Goal: Task Accomplishment & Management: Manage account settings

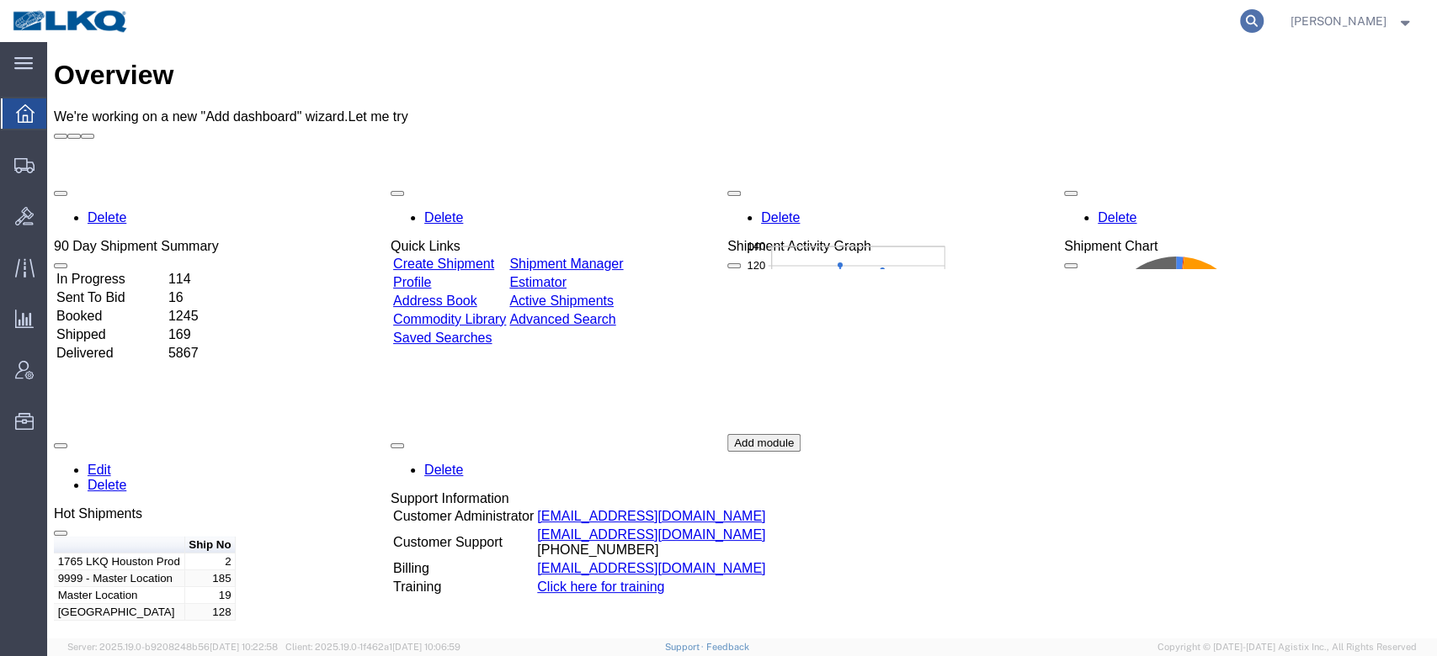
click at [1076, 21] on icon at bounding box center [1252, 21] width 24 height 24
paste input "56891232"
type input "56891232"
click at [1076, 29] on icon at bounding box center [1252, 21] width 24 height 24
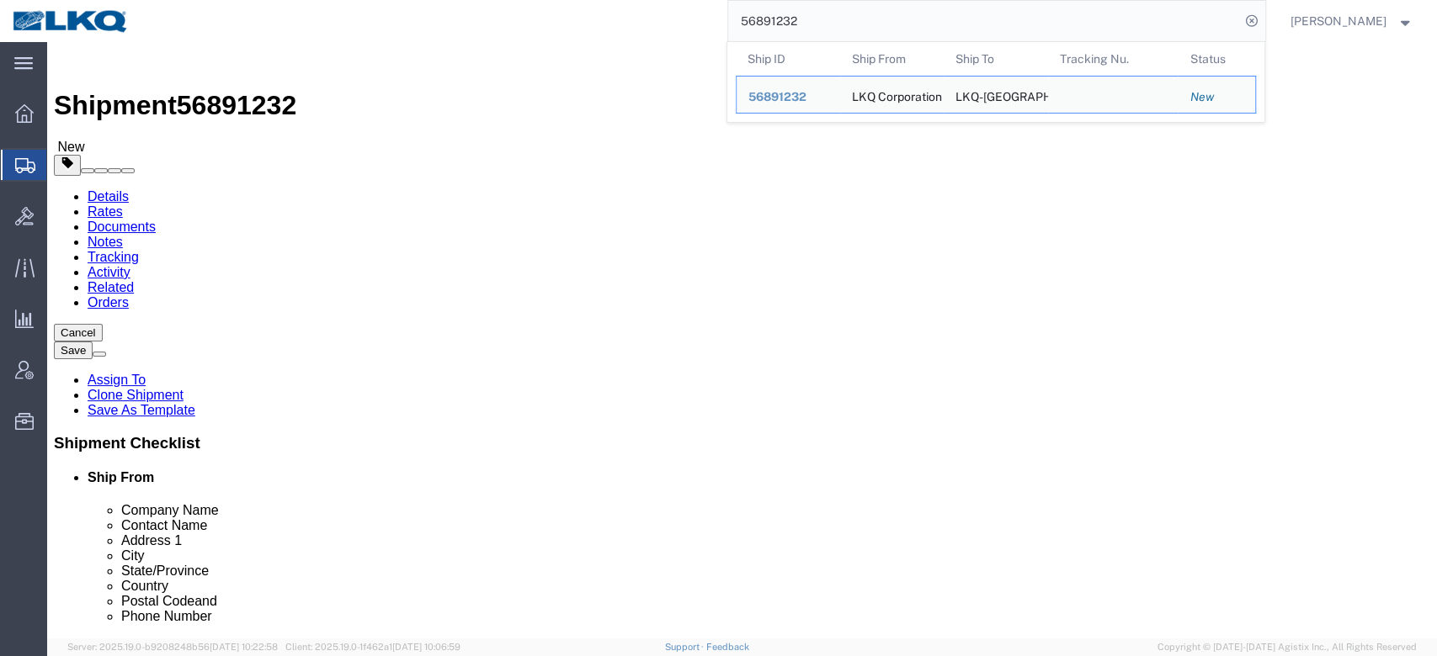
select select "30706"
select select
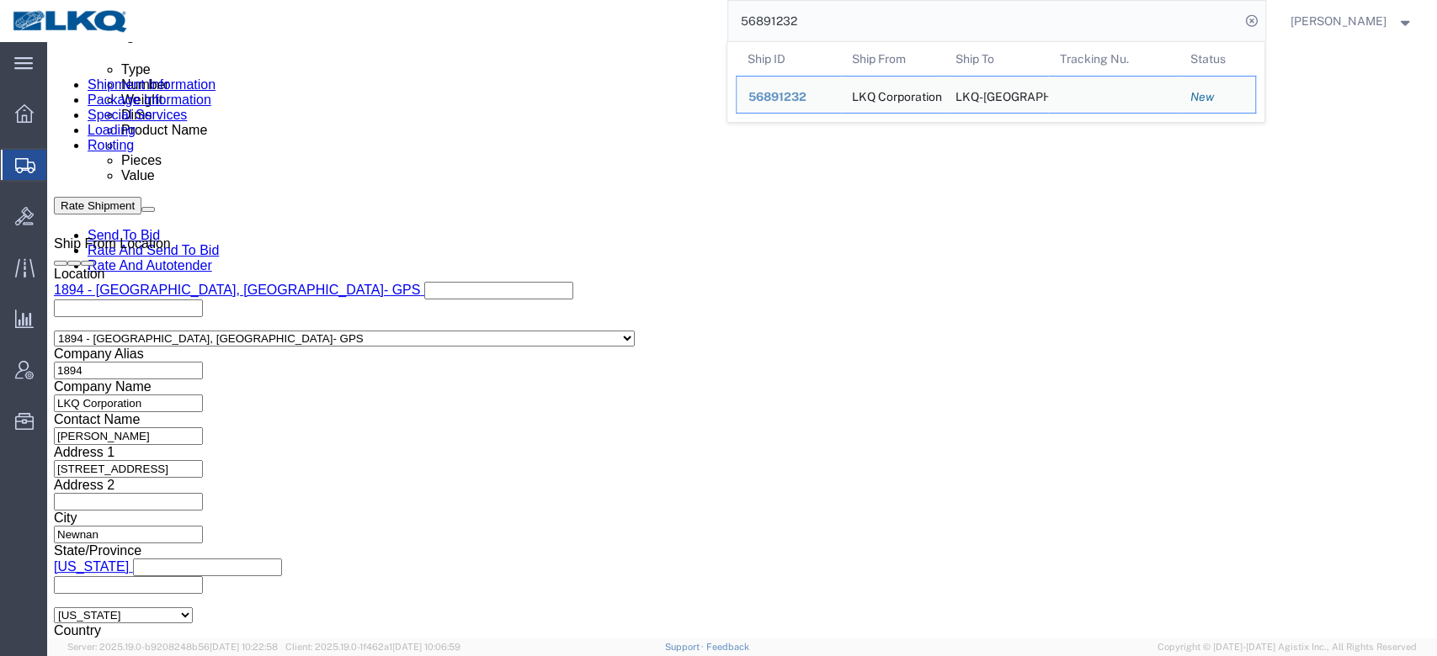
scroll to position [1010, 0]
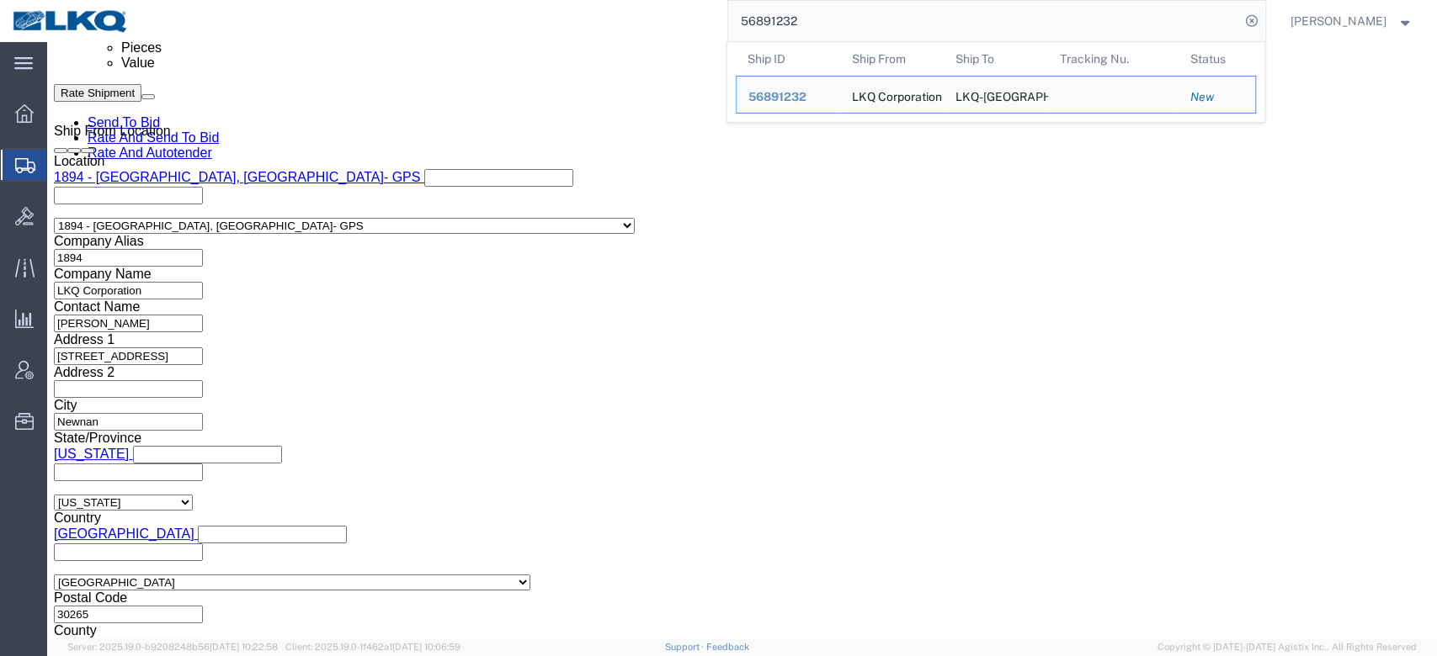
click button "Rate Shipment"
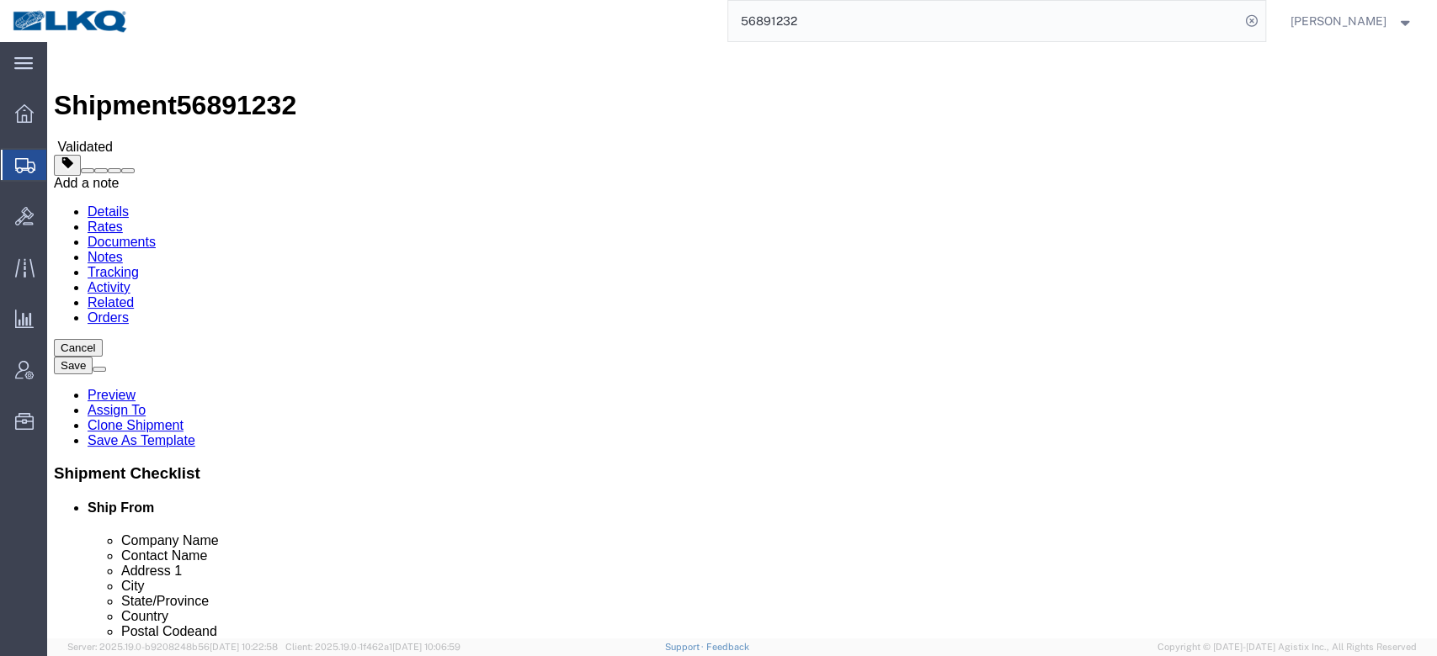
click at [135, 168] on button at bounding box center [127, 170] width 13 height 5
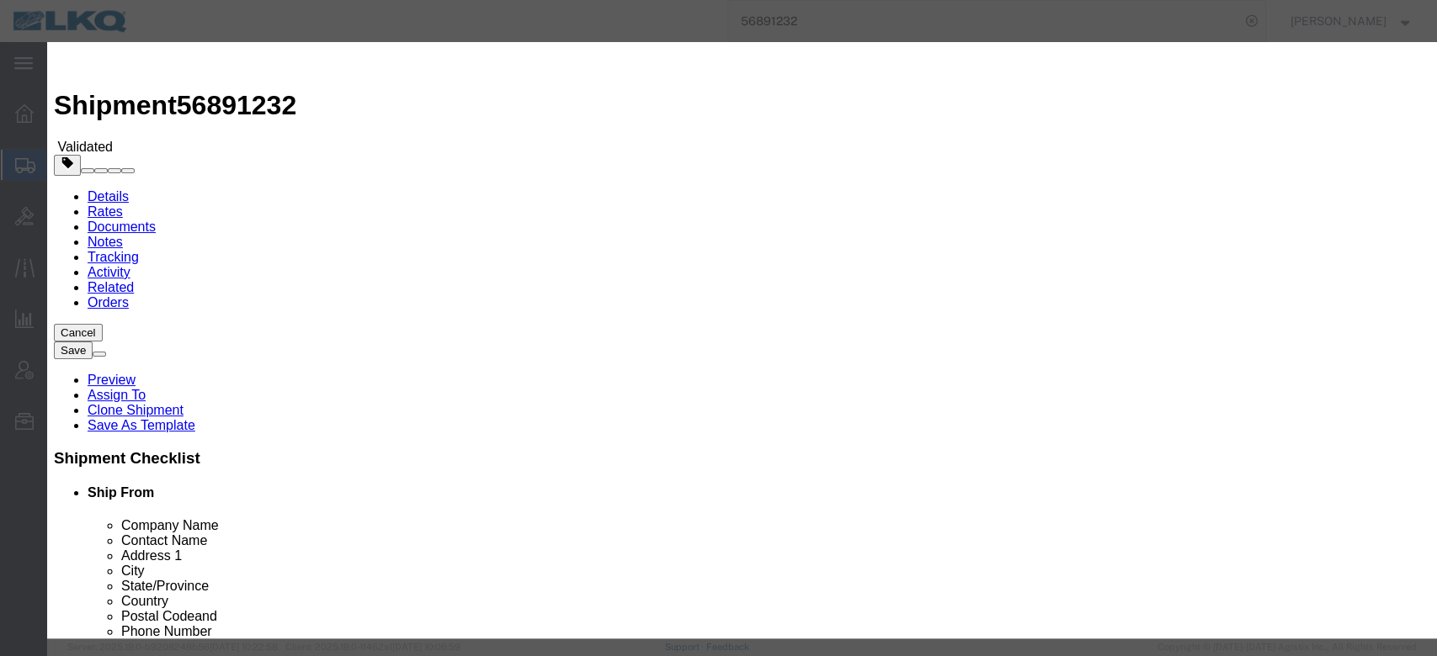
select select "BID_NOTES"
select select "PRIVATE_TO_ACCOUNT"
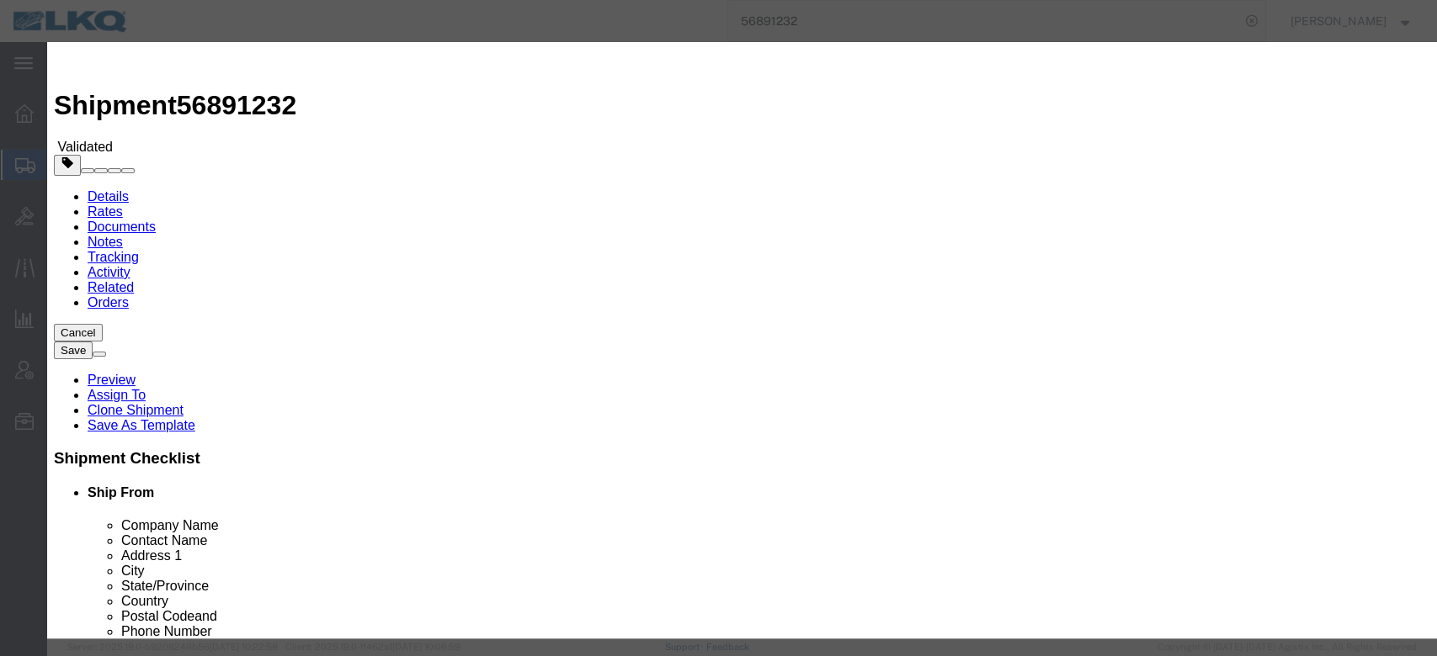
drag, startPoint x: 565, startPoint y: 263, endPoint x: 566, endPoint y: 279, distance: 16.1
type textarea "DAT: $4240"
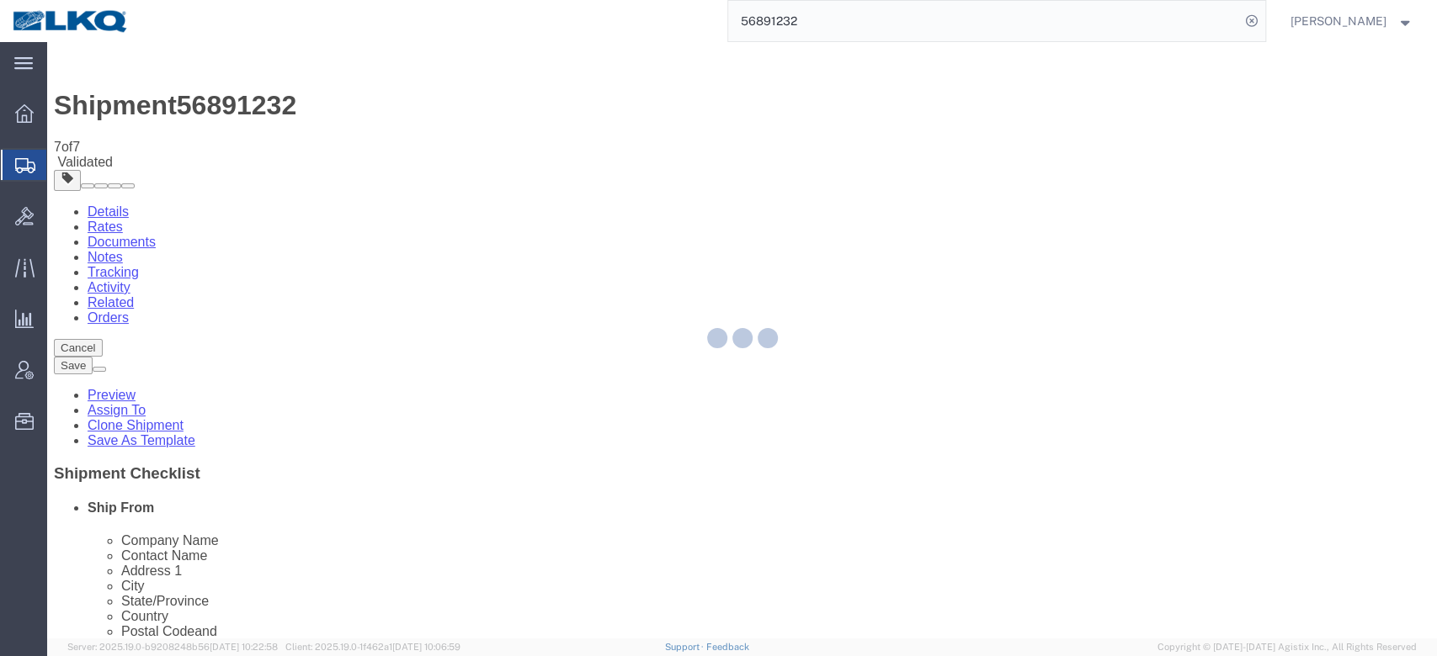
select select "30706"
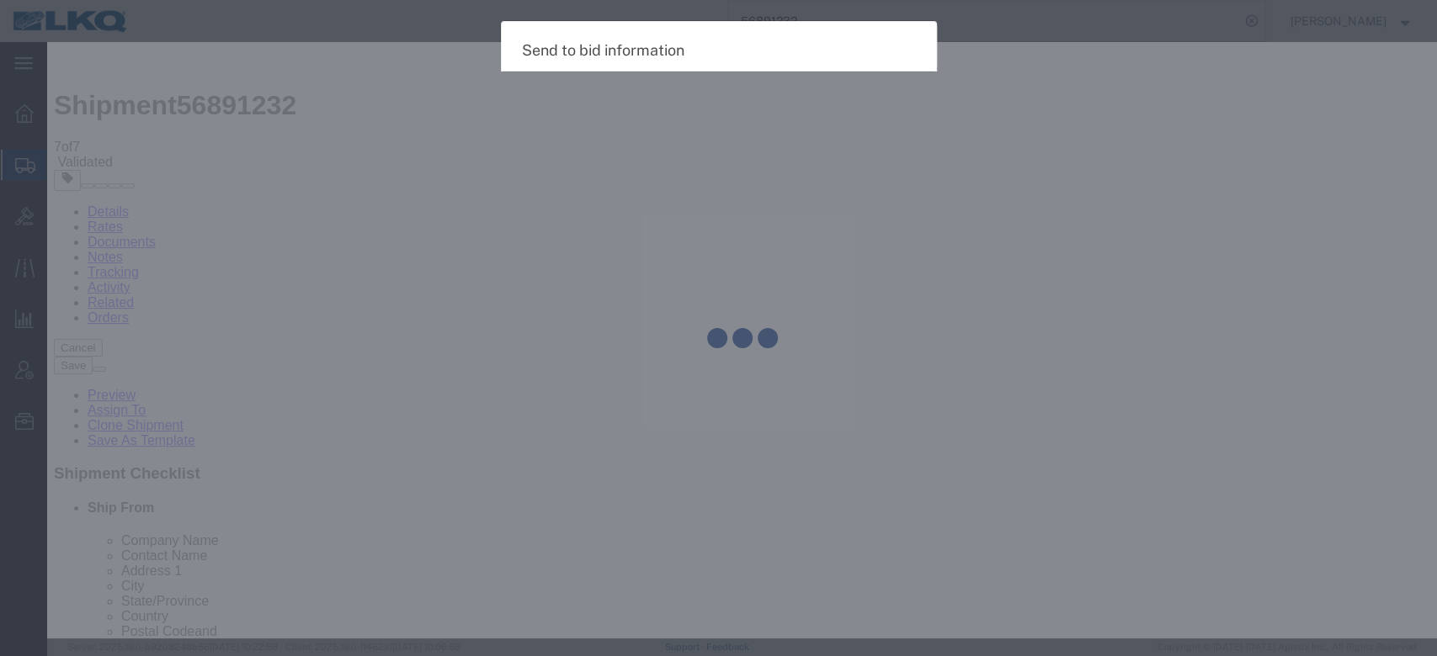
select select "TL"
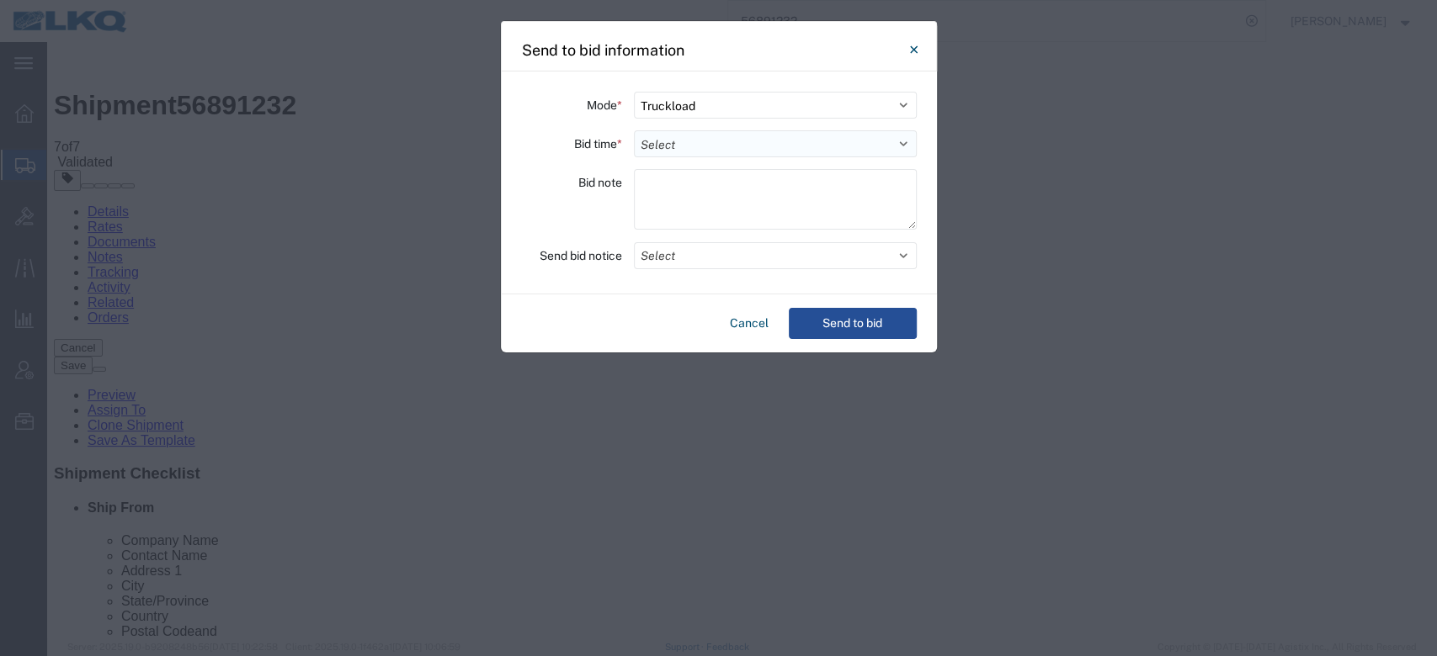
click at [703, 139] on select "Select 30 Min (Rush) 1 Hour (Rush) 2 Hours (Rush) 4 Hours (Rush) 8 Hours (Rush)…" at bounding box center [775, 143] width 283 height 27
select select "24"
click at [634, 130] on select "Select 30 Min (Rush) 1 Hour (Rush) 2 Hours (Rush) 4 Hours (Rush) 8 Hours (Rush)…" at bounding box center [775, 143] width 283 height 27
click at [683, 257] on button "Select" at bounding box center [775, 255] width 283 height 27
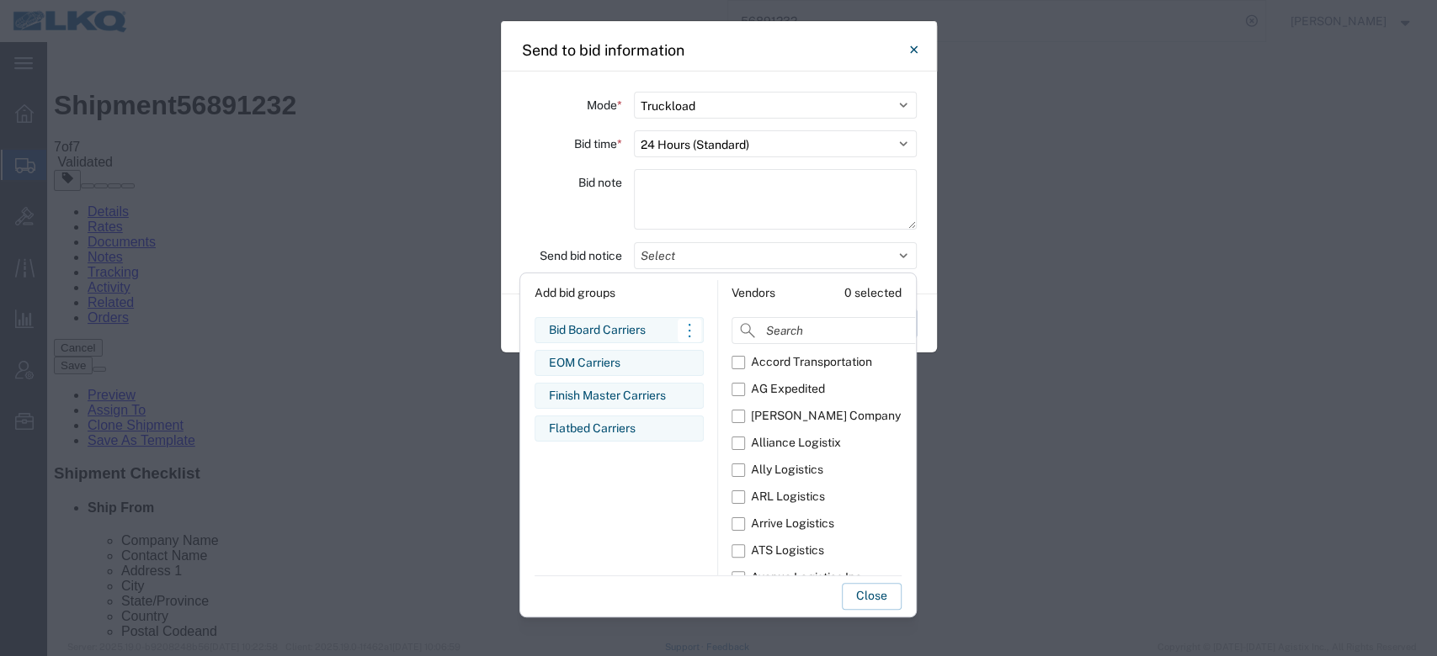
click at [603, 335] on div "Bid Board Carriers" at bounding box center [619, 330] width 141 height 18
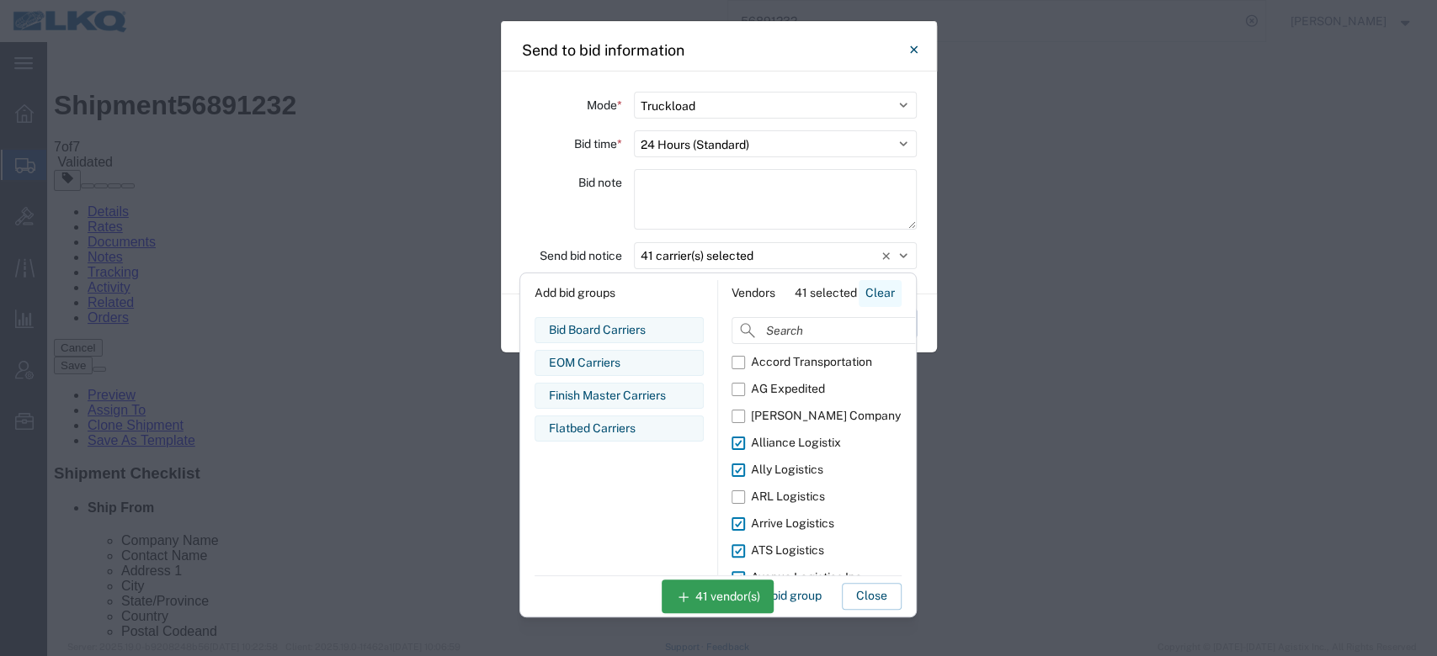
click at [865, 296] on button "Clear" at bounding box center [879, 293] width 43 height 27
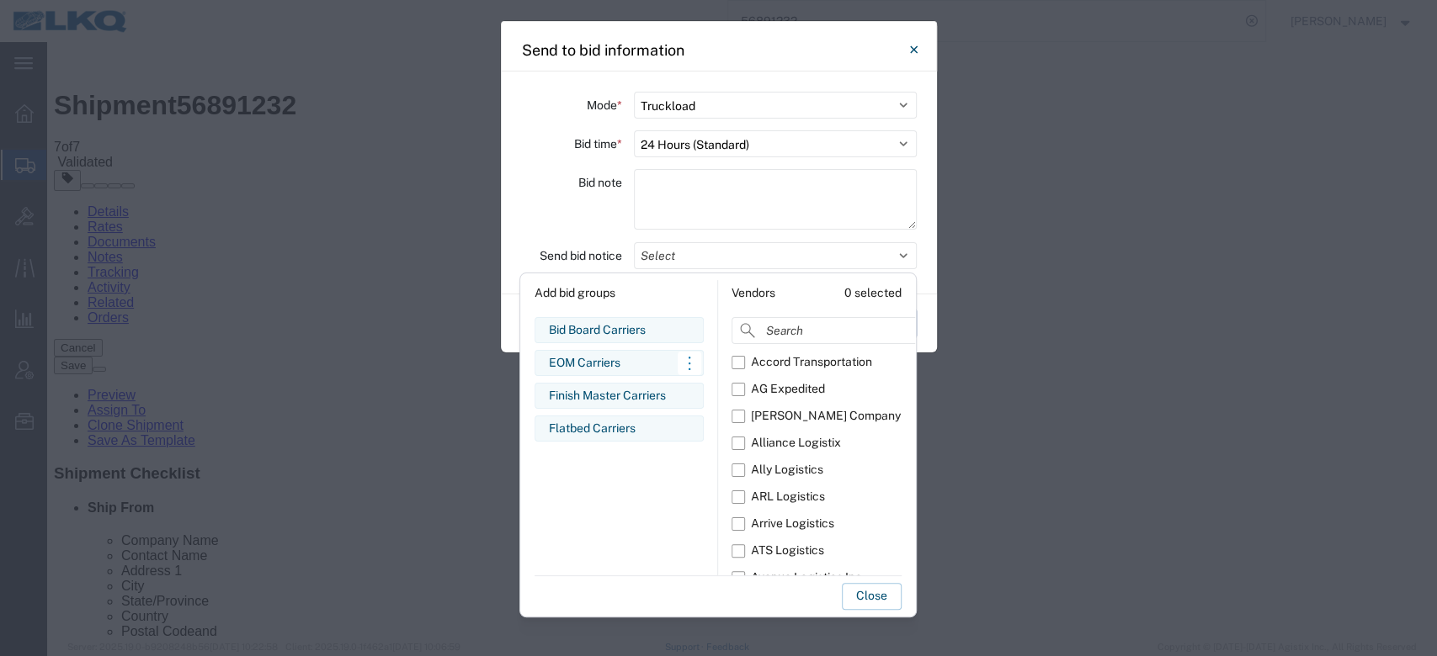
click at [622, 369] on div "EOM Carriers" at bounding box center [619, 363] width 141 height 18
click at [890, 307] on div "Vendors 14 selected Clear Accord Transportation AG Expedited Allen Lund Company…" at bounding box center [816, 427] width 197 height 295
drag, startPoint x: 868, startPoint y: 295, endPoint x: 844, endPoint y: 305, distance: 25.3
click at [868, 293] on button "Clear" at bounding box center [879, 293] width 43 height 27
click at [640, 326] on div "Bid Board Carriers" at bounding box center [619, 330] width 141 height 18
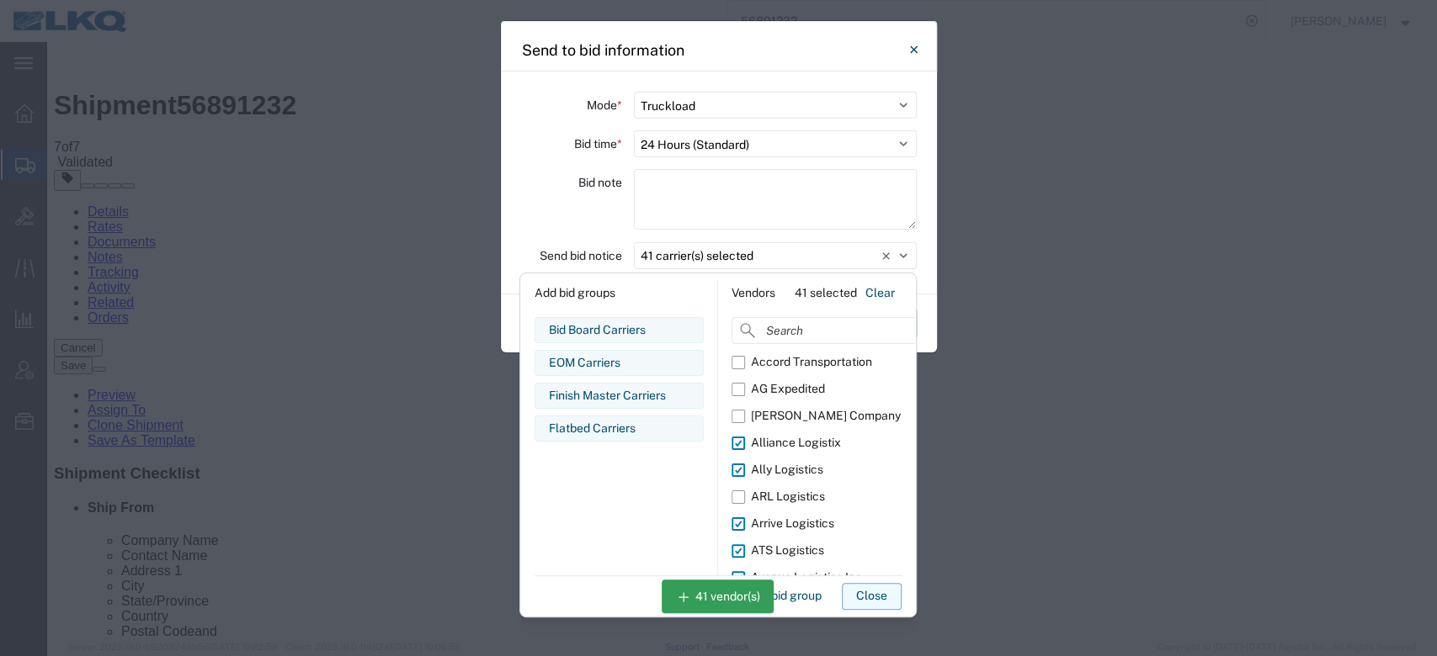
click at [875, 492] on button "Close" at bounding box center [872, 596] width 60 height 27
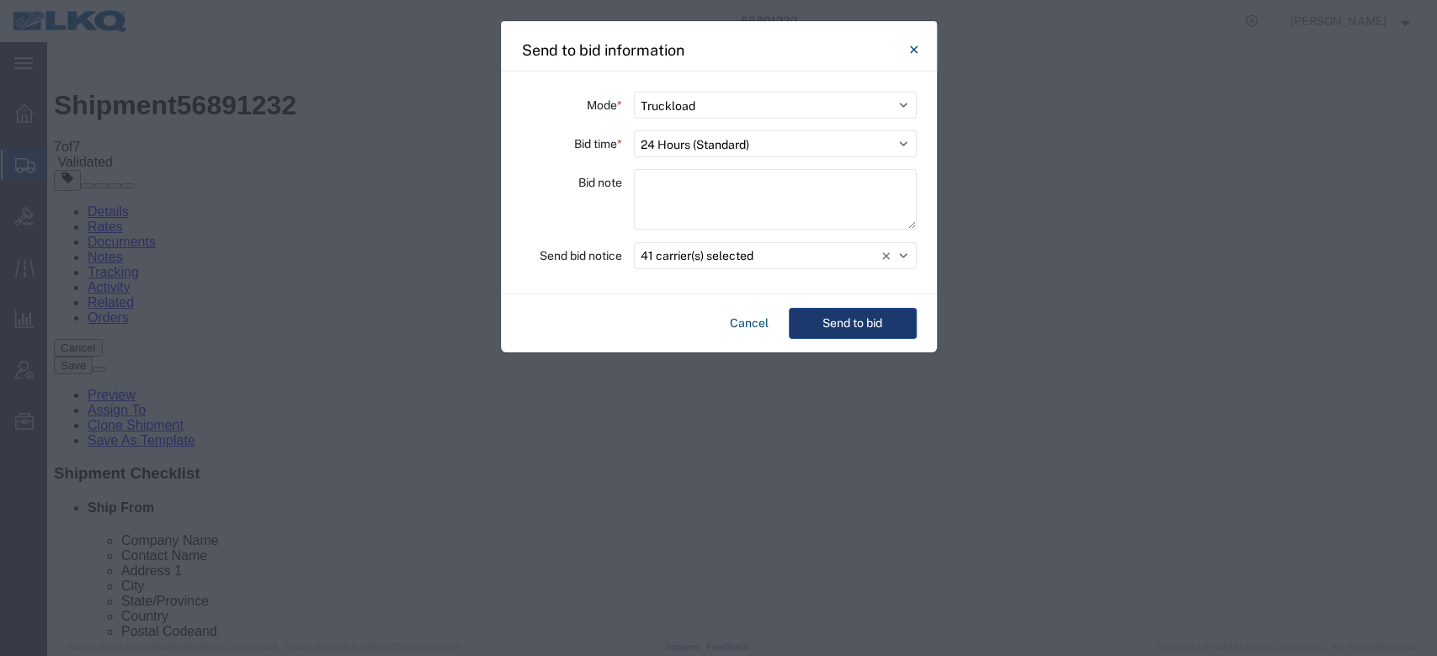
click at [871, 336] on button "Send to bid" at bounding box center [853, 323] width 128 height 31
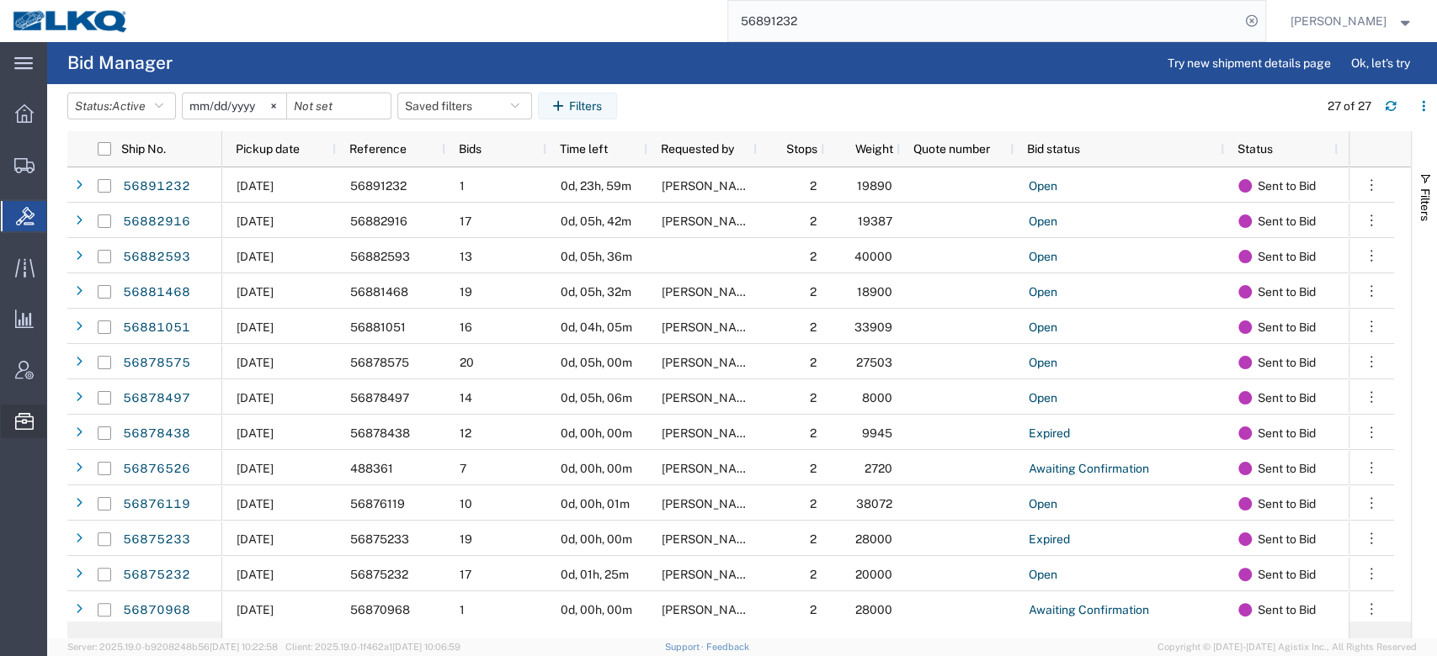
click at [0, 0] on span "Location Appointment" at bounding box center [0, 0] width 0 height 0
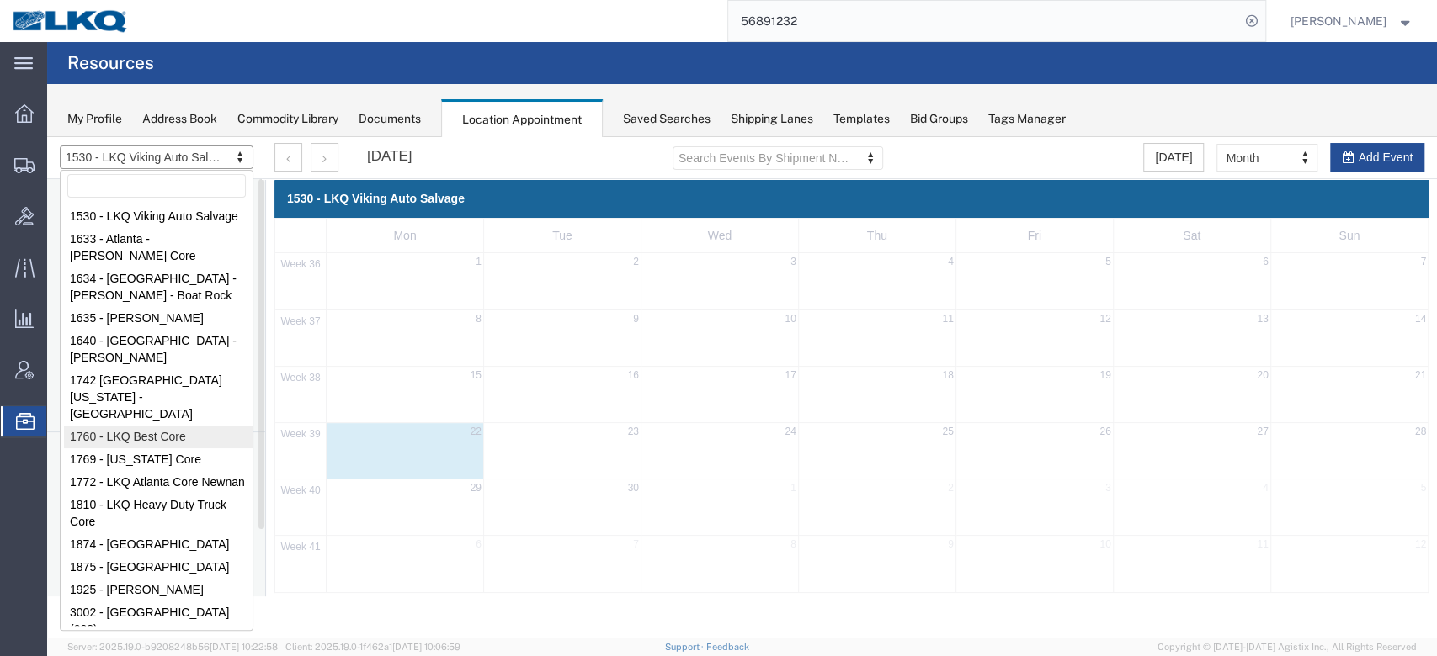
select select "27634"
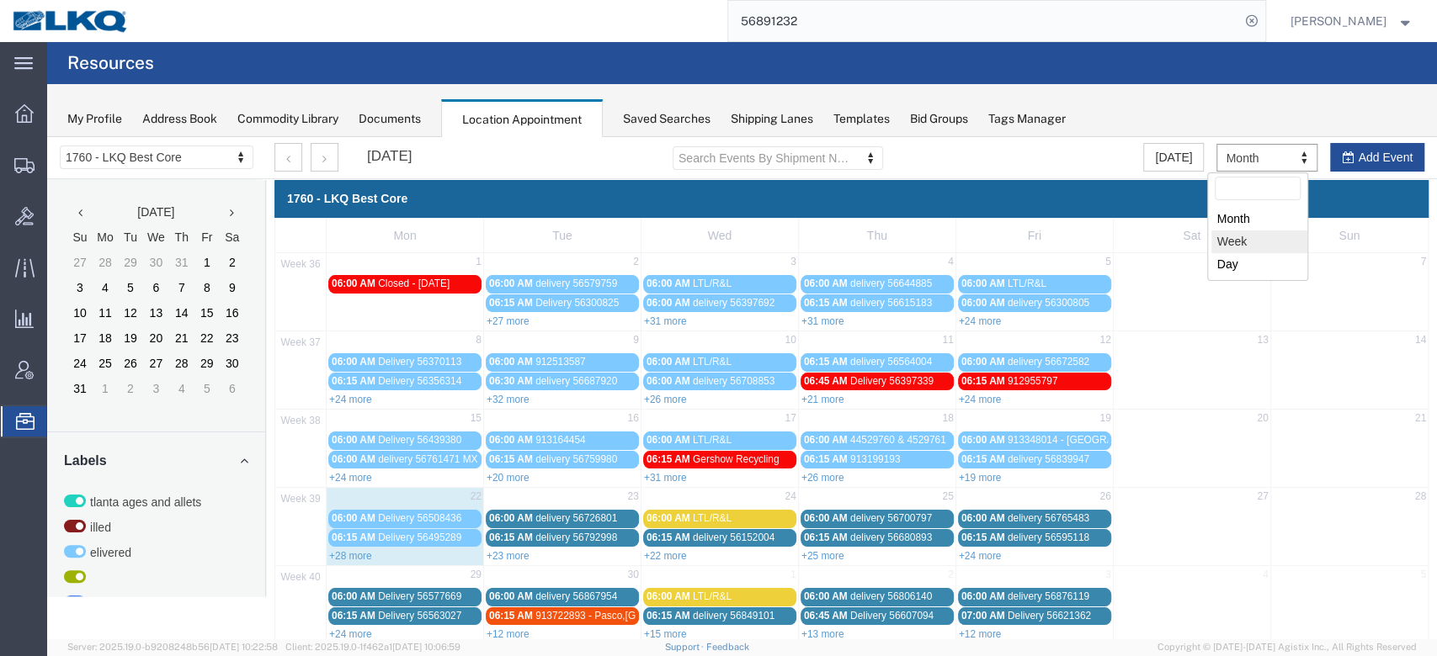
select select "agendaWeek"
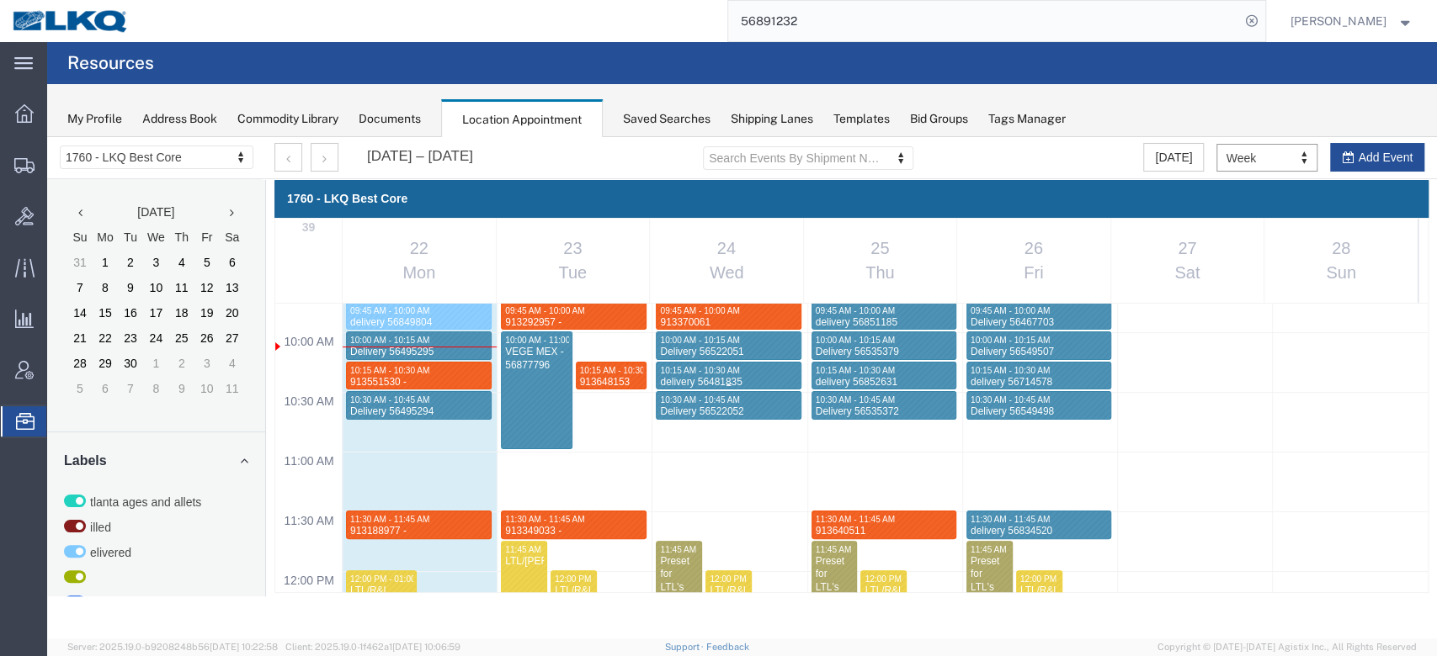
scroll to position [1278, 0]
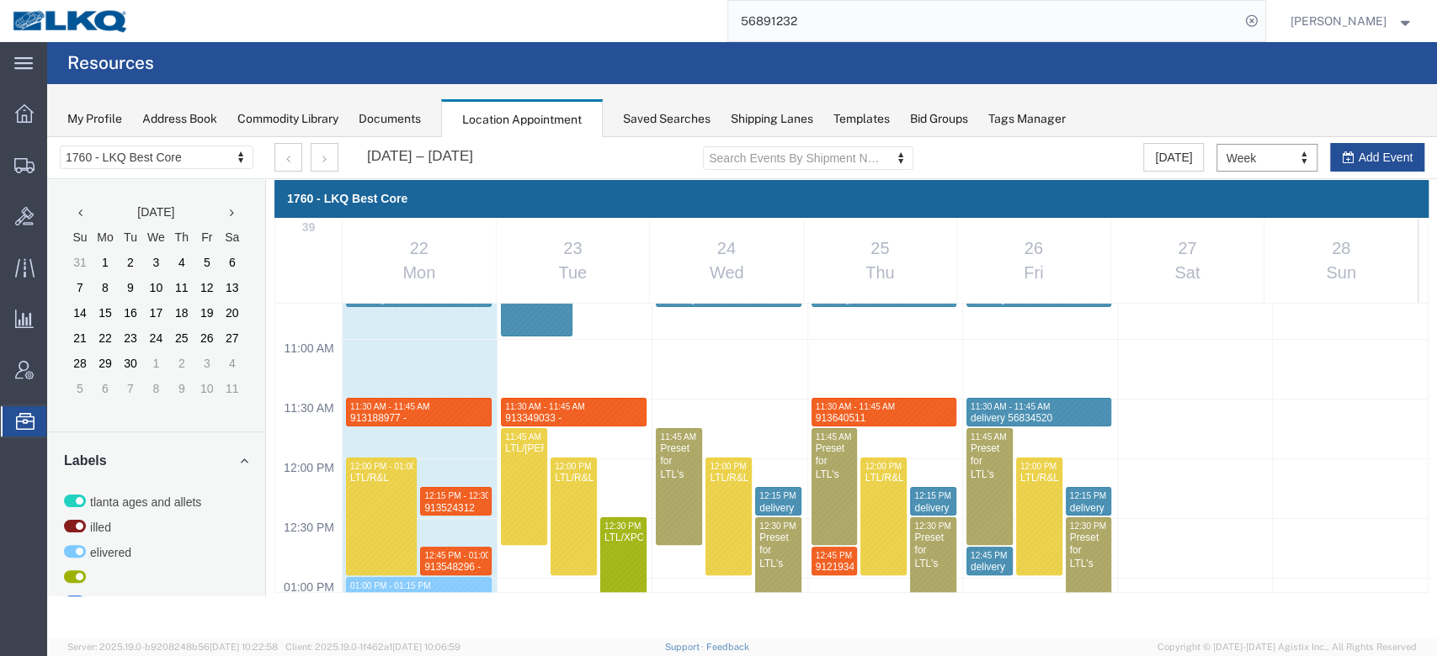
click at [705, 409] on div "12:00 AM 12:30 AM 01:00 AM 01:30 AM 02:00 AM 02:30 AM 03:00 AM 03:30 AM 04:00 A…" at bounding box center [851, 458] width 1152 height 2867
select select "1"
select select
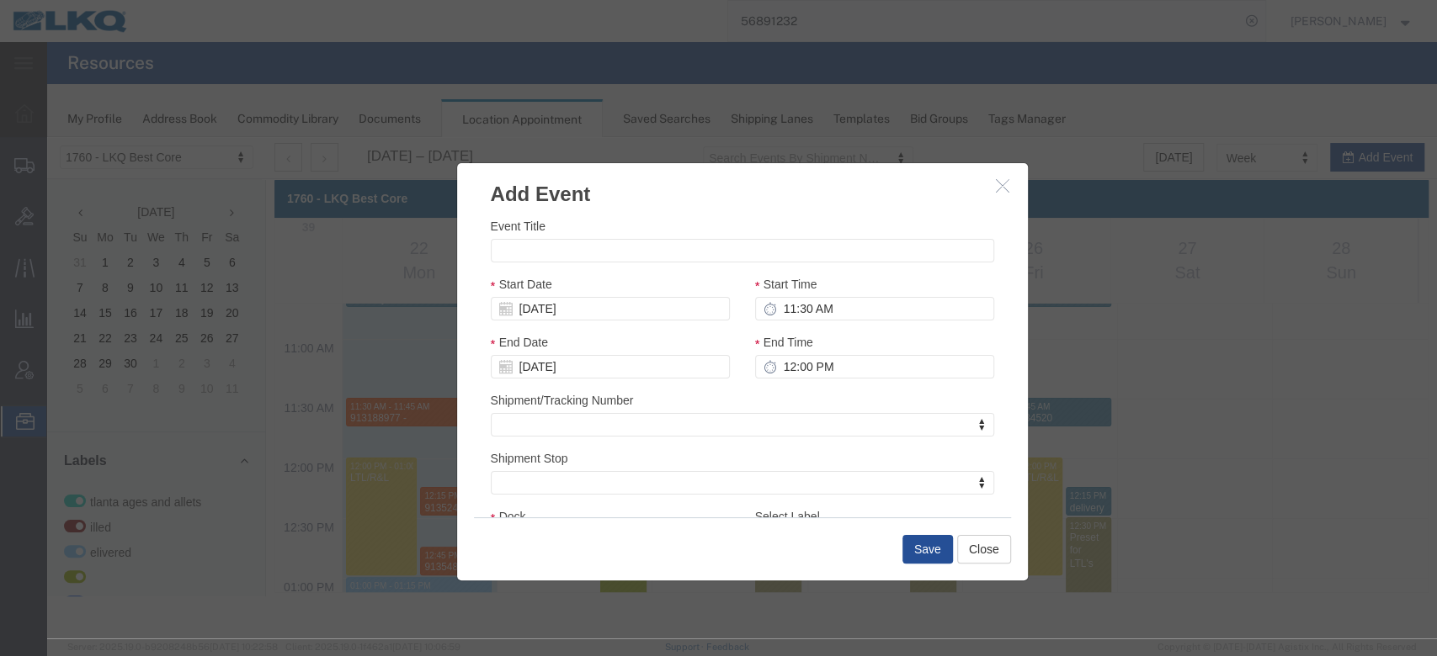
click at [680, 236] on div "Event Title" at bounding box center [742, 239] width 503 height 45
click at [676, 245] on input "Event Title" at bounding box center [742, 251] width 503 height 24
paste input "913804932"
type input "913804932 Lavonia, GA Rudolph Freight"
type input "11:45 AM"
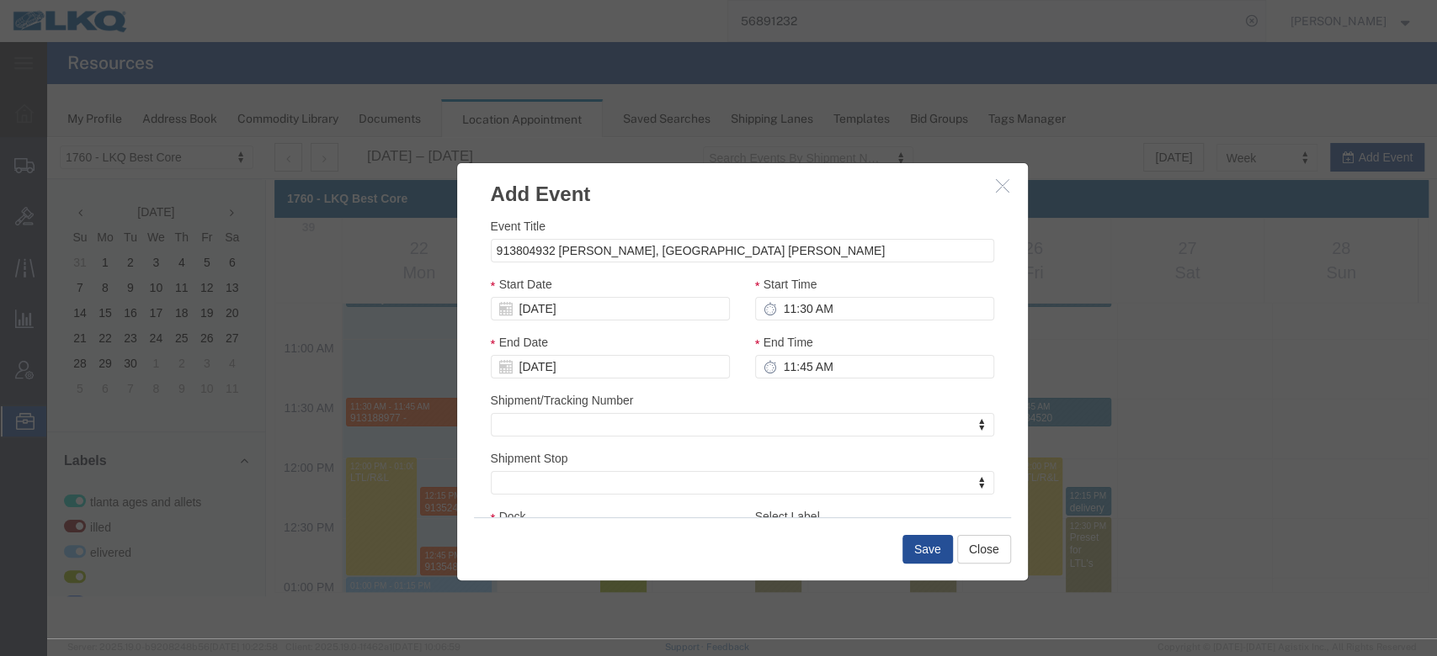
scroll to position [161, 0]
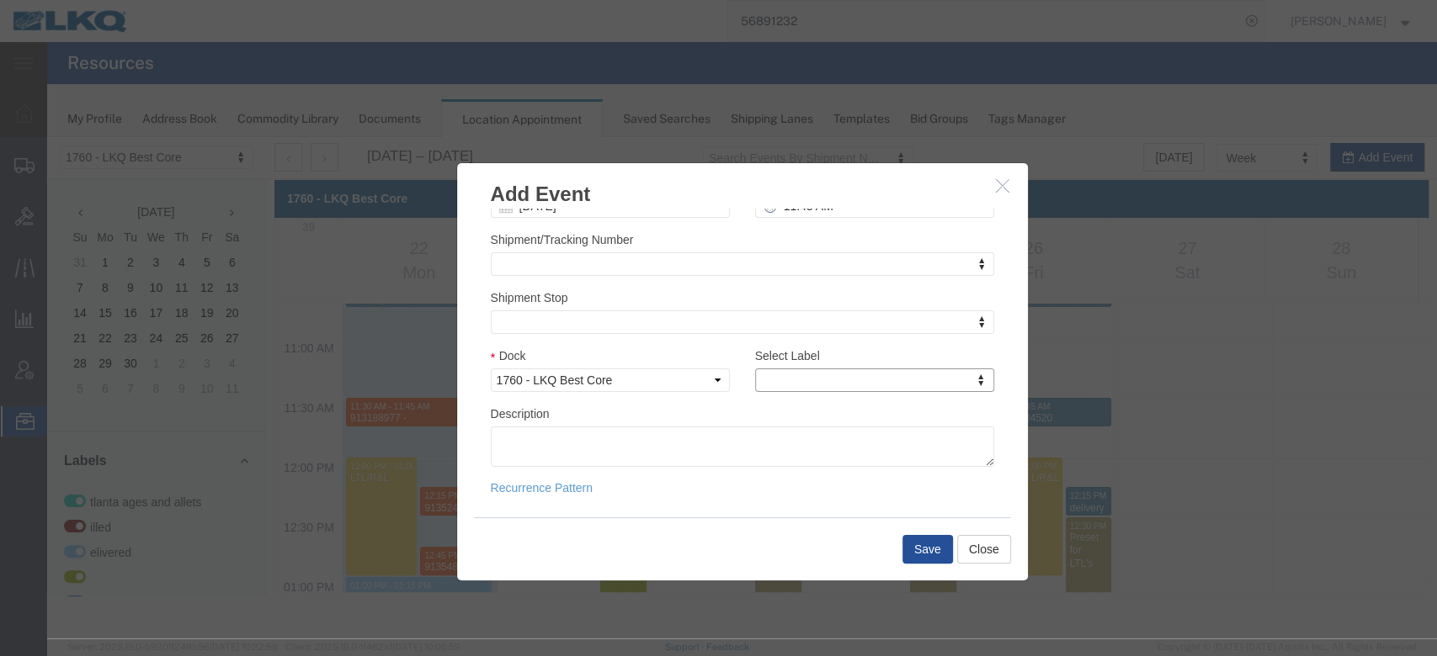
type input "m"
select select "24"
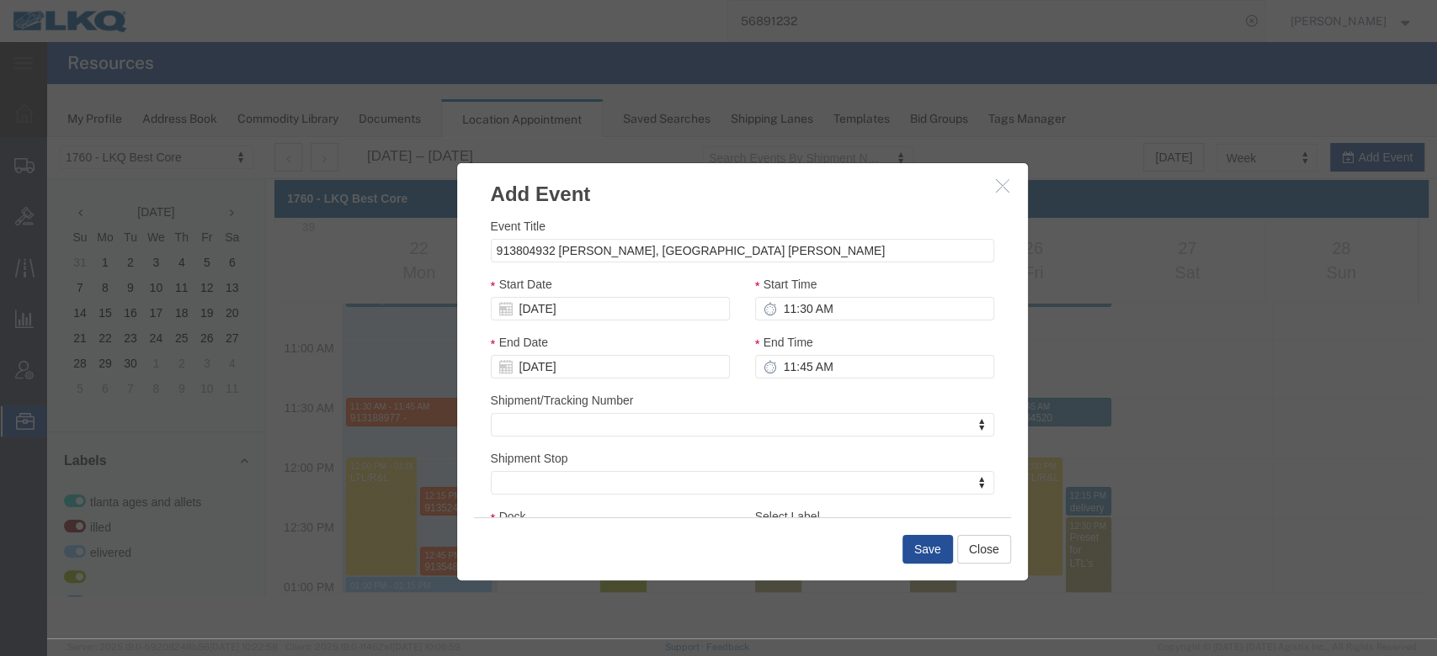
scroll to position [0, 0]
click at [905, 492] on button "Save" at bounding box center [927, 549] width 50 height 29
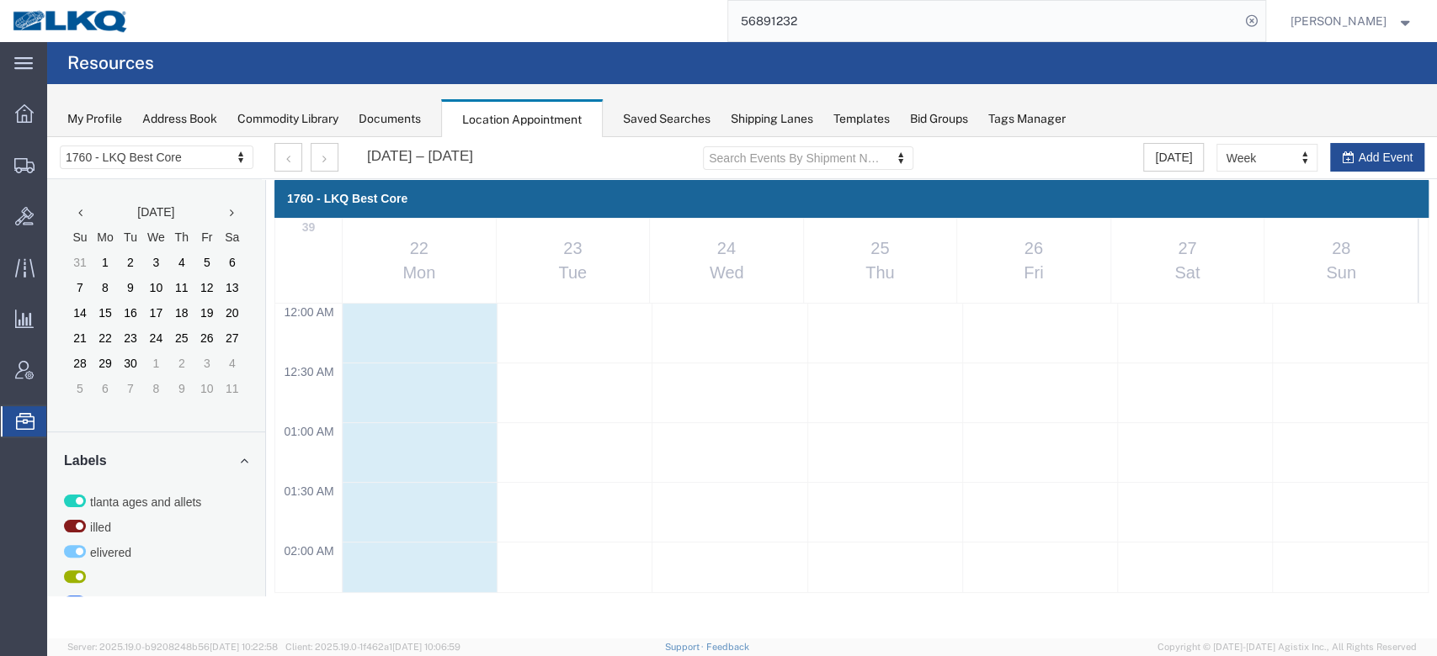
scroll to position [1278, 0]
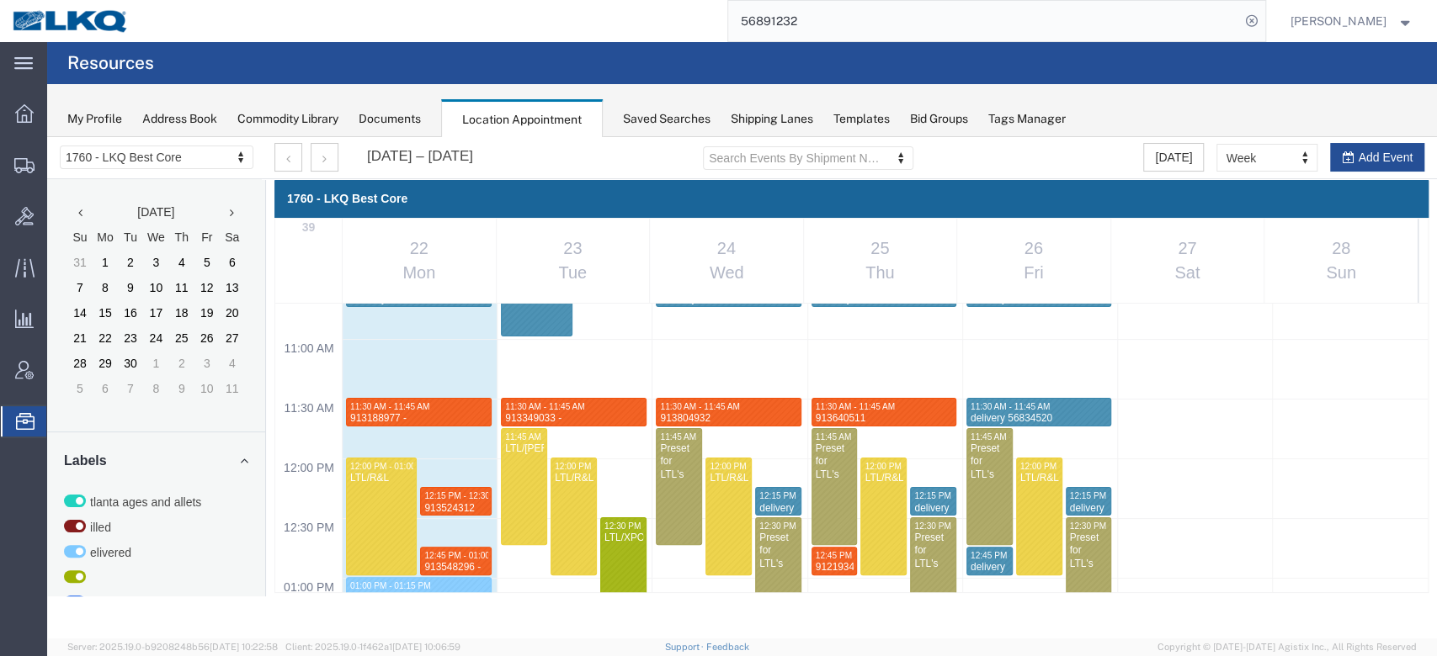
click at [684, 492] on div "12:00 AM 12:30 AM 01:00 AM 01:30 AM 02:00 AM 02:30 AM 03:00 AM 03:30 AM 04:00 A…" at bounding box center [851, 458] width 1152 height 2867
select select "1"
select select
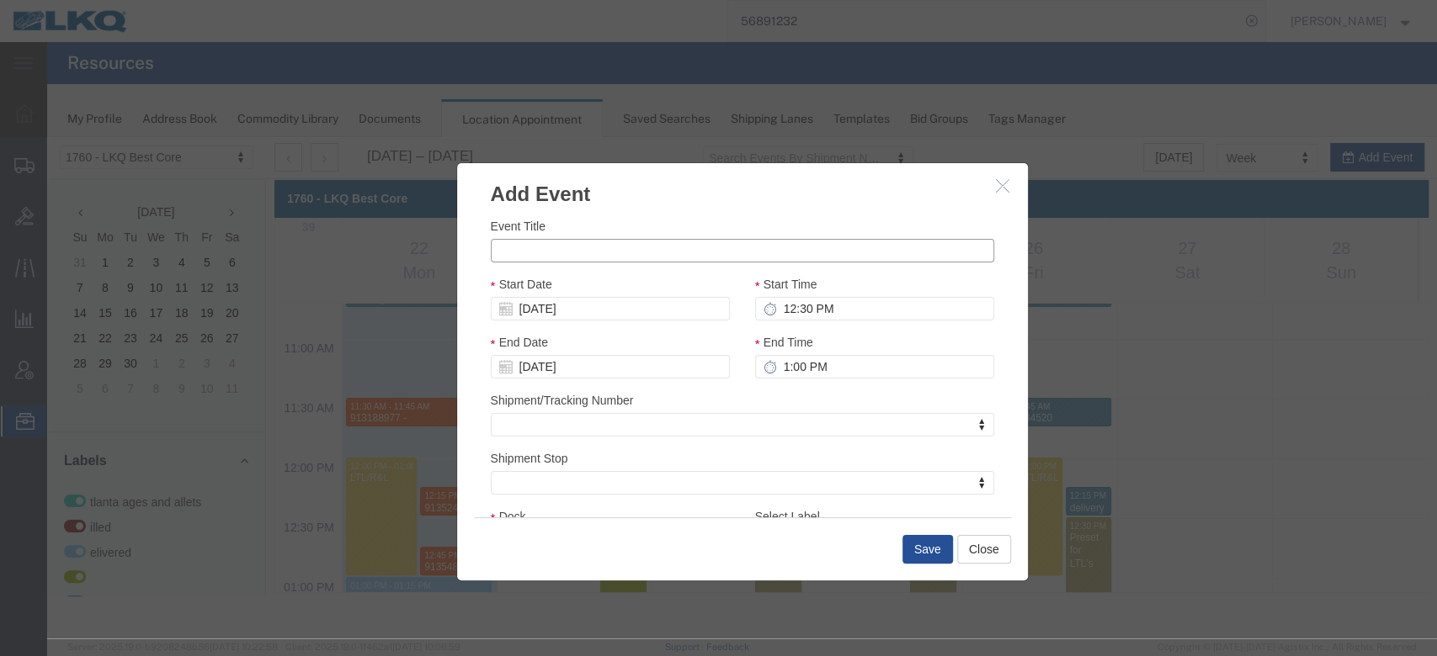
click at [656, 246] on input "Event Title" at bounding box center [742, 251] width 503 height 24
paste input "913806418"
type input "913806418 Lavonia, GA Rudolph Freight"
type input "1:30 PM"
type input "12:45 PM"
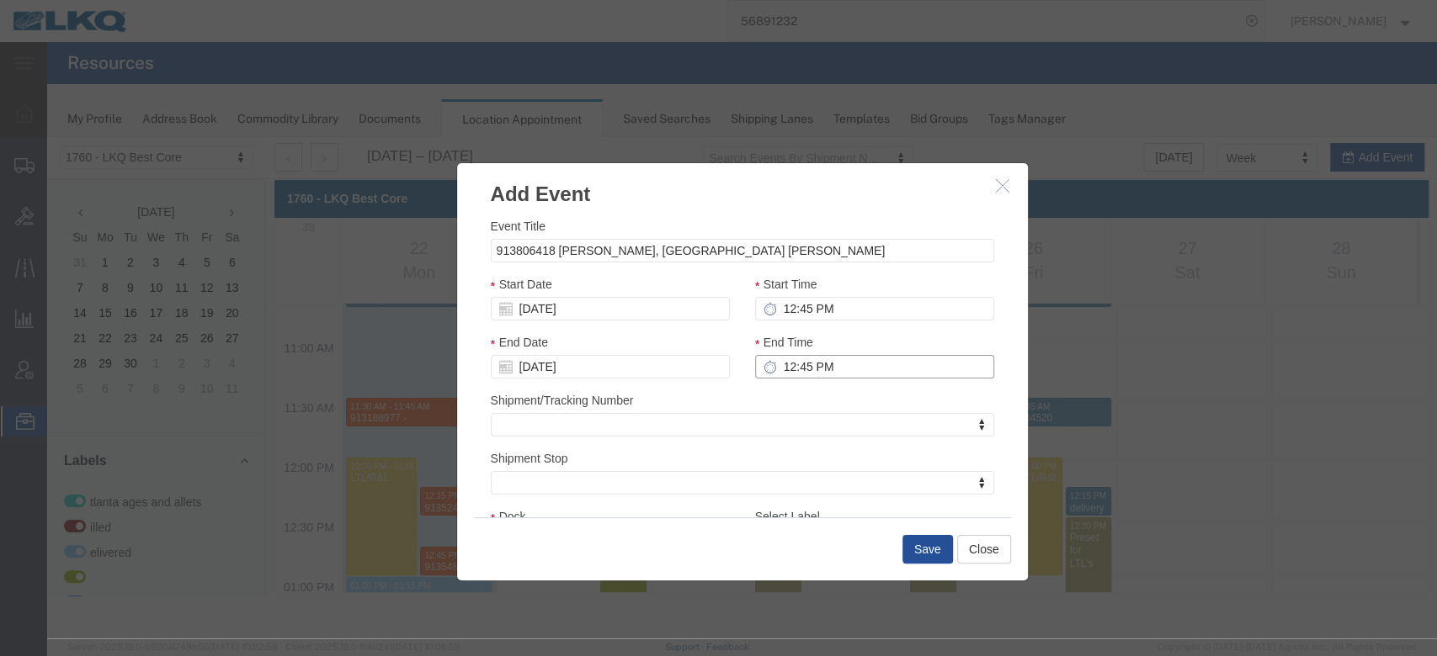
type input "1:00 PM"
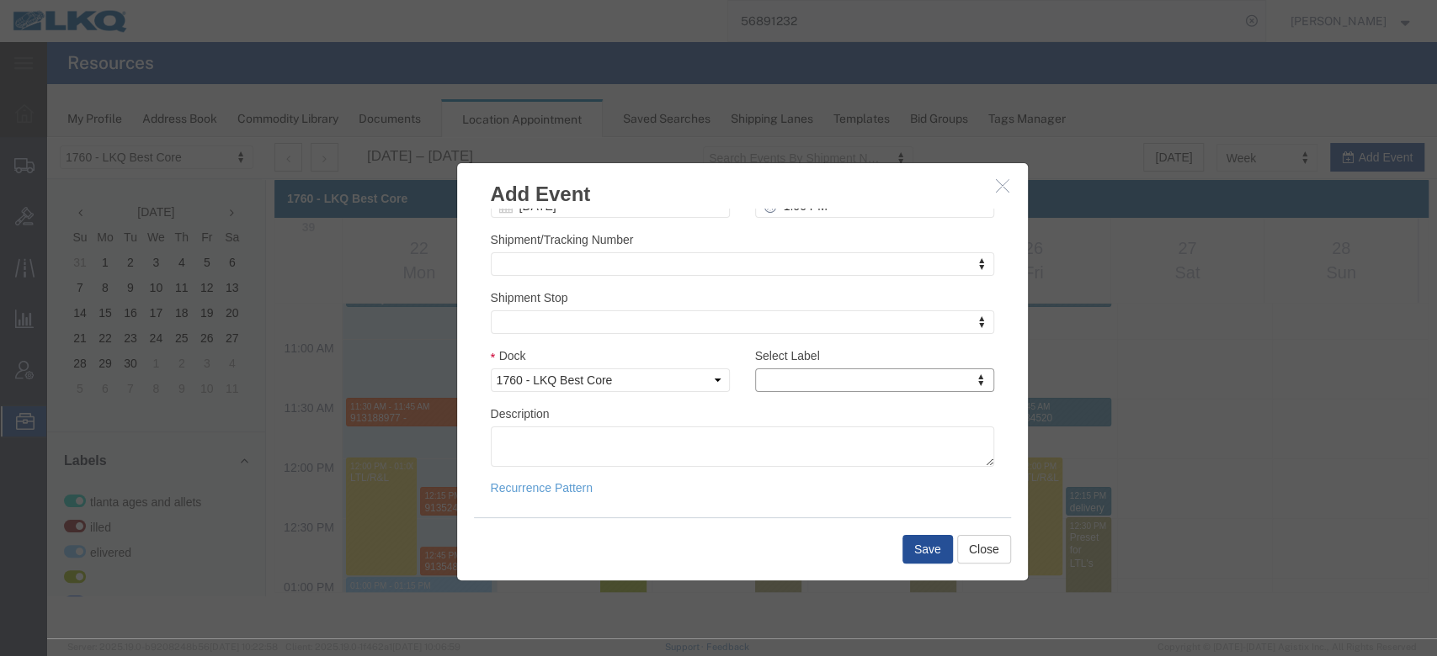
type input "m"
select select "24"
click at [924, 492] on button "Save" at bounding box center [927, 549] width 50 height 29
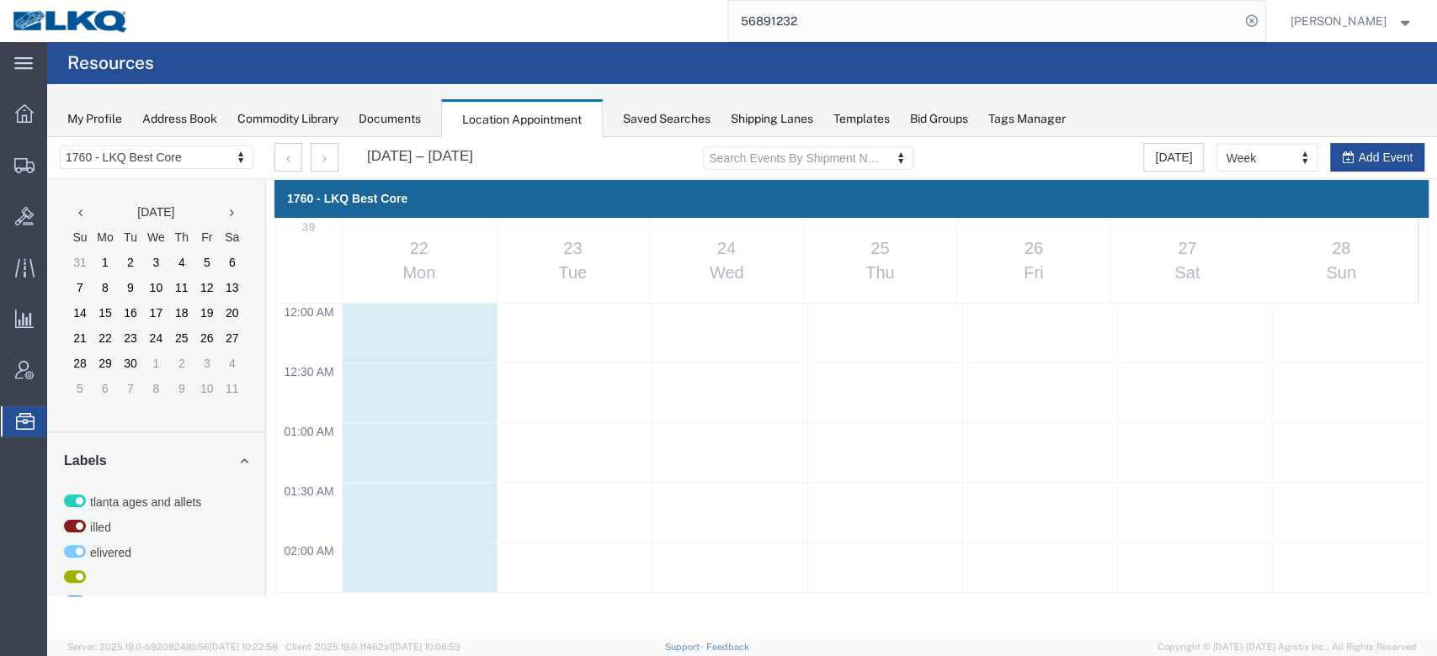
scroll to position [1278, 0]
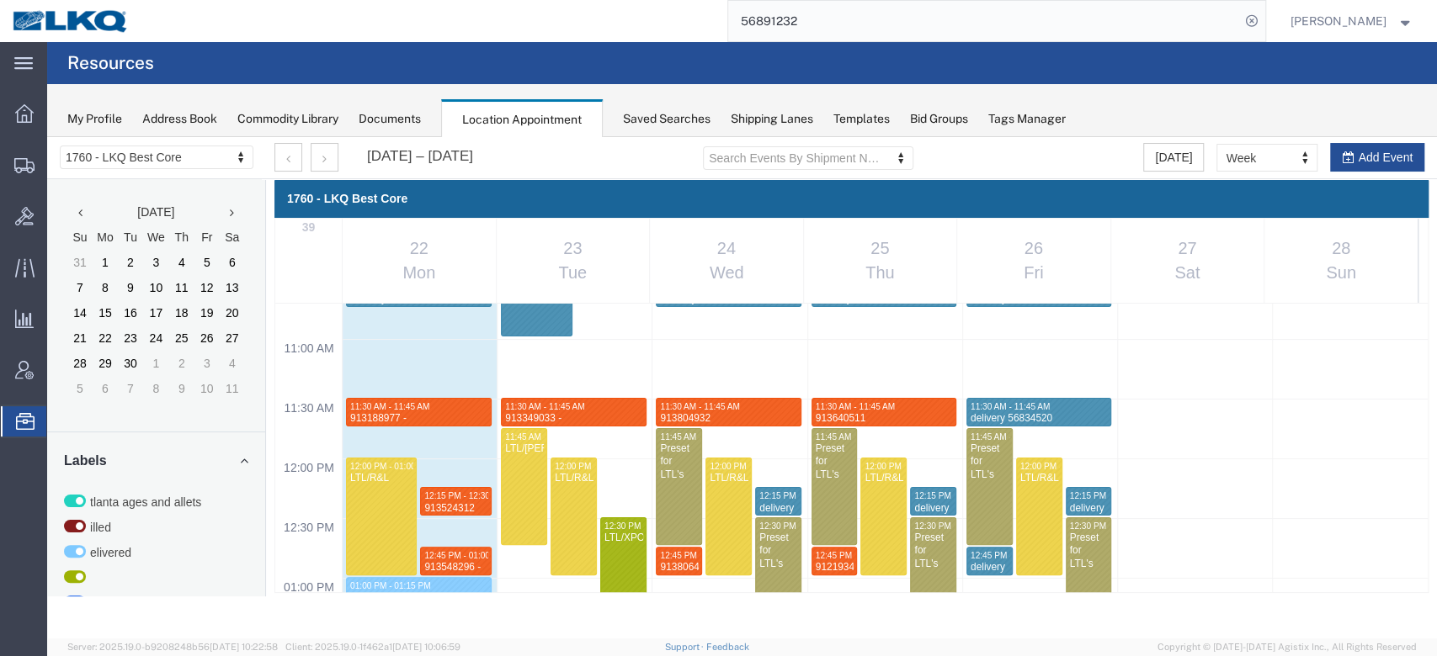
click at [865, 24] on input "56891232" at bounding box center [984, 21] width 512 height 40
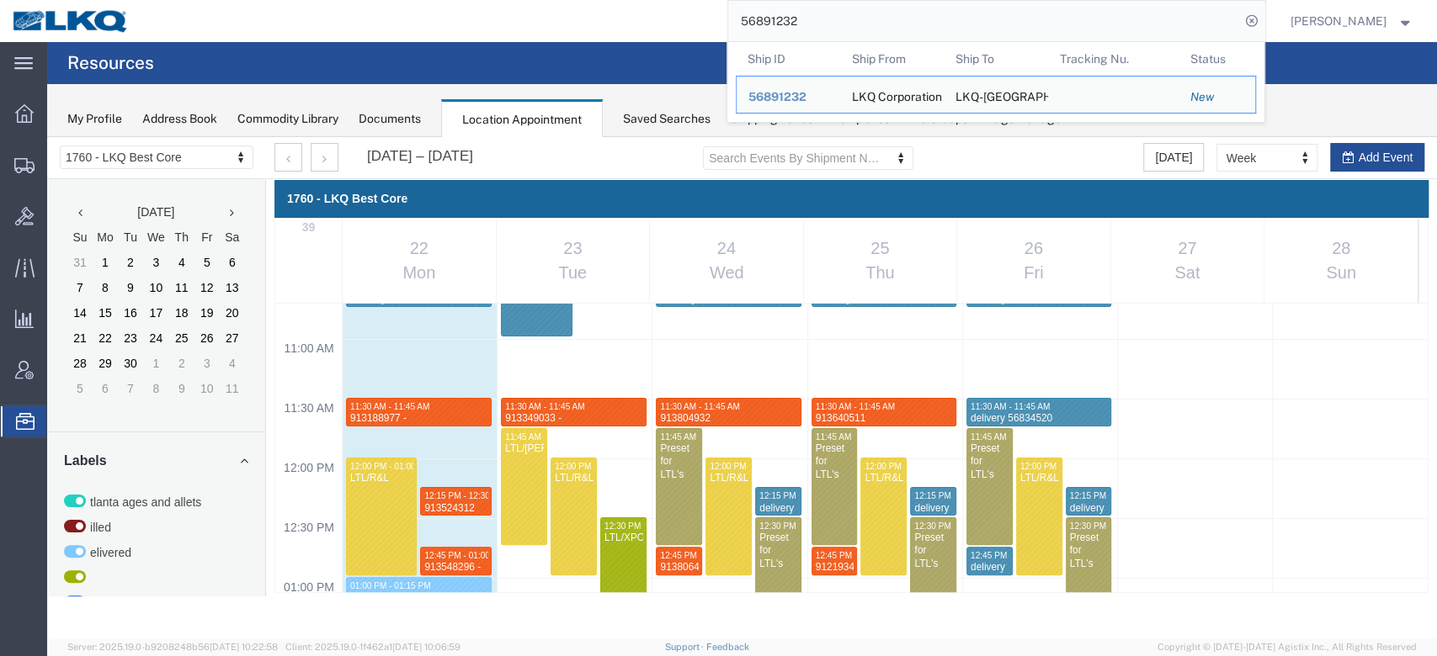
click at [862, 24] on input "56891232" at bounding box center [984, 21] width 512 height 40
paste input "522038"
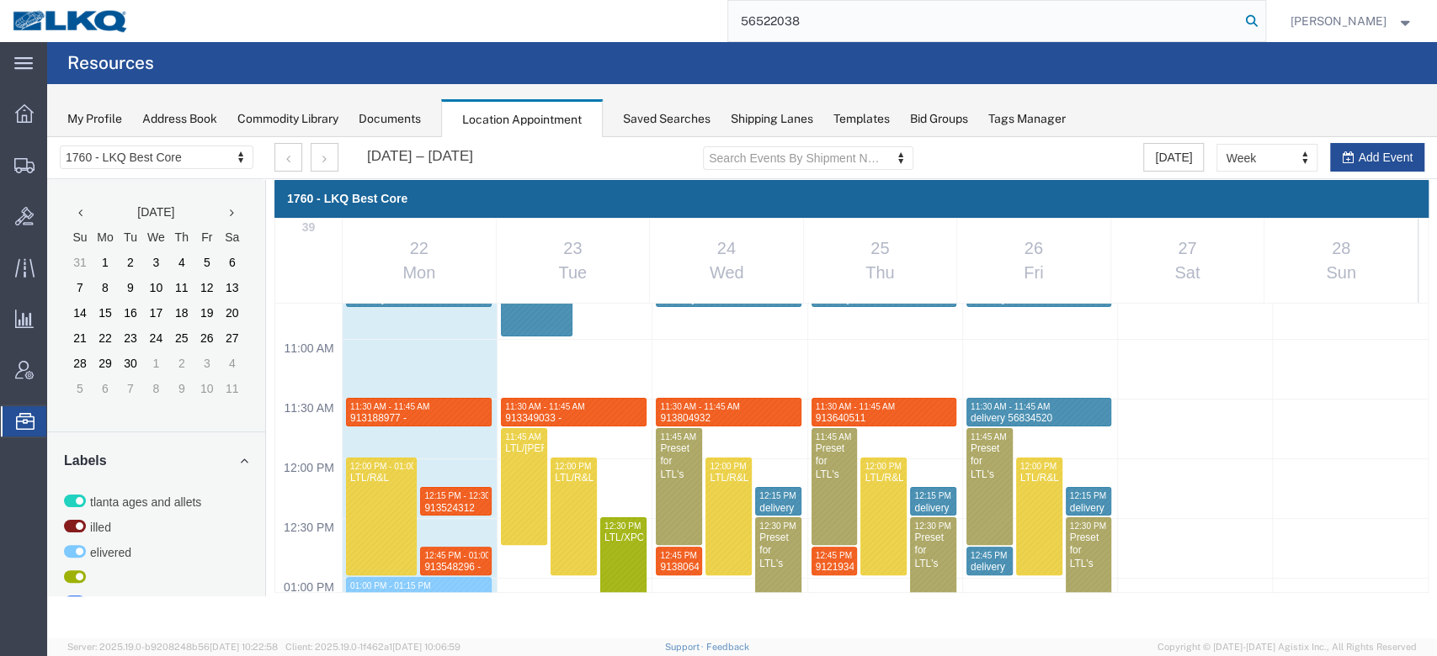
type input "56522038"
click at [1076, 28] on icon at bounding box center [1252, 21] width 24 height 24
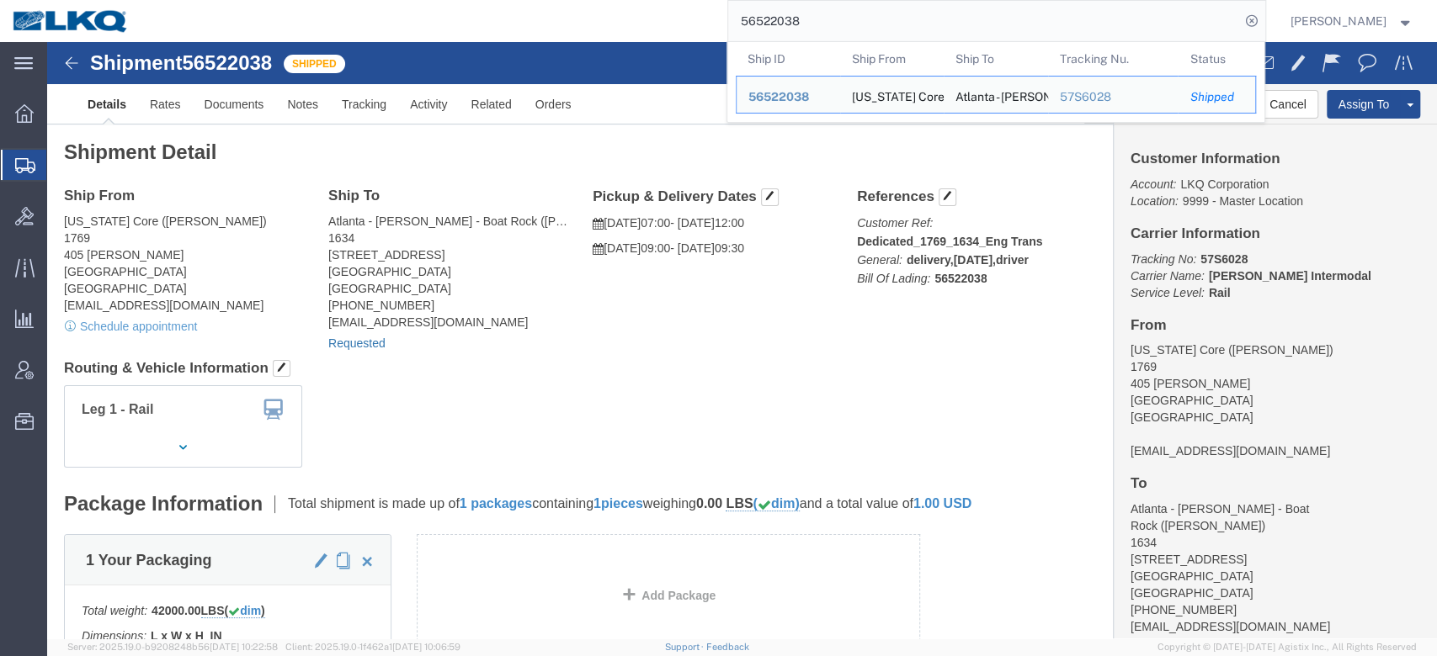
click link "Requested"
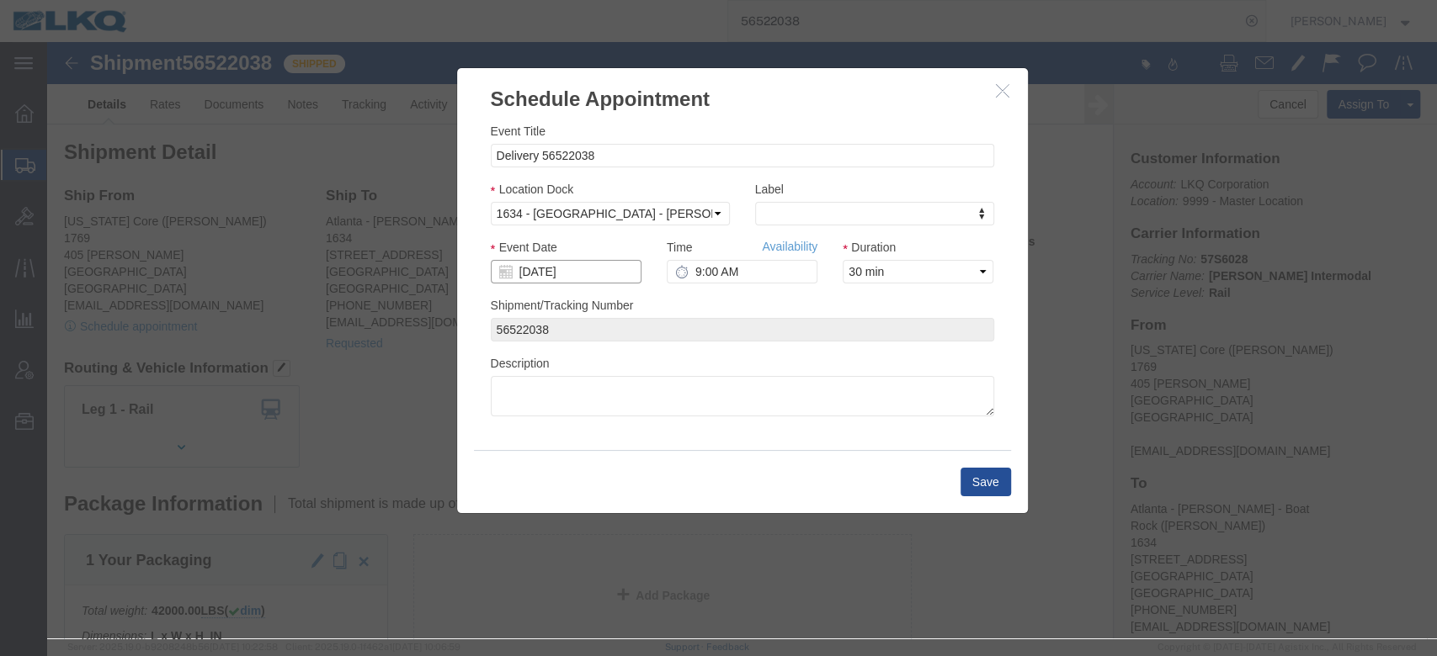
click input "[DATE]"
click td "29"
click link "Availability"
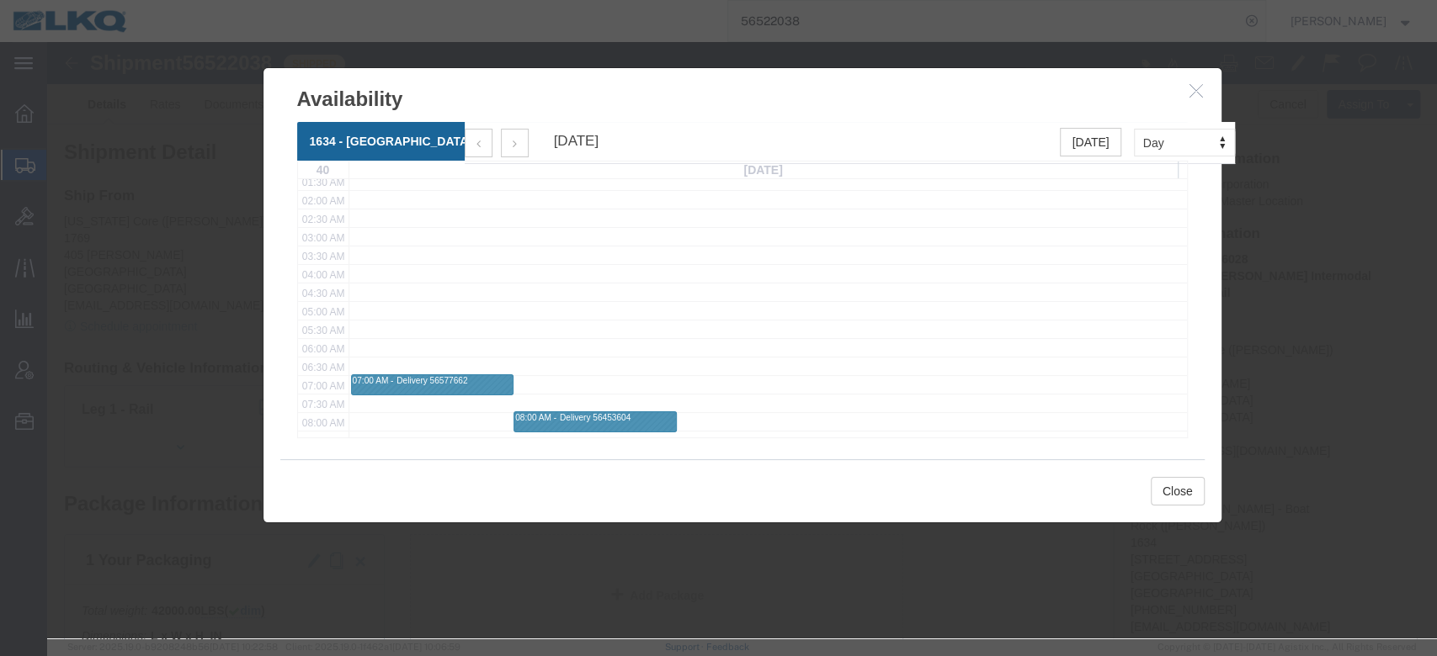
scroll to position [112, 0]
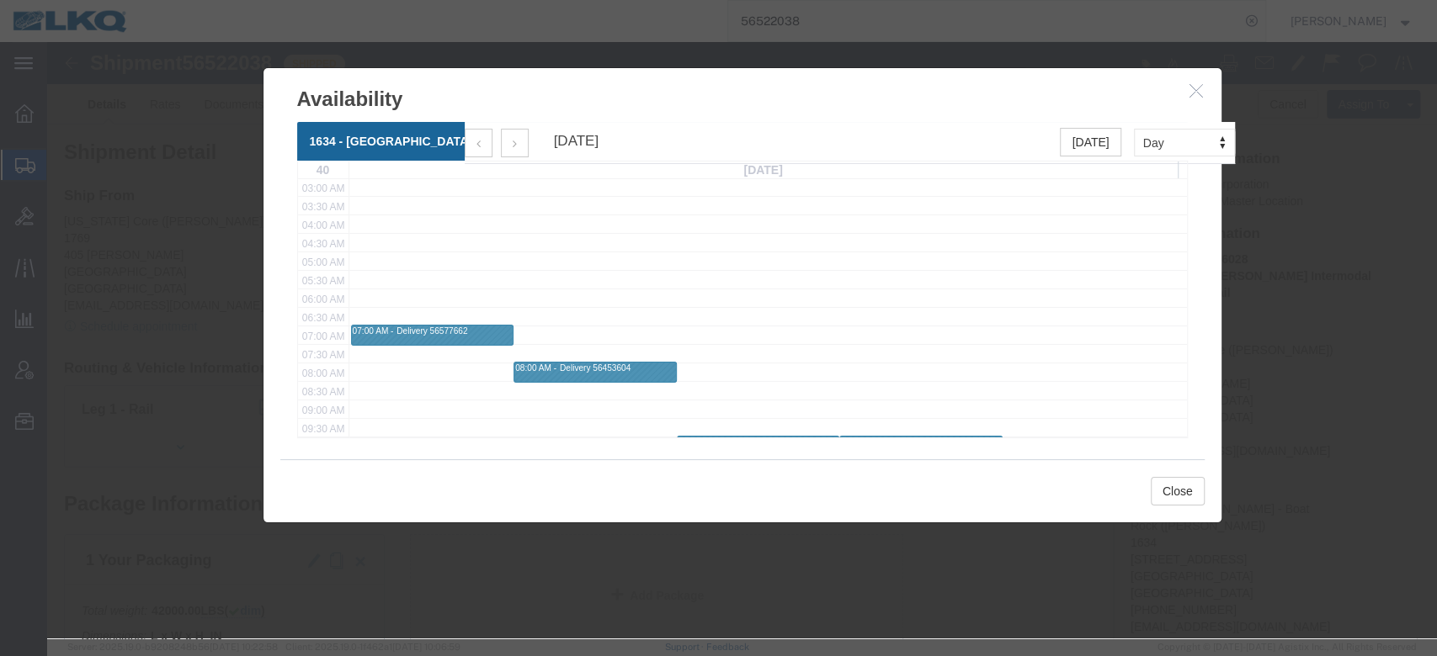
click icon "button"
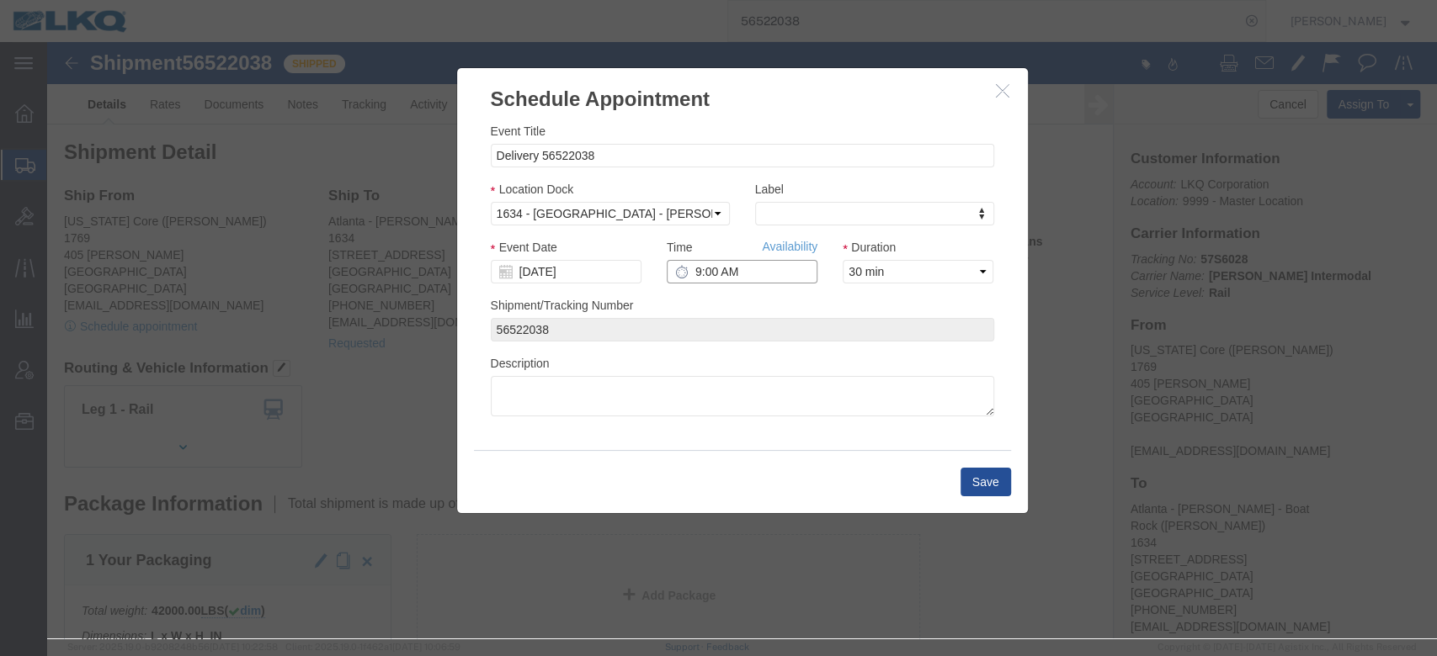
click input "9:00 AM"
click link "Availability"
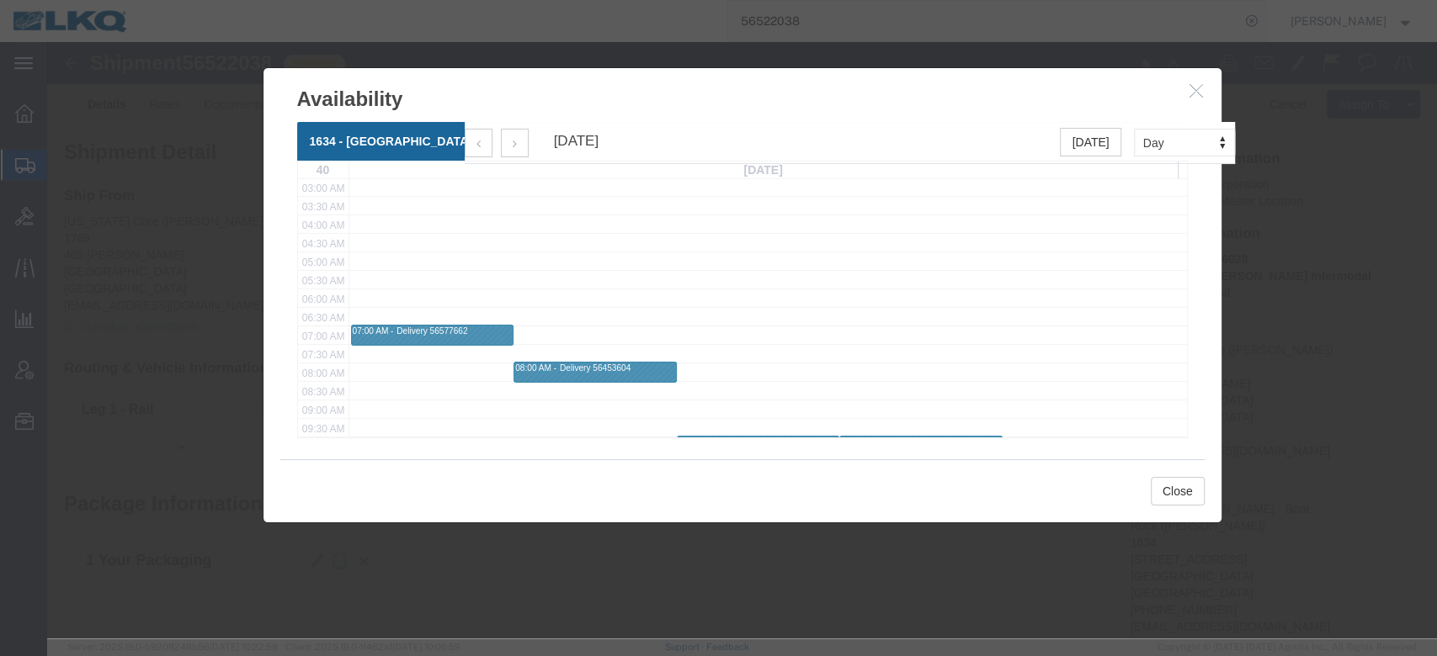
click icon "button"
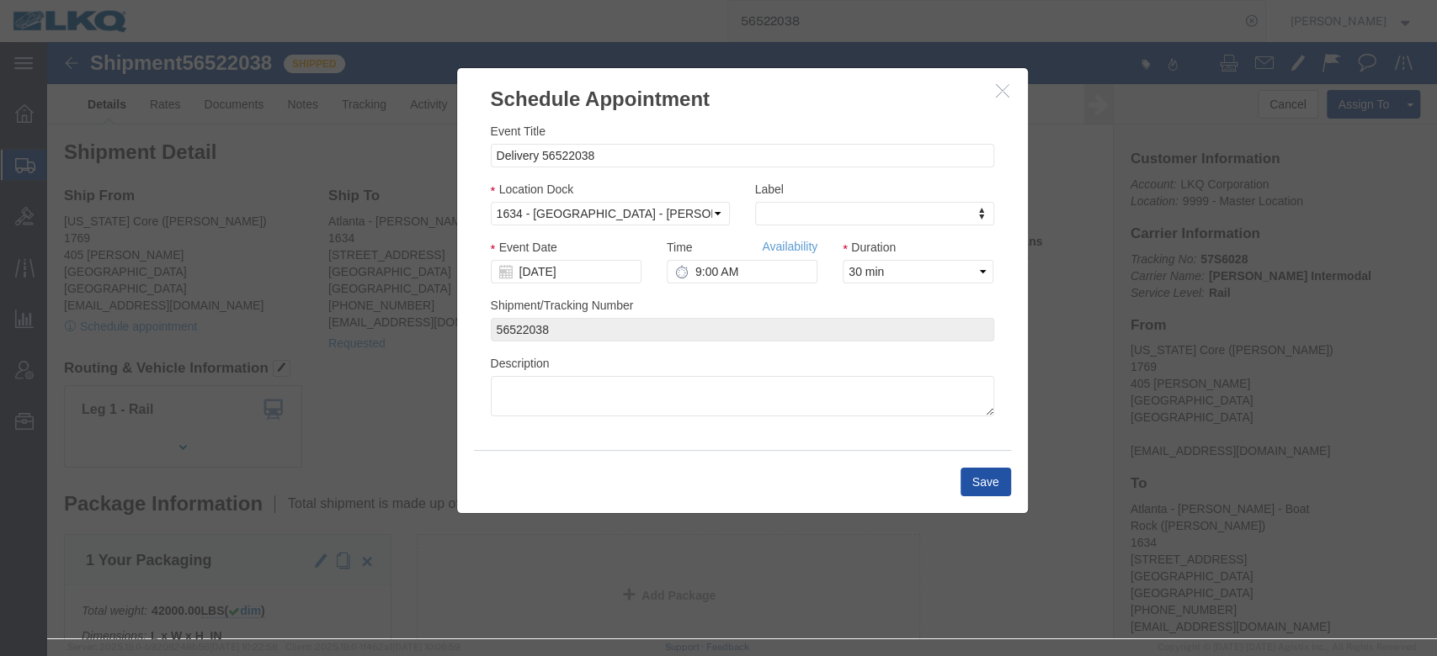
drag, startPoint x: 900, startPoint y: 436, endPoint x: 937, endPoint y: 448, distance: 38.9
click div "Save"
click button "Save"
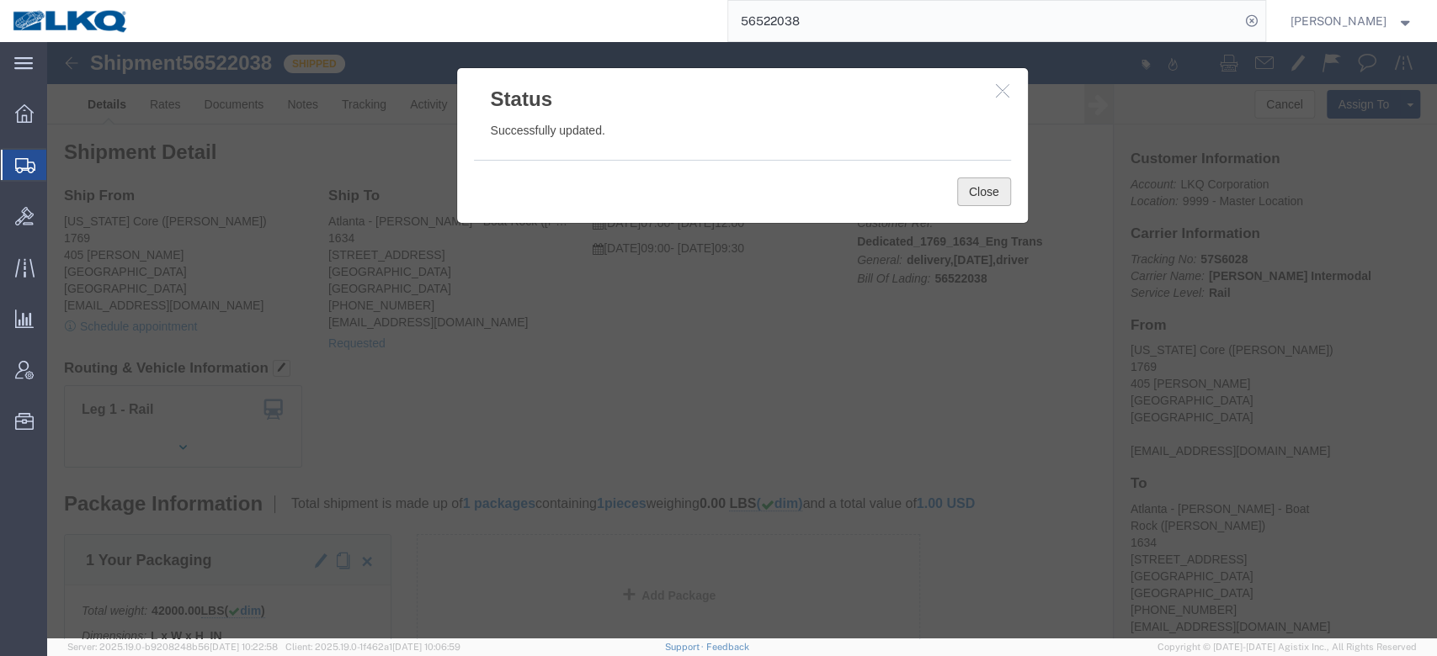
click button "Close"
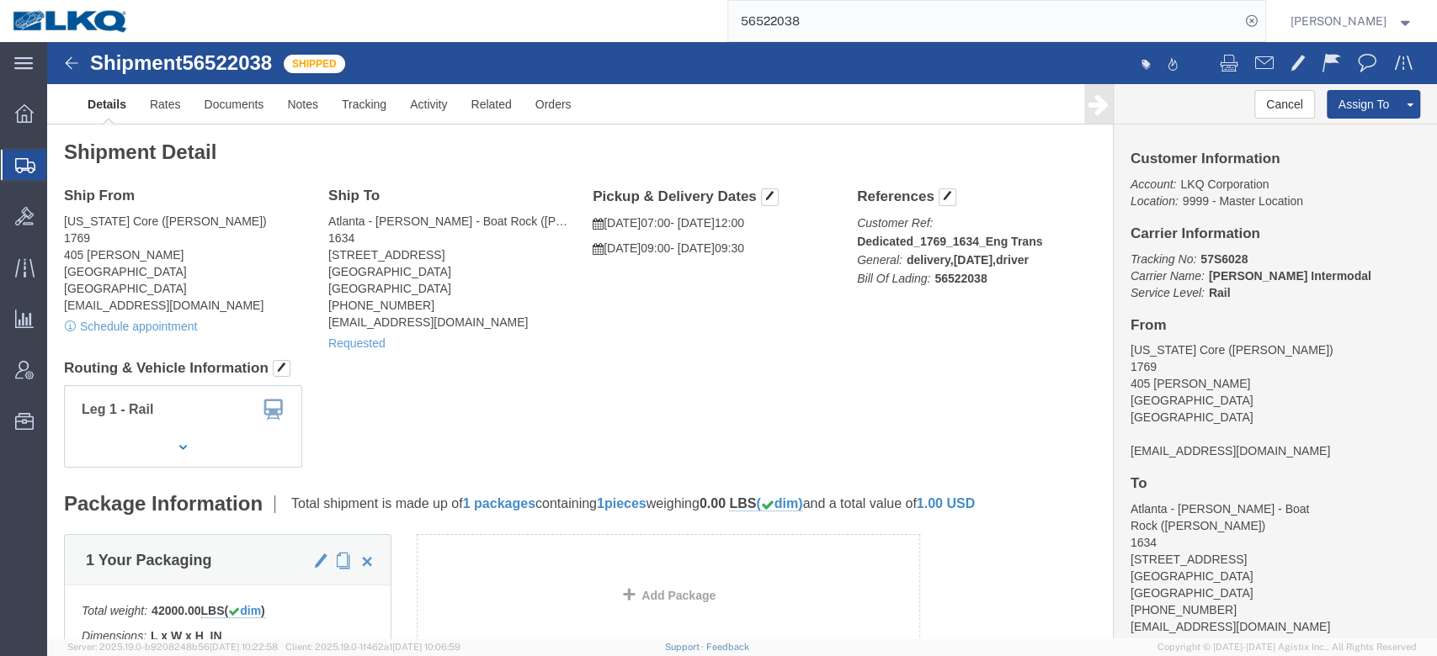
click at [856, 9] on input "56522038" at bounding box center [984, 21] width 512 height 40
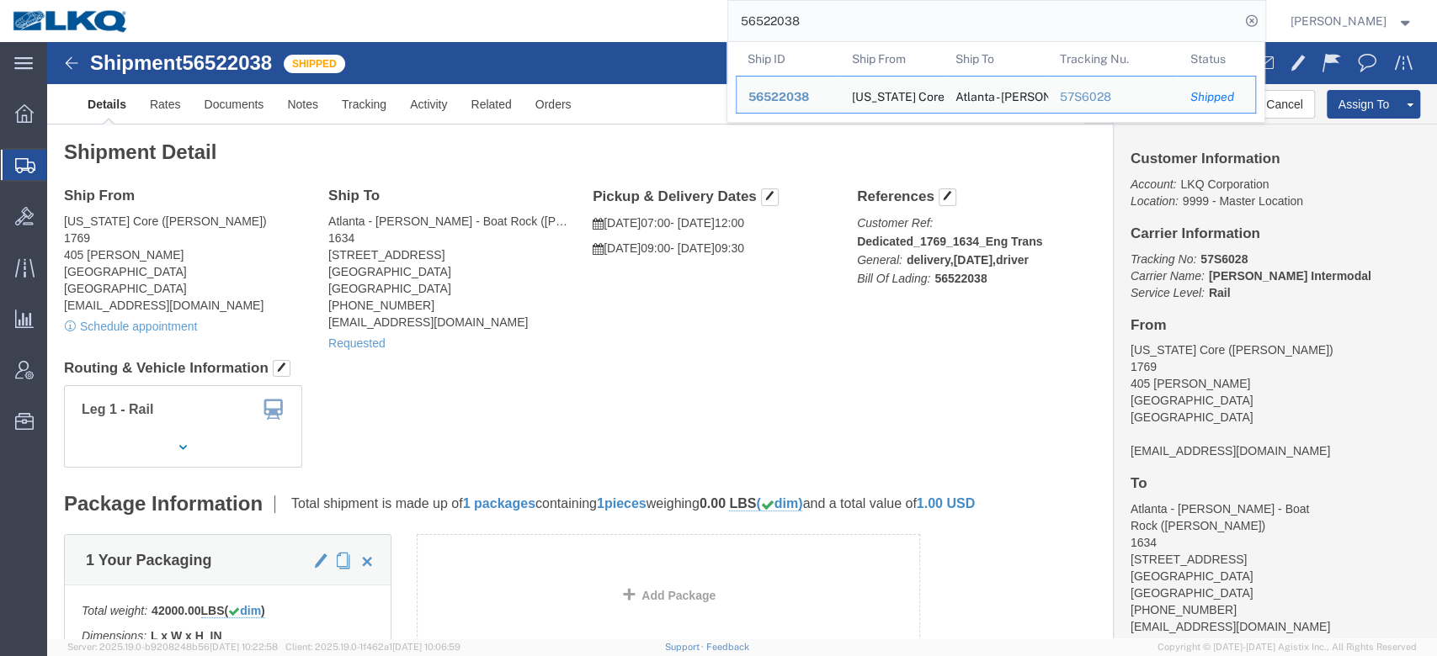
click at [856, 9] on input "56522038" at bounding box center [984, 21] width 512 height 40
paste input "9"
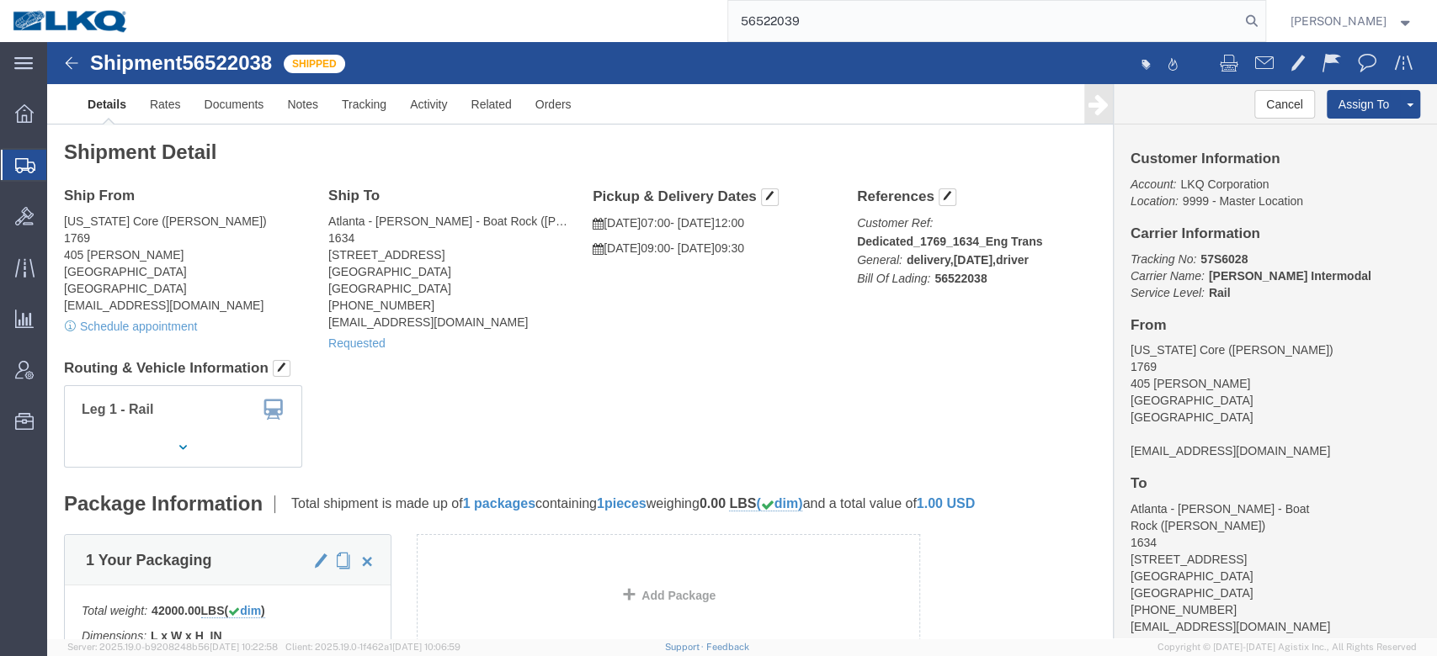
type input "56522039"
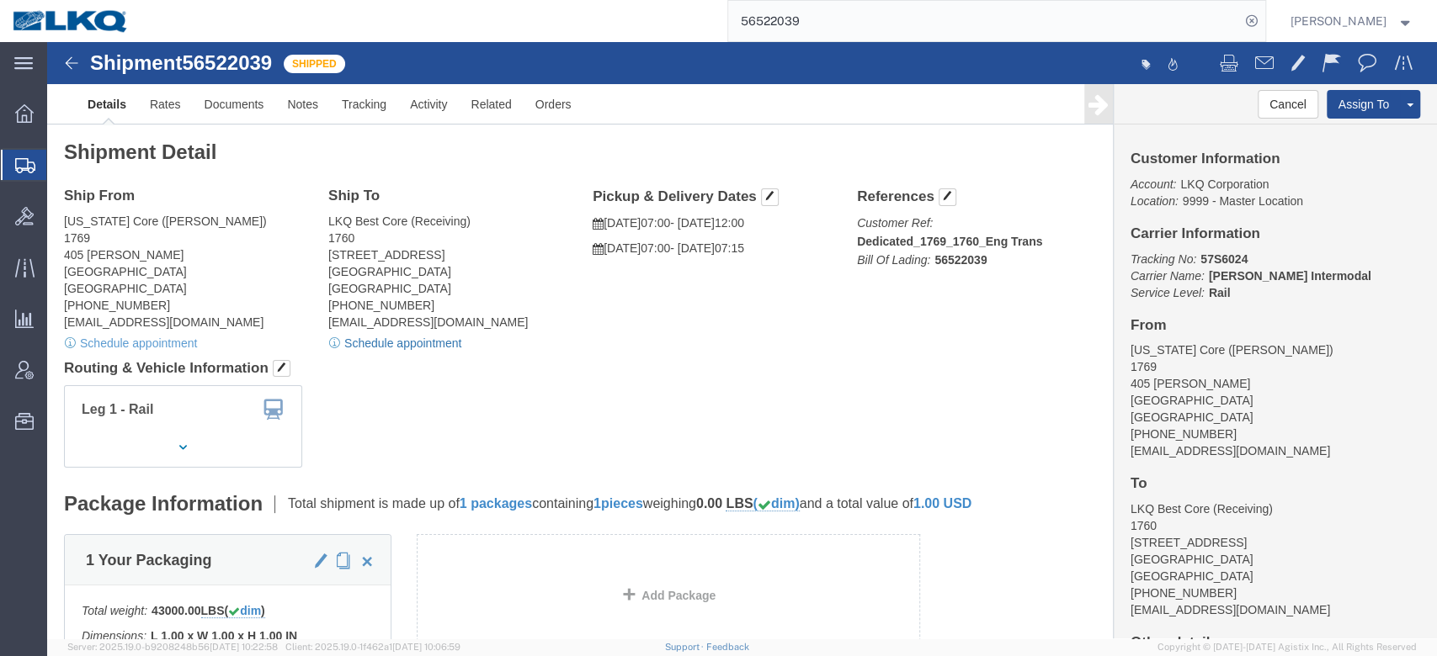
click link "Schedule appointment"
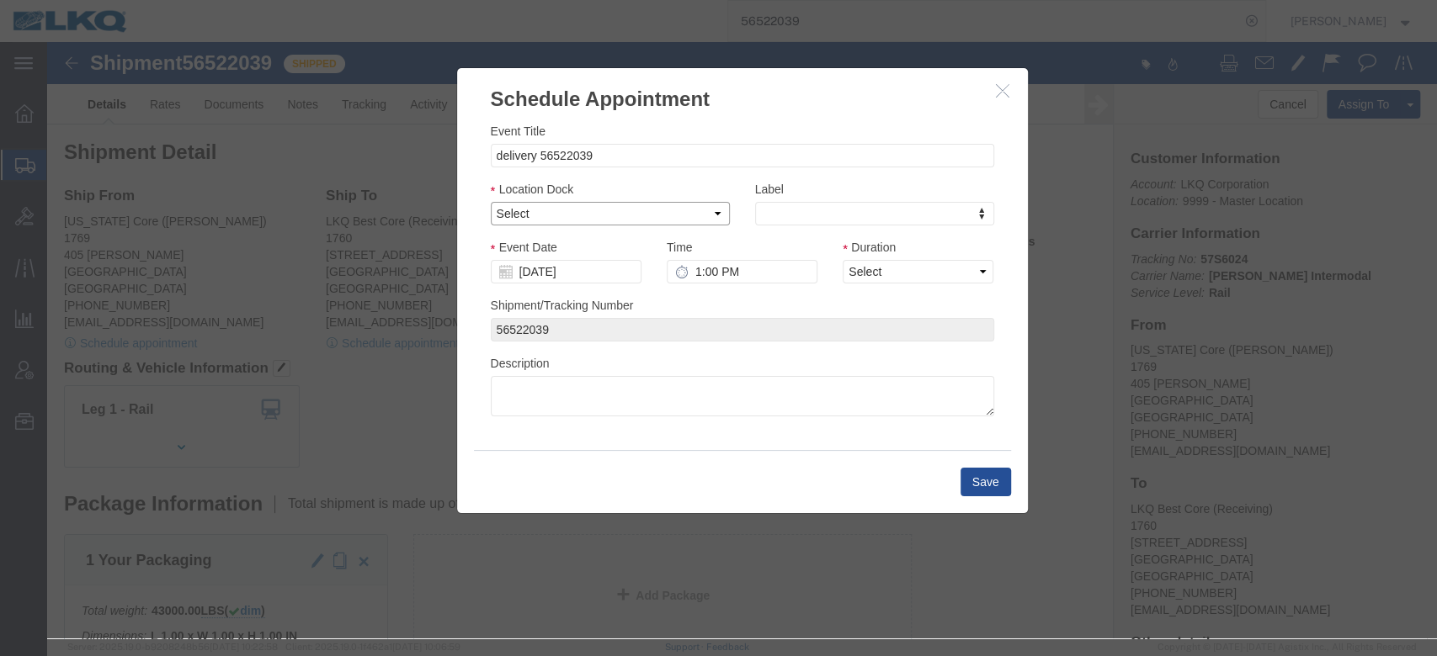
click select "Select 1760 - LKQ Best Core 1760 - Outbound Loads"
select select "1"
click select "Select 1760 - LKQ Best Core 1760 - Outbound Loads"
click input "[DATE]"
click td "29"
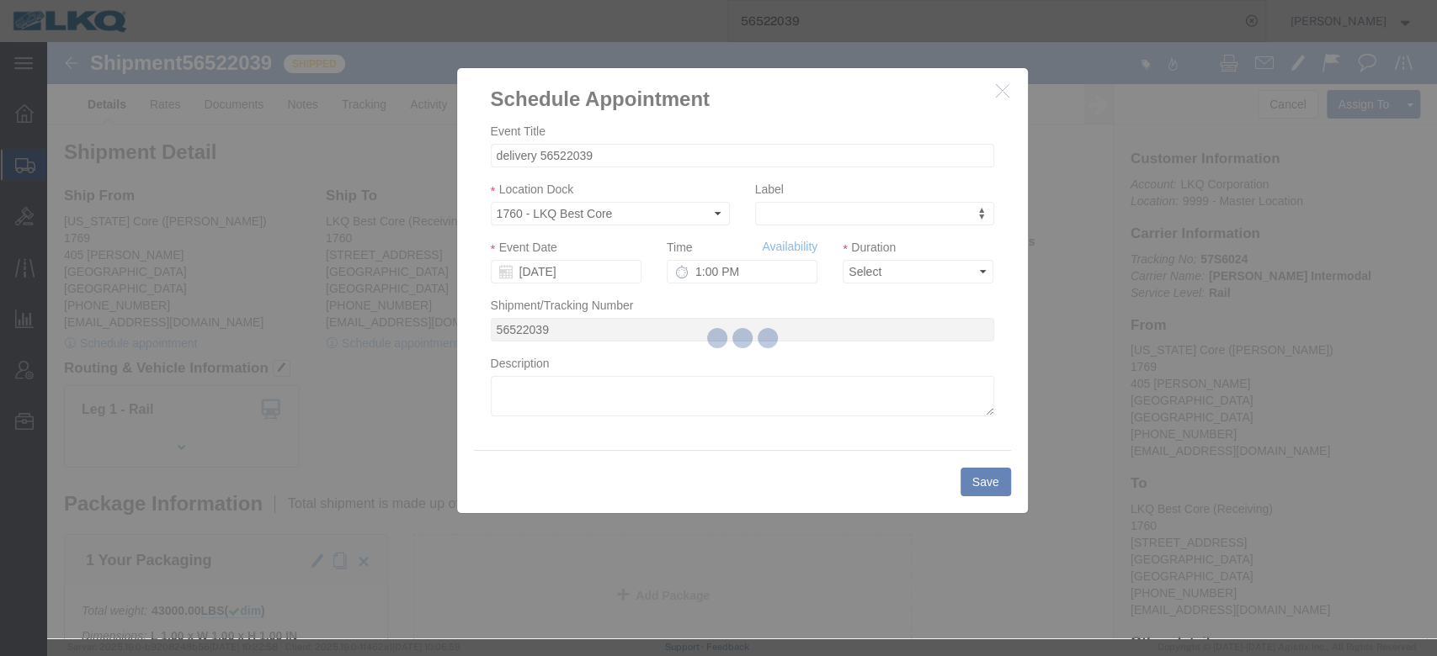
click at [867, 275] on div at bounding box center [742, 340] width 1390 height 597
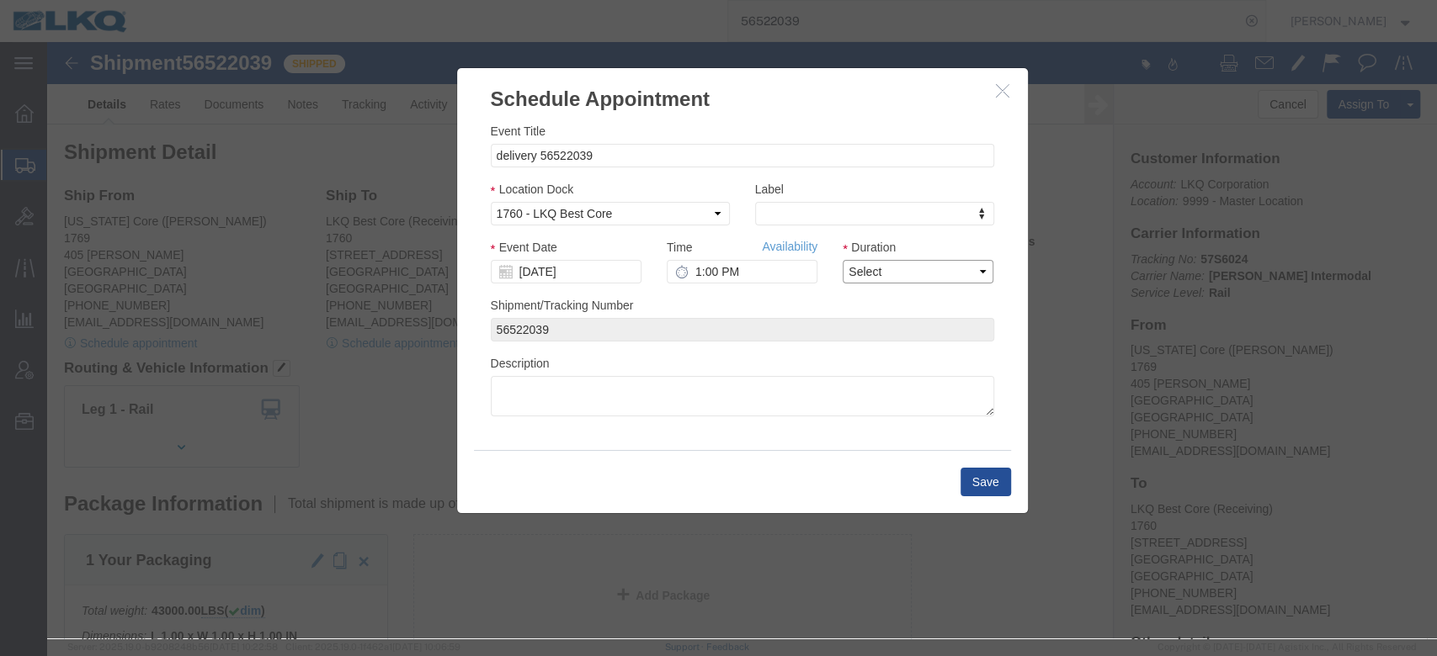
click select "Select 15 min 30 min 45 min 1 hr 2 hr 3 hr 4 hr"
select select "15"
click select "Select 15 min 30 min 45 min 1 hr 2 hr 3 hr 4 hr"
click div "Label Label Label Atlanta Cages and Pallets Billed Delivered FCFS LKQ LTL Late/…"
click link "Availability"
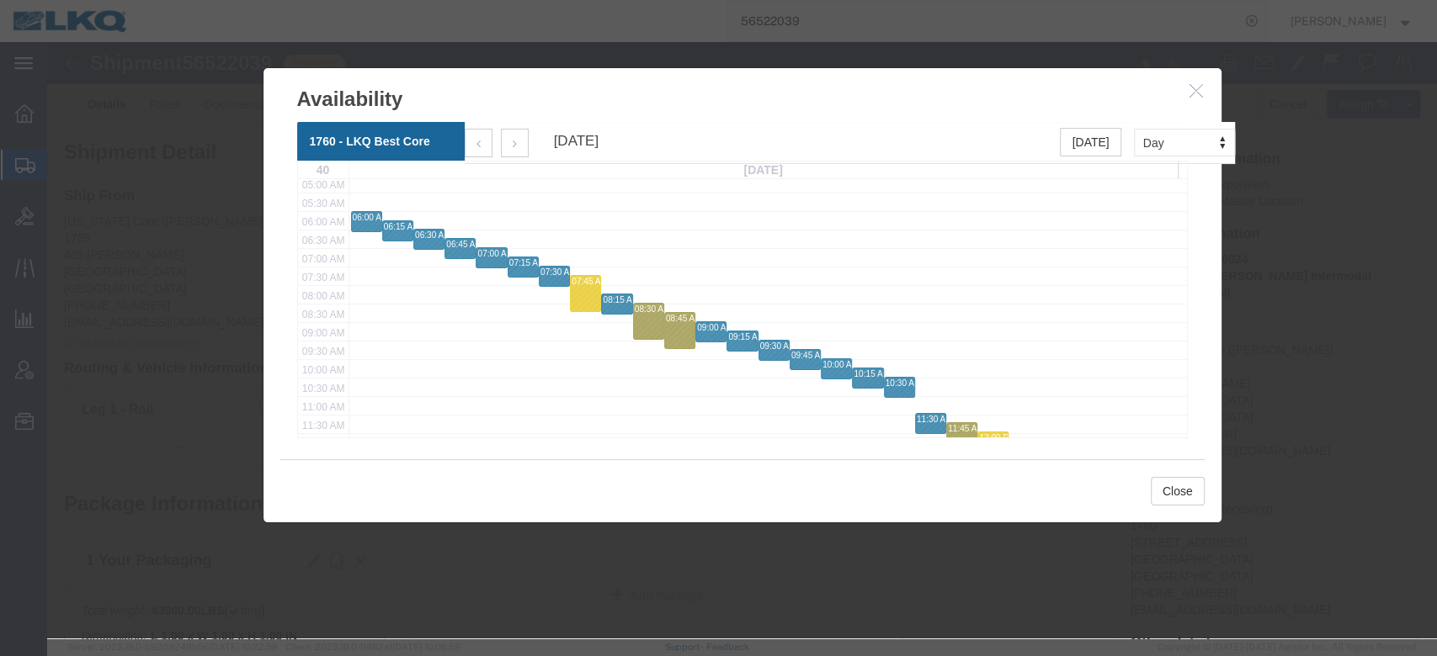
scroll to position [224, 0]
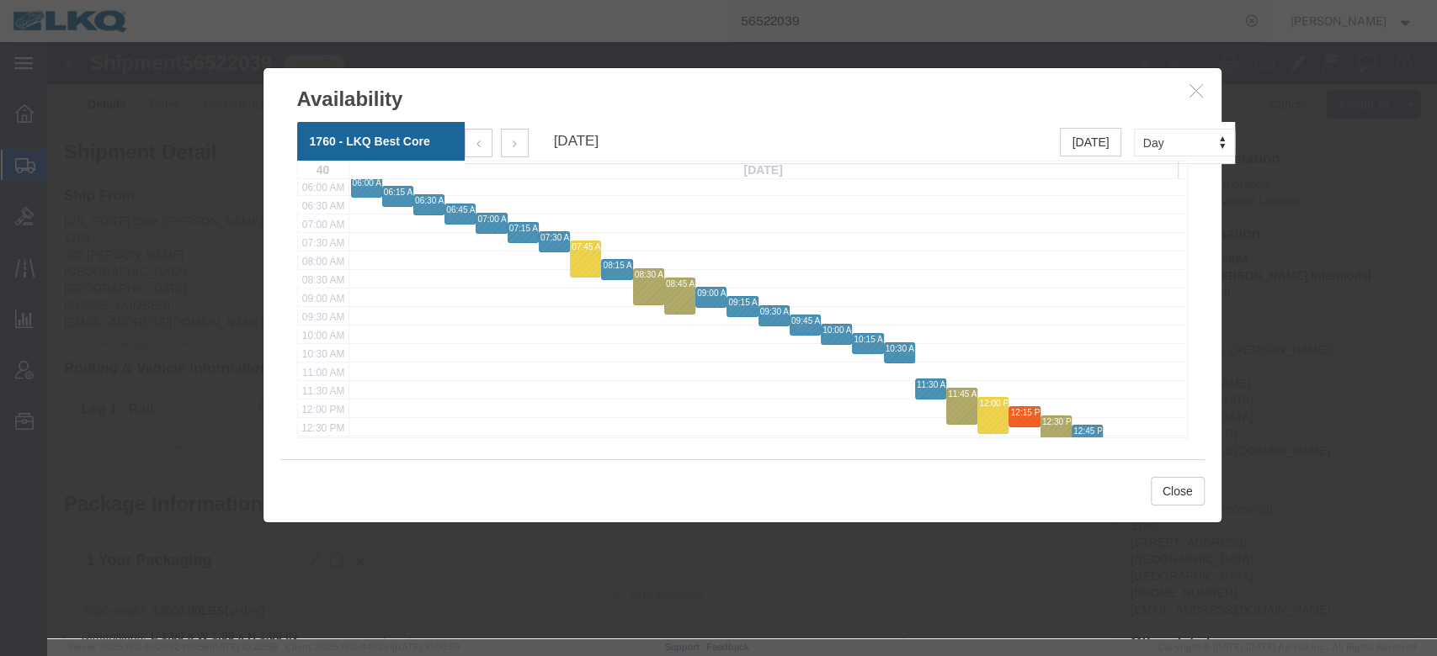
click h3 "Availability"
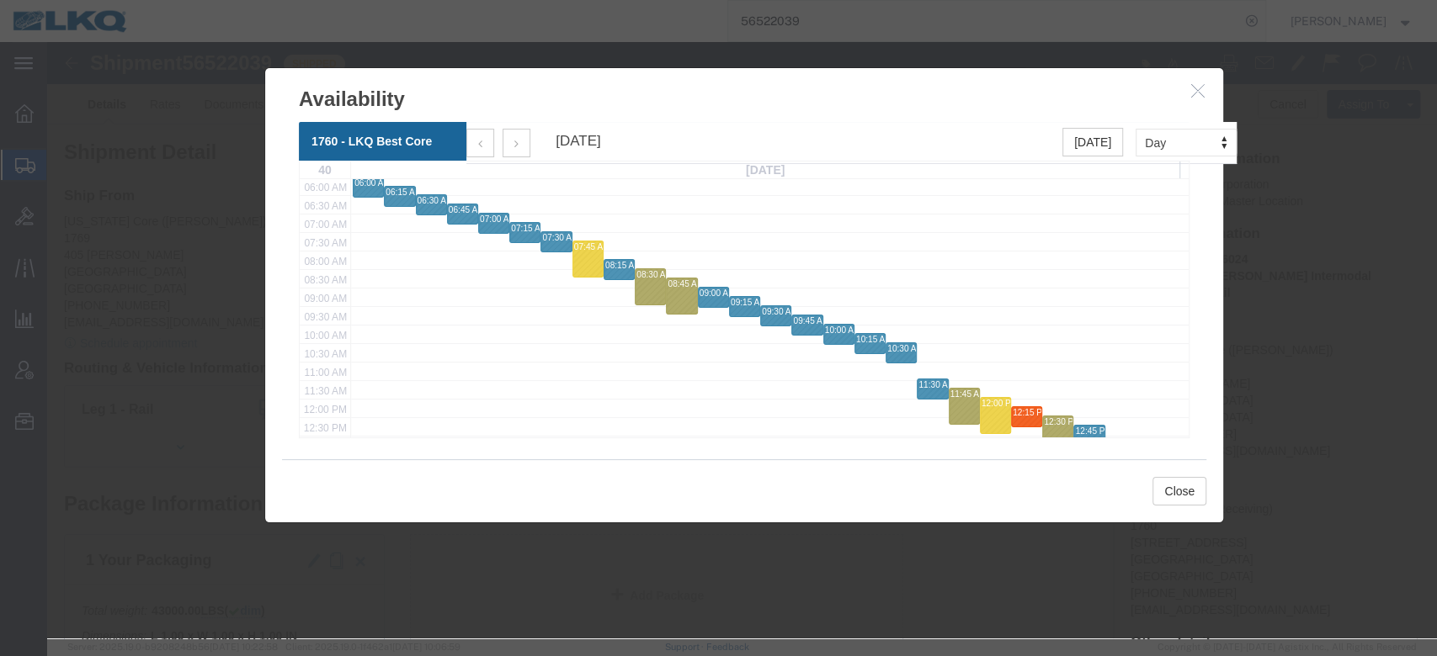
click button "button"
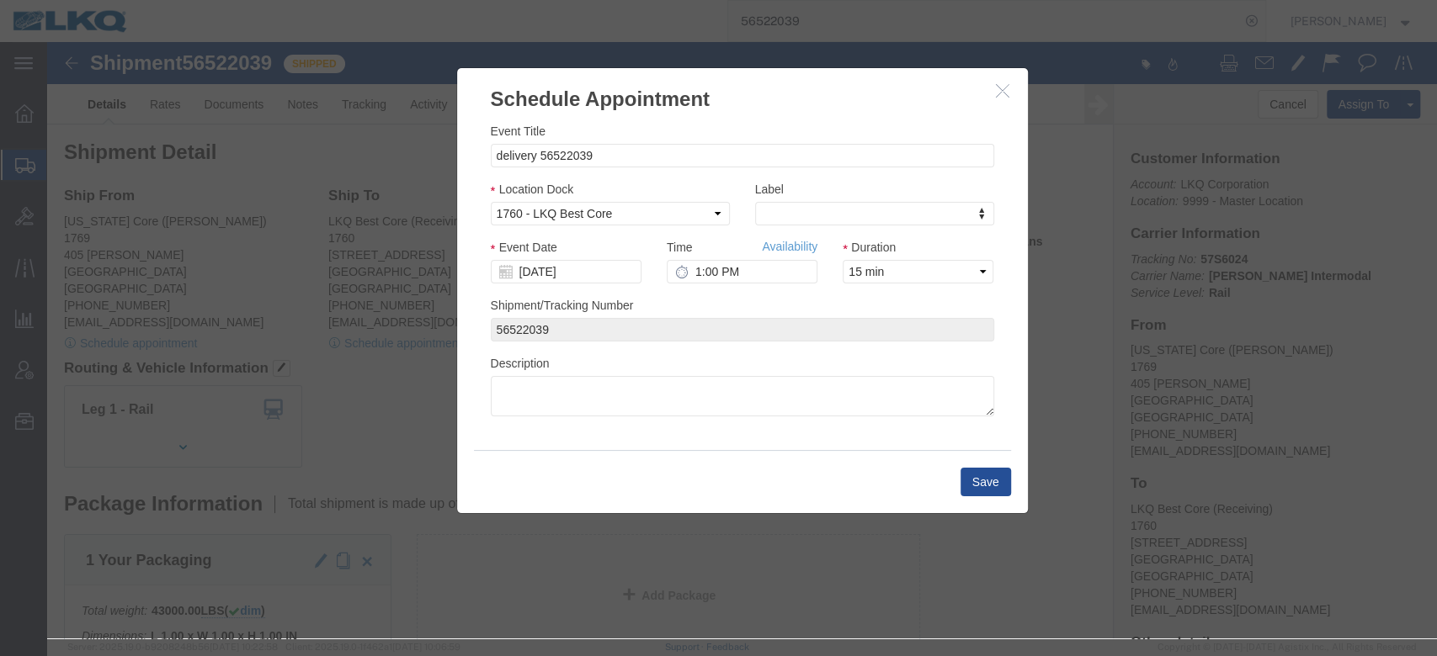
click button "button"
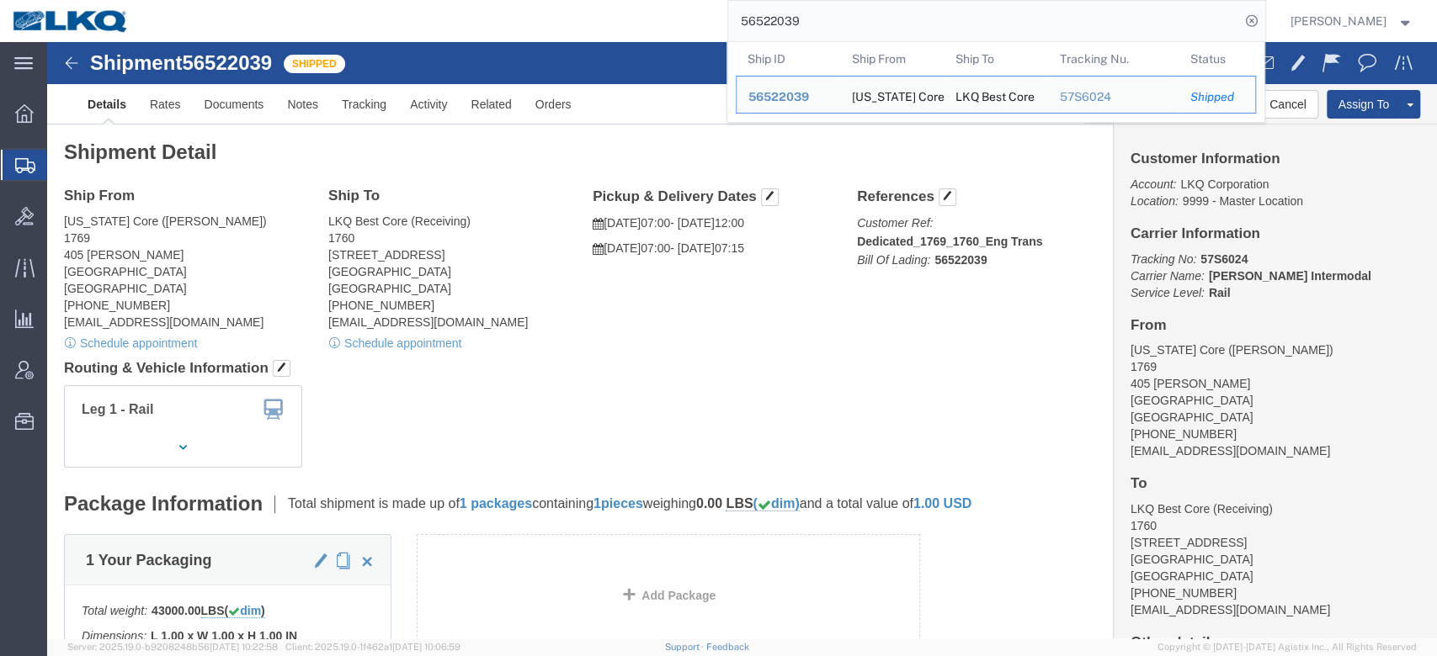
click at [821, 32] on input "56522039" at bounding box center [984, 21] width 512 height 40
paste input "833860"
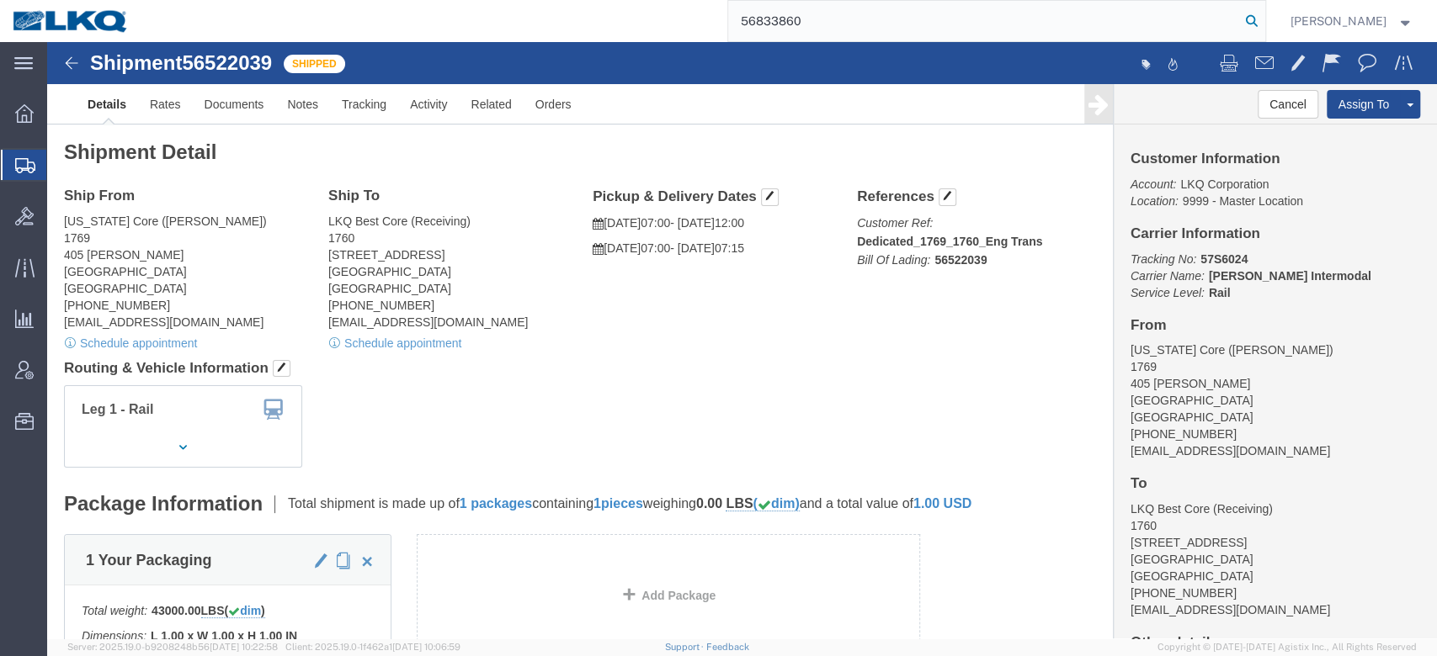
type input "56833860"
drag, startPoint x: 1273, startPoint y: 20, endPoint x: 850, endPoint y: 295, distance: 503.8
click at [1076, 20] on icon at bounding box center [1252, 21] width 24 height 24
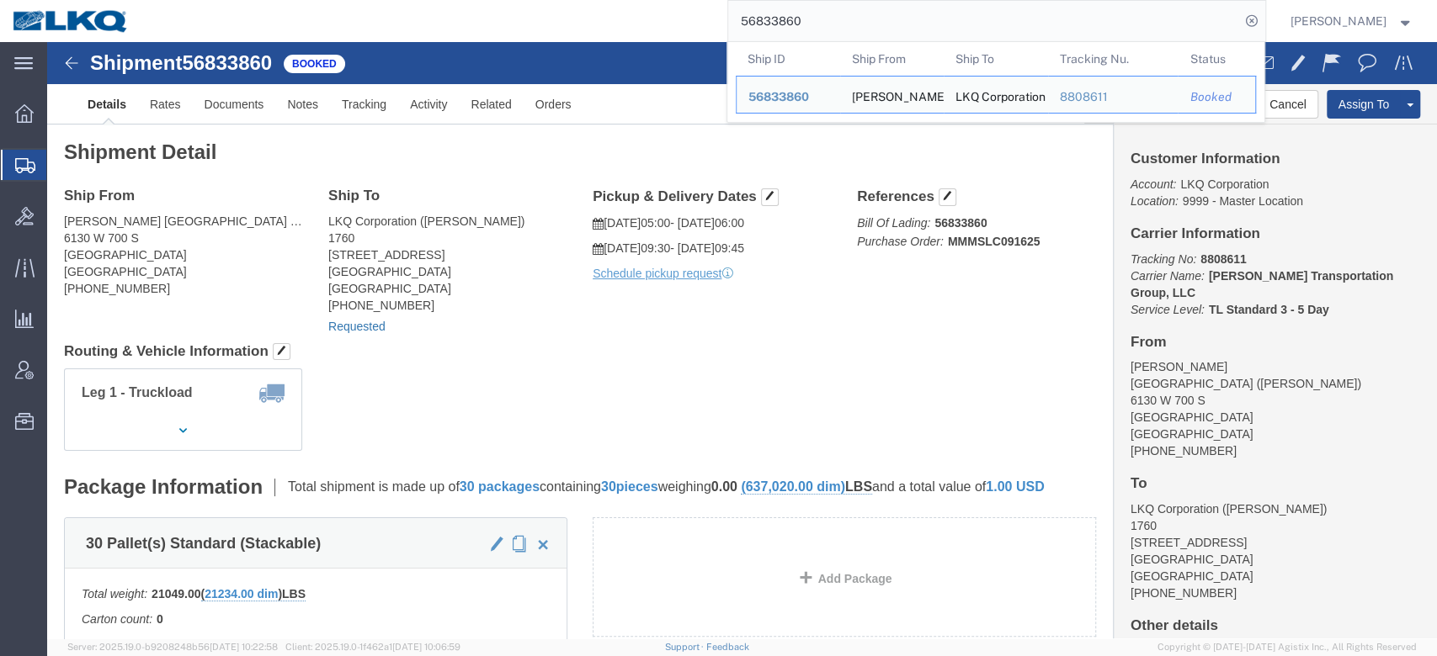
click link "Requested"
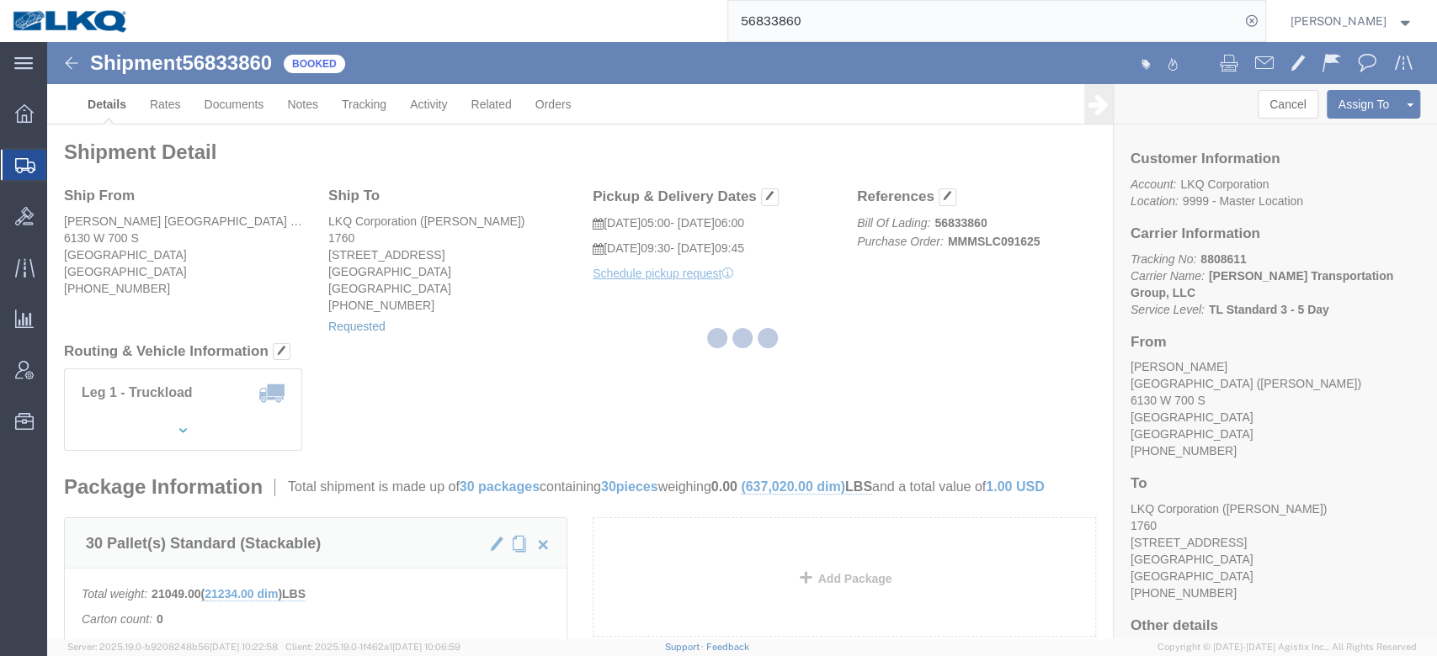
select select "1"
select select "24"
select select "15"
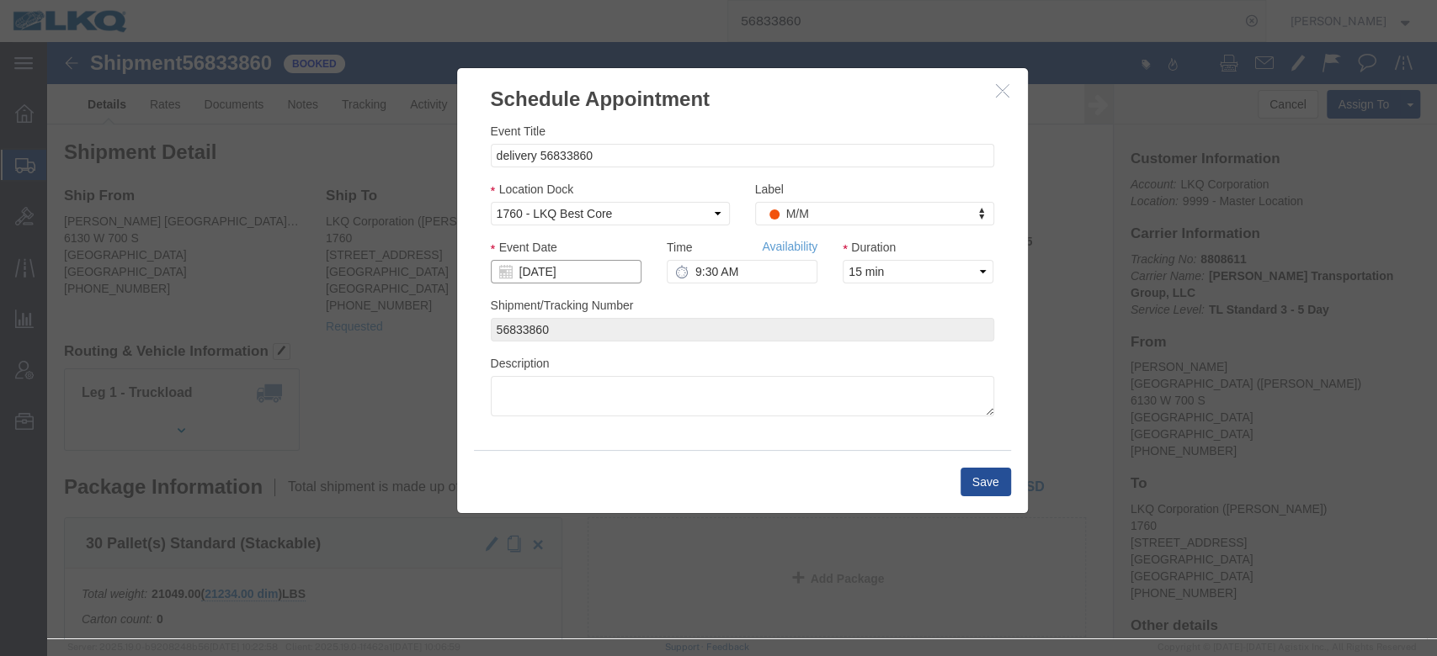
click input "[DATE]"
click td "25"
click link "Availability"
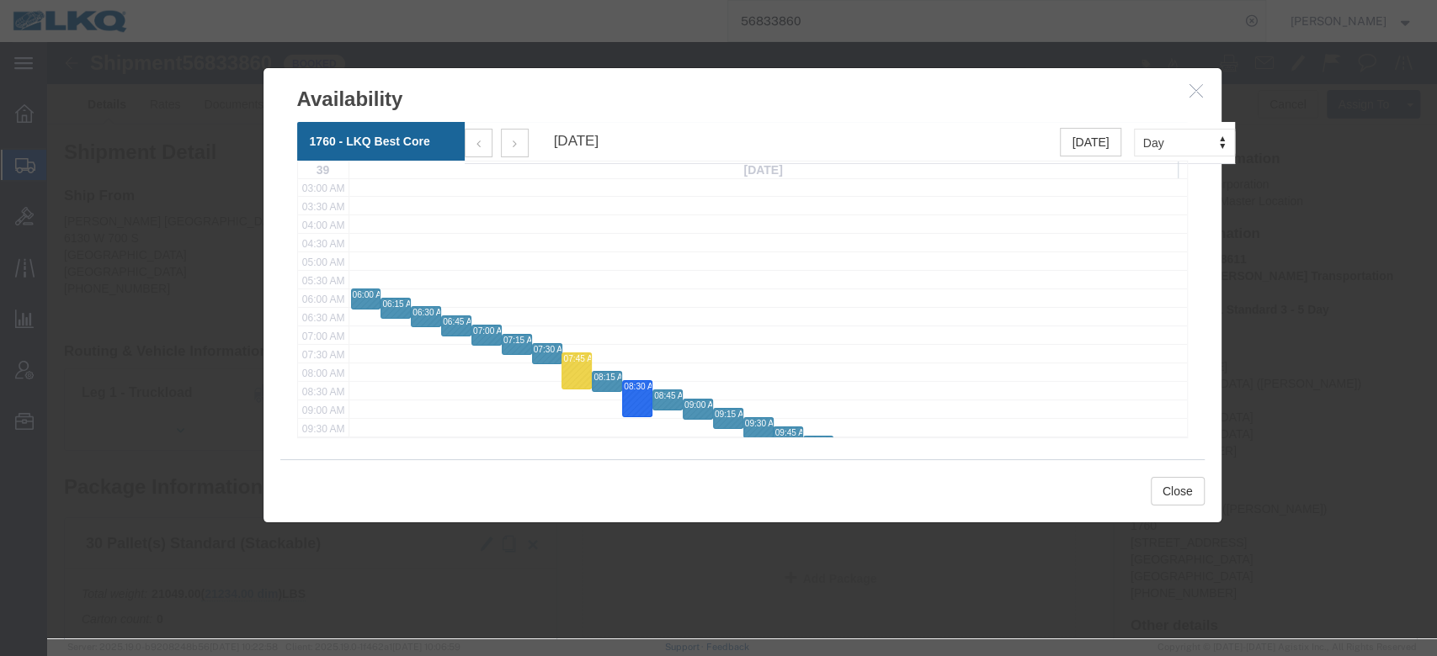
scroll to position [224, 0]
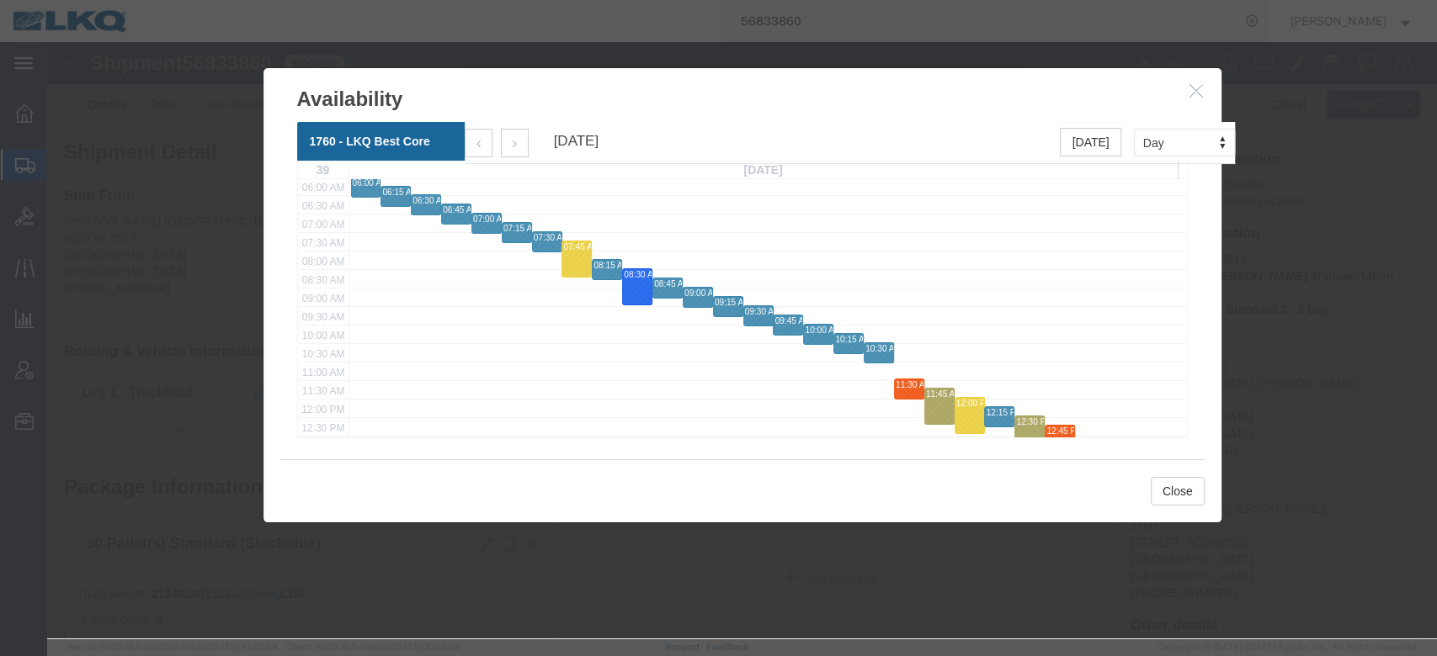
click icon "button"
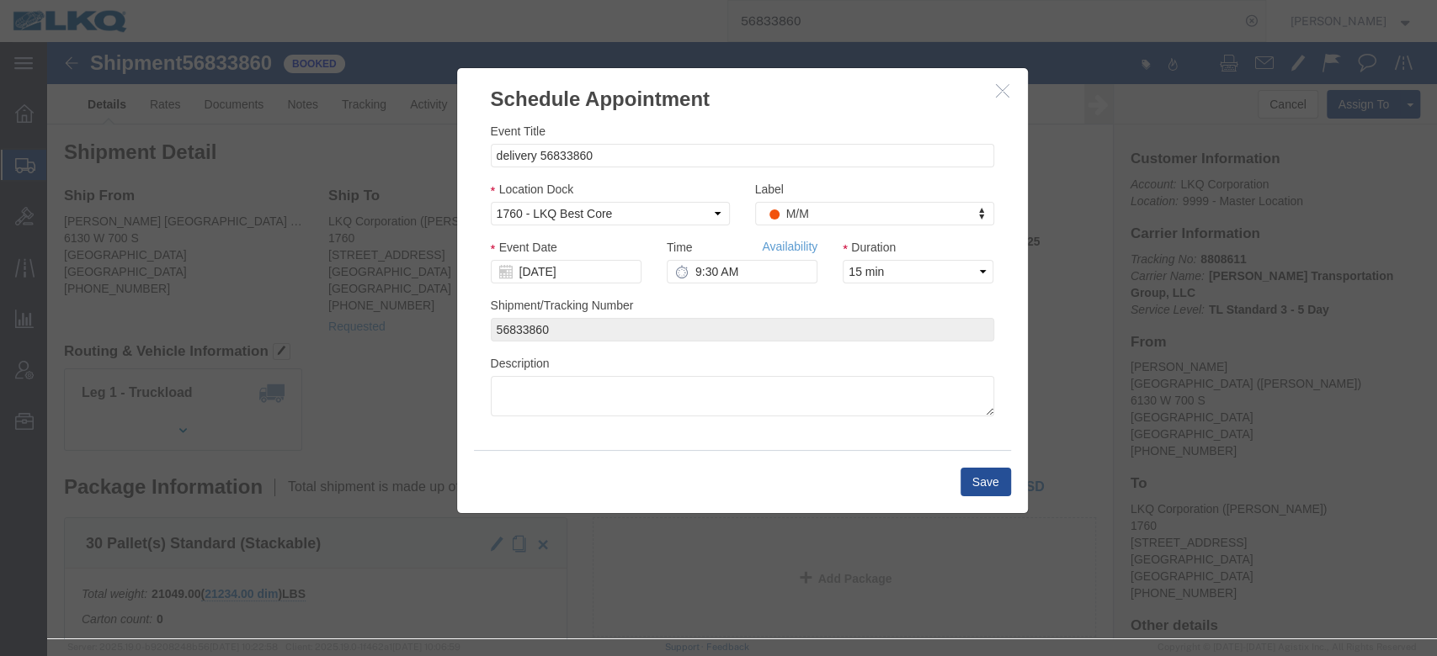
click icon "button"
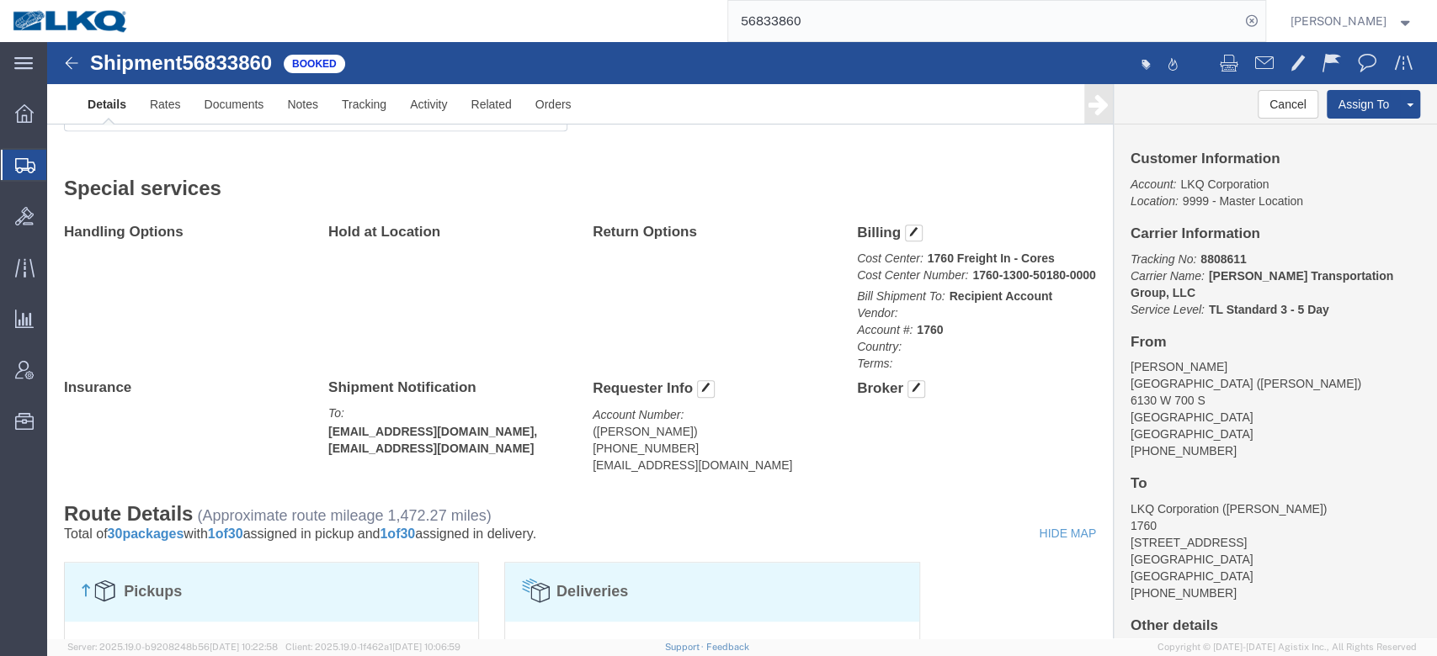
scroll to position [0, 0]
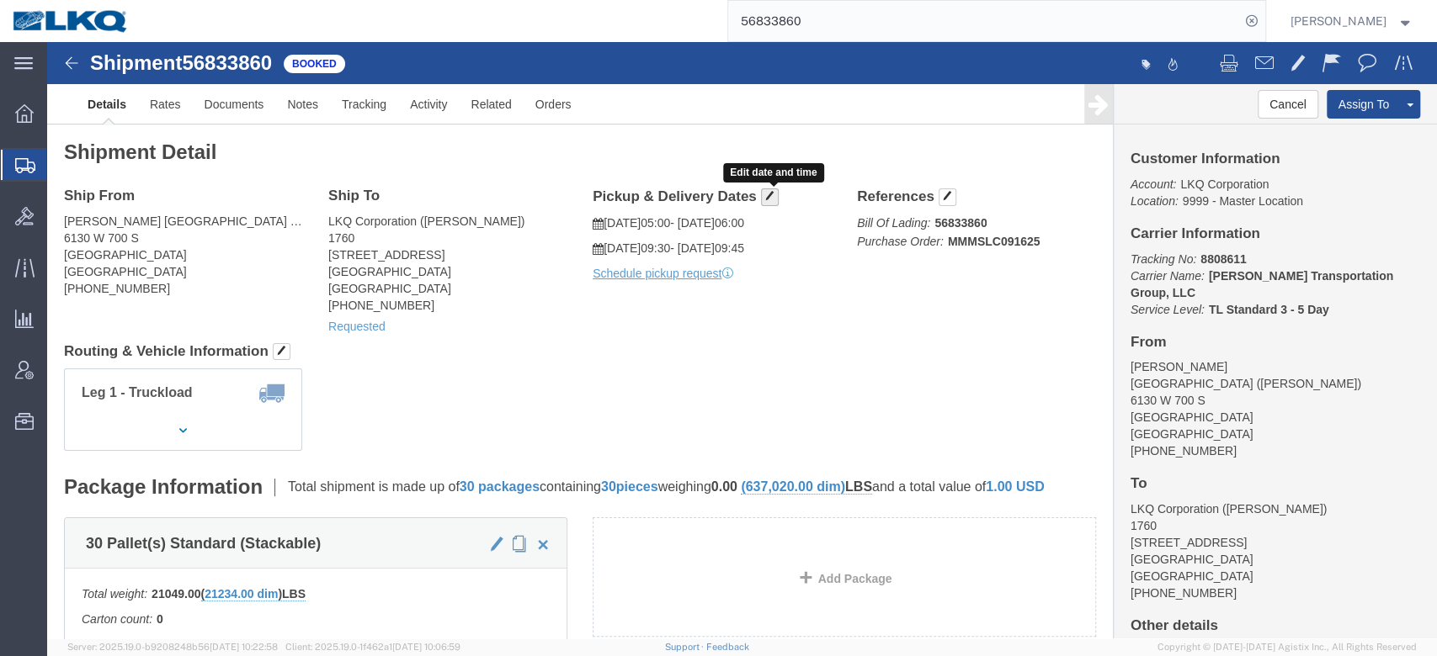
click span "button"
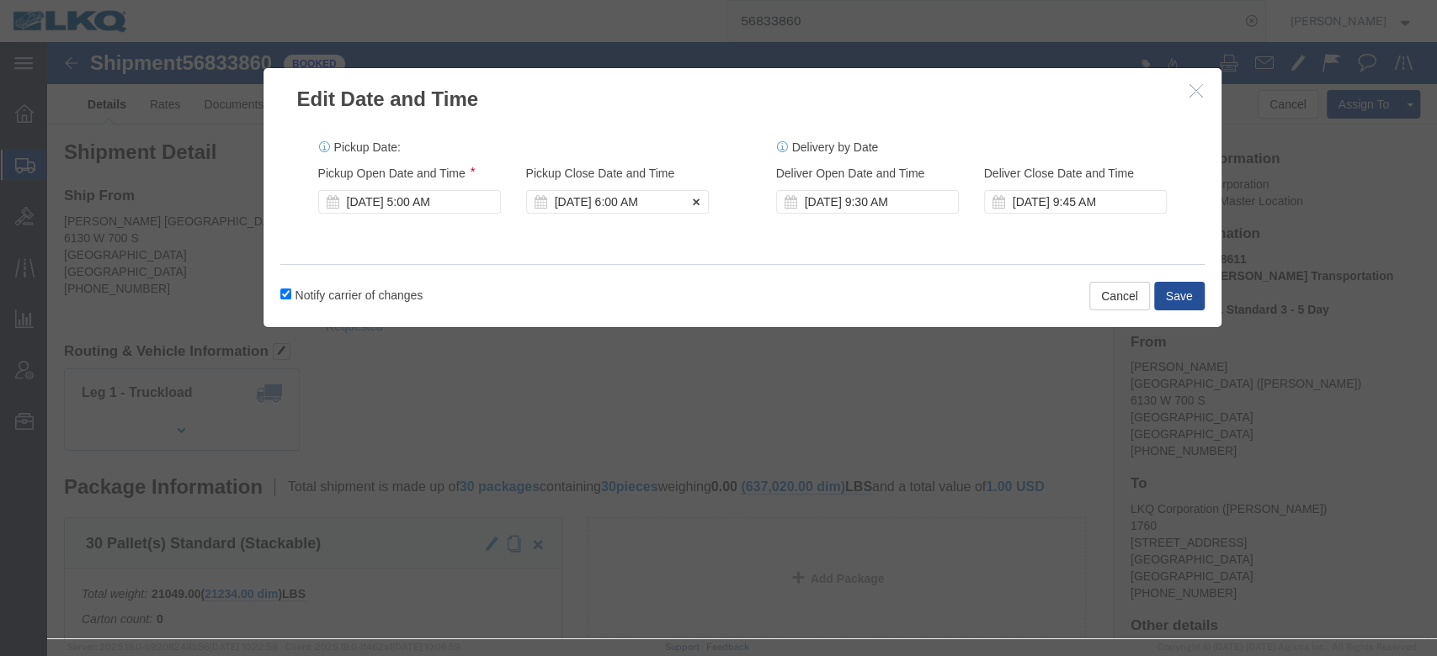
click div "Sep 19 2025 6:00 AM"
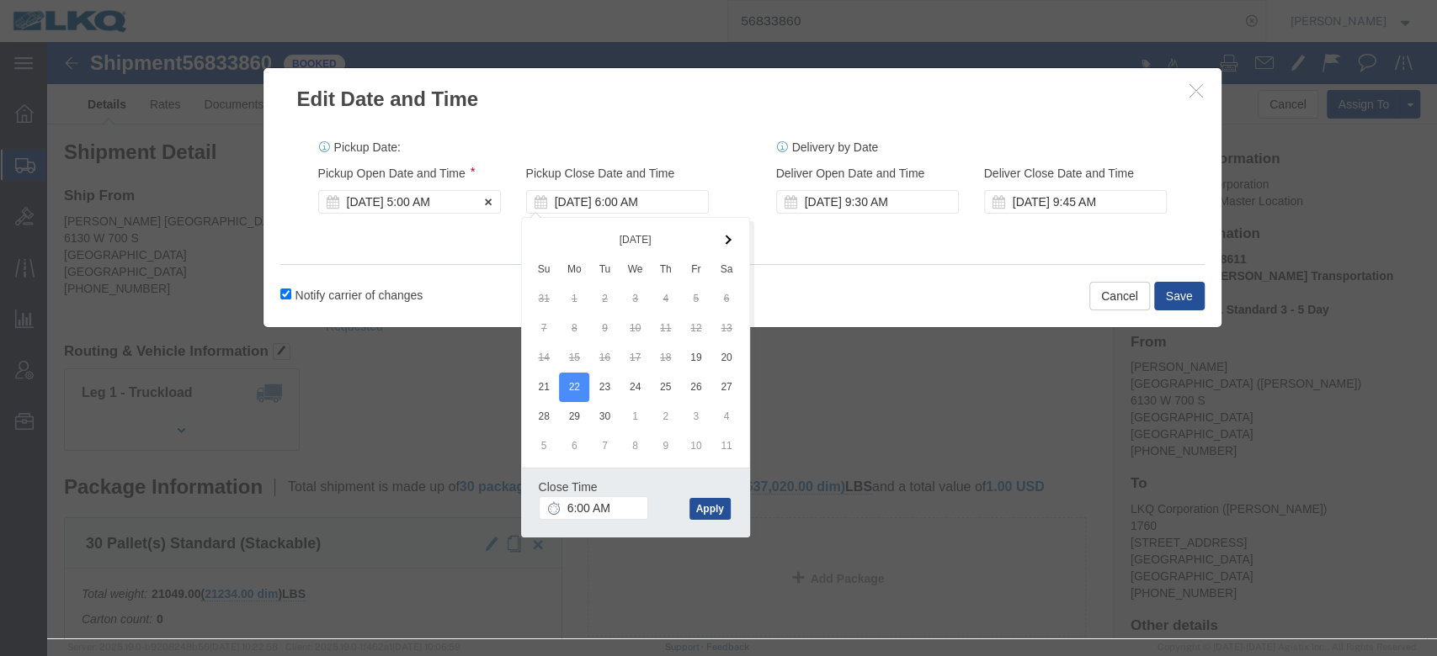
click div "Sep 19 2025 5:00 AM"
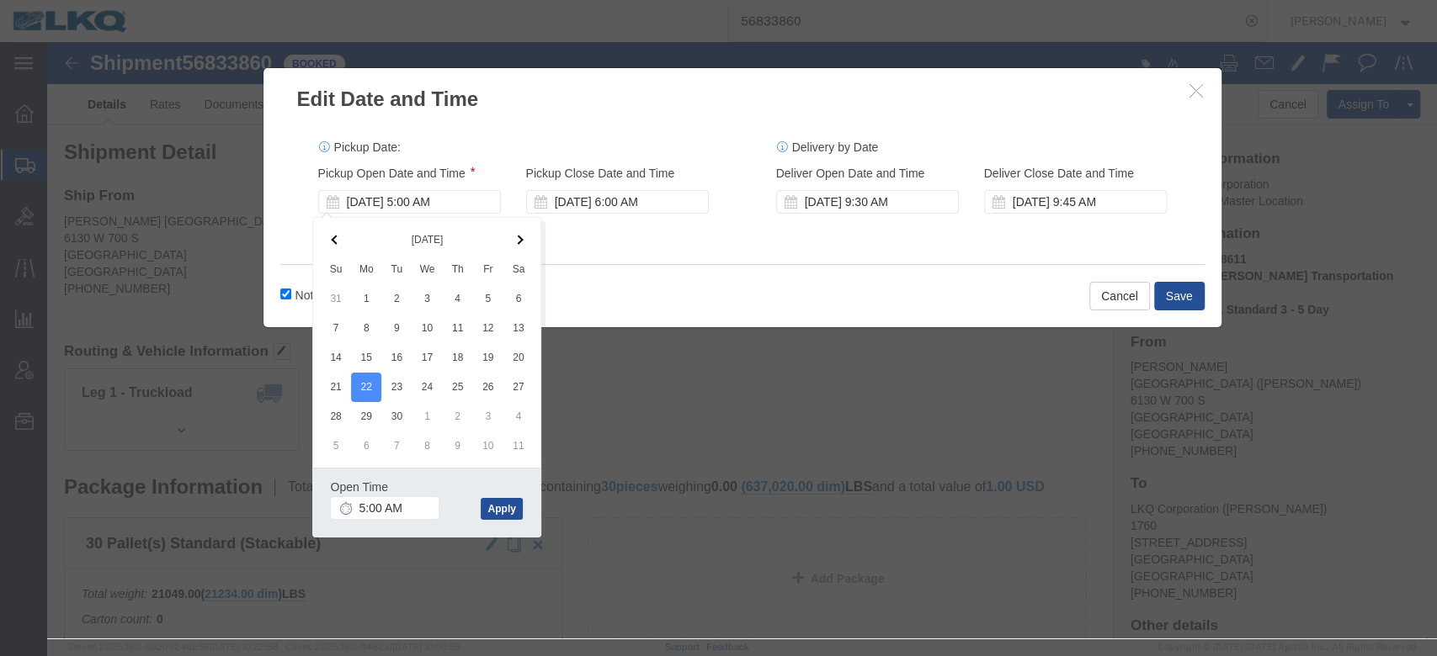
click div "Notify carrier of changes Cancel Save"
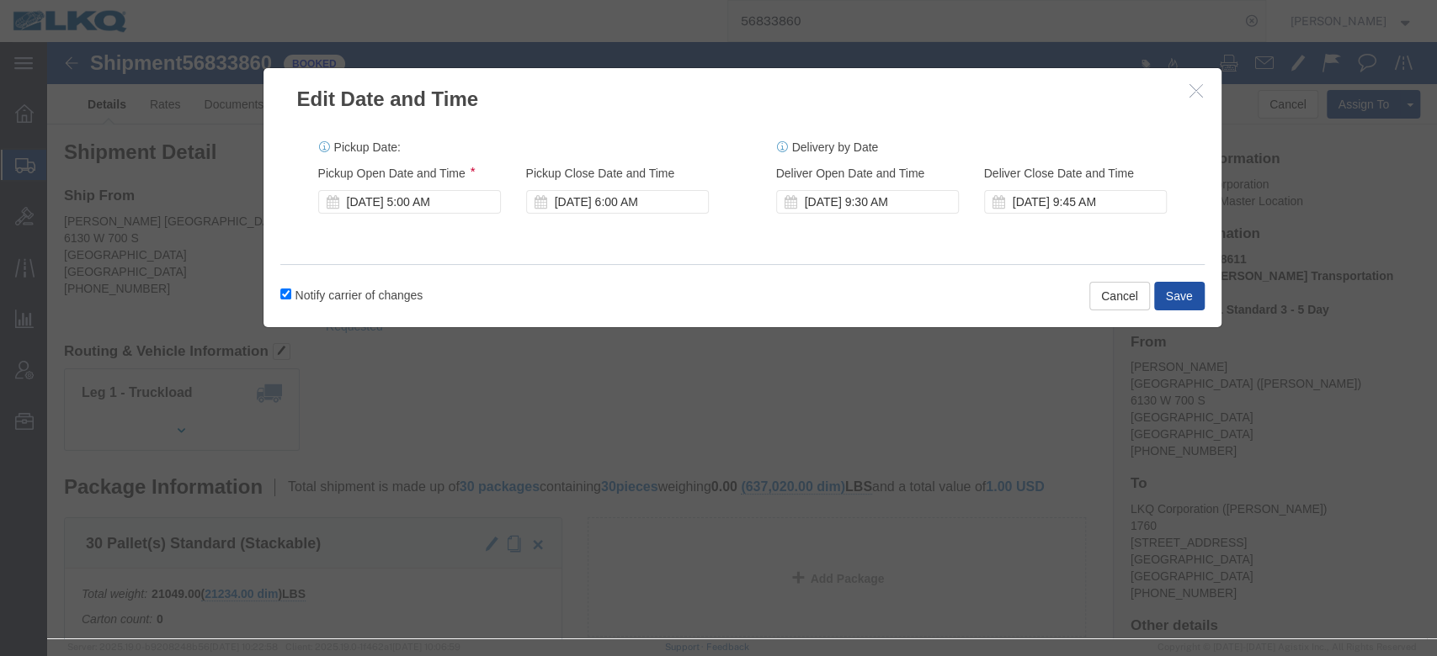
click button "Save"
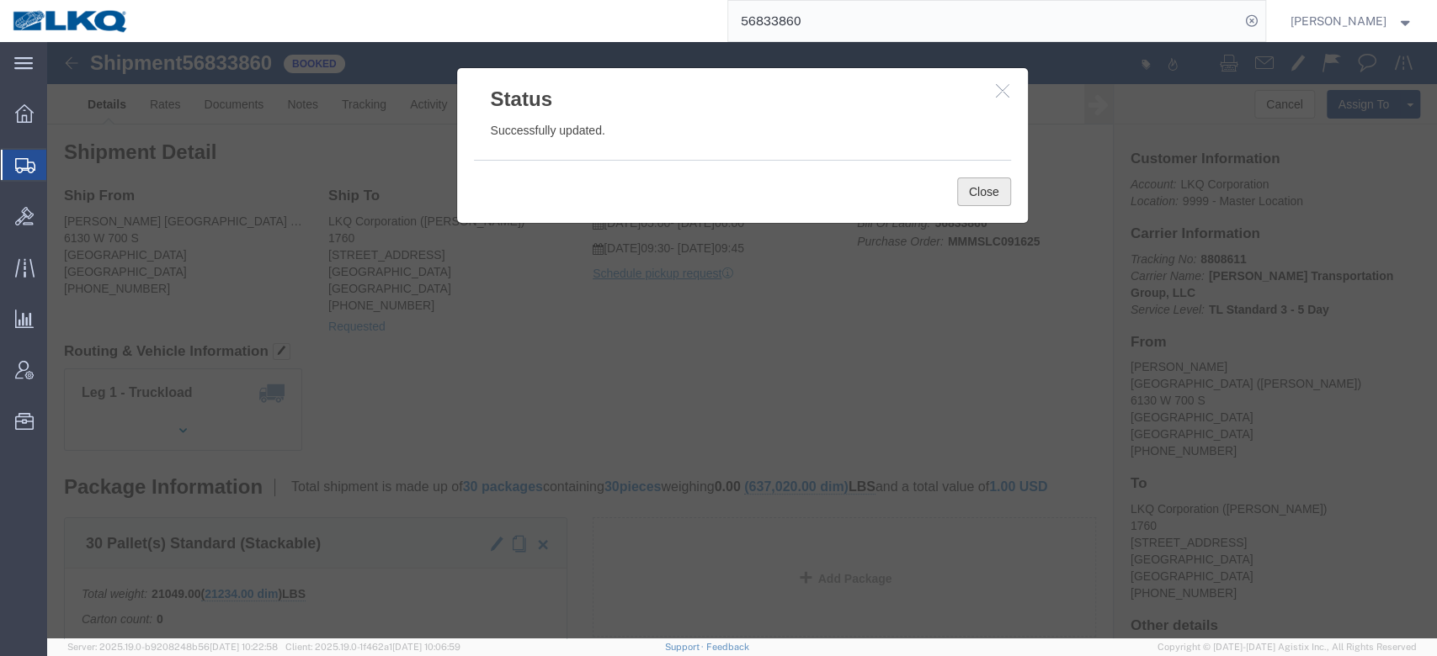
click button "Close"
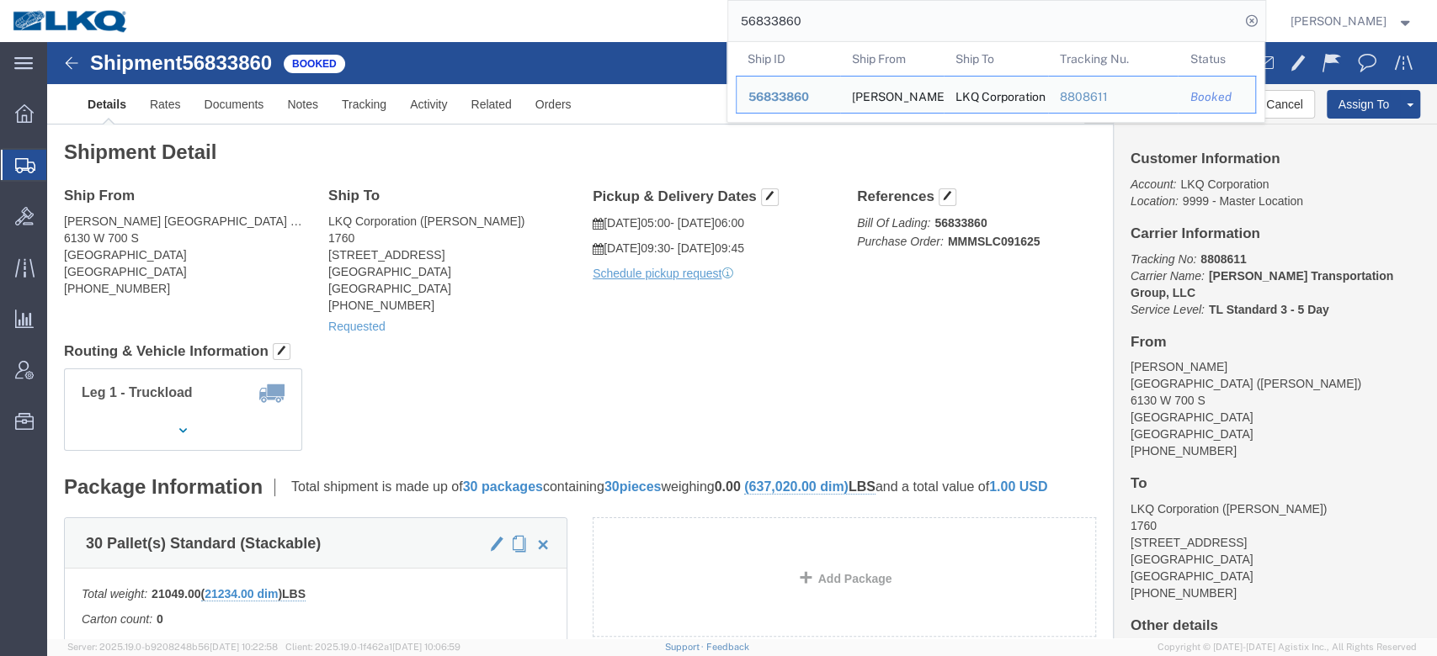
click at [867, 30] on input "56833860" at bounding box center [984, 21] width 512 height 40
paste input "51238"
click at [867, 30] on input "56833860" at bounding box center [984, 21] width 512 height 40
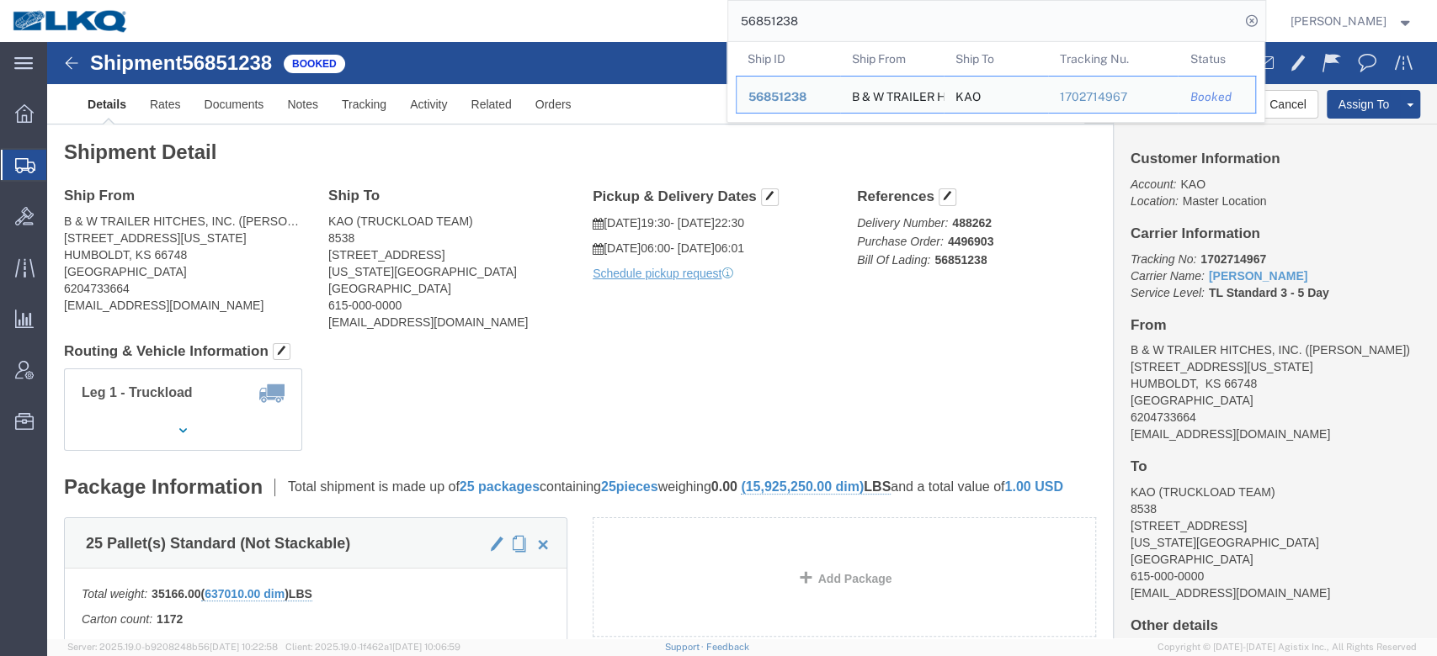
click at [854, 37] on input "56851238" at bounding box center [984, 21] width 512 height 40
paste input "34436"
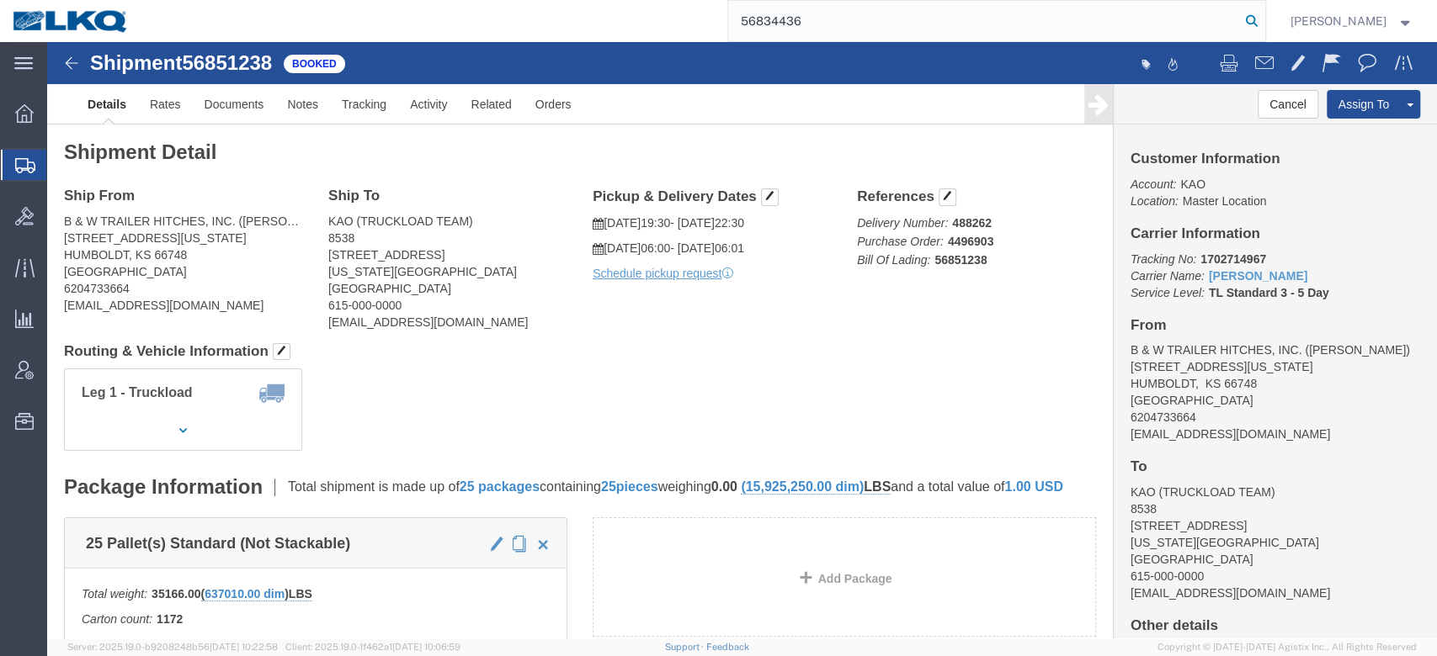
type input "56834436"
click at [1076, 13] on icon at bounding box center [1252, 21] width 24 height 24
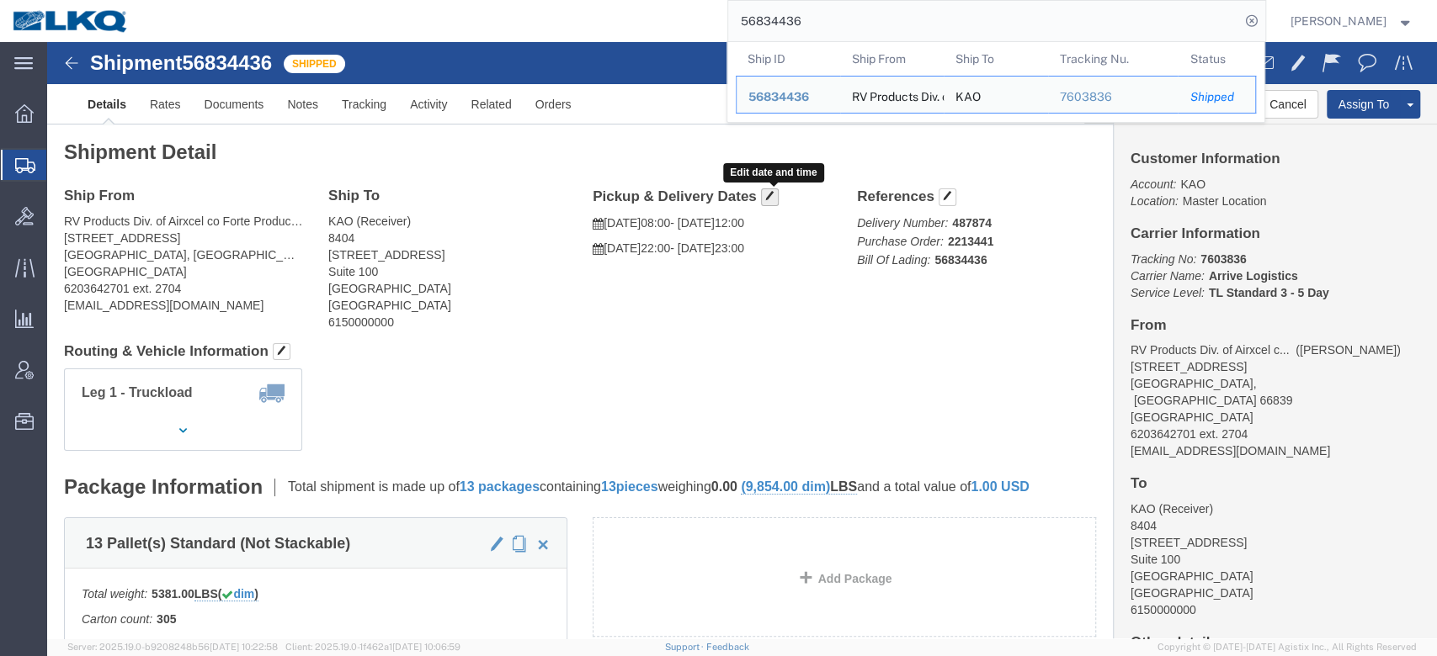
click span "button"
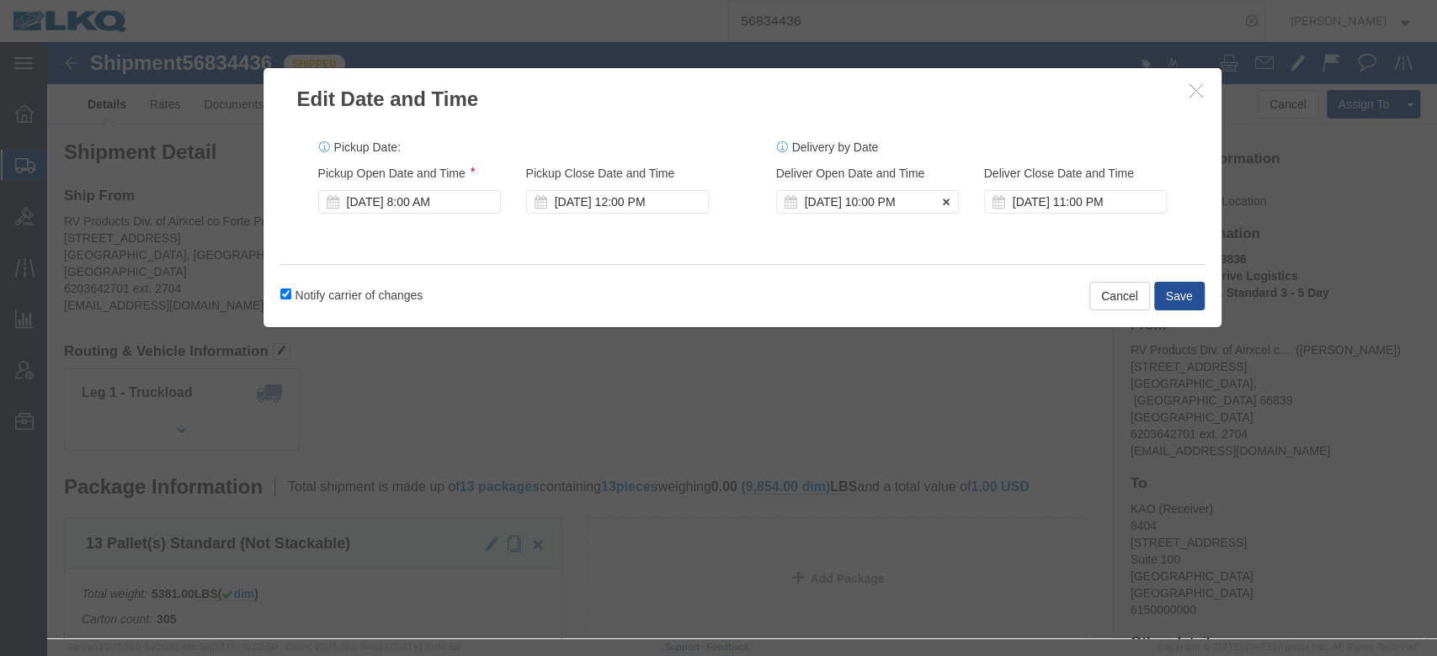
click div "Sep 19 2025 10:00 PM"
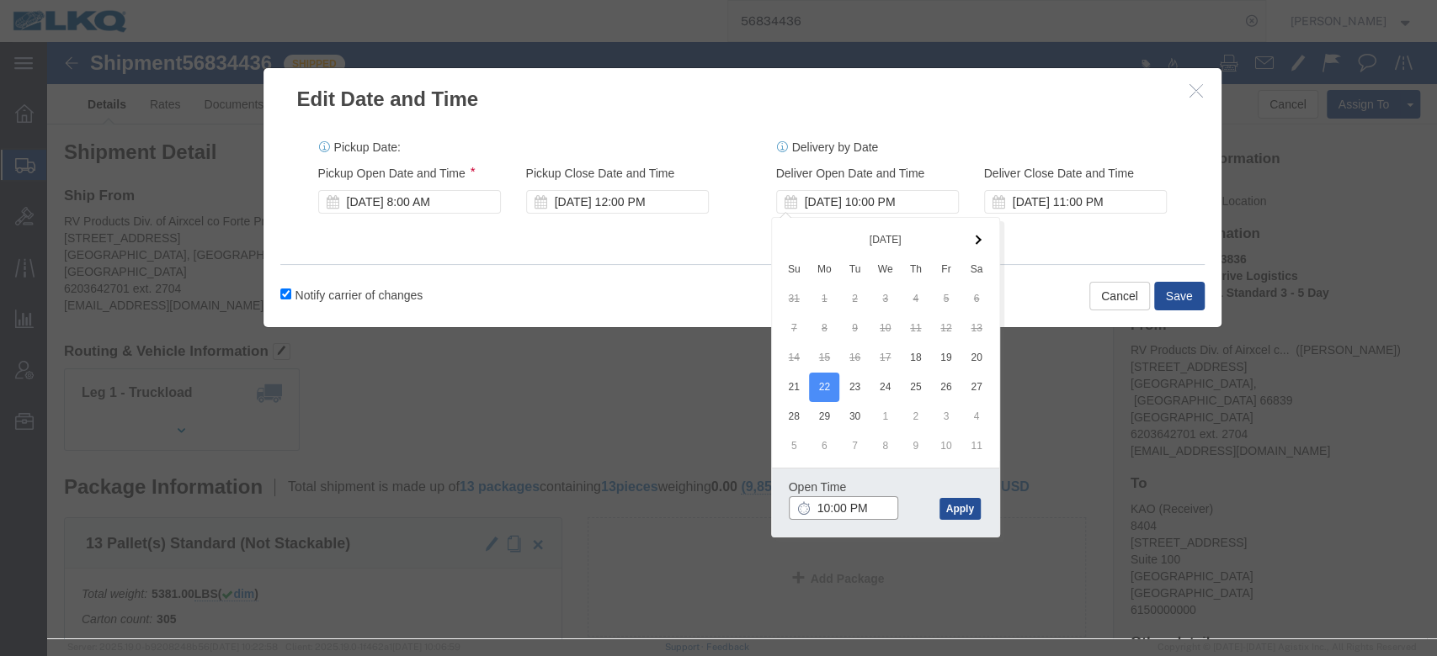
click input "10:00 PM"
type input "12:00 PM"
click button "Apply"
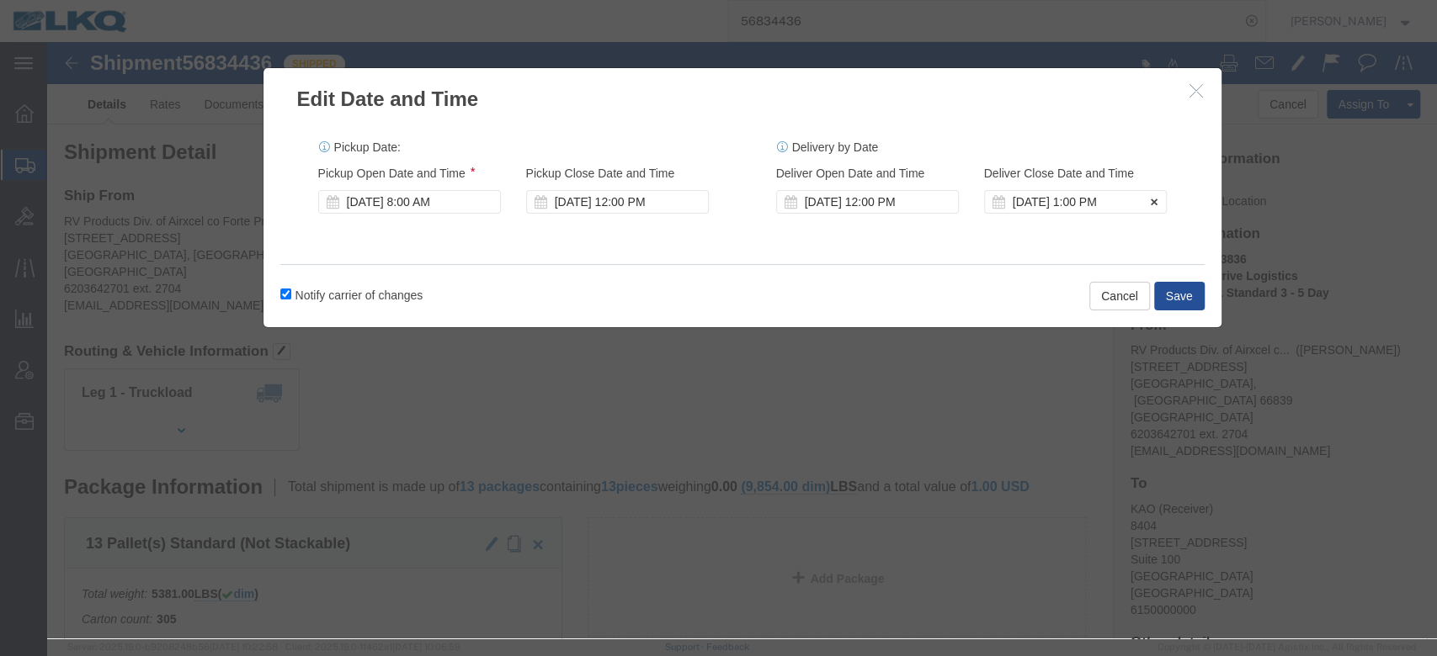
click div "Sep 22 2025 1:00 PM"
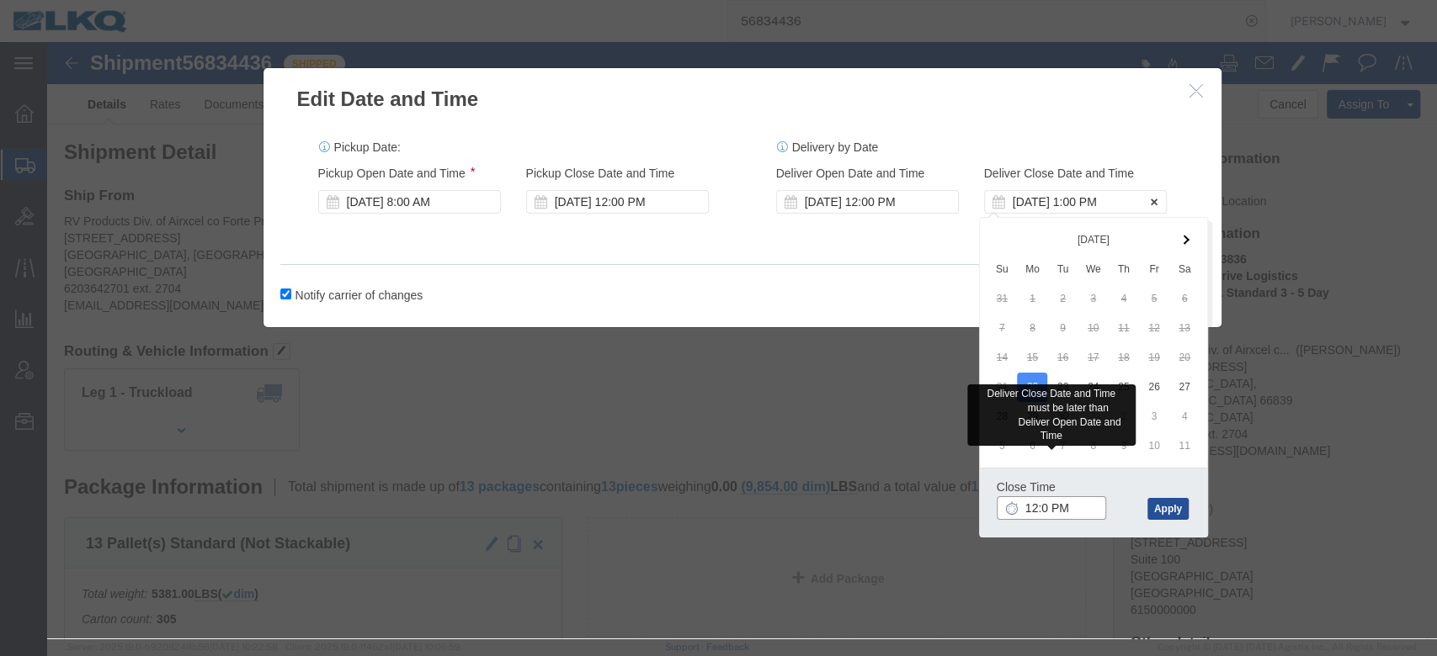
type input "12:01 PM"
click button "Apply"
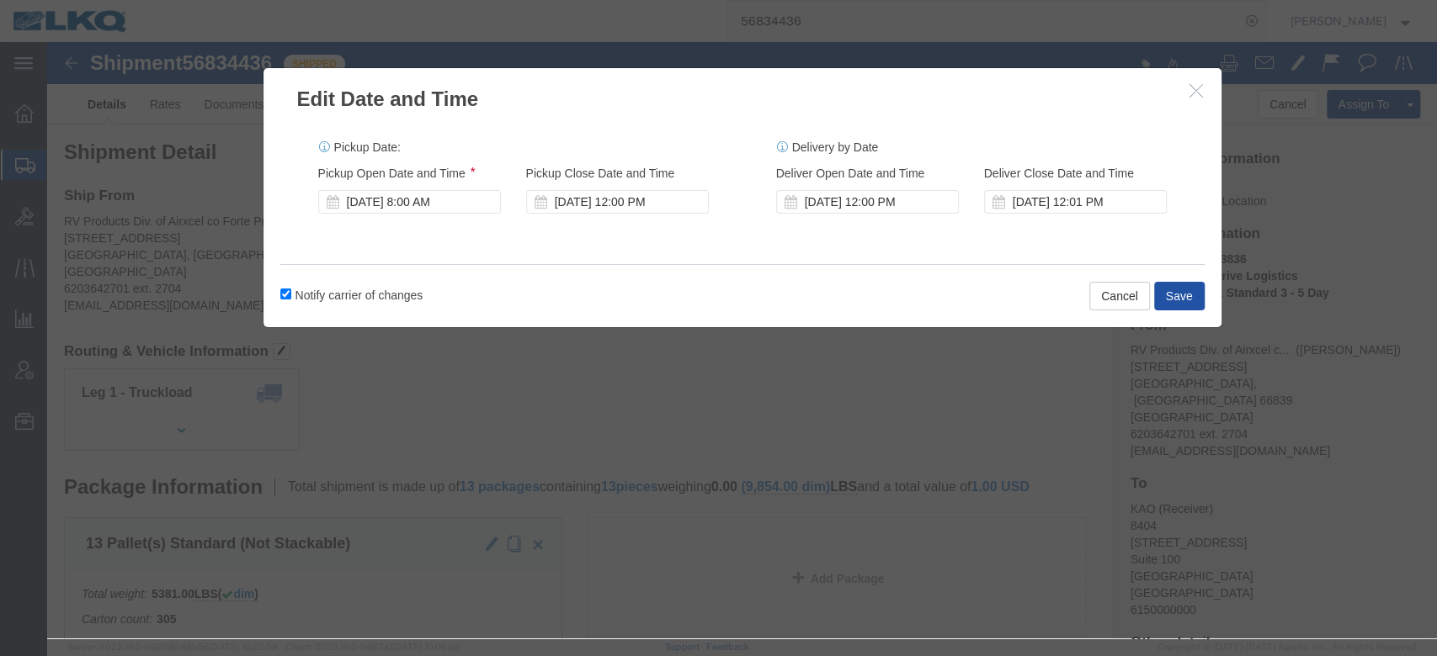
click button "Save"
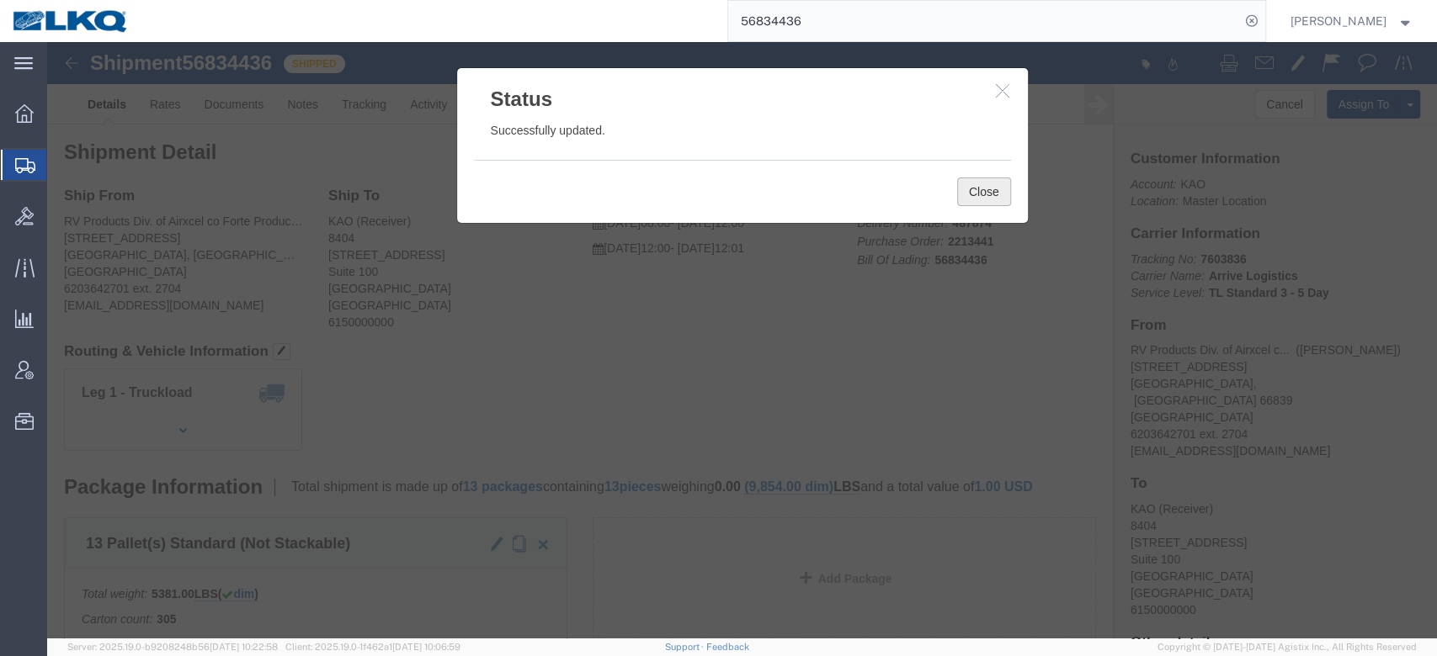
click button "Close"
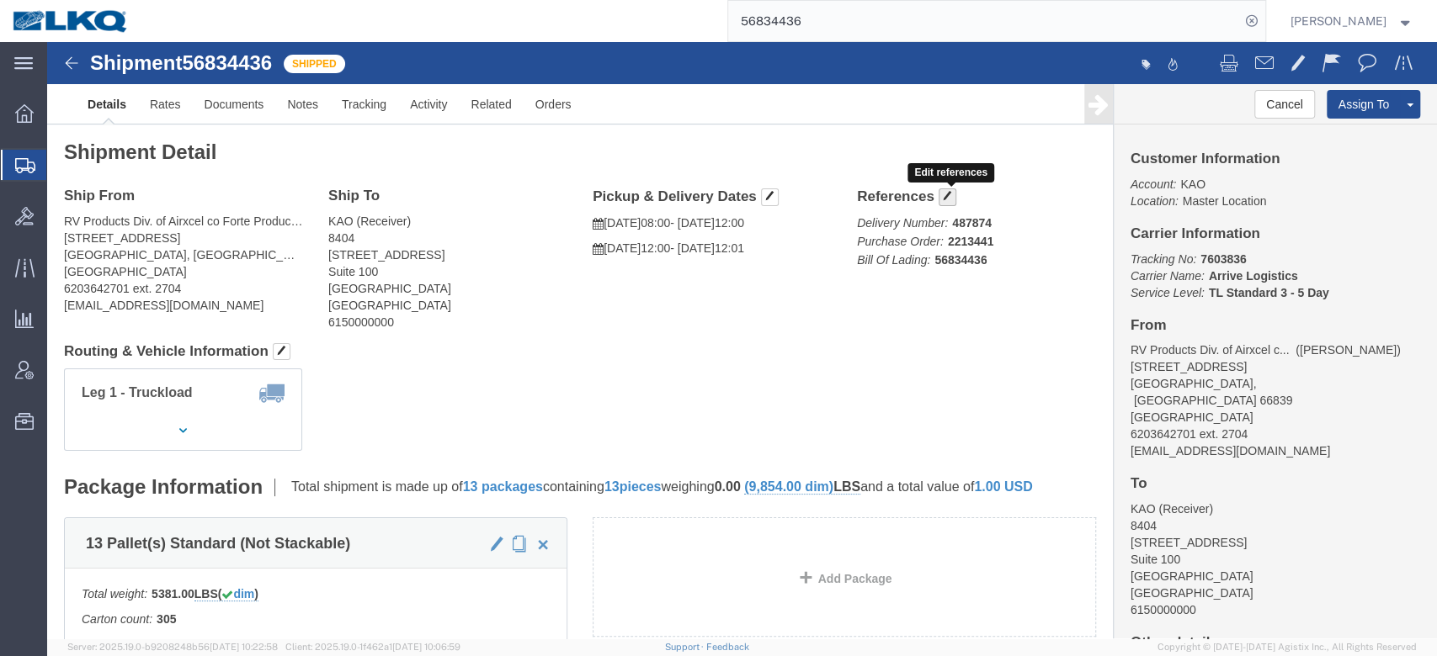
click span "button"
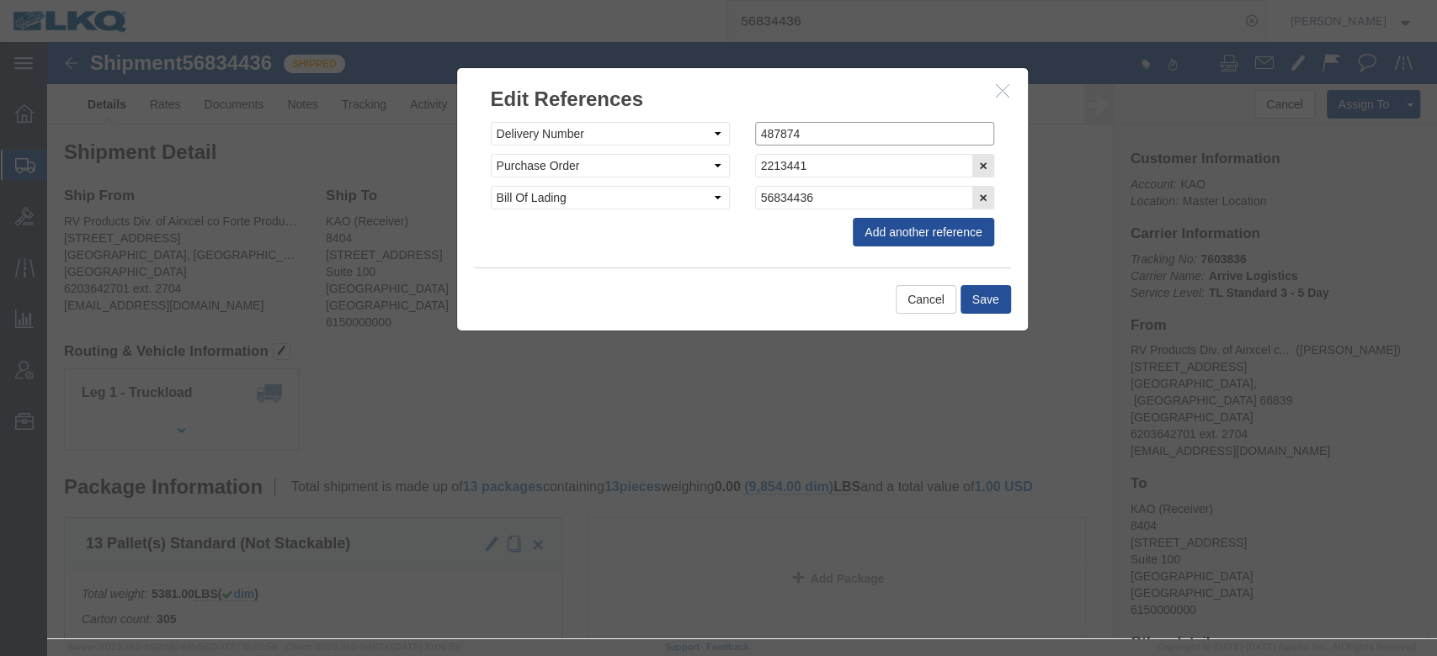
click input "487874"
paste input "8442"
type input "488442"
click button "Save"
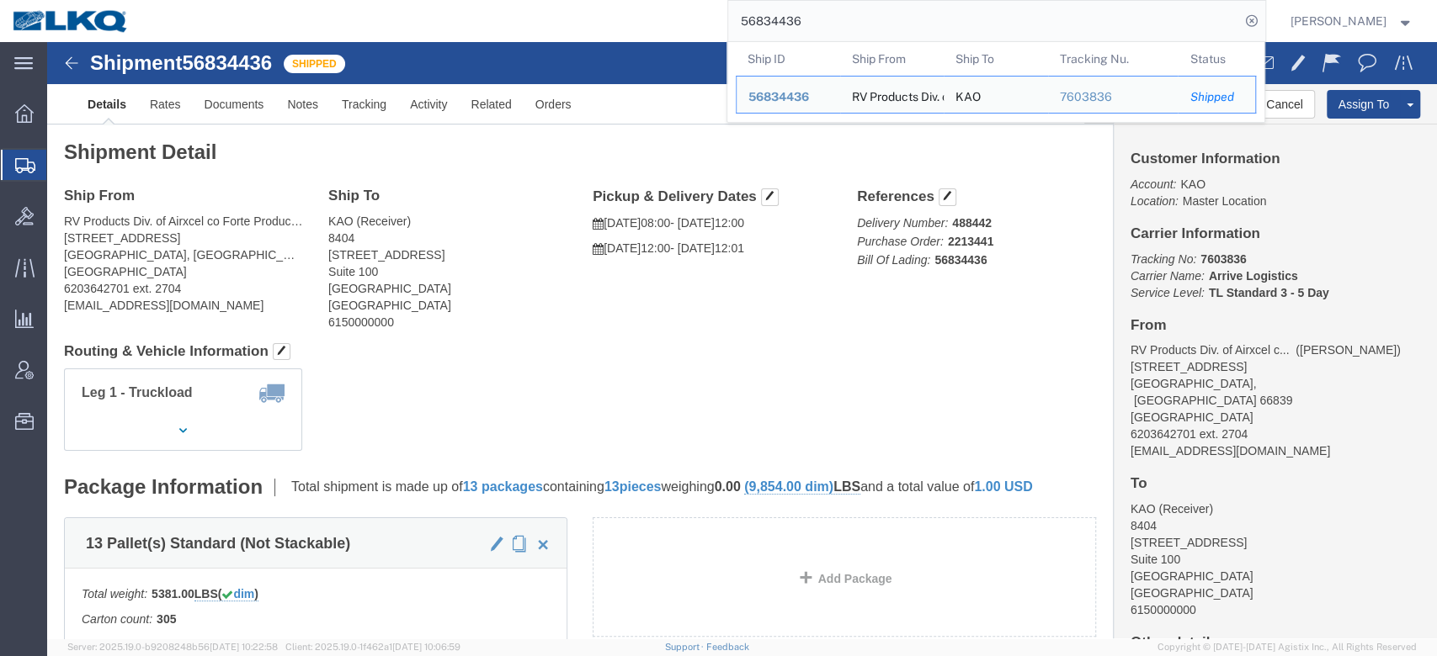
click at [846, 31] on input "56834436" at bounding box center [984, 21] width 512 height 40
paste input "688860"
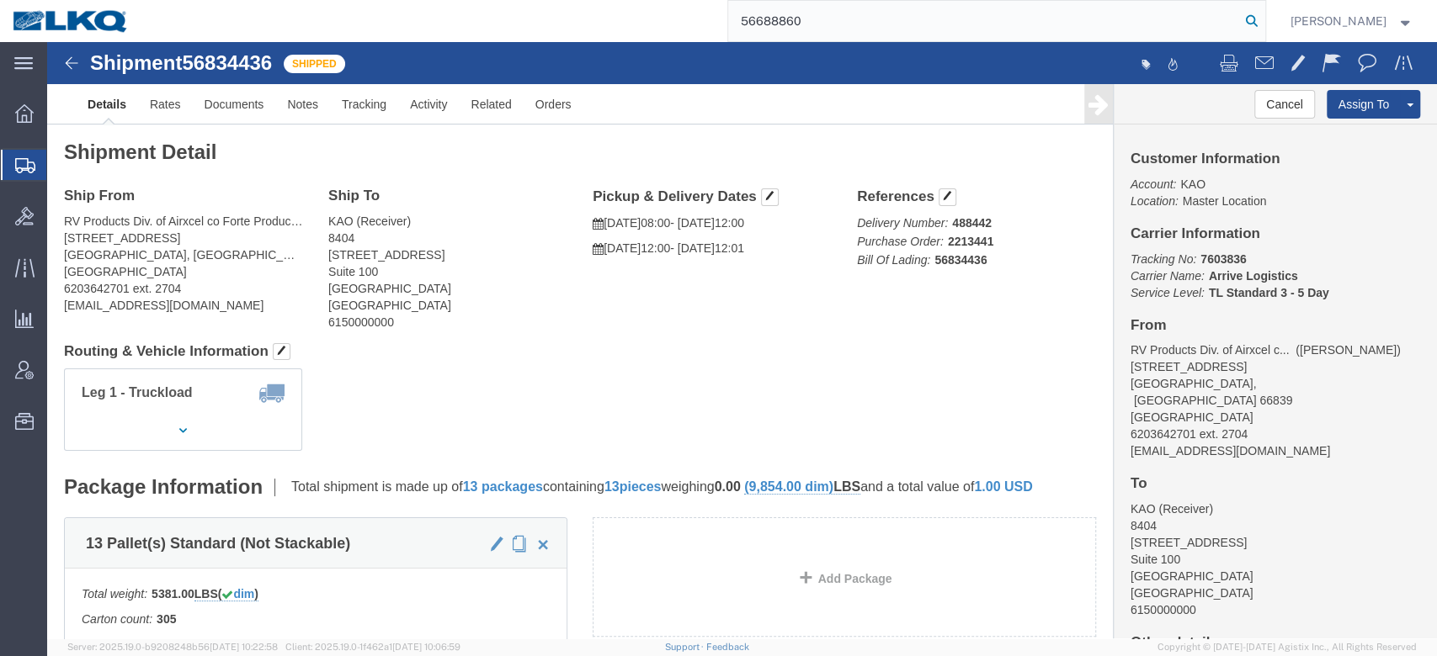
type input "56688860"
drag, startPoint x: 1273, startPoint y: 22, endPoint x: 1209, endPoint y: 0, distance: 67.6
click at [1076, 22] on icon at bounding box center [1252, 21] width 24 height 24
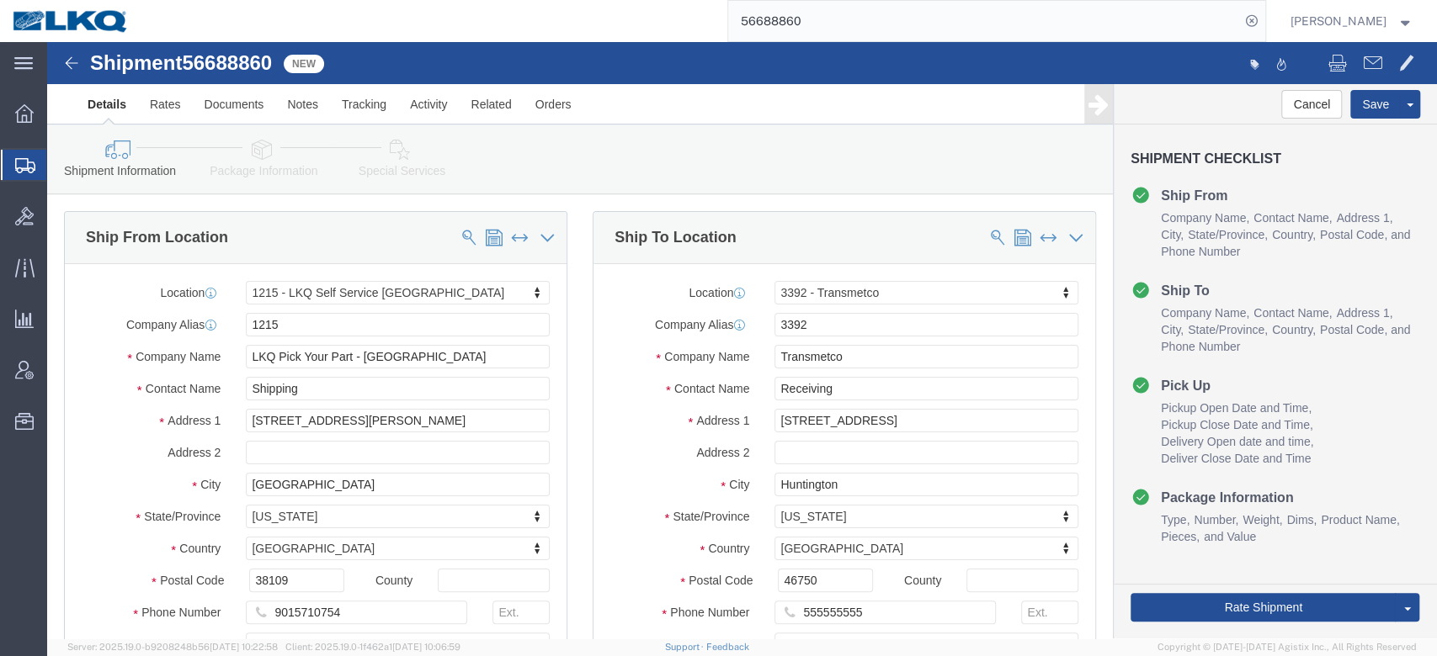
select select "30724"
select select "28018"
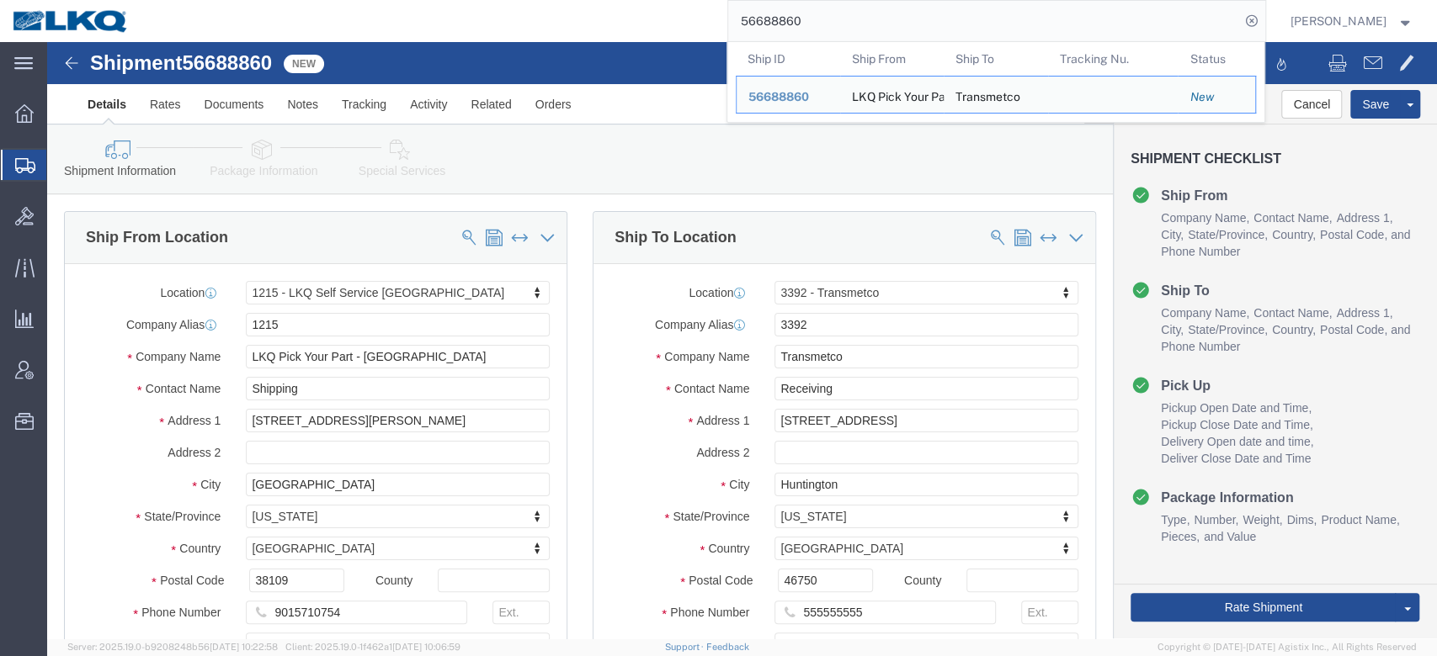
scroll to position [673, 0]
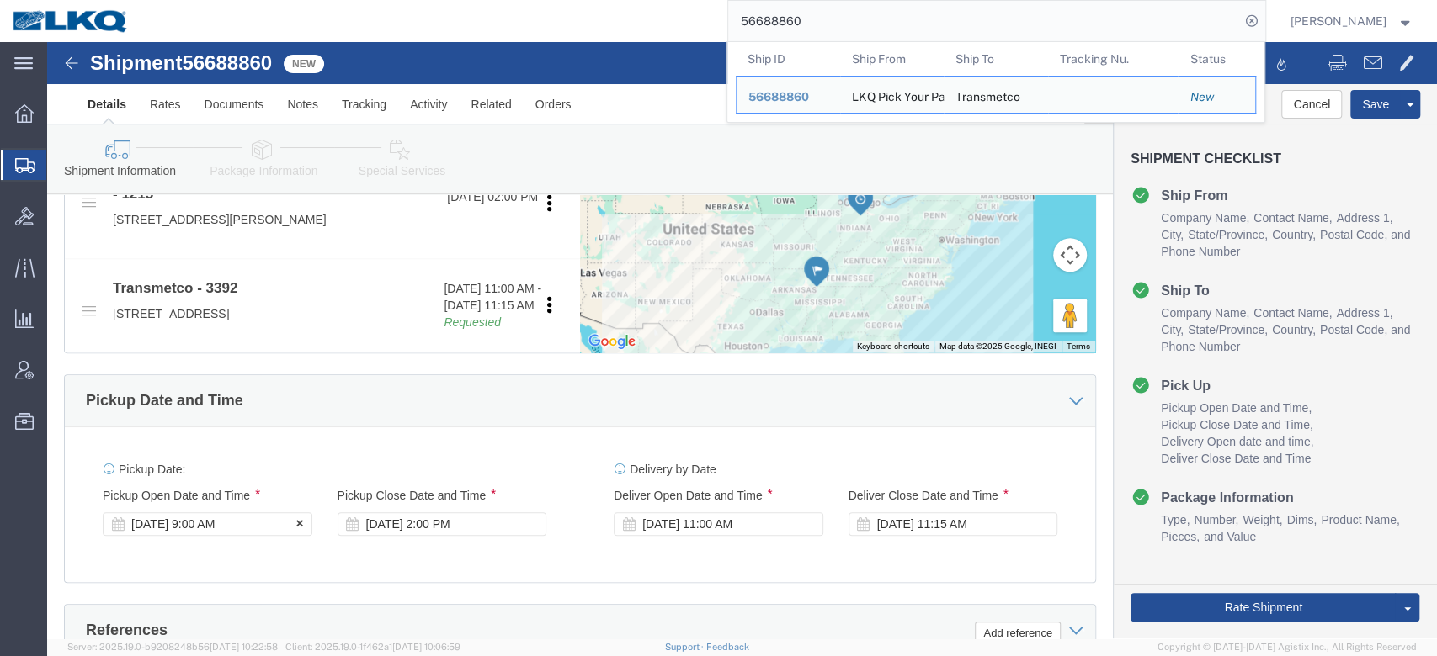
click div "Sep 24 2025 9:00 AM"
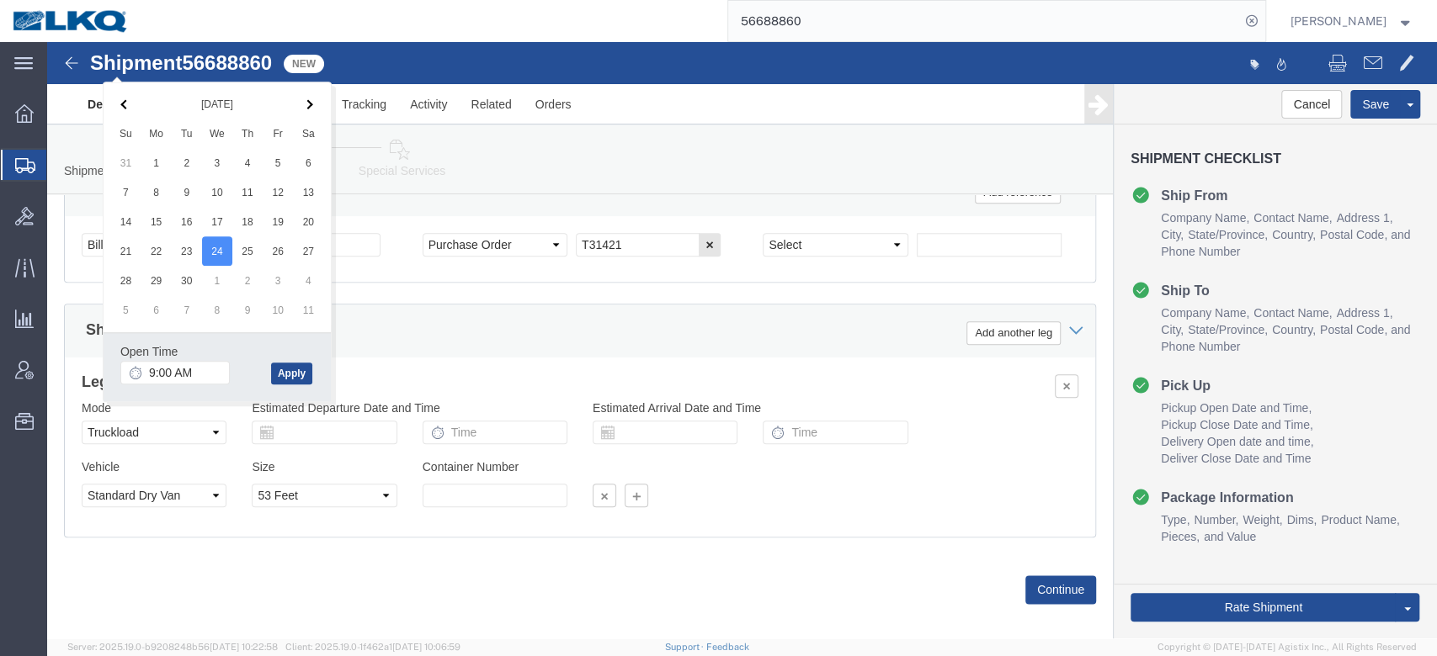
click div "Shipping Mode (Optional) Add another leg"
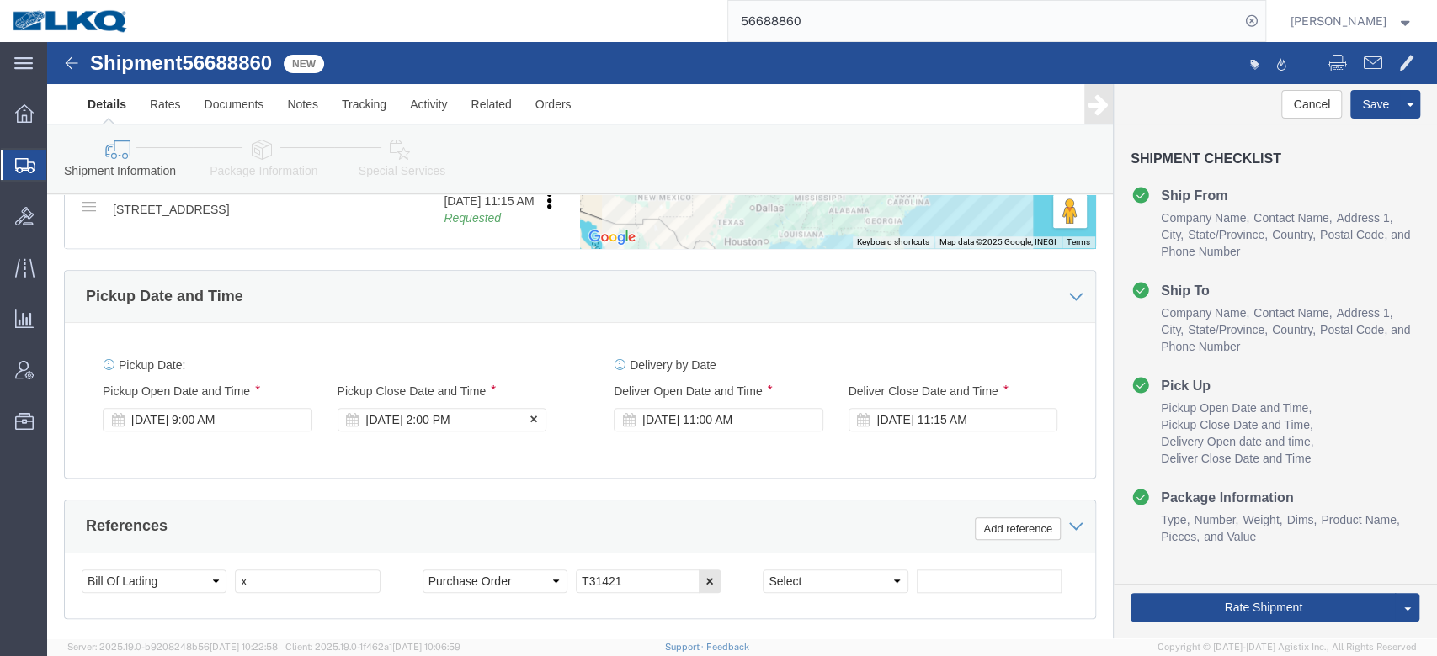
click div "[DATE] 2:00 PM"
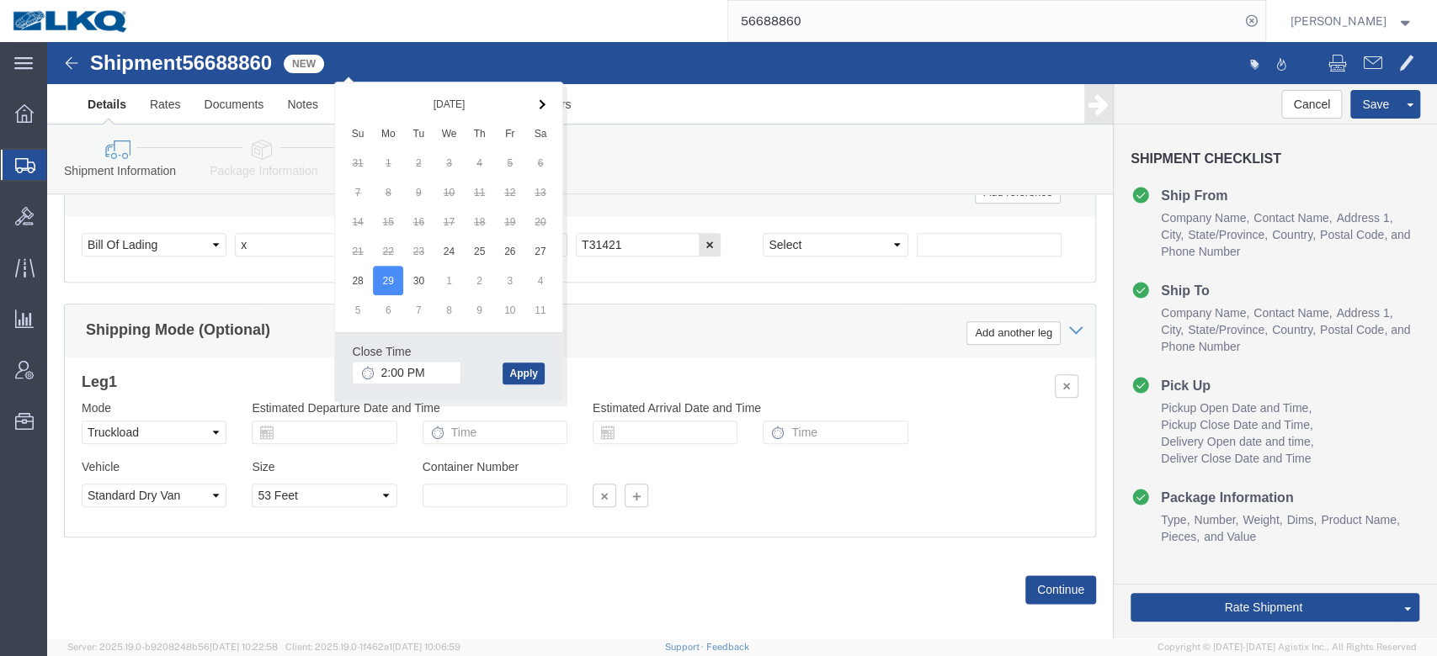
drag, startPoint x: 532, startPoint y: 269, endPoint x: 461, endPoint y: 300, distance: 77.3
click div "Shipping Mode (Optional) Add another leg"
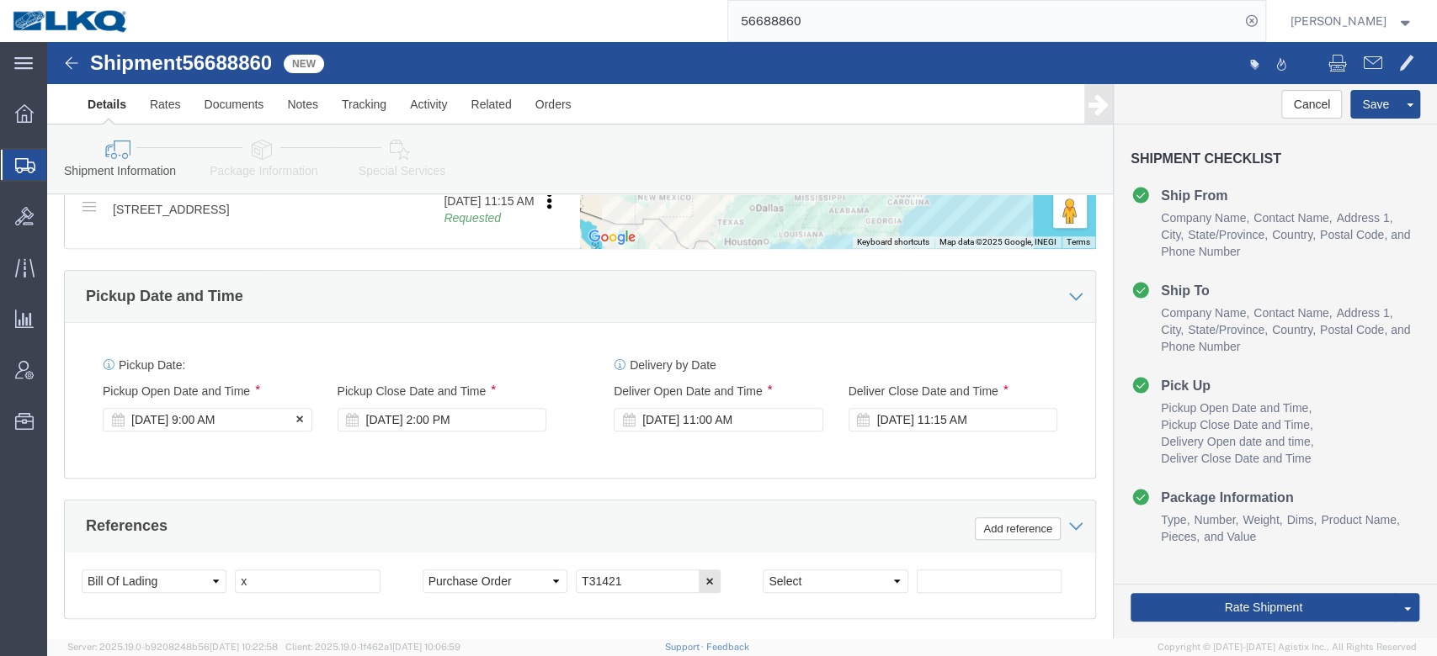
click div "Sep 24 2025 9:00 AM"
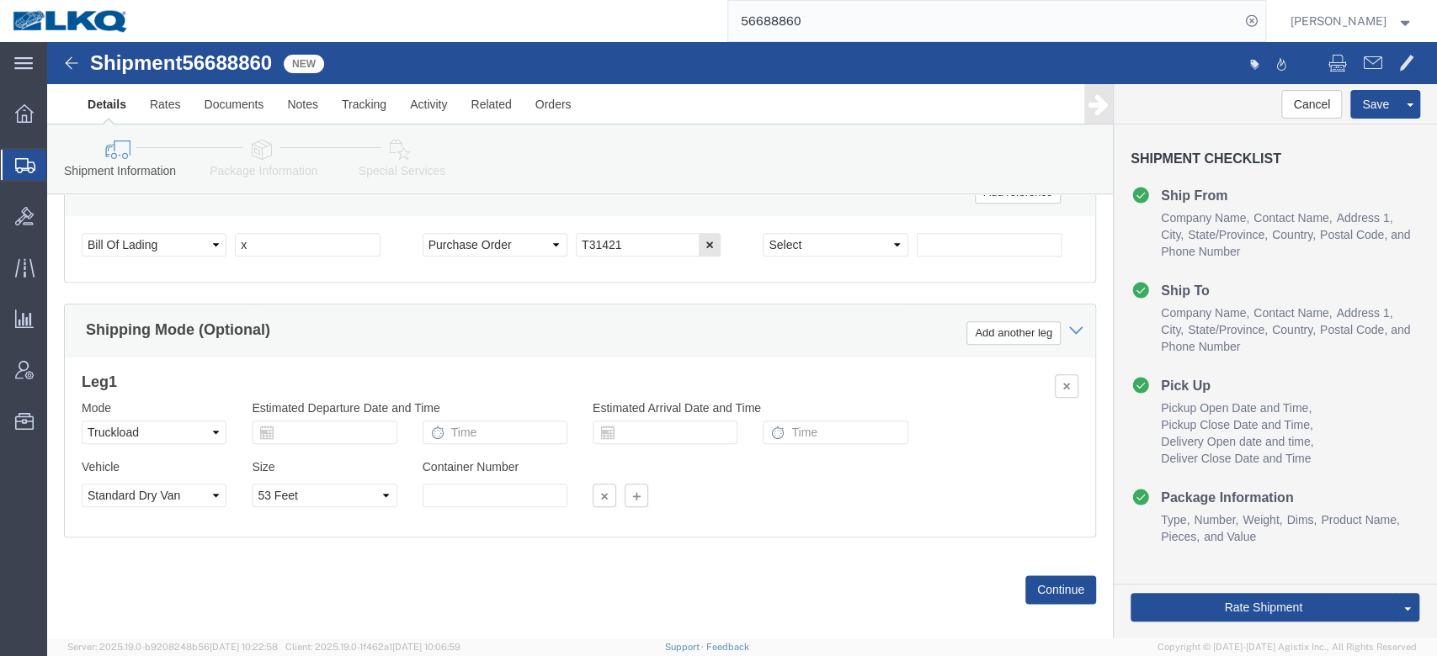
drag, startPoint x: 374, startPoint y: 257, endPoint x: 385, endPoint y: 273, distance: 19.9
click div "Shipping Mode (Optional) Add another leg"
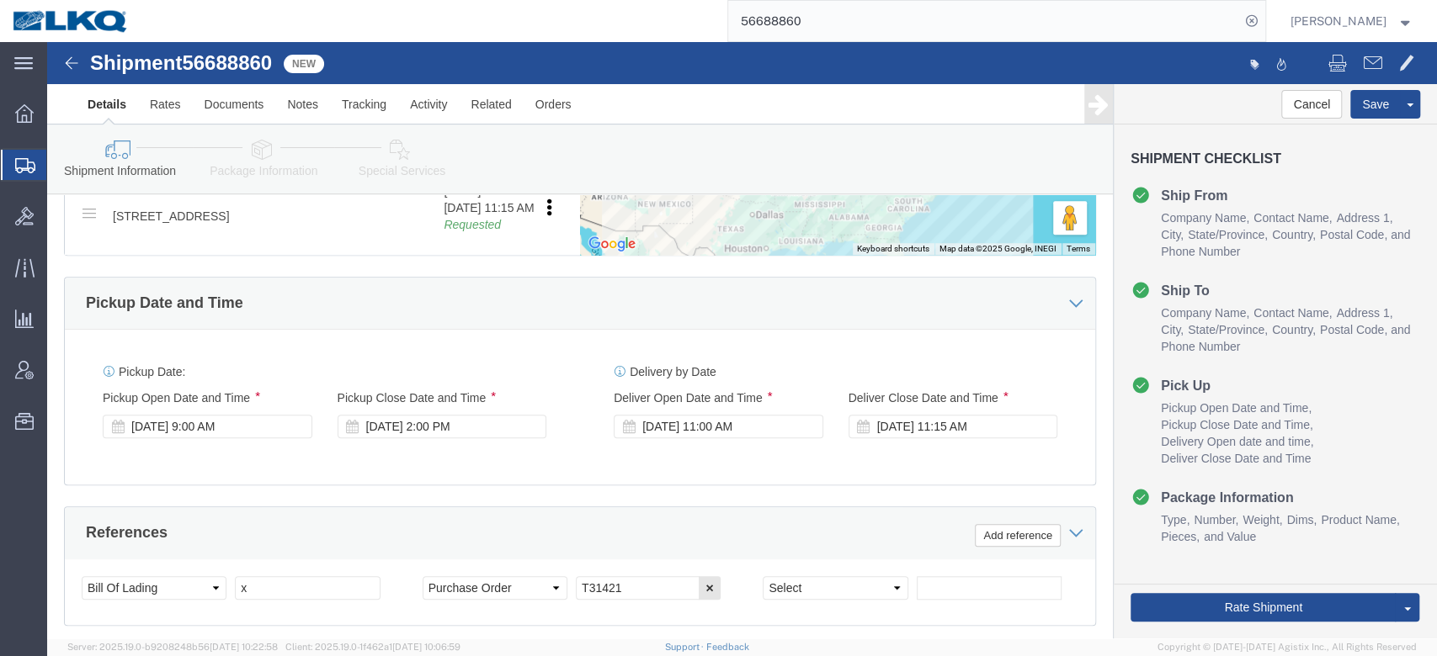
scroll to position [778, 0]
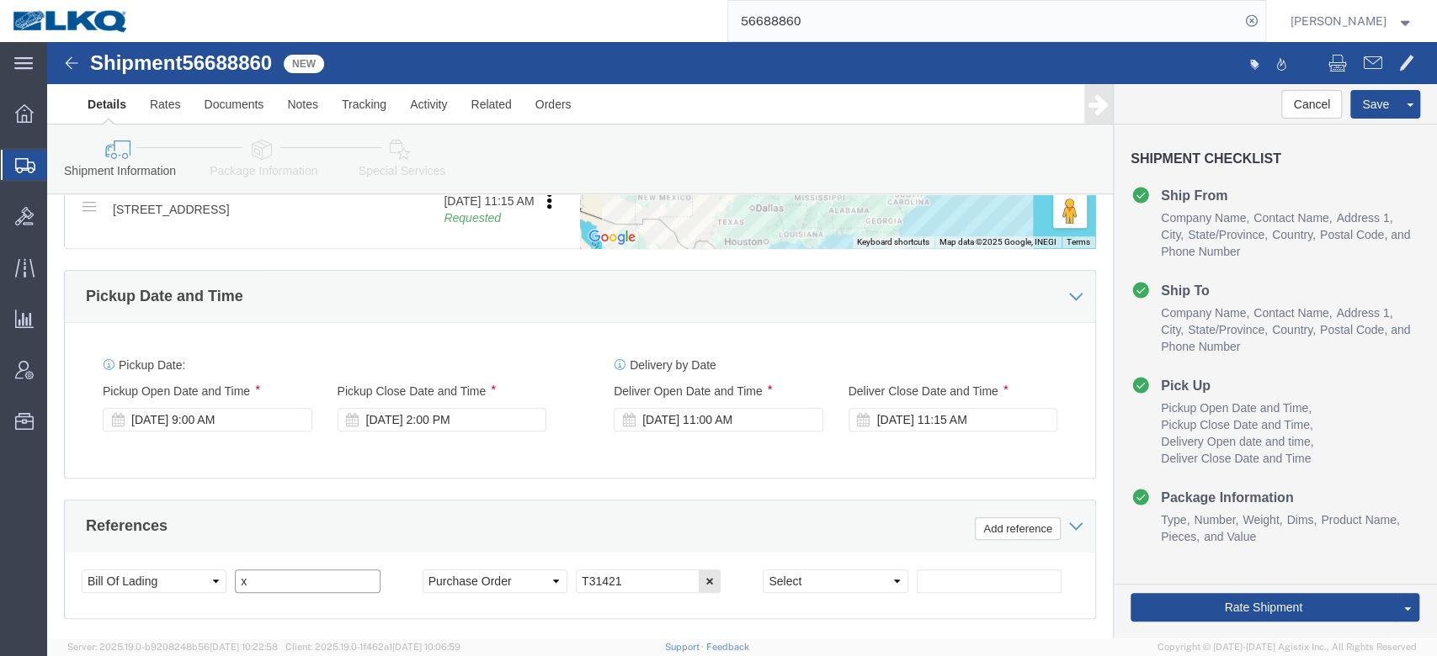
click input "x"
paste input "56688860"
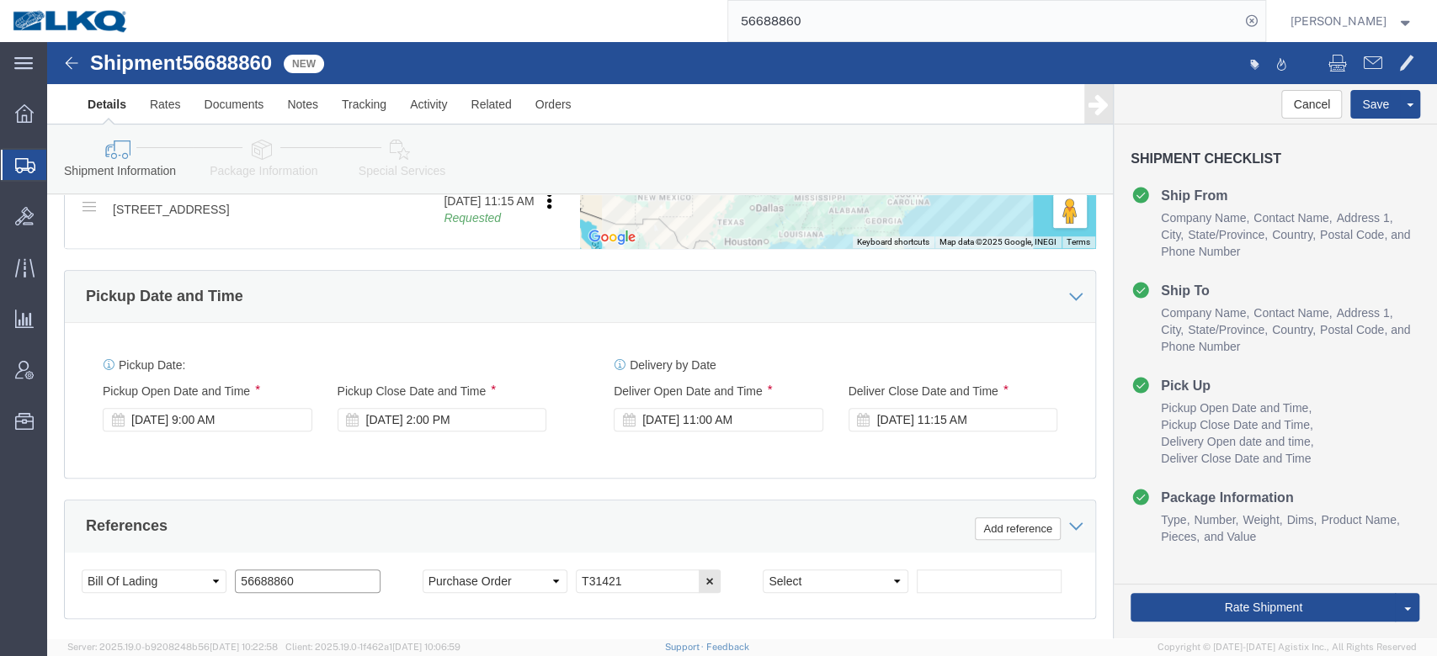
scroll to position [553, 0]
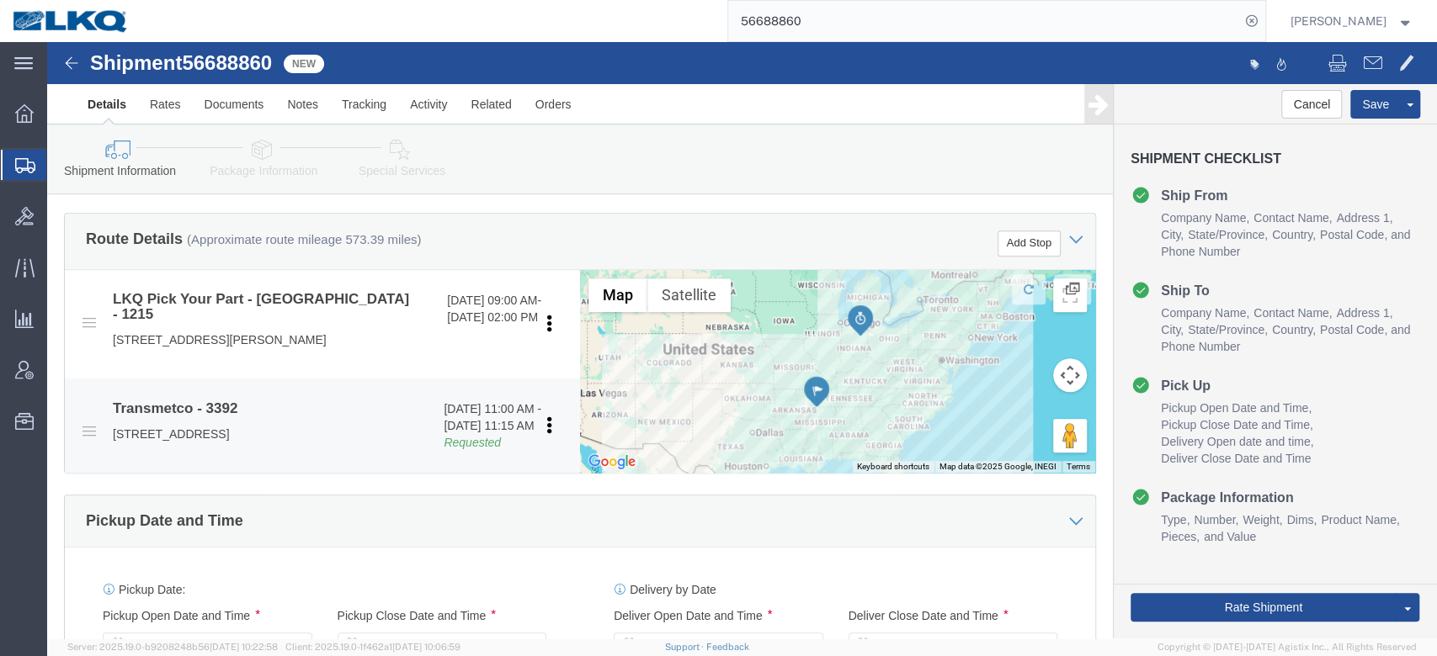
type input "56688860"
click link "Requested"
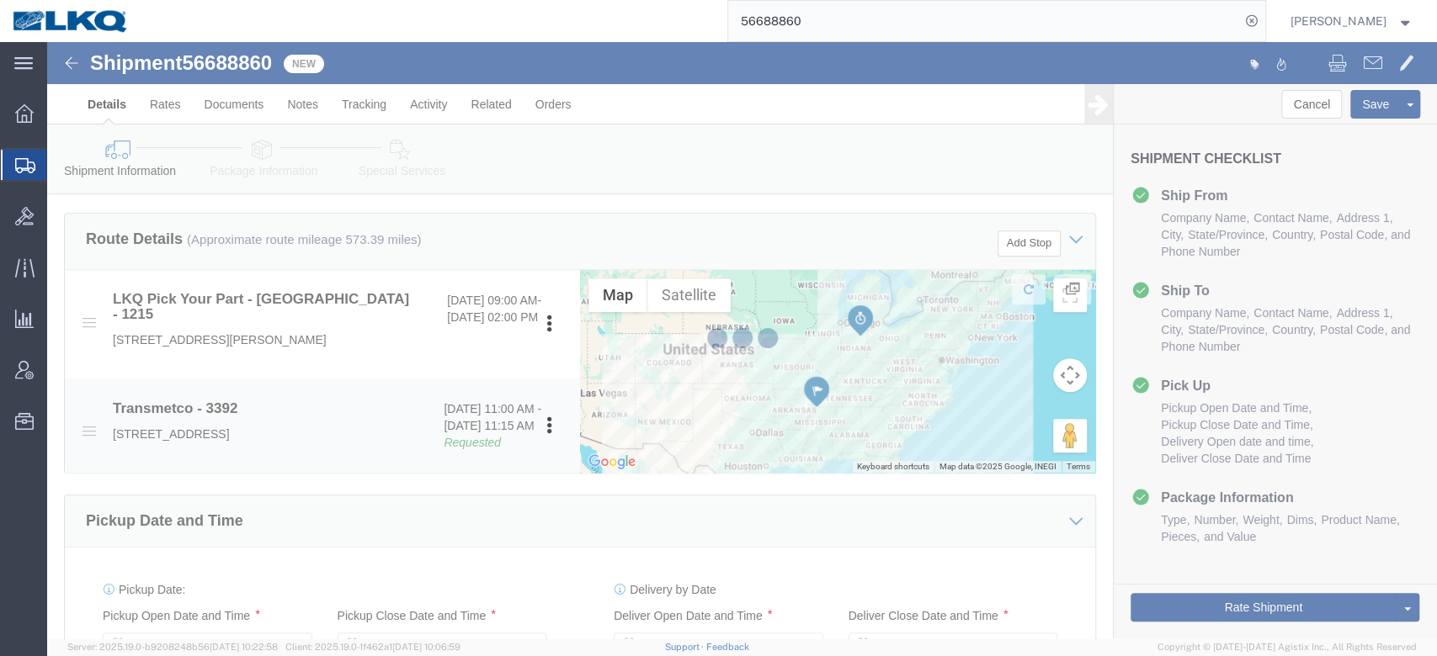
select select "22"
select select "15"
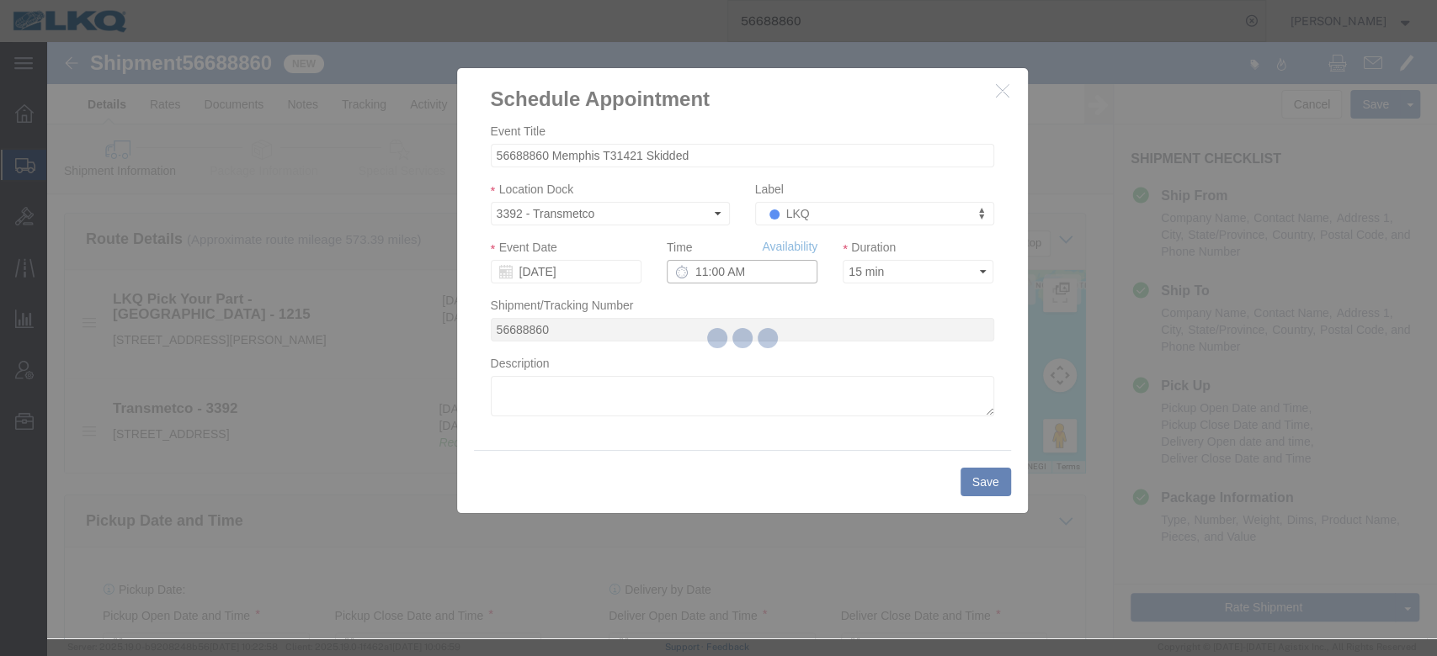
click input "11:00 AM"
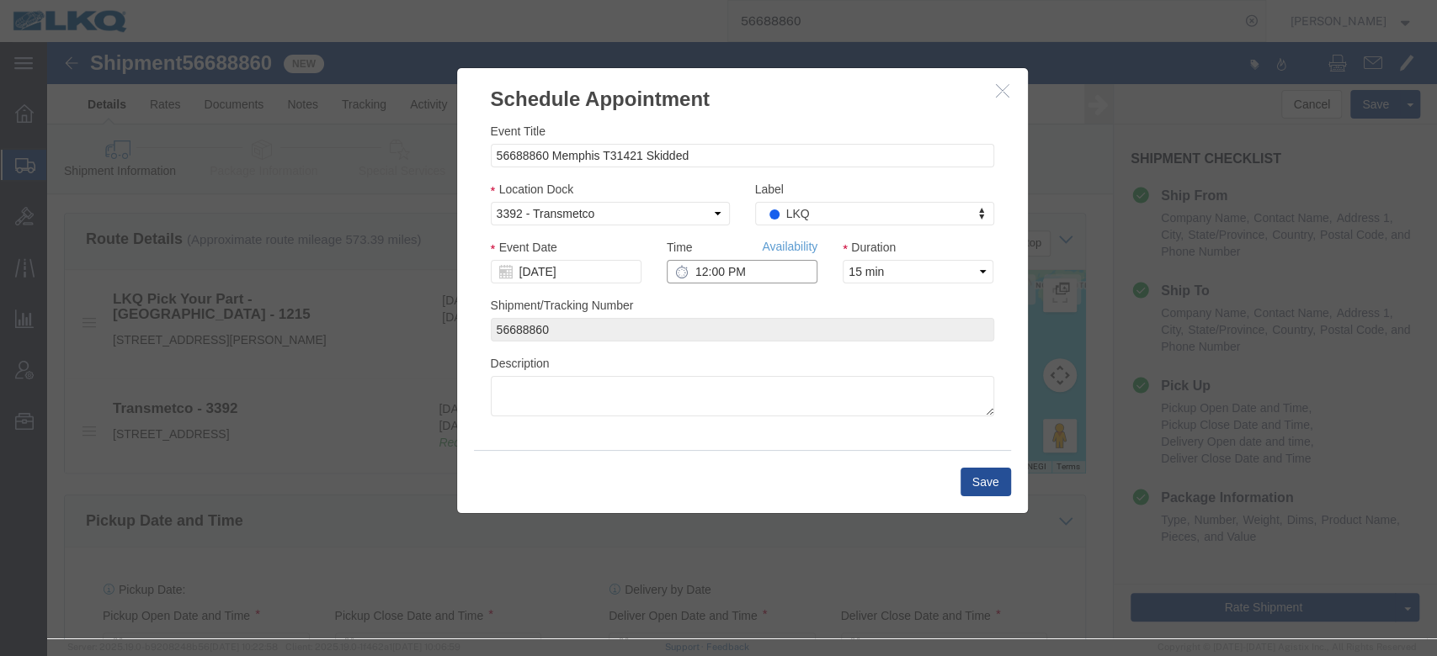
type input "1:00 PM"
click input "10/02/2025"
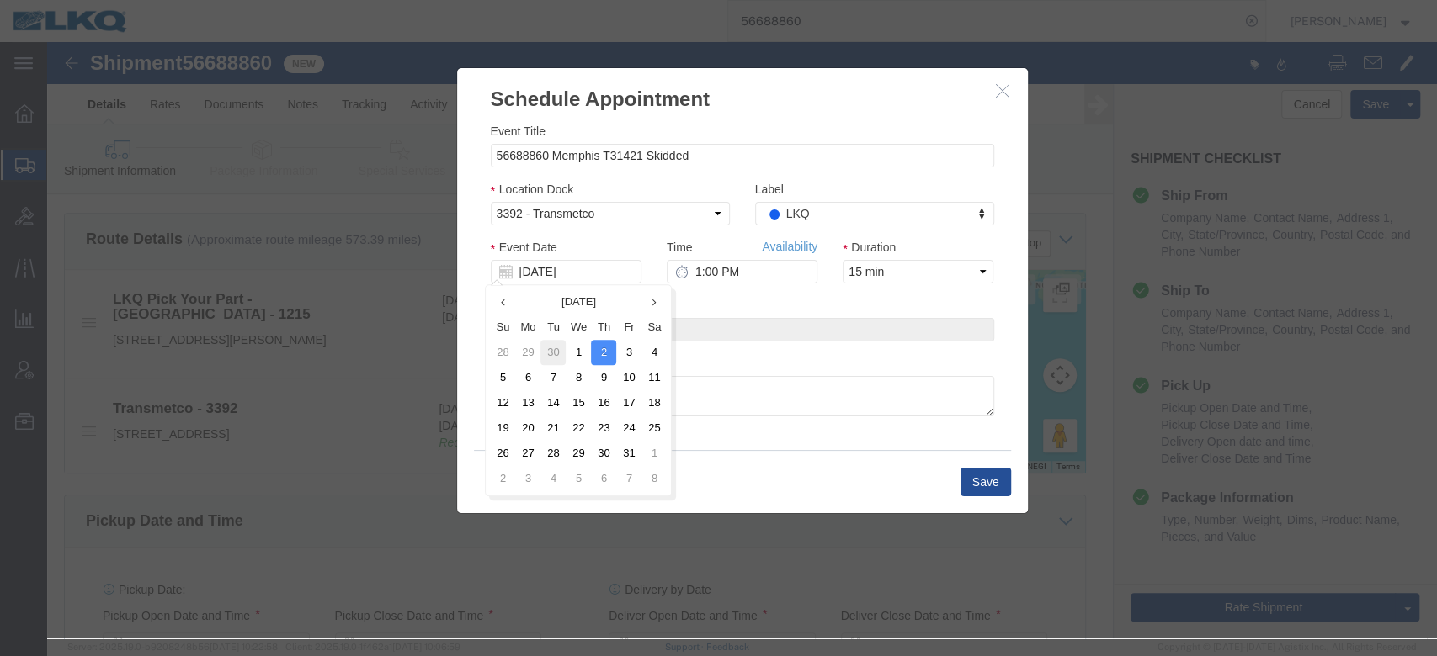
click td "30"
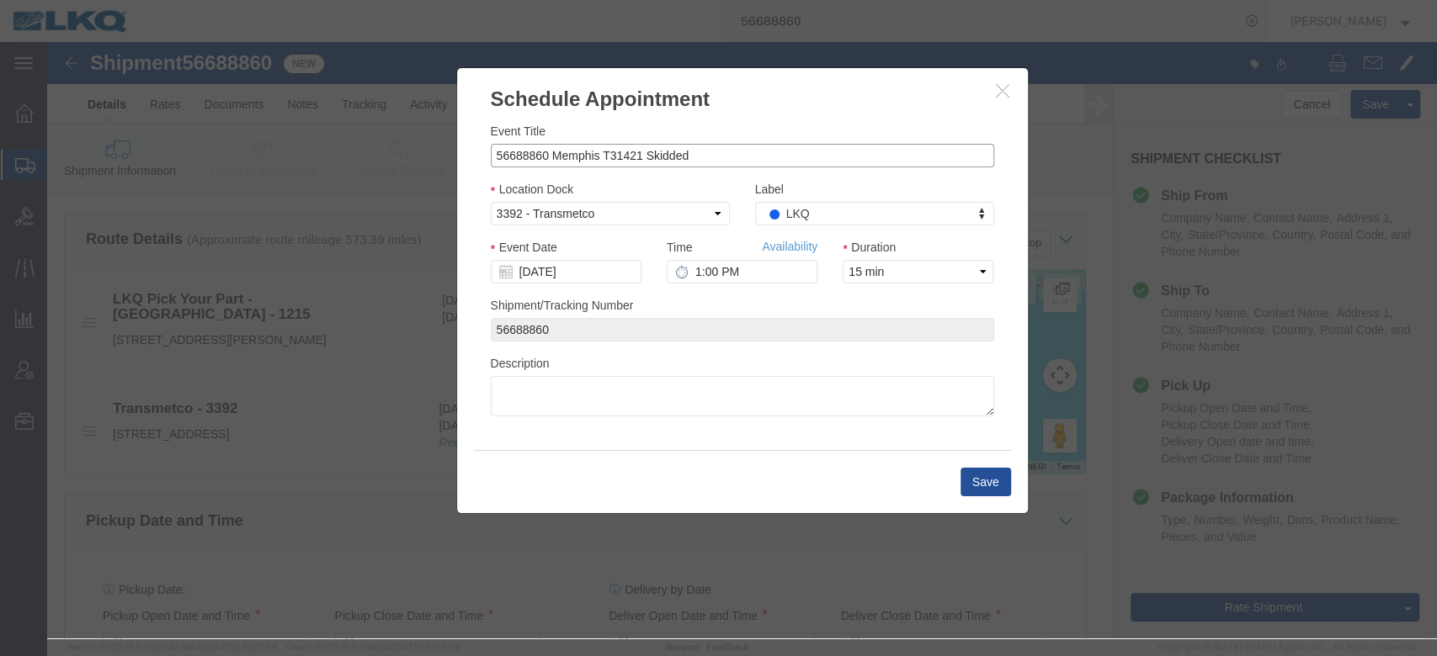
click input "56688860 Memphis T31421 Skidded"
type input "56688860 Memphis T31421 Skidded **Work in per Chris**"
click button "Save"
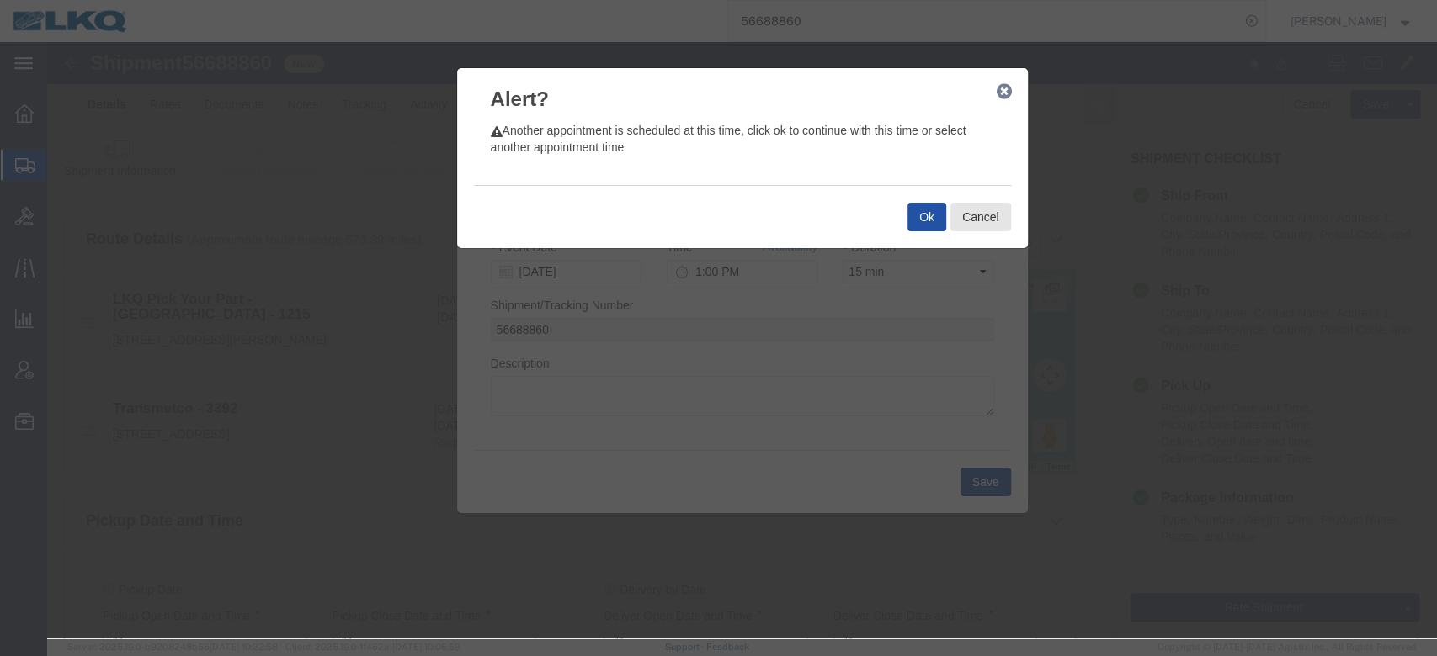
drag, startPoint x: 869, startPoint y: 172, endPoint x: 923, endPoint y: 40, distance: 143.0
click button "Ok"
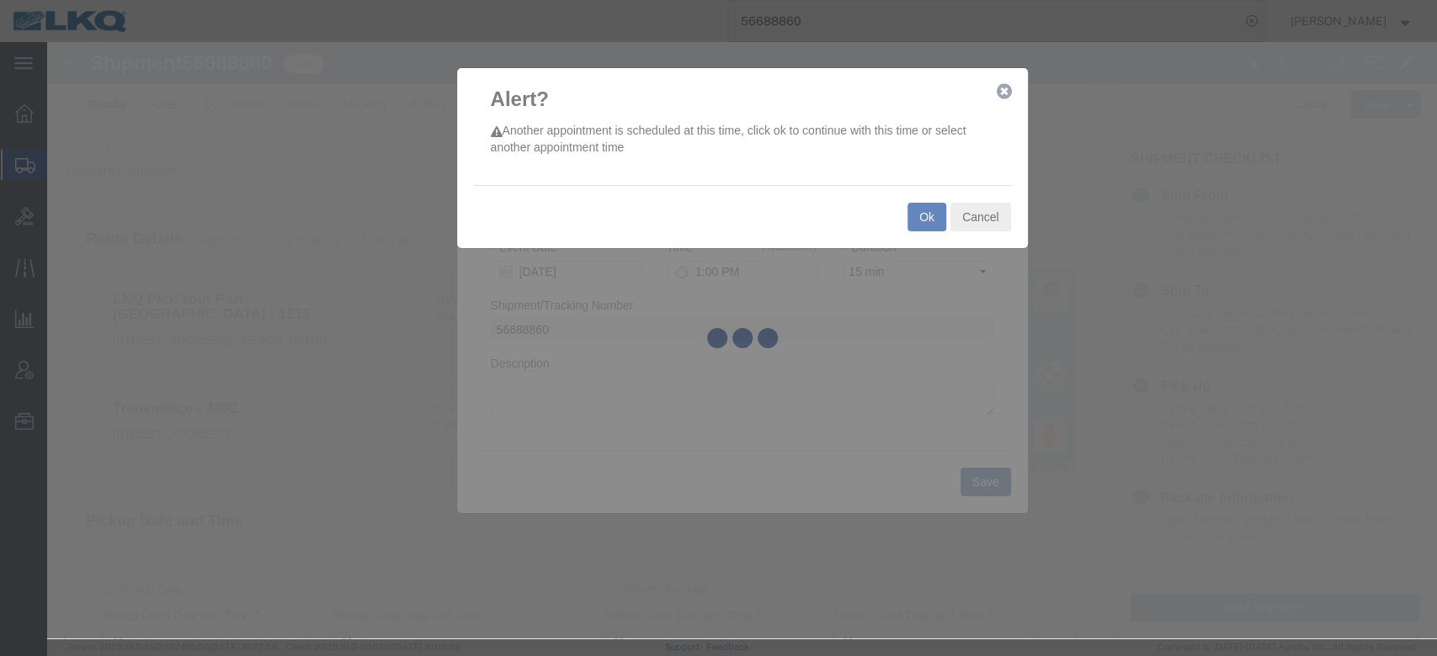
scroll to position [0, 0]
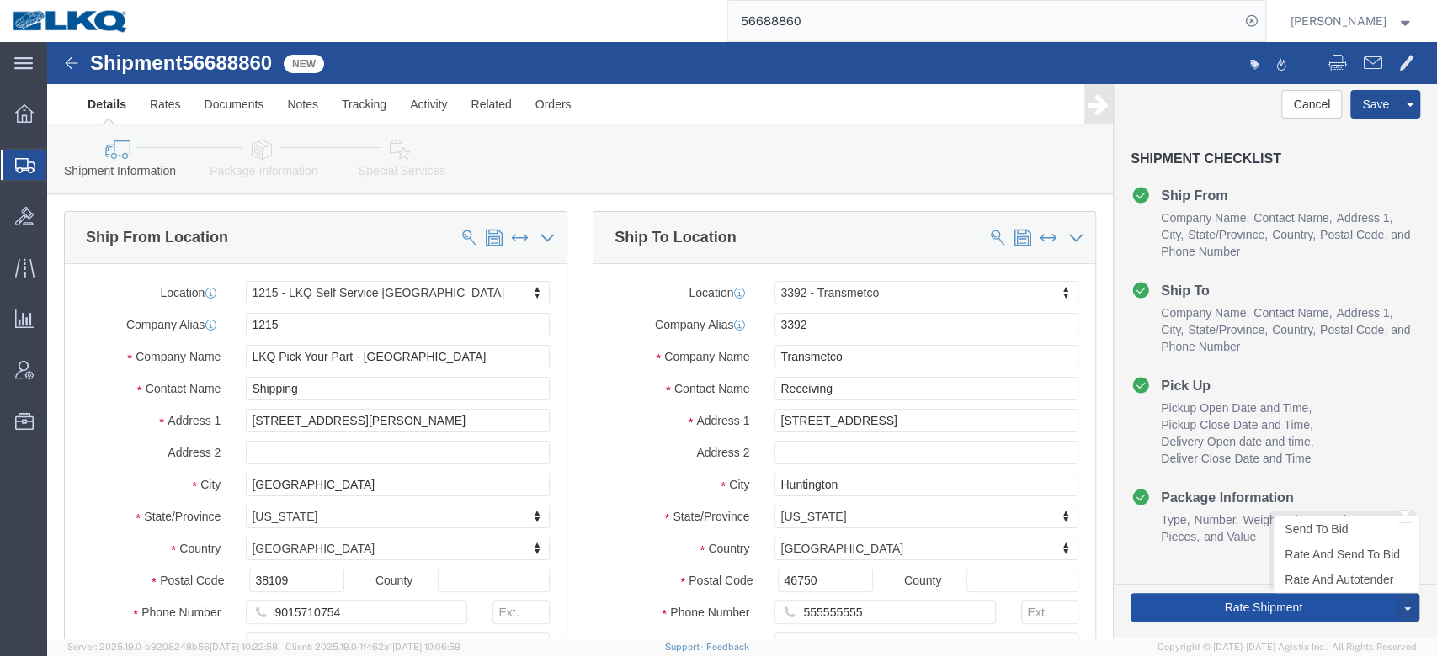
click button "Rate Shipment"
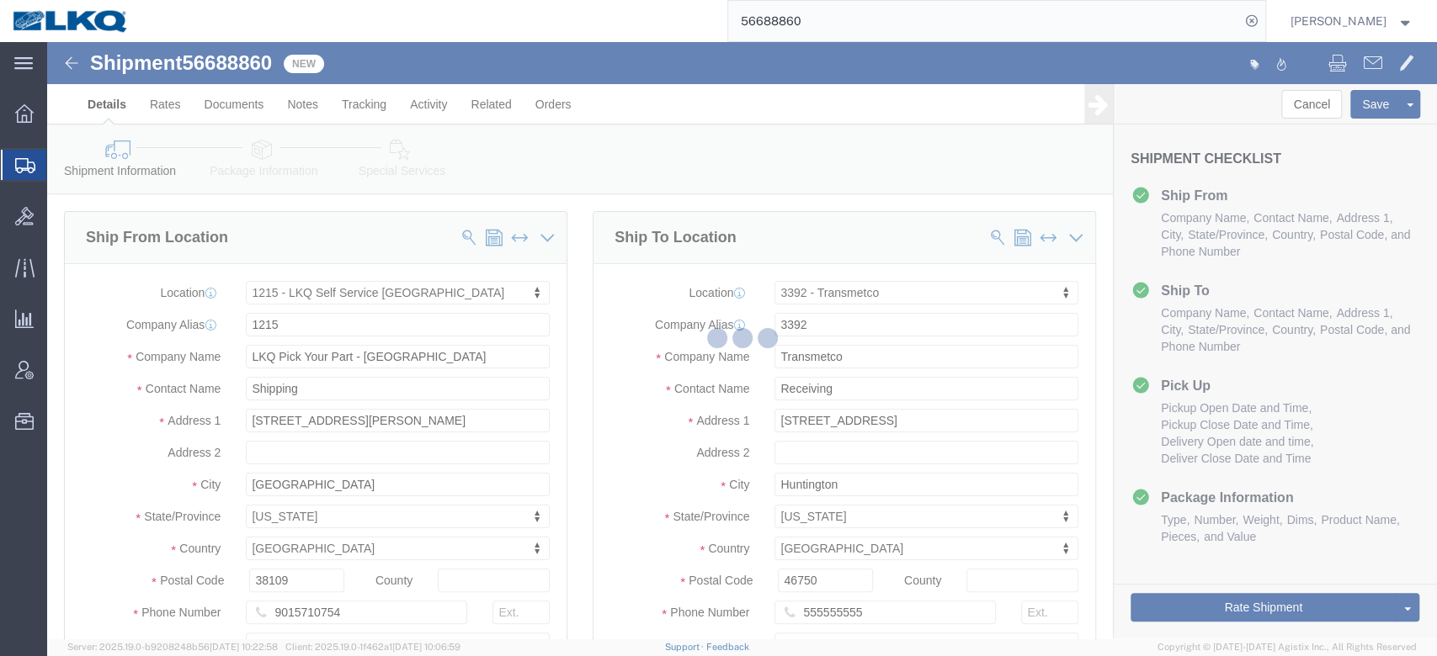
select select "30724"
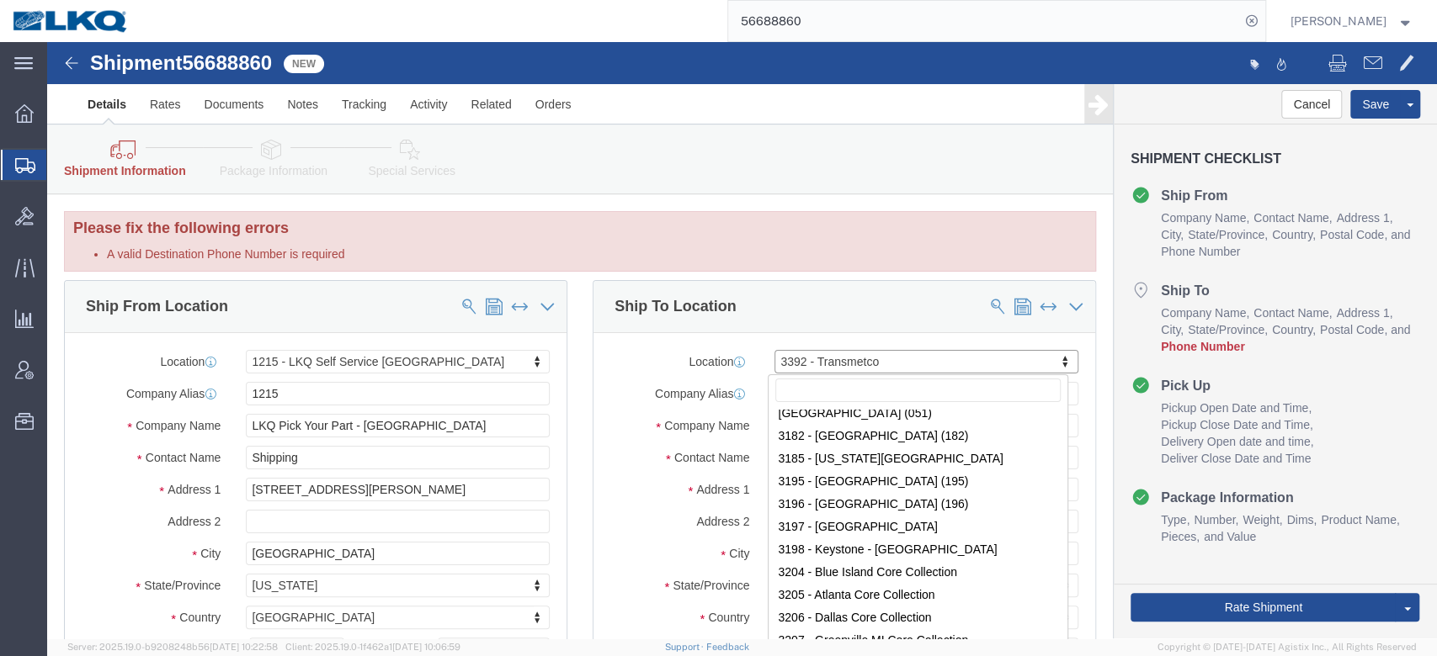
scroll to position [9474, 0]
drag, startPoint x: 798, startPoint y: 387, endPoint x: 799, endPoint y: 364, distance: 23.6
select select "27996"
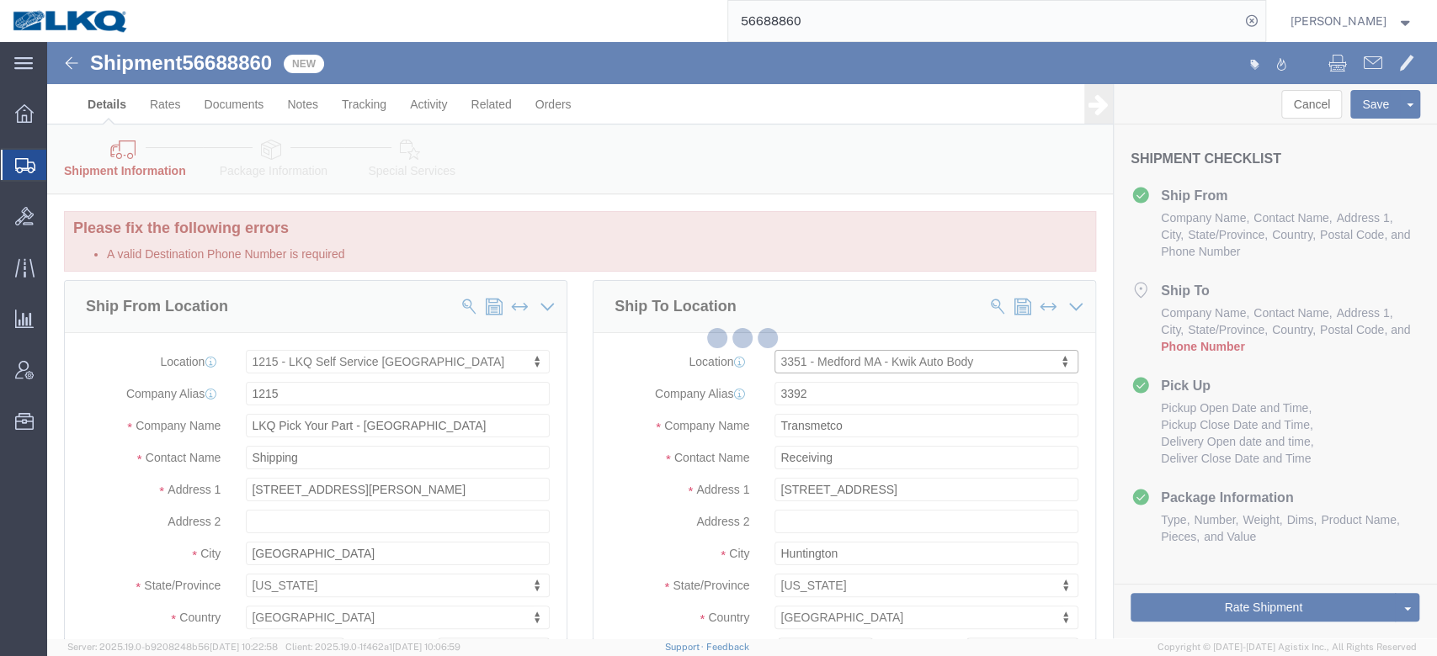
type input "LKQ Corporation"
type input "163 Mystic Ave"
type input "Medford"
type input "02155"
checkbox input "false"
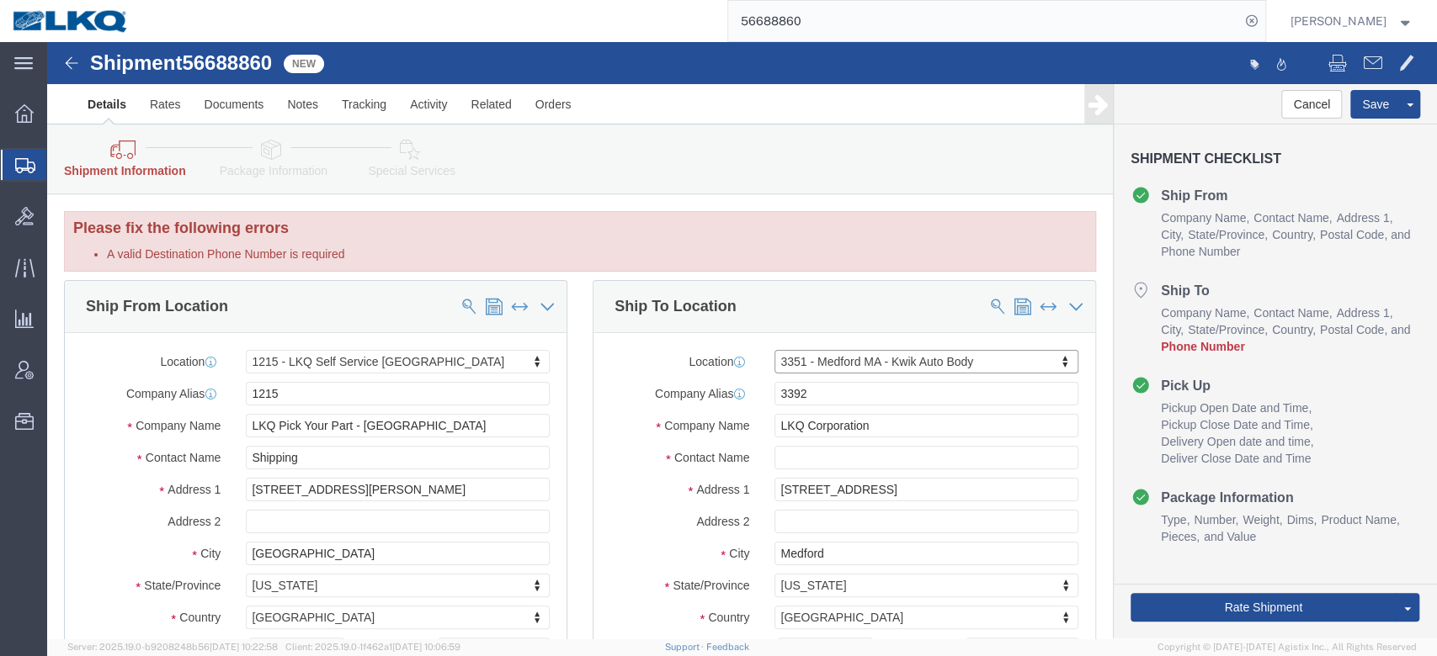
select select "MA"
type input "3392"
select select "28018"
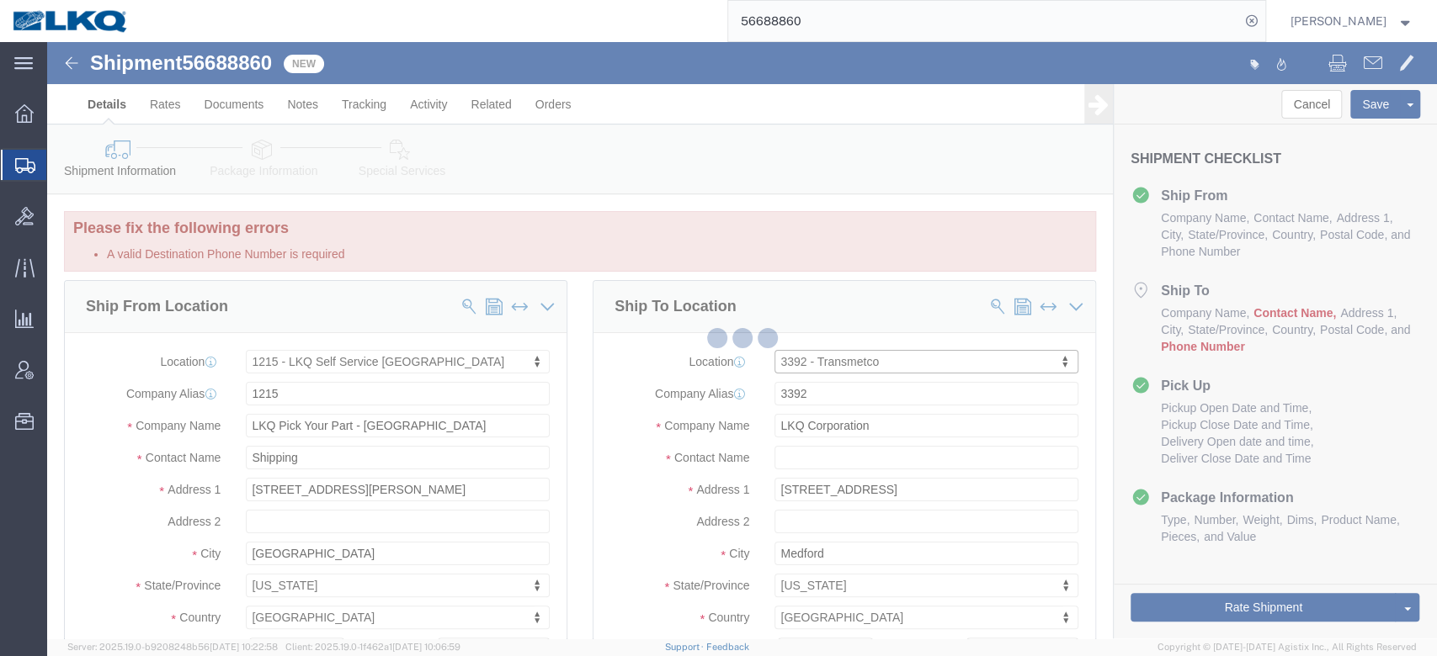
type input "[STREET_ADDRESS]"
type input "Huntington"
type input "46750"
type input "[PHONE_NUMBER]"
select select "IN"
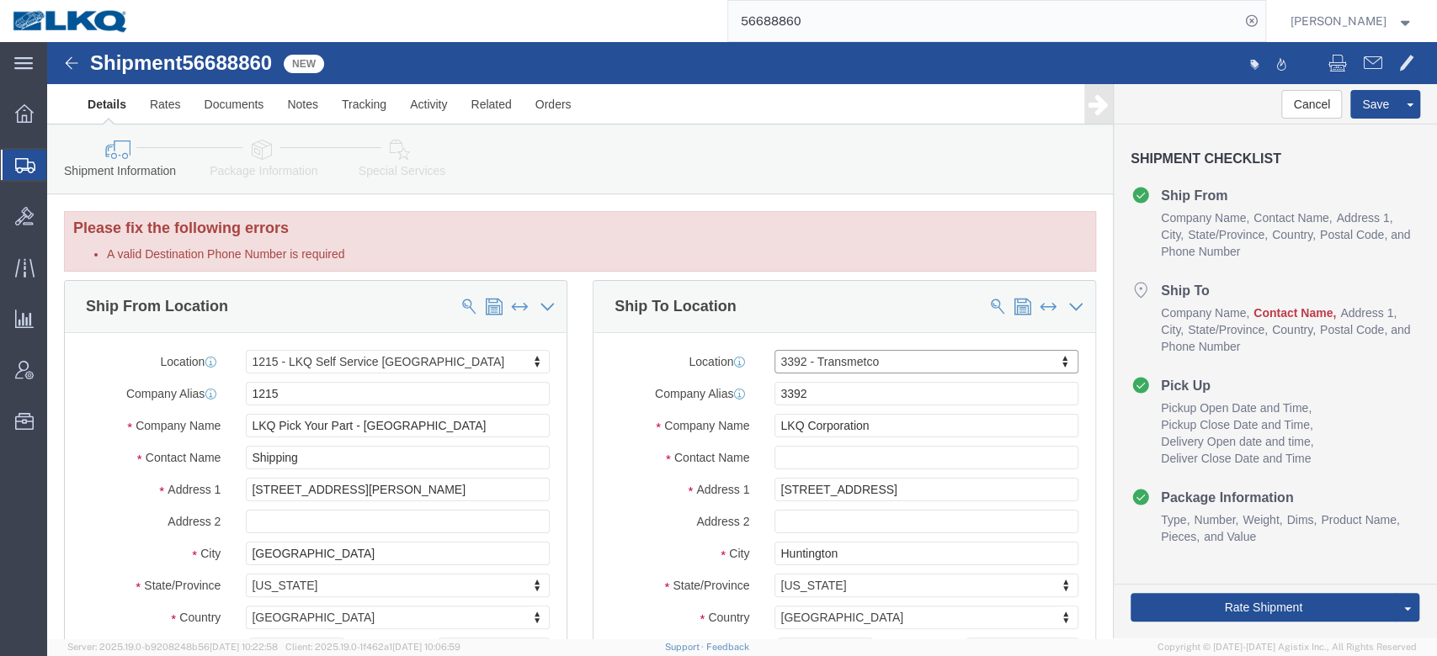
drag, startPoint x: 788, startPoint y: 433, endPoint x: 786, endPoint y: 422, distance: 10.2
click div "Location 3392 - Transmetco Select My Profile Location 1100 - LKQ Crystal River …"
click input "text"
type input "Receiver"
click label "Company Name"
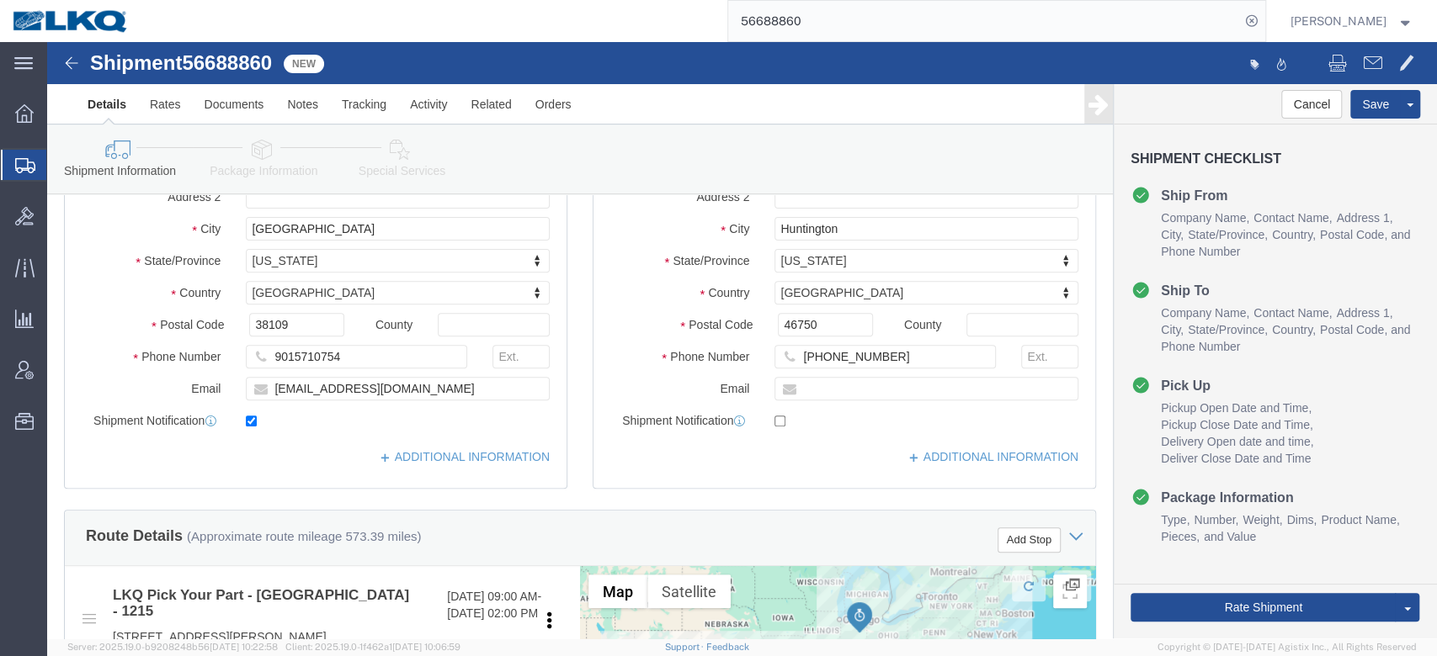
scroll to position [449, 0]
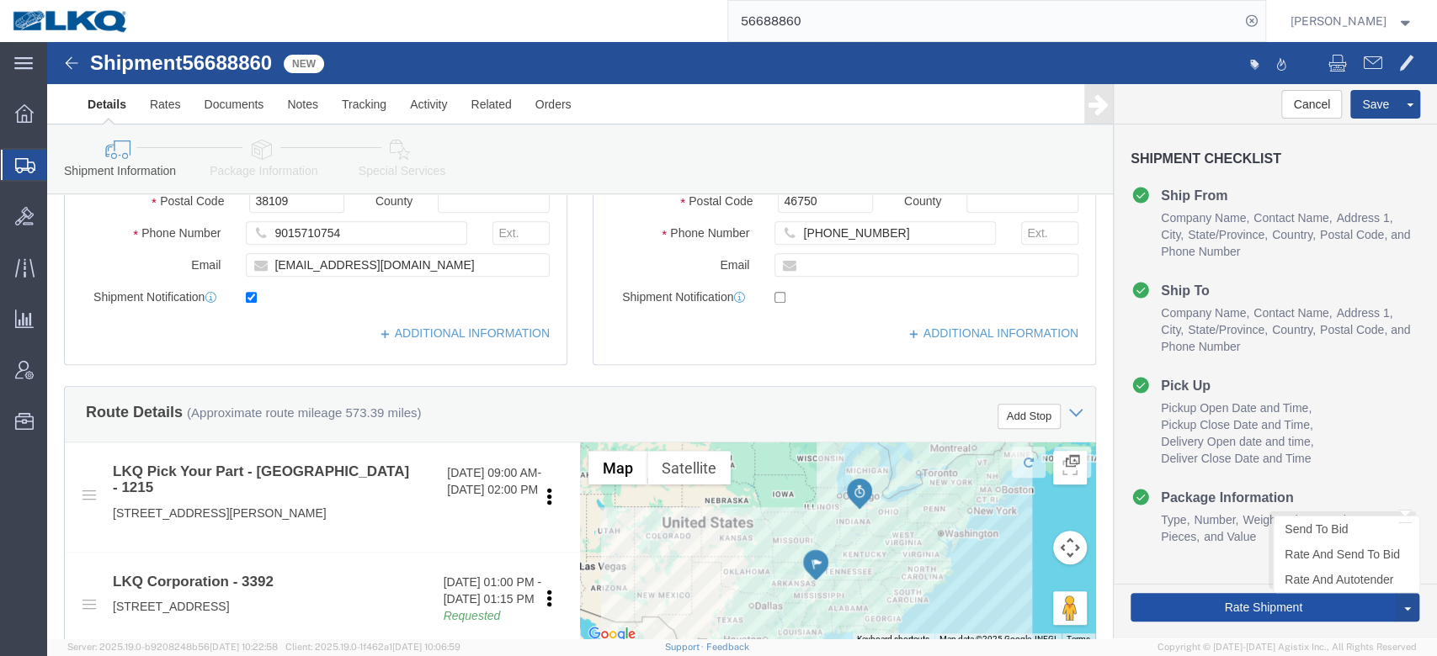
click button "Rate Shipment"
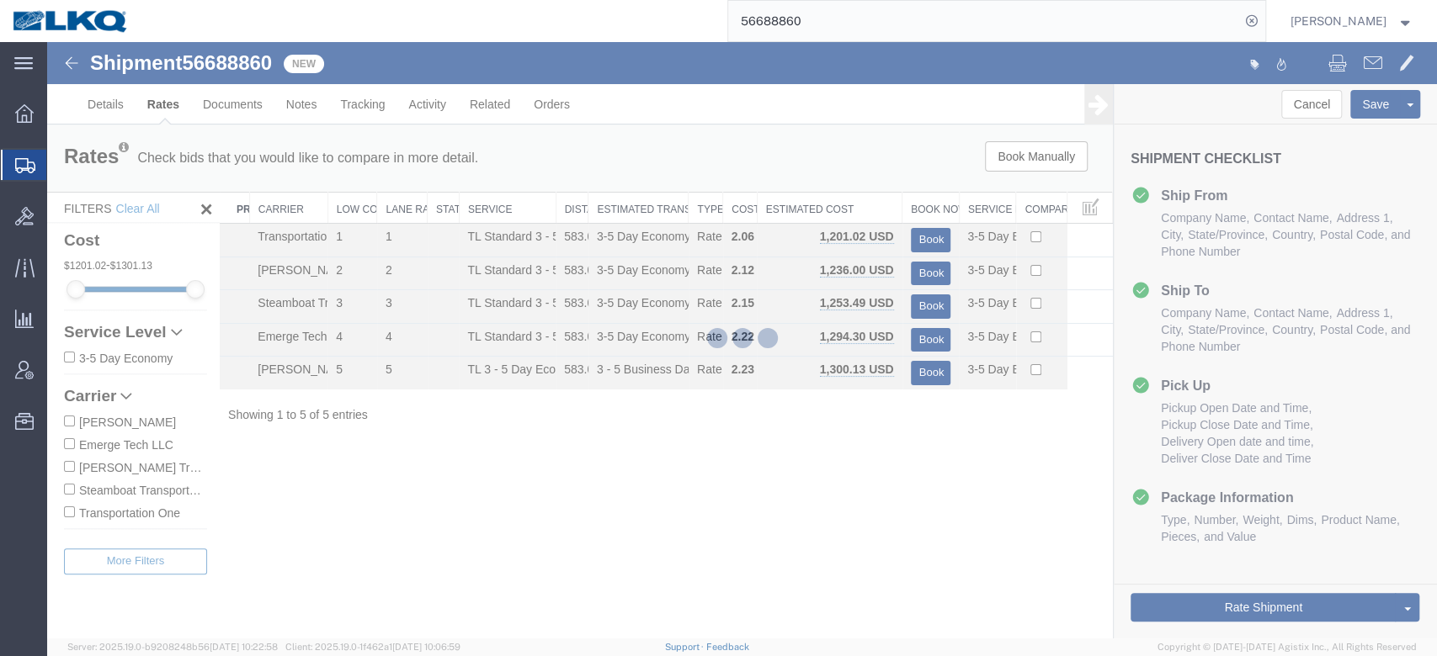
scroll to position [0, 0]
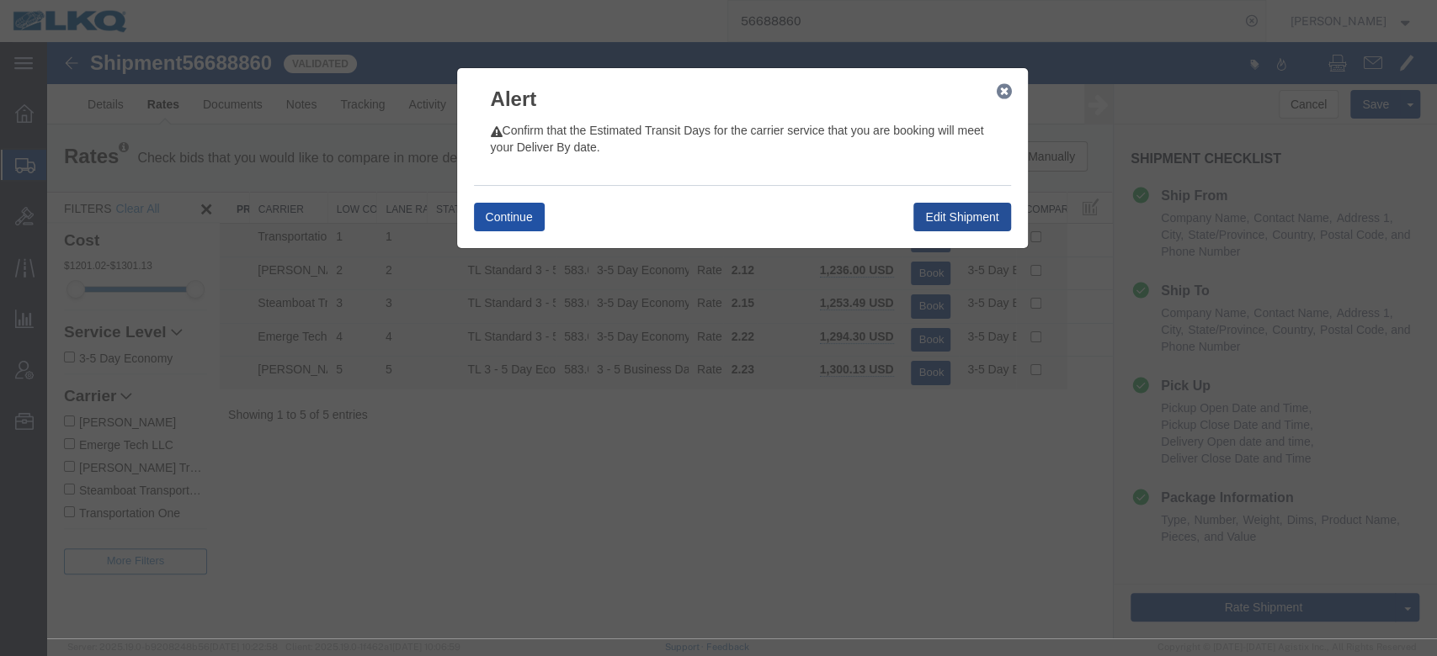
click at [525, 226] on button "Continue" at bounding box center [509, 217] width 71 height 29
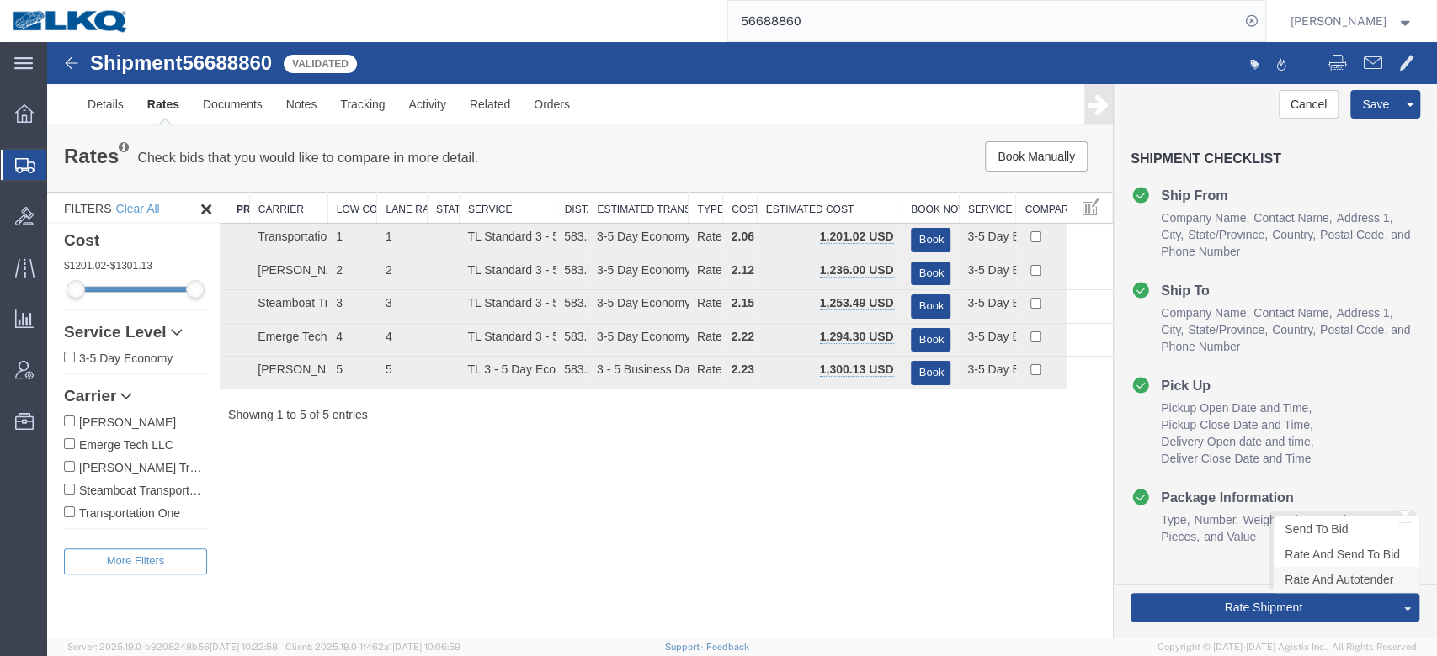
click at [1076, 492] on link "Rate And Autotender" at bounding box center [1346, 579] width 146 height 25
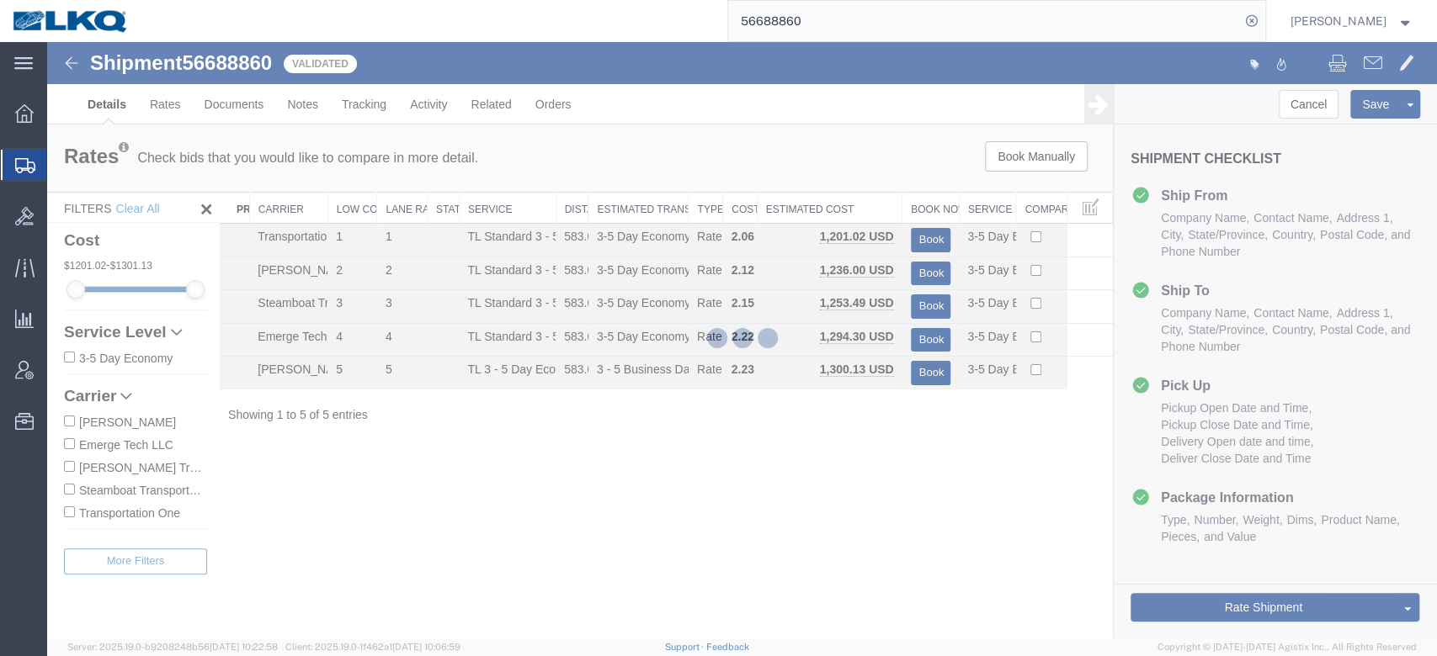
select select "30724"
select select "28018"
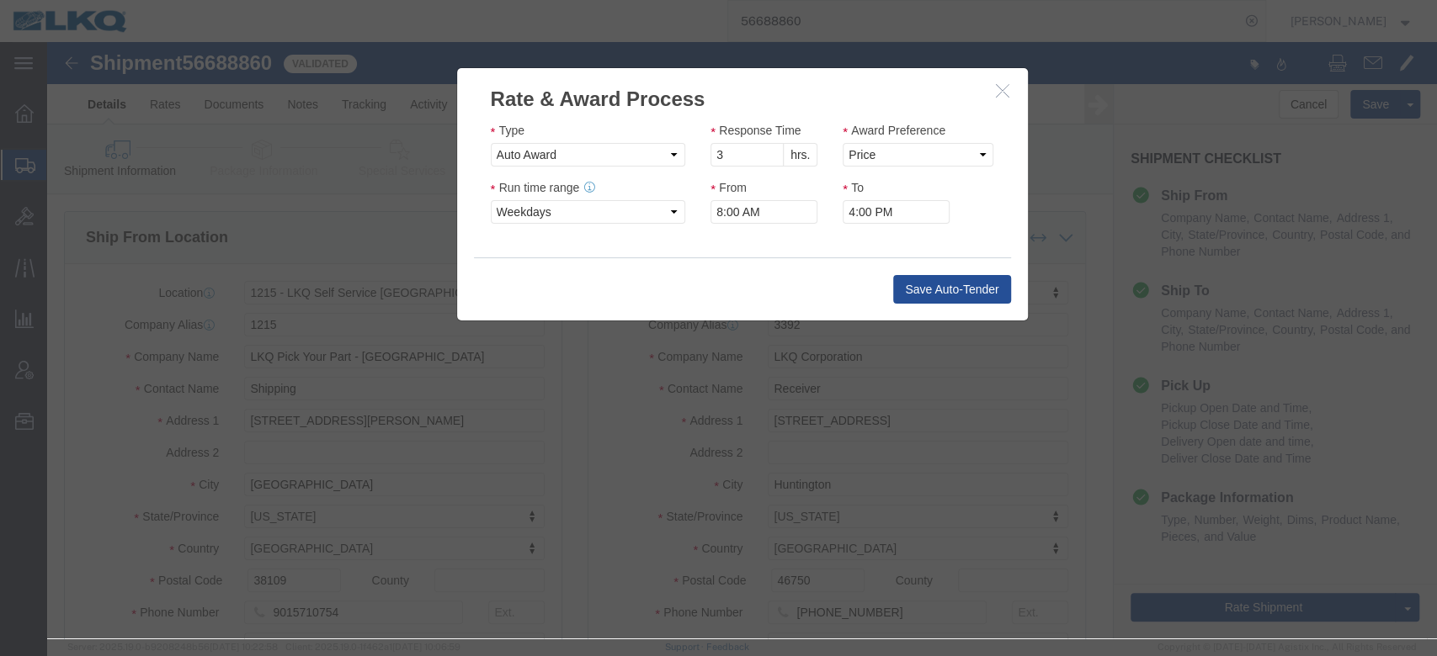
click button "button"
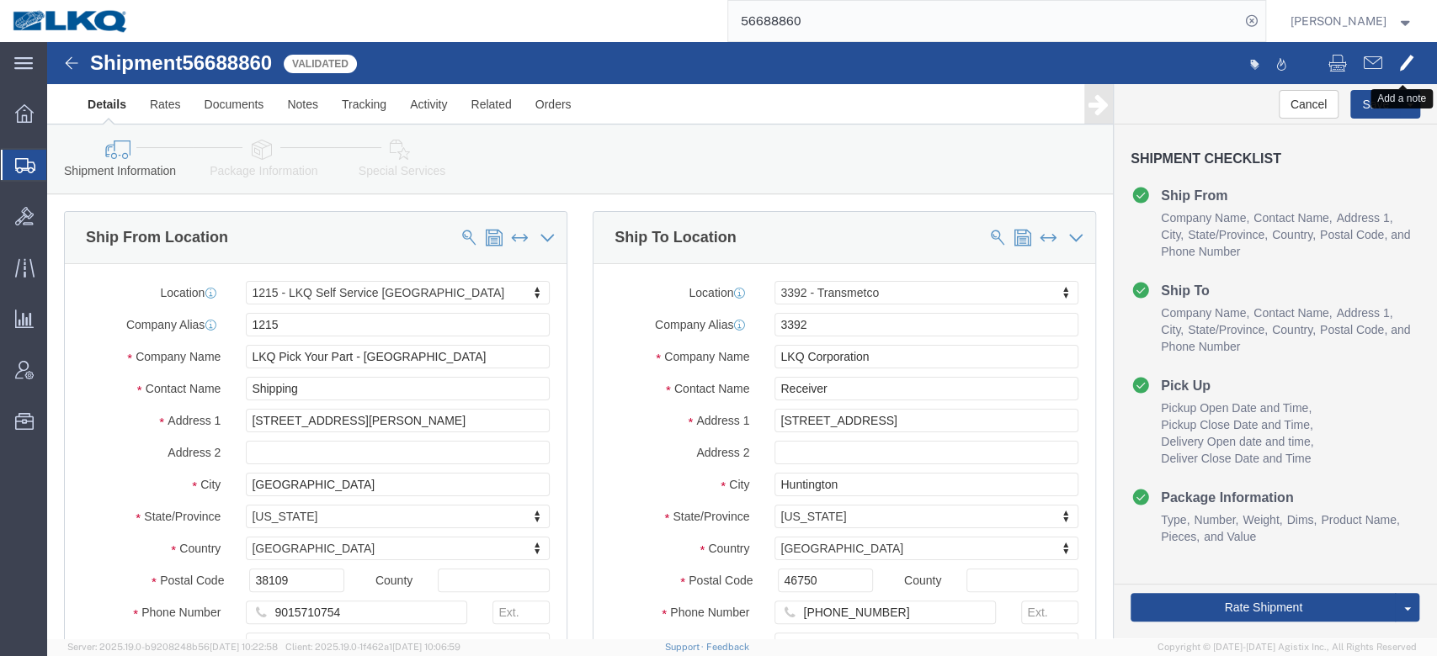
click span
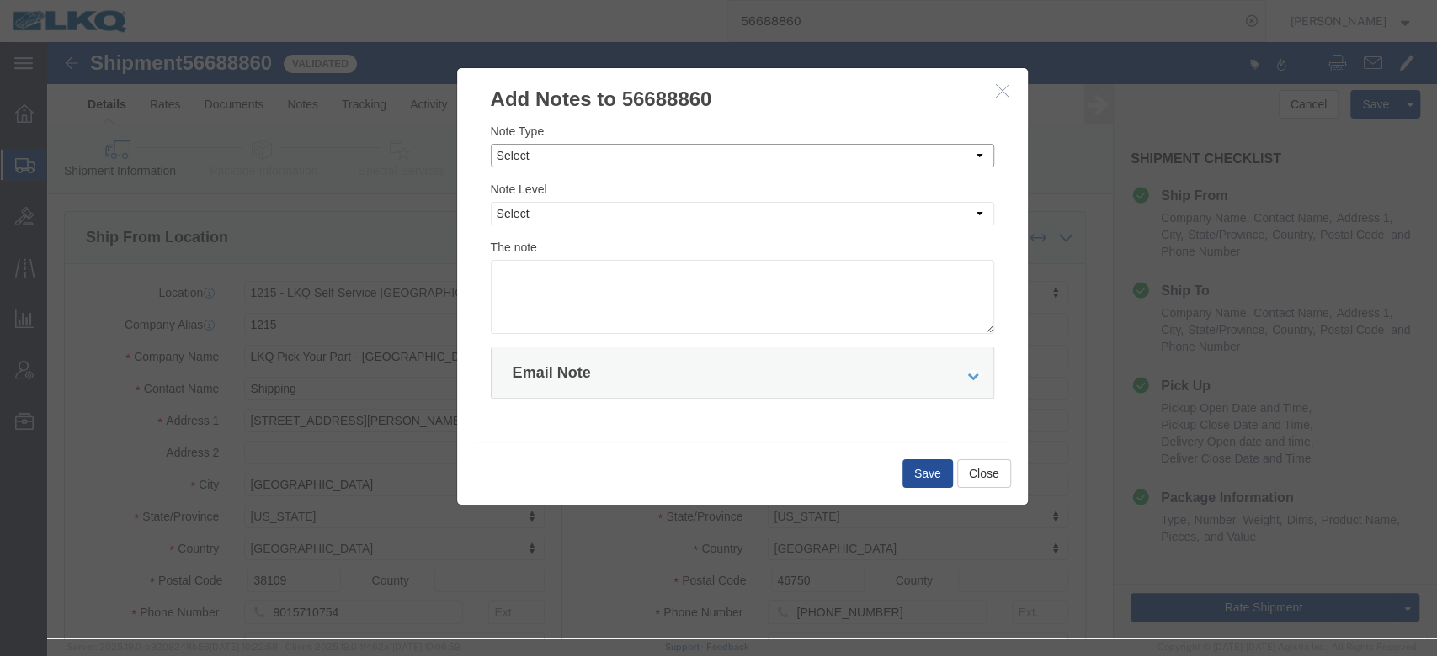
drag, startPoint x: 648, startPoint y: 112, endPoint x: 641, endPoint y: 121, distance: 11.4
click select "Select Approval Bid Notes Carrier Change Notes Claim Notes Content Hazmat Notes…"
select select "BID_NOTES"
click select "Select Approval Bid Notes Carrier Change Notes Claim Notes Content Hazmat Notes…"
click select "Select Private to Account Private to Vendor Public"
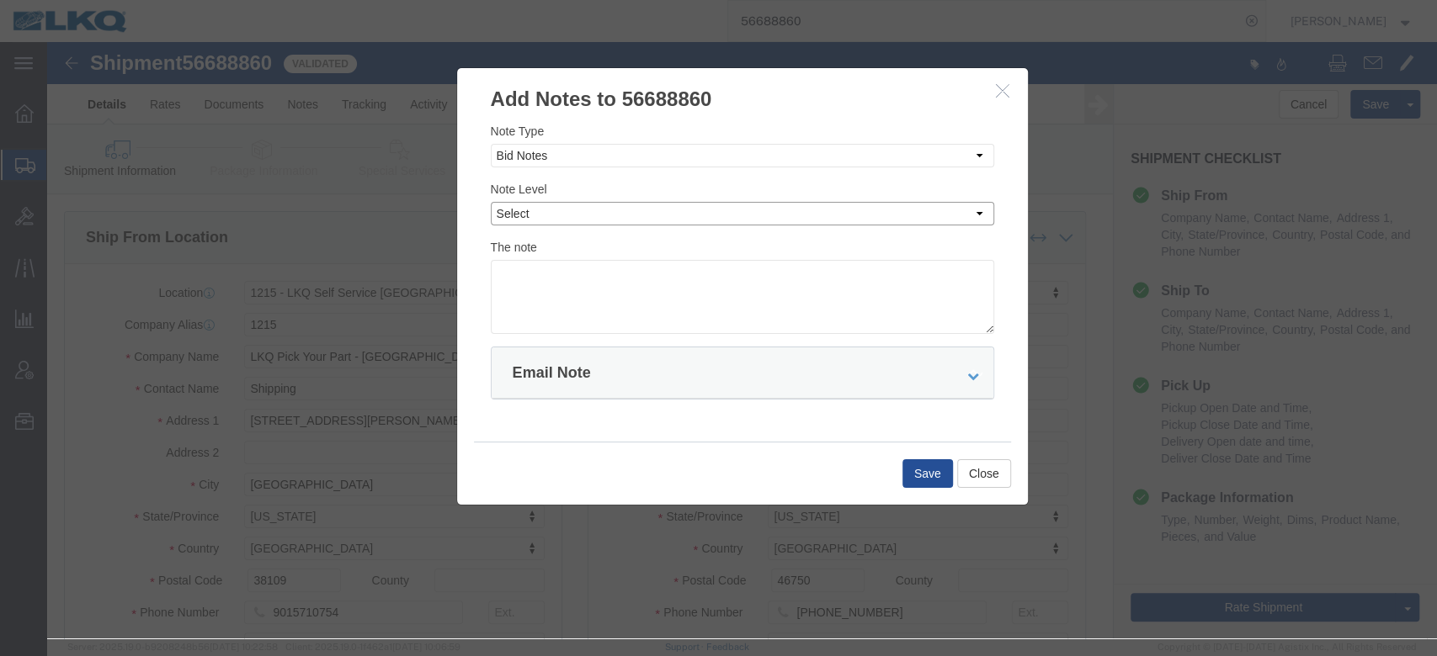
select select "PRIVATE_TO_ACCOUNT"
click select "Select Private to Account Private to Vendor Public"
click textarea
type textarea "Deviation: $1201"
click button "Save"
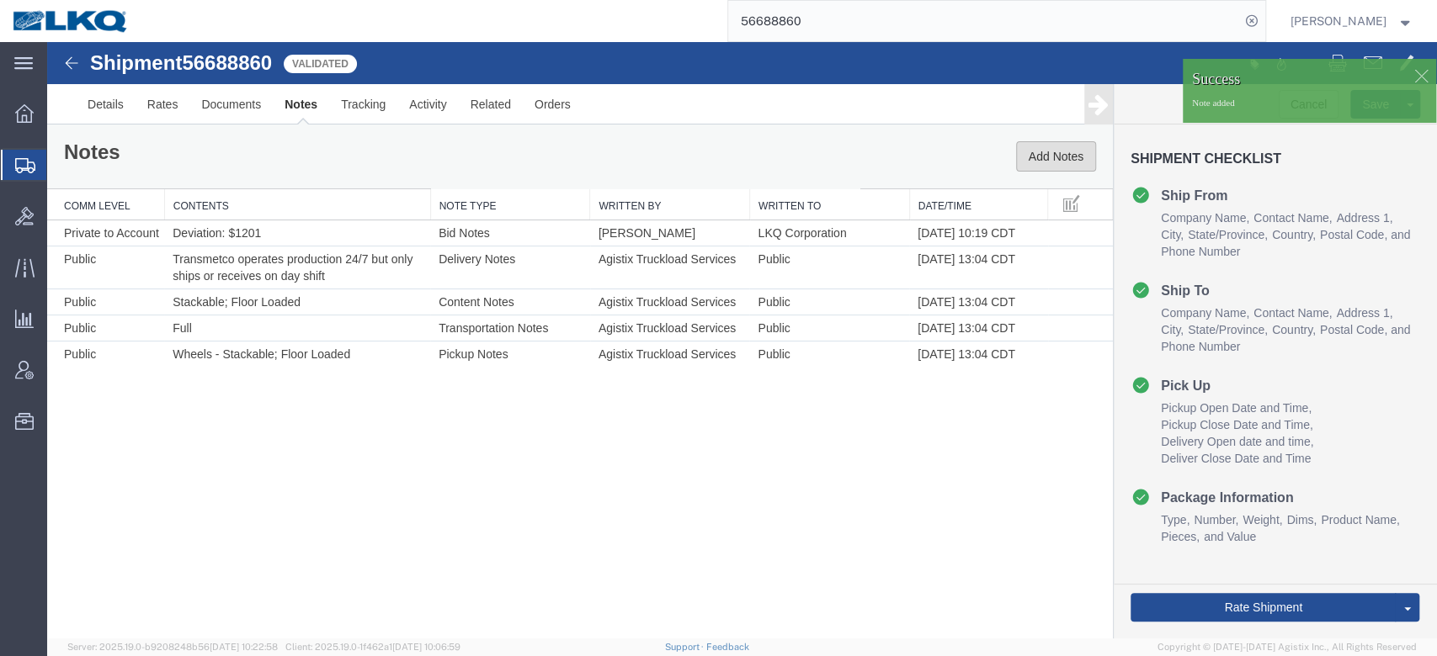
click at [1037, 157] on button "Add Notes" at bounding box center [1056, 156] width 80 height 30
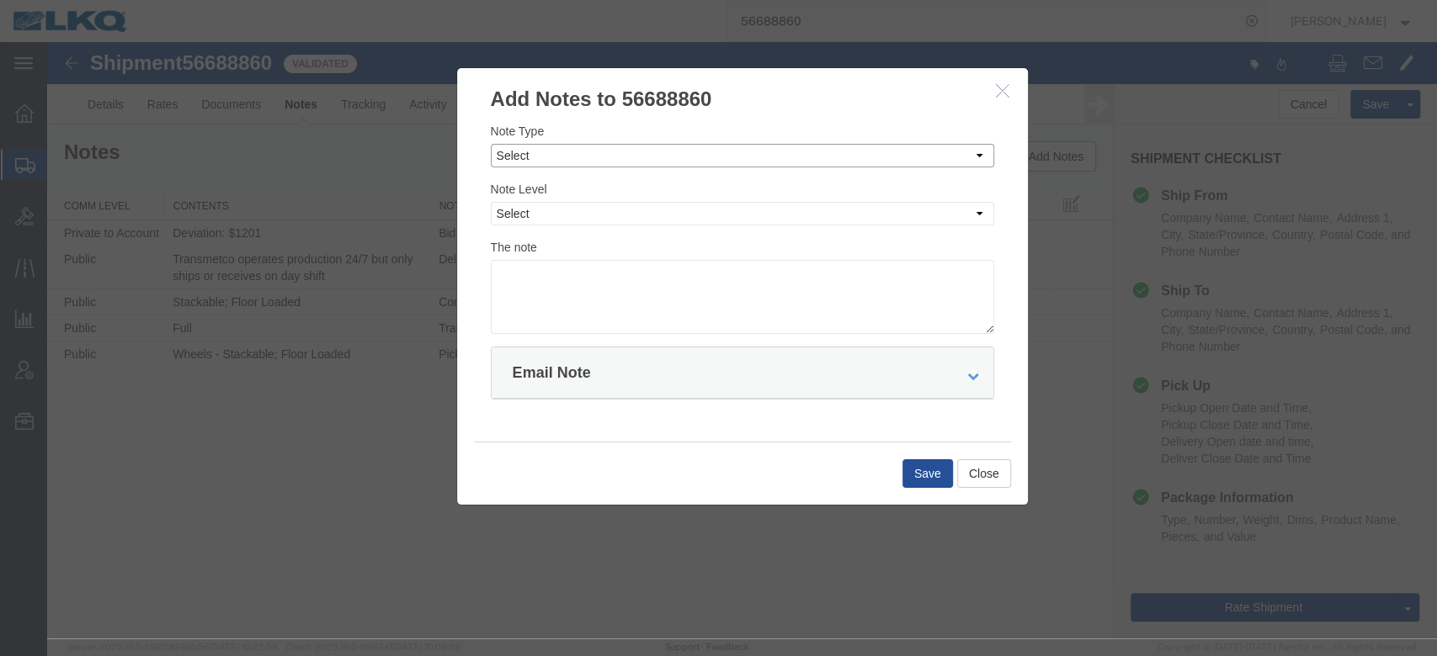
drag, startPoint x: 614, startPoint y: 145, endPoint x: 600, endPoint y: 165, distance: 24.3
click at [611, 149] on select "Select Approval Bid Notes Carrier Change Notes Claim Notes Content Hazmat Notes…" at bounding box center [742, 156] width 503 height 24
select select "BID_NOTES"
click at [491, 144] on select "Select Approval Bid Notes Carrier Change Notes Claim Notes Content Hazmat Notes…" at bounding box center [742, 156] width 503 height 24
click at [552, 214] on select "Select Private to Account Private to Vendor Public" at bounding box center [742, 214] width 503 height 24
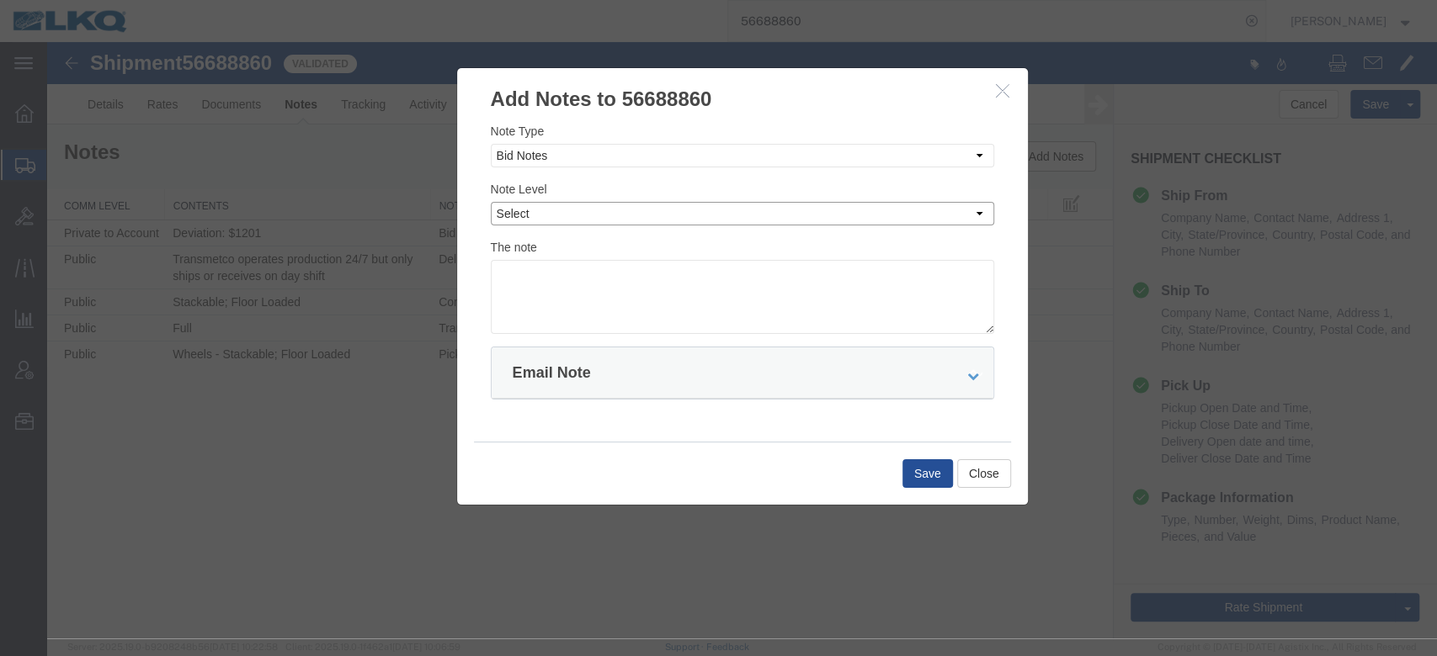
select select "PRIVATE_TO_ACCOUNT"
click at [491, 202] on select "Select Private to Account Private to Vendor Public" at bounding box center [742, 214] width 503 height 24
click at [559, 291] on textarea at bounding box center [742, 297] width 503 height 74
type textarea "DAT: $1119"
click at [952, 476] on button "Save" at bounding box center [927, 474] width 50 height 29
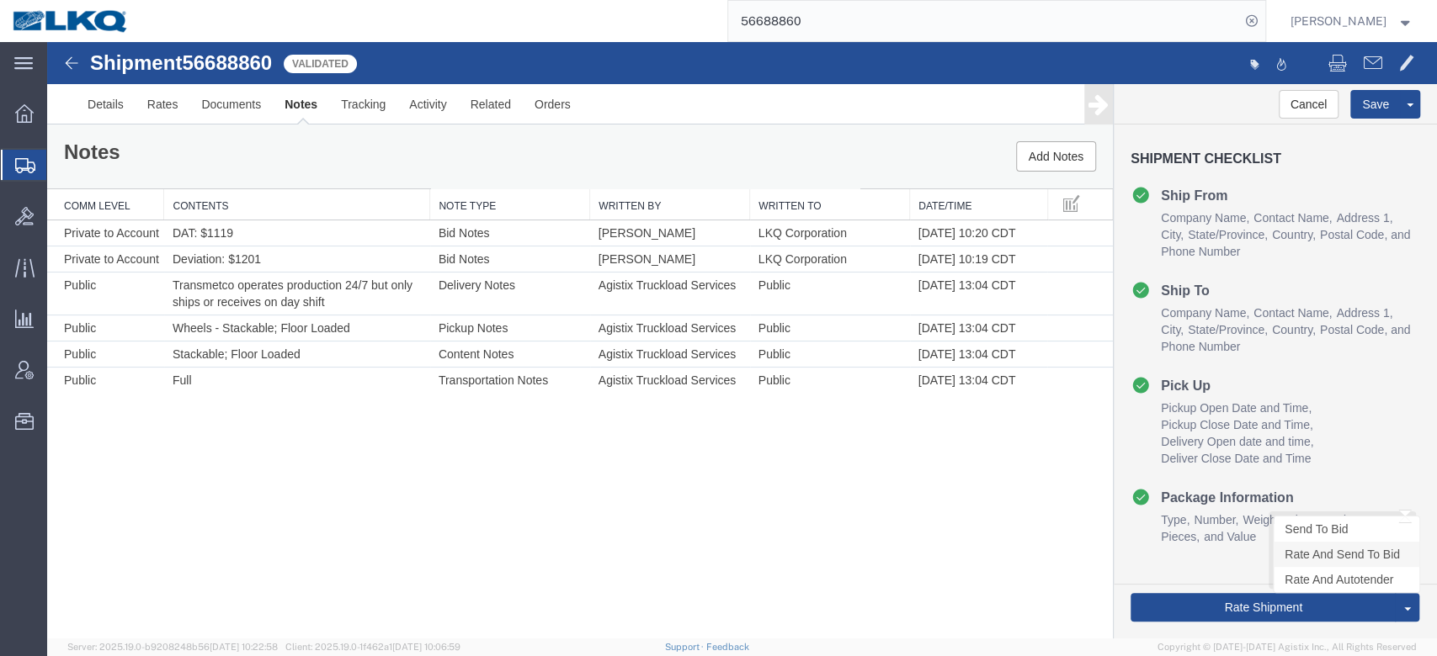
click at [1076, 492] on link "Rate And Send To Bid" at bounding box center [1346, 554] width 146 height 25
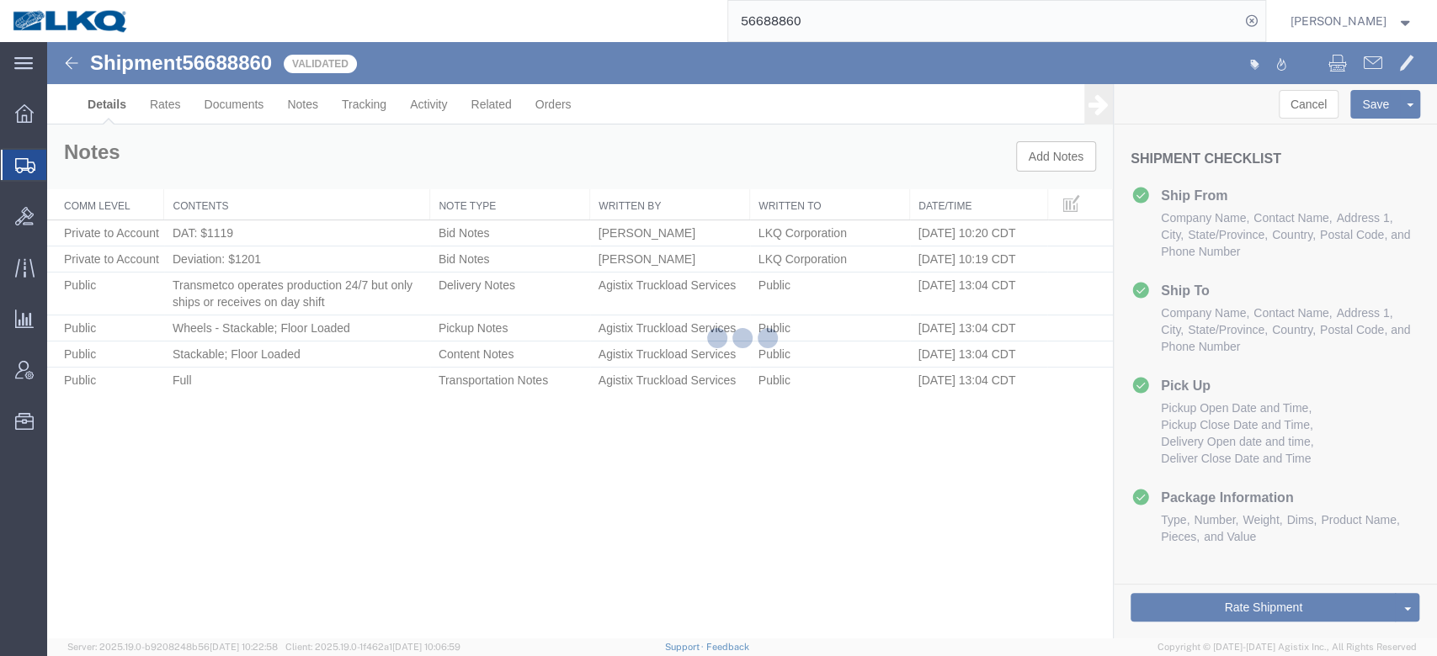
select select "30724"
select select "28018"
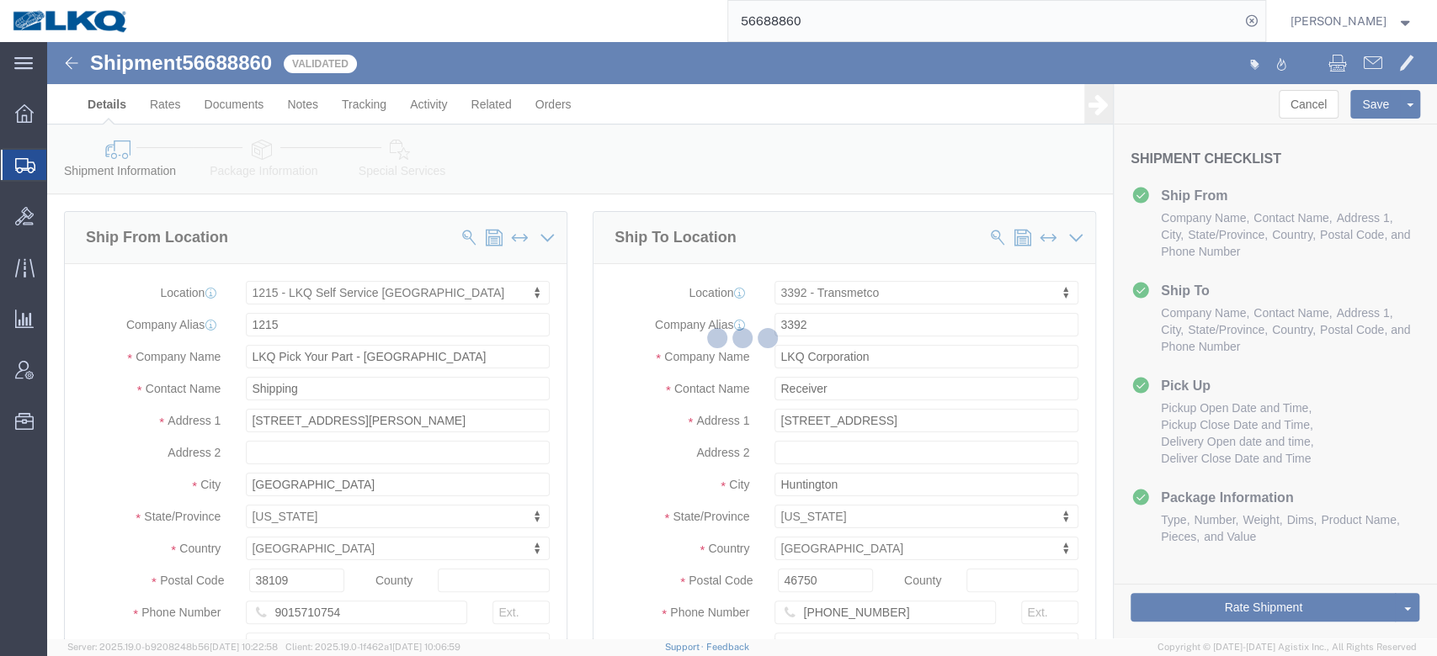
select select "TL"
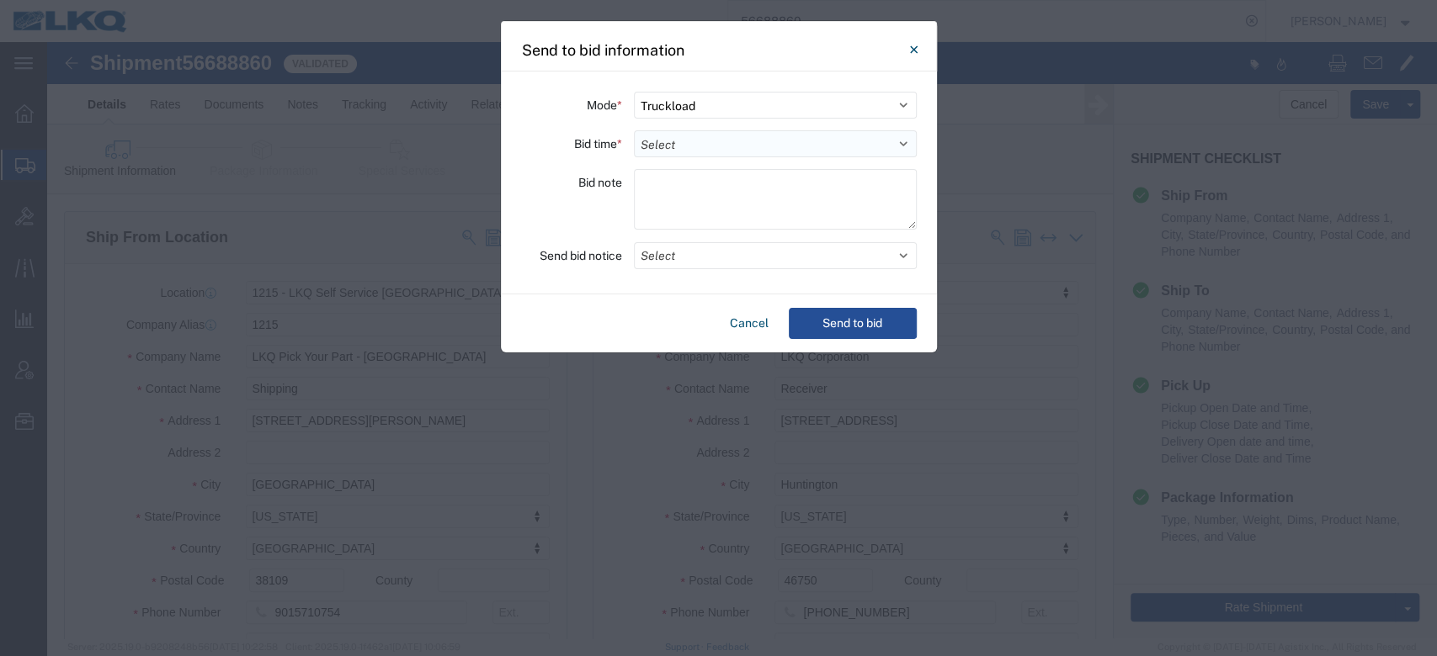
click at [665, 145] on select "Select 30 Min (Rush) 1 Hour (Rush) 2 Hours (Rush) 4 Hours (Rush) 8 Hours (Rush)…" at bounding box center [775, 143] width 283 height 27
select select "24"
click at [634, 130] on select "Select 30 Min (Rush) 1 Hour (Rush) 2 Hours (Rush) 4 Hours (Rush) 8 Hours (Rush)…" at bounding box center [775, 143] width 283 height 27
click at [678, 265] on button "Select" at bounding box center [775, 255] width 283 height 27
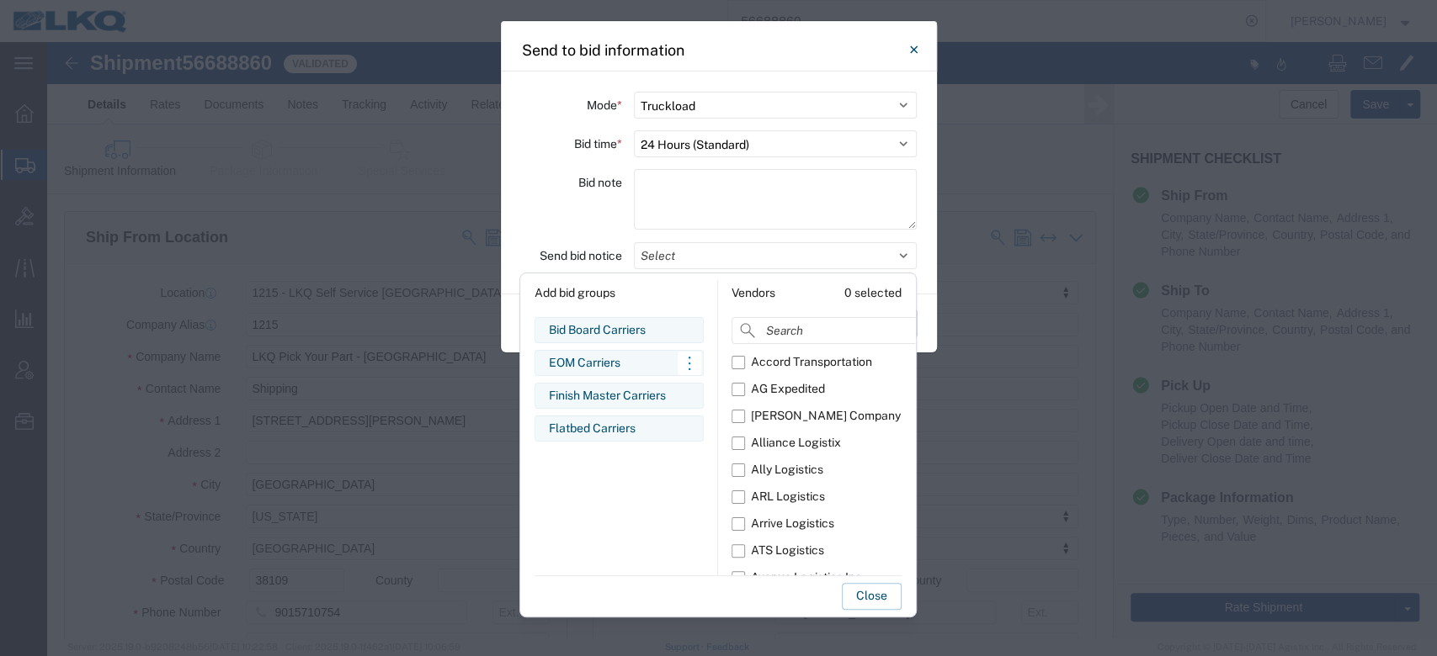
click at [606, 358] on div "EOM Carriers" at bounding box center [619, 363] width 141 height 18
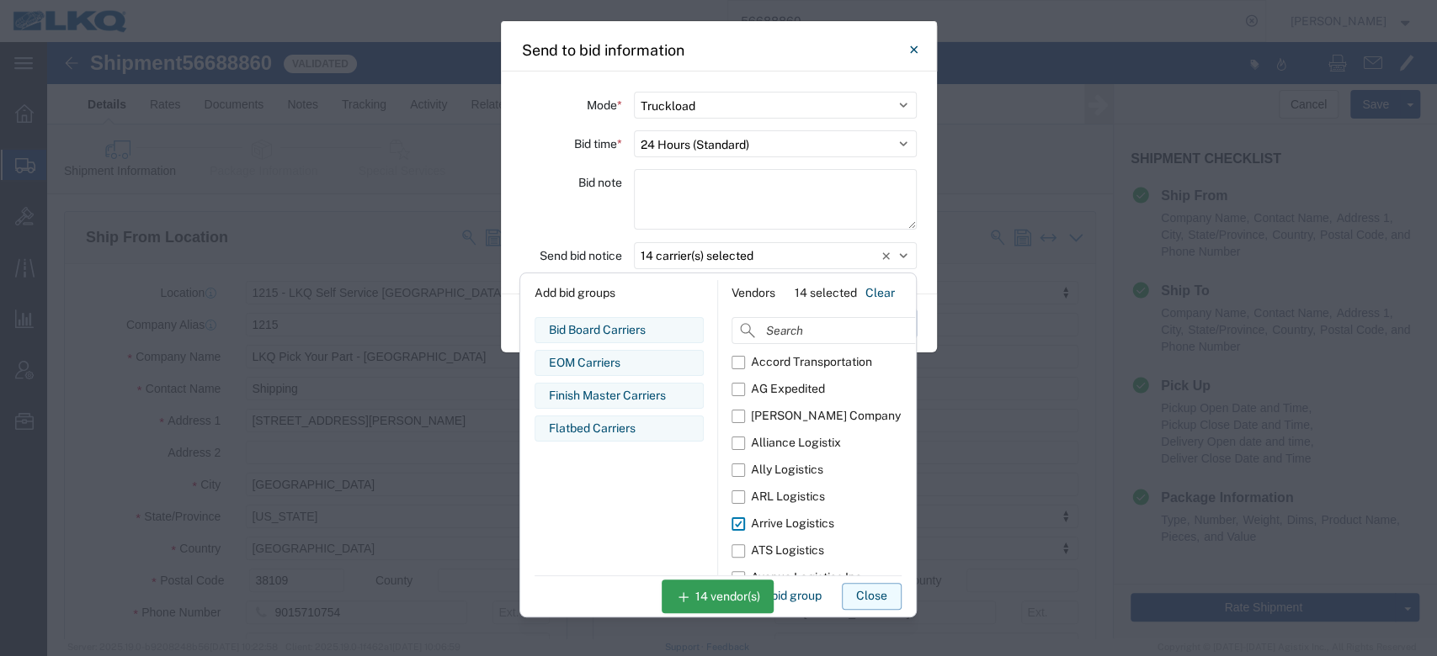
click at [876, 492] on button "Close" at bounding box center [872, 596] width 60 height 27
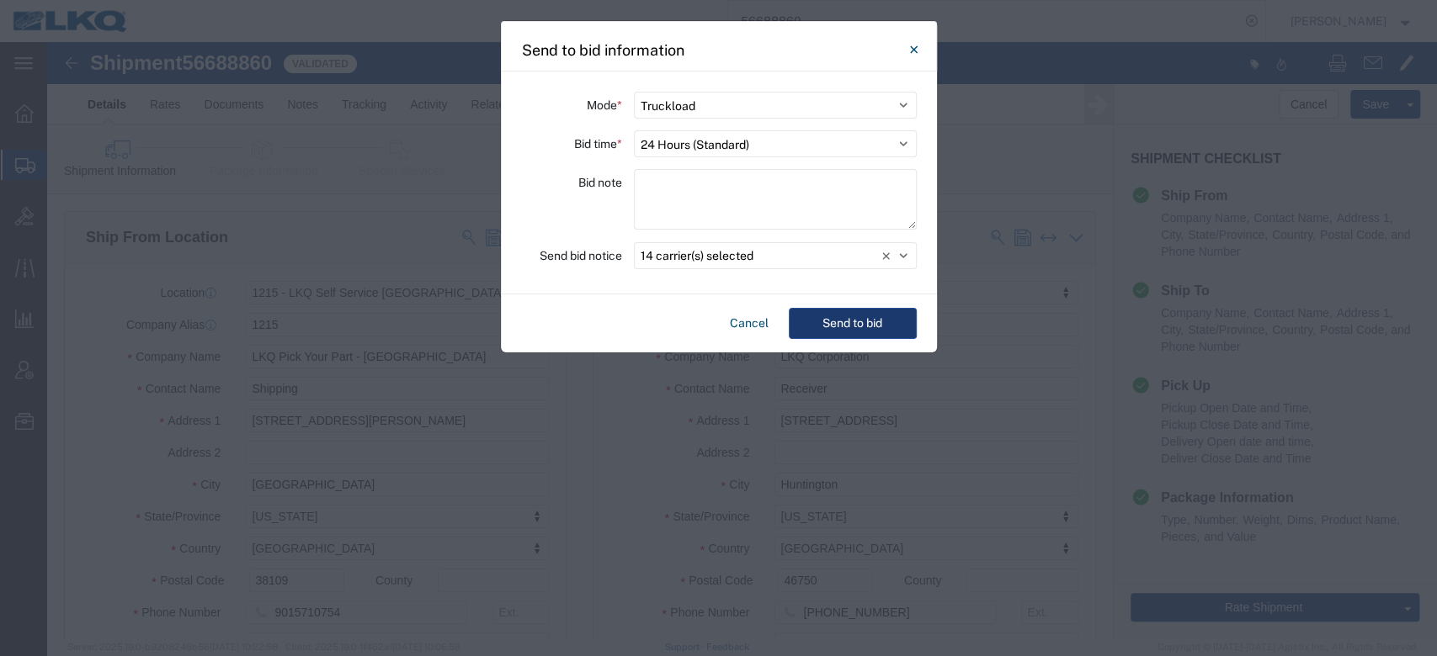
click at [848, 308] on button "Send to bid" at bounding box center [853, 323] width 128 height 31
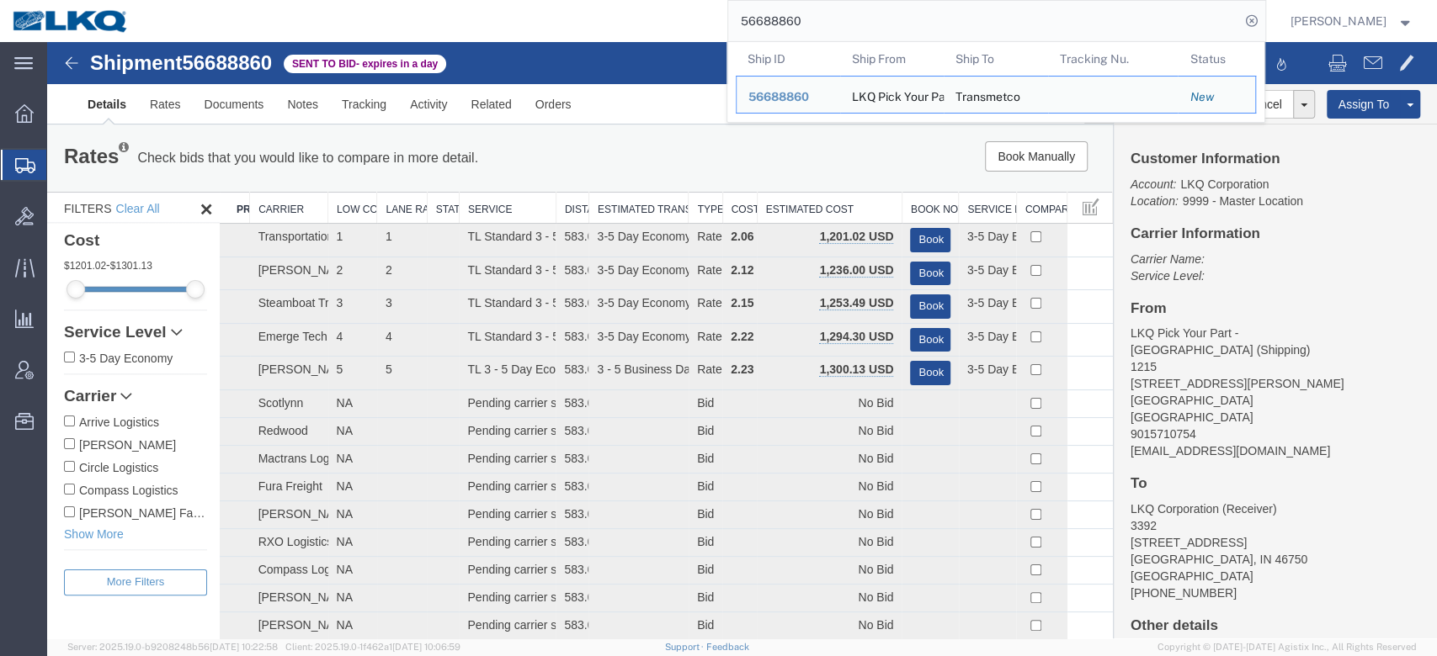
click at [803, 13] on input "56688860" at bounding box center [984, 21] width 512 height 40
paste input "714427"
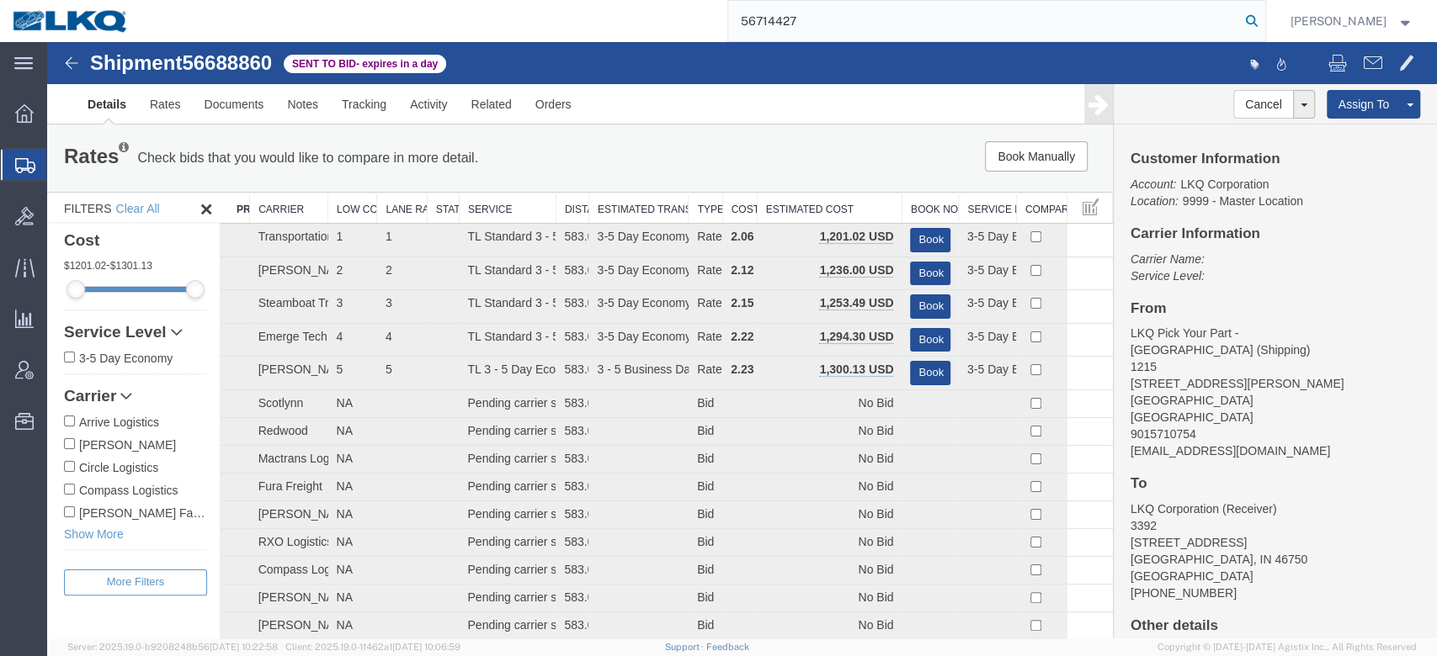
type input "56714427"
click at [1076, 28] on icon at bounding box center [1252, 21] width 24 height 24
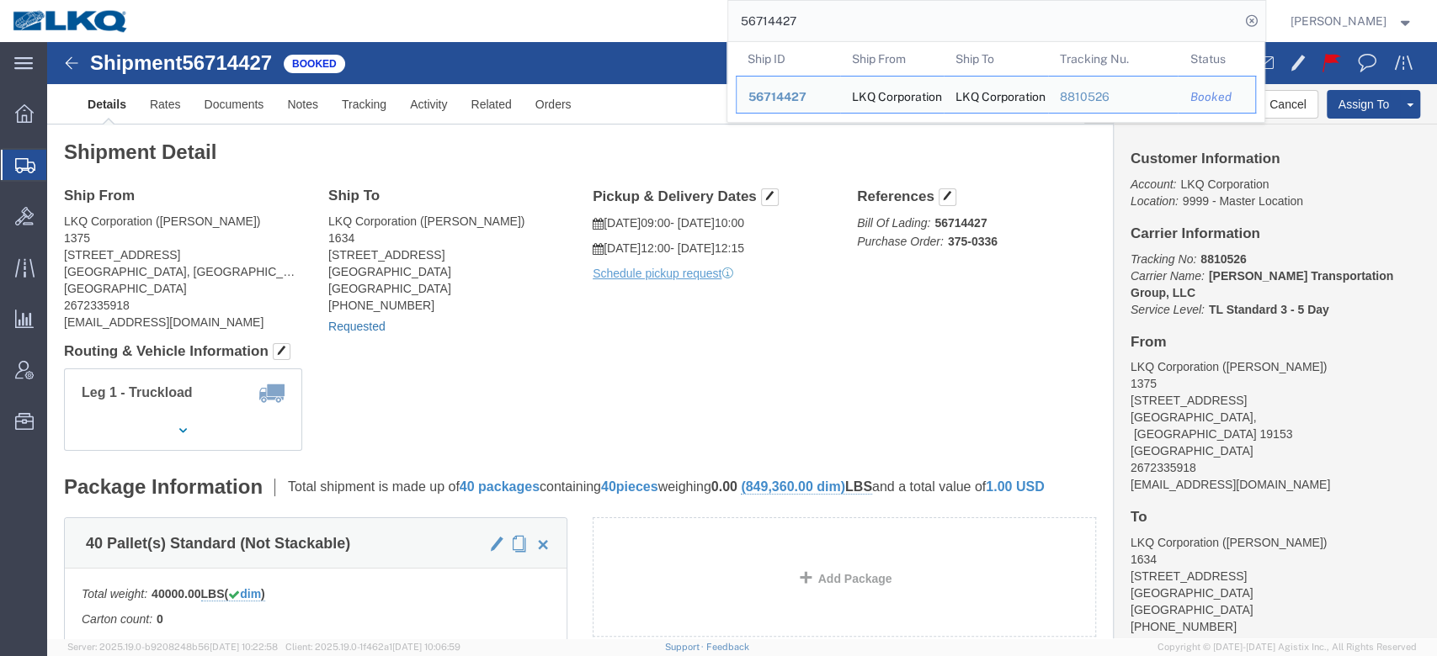
click link "Requested"
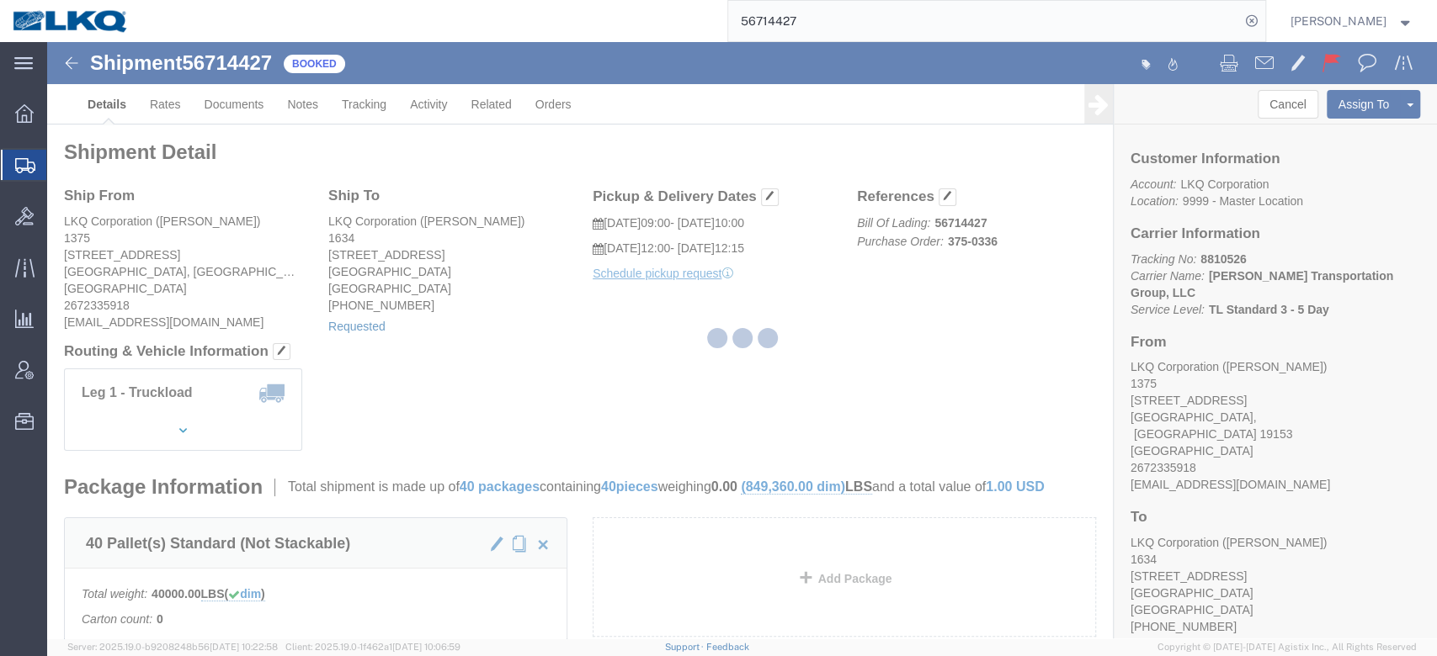
select select
select select "15"
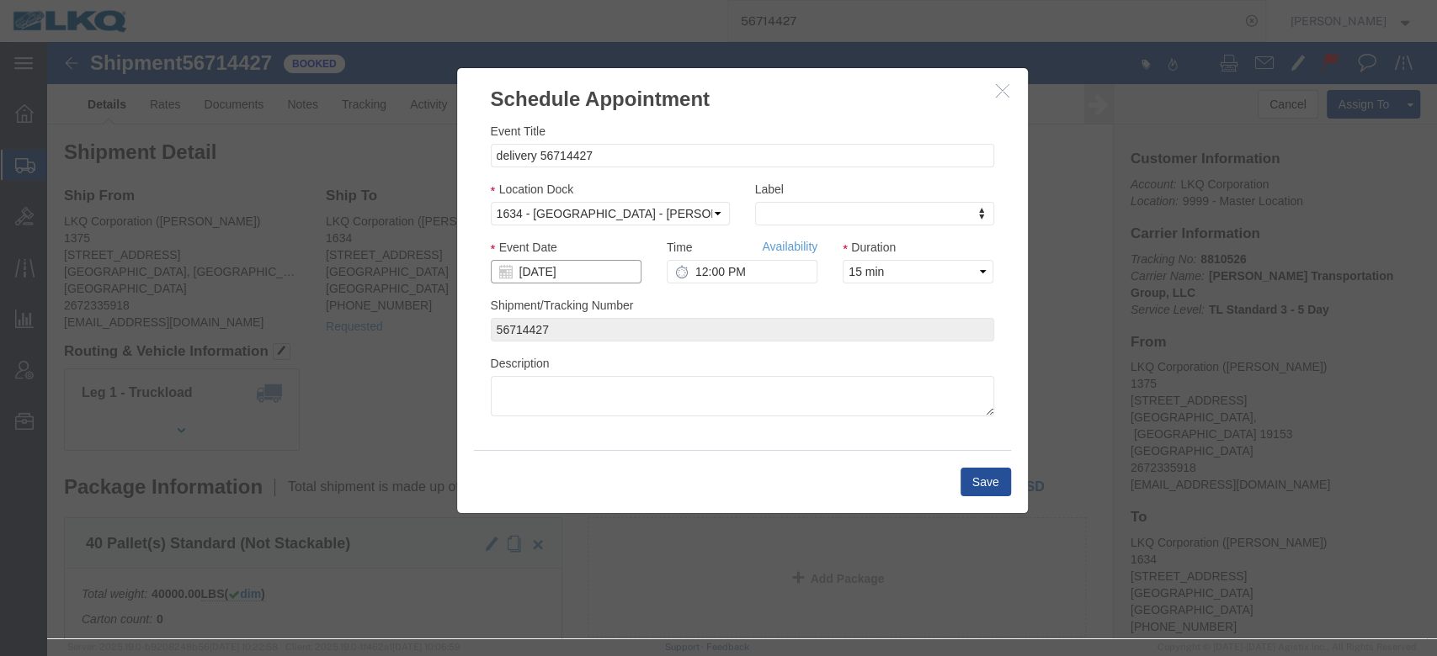
click input "[DATE]"
click td "24"
click link "Availability"
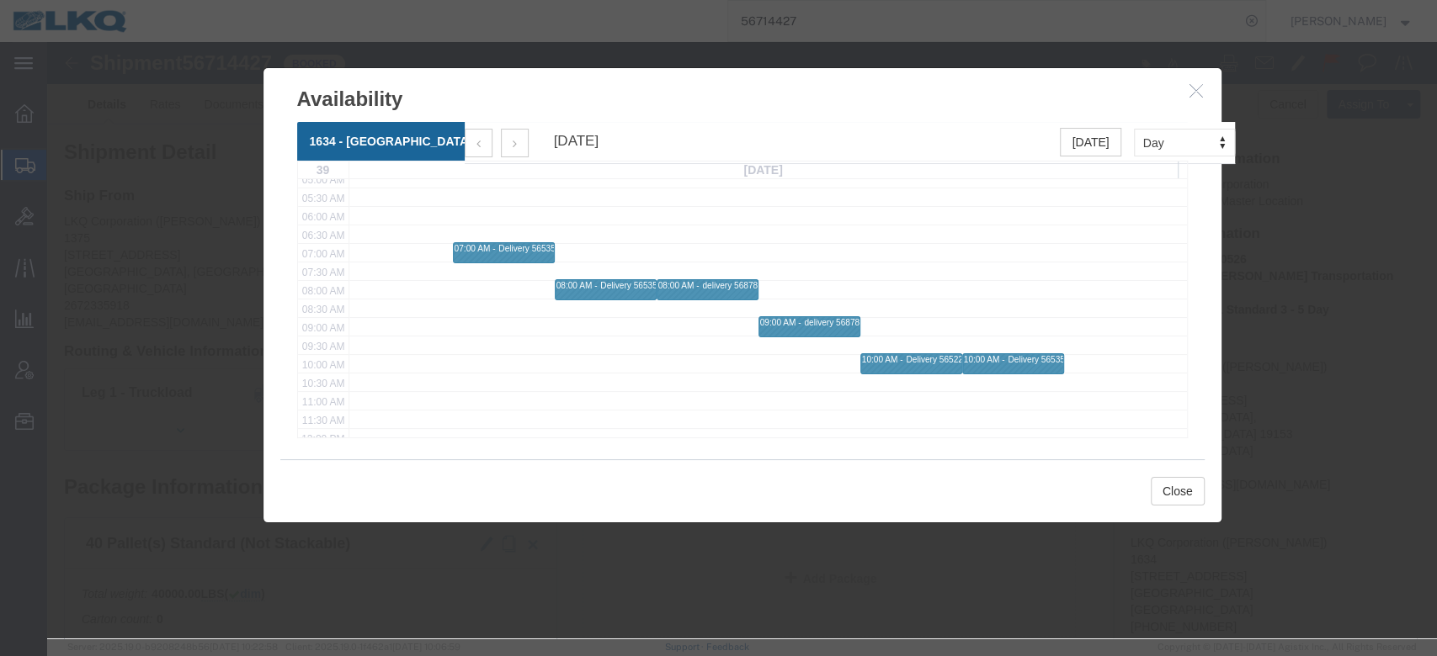
scroll to position [224, 0]
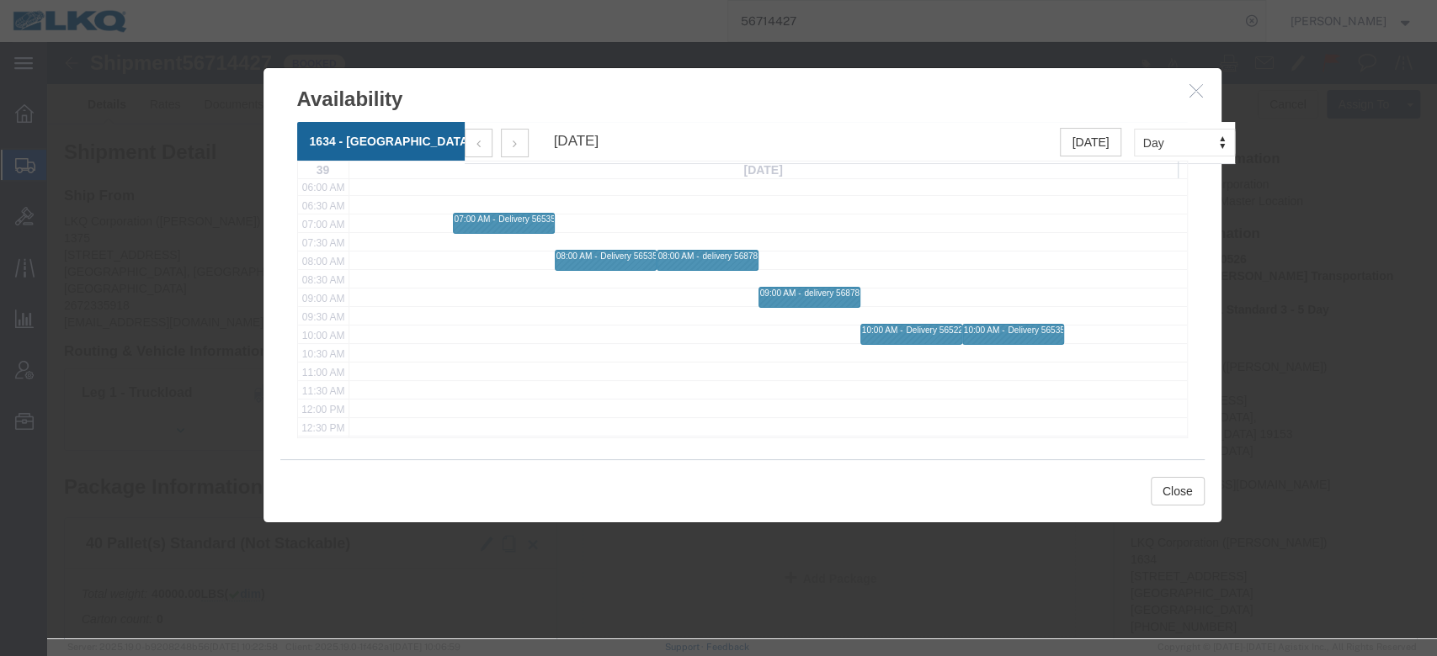
click icon "button"
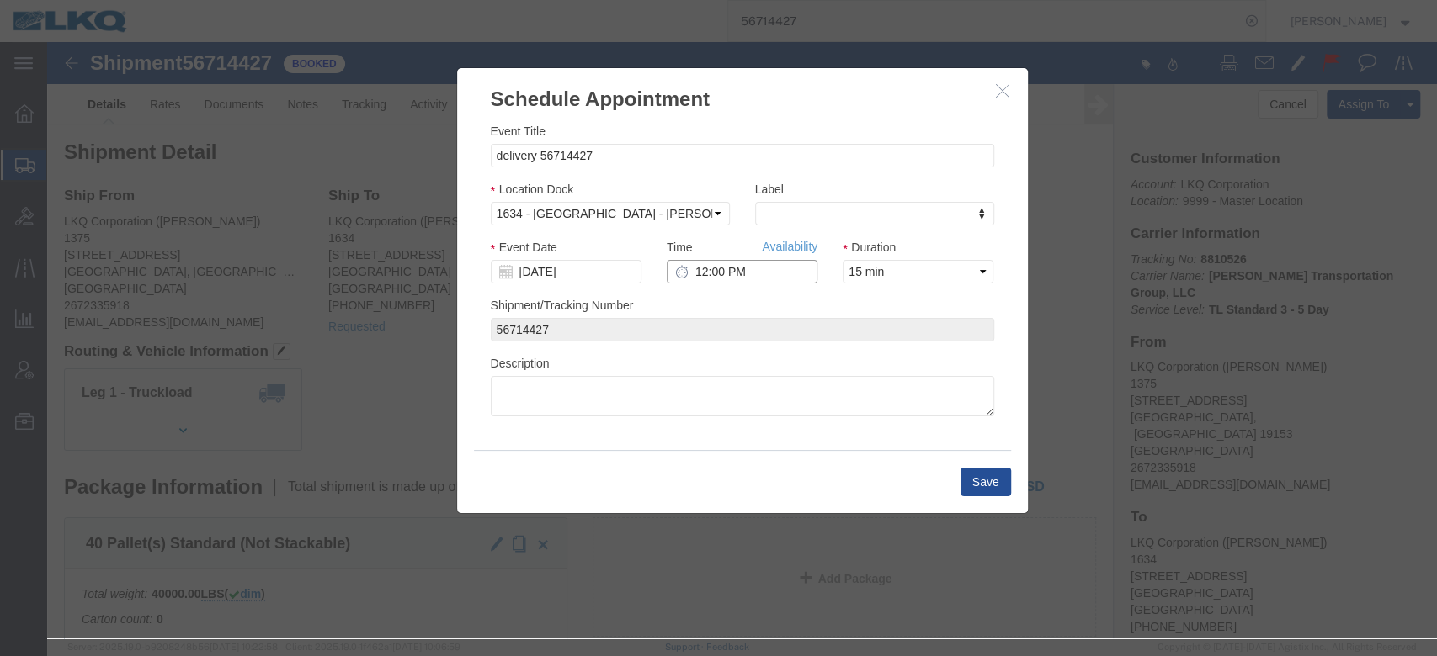
click input "12:00 PM"
type input "9:00 AM"
click button "Save"
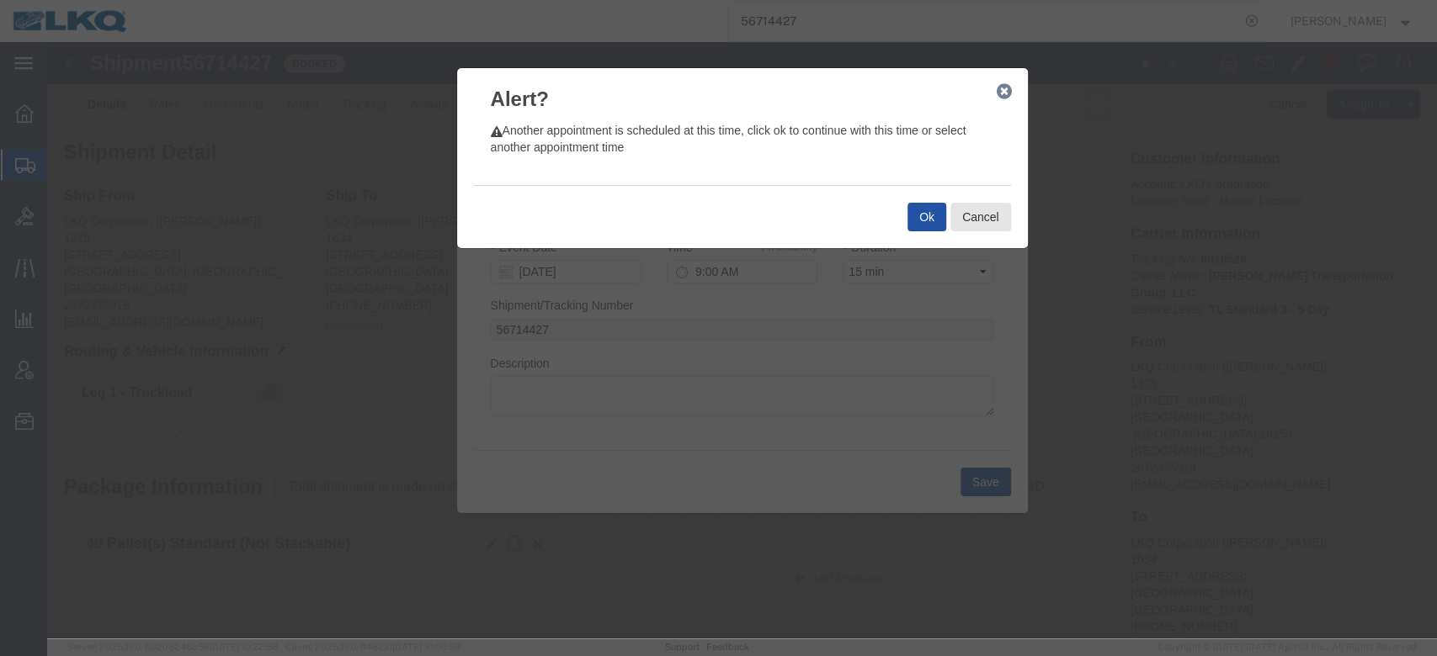
click button "Ok"
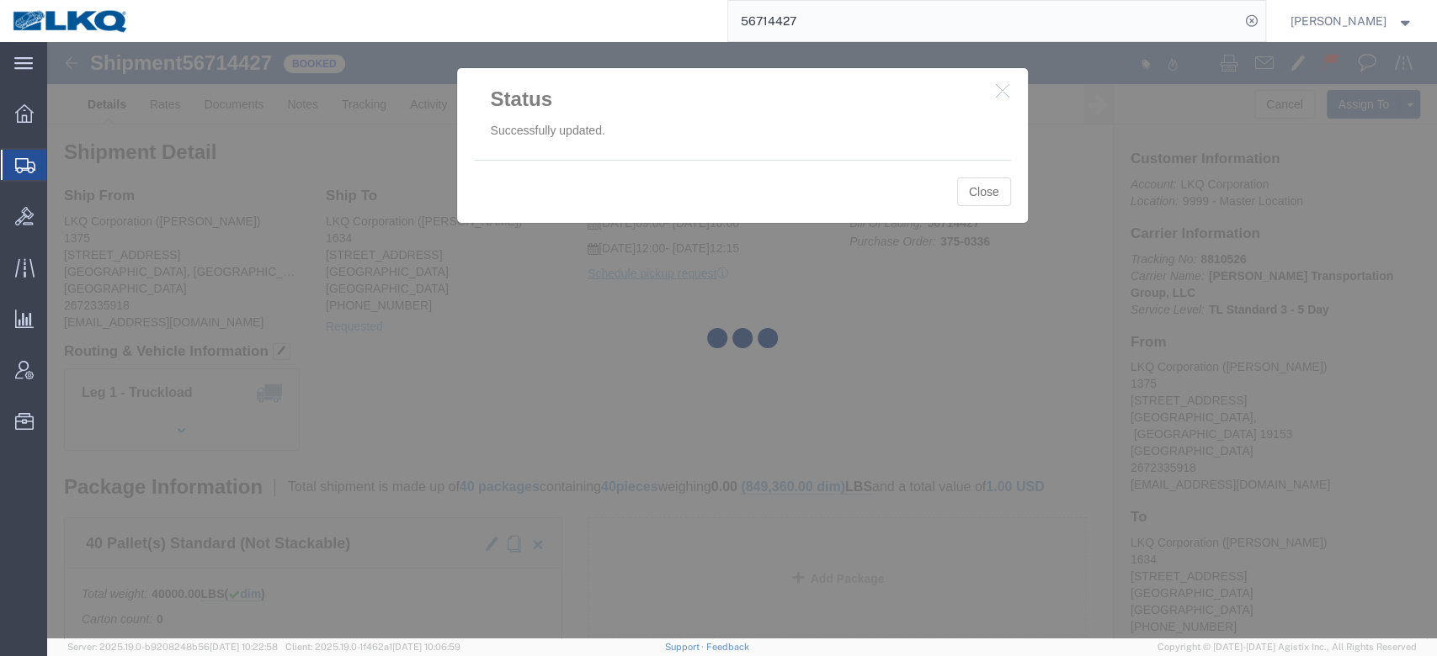
click at [987, 199] on div at bounding box center [742, 340] width 1390 height 597
click at [983, 199] on div at bounding box center [742, 340] width 1390 height 597
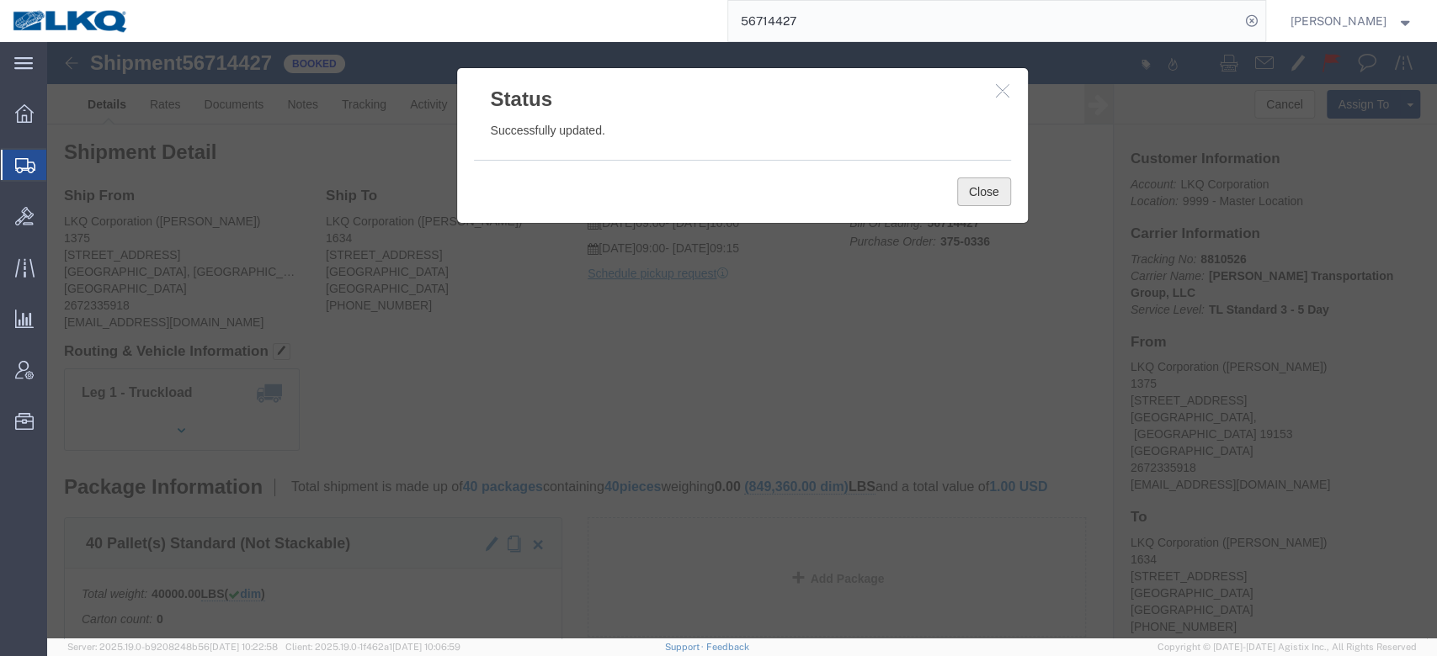
click button "Close"
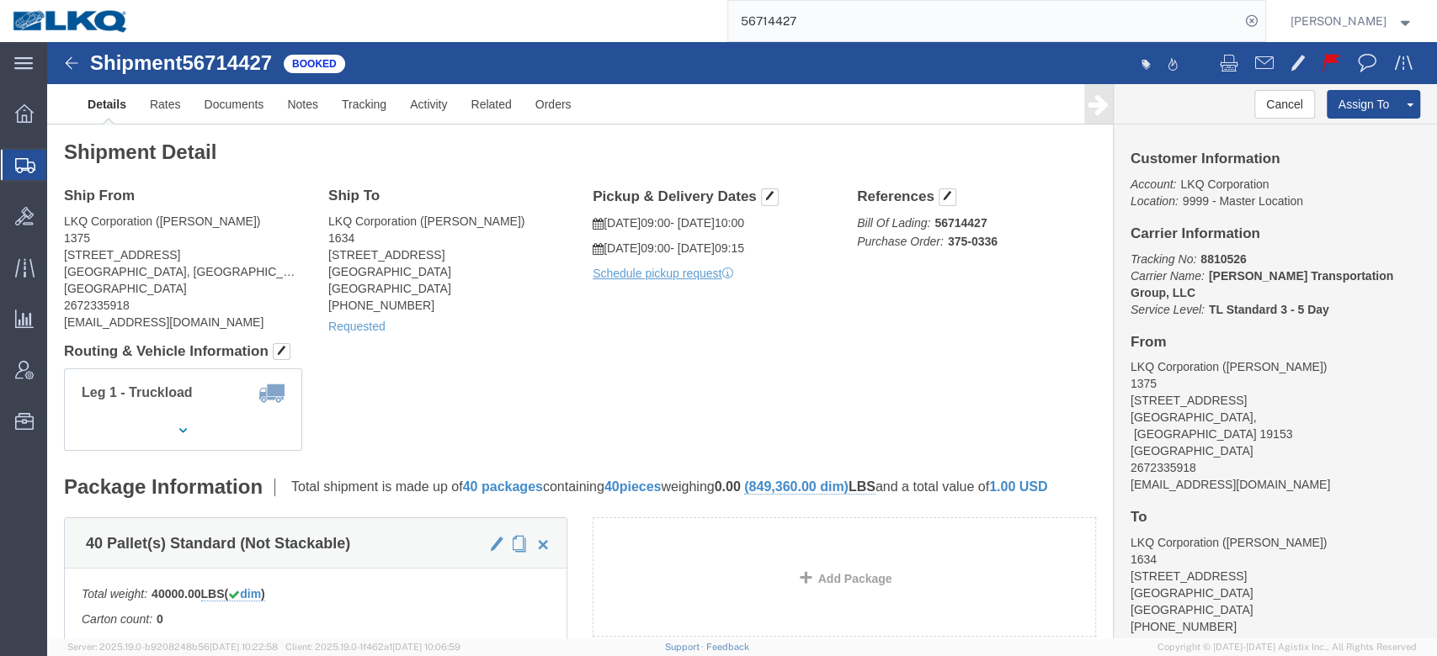
click h4 "Pickup & Delivery Dates"
click span "button"
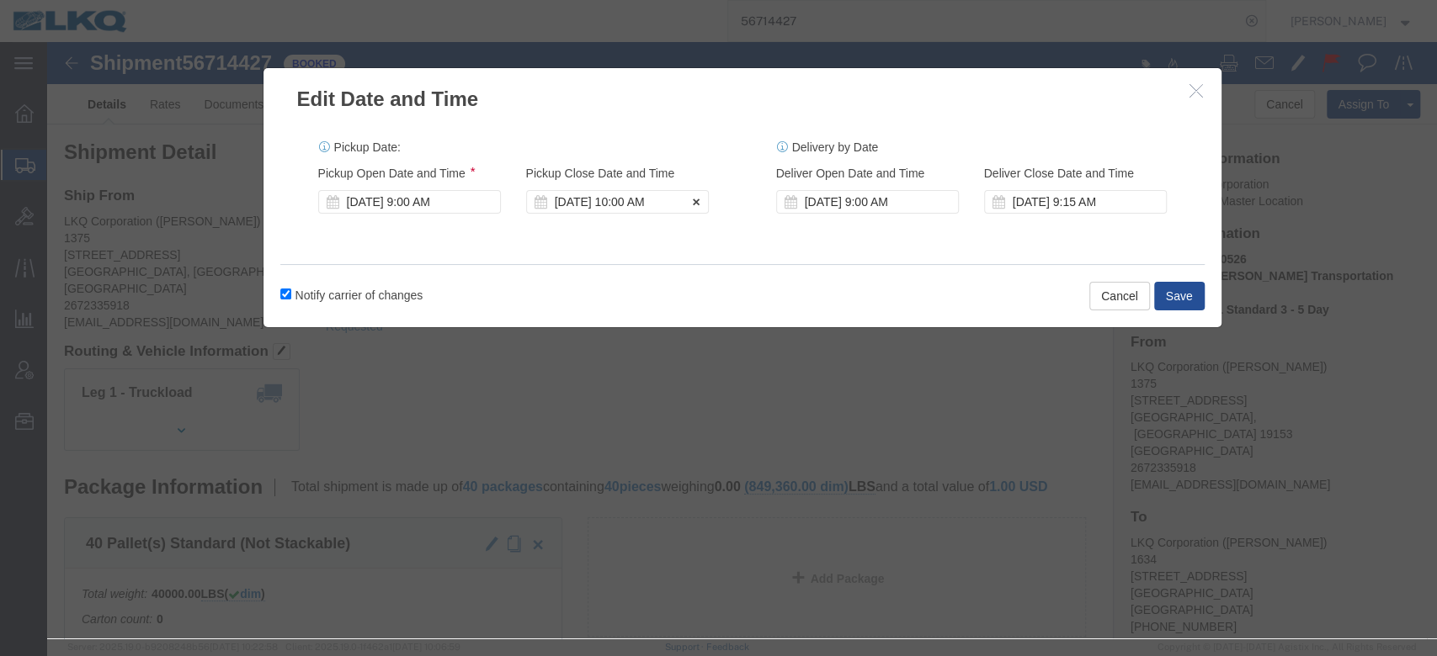
click div "[DATE] 10:00 AM"
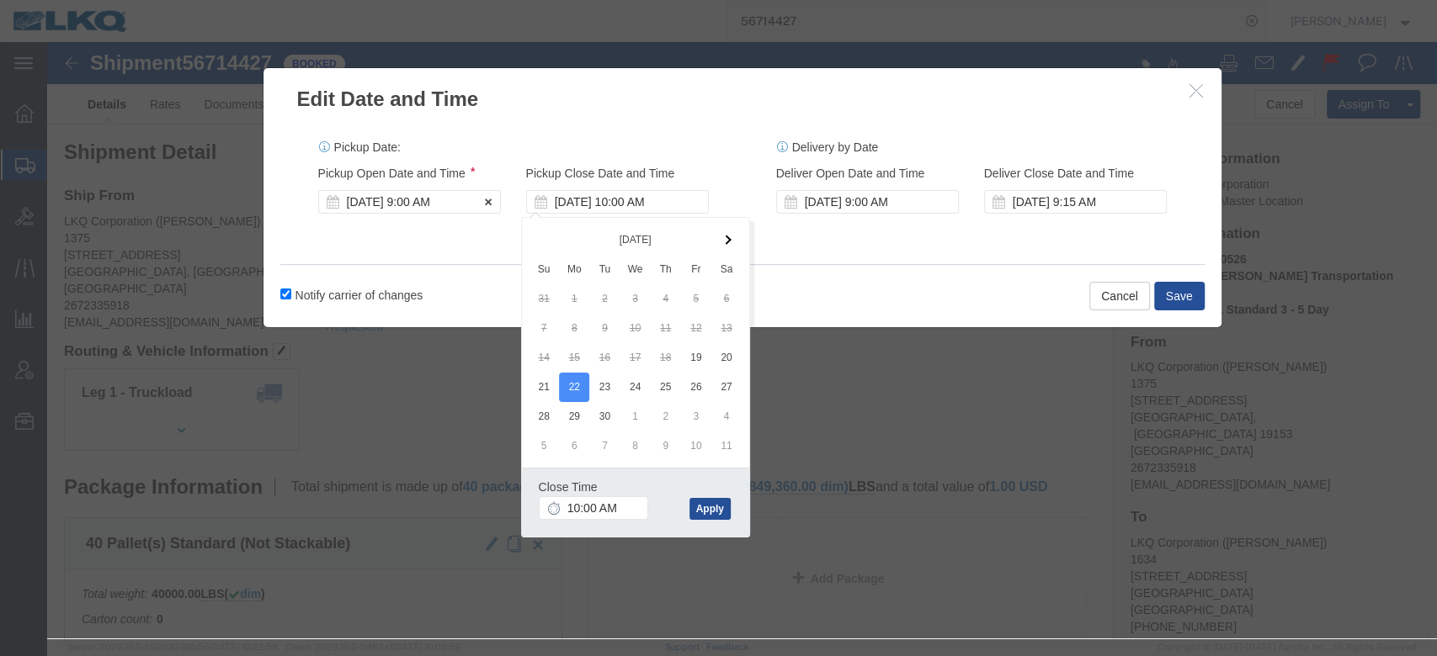
click div "Sep 19 2025 9:00 AM"
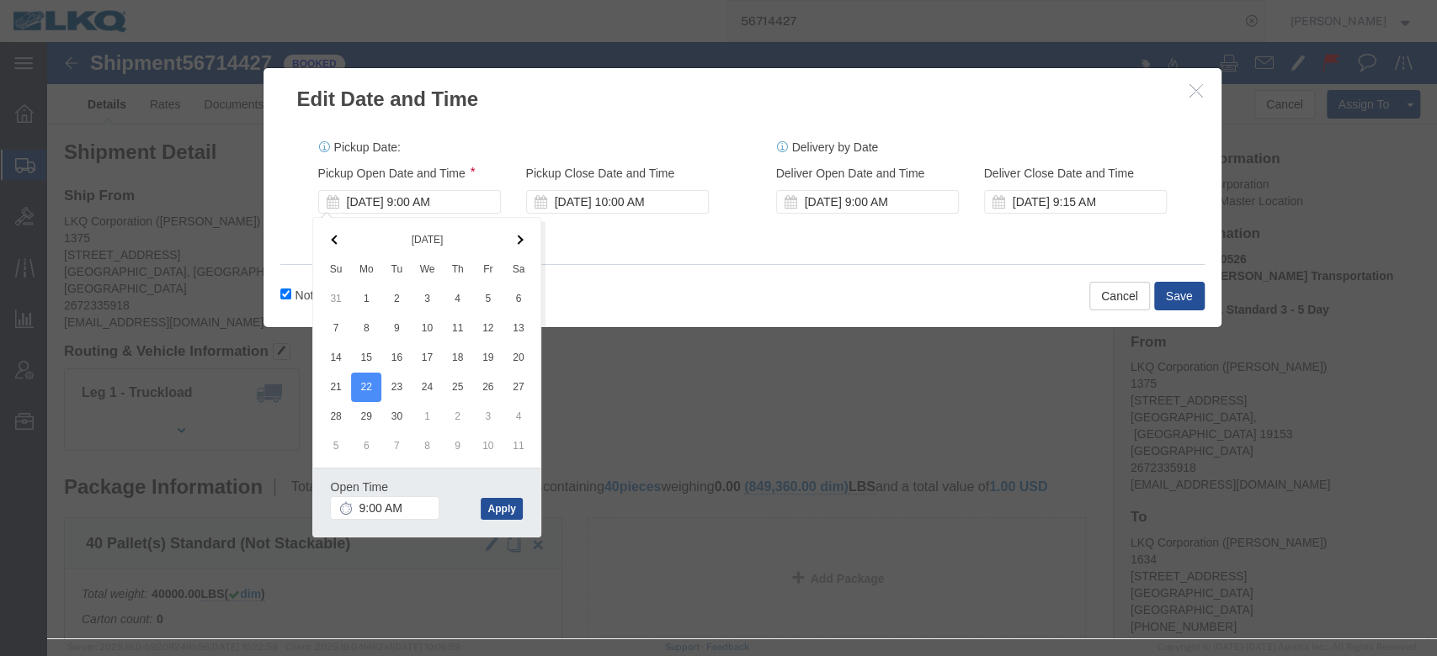
drag, startPoint x: 619, startPoint y: 258, endPoint x: 812, endPoint y: 240, distance: 193.6
click div "Notify carrier of changes Cancel Save"
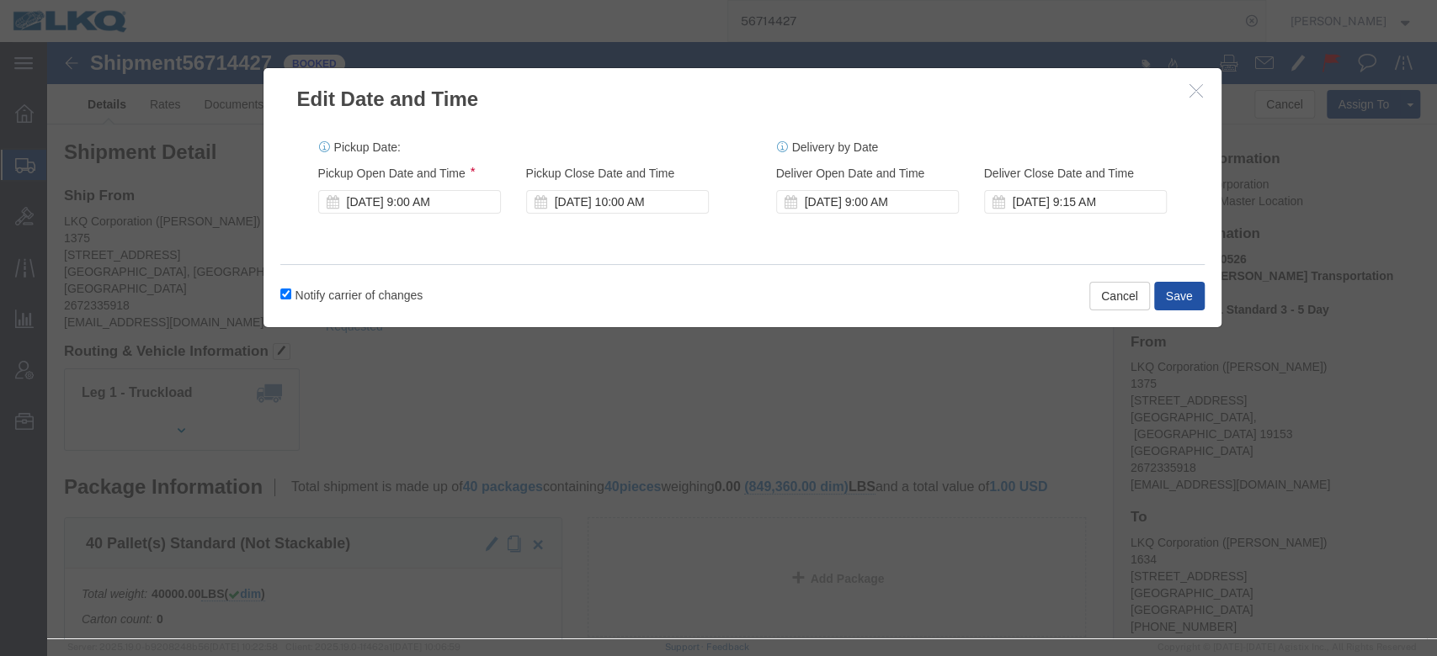
click button "Save"
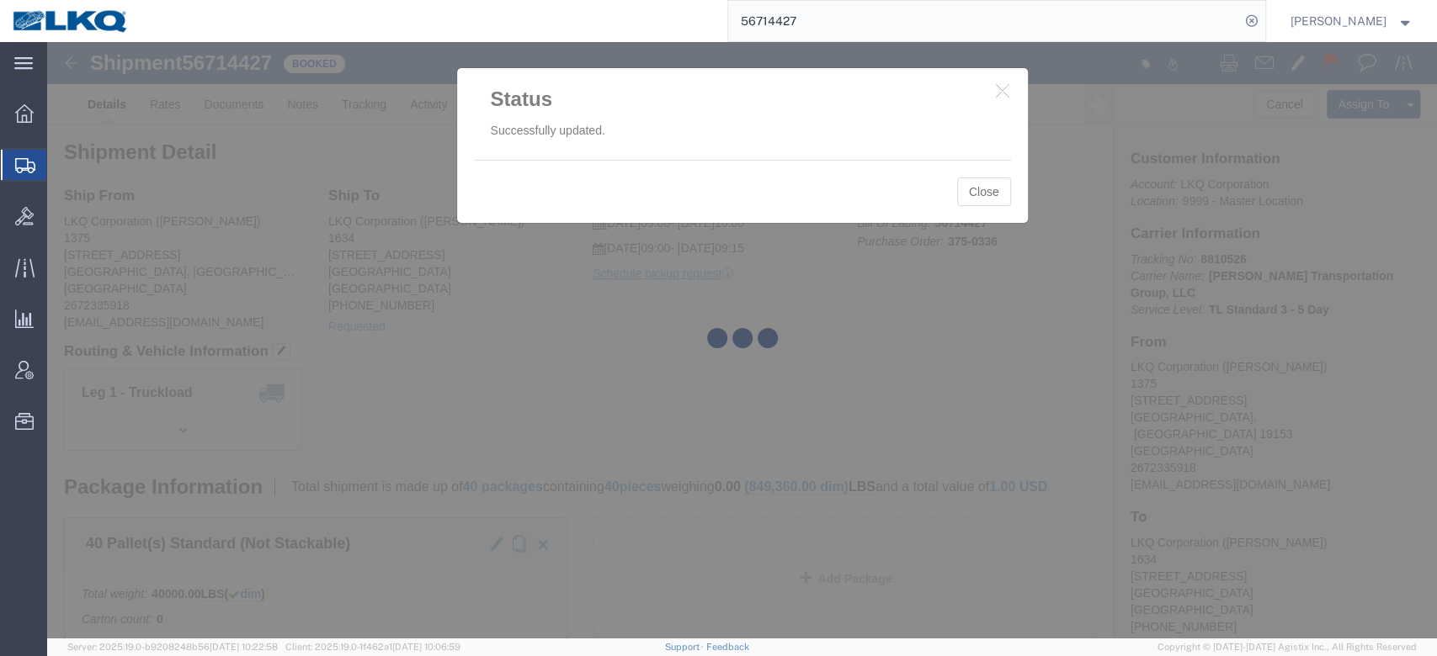
click at [995, 194] on div at bounding box center [742, 340] width 1390 height 597
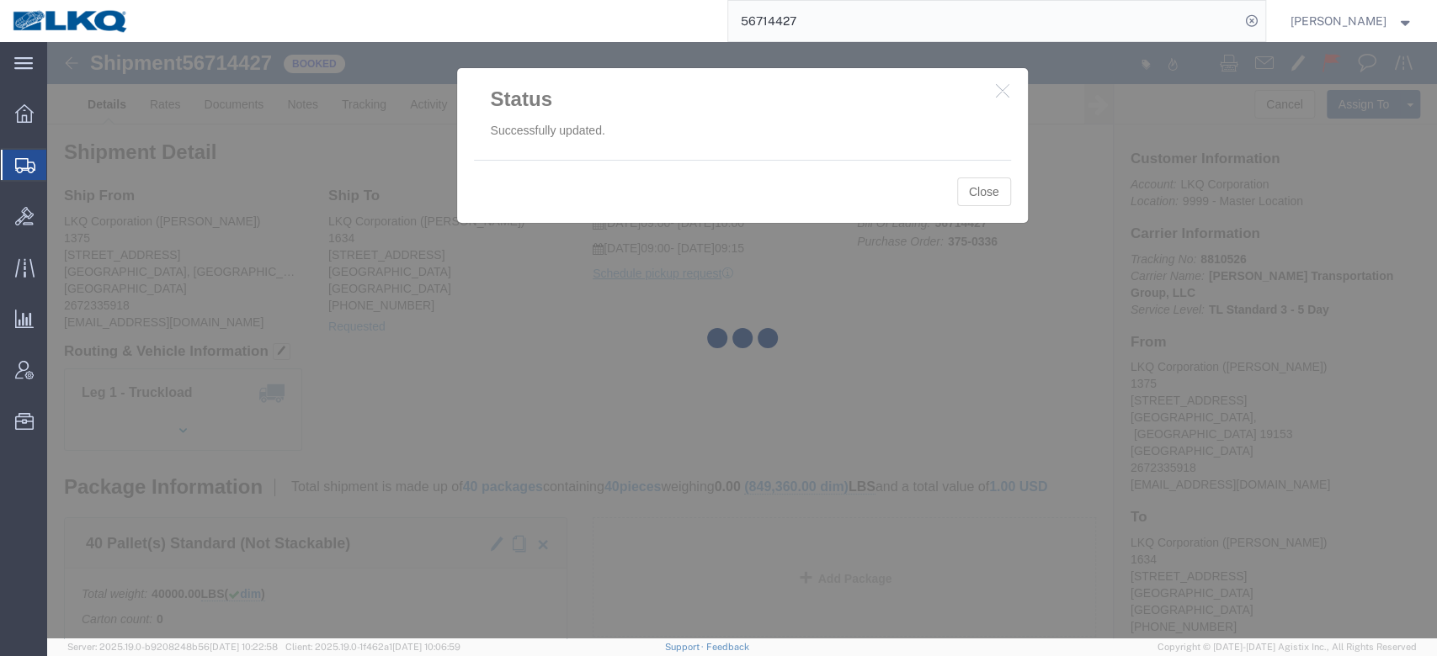
click at [995, 194] on div at bounding box center [742, 340] width 1390 height 597
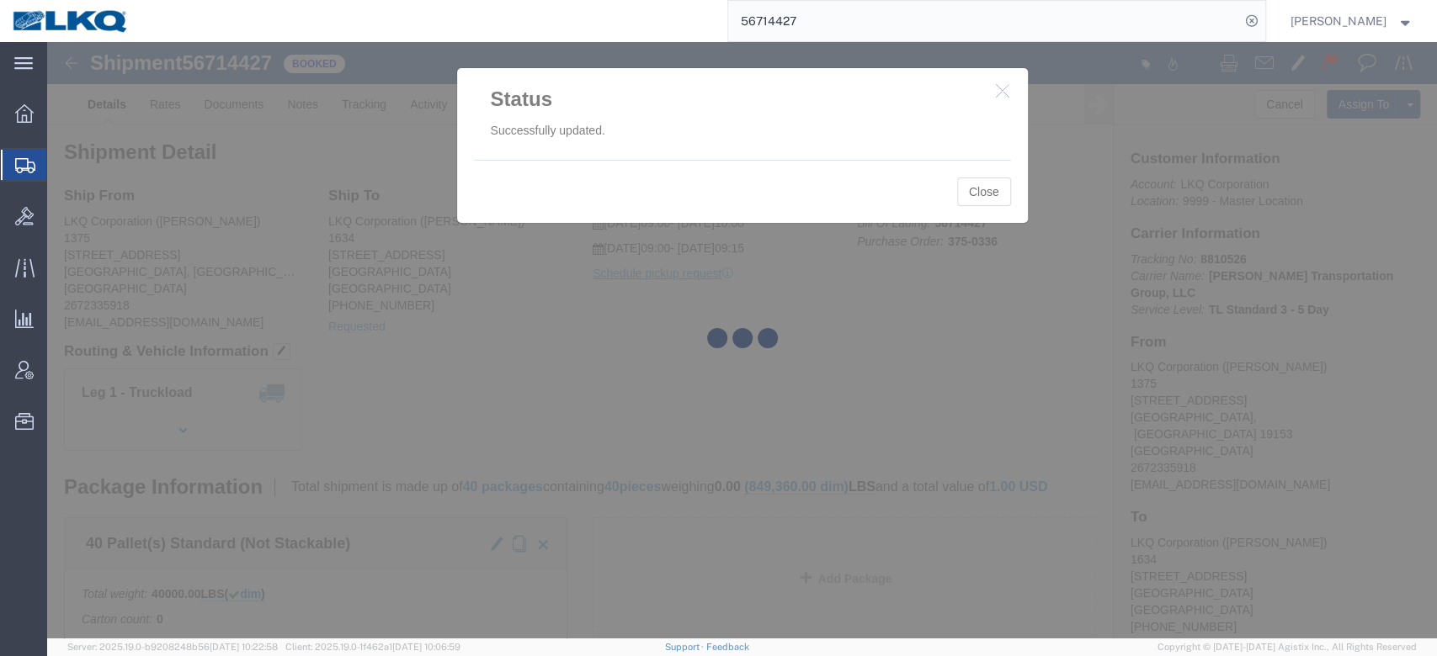
click at [995, 194] on div at bounding box center [742, 340] width 1390 height 597
click at [992, 194] on div at bounding box center [742, 340] width 1390 height 597
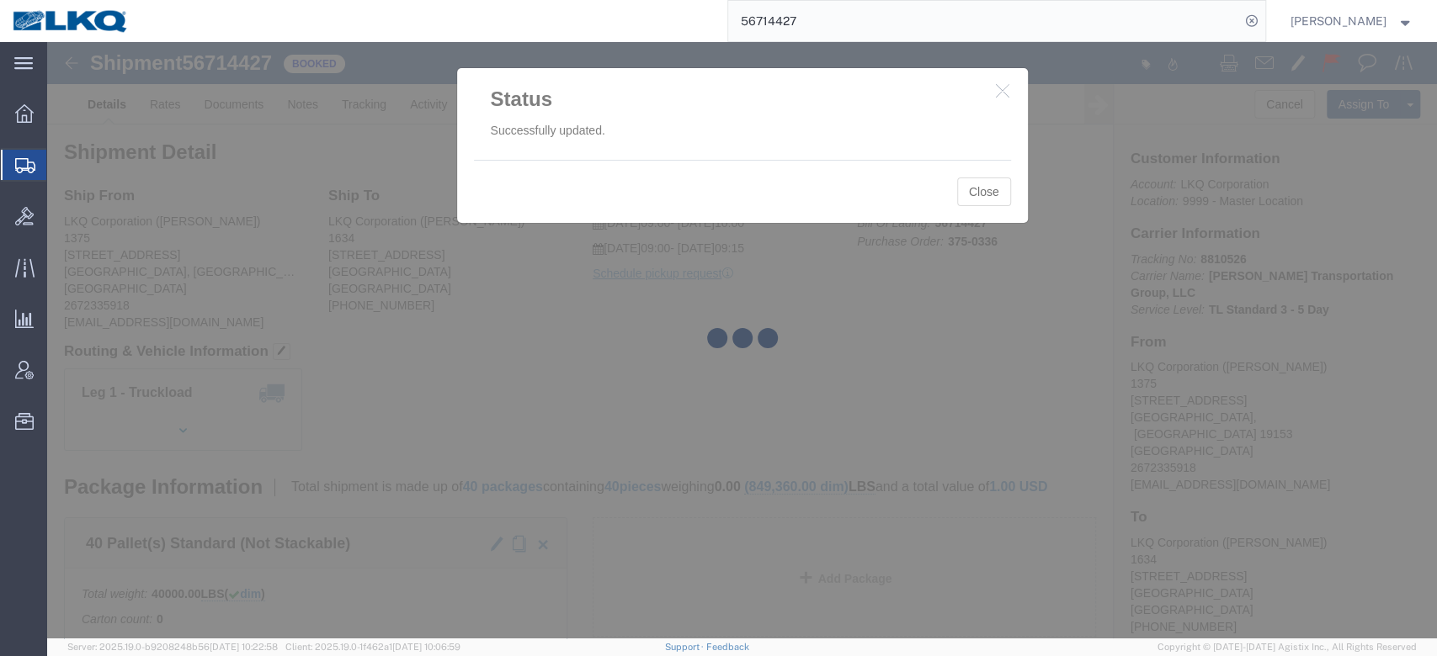
click at [992, 194] on div at bounding box center [742, 340] width 1390 height 597
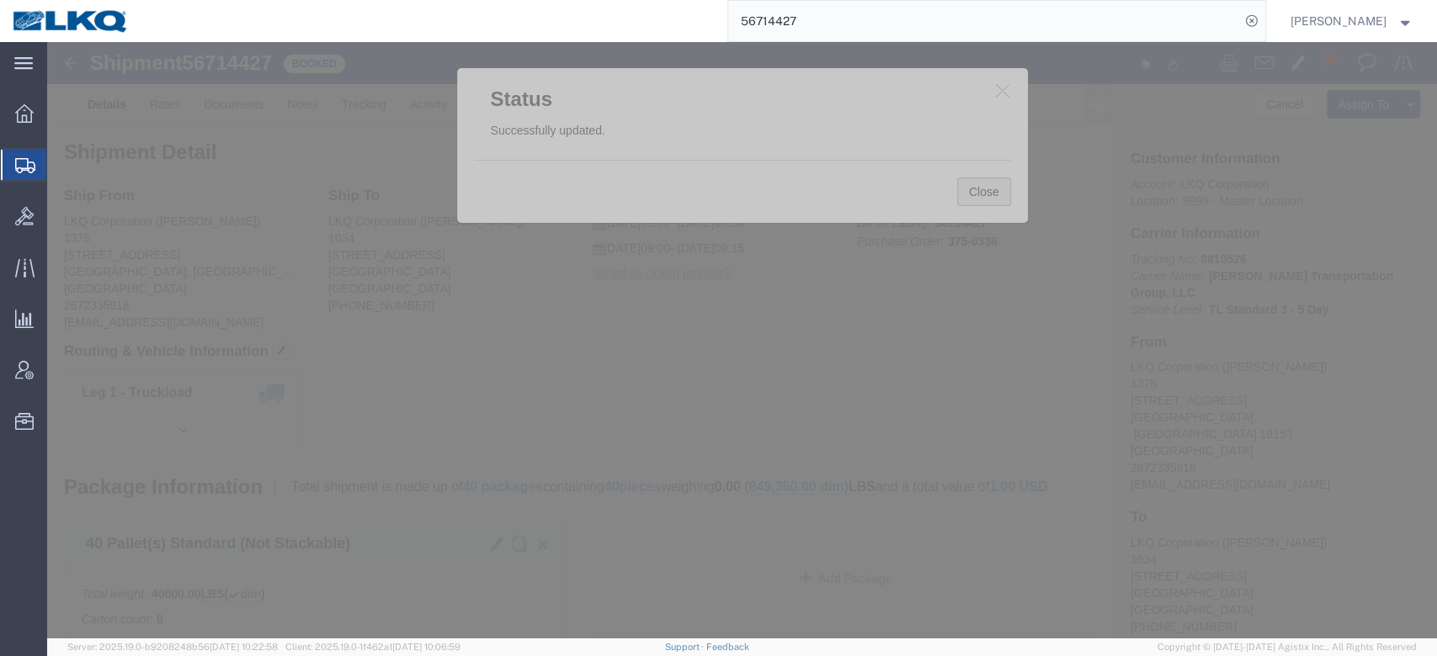
click button "Close"
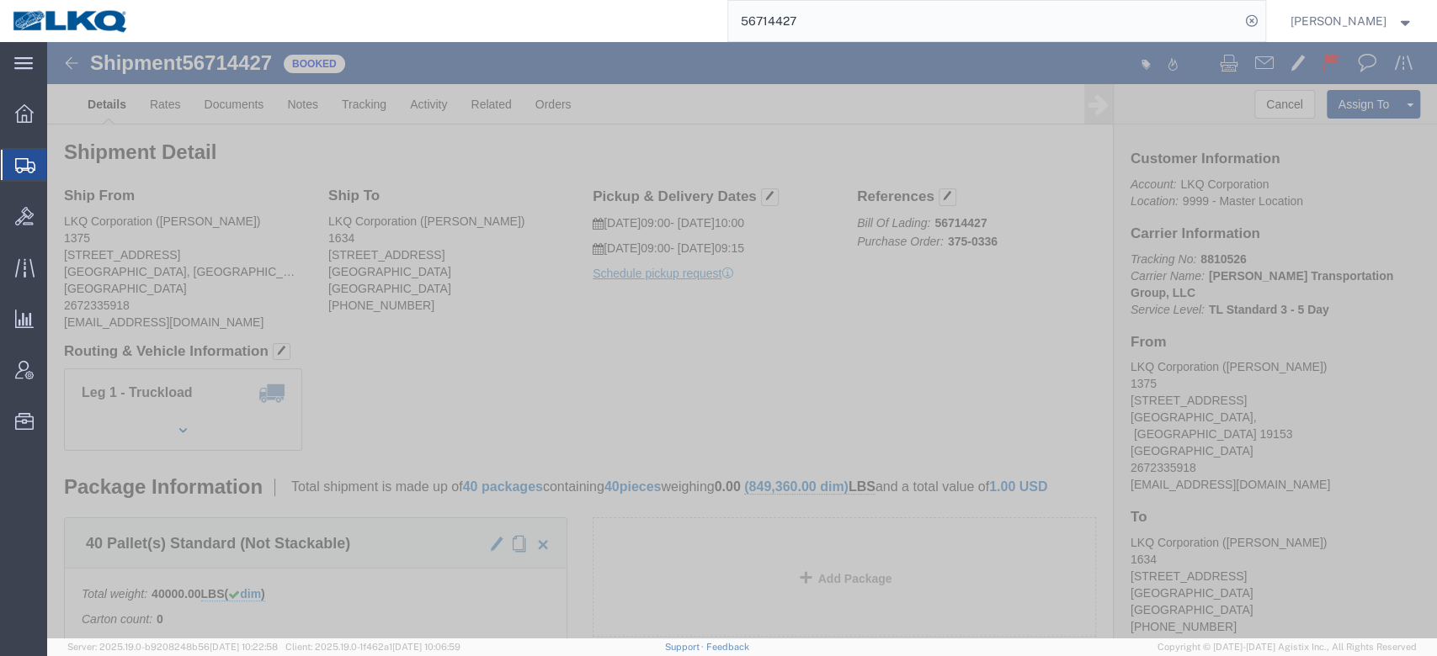
click button "Close"
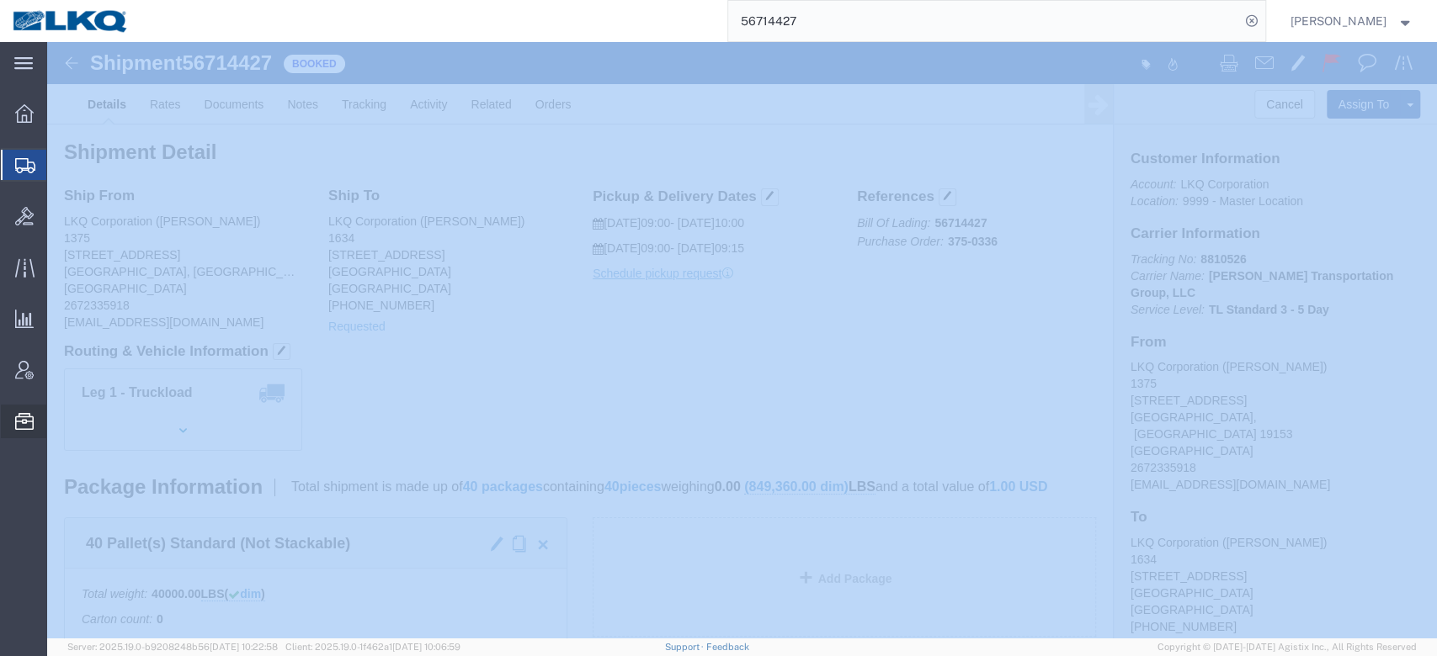
click at [0, 0] on span "Location Appointment" at bounding box center [0, 0] width 0 height 0
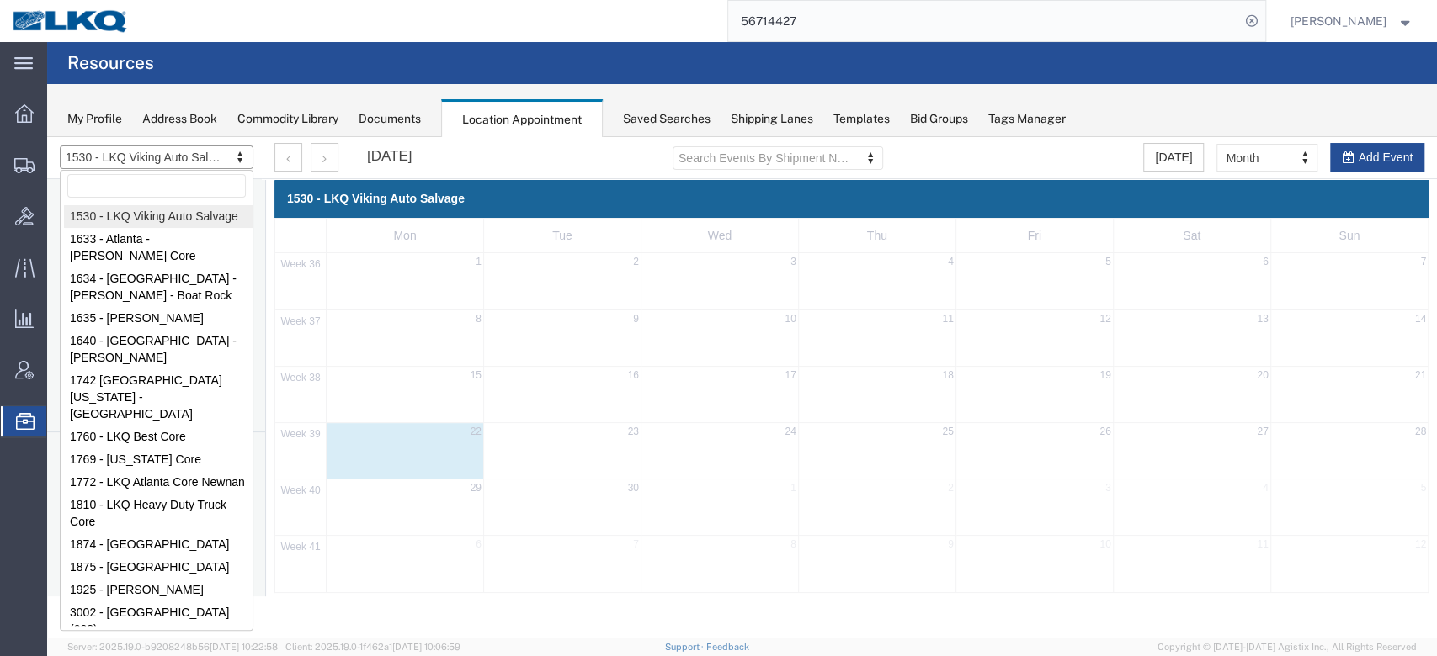
drag, startPoint x: 148, startPoint y: 151, endPoint x: 134, endPoint y: 215, distance: 64.7
select select "28712"
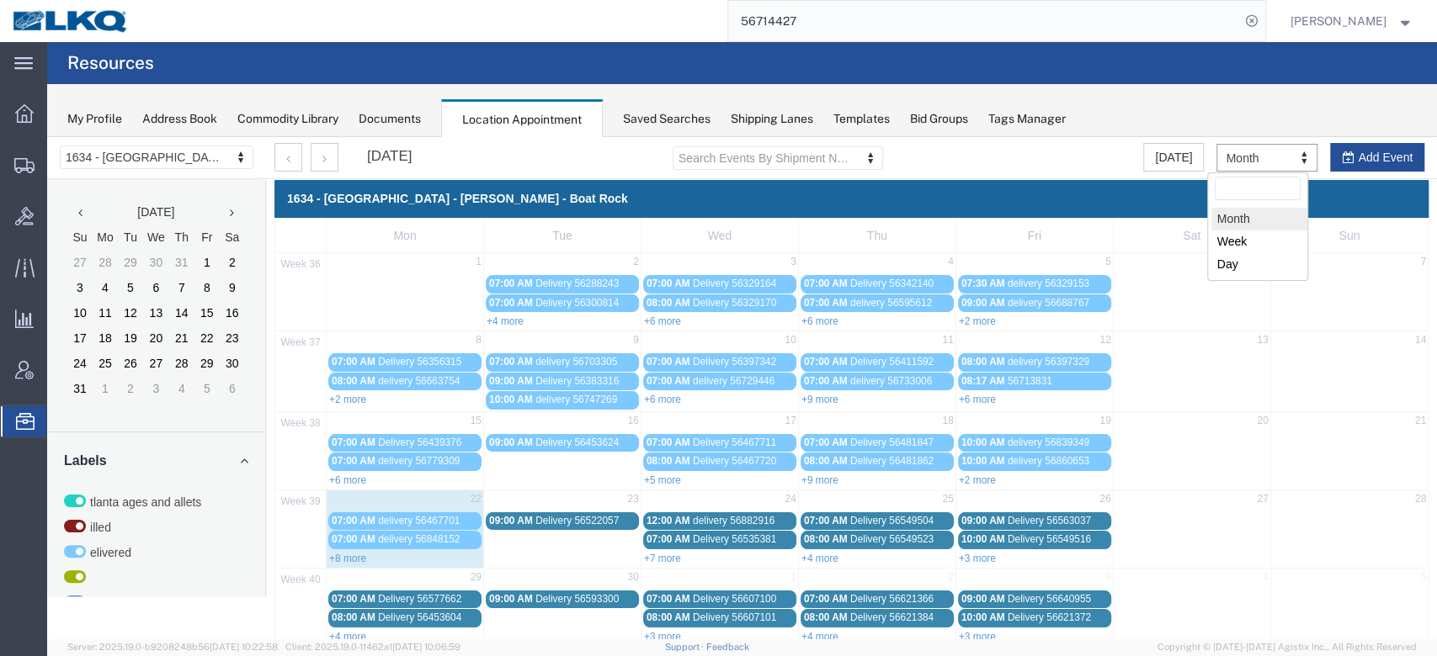
select select "agendaWeek"
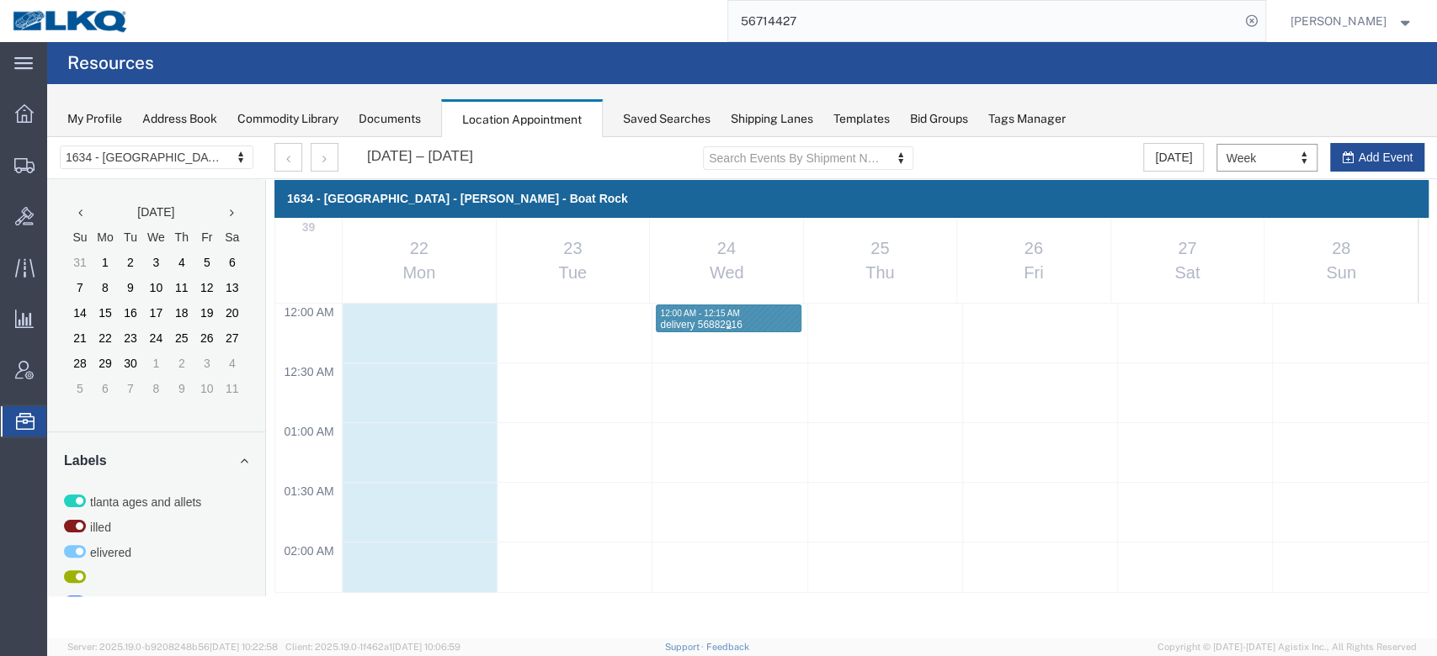
click at [730, 320] on div "delivery 56882916" at bounding box center [728, 325] width 139 height 13
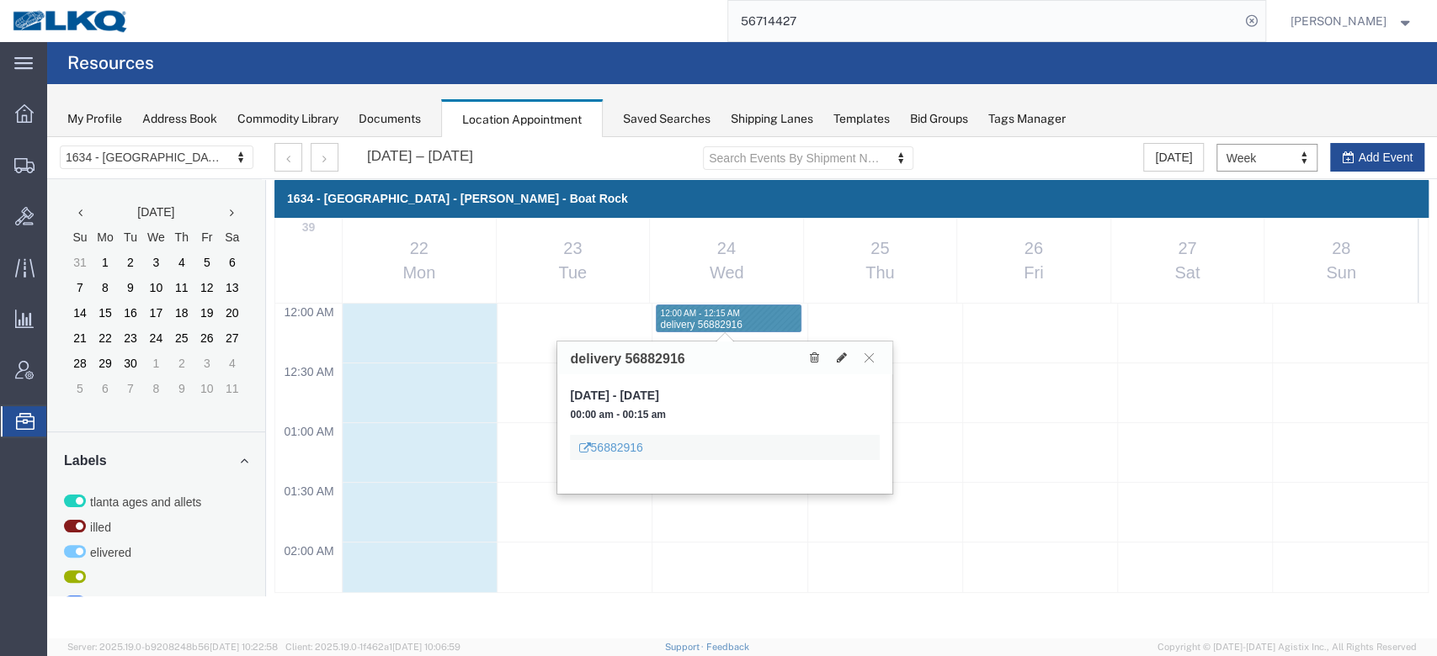
click at [667, 353] on h3 "delivery 56882916" at bounding box center [627, 359] width 114 height 15
copy h3 "56882916"
click at [833, 30] on input "56714427" at bounding box center [984, 21] width 512 height 40
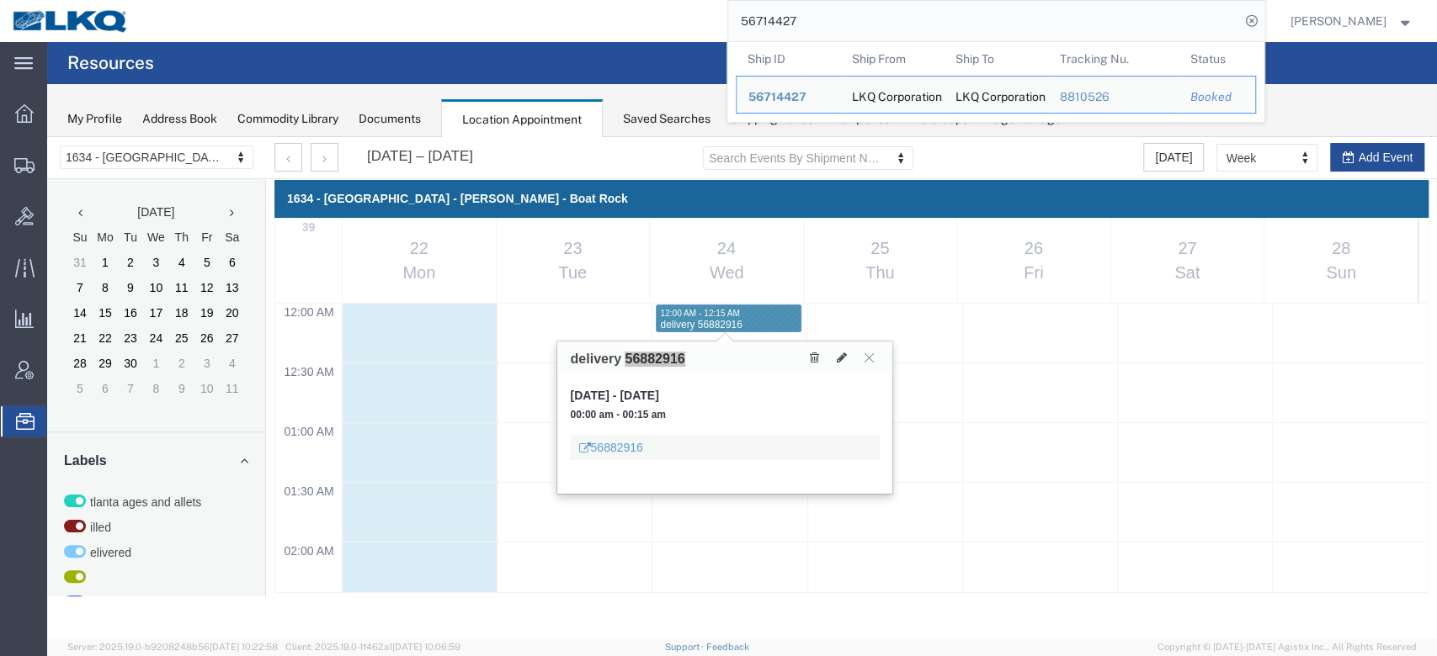
drag, startPoint x: 833, startPoint y: 30, endPoint x: 861, endPoint y: 37, distance: 28.6
click at [833, 31] on input "56714427" at bounding box center [984, 21] width 512 height 40
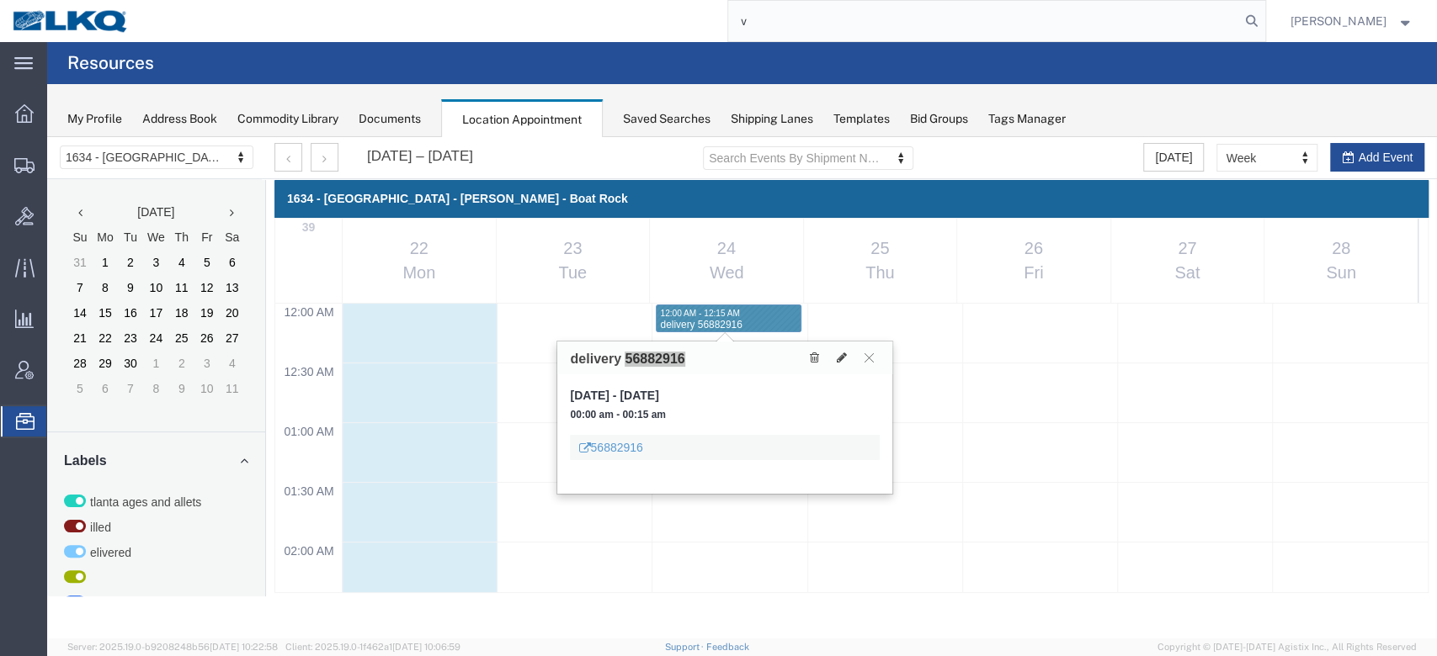
click at [1076, 37] on input "v" at bounding box center [984, 21] width 512 height 40
paste input "56882916"
type input "56882916"
click at [868, 362] on button at bounding box center [868, 358] width 23 height 16
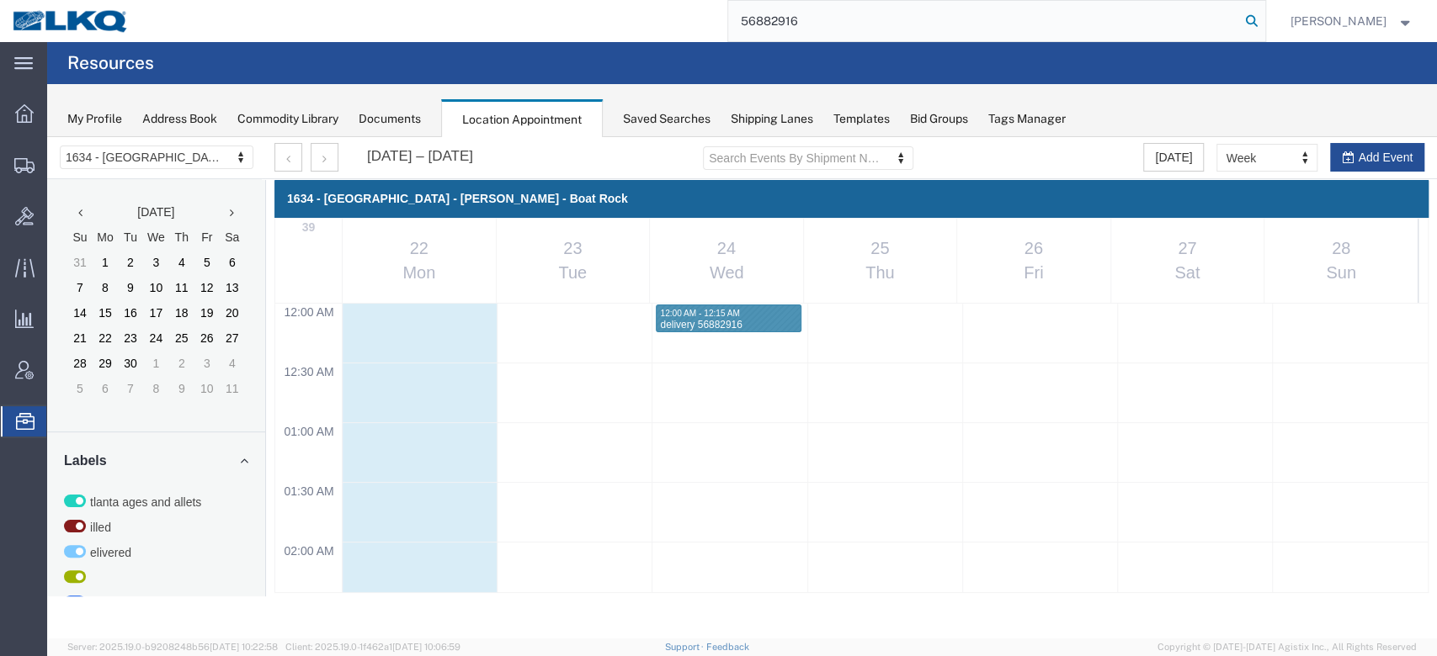
click at [1076, 19] on icon at bounding box center [1252, 21] width 24 height 24
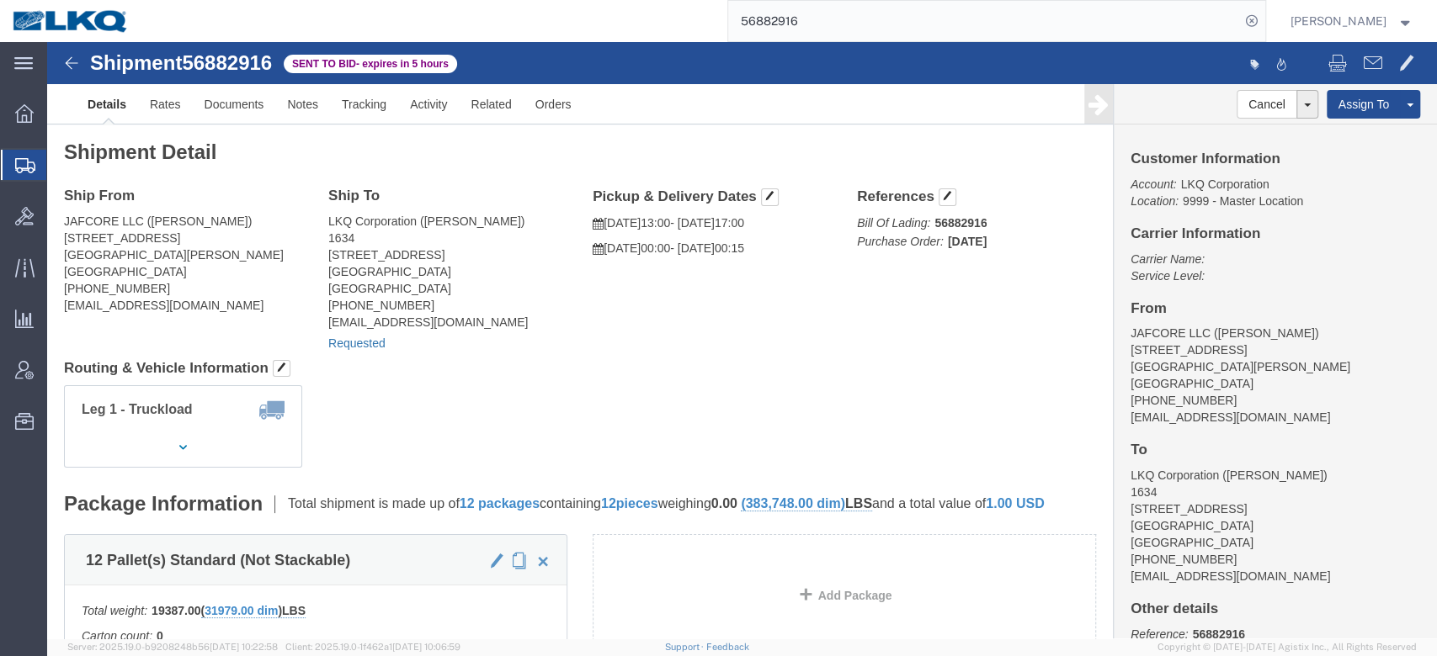
click link "Requested"
select select
select select "15"
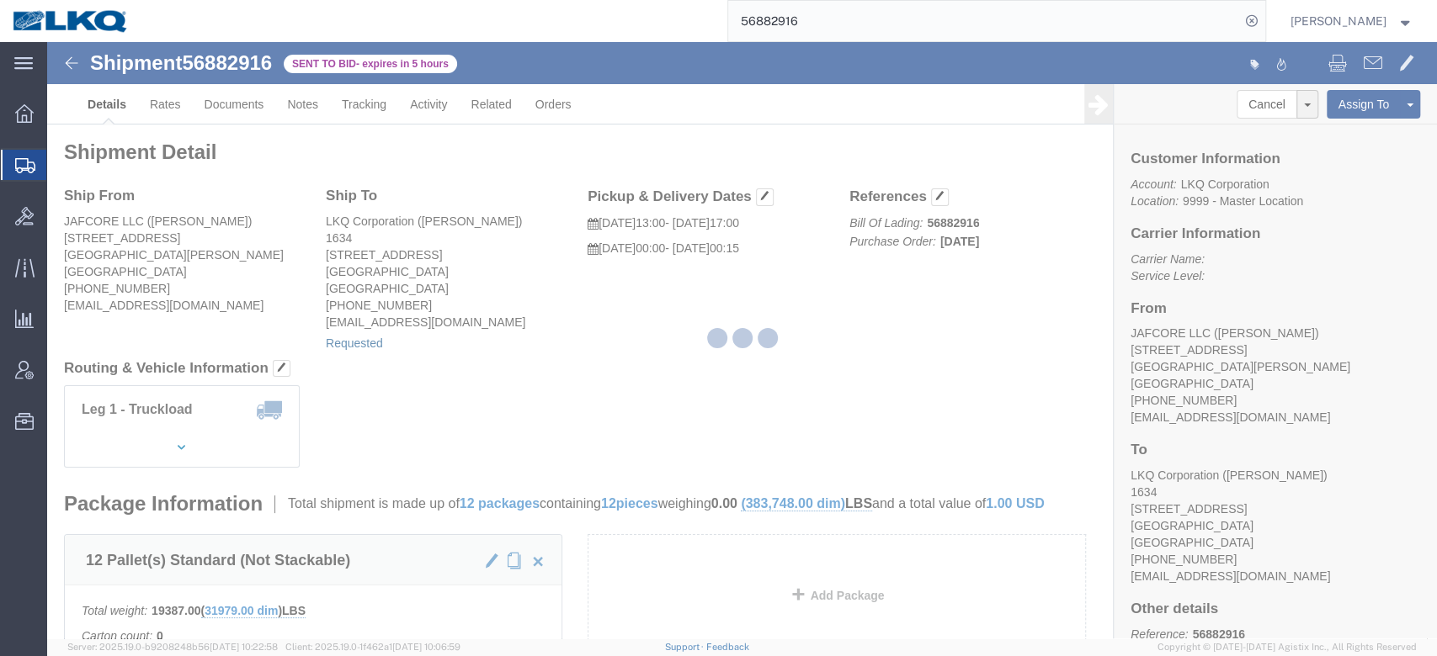
select select
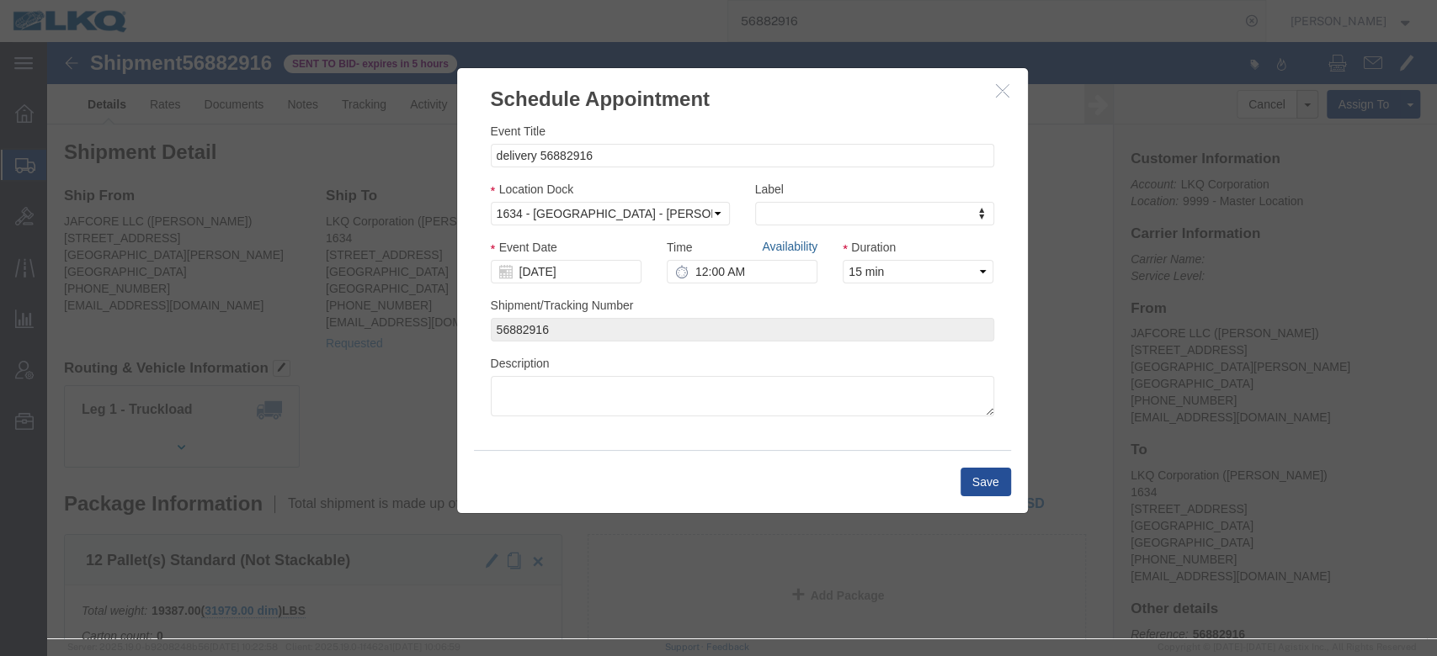
drag, startPoint x: 774, startPoint y: 249, endPoint x: 736, endPoint y: 207, distance: 57.2
click link "Availability"
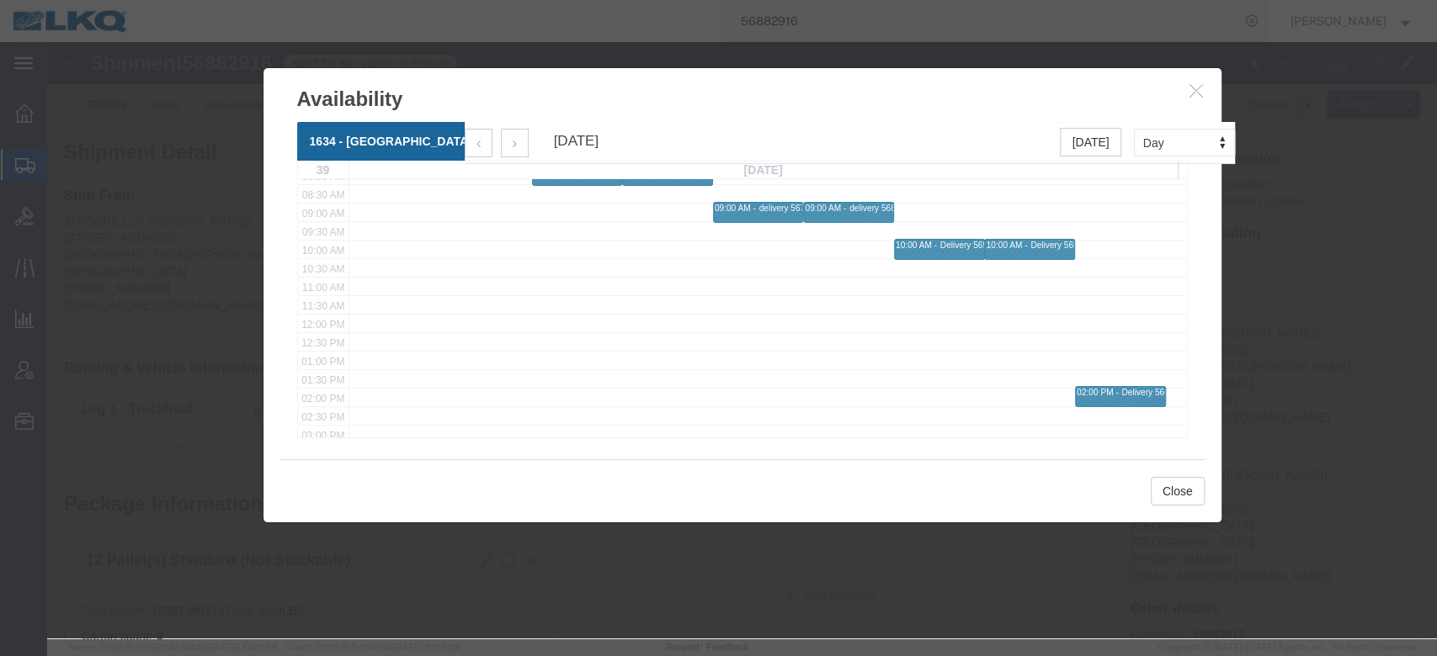
scroll to position [337, 0]
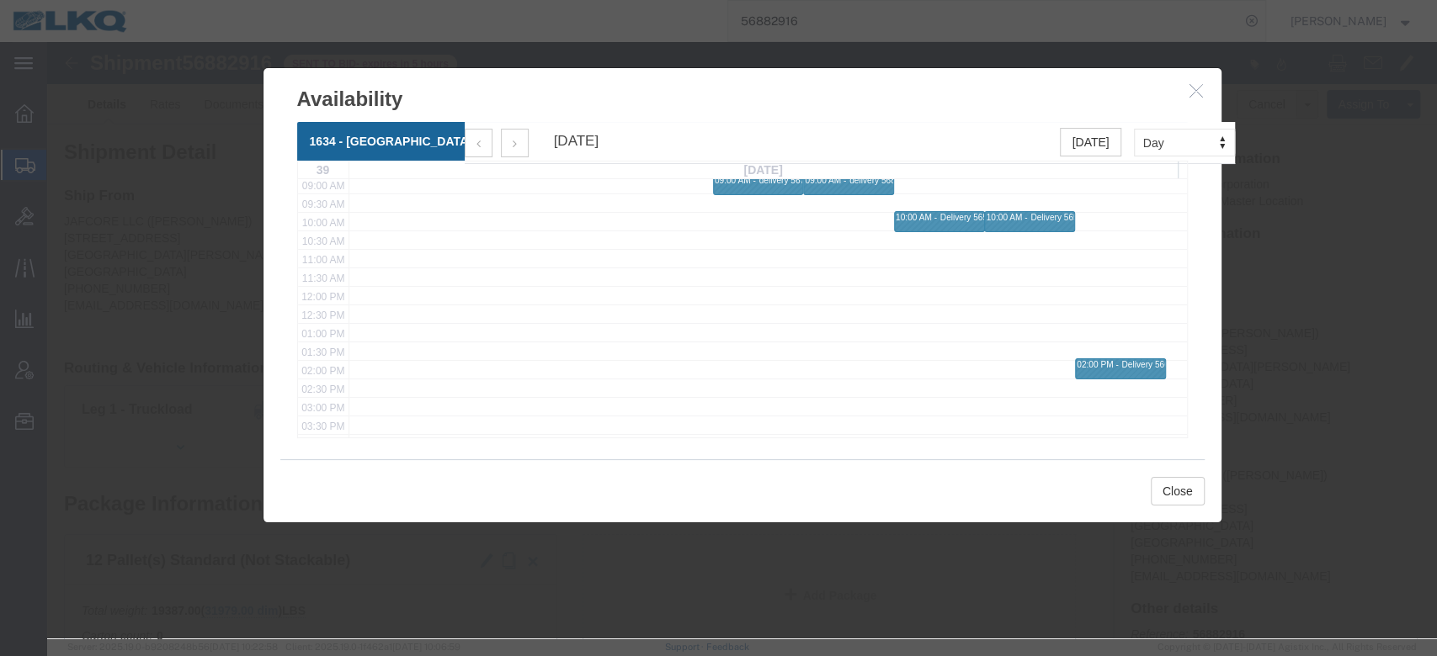
click button "button"
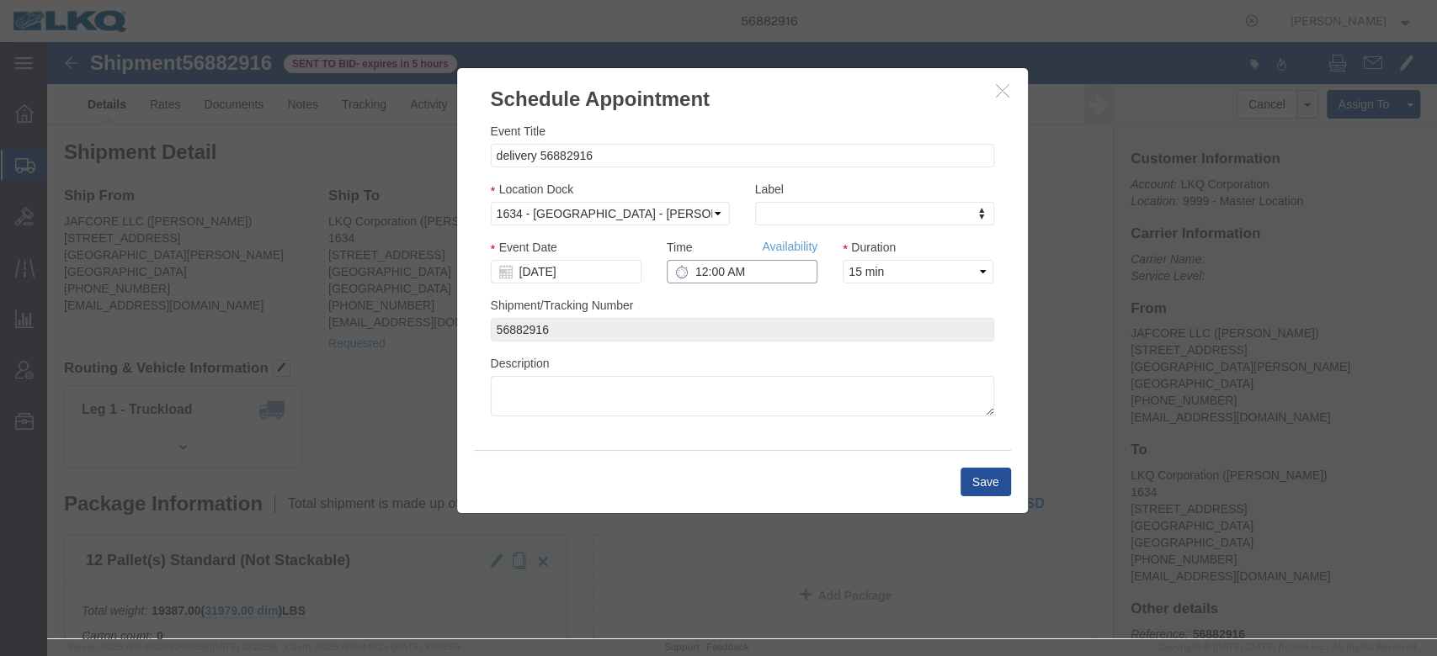
click input "12:00 AM"
type input "12:00 PM"
click button "Save"
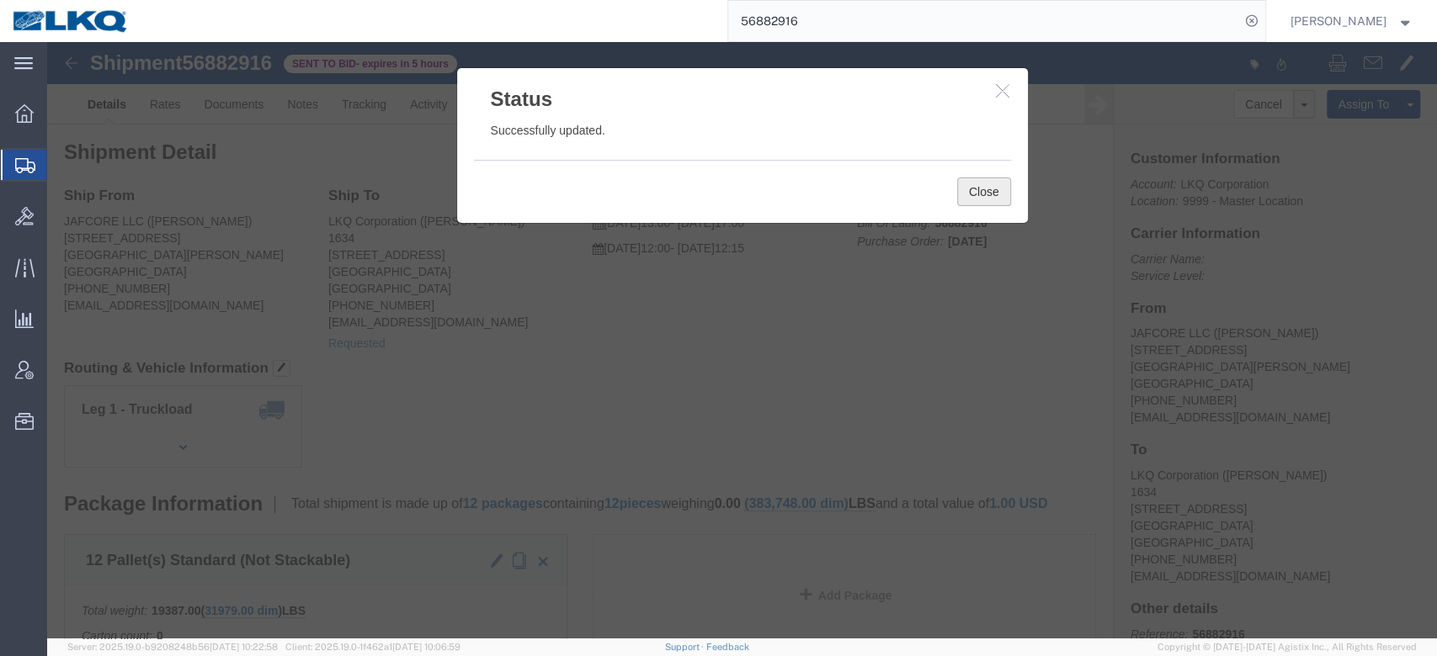
click div "Close"
click button "Close"
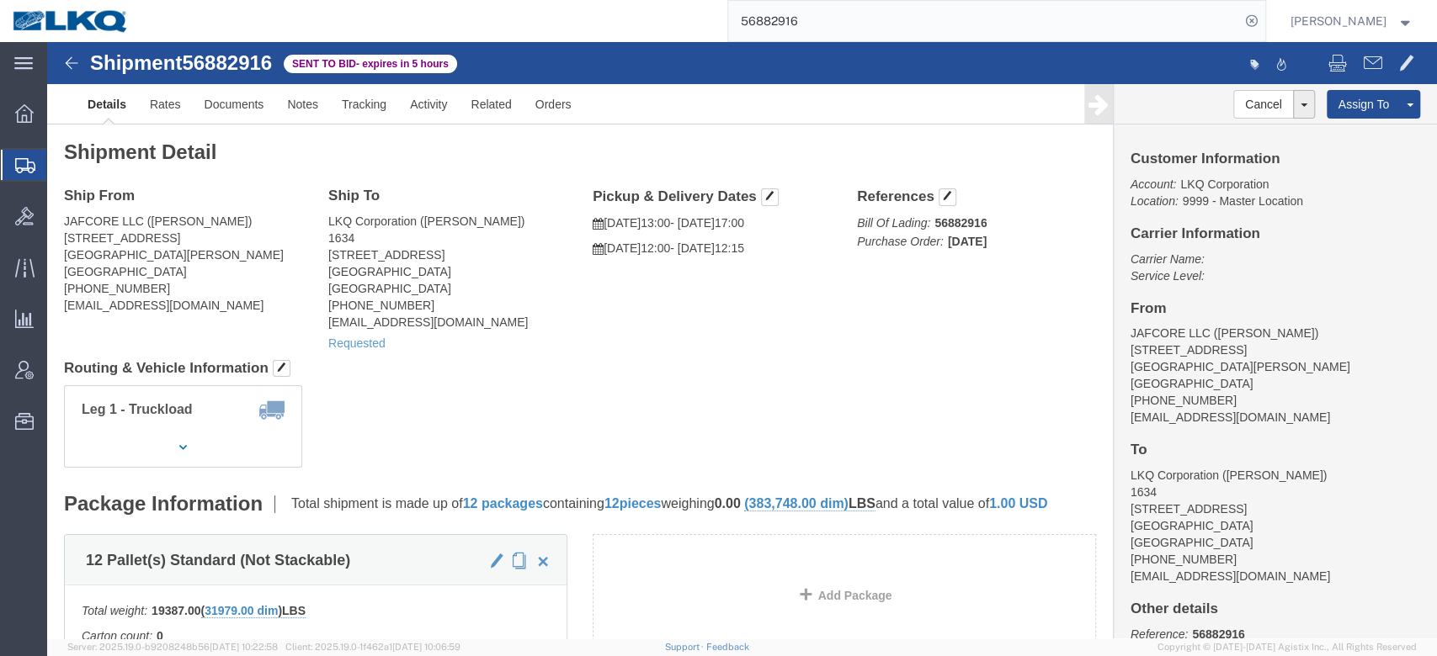
click at [842, 27] on input "56882916" at bounding box center [984, 21] width 512 height 40
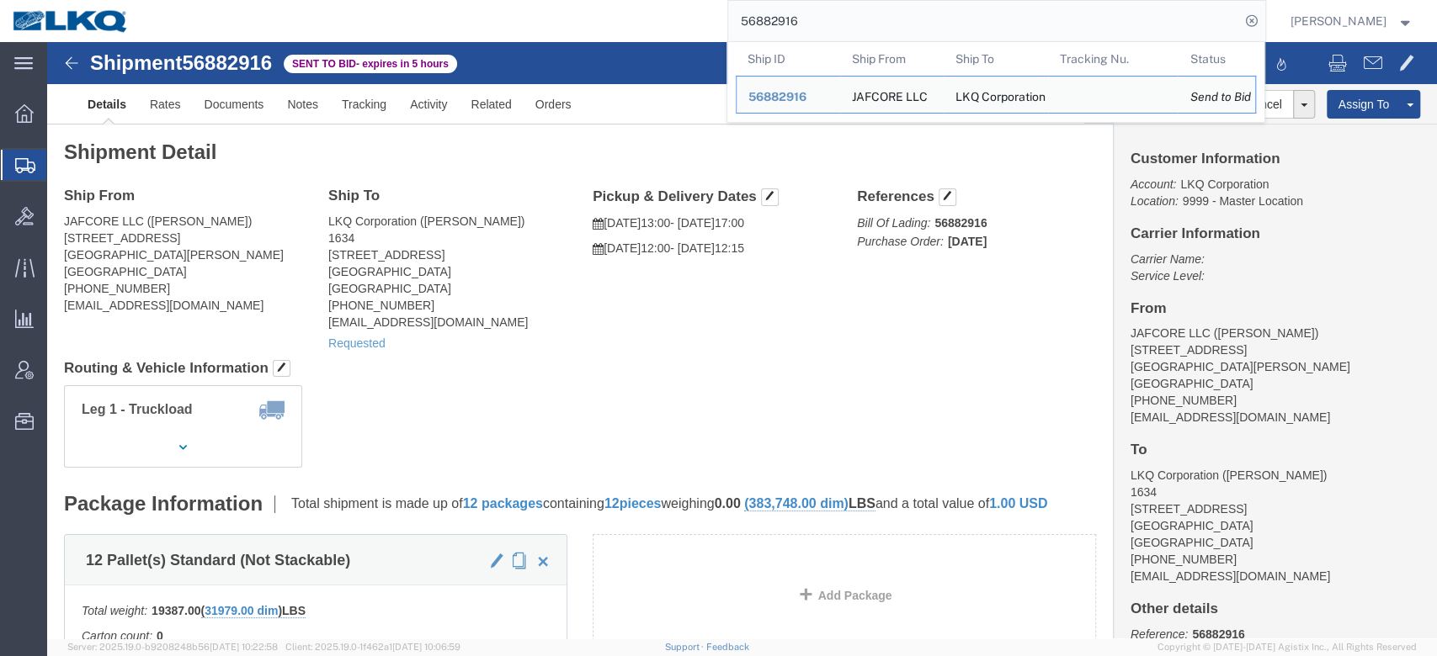
paste input "48571"
click at [842, 27] on input "56882916" at bounding box center [984, 21] width 512 height 40
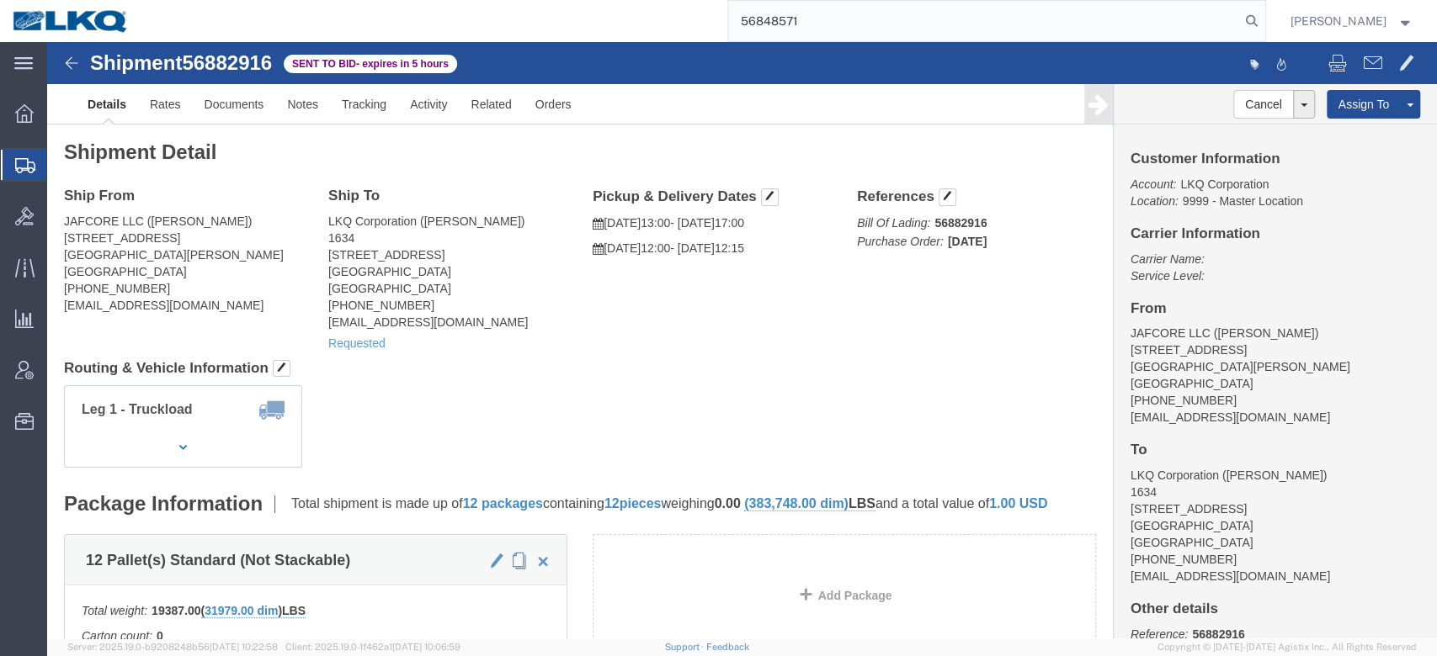
click at [837, 26] on input "56848571" at bounding box center [984, 21] width 512 height 40
type input "56848571"
click at [1076, 24] on icon at bounding box center [1252, 21] width 24 height 24
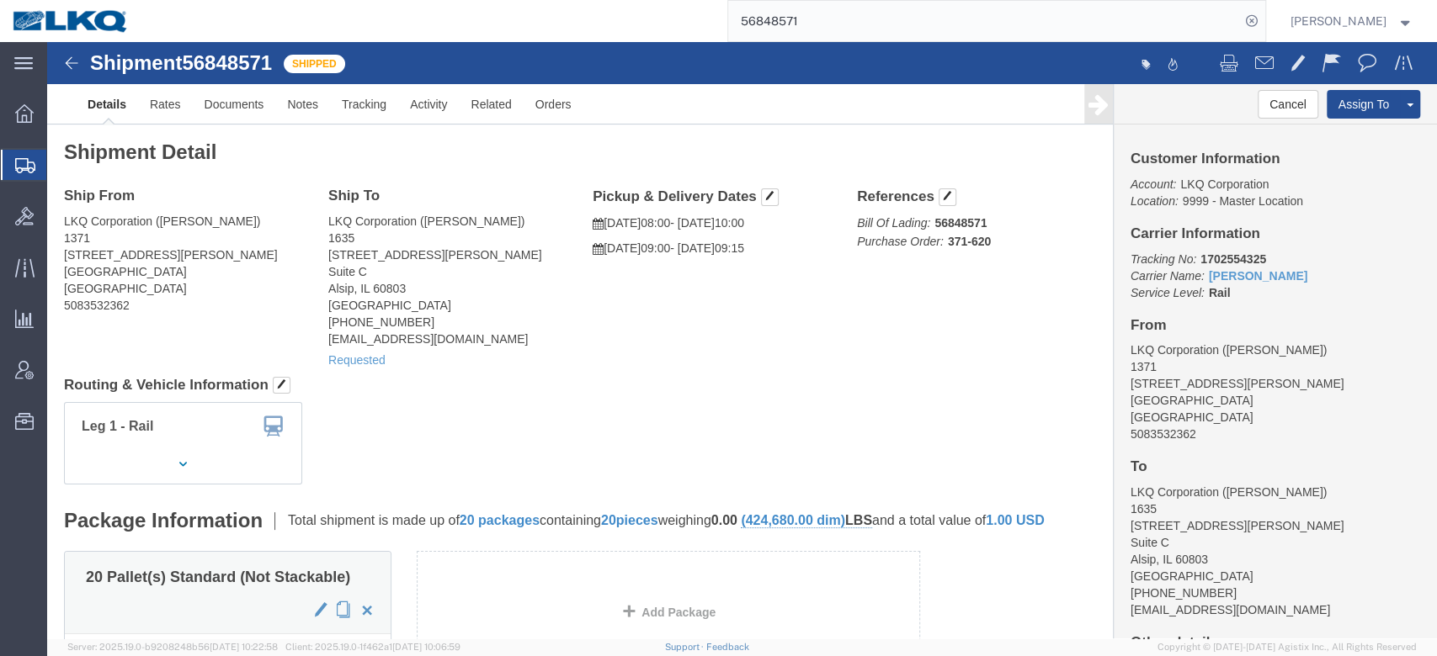
click div "Ship From LKQ Corporation (Joseph Duarte) 1371 290 Curran Road Cumberland, RI 0…"
click link "Requested"
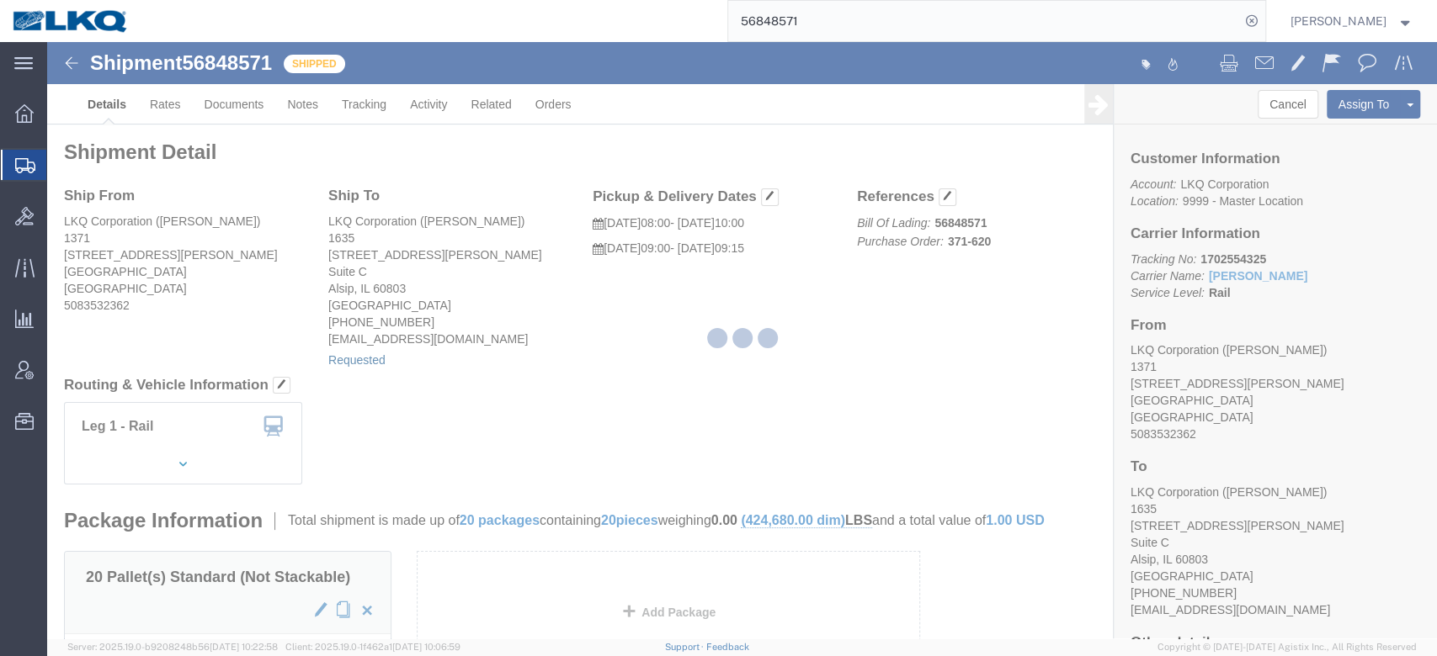
select select
select select "15"
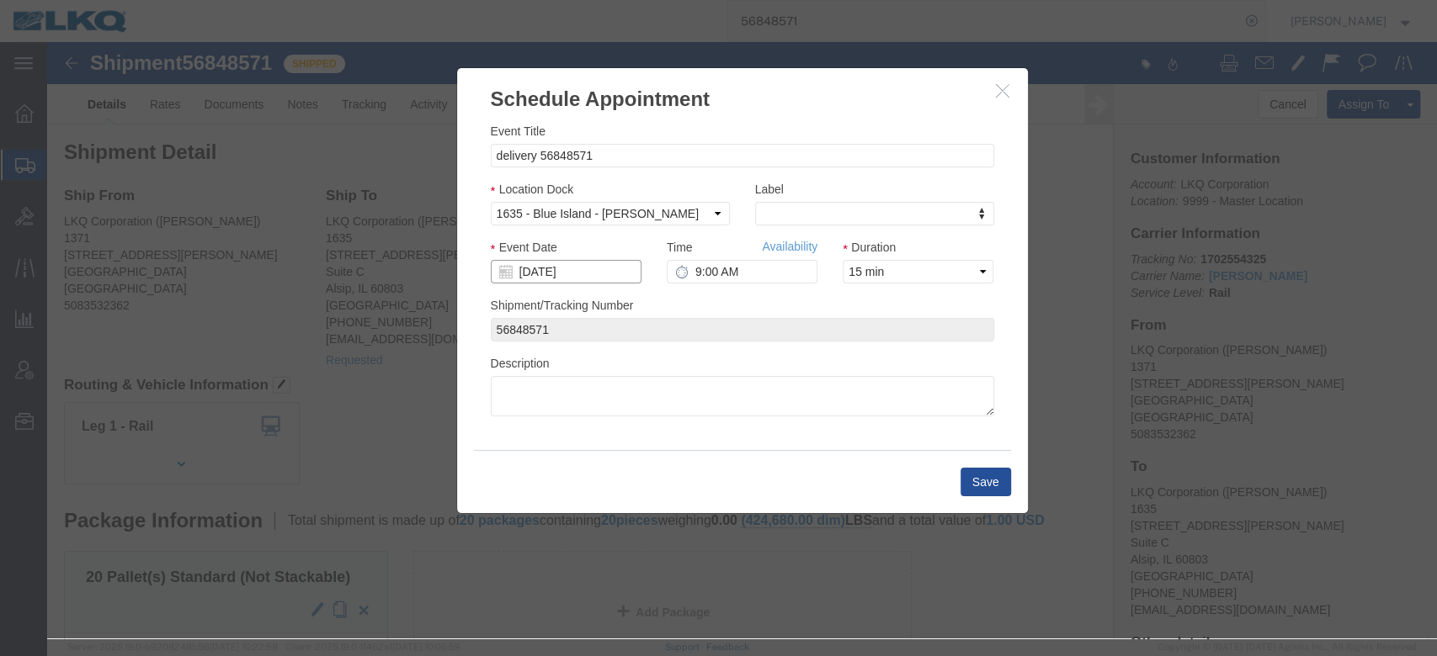
click input "[DATE]"
click link "Availability"
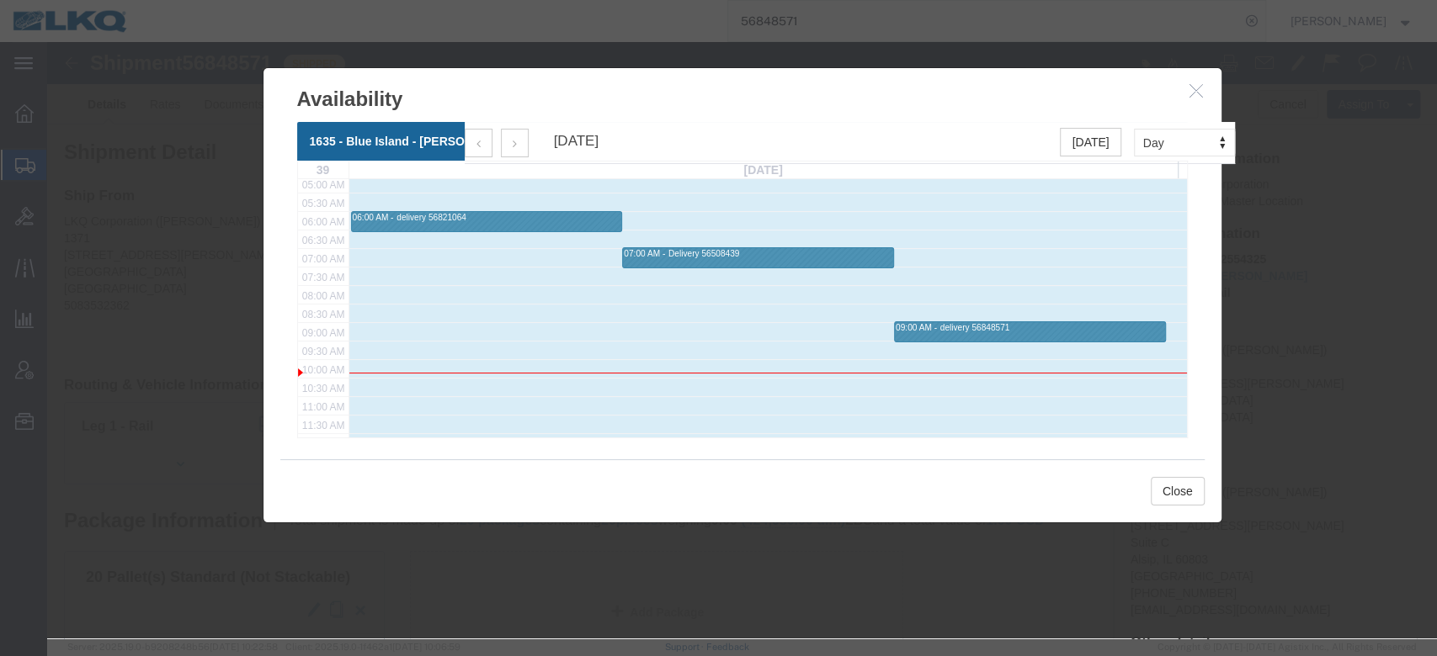
scroll to position [224, 0]
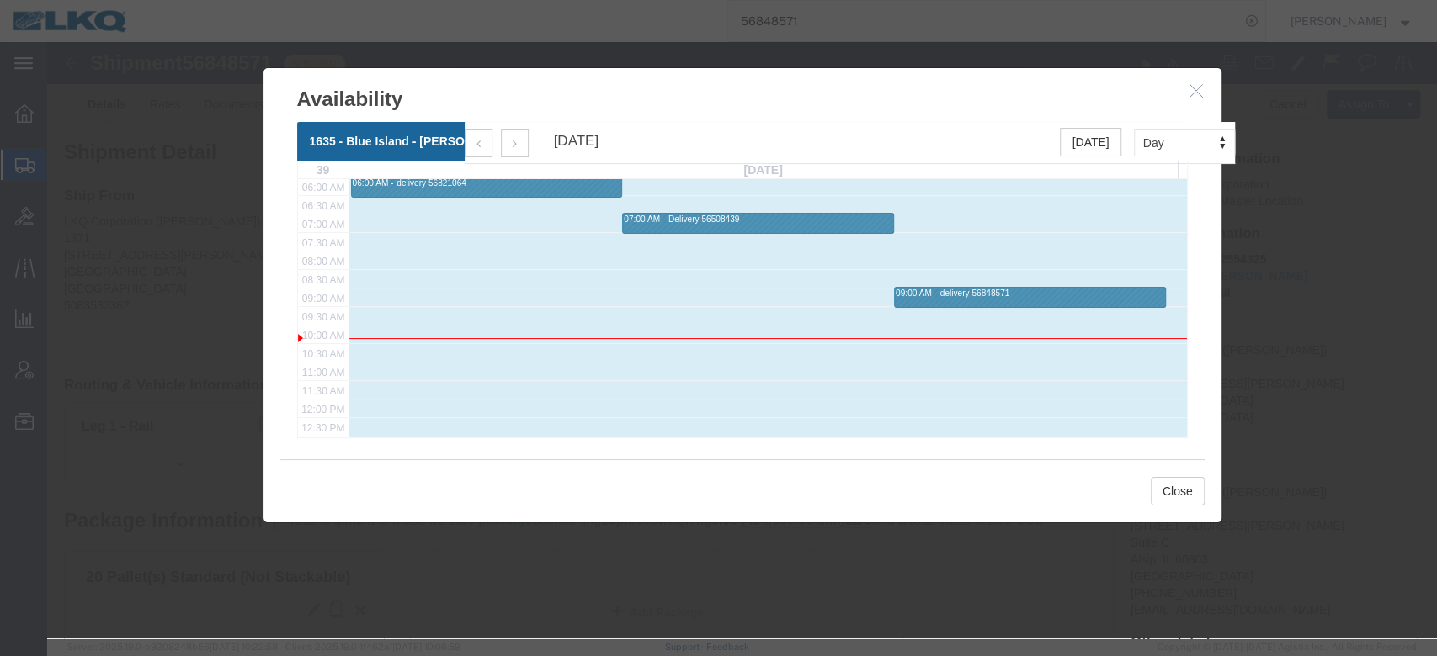
click icon "button"
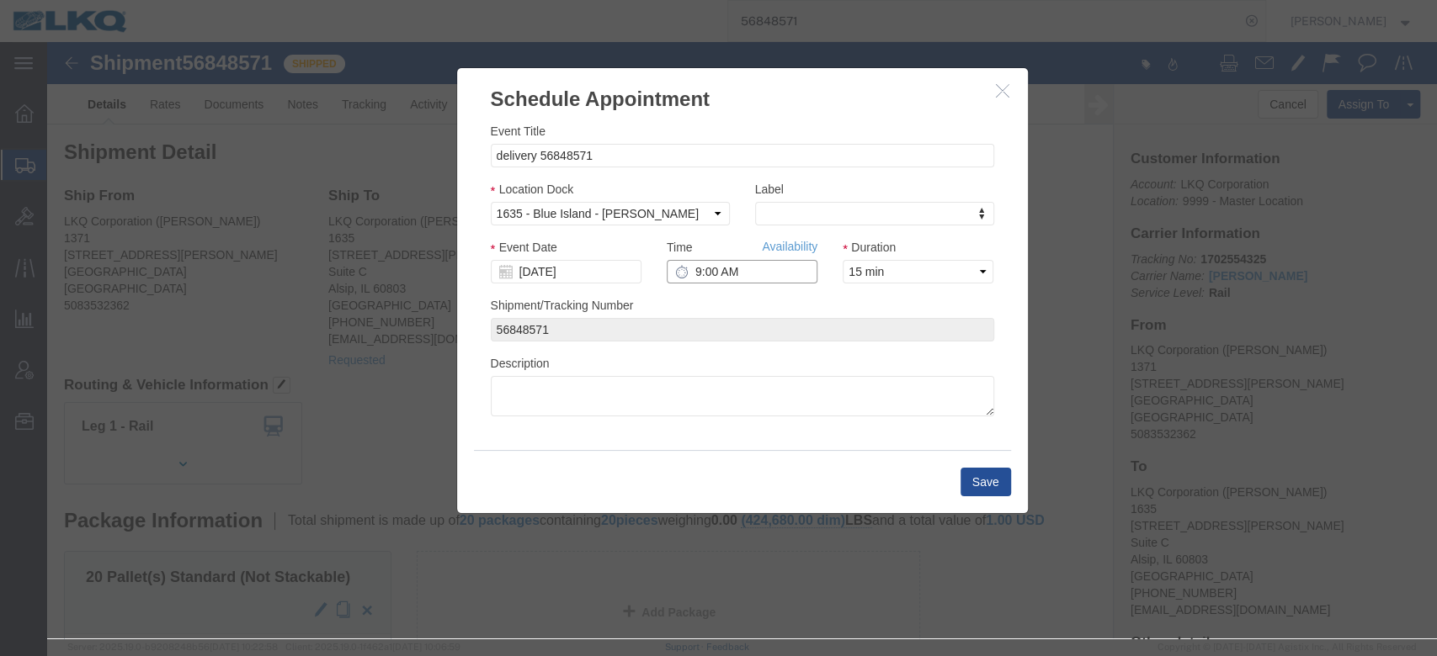
click input "9:00 AM"
click input "[DATE]"
click td "23"
click link "Availability"
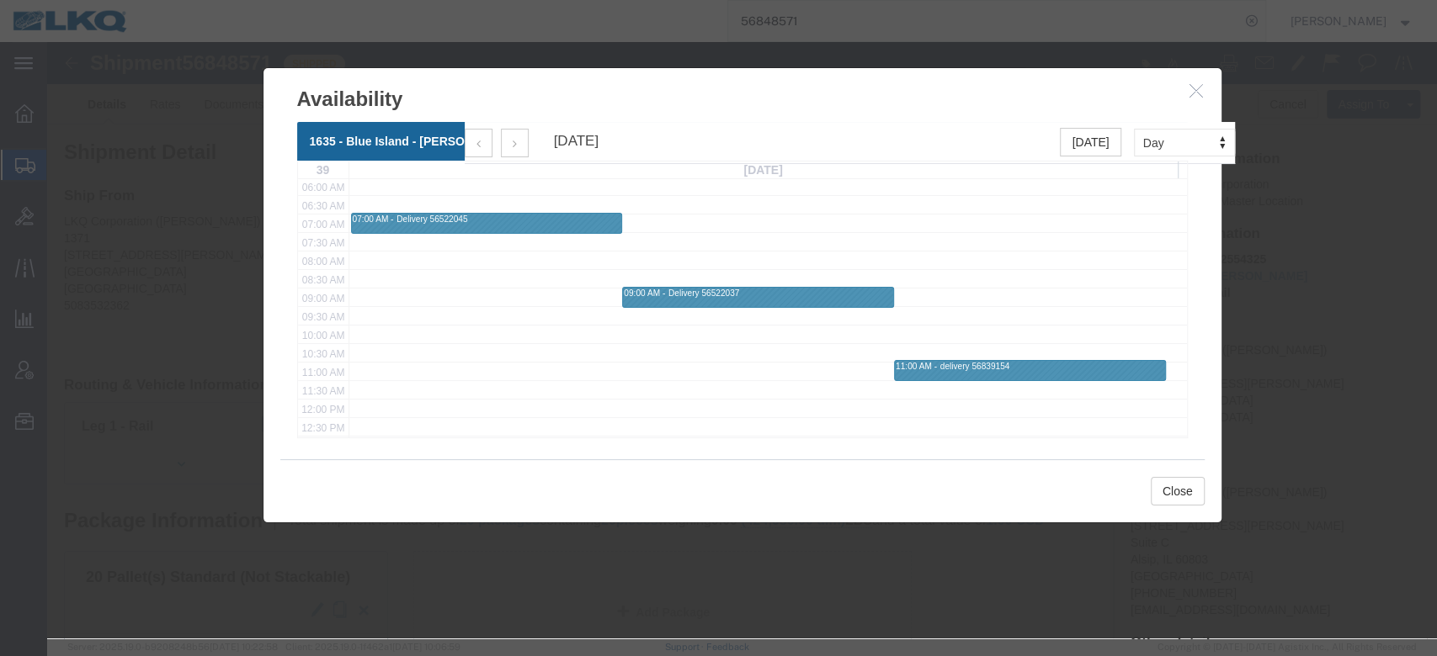
click icon "button"
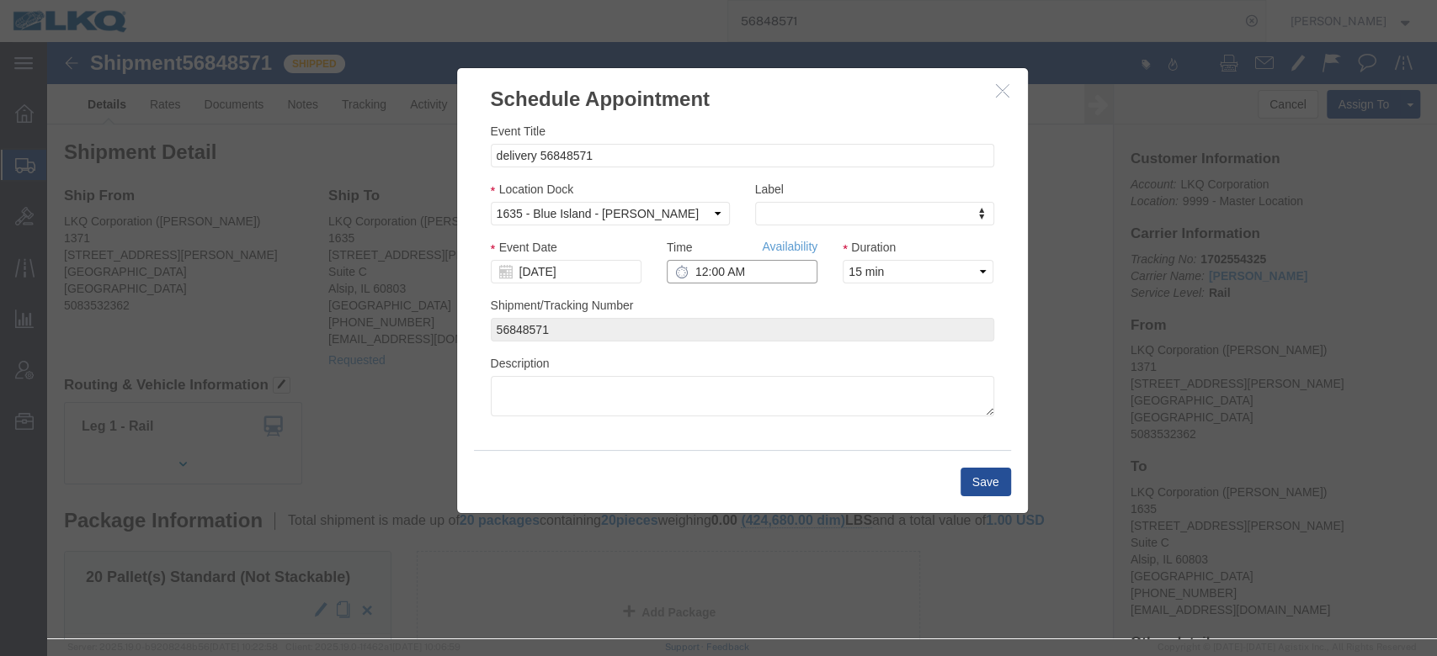
click input "12:00 AM"
type input "8:00 AM"
click button "Save"
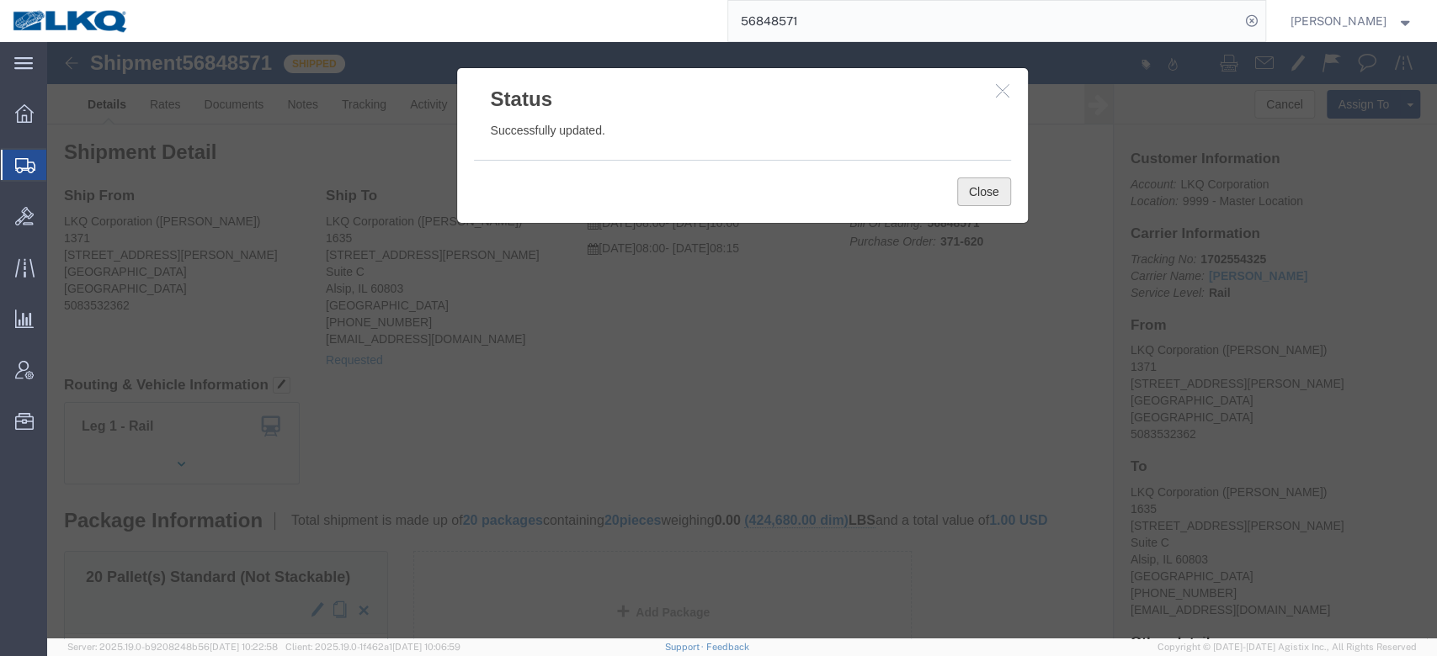
click button "Close"
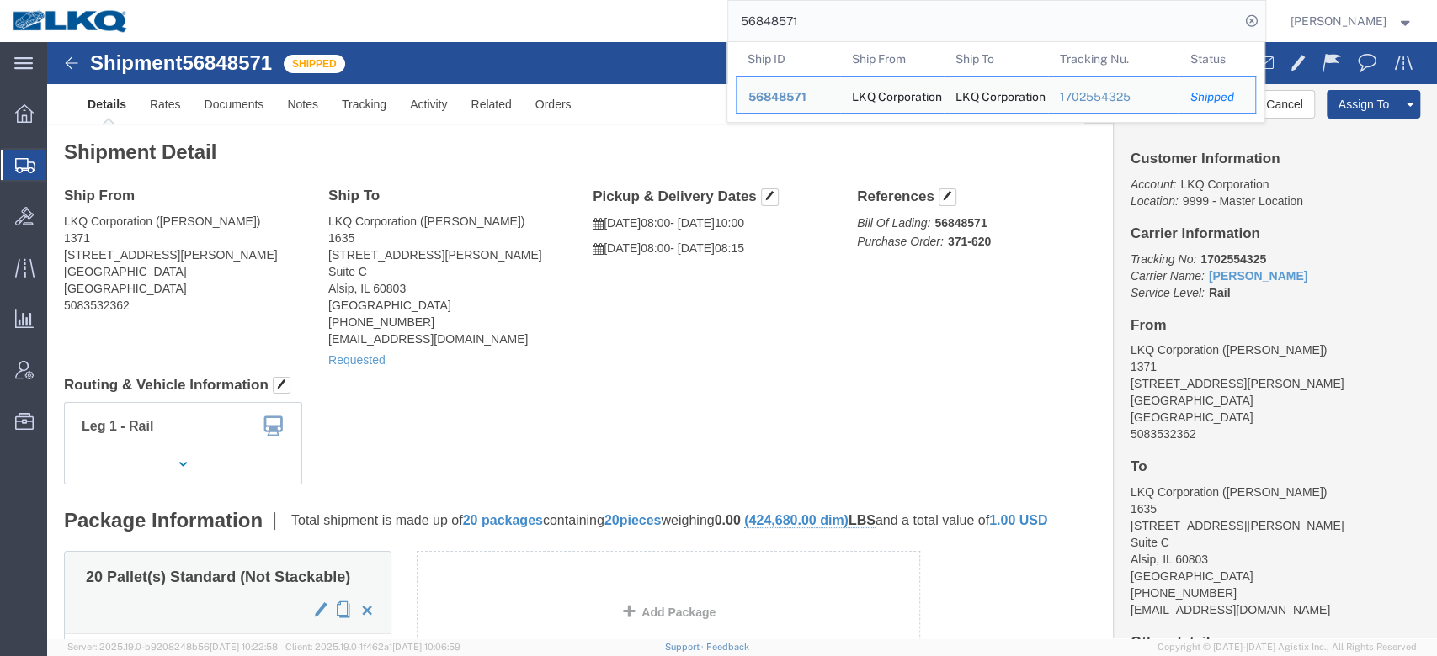
click at [838, 36] on input "56848571" at bounding box center [984, 21] width 512 height 40
paste input "508428"
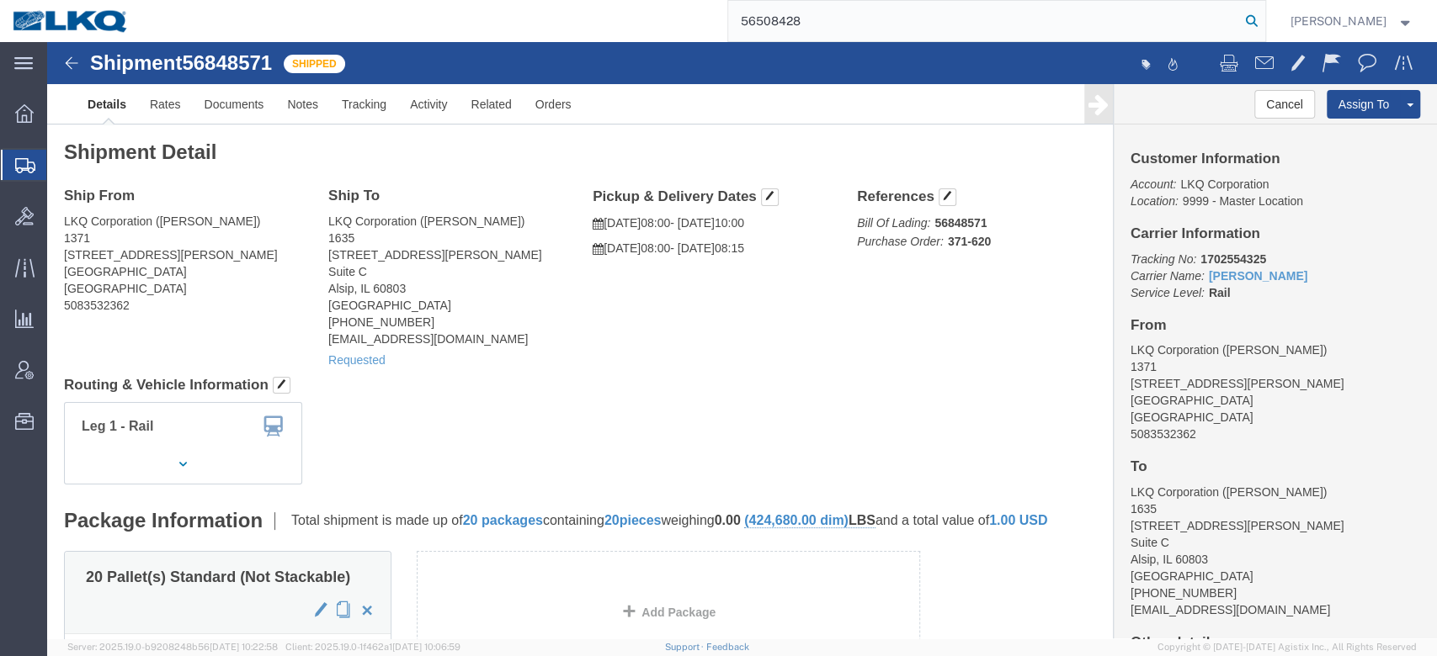
type input "56508428"
click at [1076, 26] on icon at bounding box center [1252, 21] width 24 height 24
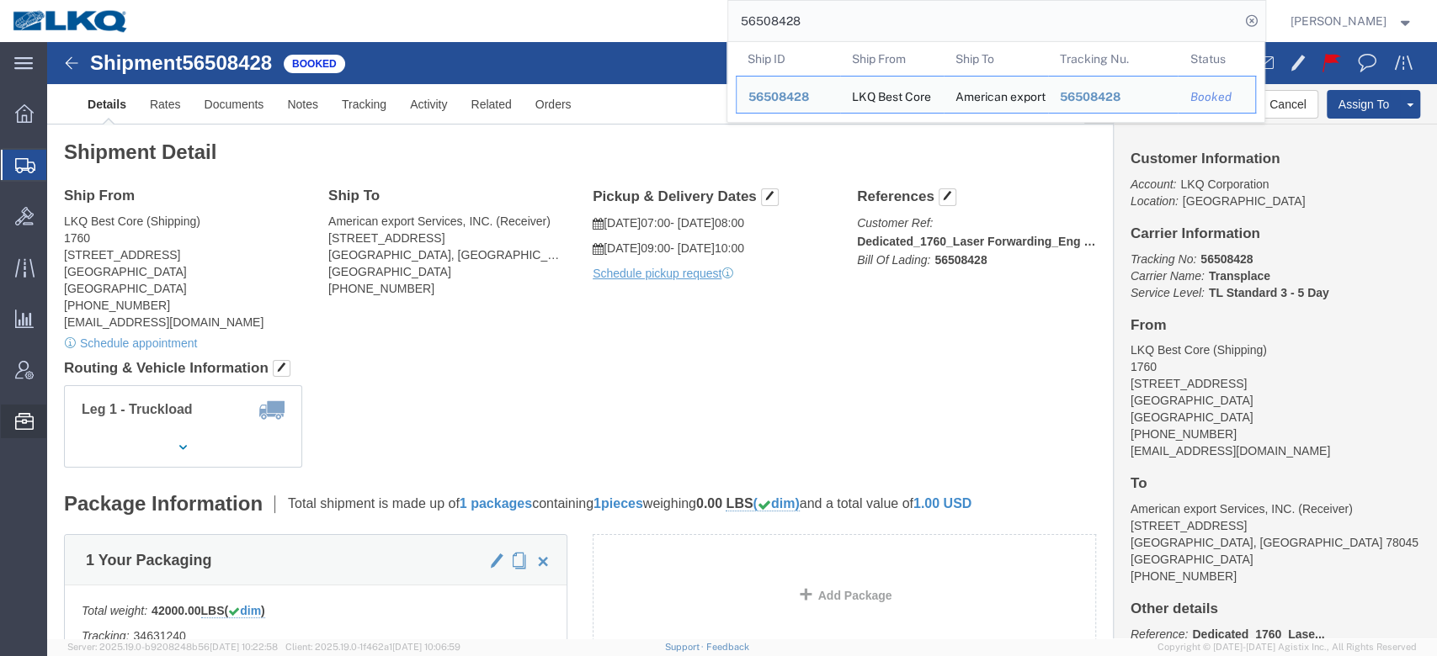
click at [0, 0] on span "Location Appointment" at bounding box center [0, 0] width 0 height 0
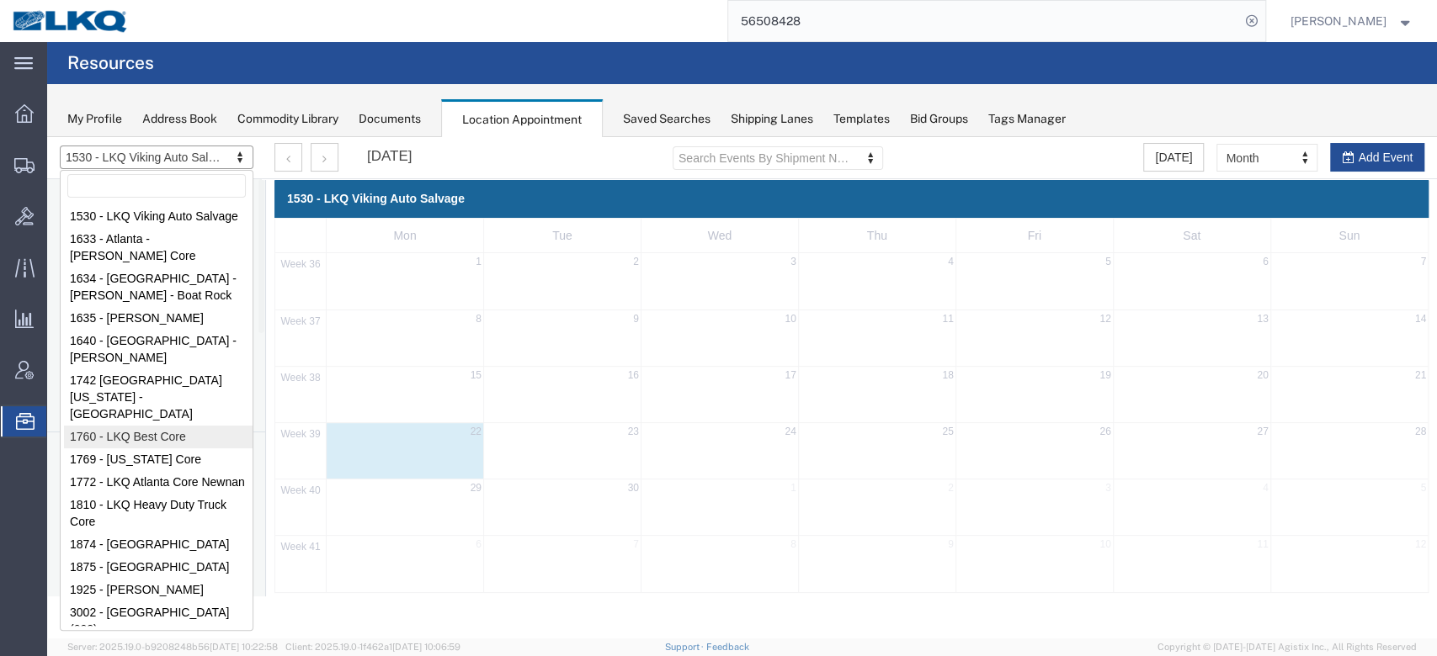
select select "27634"
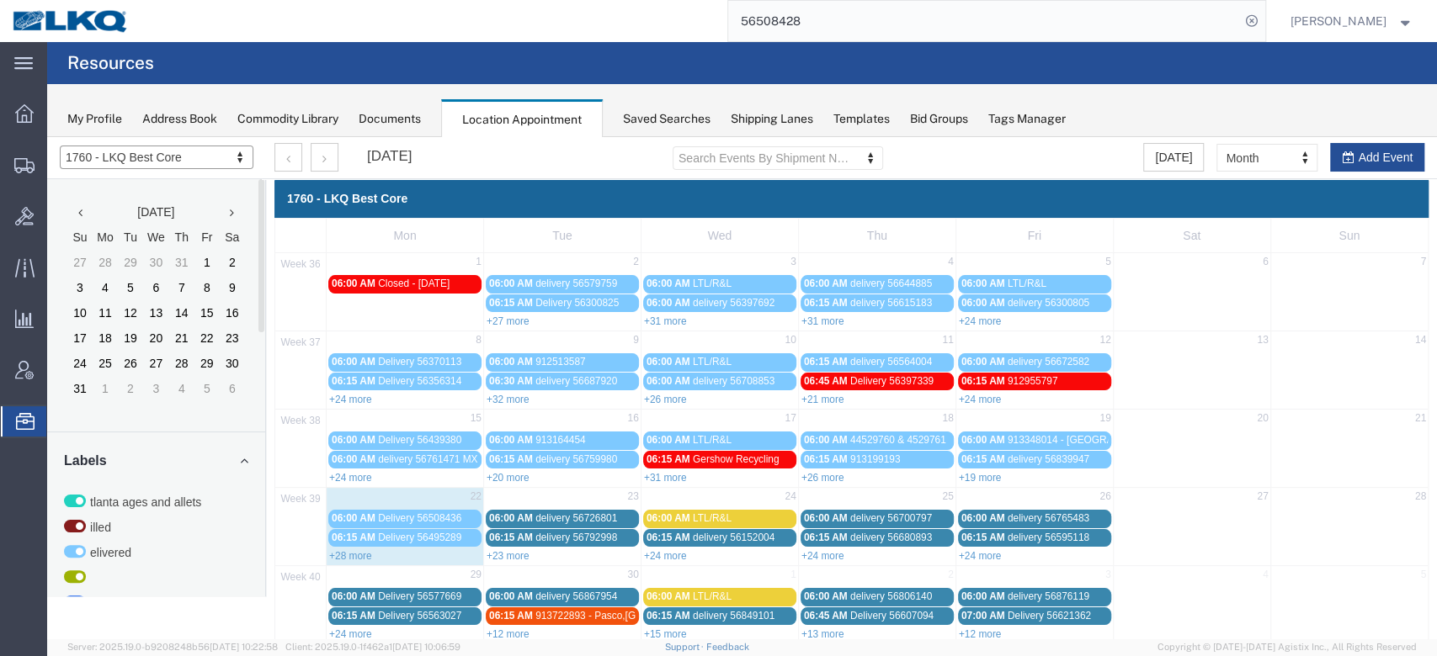
drag, startPoint x: 1248, startPoint y: 157, endPoint x: 1251, endPoint y: 176, distance: 18.8
click at [1076, 143] on div "Today Month Month Week Day Add Event" at bounding box center [1283, 157] width 281 height 29
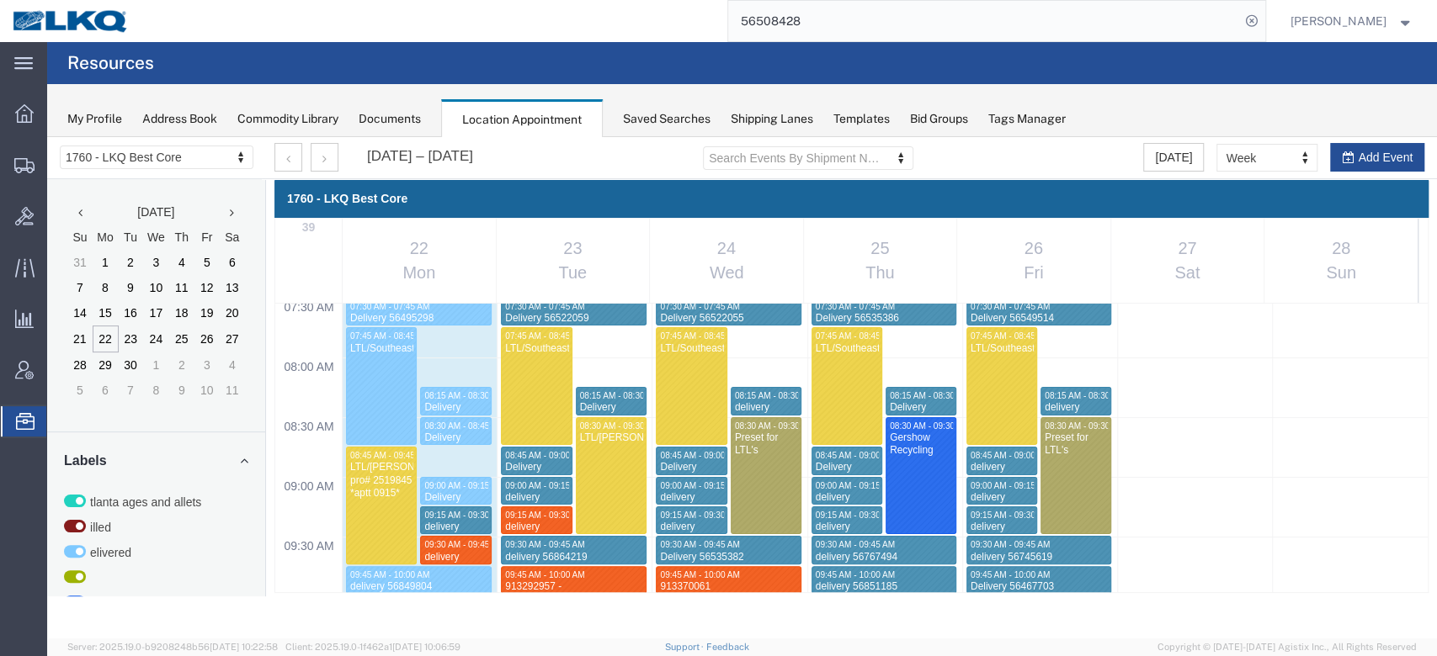
scroll to position [1024, 0]
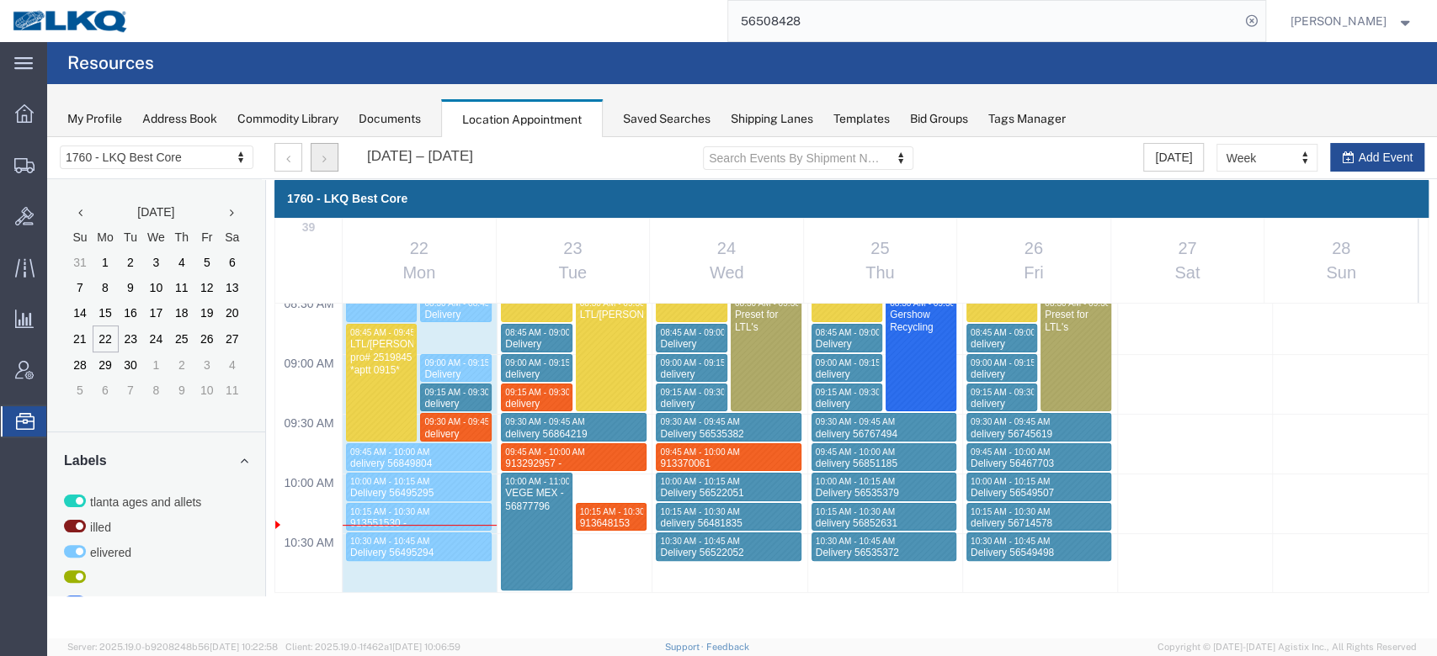
click at [321, 151] on button "button" at bounding box center [325, 157] width 28 height 29
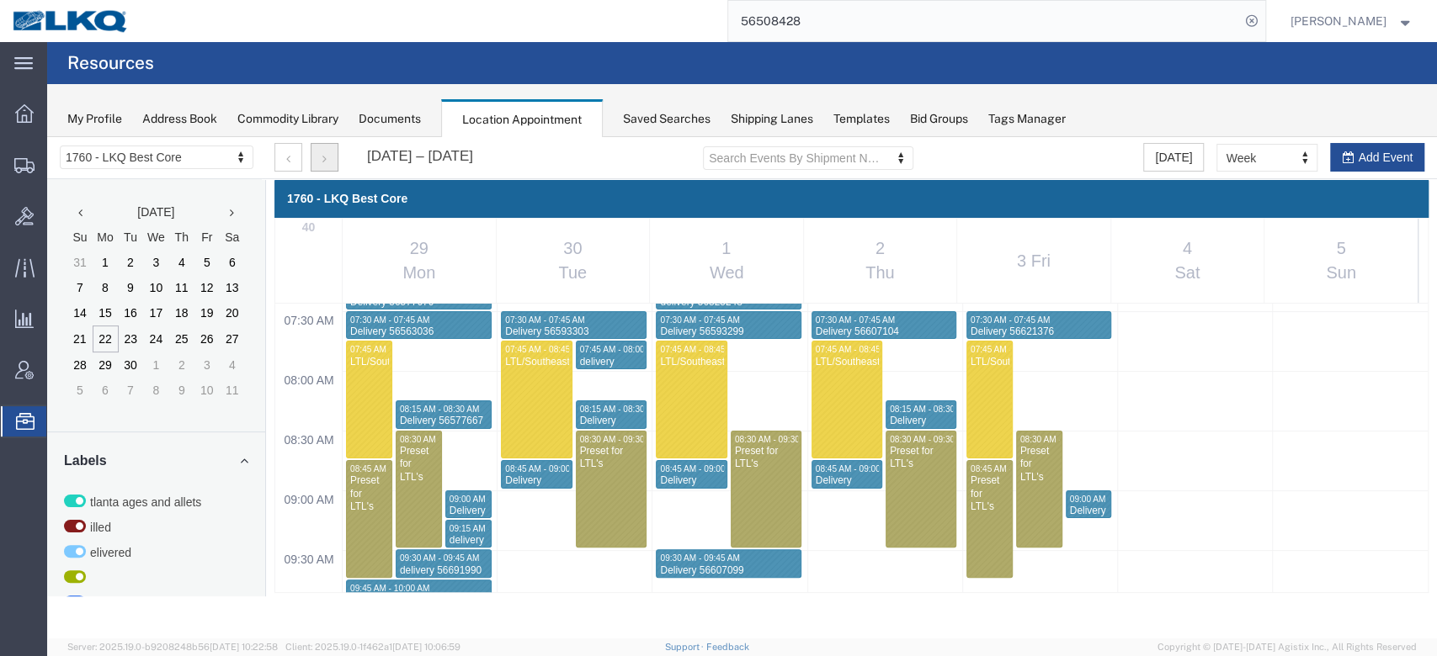
scroll to position [1054, 0]
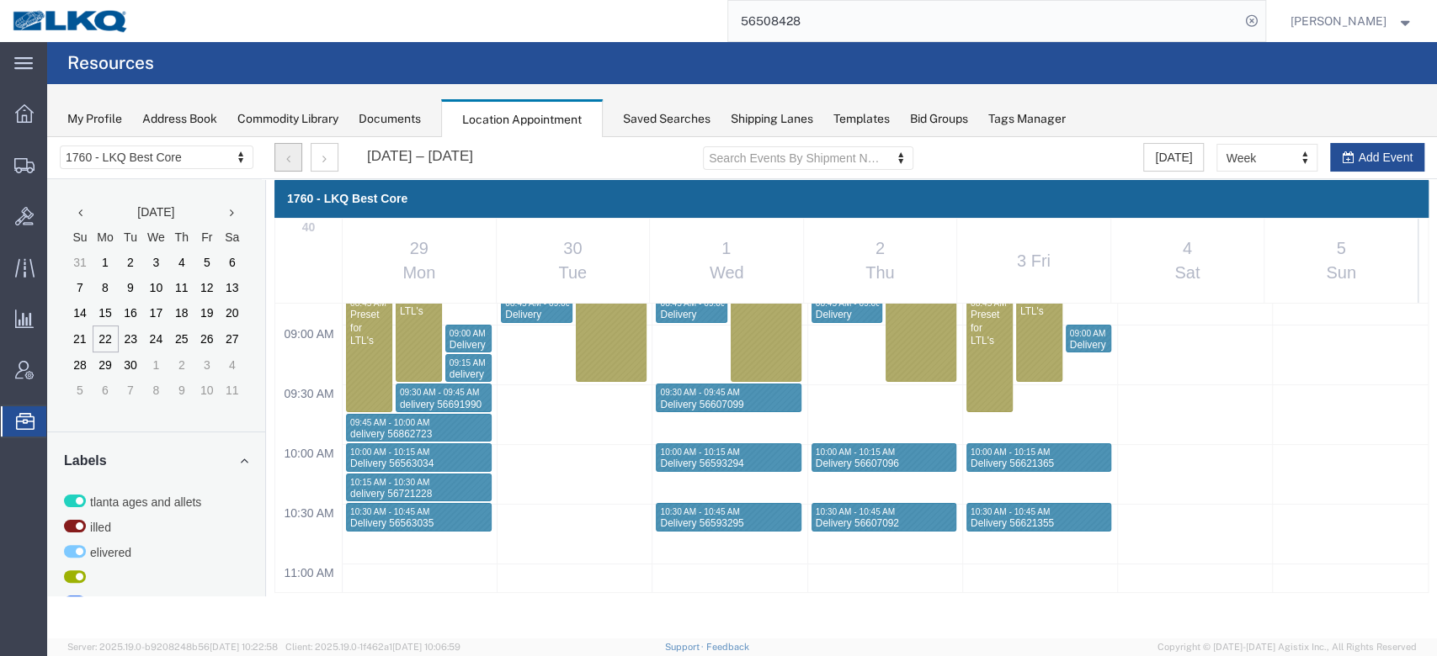
click at [300, 158] on button "button" at bounding box center [288, 157] width 28 height 29
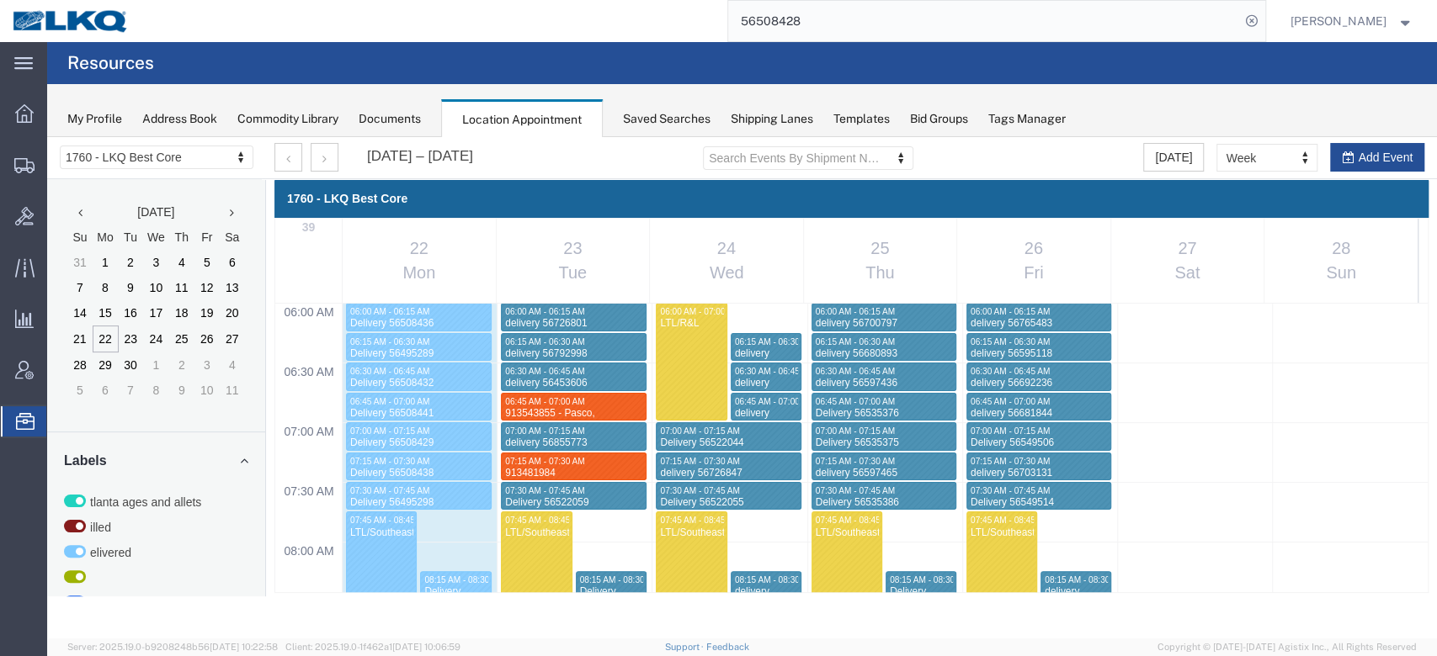
scroll to position [1249, 0]
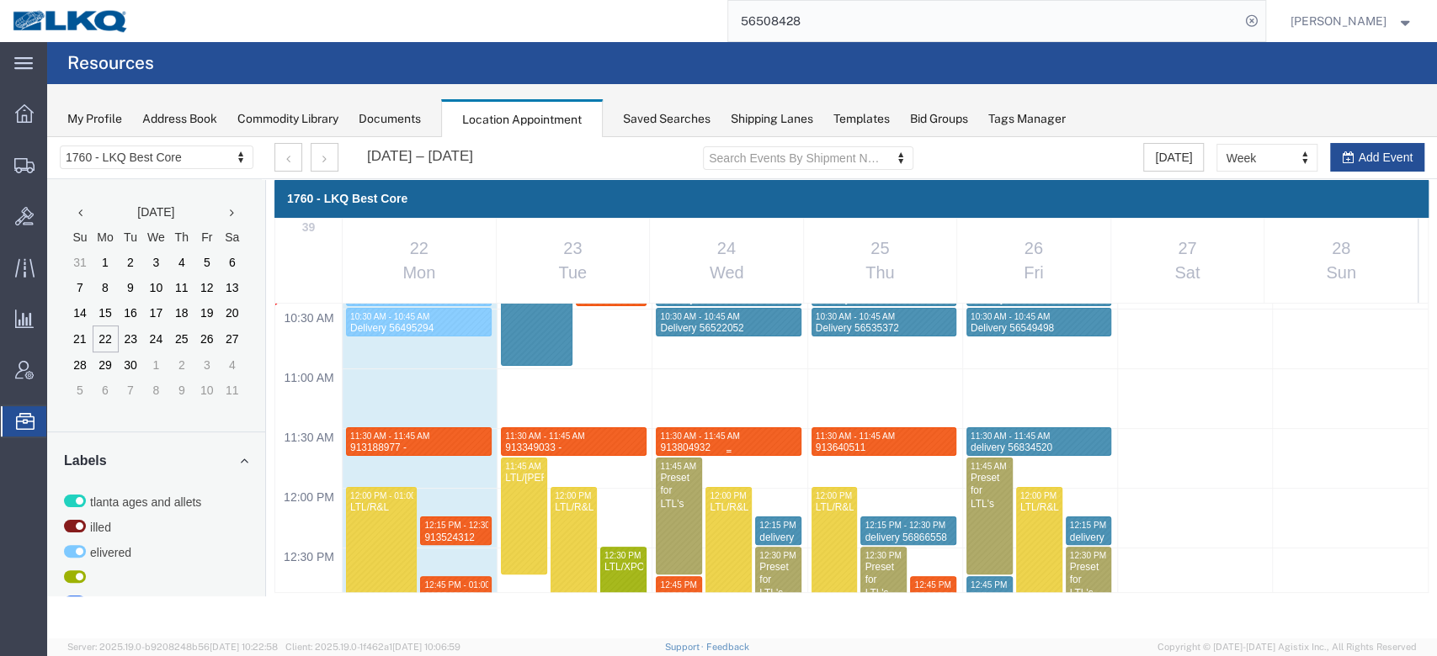
click at [723, 431] on div "11:30 AM - 11:45 AM" at bounding box center [728, 436] width 139 height 11
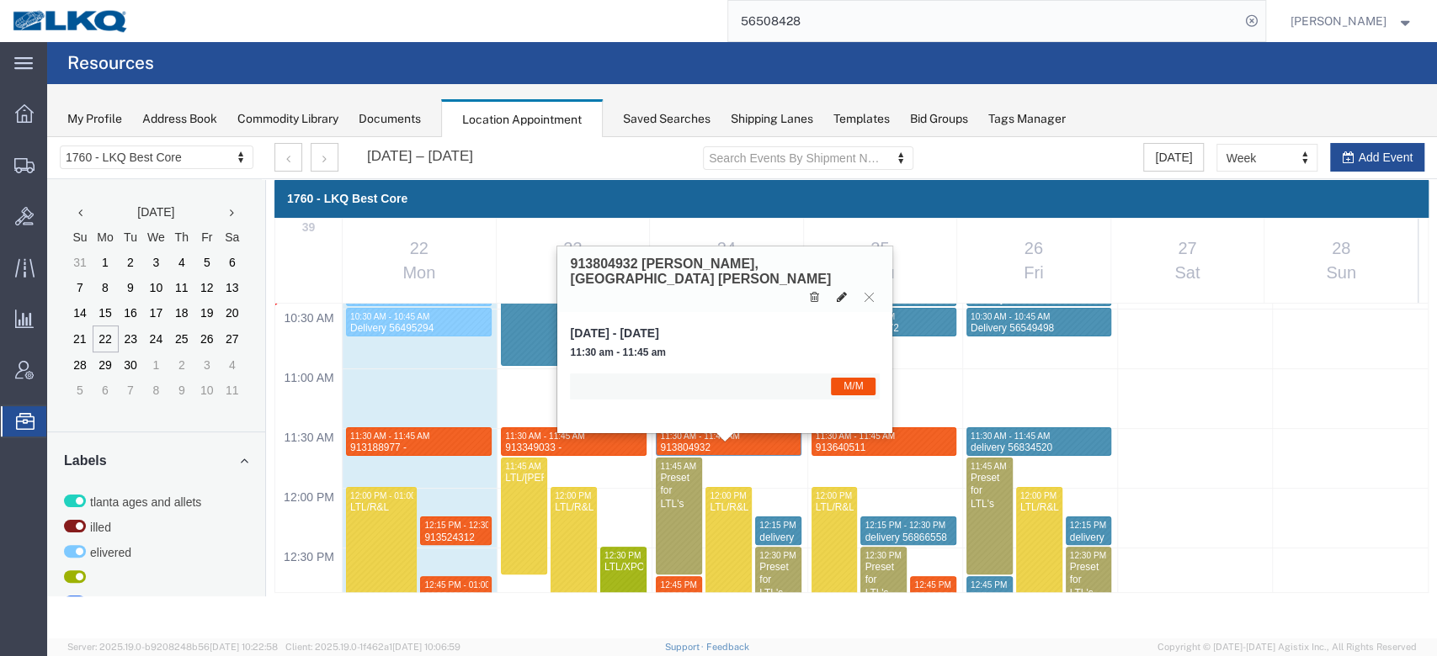
click at [833, 289] on button at bounding box center [841, 298] width 24 height 18
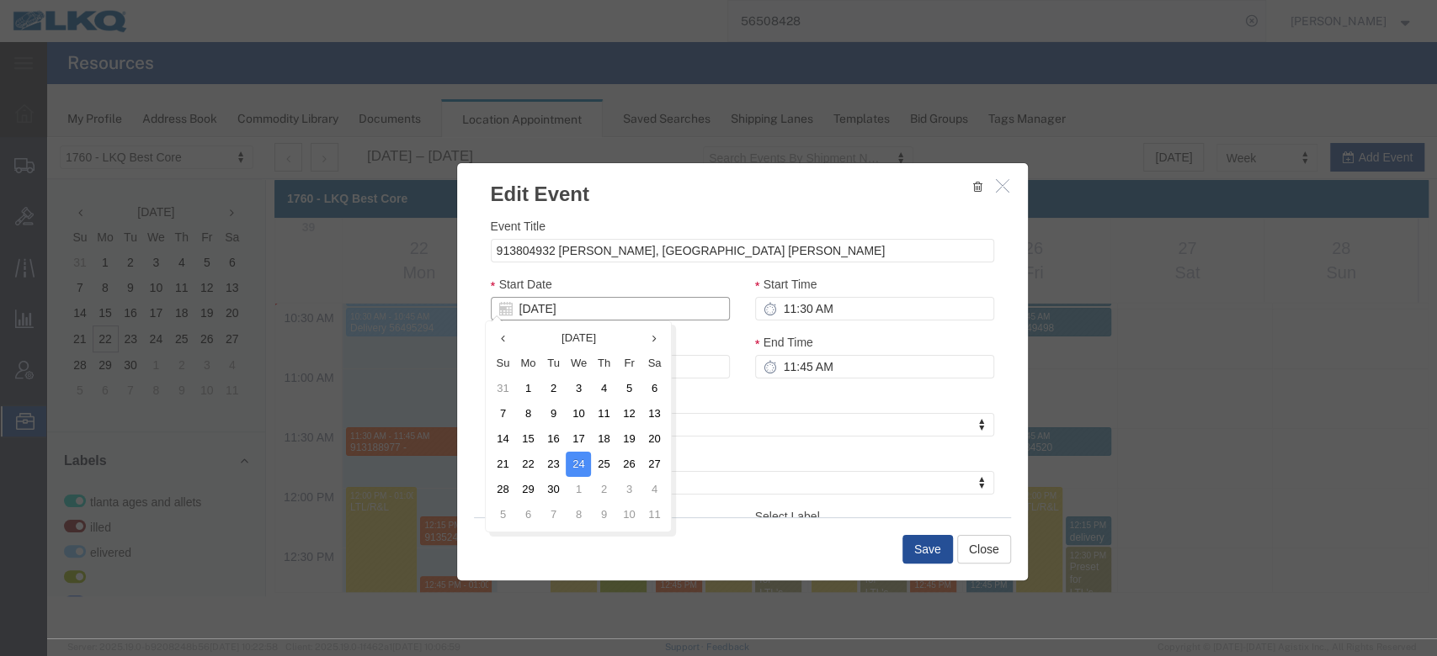
click at [609, 315] on input "[DATE]" at bounding box center [610, 309] width 239 height 24
click at [584, 486] on td "1" at bounding box center [578, 489] width 25 height 25
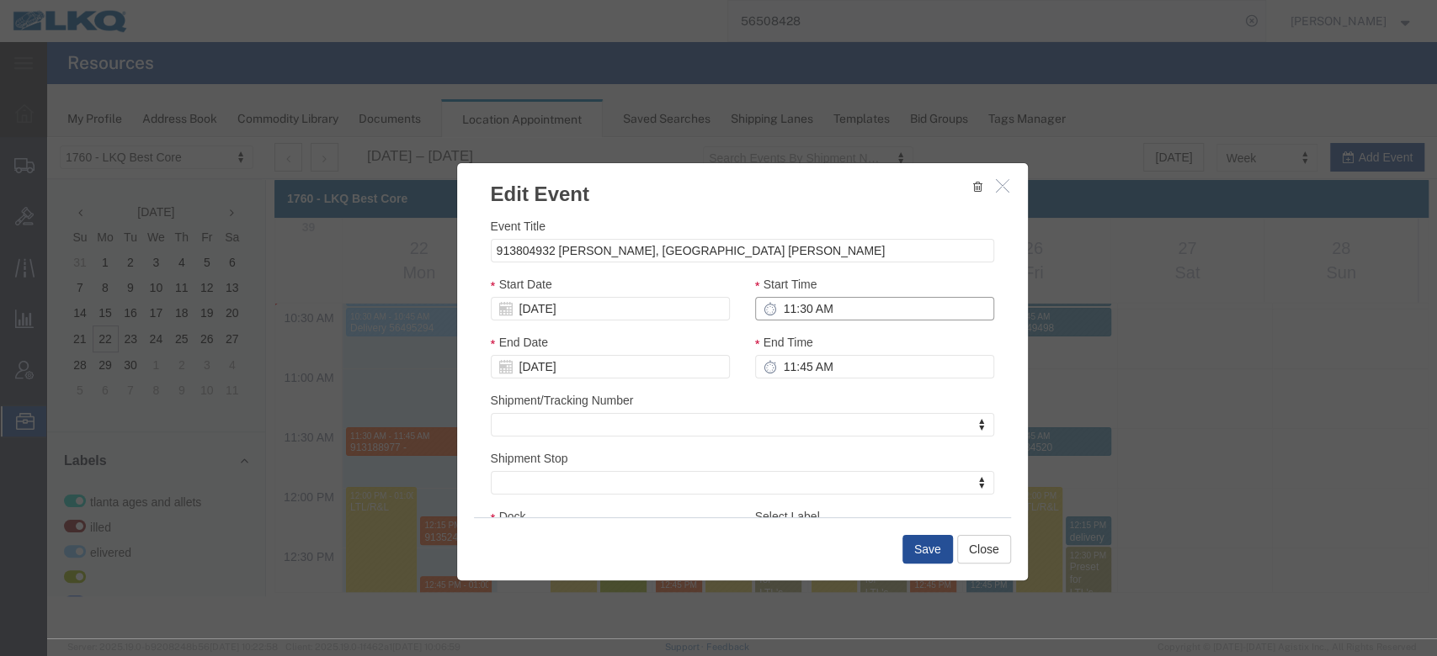
click at [798, 300] on input "11:30 AM" at bounding box center [874, 309] width 239 height 24
type input "9:45 AM"
type input "10/01/2025"
type input "10:00 AM"
click at [923, 492] on button "Save" at bounding box center [927, 549] width 50 height 29
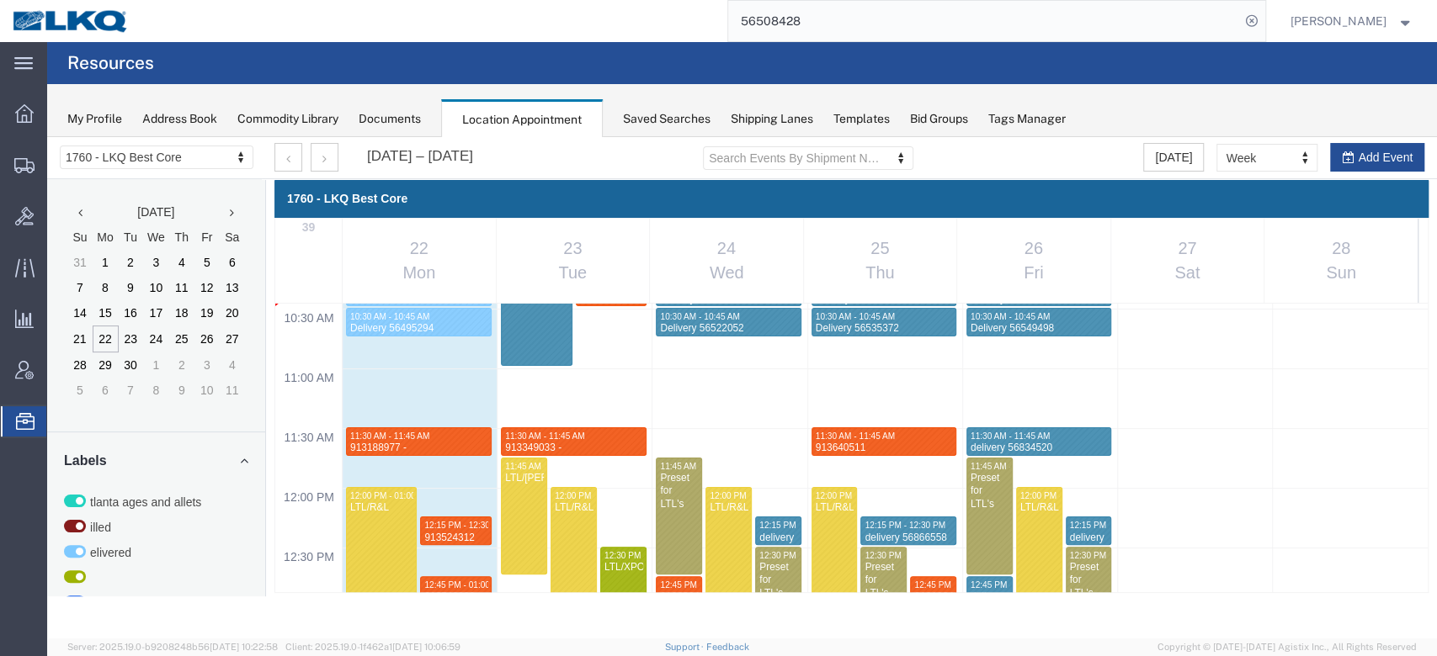
scroll to position [1259, 0]
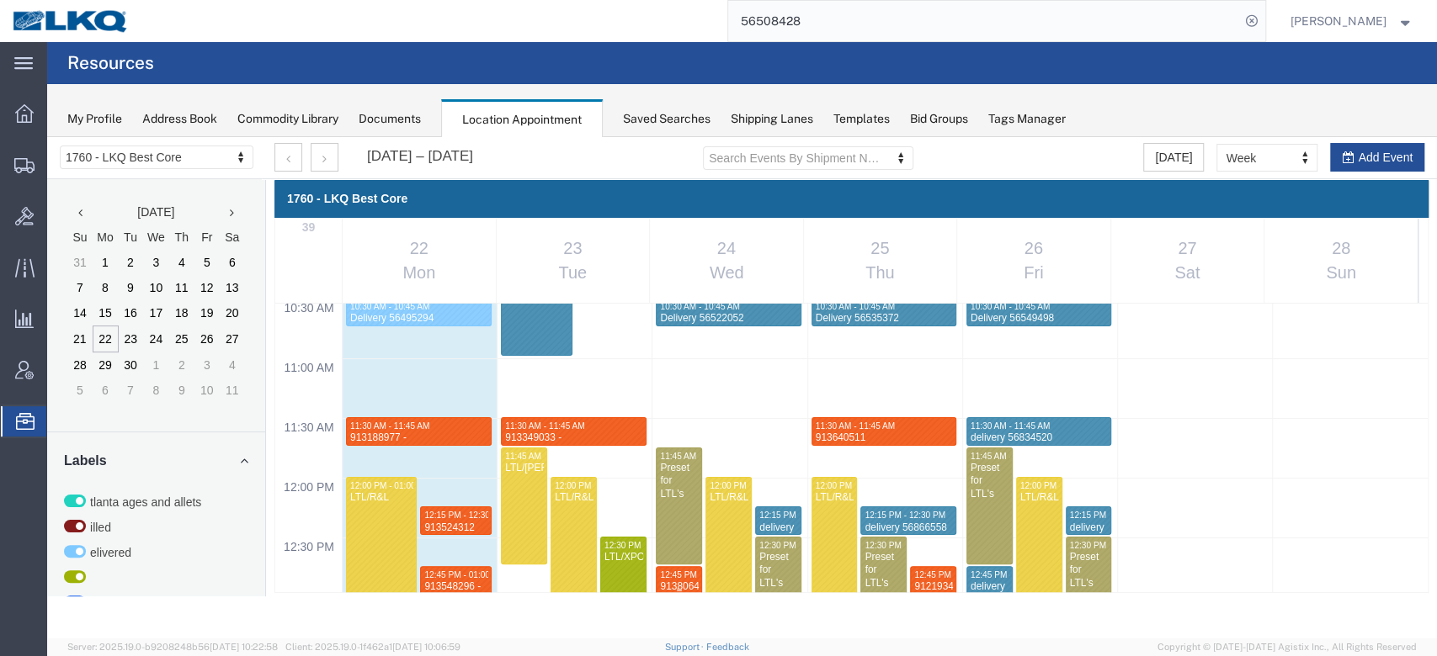
click at [685, 492] on span "12:45 PM - 01:00 PM" at bounding box center [700, 575] width 81 height 9
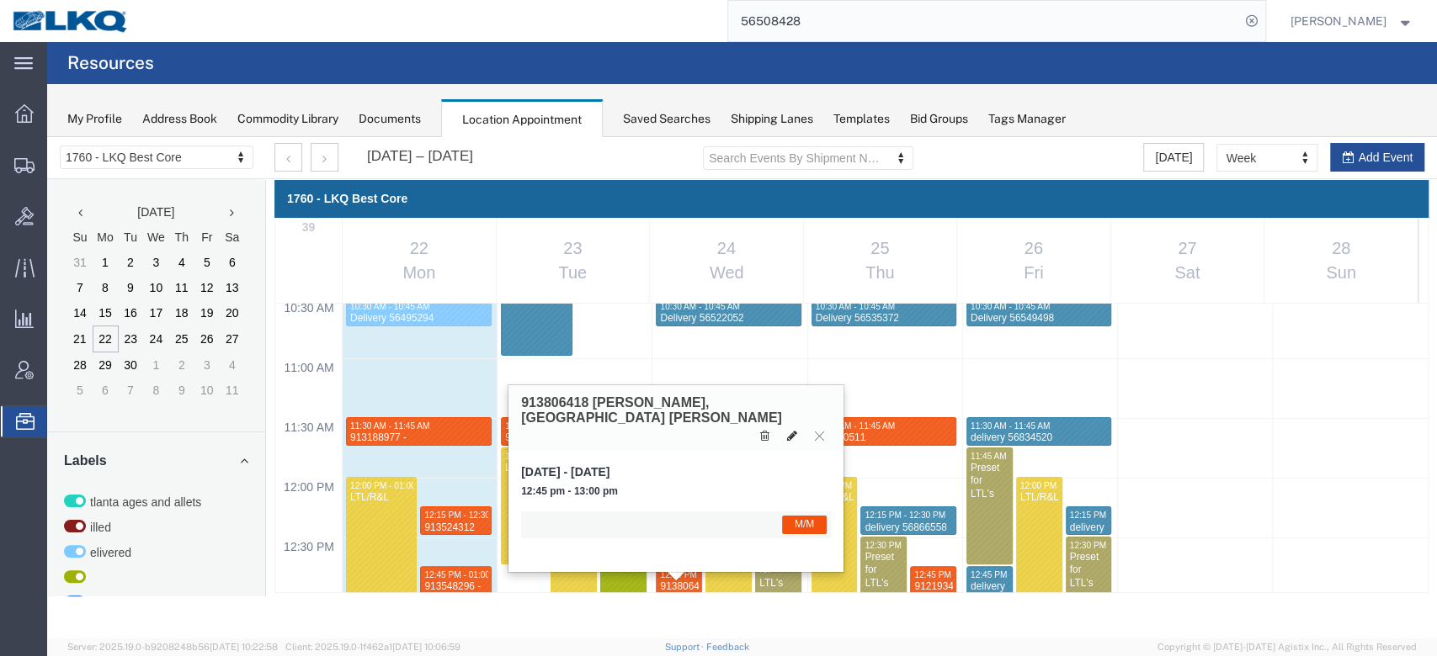
click at [787, 430] on icon at bounding box center [792, 436] width 10 height 12
select select "1"
select select "24"
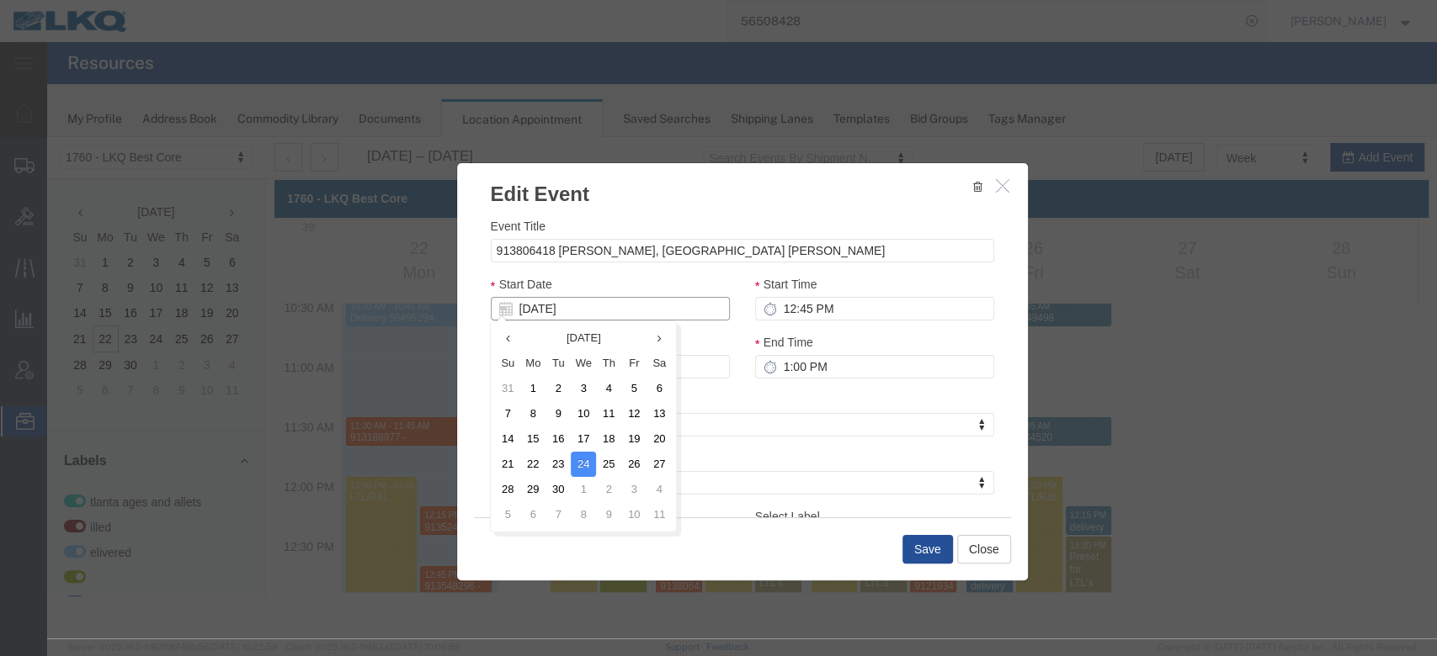
click at [625, 305] on input "[DATE]" at bounding box center [610, 309] width 239 height 24
click at [583, 490] on td "1" at bounding box center [583, 489] width 25 height 25
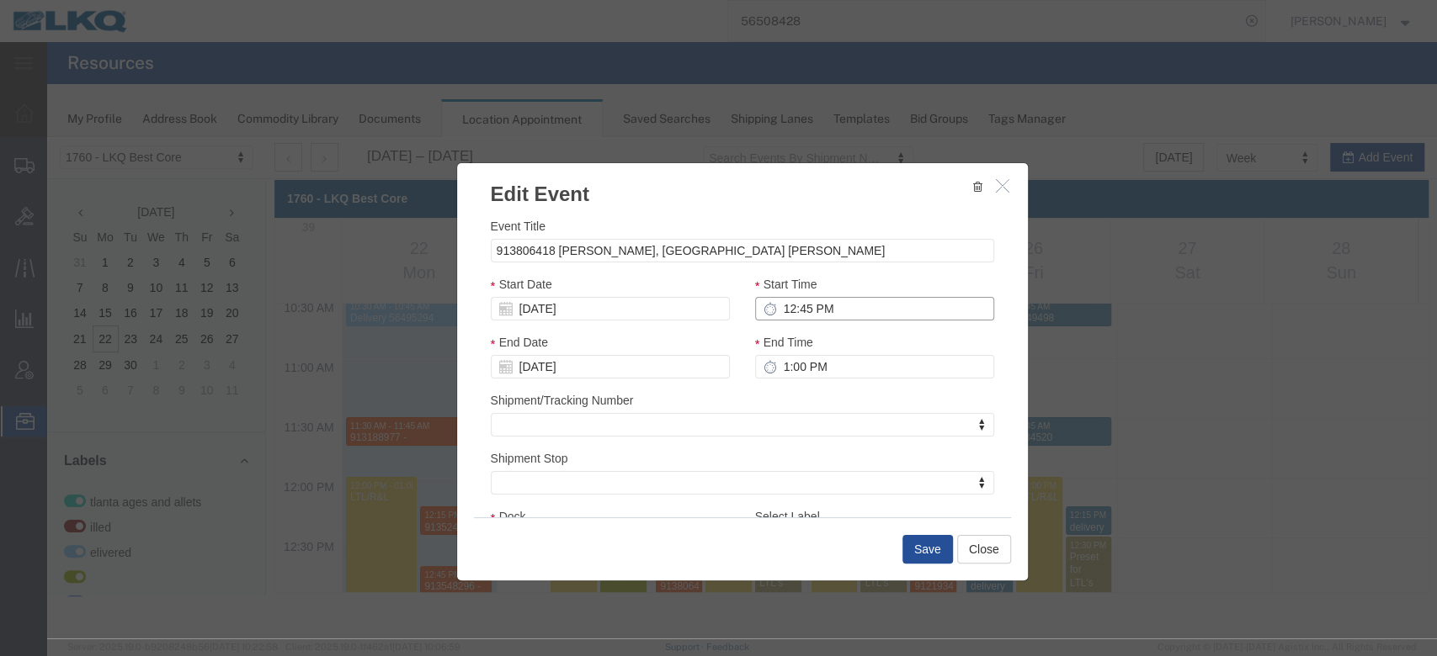
click at [794, 306] on input "12:45 PM" at bounding box center [874, 309] width 239 height 24
type input "11:30 AM"
type input "10/01/2025"
type input "11:45 AM"
click at [925, 492] on button "Save" at bounding box center [927, 549] width 50 height 29
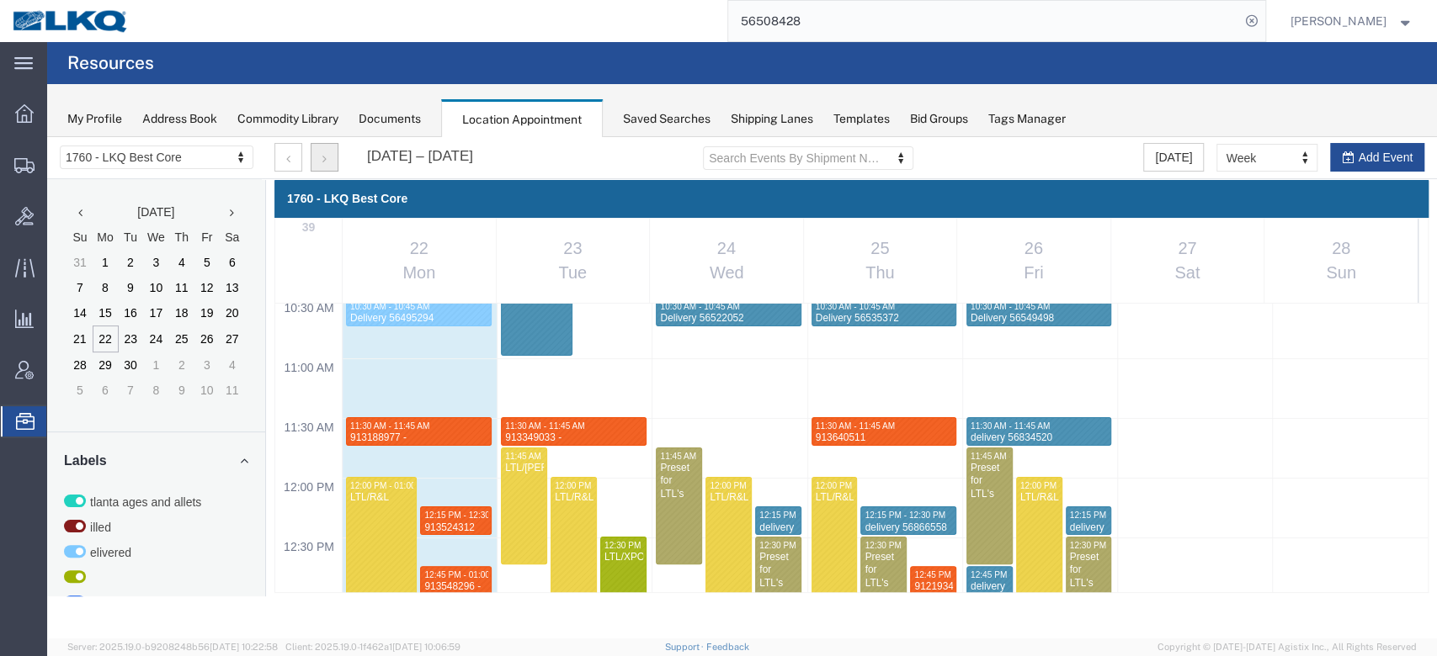
click at [323, 153] on icon "button" at bounding box center [324, 159] width 4 height 12
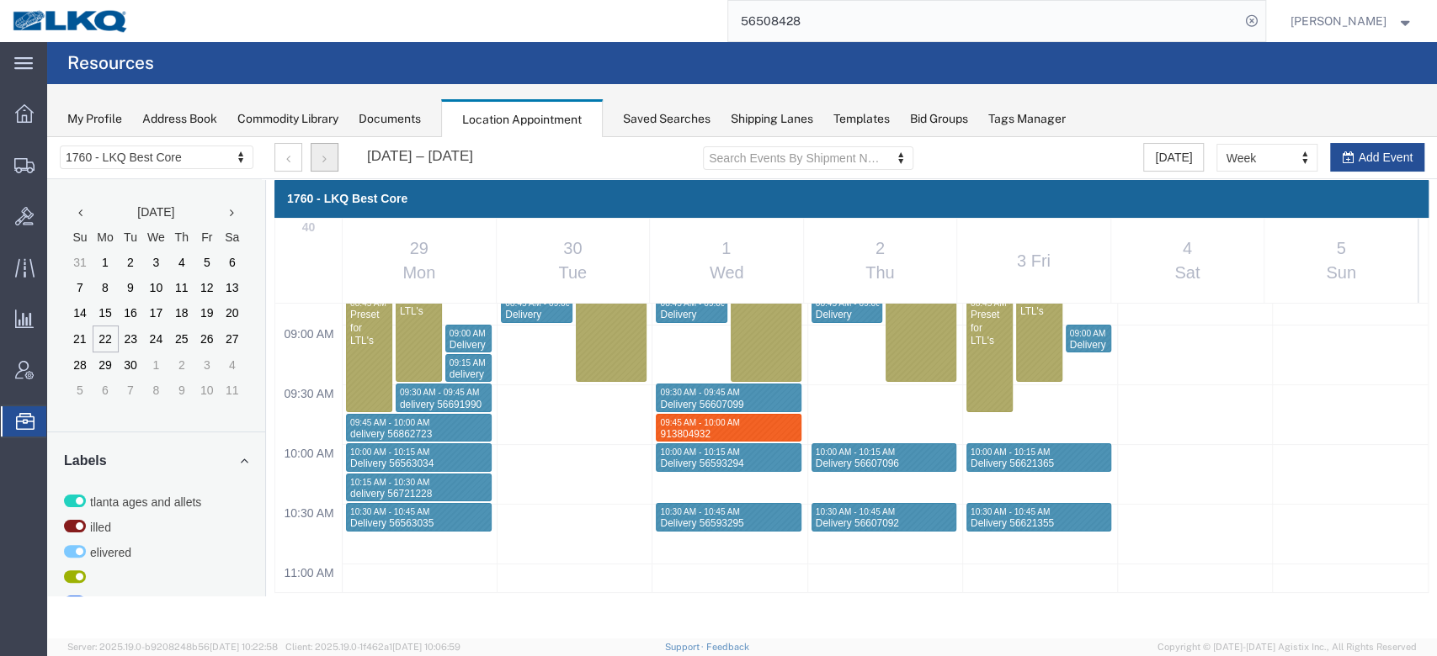
scroll to position [1166, 0]
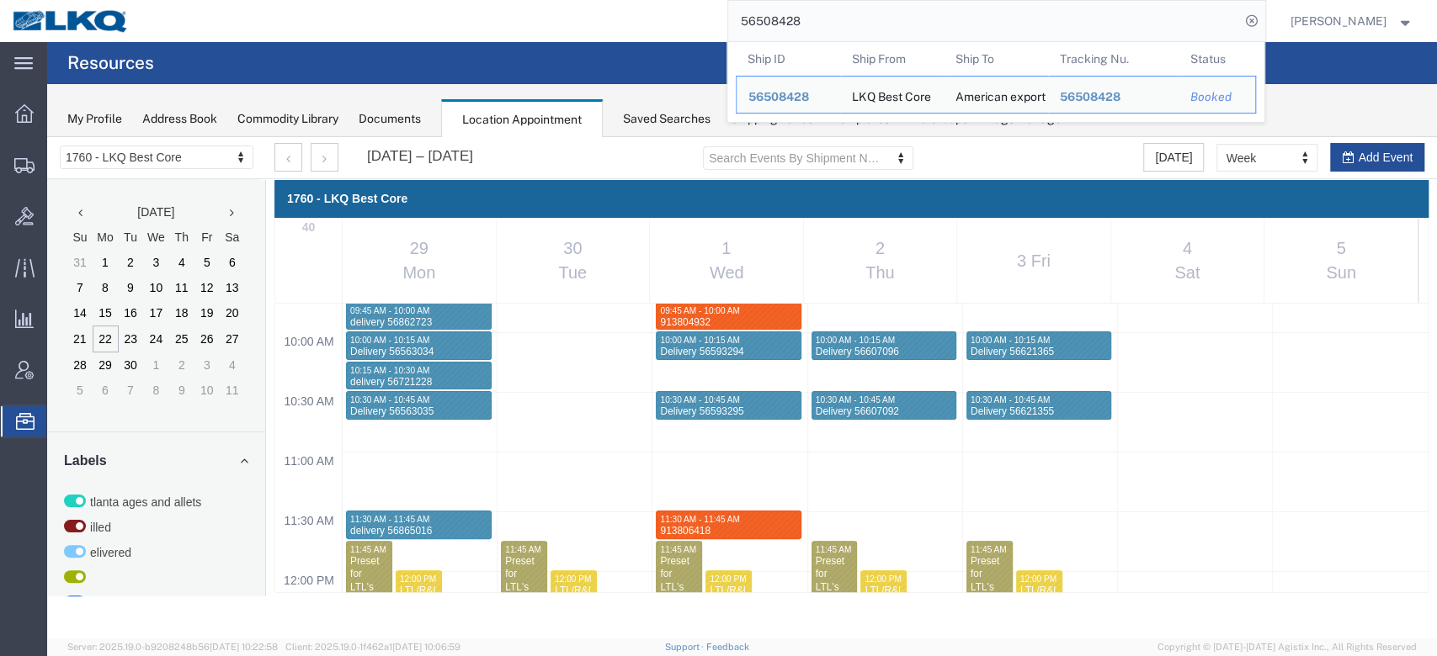
click at [875, 41] on form "56508428 Ship ID Ship From Ship To Tracking Nu. Status Ship ID 56508428 Ship Fr…" at bounding box center [996, 21] width 539 height 42
click at [873, 22] on input "56508428" at bounding box center [984, 21] width 512 height 40
paste input "22039"
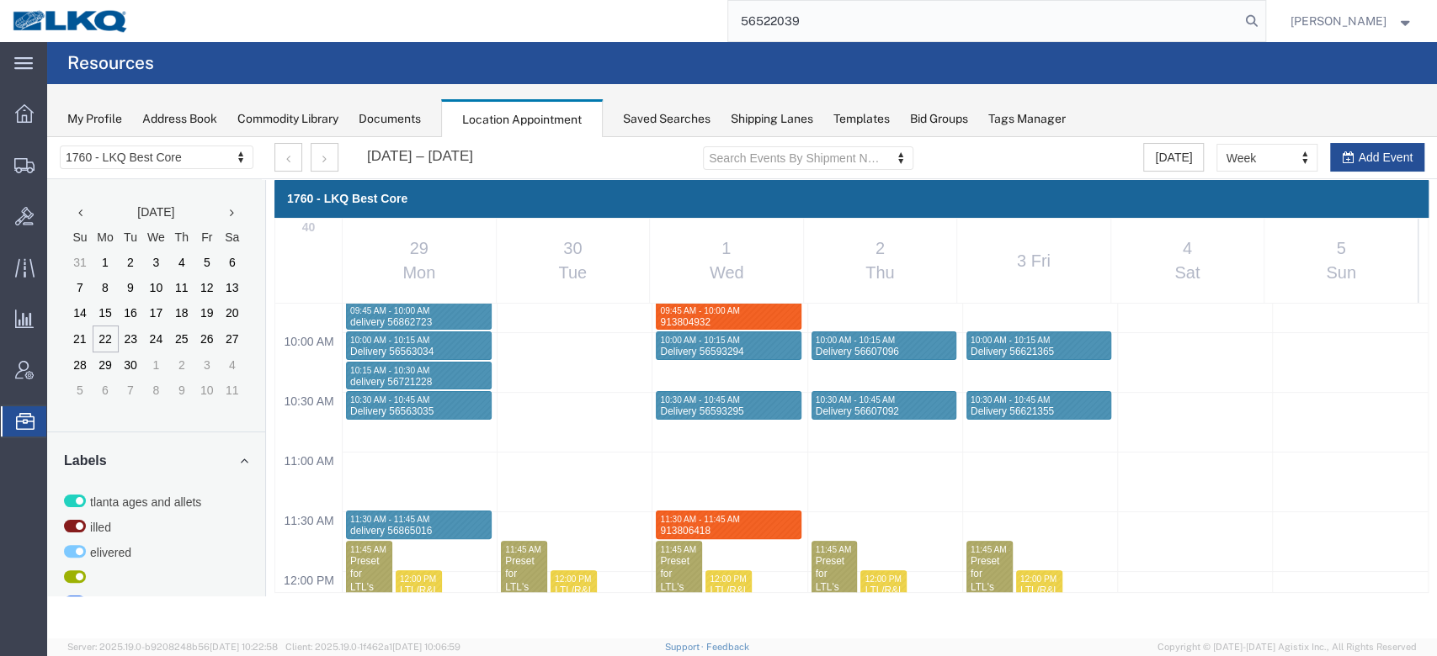
click at [1076, 29] on input "56522039" at bounding box center [984, 21] width 512 height 40
type input "56522039"
click at [1076, 19] on icon at bounding box center [1252, 21] width 24 height 24
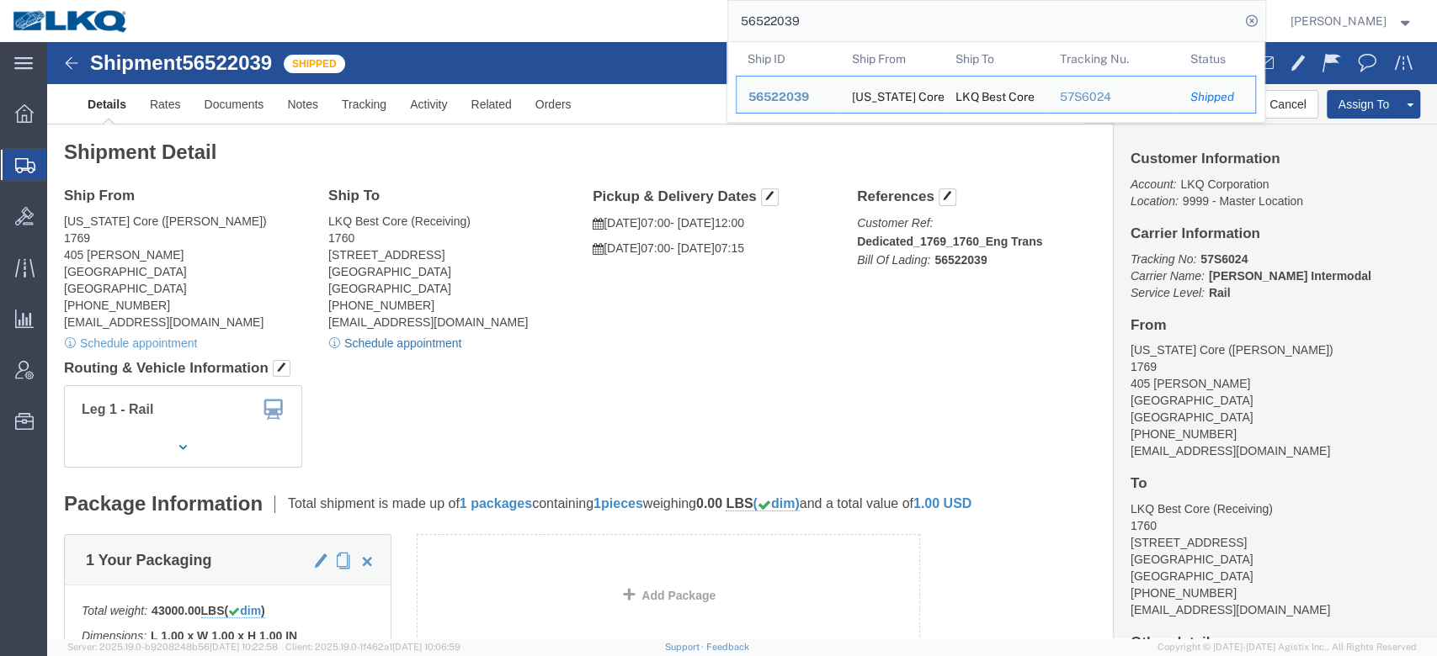
click link "Schedule appointment"
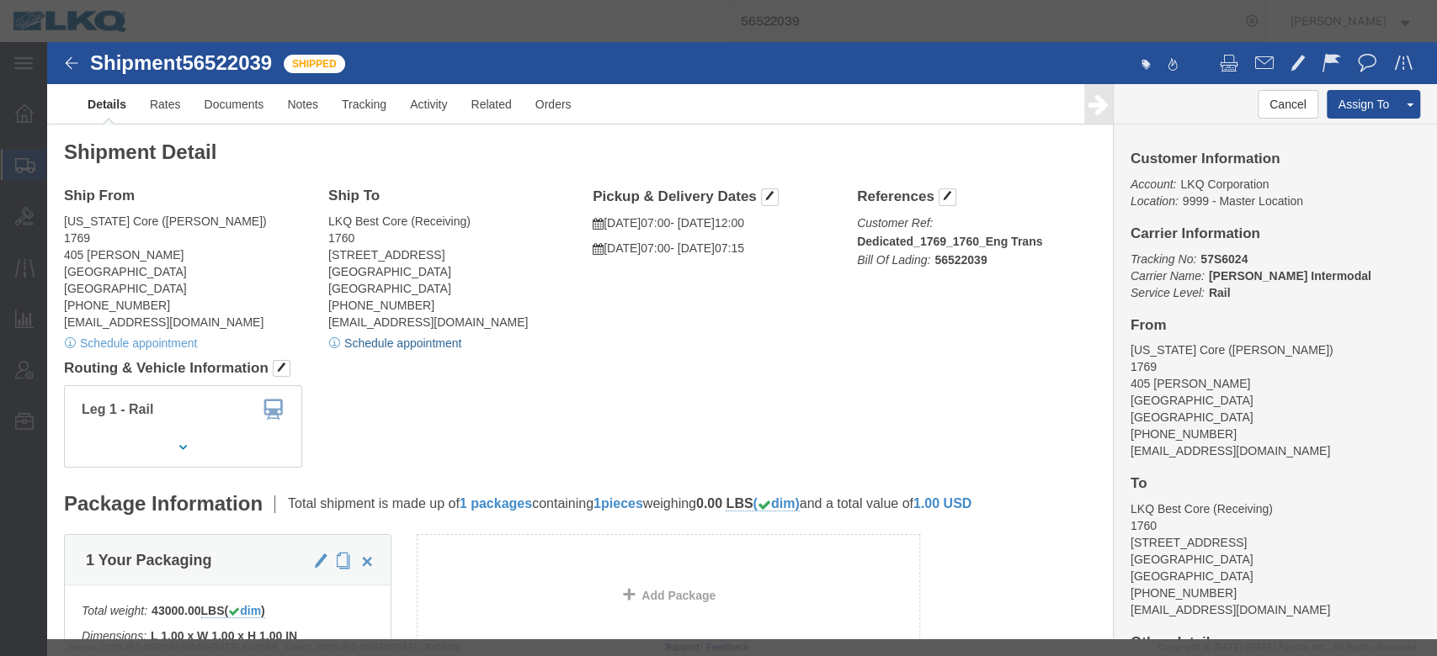
select select
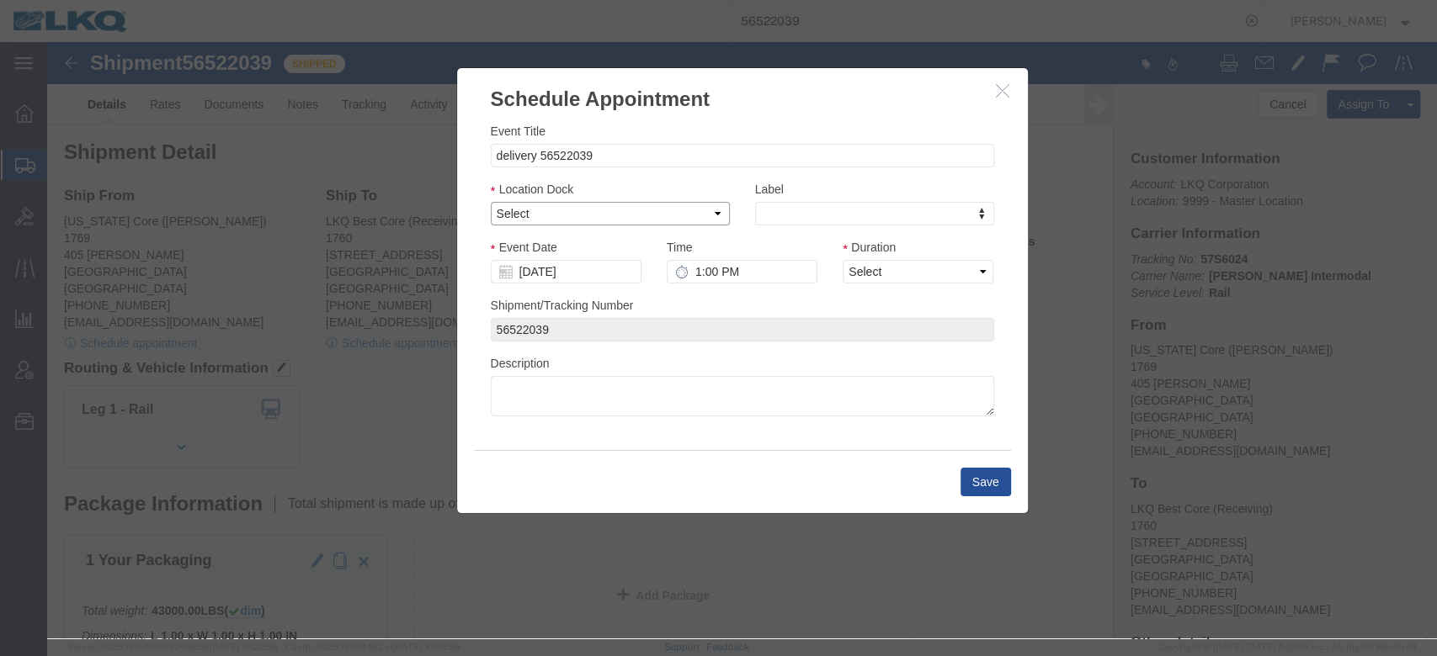
click select "Select 1760 - LKQ Best Core 1760 - Outbound Loads"
select select "1"
click select "Select 1760 - LKQ Best Core 1760 - Outbound Loads"
click input "[DATE]"
click td "30"
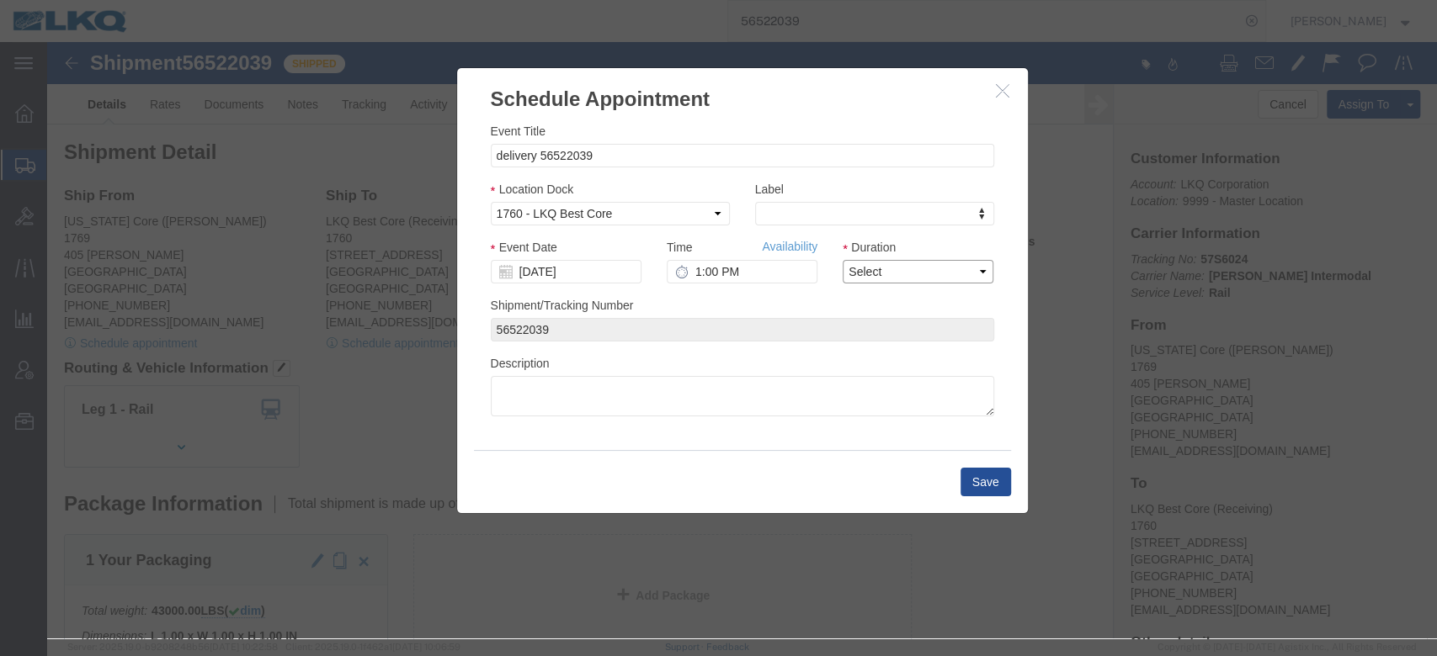
drag, startPoint x: 859, startPoint y: 274, endPoint x: 812, endPoint y: 238, distance: 58.9
click select "Select 15 min 30 min 45 min 1 hr 2 hr 3 hr 4 hr"
select select "15"
click select "Select 15 min 30 min 45 min 1 hr 2 hr 3 hr 4 hr"
click link "Availability"
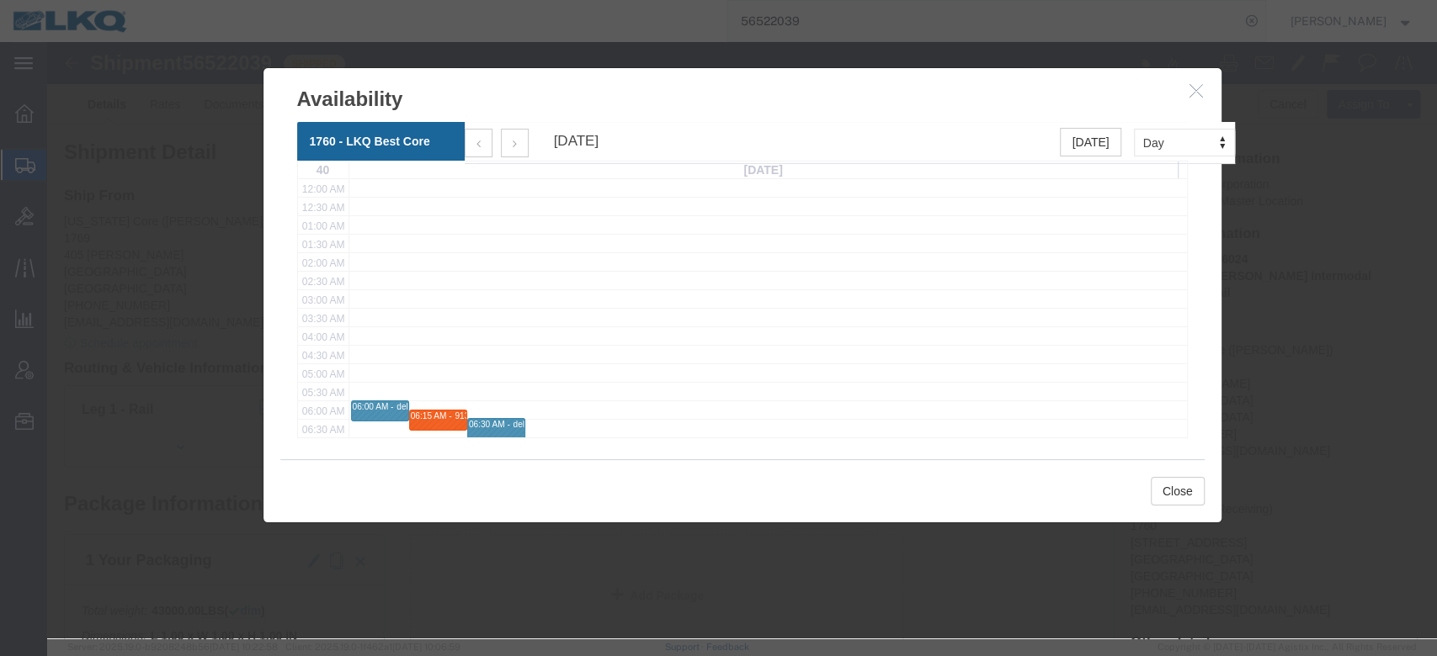
click button "button"
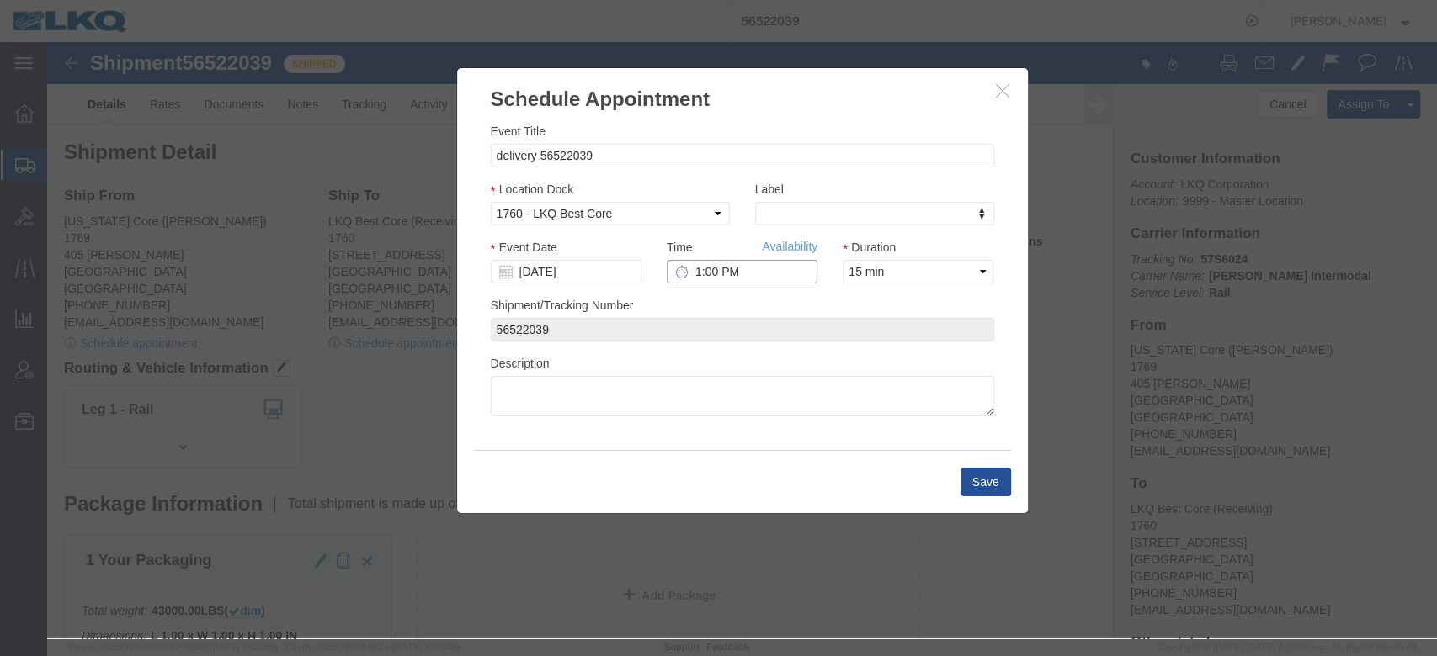
drag, startPoint x: 685, startPoint y: 226, endPoint x: 678, endPoint y: 221, distance: 9.6
click input "1:00 PM"
type input "6:45 AM"
click button "Save"
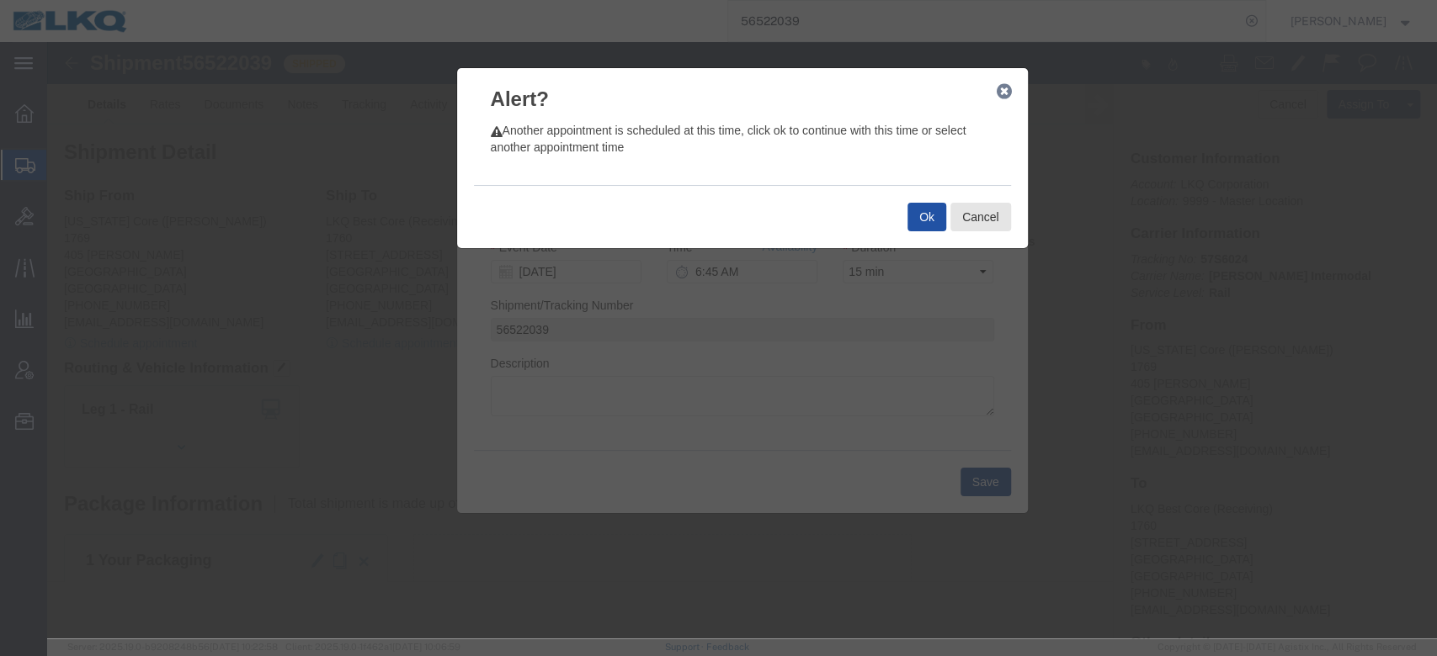
click button "Ok"
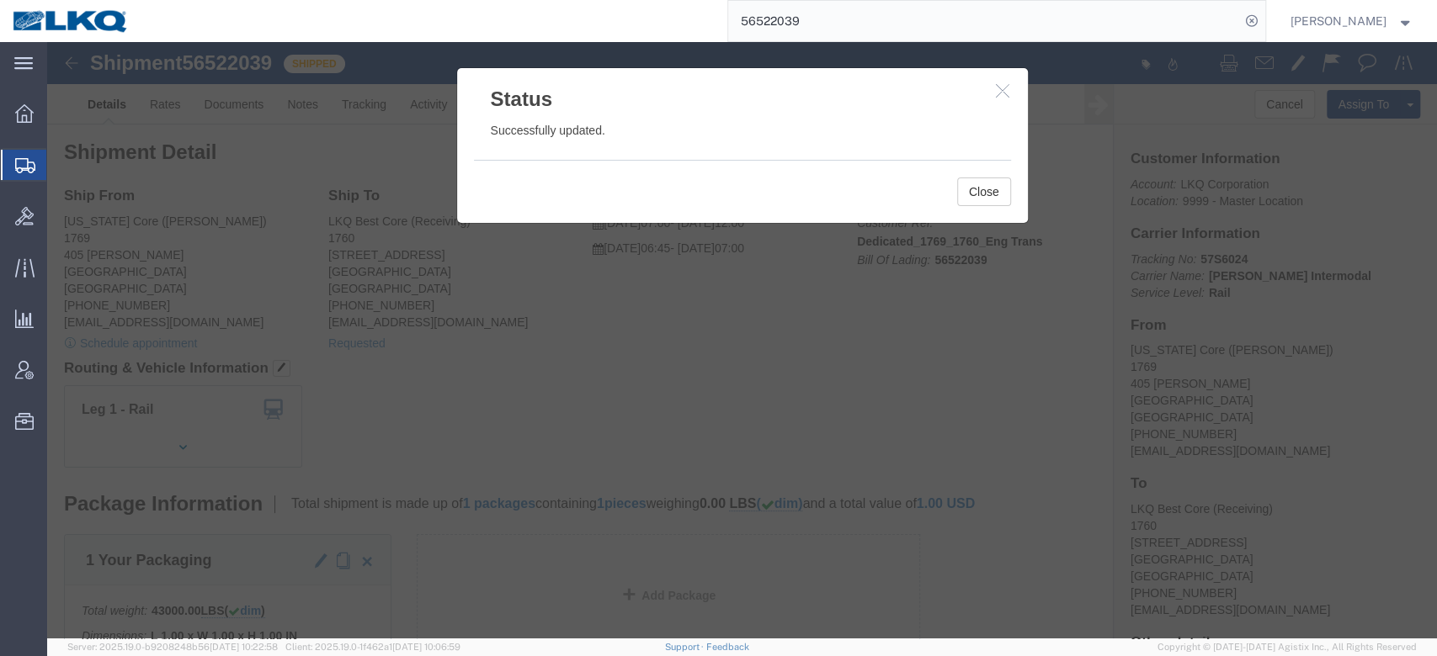
click div "Close"
drag, startPoint x: 918, startPoint y: 133, endPoint x: 932, endPoint y: 156, distance: 26.4
click div "Close"
click button "Close"
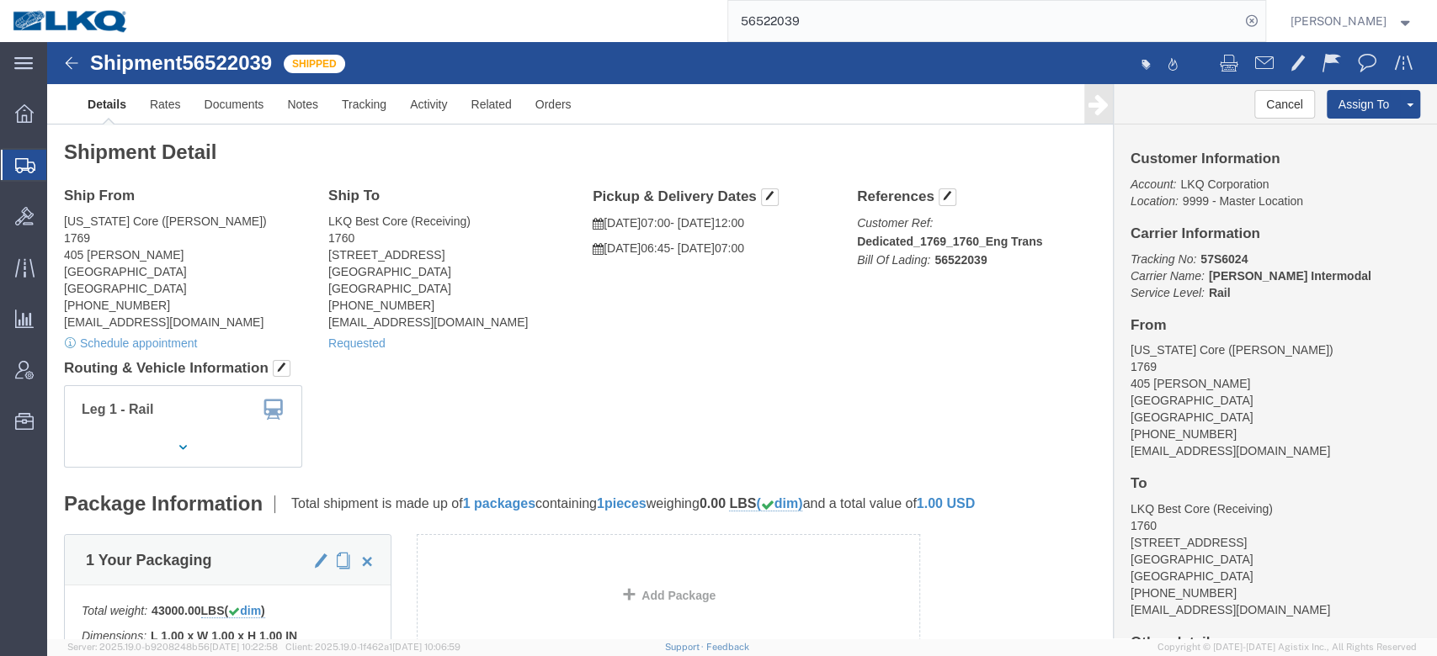
click at [870, 20] on input "56522039" at bounding box center [984, 21] width 512 height 40
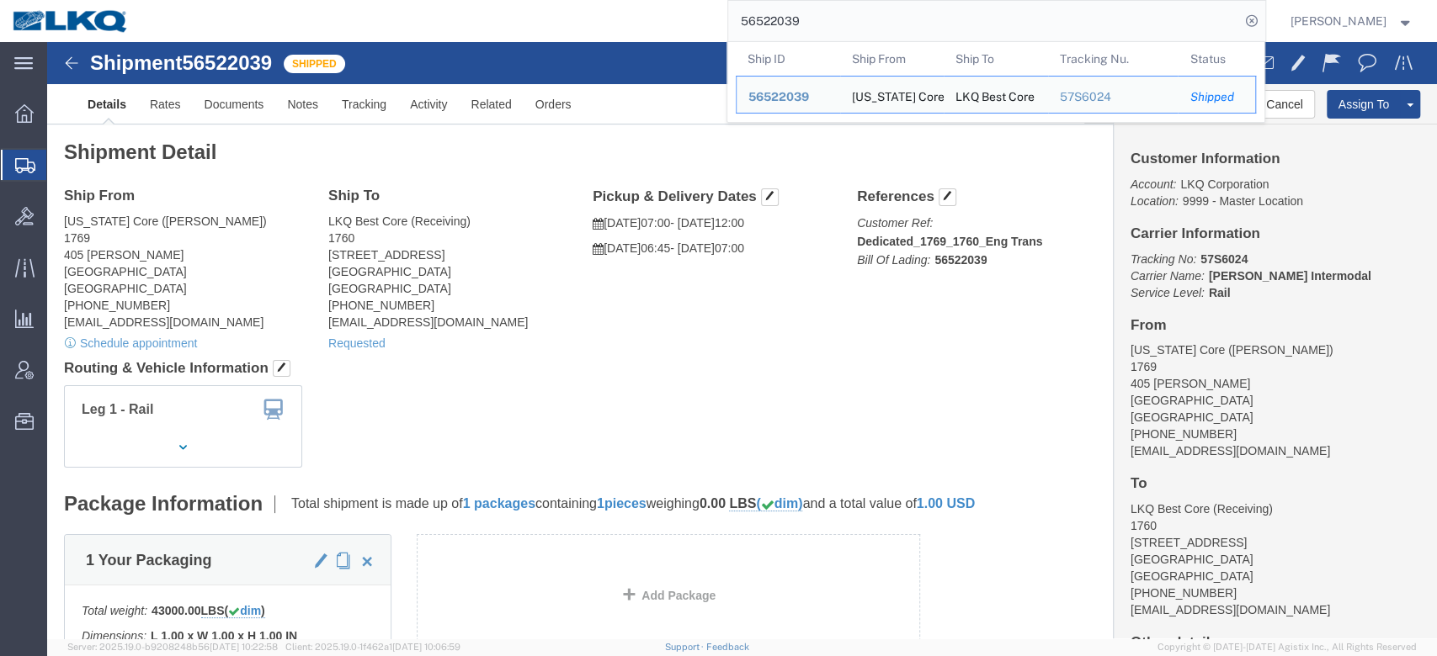
click at [869, 19] on input "56522039" at bounding box center [984, 21] width 512 height 40
paste input "879037"
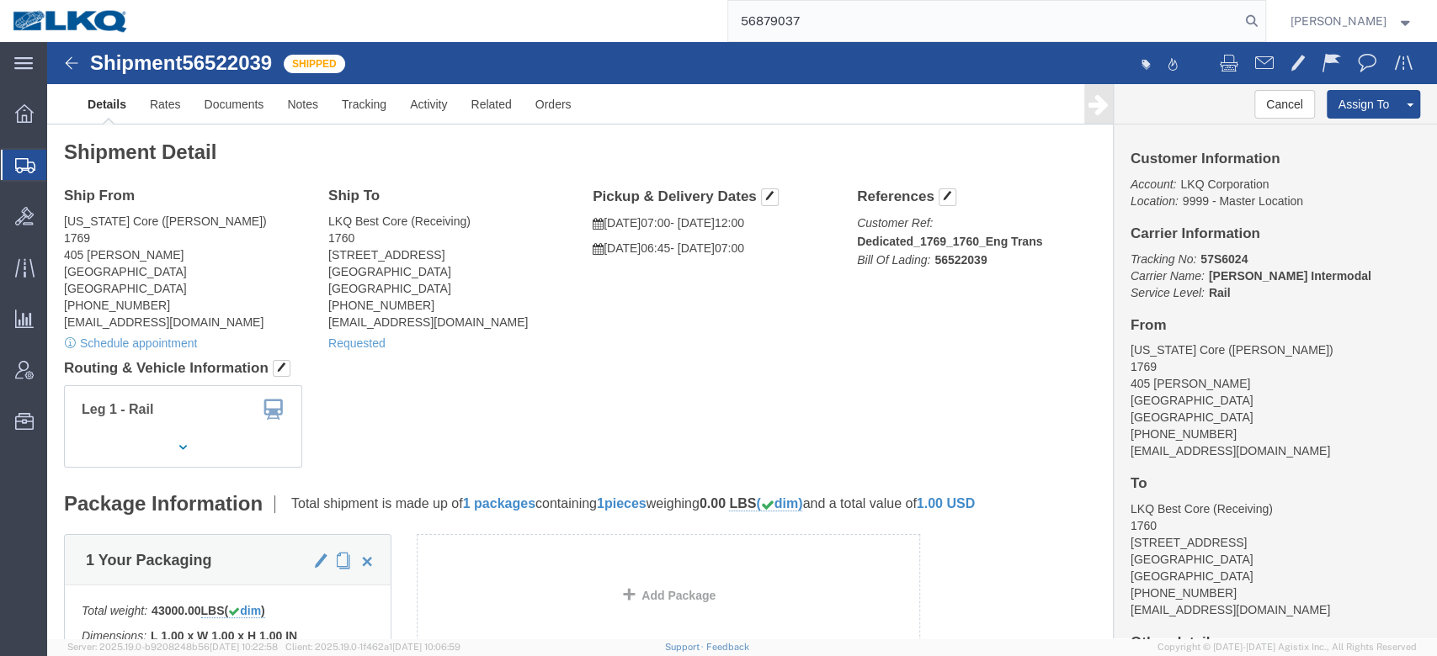
type input "56879037"
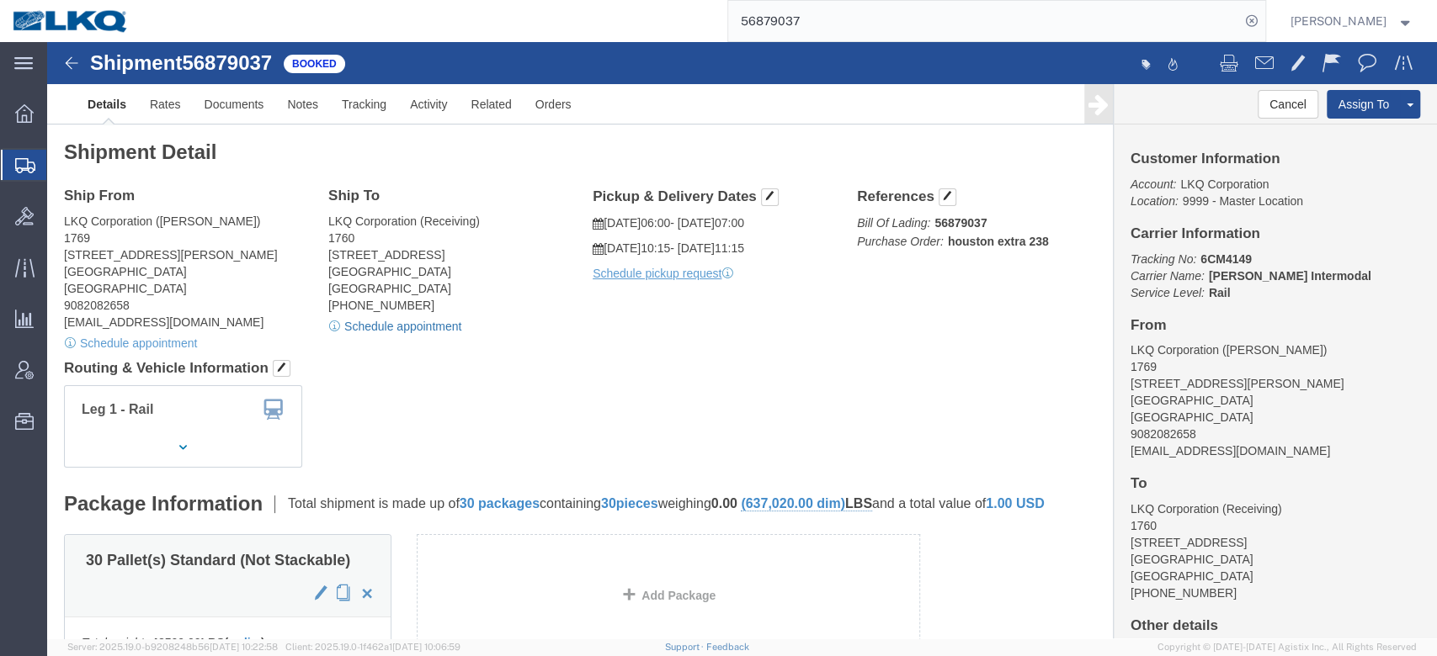
click link "Schedule appointment"
select select
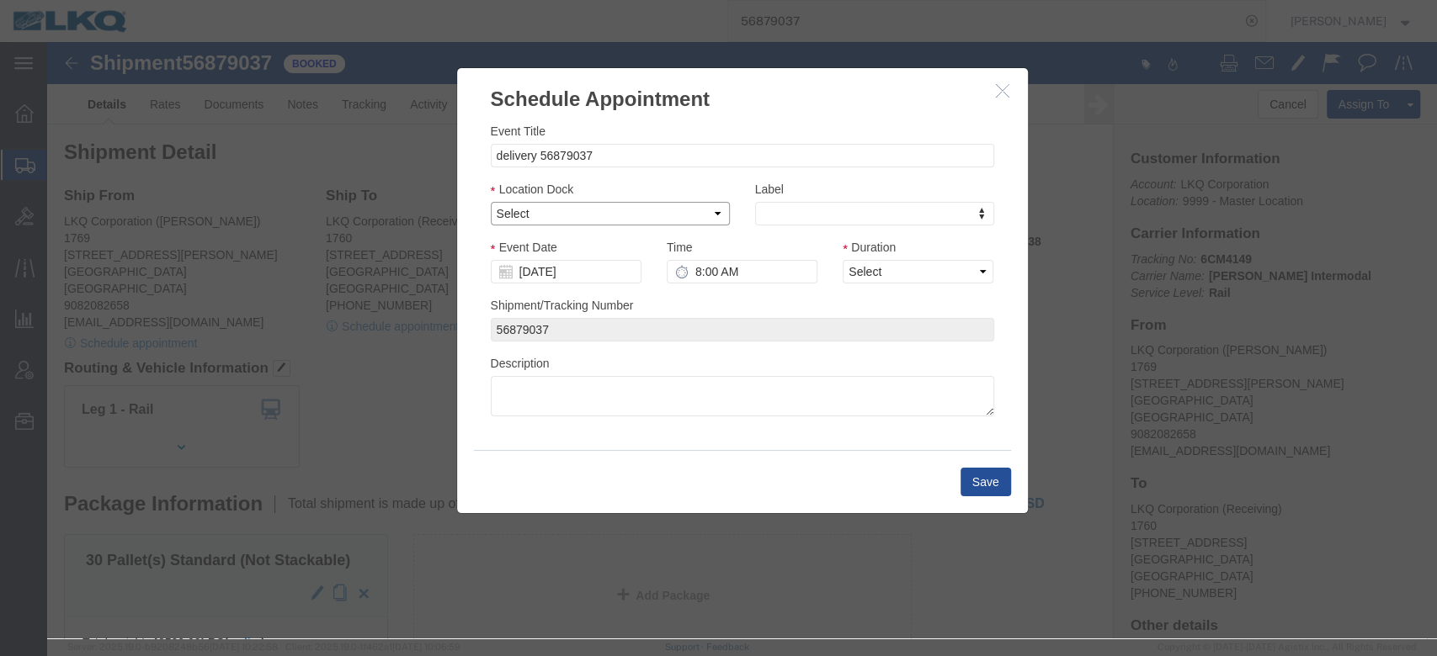
click select "Select 1760 - LKQ Best Core 1760 - Outbound Loads"
select select "1"
click select "Select 1760 - LKQ Best Core 1760 - Outbound Loads"
click input "[DATE]"
click td "30"
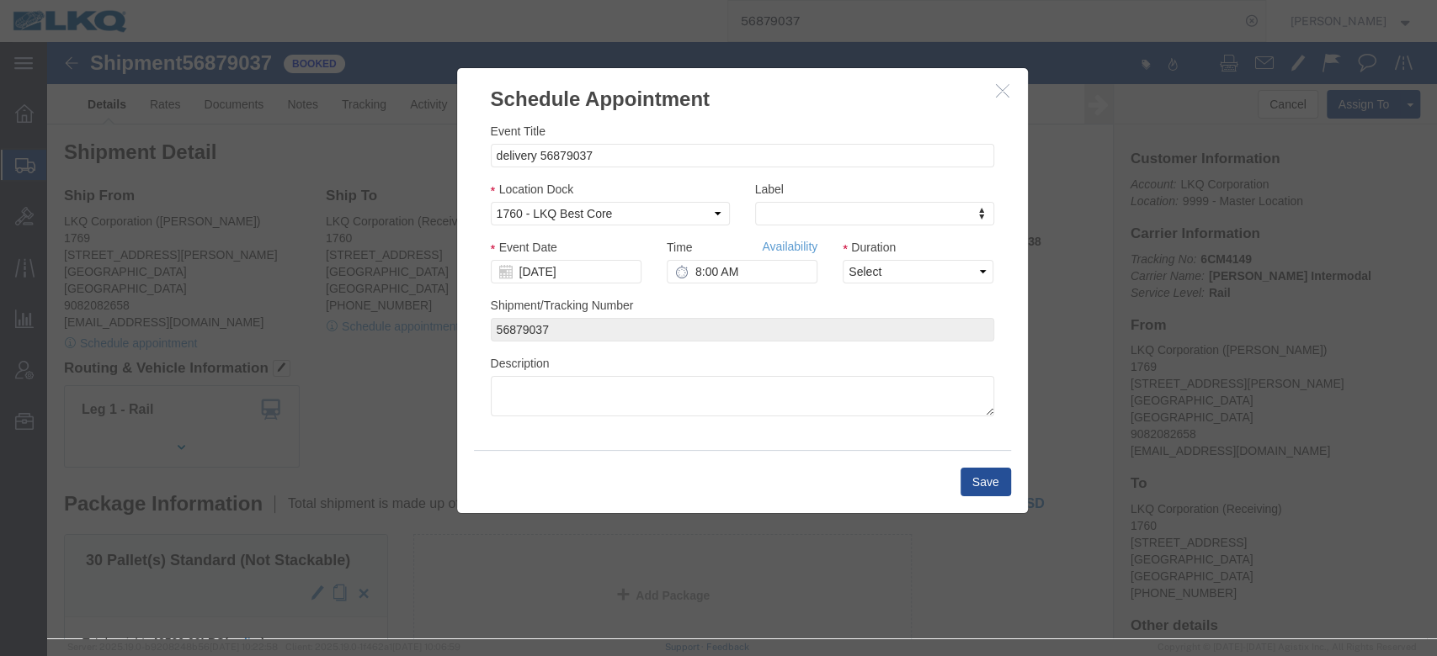
click div
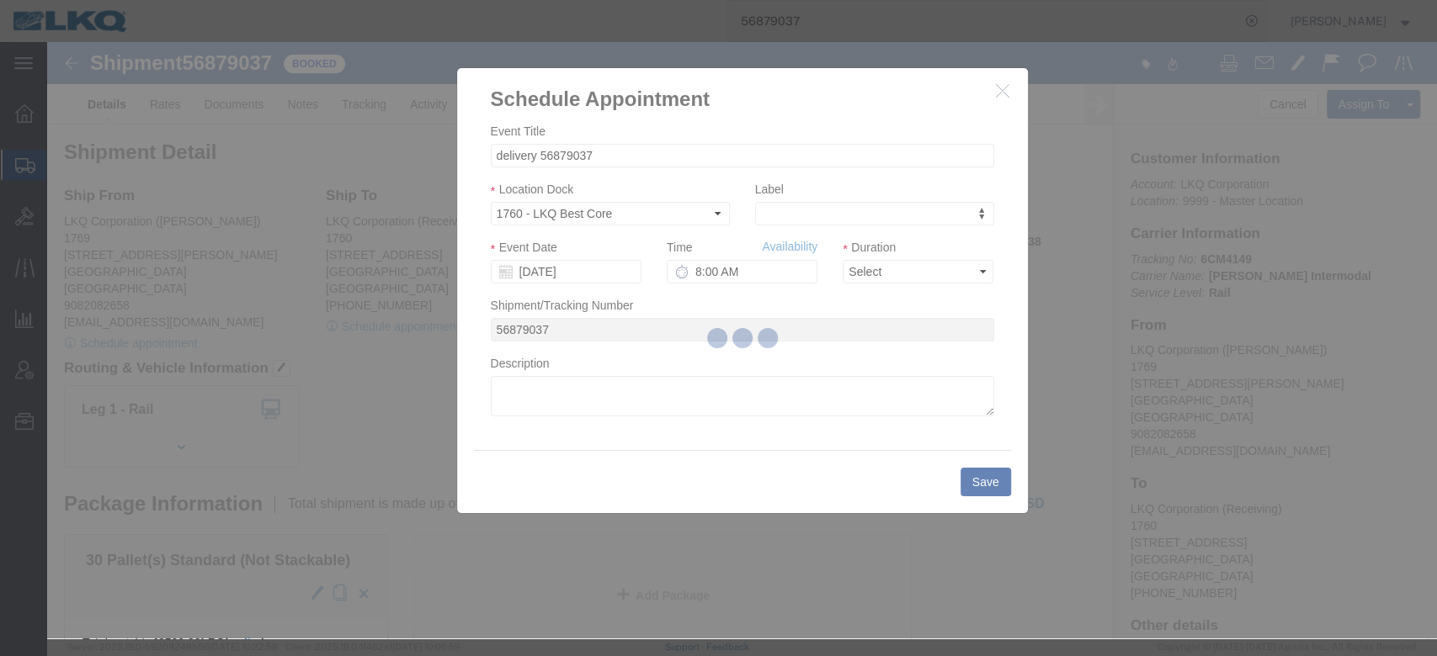
click at [866, 279] on div at bounding box center [742, 340] width 1390 height 597
click at [864, 276] on div at bounding box center [742, 340] width 1390 height 597
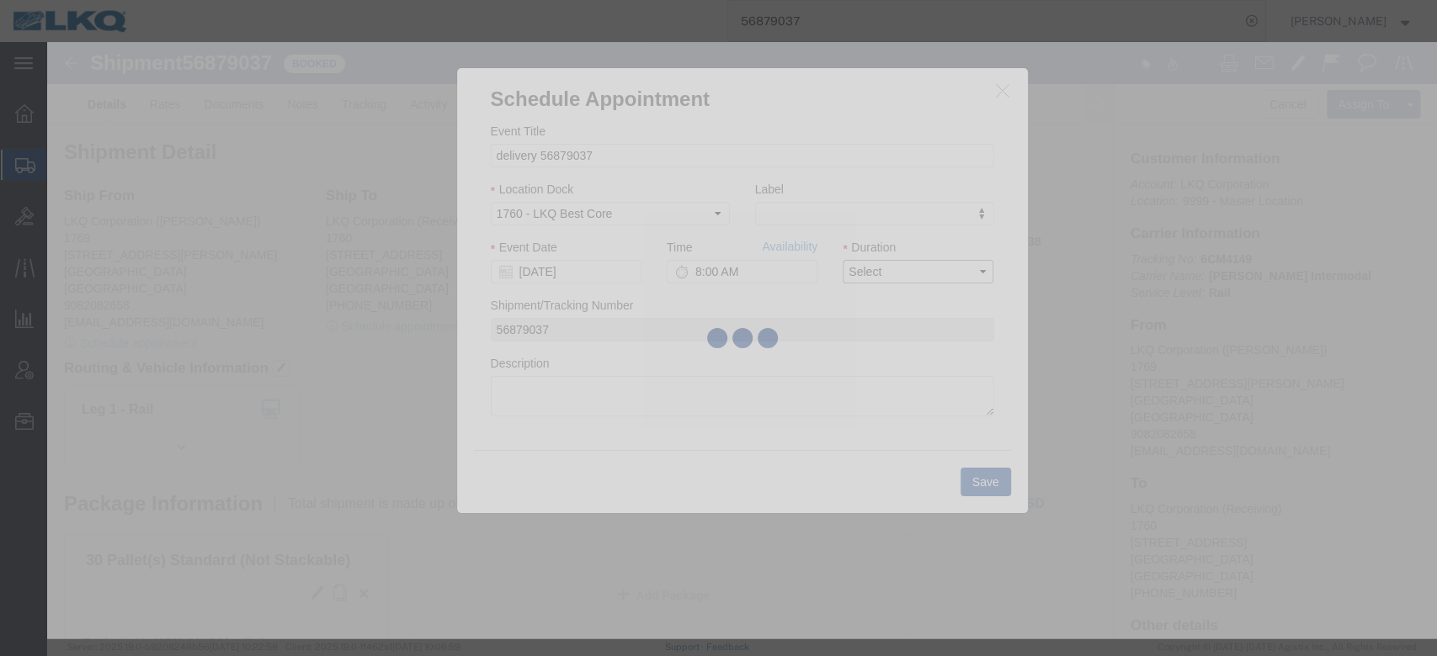
drag, startPoint x: 864, startPoint y: 277, endPoint x: 816, endPoint y: 236, distance: 62.6
click select "Select 15 min 30 min 45 min 1 hr 2 hr 3 hr 4 hr"
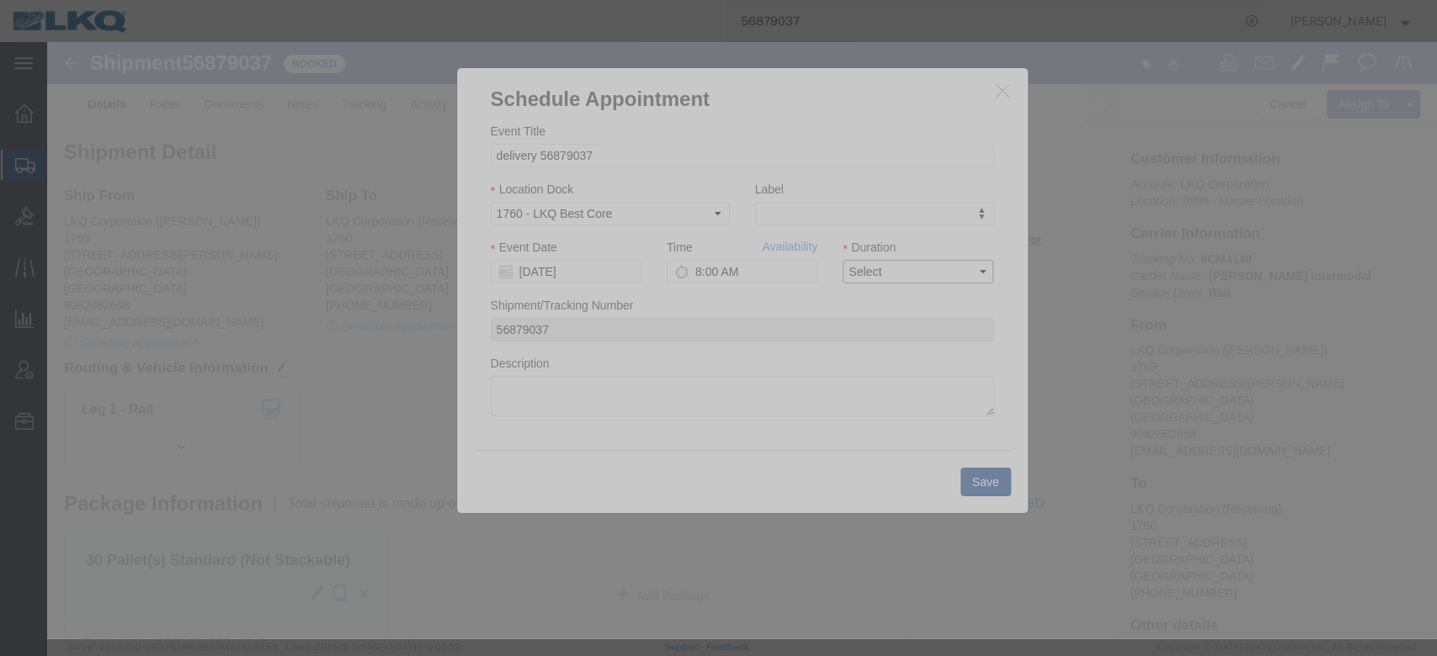
select select "15"
click select "Select 15 min 30 min 45 min 1 hr 2 hr 3 hr 4 hr"
click link "Availability"
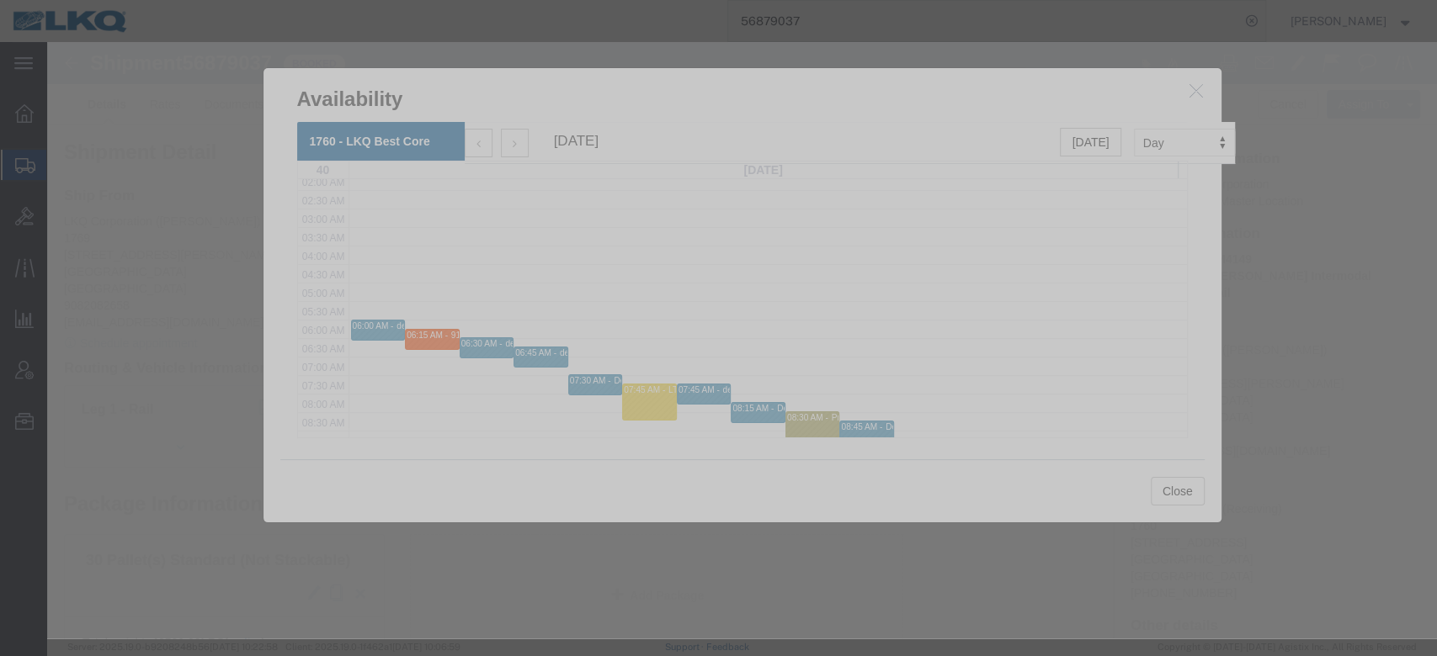
scroll to position [112, 0]
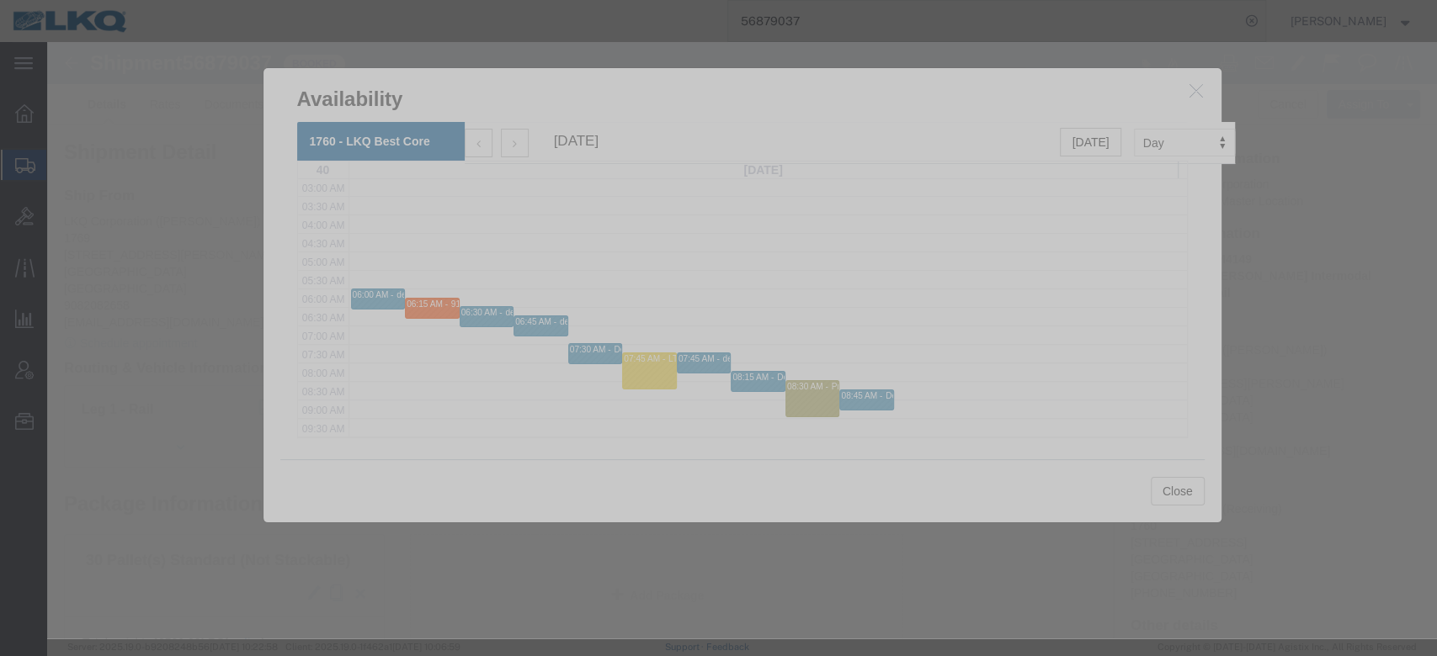
click button "button"
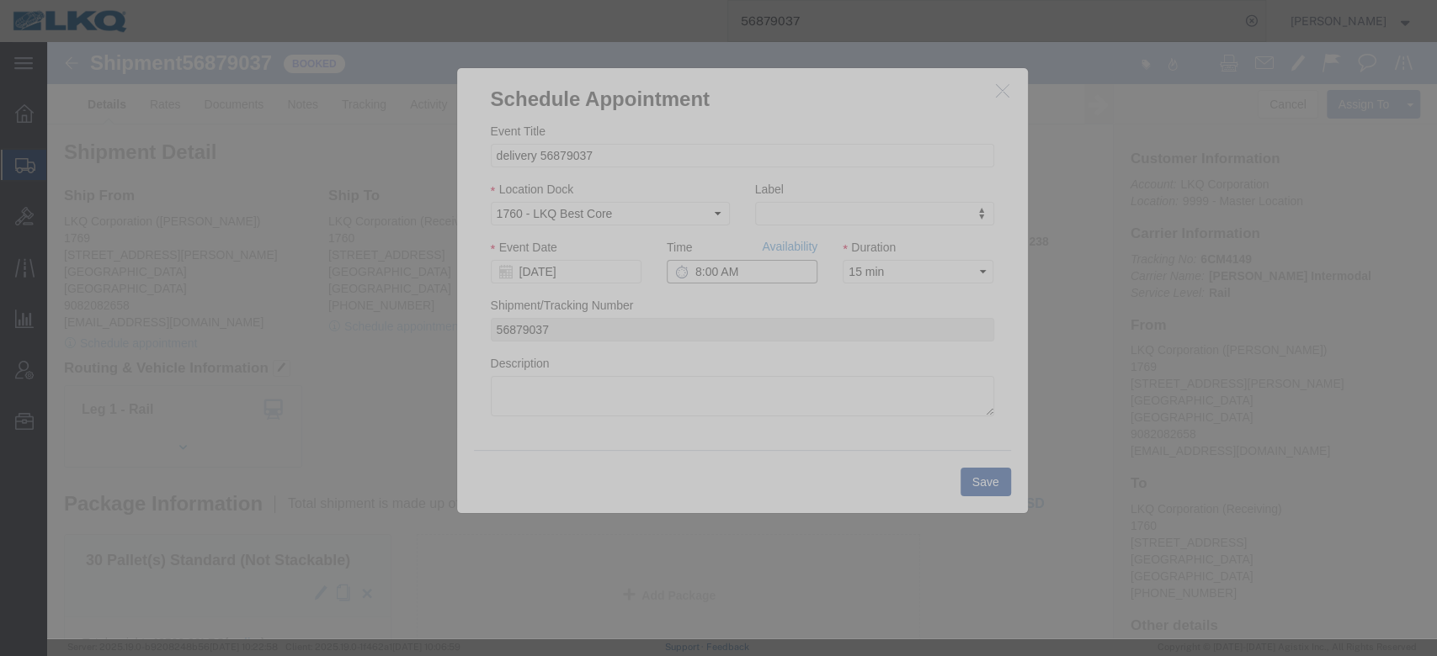
click input "8:00 AM"
type input "7:00 AM"
click button "Save"
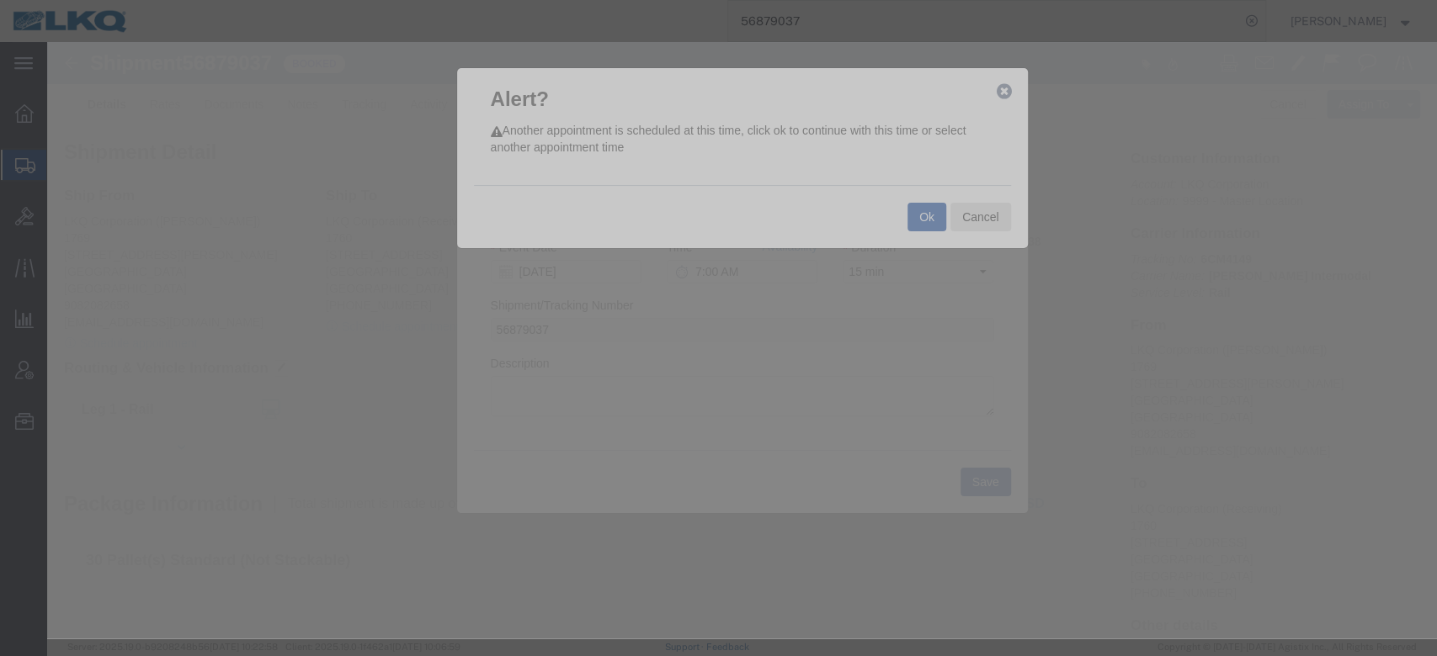
click button "Ok"
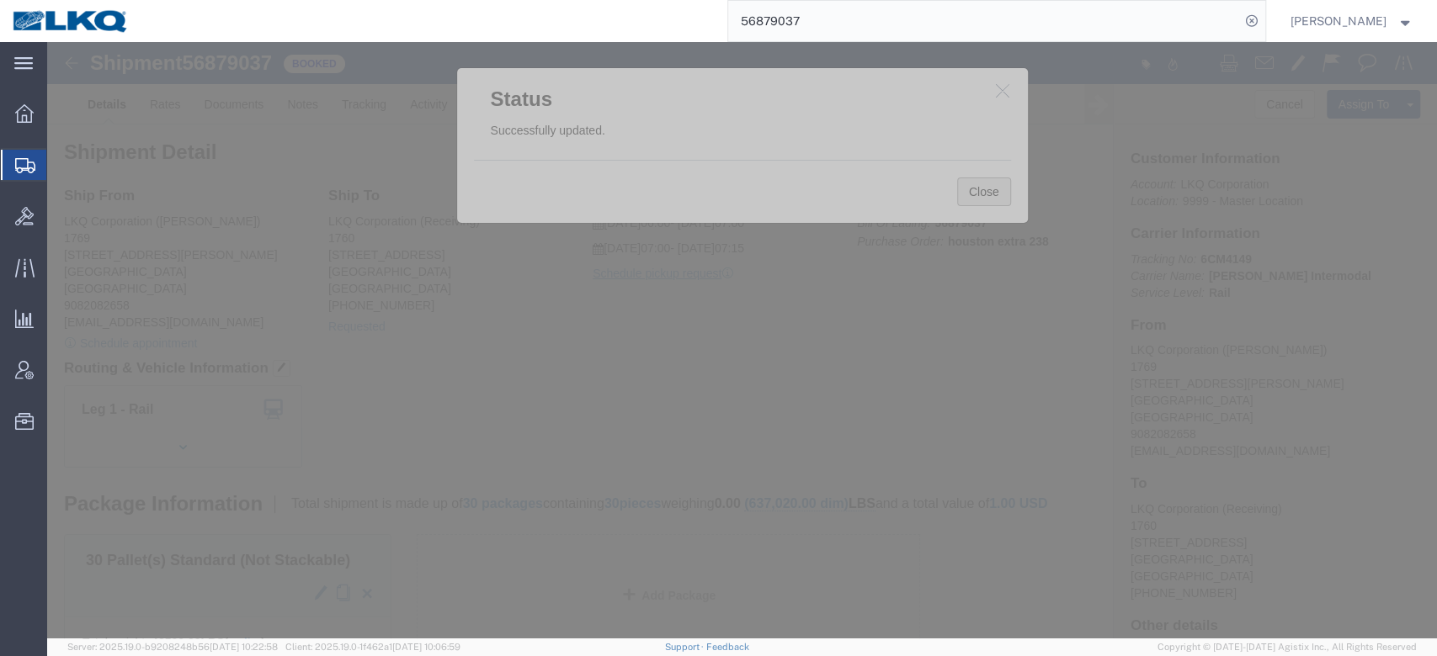
click button "Close"
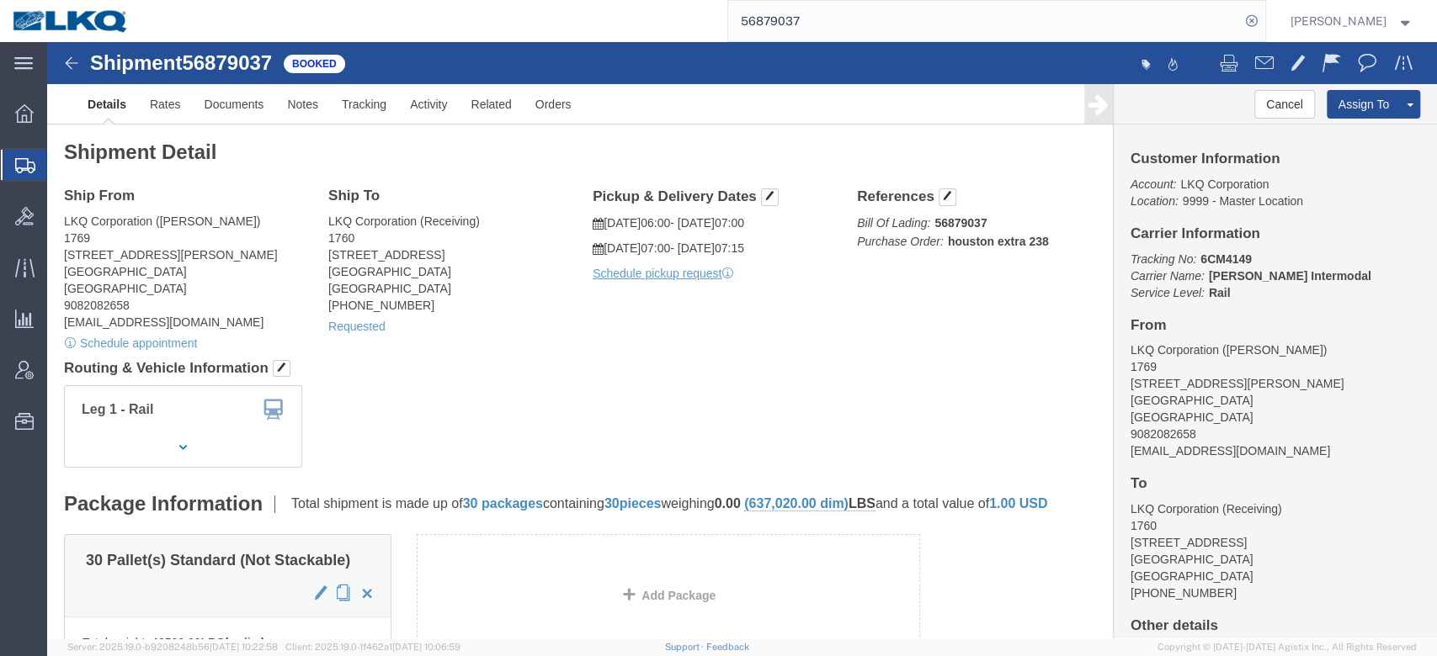
click at [853, 24] on input "56879037" at bounding box center [984, 21] width 512 height 40
paste input "33860"
type input "56833860"
click at [1076, 19] on icon at bounding box center [1252, 21] width 24 height 24
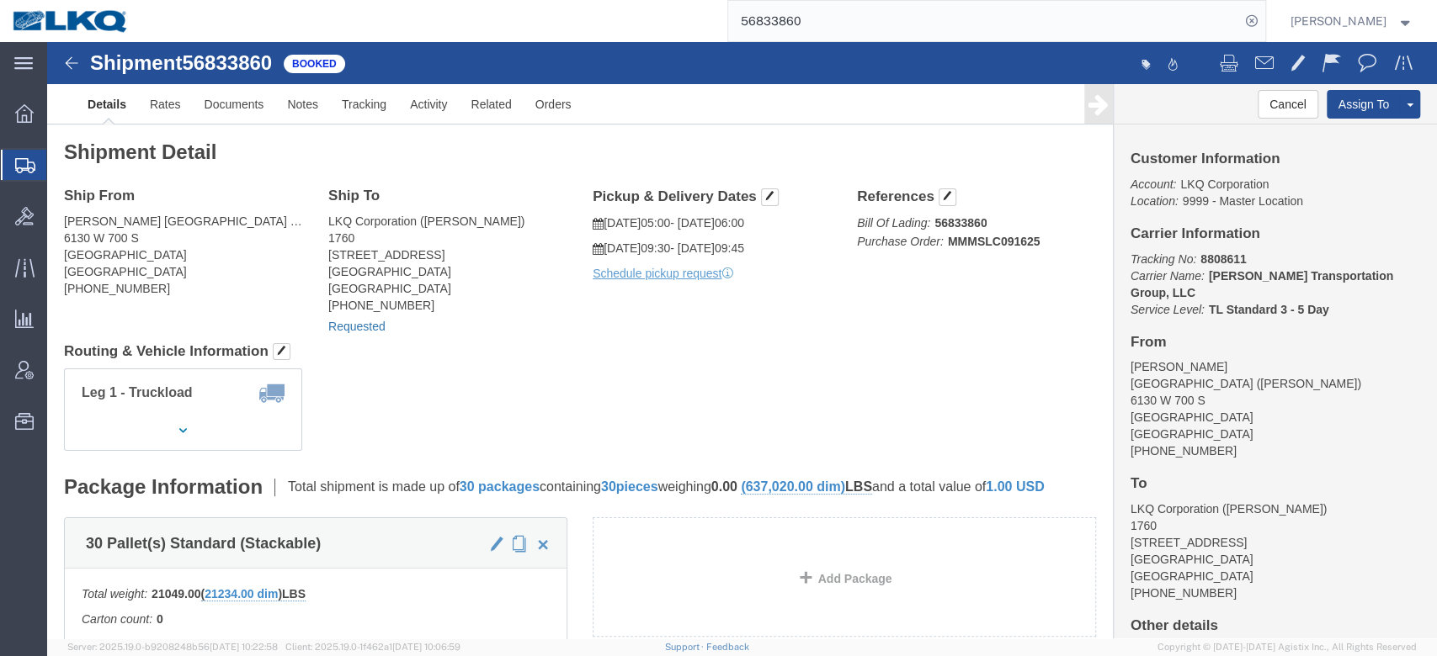
click link "Requested"
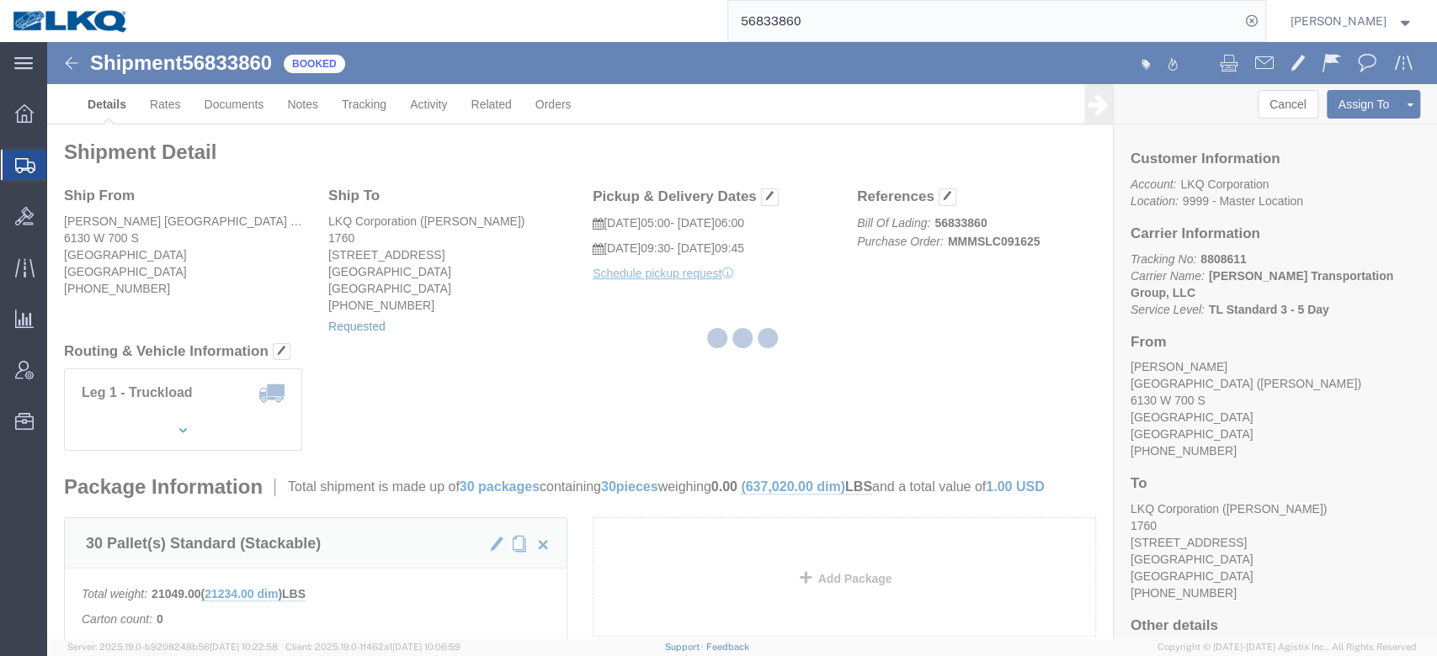
select select "1"
select select "24"
select select "15"
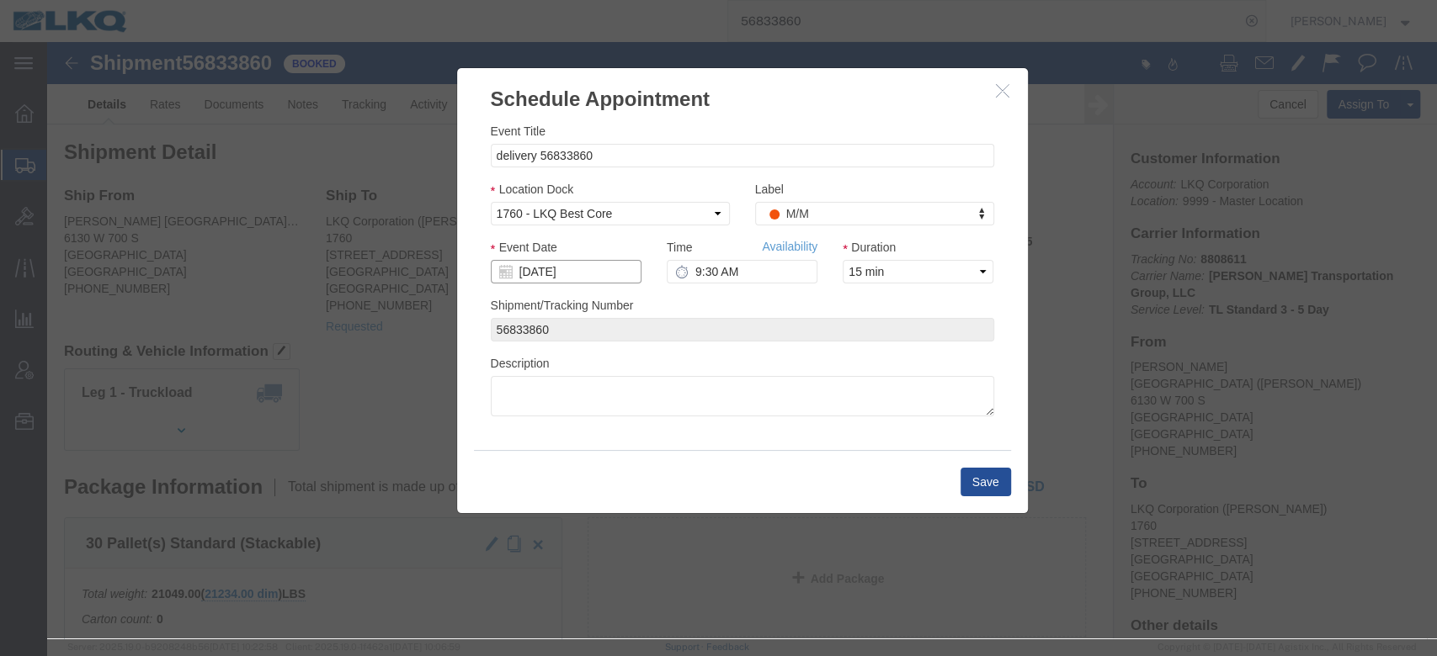
click input "[DATE]"
click td "25"
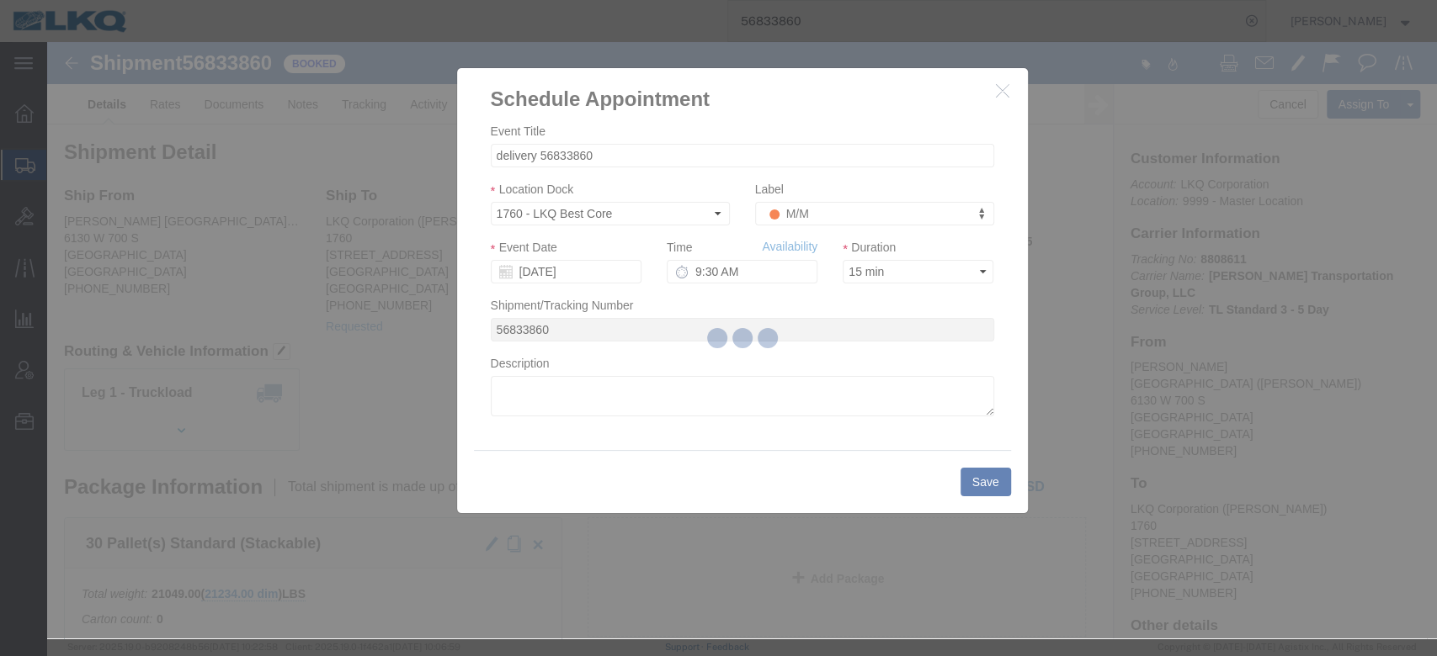
click at [718, 272] on div at bounding box center [742, 340] width 1390 height 597
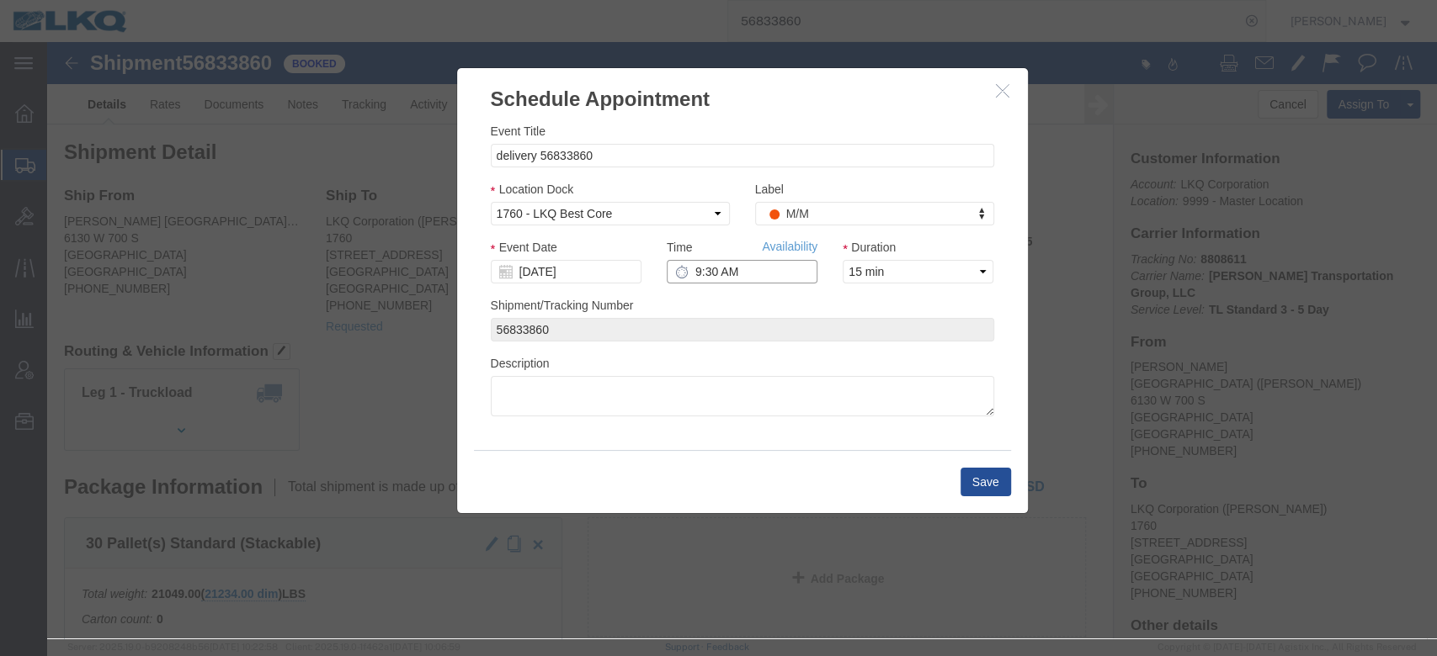
click input "9:30 AM"
type input "11:45 AM"
click button "Save"
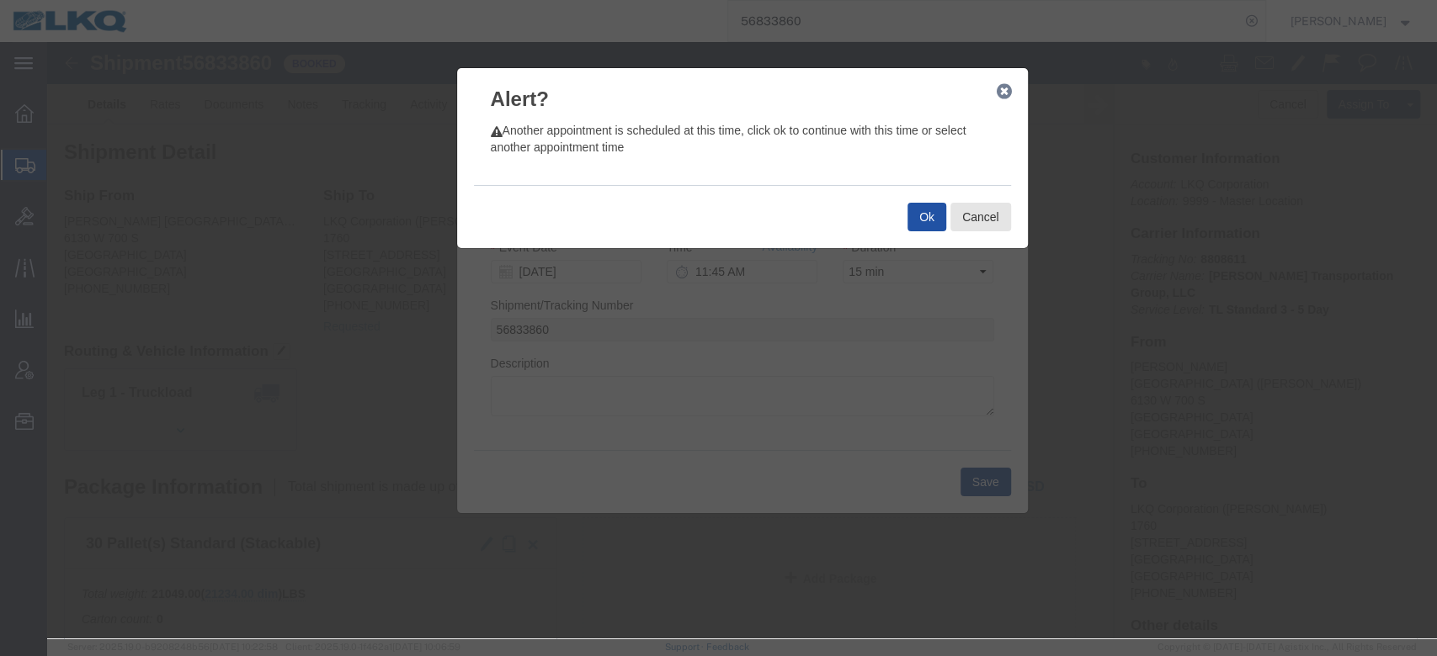
click button "Ok"
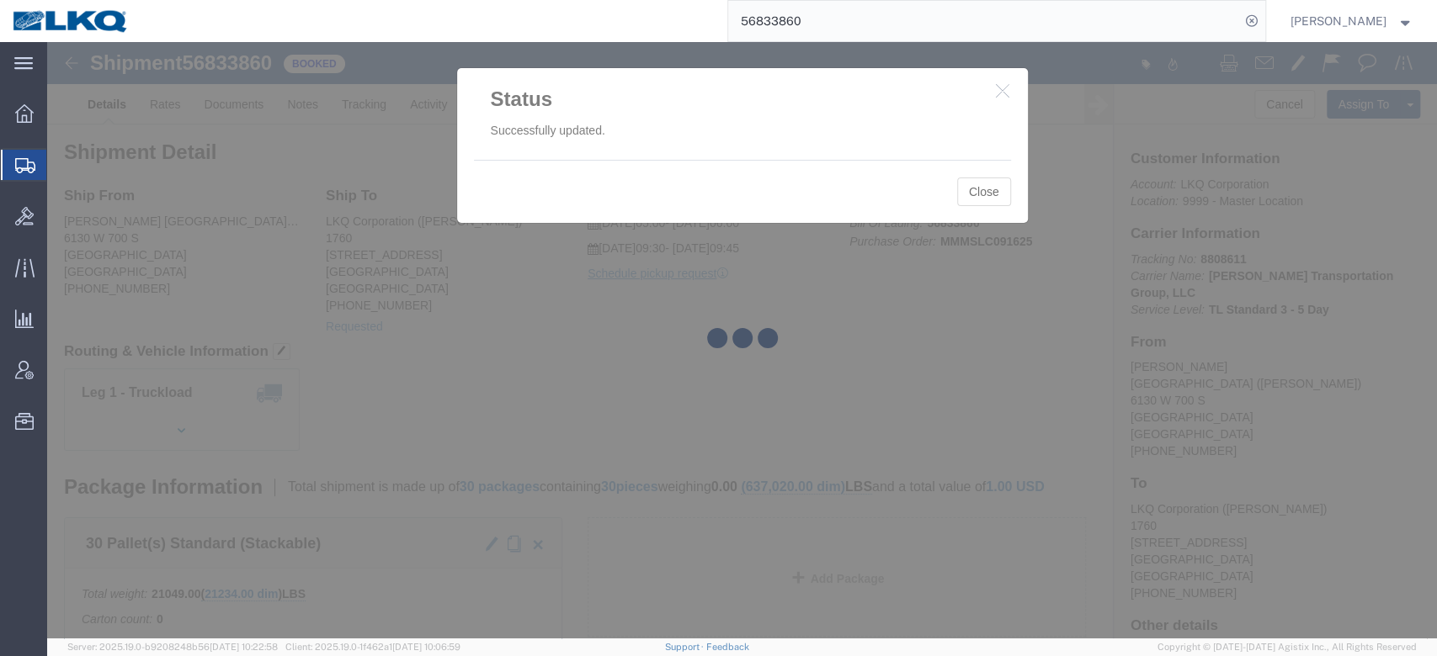
click at [984, 193] on div at bounding box center [742, 340] width 1390 height 597
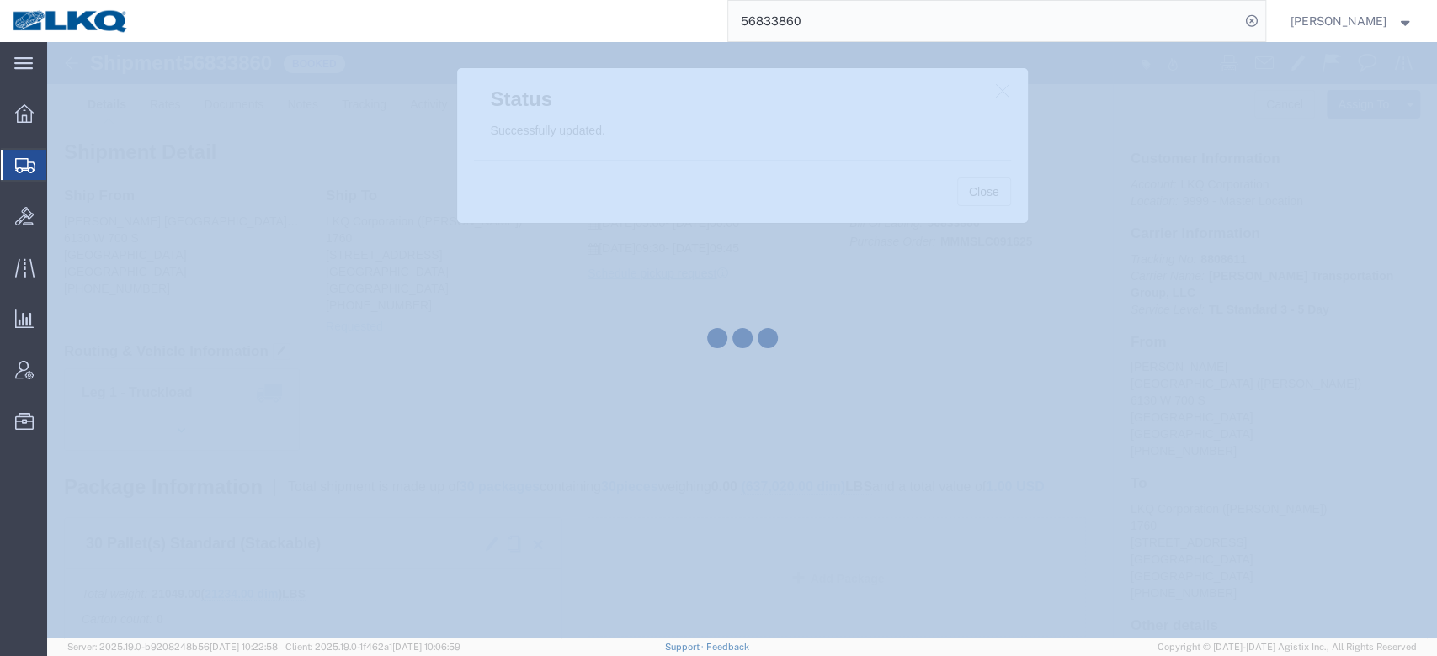
click at [984, 193] on div at bounding box center [742, 340] width 1390 height 597
click at [983, 193] on div at bounding box center [742, 340] width 1390 height 597
click at [982, 192] on div at bounding box center [742, 340] width 1390 height 597
click at [982, 191] on div at bounding box center [742, 340] width 1390 height 597
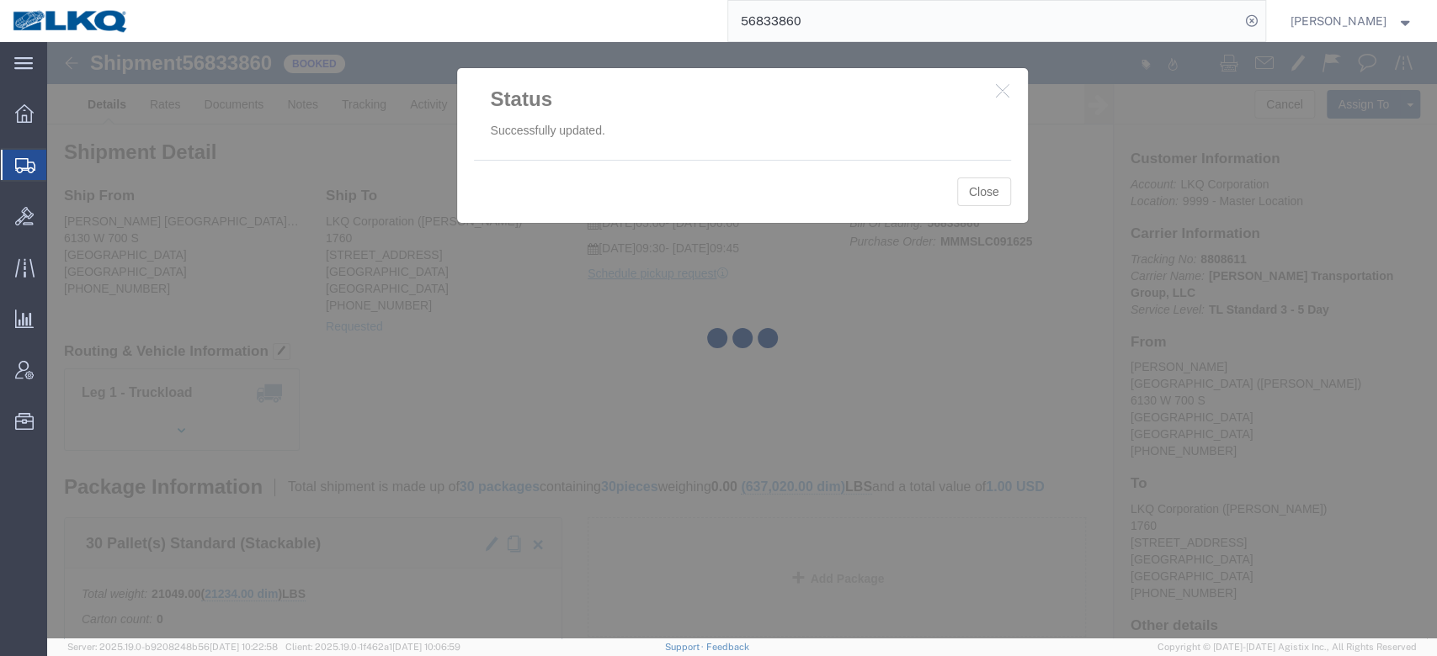
click at [981, 190] on div at bounding box center [742, 340] width 1390 height 597
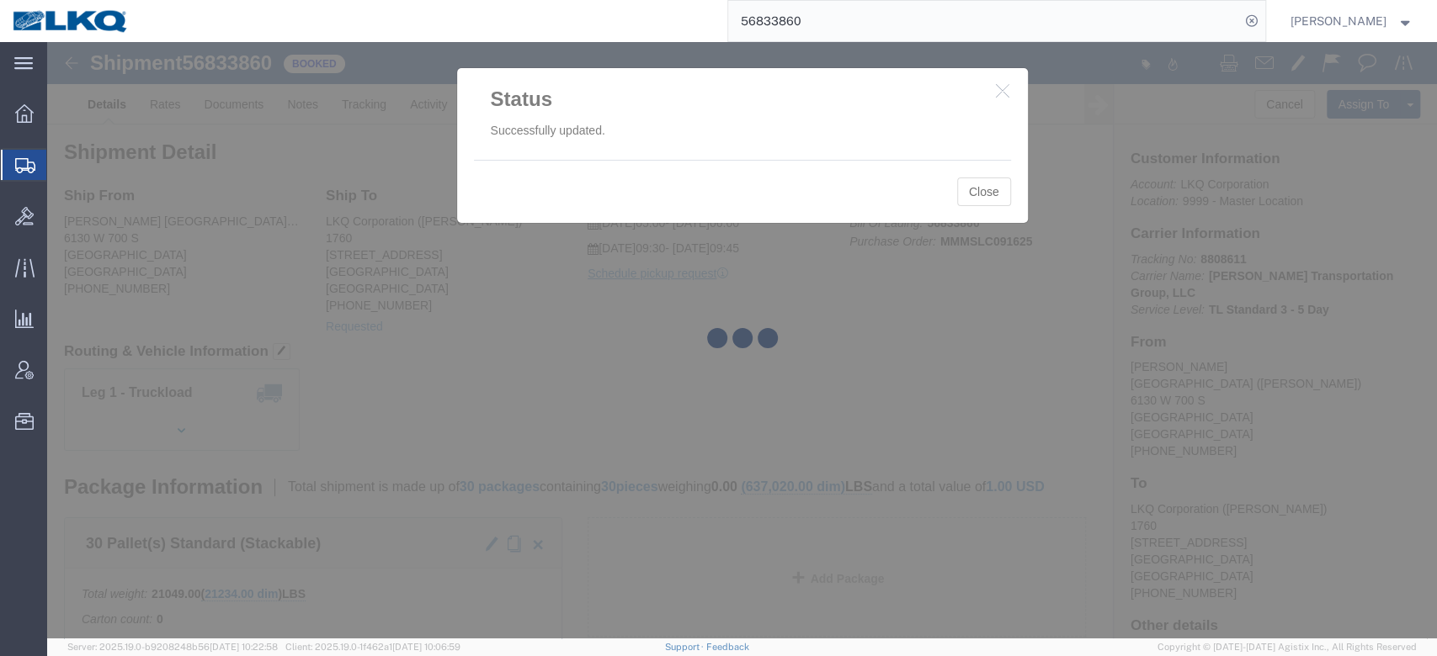
click at [981, 190] on div at bounding box center [742, 340] width 1390 height 597
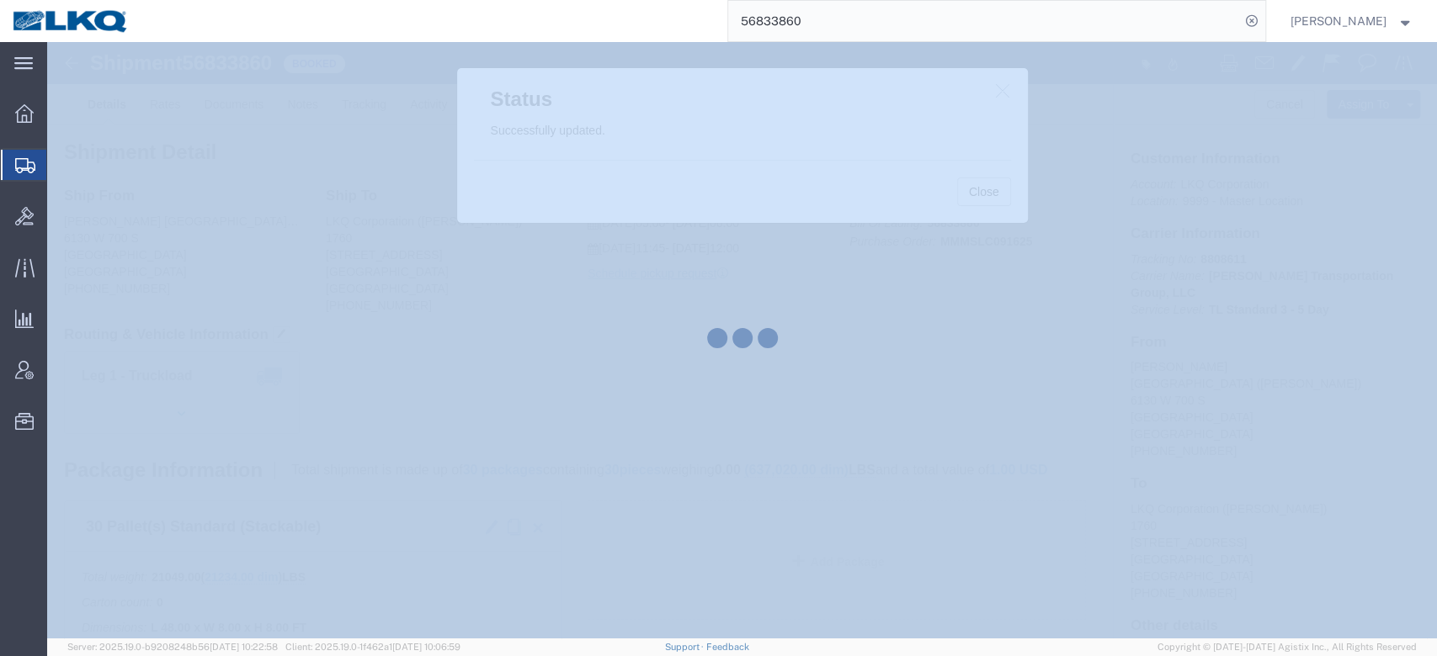
click at [980, 190] on div at bounding box center [742, 340] width 1390 height 597
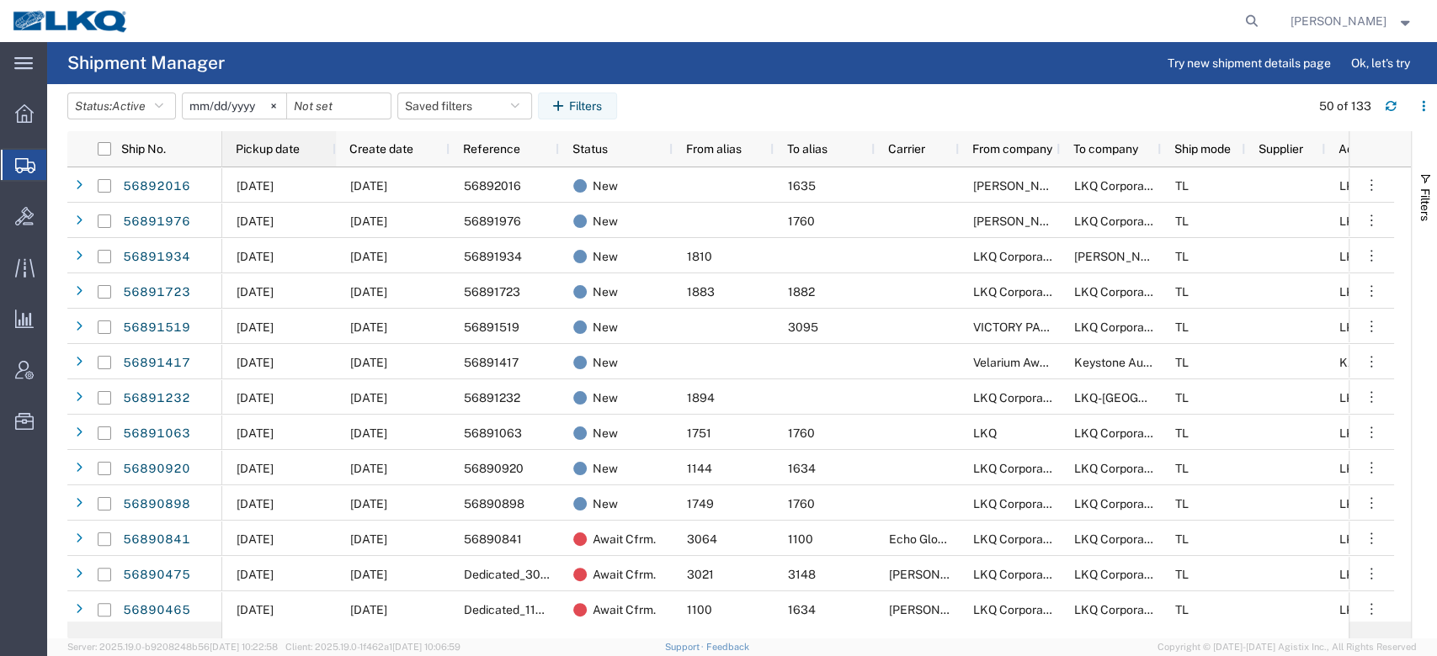
click at [302, 150] on div "Pickup date" at bounding box center [282, 149] width 93 height 27
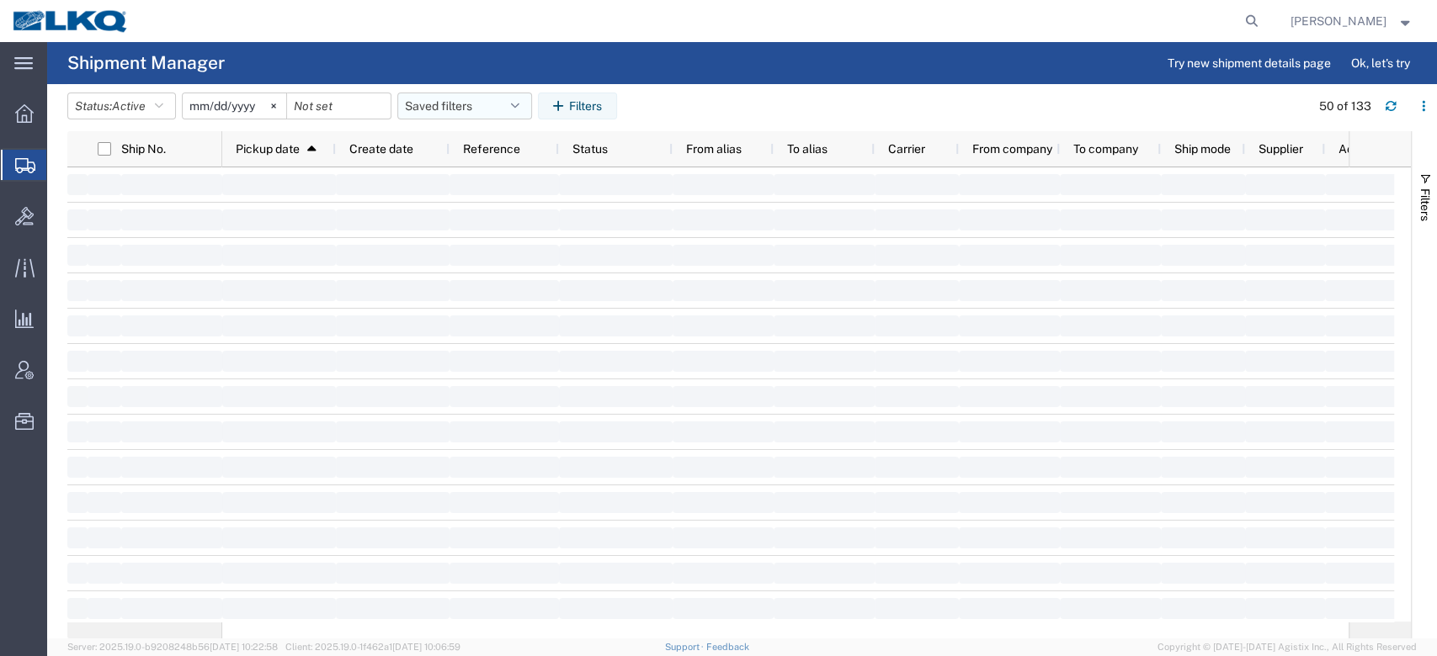
click at [449, 104] on button "Saved filters" at bounding box center [464, 106] width 135 height 27
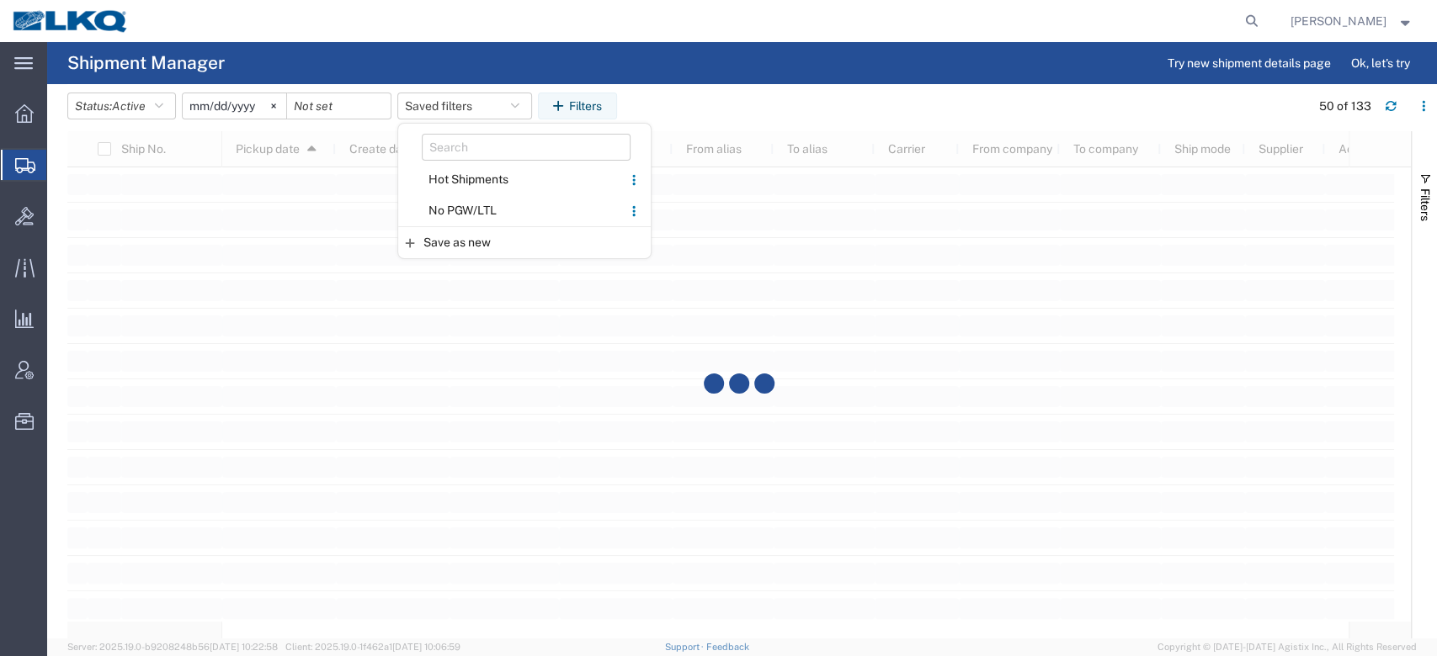
click at [471, 199] on span "No PGW/LTL" at bounding box center [510, 210] width 221 height 31
type input "2025-01-01"
type input "2025-12-31"
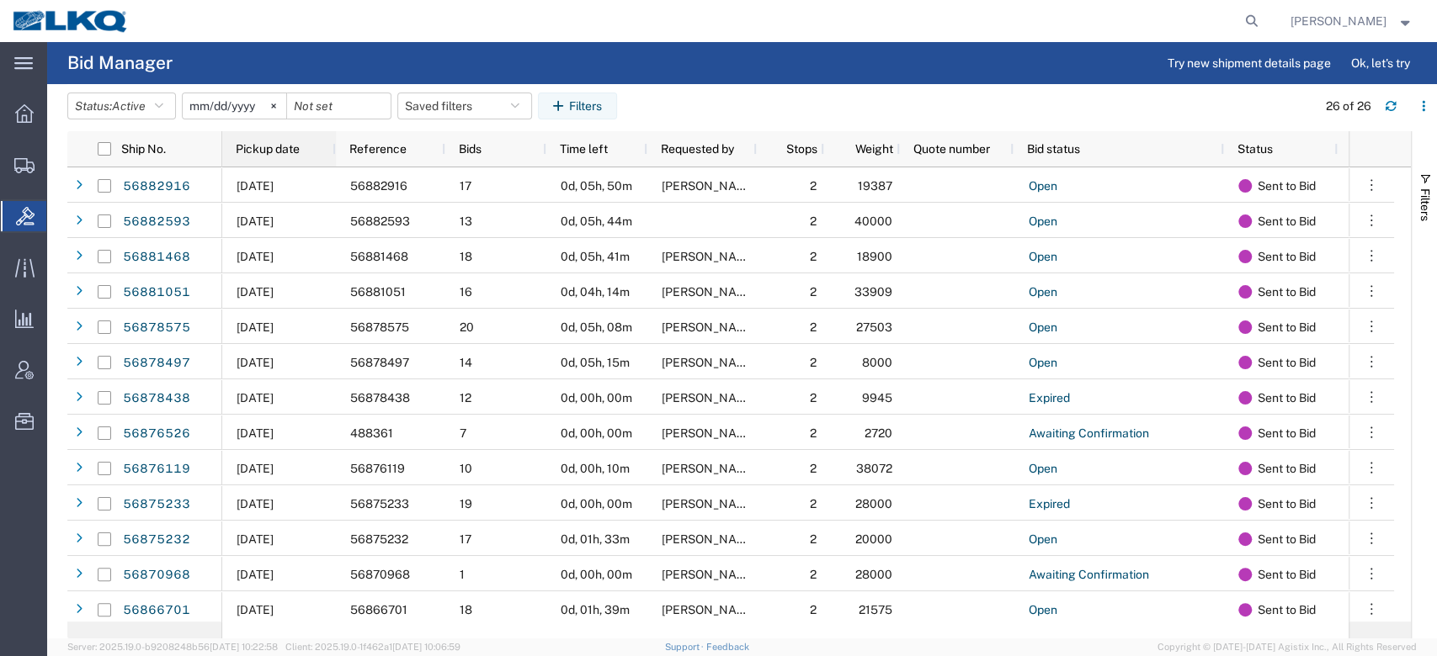
click at [243, 156] on div "Pickup date" at bounding box center [282, 149] width 93 height 27
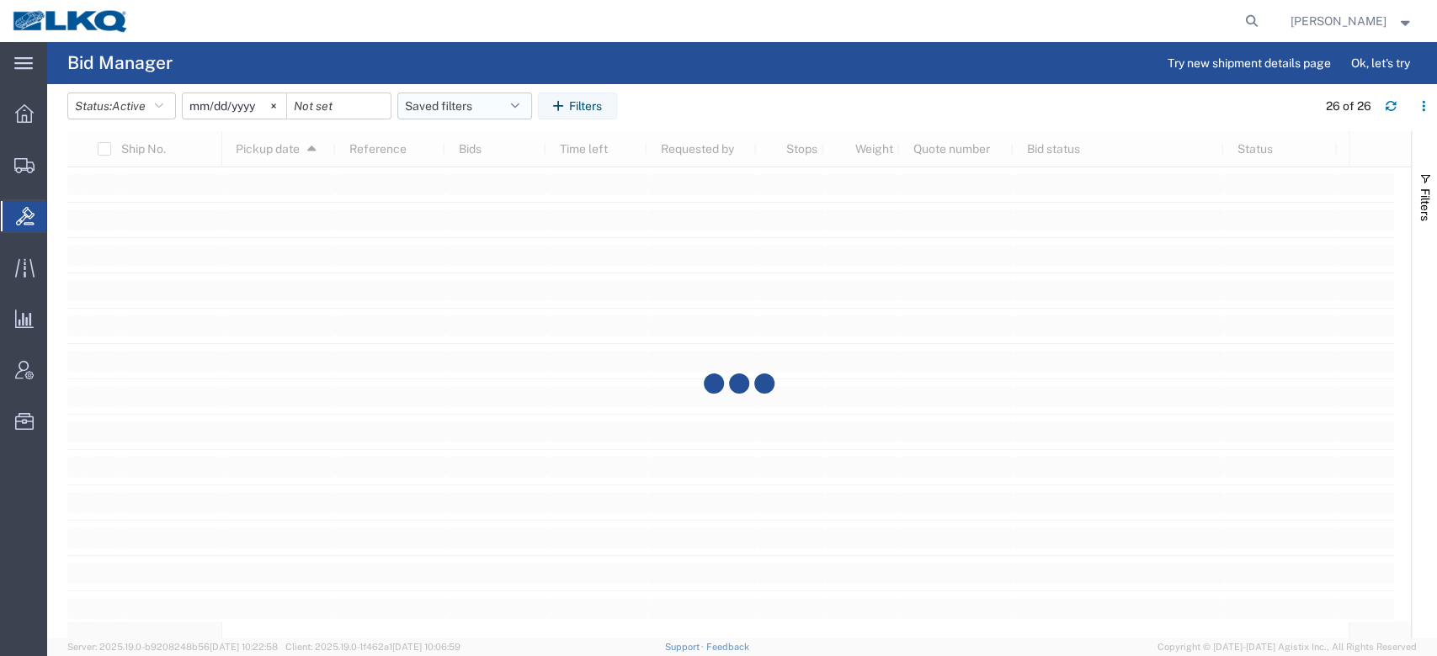
click at [465, 104] on button "Saved filters" at bounding box center [464, 106] width 135 height 27
click at [471, 169] on span "No PGW/LTL" at bounding box center [510, 179] width 221 height 31
type input "2025-01-01"
type input "2025-12-31"
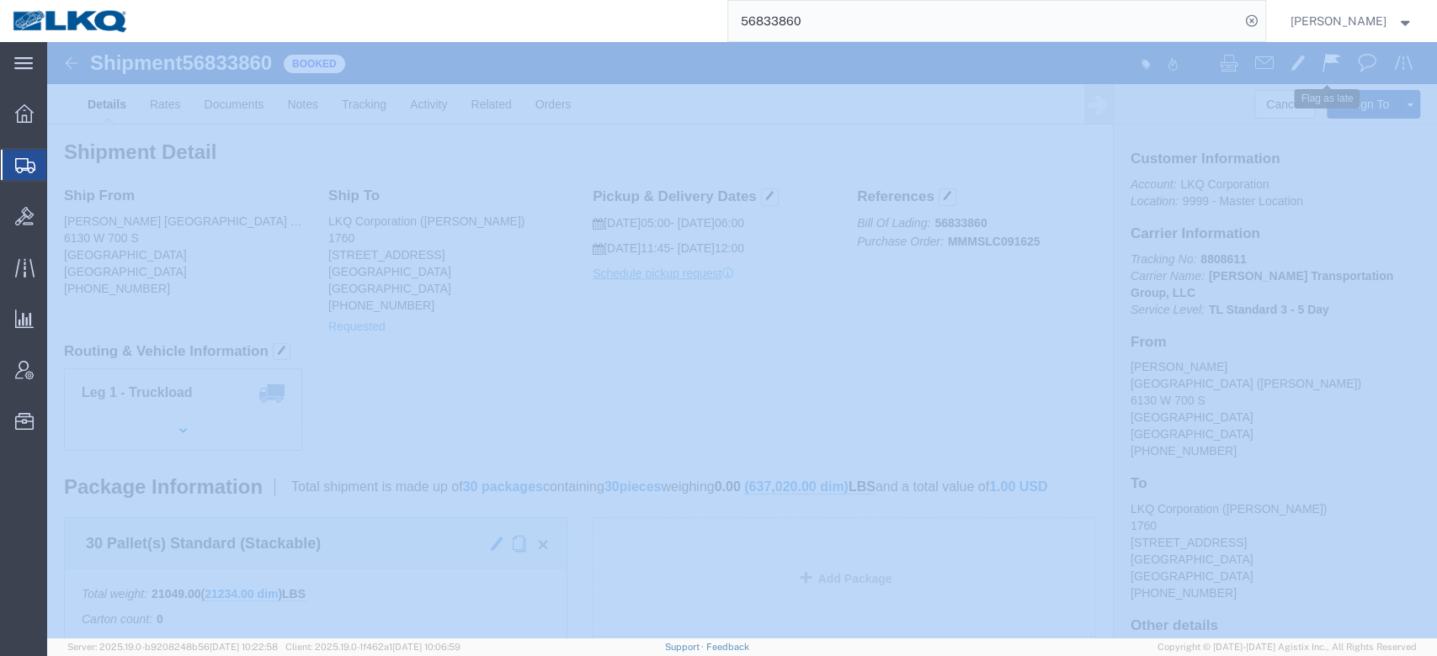
click span
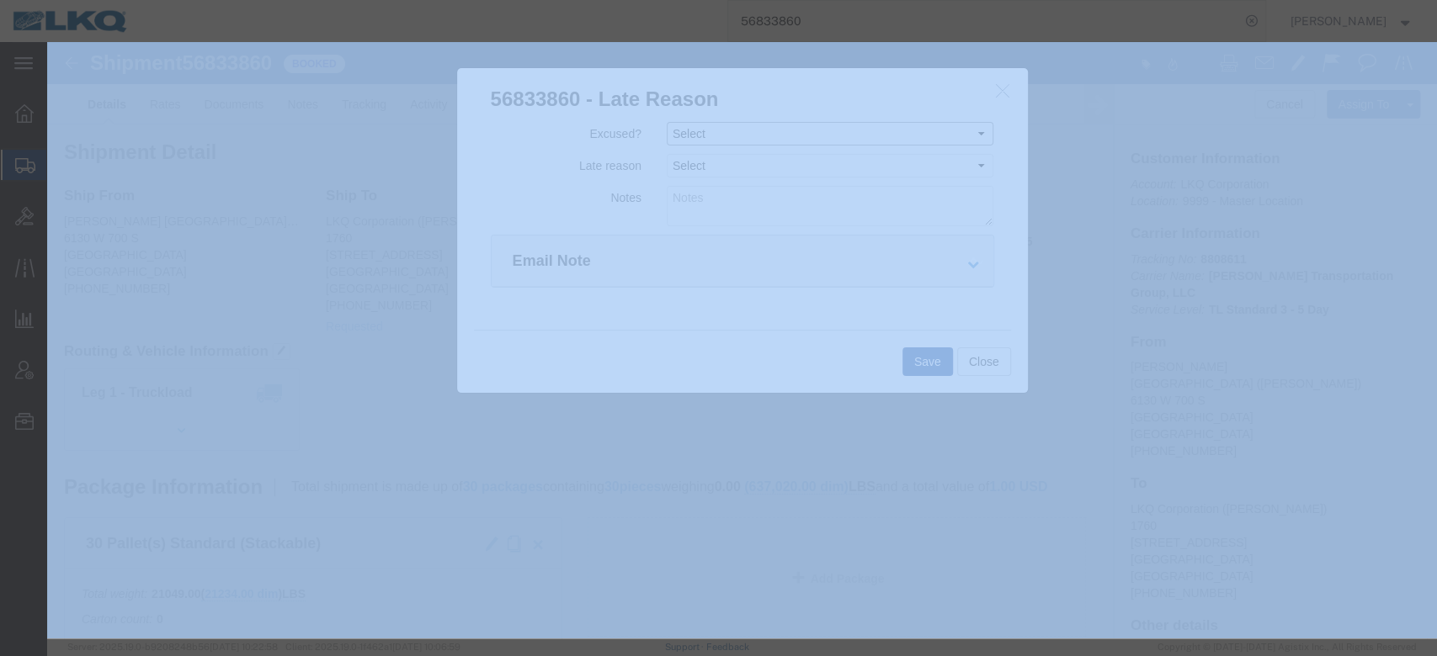
click select "Select Excused Not Excused"
select select "NOT_EXCUSED"
click select "Select Excused Not Excused"
click select "Select Bad Carrier Data Carrier Admin Error Delay Accident Driver Error Lack of…"
select select "DRIVER_ERROR"
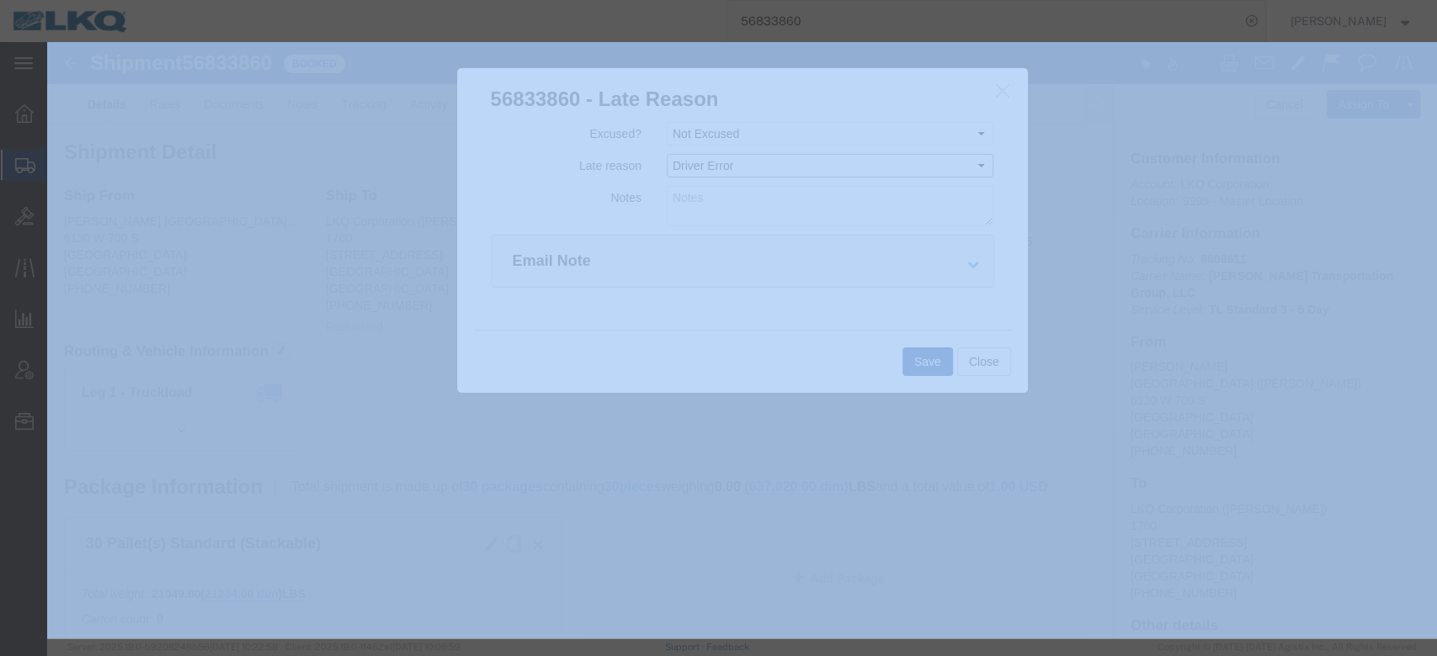
click select "Select Bad Carrier Data Carrier Admin Error Delay Accident Driver Error Lack of…"
click textarea
type textarea "Pickup 9/19"
click button "Save"
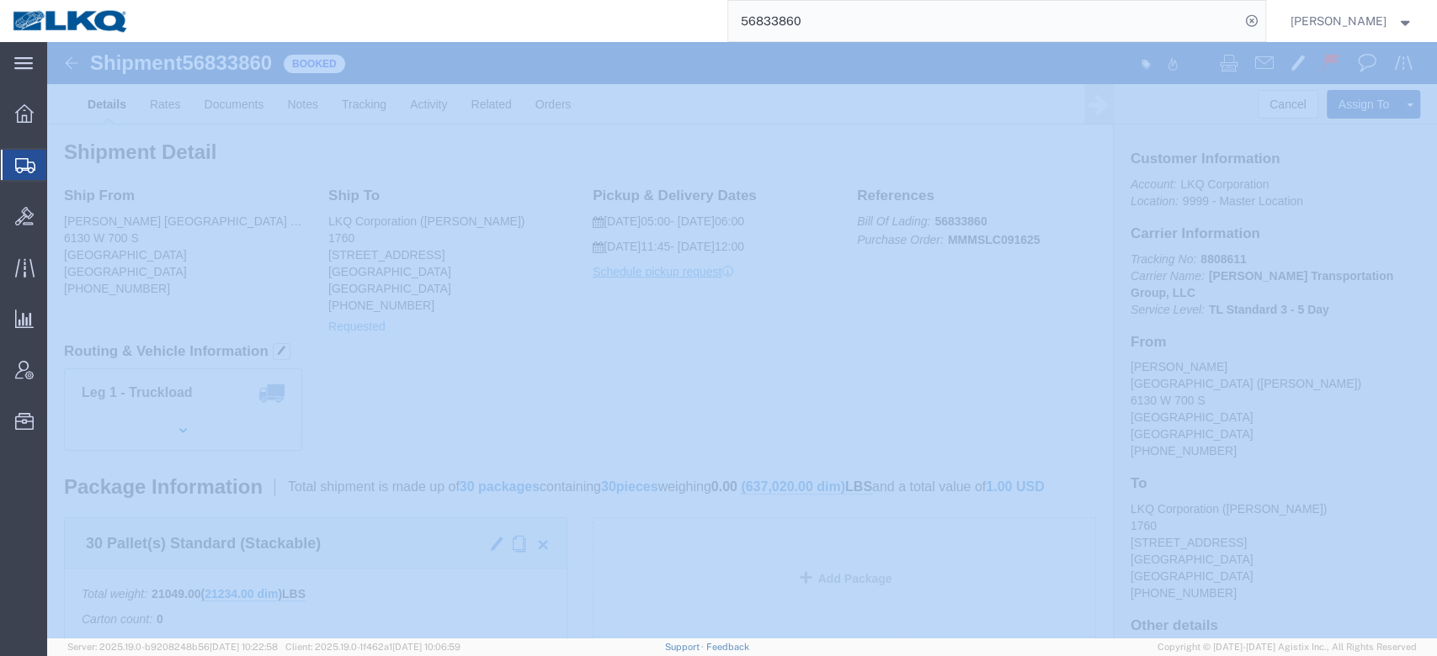
click at [828, 36] on input "56833860" at bounding box center [984, 21] width 512 height 40
drag, startPoint x: 828, startPoint y: 35, endPoint x: 1124, endPoint y: 50, distance: 295.8
click at [828, 35] on input "56833860" at bounding box center [984, 21] width 512 height 40
paste input "508428"
type input "56508428"
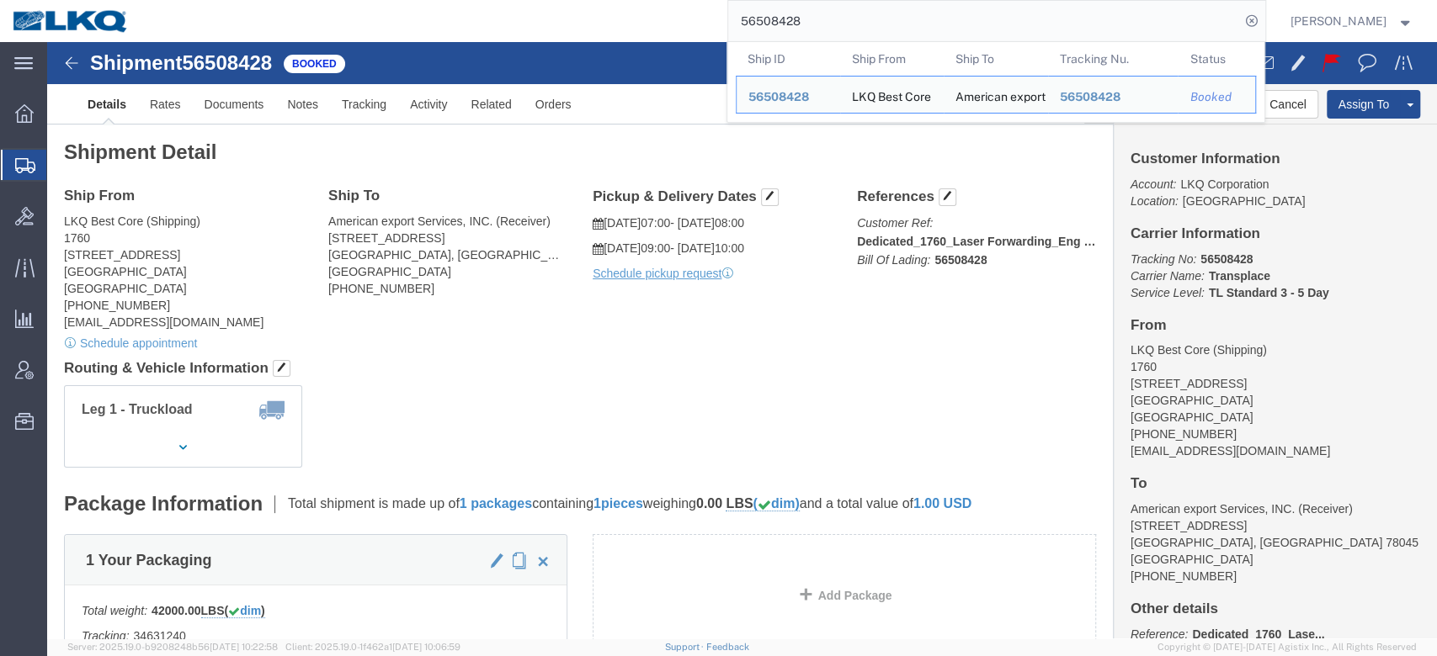
click div "Shipment Detail Ship From LKQ Best Core (Shipping) 1760 1710 West Mount Houston…"
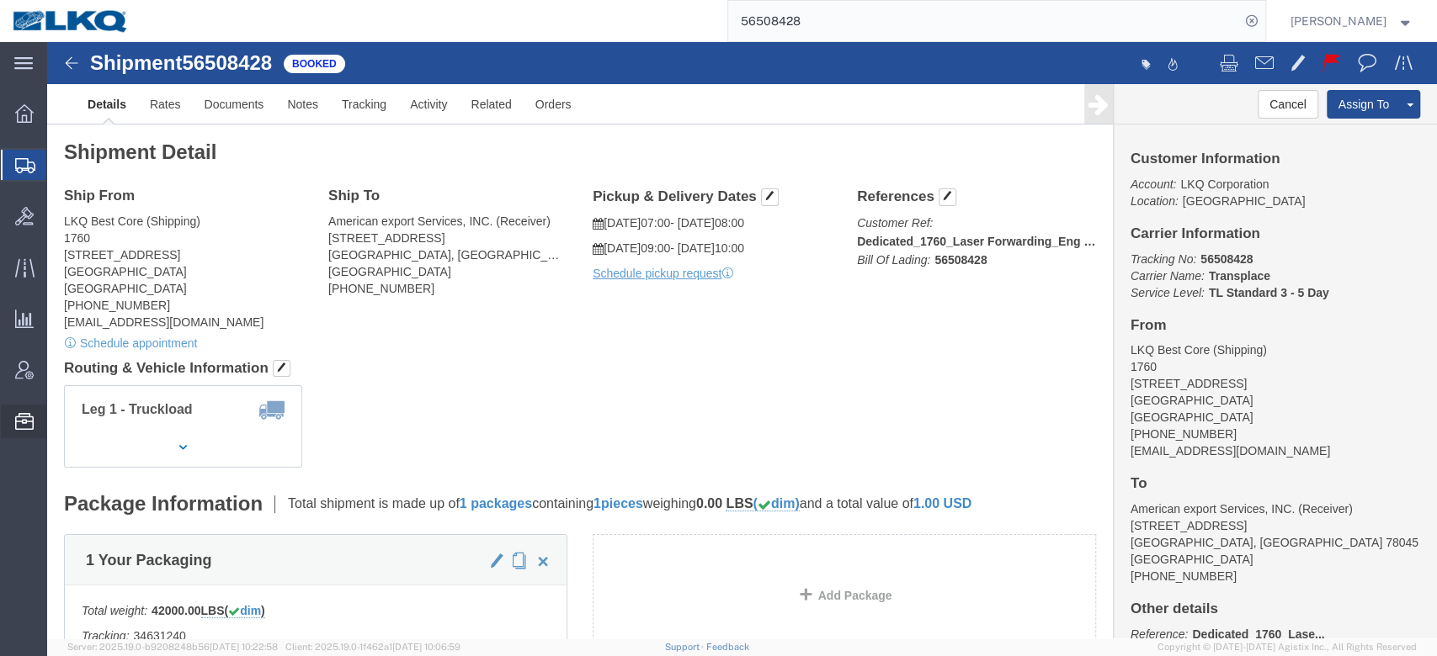
click at [0, 0] on span "Location Appointment" at bounding box center [0, 0] width 0 height 0
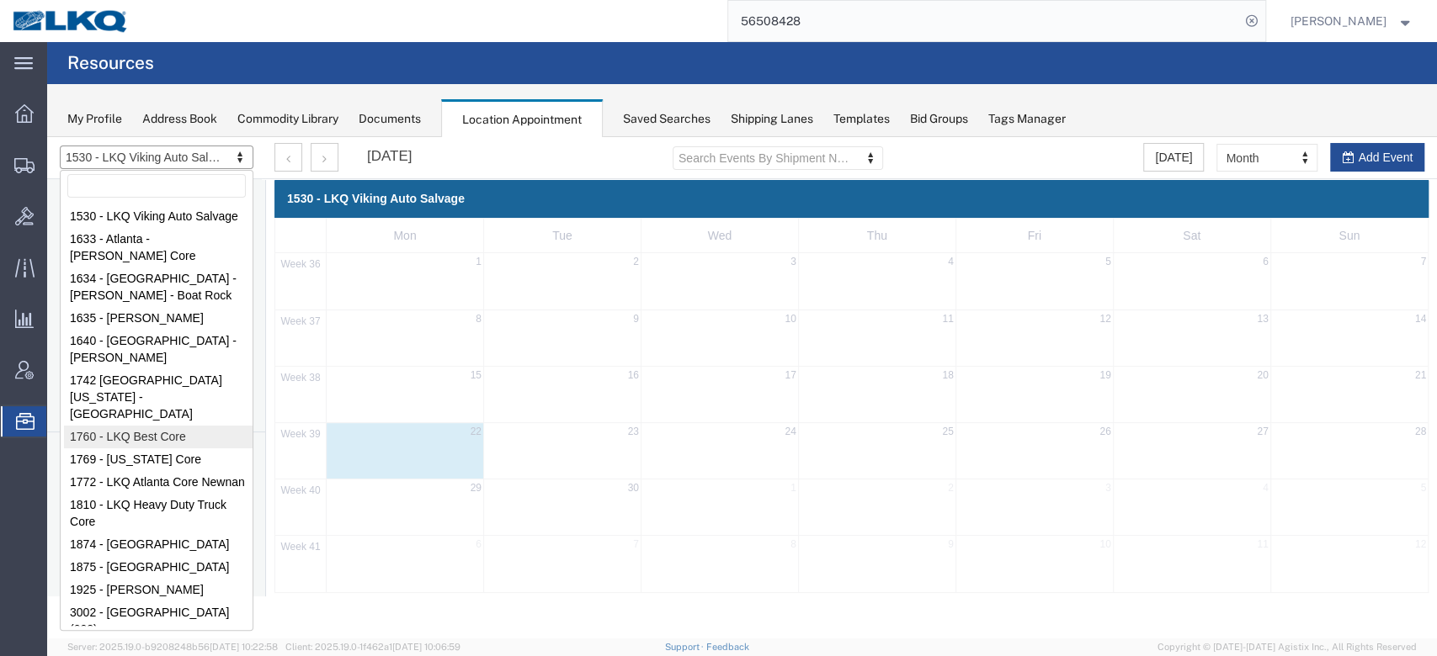
select select "27634"
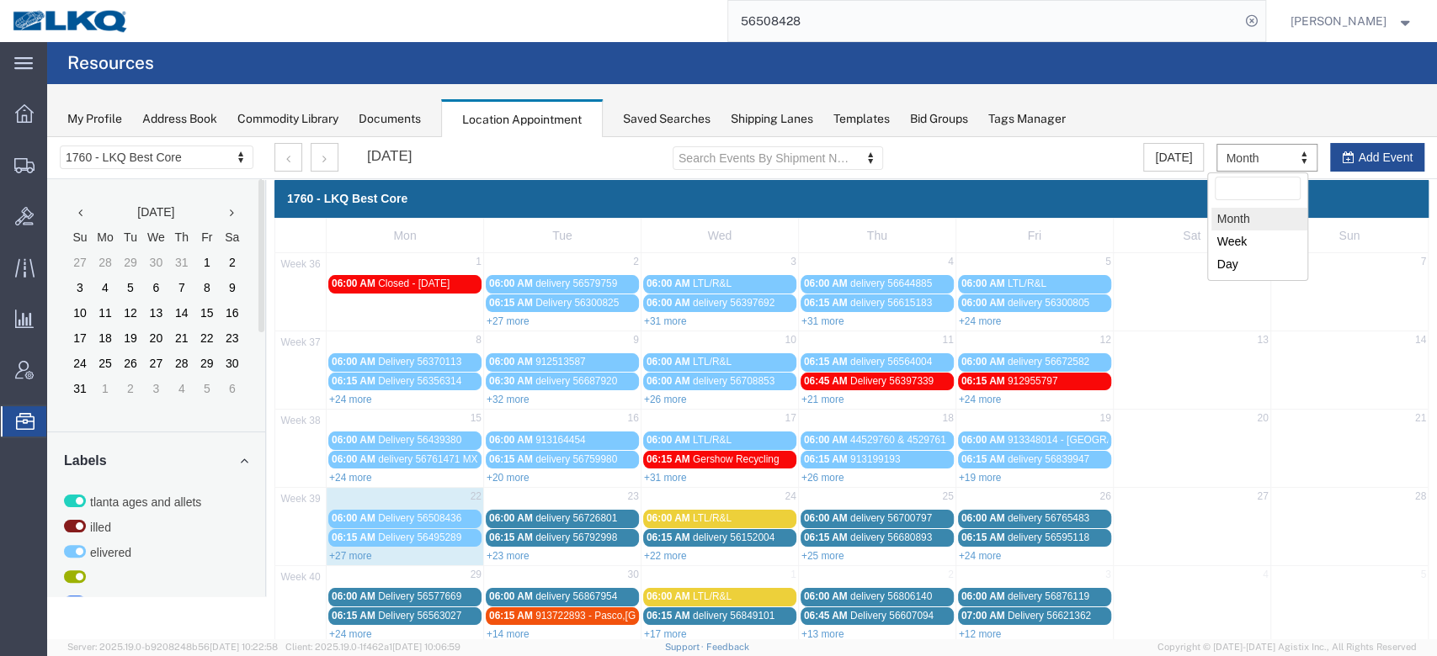
drag, startPoint x: 1295, startPoint y: 292, endPoint x: 1246, endPoint y: 155, distance: 145.6
select select "agendaWeek"
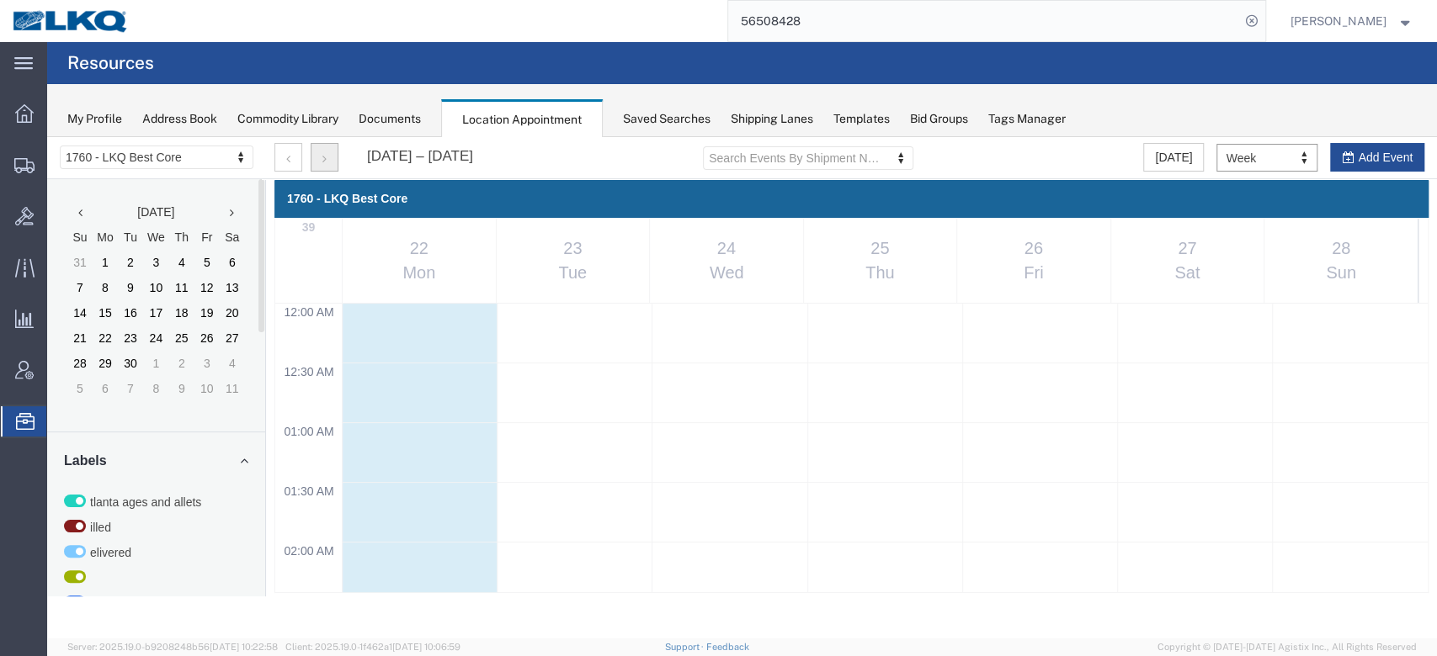
scroll to position [717, 0]
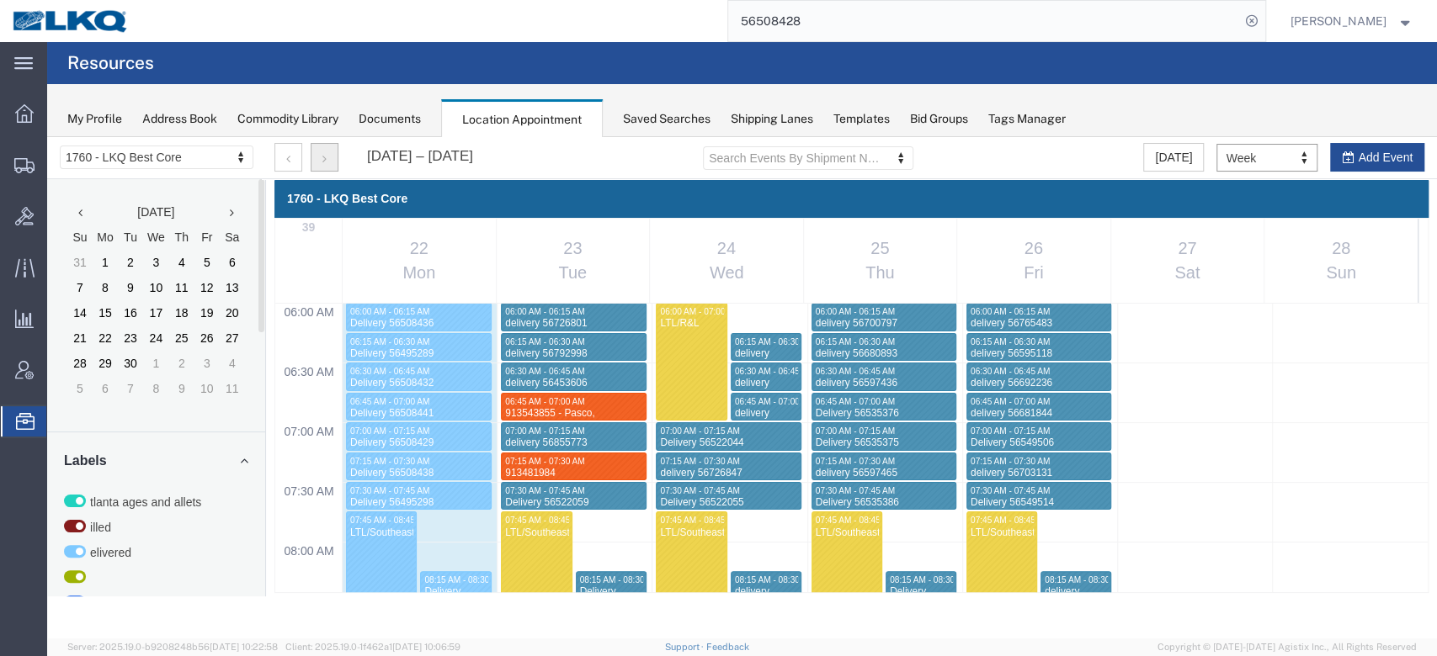
click at [311, 157] on button "button" at bounding box center [325, 157] width 28 height 29
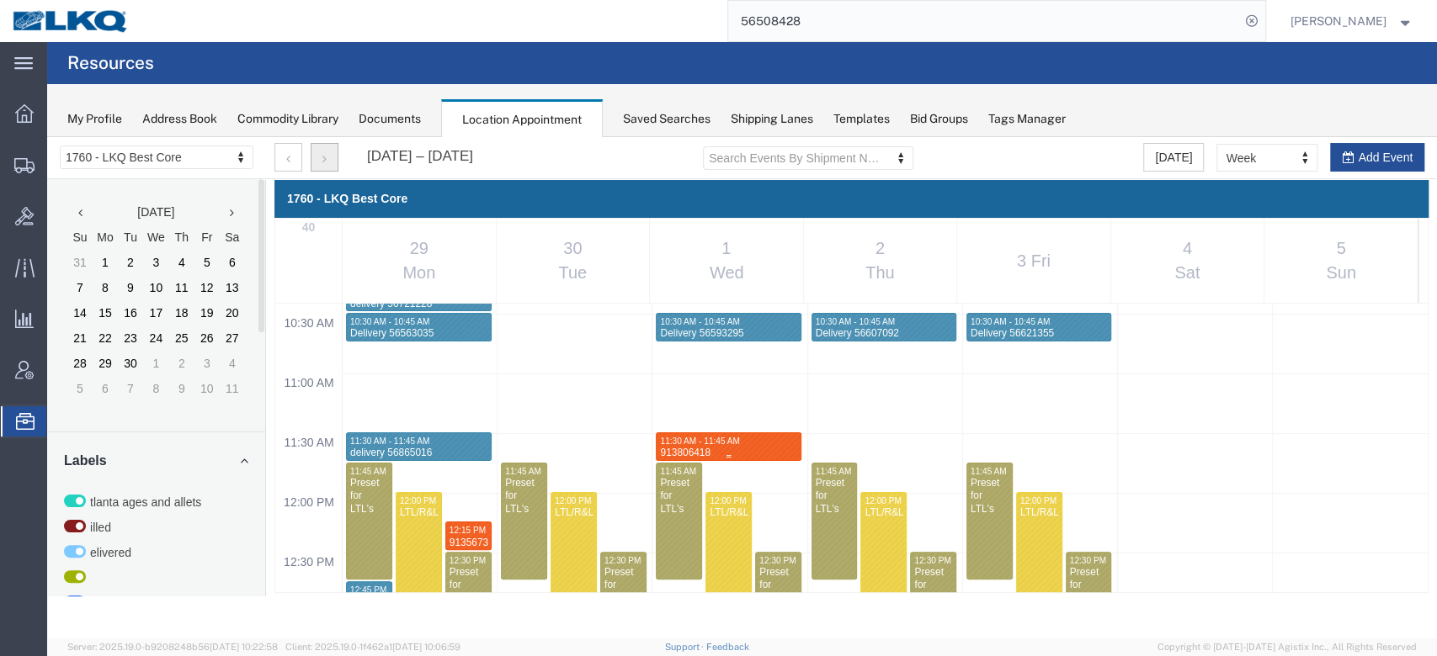
scroll to position [1278, 0]
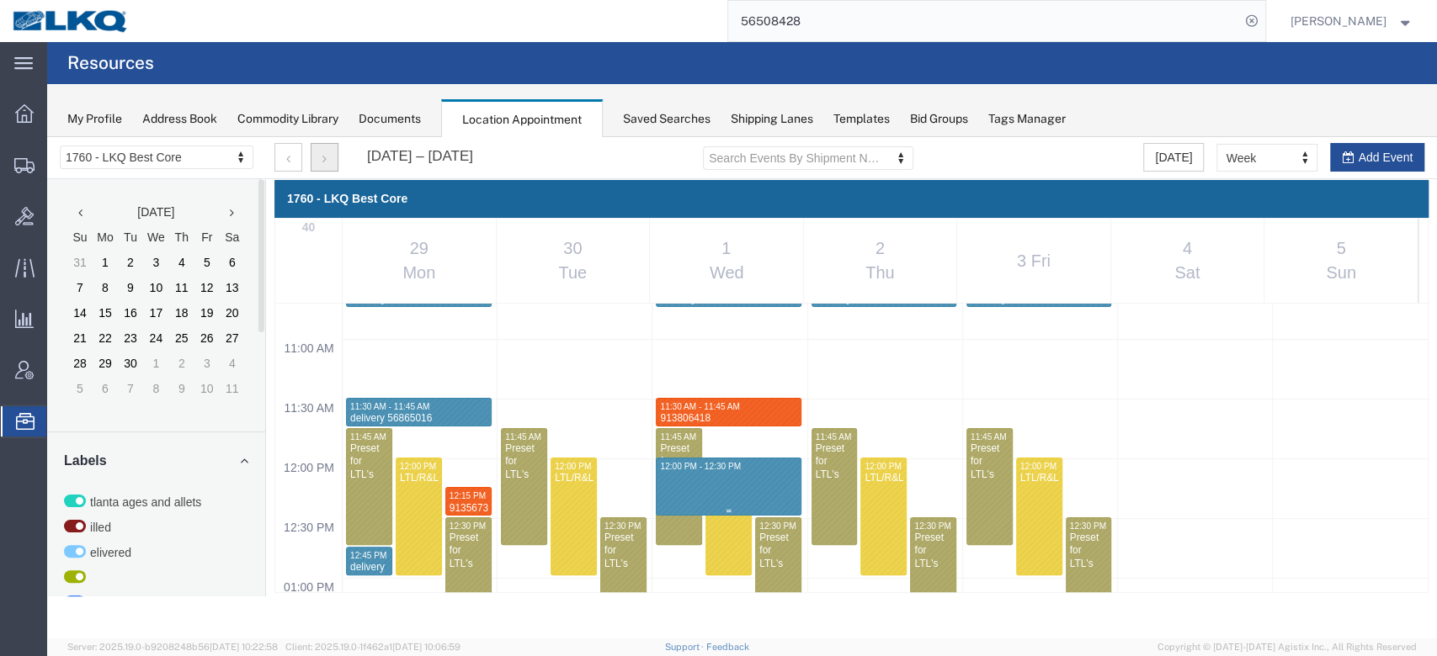
click at [768, 504] on div "12:00 AM 12:30 AM 01:00 AM 01:30 AM 02:00 AM 02:30 AM 03:00 AM 03:30 AM 04:00 A…" at bounding box center [851, 458] width 1152 height 2867
select select "1"
select select
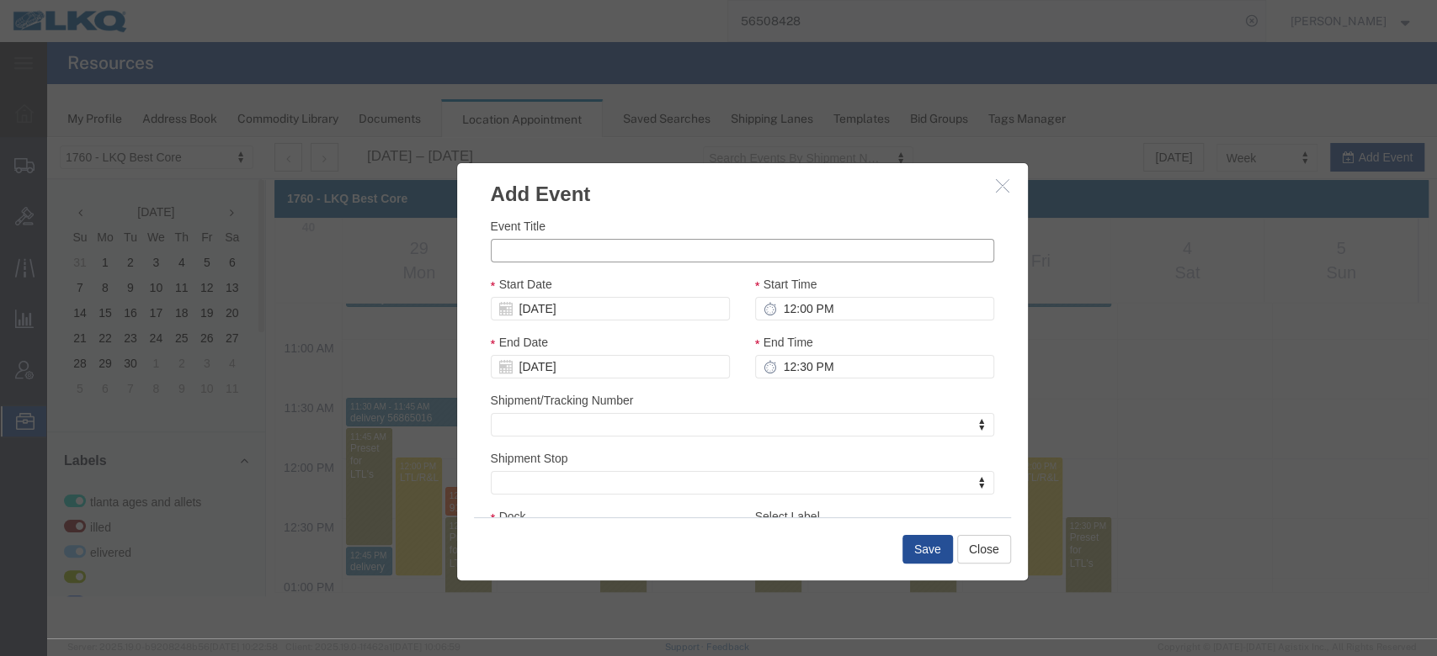
click at [728, 247] on input "Event Title" at bounding box center [742, 251] width 503 height 24
paste input "913816075"
type input "913816075 Province Forge Rudolph Freight"
type input "1:00 PM"
type input "12:15 PM"
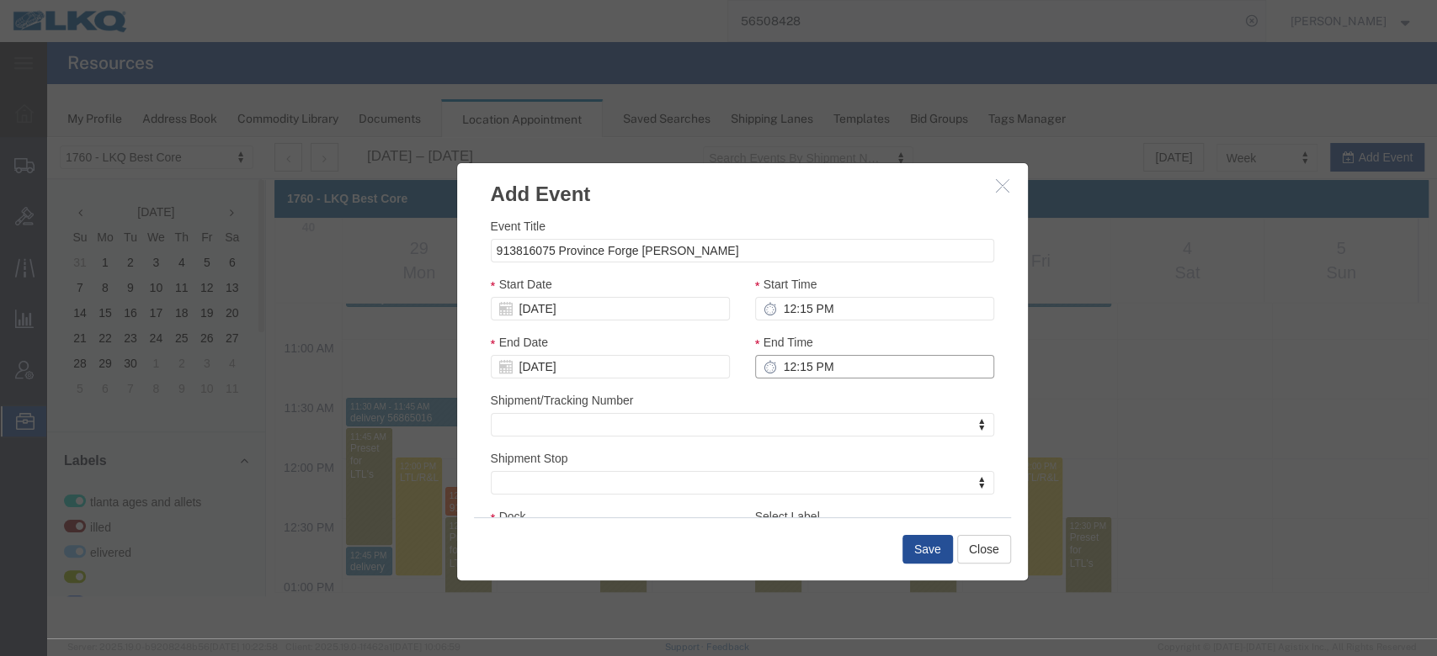
type input "12:30 PM"
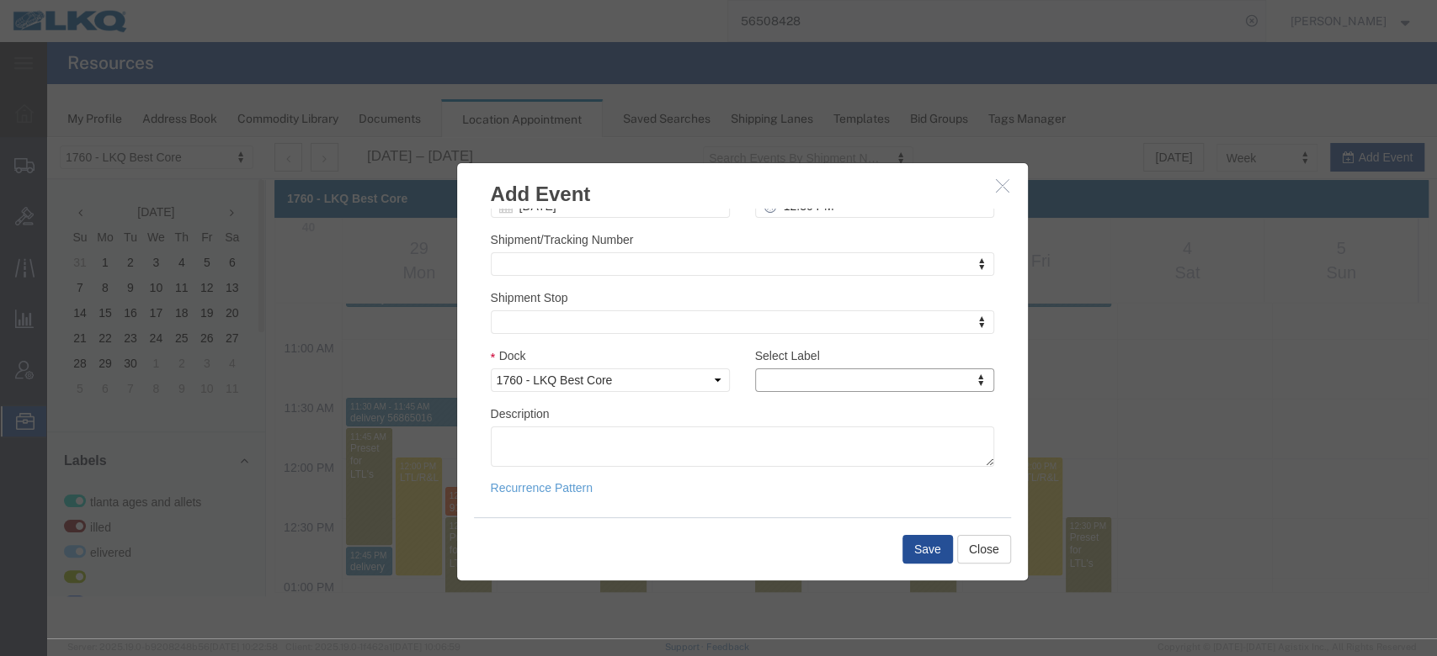
type input "m"
select select "24"
click at [929, 550] on button "Save" at bounding box center [927, 549] width 50 height 29
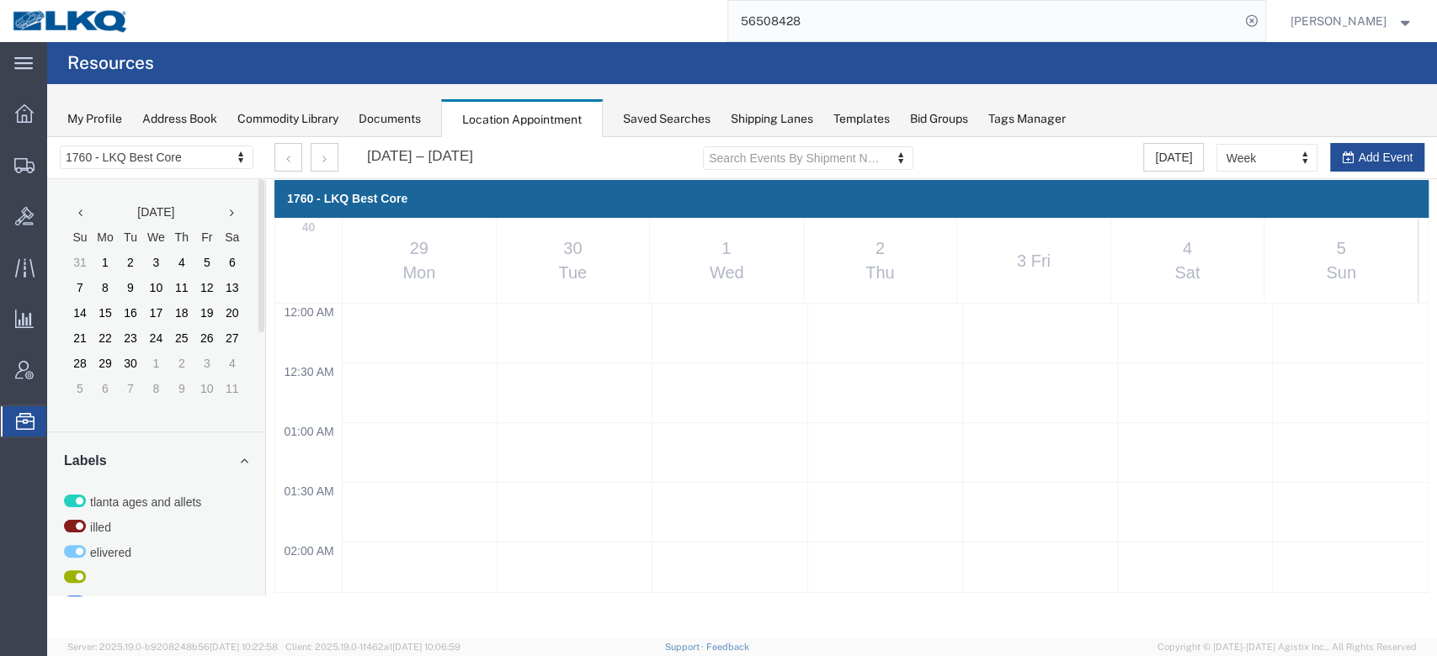
scroll to position [1278, 0]
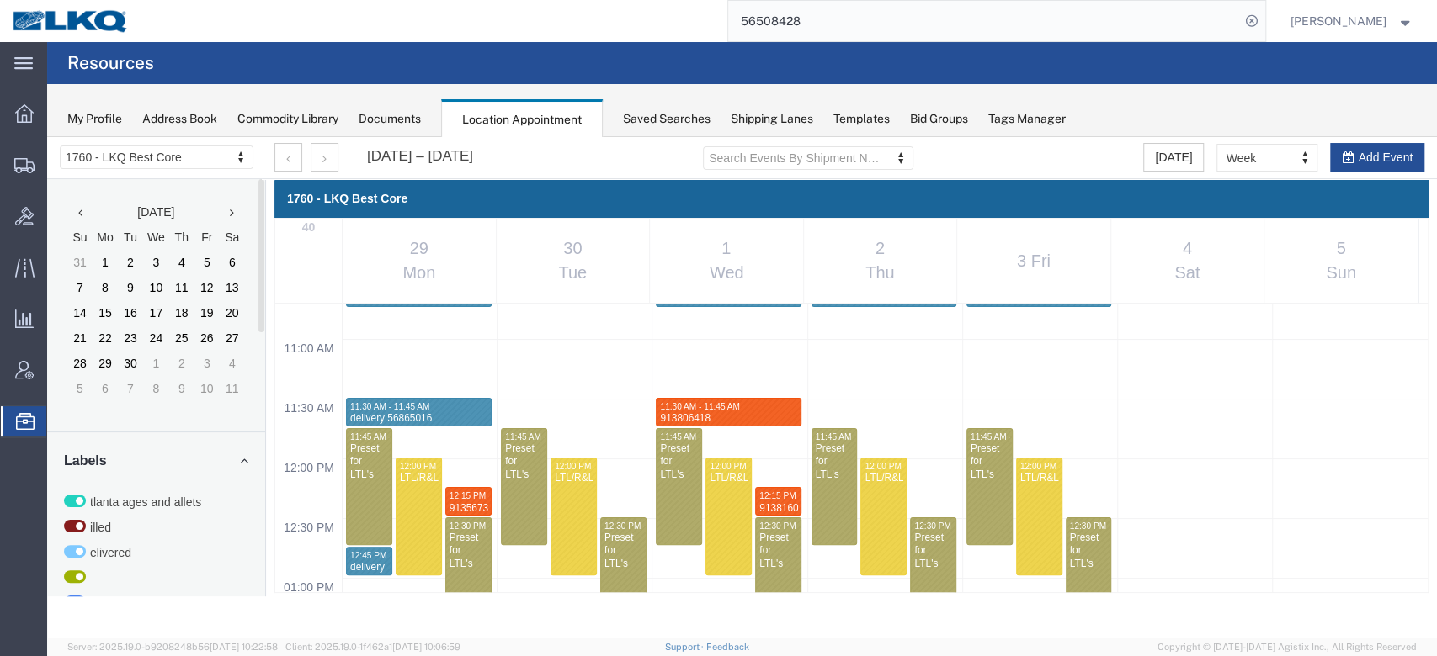
click at [818, 30] on input "56508428" at bounding box center [984, 21] width 512 height 40
paste input "834436"
type input "56834436"
click at [1263, 21] on icon at bounding box center [1252, 21] width 24 height 24
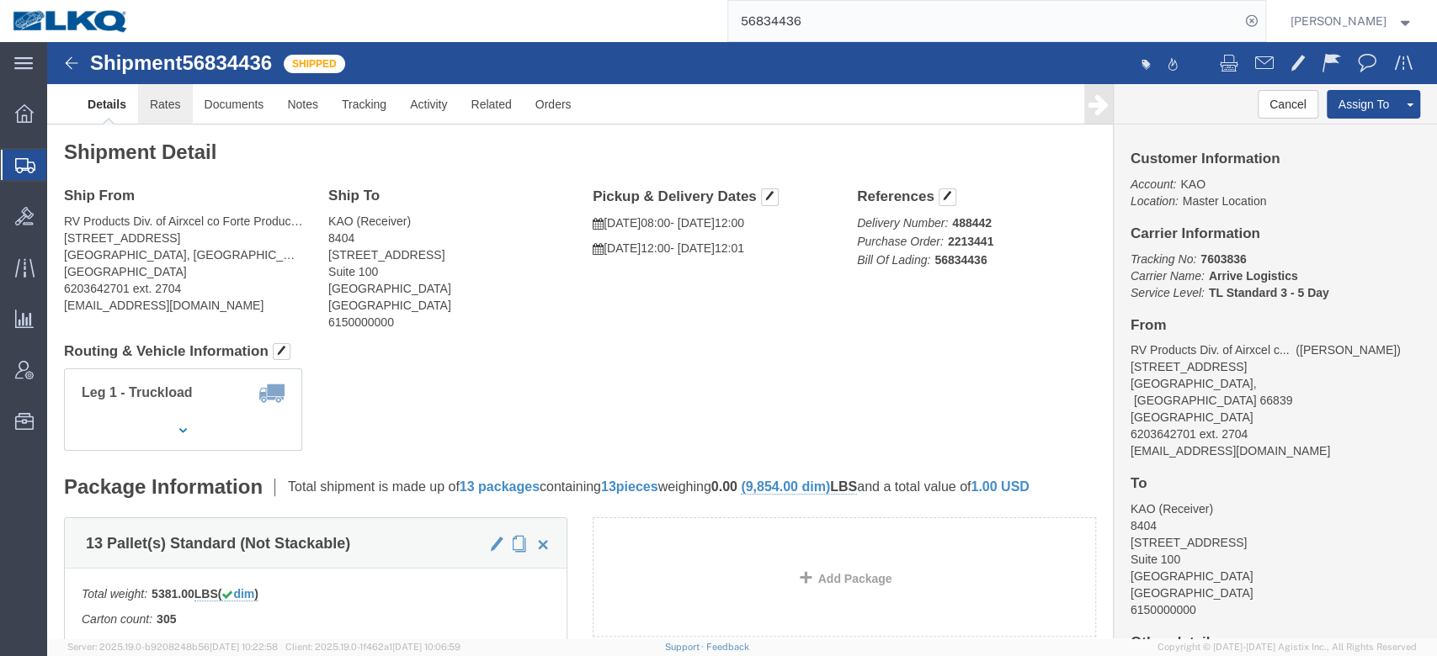
click link "Rates"
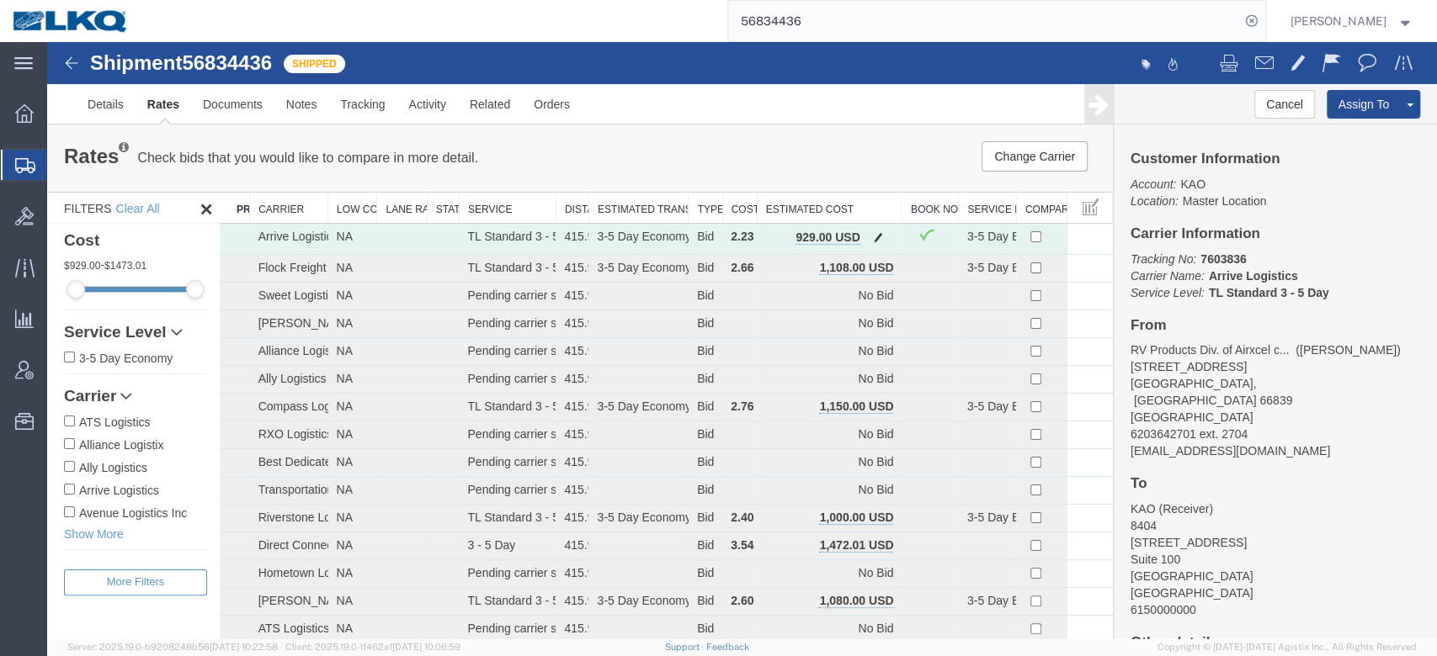
click at [875, 246] on button "button" at bounding box center [877, 239] width 23 height 22
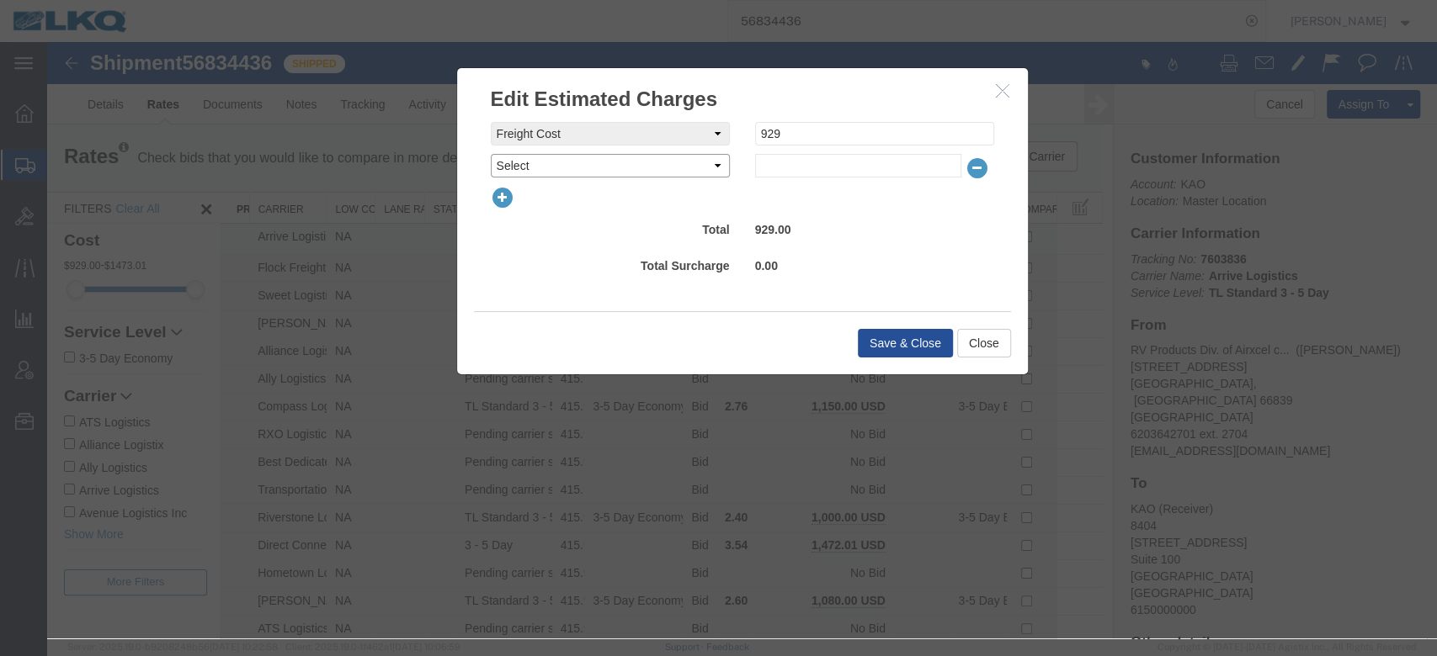
click at [500, 160] on select "Select AES Filing Accessorial Delivery Charge Additional Invoice Details Addres…" at bounding box center [610, 166] width 239 height 24
select select "OTHR"
click at [491, 154] on select "Select AES Filing Accessorial Delivery Charge Additional Invoice Details Addres…" at bounding box center [610, 166] width 239 height 24
click at [783, 165] on input "text" at bounding box center [858, 166] width 206 height 24
type input "450"
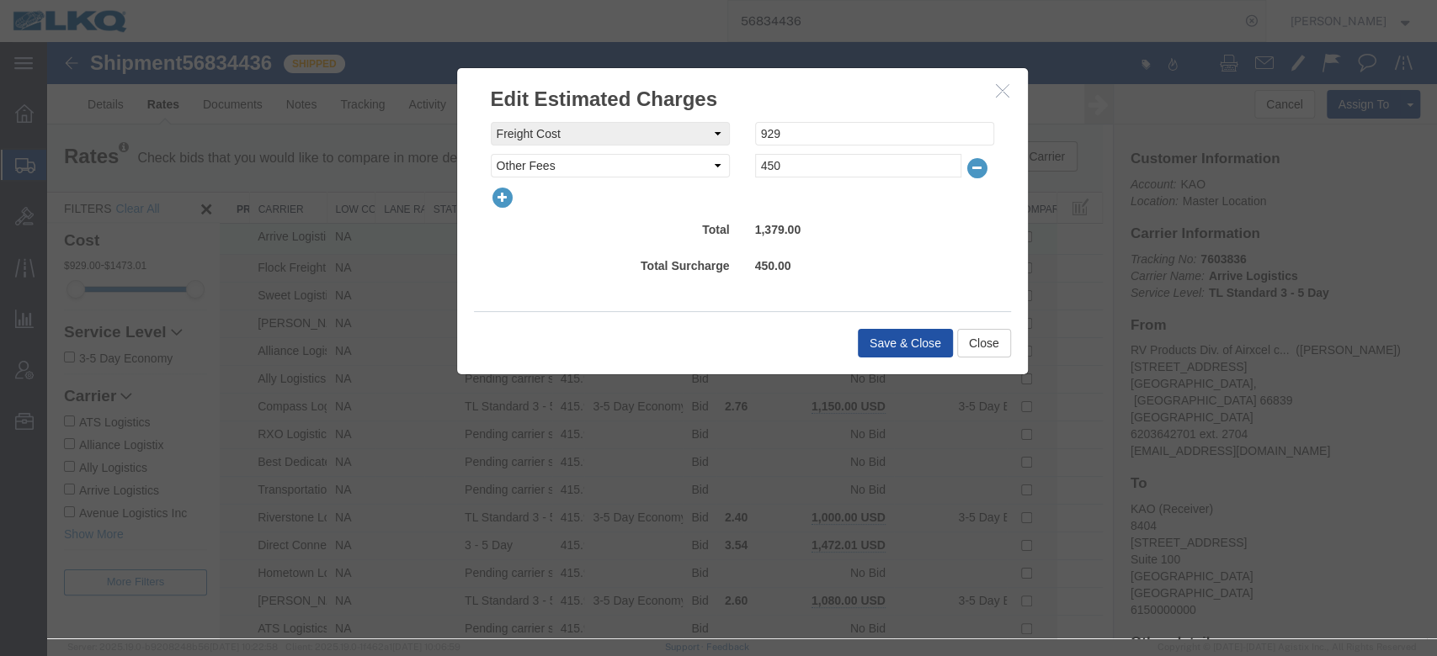
click at [886, 348] on button "Save & Close" at bounding box center [905, 343] width 95 height 29
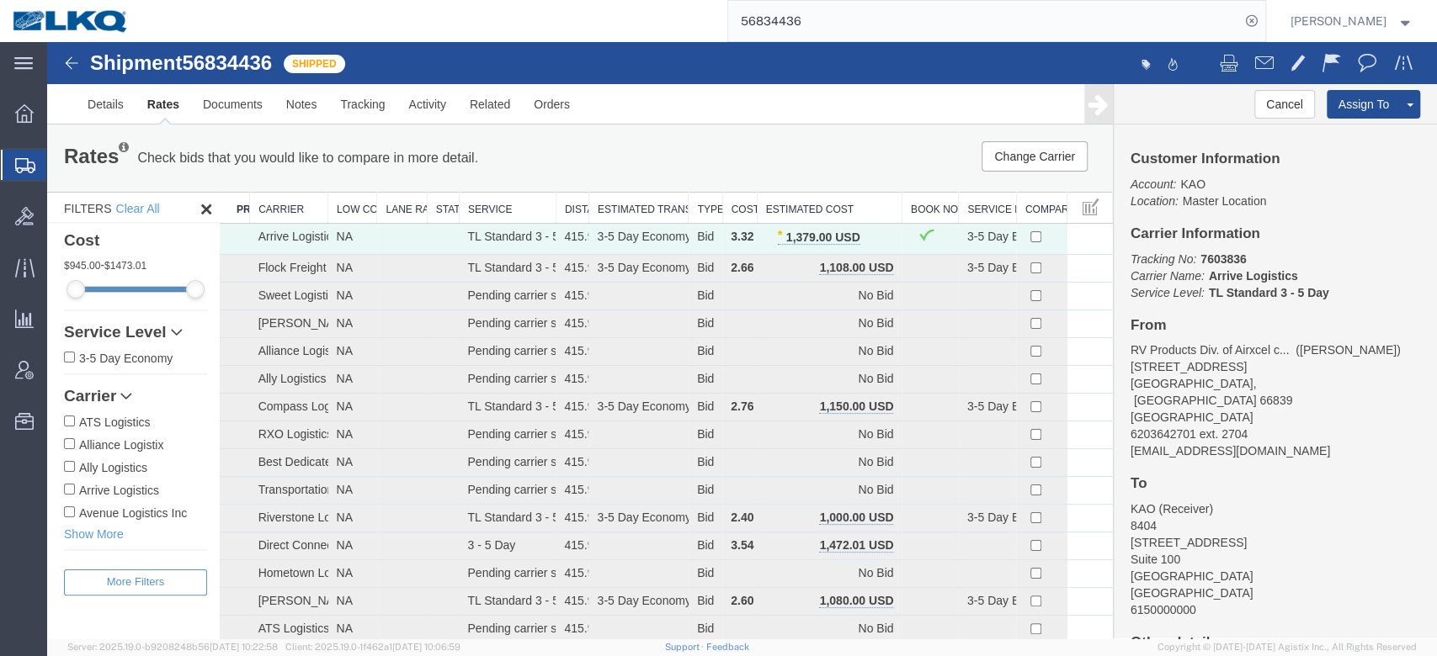
click at [788, 199] on th "Estimated Cost" at bounding box center [829, 208] width 145 height 31
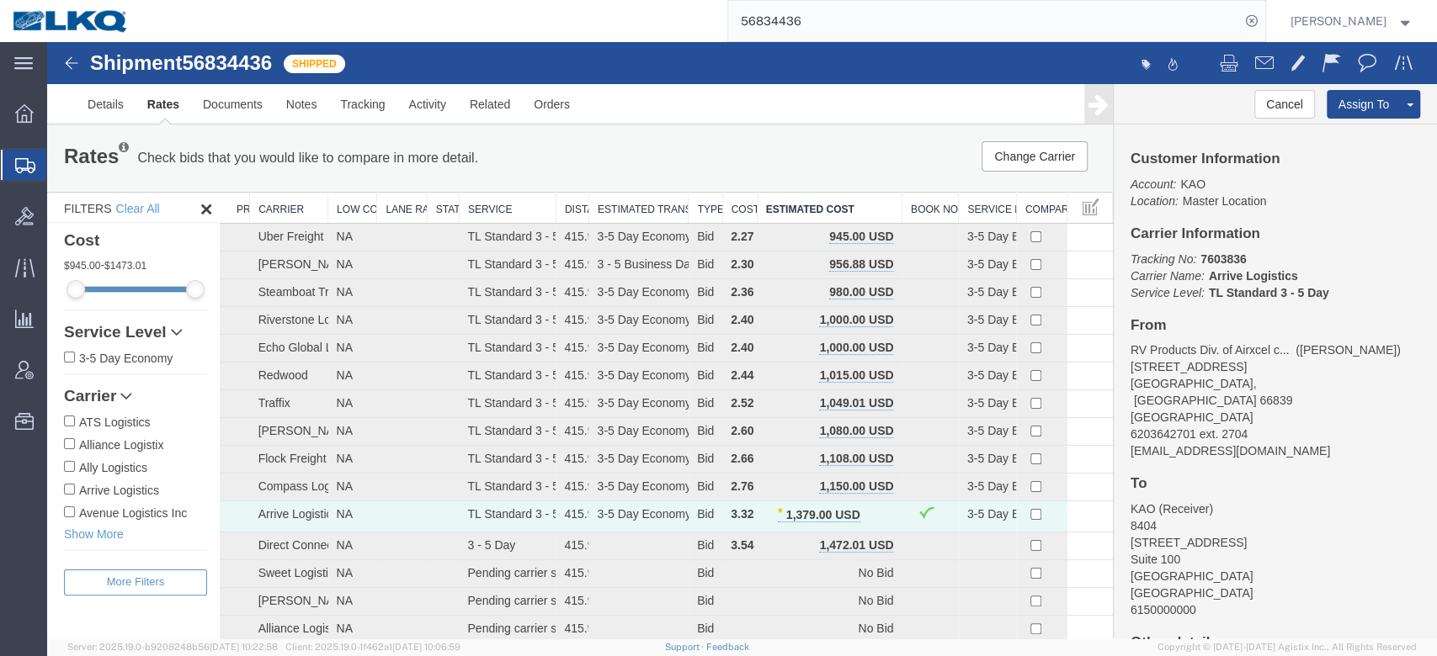
click at [825, 31] on input "56834436" at bounding box center [984, 21] width 512 height 40
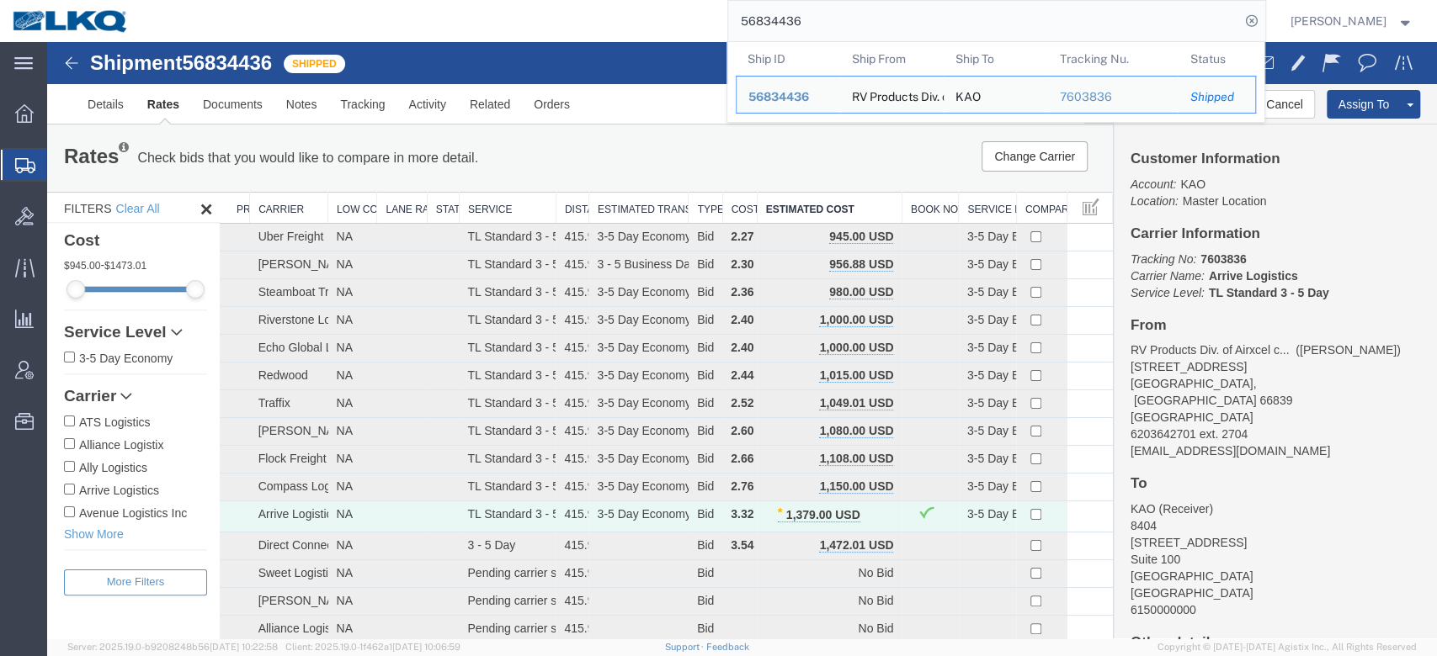
click at [825, 31] on input "56834436" at bounding box center [984, 21] width 512 height 40
paste input "75233"
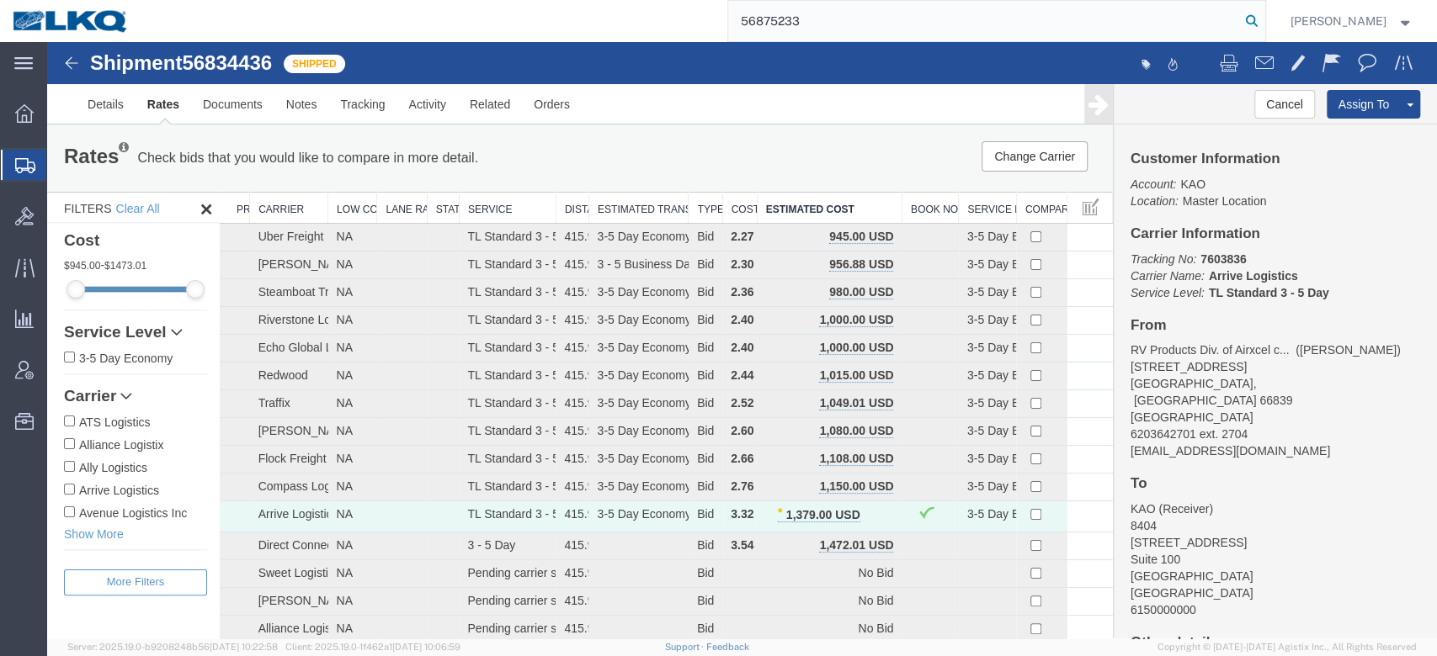
click at [1263, 21] on icon at bounding box center [1252, 21] width 24 height 24
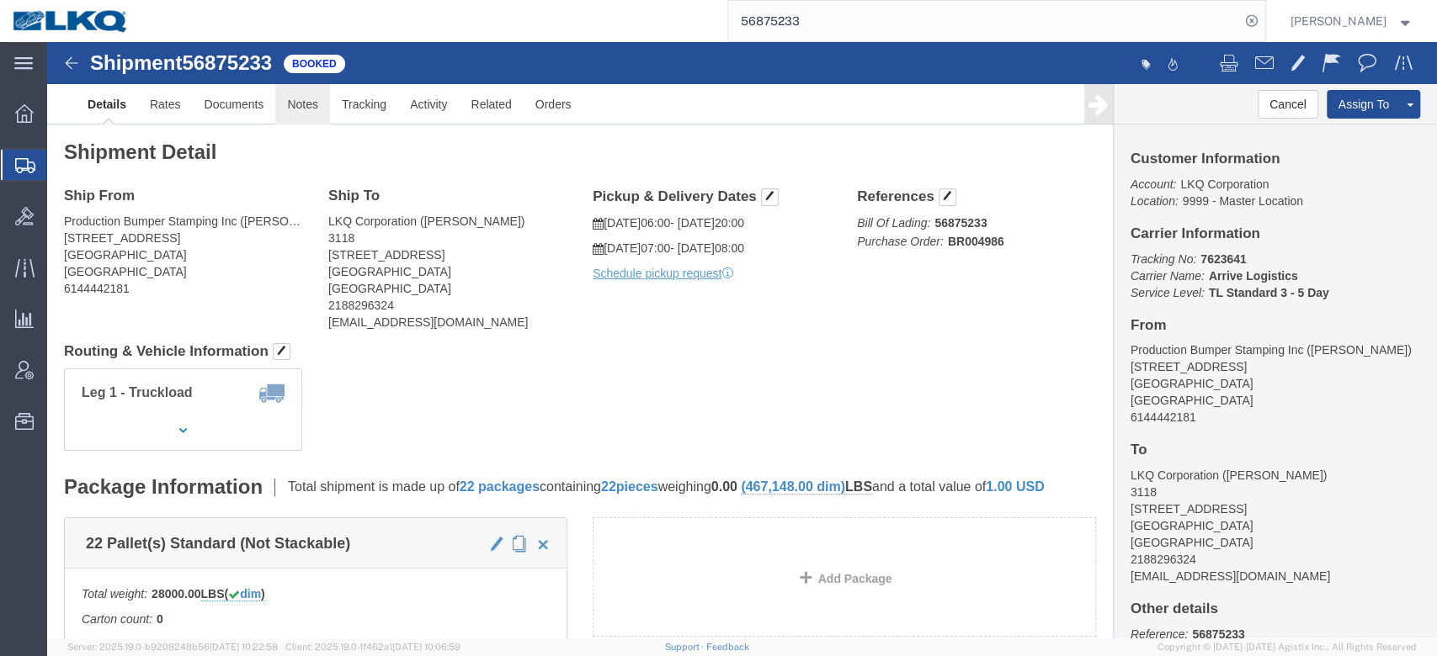
click link "Notes"
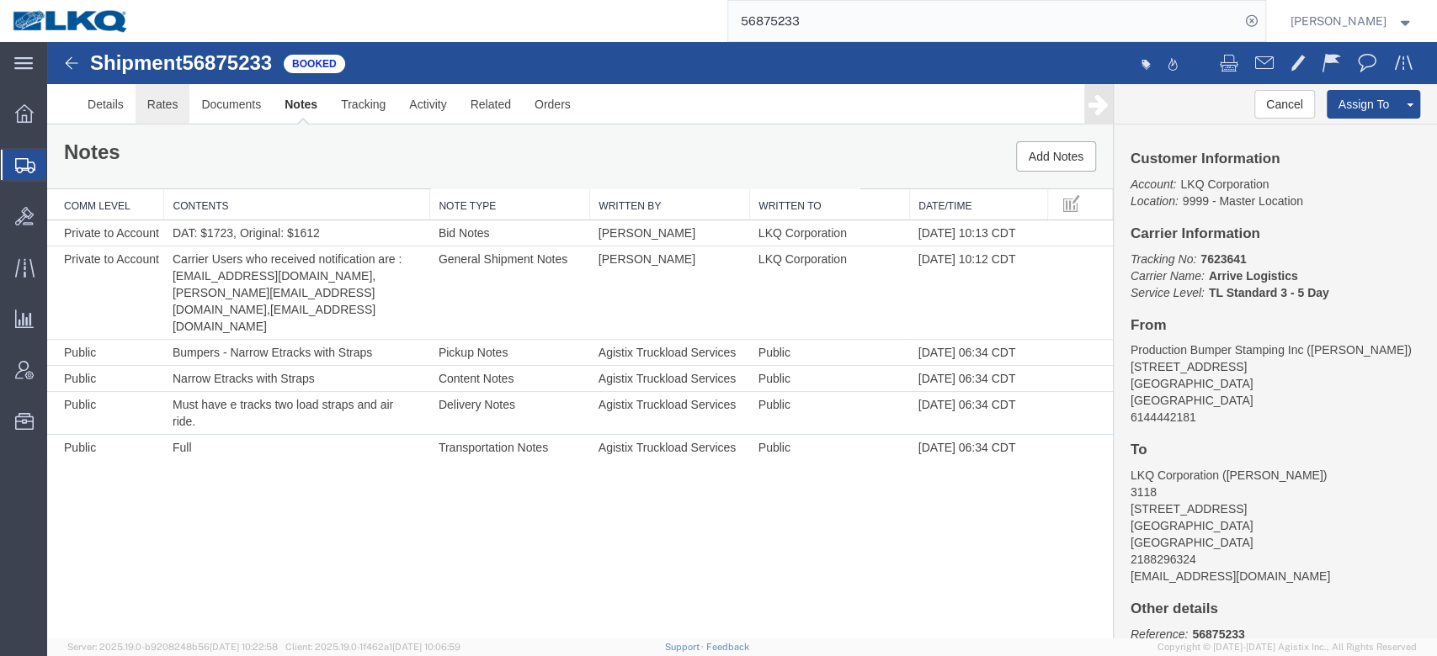
click at [182, 105] on link "Rates" at bounding box center [163, 104] width 55 height 40
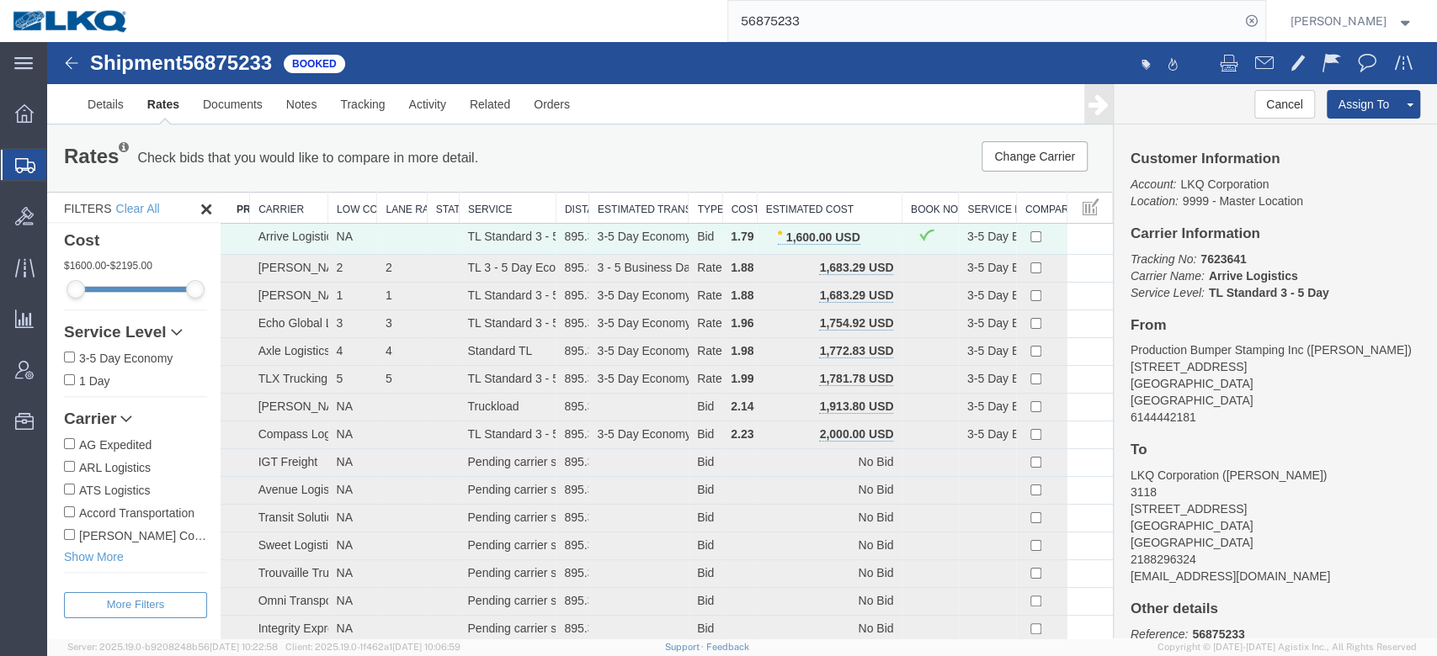
click at [789, 7] on input "56875233" at bounding box center [984, 21] width 512 height 40
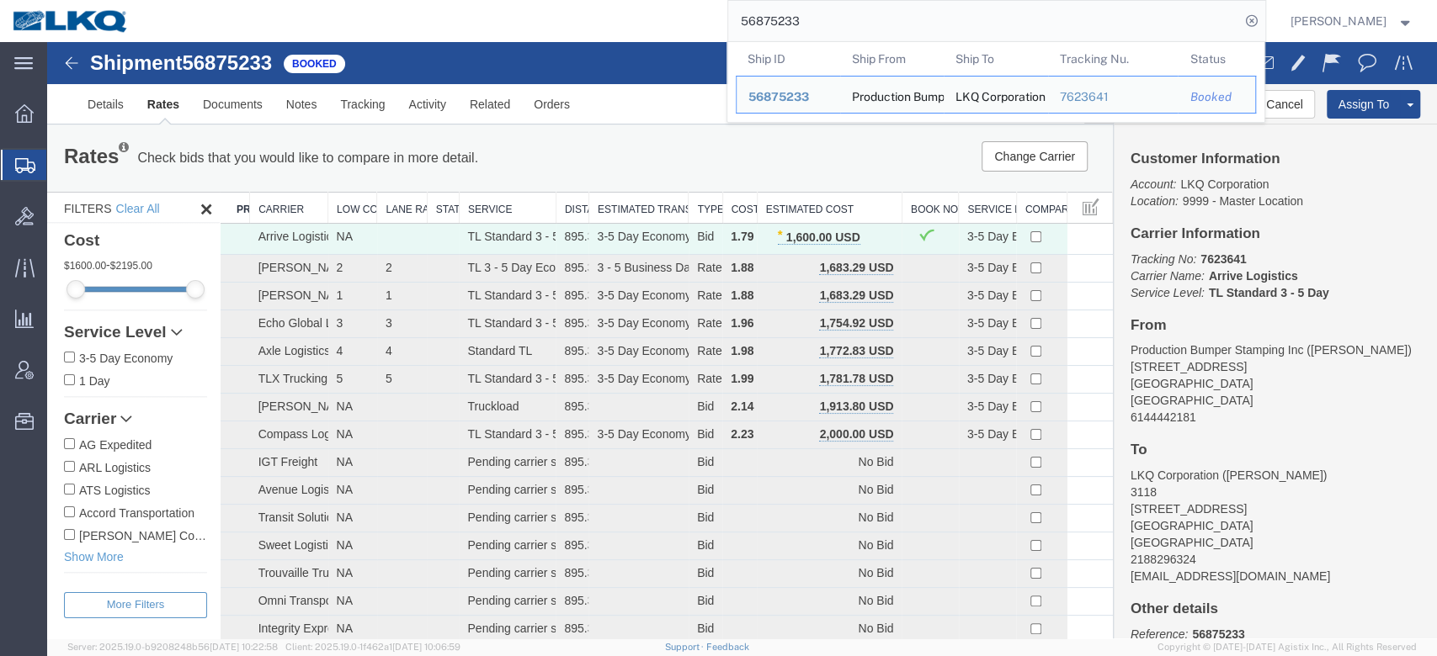
click at [789, 7] on input "56875233" at bounding box center [984, 21] width 512 height 40
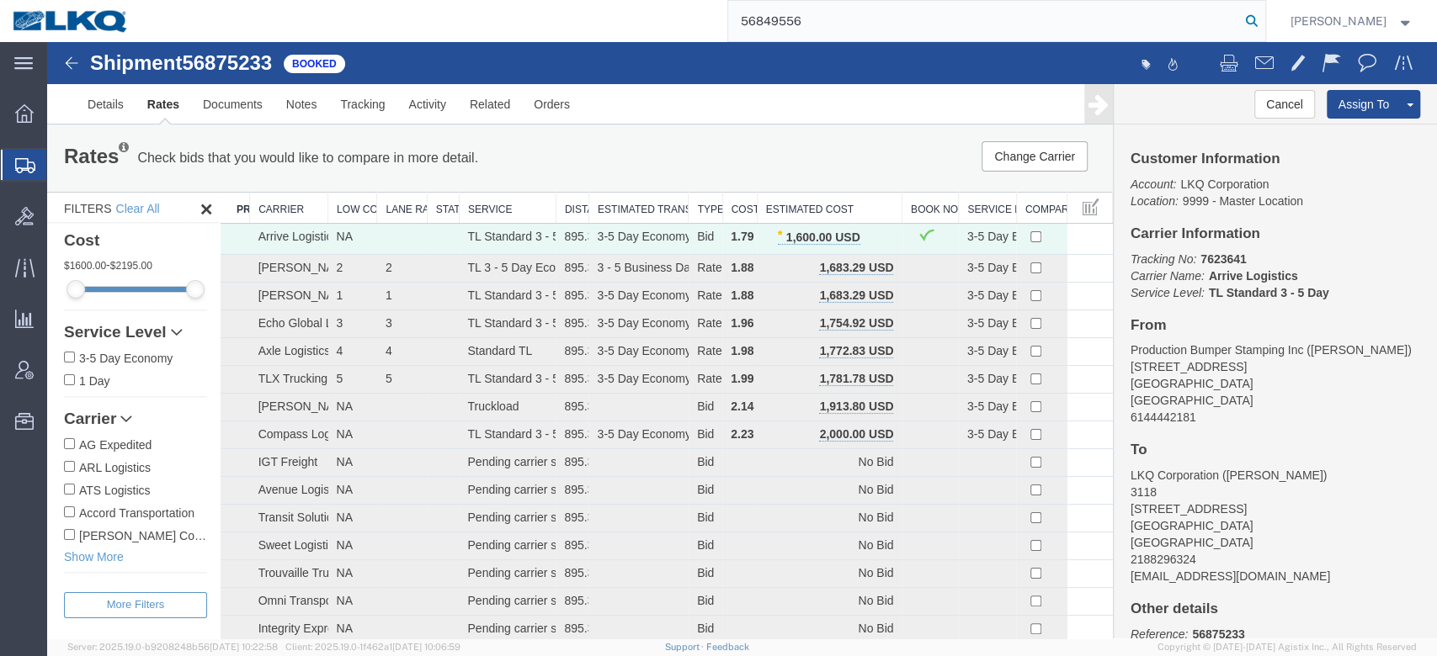
click at [1263, 9] on icon at bounding box center [1252, 21] width 24 height 24
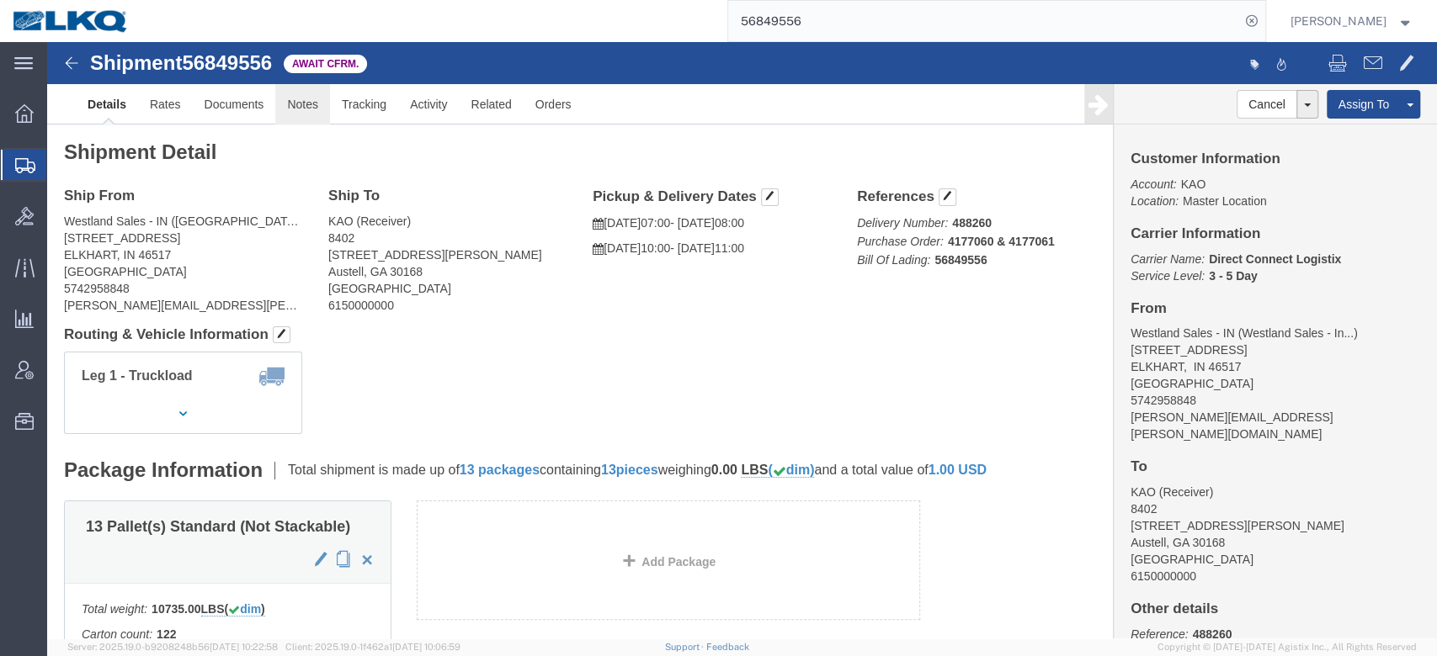
click link "Notes"
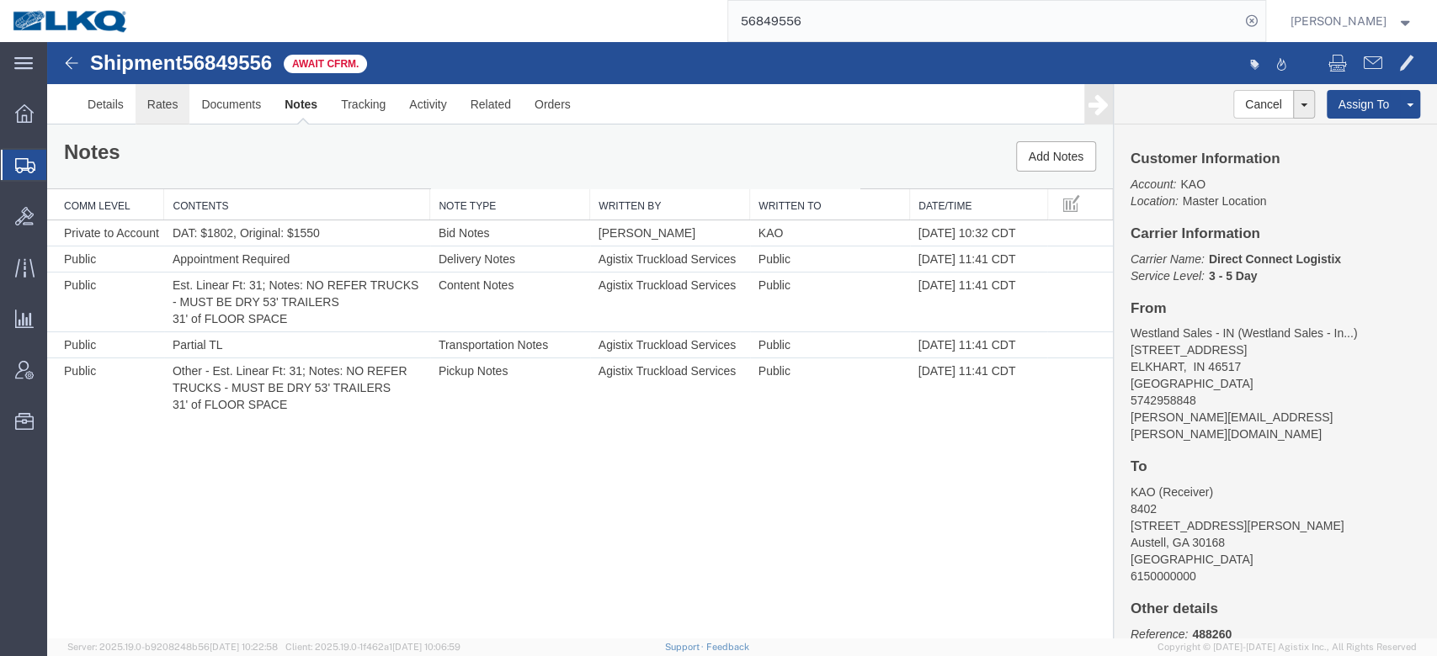
click at [178, 106] on link "Rates" at bounding box center [163, 104] width 55 height 40
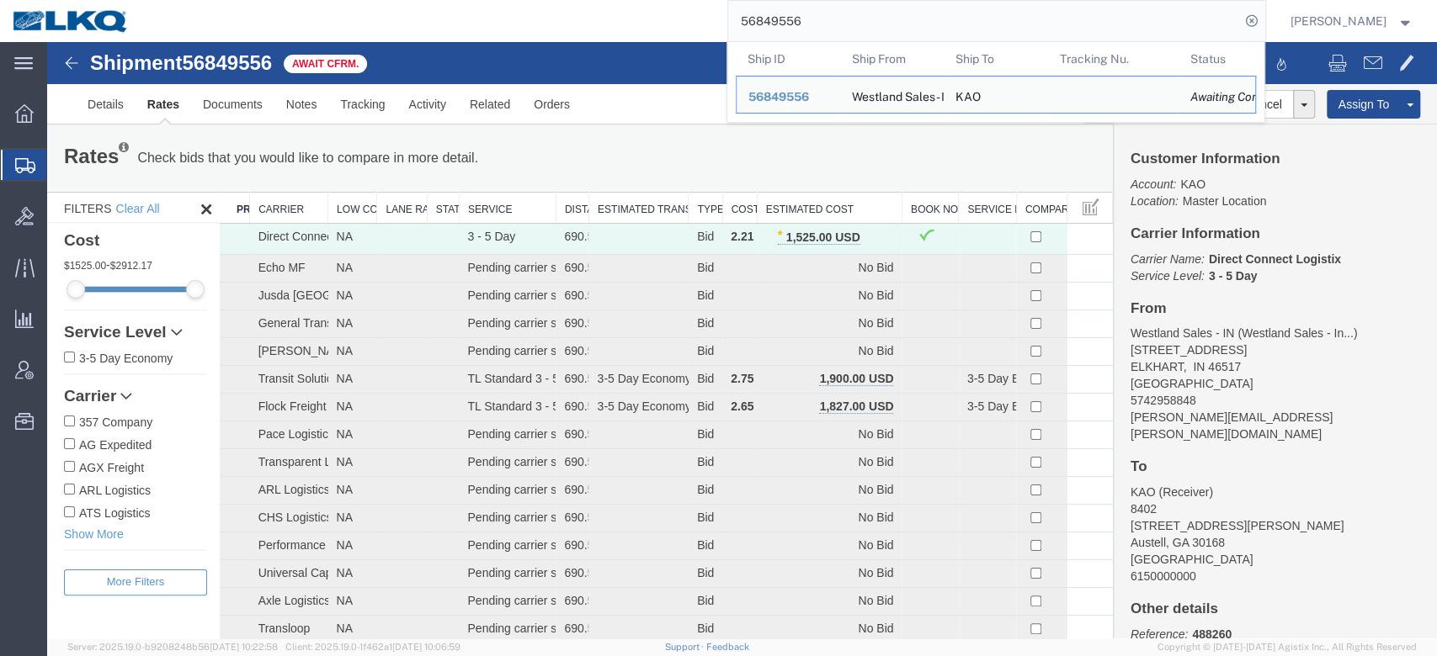
click at [792, 19] on input "56849556" at bounding box center [984, 21] width 512 height 40
paste input "383301"
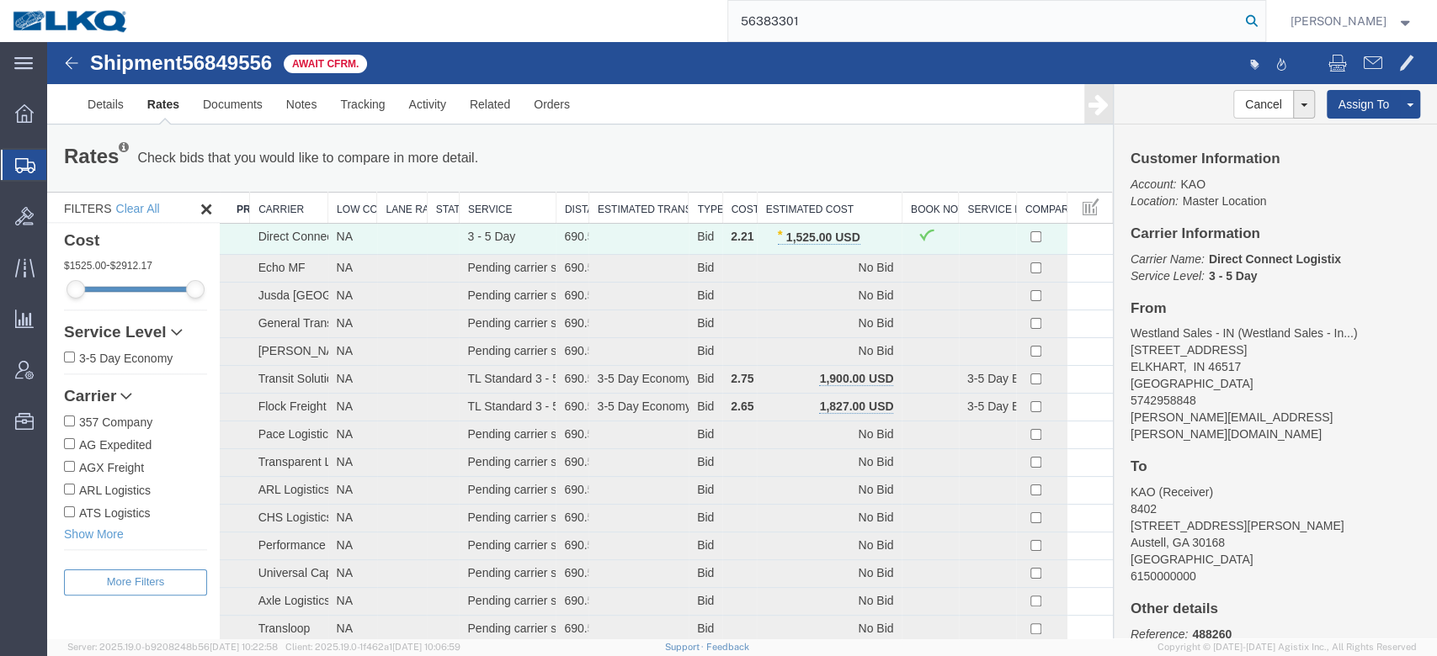
type input "56383301"
click at [1263, 15] on icon at bounding box center [1252, 21] width 24 height 24
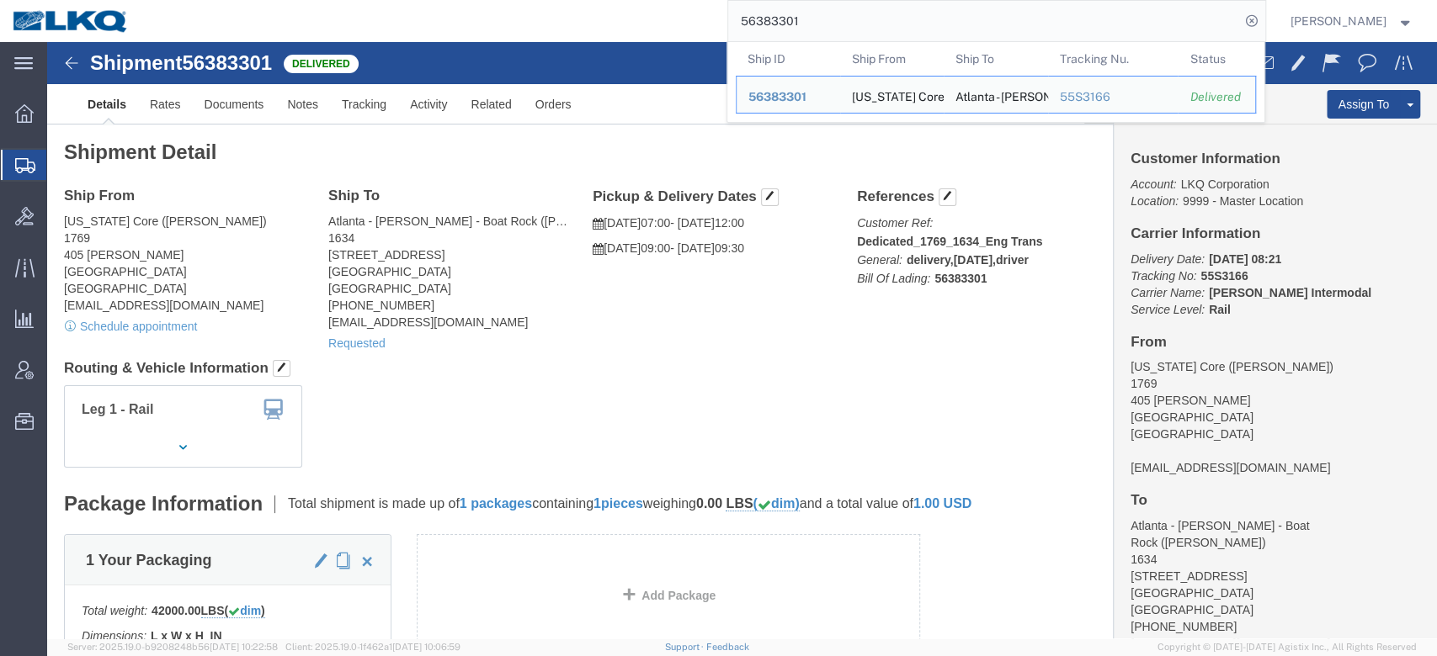
click address "California Core (Marc Metzger) 1769 405 S. WANAMAKER Ontario, CA 91761 United S…"
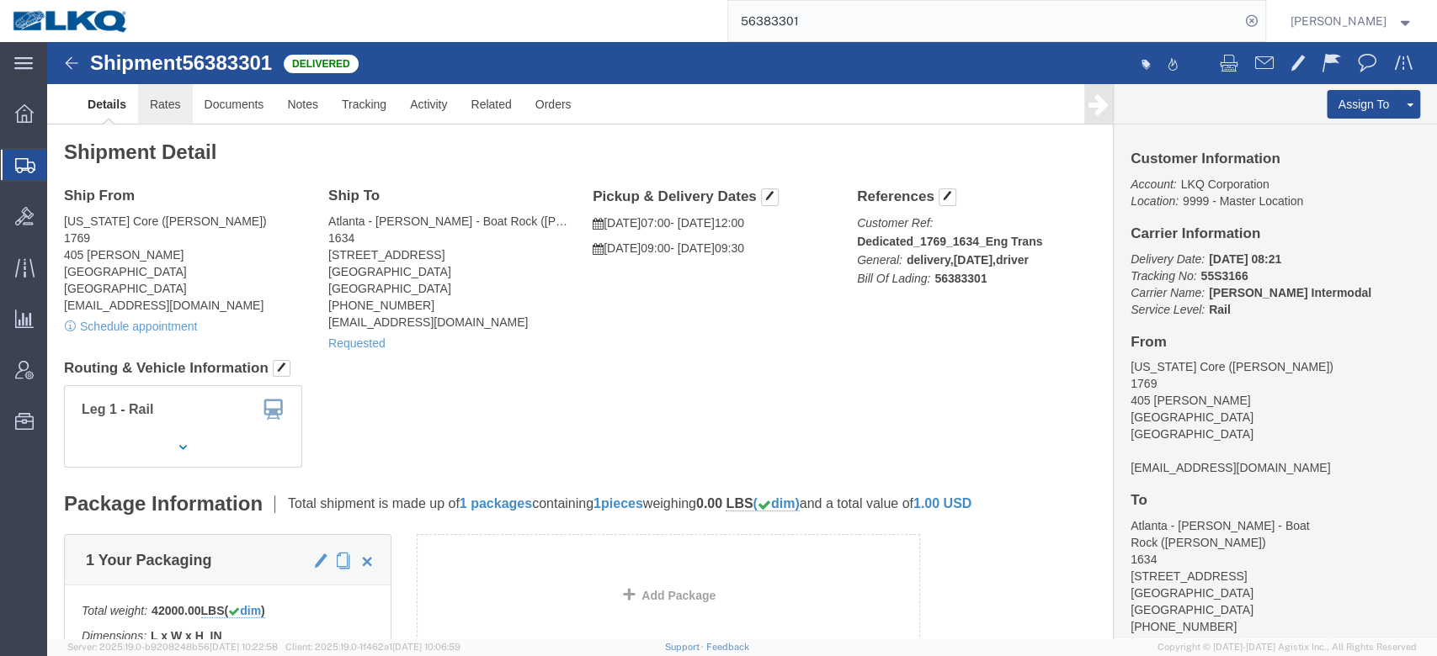
click link "Rates"
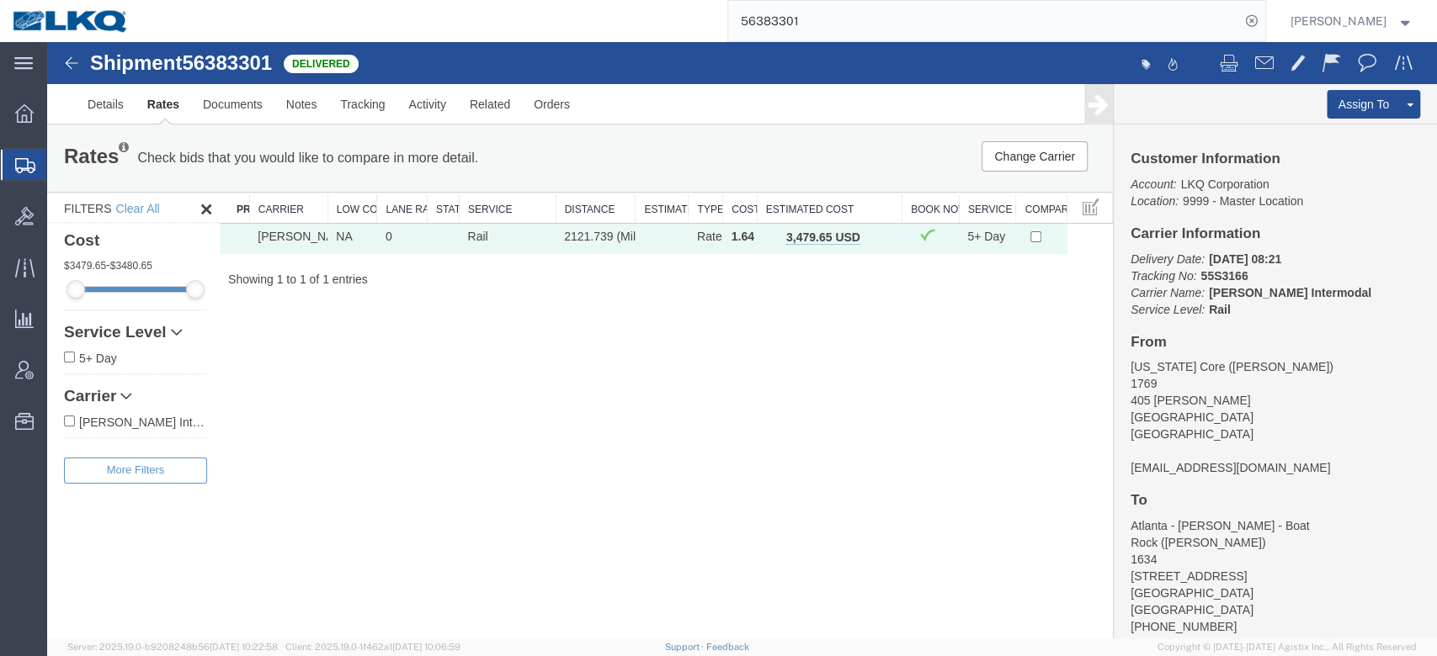
drag, startPoint x: 587, startPoint y: 206, endPoint x: 640, endPoint y: 208, distance: 52.2
click at [640, 208] on div "Search: Preferred Carrier Carrier Low Cost Lane Rank Status Service Distance Es…" at bounding box center [666, 240] width 893 height 96
click at [879, 234] on span "button" at bounding box center [878, 237] width 9 height 12
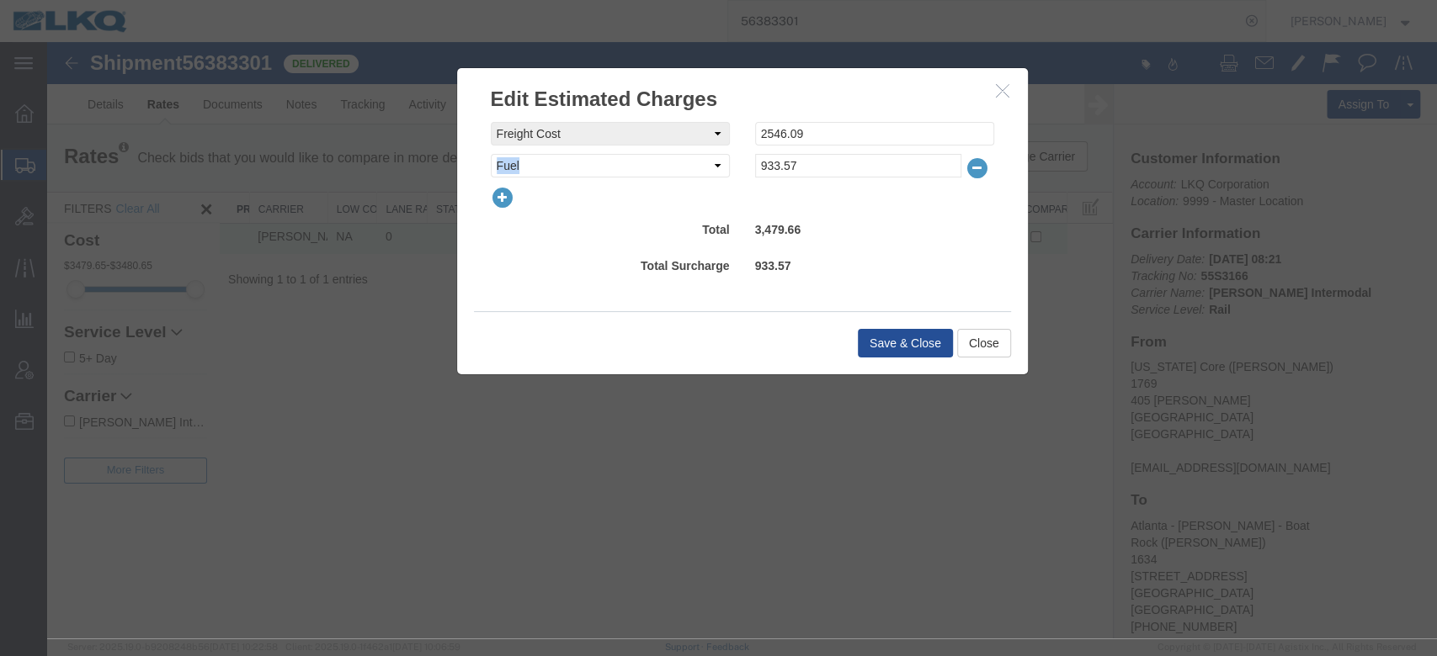
drag, startPoint x: 816, startPoint y: 151, endPoint x: 816, endPoint y: 173, distance: 21.9
click at [675, 170] on div "freightCost Select AES Filing Accessorial Delivery Charge Additional Invoice De…" at bounding box center [742, 150] width 503 height 56
drag, startPoint x: 873, startPoint y: 163, endPoint x: 474, endPoint y: 150, distance: 399.2
click at [474, 150] on div "freightCost Select AES Filing Accessorial Delivery Charge Additional Invoice De…" at bounding box center [742, 213] width 571 height 198
type input "954.78"
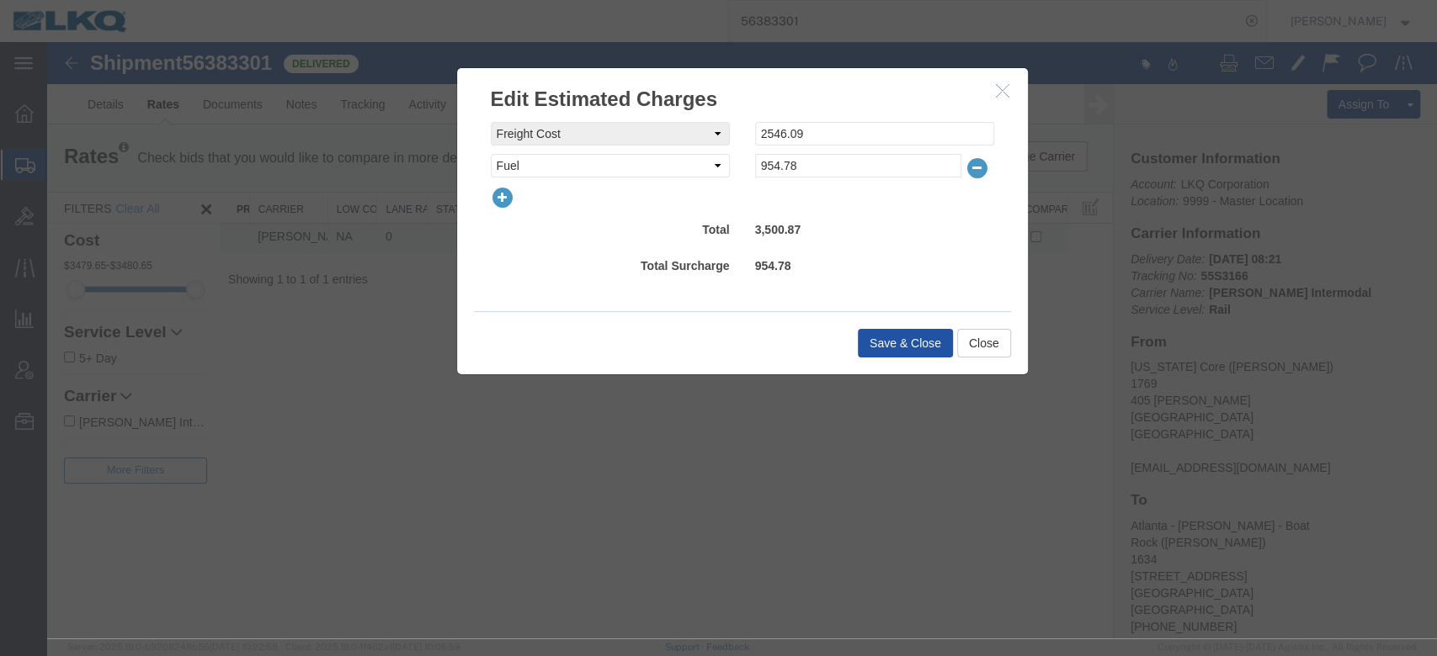
drag, startPoint x: 892, startPoint y: 369, endPoint x: 901, endPoint y: 350, distance: 20.3
click at [895, 367] on div "Save & Close Close" at bounding box center [742, 342] width 537 height 63
click at [901, 347] on button "Save & Close" at bounding box center [905, 343] width 95 height 29
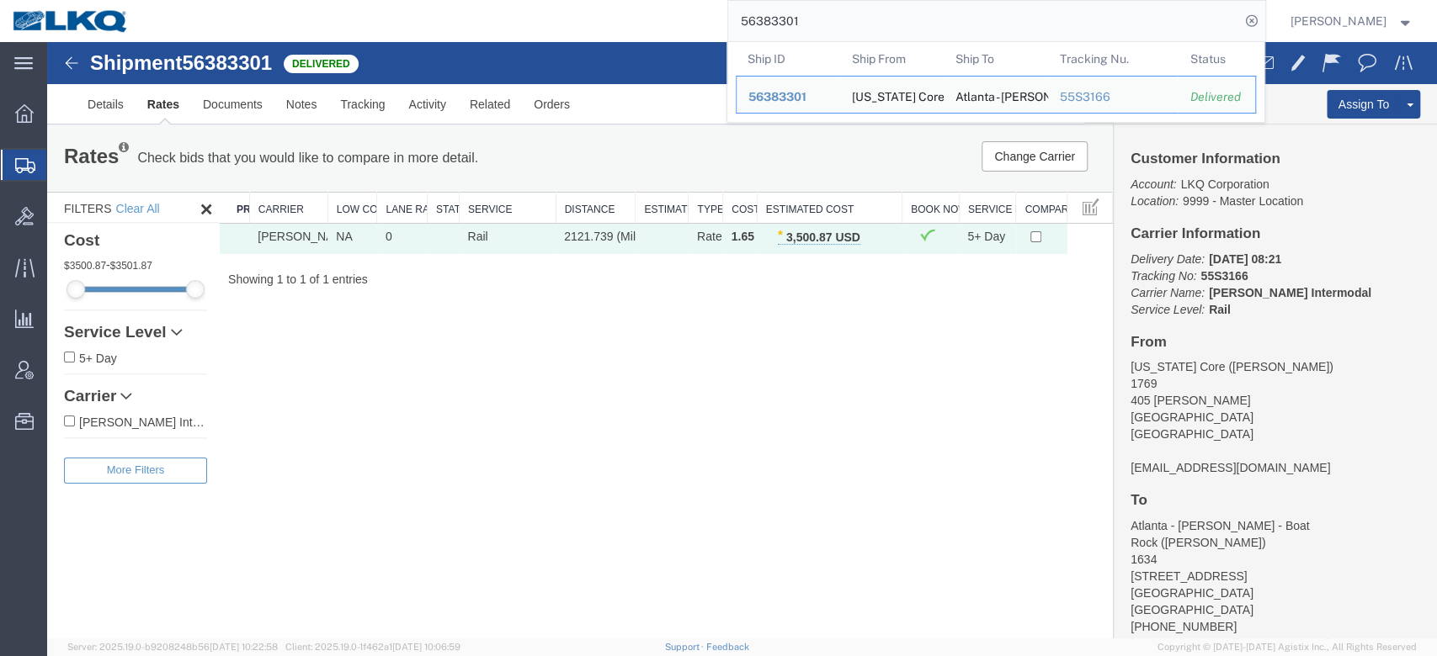
click at [842, 36] on input "56383301" at bounding box center [984, 21] width 512 height 40
paste input "731096"
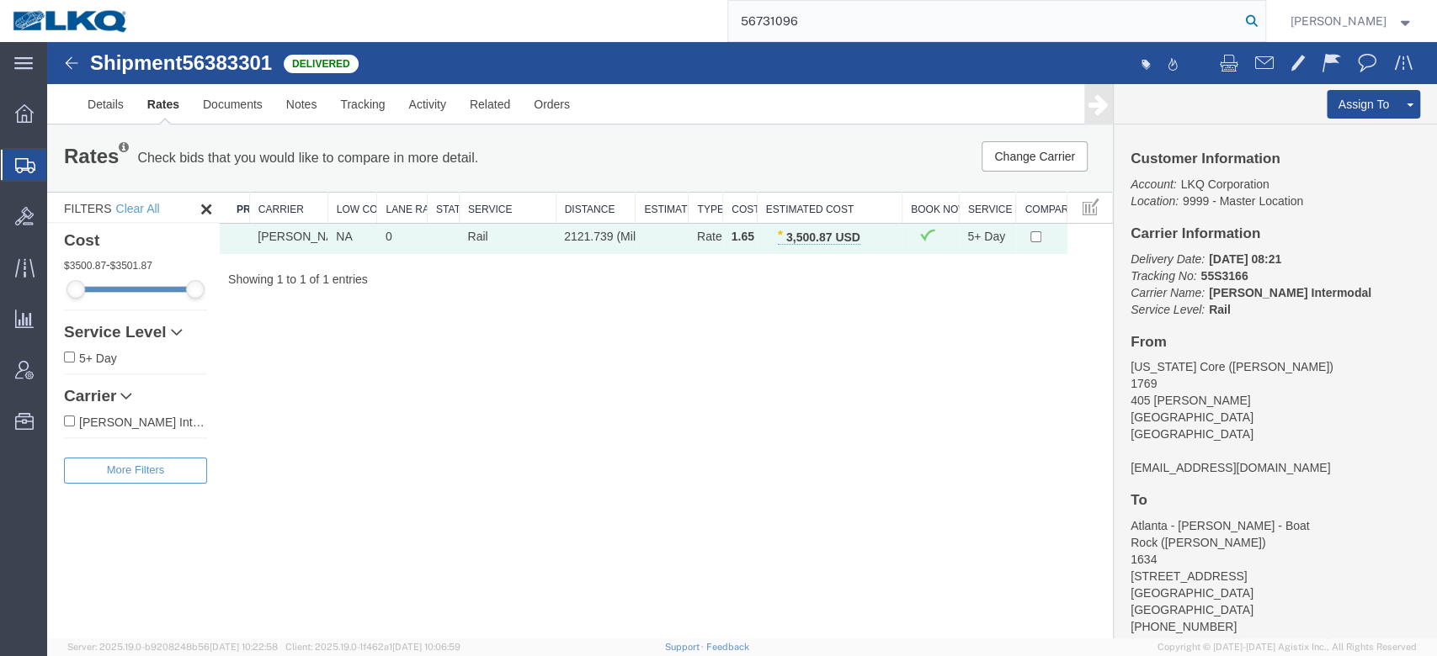
type input "56731096"
drag, startPoint x: 1290, startPoint y: 15, endPoint x: 1030, endPoint y: 162, distance: 298.9
click at [1263, 14] on icon at bounding box center [1252, 21] width 24 height 24
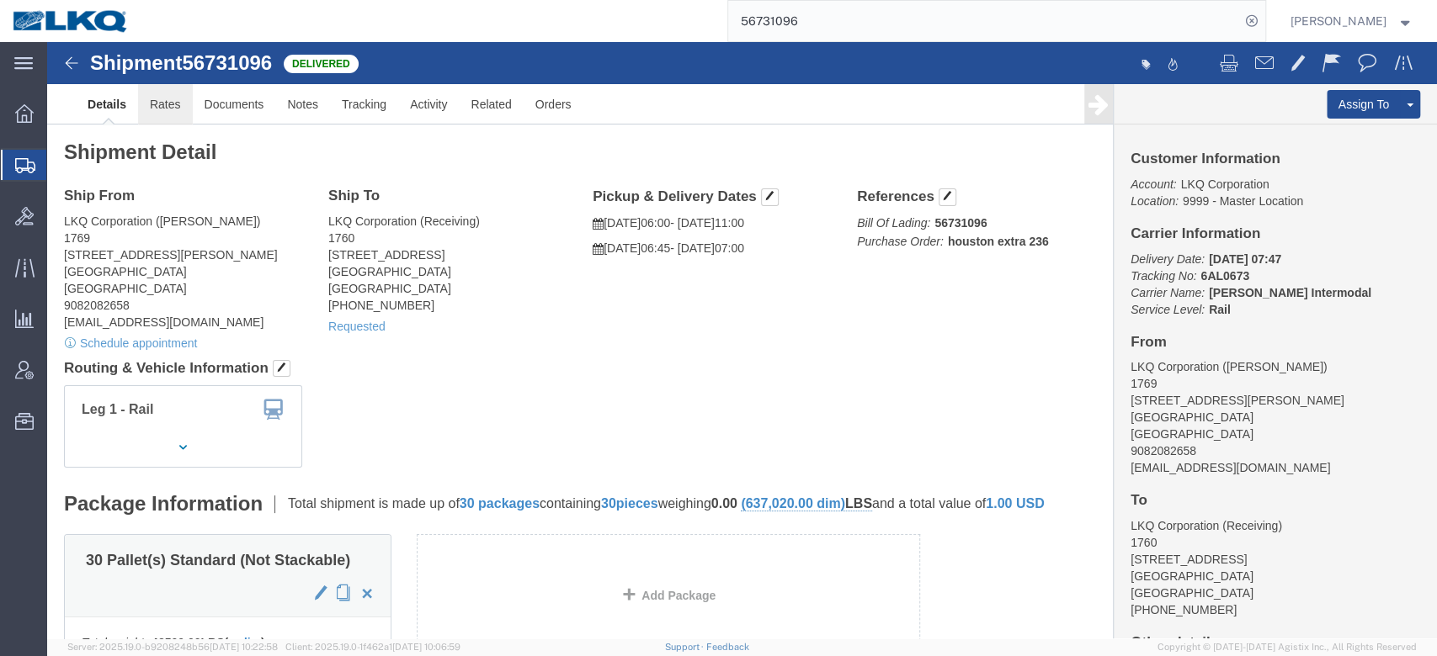
click link "Rates"
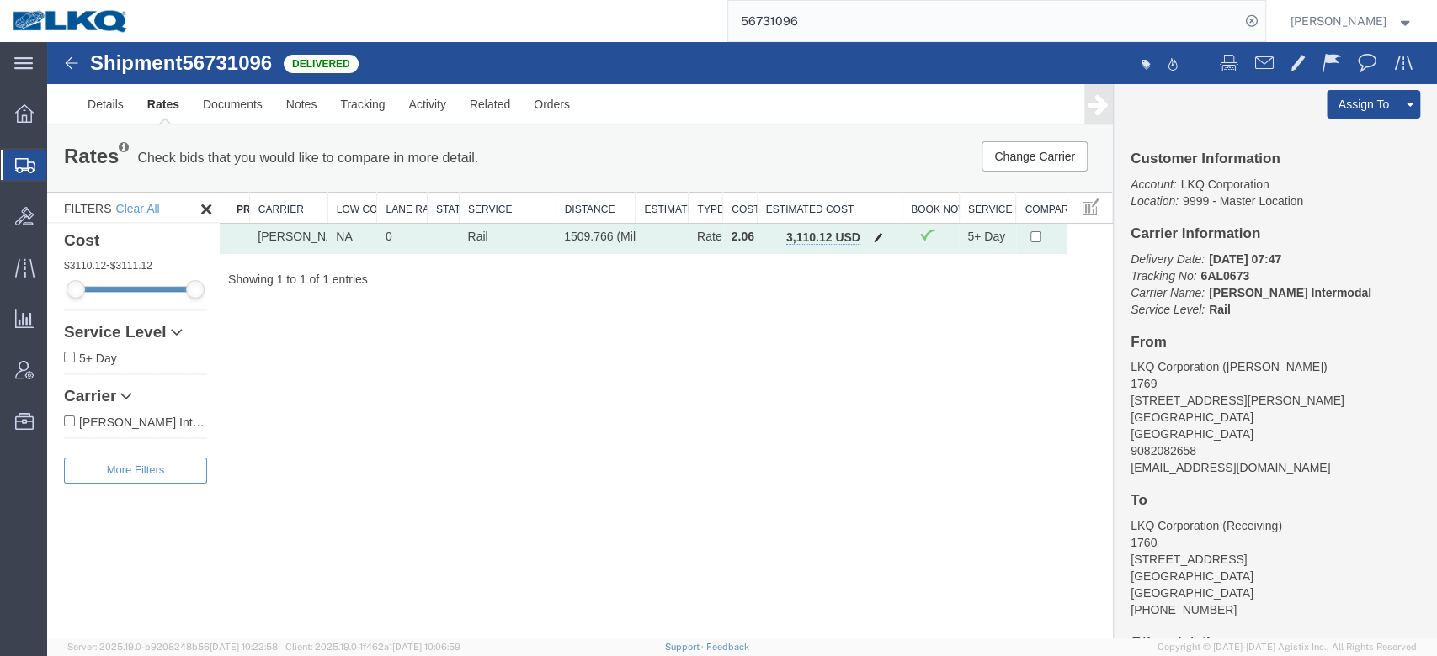
click at [878, 236] on span "button" at bounding box center [878, 237] width 9 height 12
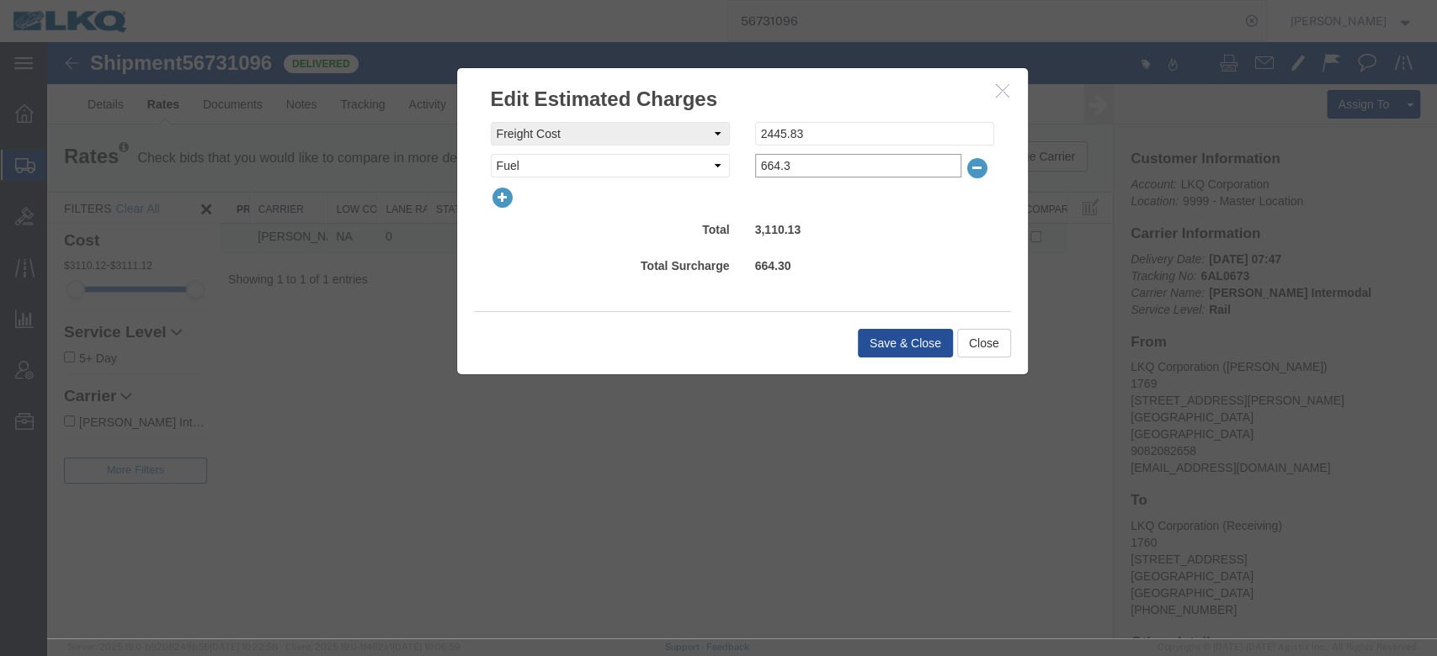
click at [789, 158] on input "664.3" at bounding box center [858, 166] width 206 height 24
click at [822, 175] on input "664.3" at bounding box center [858, 166] width 206 height 24
type input "679.39"
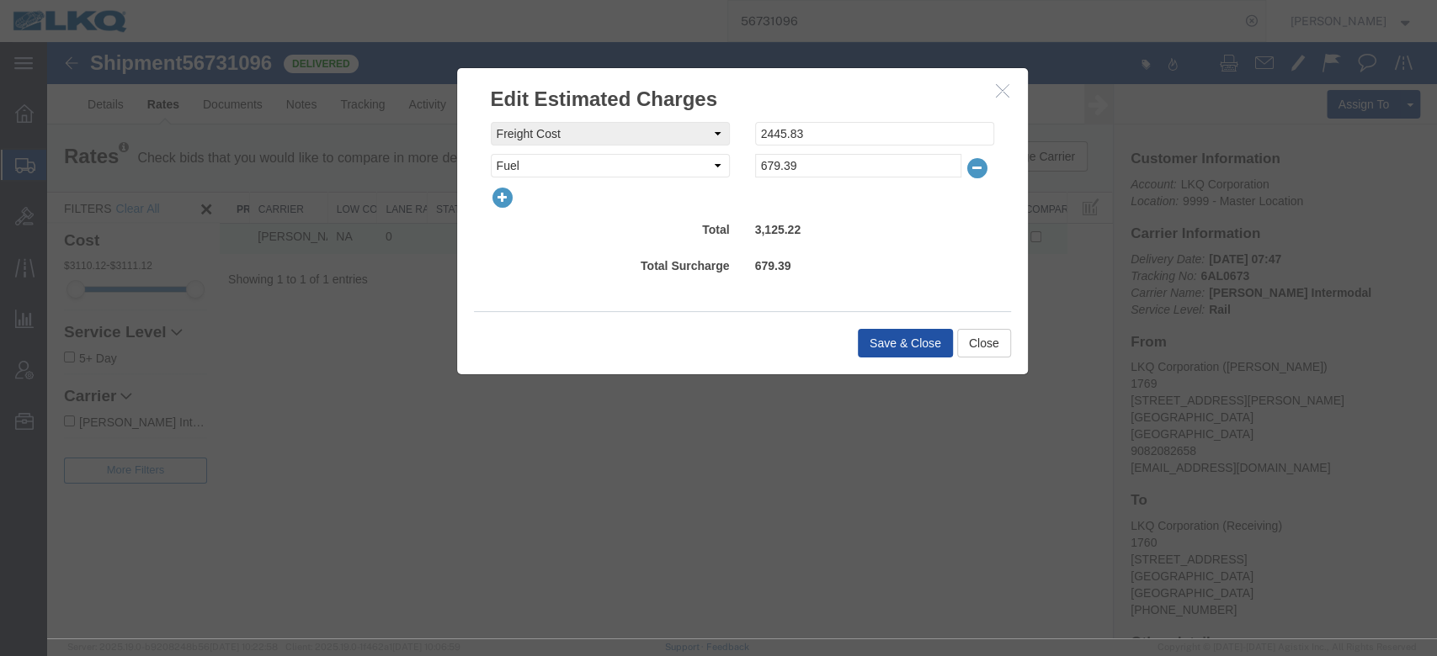
click at [911, 345] on button "Save & Close" at bounding box center [905, 343] width 95 height 29
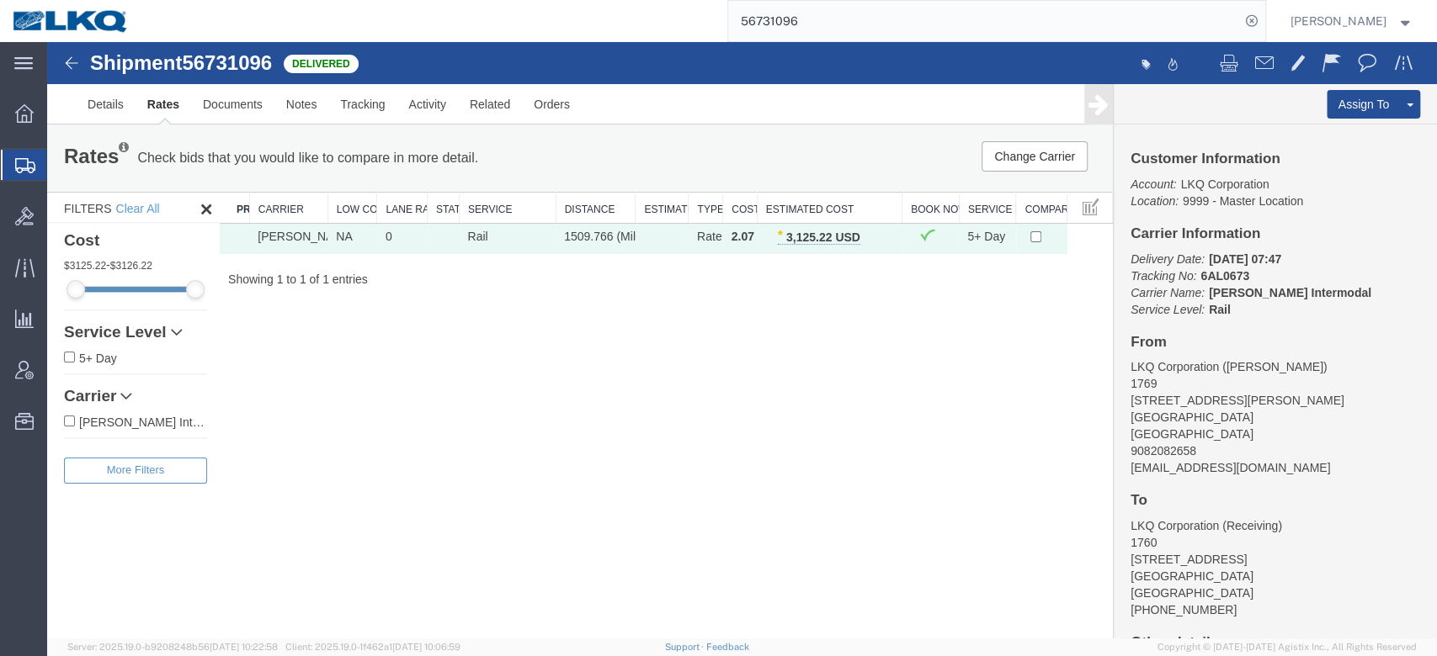
click at [816, 18] on input "56731096" at bounding box center [984, 21] width 512 height 40
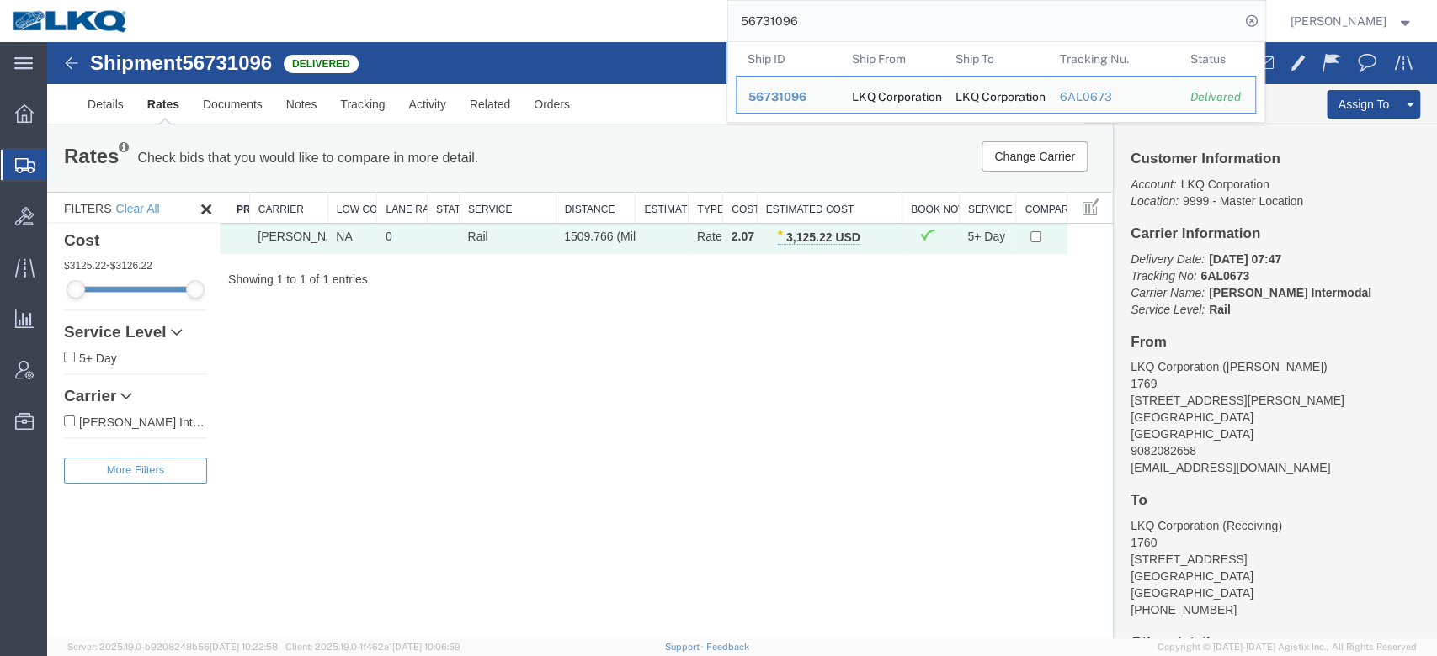
click at [816, 18] on input "56731096" at bounding box center [984, 21] width 512 height 40
paste input "35630"
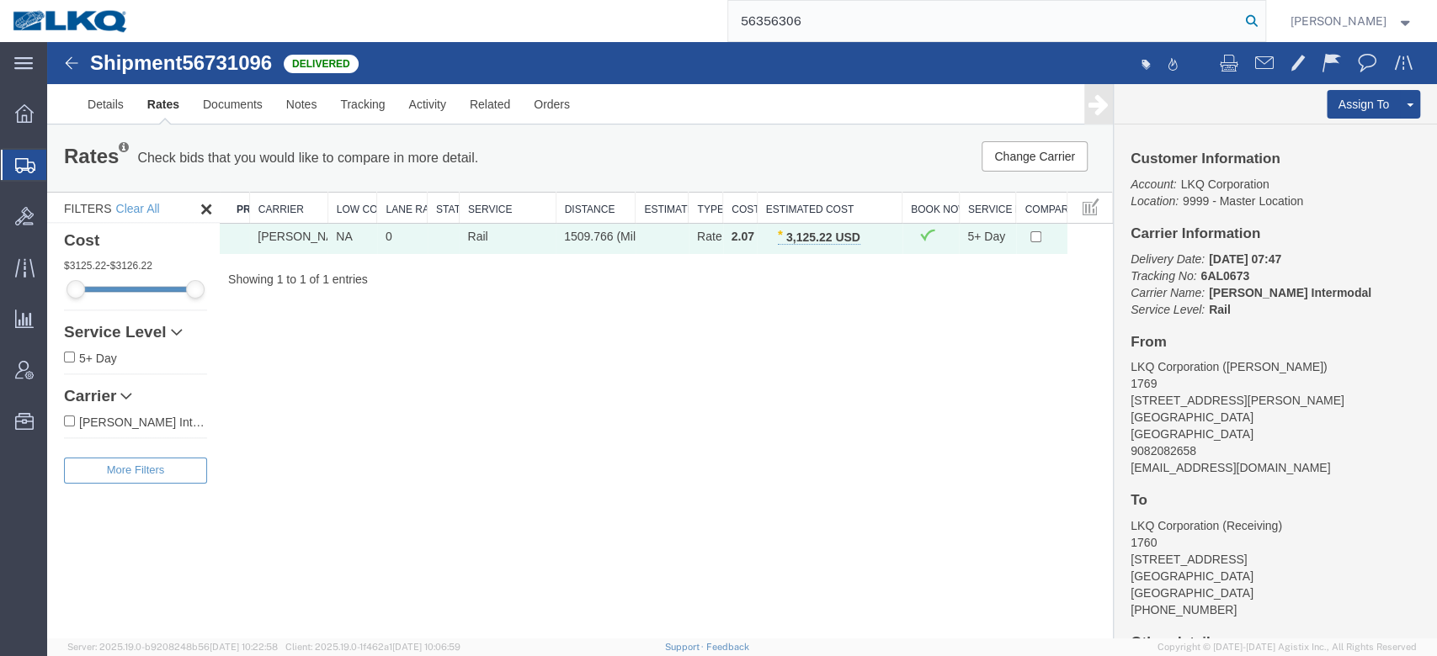
type input "56356306"
click at [1263, 25] on icon at bounding box center [1252, 21] width 24 height 24
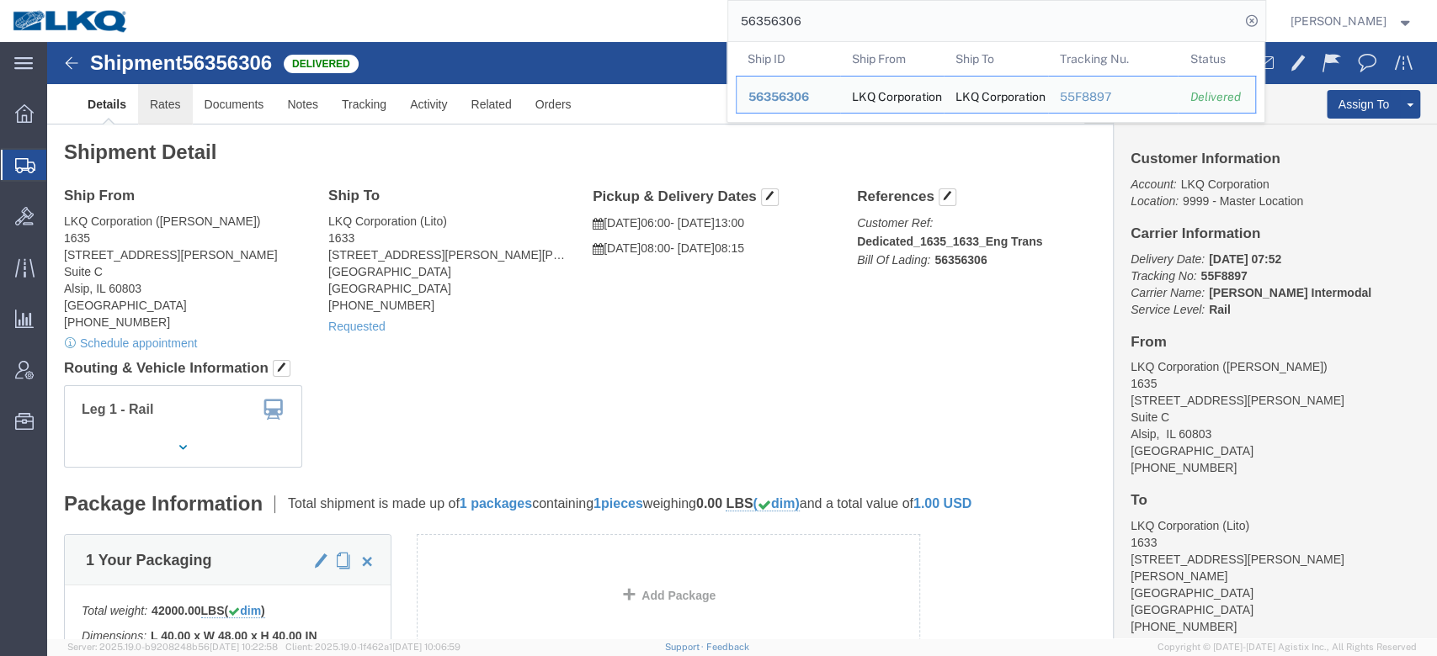
click link "Rates"
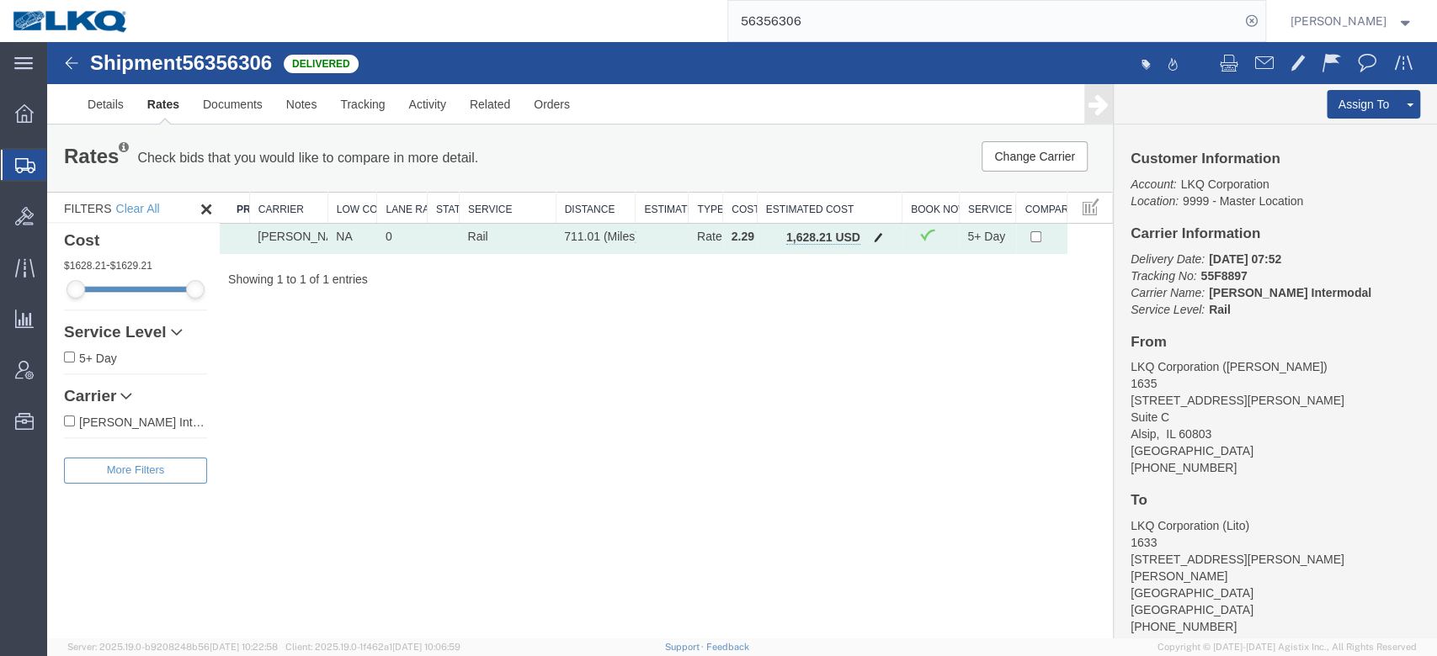
click at [877, 240] on span "button" at bounding box center [878, 237] width 9 height 12
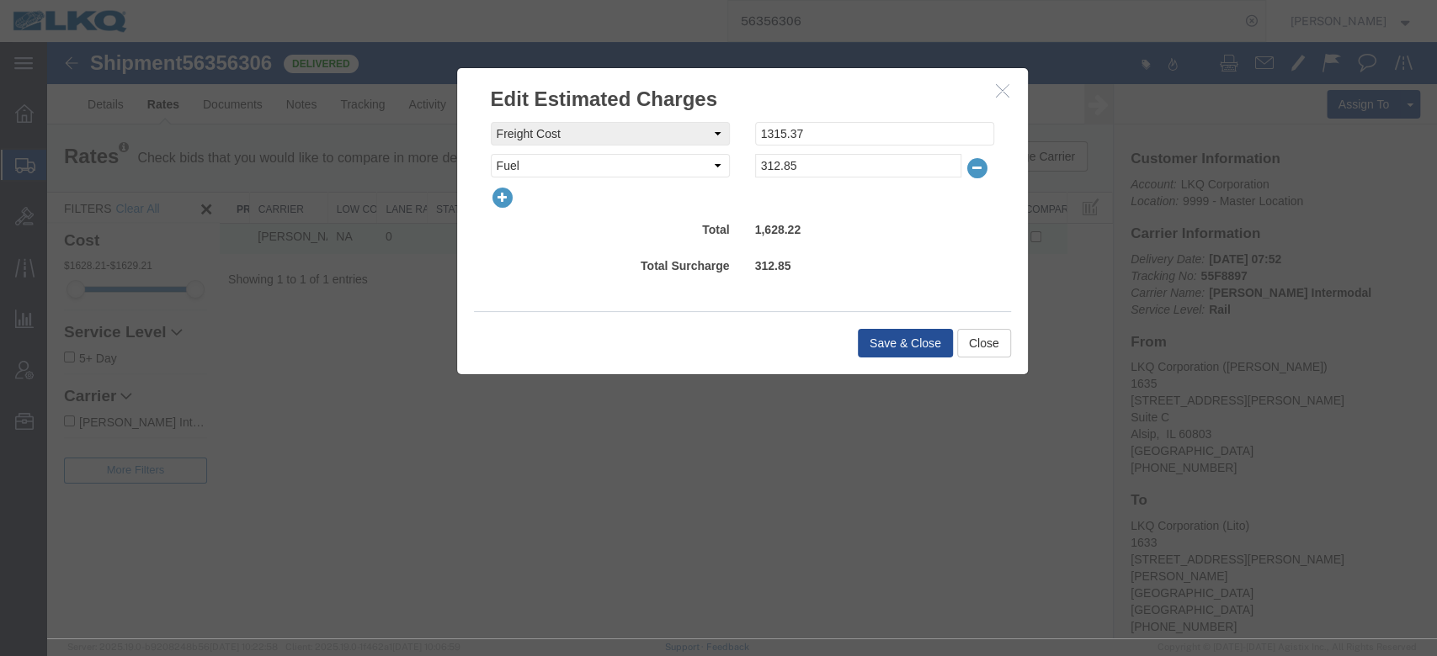
click at [507, 197] on icon "button" at bounding box center [503, 198] width 24 height 24
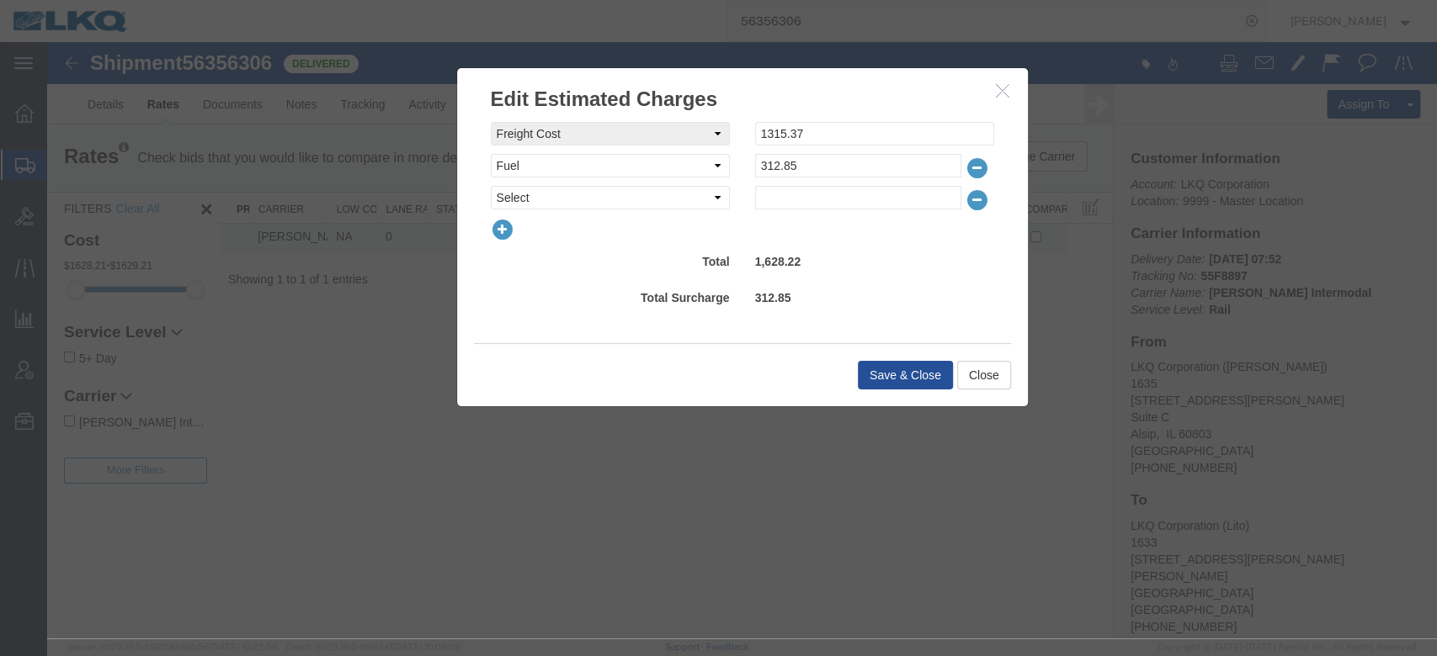
select select "OTHR"
click at [491, 186] on select "Select AES Filing Accessorial Delivery Charge Additional Invoice Details Addres…" at bounding box center [610, 198] width 239 height 24
type input "147.68"
click at [911, 380] on button "Save & Close" at bounding box center [905, 375] width 95 height 29
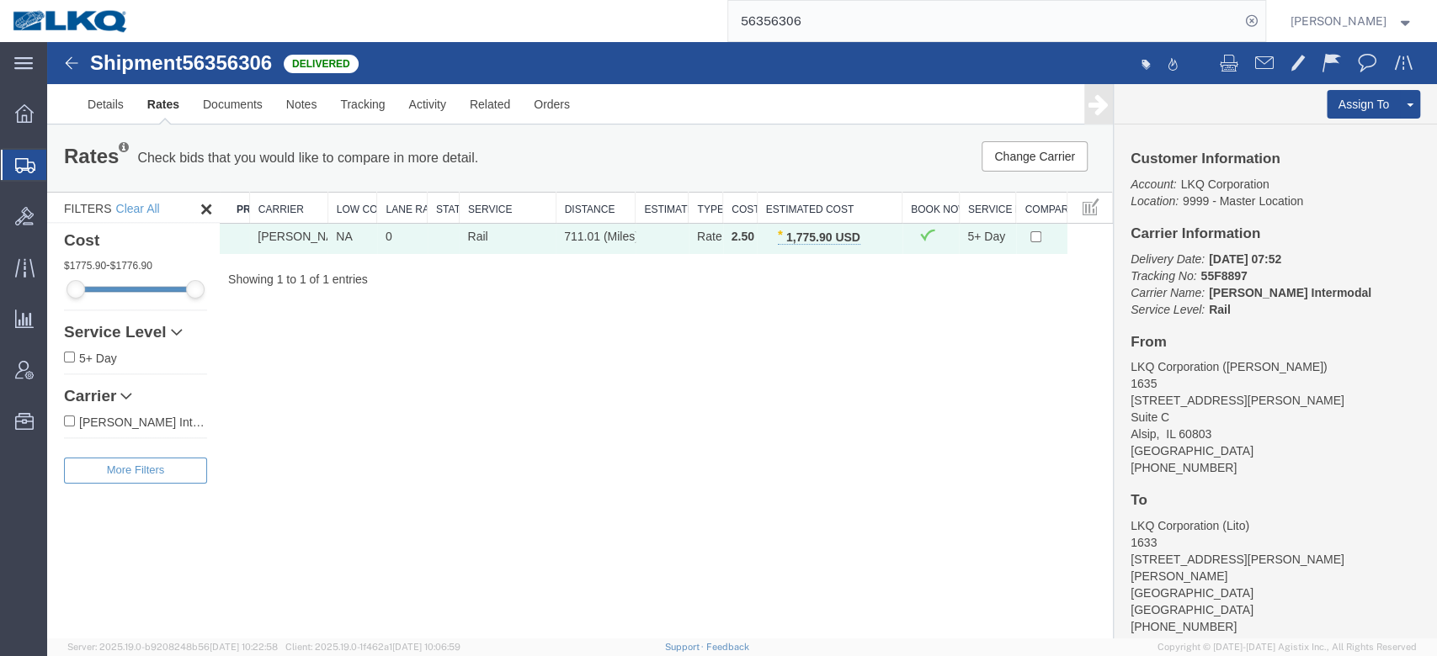
click at [847, 21] on input "56356306" at bounding box center [984, 21] width 512 height 40
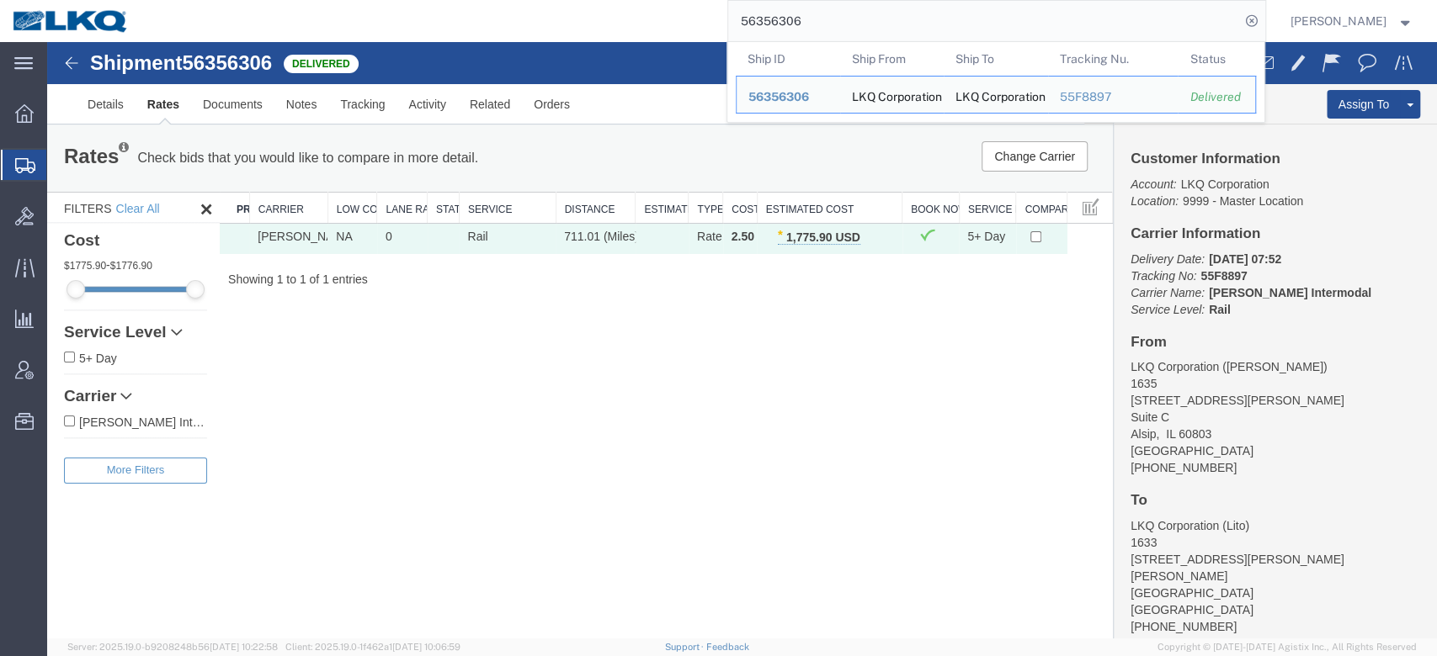
paste input "83303"
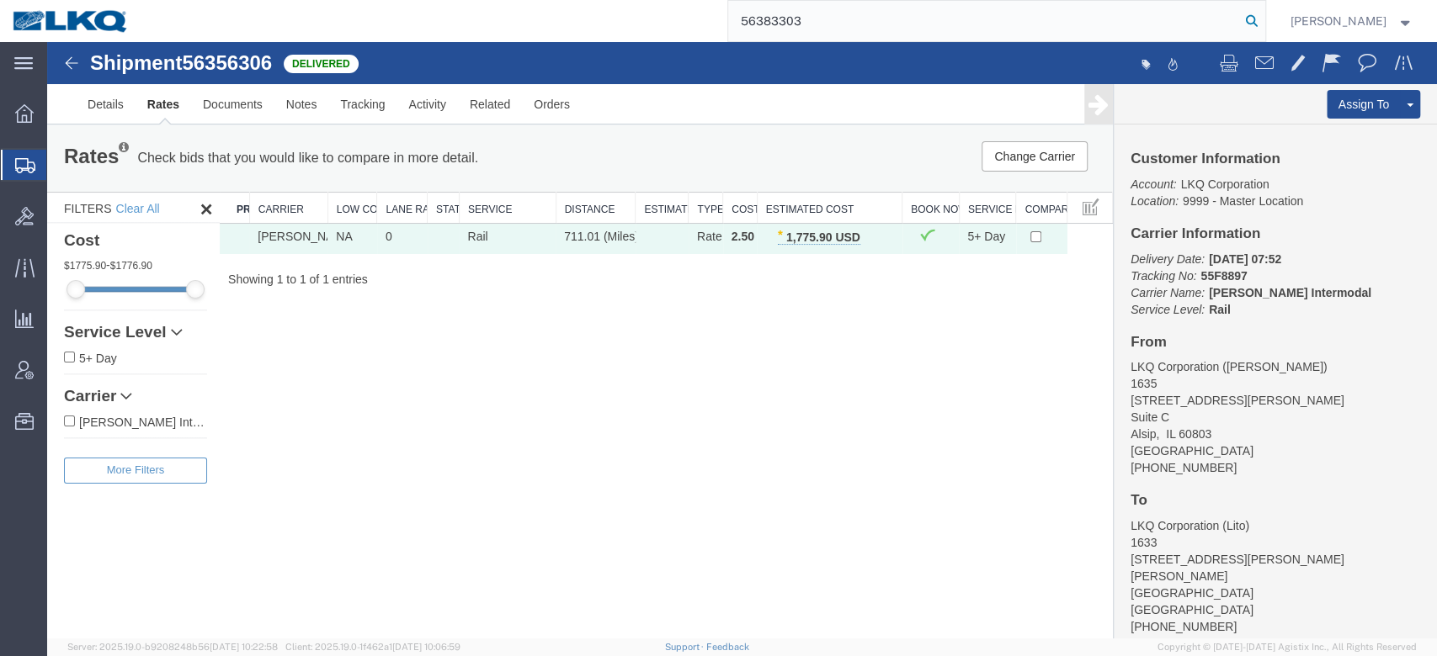
type input "56383303"
click at [1263, 13] on icon at bounding box center [1252, 21] width 24 height 24
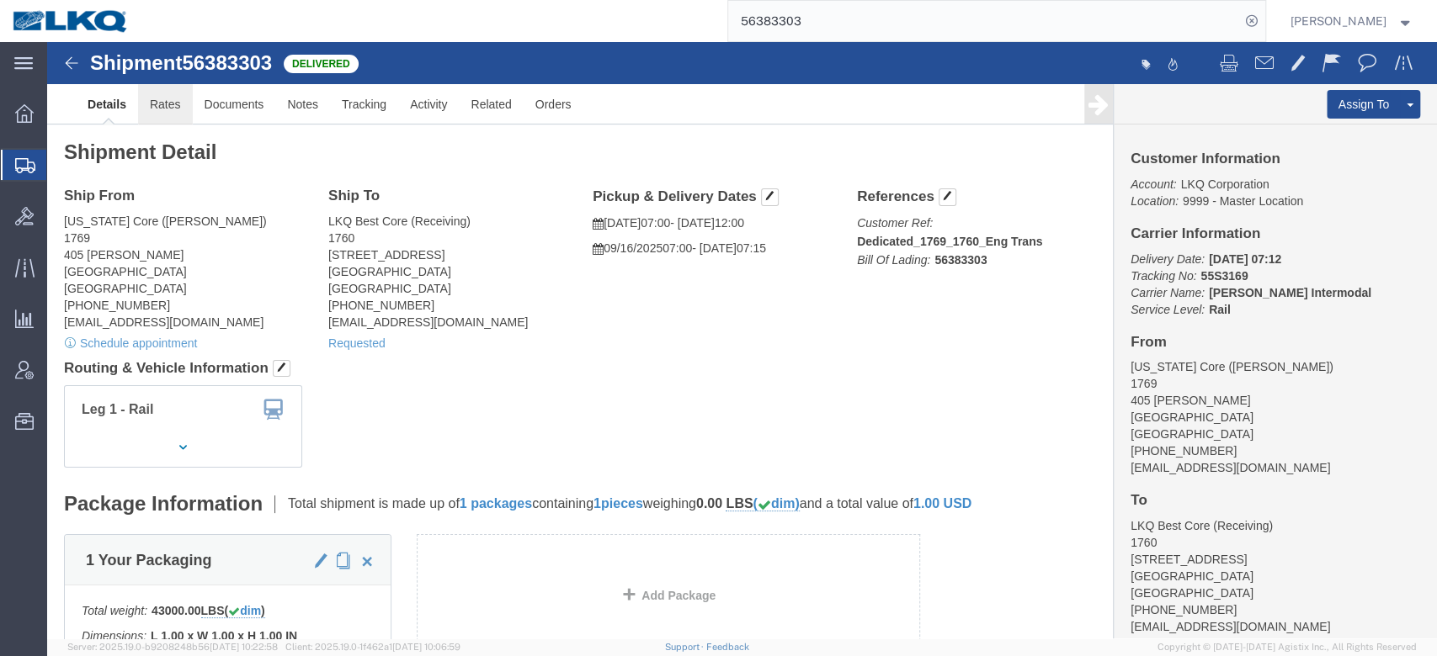
click link "Rates"
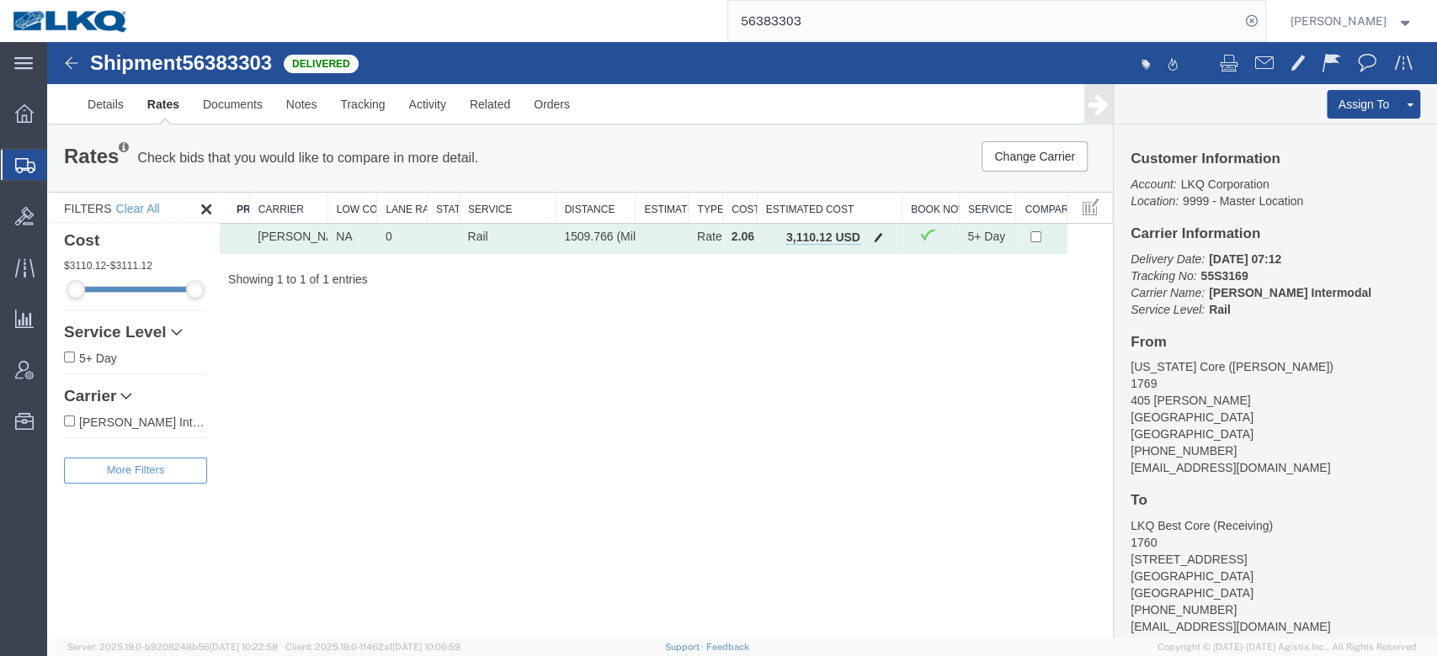
click at [885, 239] on button "button" at bounding box center [878, 239] width 23 height 22
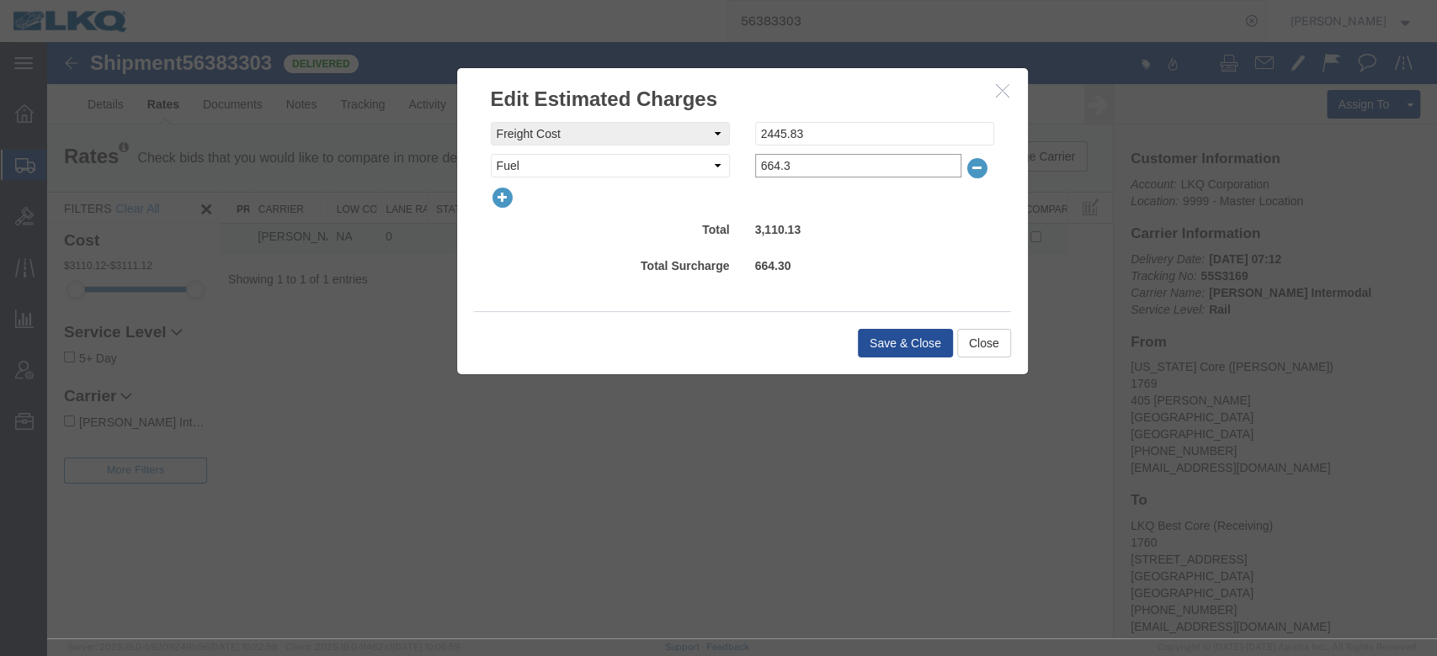
click at [808, 157] on input "664.3" at bounding box center [858, 166] width 206 height 24
type input "679.39"
click at [887, 348] on button "Save & Close" at bounding box center [905, 343] width 95 height 29
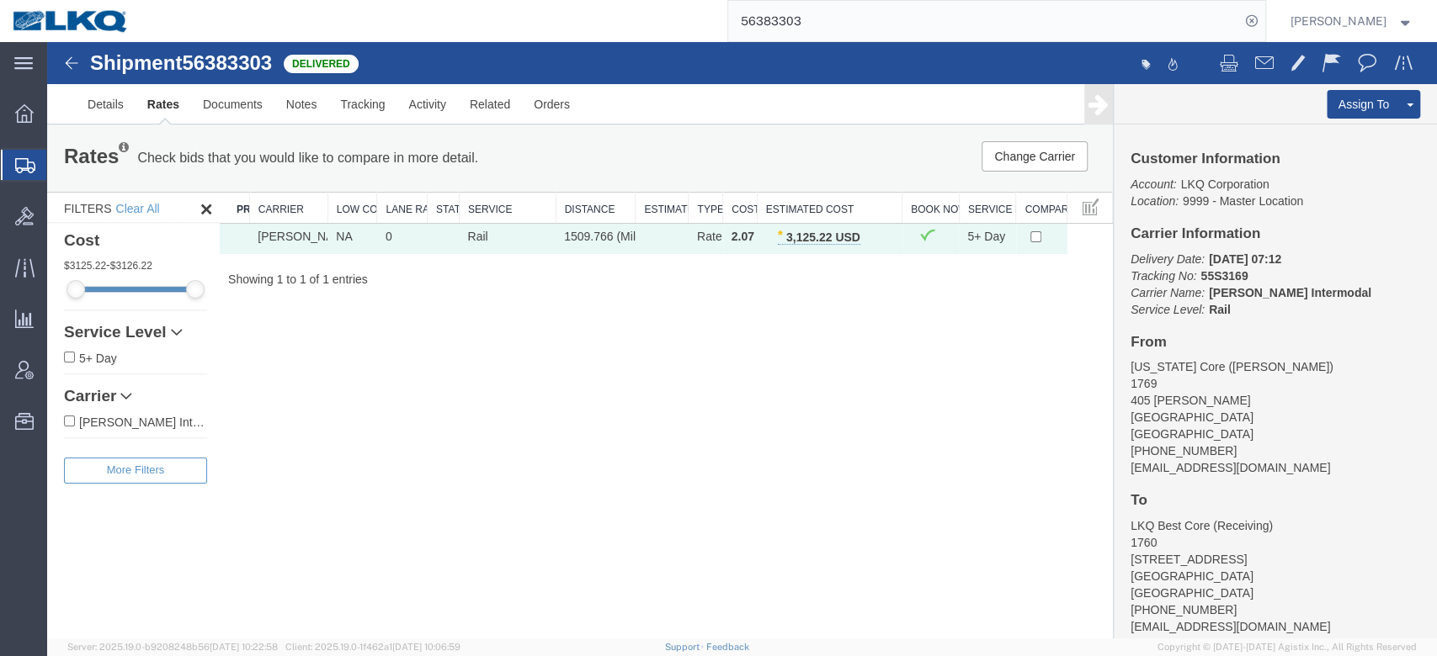
drag, startPoint x: 879, startPoint y: 83, endPoint x: 832, endPoint y: 43, distance: 62.1
click at [832, 43] on div "Shipment 56383303 1 of 1 Delivered Details Rates Documents Notes Tracking Activ…" at bounding box center [742, 83] width 1390 height 82
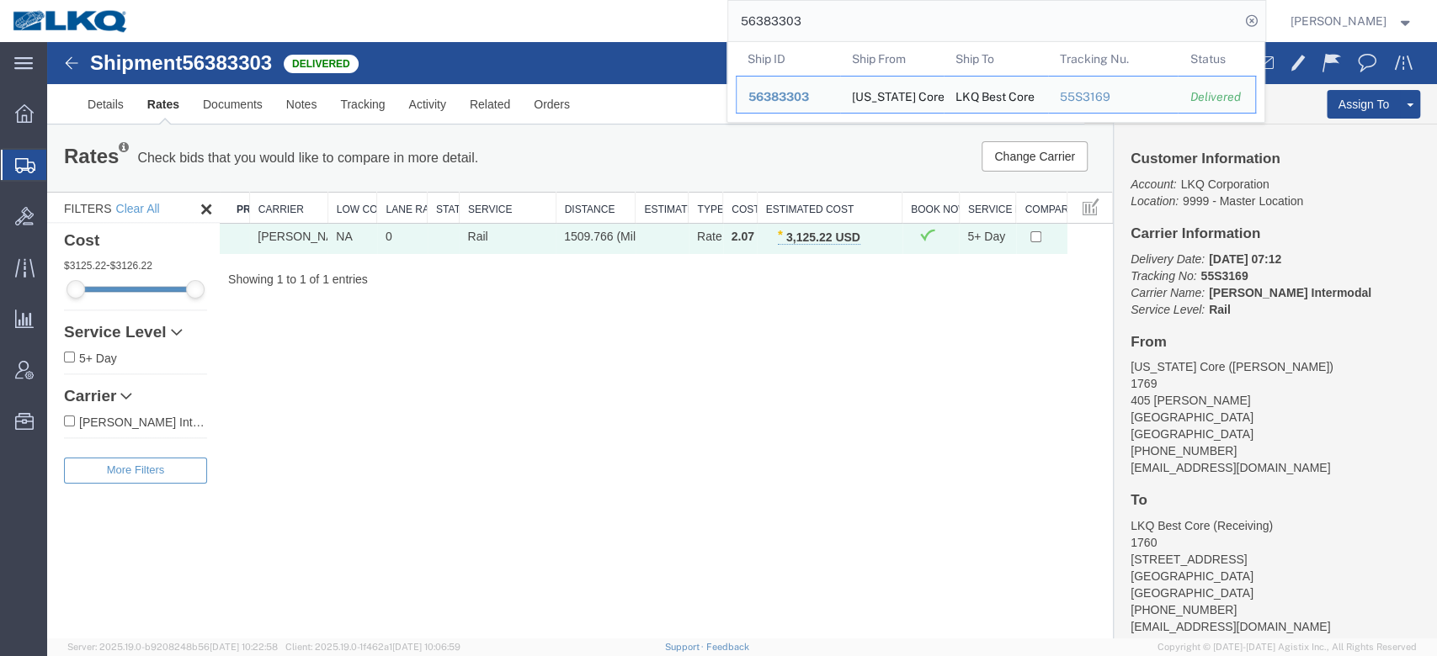
click at [830, 19] on input "56383303" at bounding box center [984, 21] width 512 height 40
paste input "849345"
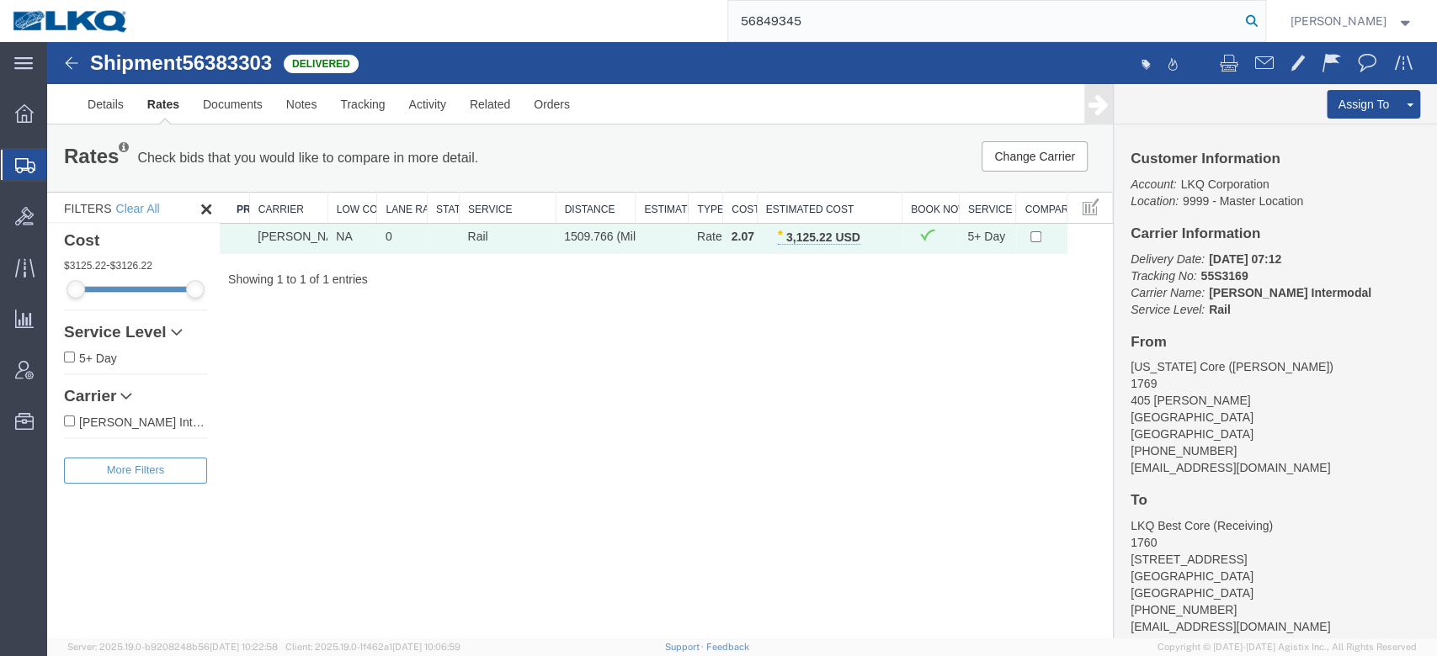
drag, startPoint x: 1277, startPoint y: 36, endPoint x: 1283, endPoint y: 26, distance: 11.7
click at [1266, 36] on form "56849345" at bounding box center [996, 21] width 539 height 42
click at [1263, 24] on icon at bounding box center [1252, 21] width 24 height 24
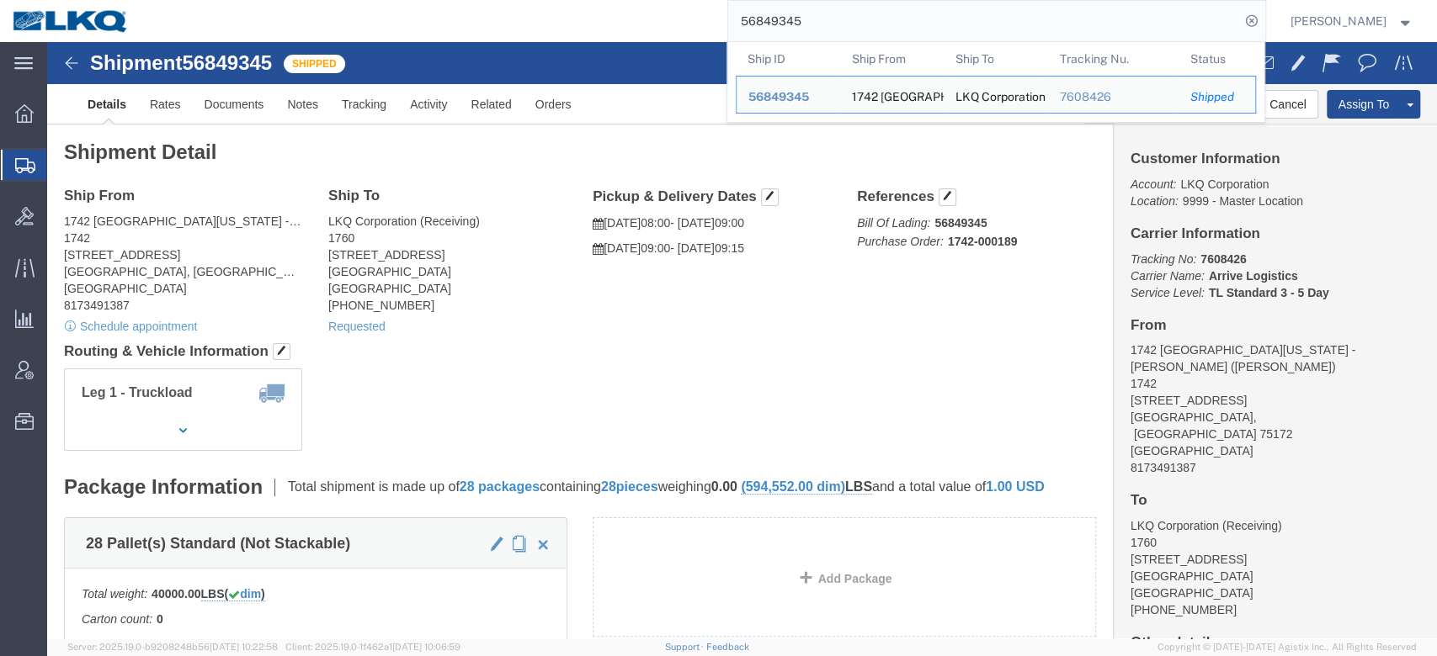
click at [900, 27] on input "56849345" at bounding box center [984, 21] width 512 height 40
click at [900, 26] on input "56849345" at bounding box center [984, 21] width 512 height 40
paste input "508428"
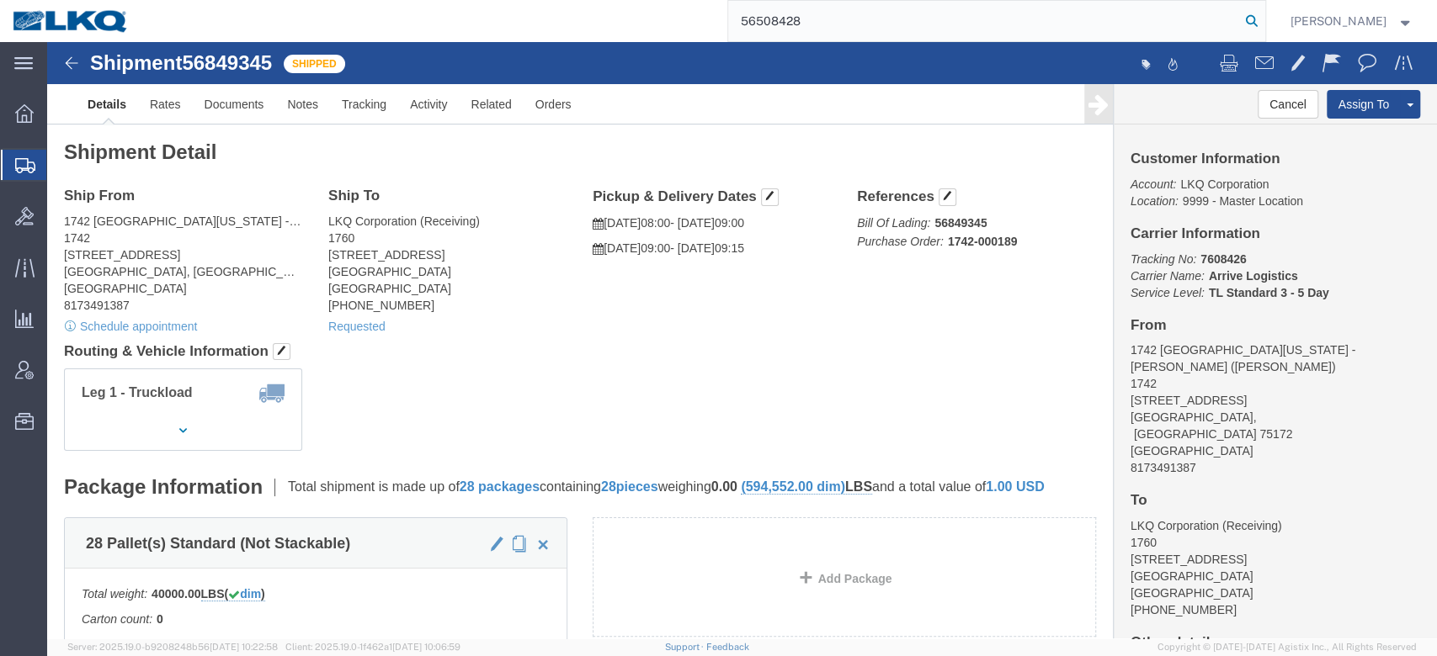
click at [1263, 29] on icon at bounding box center [1252, 21] width 24 height 24
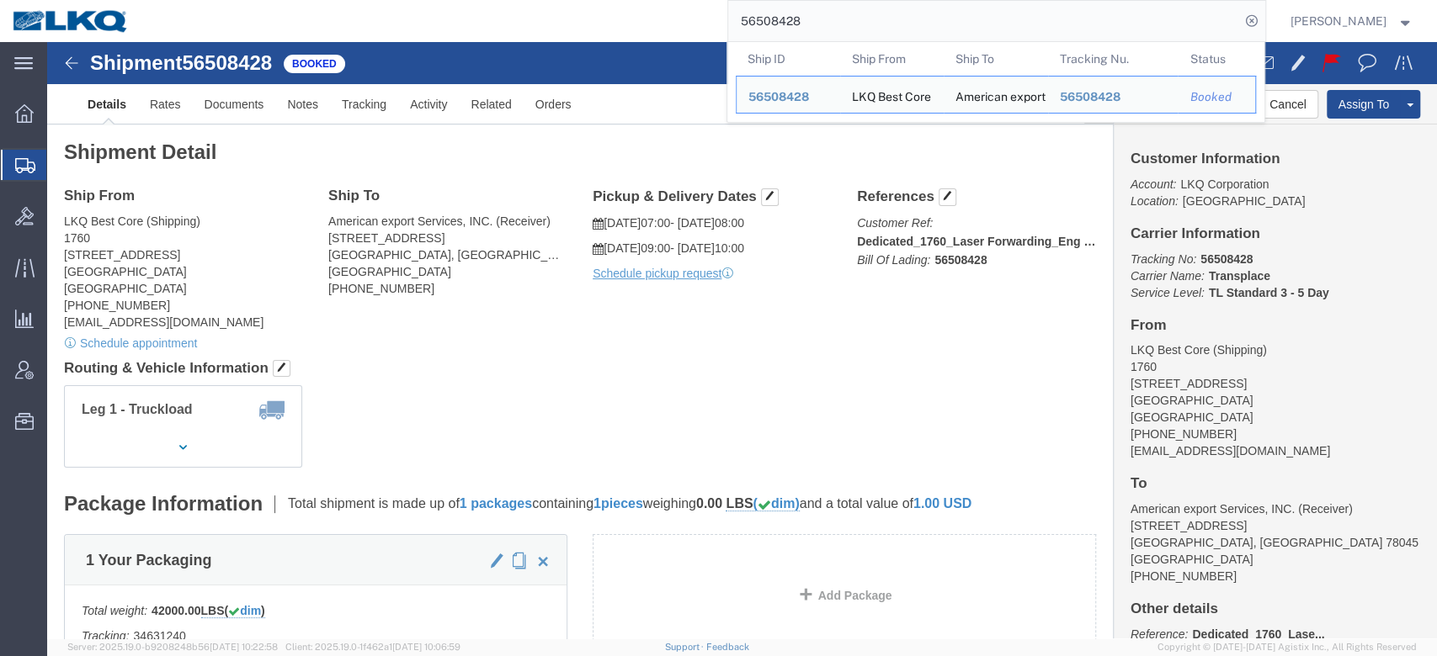
click h4 "Routing & Vehicle Information"
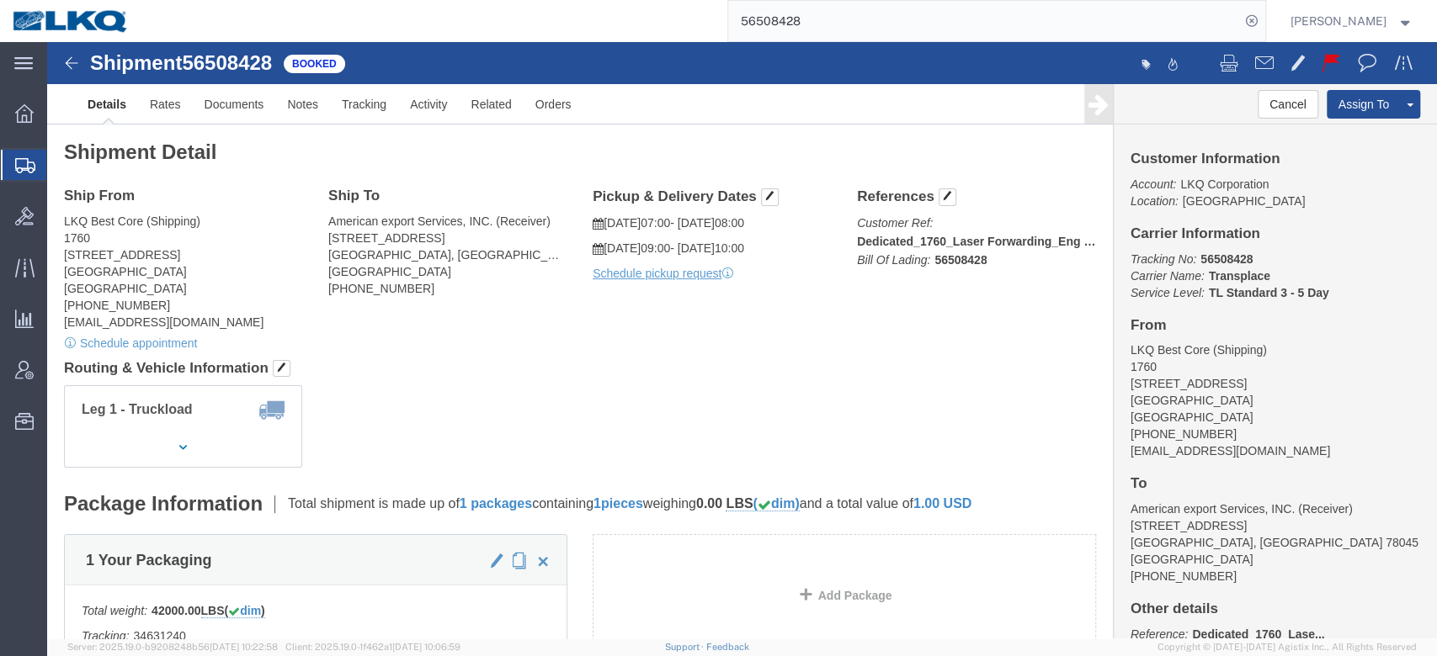
click at [821, 23] on input "56508428" at bounding box center [984, 21] width 512 height 40
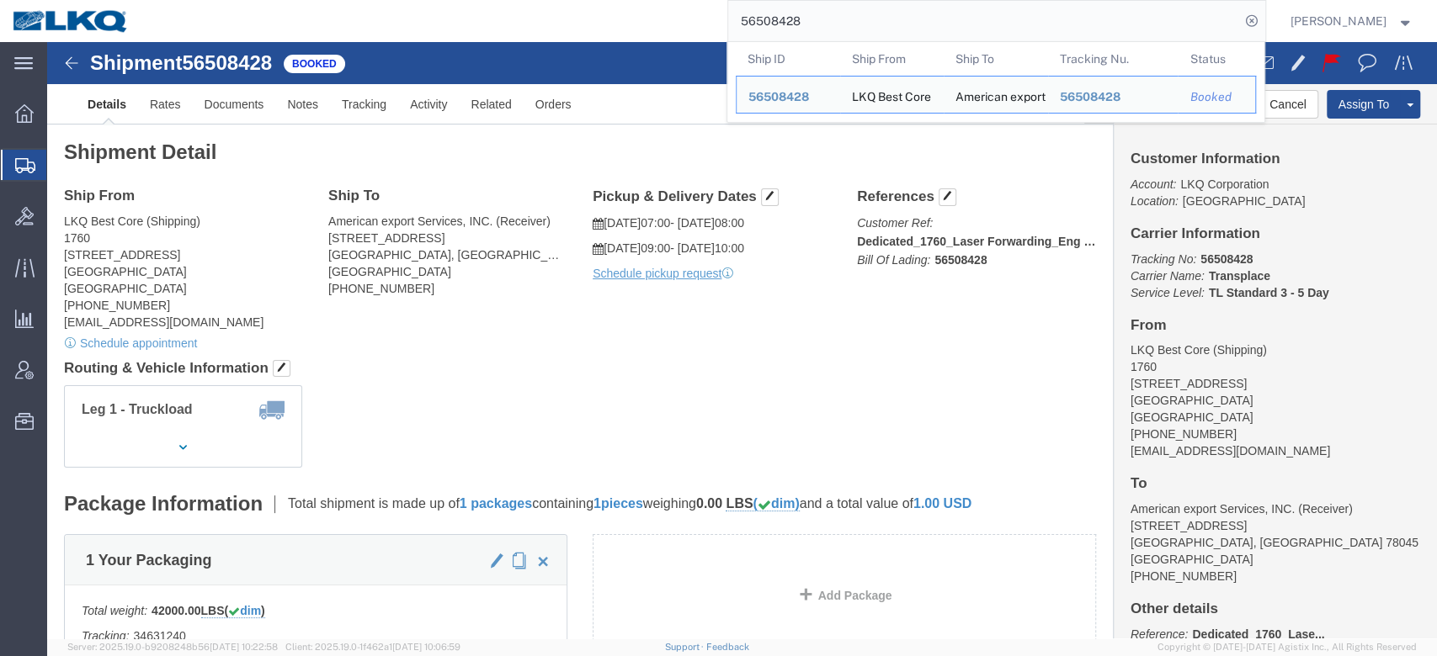
click at [821, 23] on input "56508428" at bounding box center [984, 21] width 512 height 40
paste input "892770"
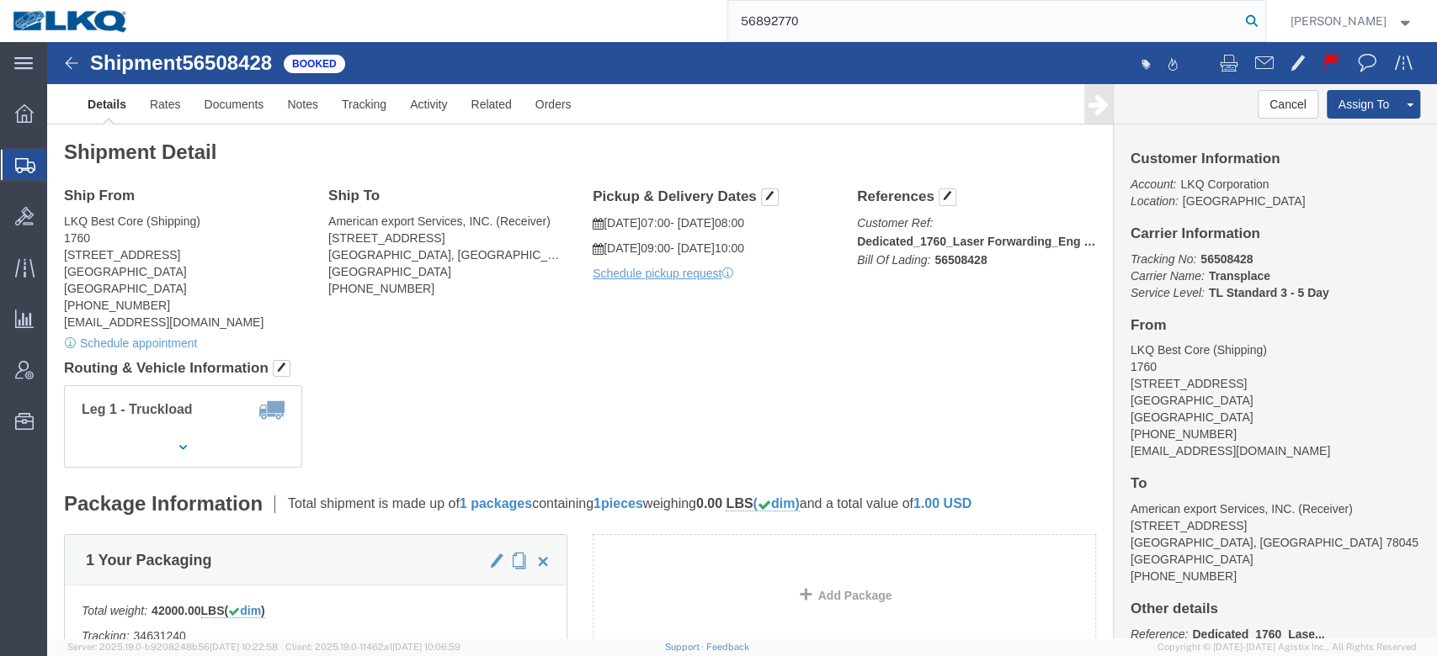
type input "56892770"
drag, startPoint x: 1286, startPoint y: 30, endPoint x: 1273, endPoint y: 41, distance: 16.7
click at [1263, 29] on icon at bounding box center [1252, 21] width 24 height 24
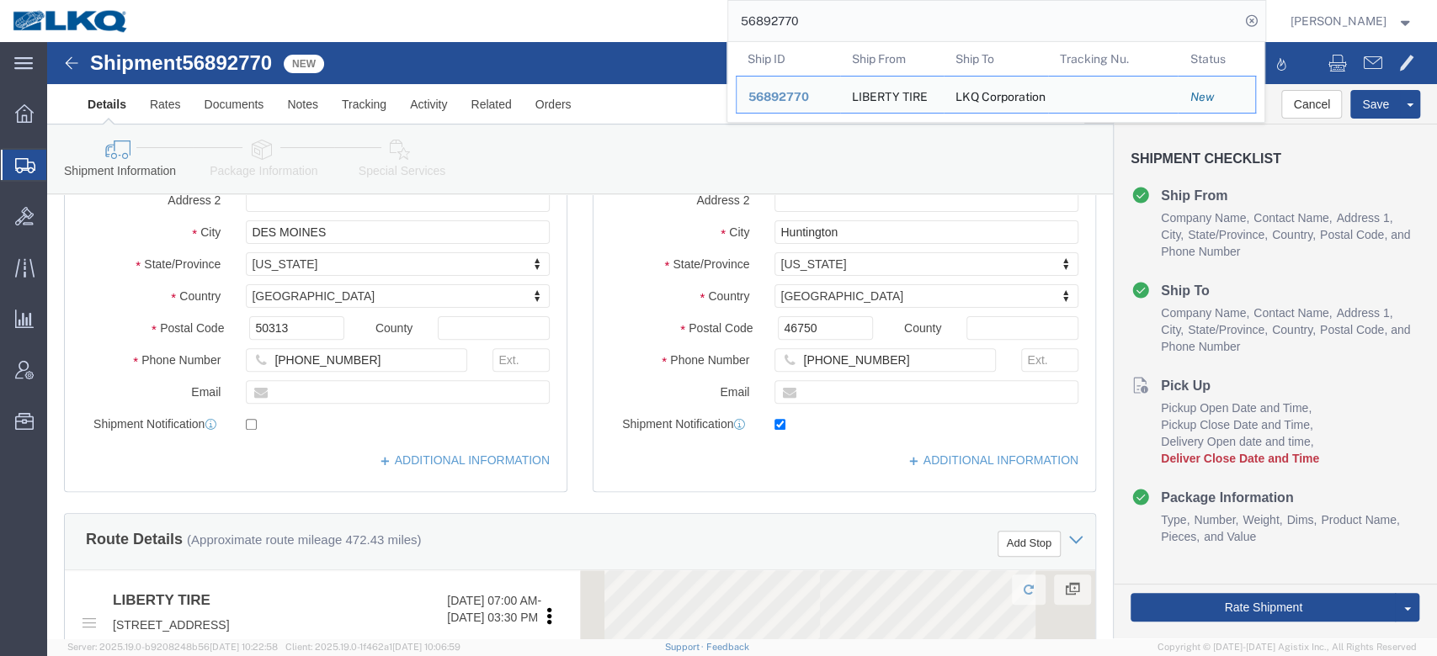
scroll to position [673, 0]
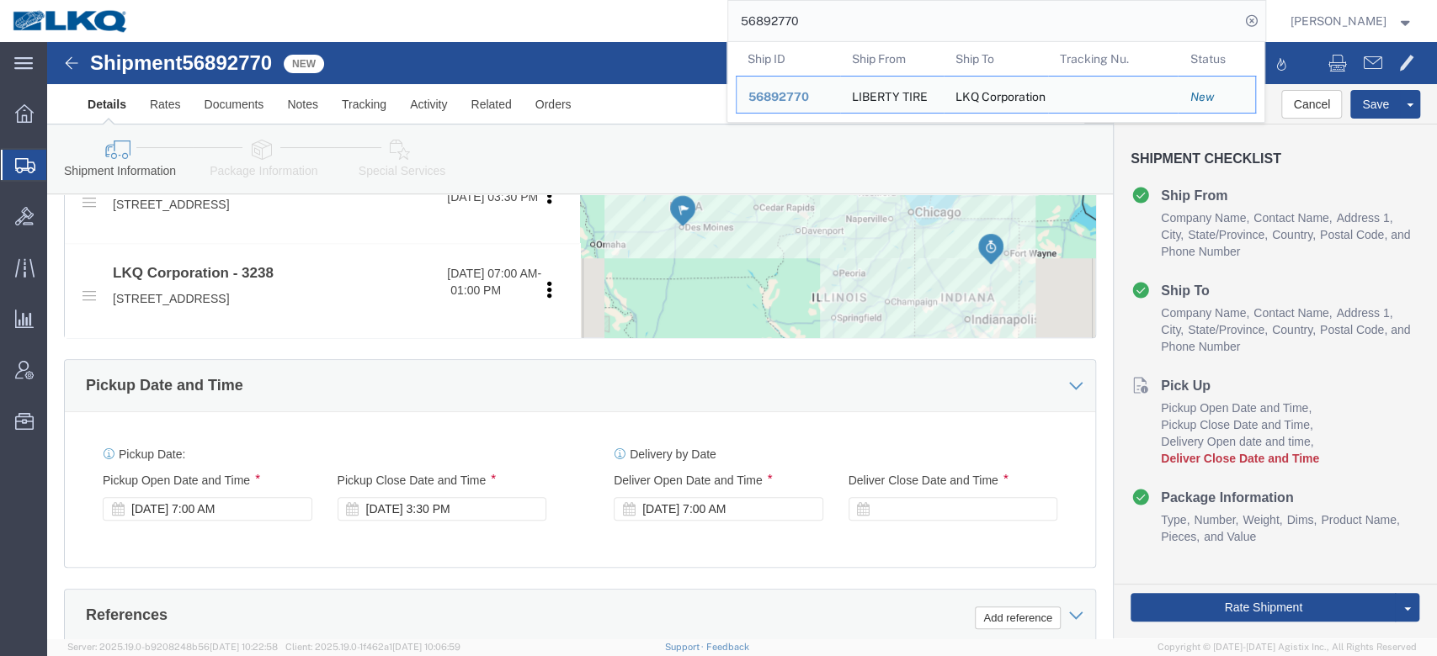
select select
select select "27940"
click div "Sep 29 2025 3:30 PM"
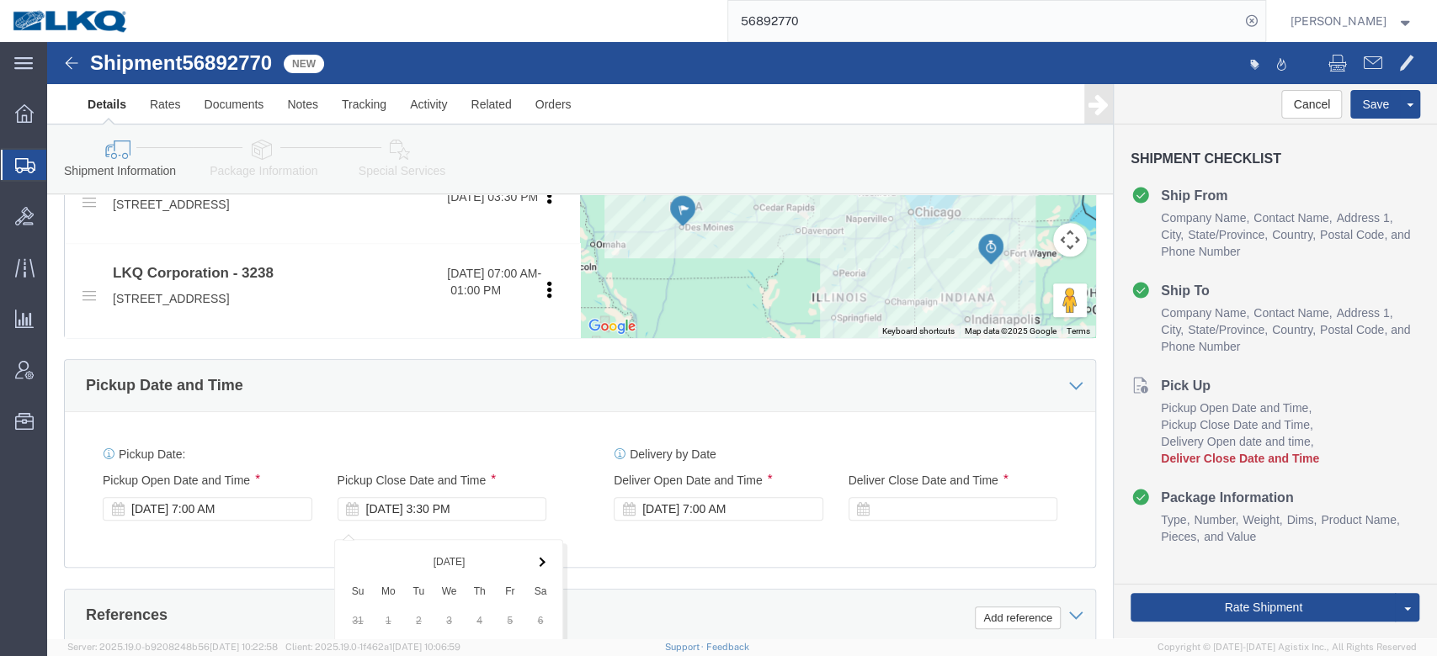
scroll to position [1131, 0]
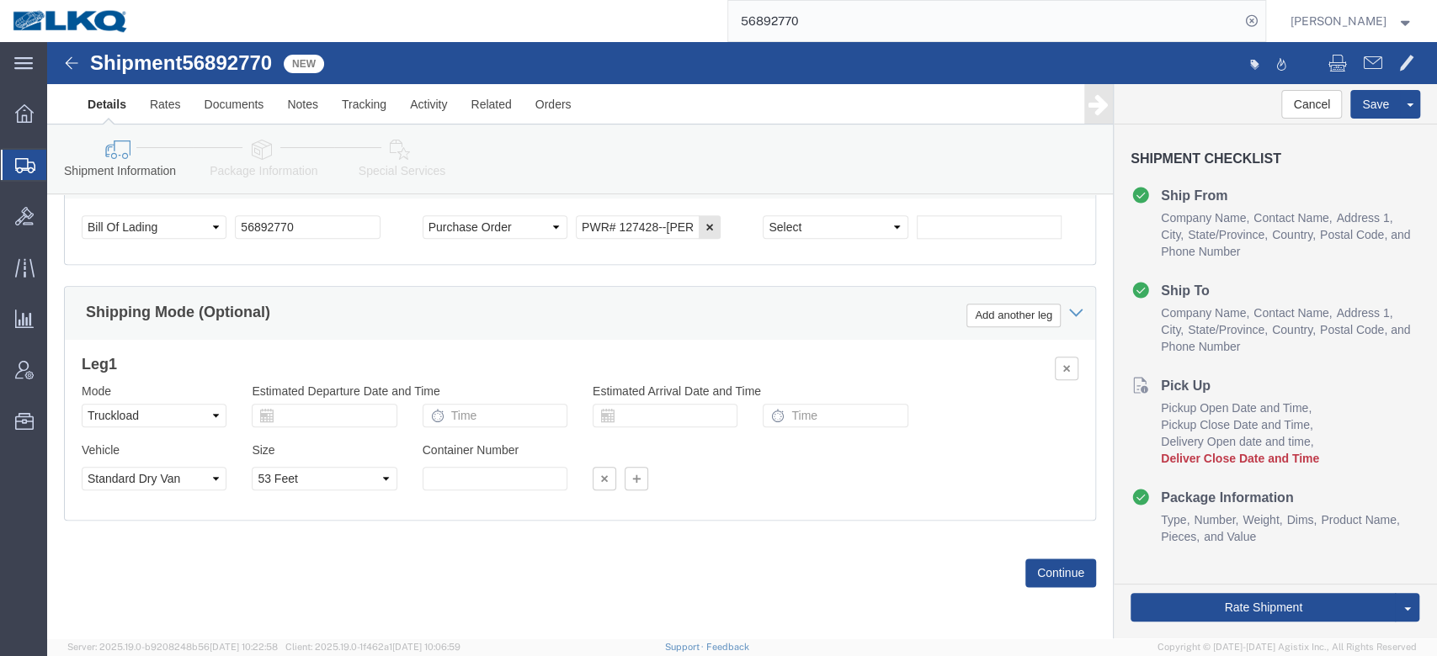
click div "Ship From Location Location My Profile Location 1100 - LKQ Crystal River 1103 -…"
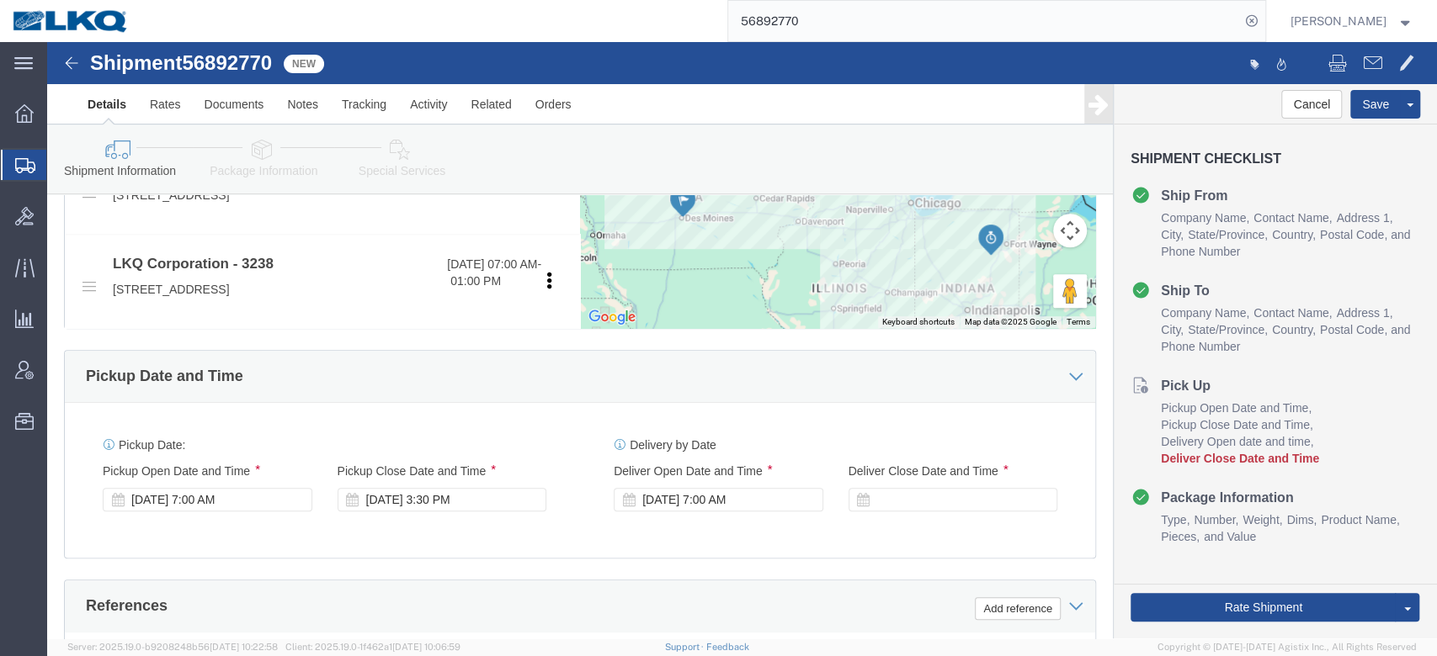
scroll to position [682, 0]
click div "Sep 24 2025 7:00 AM"
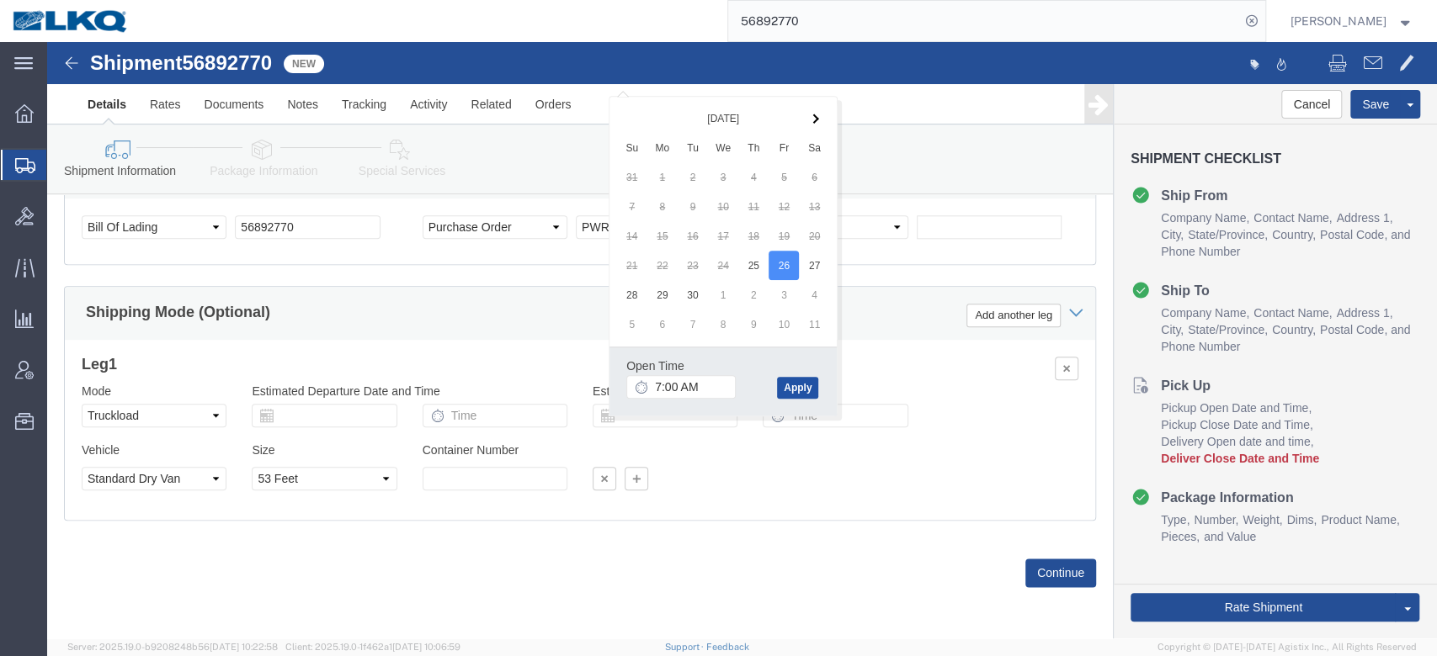
click button "Apply"
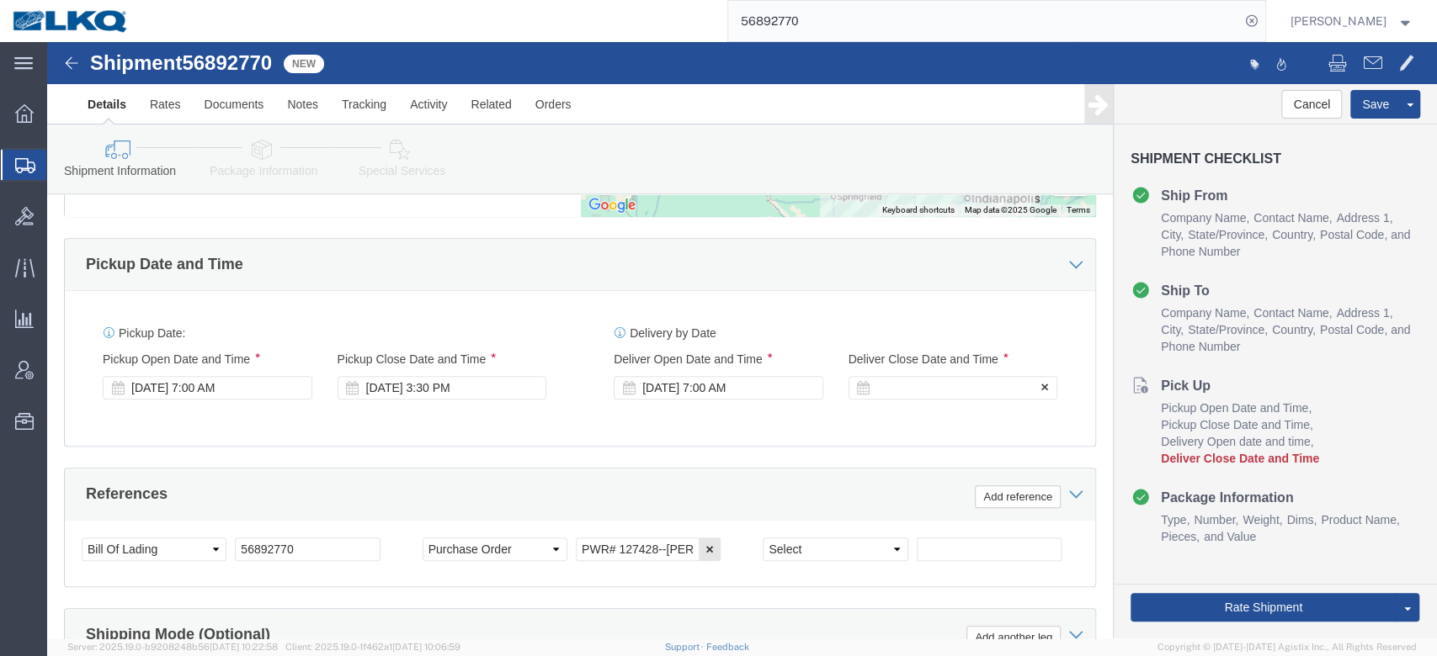
click div
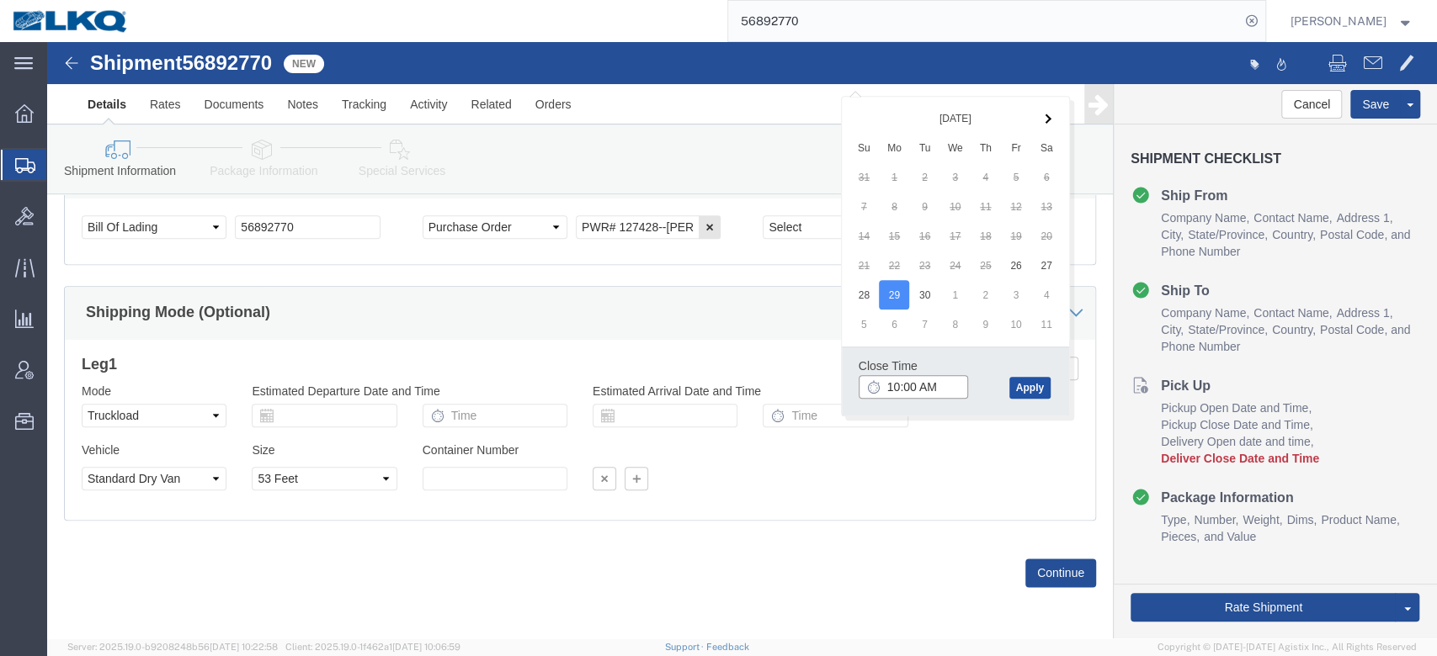
type input "10:00 AM"
click button "Apply"
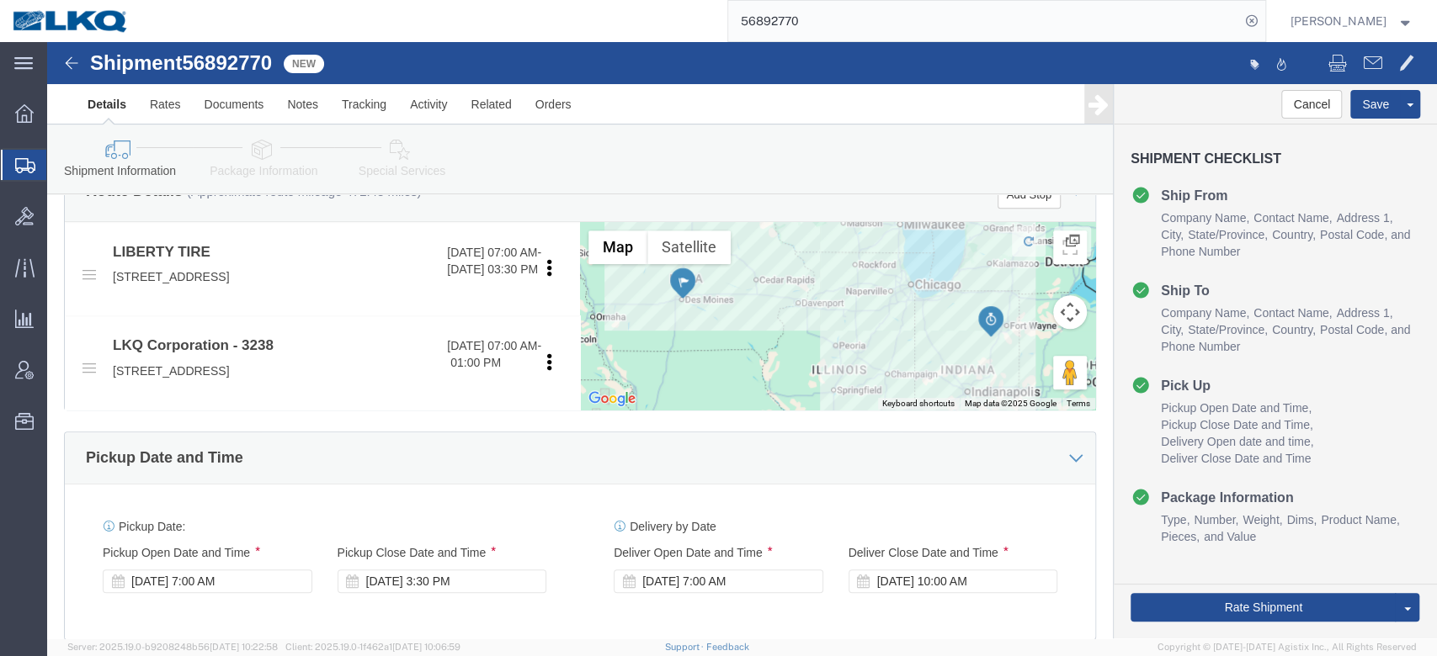
scroll to position [570, 0]
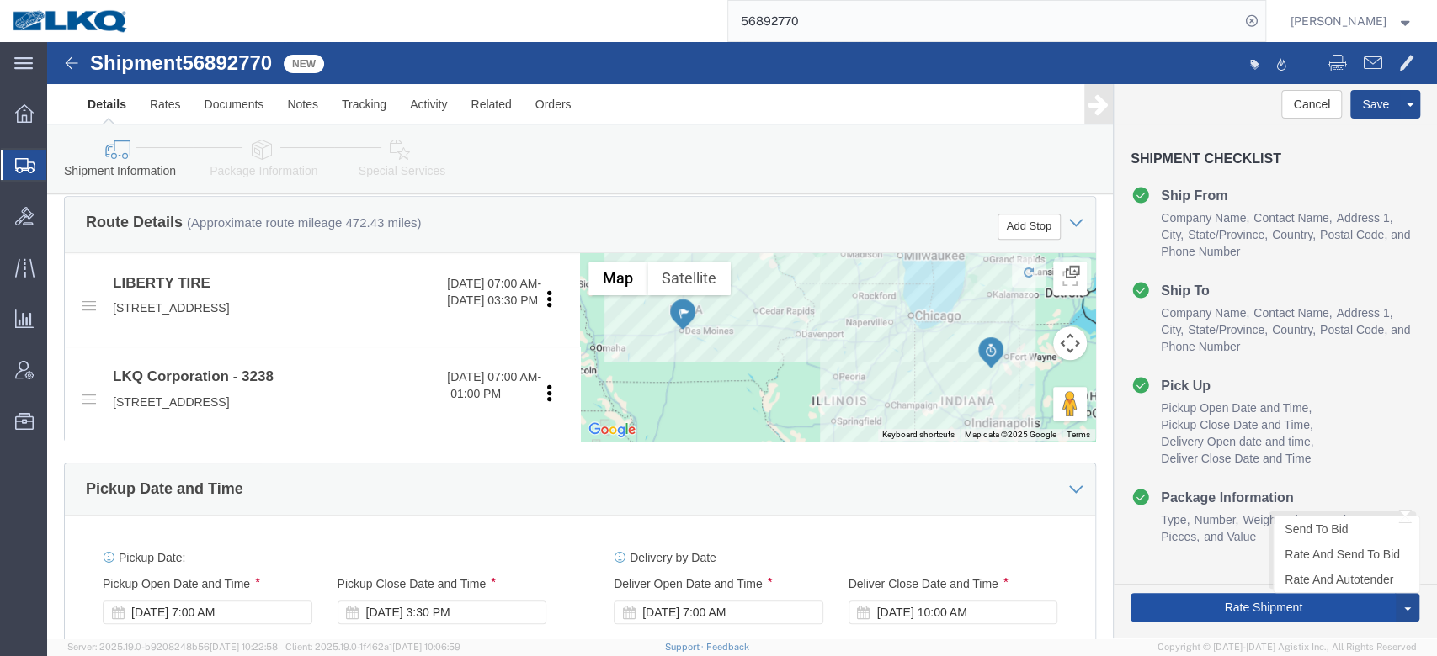
click button "Rate Shipment"
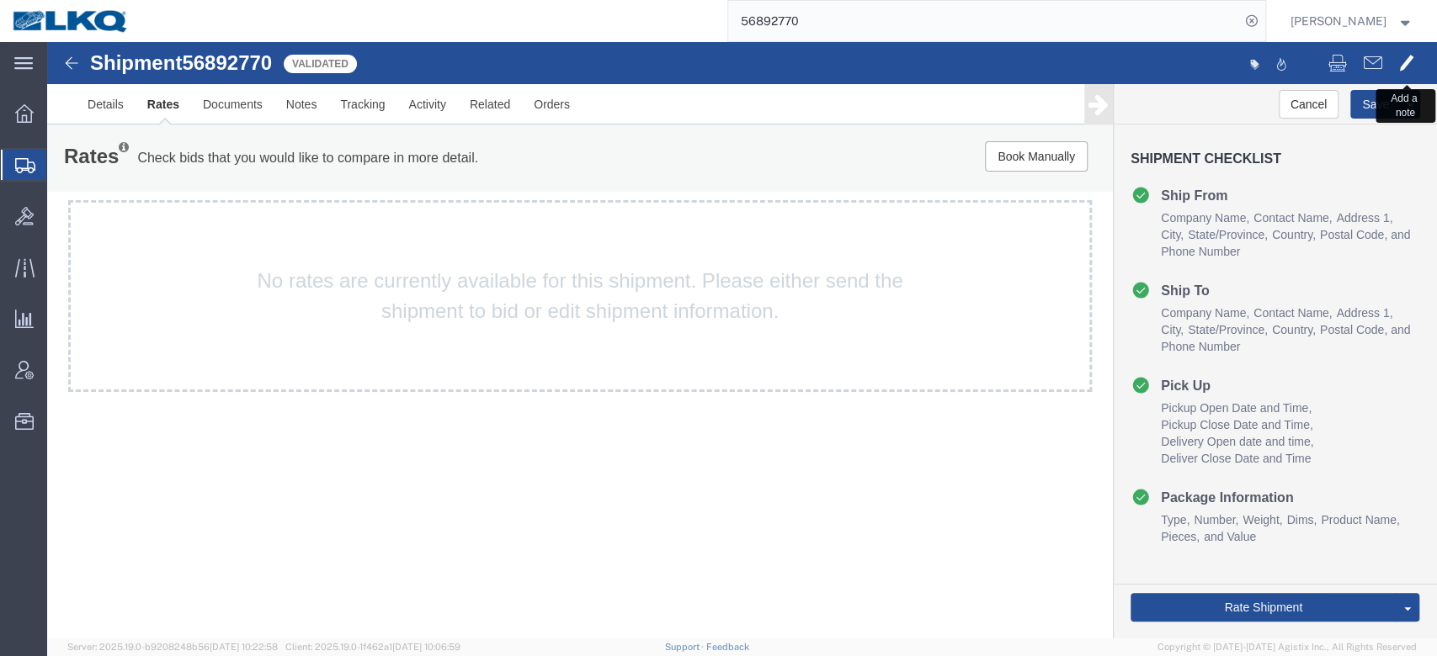
click at [1403, 58] on span at bounding box center [1406, 62] width 15 height 20
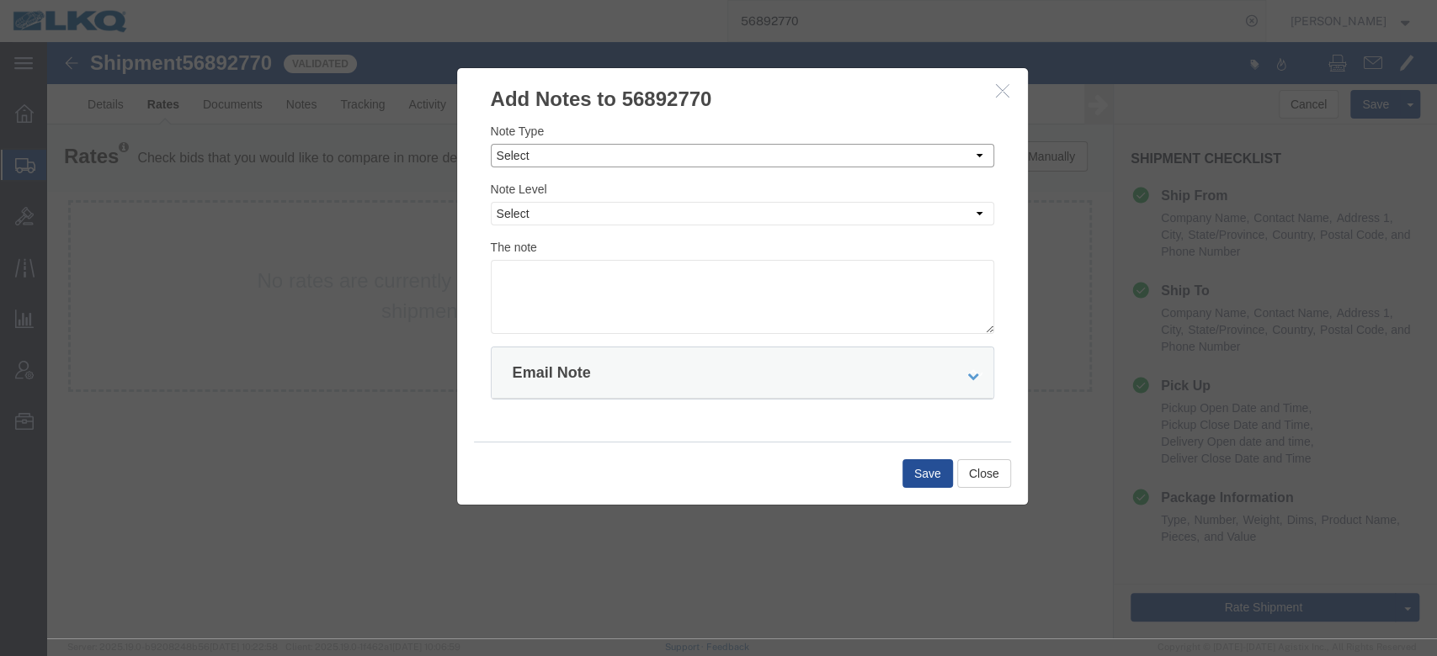
drag, startPoint x: 761, startPoint y: 155, endPoint x: 747, endPoint y: 165, distance: 16.8
click at [759, 155] on select "Select Approval Bid Notes Carrier Change Notes Claim Notes Content Hazmat Notes…" at bounding box center [742, 156] width 503 height 24
select select "BID_NOTES"
click at [491, 144] on select "Select Approval Bid Notes Carrier Change Notes Claim Notes Content Hazmat Notes…" at bounding box center [742, 156] width 503 height 24
click at [570, 227] on div "Note Type Select Approval Bid Notes Carrier Change Notes Claim Notes Content Ha…" at bounding box center [742, 228] width 503 height 212
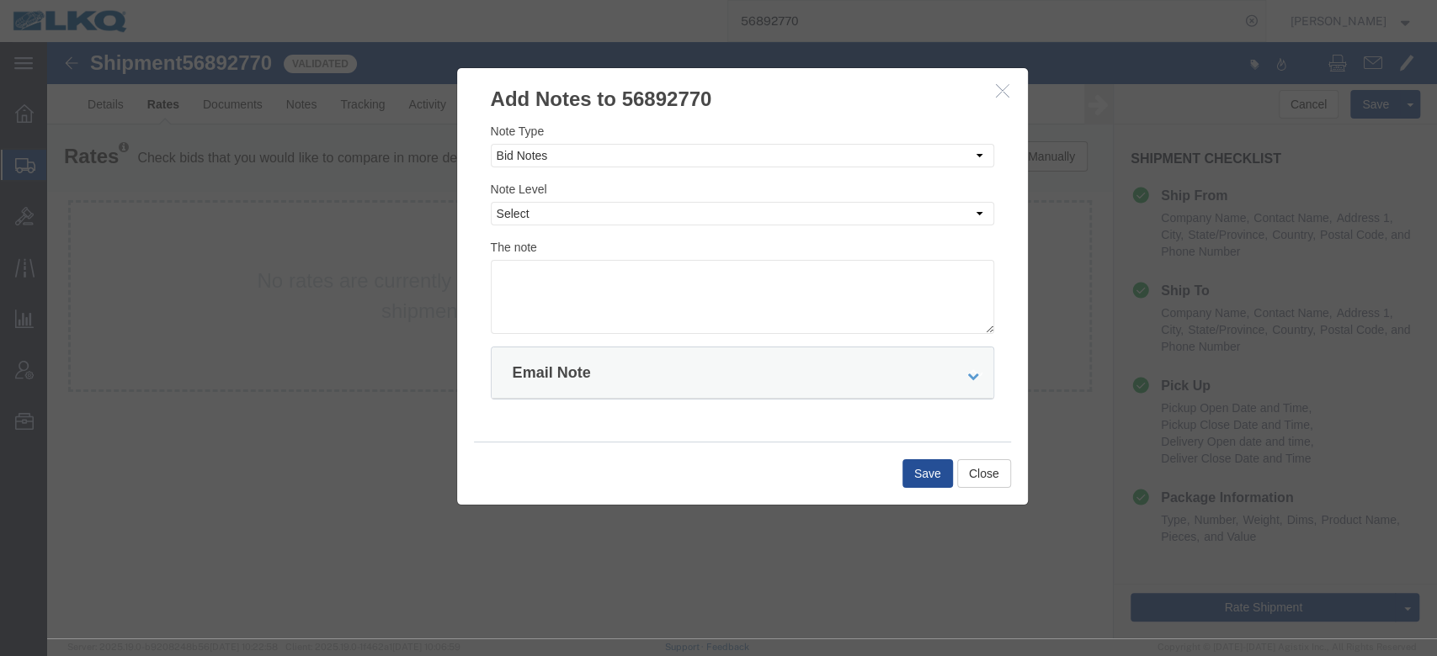
click at [568, 230] on div "Note Type Select Approval Bid Notes Carrier Change Notes Claim Notes Content Ha…" at bounding box center [742, 228] width 503 height 212
click at [568, 226] on div "Note Type Select Approval Bid Notes Carrier Change Notes Claim Notes Content Ha…" at bounding box center [742, 228] width 503 height 212
select select "PRIVATE_TO_ACCOUNT"
click at [491, 202] on select "Select Private to Account Private to Vendor Public" at bounding box center [742, 214] width 503 height 24
click at [567, 281] on textarea at bounding box center [742, 297] width 503 height 74
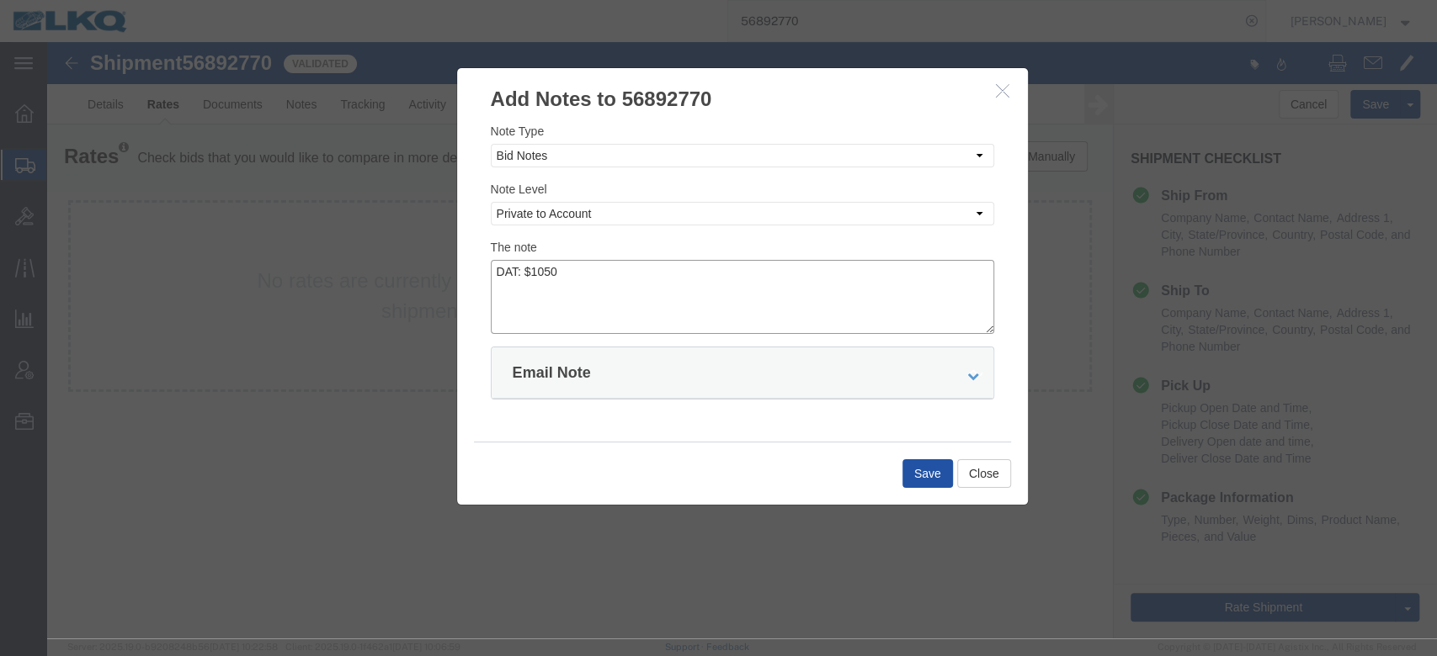
type textarea "DAT: $1050"
click at [911, 461] on button "Save" at bounding box center [927, 474] width 50 height 29
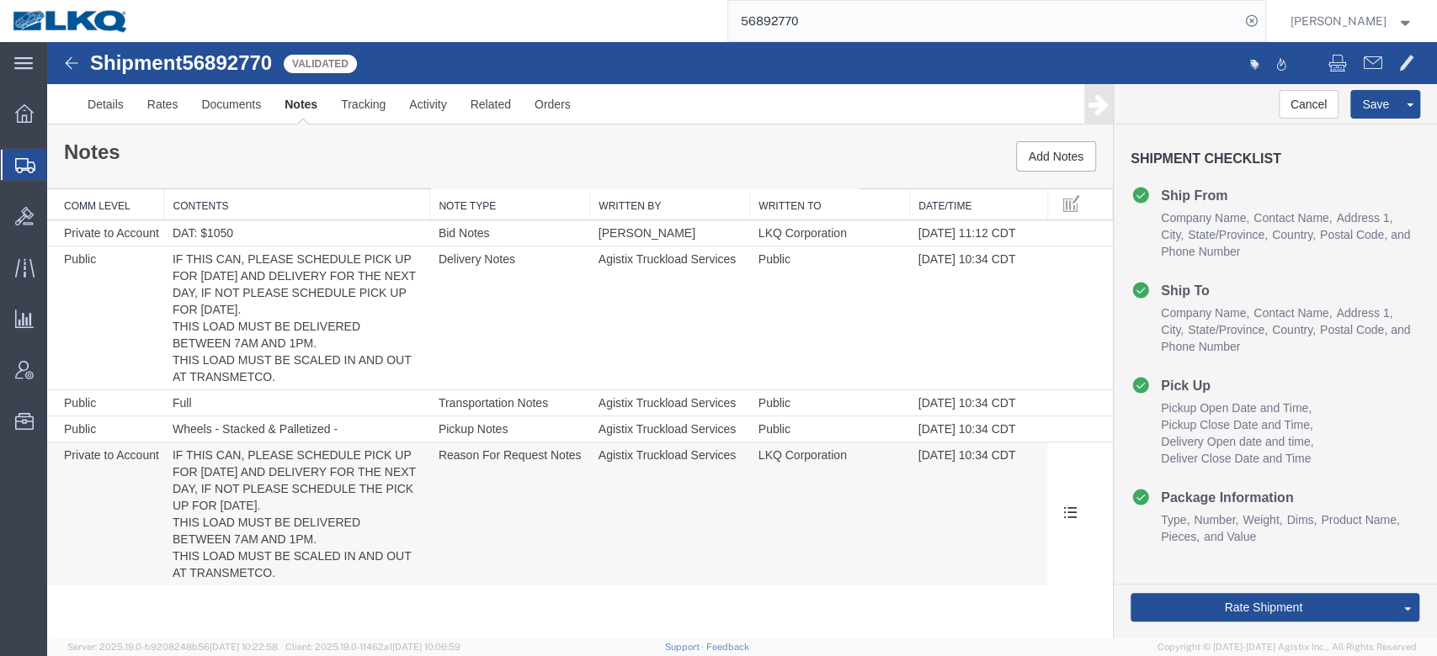
click at [653, 518] on td "Agistix Truckload Services" at bounding box center [670, 515] width 160 height 144
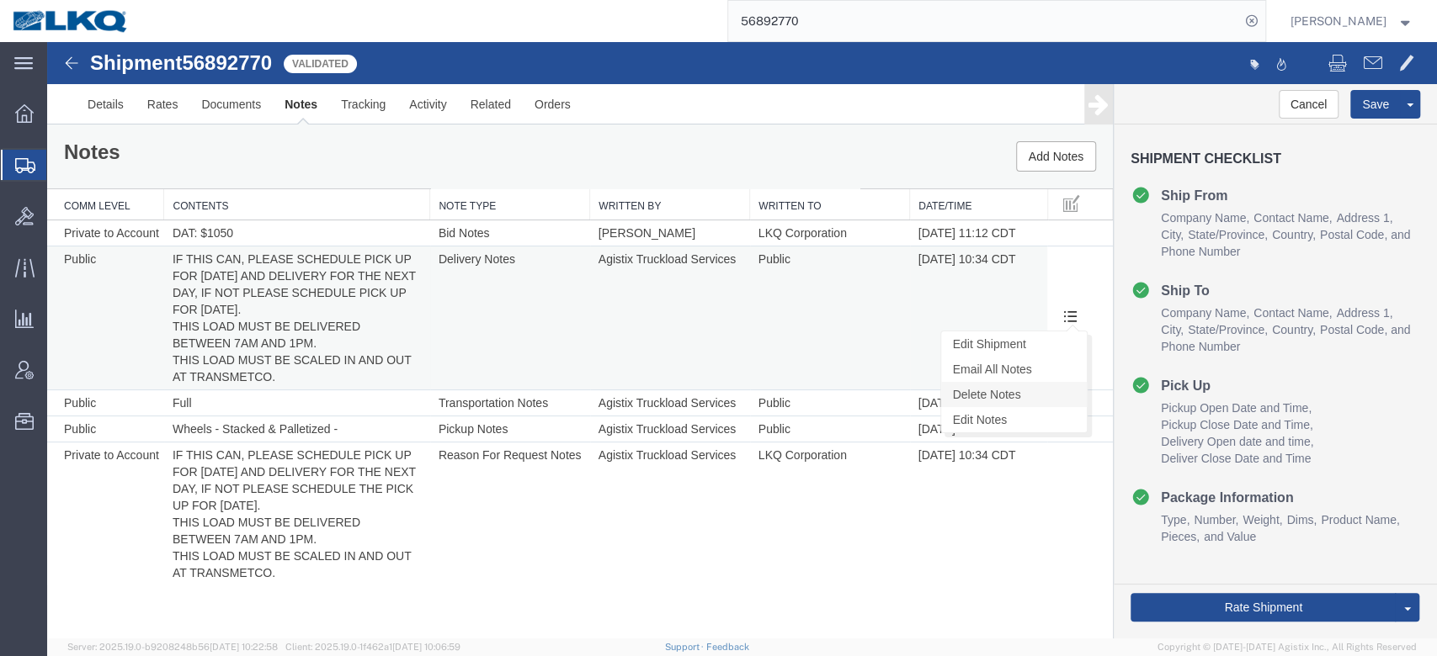
click at [1012, 401] on link "Delete Notes" at bounding box center [1014, 394] width 146 height 25
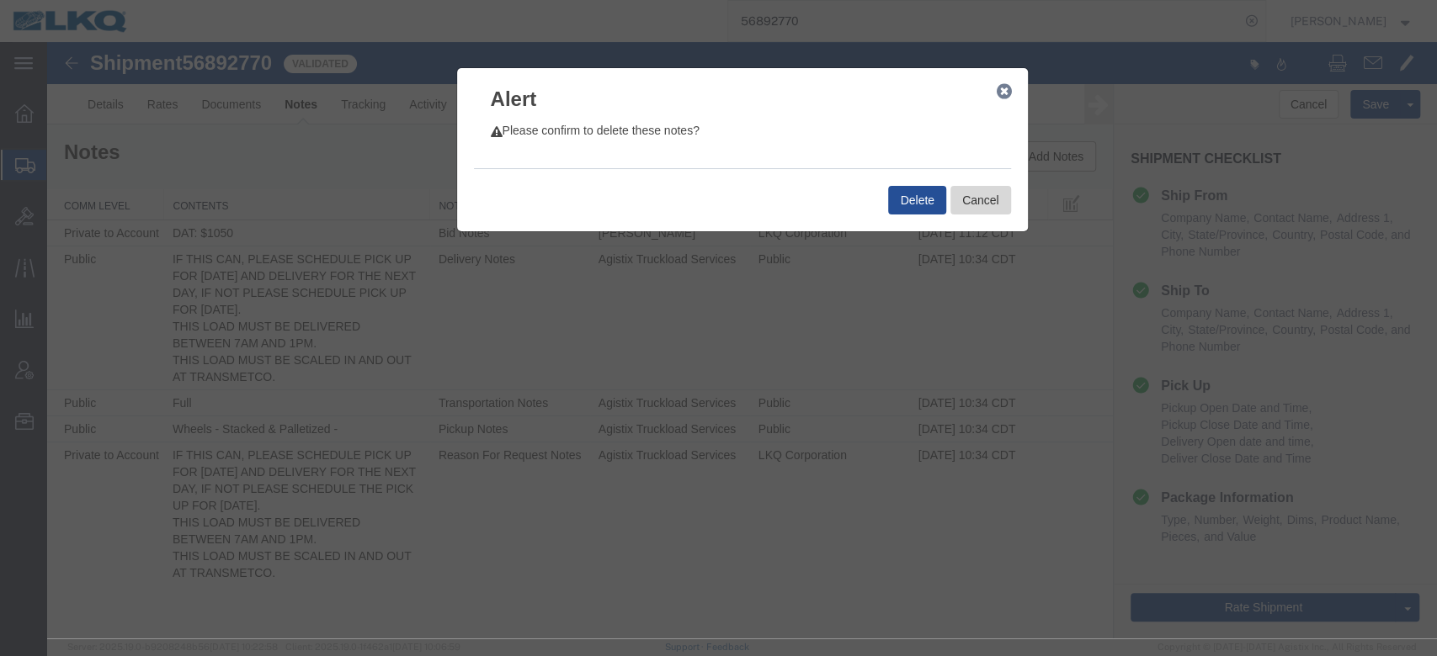
click at [997, 193] on button "Cancel" at bounding box center [980, 200] width 61 height 29
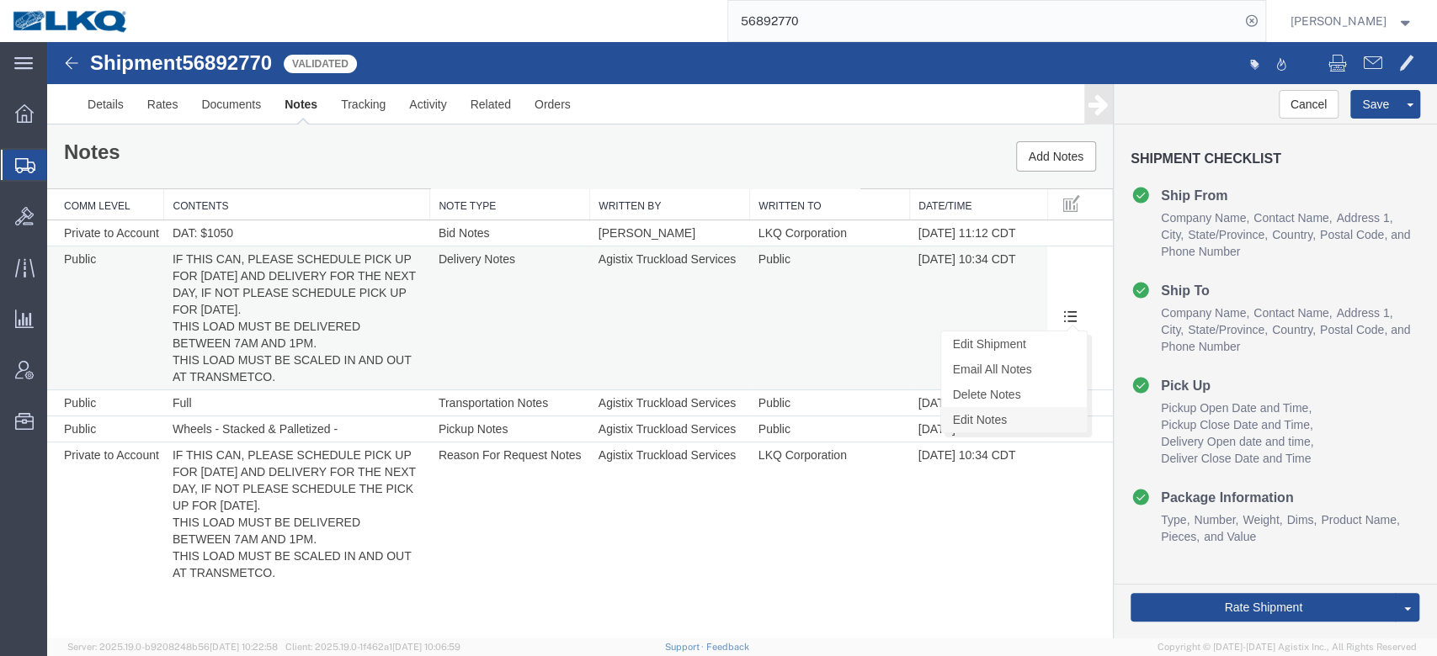
click at [1021, 422] on link "Edit Notes" at bounding box center [1014, 419] width 146 height 25
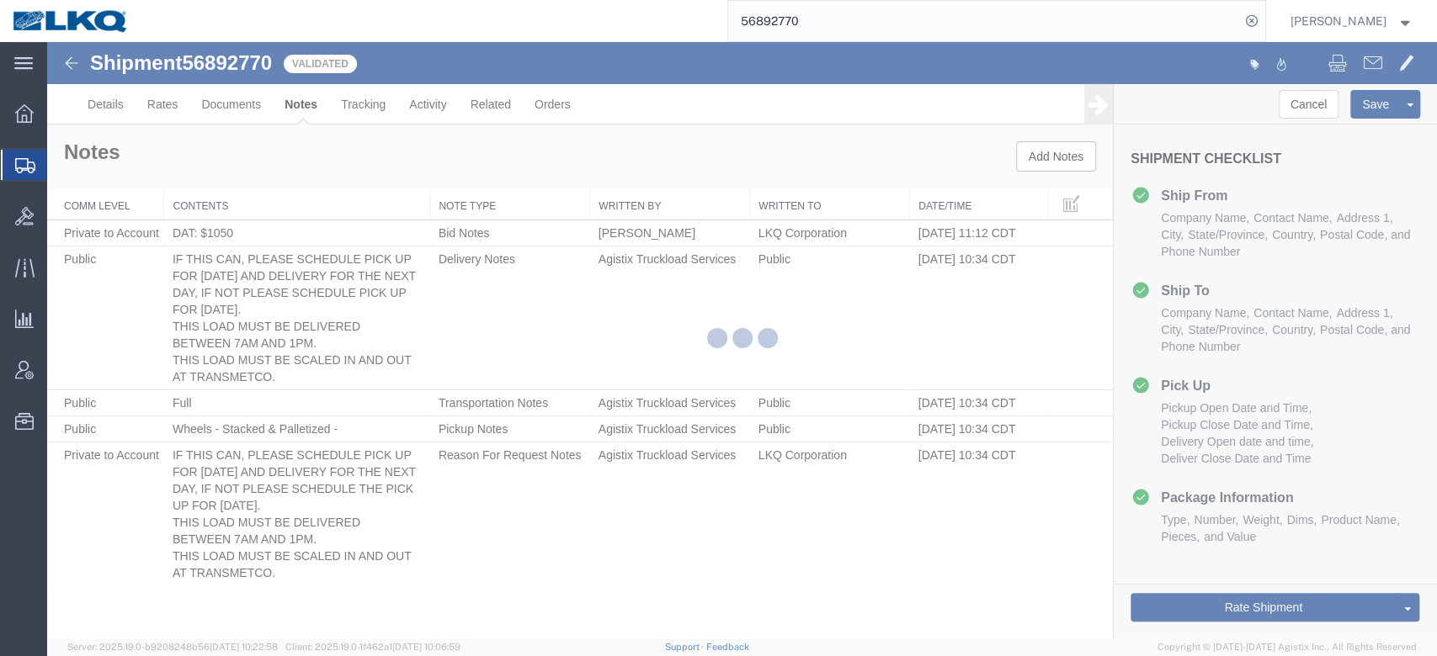
select select "DELIVERY_NOTES"
select select "PUBLIC"
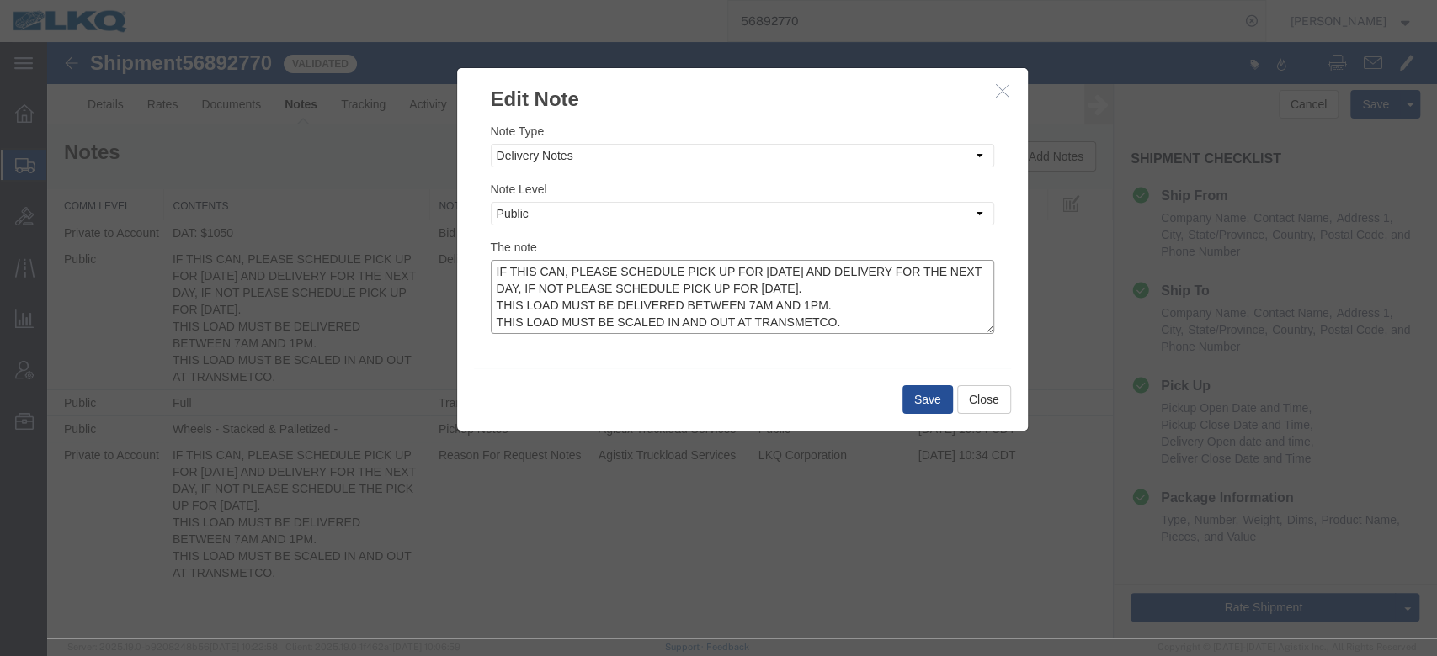
click at [855, 277] on textarea "IF THIS CAN, PLEASE SCHEDULE PICK UP FOR THURSDAY 9/26 AND DELIVERY FOR THE NEX…" at bounding box center [742, 297] width 503 height 74
drag, startPoint x: 886, startPoint y: 282, endPoint x: 581, endPoint y: 282, distance: 305.5
click at [581, 282] on textarea "IF THIS CAN, PLEASE SCHEDULE PICK UP FOR THURSDAY 9/25 AND DELIVERY FOR THE NEX…" at bounding box center [742, 297] width 503 height 74
type textarea "IF THIS CAN, PLEASE SCHEDULE PICK UP FOR THURSDAY 9/25 AND DELIVERY FOR THE NEX…"
click at [921, 386] on button "Save" at bounding box center [927, 399] width 50 height 29
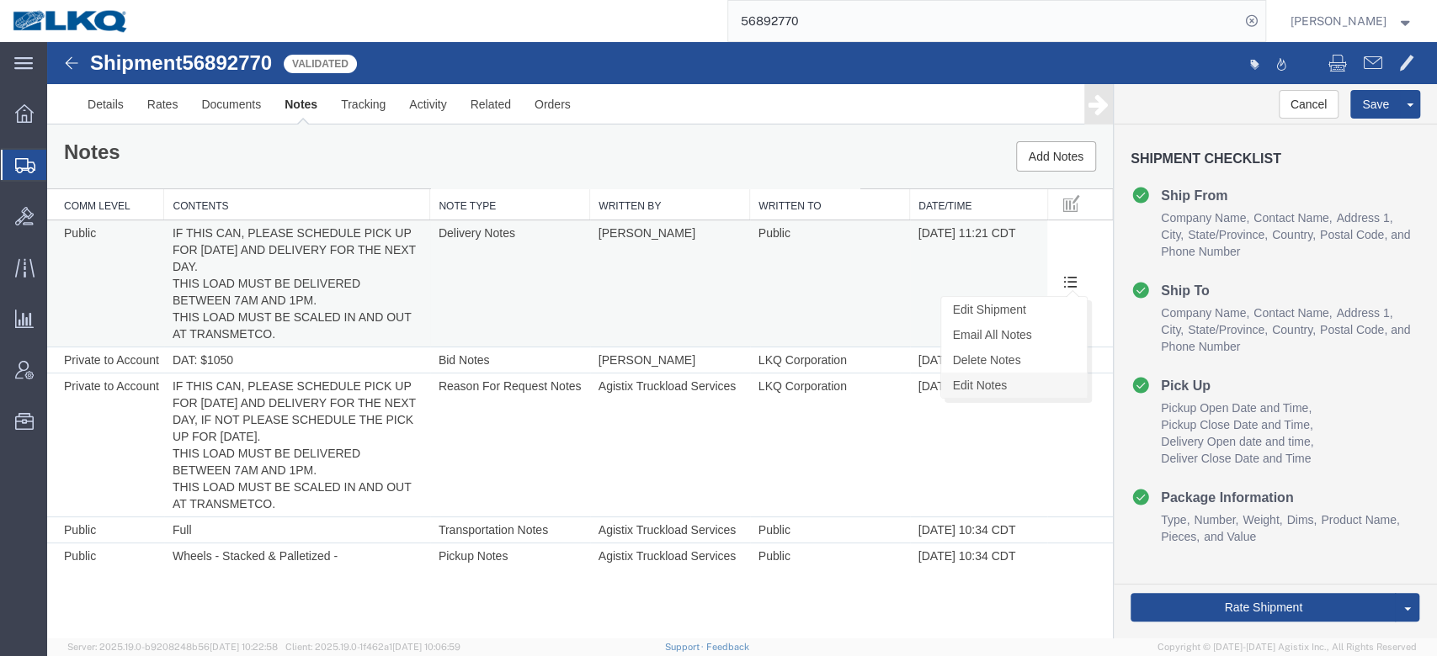
click at [1005, 381] on link "Edit Notes" at bounding box center [1014, 385] width 146 height 25
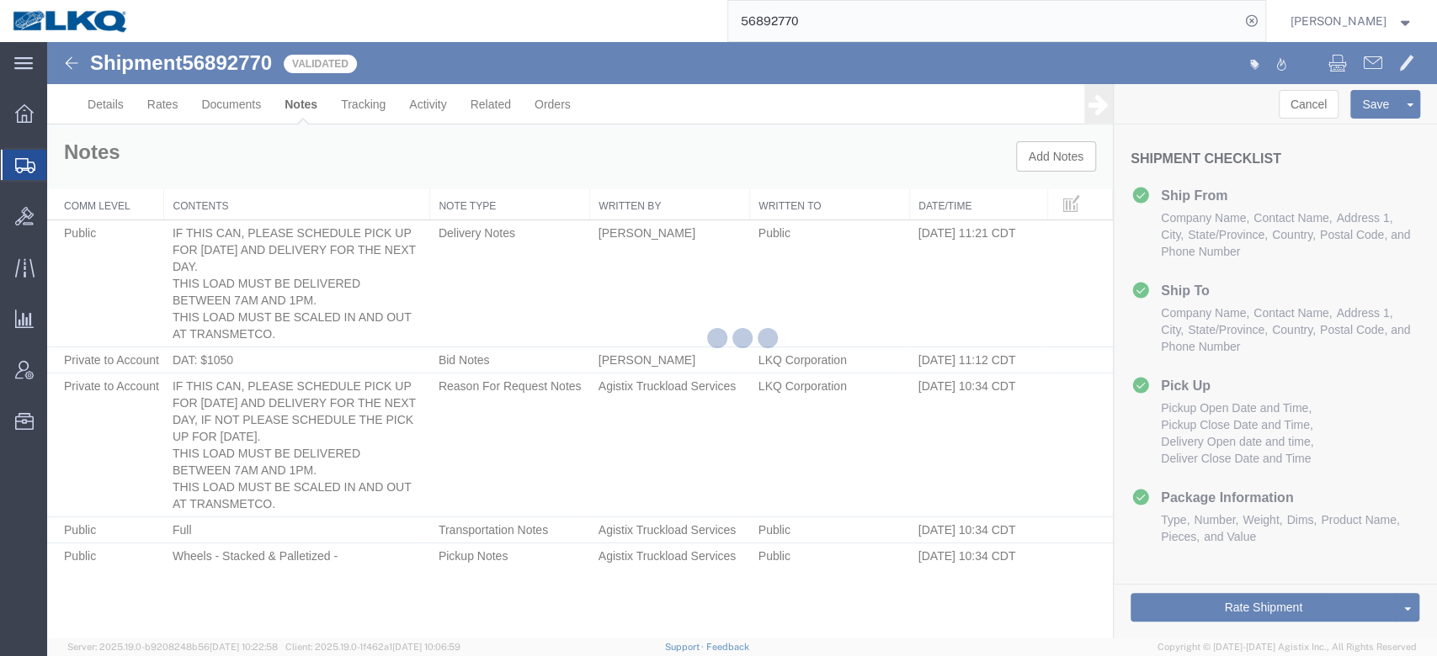
select select "DELIVERY_NOTES"
select select "PUBLIC"
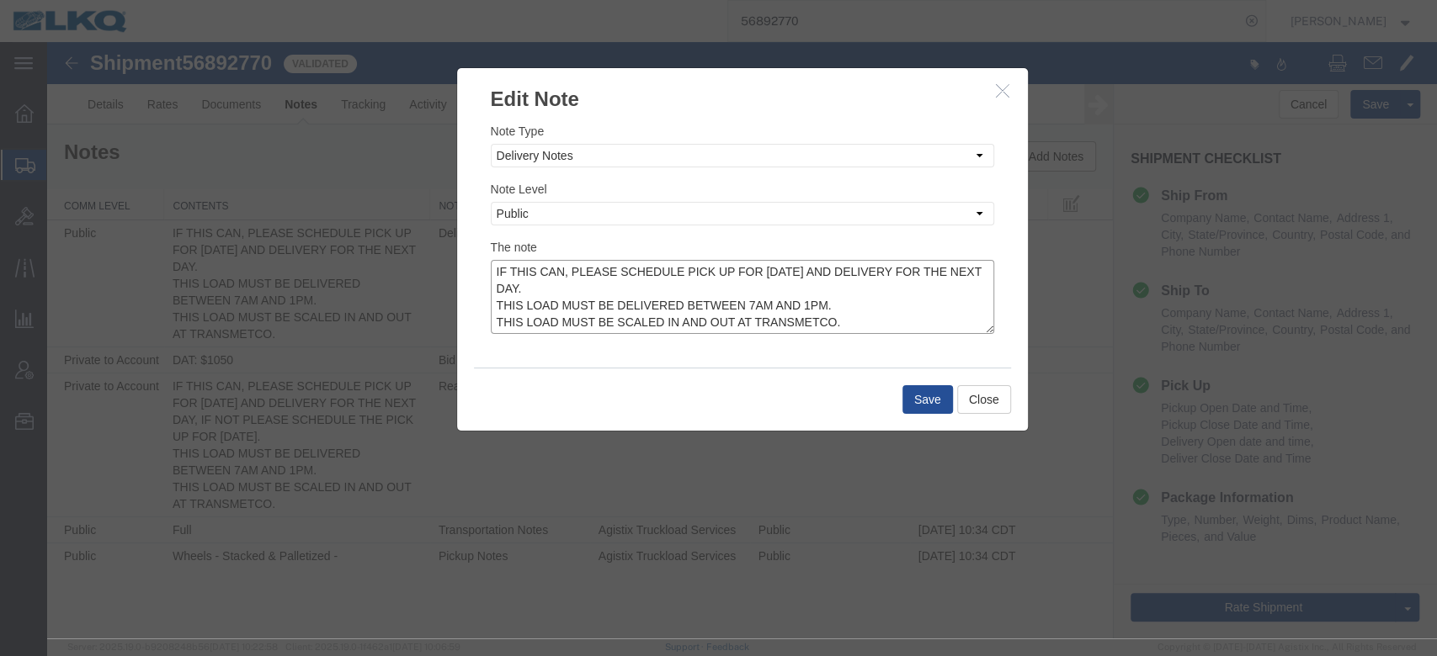
drag, startPoint x: 828, startPoint y: 315, endPoint x: 484, endPoint y: 240, distance: 352.3
click at [484, 240] on div "Note Type Select Approval Bid Notes Carrier Change Notes Claim Notes Content Ha…" at bounding box center [742, 241] width 571 height 254
click at [996, 84] on icon "button" at bounding box center [1002, 90] width 13 height 14
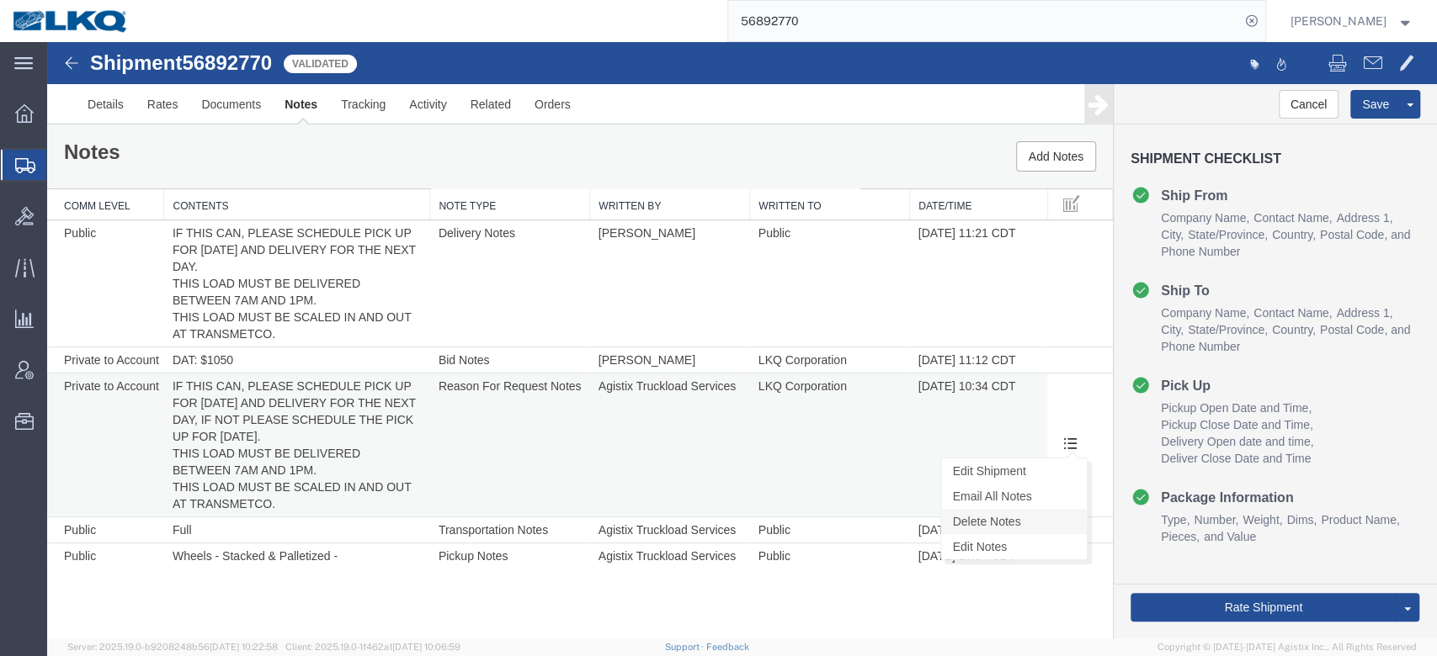
click at [1026, 516] on link "Delete Notes" at bounding box center [1014, 521] width 146 height 25
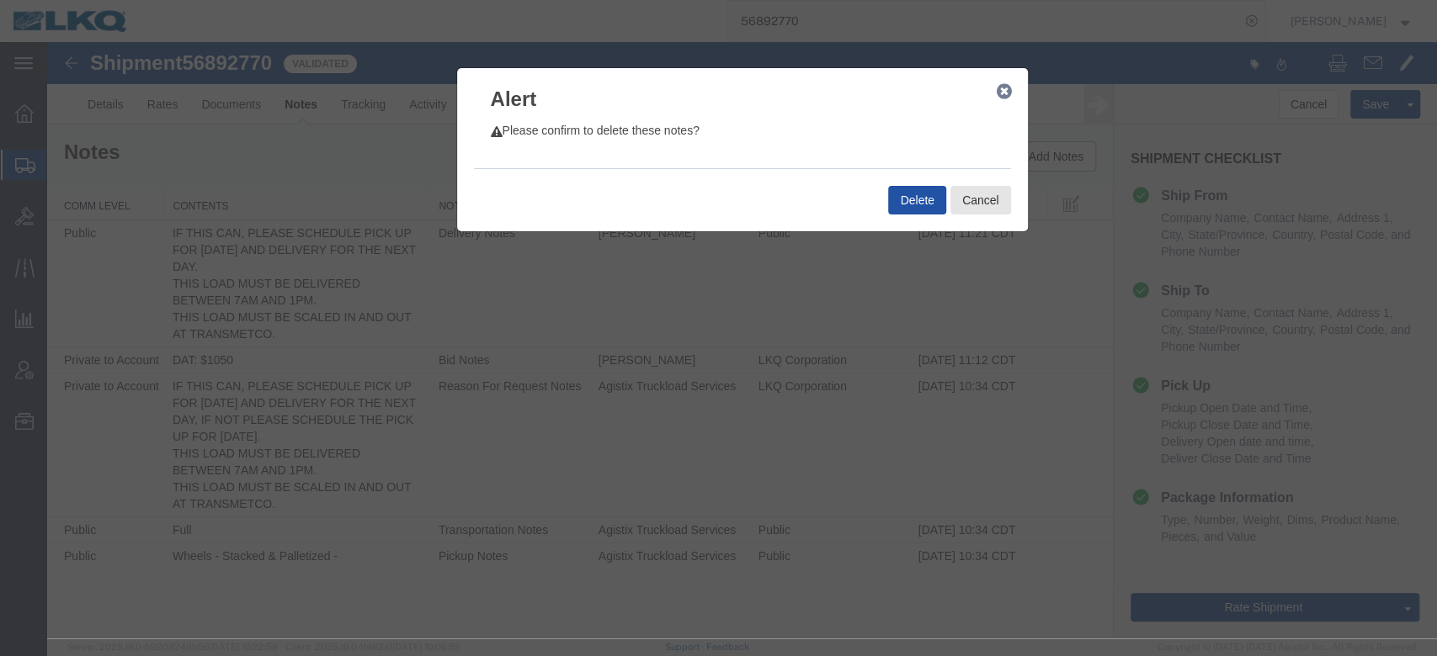
click at [927, 194] on button "Delete" at bounding box center [916, 200] width 57 height 29
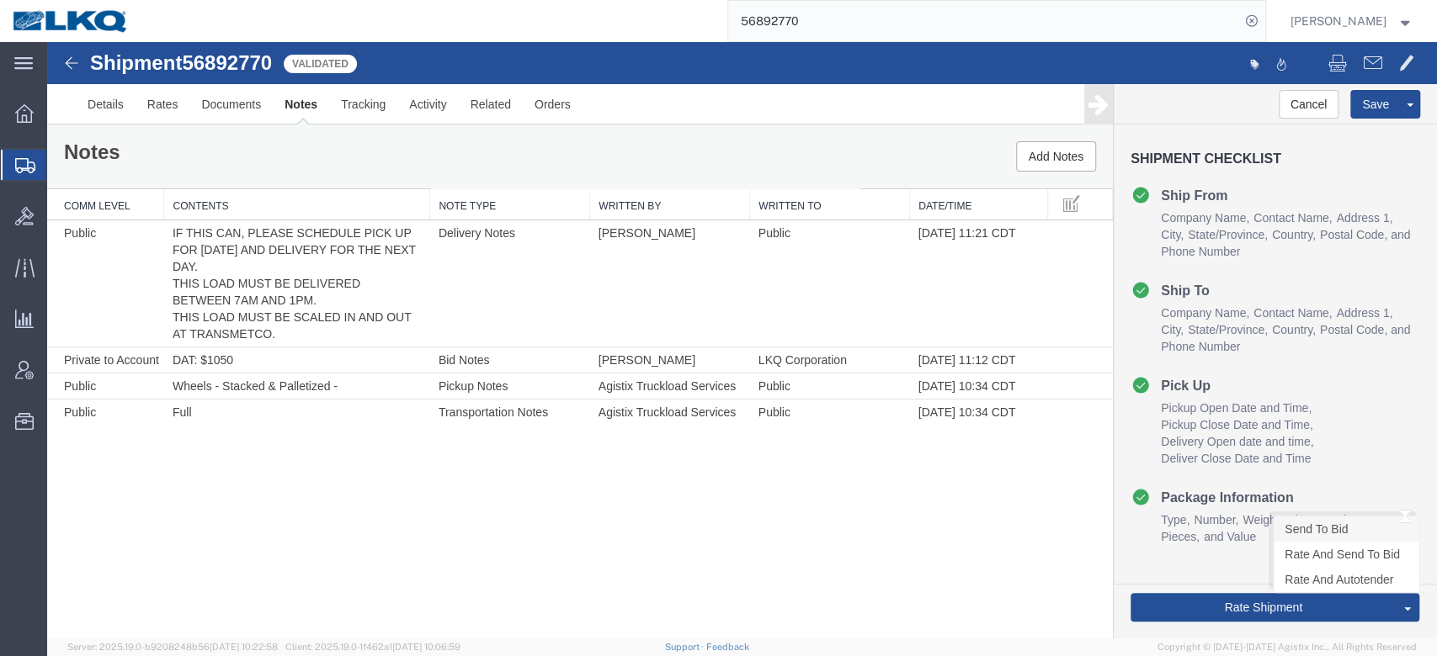
click at [1315, 531] on link "Send To Bid" at bounding box center [1346, 529] width 146 height 25
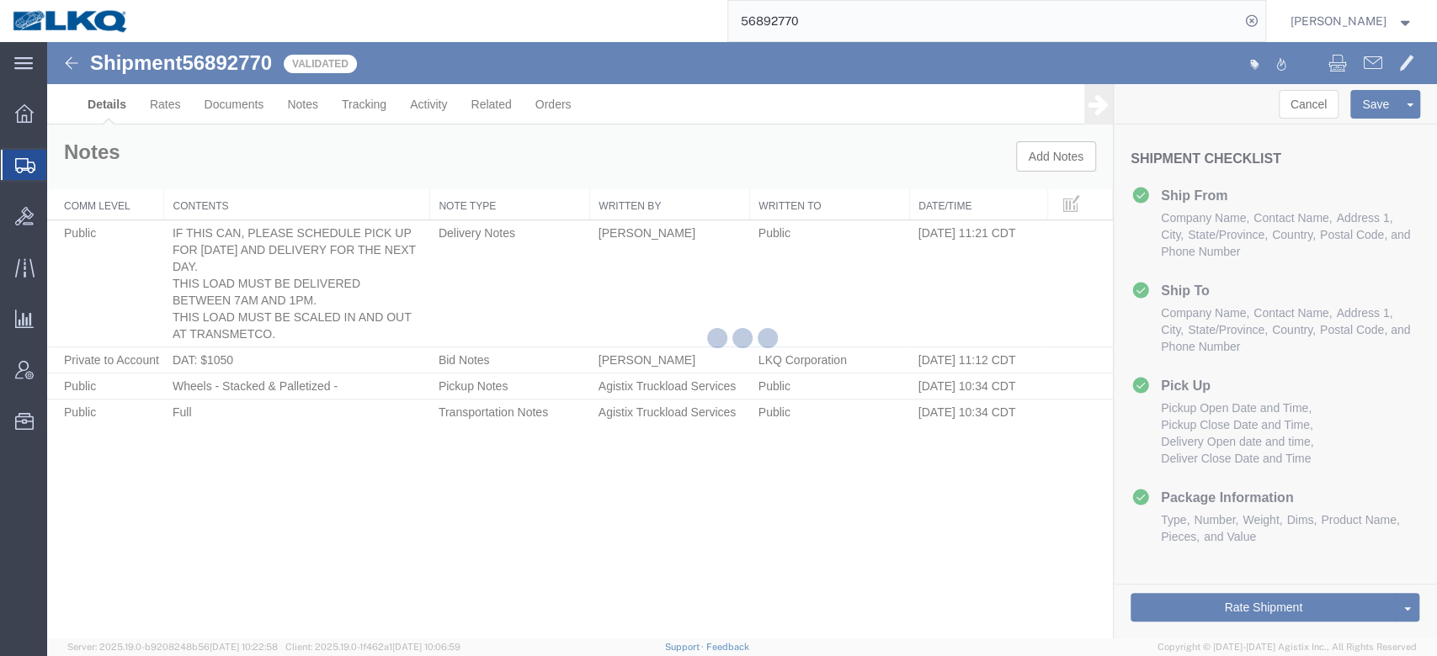
select select "27940"
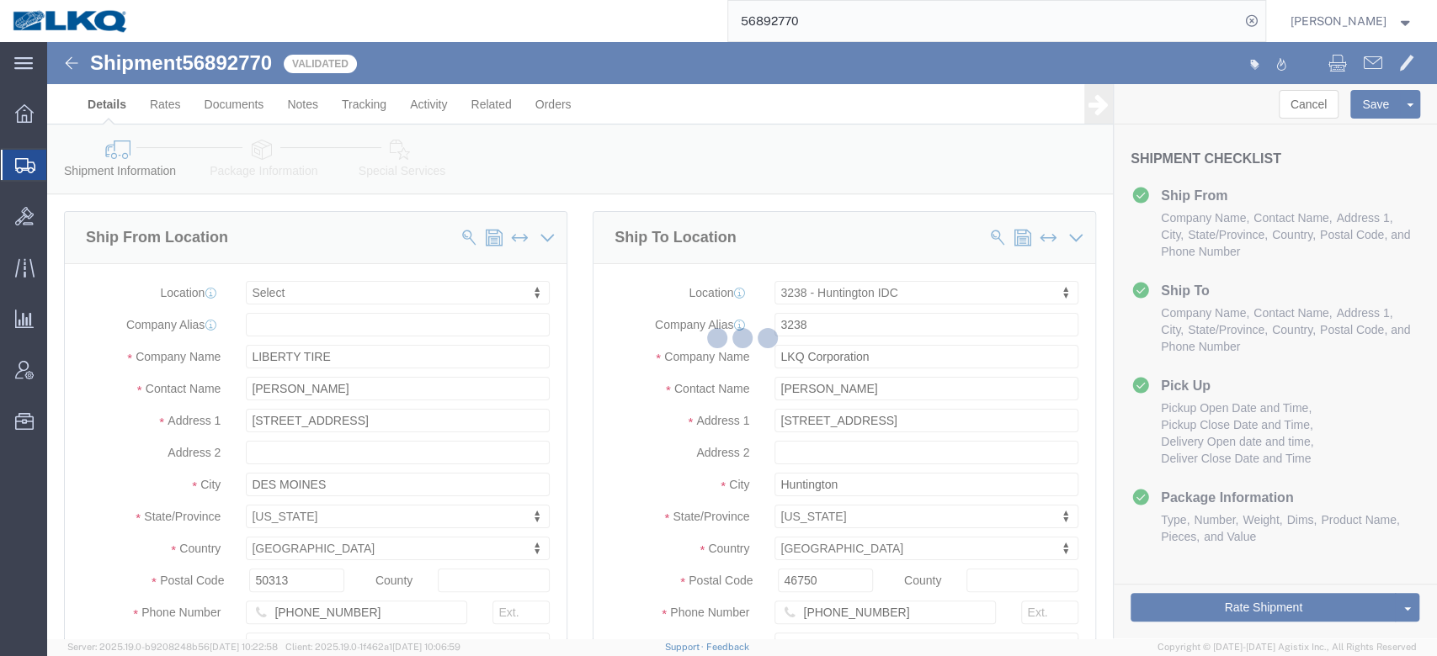
select select "TL"
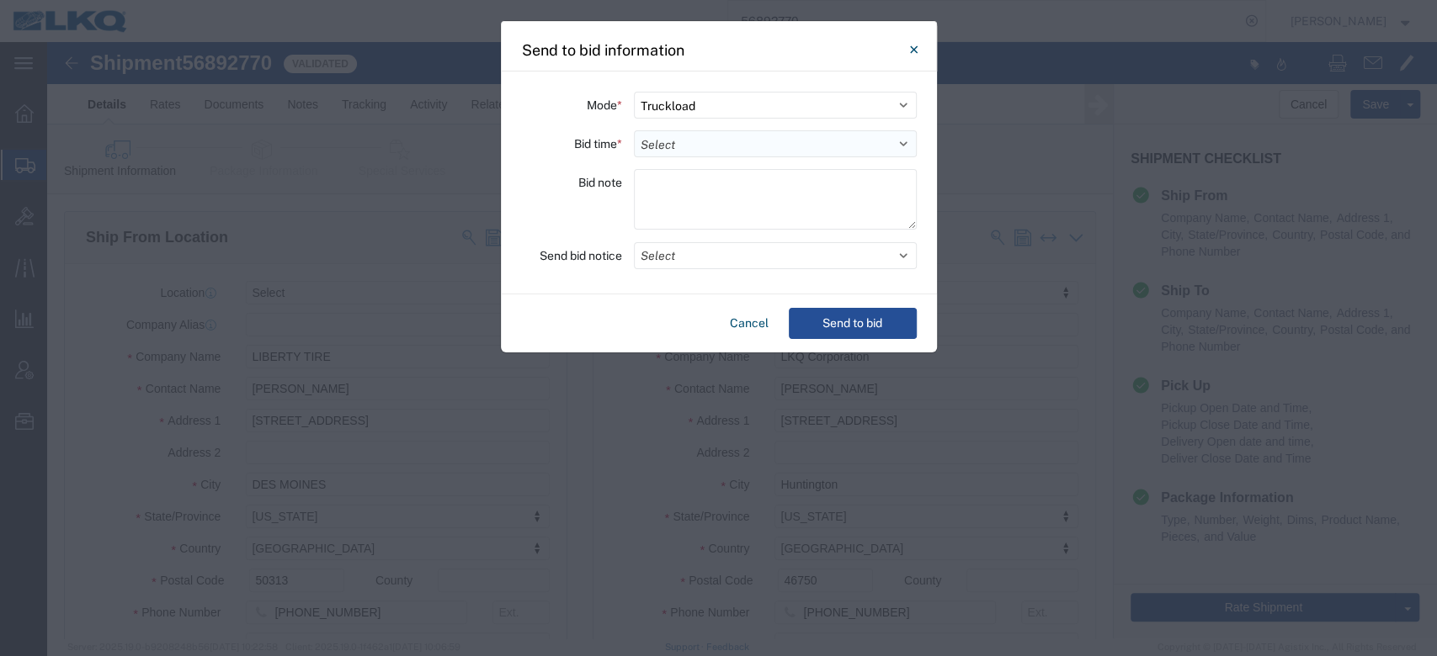
click at [731, 145] on select "Select 30 Min (Rush) 1 Hour (Rush) 2 Hours (Rush) 4 Hours (Rush) 8 Hours (Rush)…" at bounding box center [775, 143] width 283 height 27
select select "24"
click at [634, 130] on select "Select 30 Min (Rush) 1 Hour (Rush) 2 Hours (Rush) 4 Hours (Rush) 8 Hours (Rush)…" at bounding box center [775, 143] width 283 height 27
click at [688, 260] on button "Select" at bounding box center [775, 255] width 283 height 27
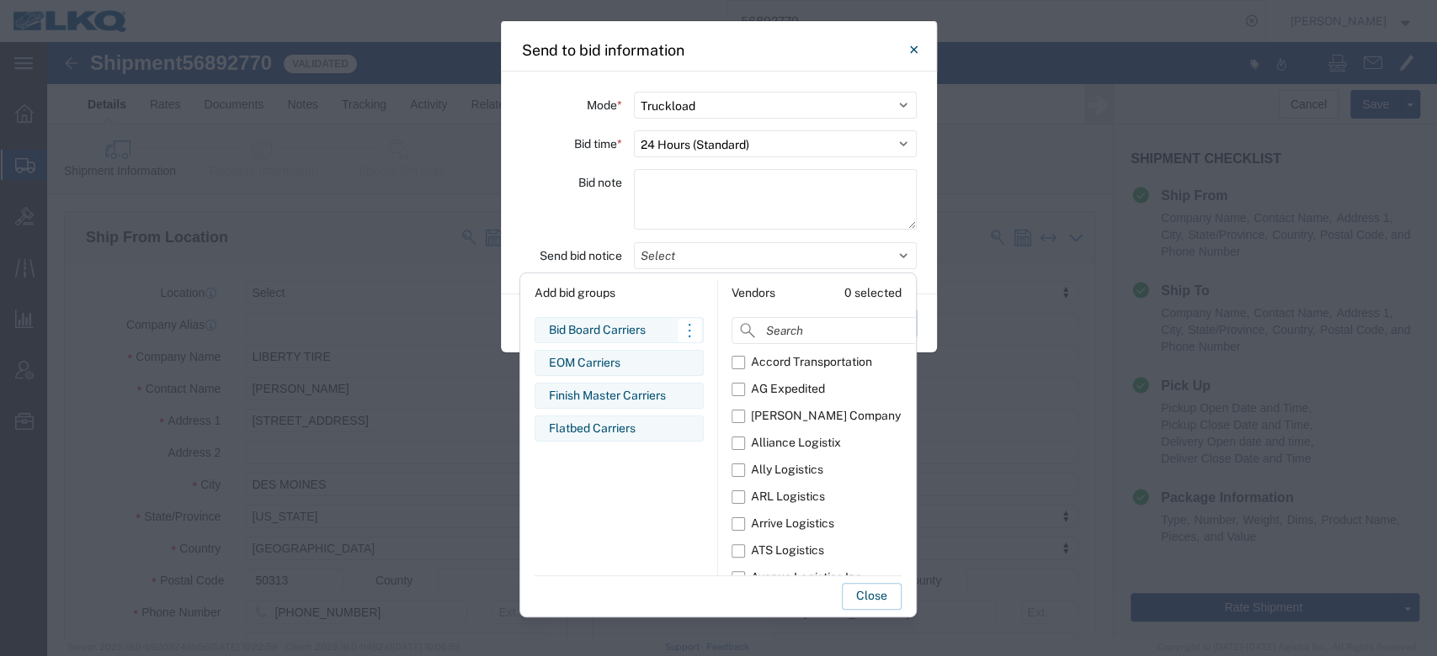
click at [624, 327] on div "Bid Board Carriers" at bounding box center [619, 330] width 141 height 18
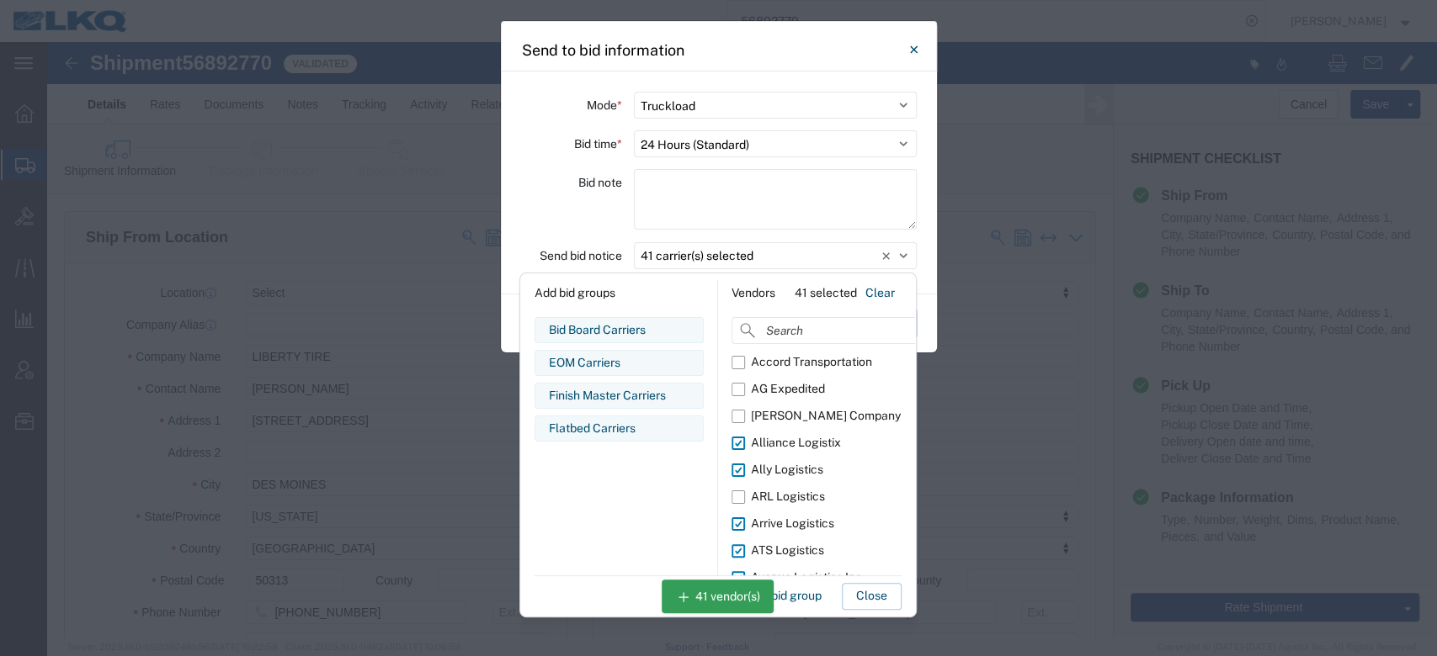
click at [869, 596] on button "Close" at bounding box center [872, 596] width 60 height 27
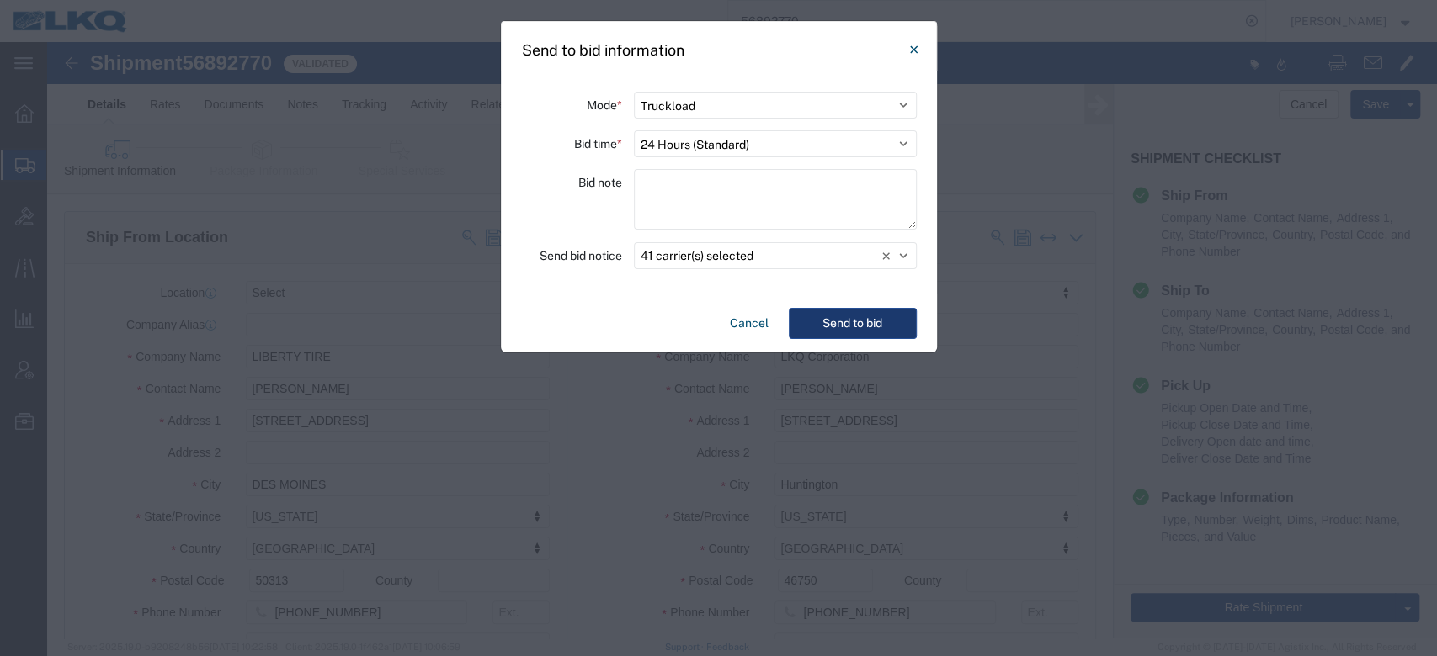
click at [874, 316] on button "Send to bid" at bounding box center [853, 323] width 128 height 31
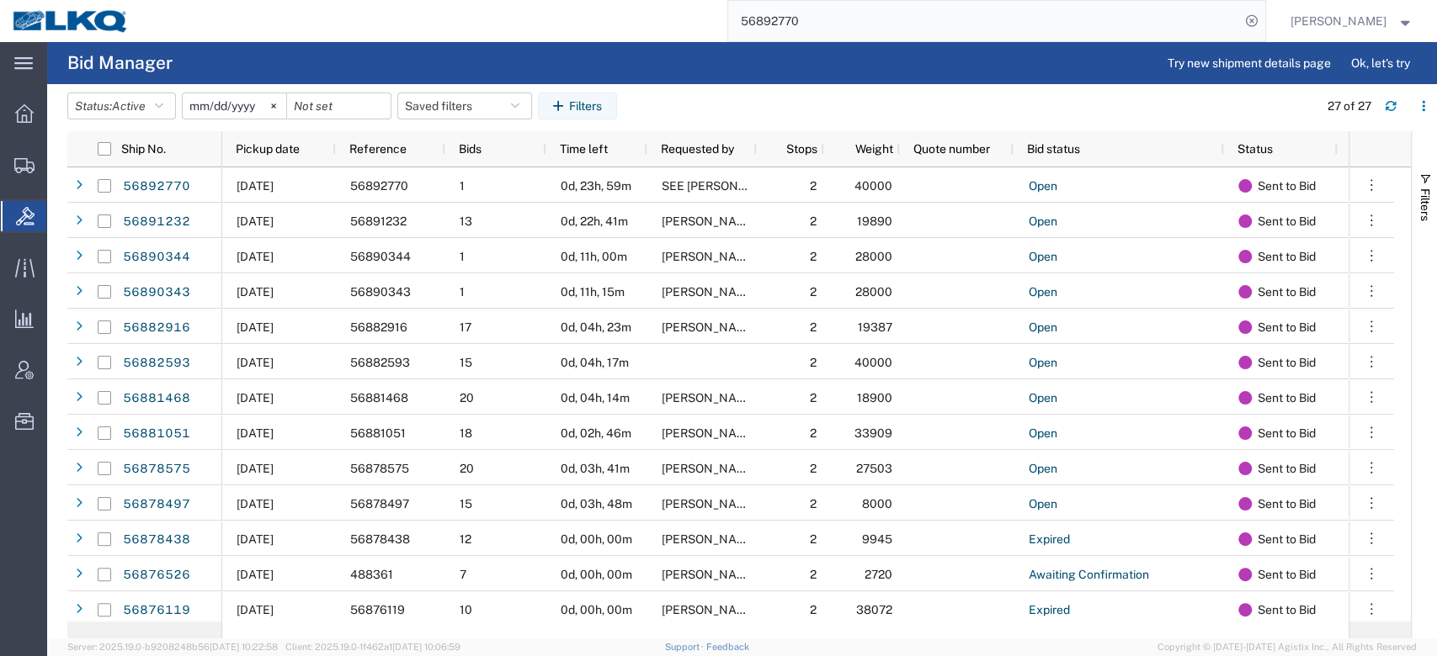
click at [816, 15] on input "56892770" at bounding box center [984, 21] width 512 height 40
click at [816, 13] on input "56892770" at bounding box center [984, 21] width 512 height 40
paste input "522038"
type input "56522038"
click at [1263, 27] on icon at bounding box center [1252, 21] width 24 height 24
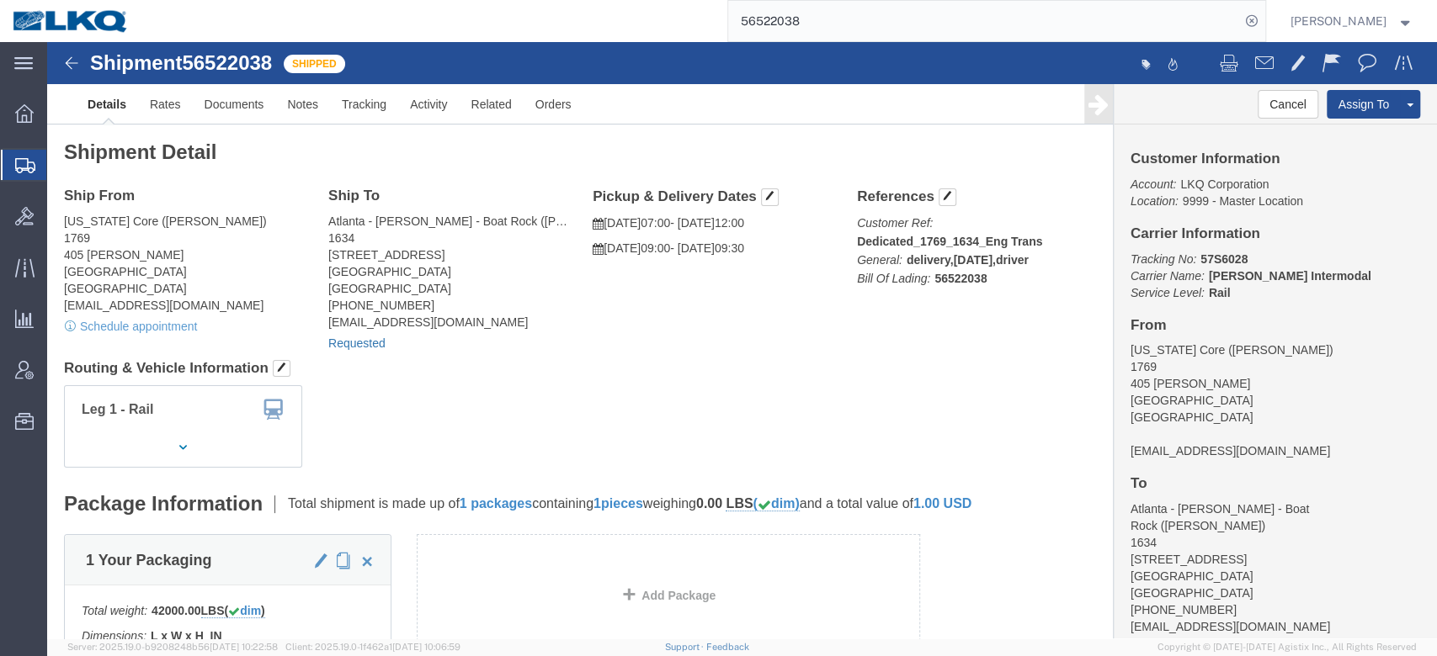
click link "Requested"
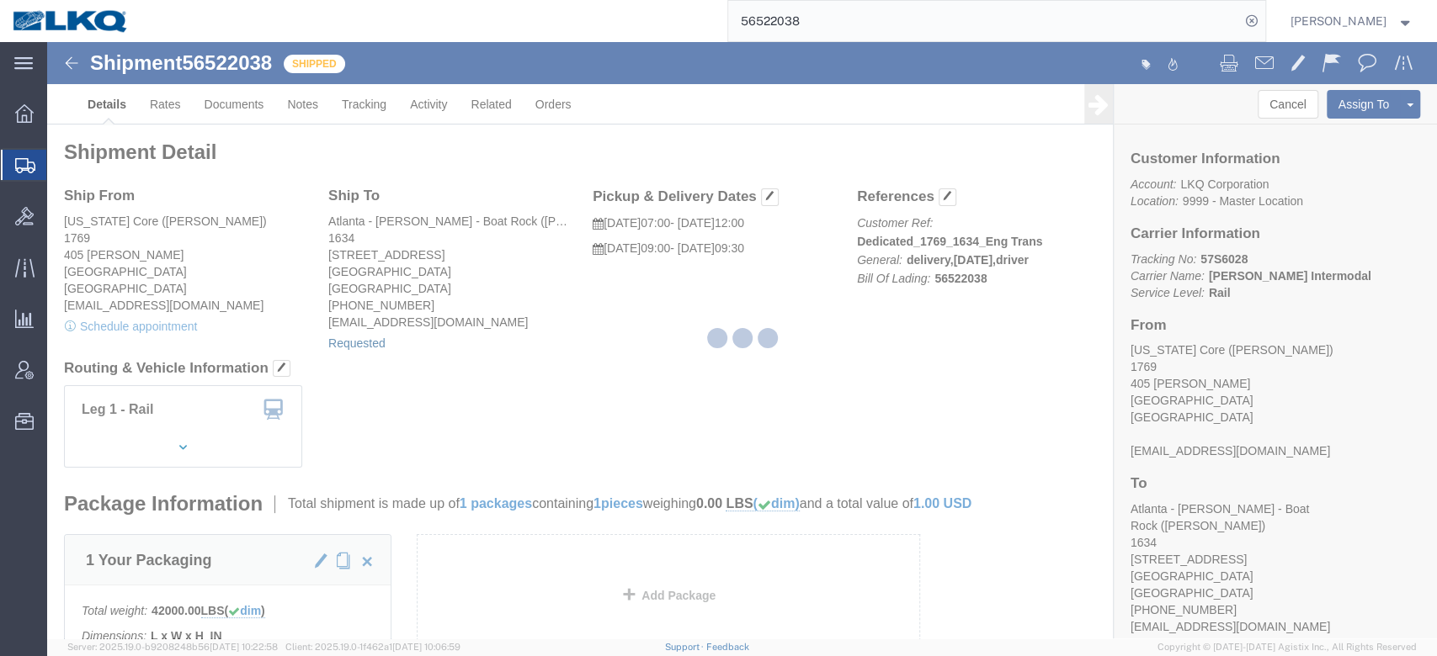
select select
select select "30"
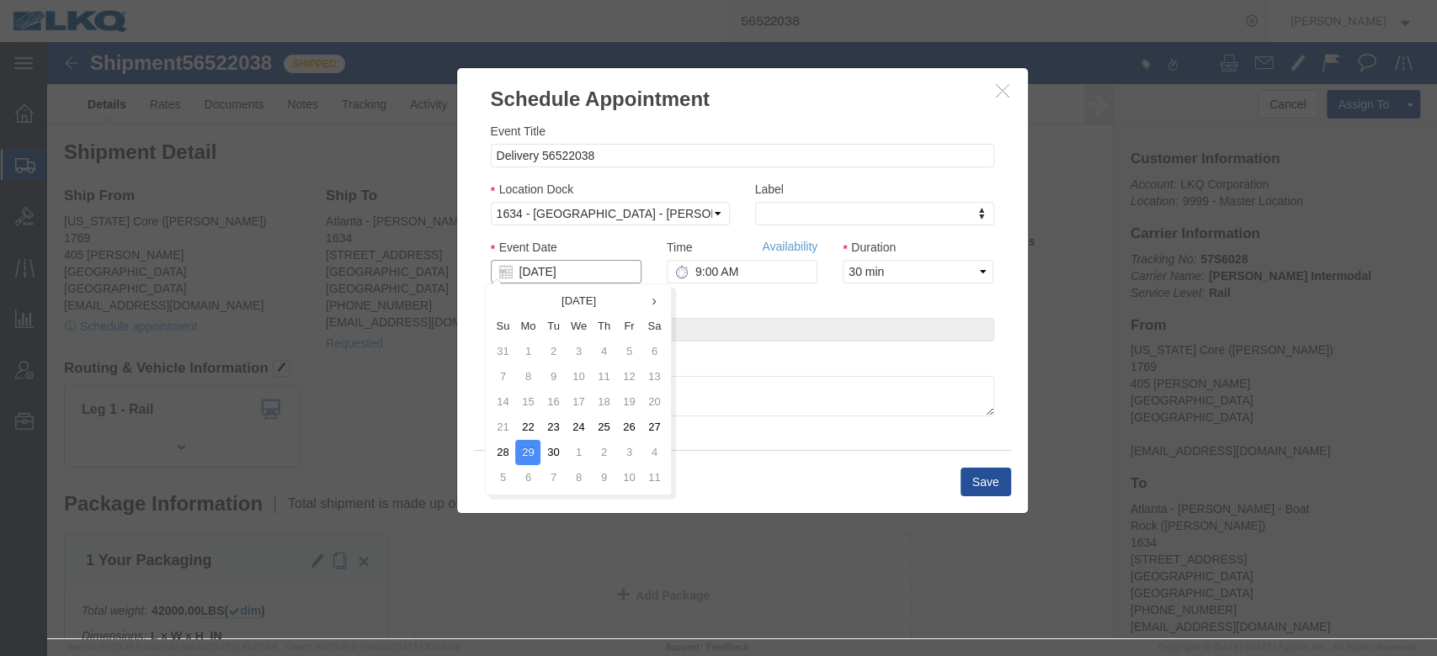
click input "[DATE]"
click td "30"
click link "Availability"
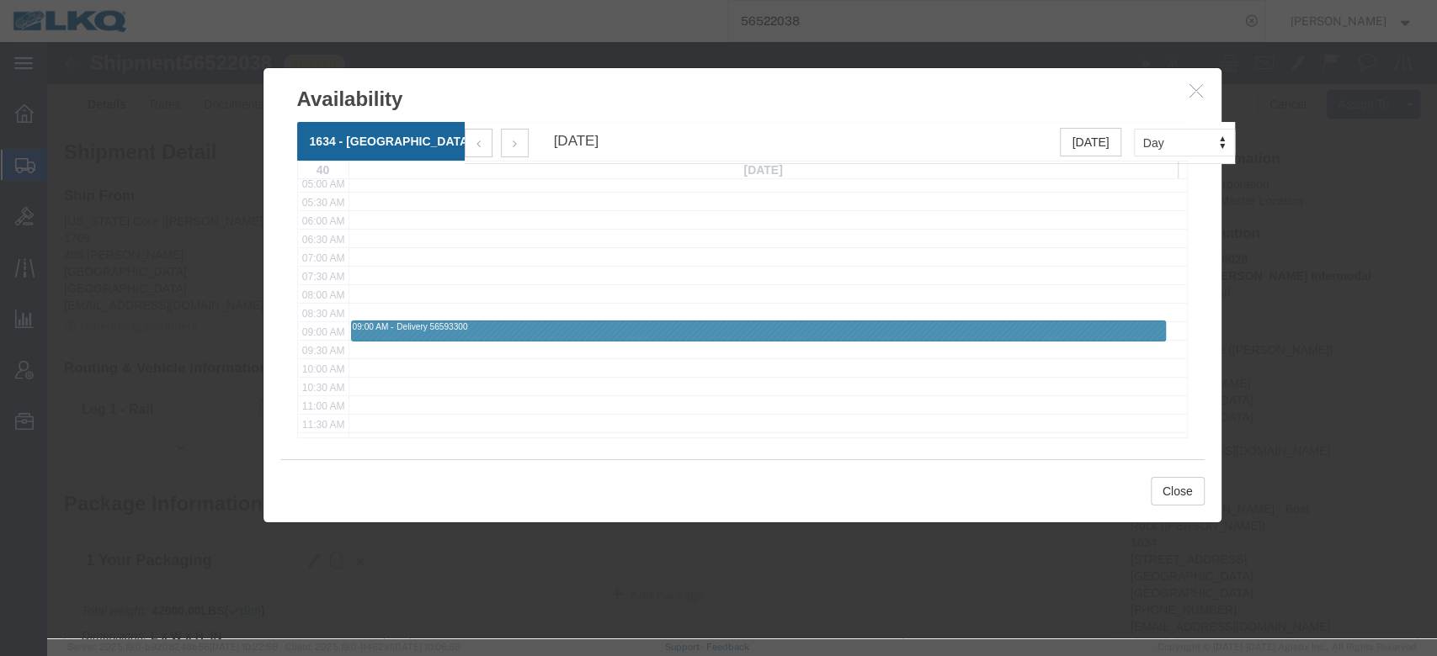
scroll to position [224, 0]
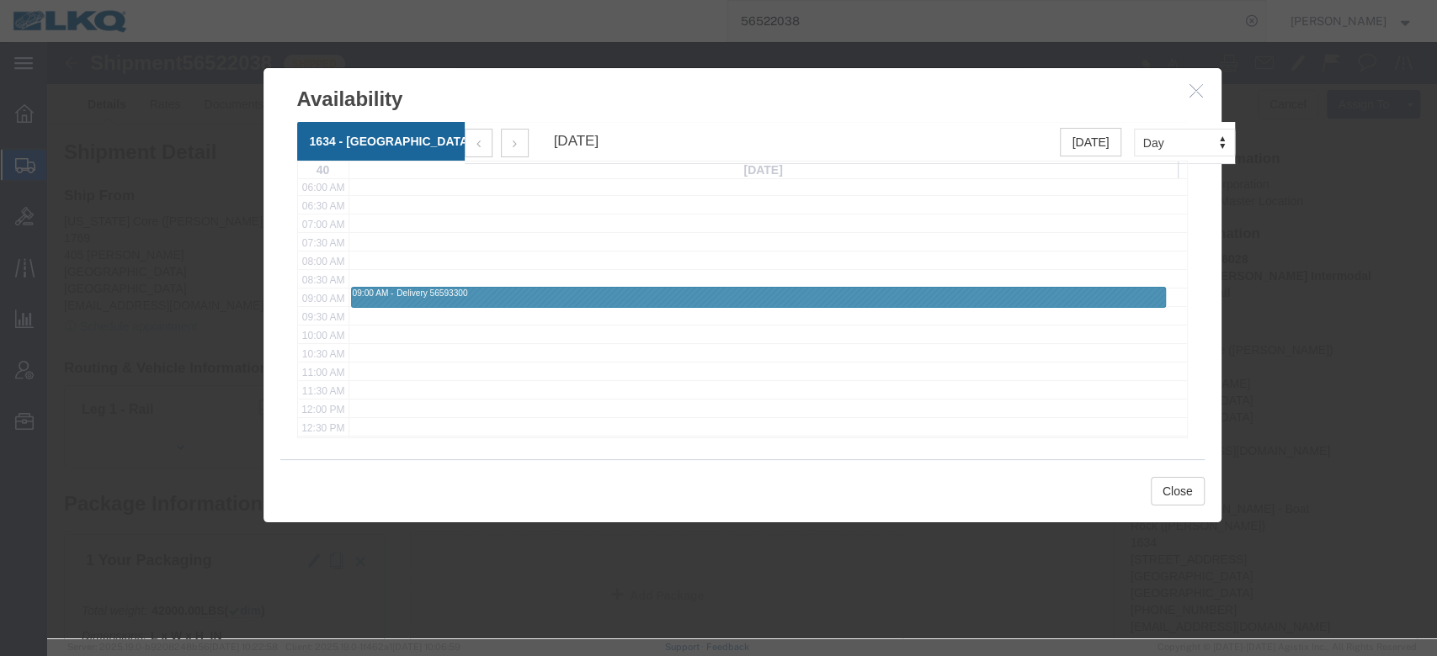
click button "button"
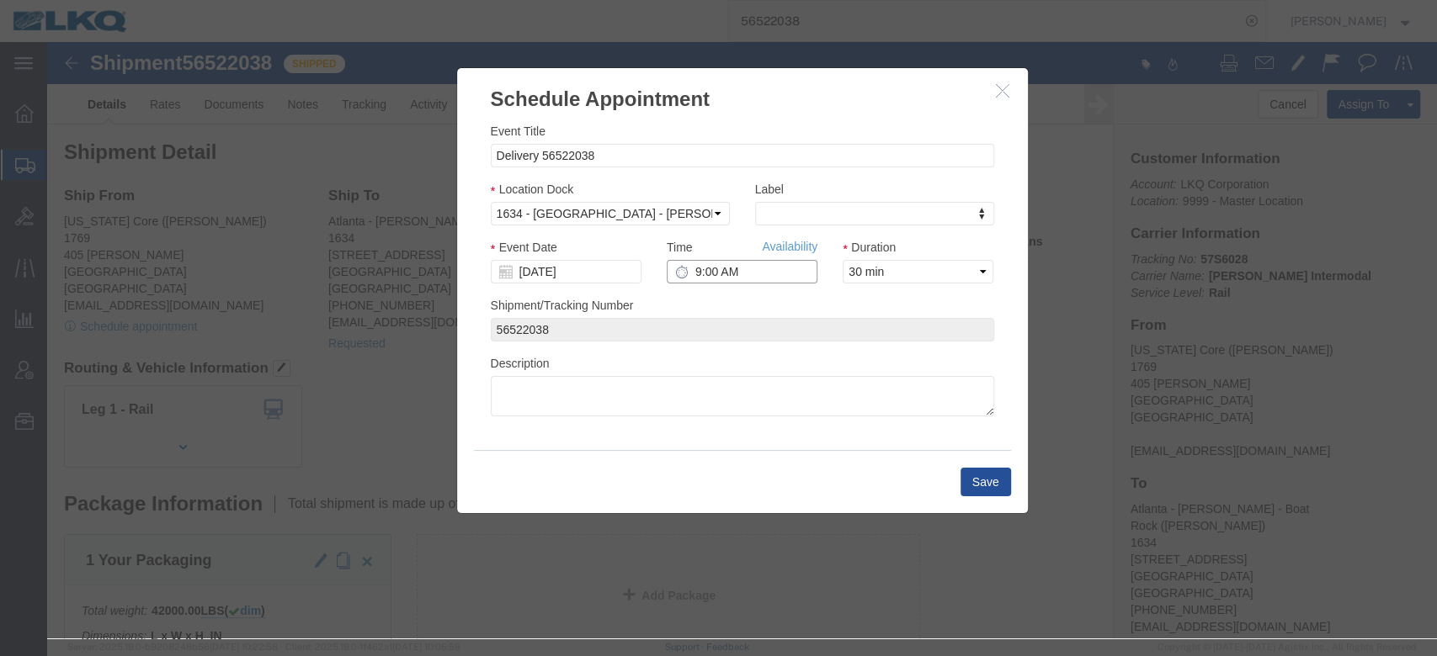
click input "9:00 AM"
type input "8:00 AM"
click select "Select 15 min 30 min 45 min 1 hr 2 hr 3 hr 4 hr"
select select "15"
click select "Select 15 min 30 min 45 min 1 hr 2 hr 3 hr 4 hr"
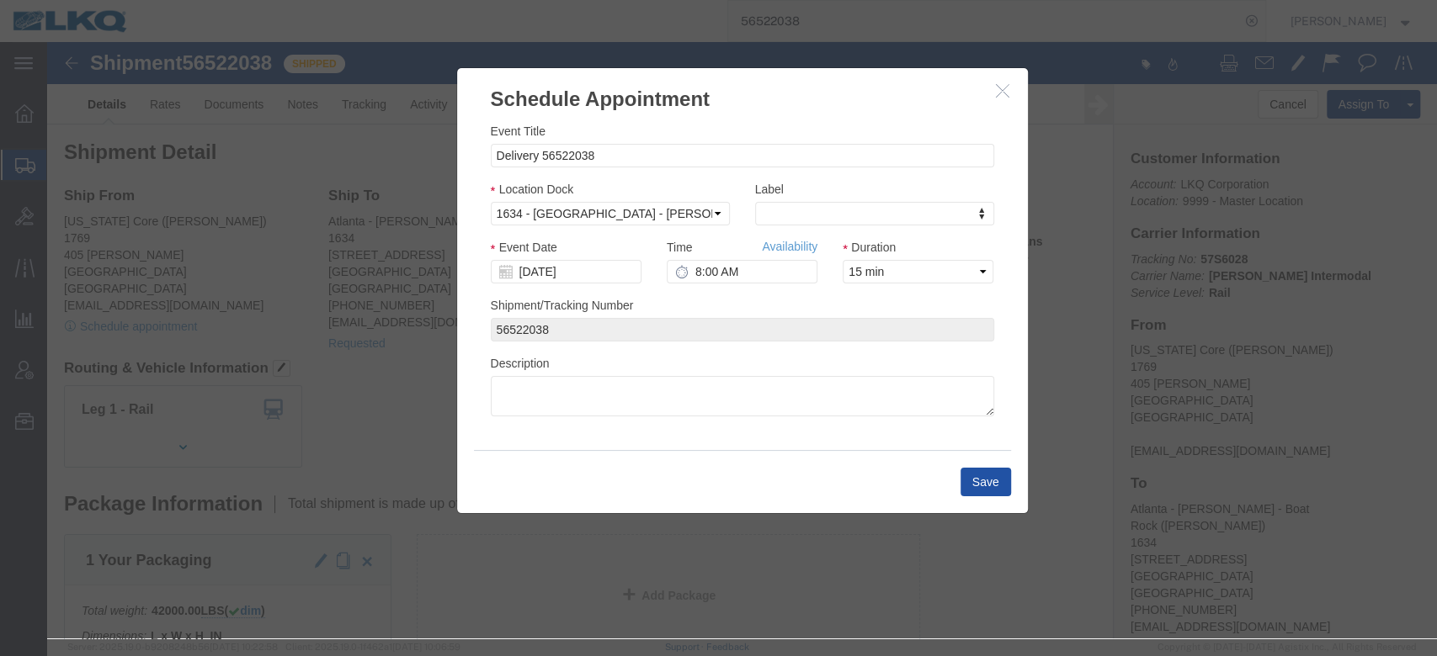
click button "Save"
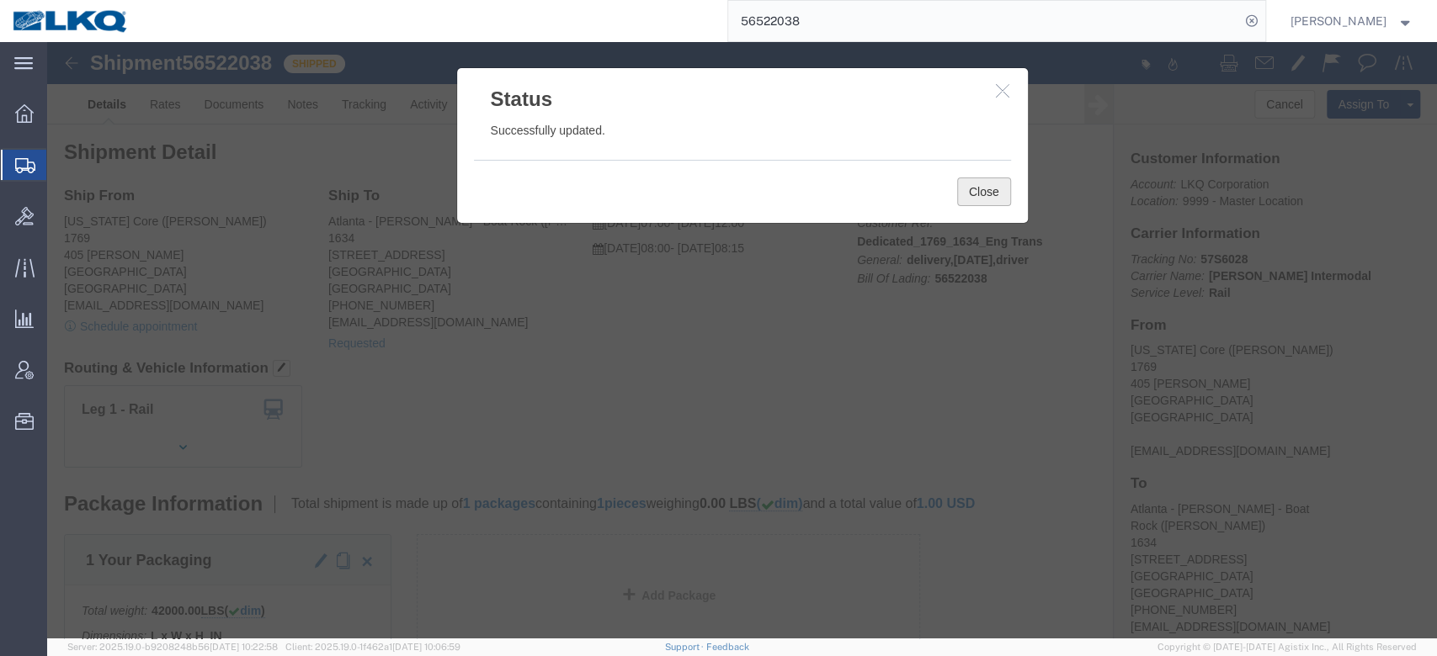
click button "Close"
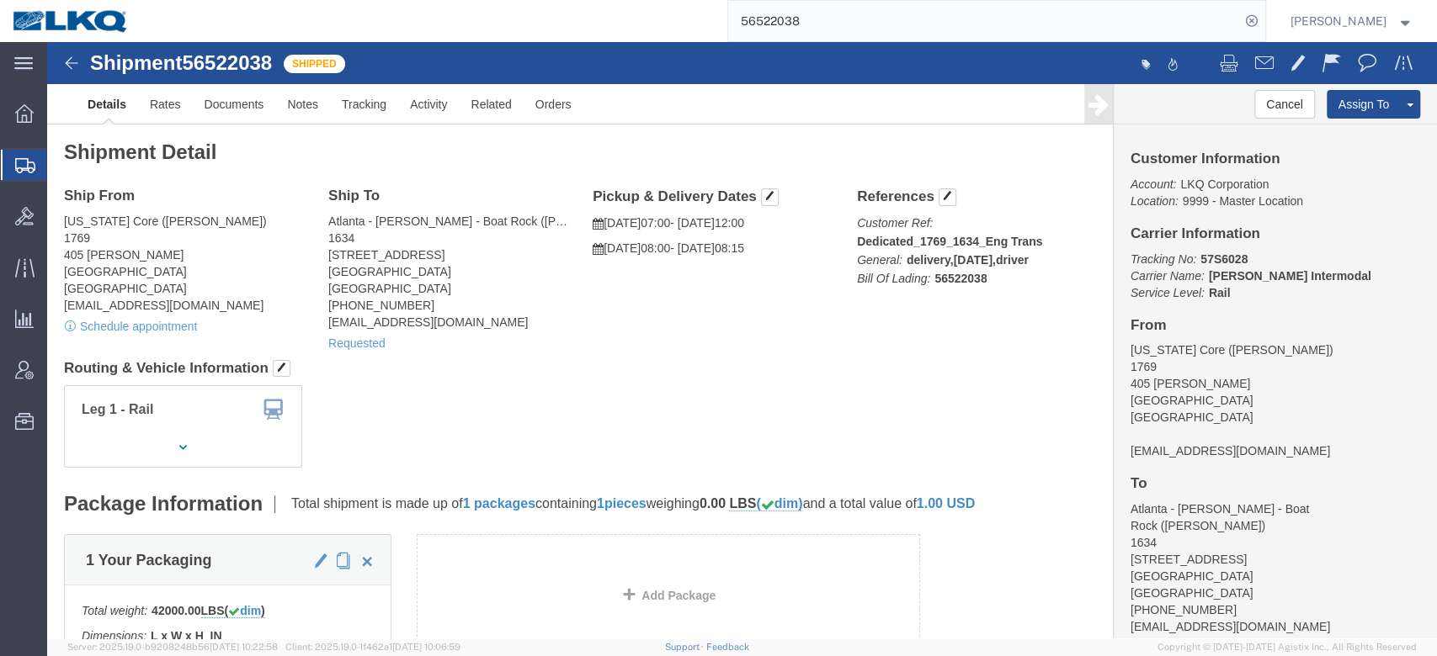
click at [873, 34] on input "56522038" at bounding box center [984, 21] width 512 height 40
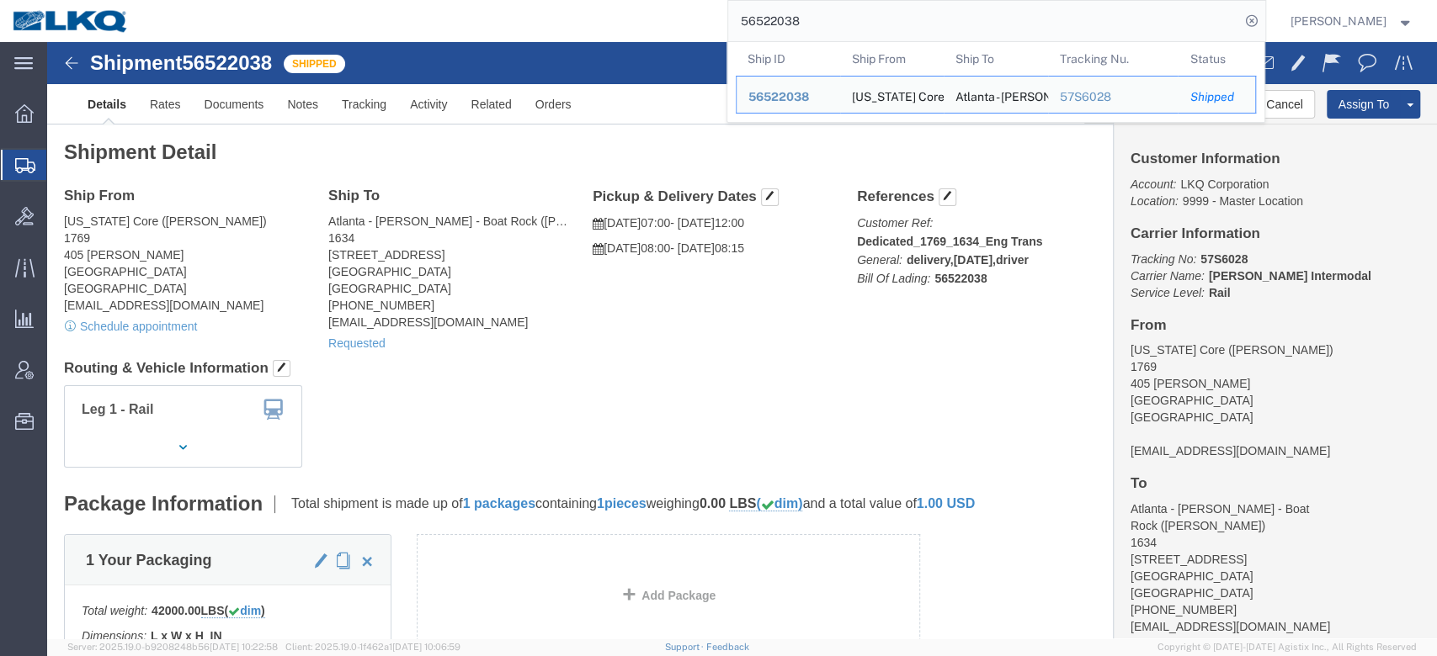
click at [872, 33] on input "56522038" at bounding box center [984, 21] width 512 height 40
paste input "78139"
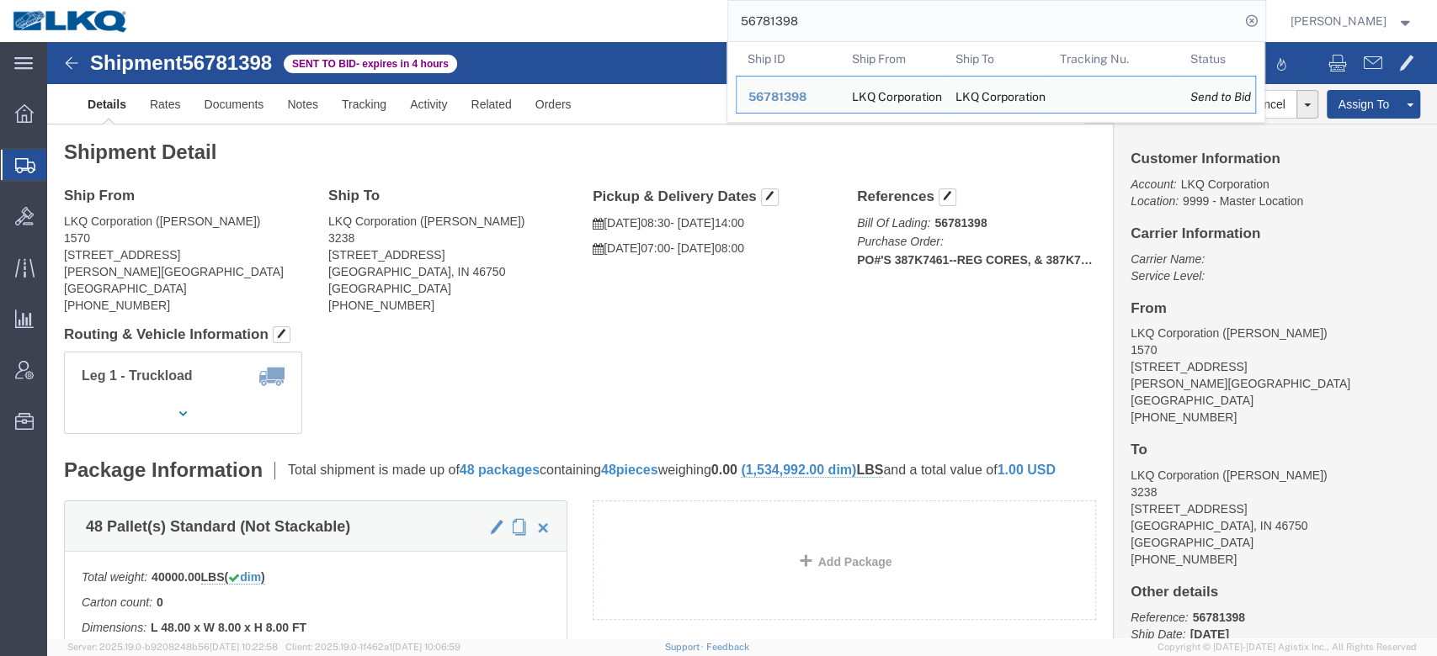
click div "Leg 1 - Truckload Vehicle 1: Standard Dry Van (53 Feet) Number of trucks: 1"
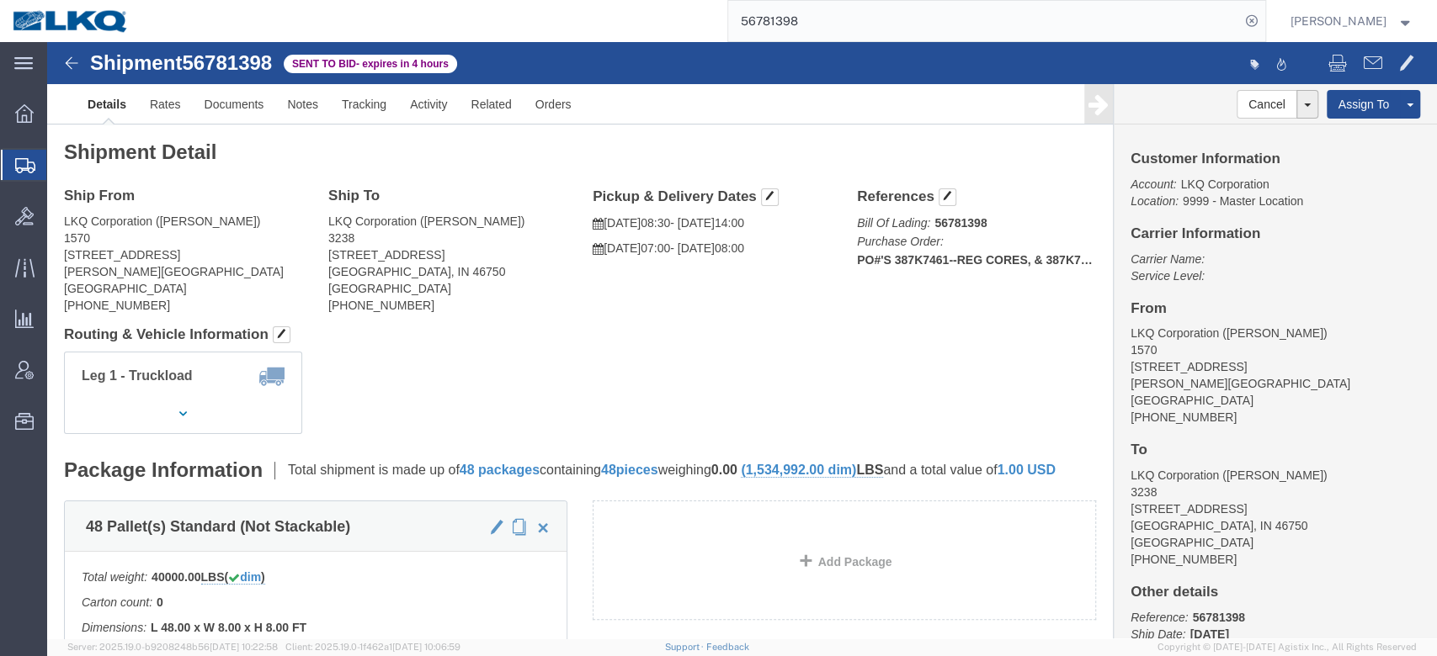
click at [821, 21] on input "56781398" at bounding box center [984, 21] width 512 height 40
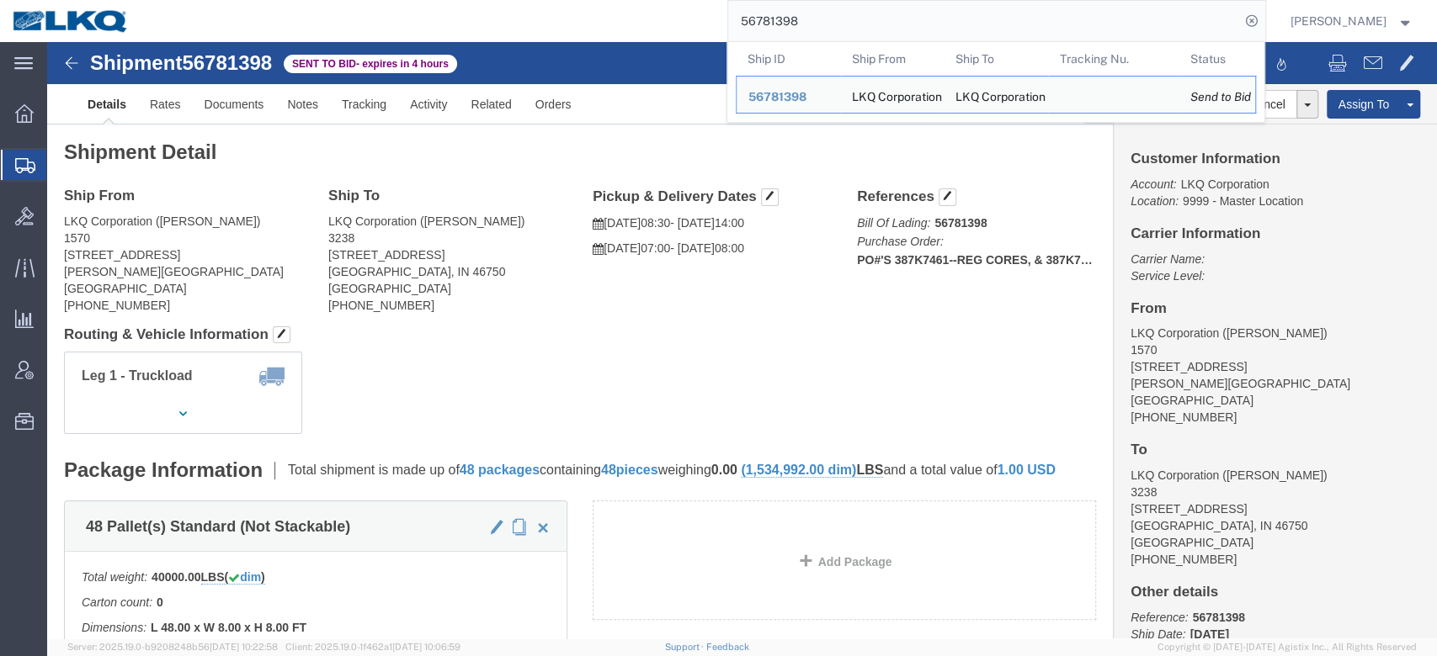
click at [821, 21] on input "56781398" at bounding box center [984, 21] width 512 height 40
paste input "889504"
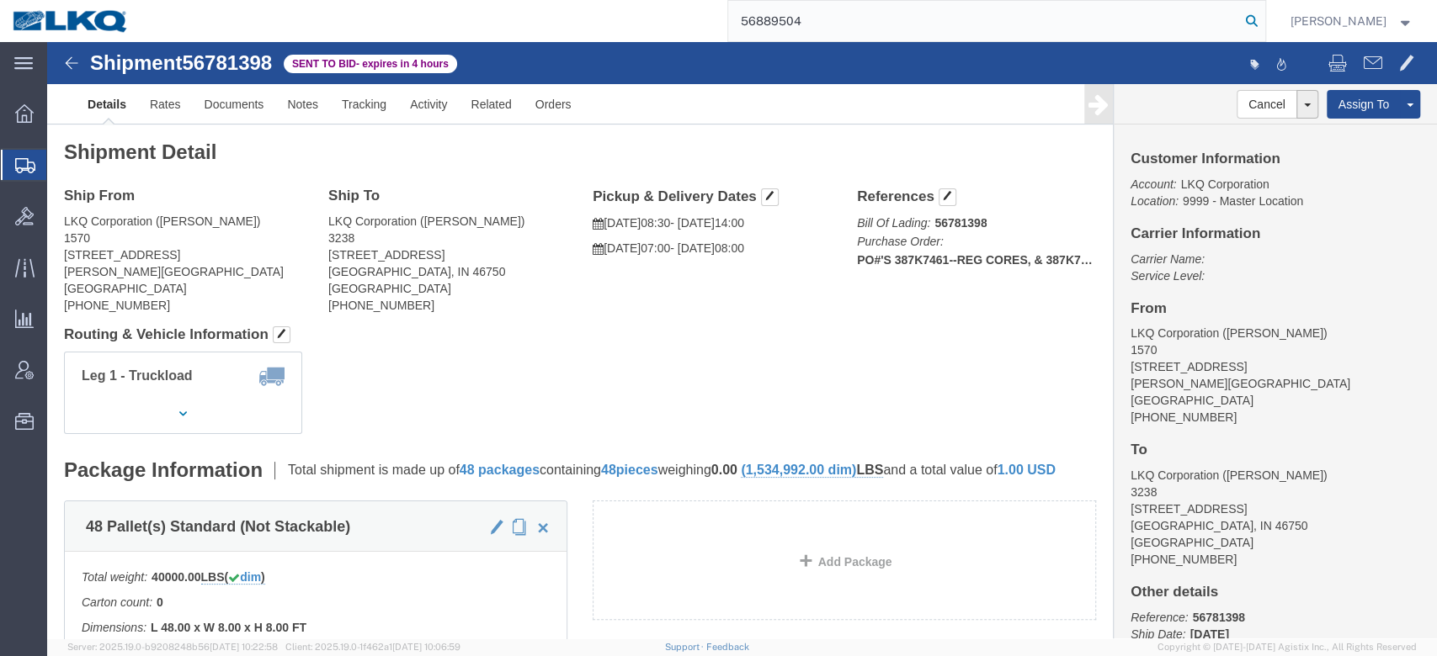
type input "56889504"
click at [1263, 15] on icon at bounding box center [1252, 21] width 24 height 24
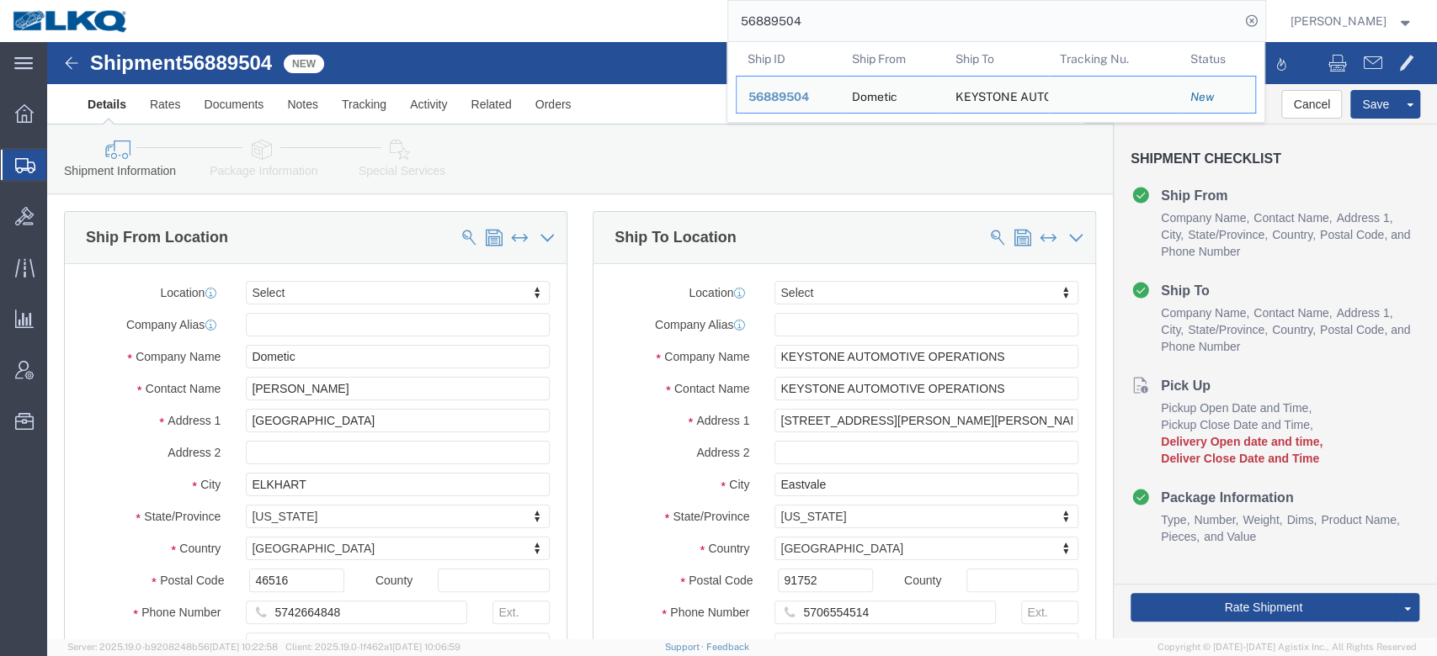
select select
type input "east"
type input "eastva"
select select "30605"
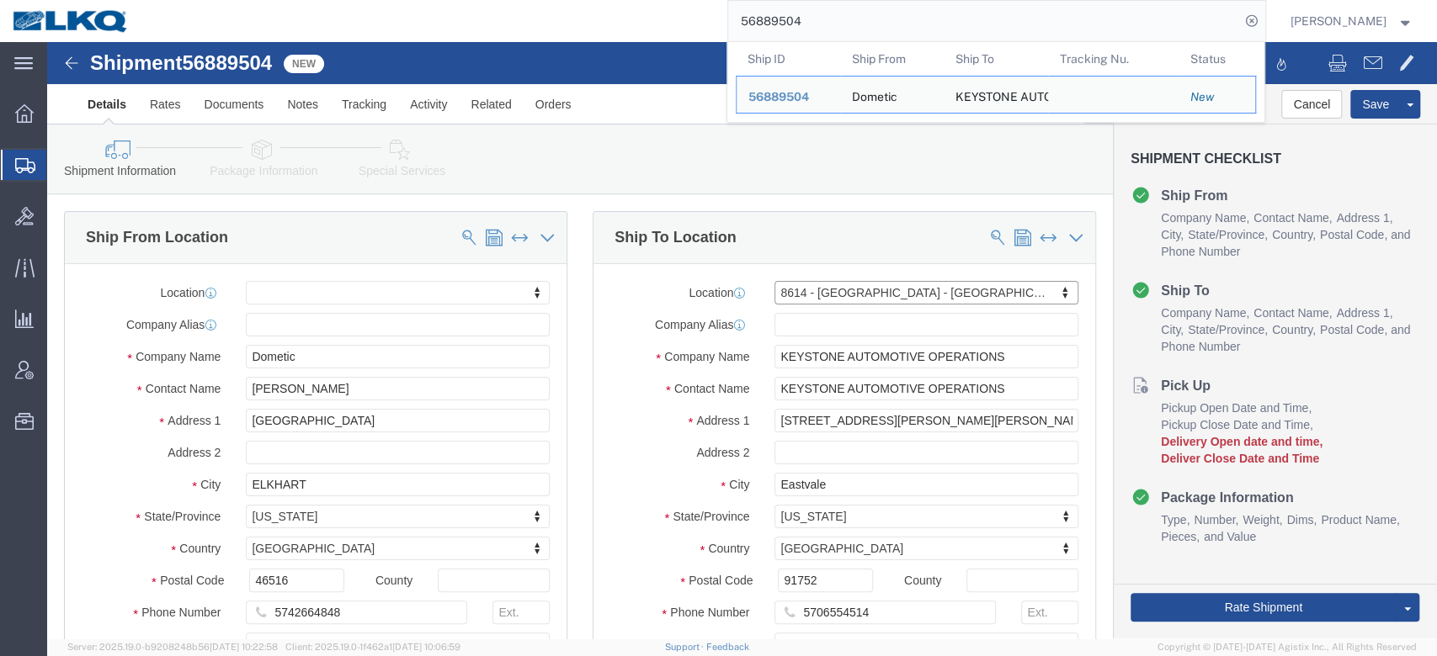
select select "CA"
click input "KEYSTONE AUTOMOTIVE OPERATIONS"
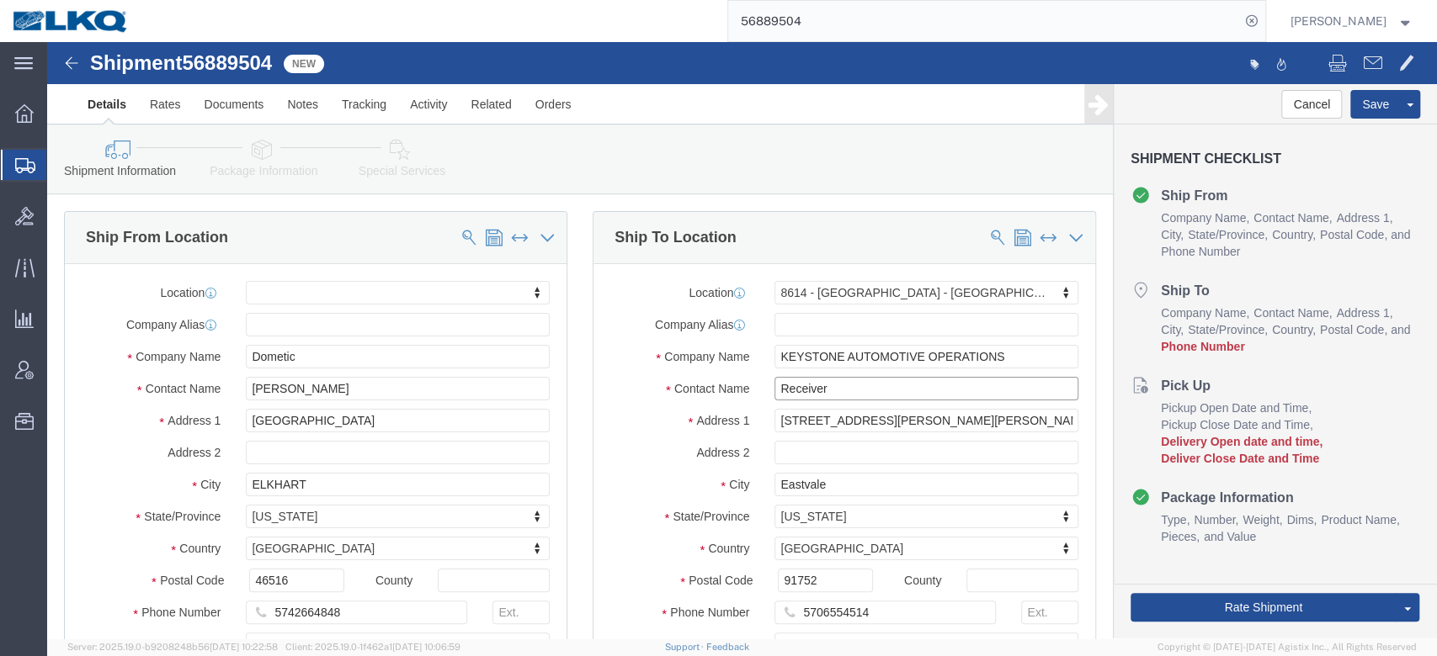
type input "Receiver"
click label "Contact Name"
click input "5706554514"
type input "6150000000"
click label "Address 1"
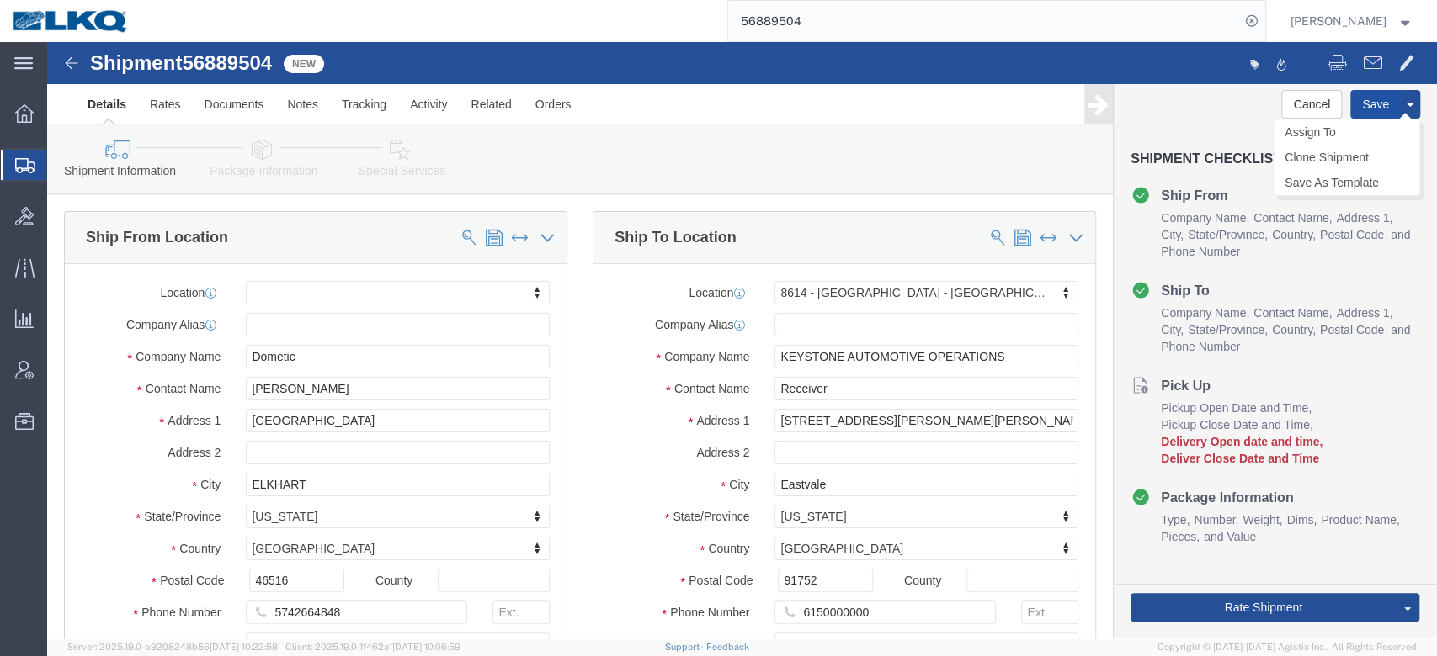
click button "Save"
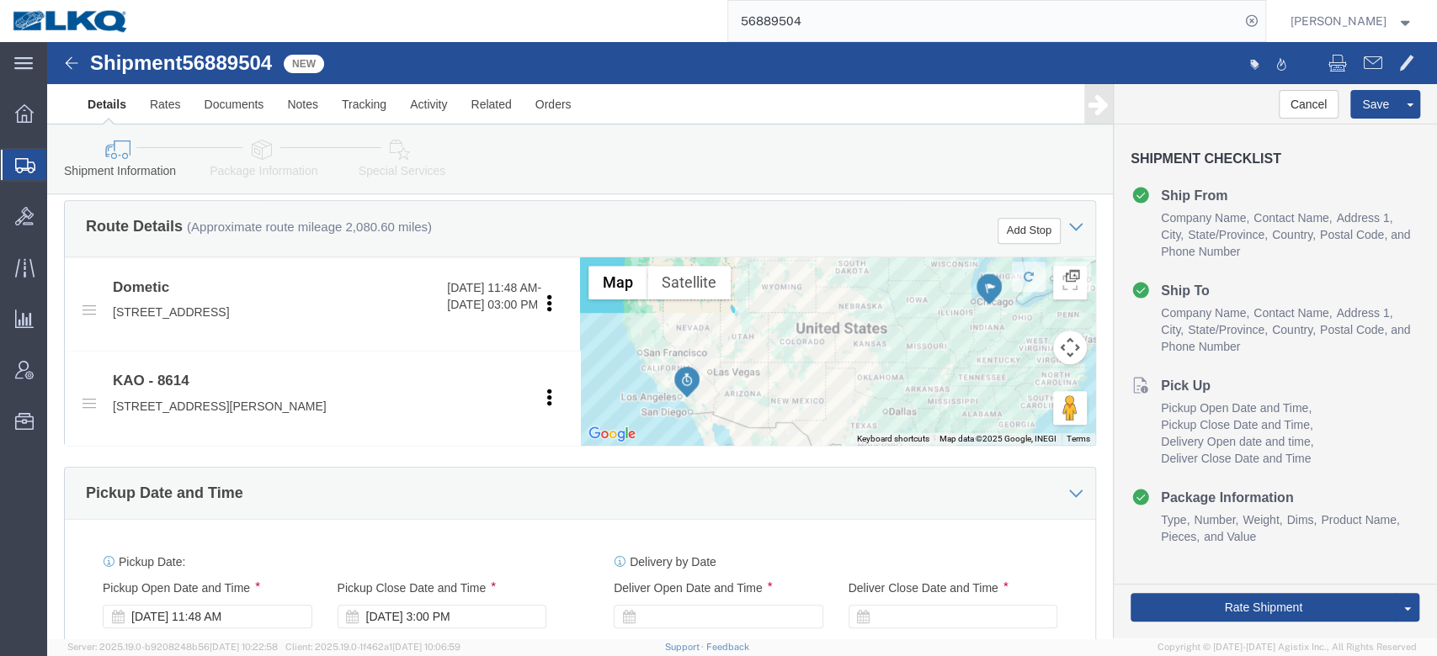
scroll to position [897, 0]
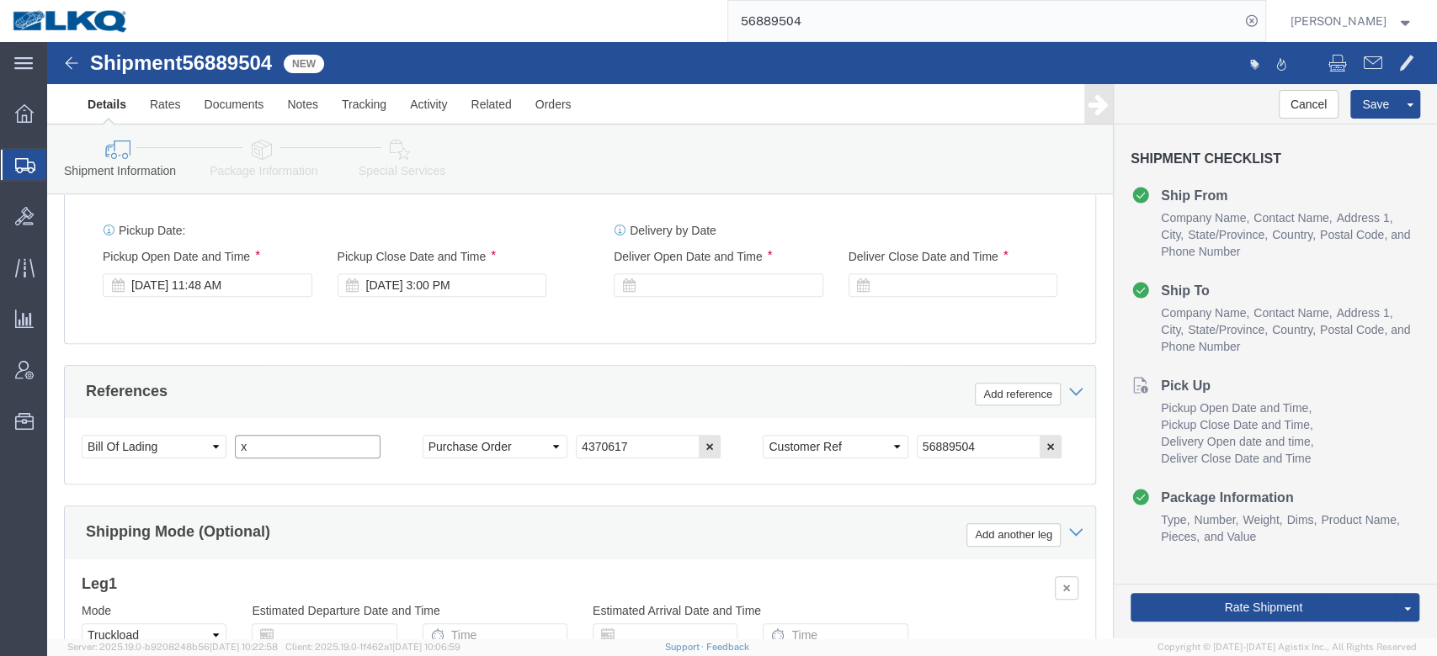
drag, startPoint x: 251, startPoint y: 431, endPoint x: 659, endPoint y: 287, distance: 432.8
click input "x"
paste input "488457"
type input "488457"
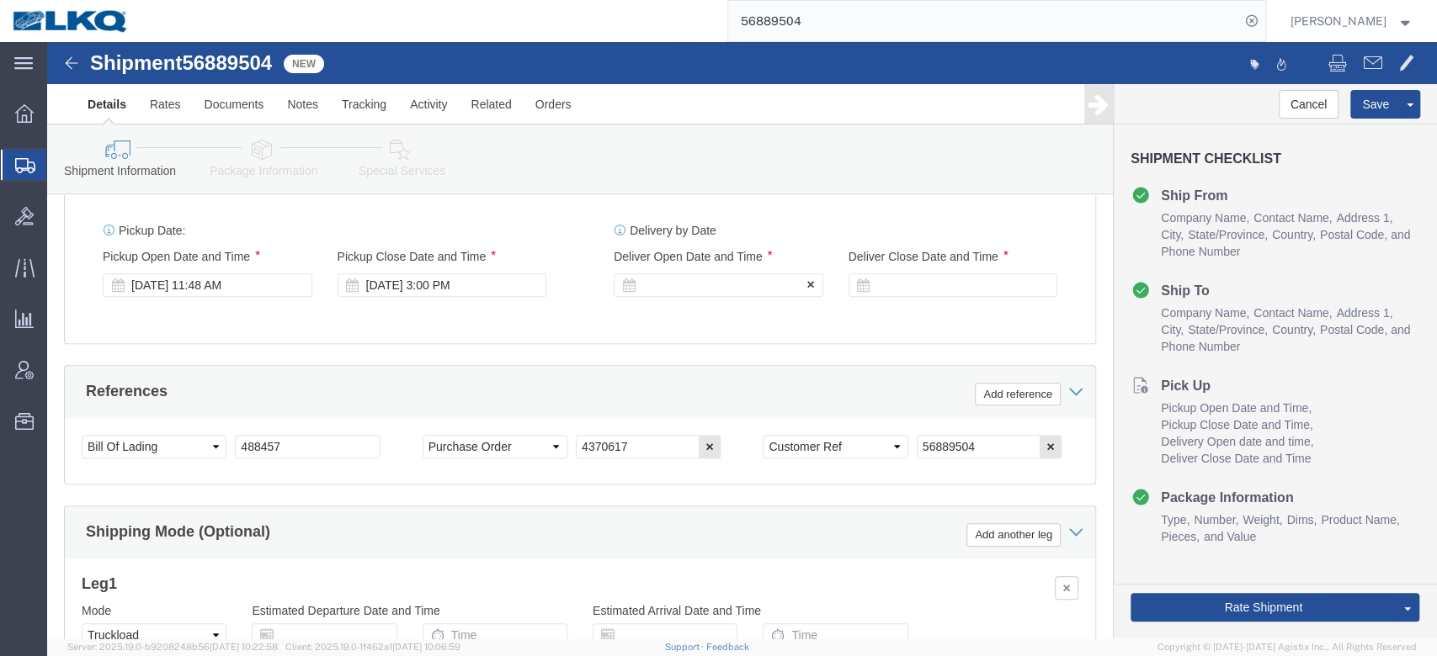
click div
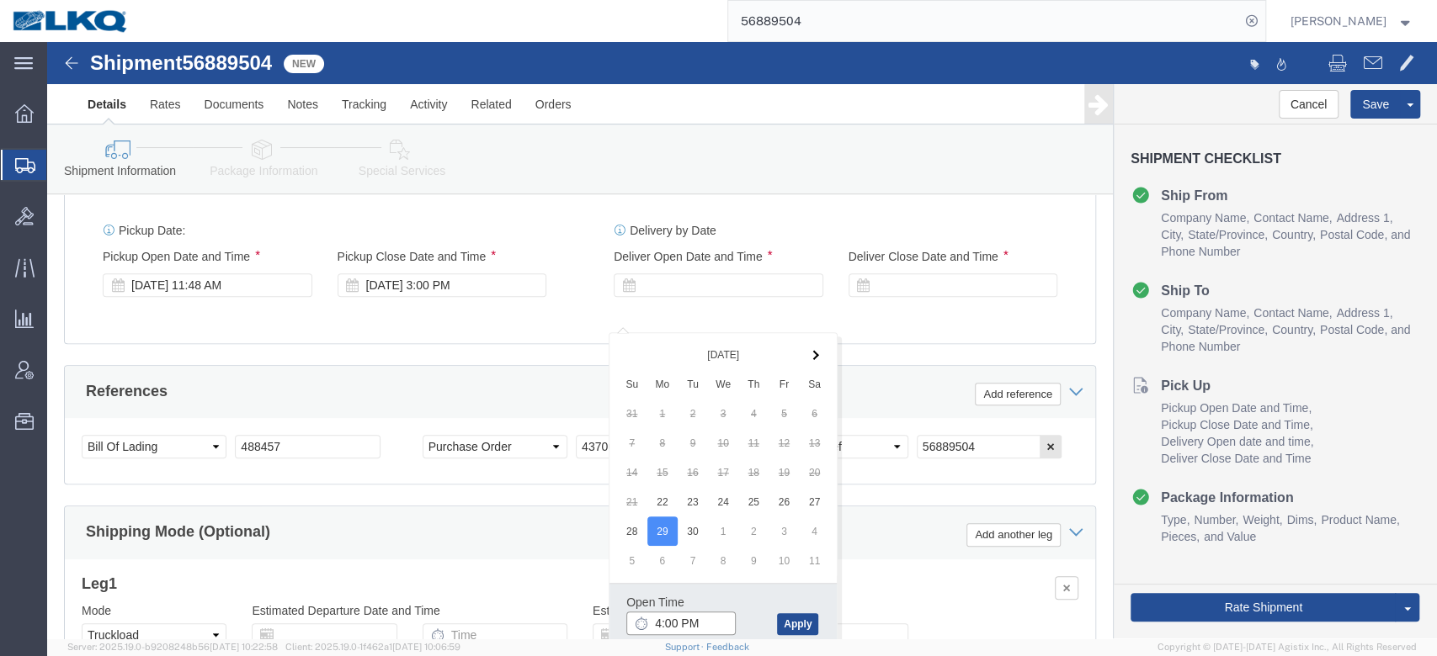
click input "4:00 PM"
type input "9:00 AM"
click button "Apply"
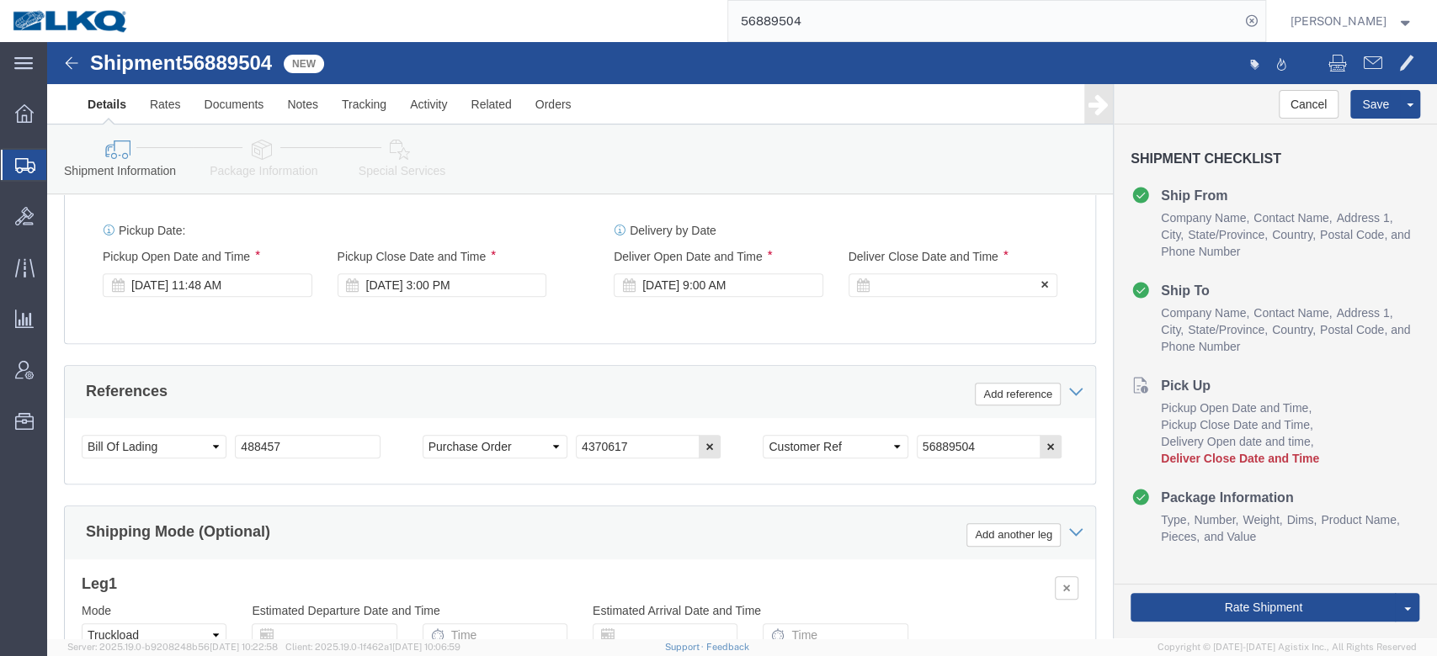
click div
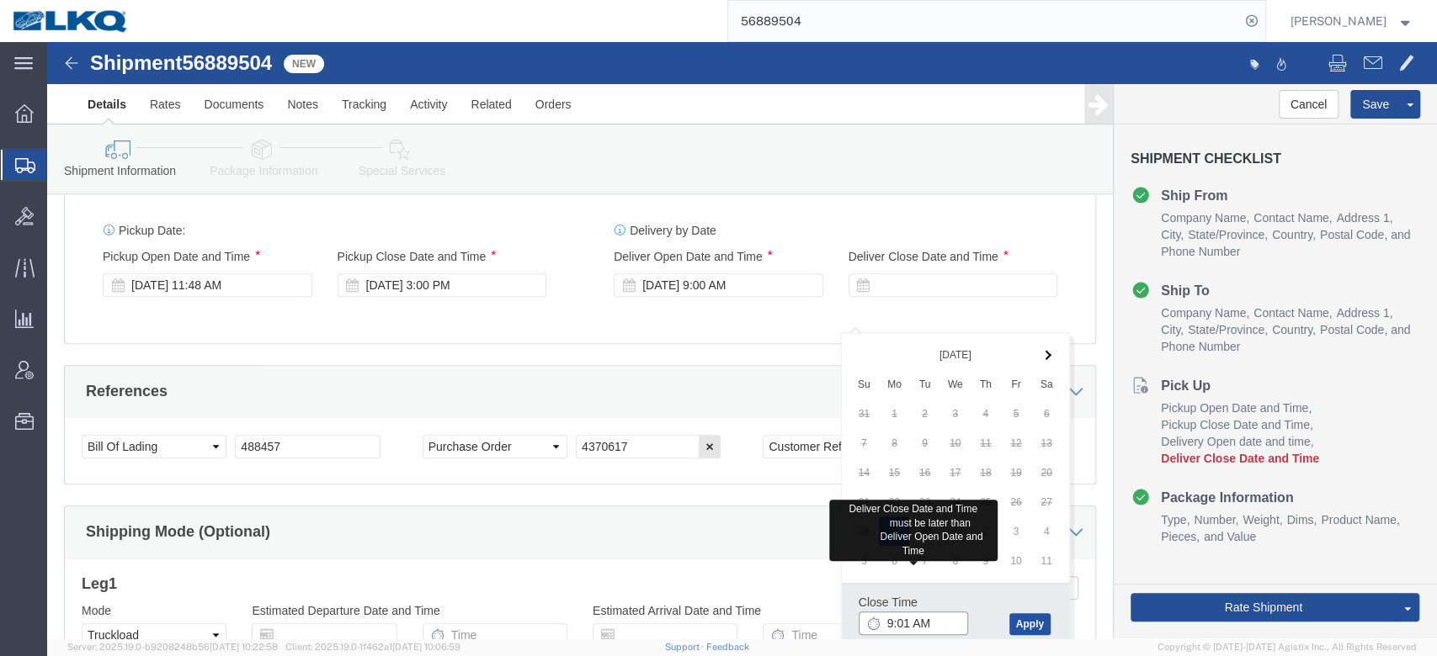
type input "9:01 AM"
click button "Apply"
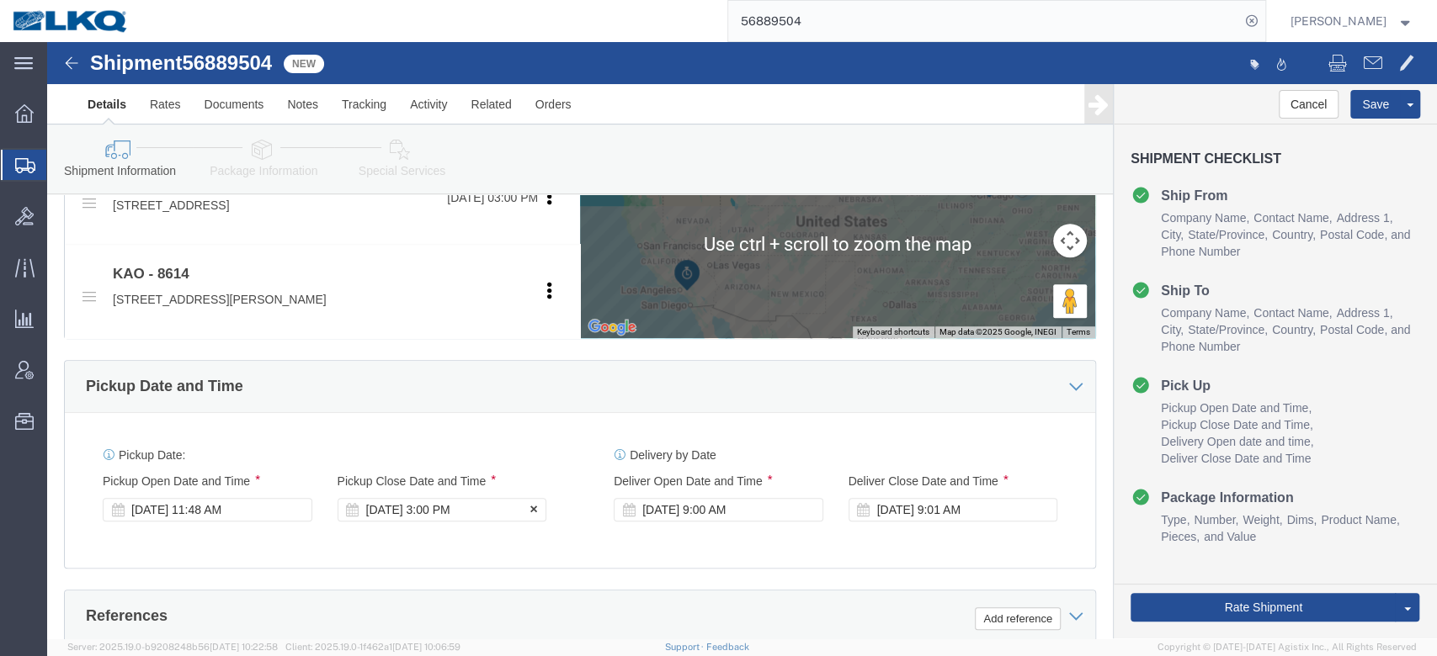
scroll to position [673, 0]
drag, startPoint x: 407, startPoint y: 502, endPoint x: 397, endPoint y: 493, distance: 13.7
click div "Sep 22 2025 3:00 PM"
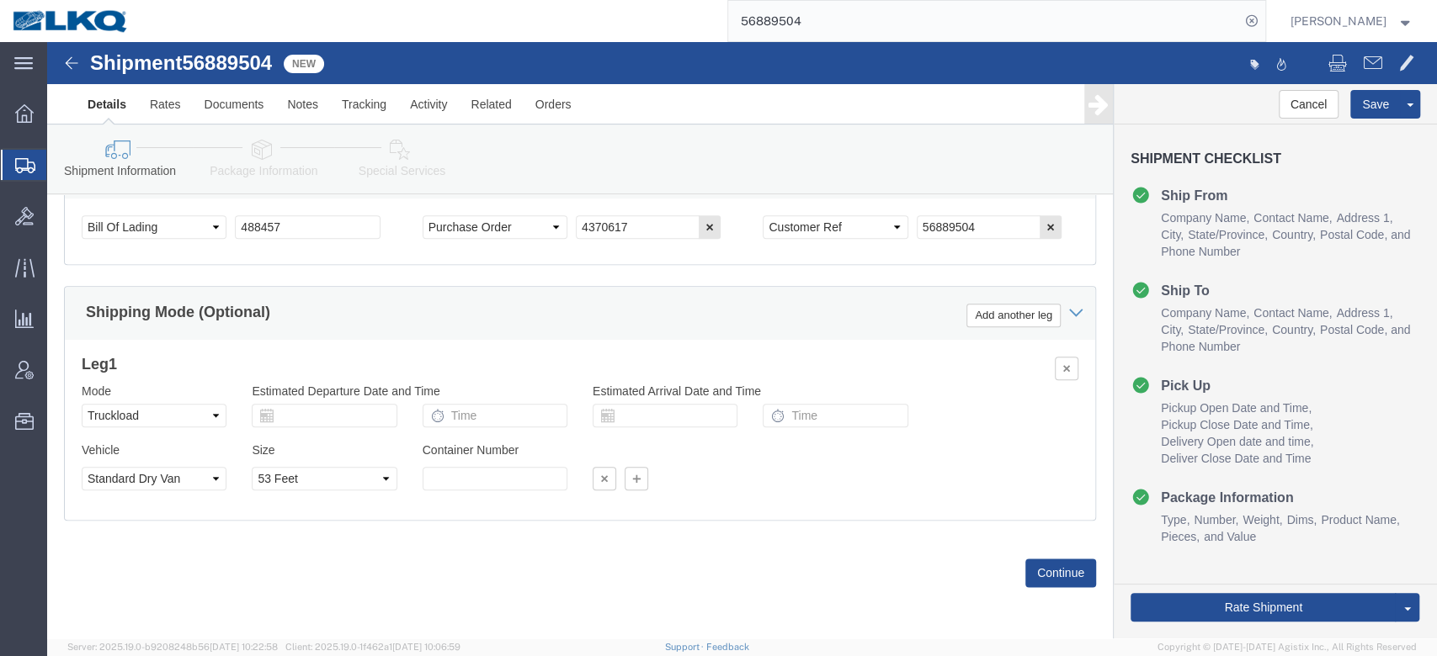
click div "Ship From Location Location My Profile Location 1100 - LKQ Crystal River 1103 -…"
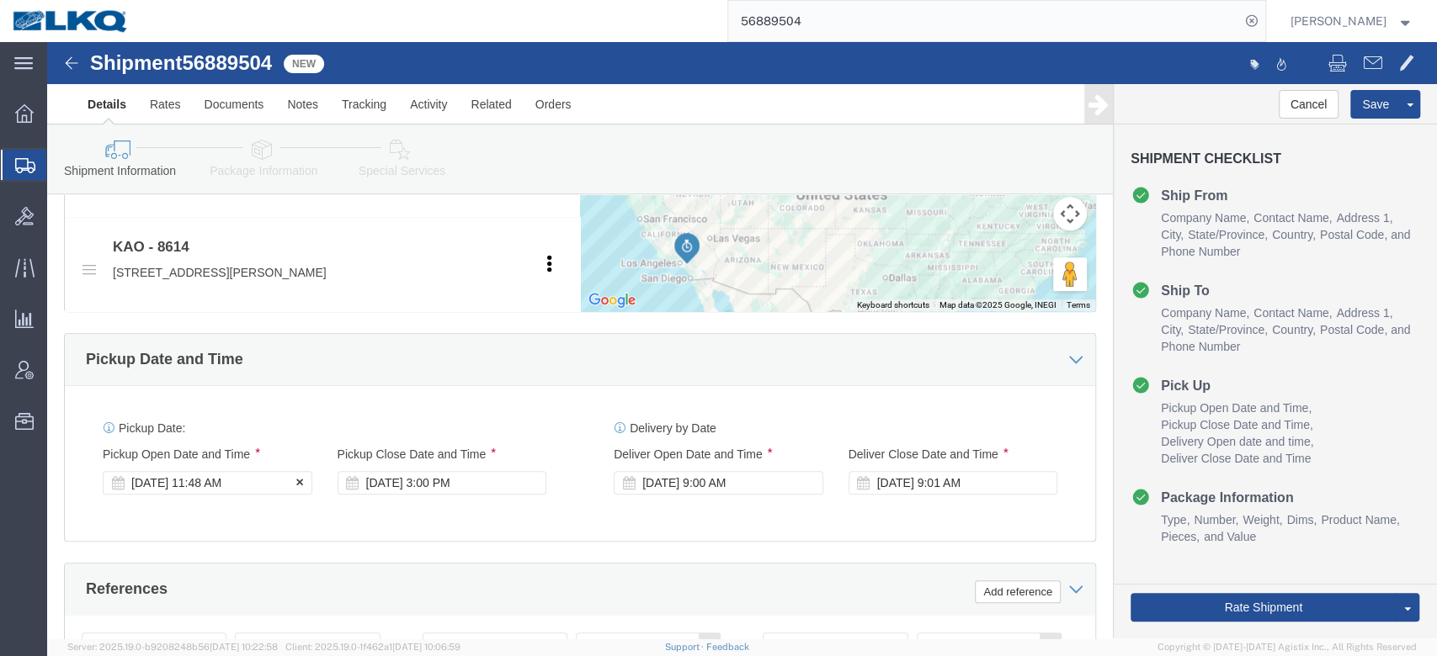
click div "Sep 22 2025 11:48 AM"
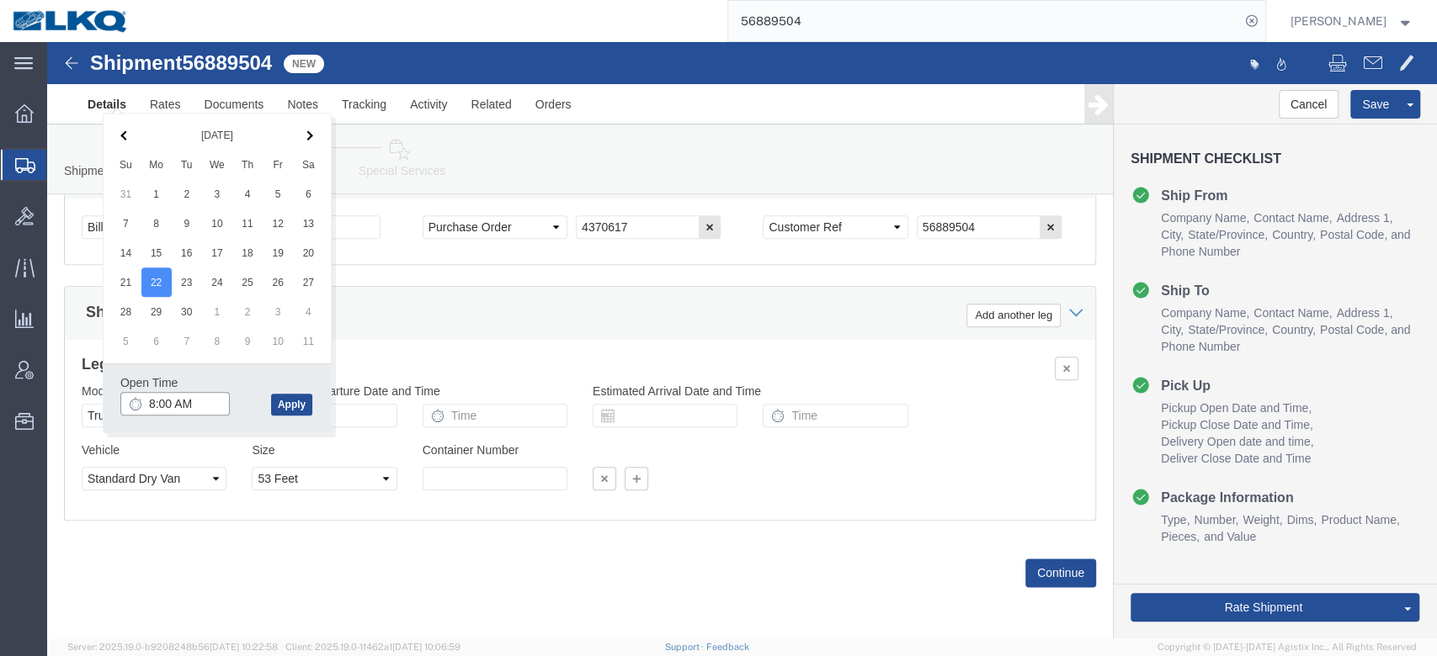
type input "8:00 AM"
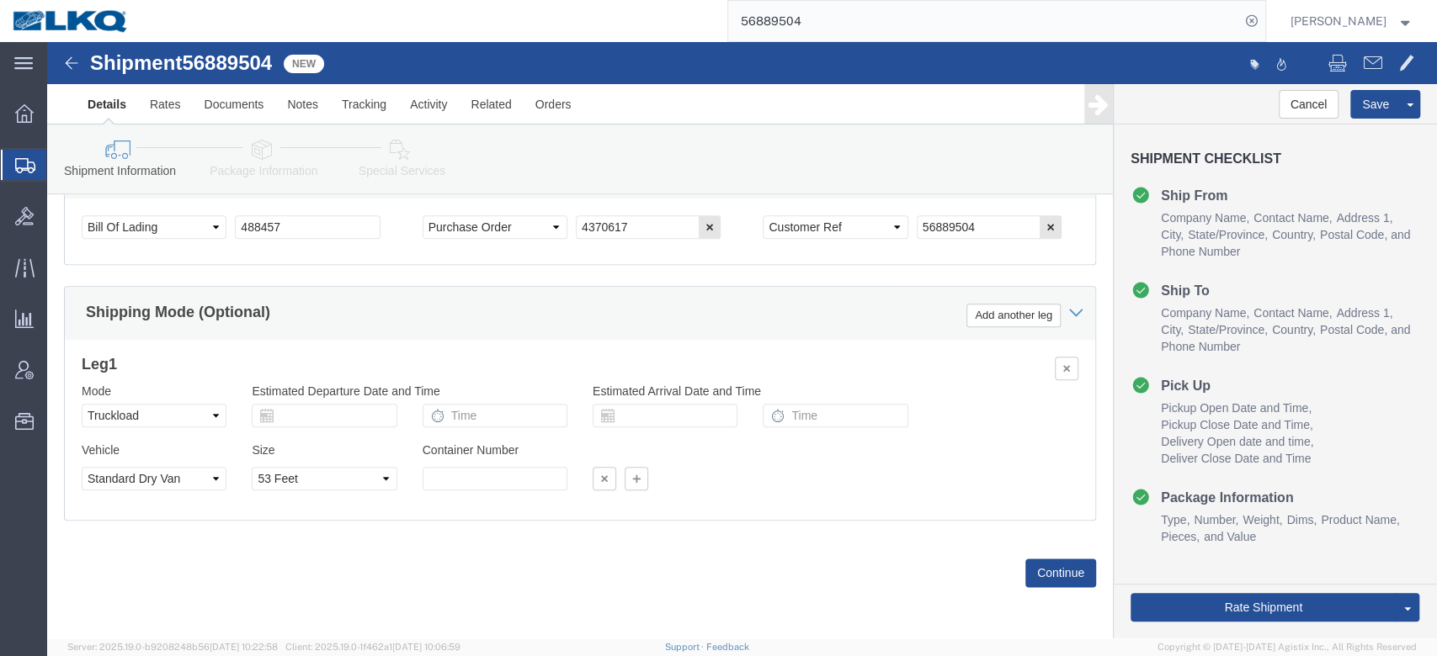
click div "Shipping Mode (Optional) Add another leg"
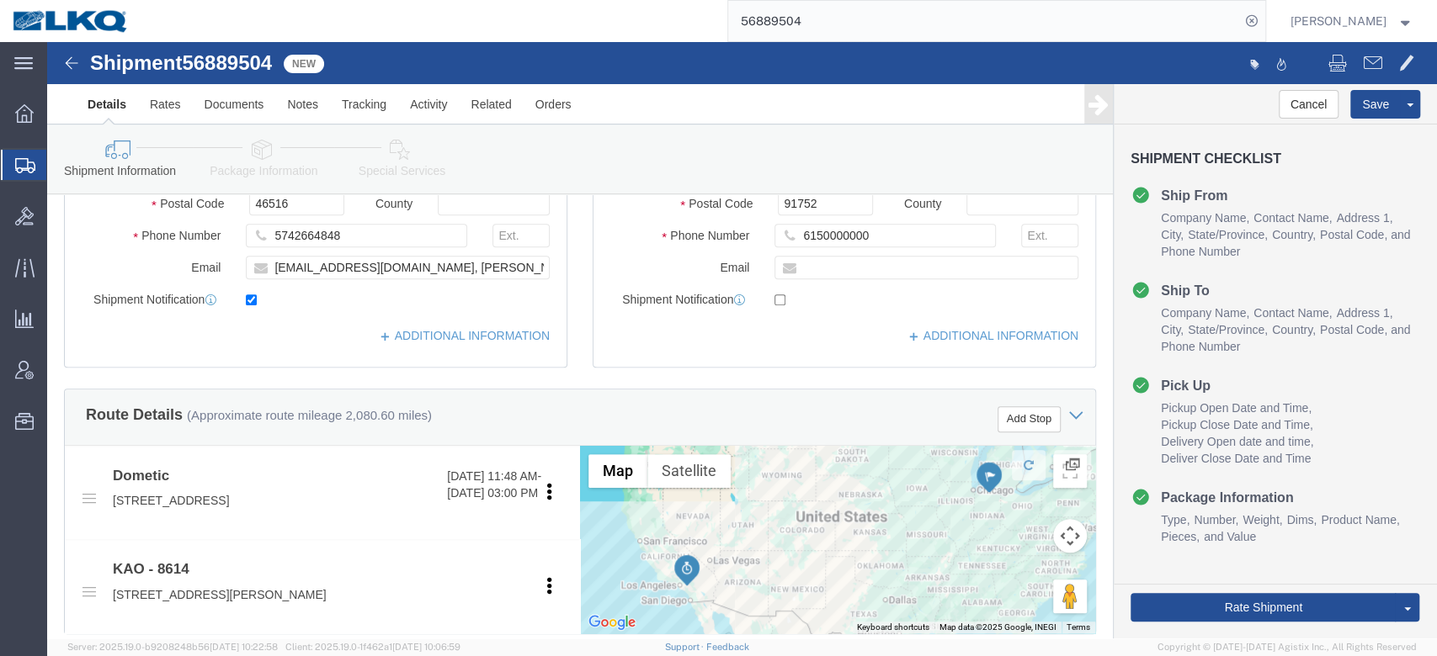
scroll to position [250, 0]
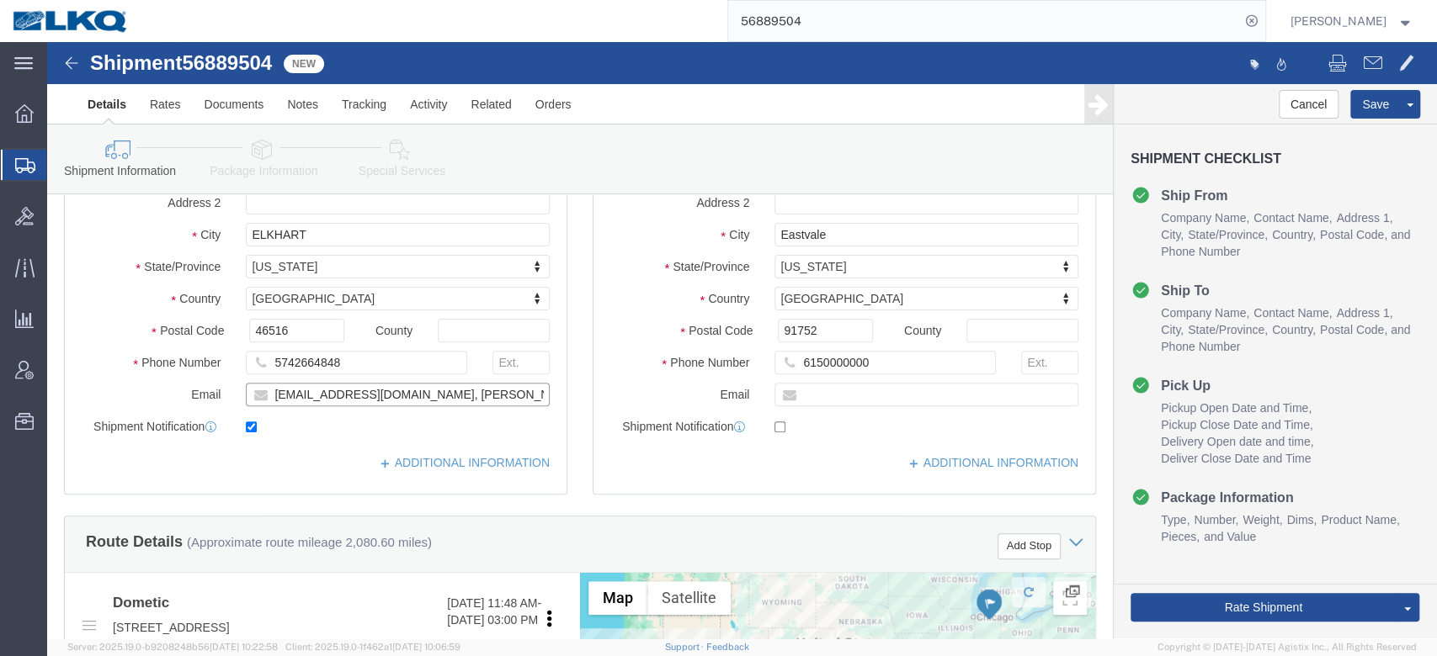
click input "[EMAIL_ADDRESS][DOMAIN_NAME], [PERSON_NAME][DOMAIN_NAME][EMAIL_ADDRESS][PERSON_…"
click div "Ship To Location Location 8614 - KAO Warehouse - Eastvale, CA My Profile Locati…"
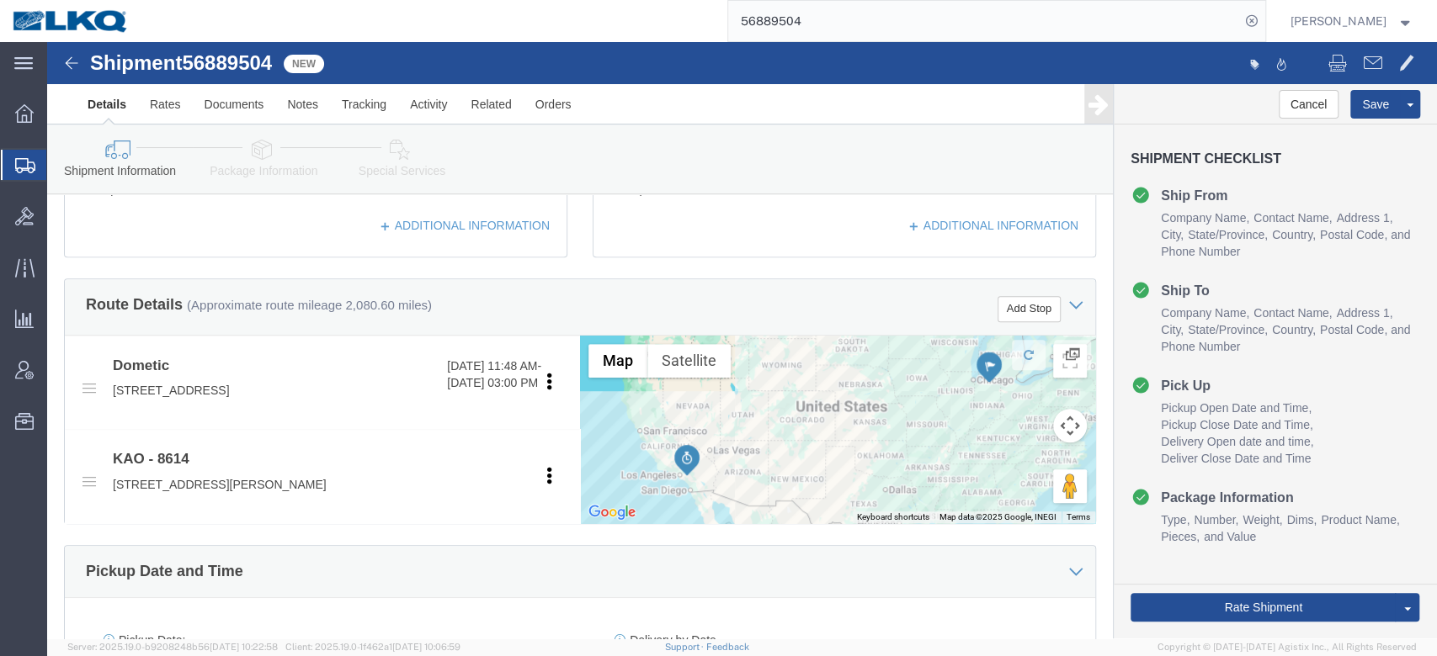
scroll to position [363, 0]
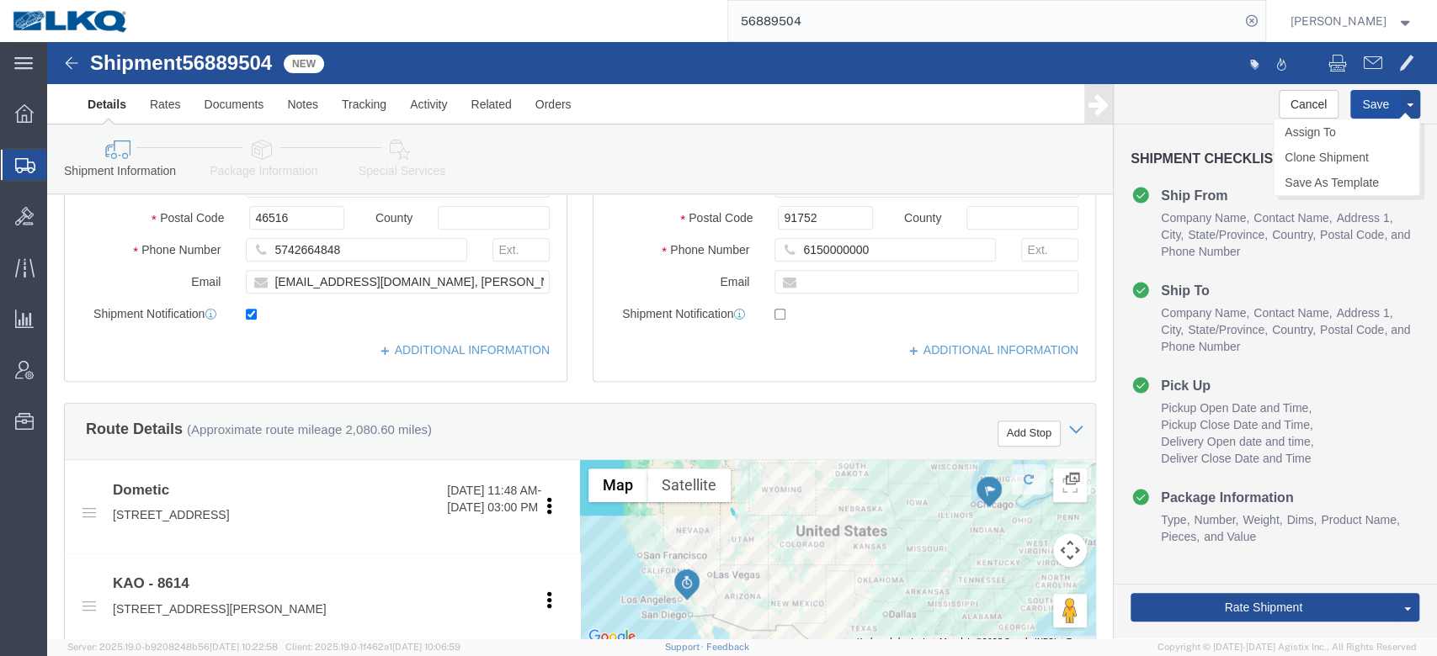
click button "Save"
click icon
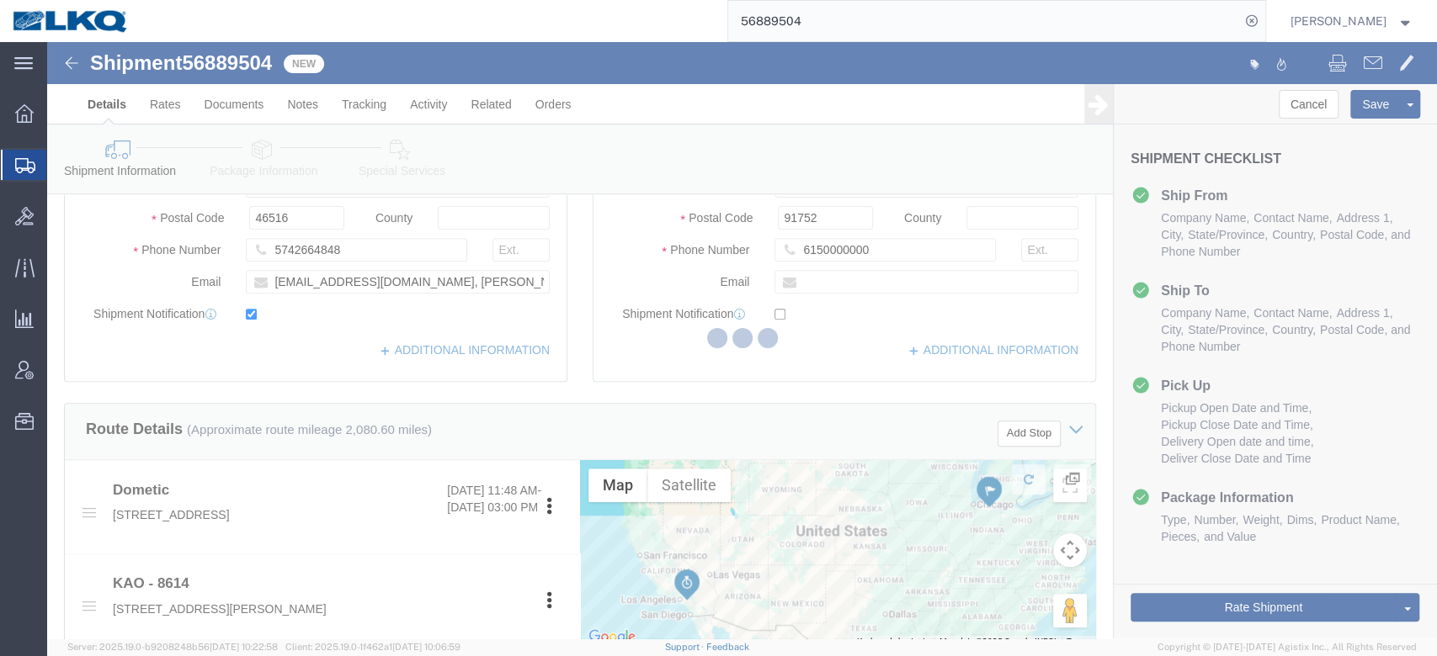
select select
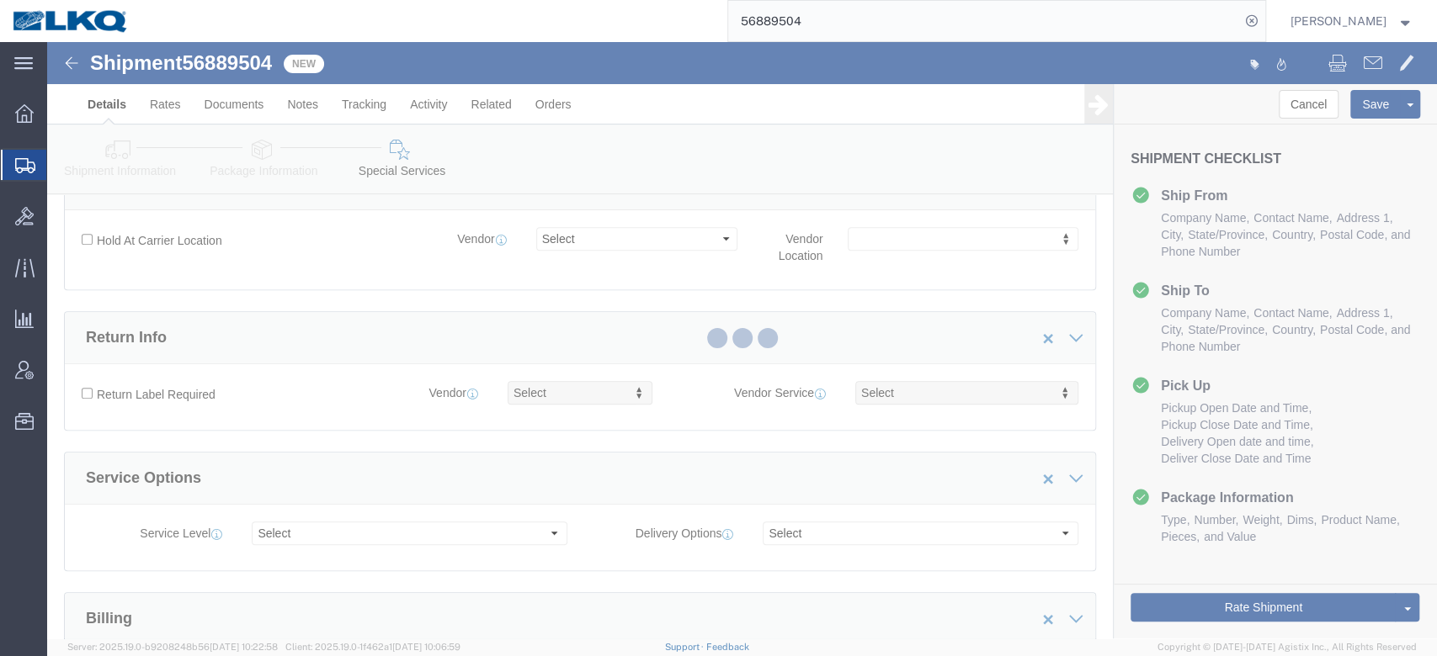
select select "COSTCENTER"
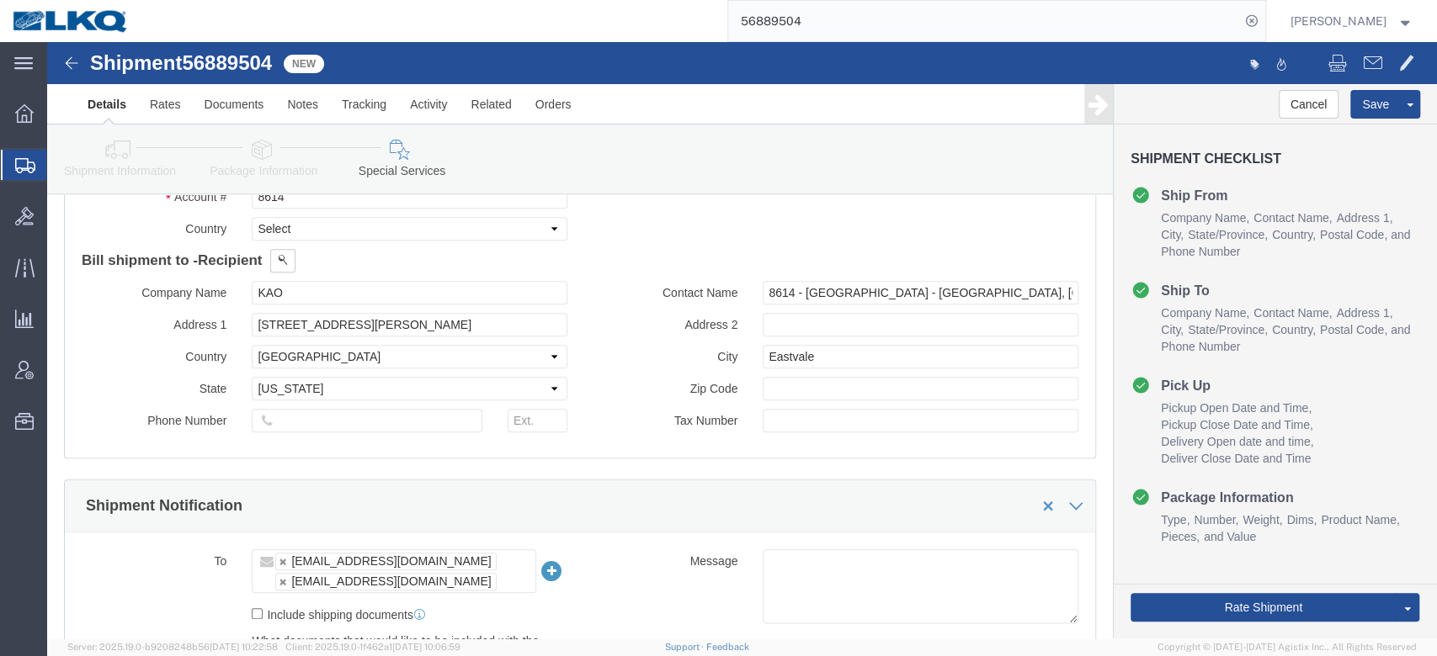
scroll to position [1485, 0]
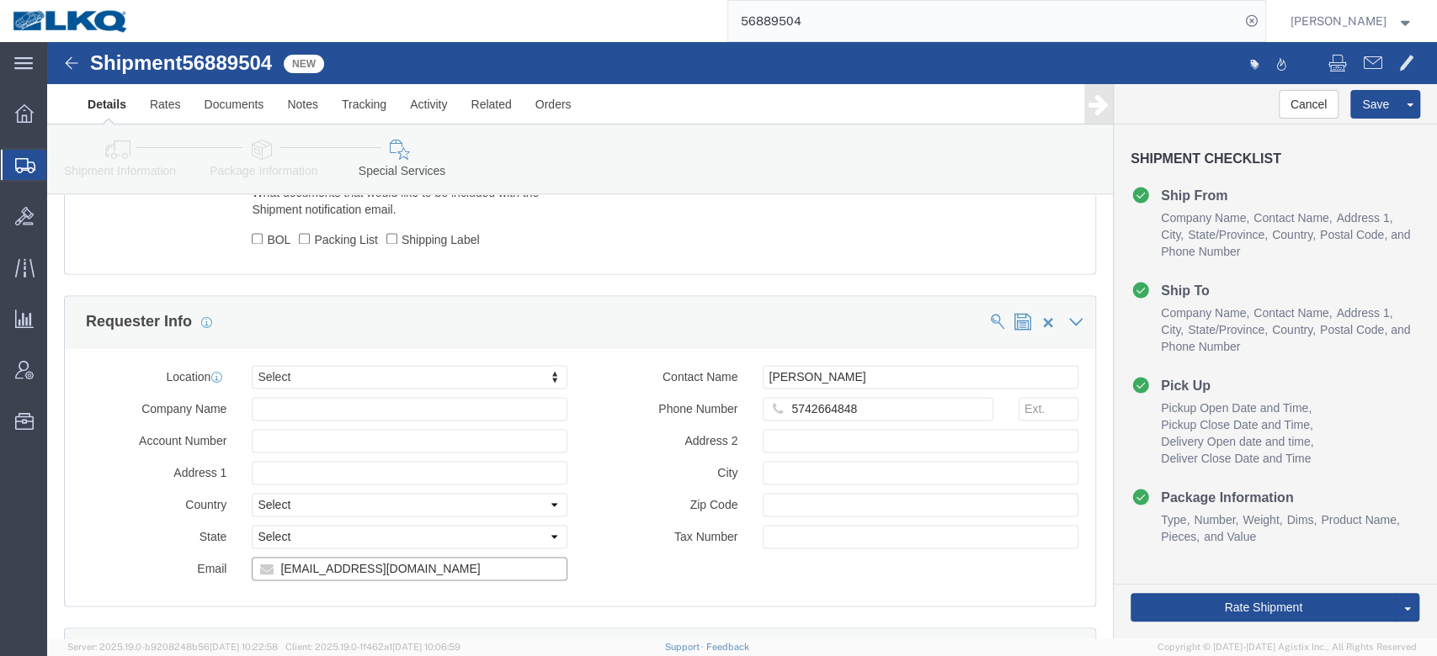
drag, startPoint x: 323, startPoint y: 516, endPoint x: 191, endPoint y: 527, distance: 132.6
click div "[EMAIL_ADDRESS][DOMAIN_NAME]"
click button
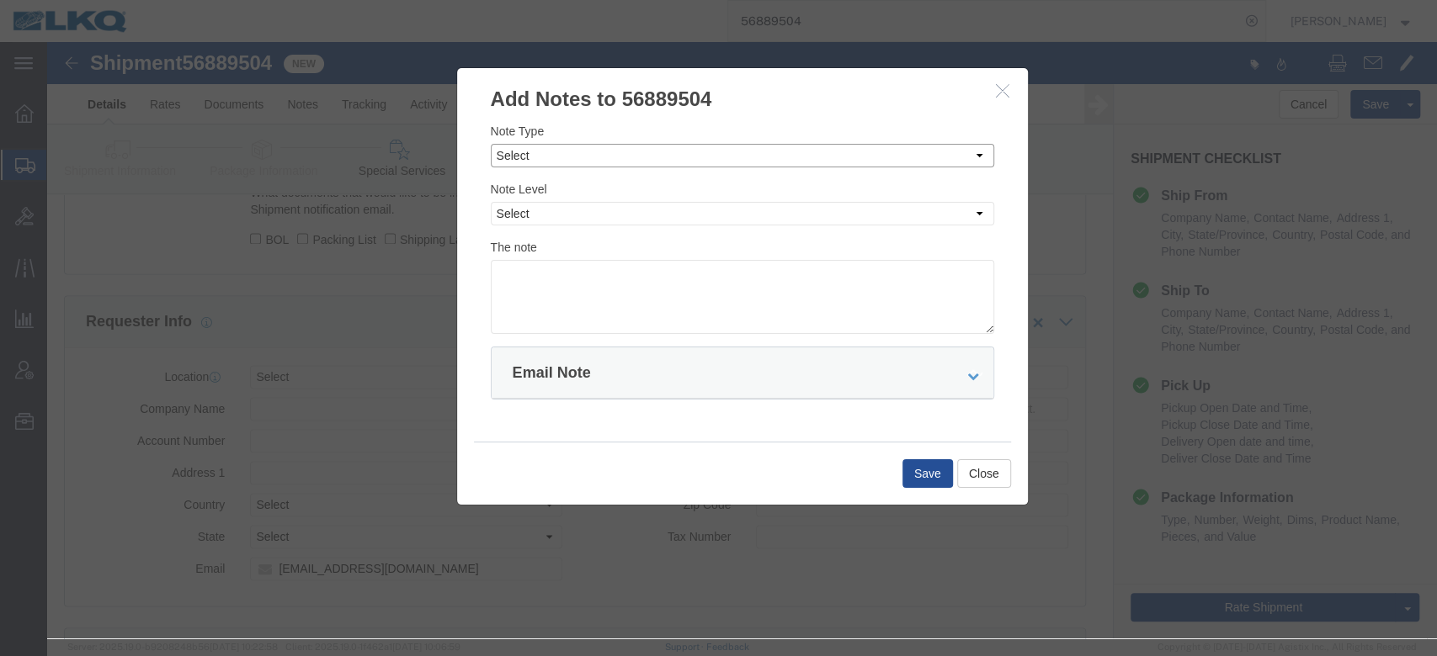
click select "Select Approval Bid Notes Carrier Change Notes Claim Notes Content Hazmat Notes…"
select select "BID_NOTES"
click select "Select Approval Bid Notes Carrier Change Notes Claim Notes Content Hazmat Notes…"
drag, startPoint x: 478, startPoint y: 170, endPoint x: 485, endPoint y: 179, distance: 11.4
click select "Select Private to Account Private to Vendor Public"
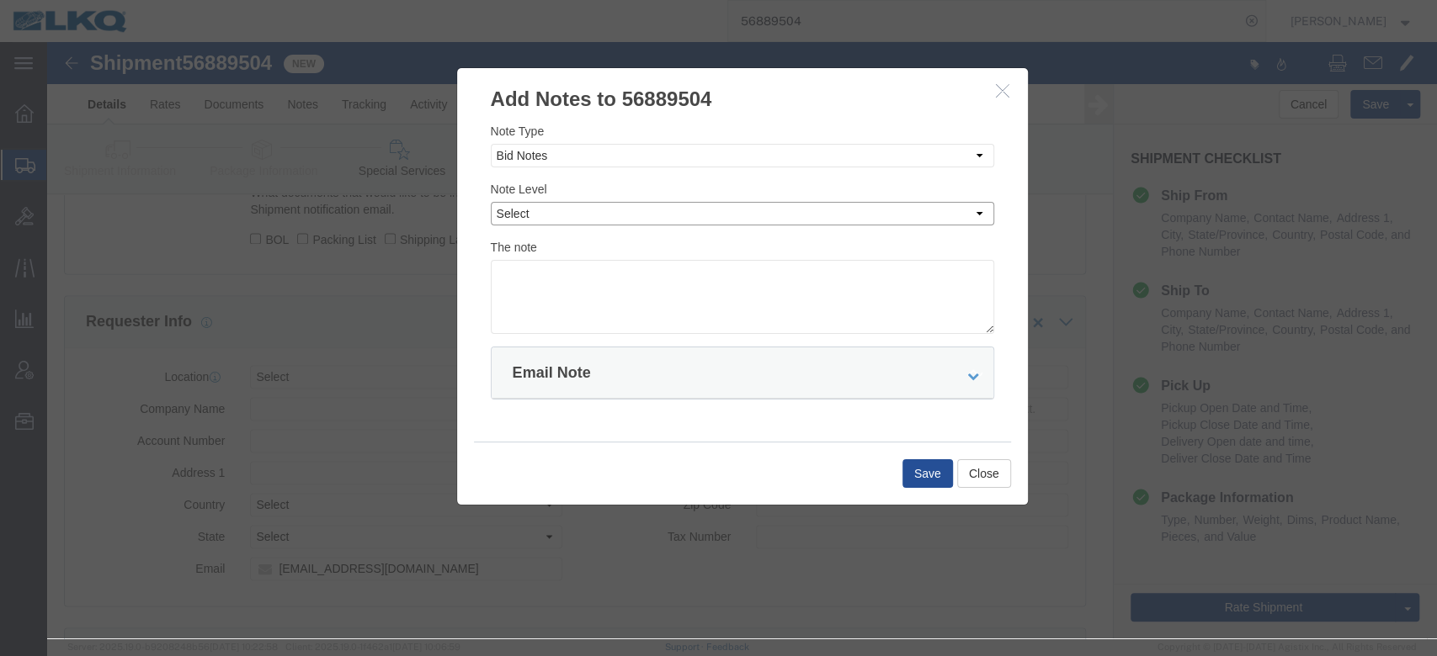
select select "PRIVATE_TO_ACCOUNT"
click select "Select Private to Account Private to Vendor Public"
click textarea
type textarea "DAT: $2864"
click button "Save"
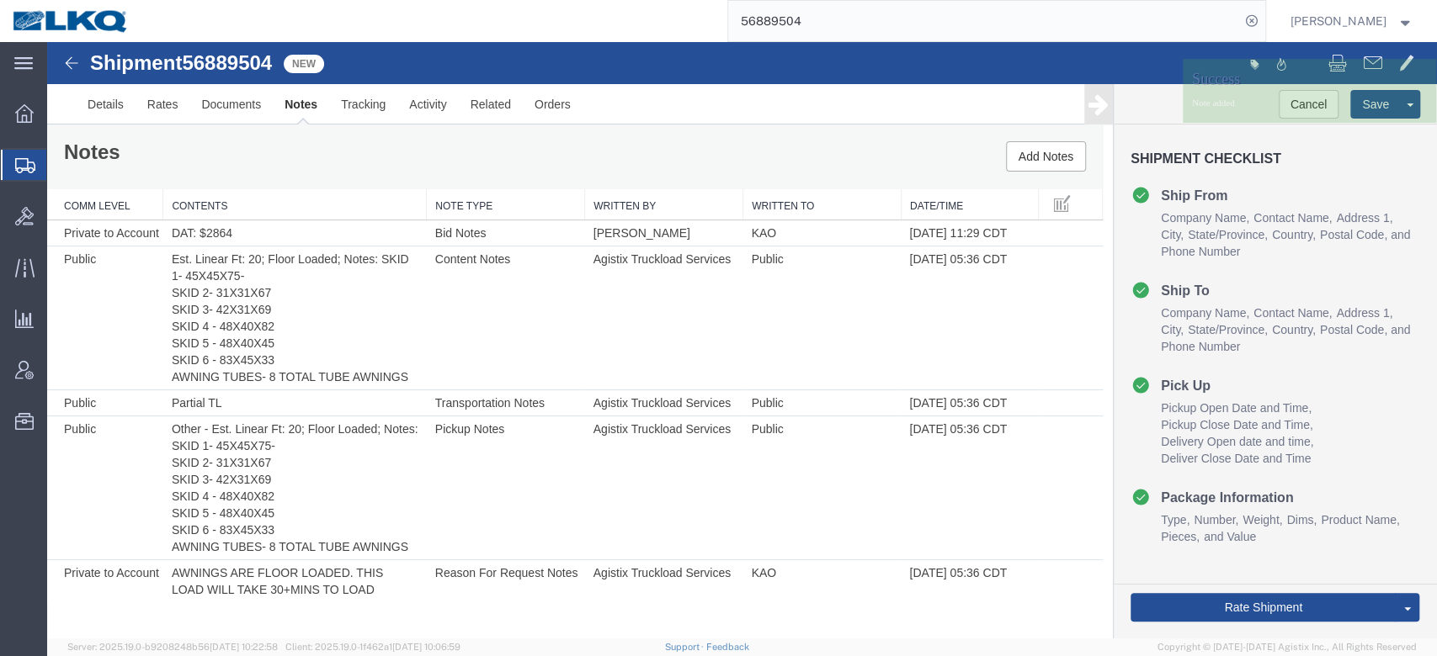
scroll to position [0, 0]
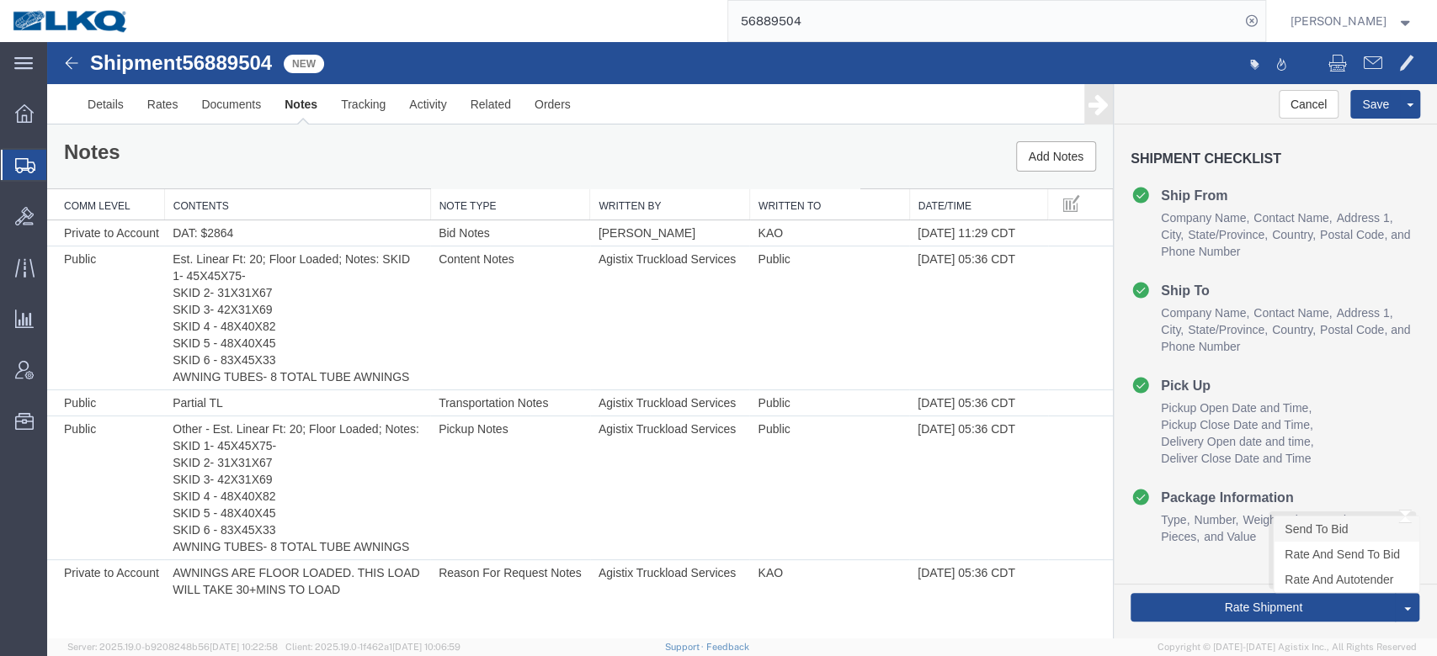
click at [1292, 535] on link "Send To Bid" at bounding box center [1346, 529] width 146 height 25
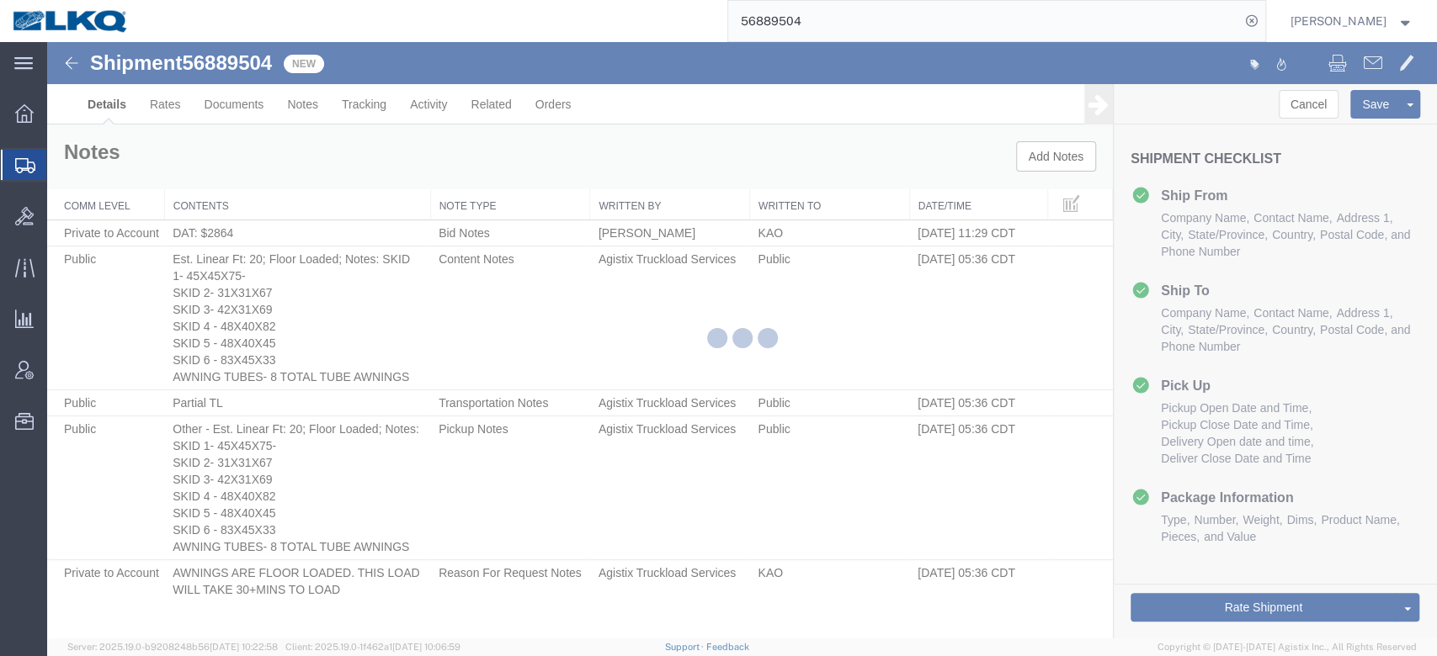
select select "30605"
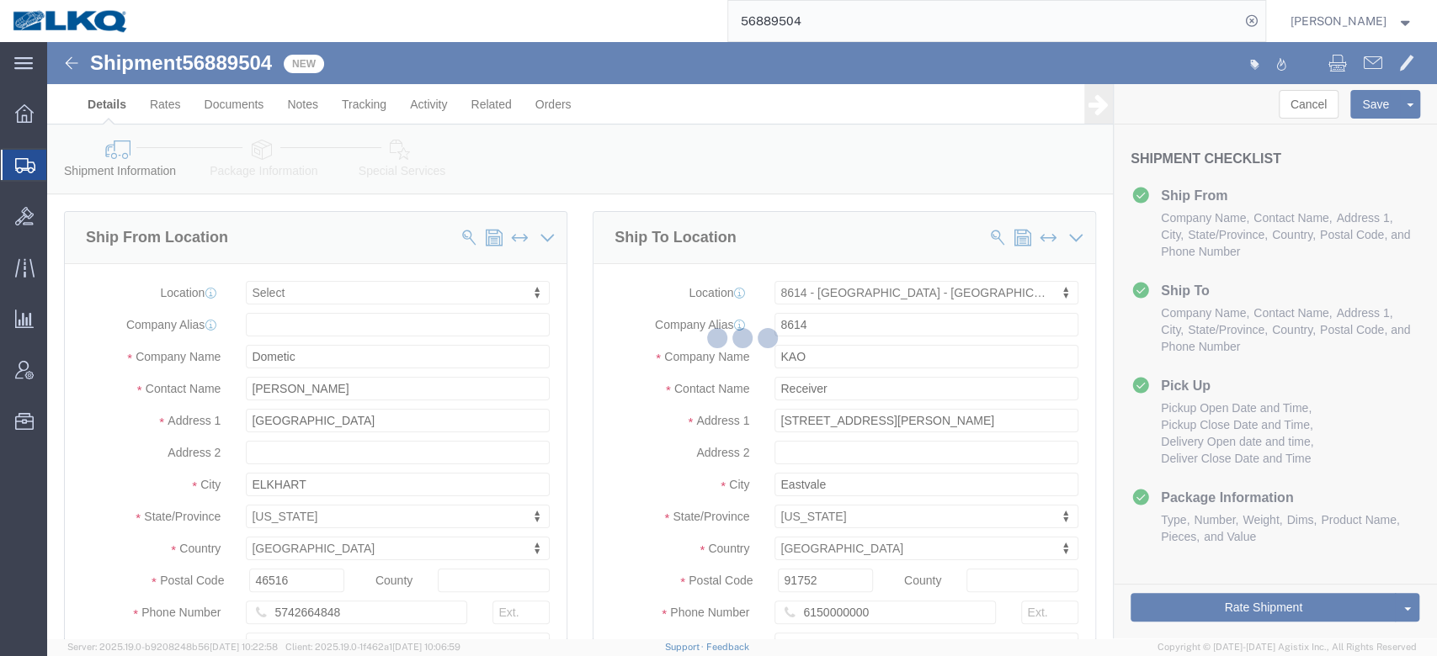
select select "TL"
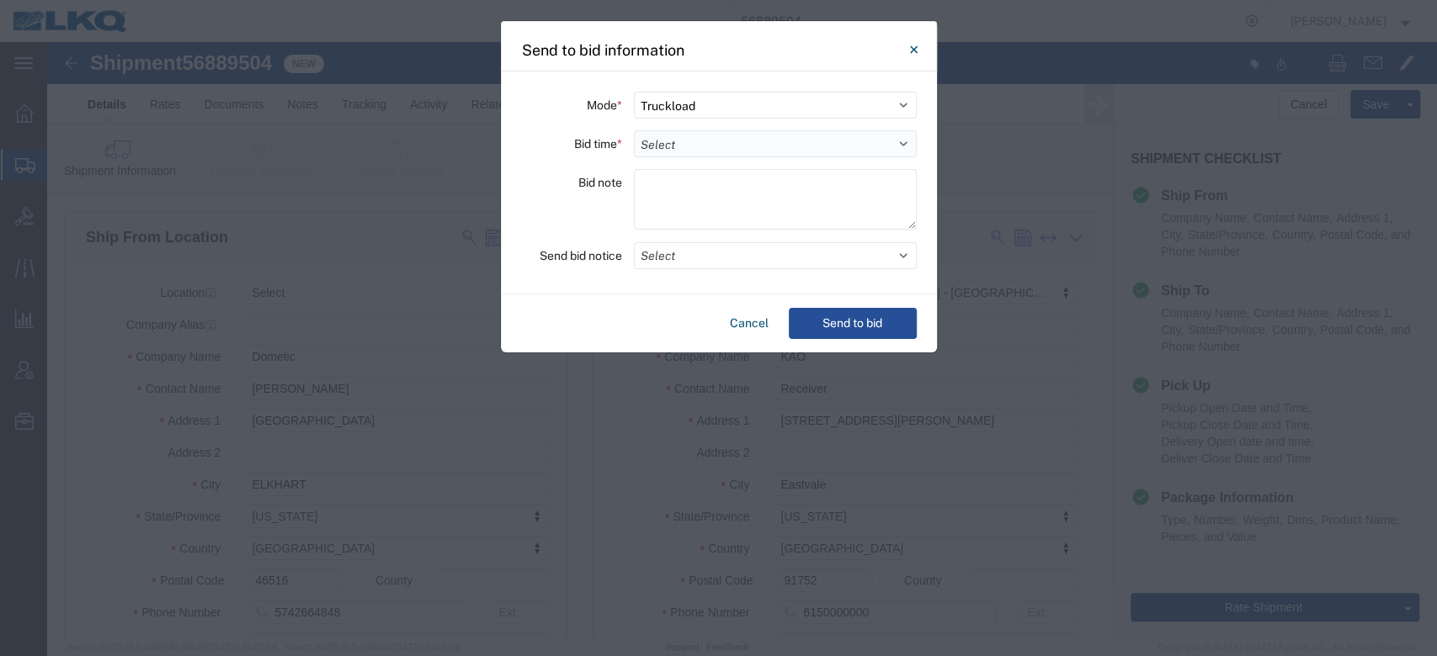
drag, startPoint x: 699, startPoint y: 136, endPoint x: 697, endPoint y: 148, distance: 11.9
click at [699, 136] on select "Select 30 Min (Rush) 1 Hour (Rush) 2 Hours (Rush) 4 Hours (Rush) 8 Hours (Rush)…" at bounding box center [775, 143] width 283 height 27
select select "24"
click at [634, 130] on select "Select 30 Min (Rush) 1 Hour (Rush) 2 Hours (Rush) 4 Hours (Rush) 8 Hours (Rush)…" at bounding box center [775, 143] width 283 height 27
click at [688, 258] on button "Select" at bounding box center [775, 255] width 283 height 27
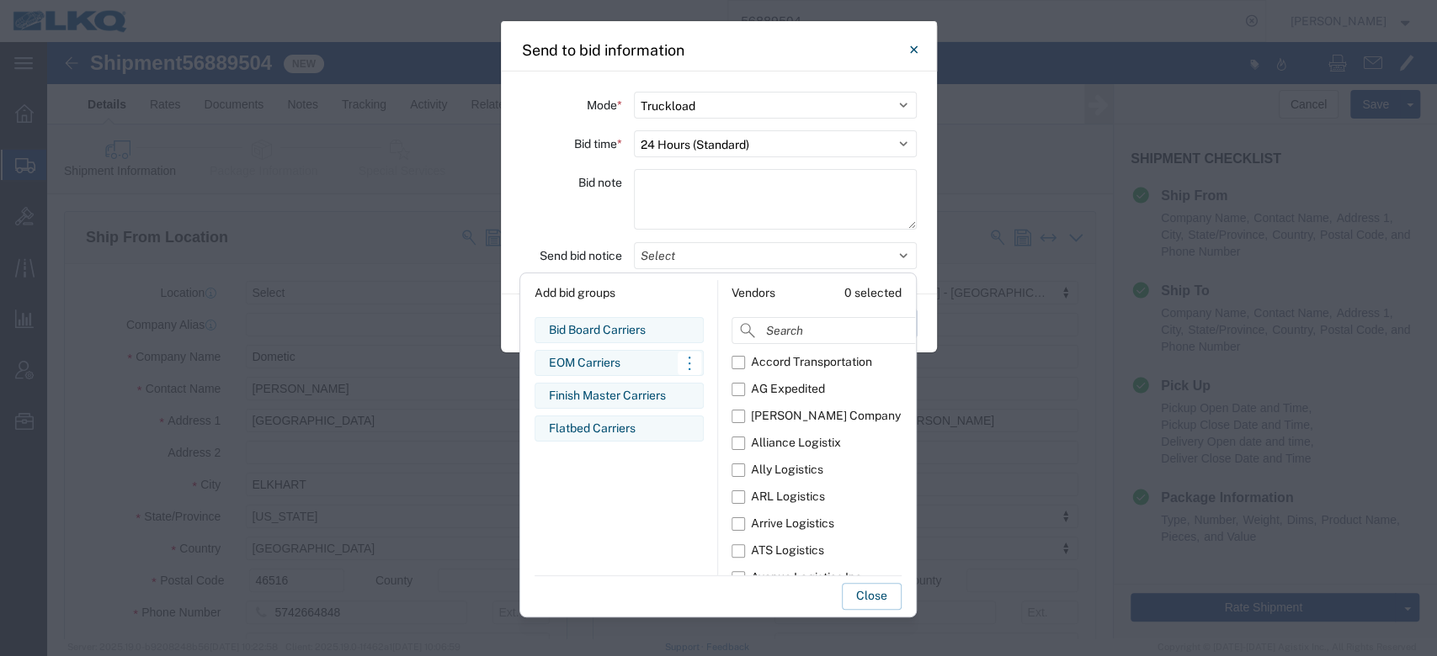
click at [609, 360] on div "EOM Carriers" at bounding box center [619, 363] width 141 height 18
click at [864, 582] on div "Save as new bid group Close" at bounding box center [717, 593] width 367 height 35
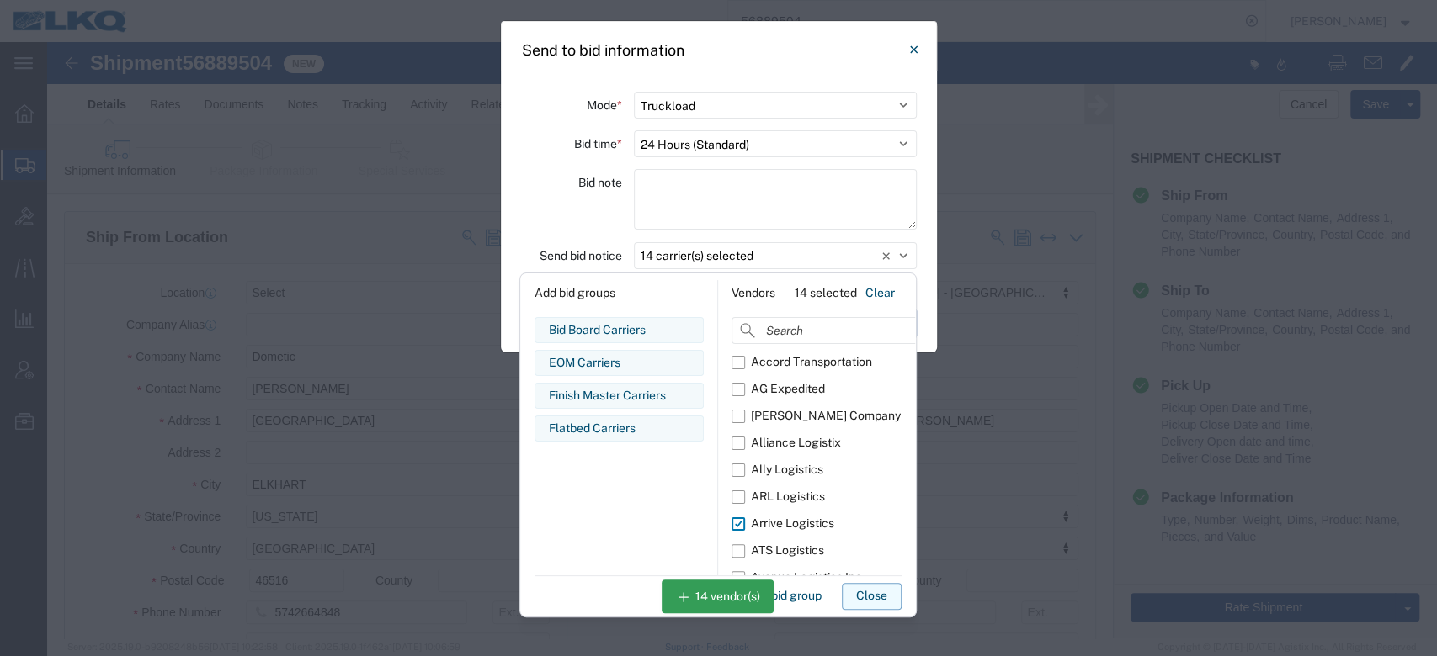
click at [864, 587] on button "Close" at bounding box center [872, 596] width 60 height 27
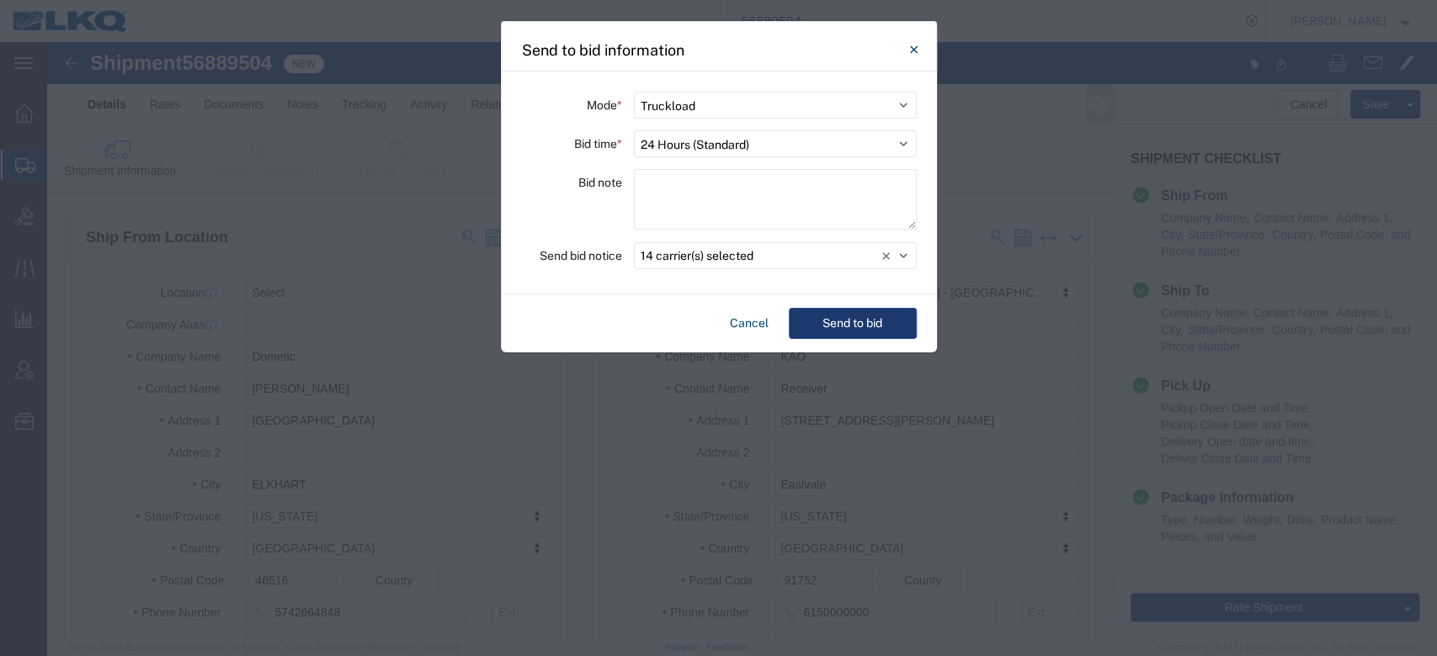
click at [856, 316] on button "Send to bid" at bounding box center [853, 323] width 128 height 31
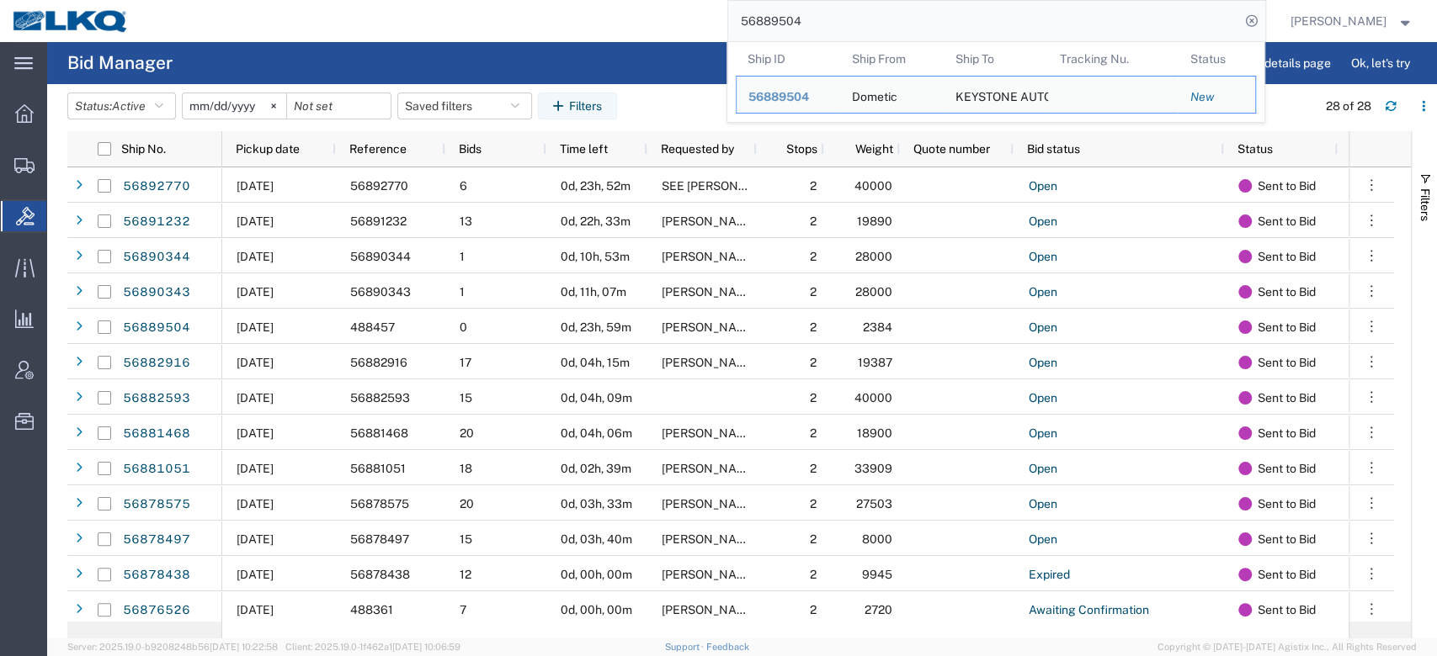
click at [830, 13] on input "56889504" at bounding box center [984, 21] width 512 height 40
click at [829, 13] on input "56889504" at bounding box center [984, 21] width 512 height 40
paste input "78182"
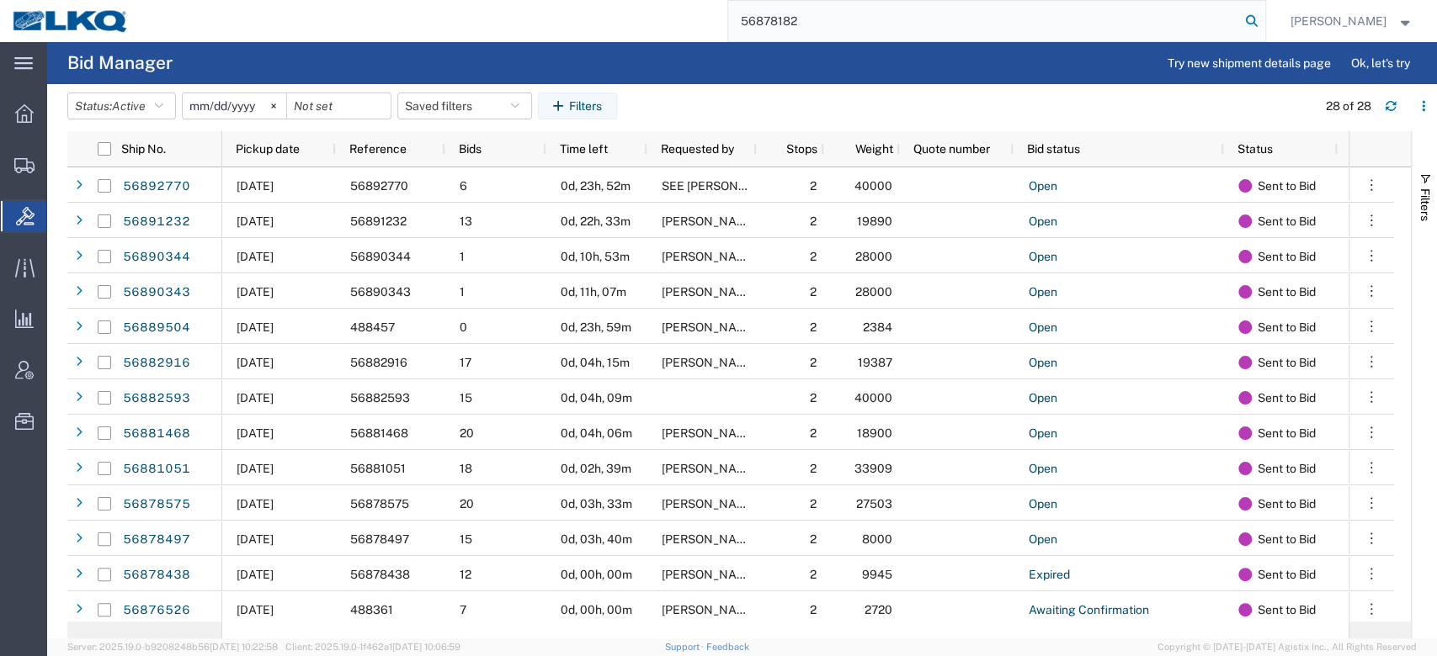
click at [1263, 31] on icon at bounding box center [1252, 21] width 24 height 24
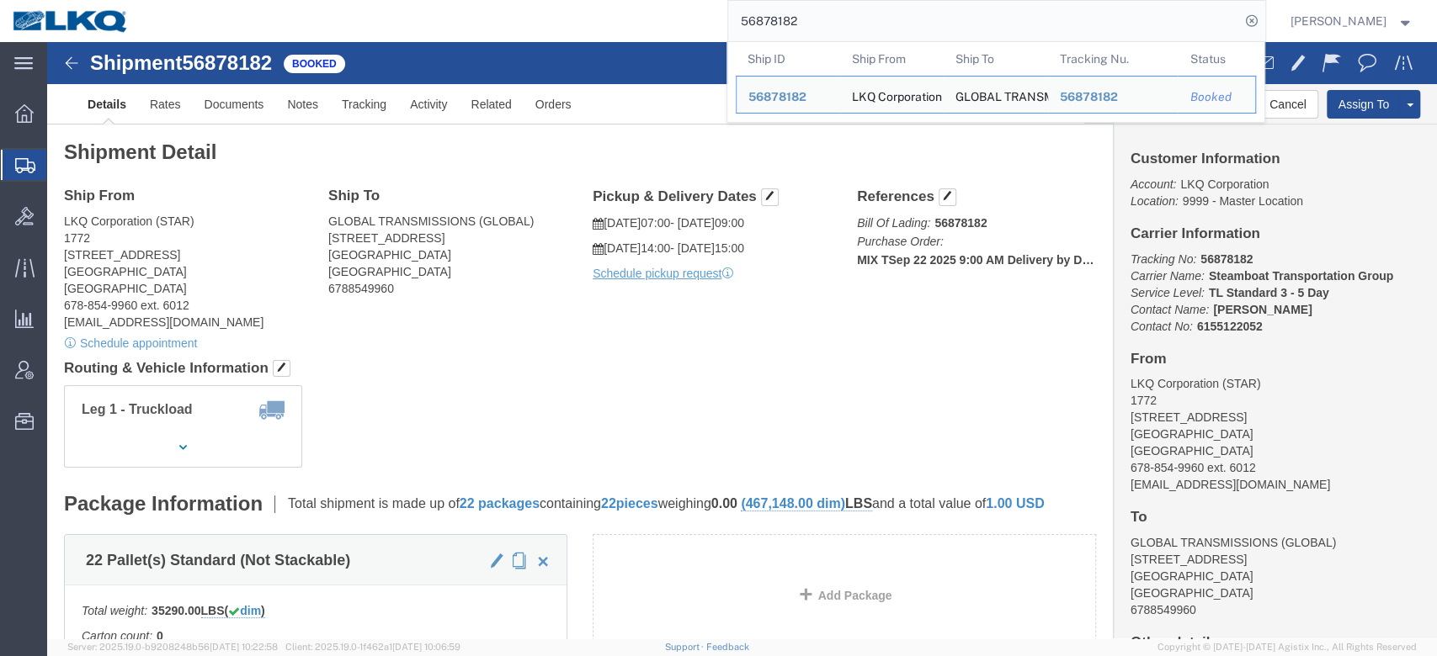
click at [858, 19] on input "56878182" at bounding box center [984, 21] width 512 height 40
paste input "38217"
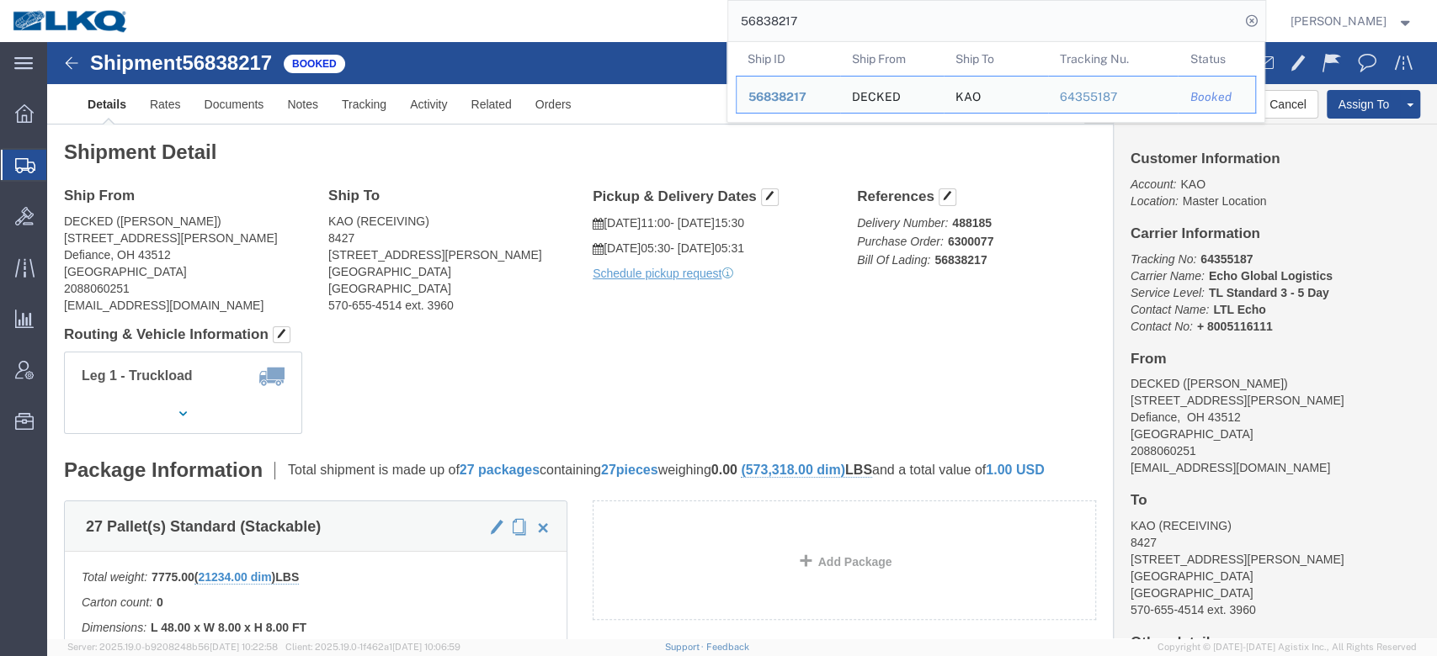
click at [801, 24] on input "56838217" at bounding box center [984, 21] width 512 height 40
paste input "89519"
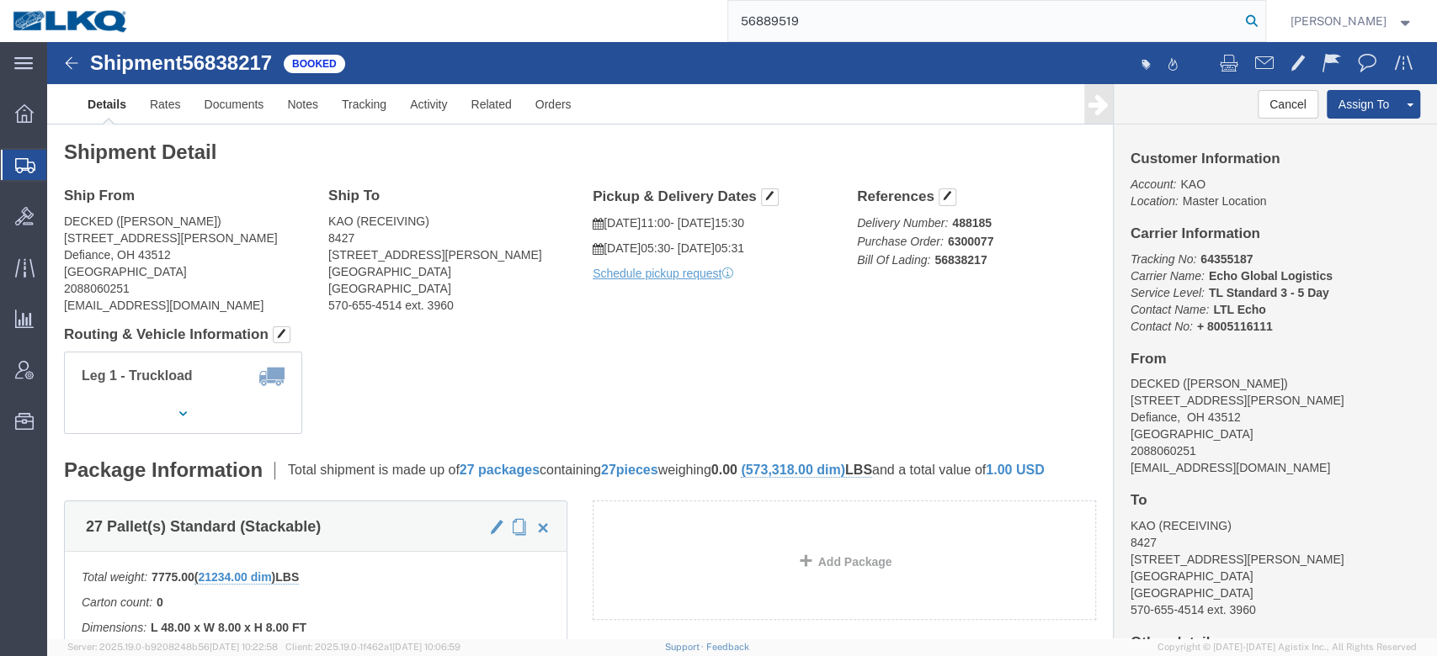
type input "56889519"
click at [1263, 14] on icon at bounding box center [1252, 21] width 24 height 24
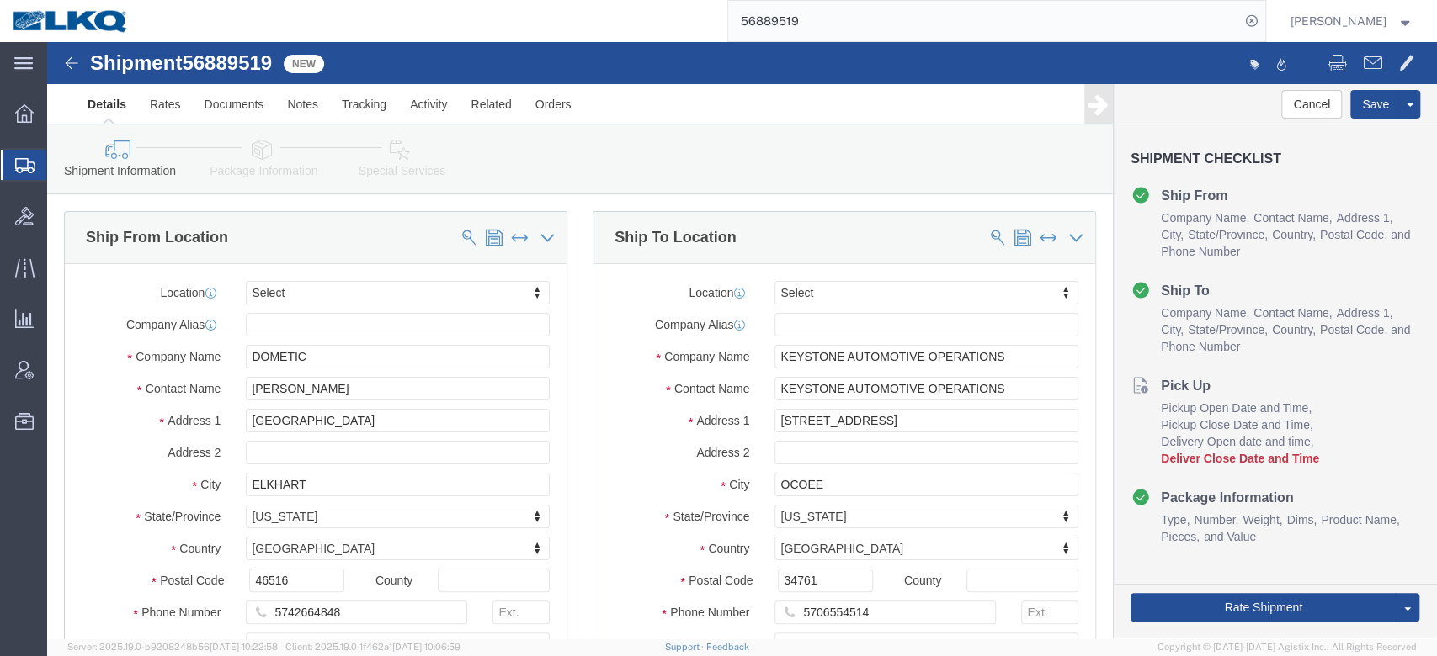
select select
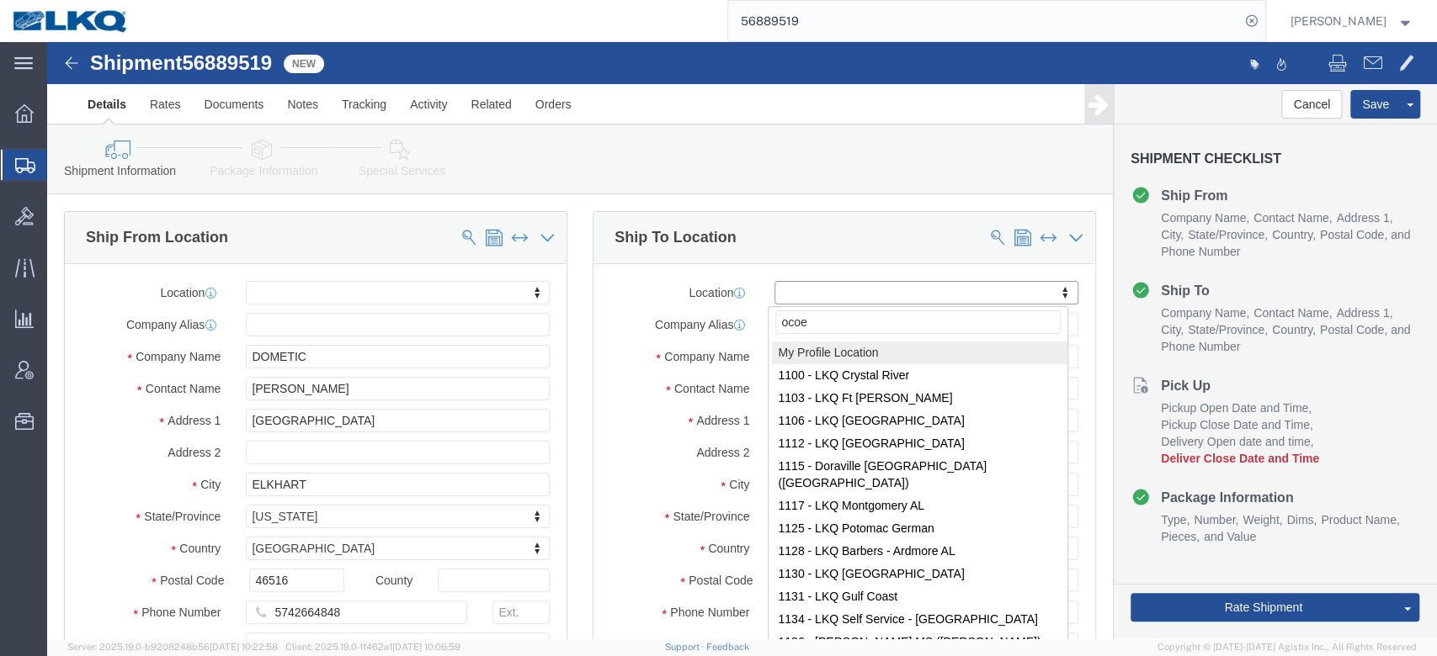
type input "ocoee"
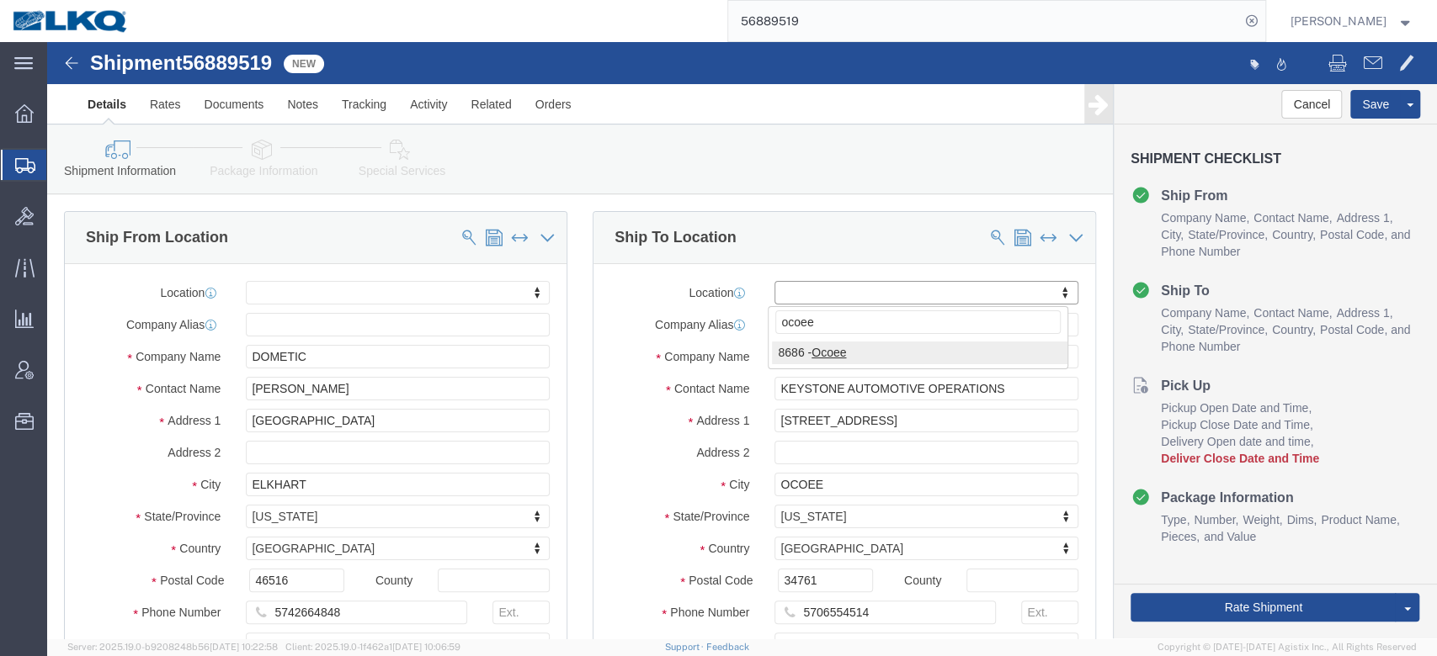
select select "50211"
select select "FL"
type input "8686"
type input "KAO"
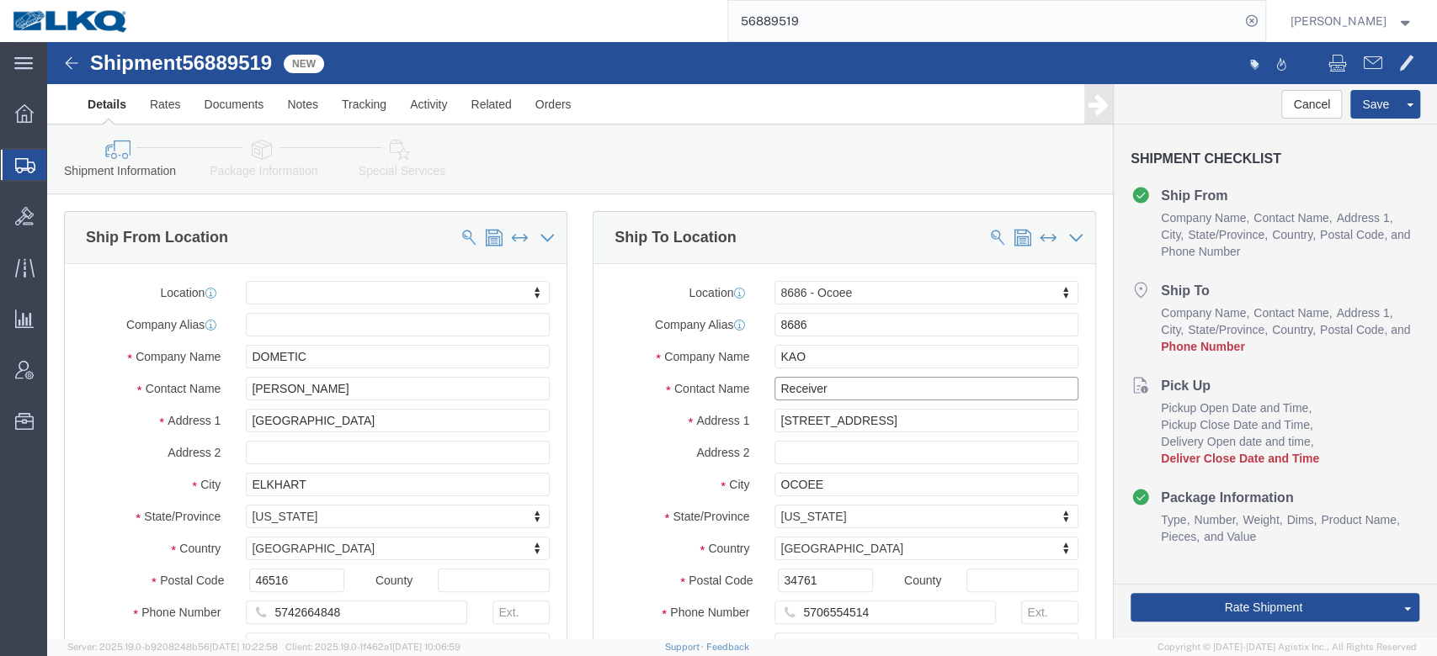
type input "Receiver"
type input "[STREET_ADDRESS]"
type input "Ocoee"
drag, startPoint x: 822, startPoint y: 559, endPoint x: 821, endPoint y: 569, distance: 10.2
click input "text"
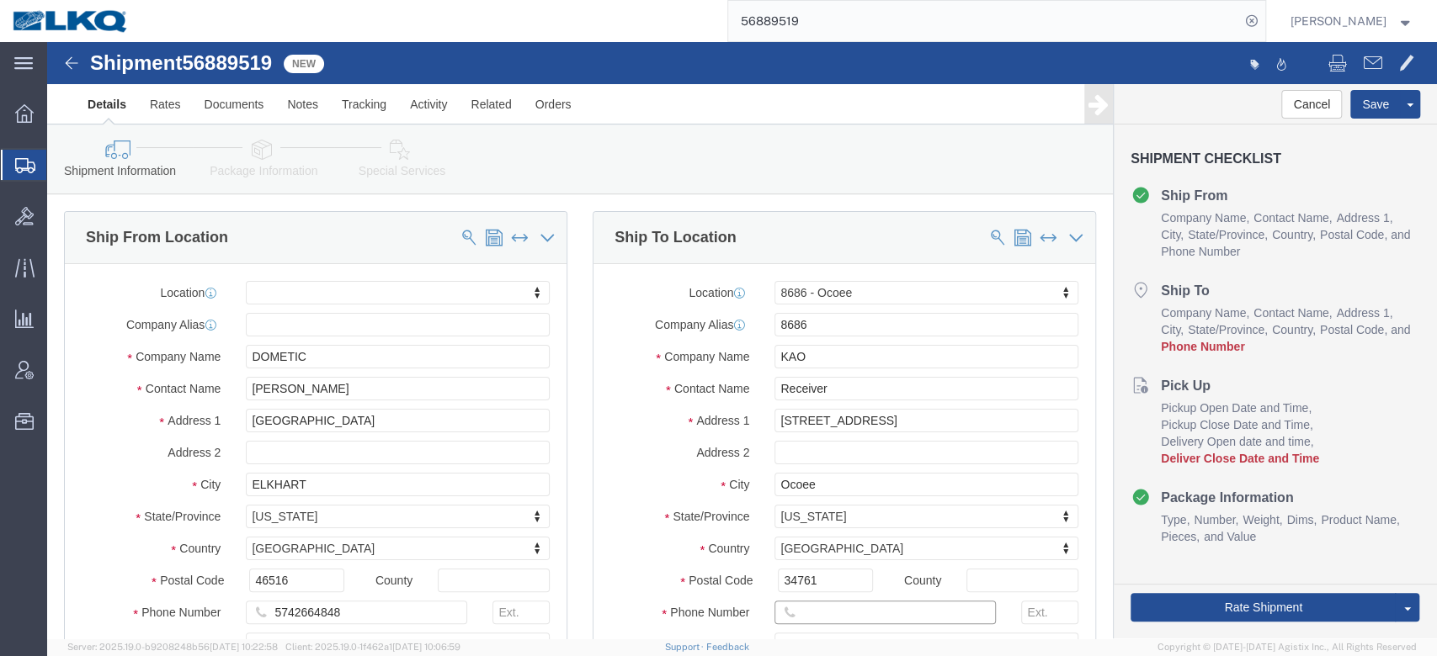
type input "6150000000"
click label "Address 1"
click button "Save"
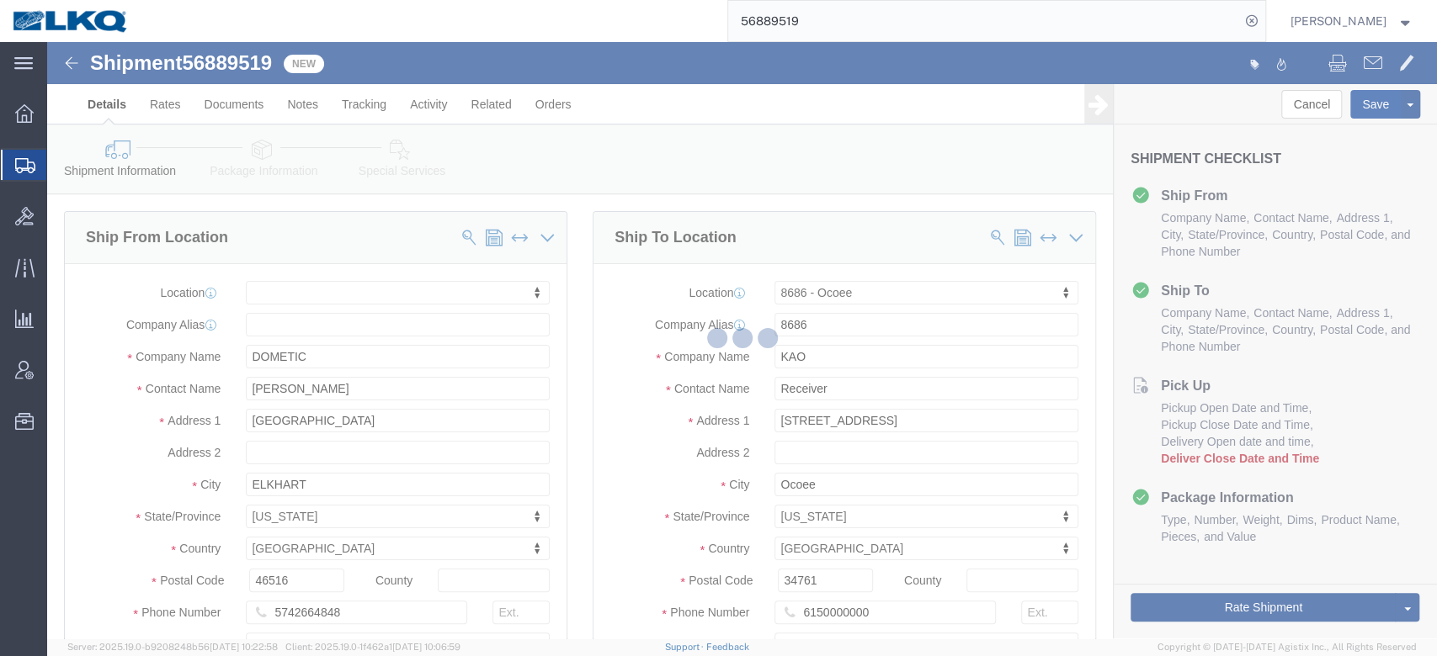
type button "Save"
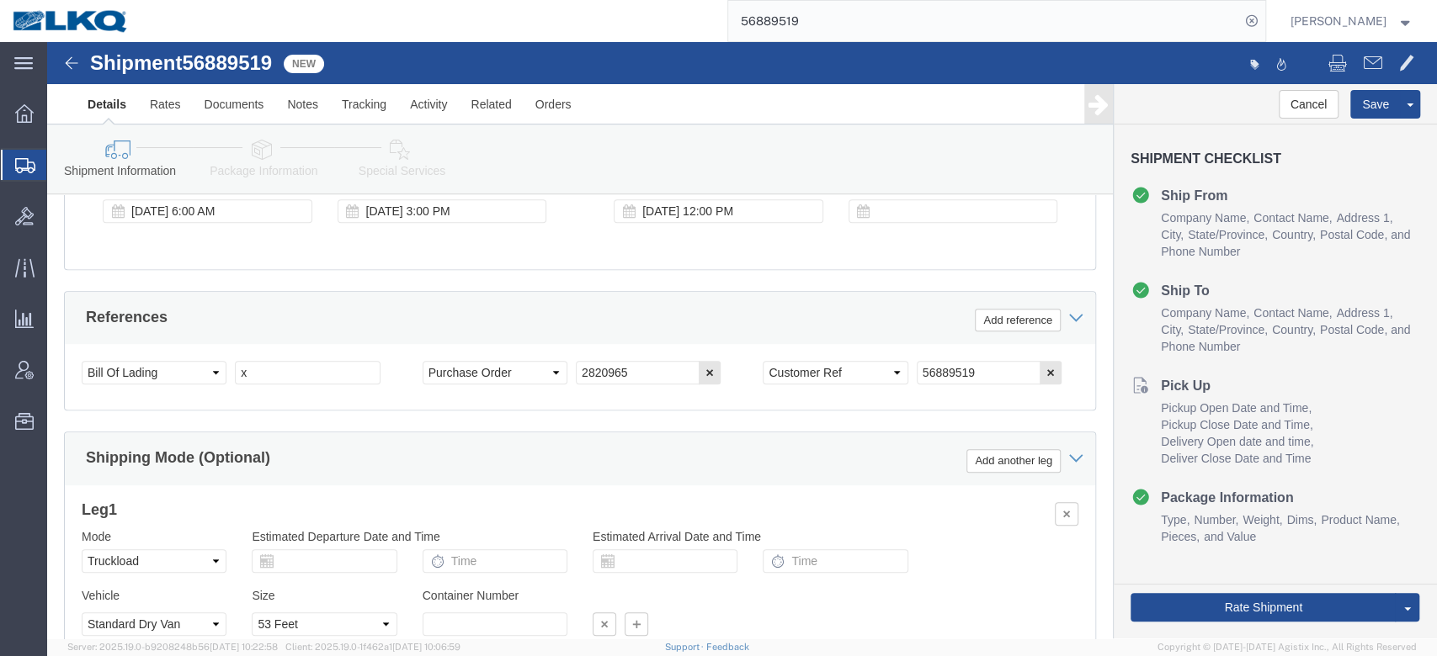
scroll to position [1010, 0]
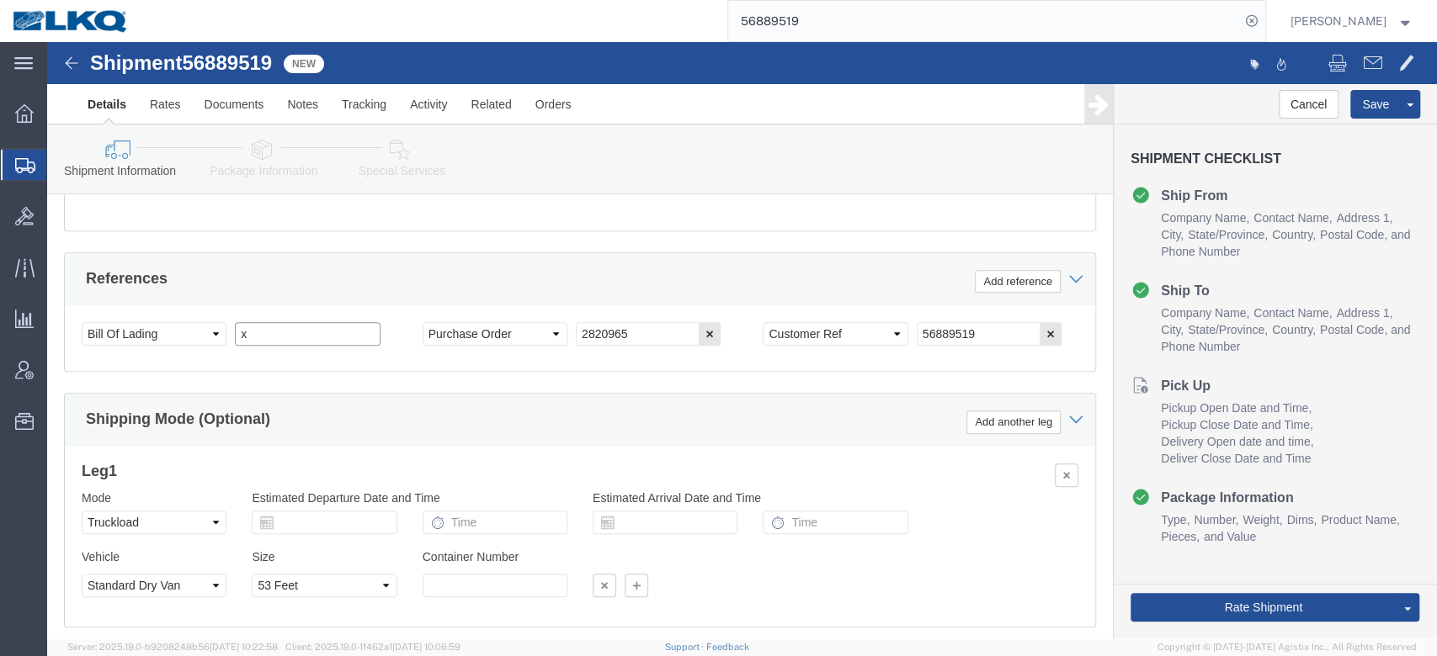
click input "x"
paste input "488460"
type input "488460"
click div "Sep 30 2025 12:00 PM"
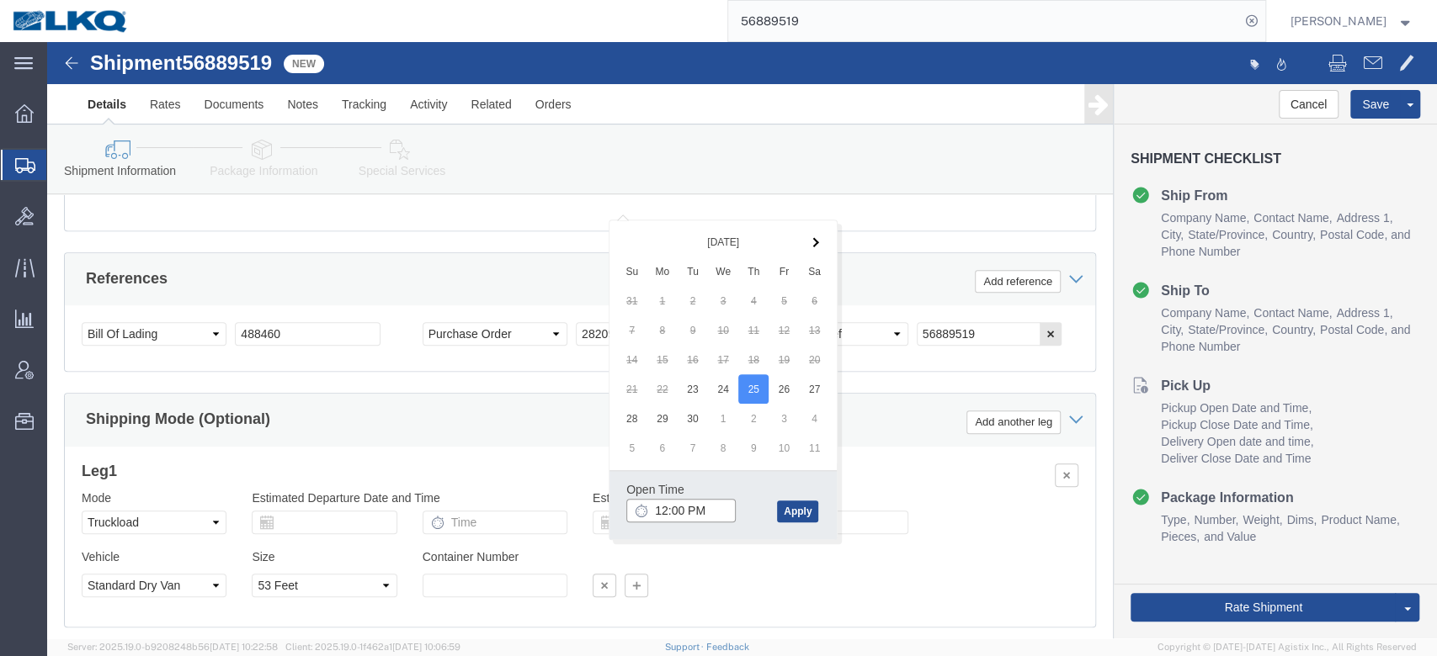
click input "12:00 PM"
type input "6:30 AM"
click button "Apply"
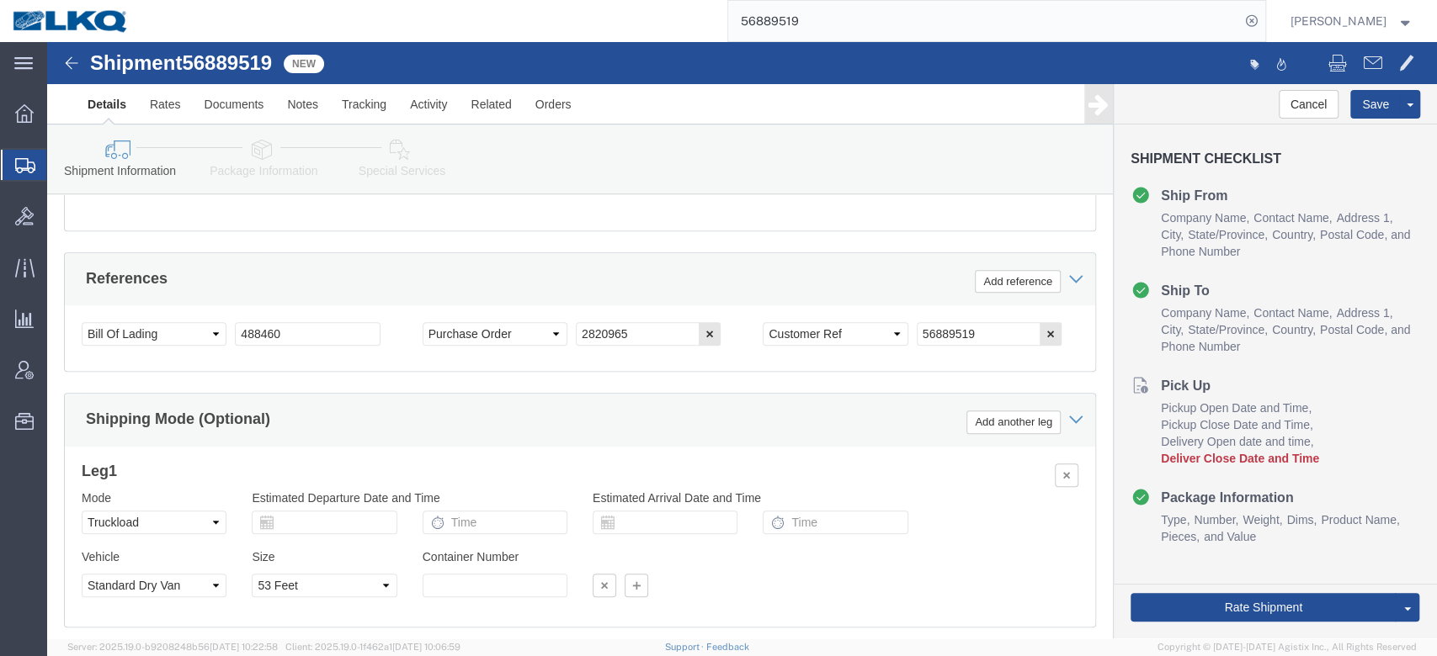
click div
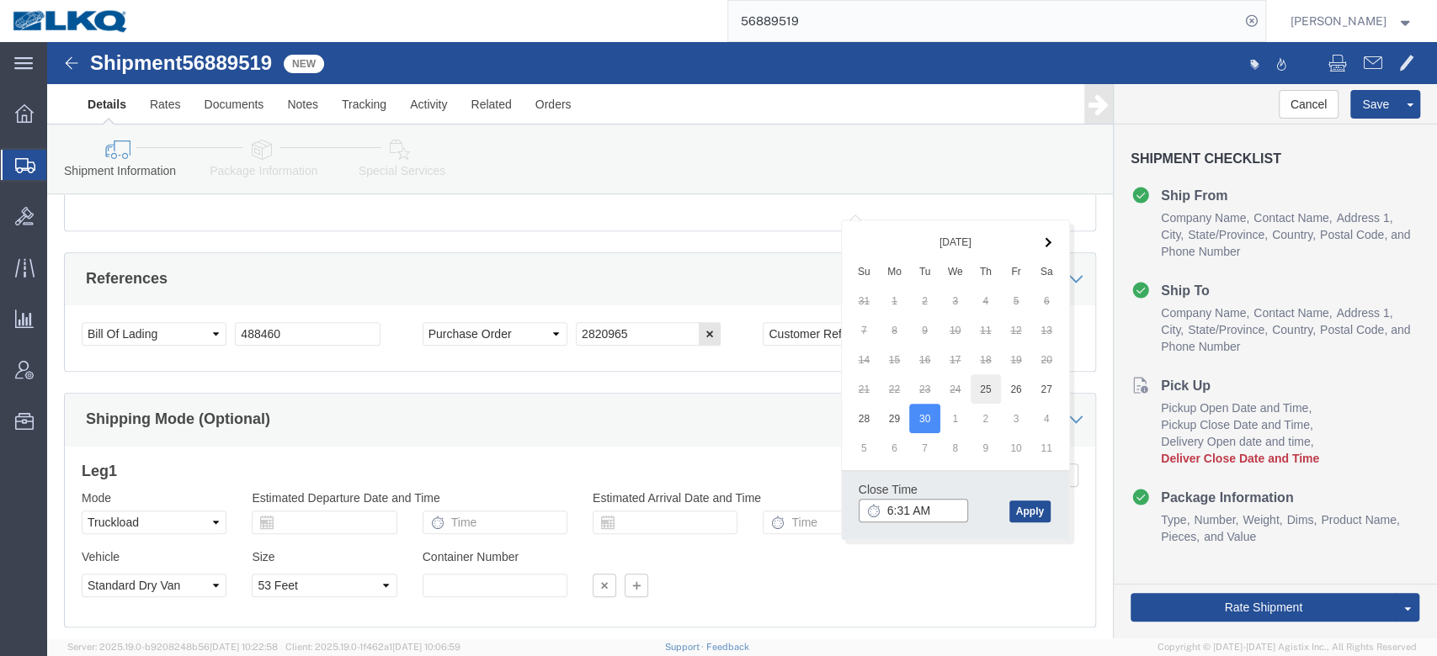
type input "6:31 AM"
click button "Apply"
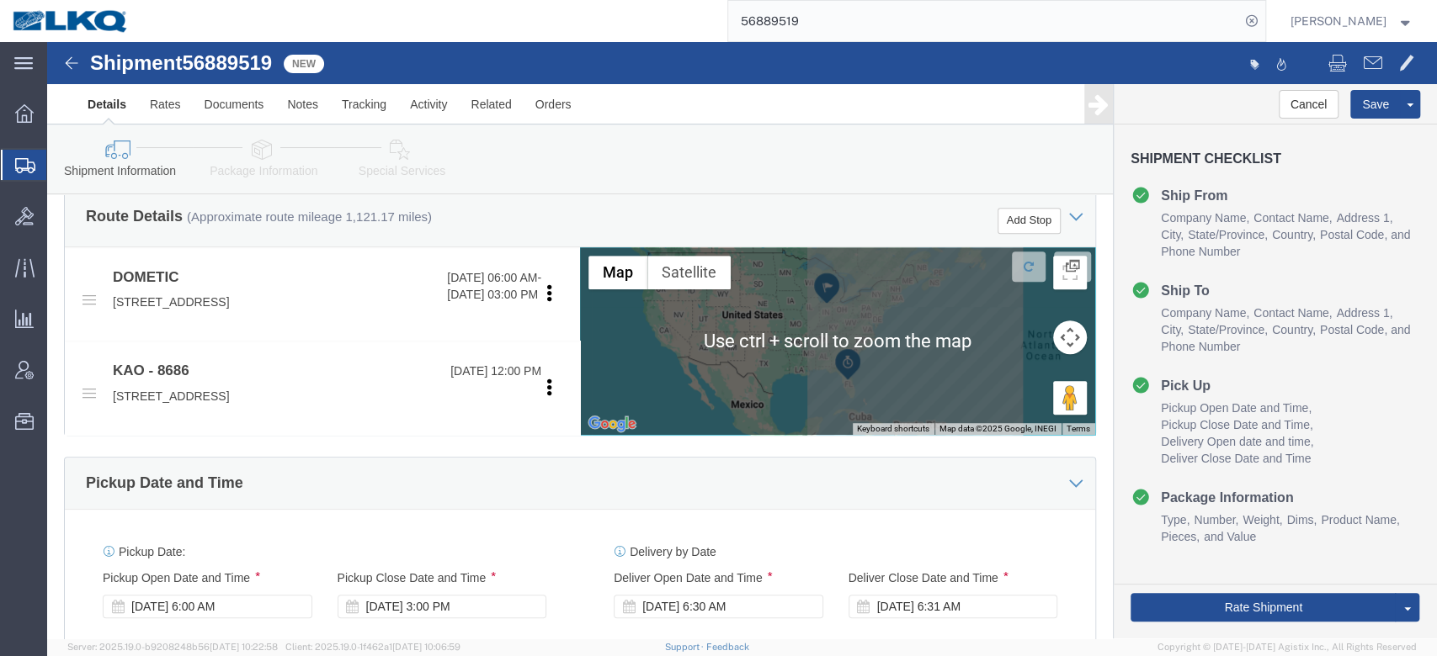
scroll to position [561, 0]
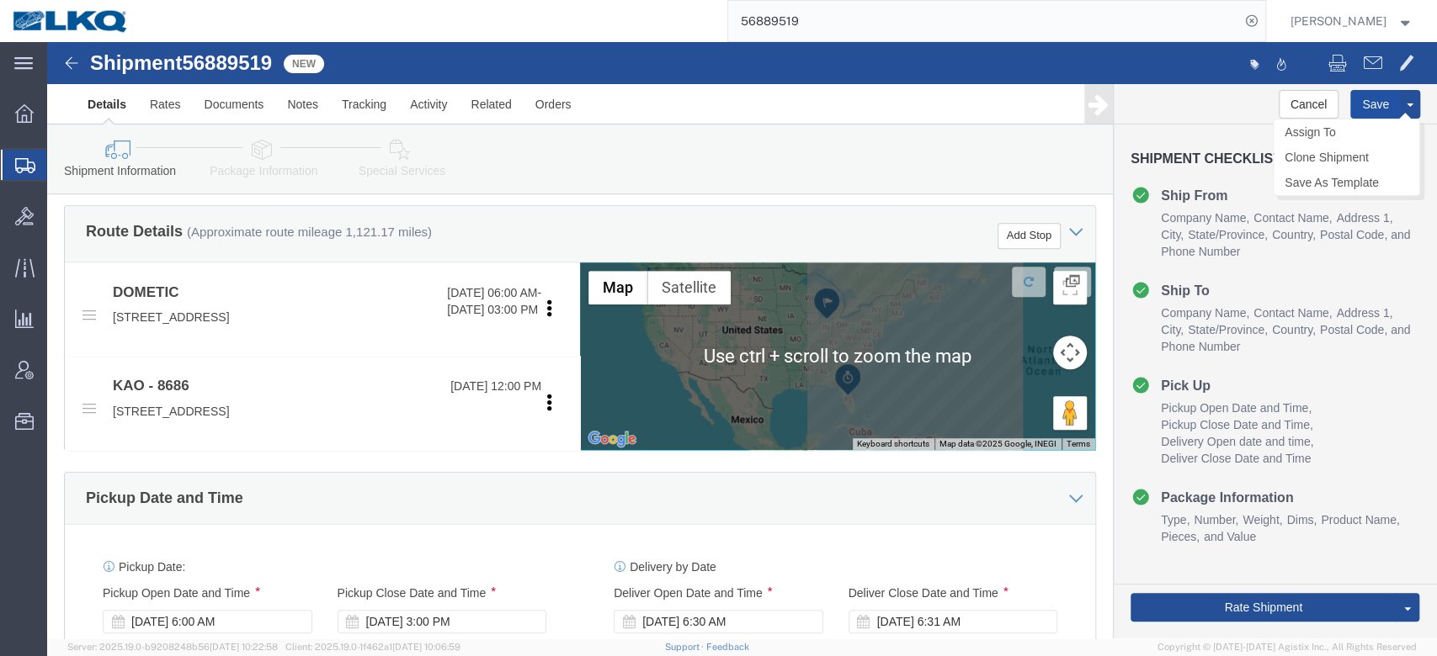
click button "Save"
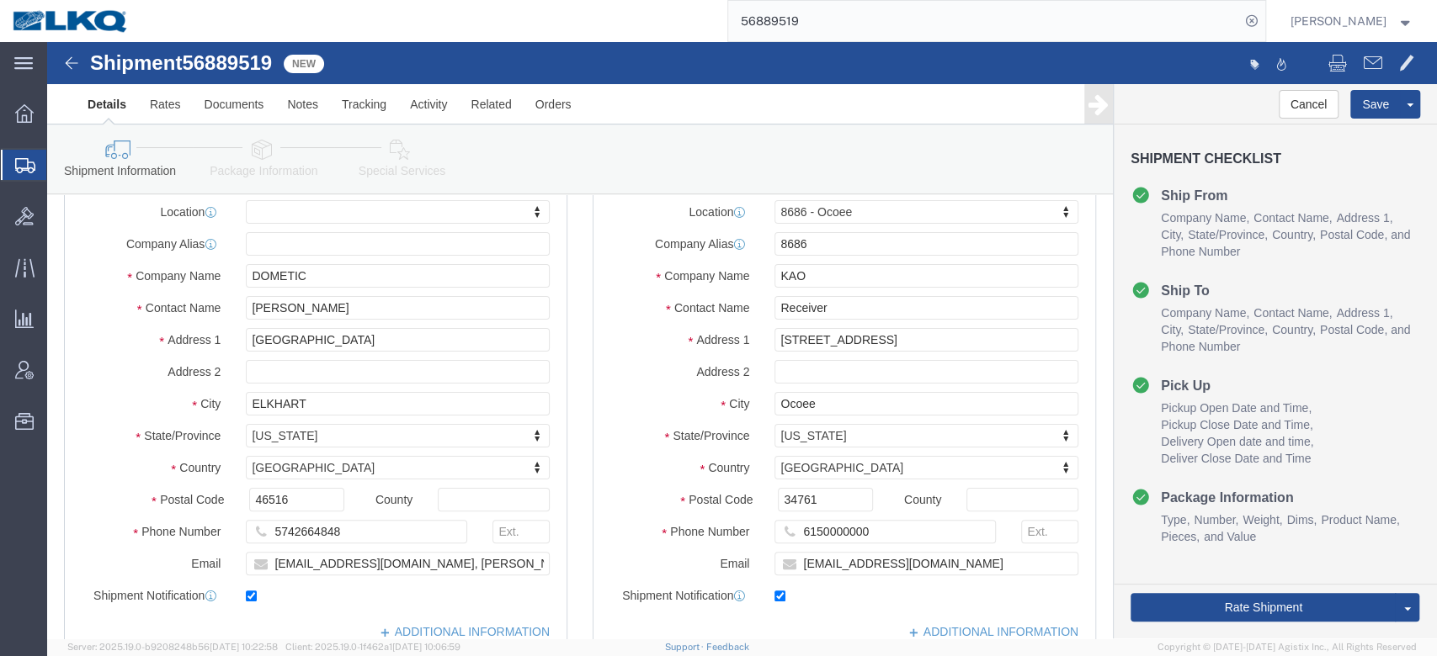
scroll to position [0, 0]
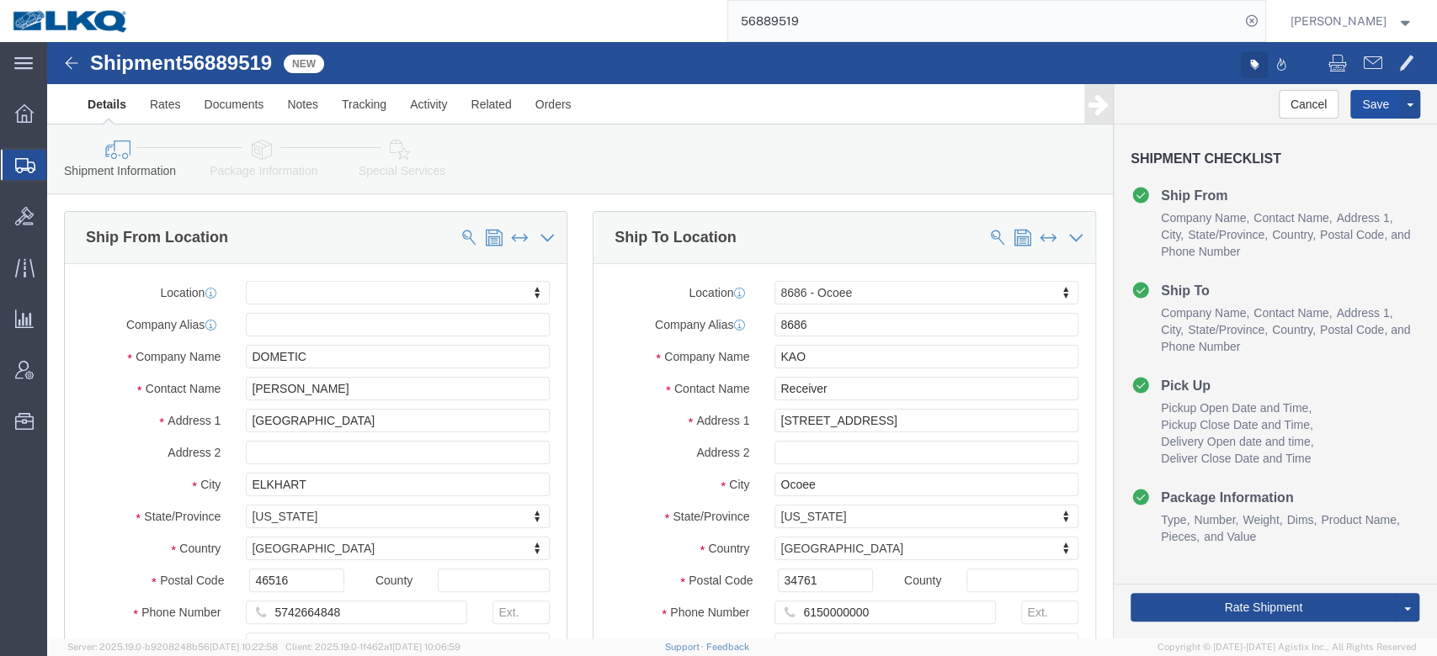
drag, startPoint x: 1310, startPoint y: 57, endPoint x: 1193, endPoint y: 19, distance: 122.2
click button "Save"
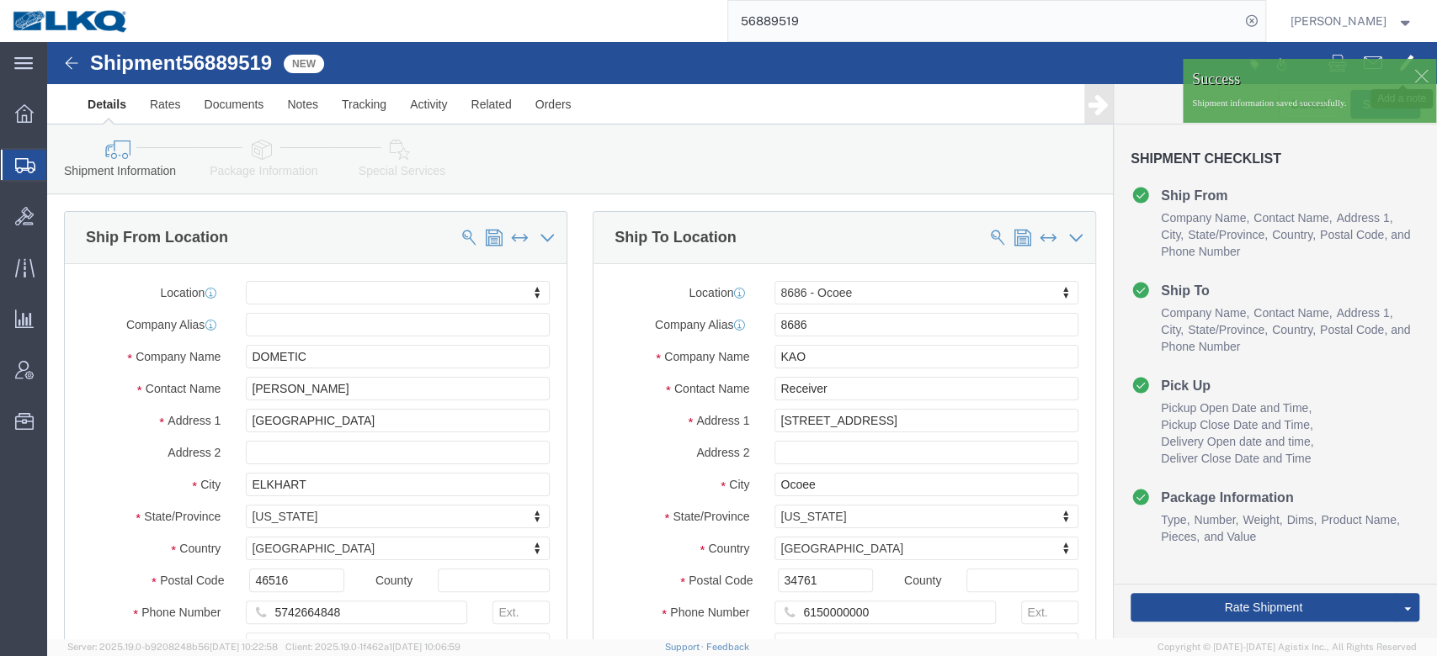
click span
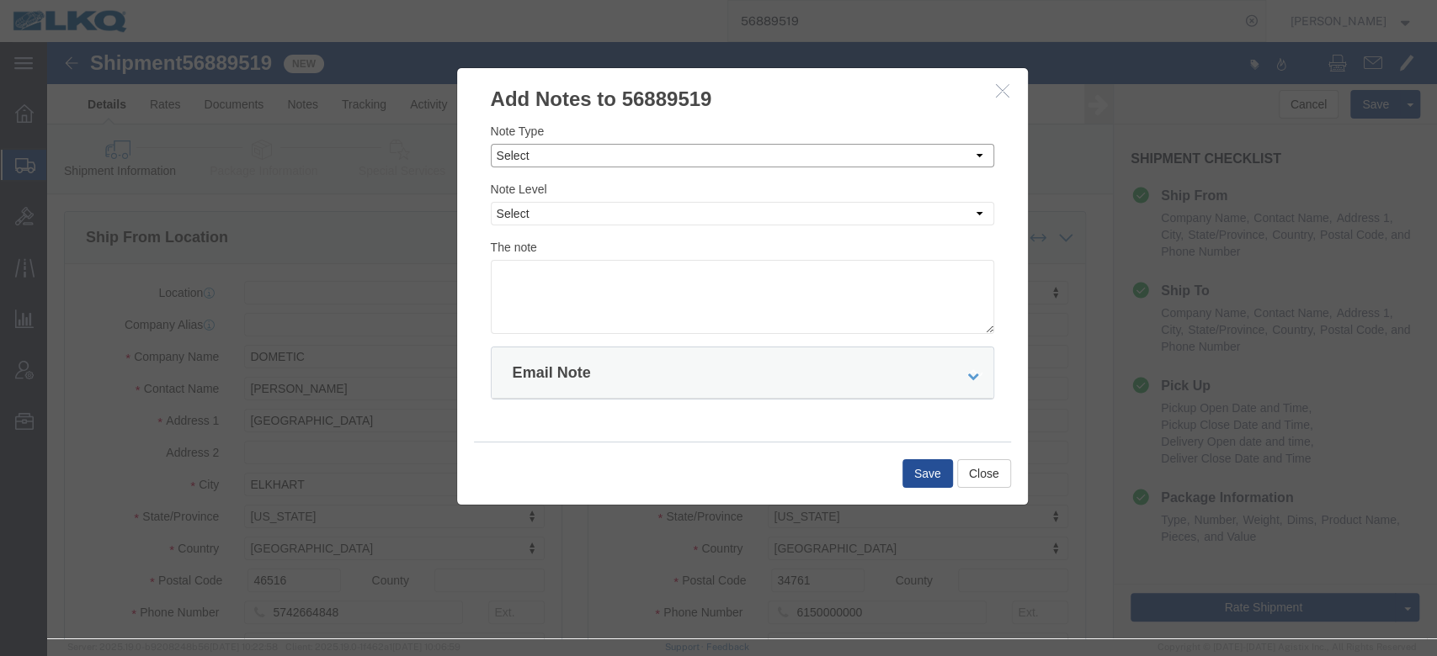
click select "Select Approval Bid Notes Carrier Change Notes Claim Notes Content Hazmat Notes…"
select select "BID_NOTES"
click select "Select Approval Bid Notes Carrier Change Notes Claim Notes Content Hazmat Notes…"
click select "Select Private to Account Private to Vendor Public"
select select "PRIVATE_TO_ACCOUNT"
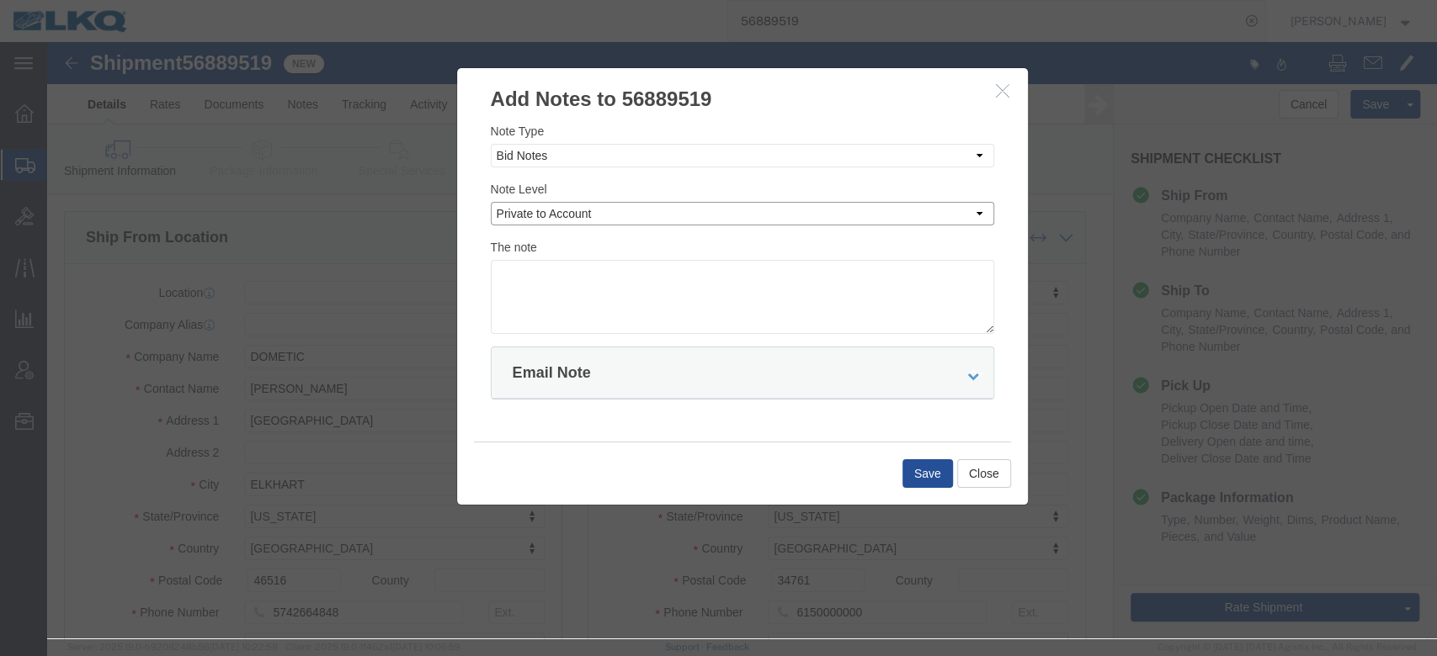
click select "Select Private to Account Private to Vendor Public"
click textarea
type textarea "DAT: $2844"
click button "Save"
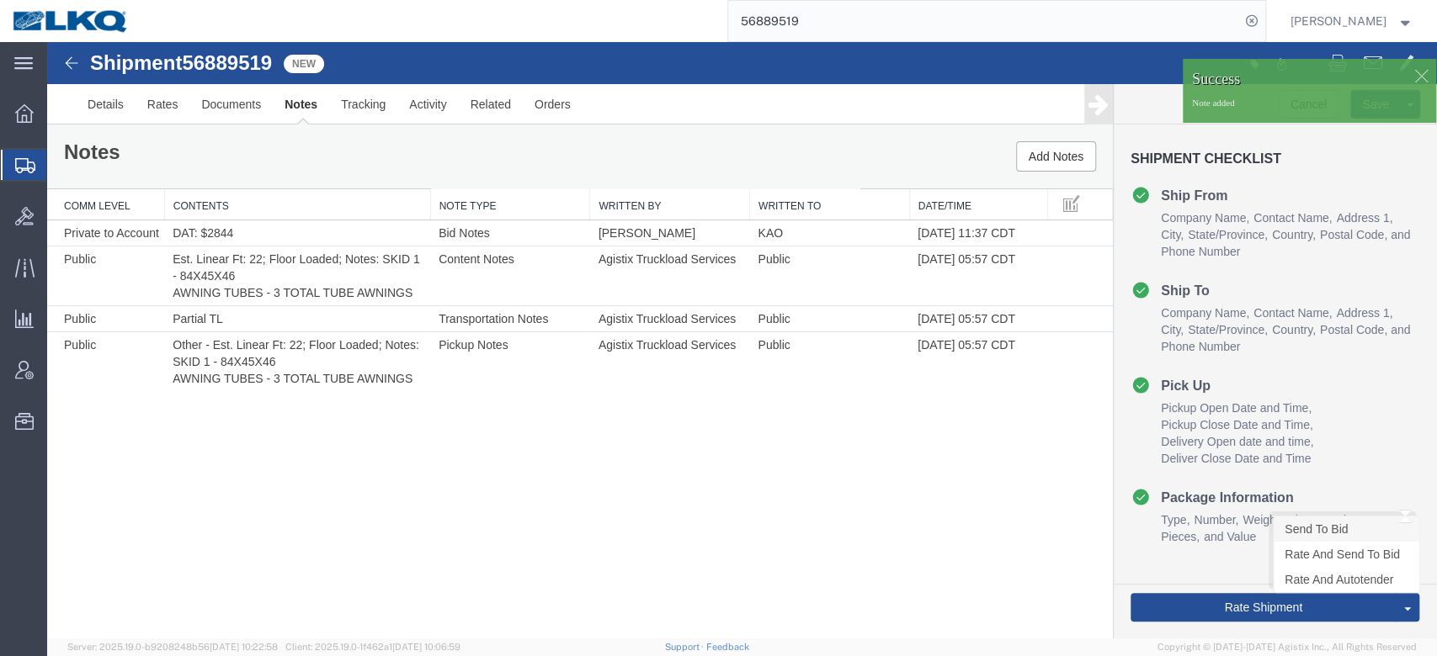
click at [1289, 527] on link "Send To Bid" at bounding box center [1346, 529] width 146 height 25
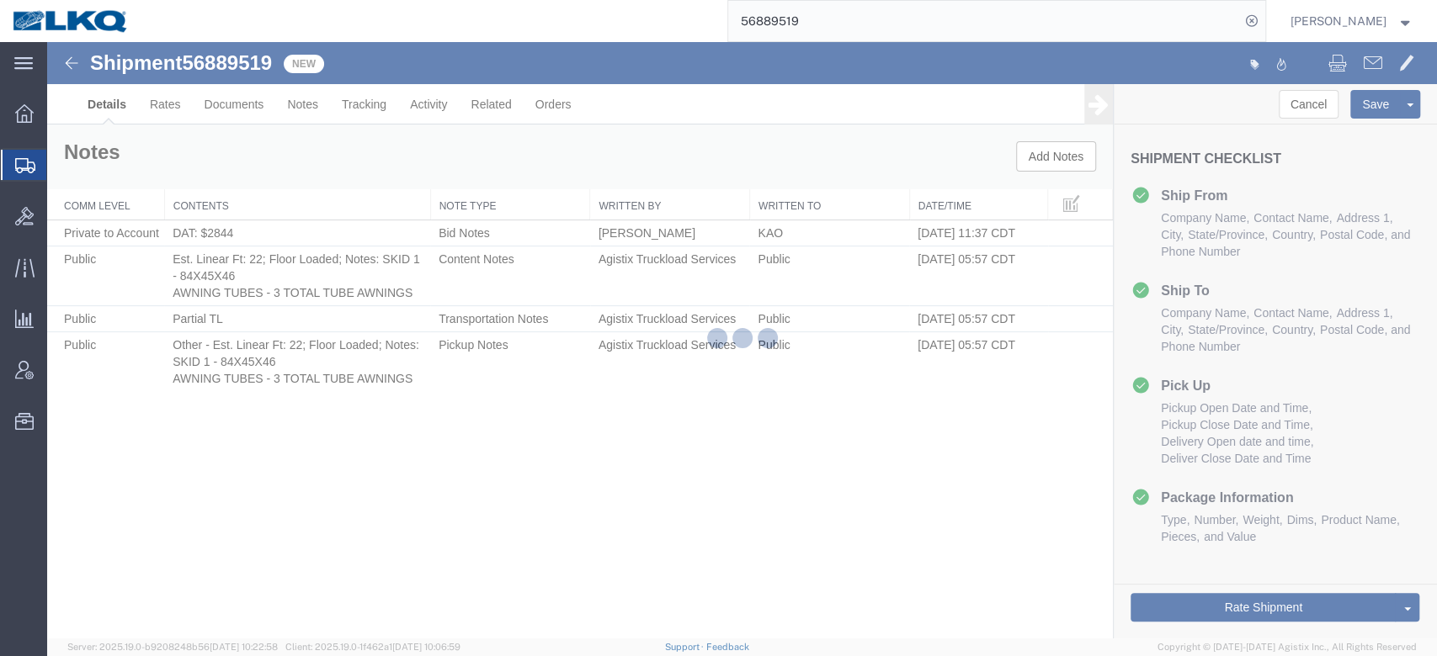
select select "50211"
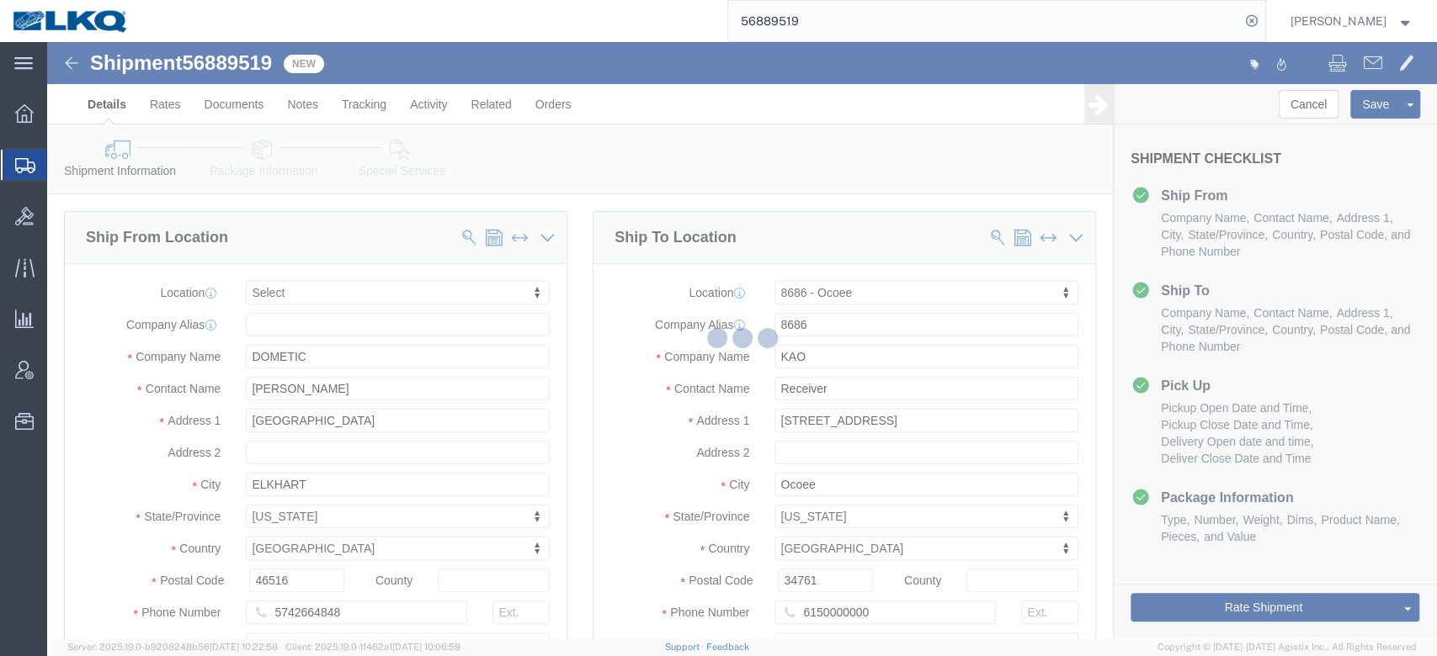
select select "TL"
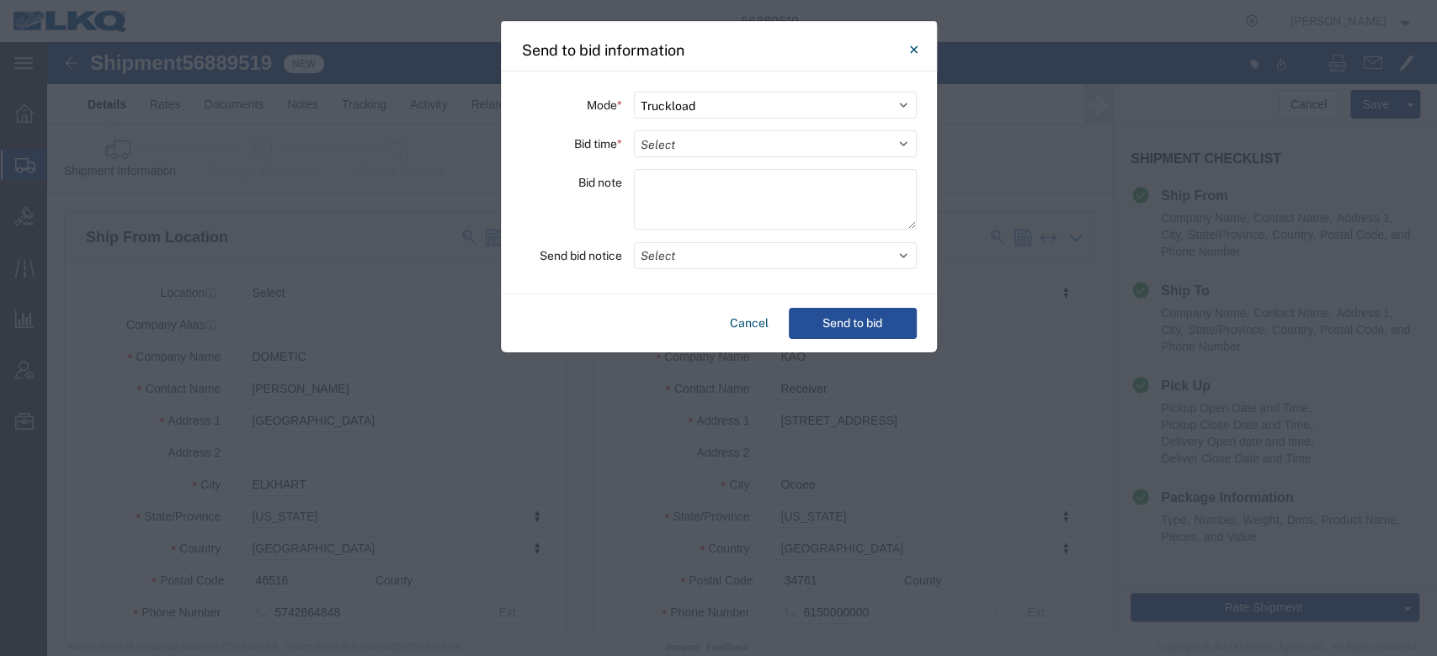
click at [692, 135] on select "Select 30 Min (Rush) 1 Hour (Rush) 2 Hours (Rush) 4 Hours (Rush) 8 Hours (Rush)…" at bounding box center [775, 143] width 283 height 27
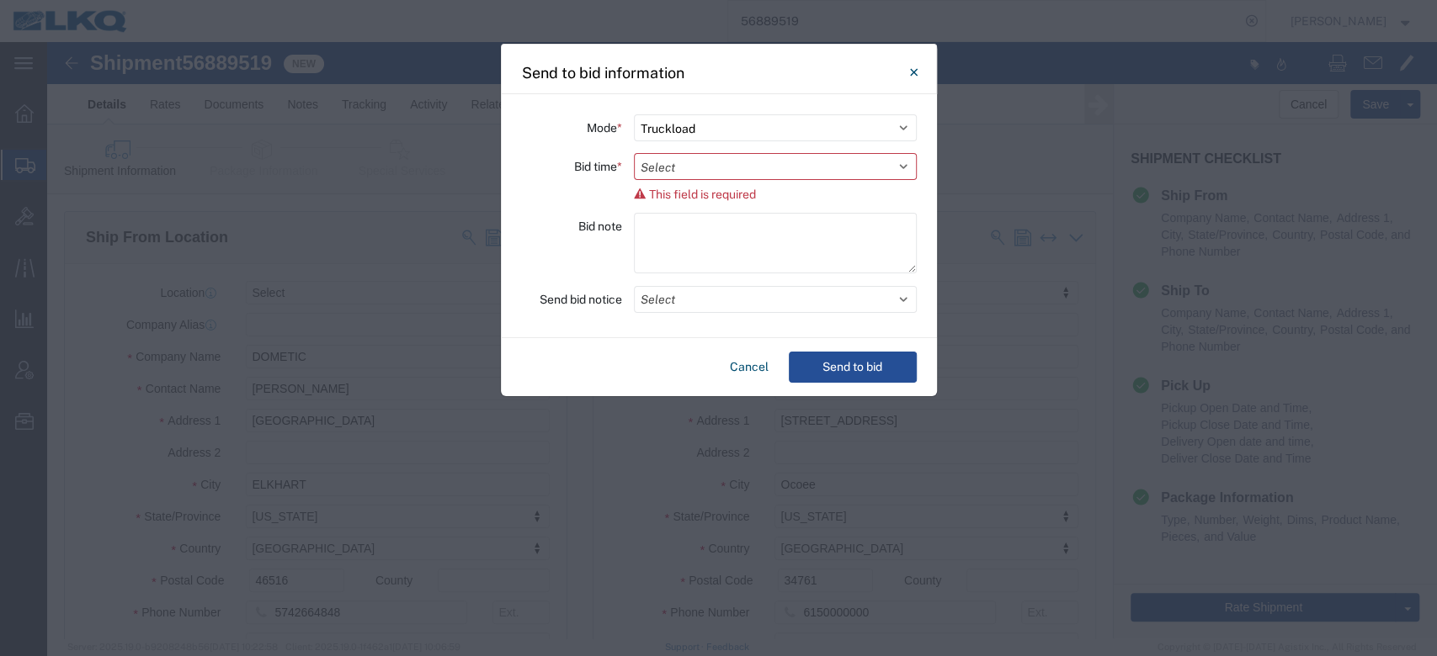
click at [913, 50] on div "Send to bid information" at bounding box center [719, 69] width 436 height 50
click at [912, 54] on div "Send to bid information" at bounding box center [719, 69] width 436 height 50
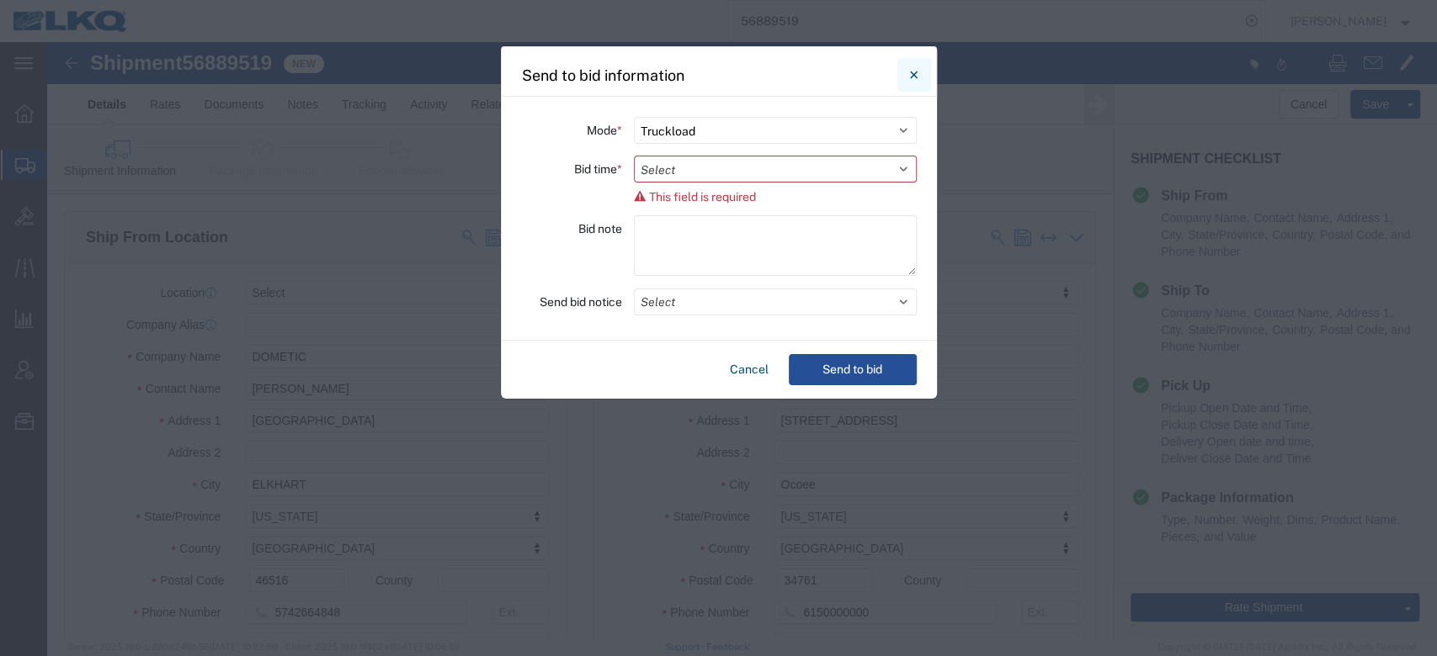
drag, startPoint x: 911, startPoint y: 66, endPoint x: 275, endPoint y: 15, distance: 638.3
click at [911, 66] on icon "Close" at bounding box center [914, 75] width 8 height 20
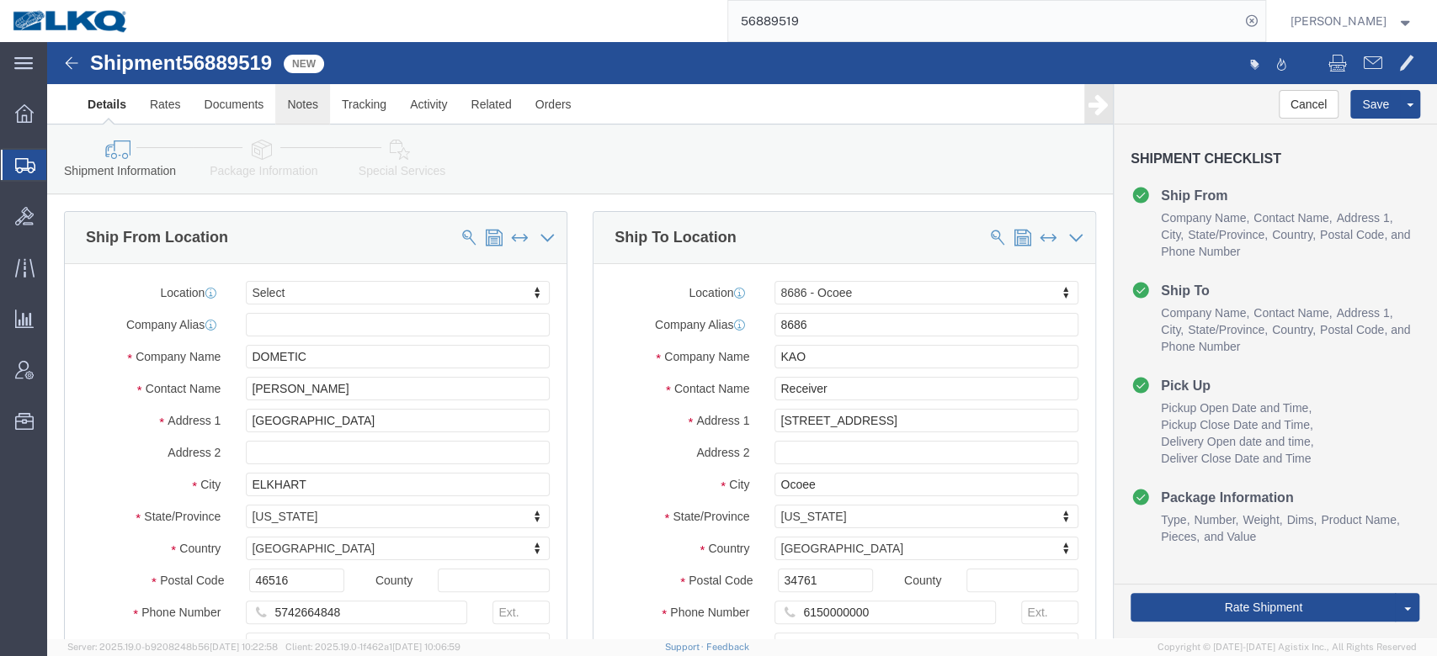
click link "Notes"
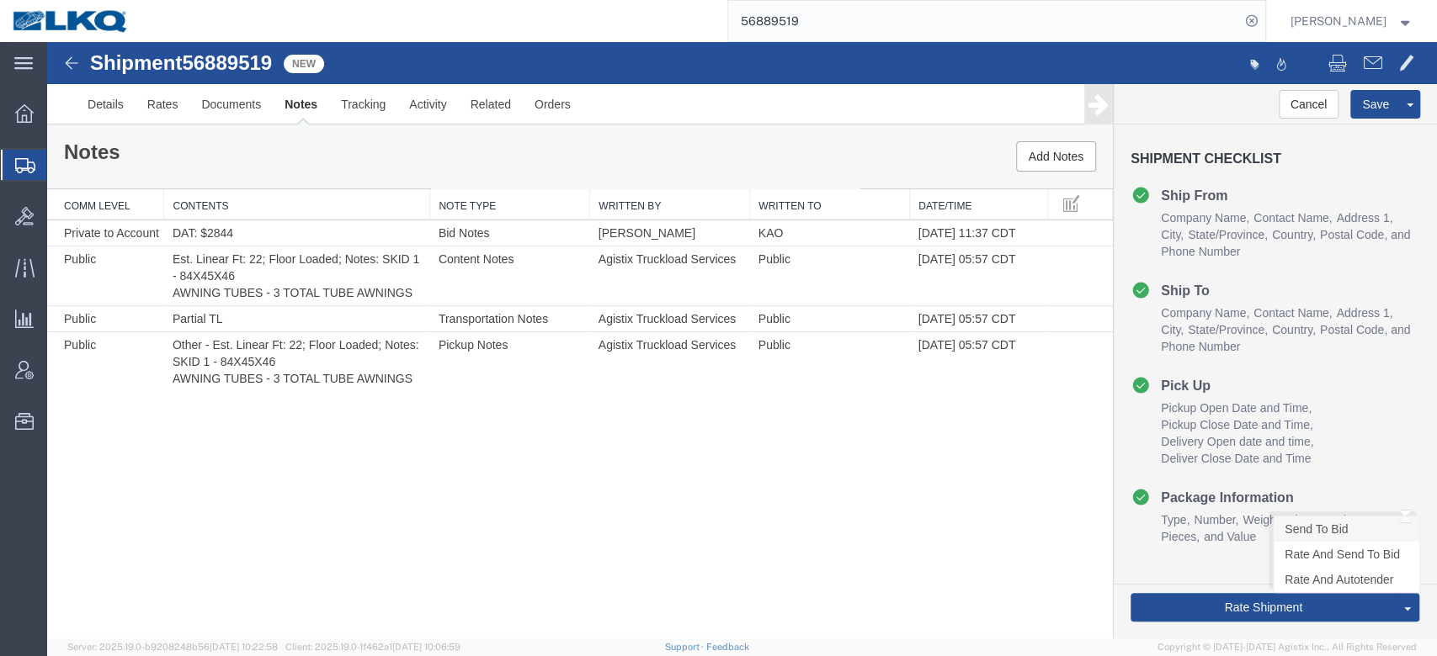
click at [1300, 523] on link "Send To Bid" at bounding box center [1346, 529] width 146 height 25
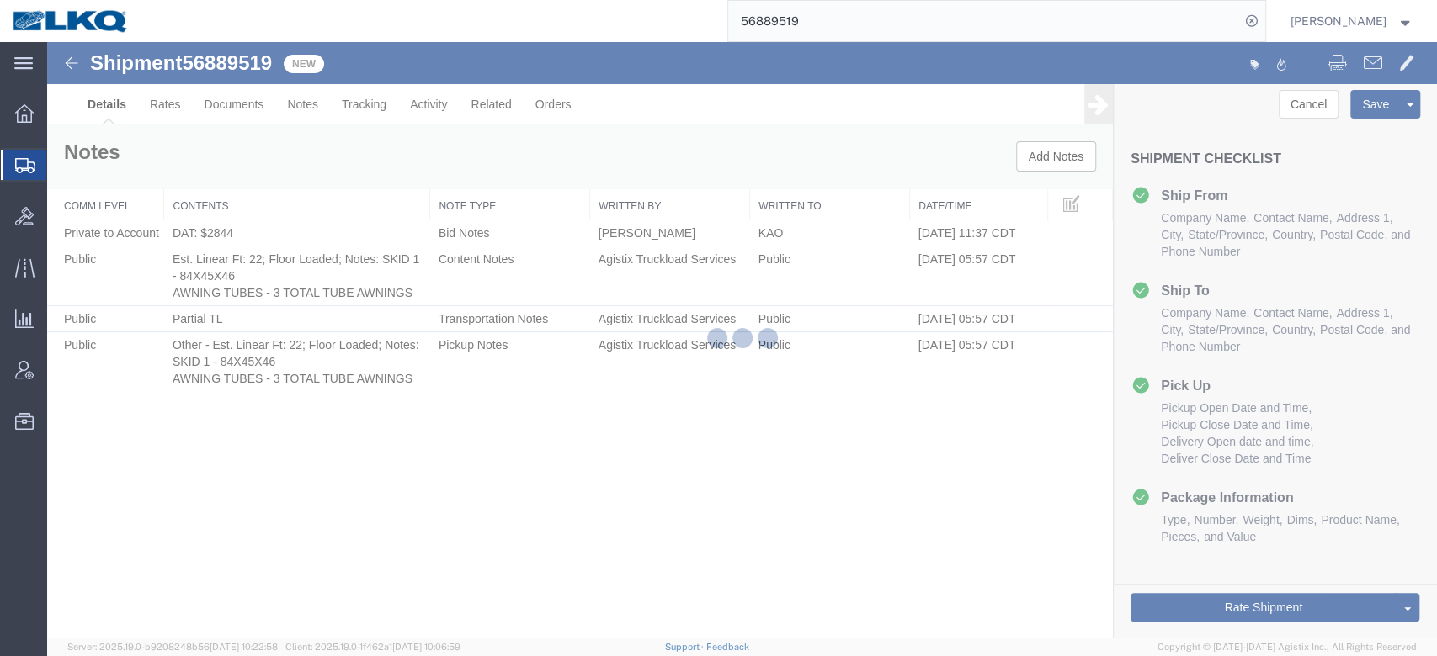
select select "50211"
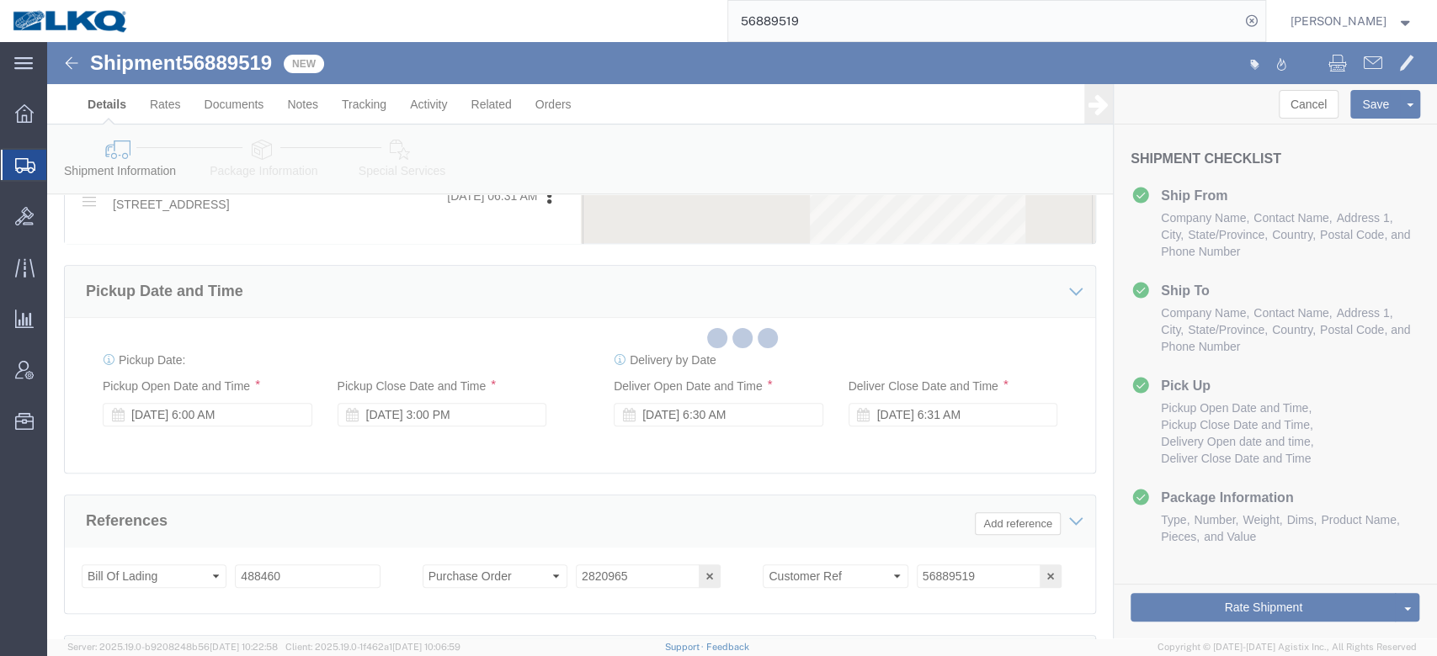
scroll to position [785, 0]
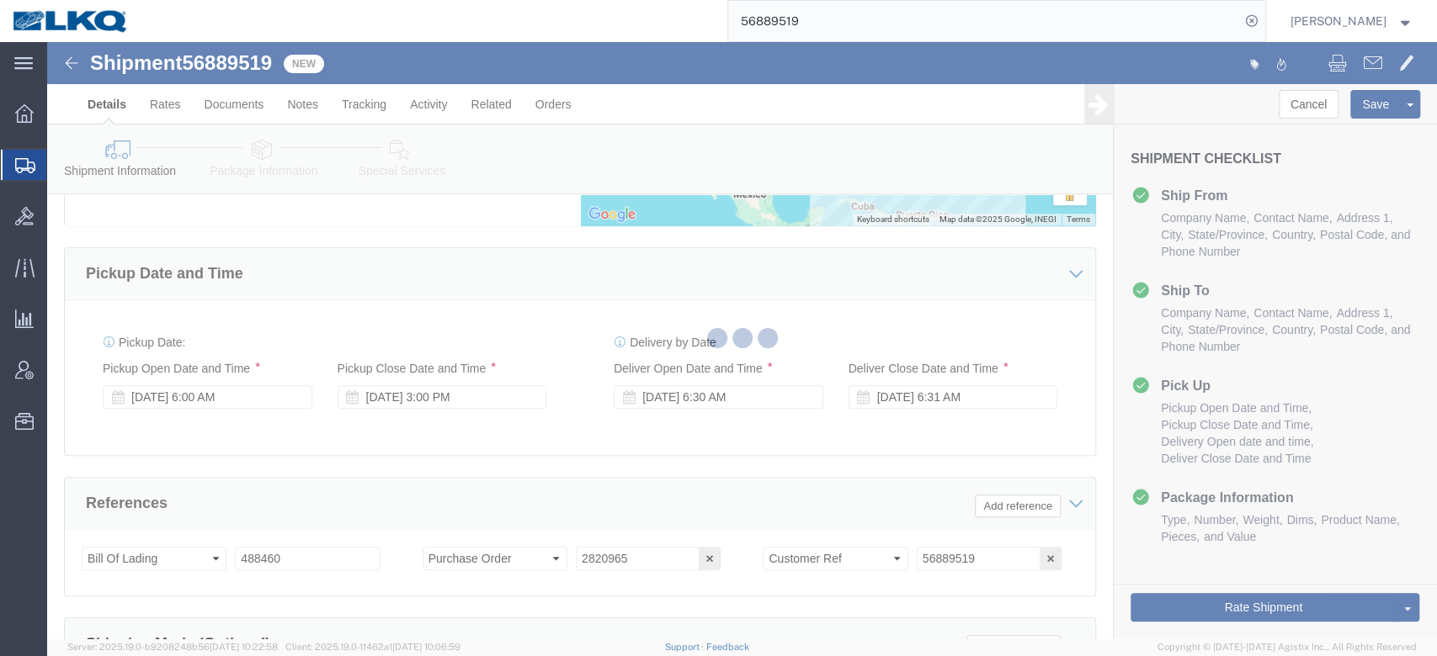
select select "TL"
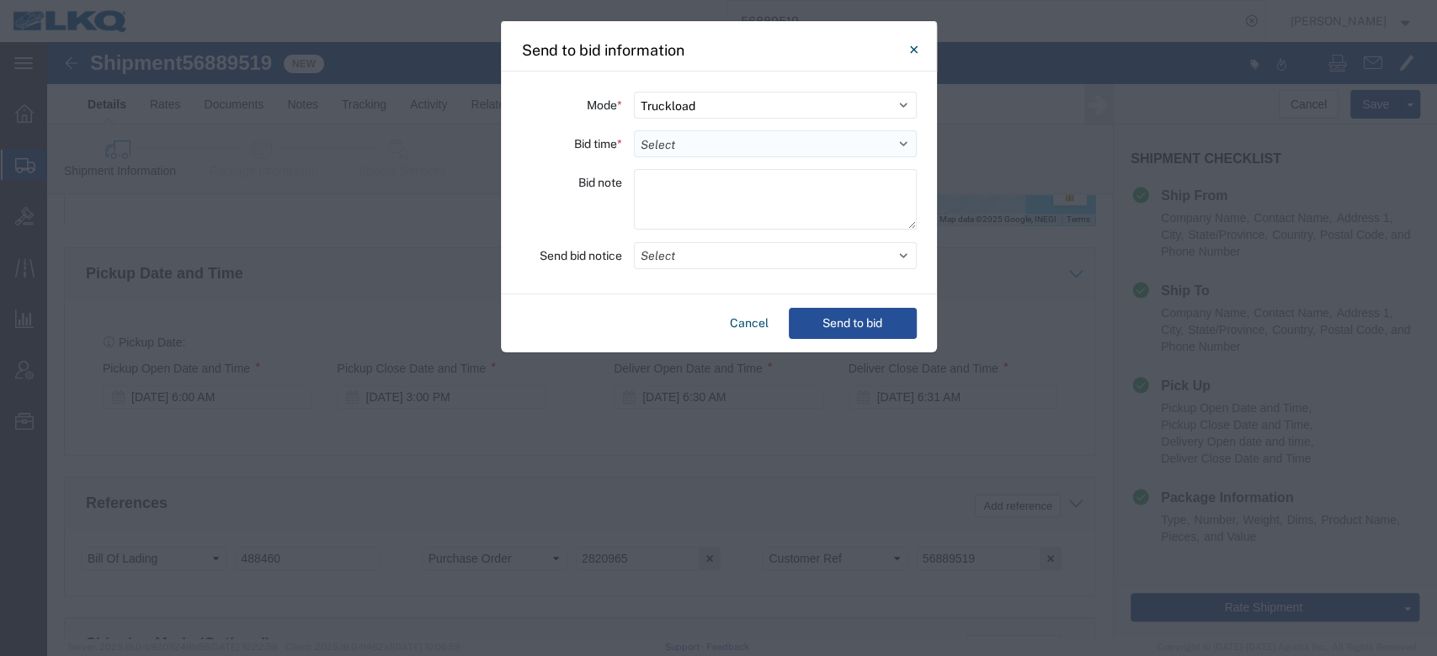
drag, startPoint x: 664, startPoint y: 135, endPoint x: 664, endPoint y: 151, distance: 16.0
click at [664, 137] on select "Select 30 Min (Rush) 1 Hour (Rush) 2 Hours (Rush) 4 Hours (Rush) 8 Hours (Rush)…" at bounding box center [775, 143] width 283 height 27
click at [634, 130] on select "Select 30 Min (Rush) 1 Hour (Rush) 2 Hours (Rush) 4 Hours (Rush) 8 Hours (Rush)…" at bounding box center [775, 143] width 283 height 27
click at [693, 258] on button "Select" at bounding box center [775, 255] width 283 height 27
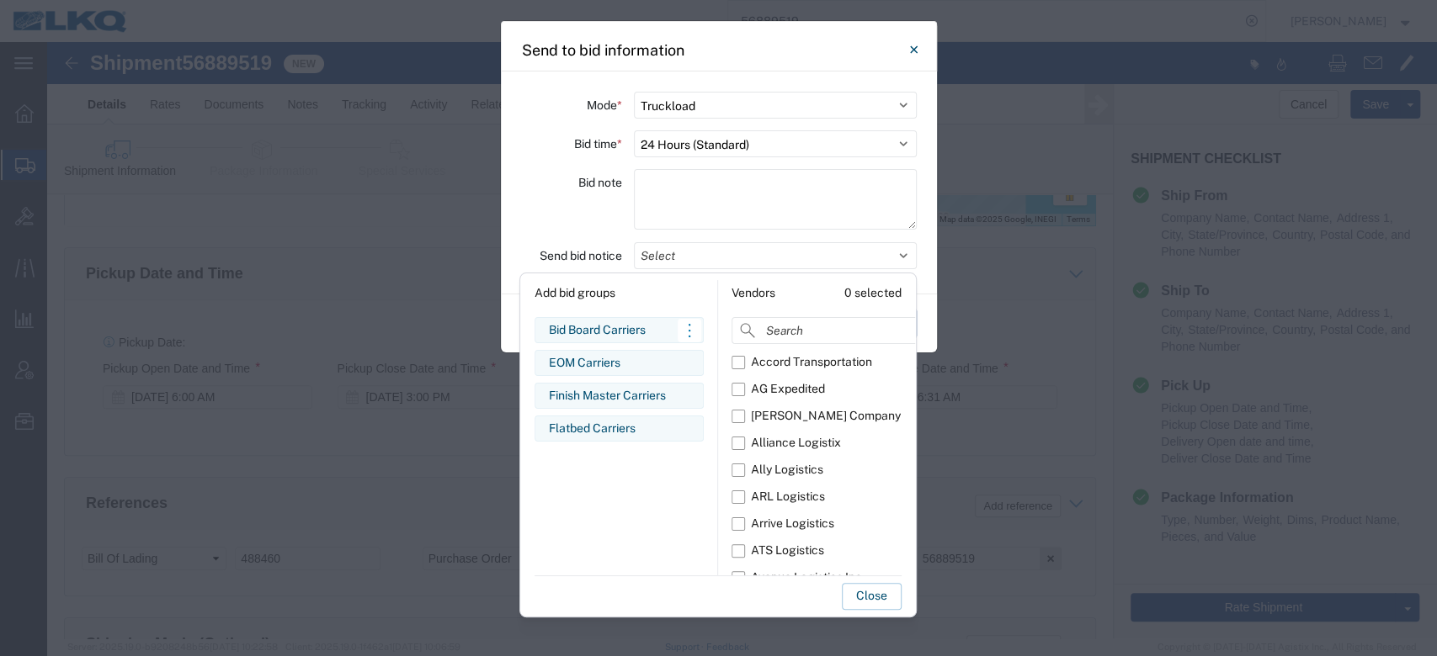
drag, startPoint x: 624, startPoint y: 315, endPoint x: 624, endPoint y: 324, distance: 9.3
click at [624, 317] on div "Add bid groups Bid Board Carriers Edit bid group Remove bid group EOM Carriers …" at bounding box center [619, 427] width 197 height 295
click at [624, 326] on div "Bid Board Carriers" at bounding box center [619, 330] width 141 height 18
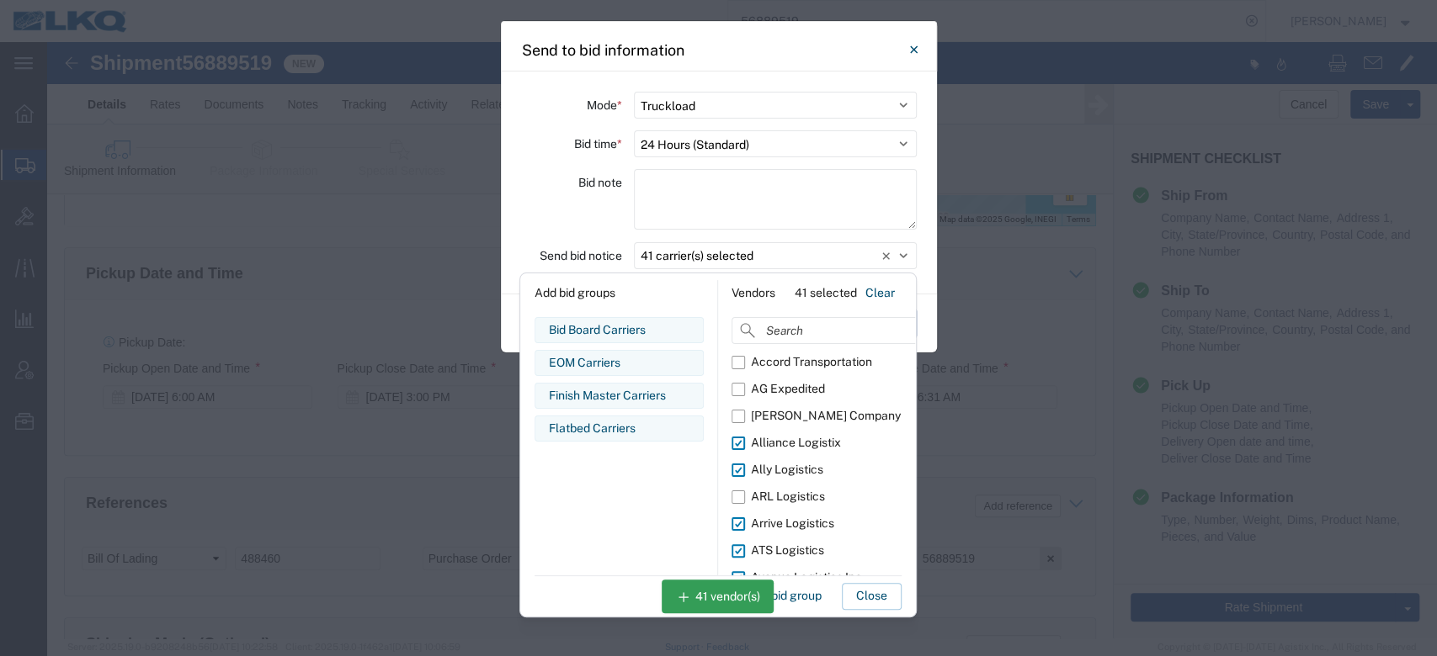
drag, startPoint x: 882, startPoint y: 604, endPoint x: 887, endPoint y: 457, distance: 147.4
click at [882, 604] on button "Close" at bounding box center [872, 596] width 60 height 27
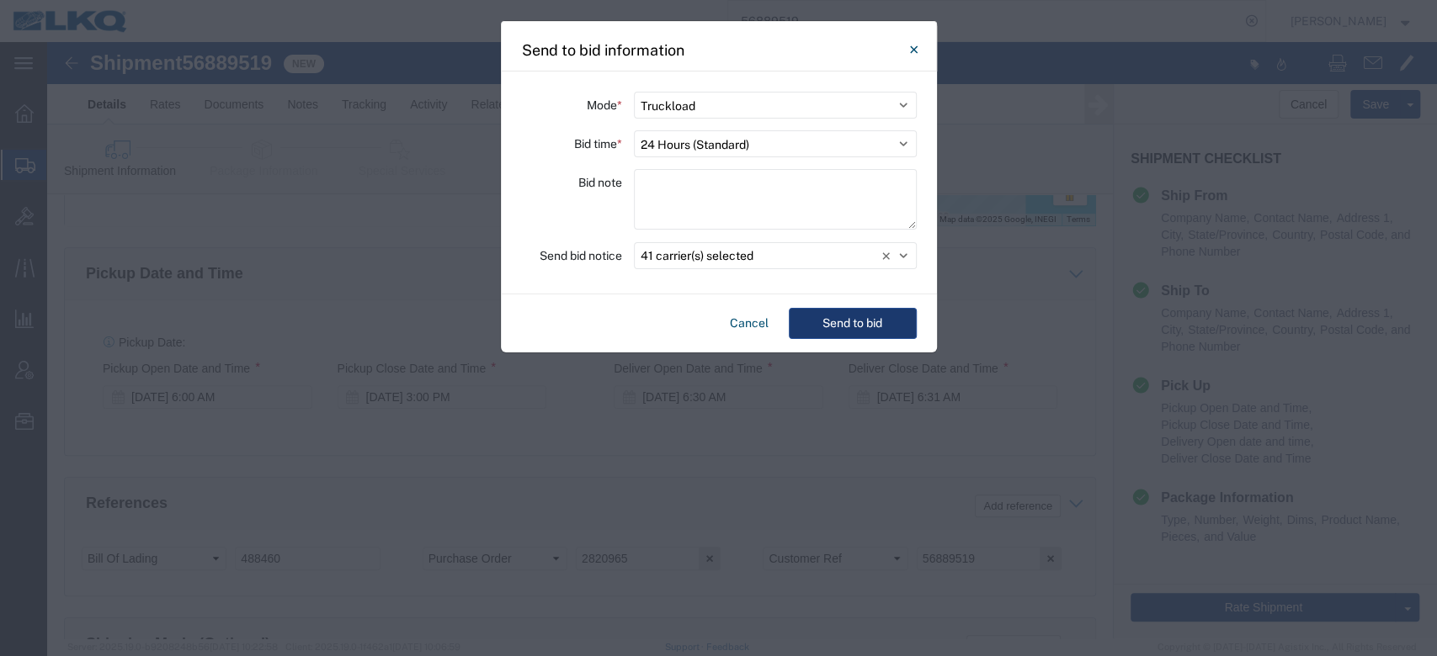
click at [867, 309] on button "Send to bid" at bounding box center [853, 323] width 128 height 31
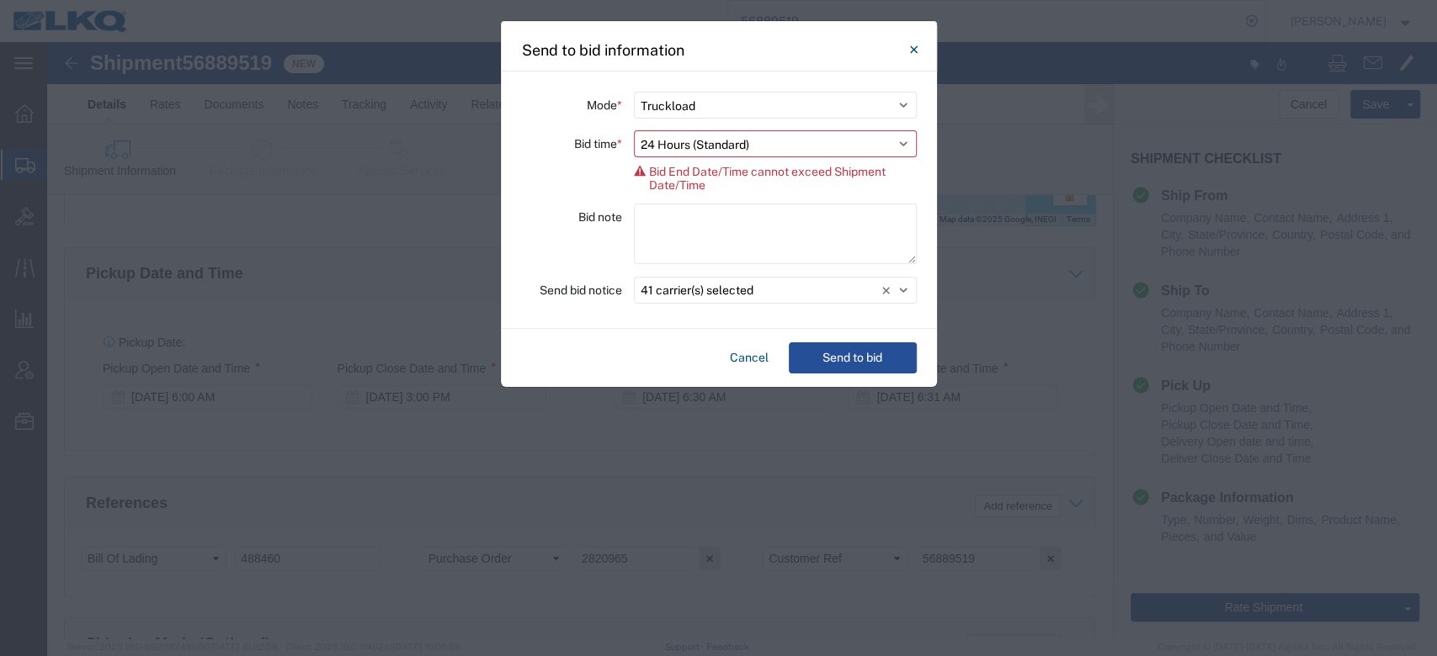
click at [736, 142] on select "Select 30 Min (Rush) 1 Hour (Rush) 2 Hours (Rush) 4 Hours (Rush) 8 Hours (Rush)…" at bounding box center [775, 143] width 283 height 27
select select "12"
click at [634, 130] on select "Select 30 Min (Rush) 1 Hour (Rush) 2 Hours (Rush) 4 Hours (Rush) 8 Hours (Rush)…" at bounding box center [775, 143] width 283 height 27
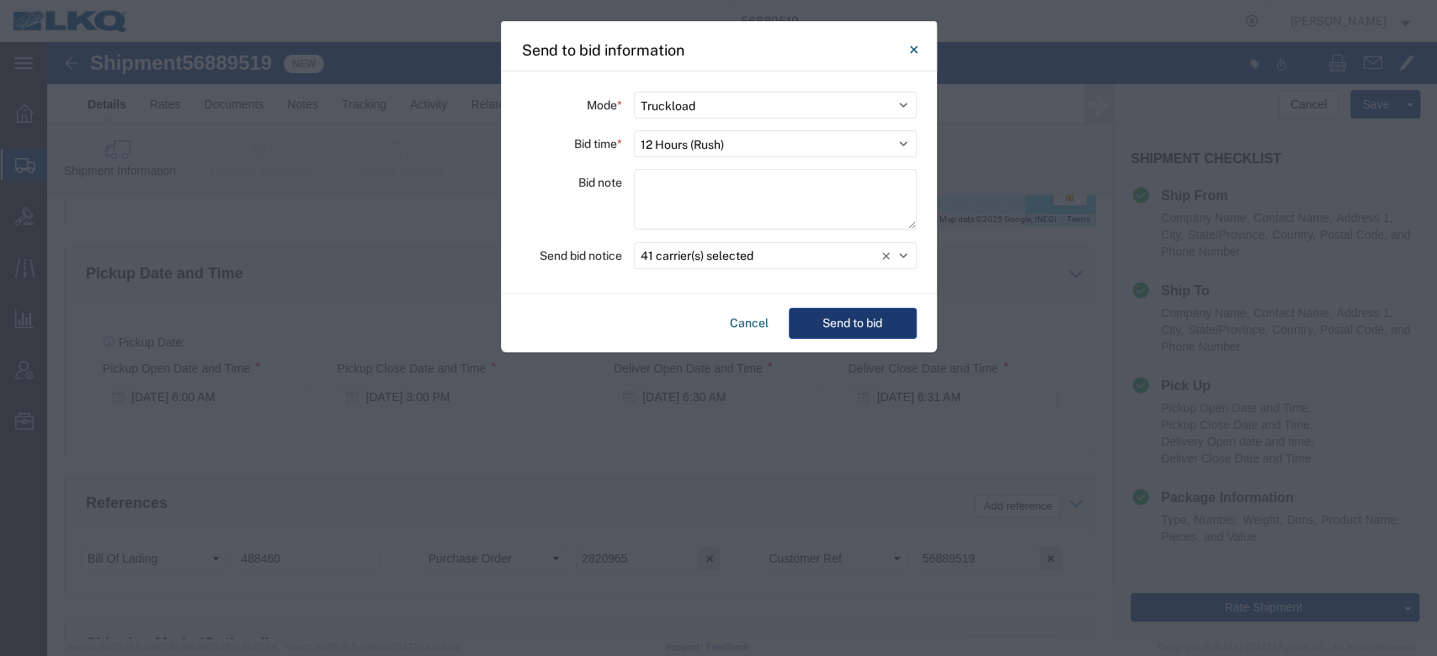
click at [841, 331] on button "Send to bid" at bounding box center [853, 323] width 128 height 31
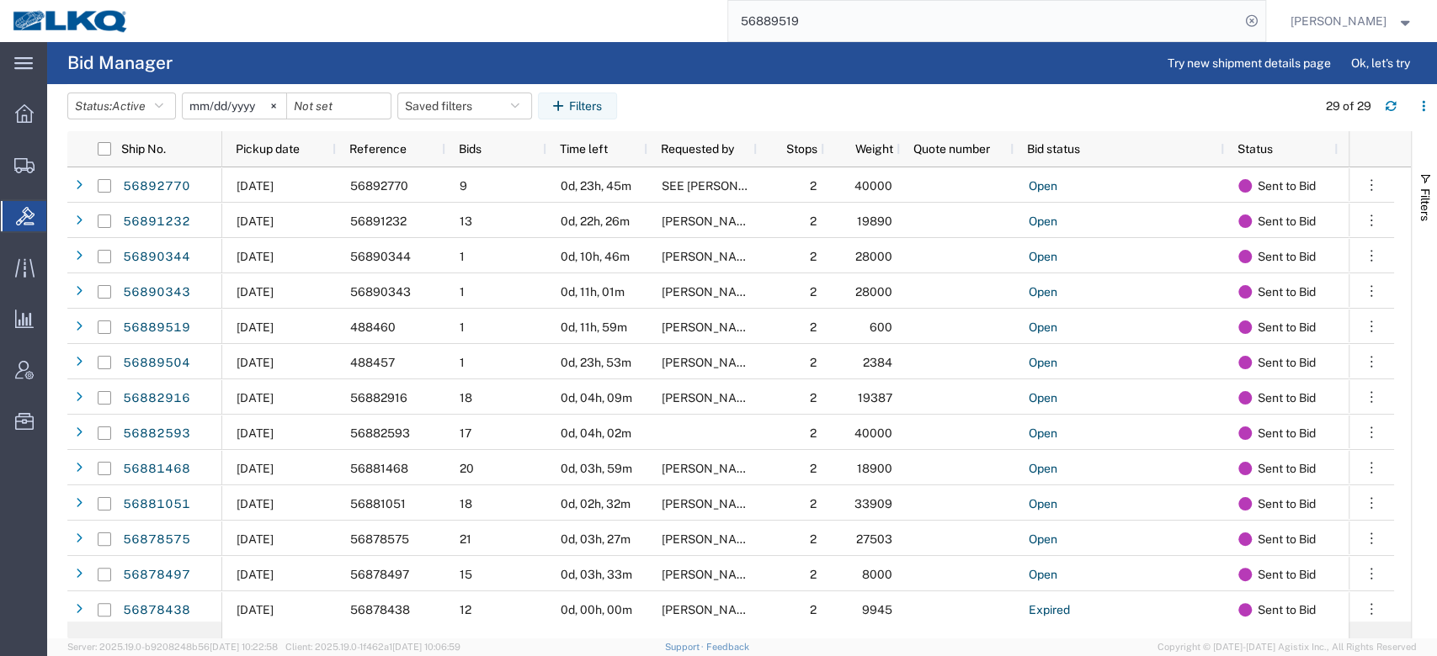
click at [895, 15] on input "56889519" at bounding box center [984, 21] width 512 height 40
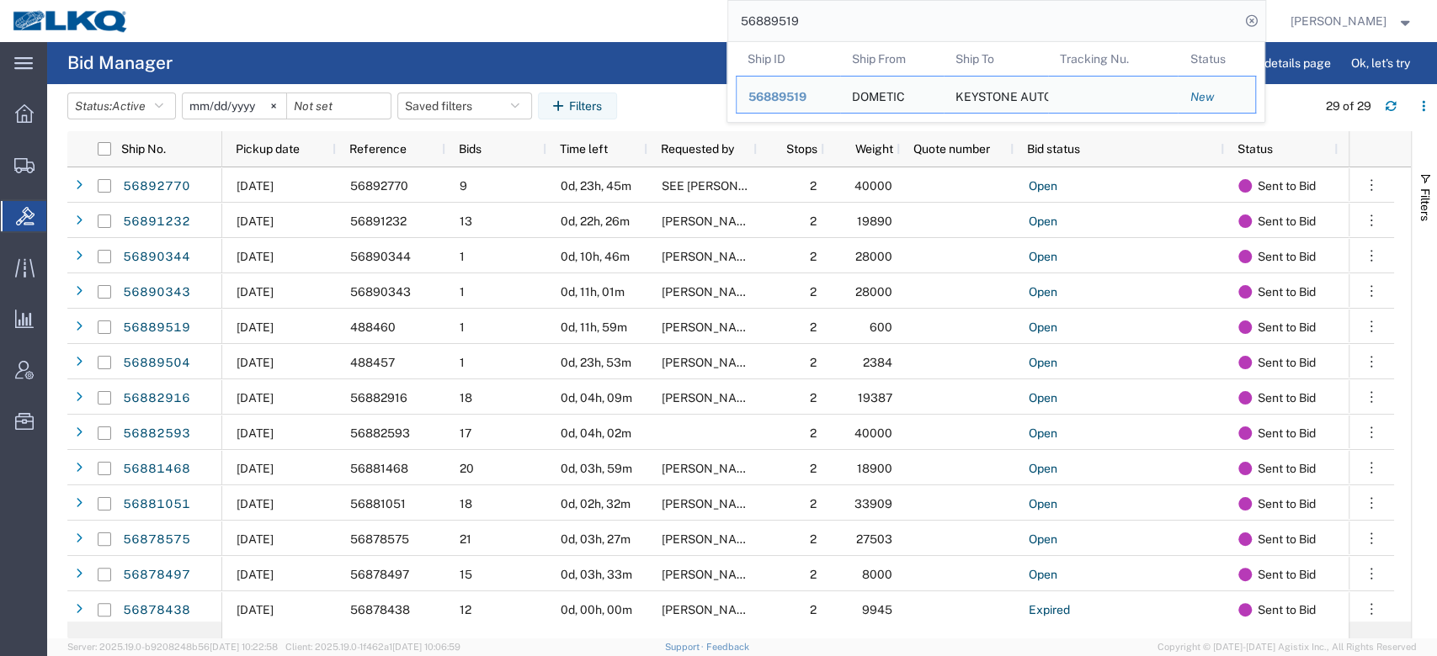
drag, startPoint x: 895, startPoint y: 15, endPoint x: 1077, endPoint y: 22, distance: 182.8
click at [895, 15] on input "56889519" at bounding box center [984, 21] width 512 height 40
paste input "705972"
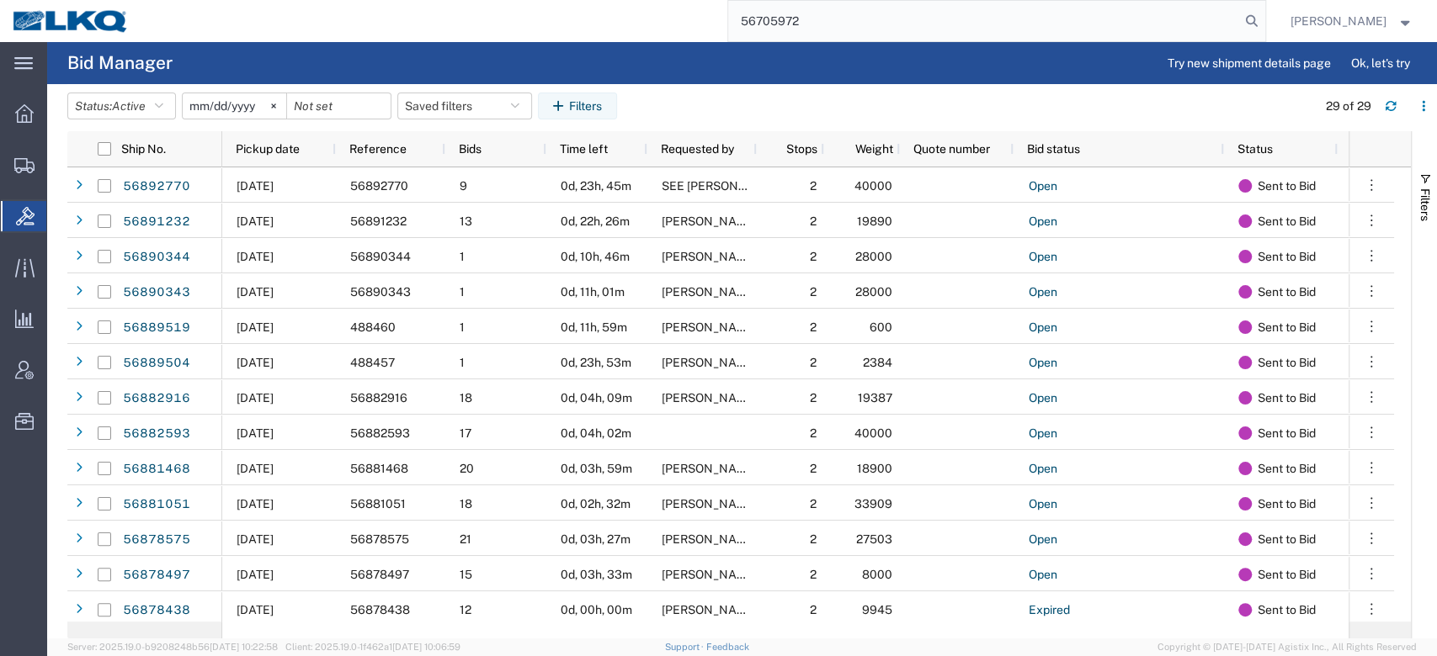
type input "56705972"
drag, startPoint x: 1306, startPoint y: 29, endPoint x: 1283, endPoint y: 24, distance: 23.3
click at [1304, 29] on nav "56705972 Matt Harvey" at bounding box center [724, 21] width 1425 height 42
click at [1263, 24] on icon at bounding box center [1252, 21] width 24 height 24
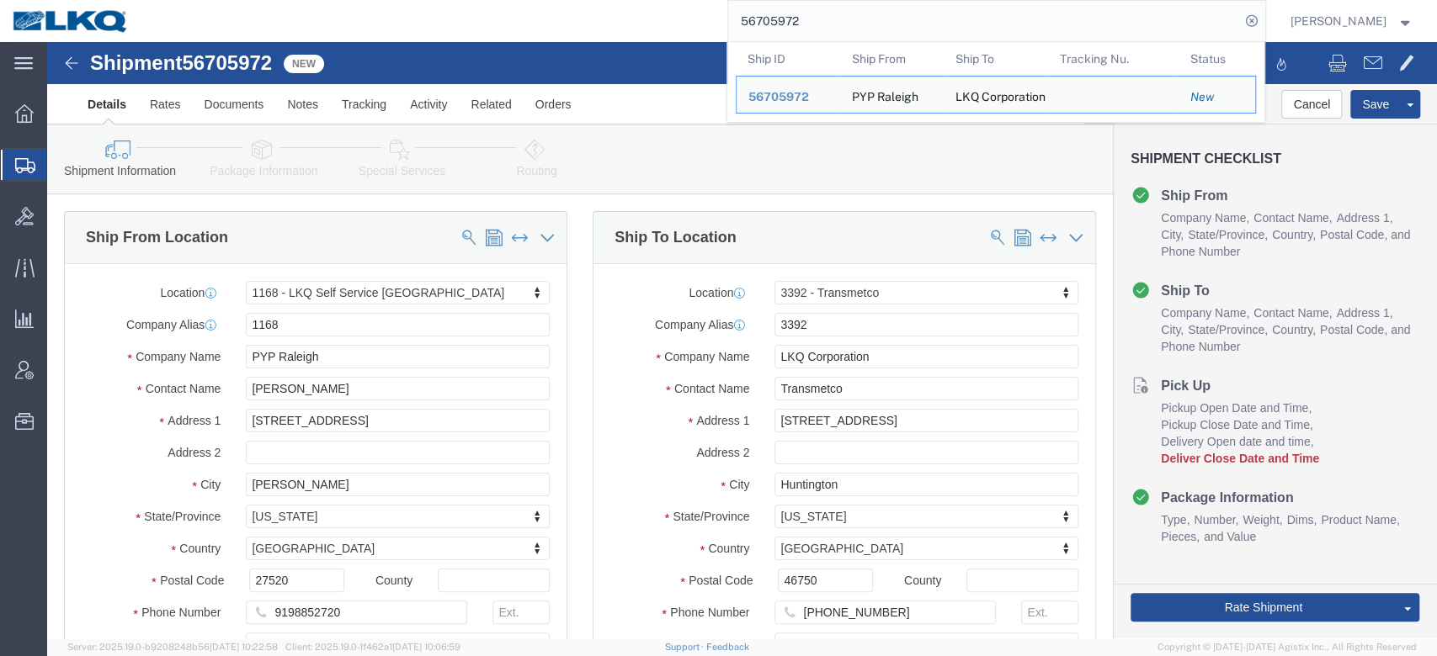
select select "27394"
select select "28018"
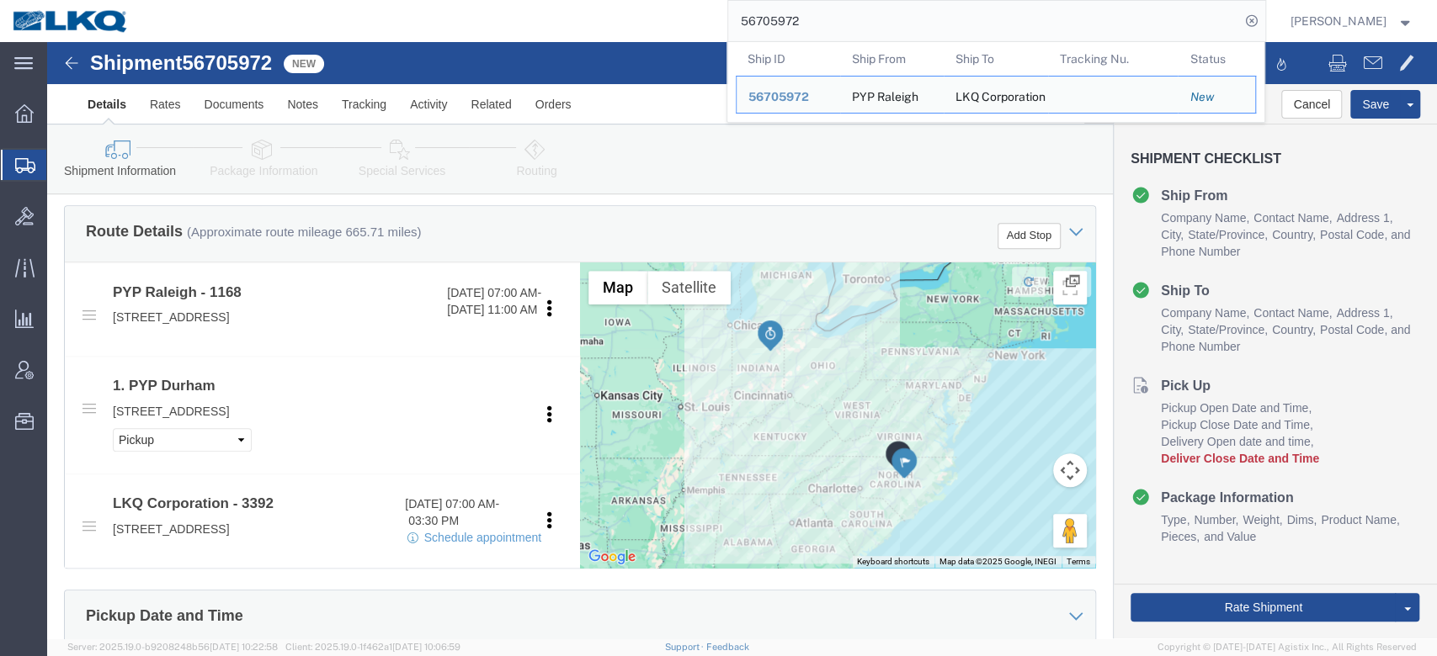
scroll to position [449, 0]
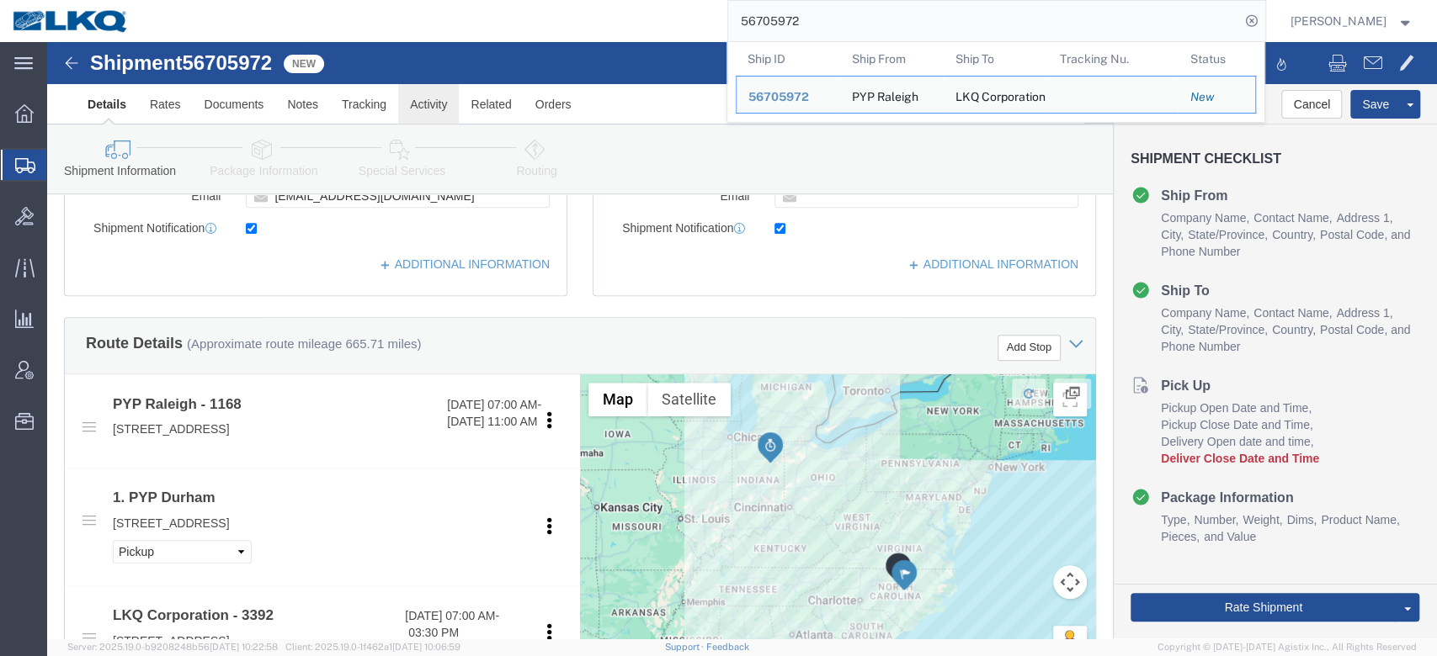
click link "Activity"
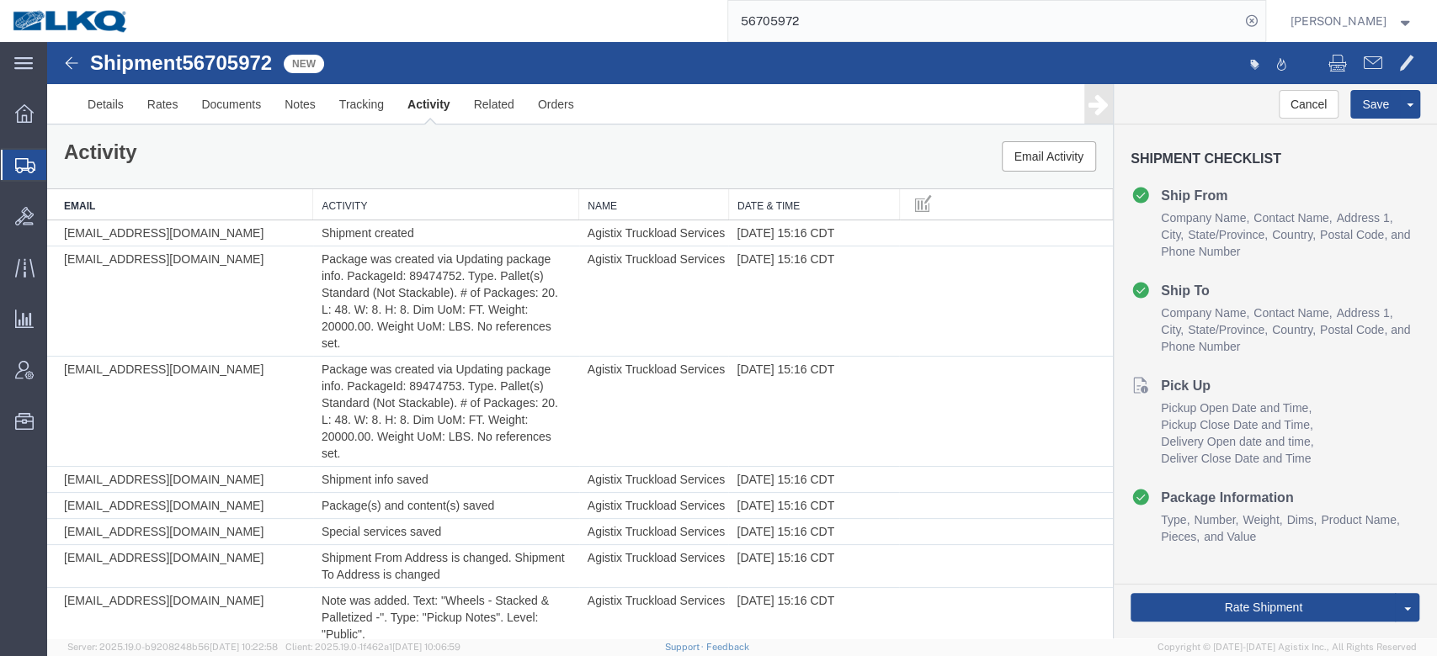
click at [801, 5] on input "56705972" at bounding box center [984, 21] width 512 height 40
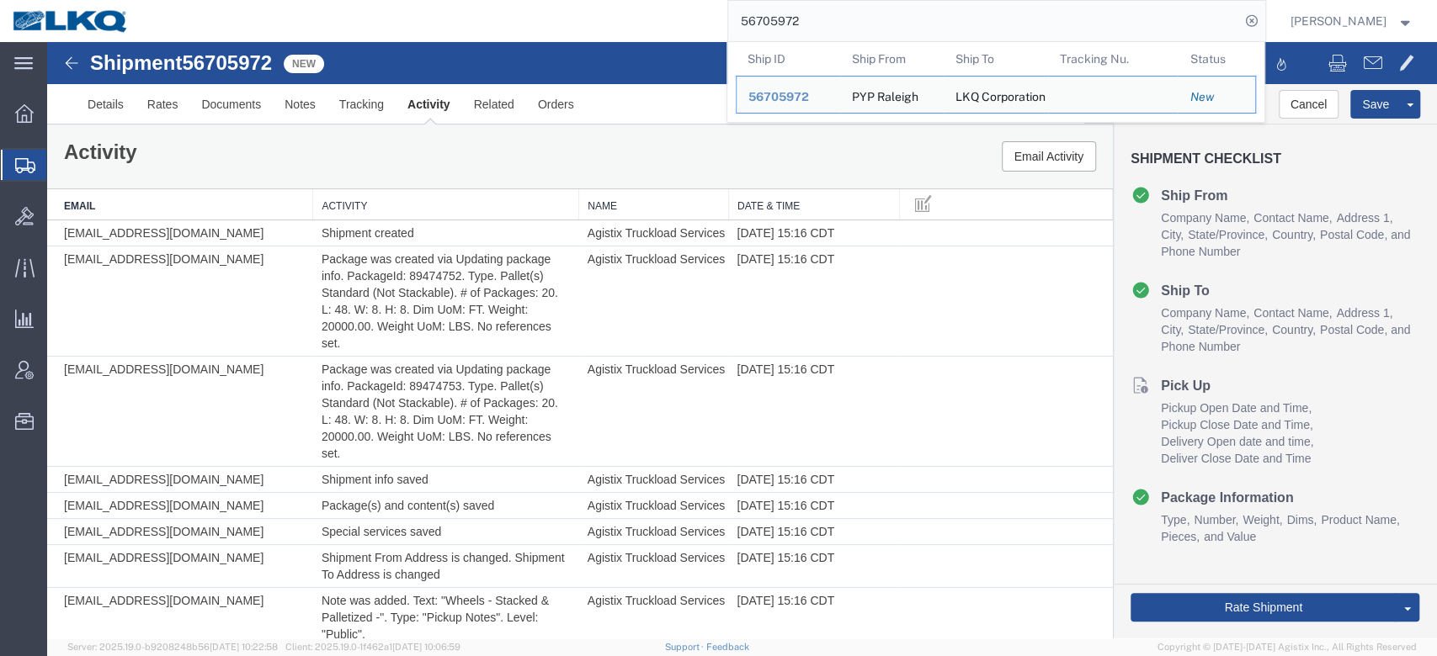
click at [801, 5] on input "56705972" at bounding box center [984, 21] width 512 height 40
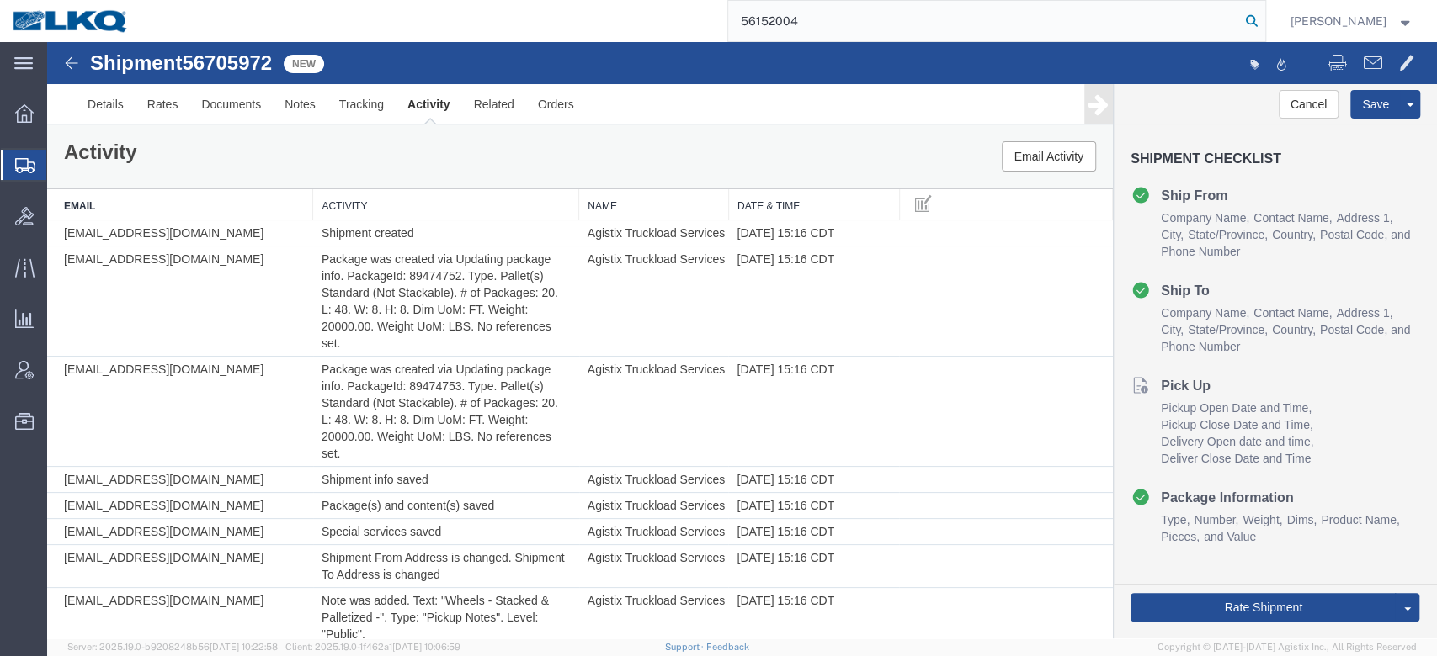
click at [1263, 23] on icon at bounding box center [1252, 21] width 24 height 24
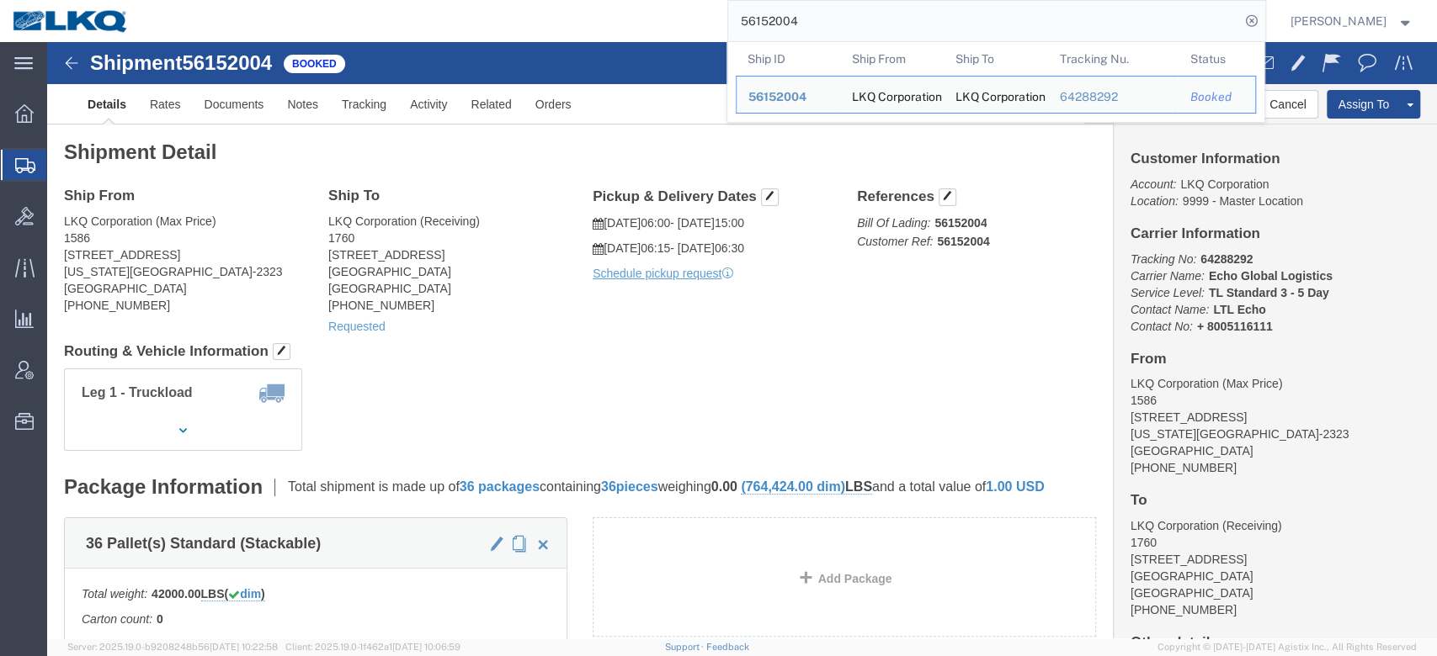
click at [842, 13] on input "56152004" at bounding box center [984, 21] width 512 height 40
drag, startPoint x: 842, startPoint y: 13, endPoint x: 909, endPoint y: 25, distance: 68.5
click at [842, 13] on input "56152004" at bounding box center [984, 21] width 512 height 40
paste input "881468"
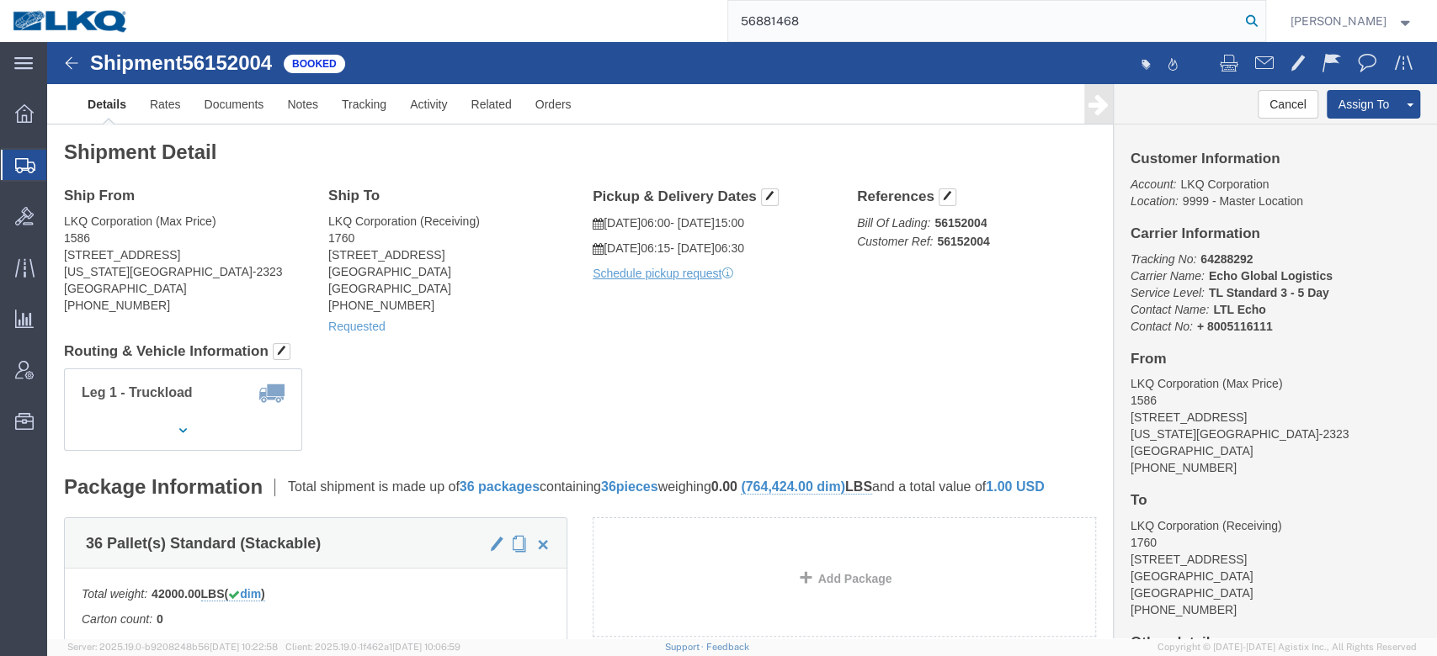
click at [1263, 21] on icon at bounding box center [1252, 21] width 24 height 24
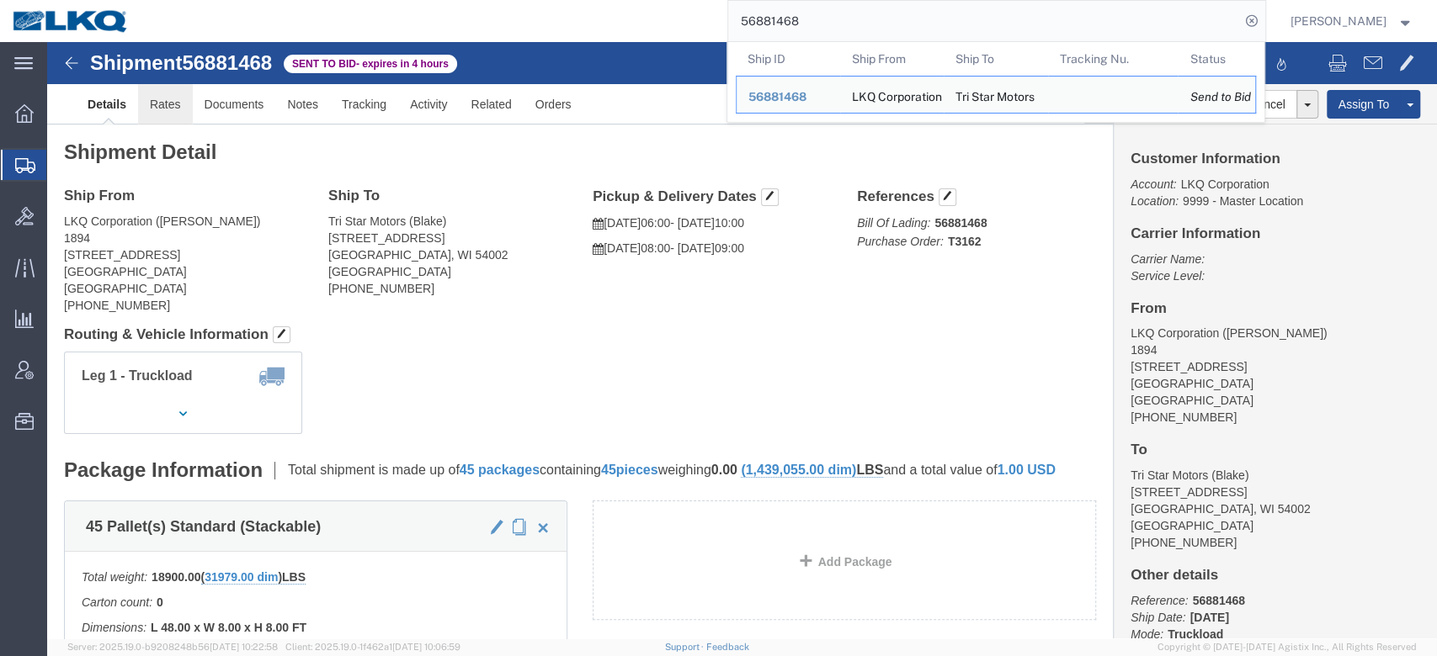
click link "Rates"
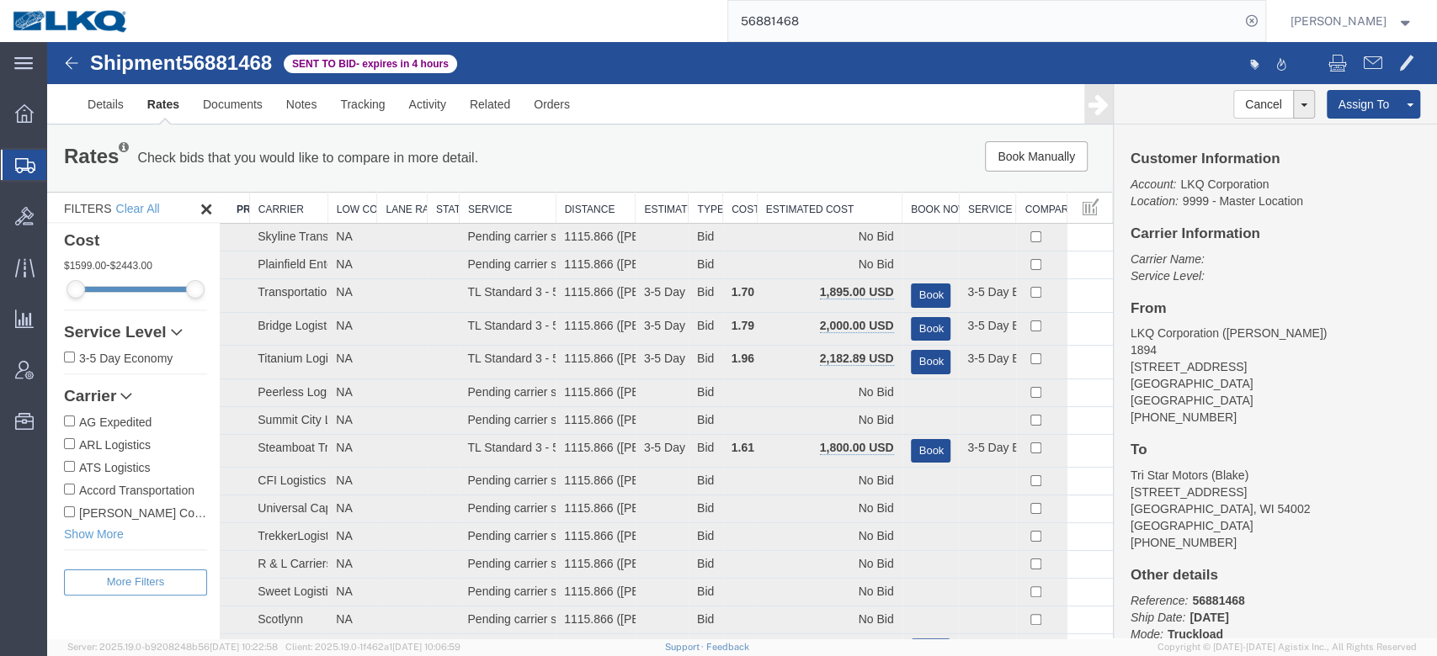
click at [820, 216] on th "Estimated Cost" at bounding box center [829, 208] width 145 height 31
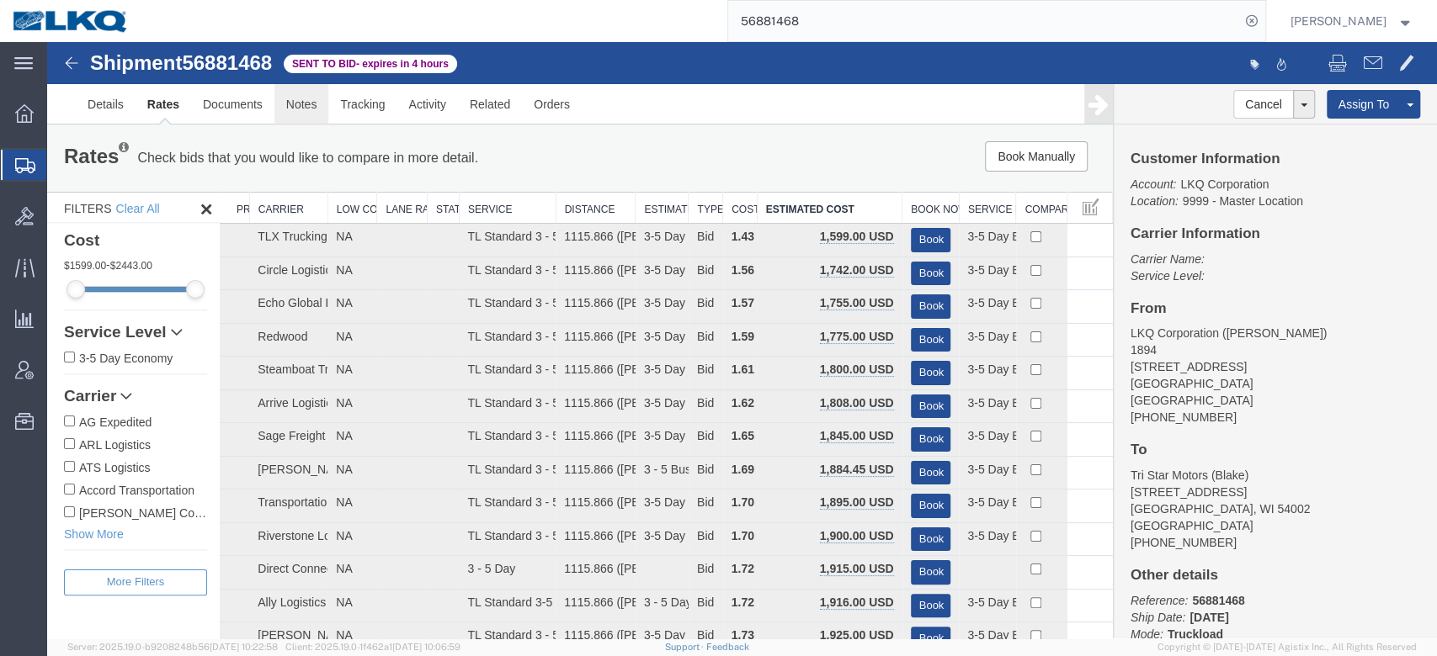
click at [315, 107] on link "Notes" at bounding box center [301, 104] width 55 height 40
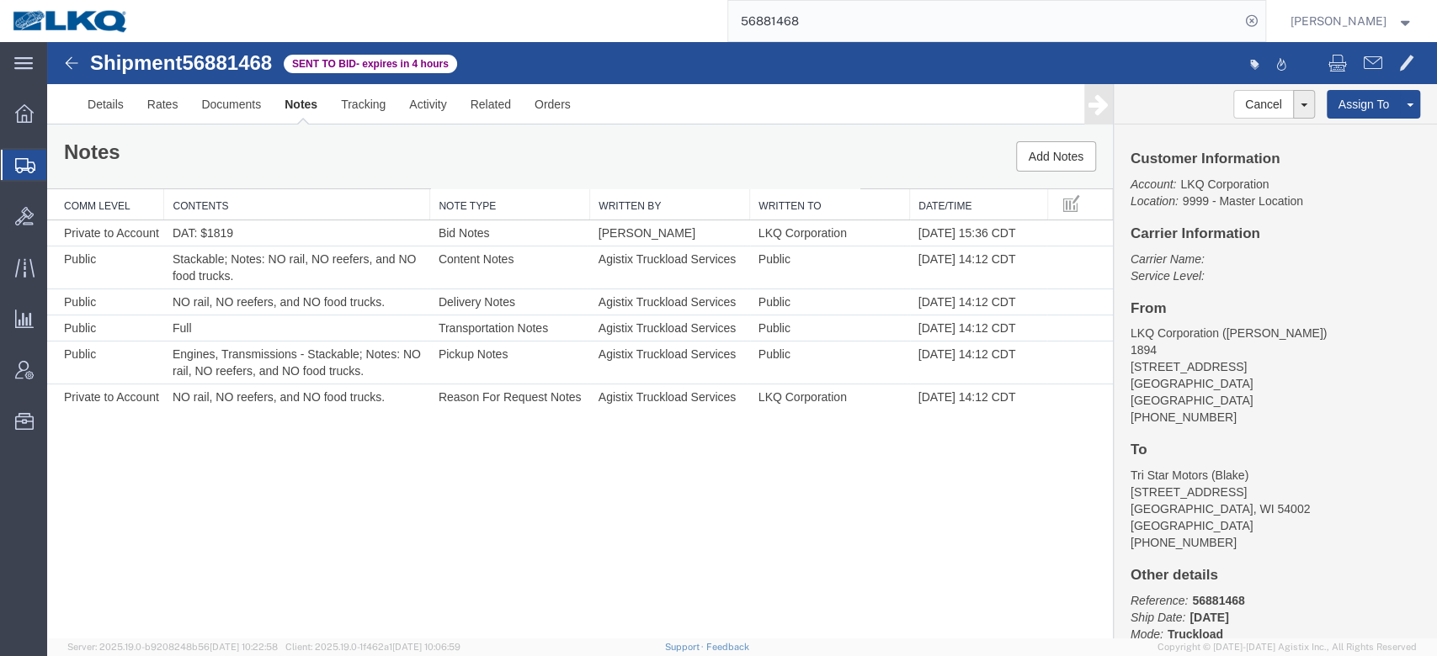
click at [864, 18] on input "56881468" at bounding box center [984, 21] width 512 height 40
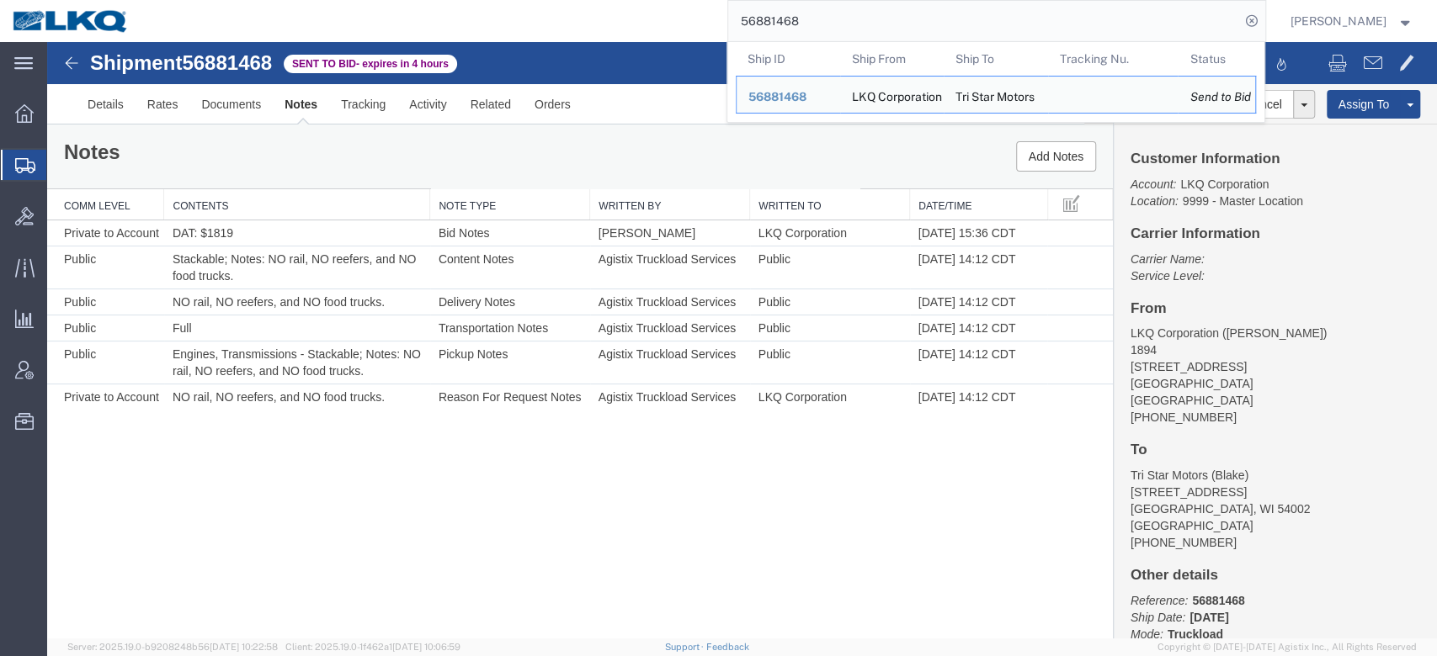
drag, startPoint x: 864, startPoint y: 18, endPoint x: 879, endPoint y: 33, distance: 22.0
click at [864, 18] on input "56881468" at bounding box center [984, 21] width 512 height 40
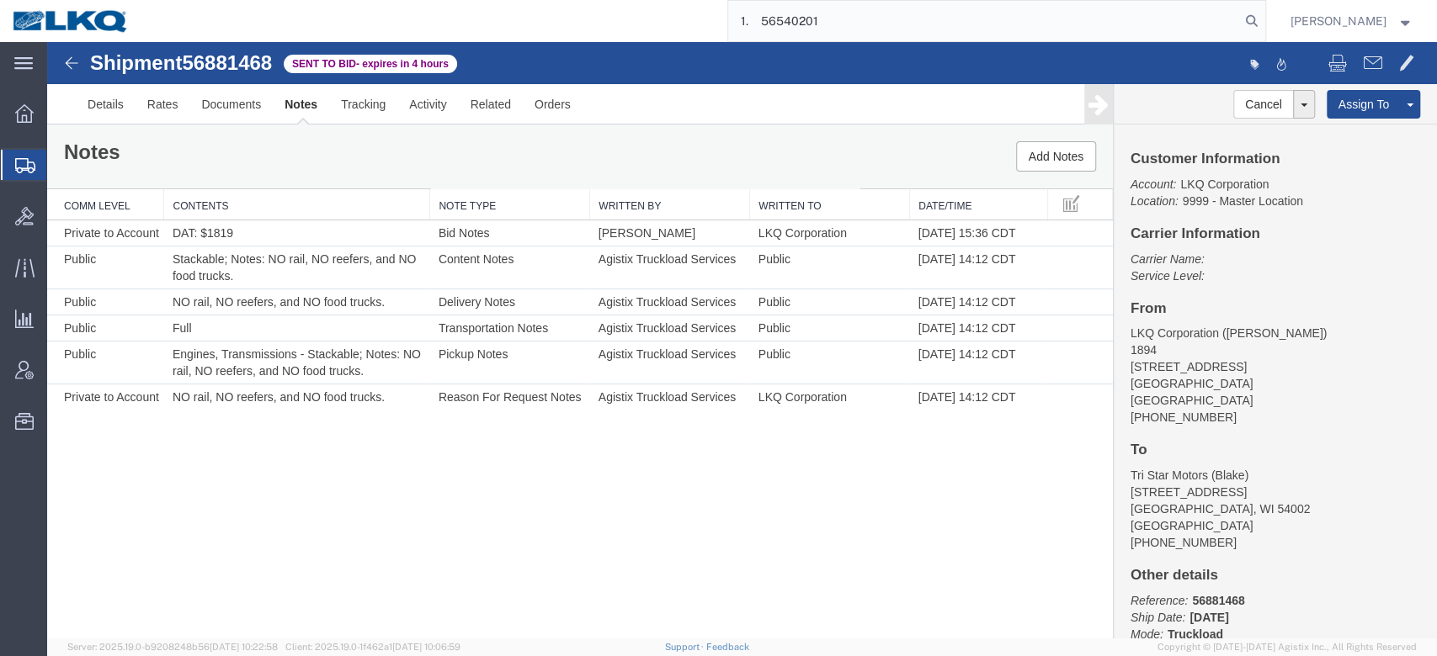
drag, startPoint x: 797, startPoint y: 24, endPoint x: 808, endPoint y: 40, distance: 19.4
click at [796, 24] on input "1. 56540201" at bounding box center [984, 21] width 512 height 40
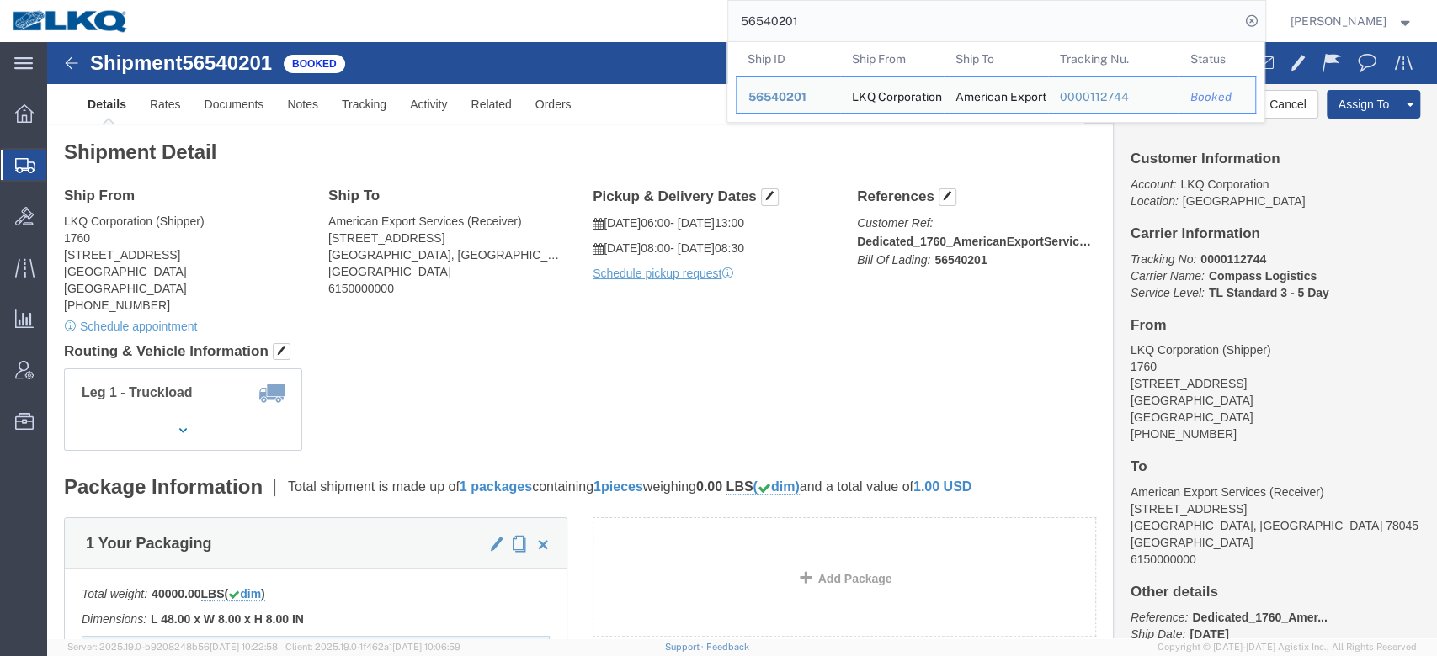
click at [810, 34] on input "56540201" at bounding box center [984, 21] width 512 height 40
click at [810, 32] on input "56540201" at bounding box center [984, 21] width 512 height 40
click at [792, 10] on input "56540201" at bounding box center [984, 21] width 512 height 40
click at [815, 13] on input "56540201" at bounding box center [984, 21] width 512 height 40
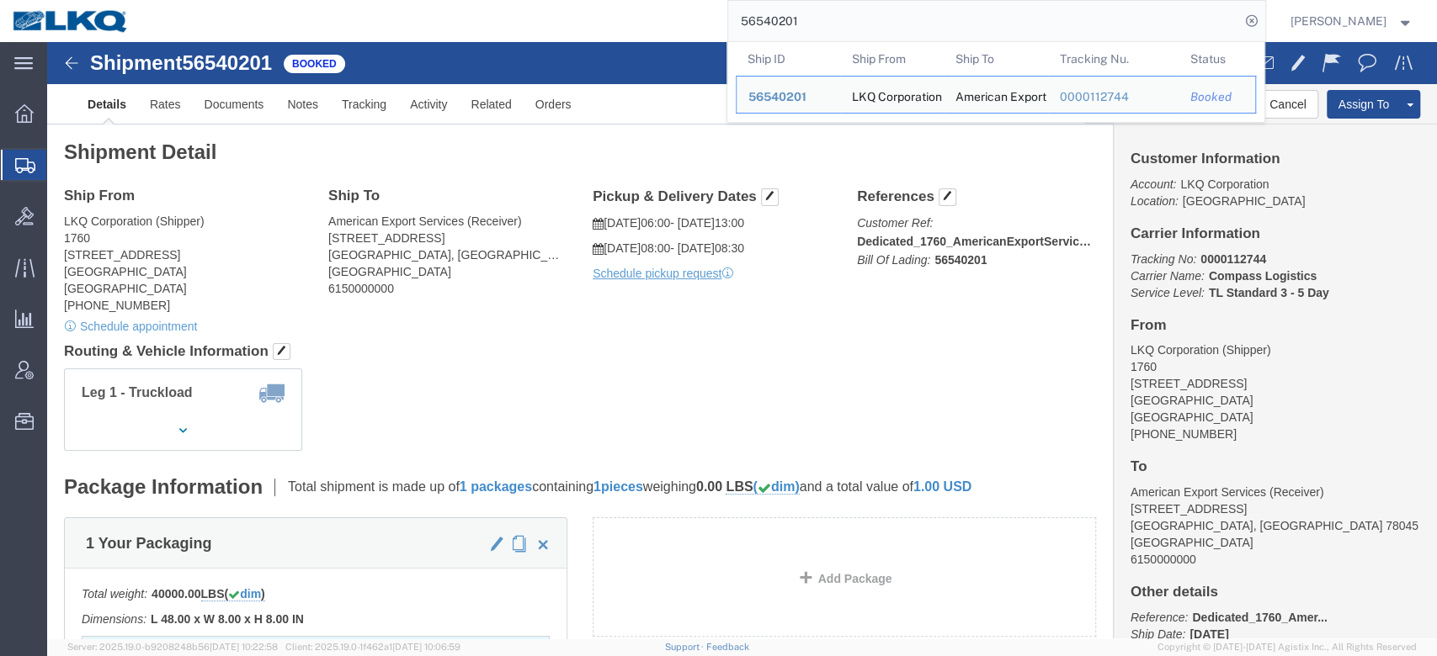
click at [815, 13] on input "56540201" at bounding box center [984, 21] width 512 height 40
paste input "2. 56522036"
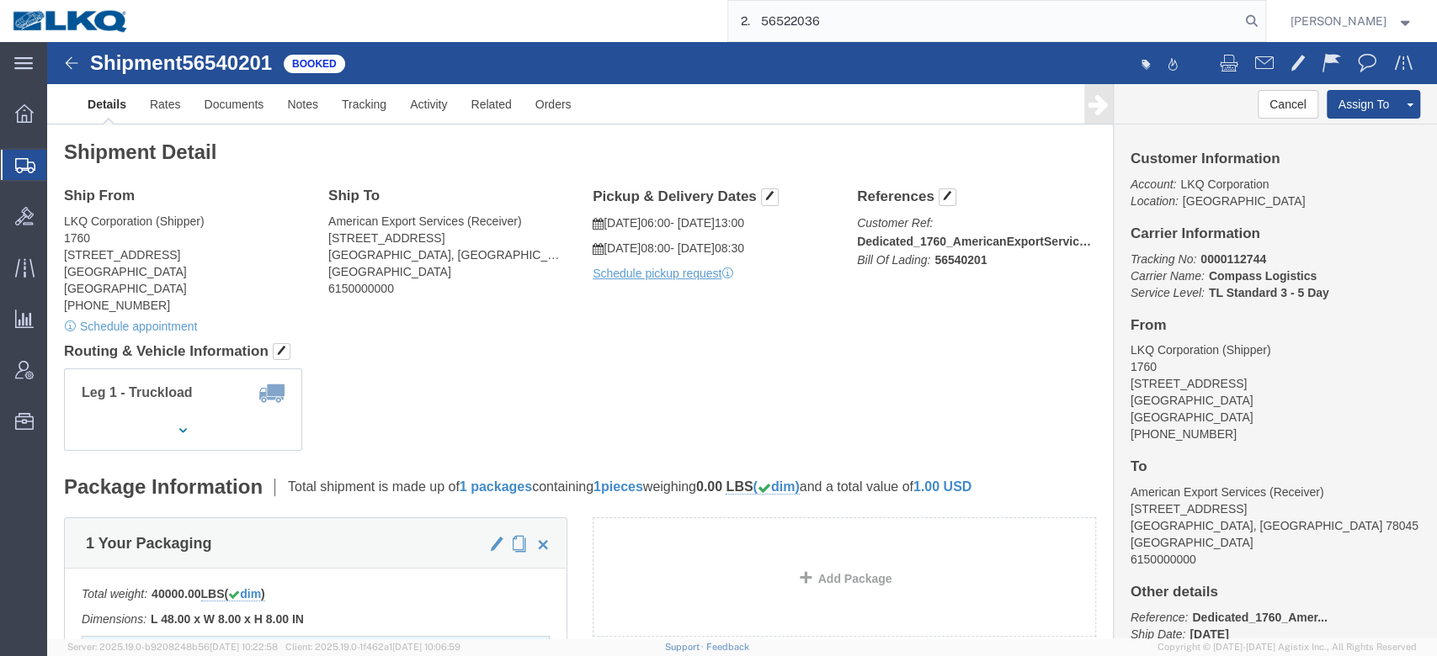
click at [794, 28] on input "2. 56522036" at bounding box center [984, 21] width 512 height 40
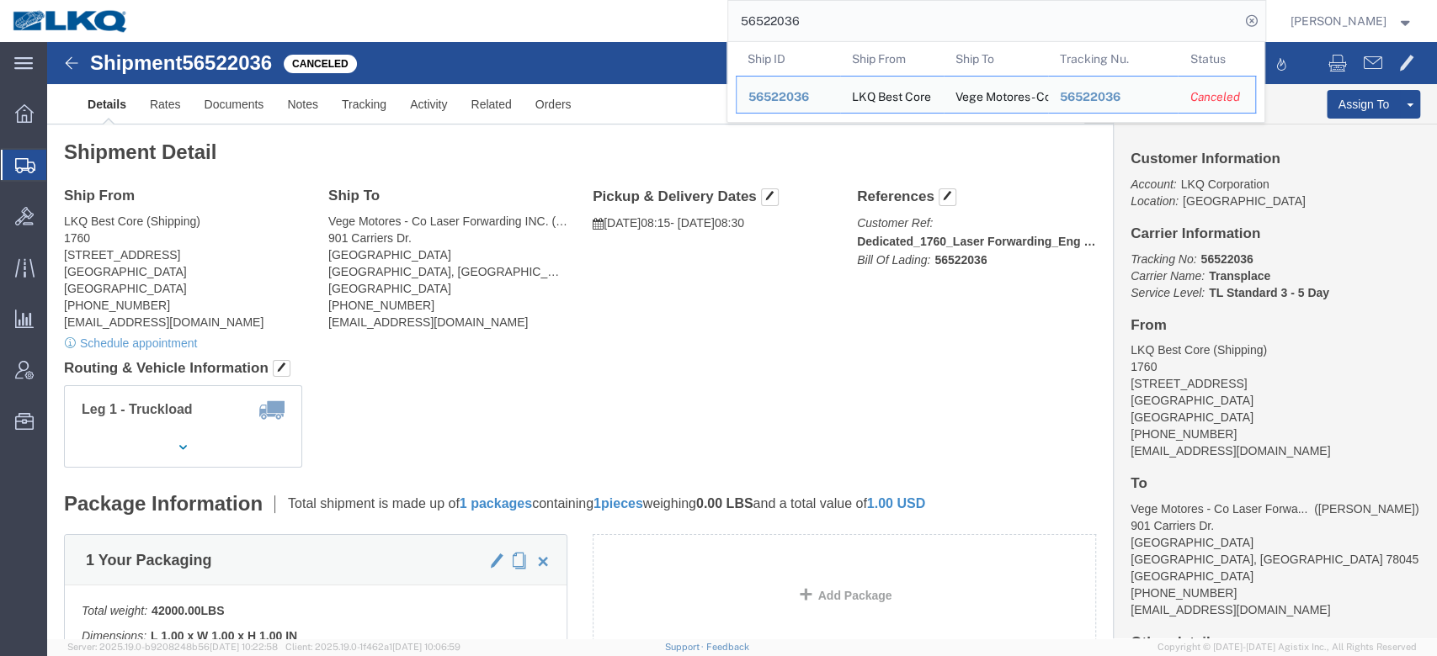
click span "56522036"
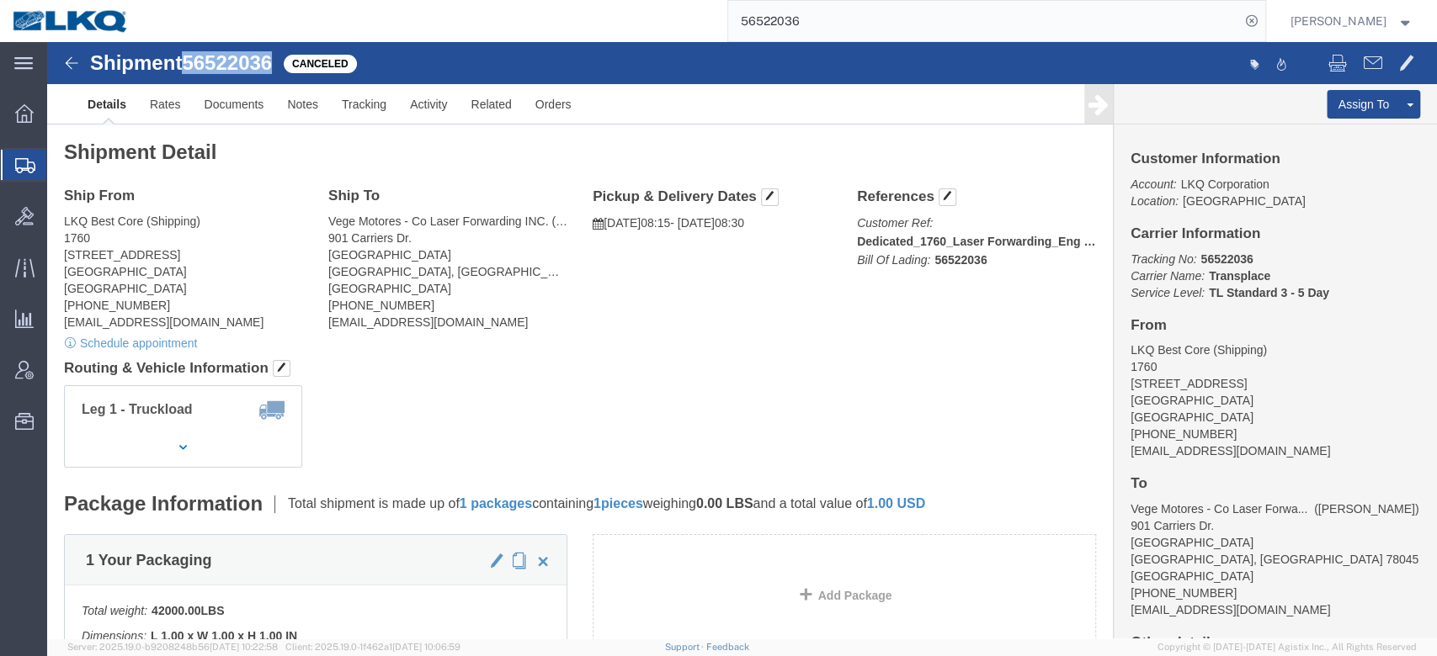
copy span "56522036"
click at [875, 32] on input "56522036" at bounding box center [984, 21] width 512 height 40
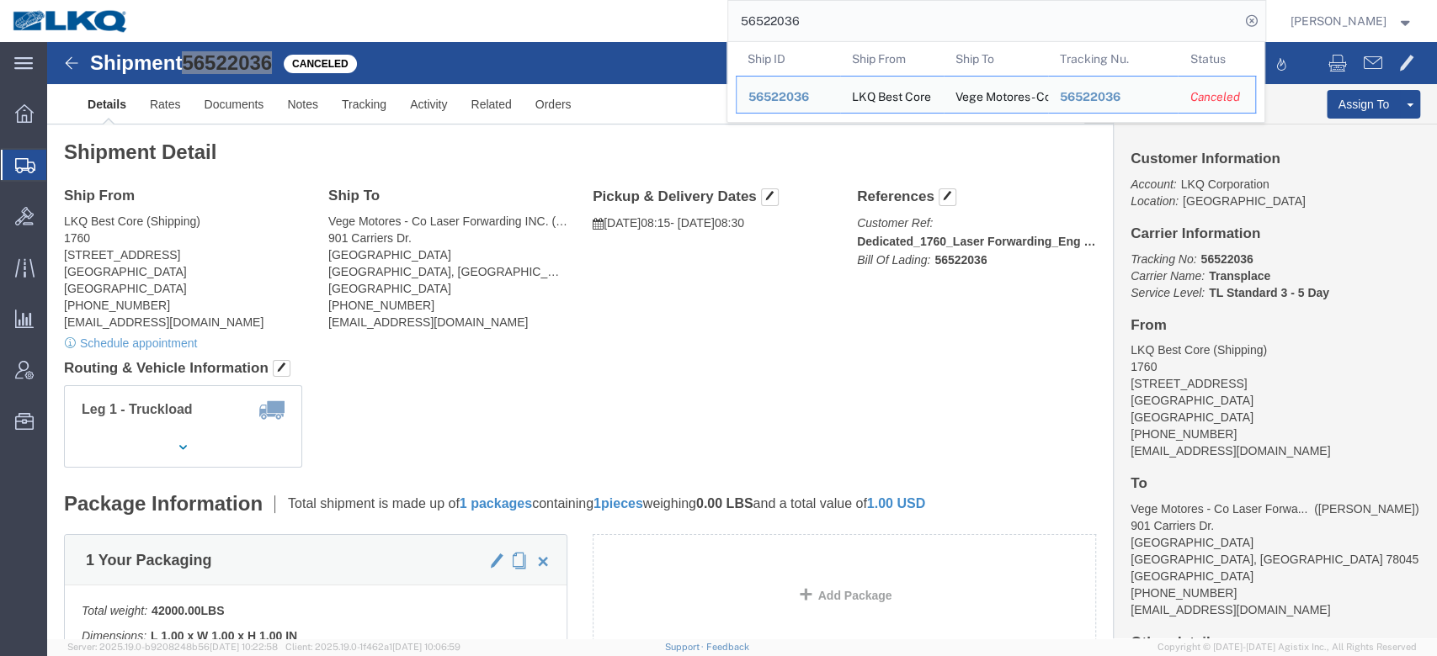
click at [875, 32] on input "56522036" at bounding box center [984, 21] width 512 height 40
paste input "3. 56522033"
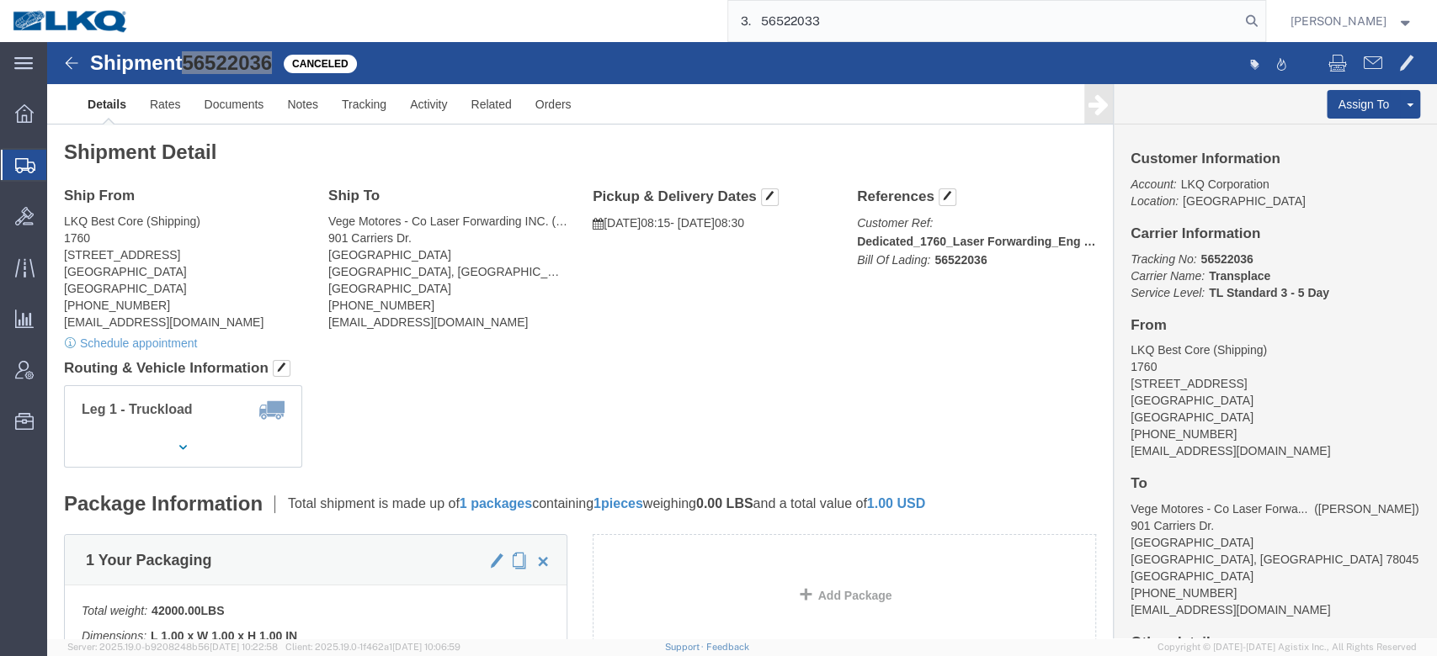
drag, startPoint x: 794, startPoint y: 21, endPoint x: 811, endPoint y: 31, distance: 20.4
click at [794, 23] on input "3. 56522033" at bounding box center [984, 21] width 512 height 40
click at [884, 35] on input "56522033" at bounding box center [984, 21] width 512 height 40
click at [884, 32] on input "56522033" at bounding box center [984, 21] width 512 height 40
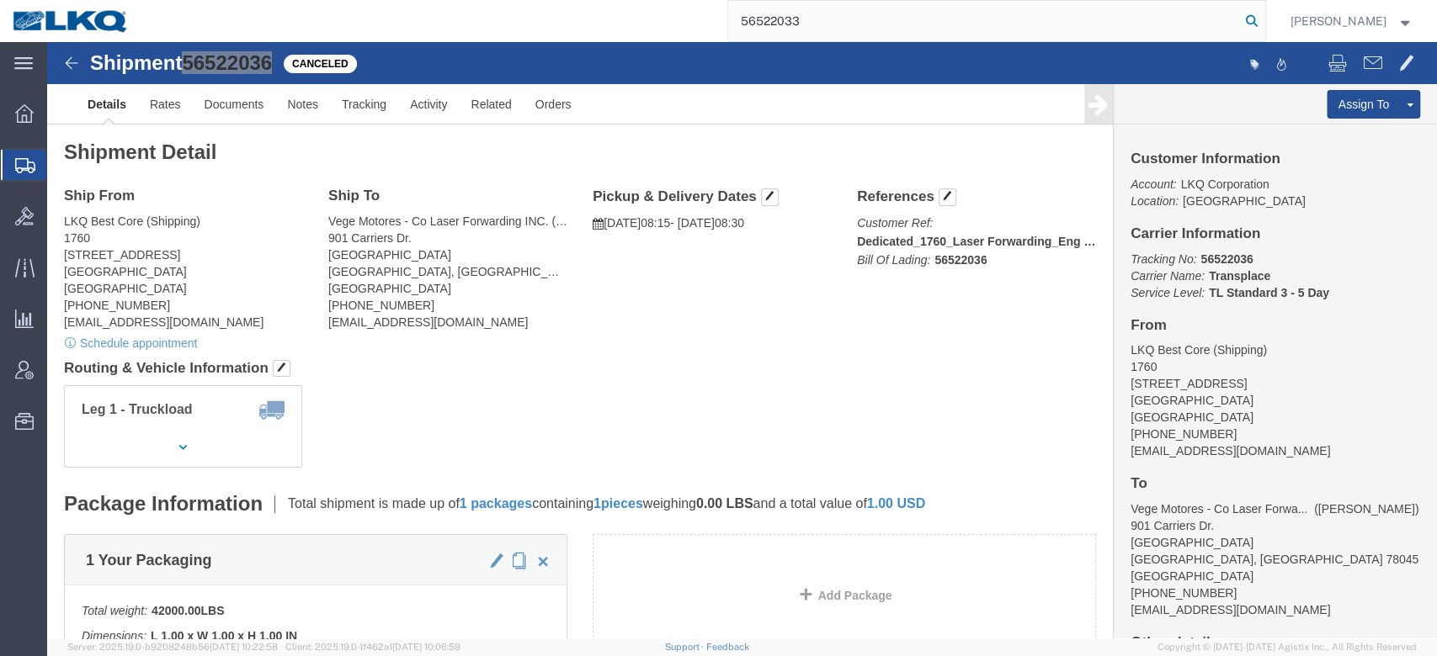
click at [1263, 17] on icon at bounding box center [1252, 21] width 24 height 24
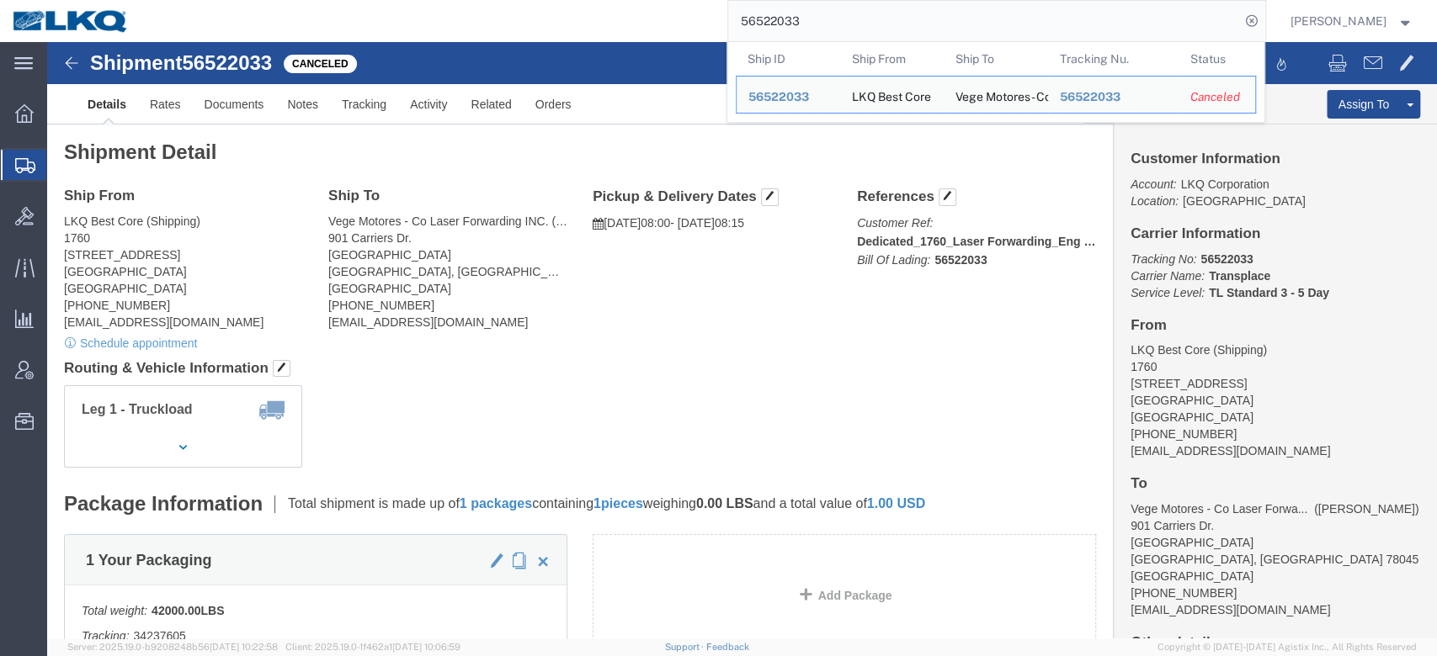
click at [811, 20] on input "56522033" at bounding box center [984, 21] width 512 height 40
paste input "4. 5687534"
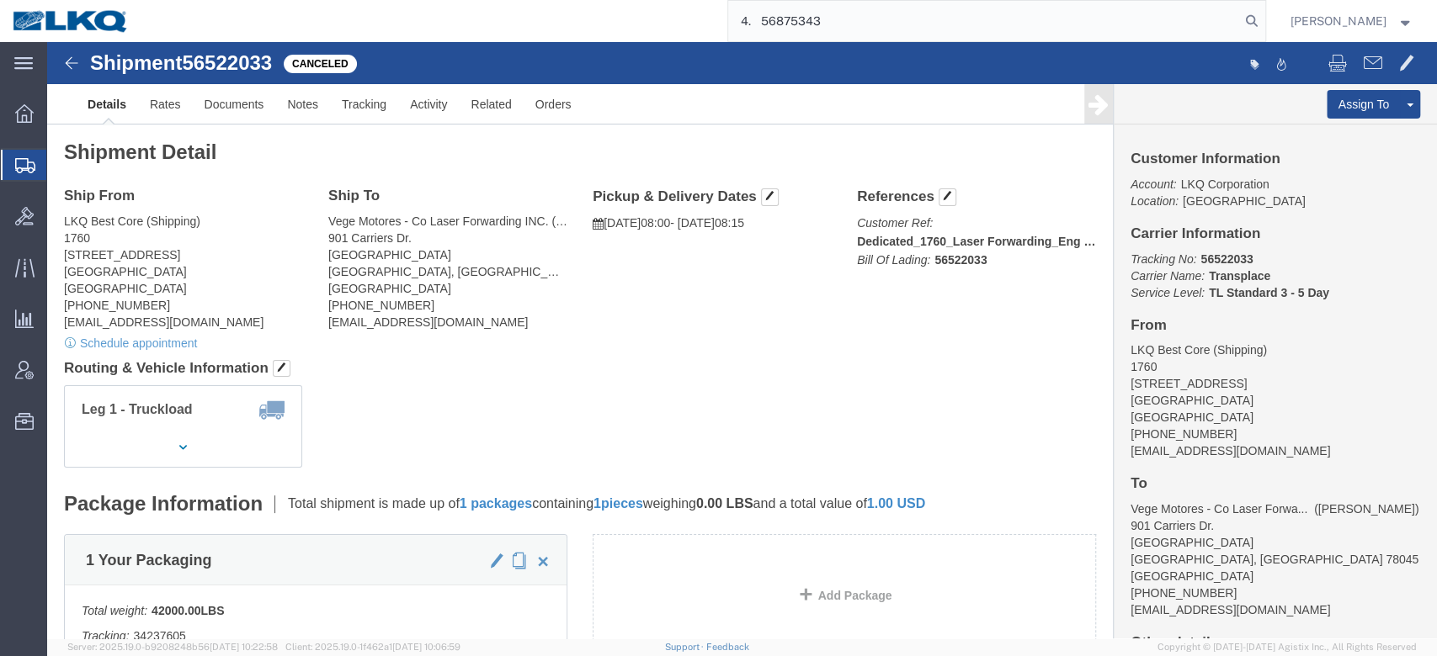
drag, startPoint x: 794, startPoint y: 24, endPoint x: 800, endPoint y: 35, distance: 13.6
click at [799, 31] on input "4. 56875343" at bounding box center [984, 21] width 512 height 40
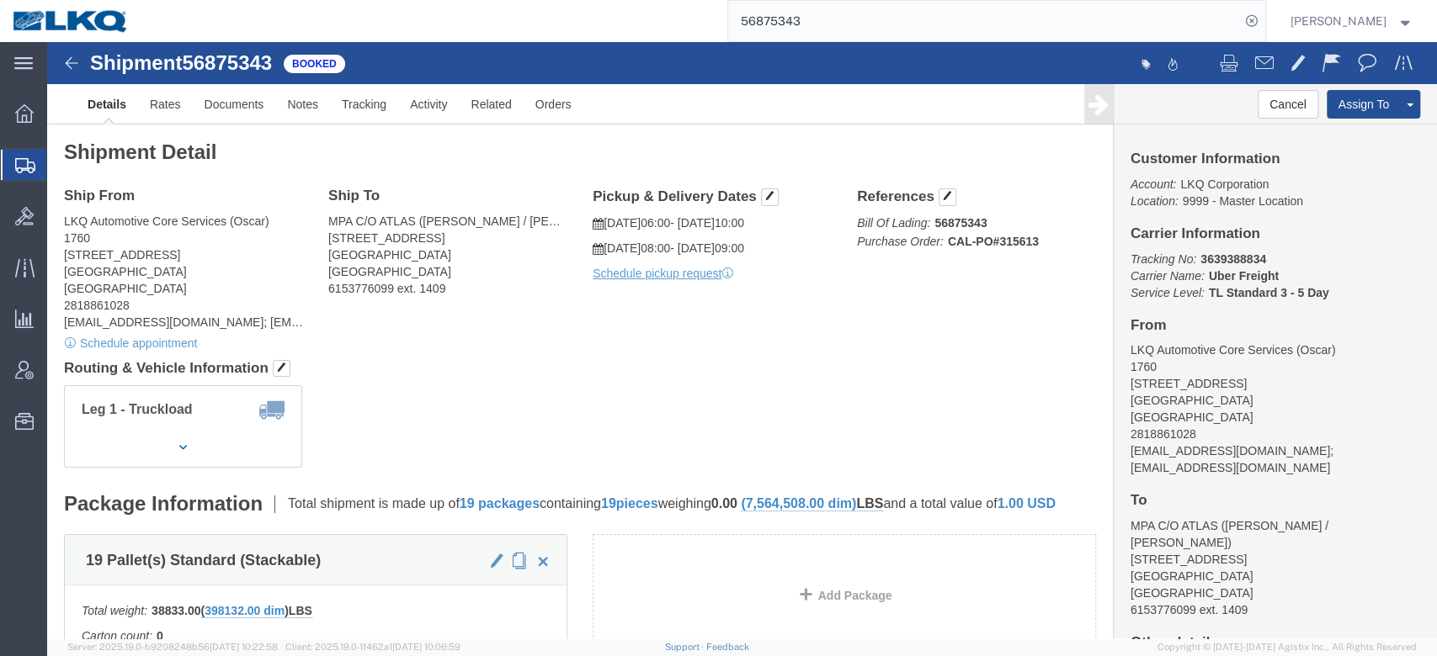
click at [801, 24] on input "56875343" at bounding box center [984, 21] width 512 height 40
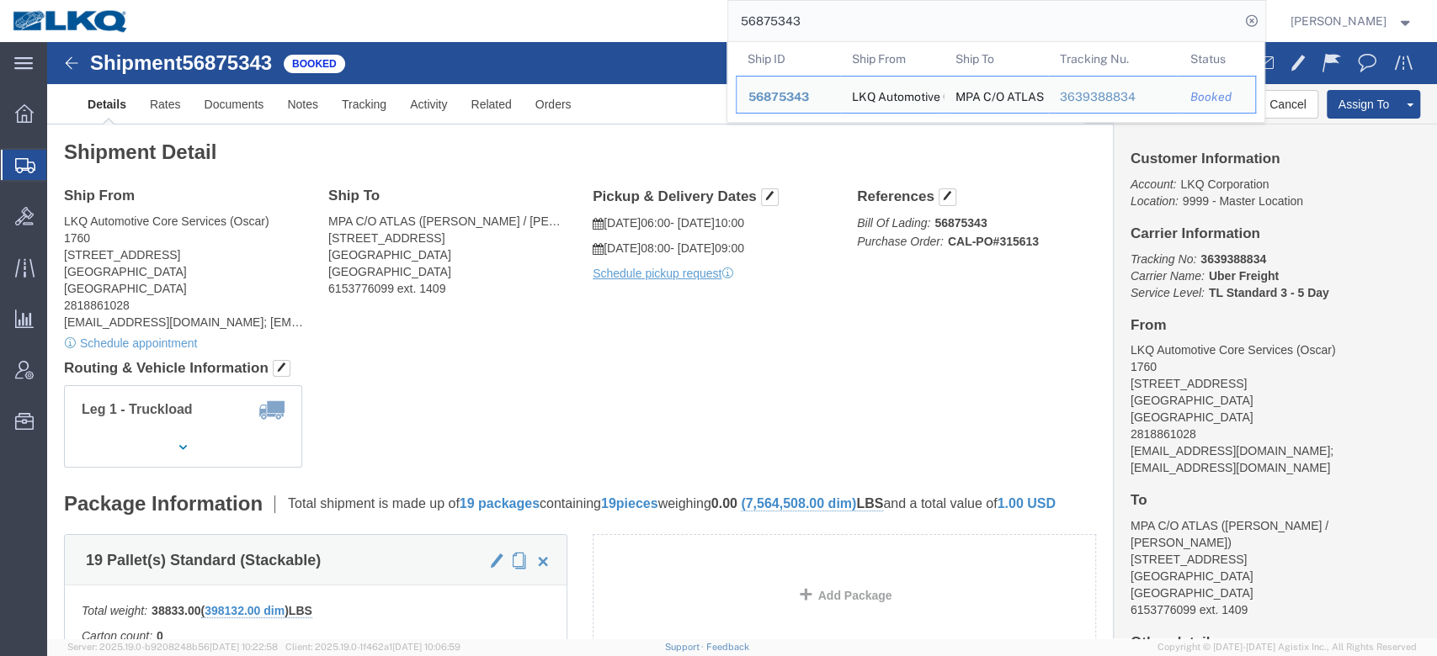
click at [851, 39] on input "56875343" at bounding box center [984, 21] width 512 height 40
paste input ". 56880424"
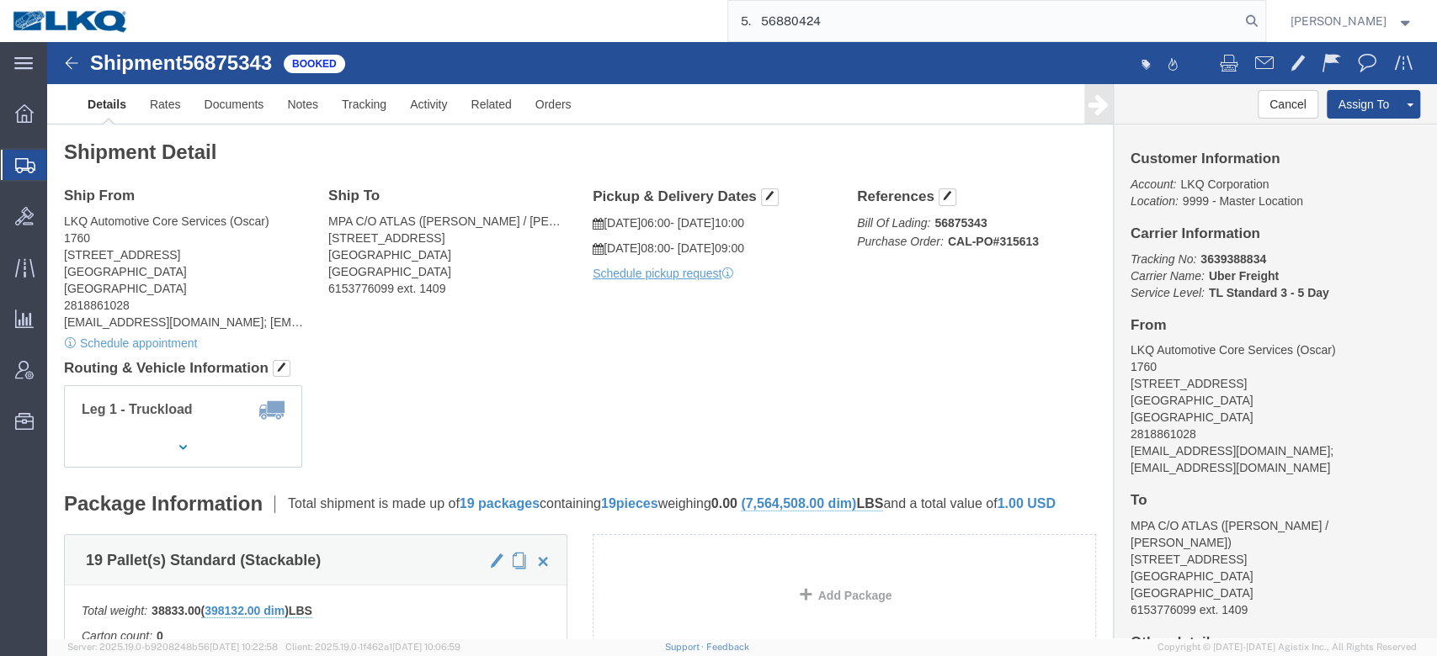
drag, startPoint x: 800, startPoint y: 23, endPoint x: 810, endPoint y: 37, distance: 18.0
click at [801, 25] on input "5. 56880424" at bounding box center [984, 21] width 512 height 40
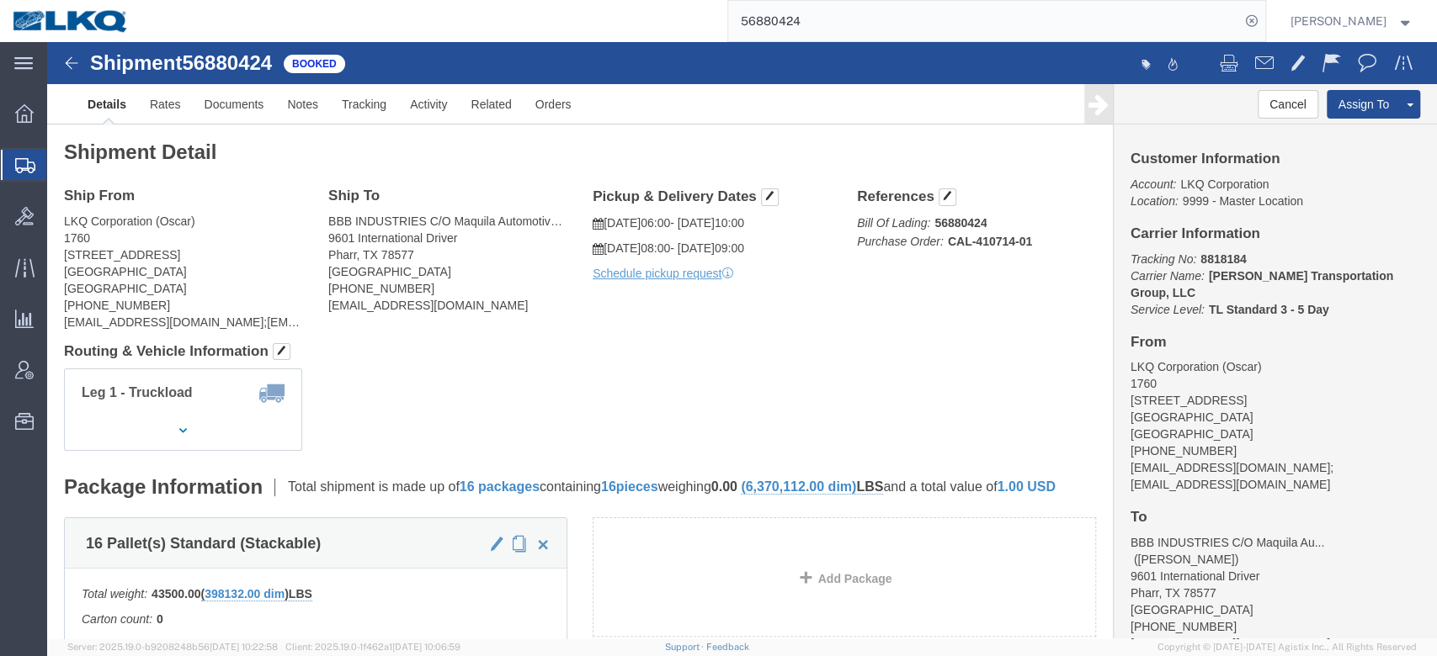
click span "56880424"
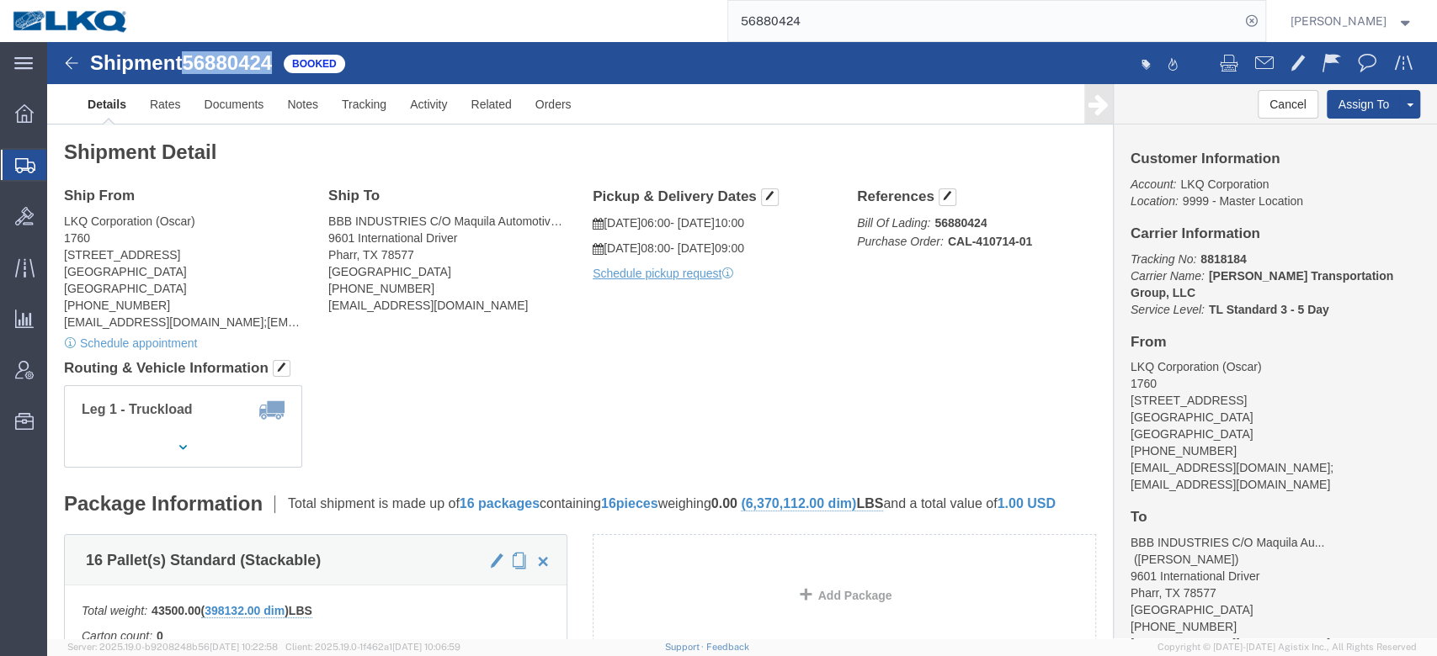
copy span "56880424"
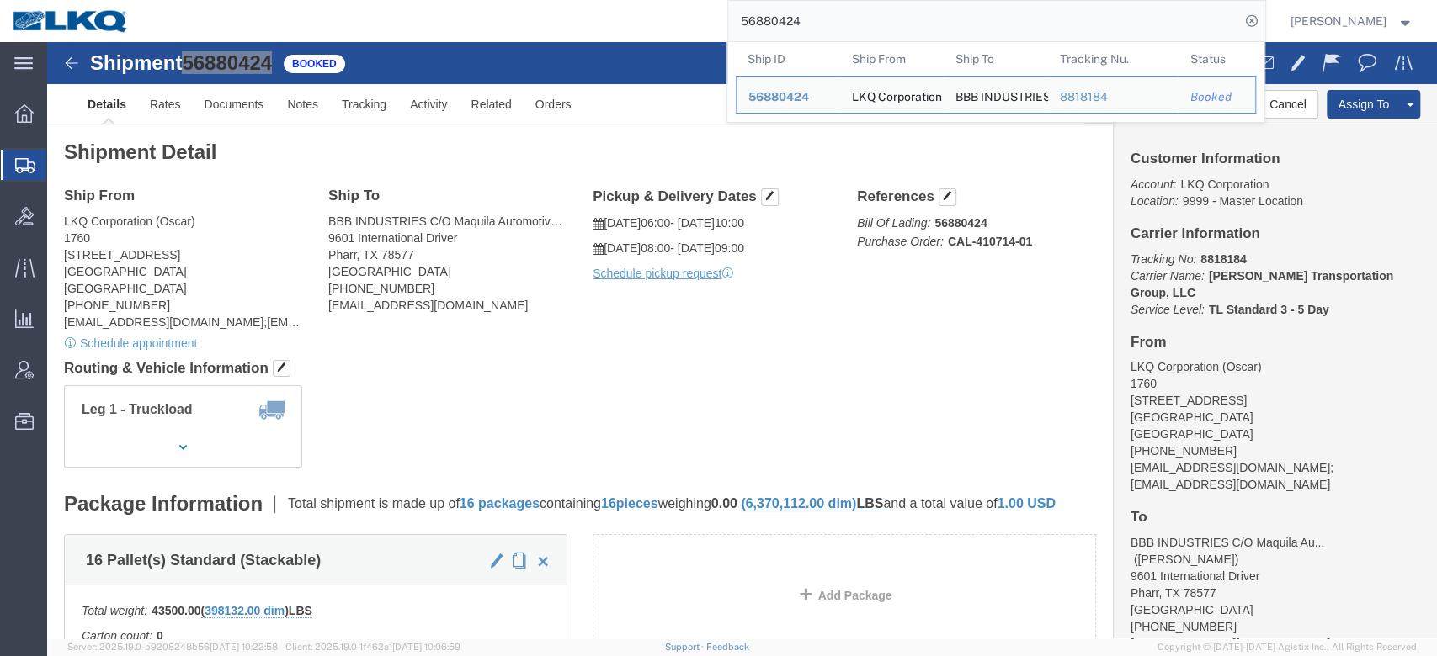
click at [840, 6] on input "56880424" at bounding box center [984, 21] width 512 height 40
paste input "6. 56880622"
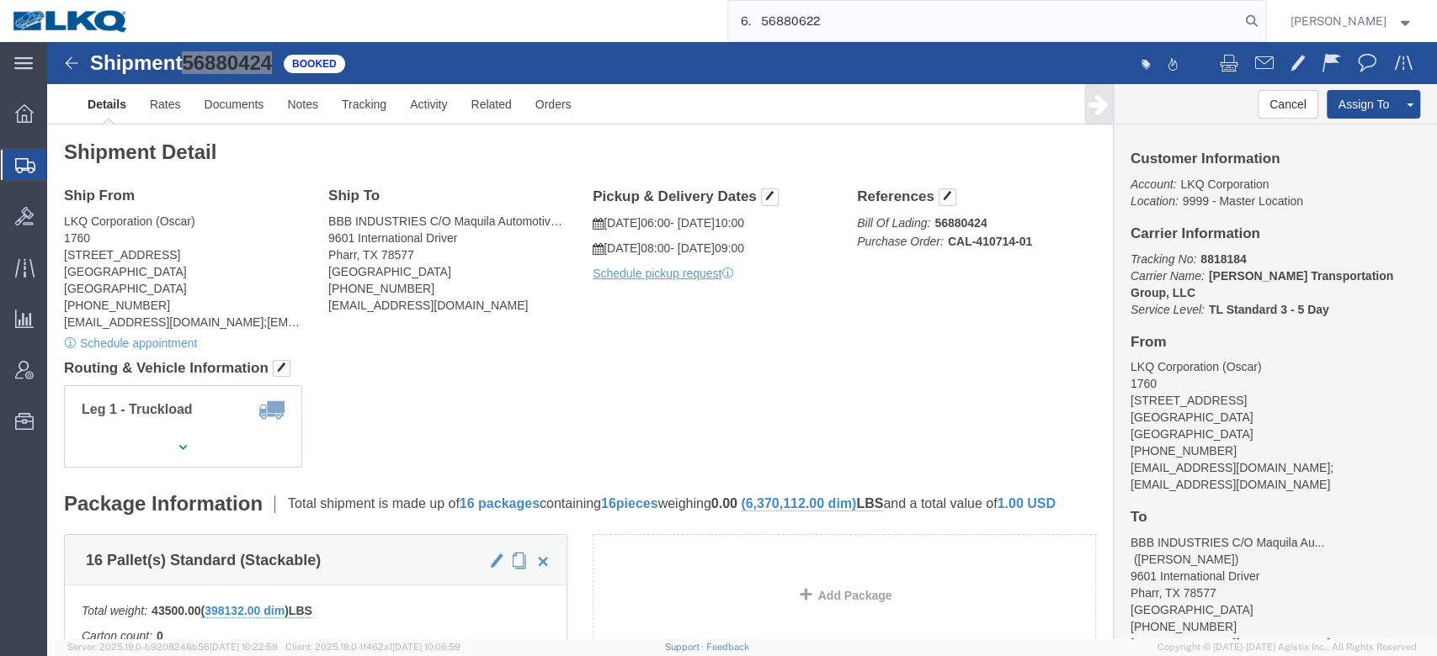
drag, startPoint x: 800, startPoint y: 19, endPoint x: 805, endPoint y: 34, distance: 15.7
click at [797, 22] on input "6. 56880622" at bounding box center [984, 21] width 512 height 40
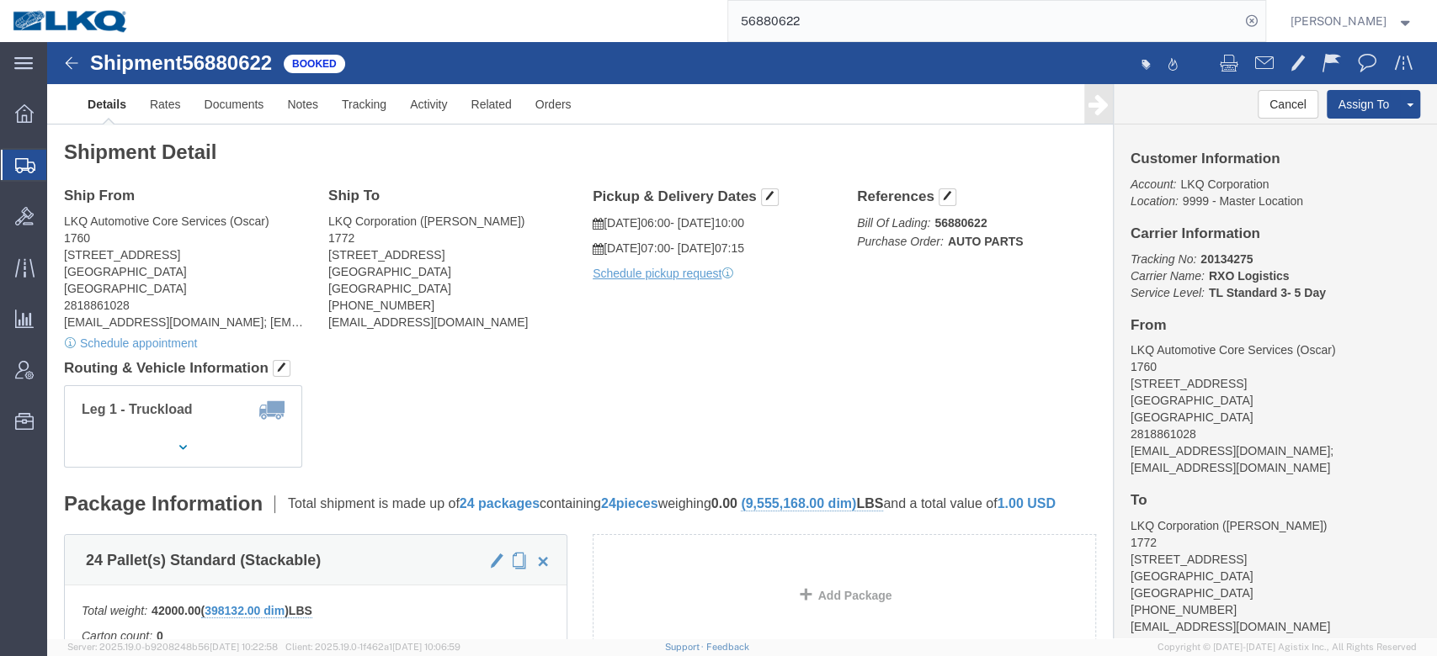
click span "56880622"
drag, startPoint x: 205, startPoint y: 24, endPoint x: 372, endPoint y: 77, distance: 174.9
click span "56880622"
copy span "56880622"
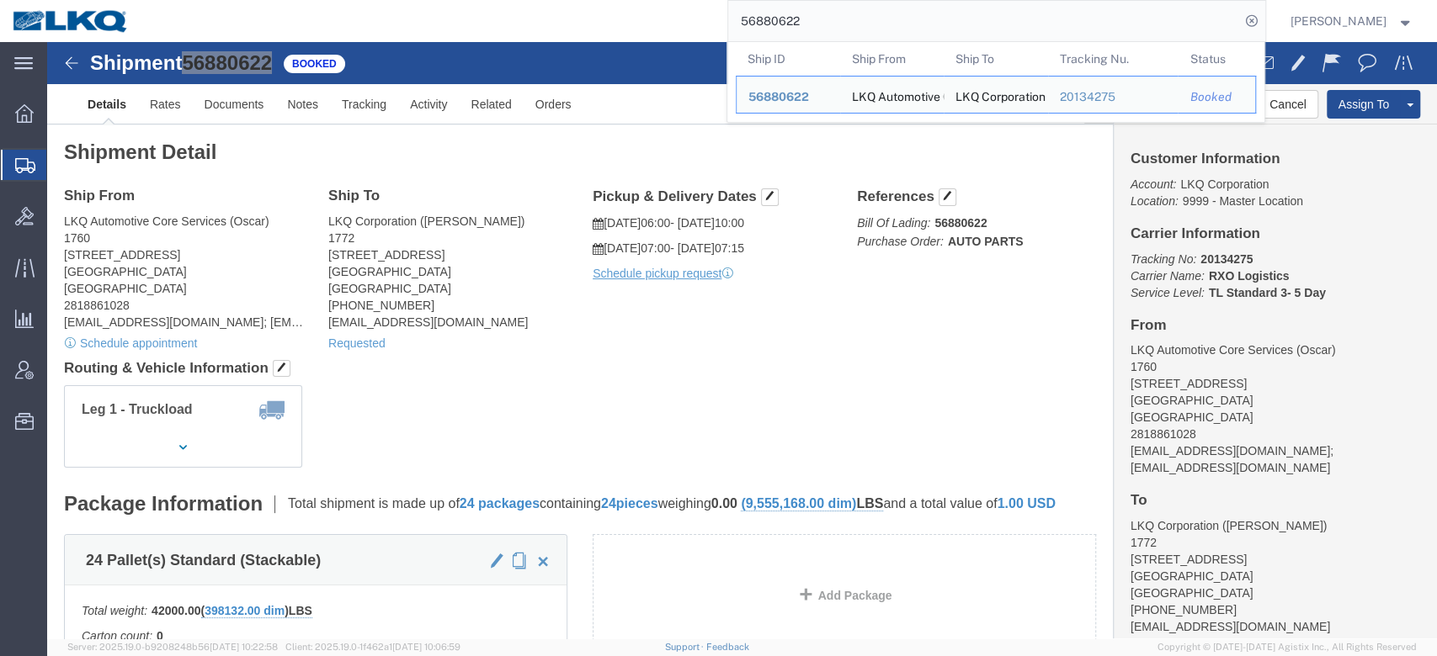
click at [805, 32] on input "56880622" at bounding box center [984, 21] width 512 height 40
paste input "7. 56848418"
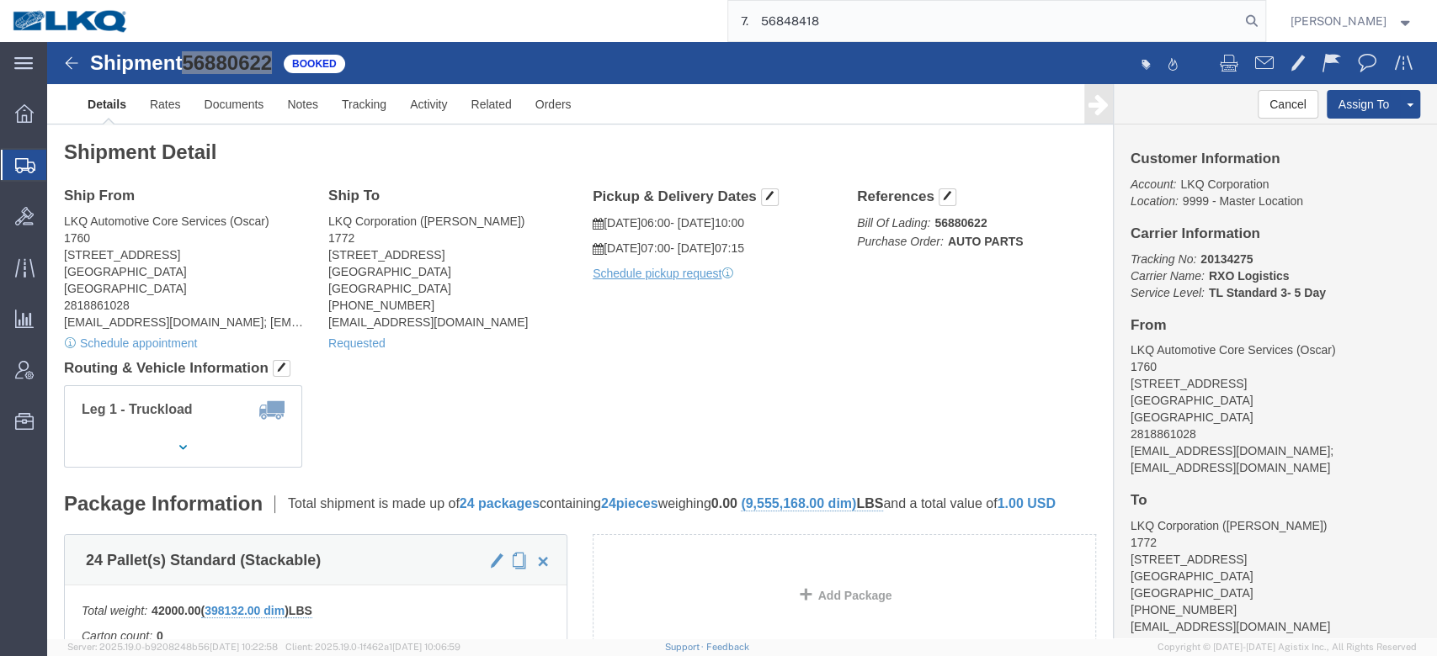
click at [791, 31] on input "7. 56848418" at bounding box center [984, 21] width 512 height 40
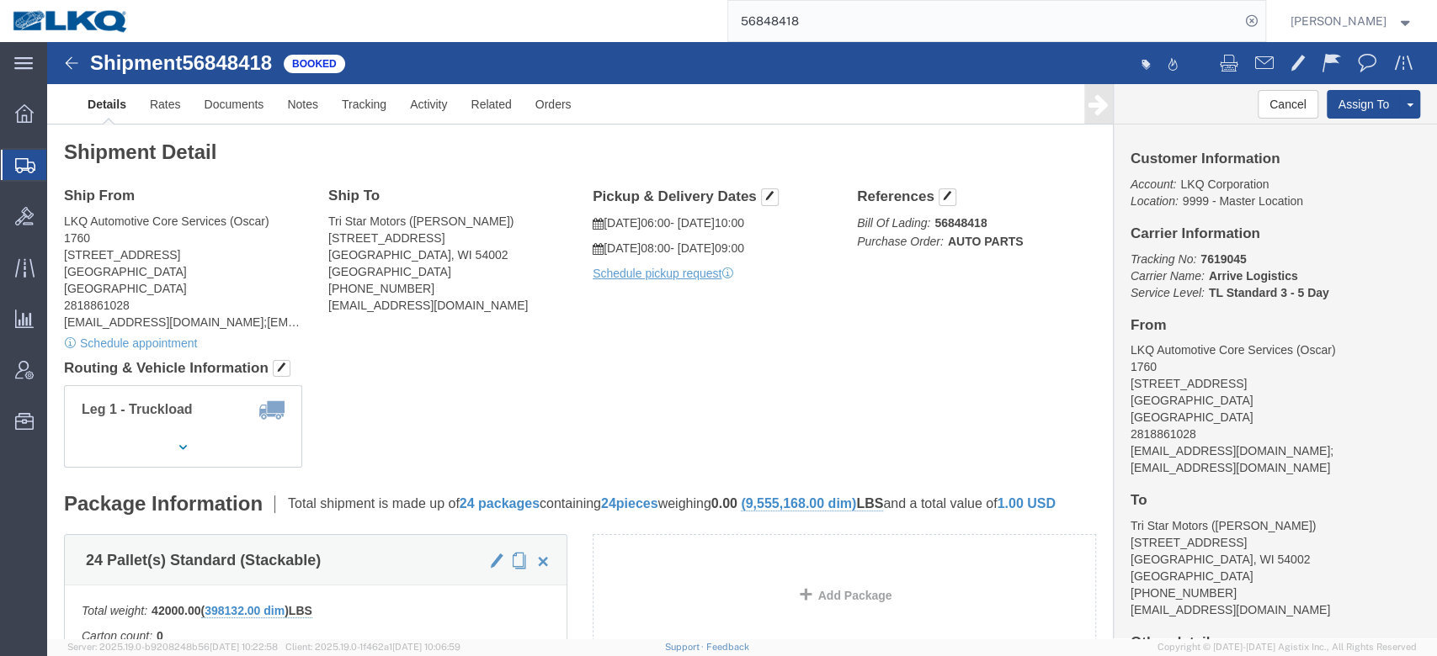
click span "56848418"
drag, startPoint x: 195, startPoint y: 18, endPoint x: 236, endPoint y: 62, distance: 60.2
click span "56848418"
copy span "56848418"
click at [834, 30] on input "56848418" at bounding box center [984, 21] width 512 height 40
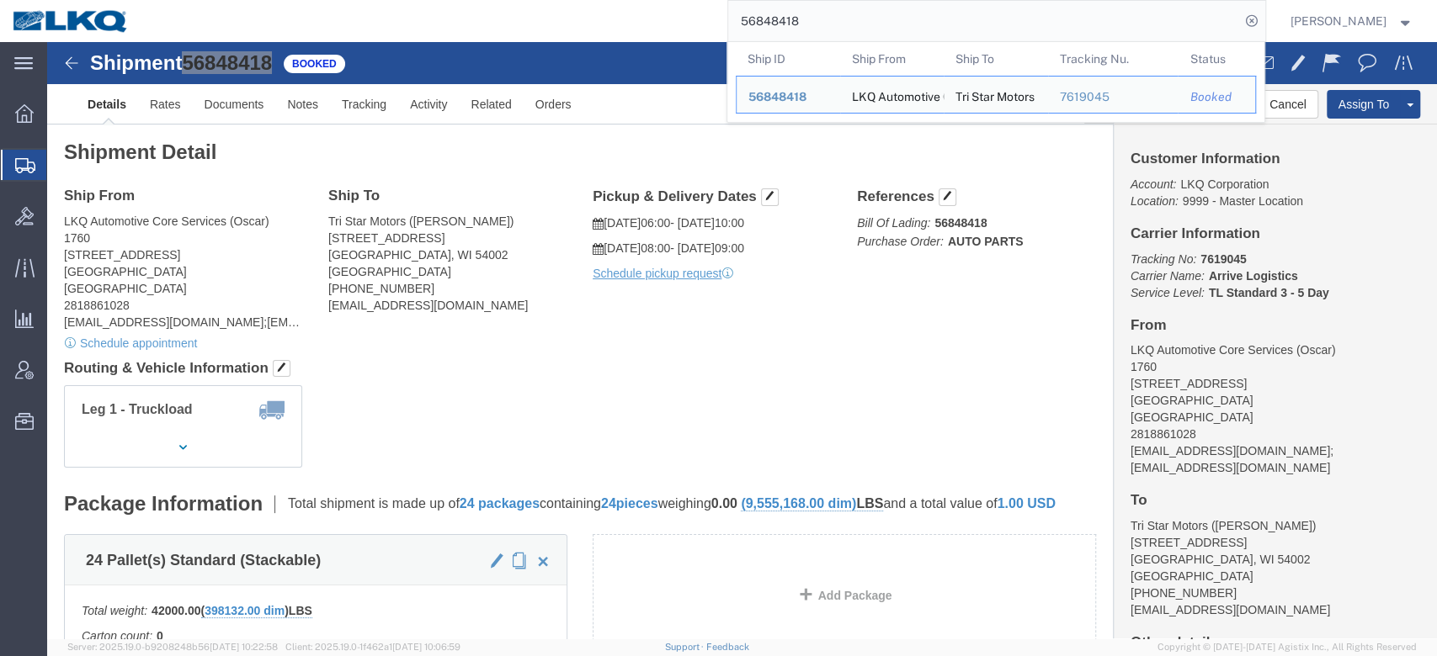
click at [834, 30] on input "56848418" at bounding box center [984, 21] width 512 height 40
paste input "66292"
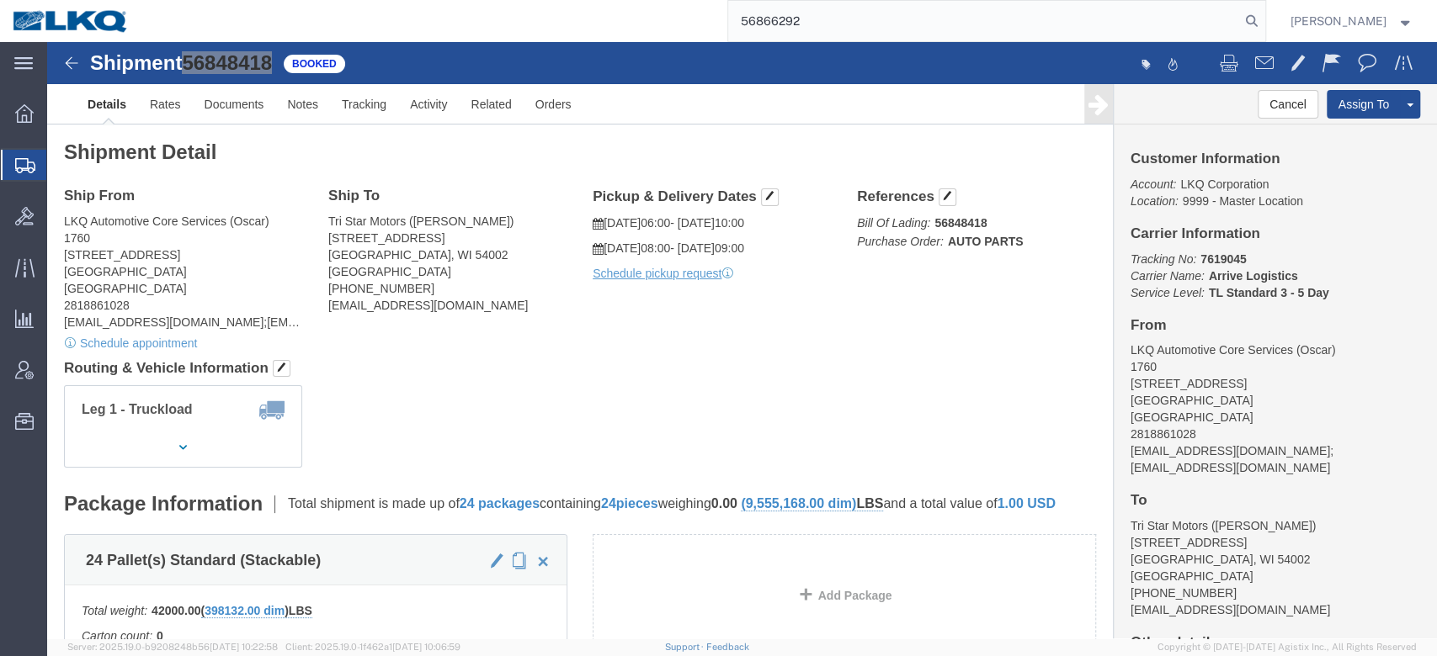
click at [1240, 22] on input "56866292" at bounding box center [984, 21] width 512 height 40
click at [1263, 24] on icon at bounding box center [1252, 21] width 24 height 24
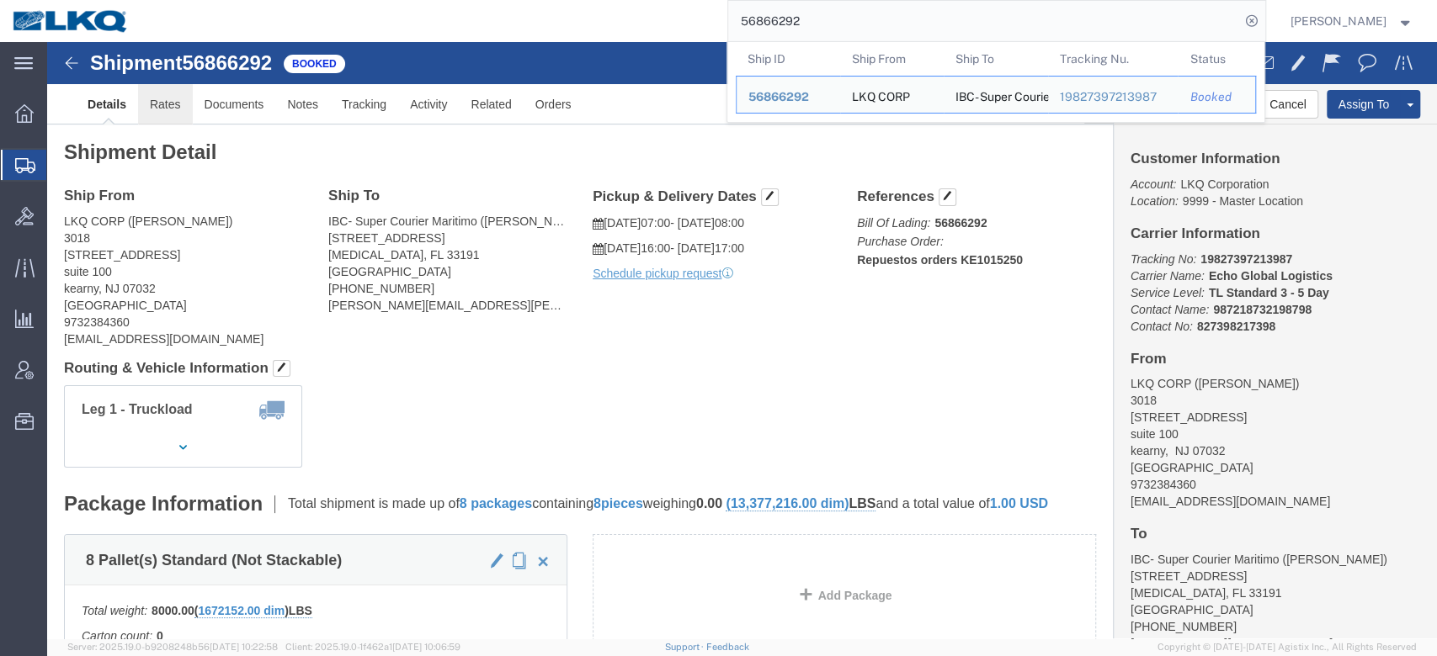
click link "Rates"
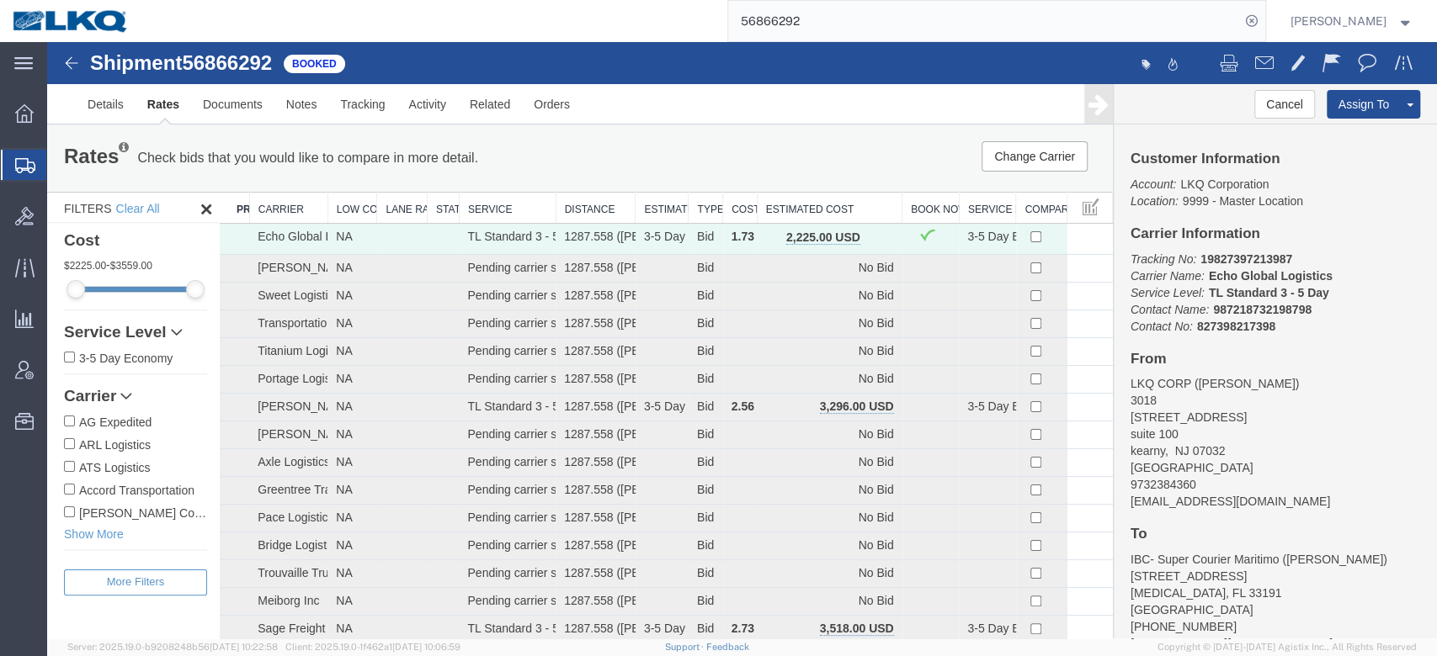
click at [832, 22] on input "56866292" at bounding box center [984, 21] width 512 height 40
type input "56878240"
click at [1263, 19] on icon at bounding box center [1252, 21] width 24 height 24
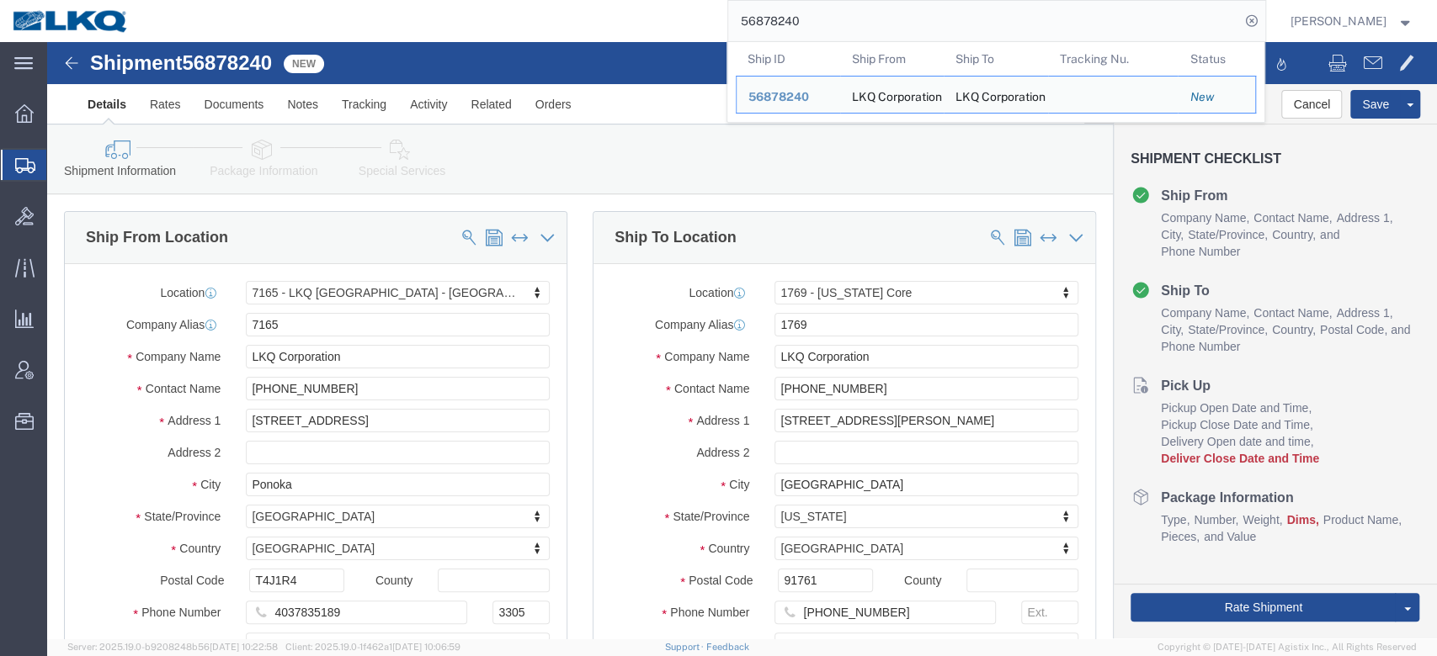
select select "28146"
select select "28716"
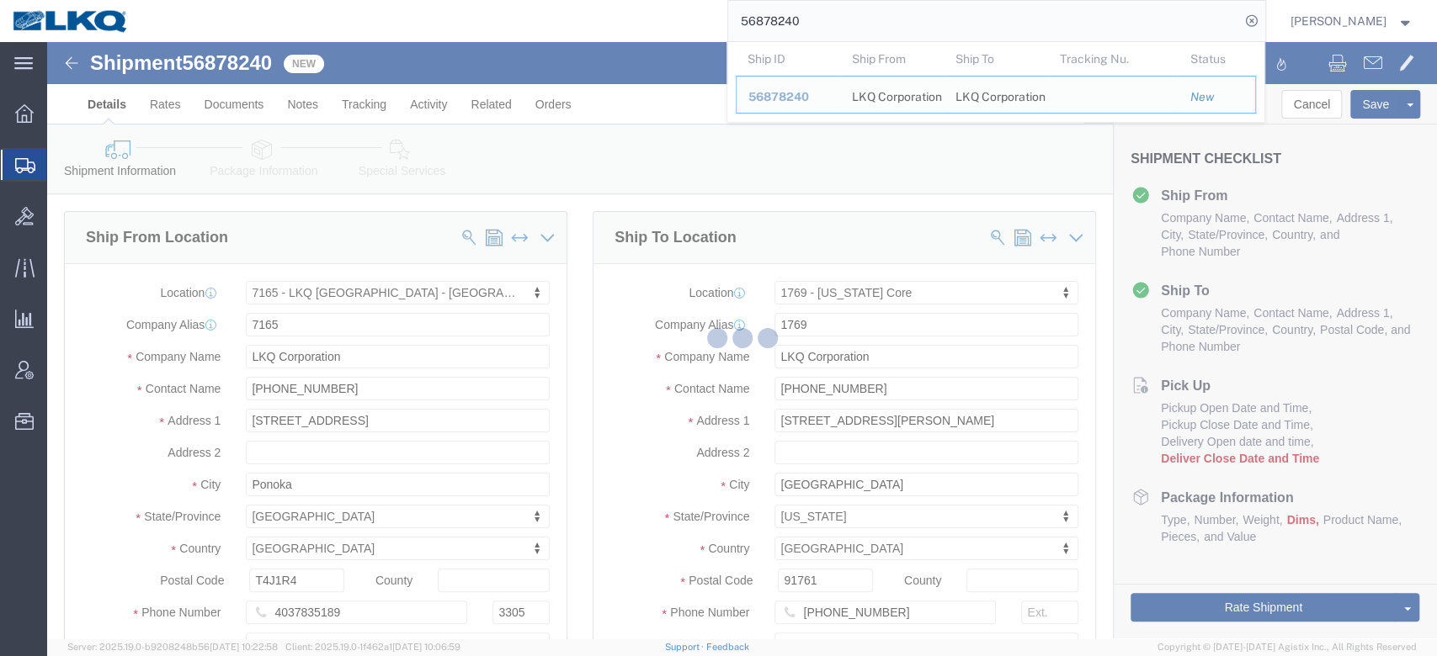
scroll to position [673, 0]
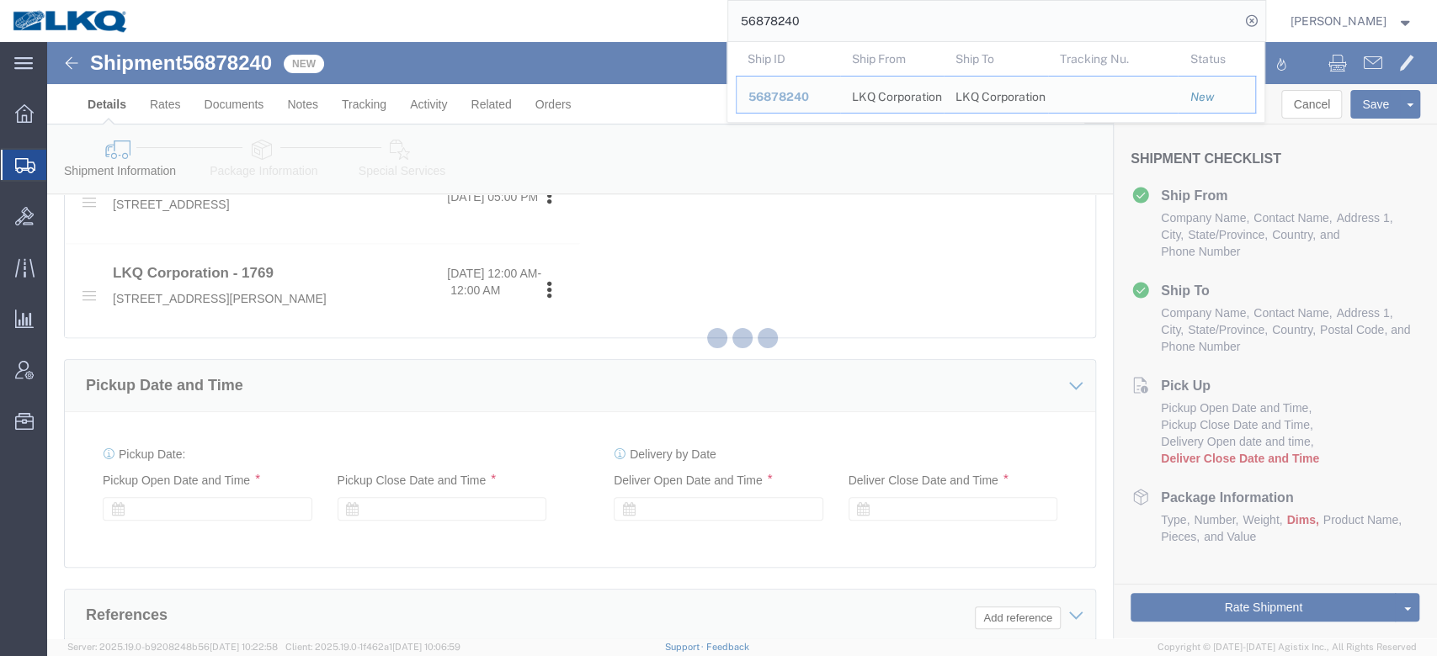
click div
click at [321, 535] on div at bounding box center [742, 340] width 1390 height 597
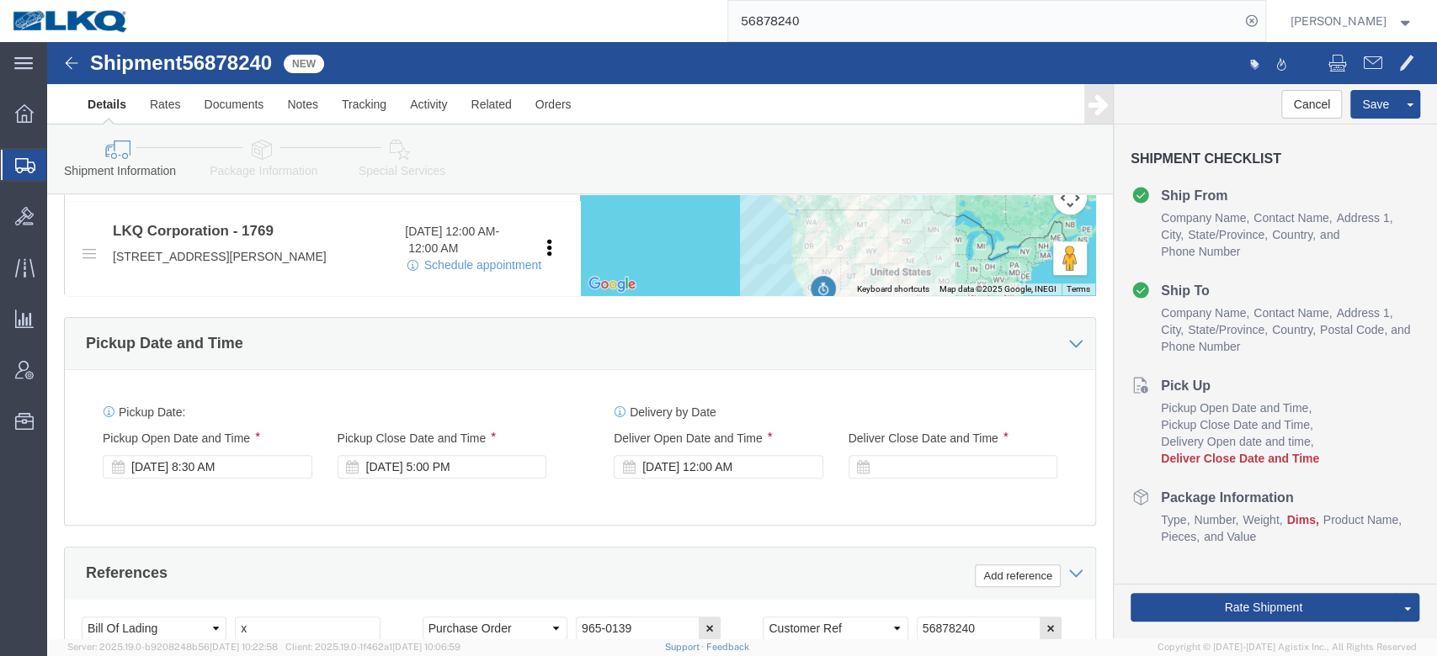
scroll to position [785, 0]
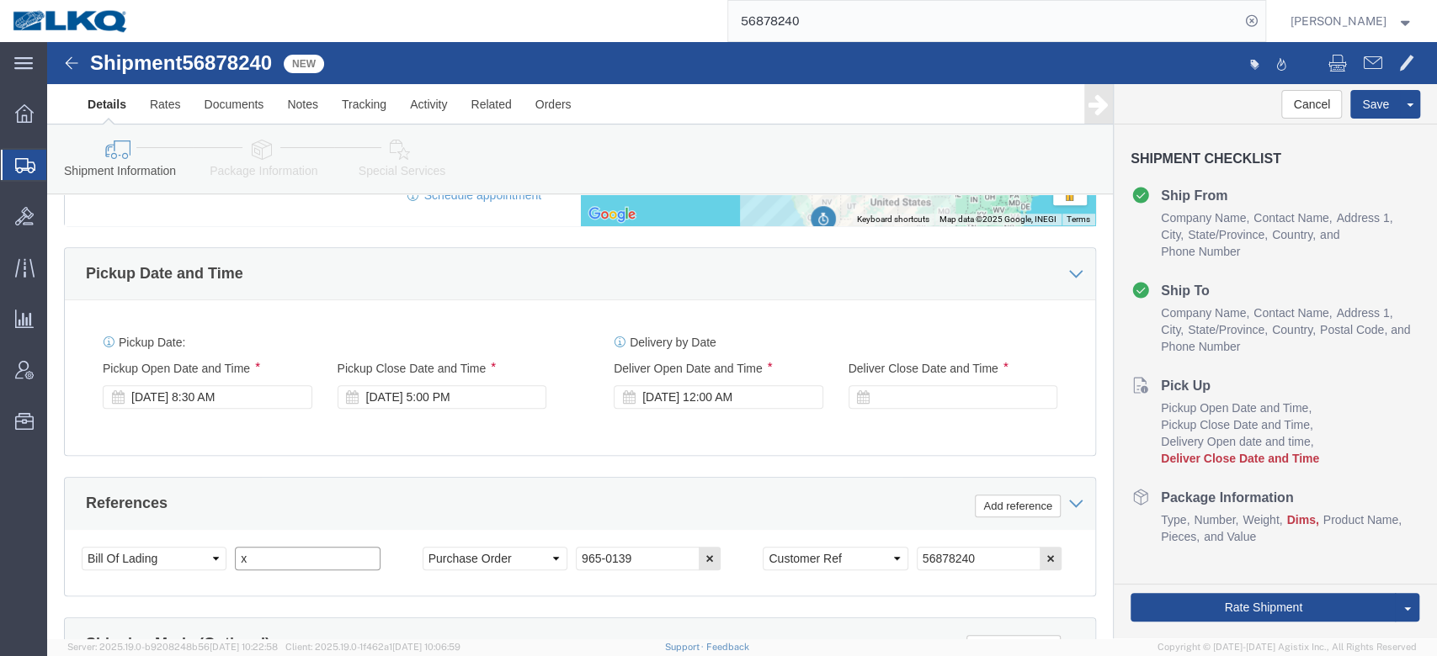
click input "x"
paste input "56878240"
type input "56878240"
click link "Schedule appointment"
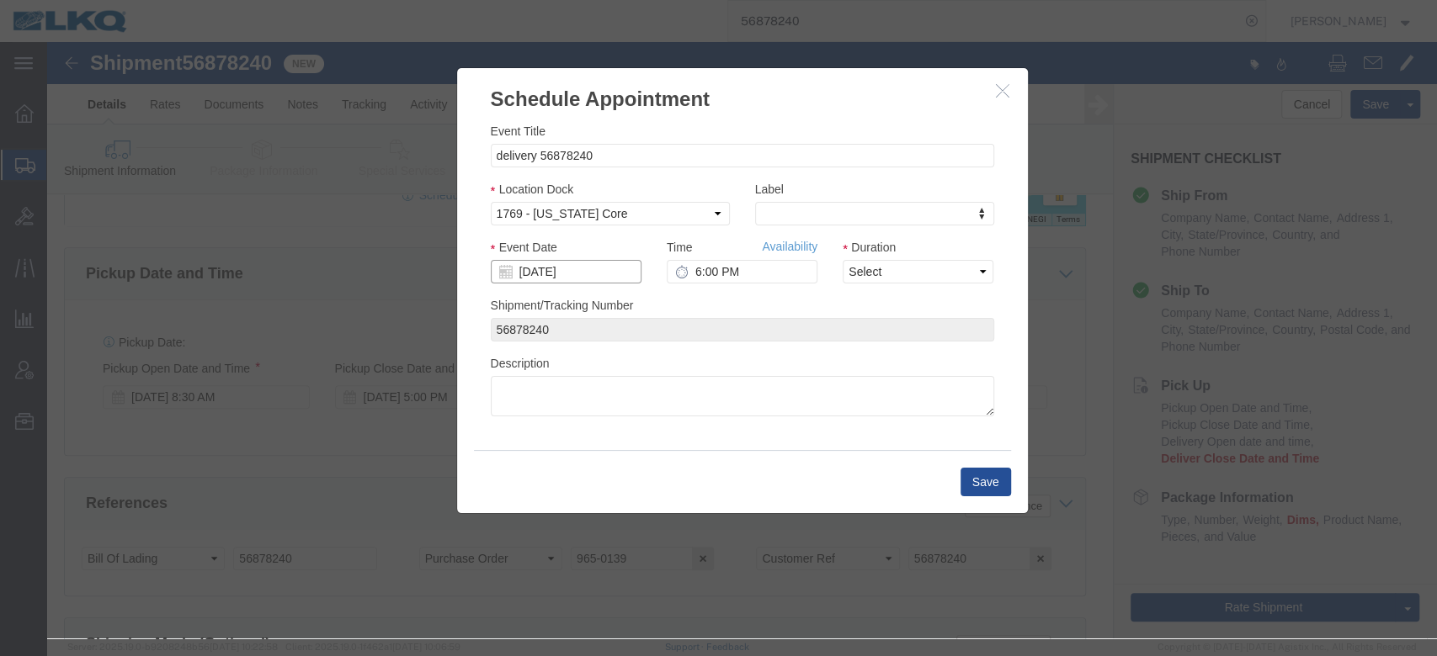
click input "[DATE]"
drag, startPoint x: 479, startPoint y: 407, endPoint x: 492, endPoint y: 399, distance: 15.2
click td "29"
click input "6:00 PM"
type input "7:00 AM"
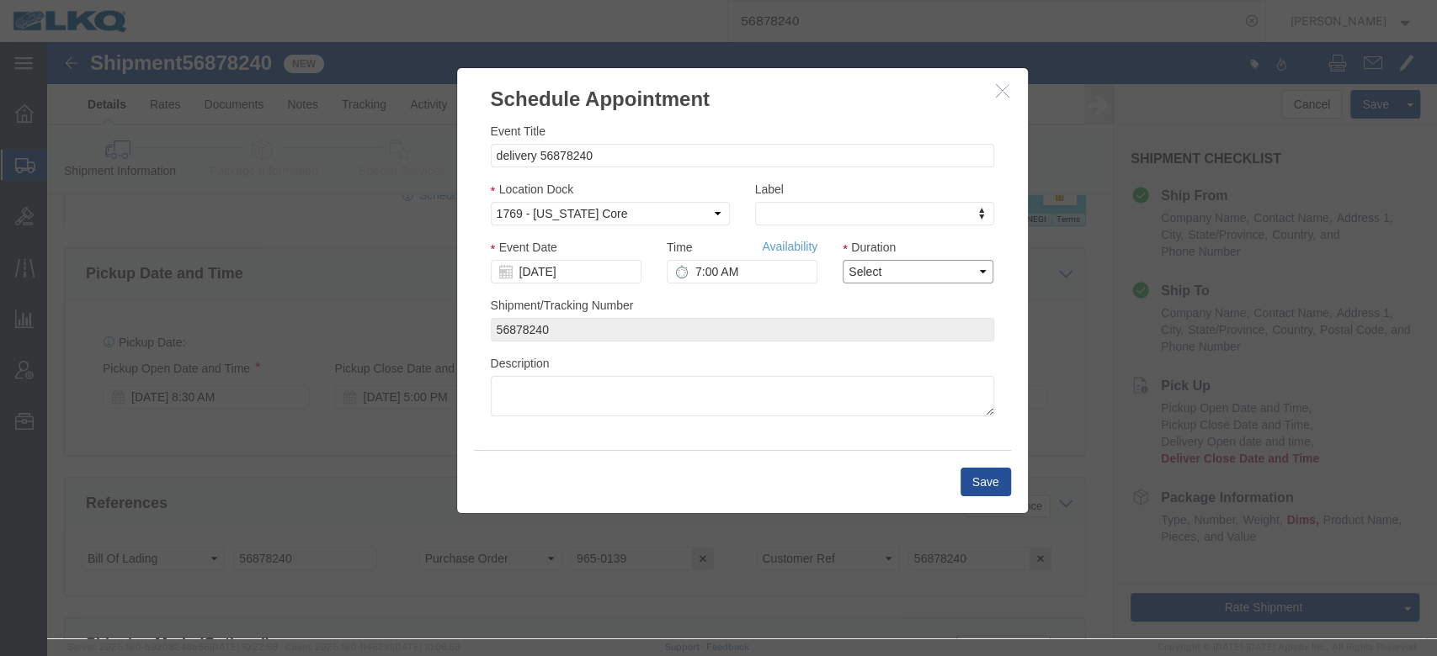
click select "Select 15 min 30 min 45 min 1 hr 2 hr 3 hr 4 hr"
select select "15"
click select "Select 15 min 30 min 45 min 1 hr 2 hr 3 hr 4 hr"
click button "Save"
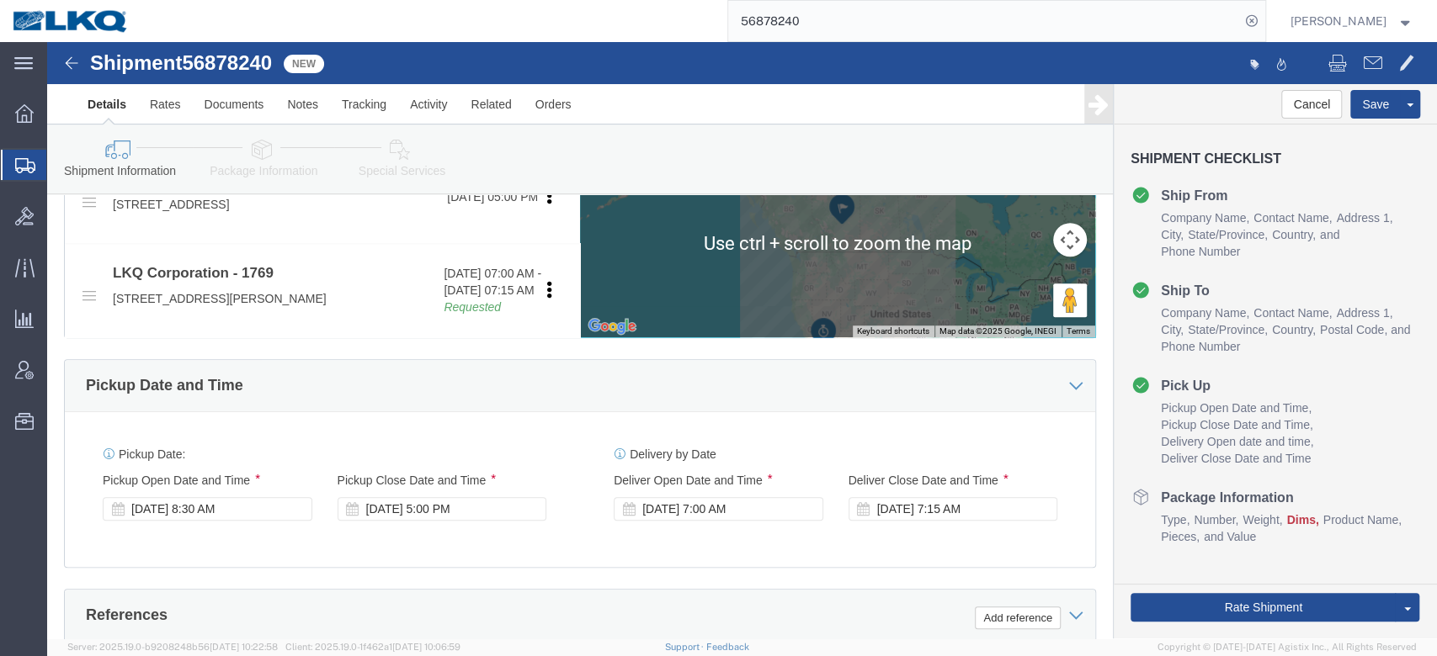
click div "[DATE] 5:00 PM"
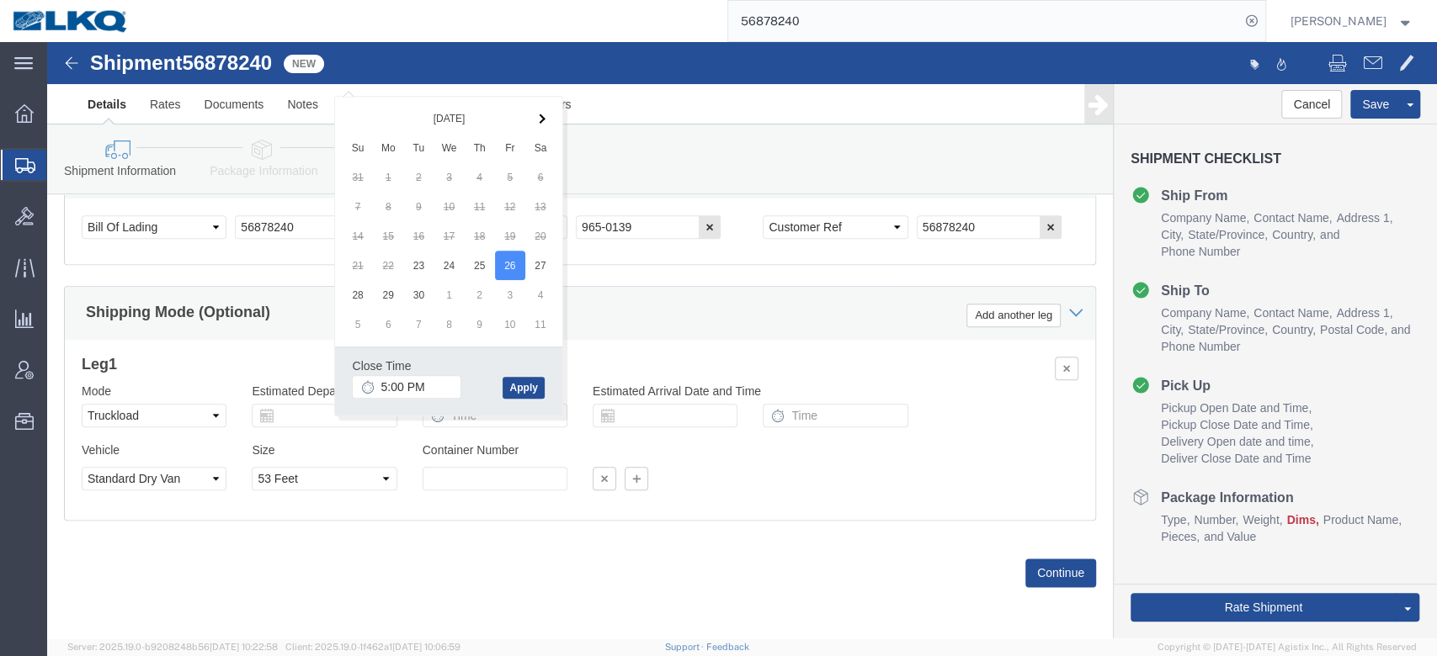
drag, startPoint x: 678, startPoint y: 245, endPoint x: 501, endPoint y: 308, distance: 187.7
click div "Shipping Mode (Optional) Add another leg"
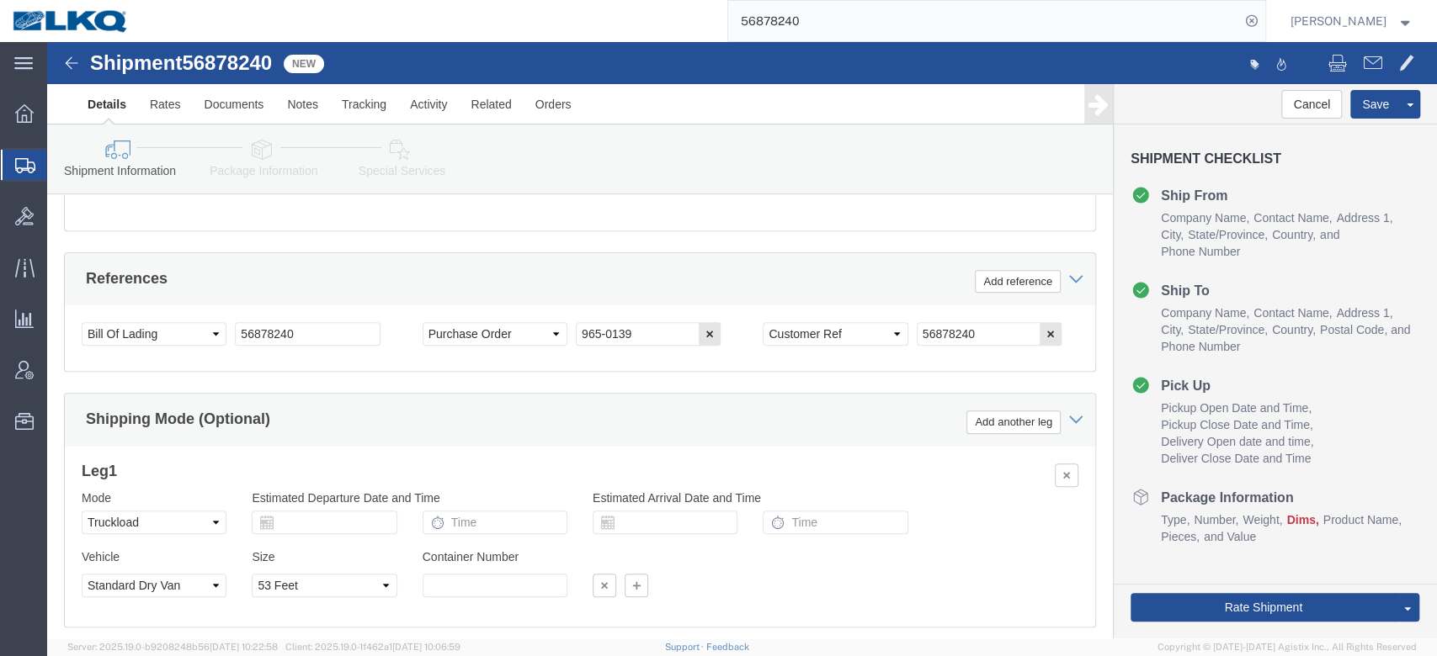
scroll to position [794, 0]
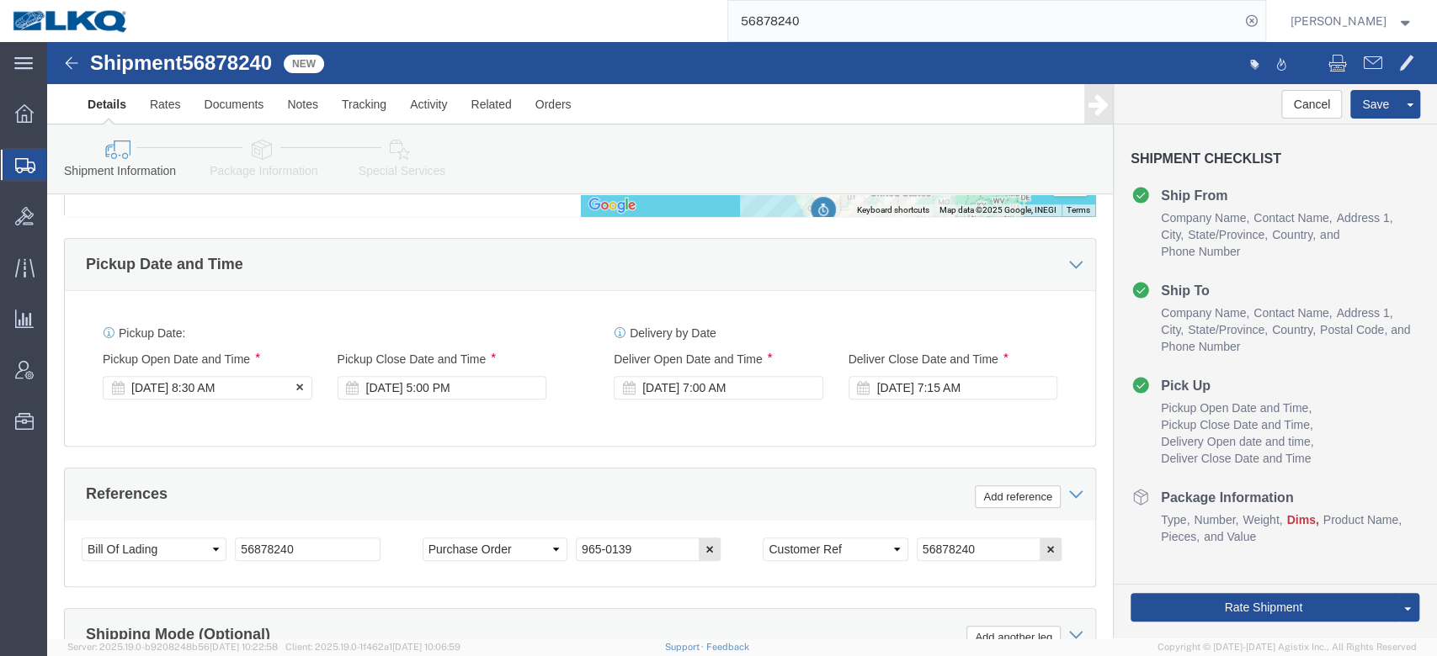
click div "Sep 23 2025 8:30 AM"
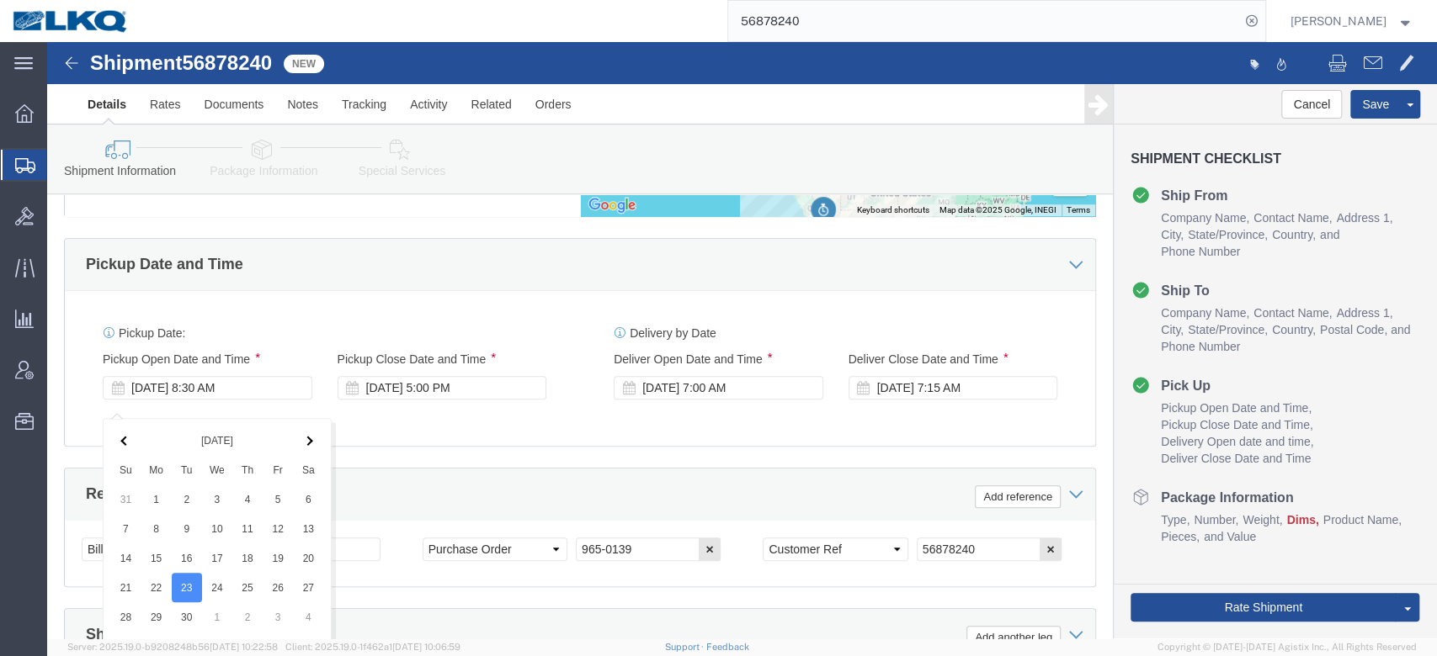
scroll to position [1131, 0]
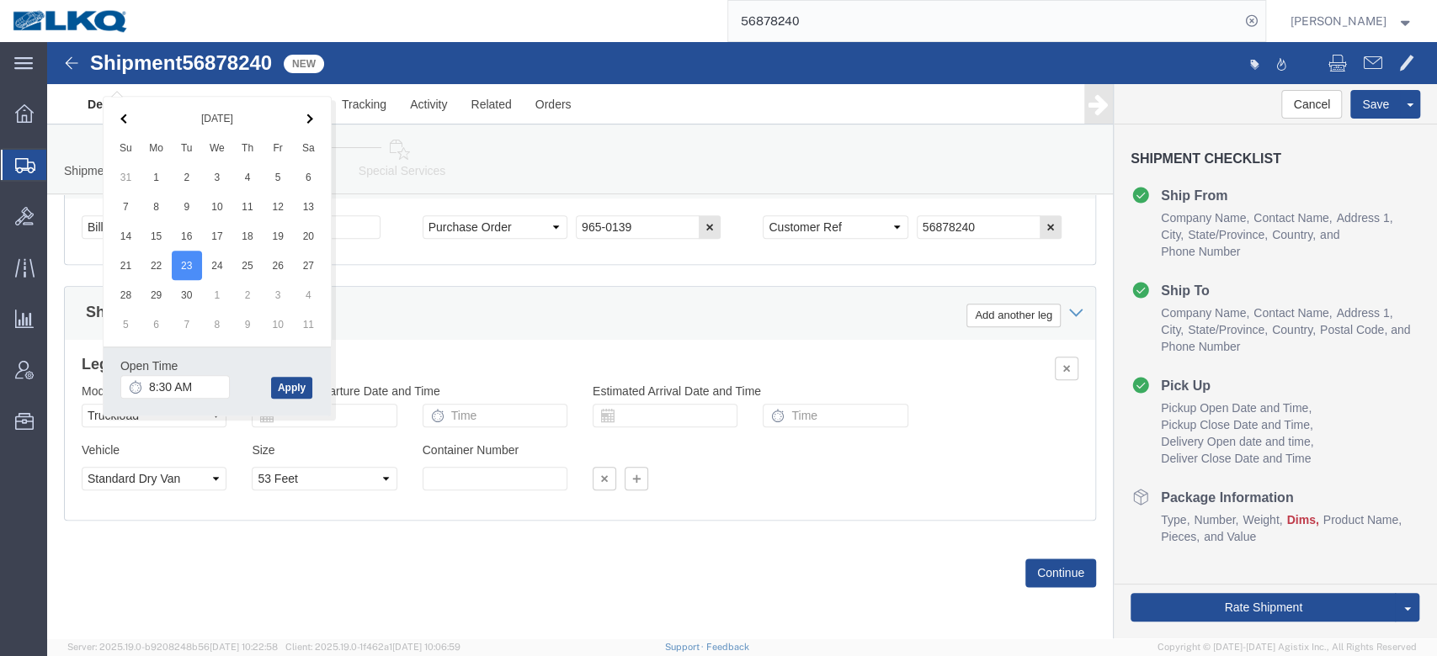
click div "Shipping Mode (Optional) Add another leg"
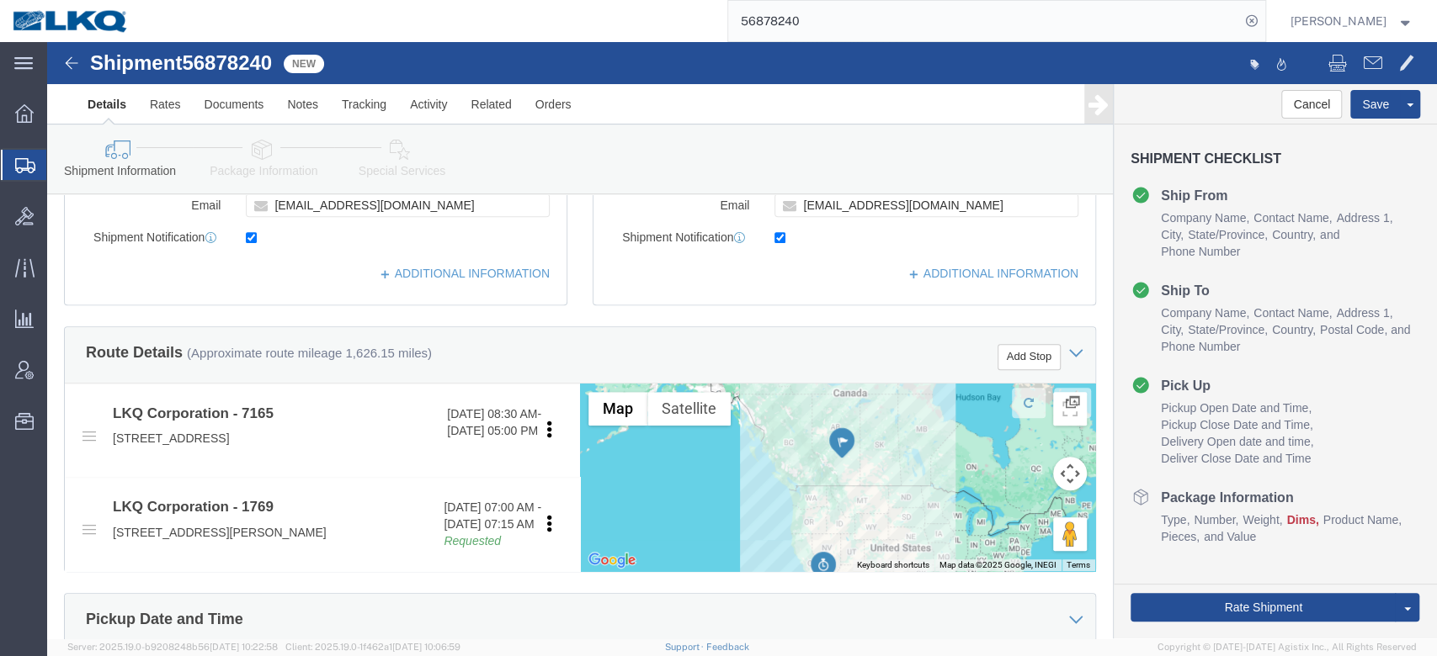
scroll to position [8, 0]
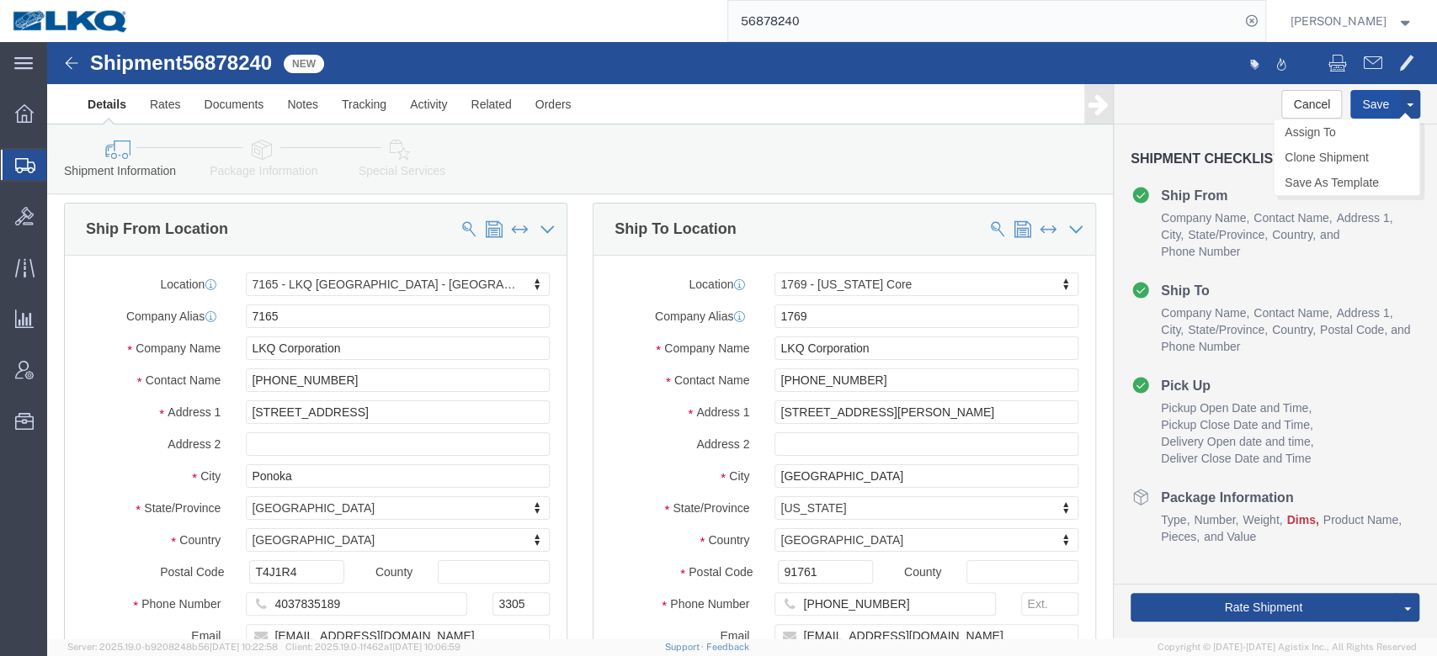
click button "Save"
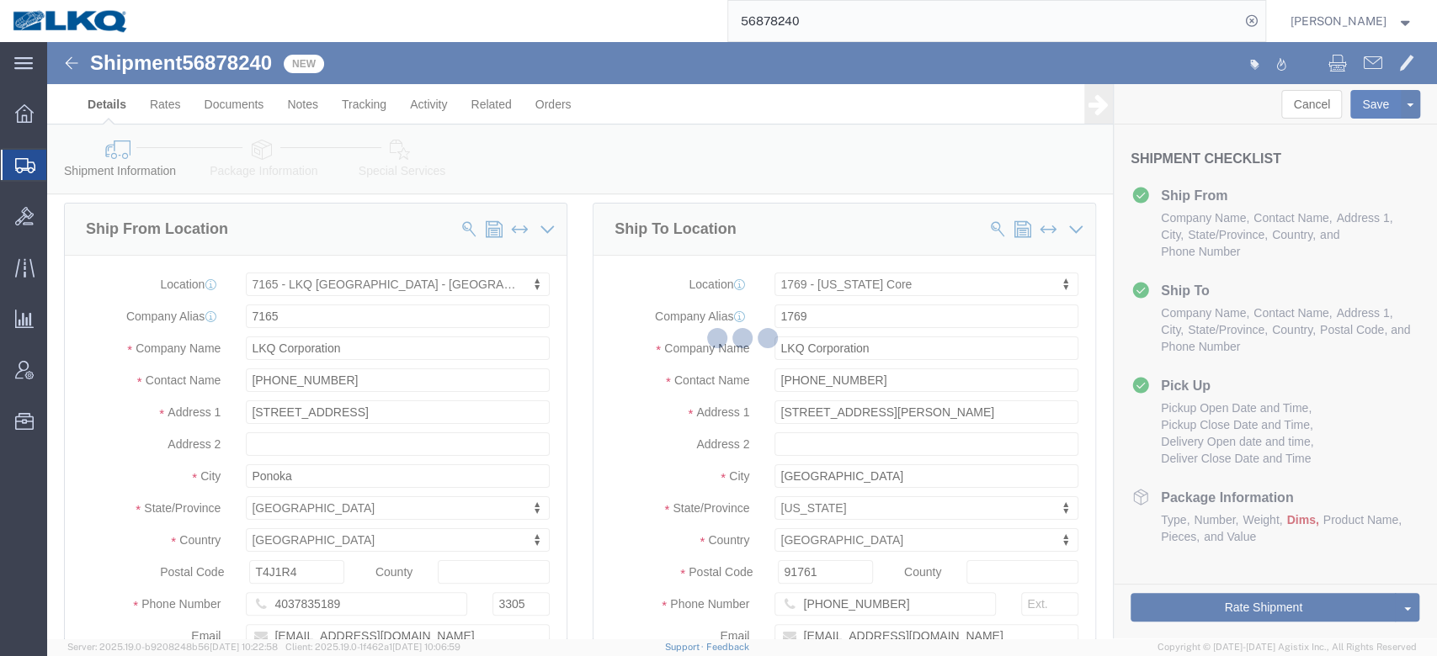
type button "Save"
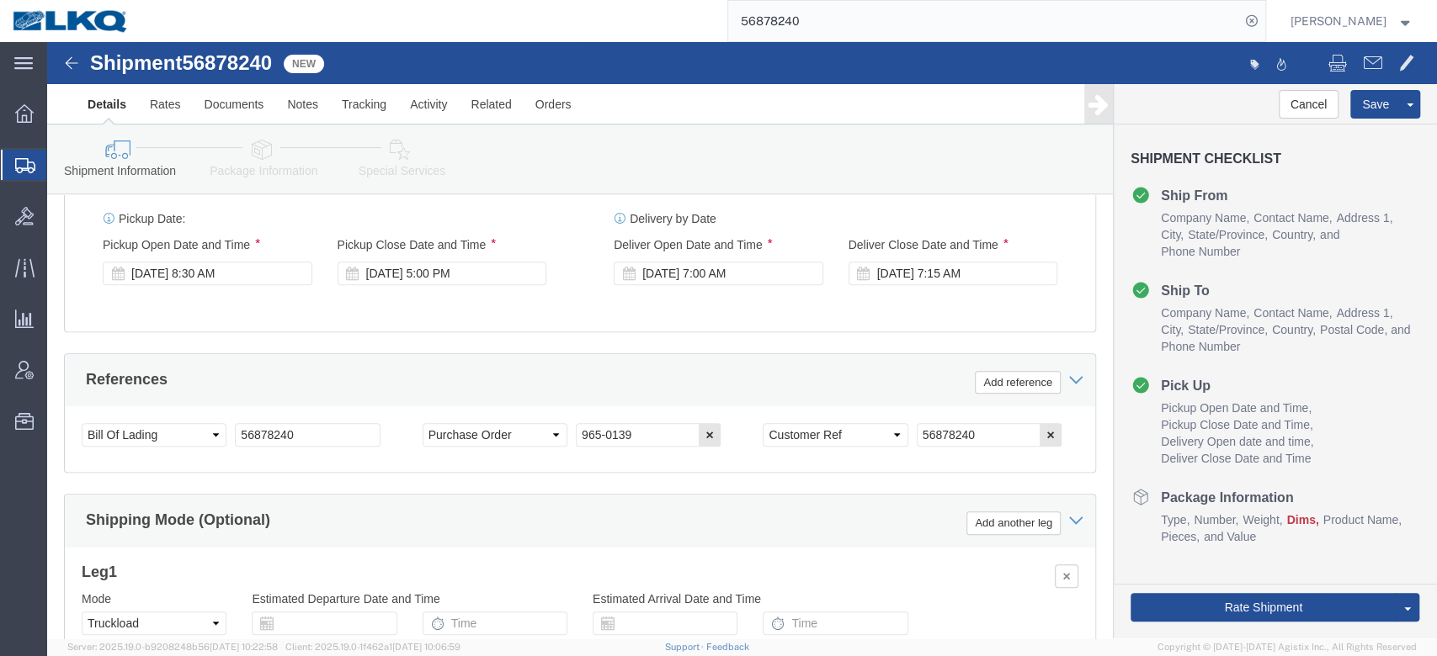
scroll to position [1131, 0]
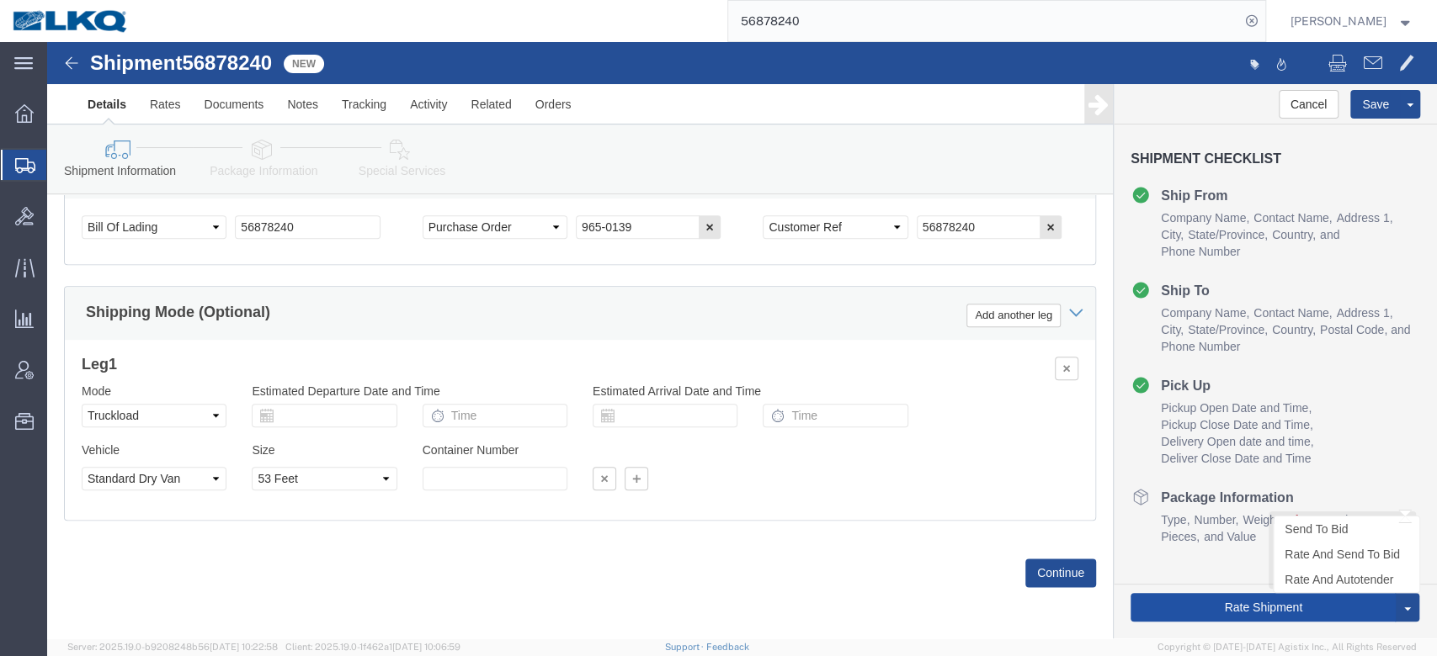
click button "Rate Shipment"
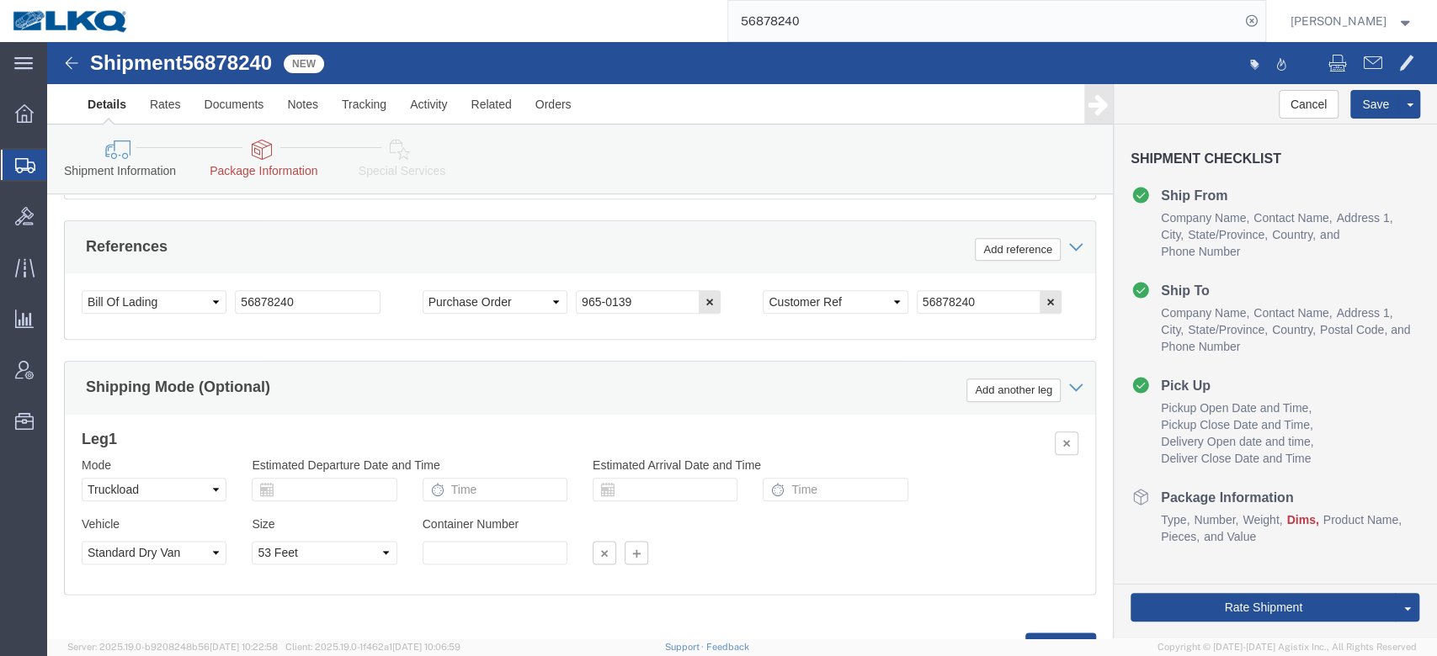
scroll to position [0, 0]
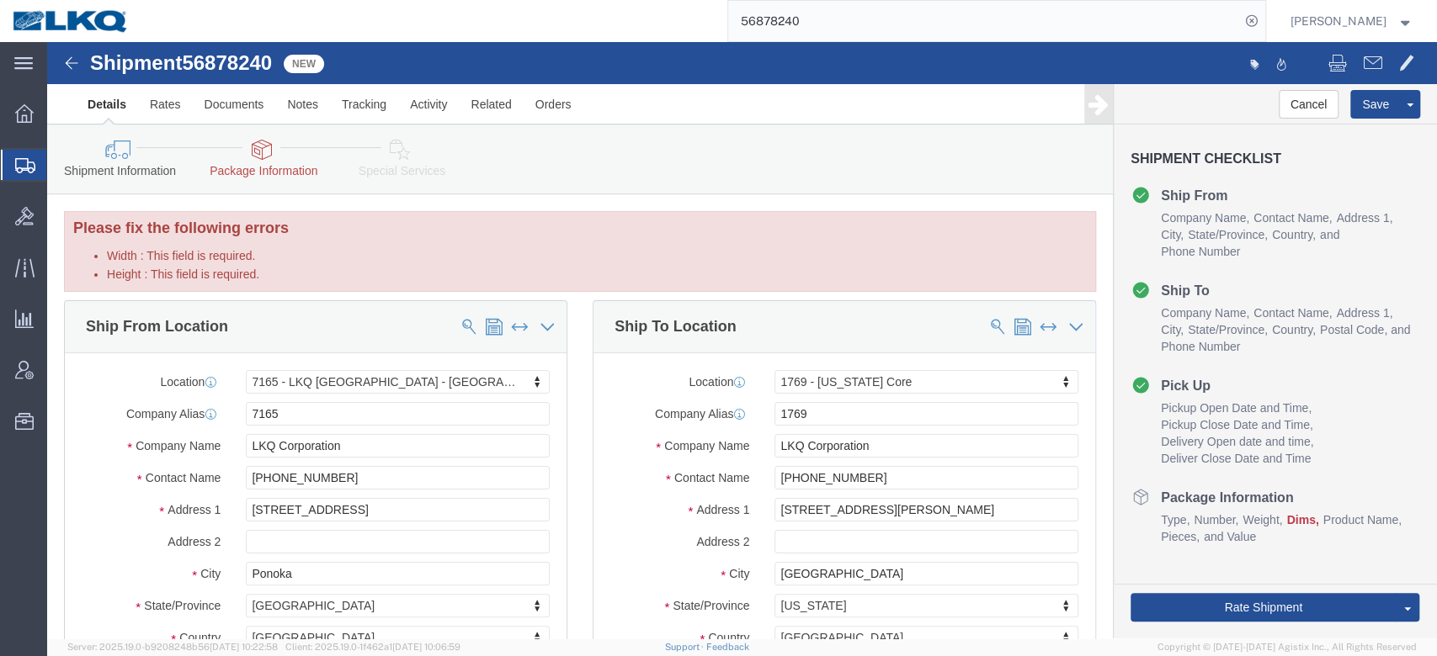
click icon
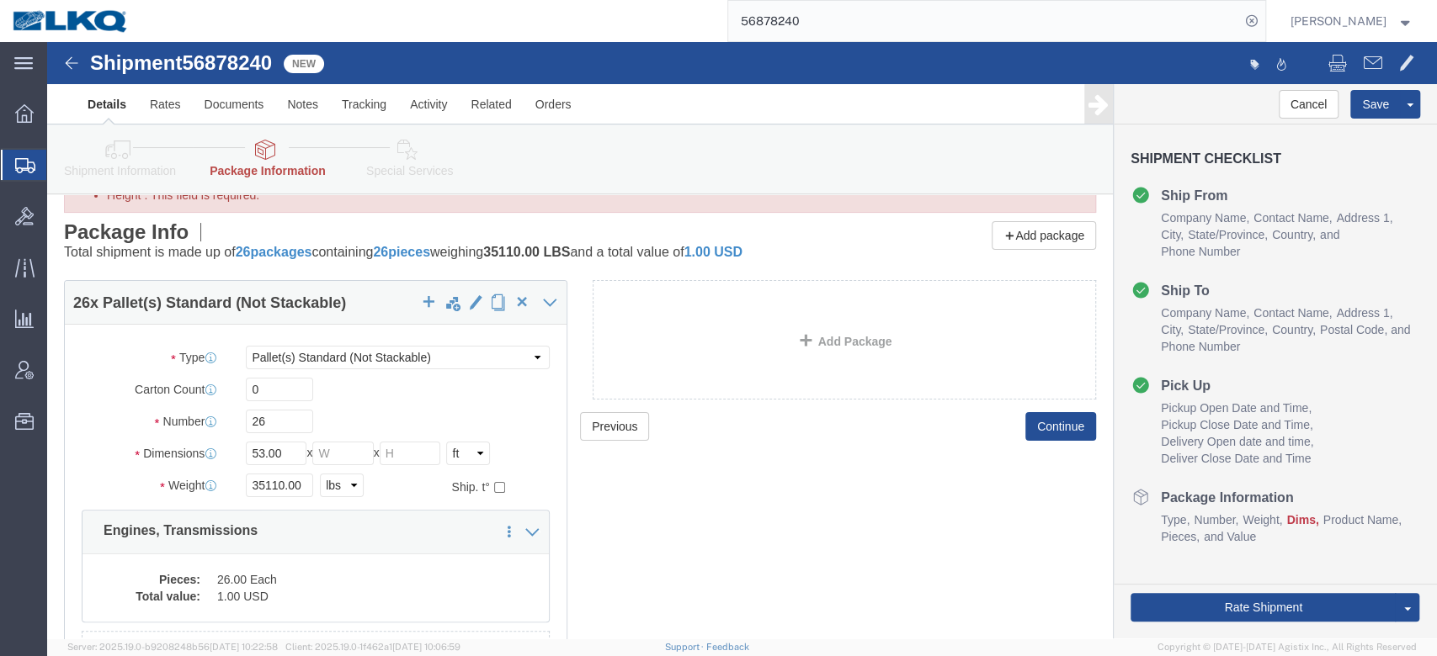
scroll to position [112, 0]
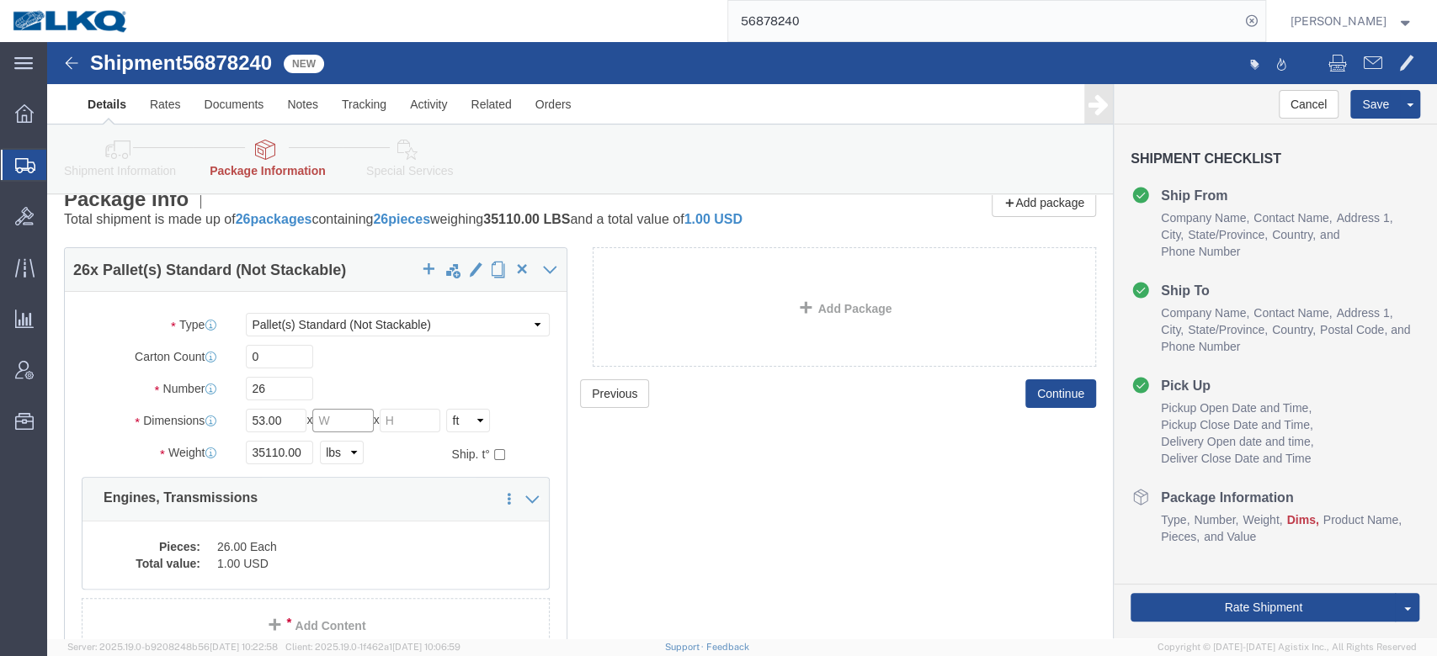
click input "Width : This field is required."
type input "48"
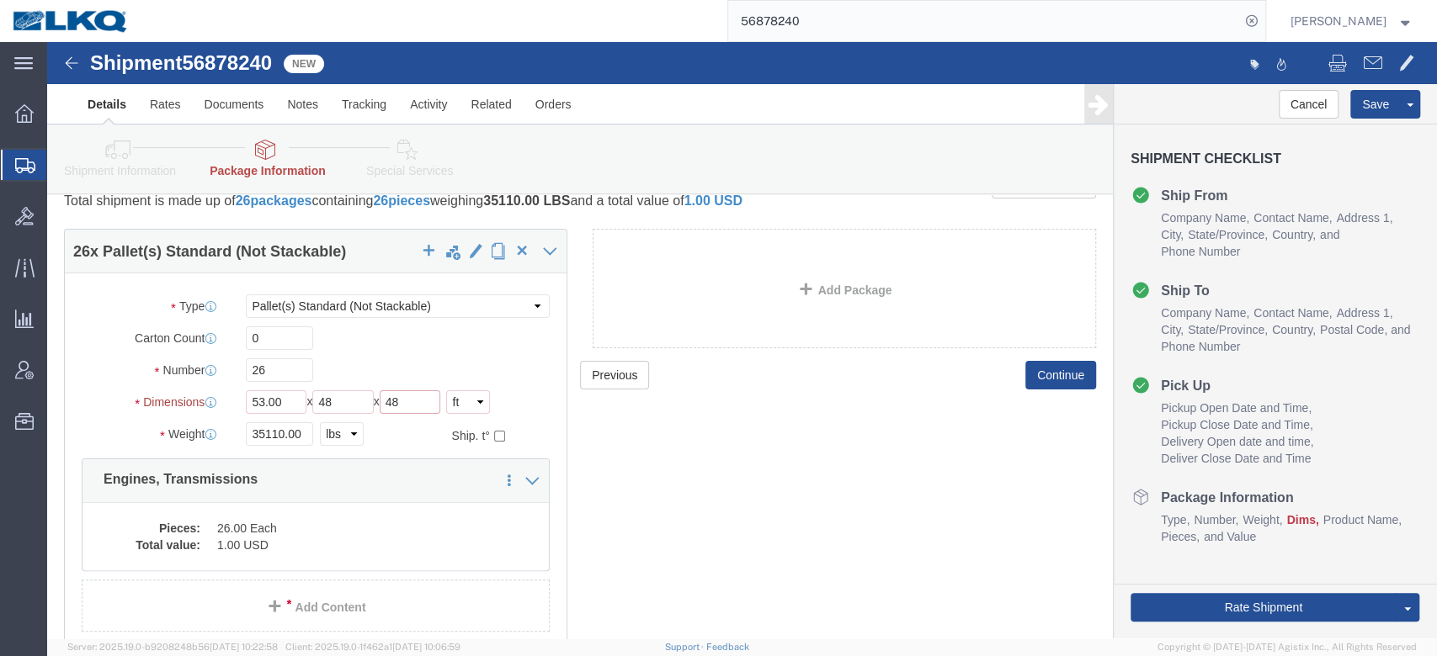
type input "48"
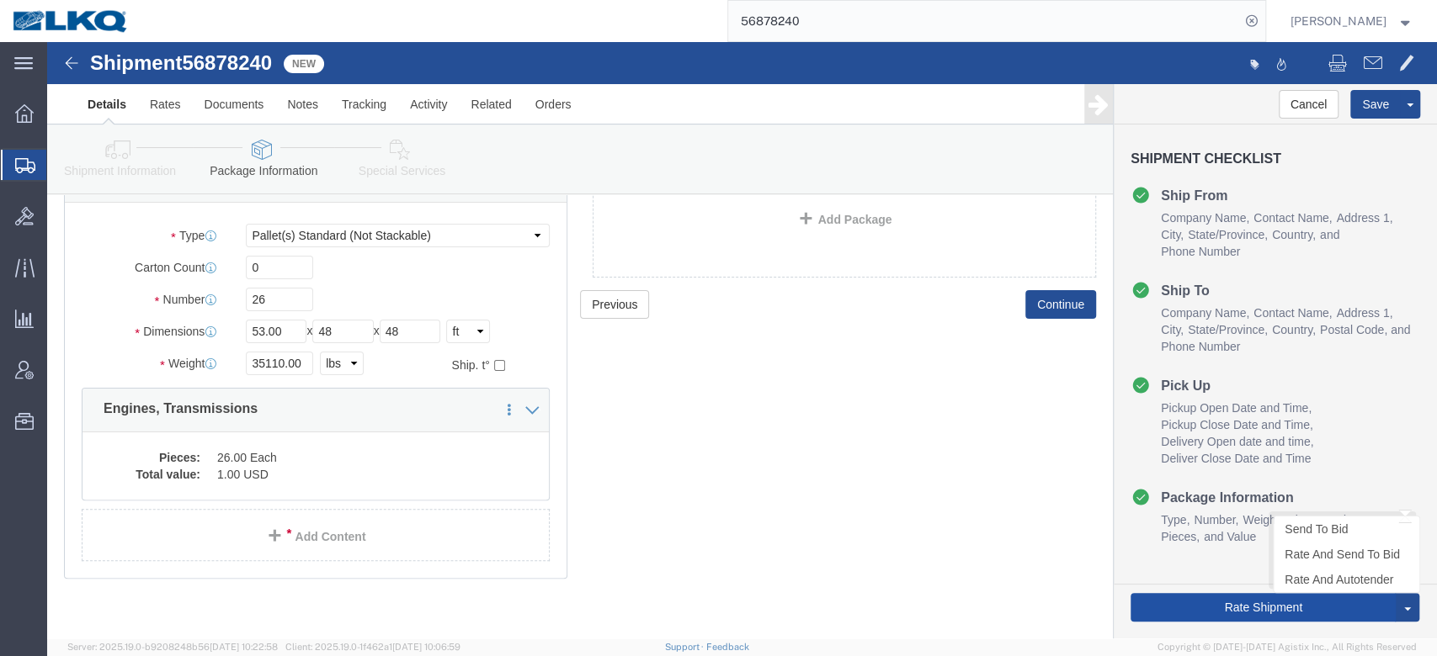
click button "Rate Shipment"
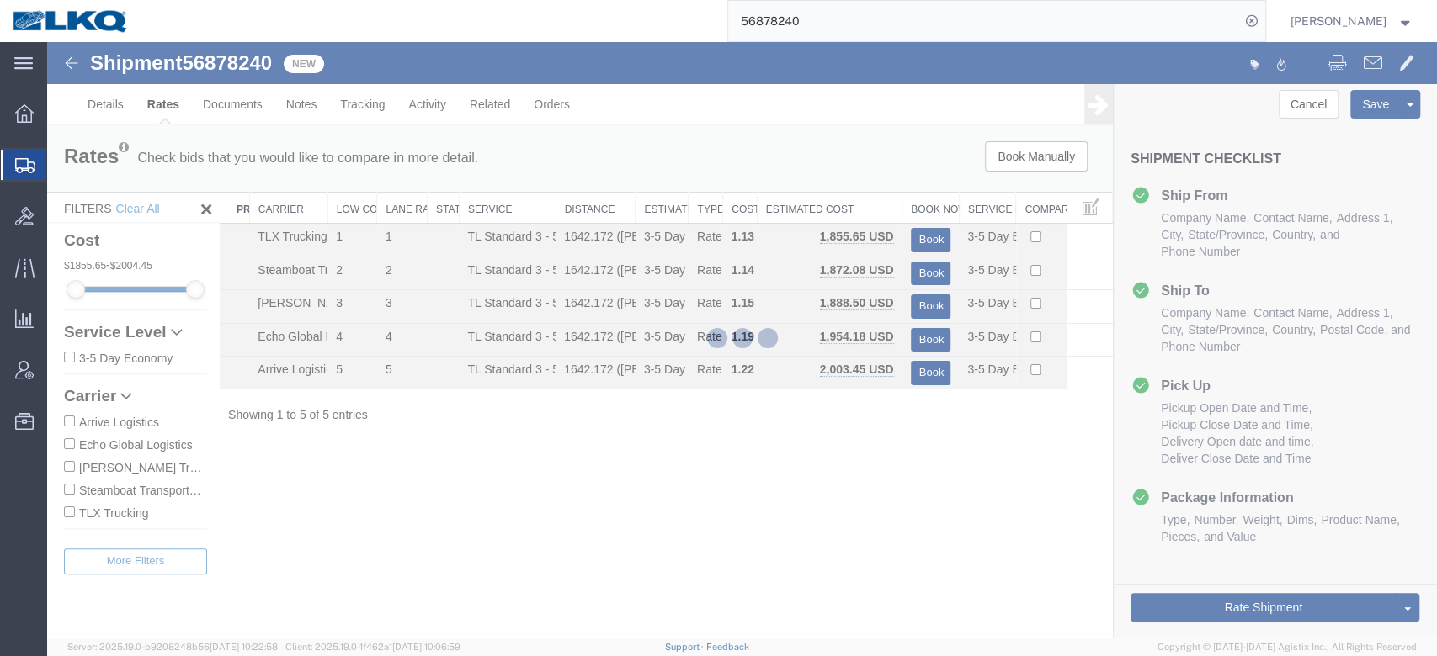
scroll to position [0, 0]
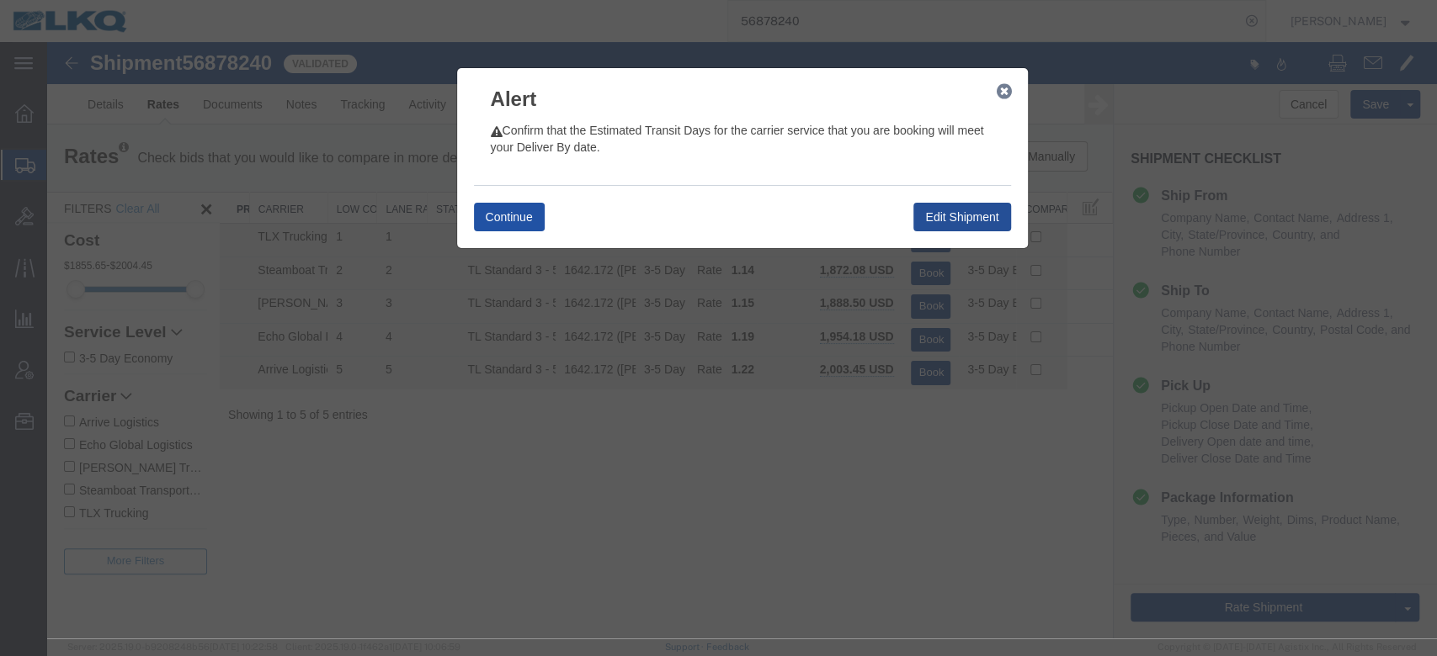
click at [534, 215] on button "Continue" at bounding box center [509, 217] width 71 height 29
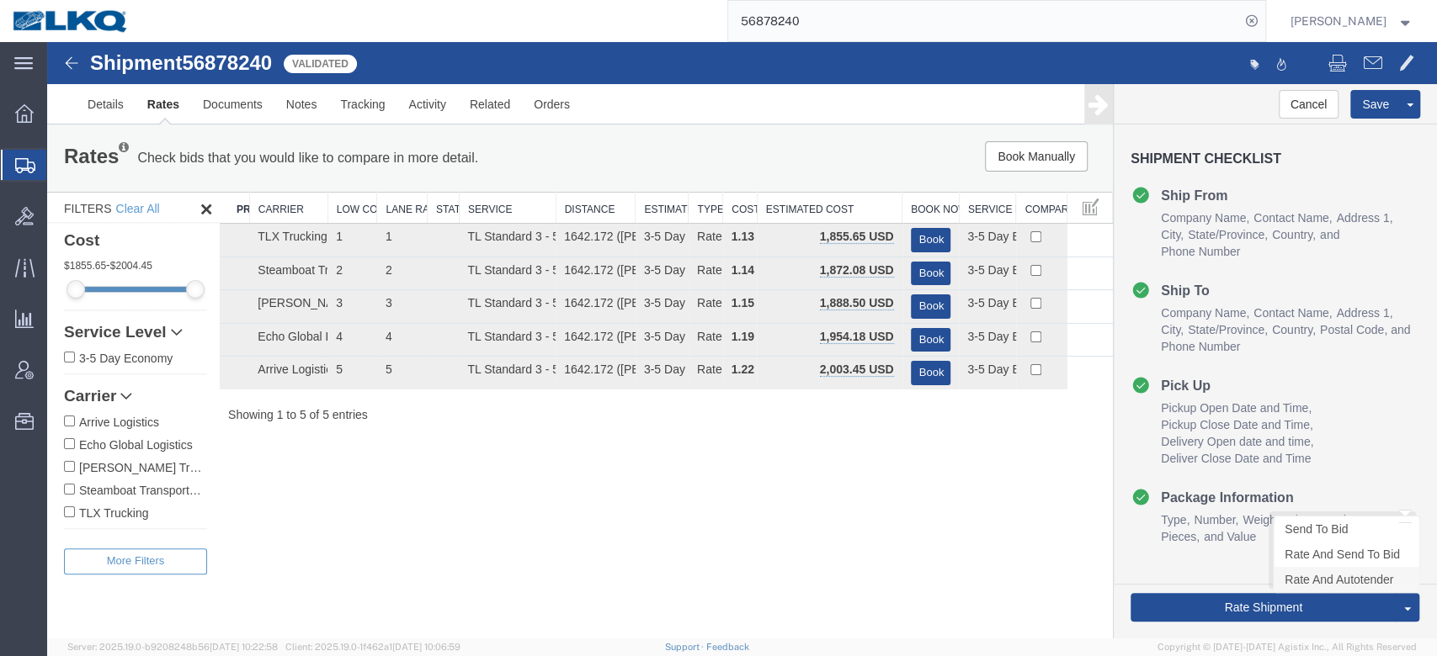
click at [1297, 576] on link "Rate And Autotender" at bounding box center [1346, 579] width 146 height 25
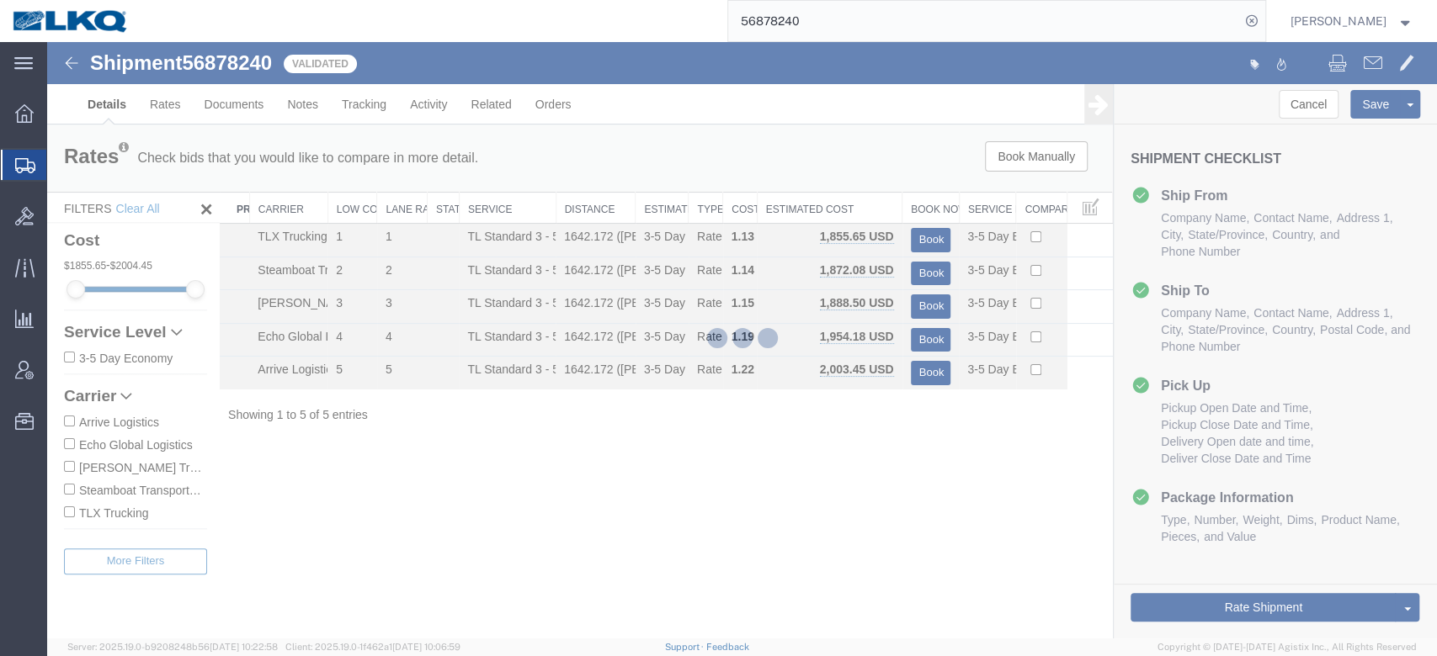
select select "28146"
select select "28716"
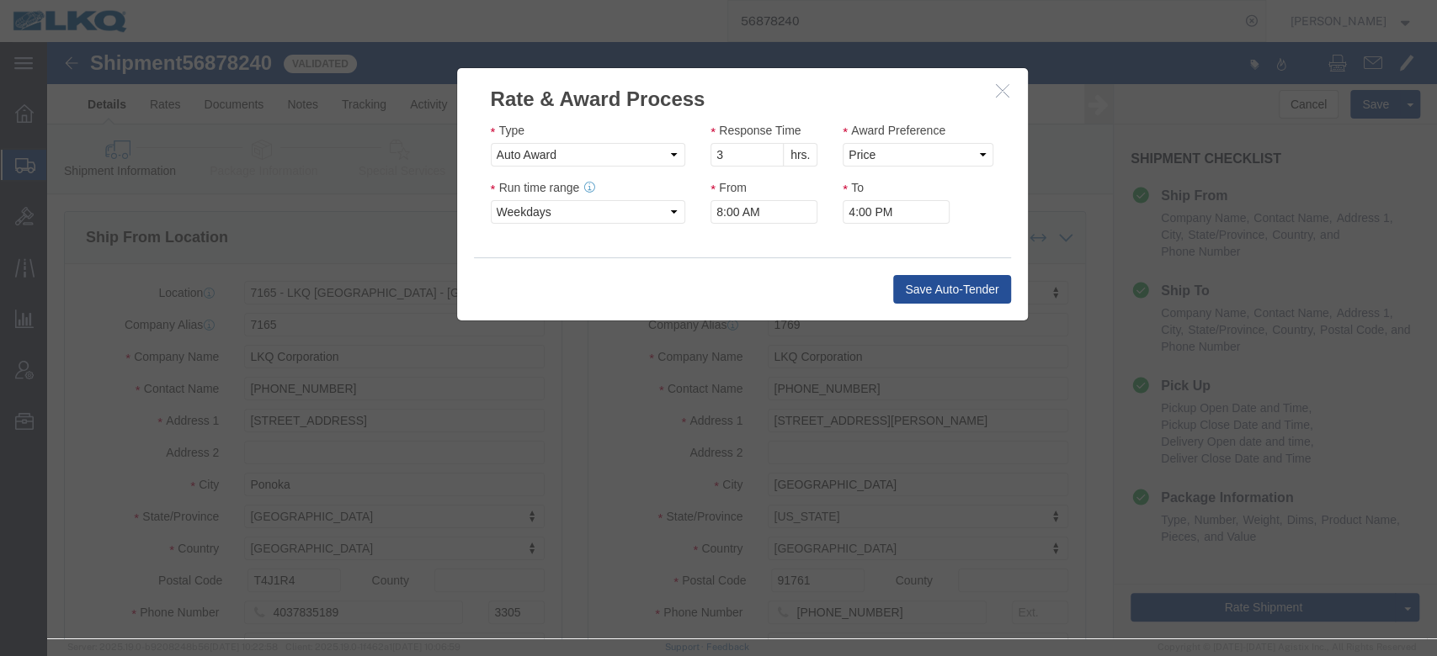
click icon "button"
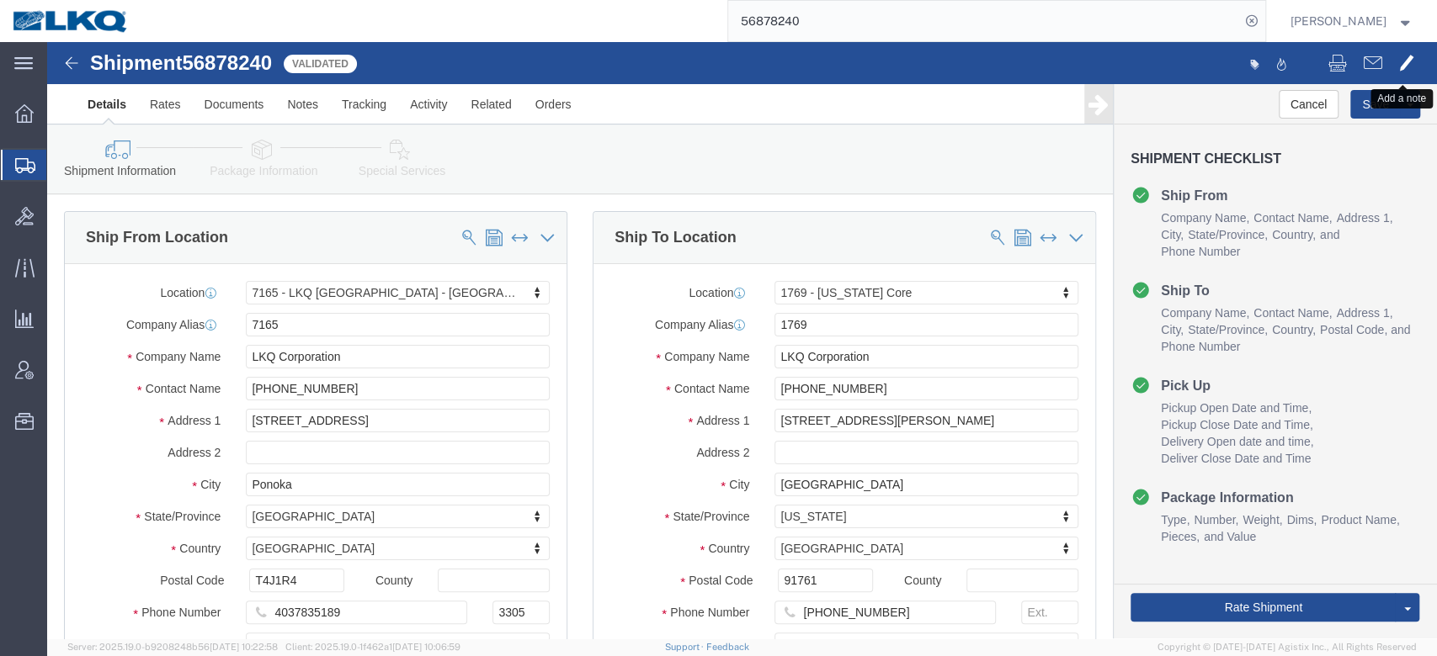
click span
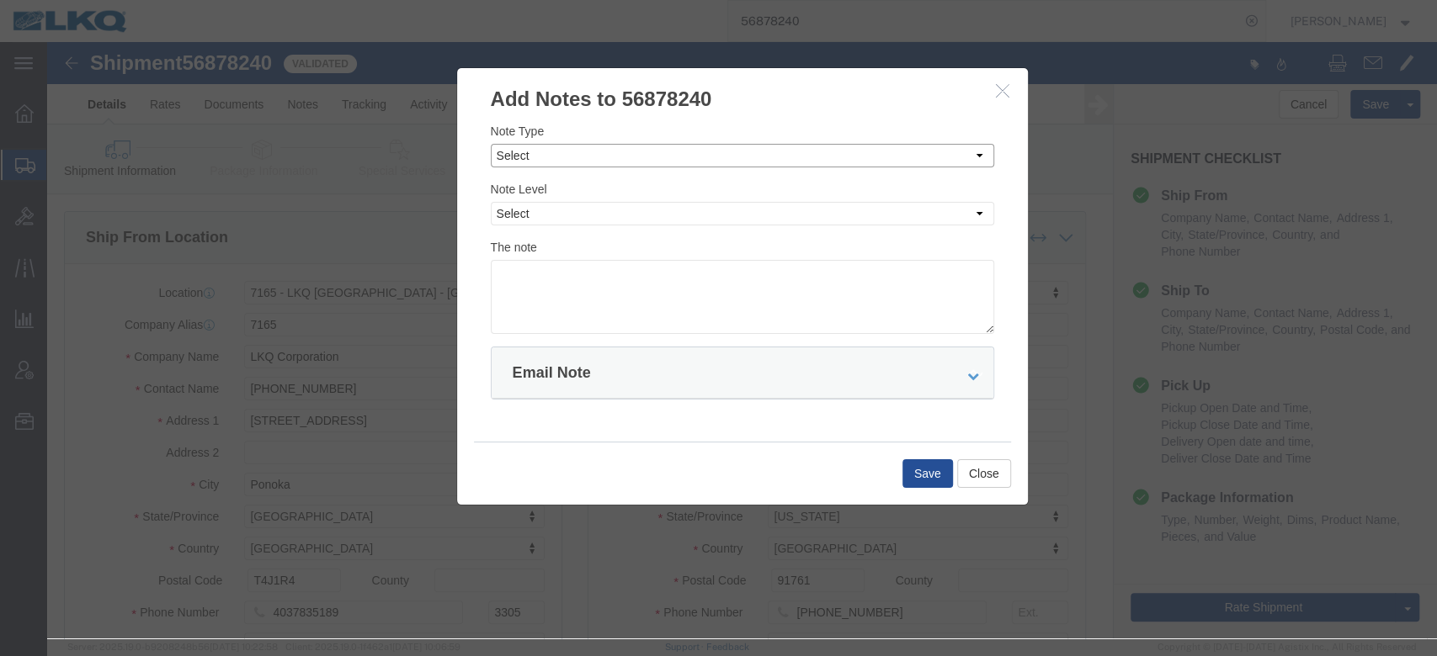
click select "Select Approval Bid Notes Carrier Change Notes Claim Notes Content Hazmat Notes…"
select select "BID_NOTES"
click select "Select Approval Bid Notes Carrier Change Notes Claim Notes Content Hazmat Notes…"
drag, startPoint x: 473, startPoint y: 166, endPoint x: 477, endPoint y: 181, distance: 15.7
click select "Select Private to Account Private to Vendor Public"
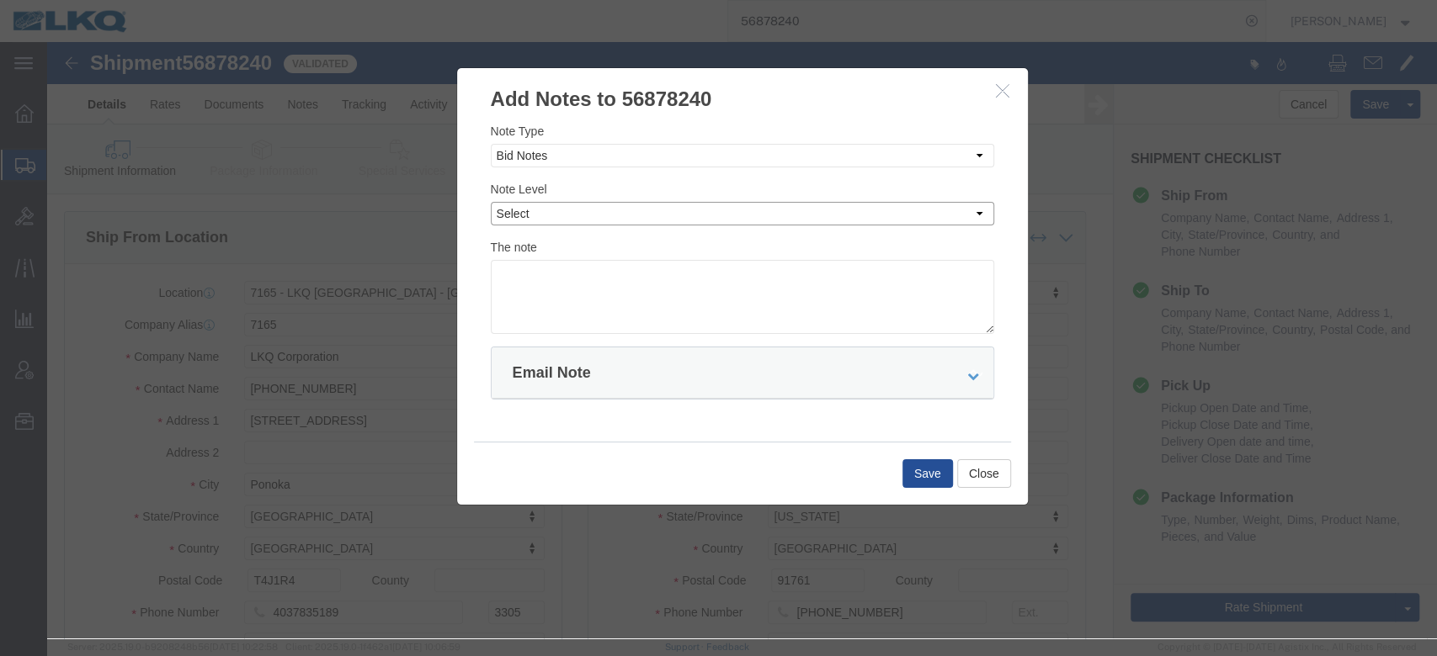
select select "PRIVATE_TO_ACCOUNT"
click select "Select Private to Account Private to Vendor Public"
click textarea
type textarea "DAT: $1892"
click button "Save"
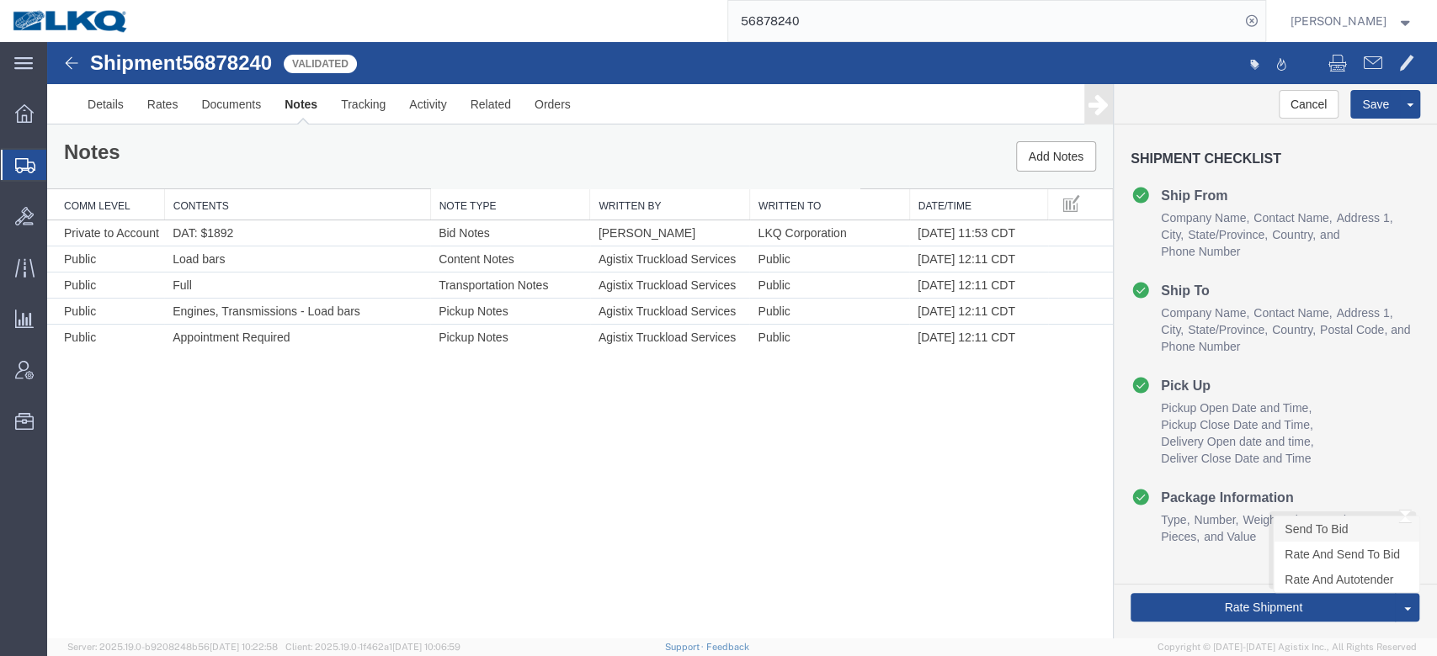
click at [1297, 528] on link "Send To Bid" at bounding box center [1346, 529] width 146 height 25
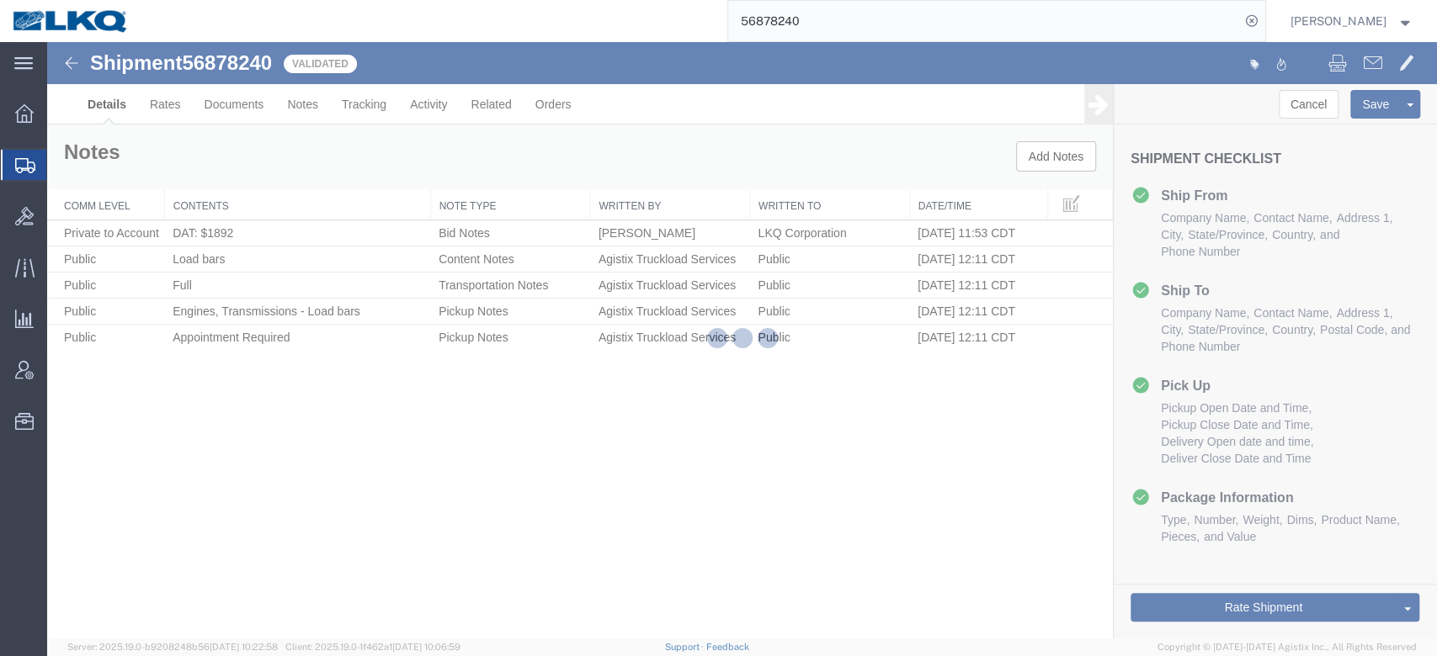
select select "28146"
select select "28716"
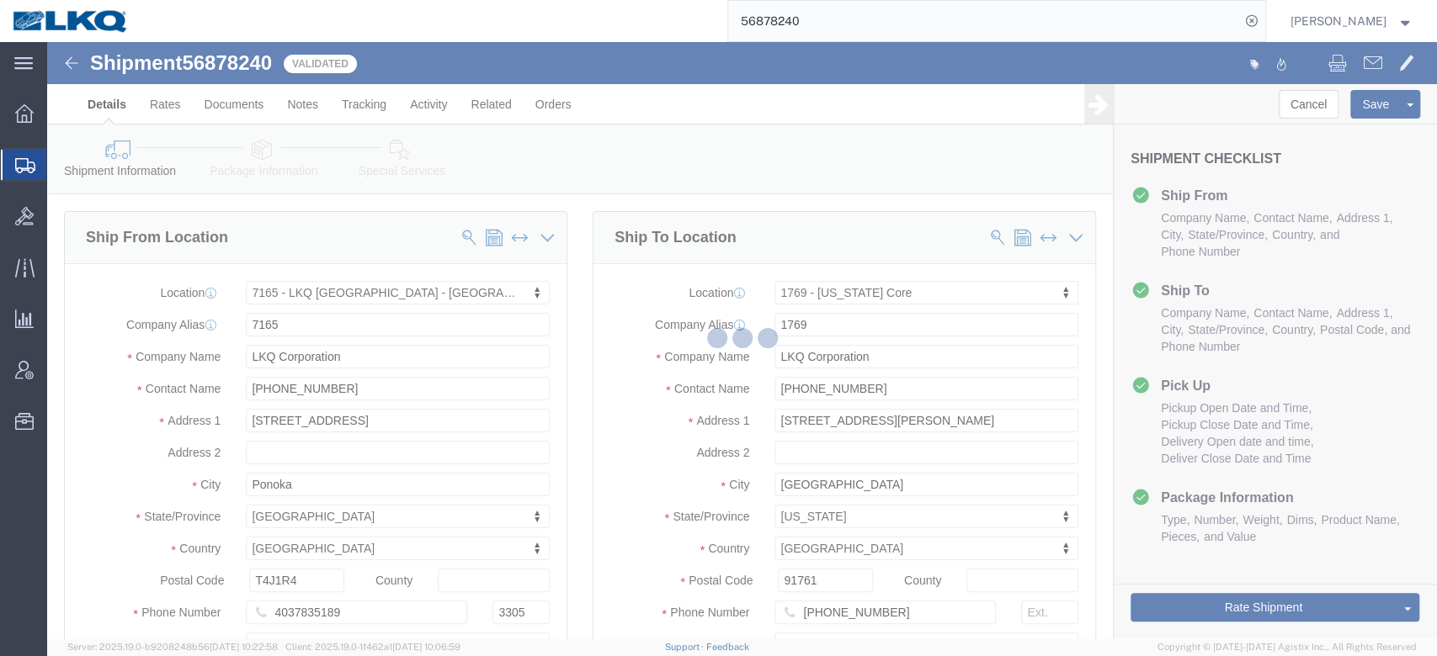
select select "TL"
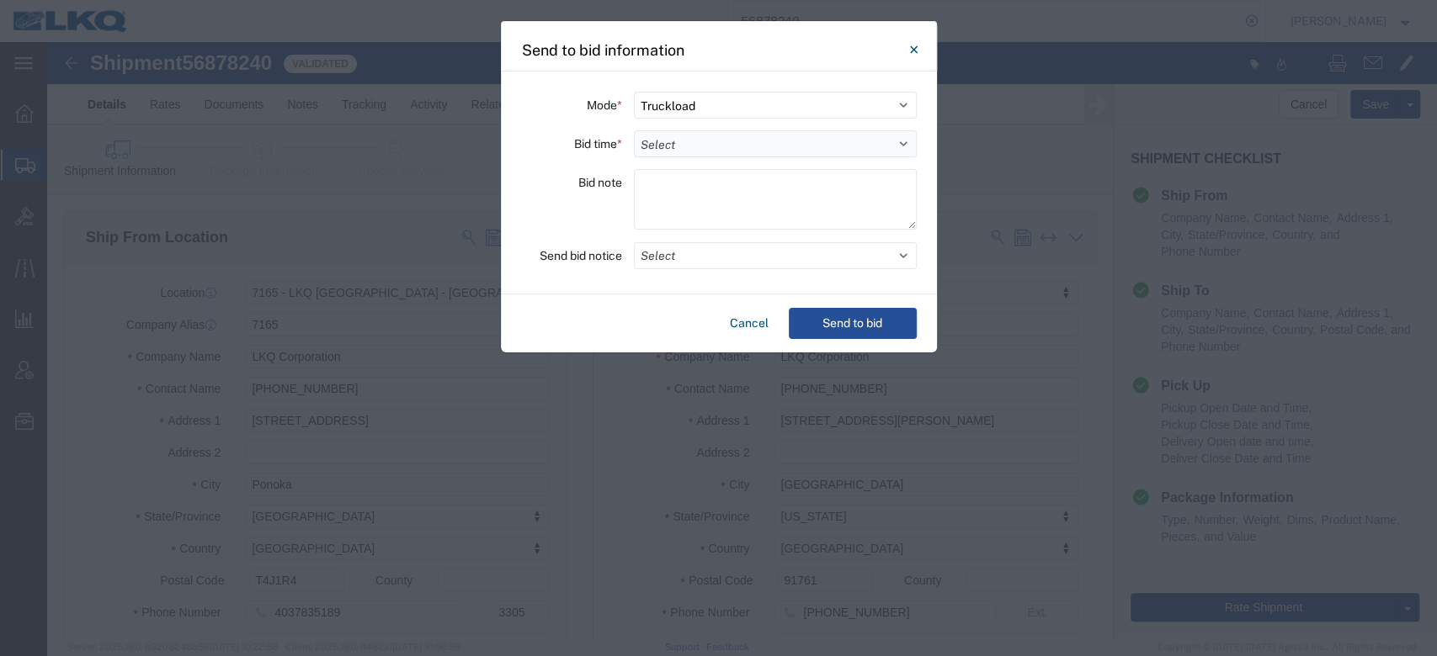
click at [654, 135] on select "Select 30 Min (Rush) 1 Hour (Rush) 2 Hours (Rush) 4 Hours (Rush) 8 Hours (Rush)…" at bounding box center [775, 143] width 283 height 27
select select "24"
click at [634, 130] on select "Select 30 Min (Rush) 1 Hour (Rush) 2 Hours (Rush) 4 Hours (Rush) 8 Hours (Rush)…" at bounding box center [775, 143] width 283 height 27
click at [681, 253] on button "Select" at bounding box center [775, 255] width 283 height 27
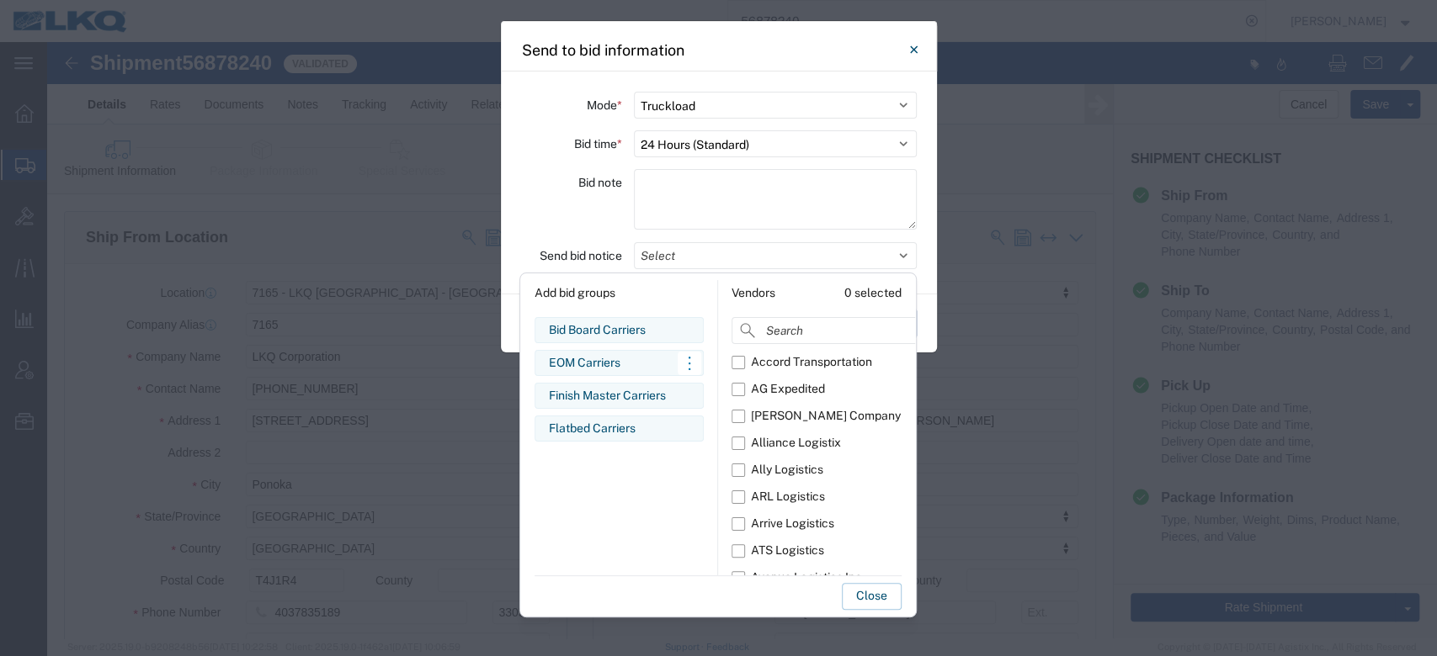
click at [586, 367] on div "EOM Carriers" at bounding box center [619, 363] width 141 height 18
click at [873, 597] on button "Close" at bounding box center [872, 596] width 60 height 27
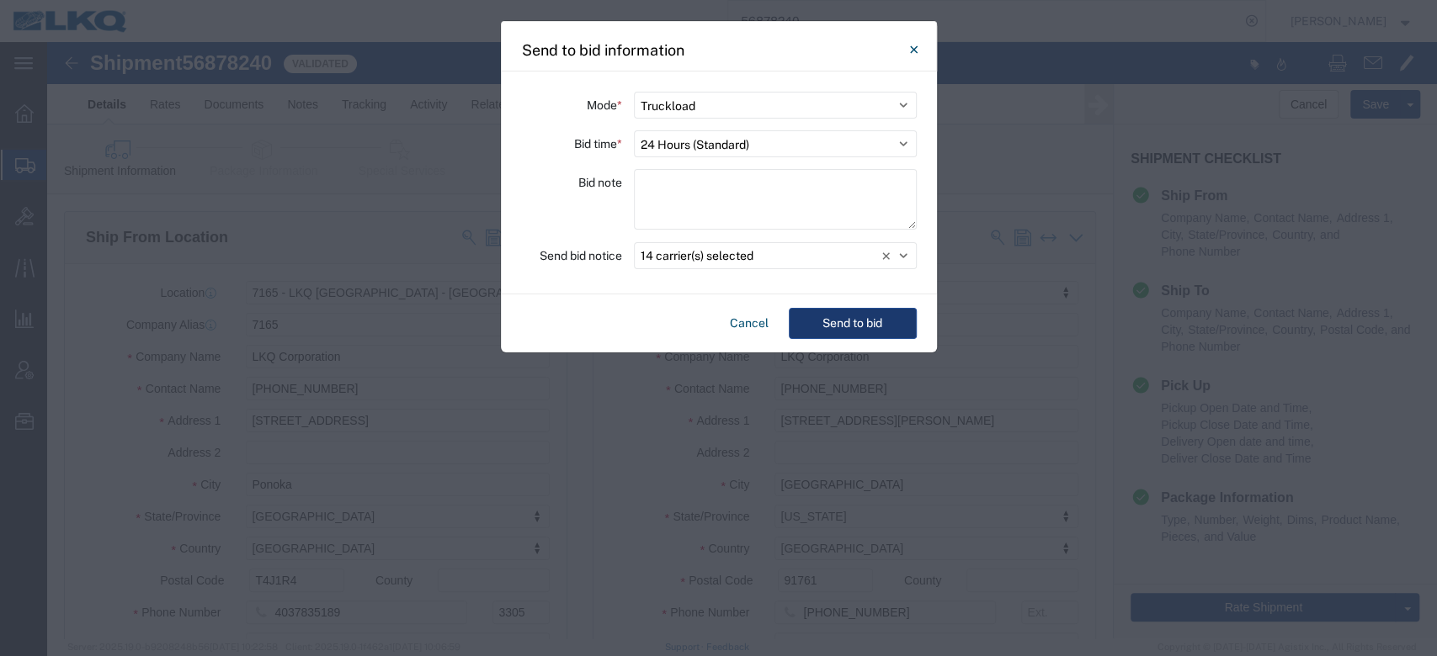
click at [853, 333] on button "Send to bid" at bounding box center [853, 323] width 128 height 31
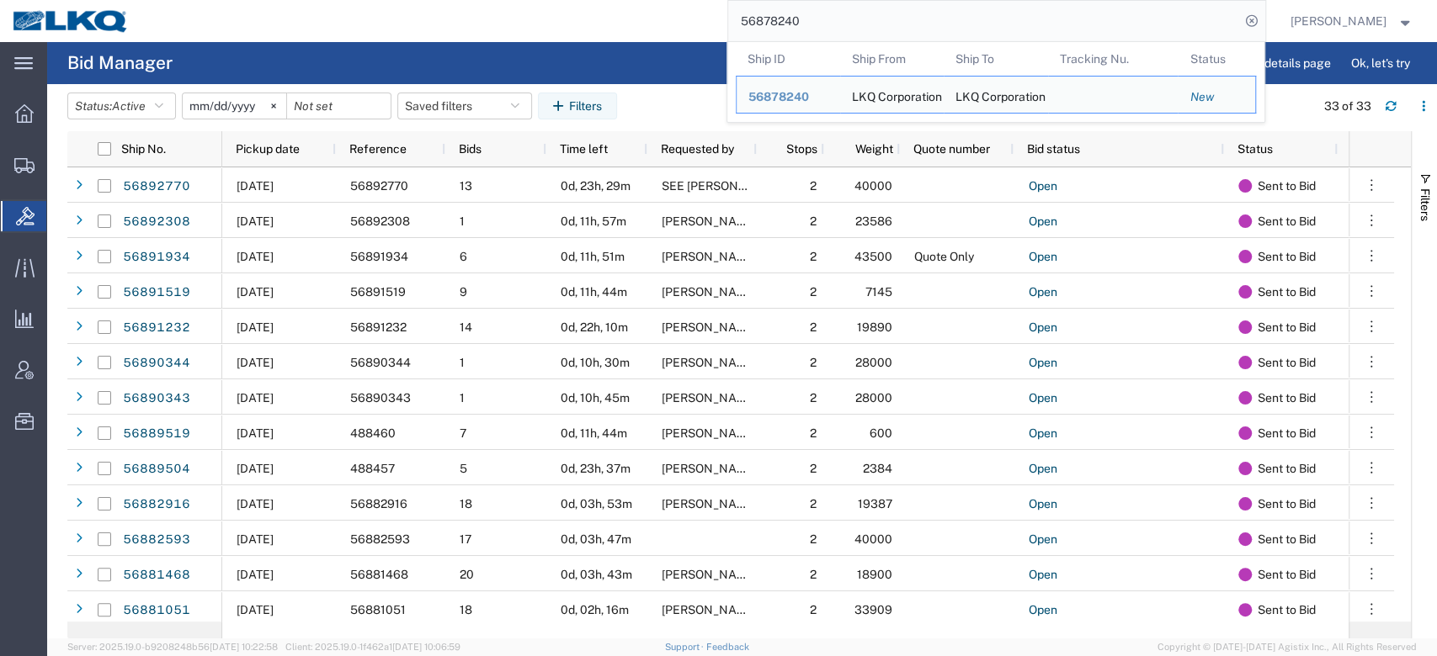
click at [818, 18] on input "56878240" at bounding box center [984, 21] width 512 height 40
paste input "575"
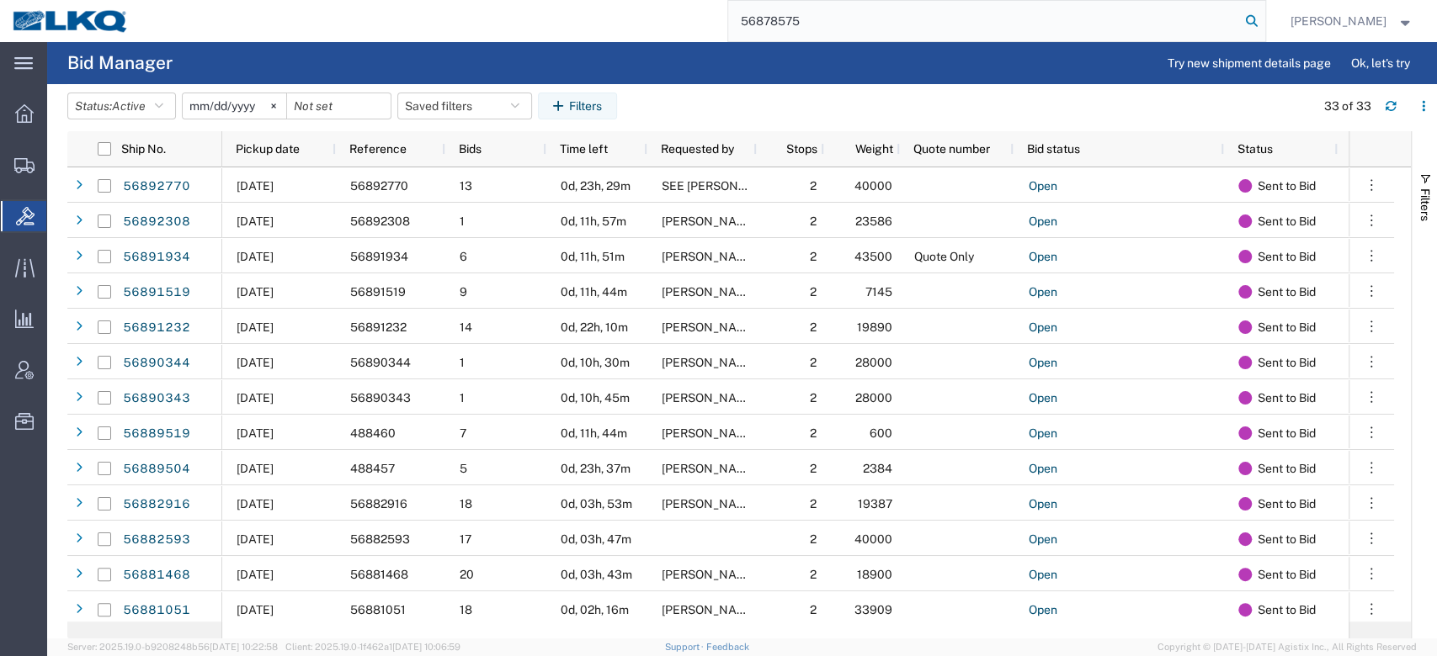
click at [1263, 29] on icon at bounding box center [1252, 21] width 24 height 24
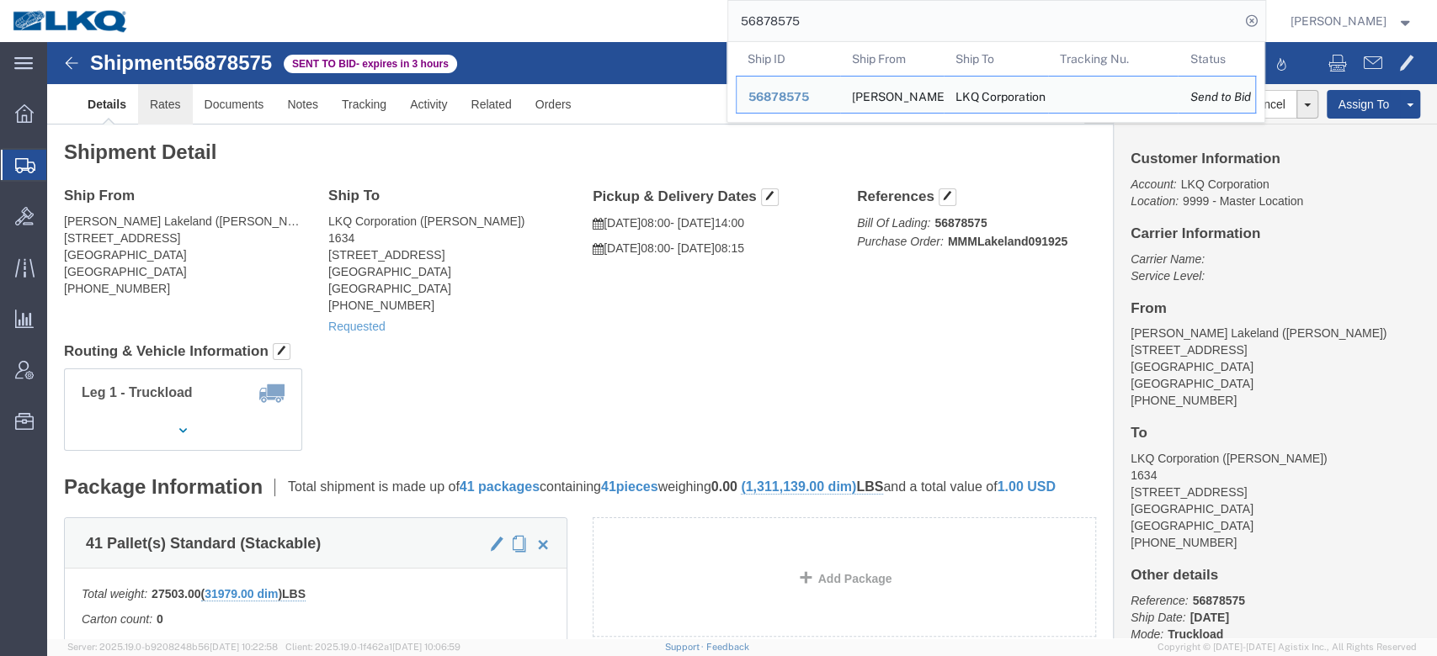
click link "Rates"
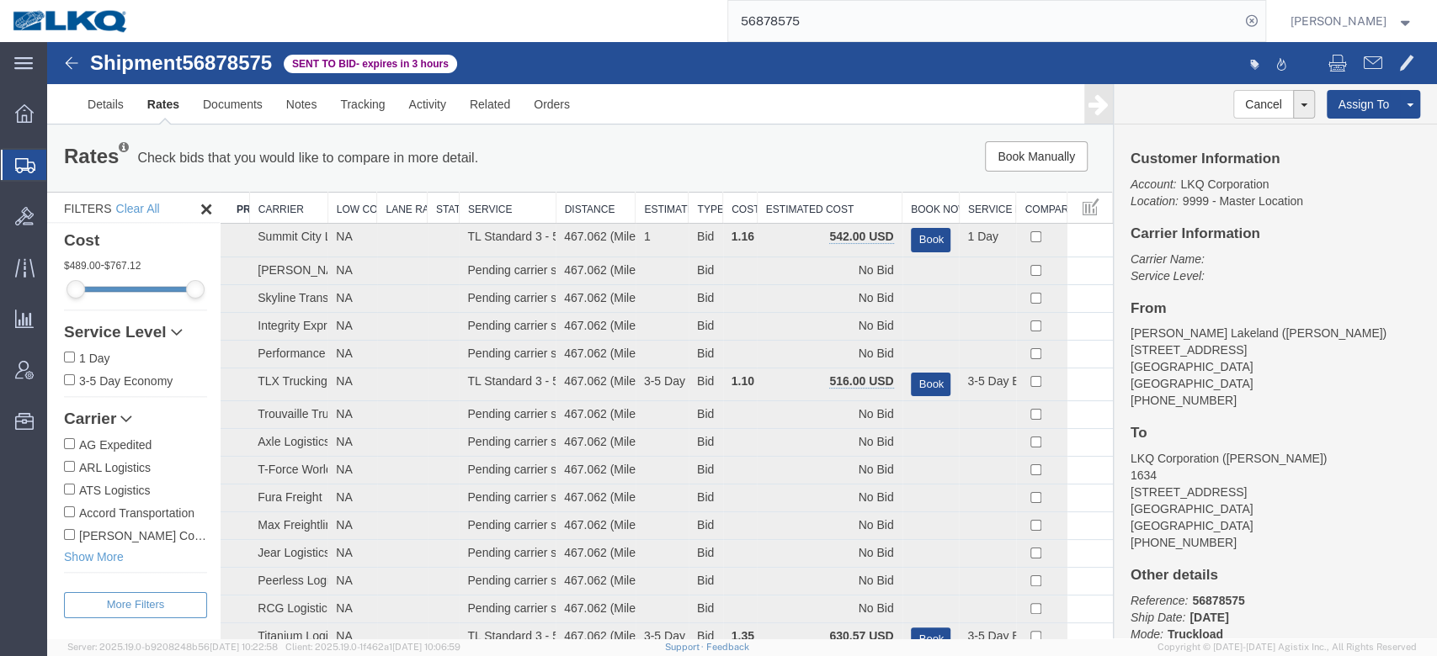
drag, startPoint x: 812, startPoint y: 206, endPoint x: 694, endPoint y: 173, distance: 122.5
click at [812, 206] on th "Estimated Cost" at bounding box center [829, 208] width 145 height 31
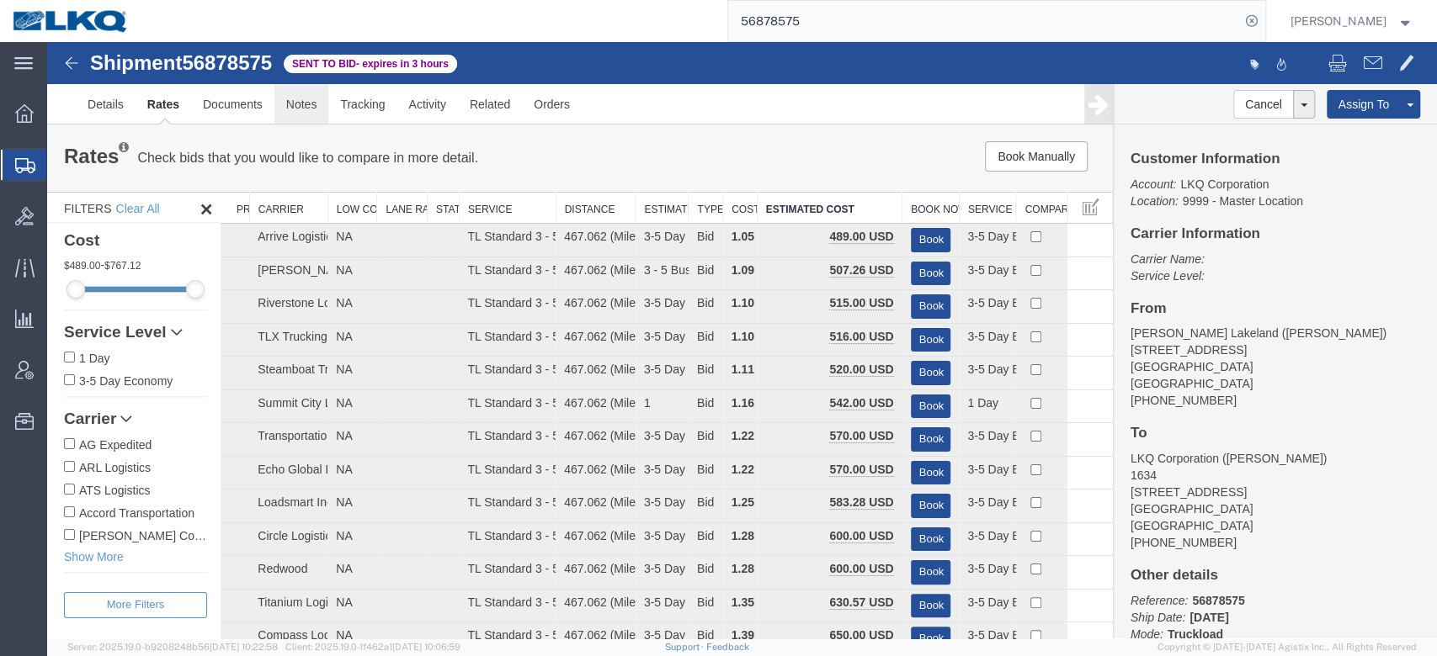
click at [305, 118] on link "Notes" at bounding box center [301, 104] width 55 height 40
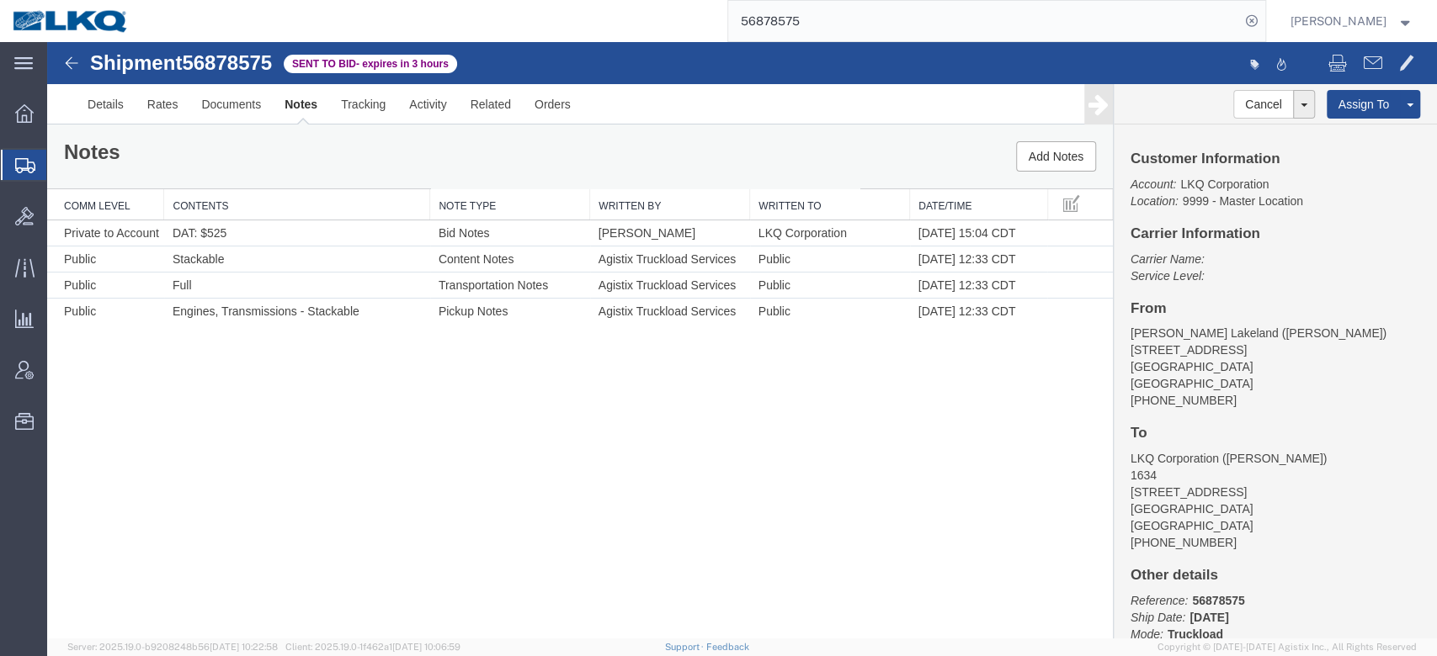
click at [800, 26] on input "56878575" at bounding box center [984, 21] width 512 height 40
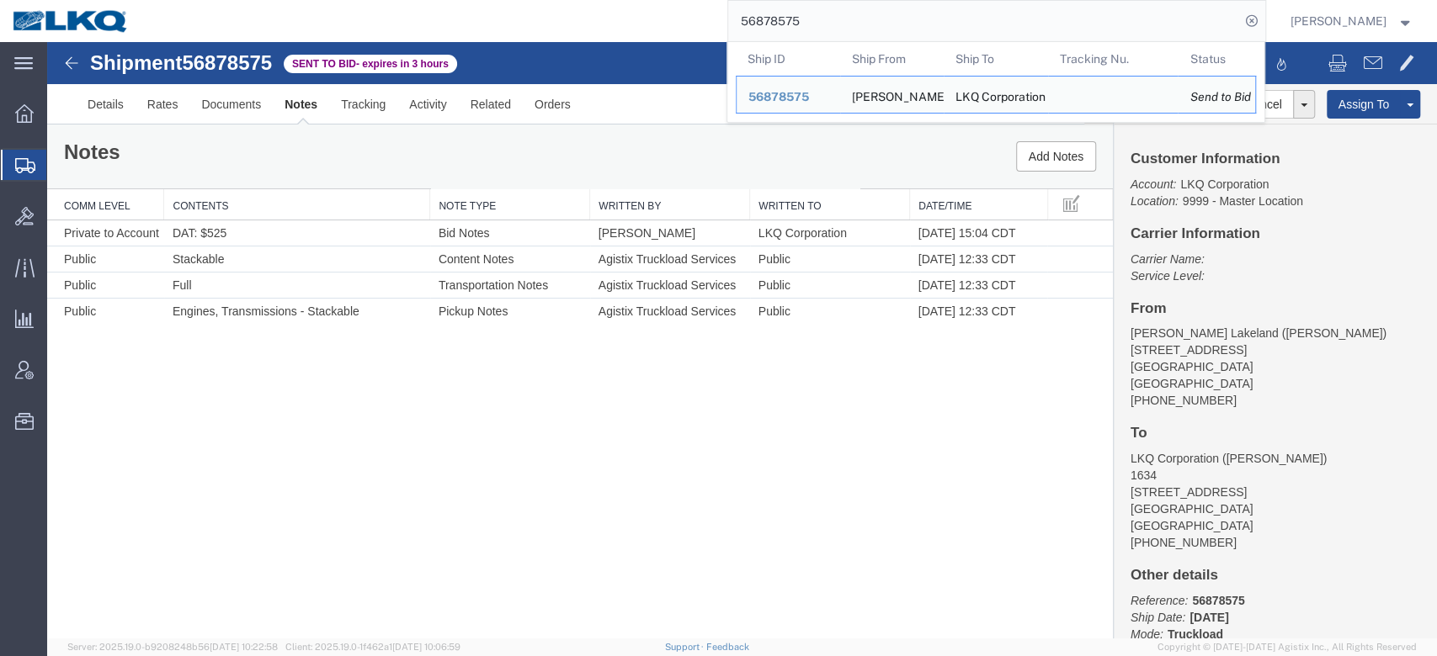
click at [800, 26] on input "56878575" at bounding box center [984, 21] width 512 height 40
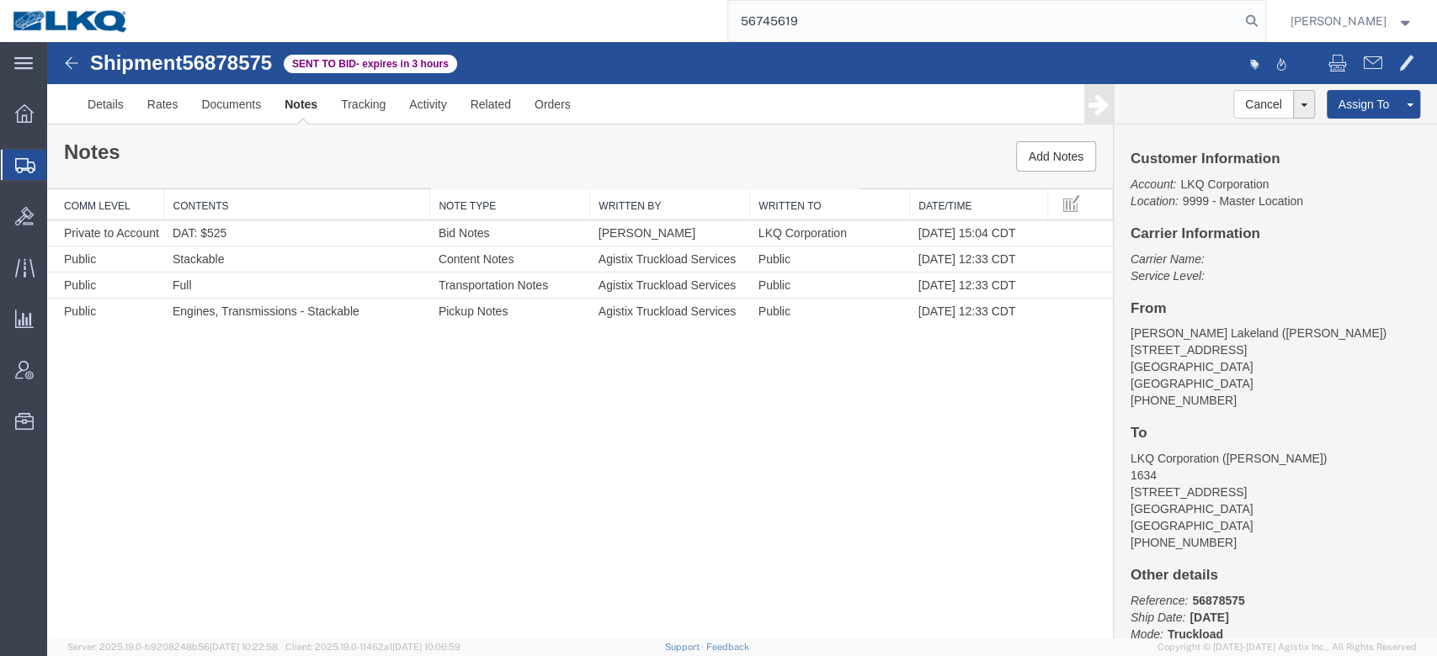
drag, startPoint x: 1279, startPoint y: 27, endPoint x: 1267, endPoint y: 30, distance: 12.3
click at [1263, 25] on icon at bounding box center [1252, 21] width 24 height 24
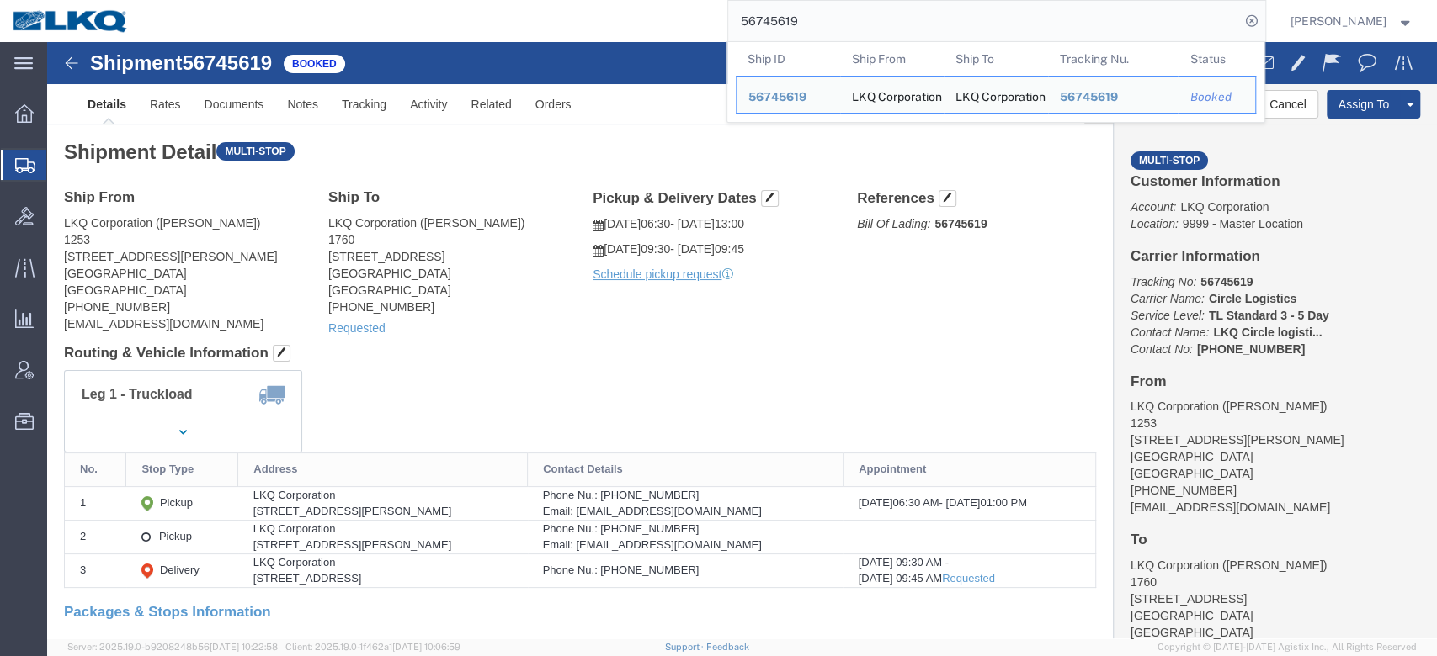
click div "Shipment Detail Multi-stop Ship From LKQ Corporation (Zachary Prouty) 1253 2040…"
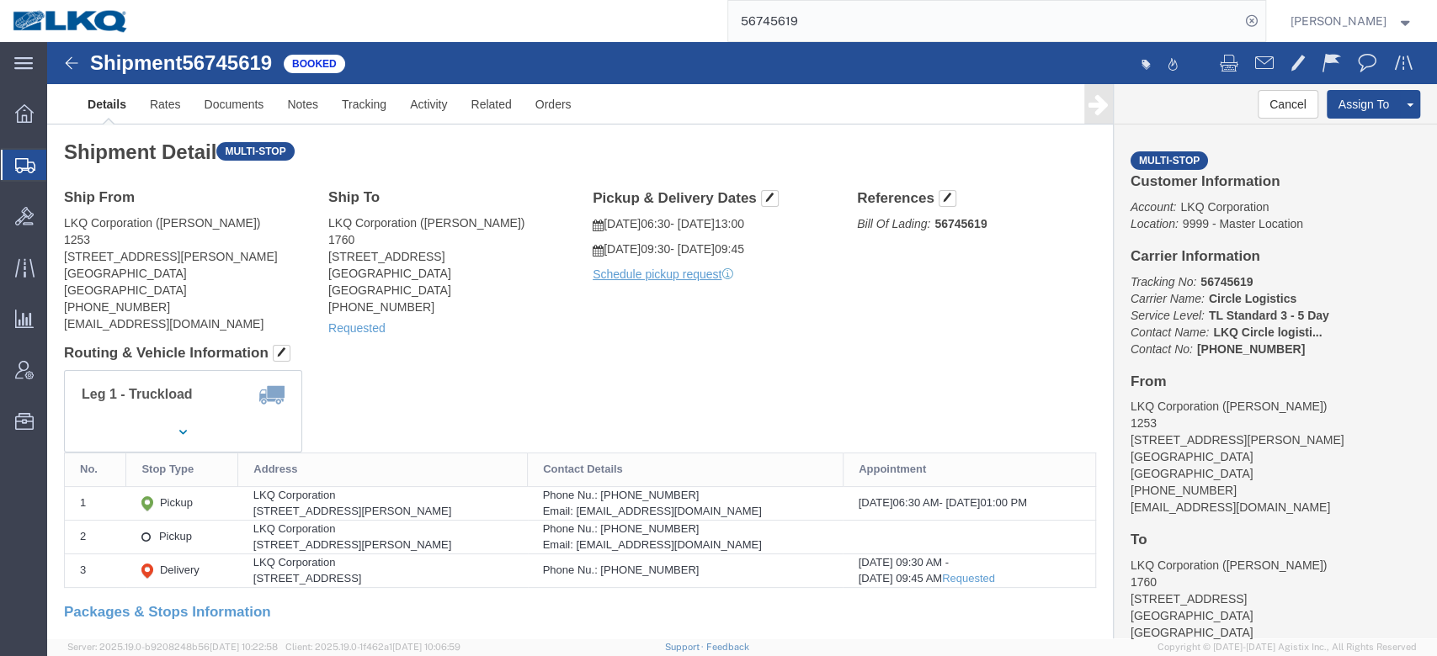
click at [835, 34] on input "56745619" at bounding box center [984, 21] width 512 height 40
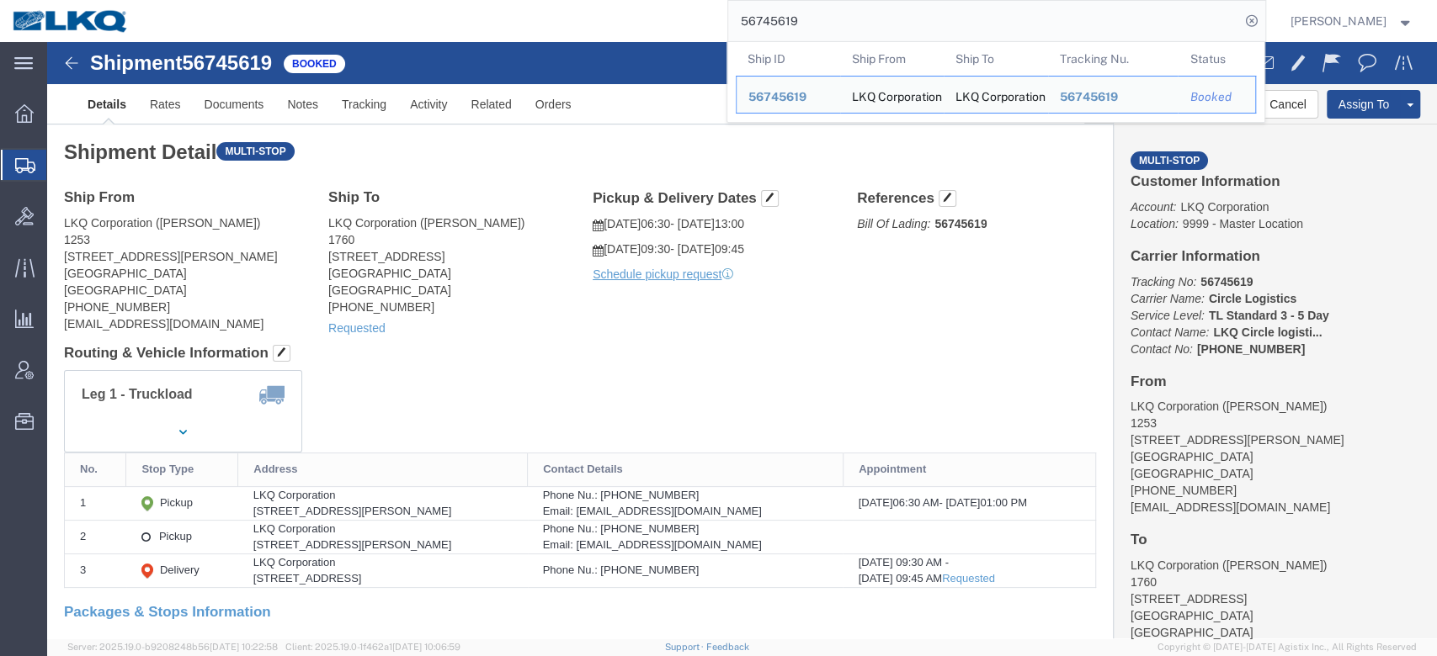
click at [835, 34] on input "56745619" at bounding box center [984, 21] width 512 height 40
paste input "875353"
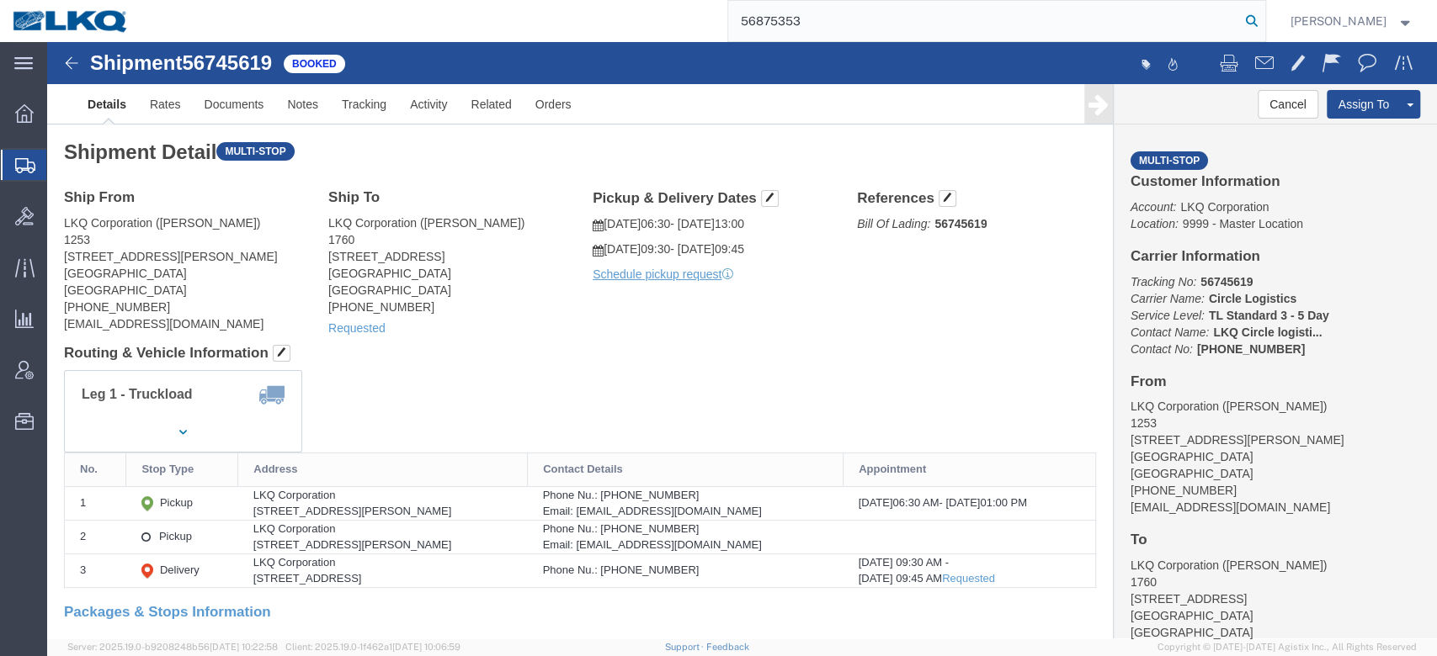
click at [1263, 19] on icon at bounding box center [1252, 21] width 24 height 24
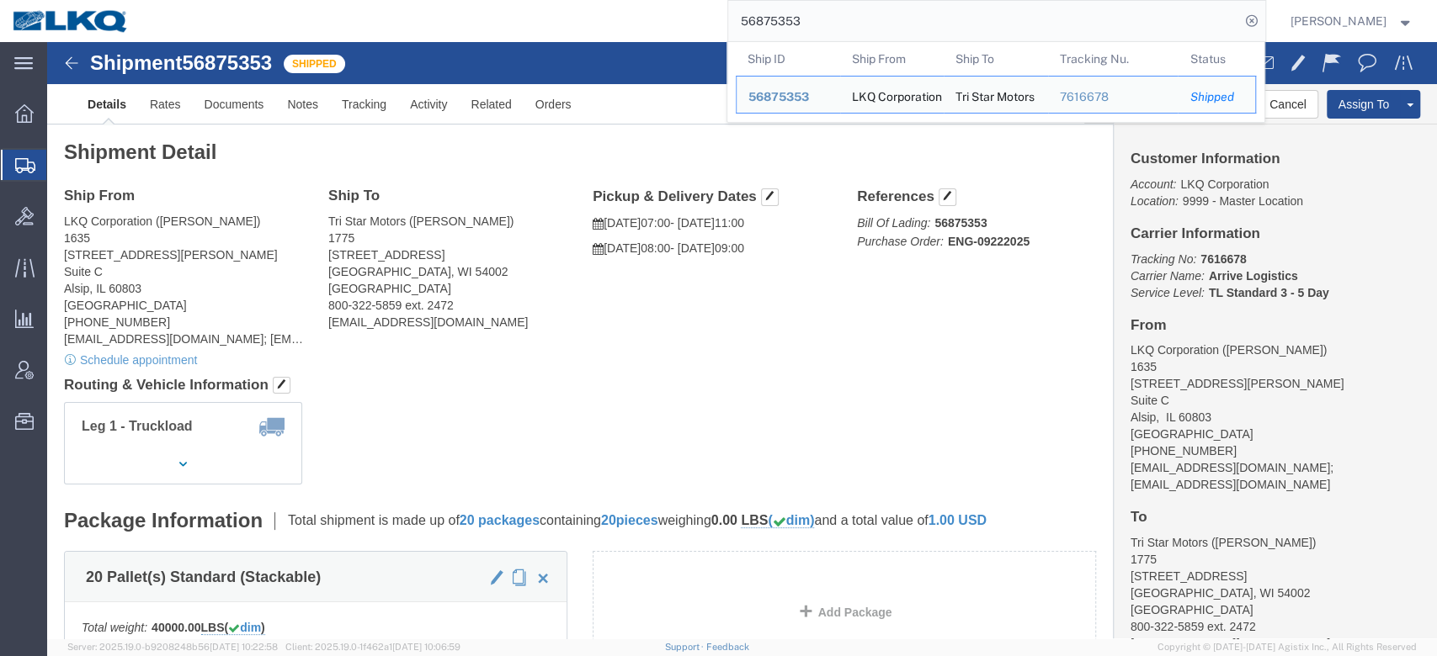
click div "Ship From LKQ Corporation (Robert Benette) 1635 11800 S. Austin Ave. Suite C Al…"
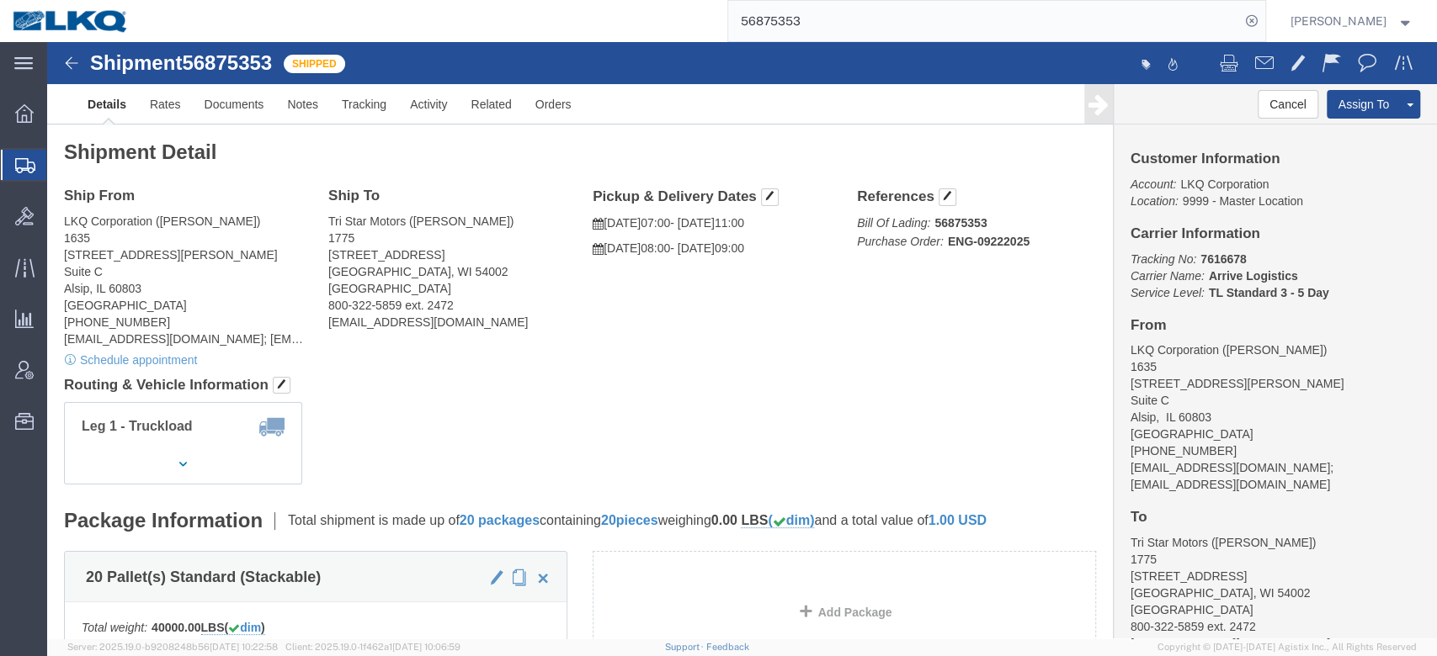
click at [835, 19] on input "56875353" at bounding box center [984, 21] width 512 height 40
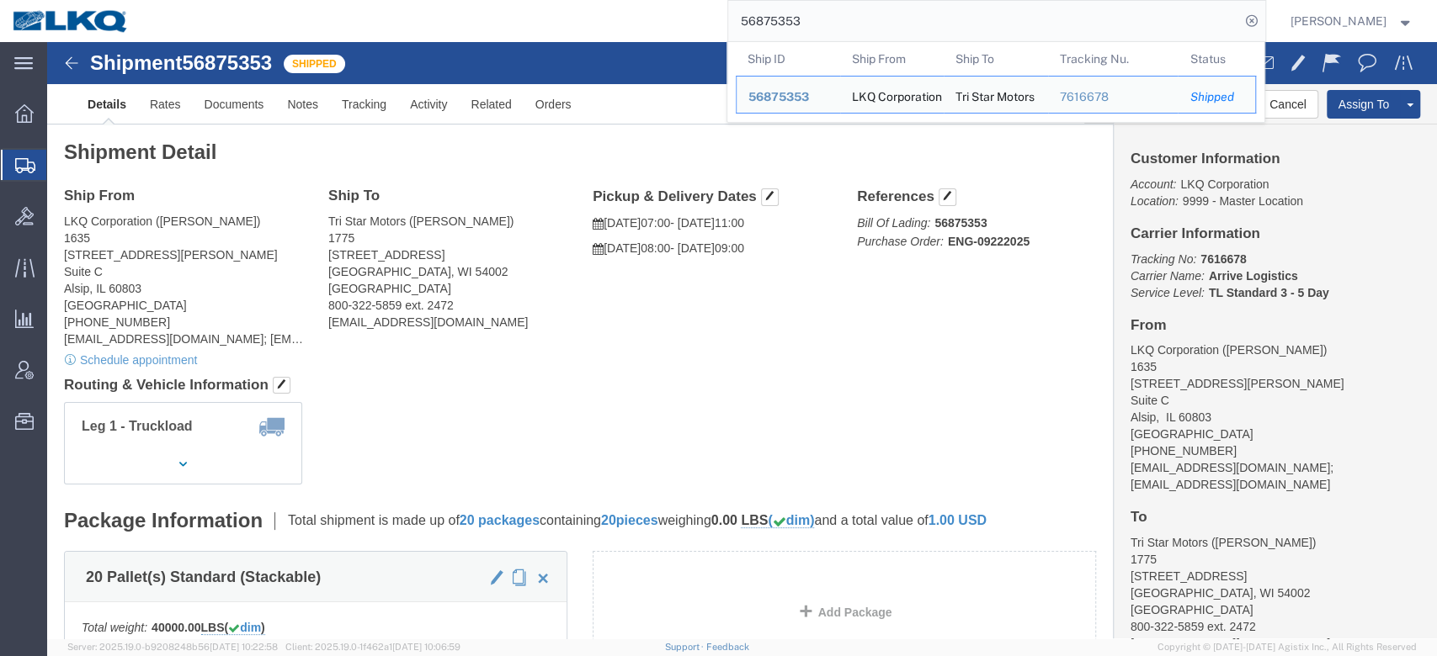
click at [835, 19] on input "56875353" at bounding box center [984, 21] width 512 height 40
paste input "8182"
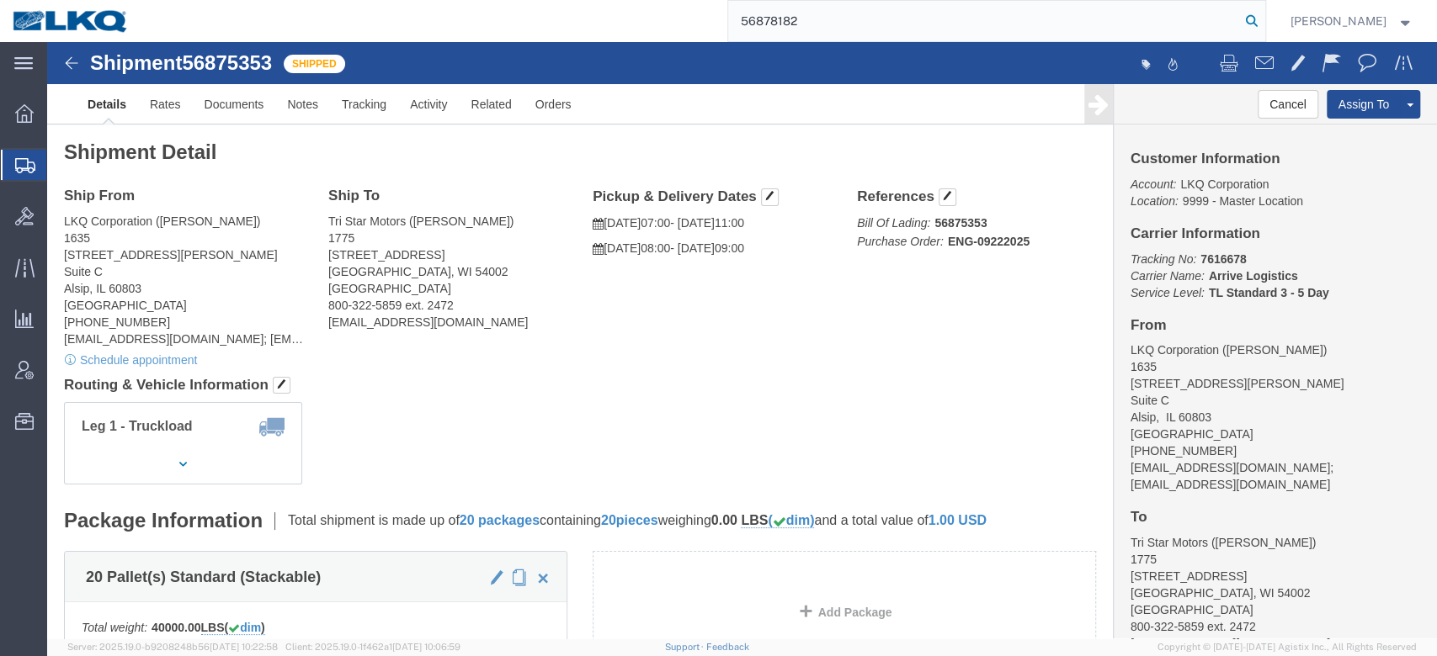
click at [1263, 24] on icon at bounding box center [1252, 21] width 24 height 24
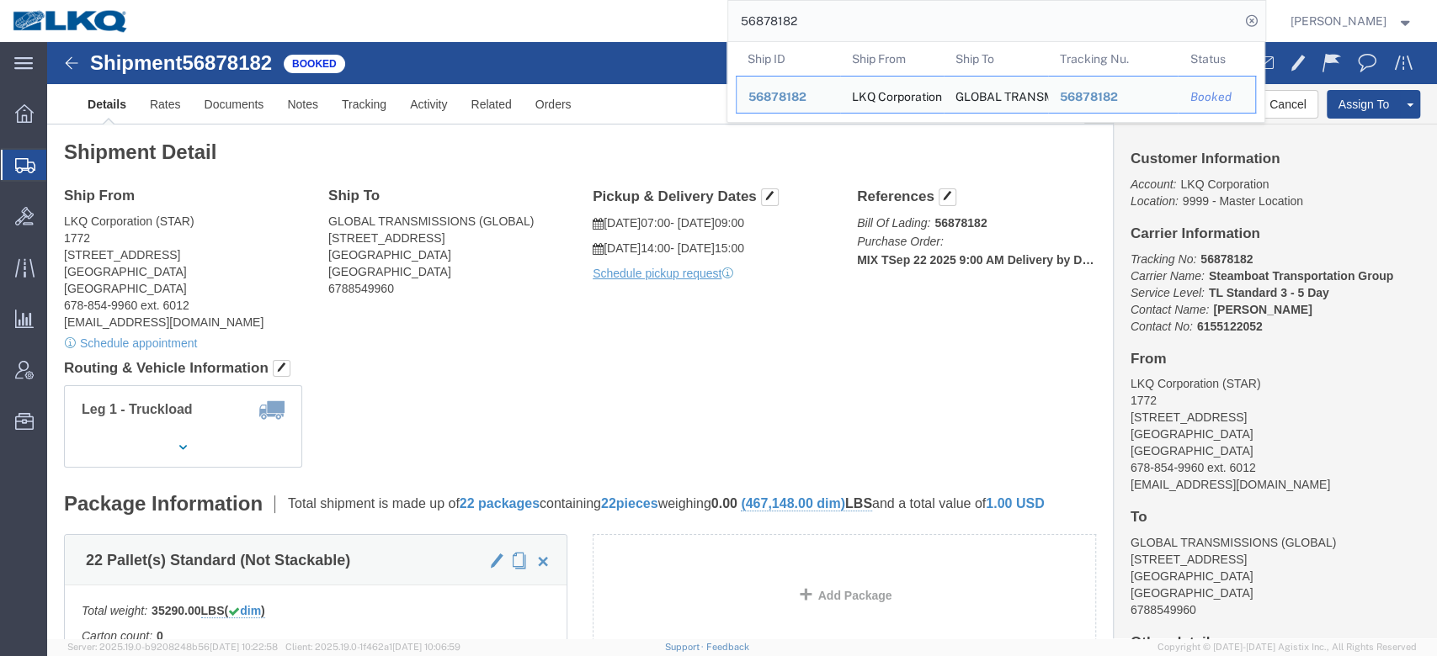
click at [848, 33] on input "56878182" at bounding box center [984, 21] width 512 height 40
paste input "89526"
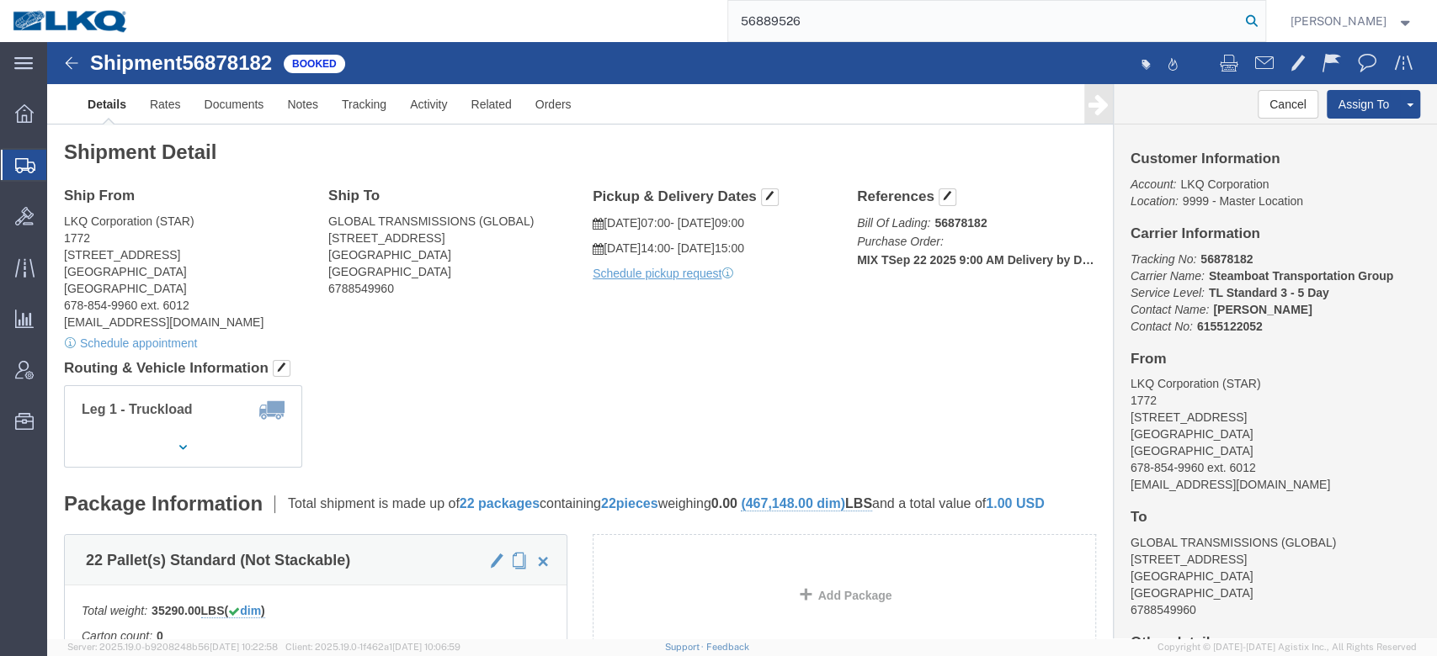
type input "56889526"
click at [1263, 24] on icon at bounding box center [1252, 21] width 24 height 24
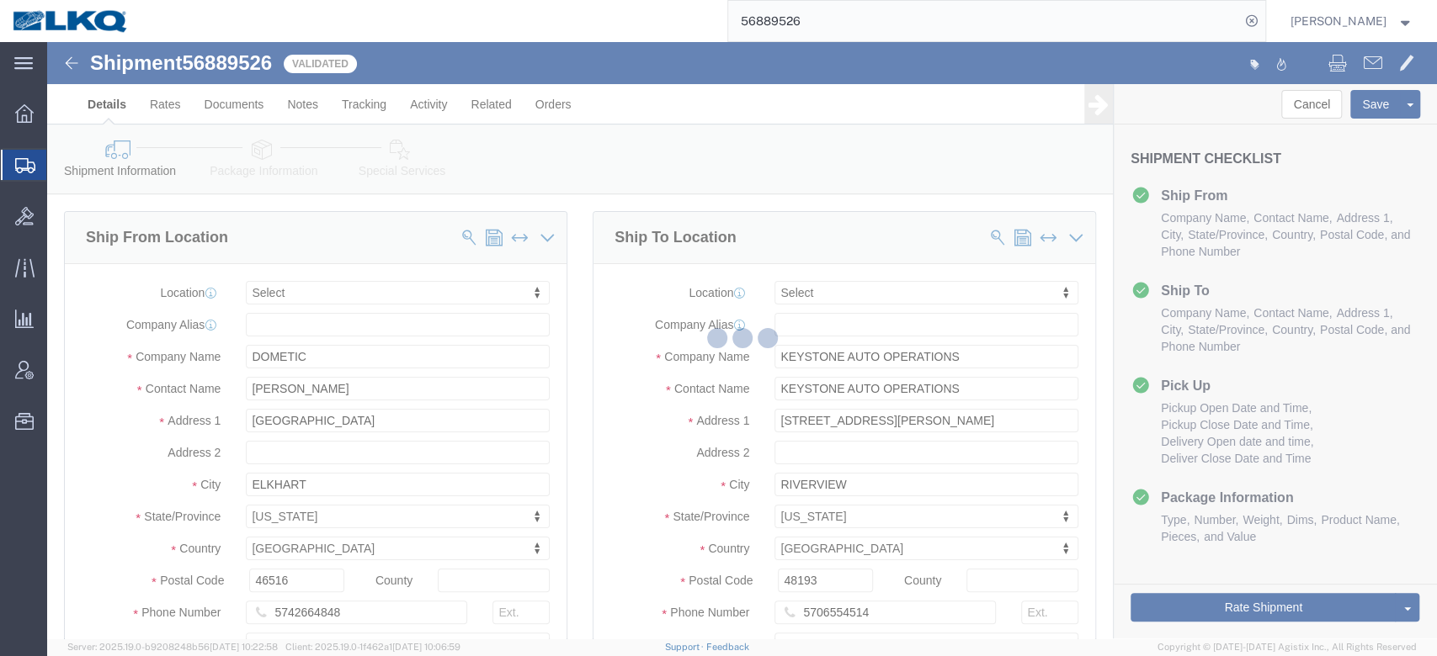
select select
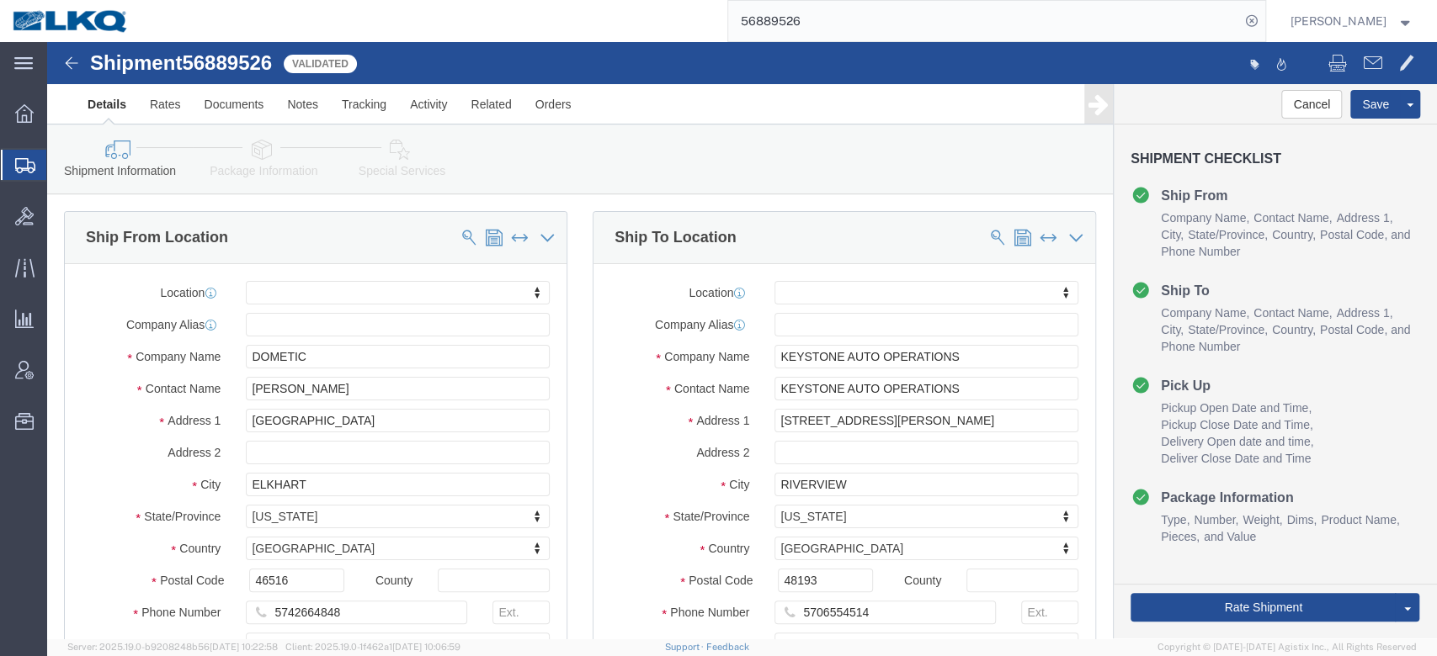
drag, startPoint x: 813, startPoint y: 264, endPoint x: 808, endPoint y: 256, distance: 9.8
click div "Location My Profile Location 1100 - LKQ Crystal River 1103 - LKQ Ft [PERSON_NAM…"
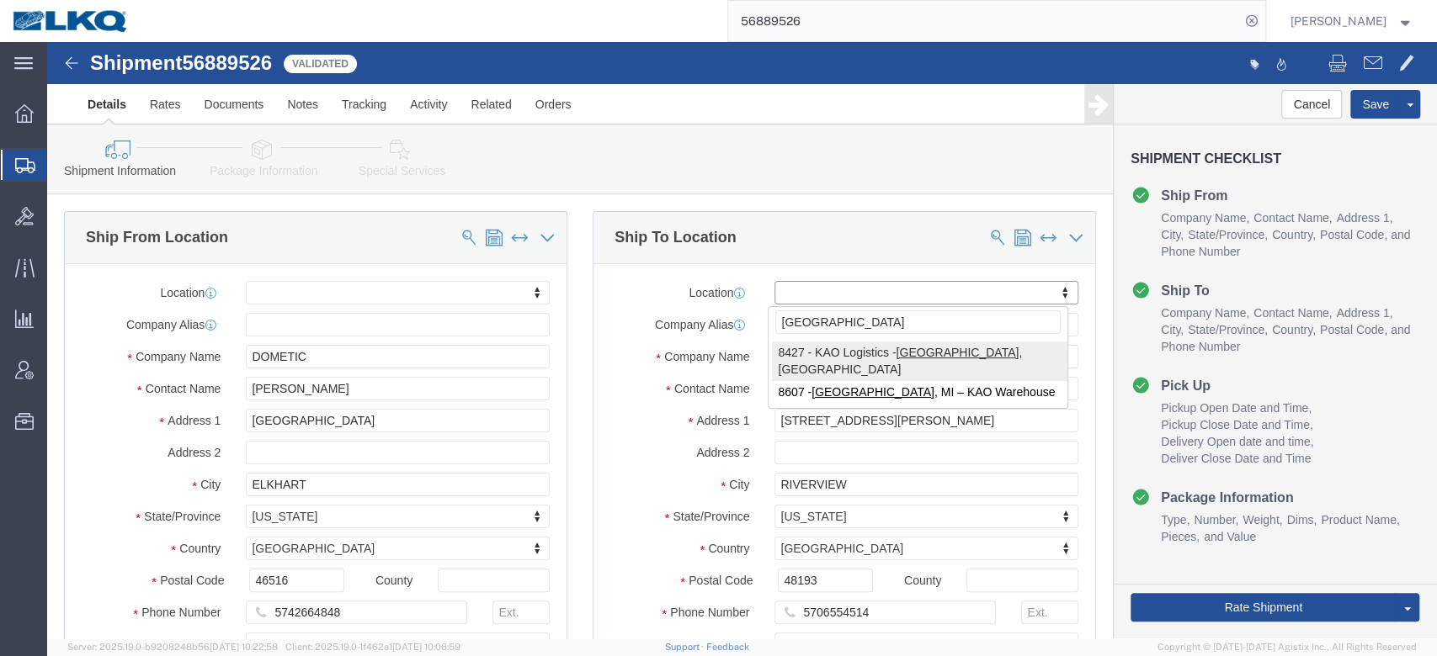
type input "[GEOGRAPHIC_DATA]"
select select "30543"
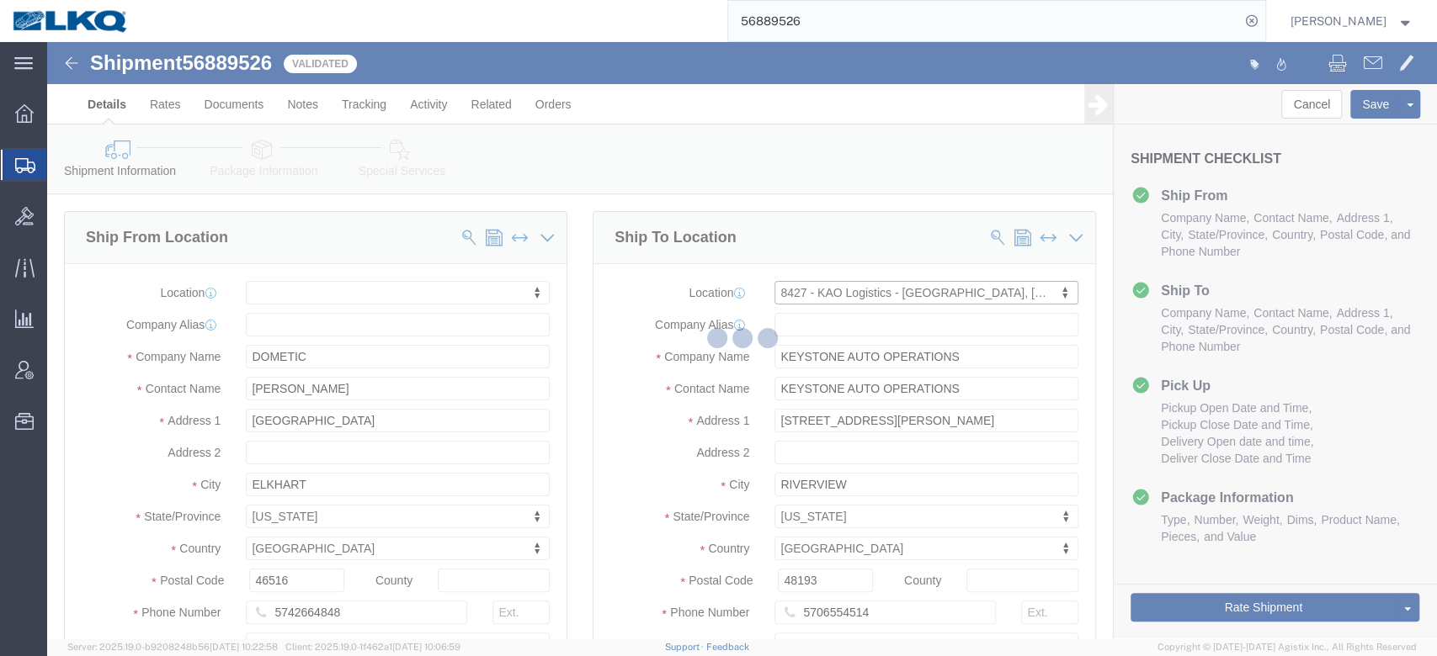
select select "MI"
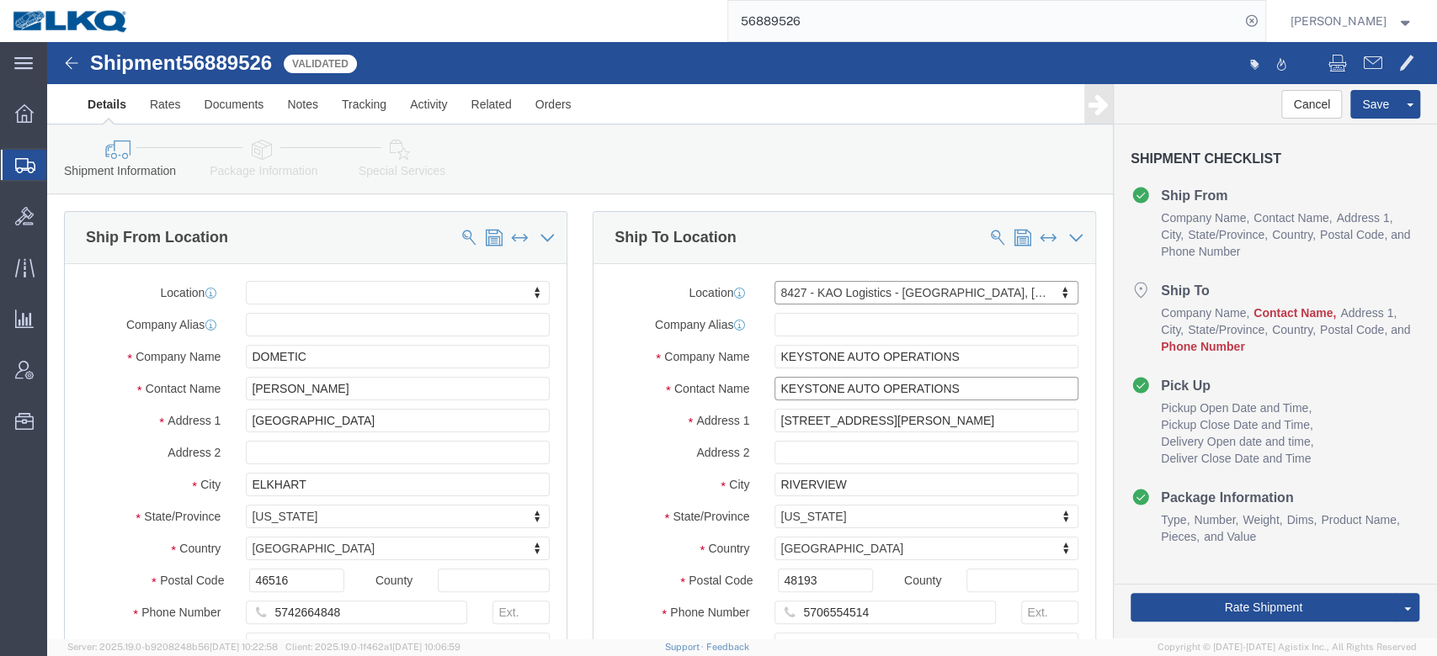
click input "KEYSTONE AUTO OPERATIONS"
type input "Receiver"
type input "[STREET_ADDRESS][PERSON_NAME]"
type input "[GEOGRAPHIC_DATA]"
click input "5706554514"
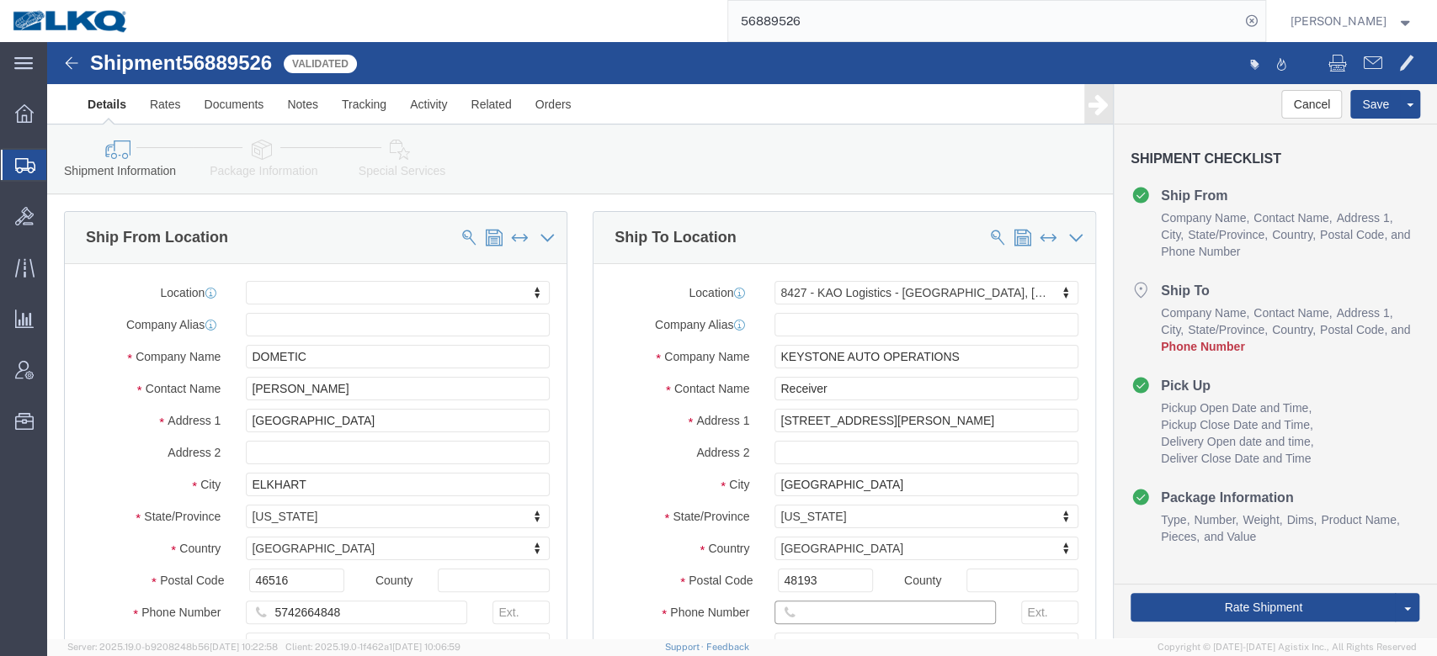
type input "6150000000"
click div "Location 8427 - [GEOGRAPHIC_DATA] Logistics - [GEOGRAPHIC_DATA], [GEOGRAPHIC_DA…"
click button "Save"
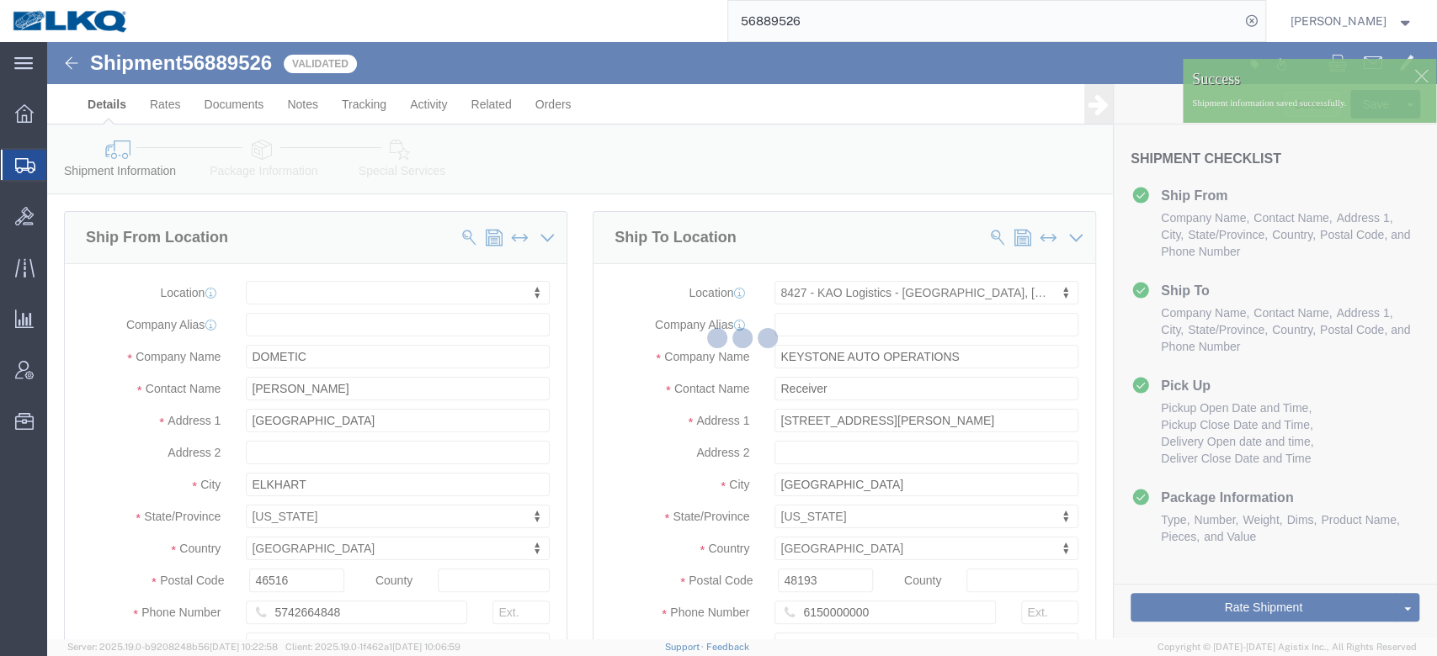
type button "Save"
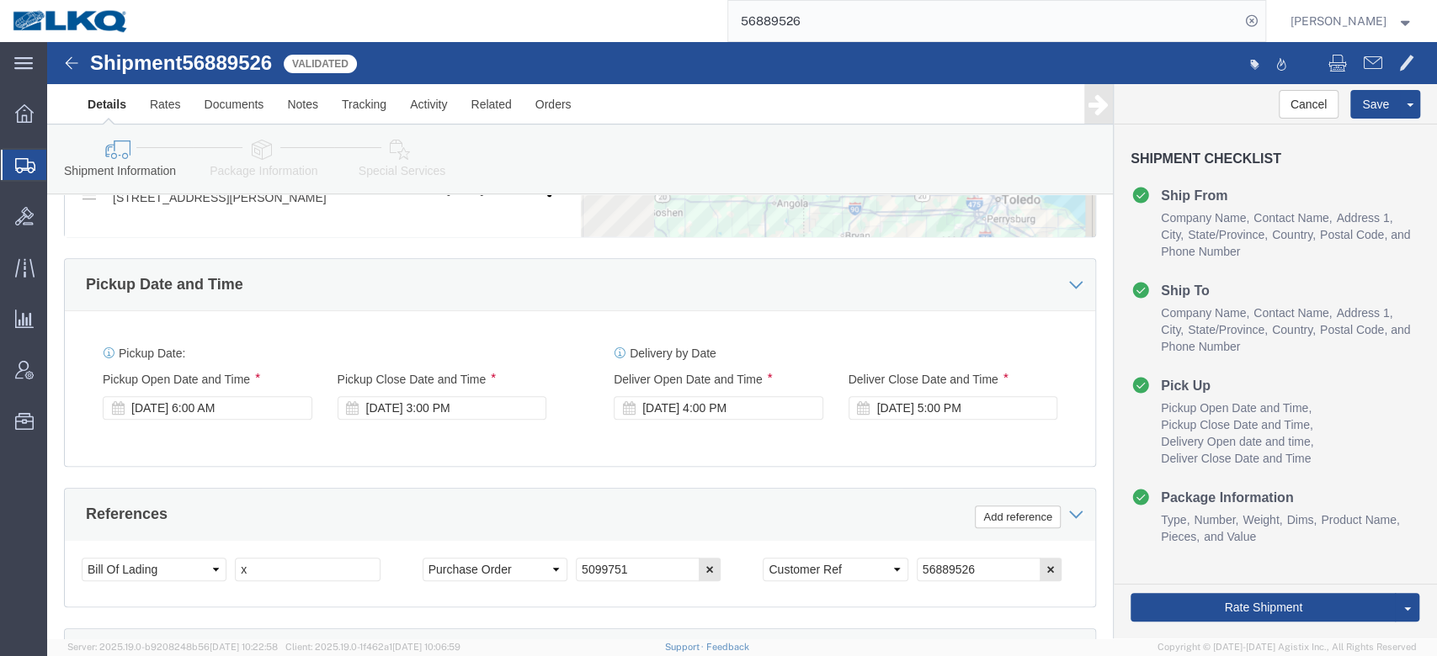
scroll to position [785, 0]
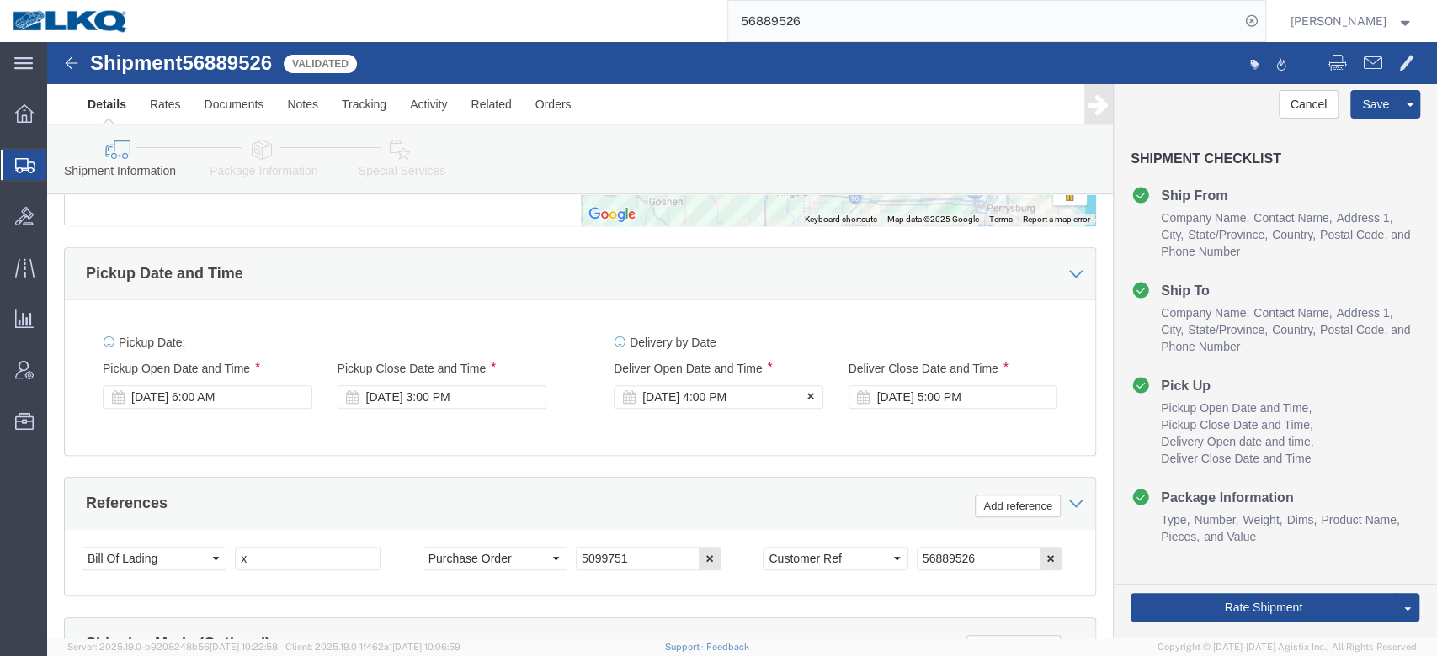
click div "[DATE] 4:00 PM"
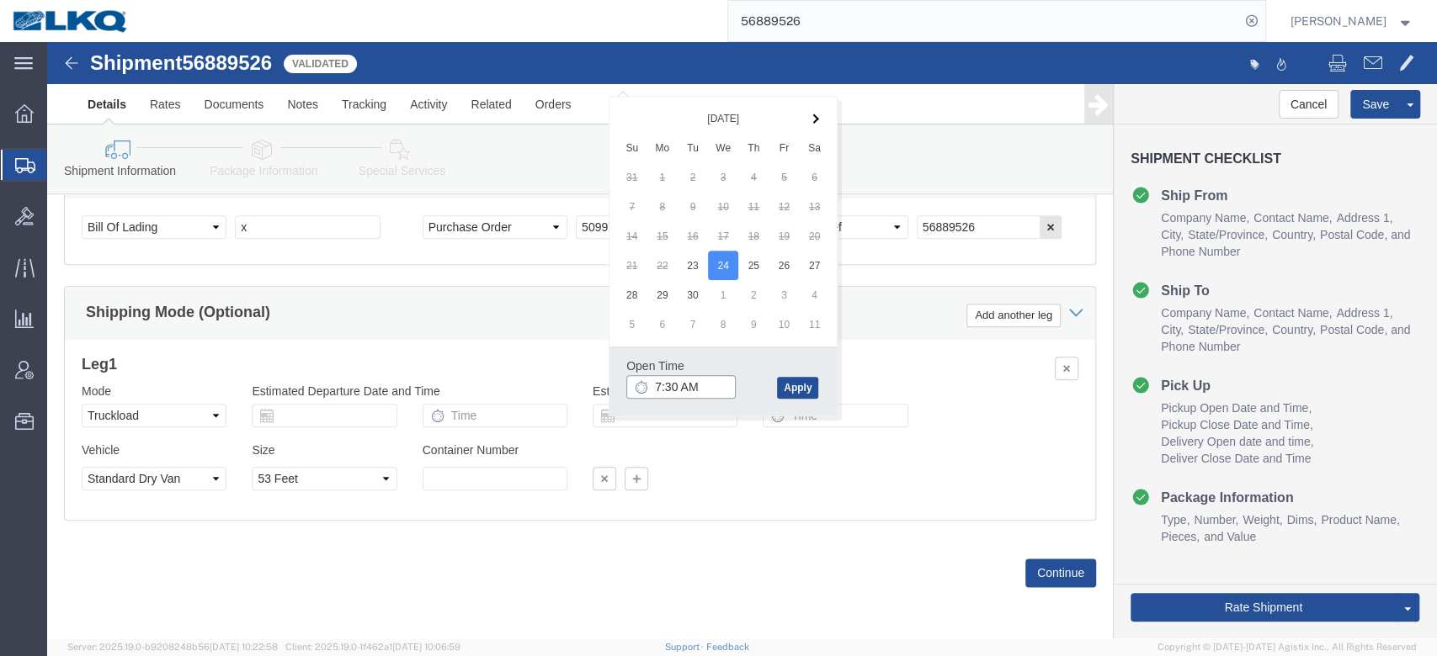
type input "7:30 AM"
click div "Open Time 7:30 AM [DATE] 4:00 PM - [DATE] 4:00 PM Cancel Apply"
click button "Apply"
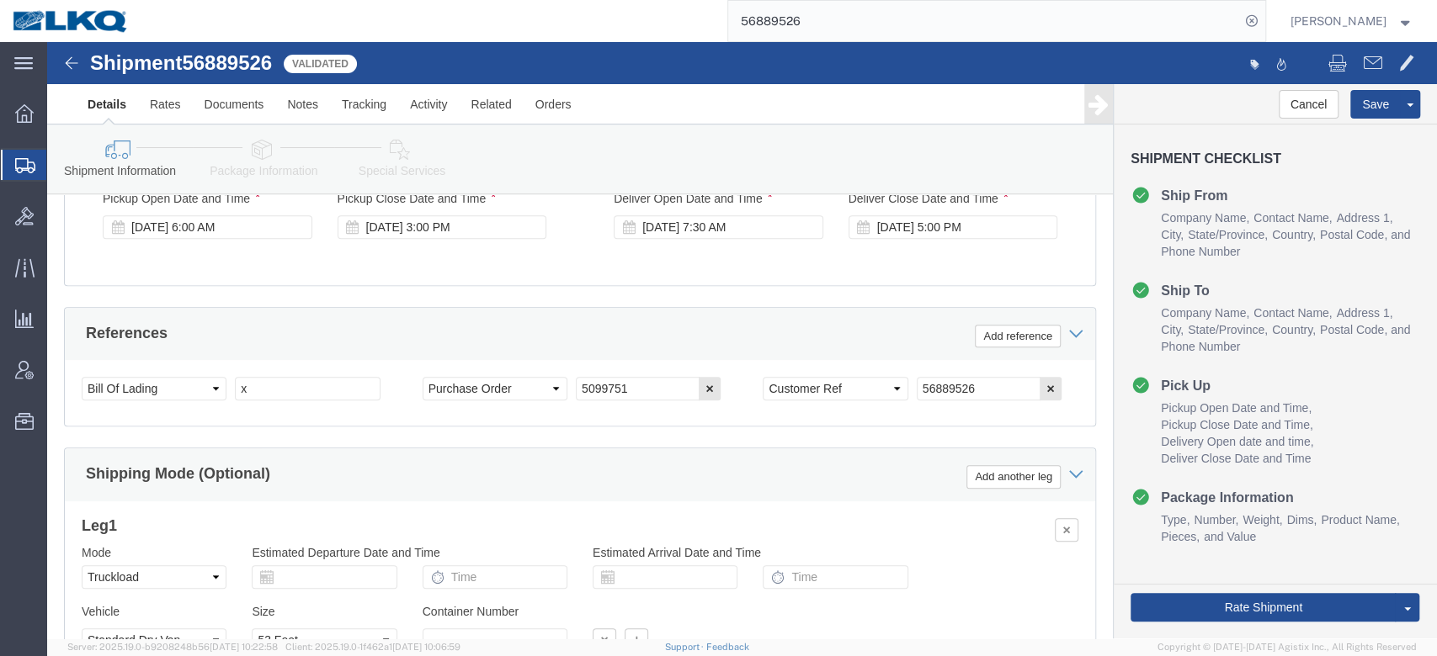
scroll to position [682, 0]
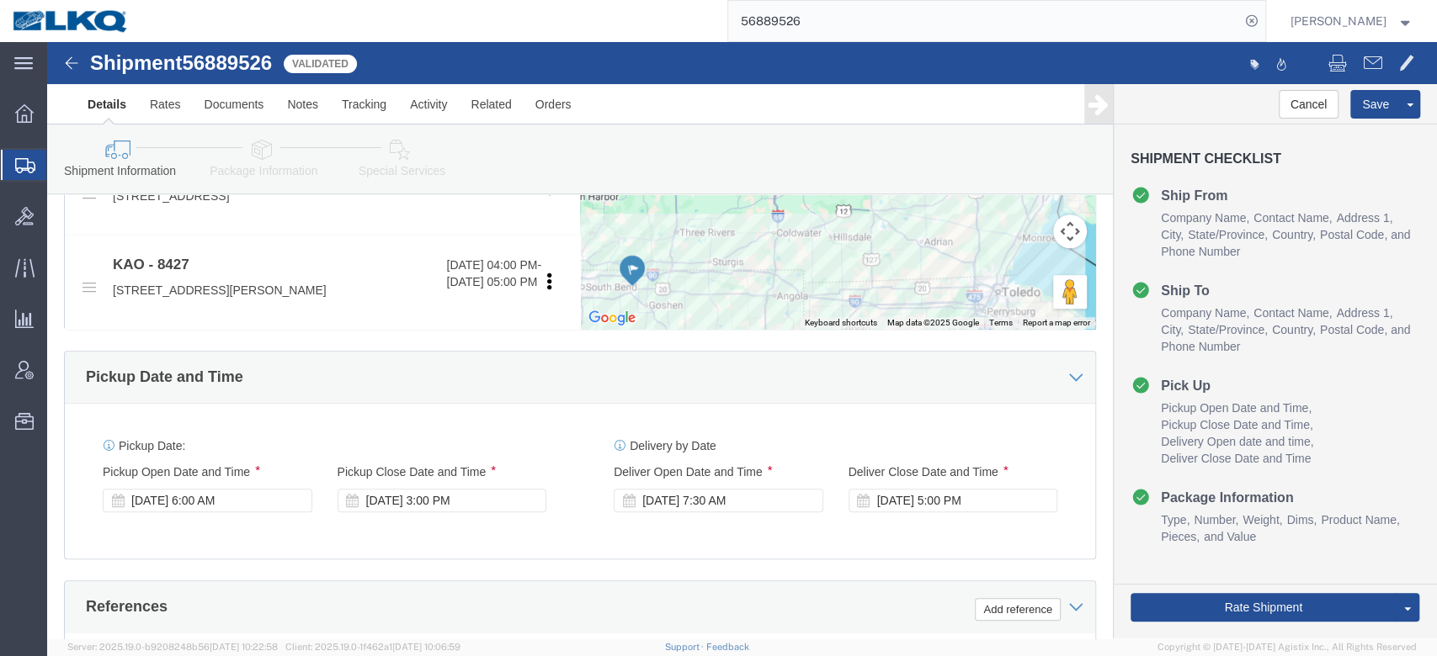
click div "[DATE] 5:00 PM"
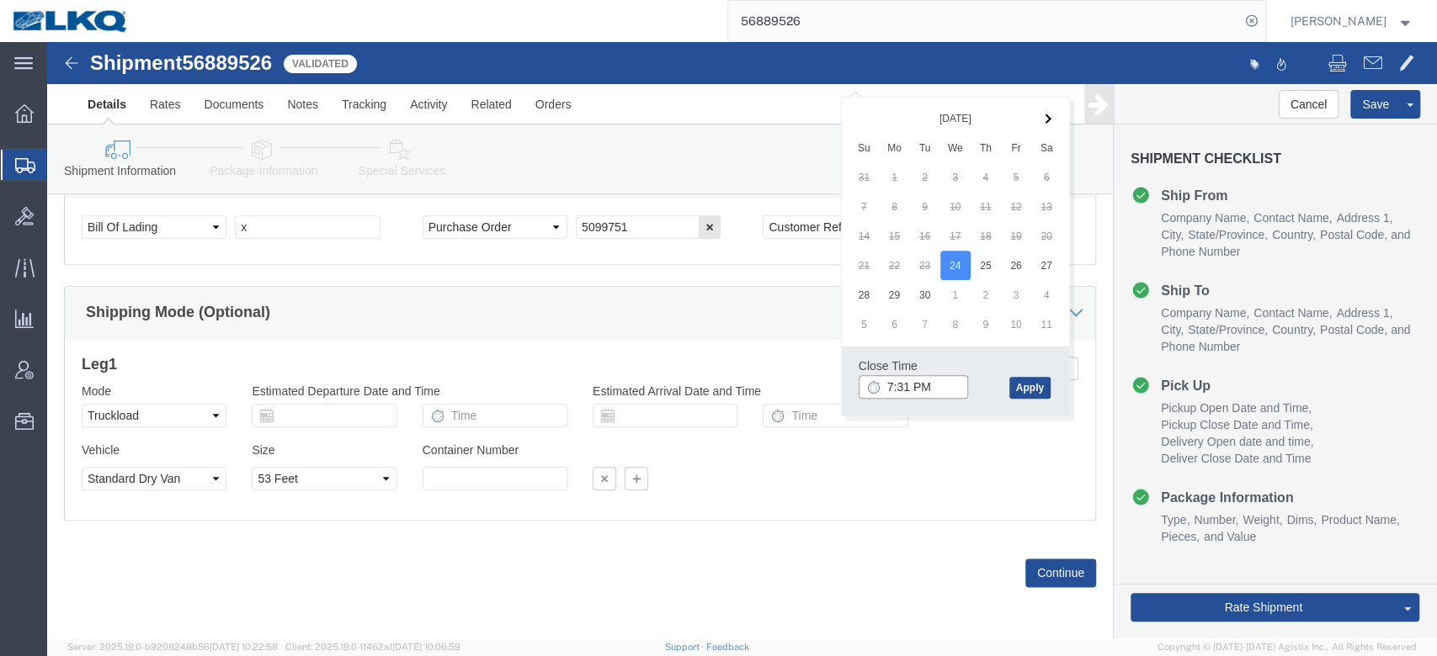
type input "7:31 AM"
click button "Apply"
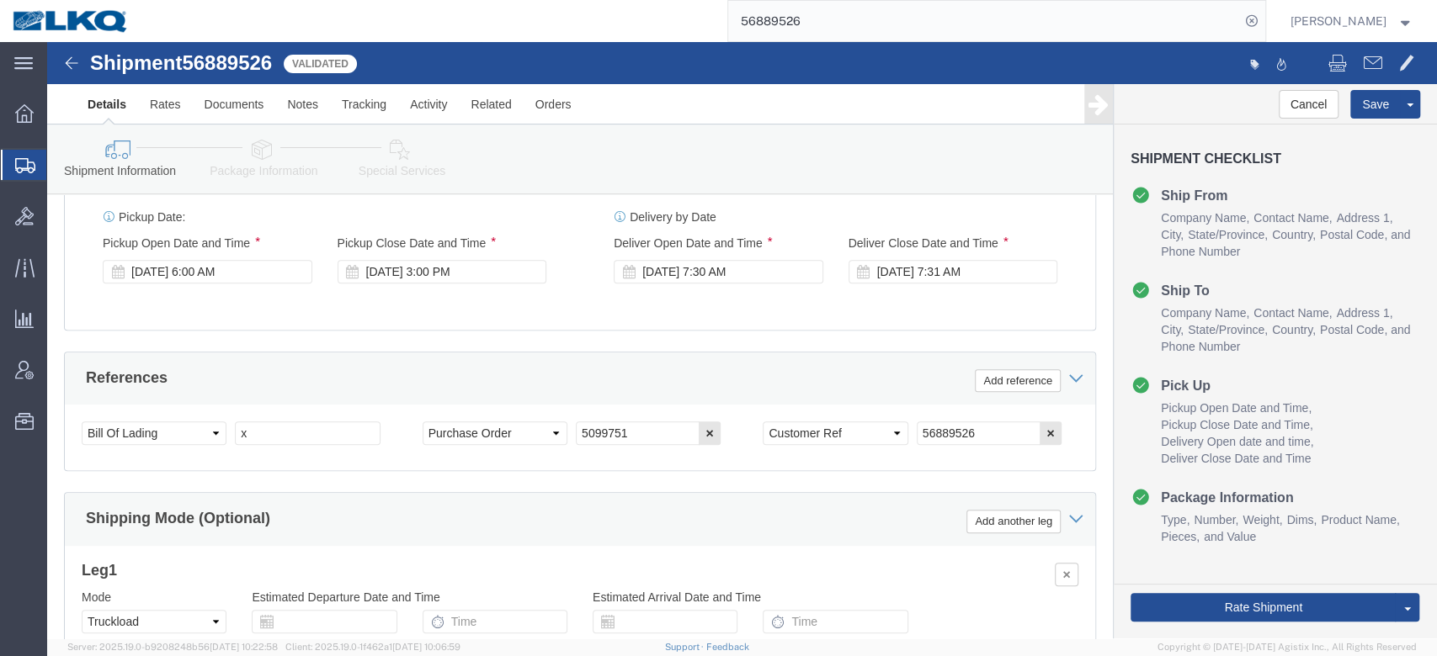
scroll to position [682, 0]
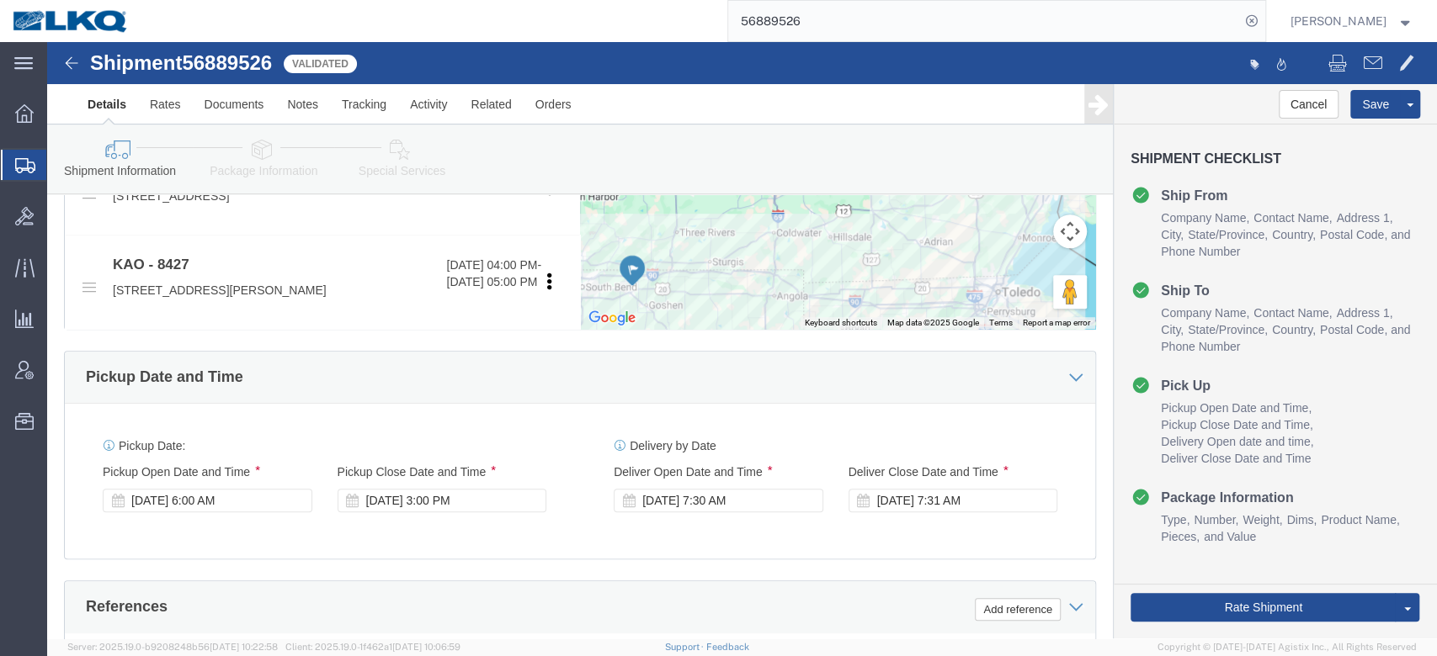
click div "Pickup Date: Pickup Start Date Pickup Start Time Pickup Open Date and Time [DAT…"
click button "Save"
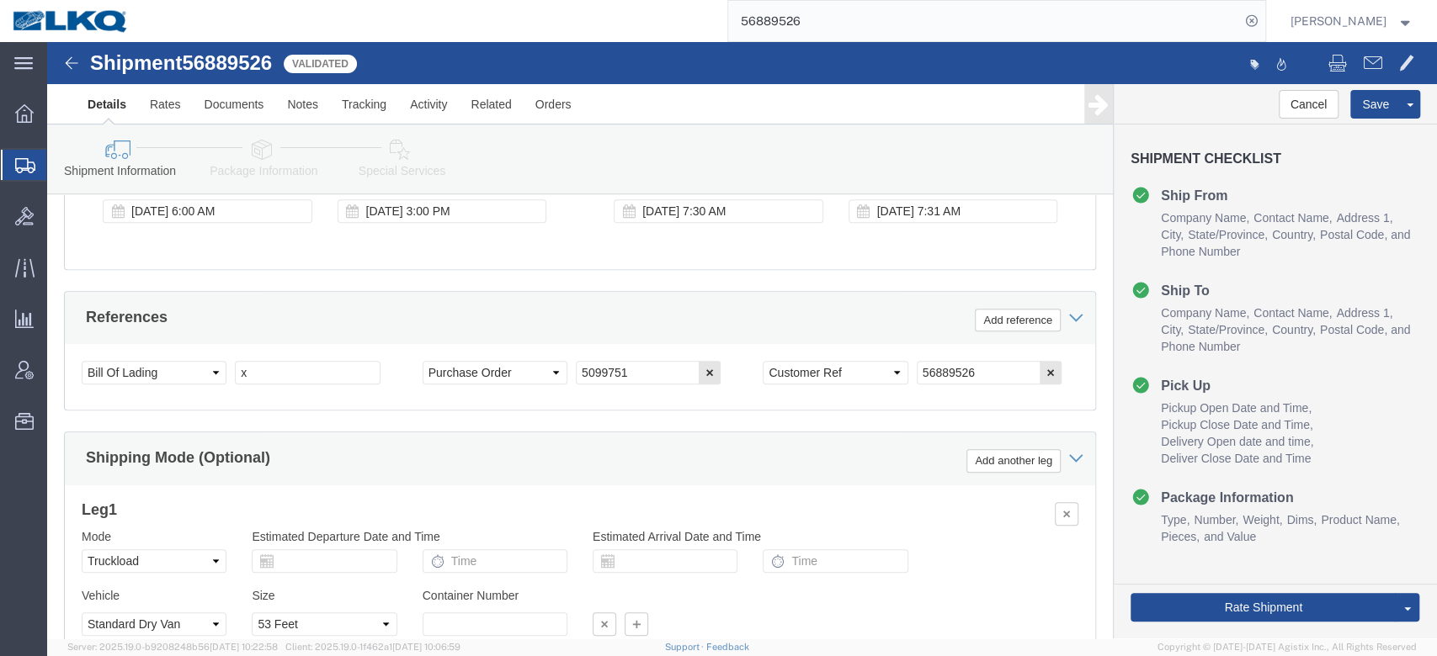
scroll to position [1131, 0]
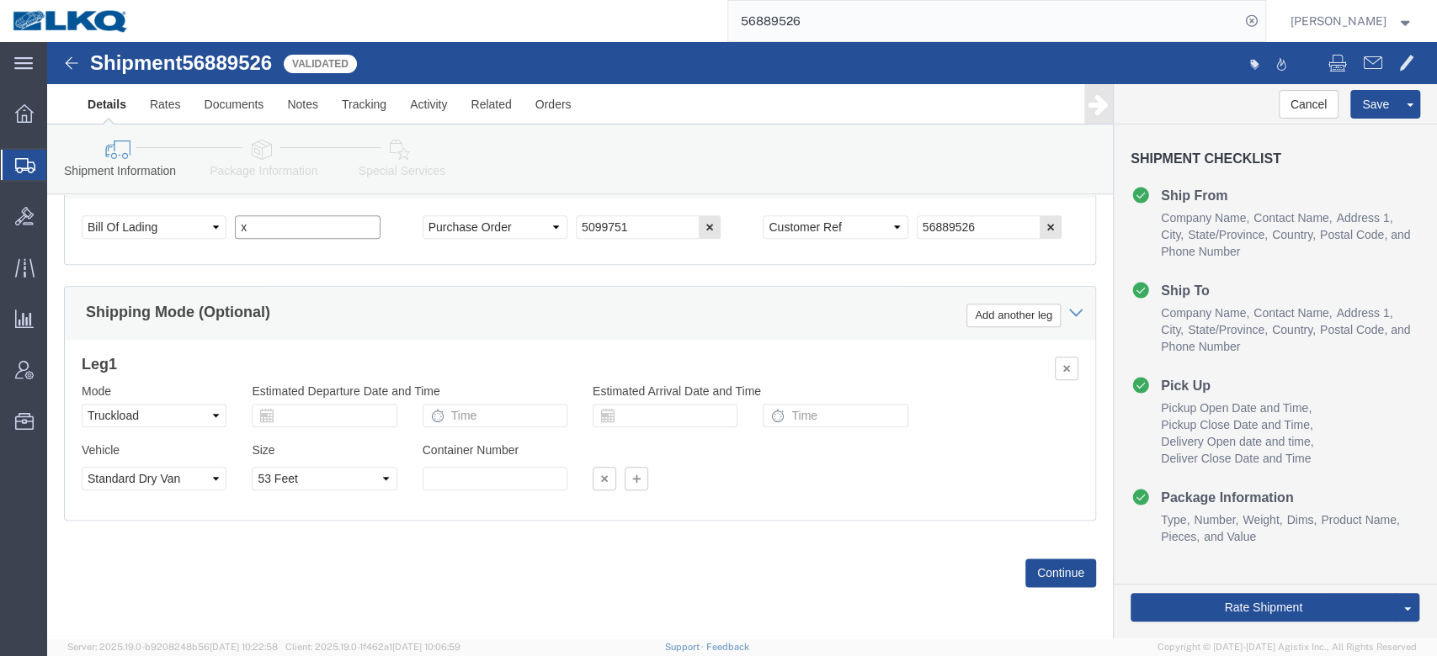
click input "x"
type input "488464"
click button "Save"
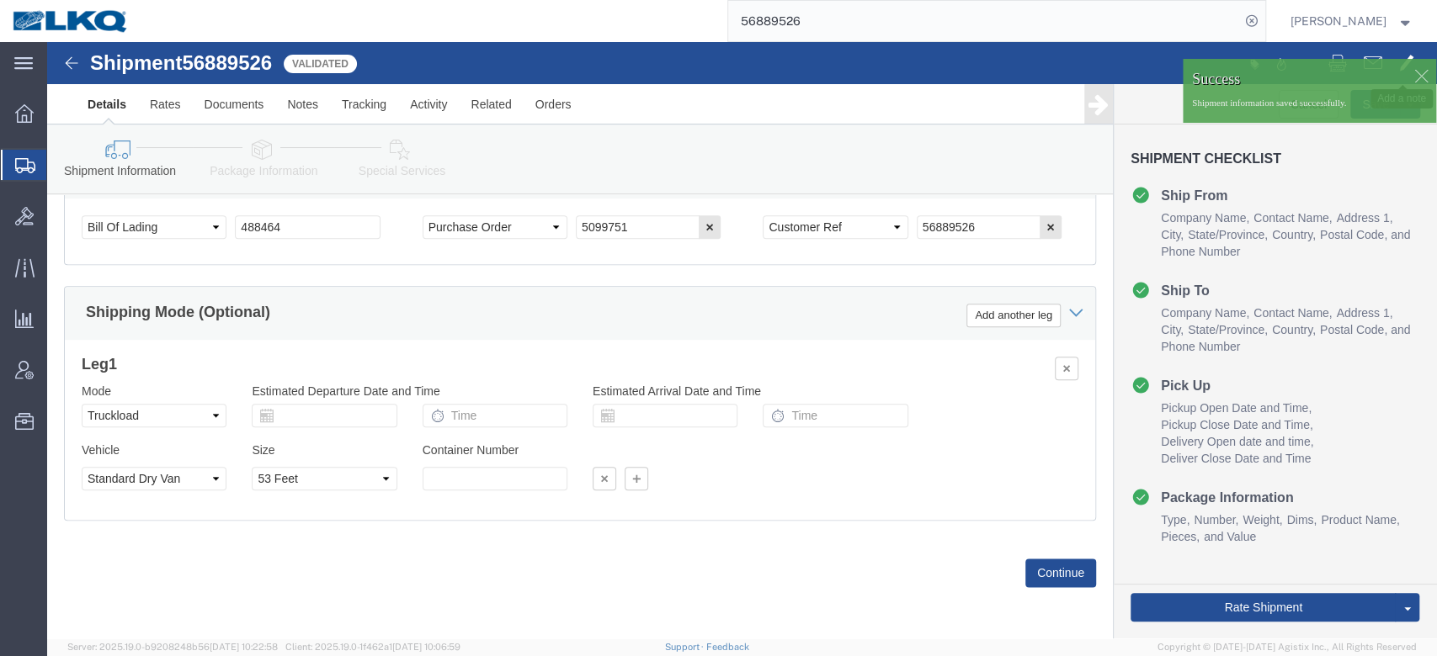
click span
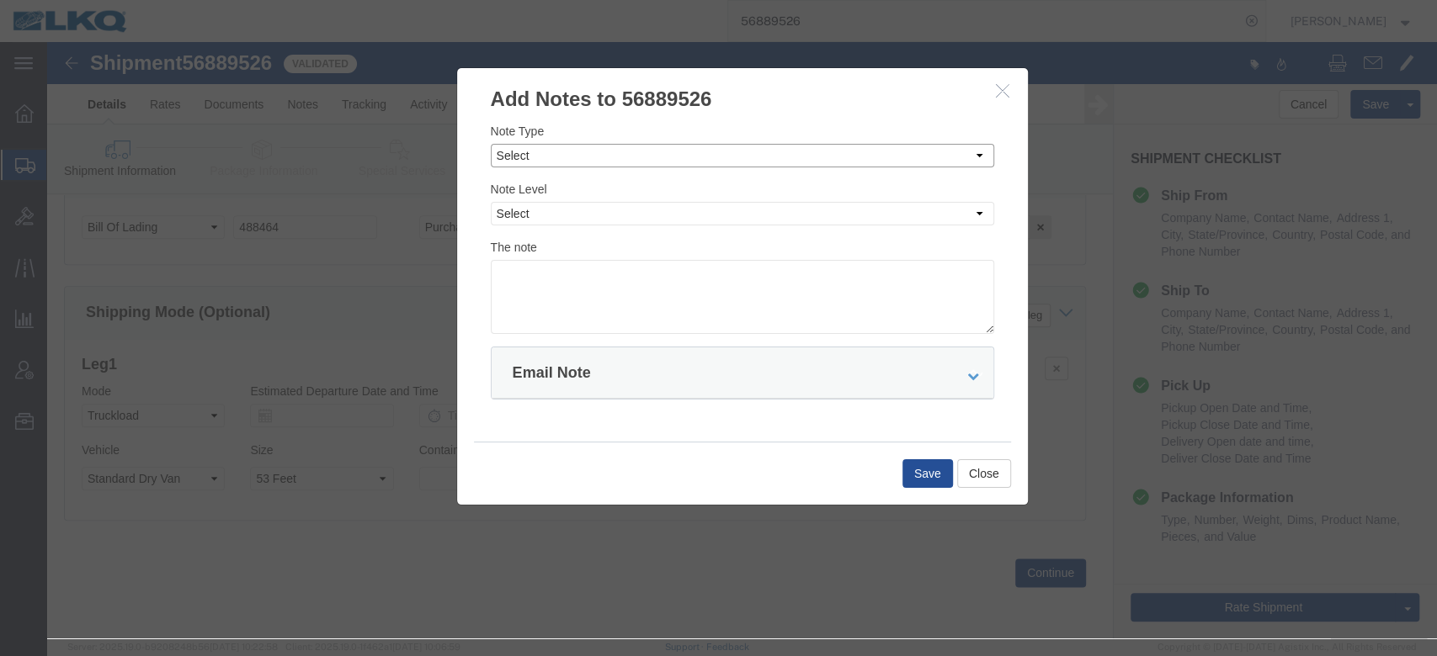
drag, startPoint x: 516, startPoint y: 116, endPoint x: 512, endPoint y: 124, distance: 8.7
click select "Select Approval Bid Notes Carrier Change Notes Claim Notes Content Hazmat Notes…"
select select "BID_NOTES"
click select "Select Approval Bid Notes Carrier Change Notes Claim Notes Content Hazmat Notes…"
click div "Note Level Select Private to Account Private to Vendor Public"
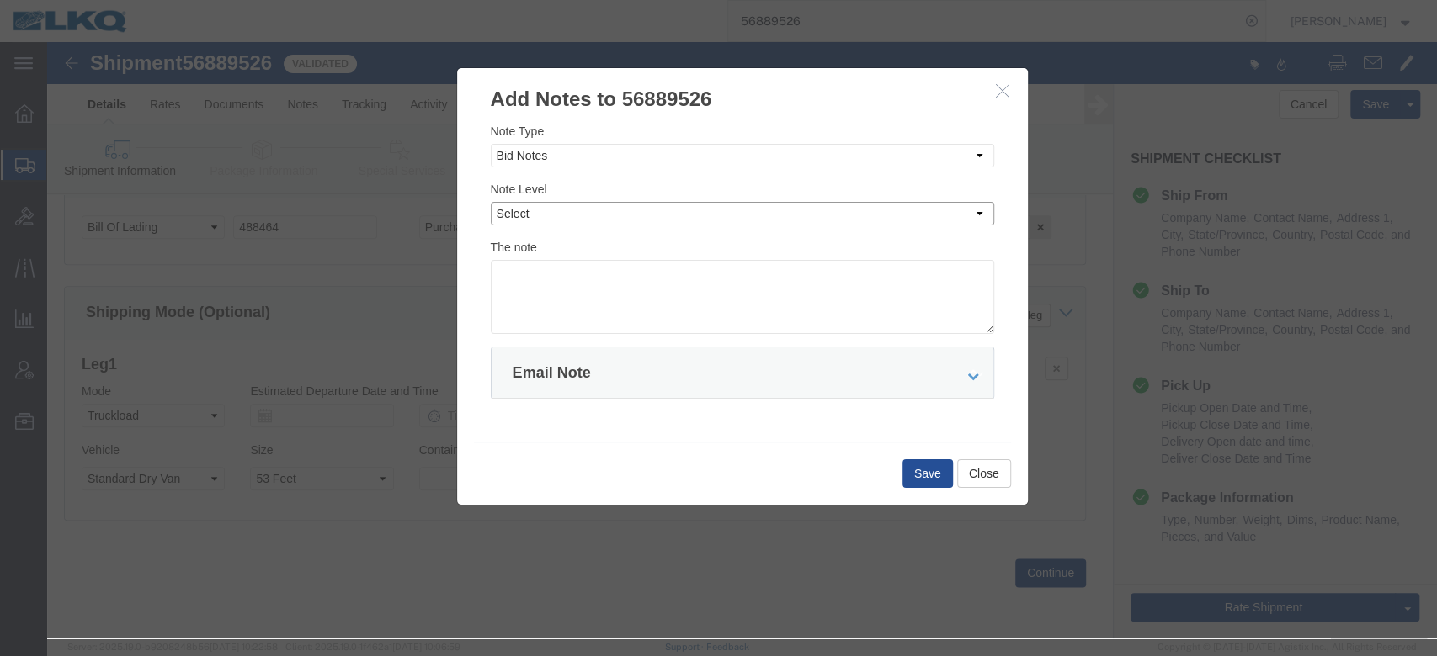
drag, startPoint x: 478, startPoint y: 170, endPoint x: 480, endPoint y: 179, distance: 9.4
click select "Select Private to Account Private to Vendor Public"
select select "PRIVATE_TO_ACCOUNT"
click select "Select Private to Account Private to Vendor Public"
click textarea
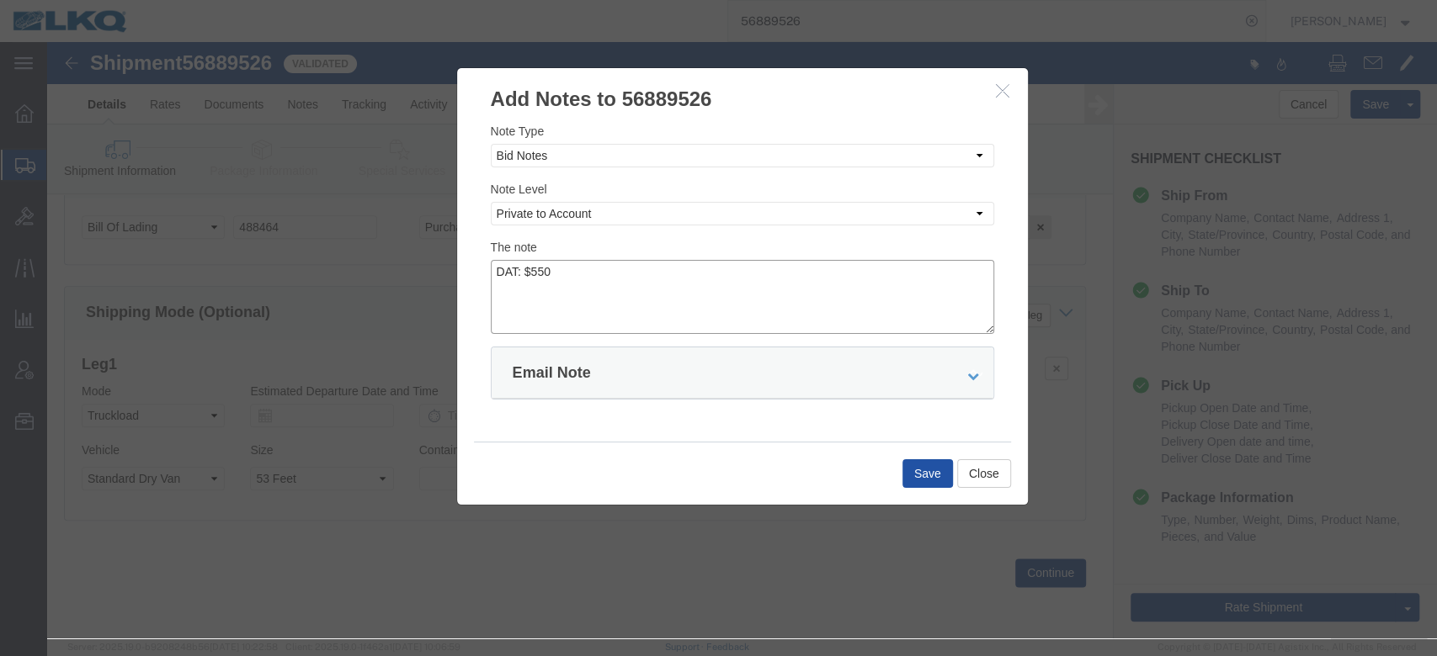
type textarea "DAT: $550"
click button "Save"
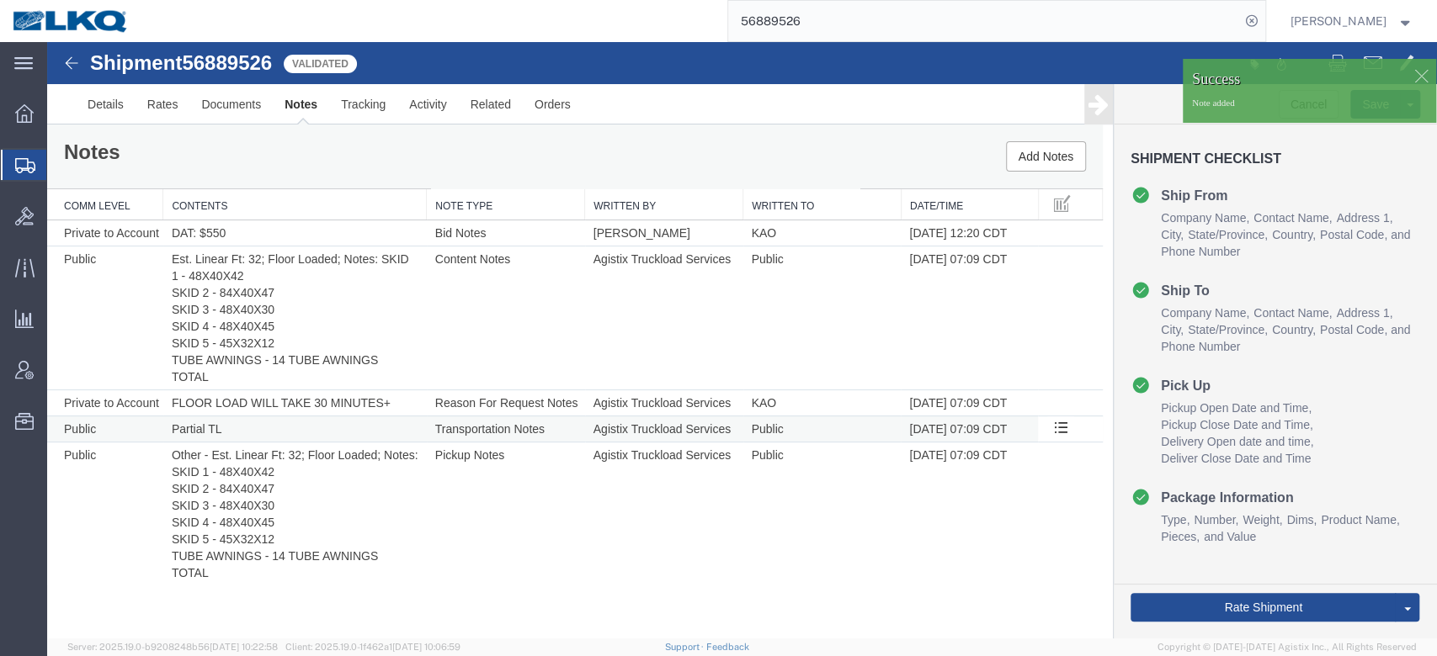
scroll to position [0, 0]
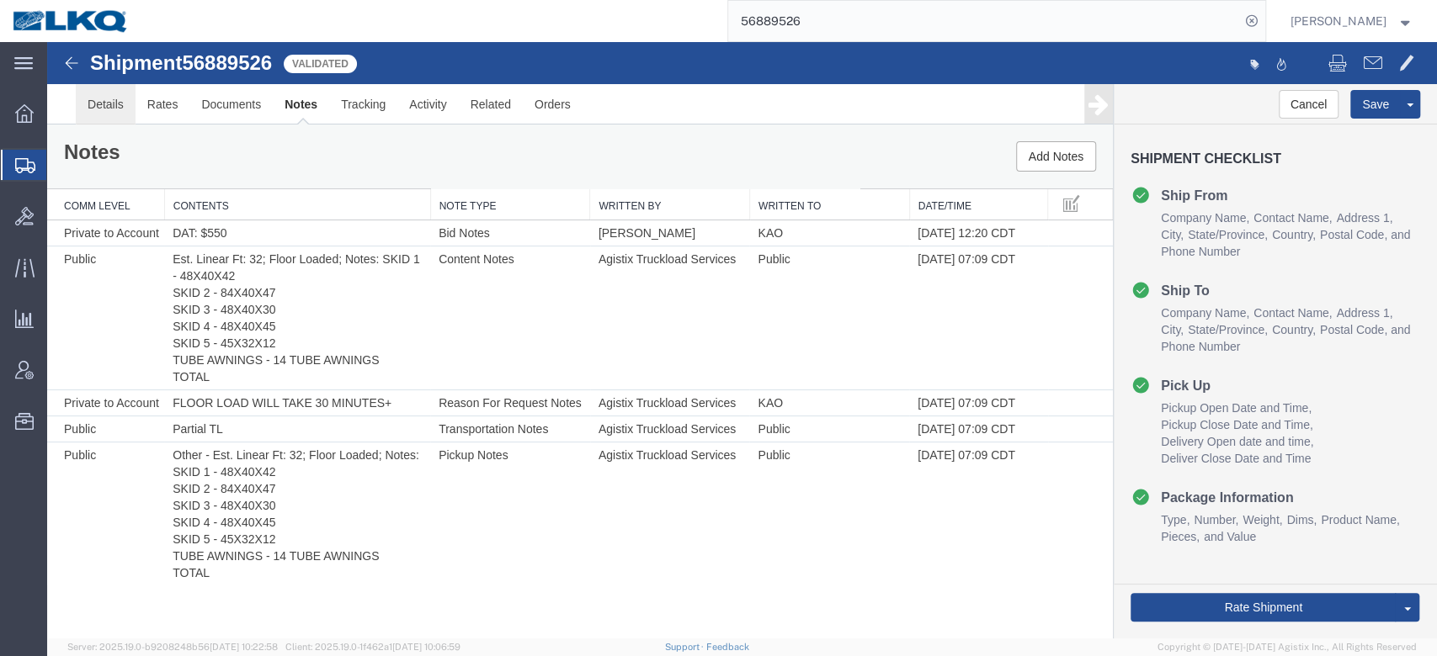
click at [124, 98] on link "Details" at bounding box center [106, 104] width 60 height 40
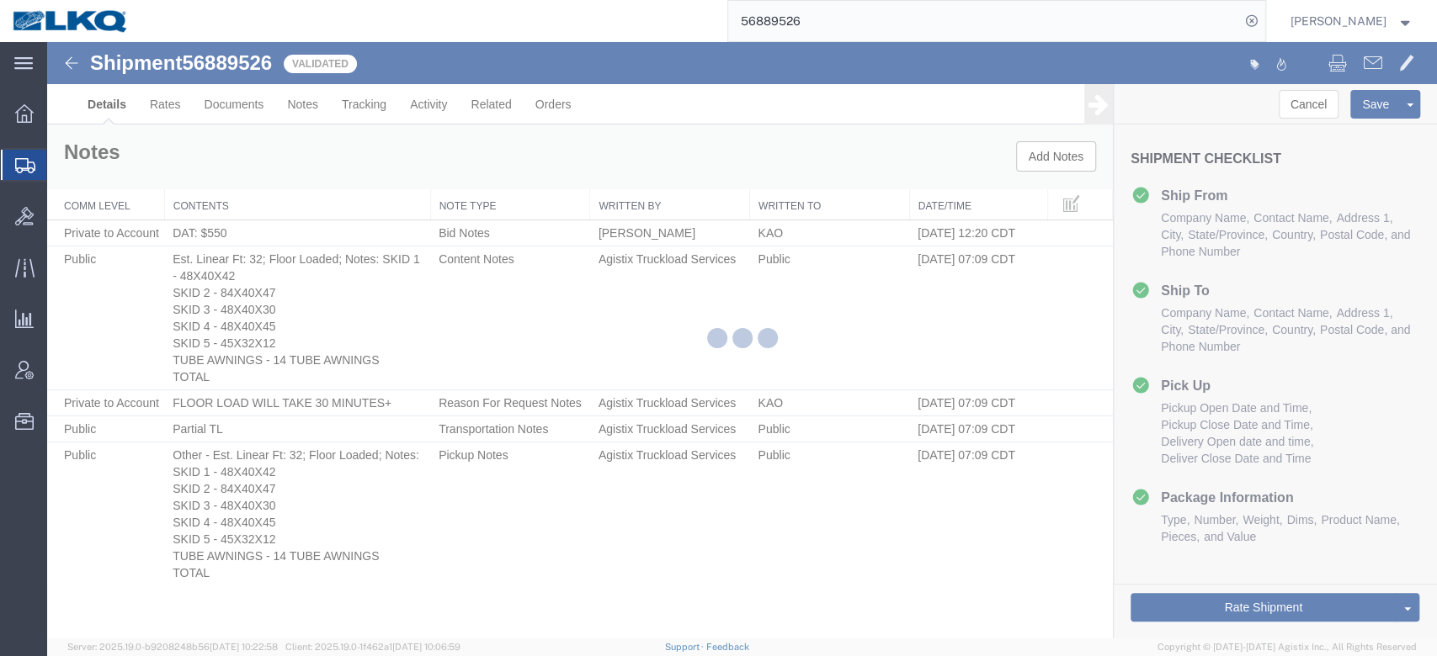
select select "30543"
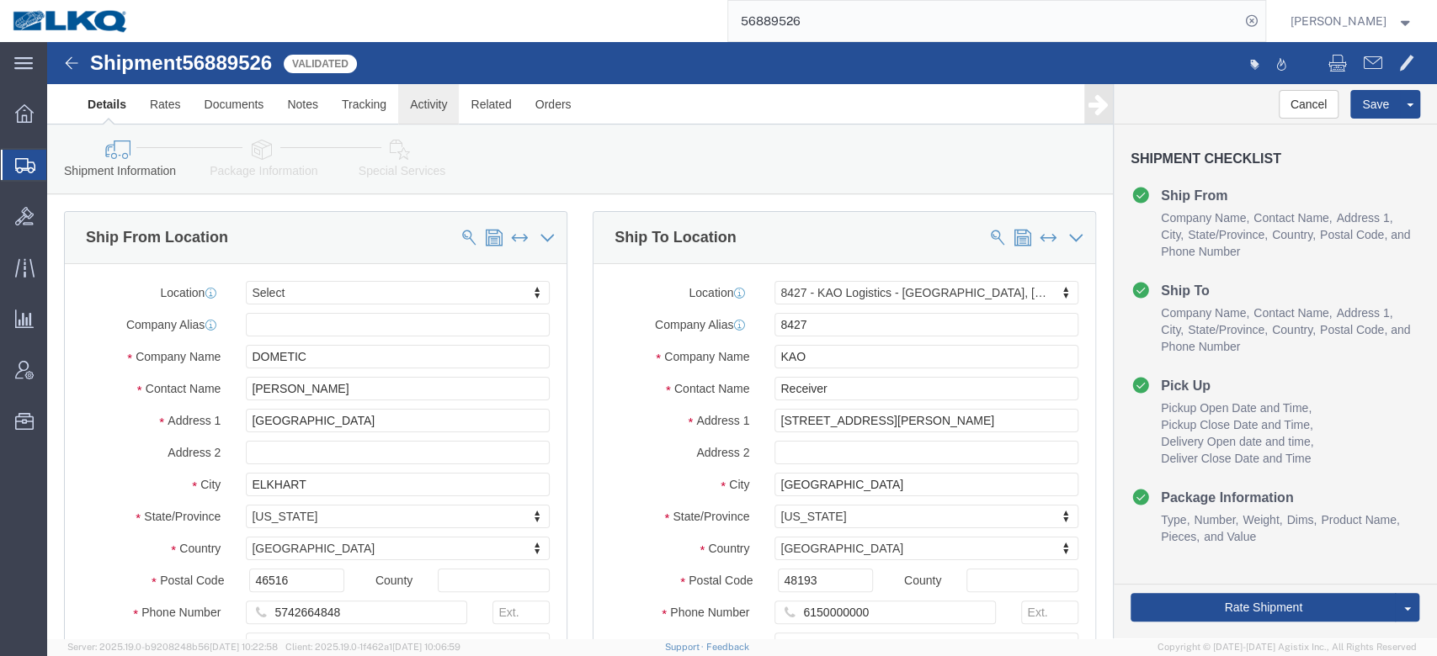
click link "Activity"
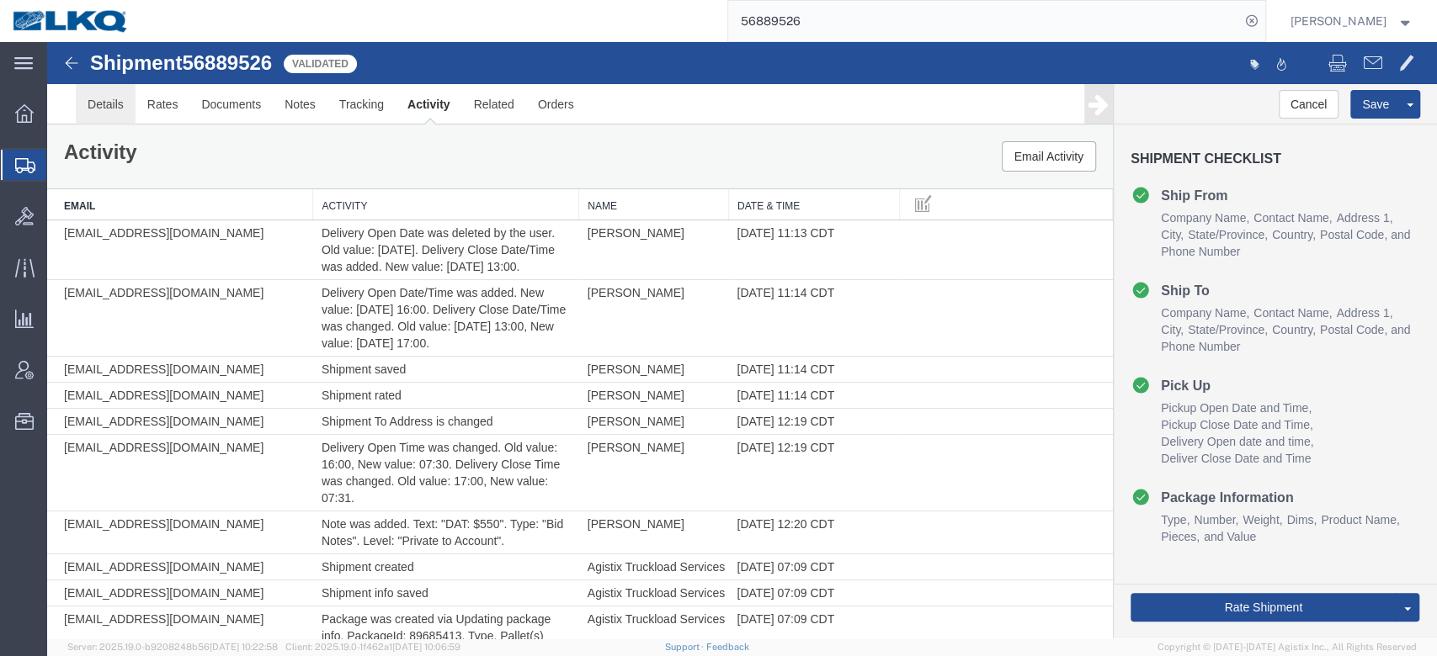
click at [108, 98] on link "Details" at bounding box center [106, 104] width 60 height 40
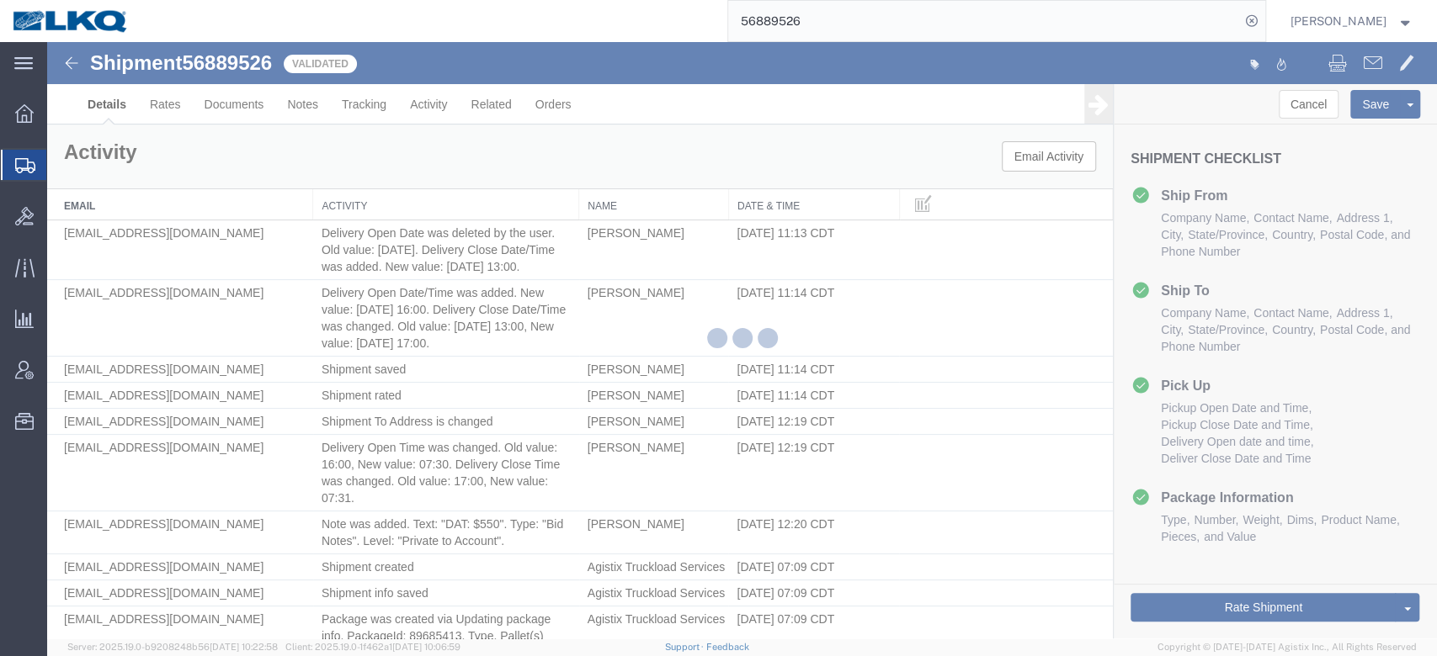
select select "30543"
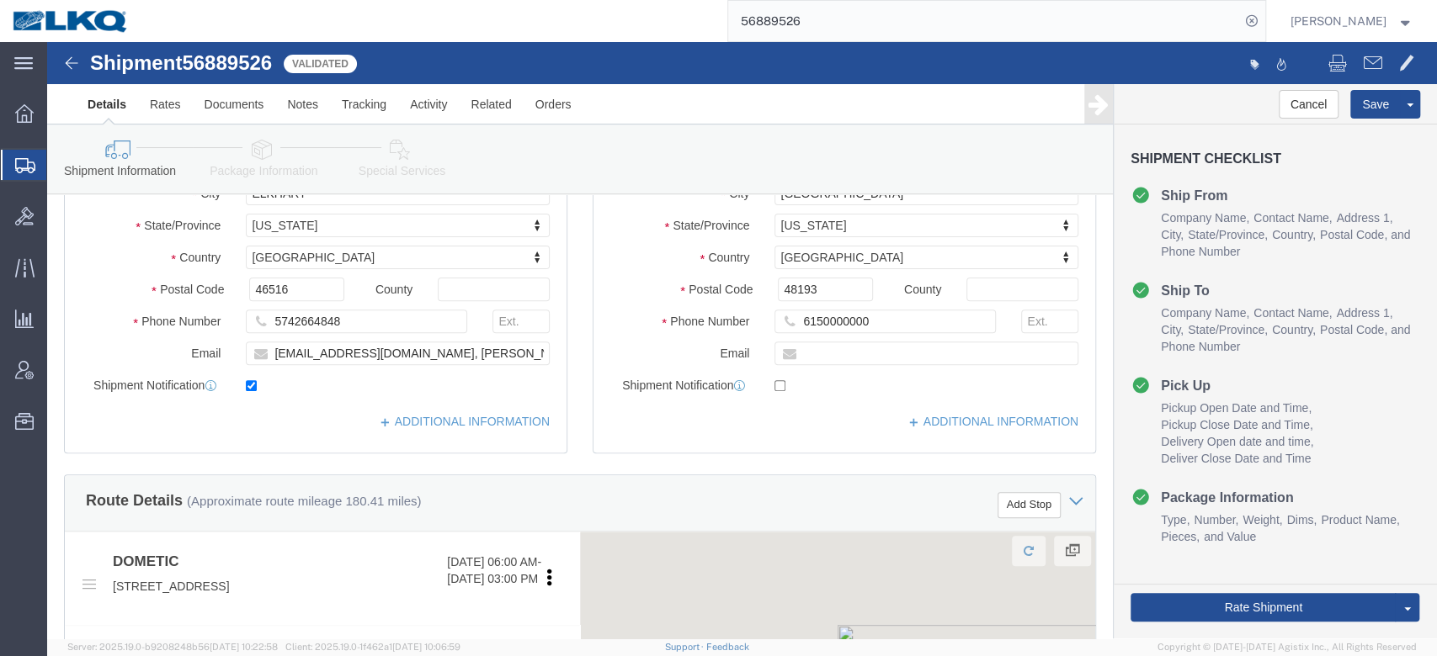
scroll to position [561, 0]
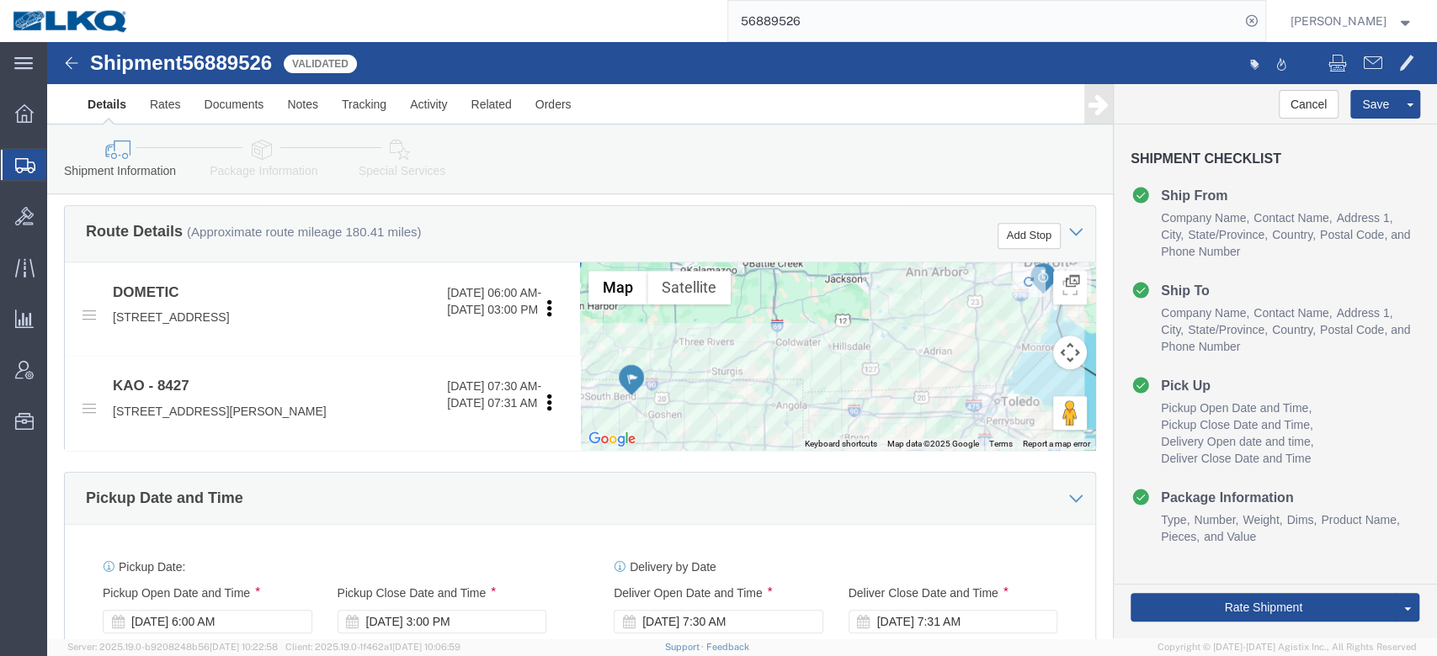
click link "Special Services"
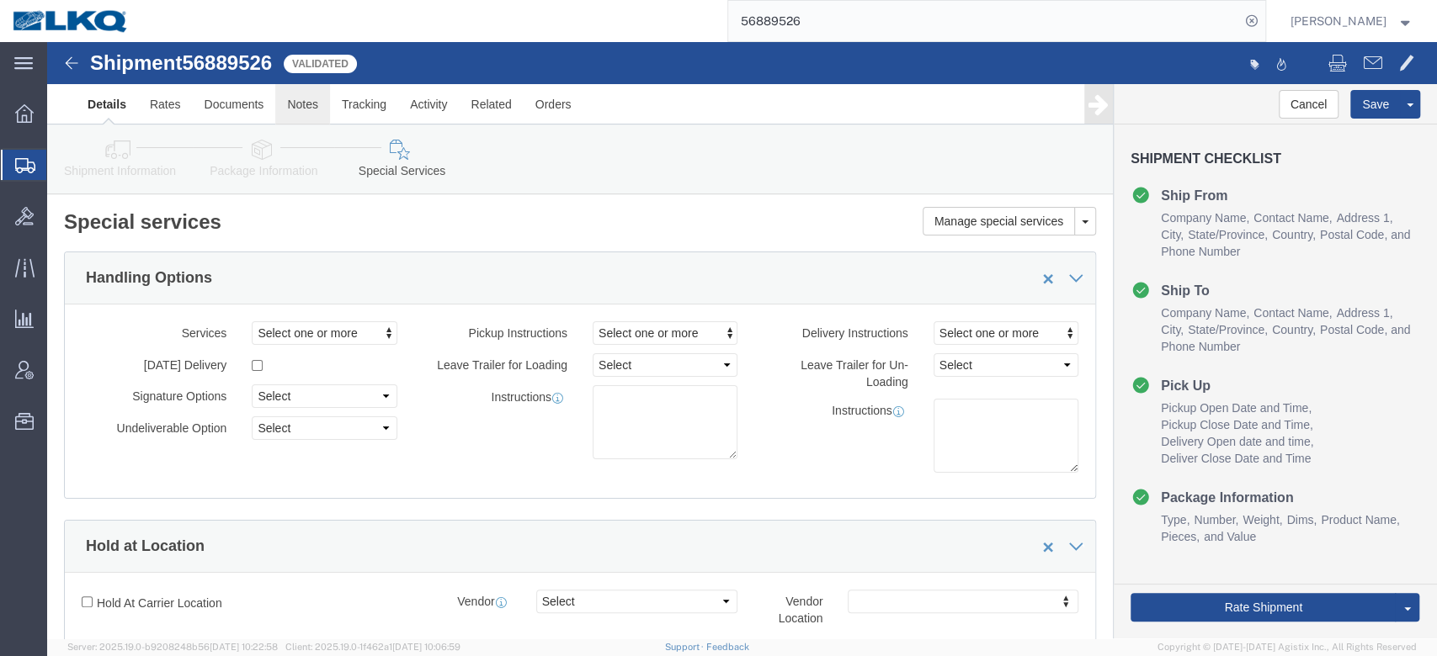
click link "Notes"
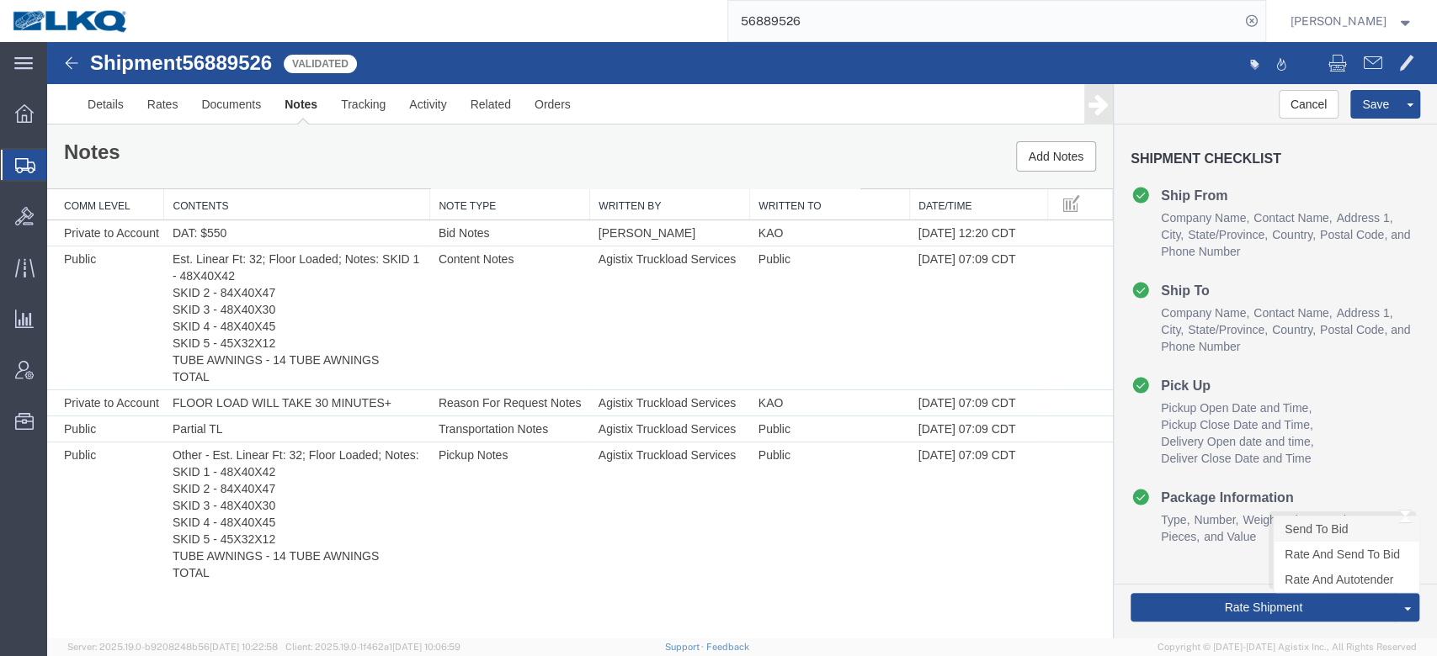
click at [1310, 523] on link "Send To Bid" at bounding box center [1346, 529] width 146 height 25
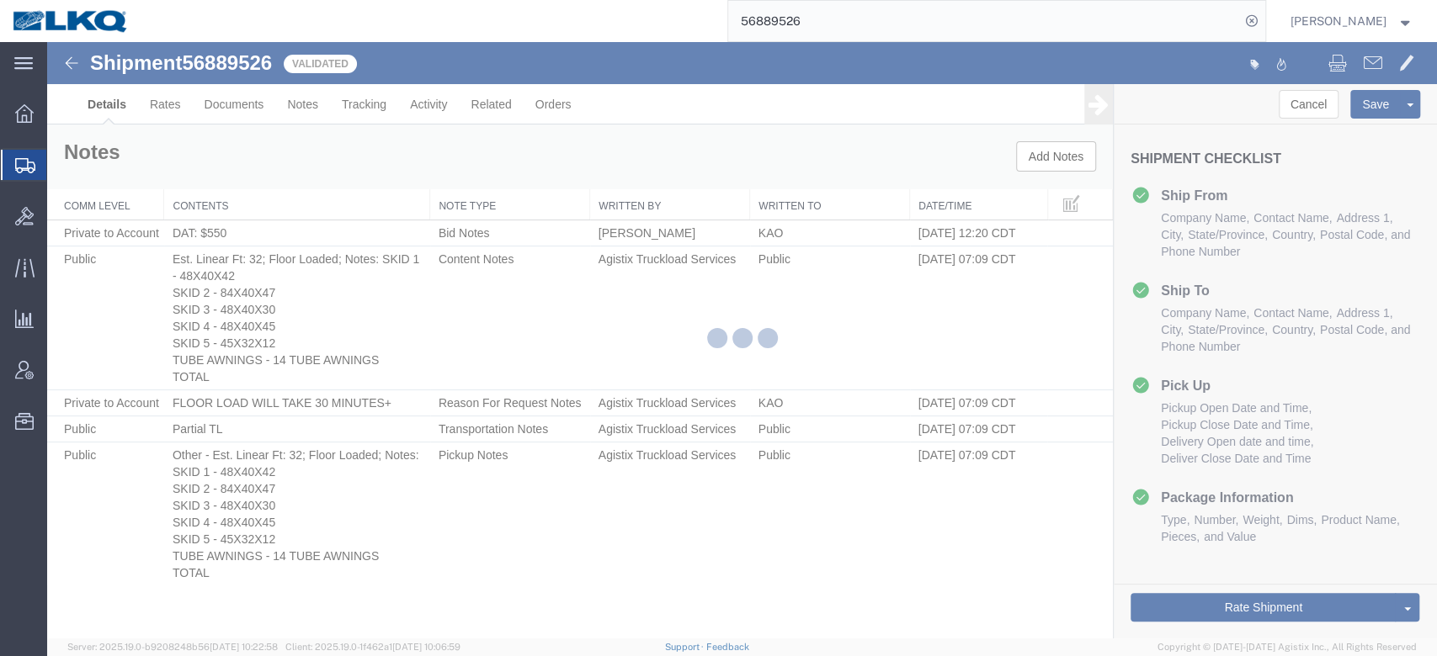
select select "30543"
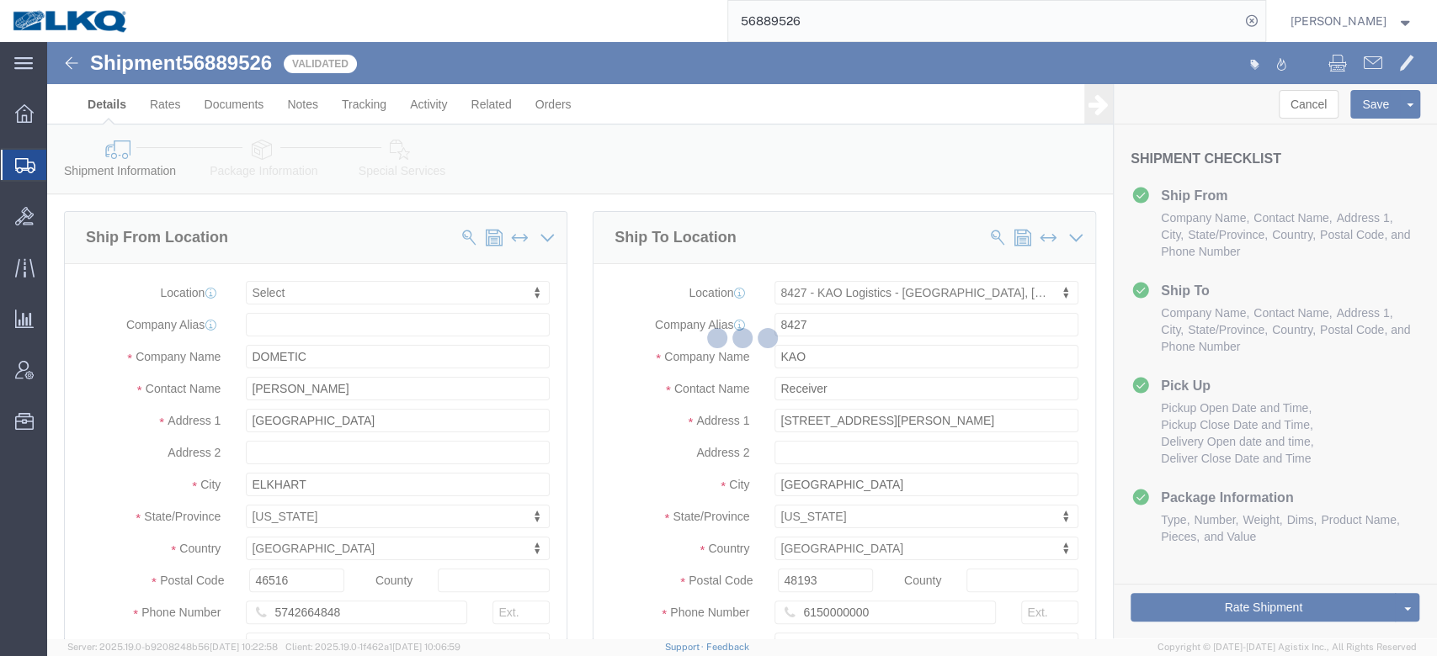
select select "TL"
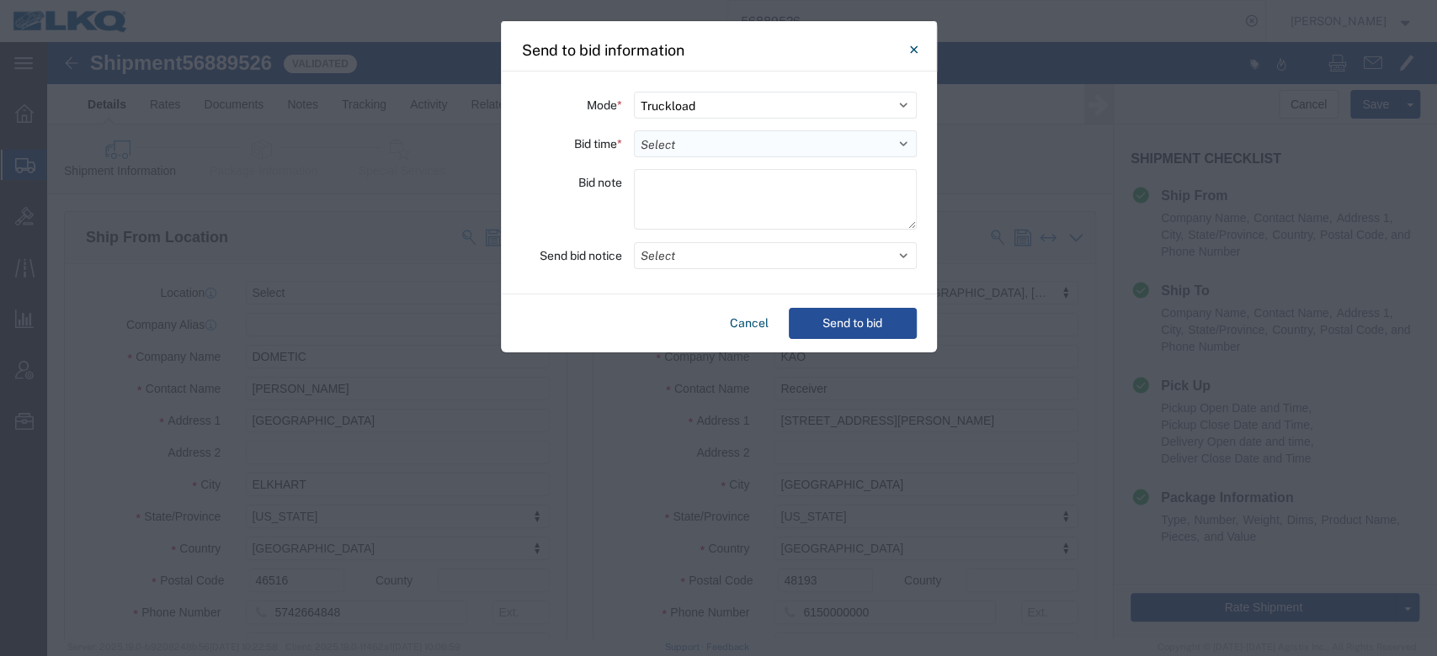
click at [669, 132] on select "Select 30 Min (Rush) 1 Hour (Rush) 2 Hours (Rush) 4 Hours (Rush) 8 Hours (Rush)…" at bounding box center [775, 143] width 283 height 27
select select "12"
click at [634, 130] on select "Select 30 Min (Rush) 1 Hour (Rush) 2 Hours (Rush) 4 Hours (Rush) 8 Hours (Rush)…" at bounding box center [775, 143] width 283 height 27
click at [678, 258] on button "Select" at bounding box center [775, 255] width 283 height 27
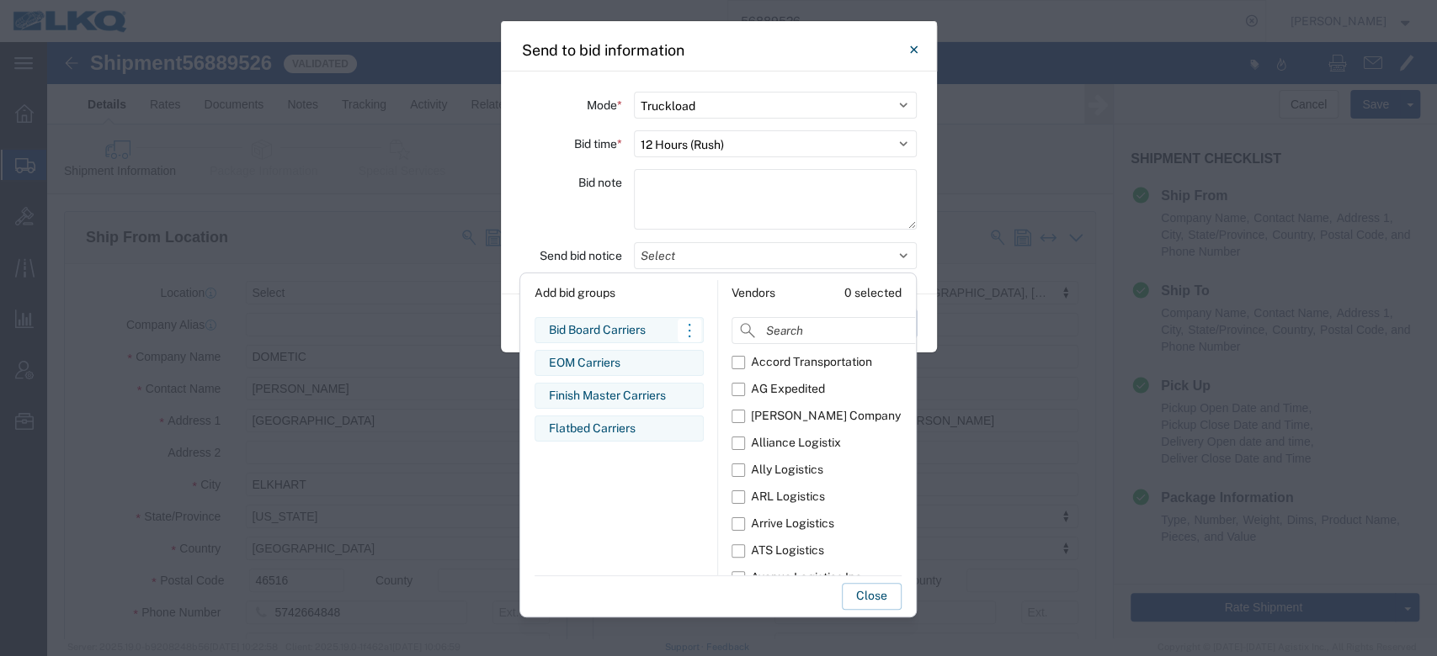
click at [593, 327] on div "Bid Board Carriers" at bounding box center [619, 330] width 141 height 18
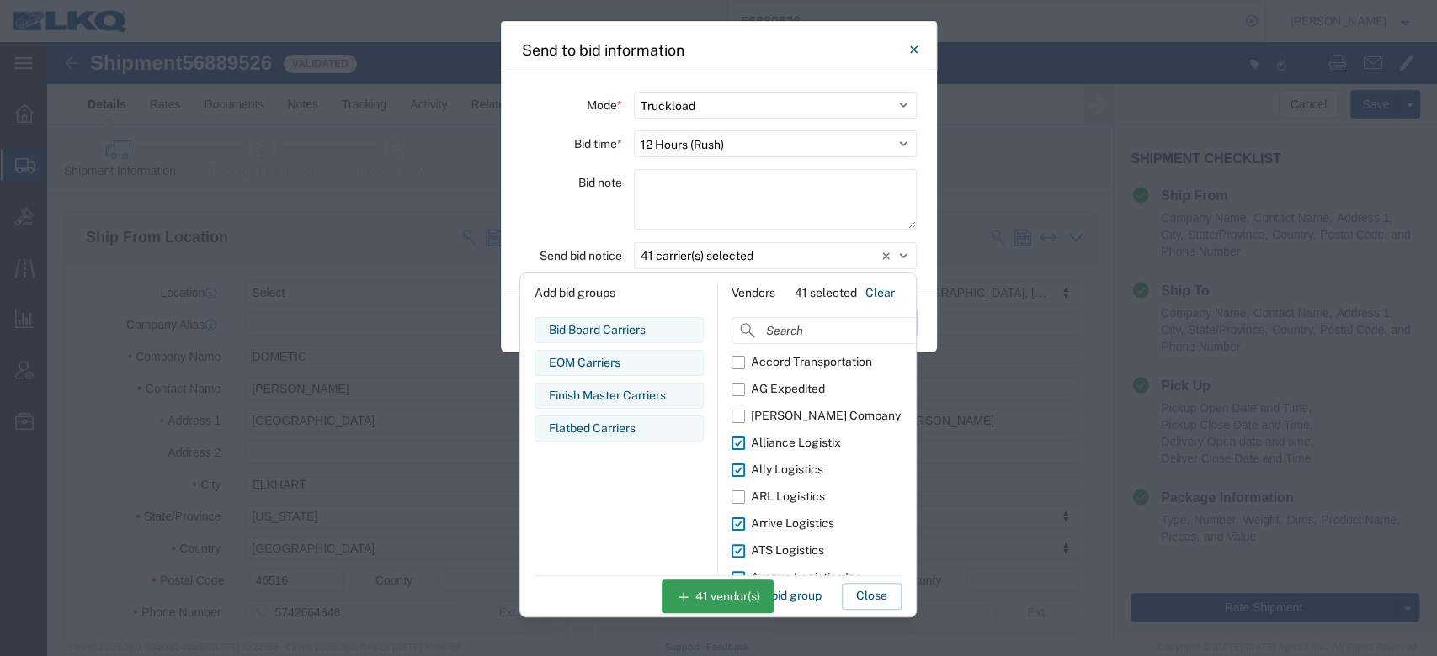
click at [872, 615] on div "Add bid groups Bid Board Carriers Edit bid group Remove bid group EOM Carriers …" at bounding box center [717, 445] width 397 height 345
click at [872, 603] on button "Close" at bounding box center [872, 596] width 60 height 27
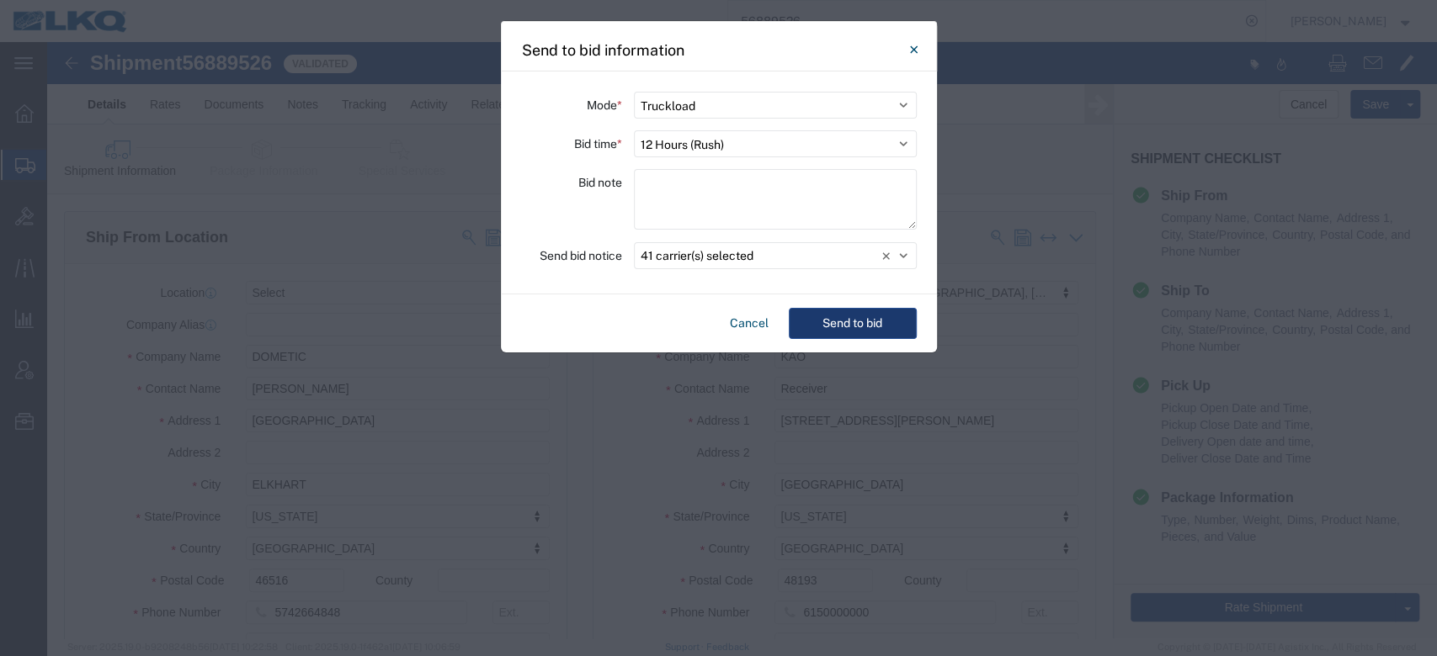
click at [832, 312] on button "Send to bid" at bounding box center [853, 323] width 128 height 31
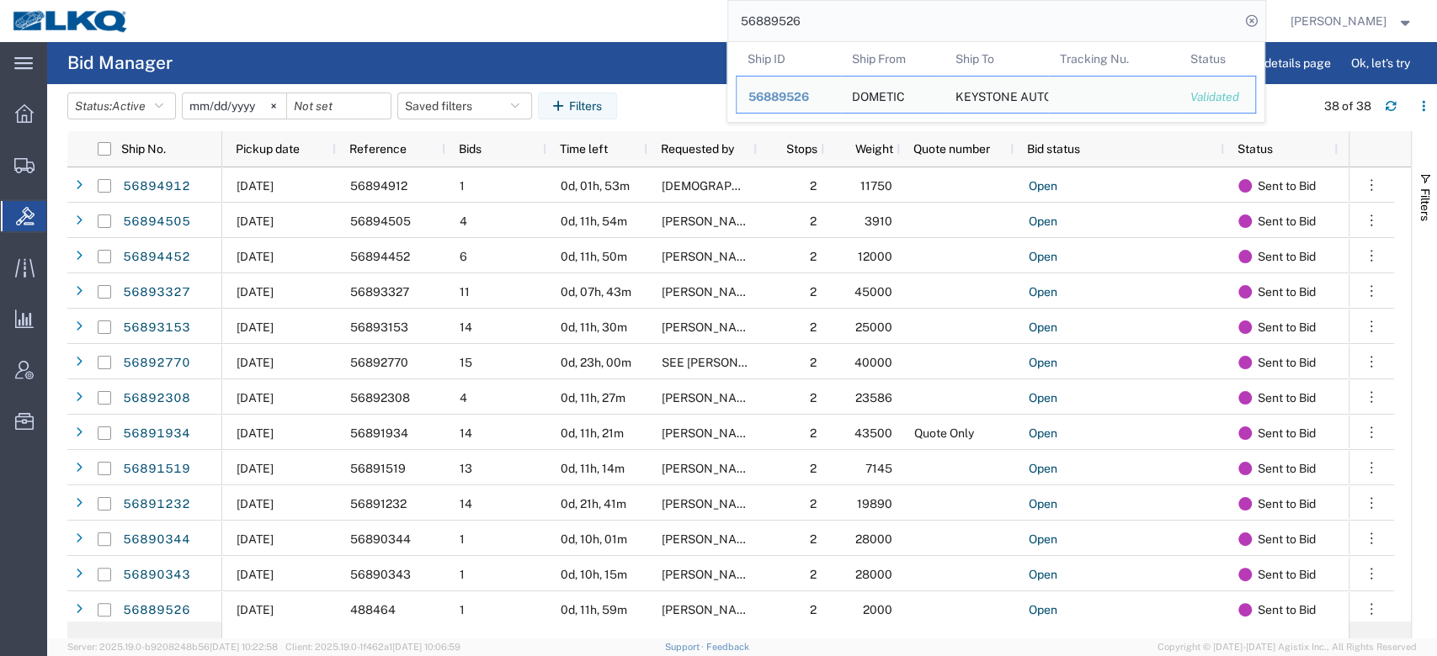
click at [809, 8] on input "56889526" at bounding box center [984, 21] width 512 height 40
paste input "78182"
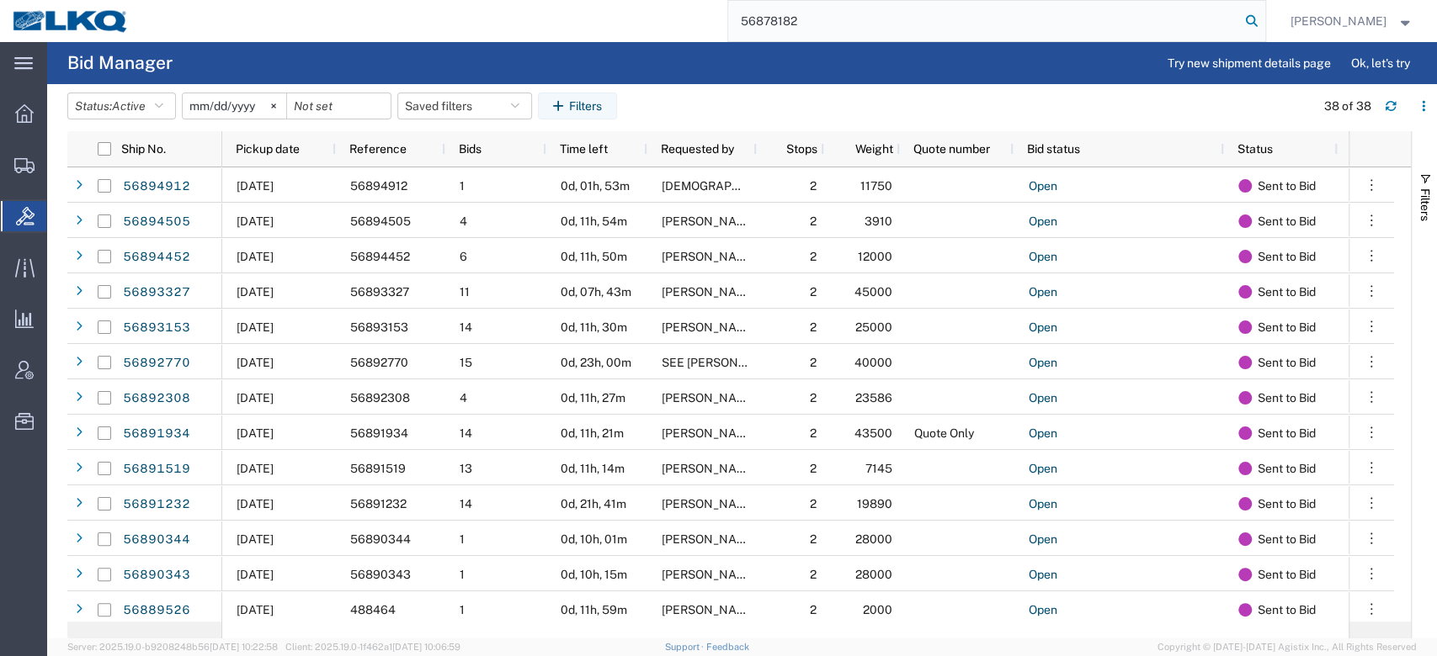
type input "56878182"
drag, startPoint x: 1273, startPoint y: 19, endPoint x: 914, endPoint y: 445, distance: 557.9
click at [1263, 18] on icon at bounding box center [1252, 21] width 24 height 24
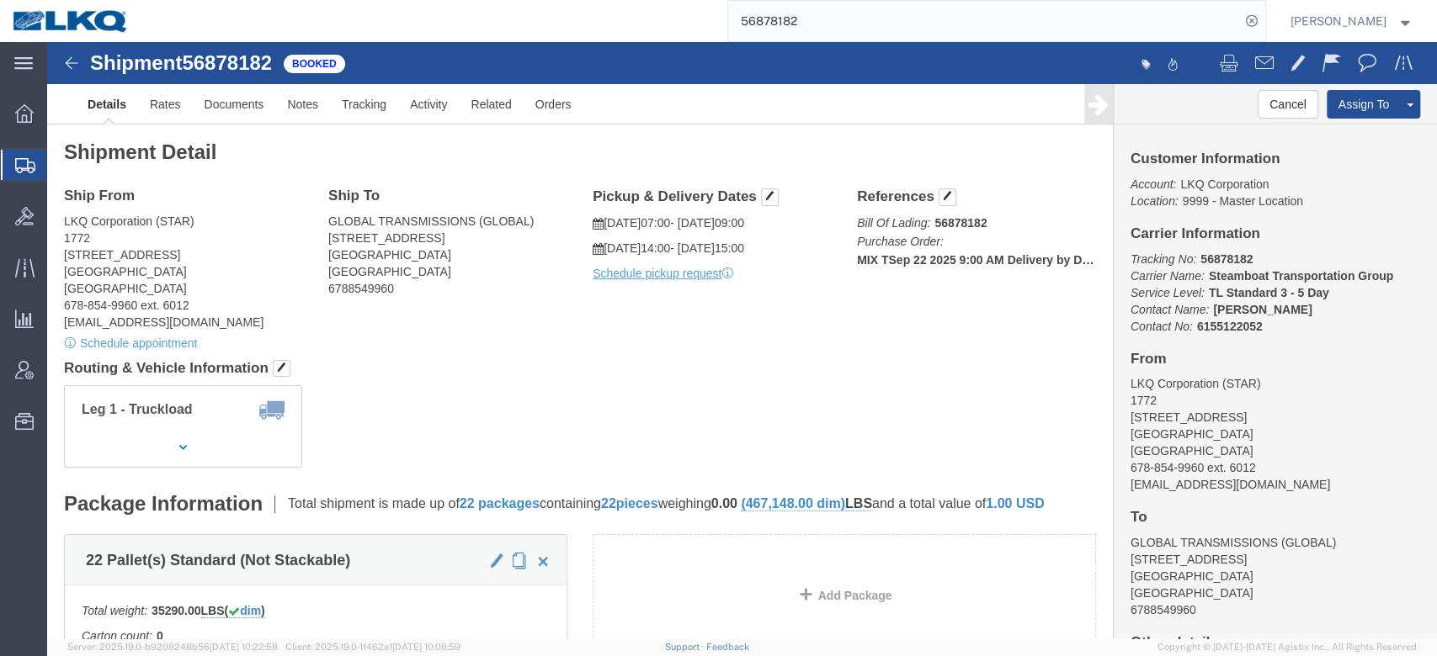
click div "Ship From LKQ Corporation (STAR) 1772 32 Dart Rd Newnan, GA 30265 United States…"
click link "Rates"
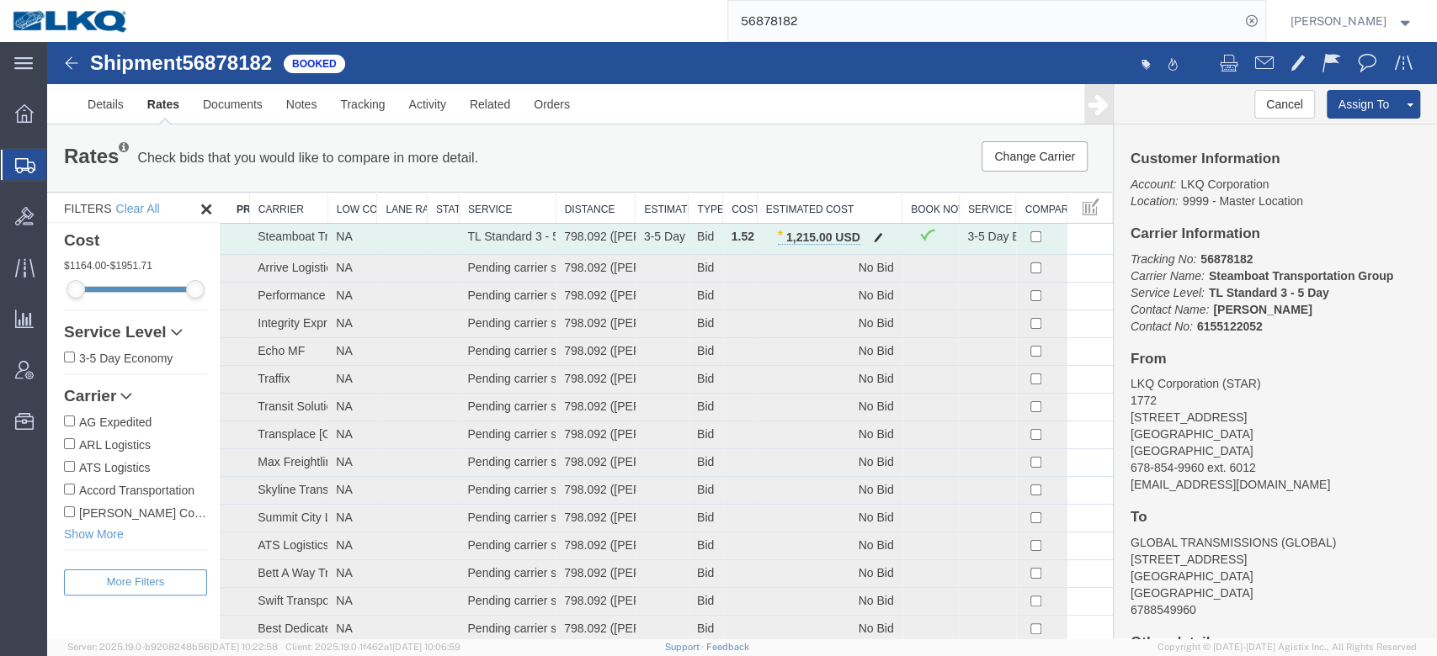
click at [867, 230] on button "button" at bounding box center [878, 239] width 23 height 22
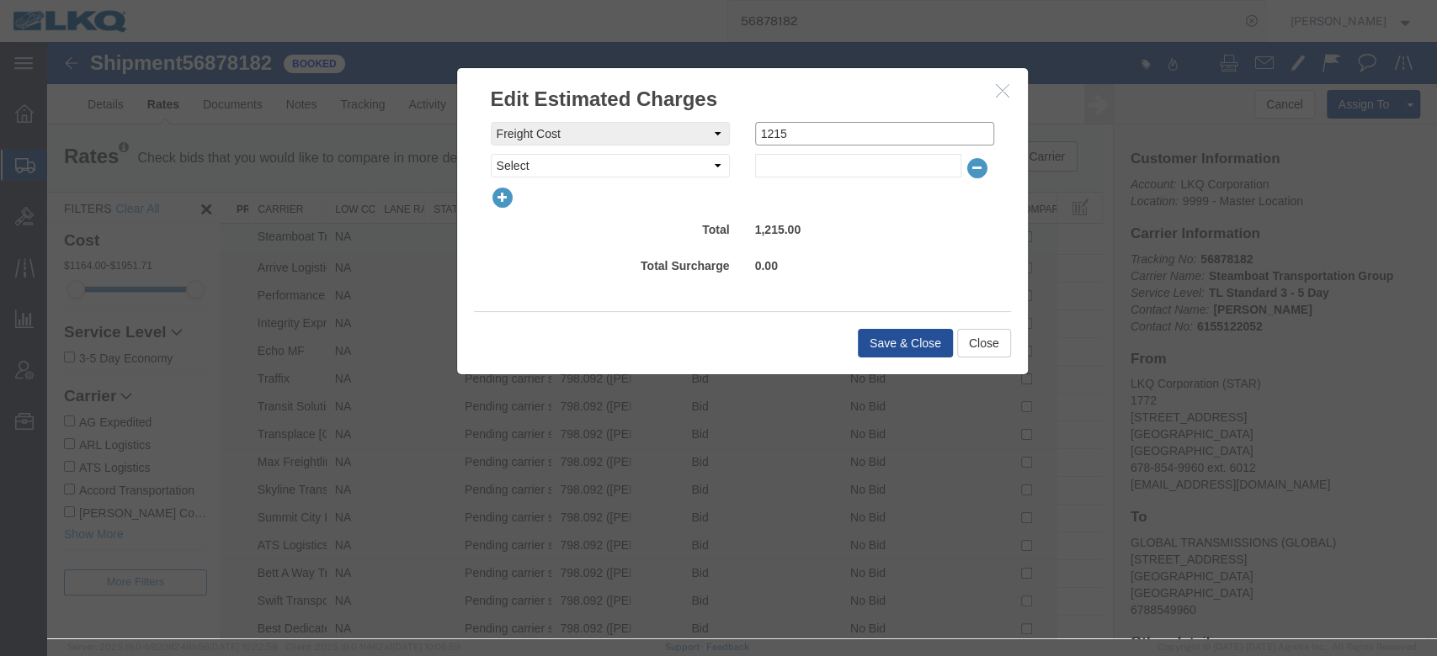
click at [756, 141] on input "1215" at bounding box center [874, 134] width 239 height 24
type input "0"
select select "VEHI_FUR_NOT_USED"
type input "150"
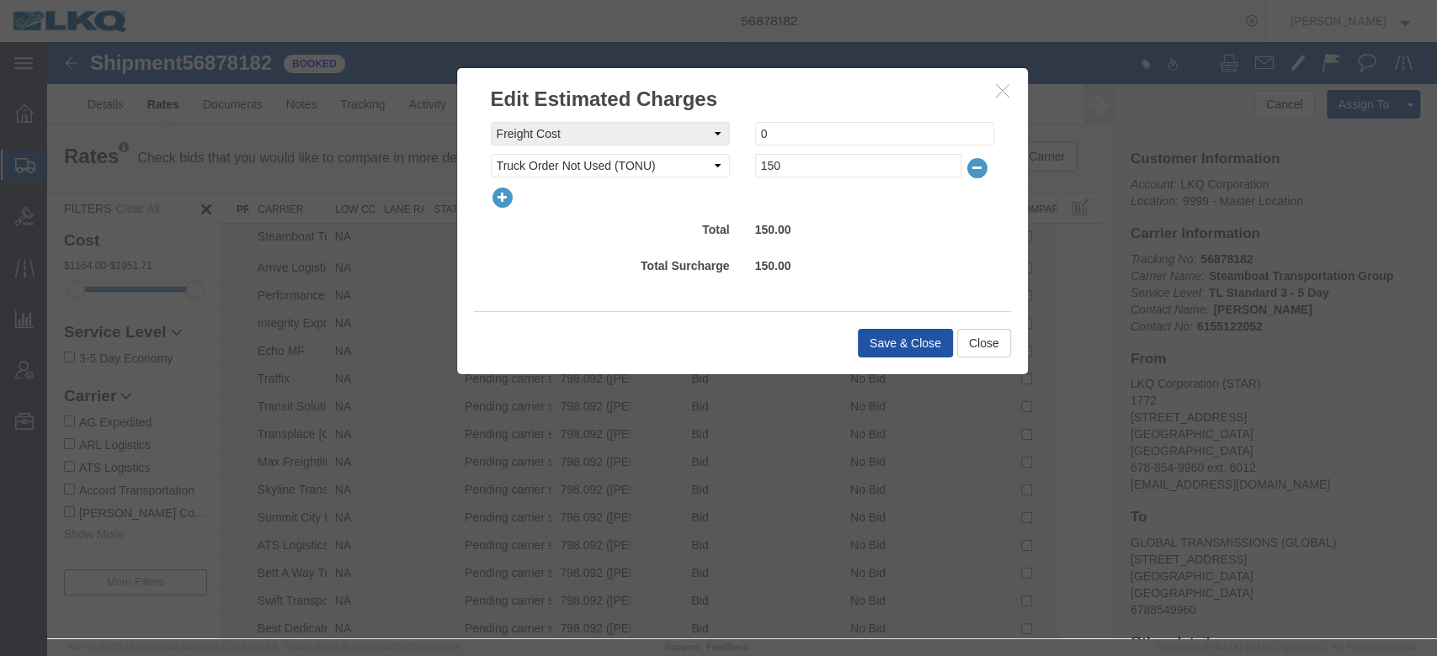
click at [916, 346] on button "Save & Close" at bounding box center [905, 343] width 95 height 29
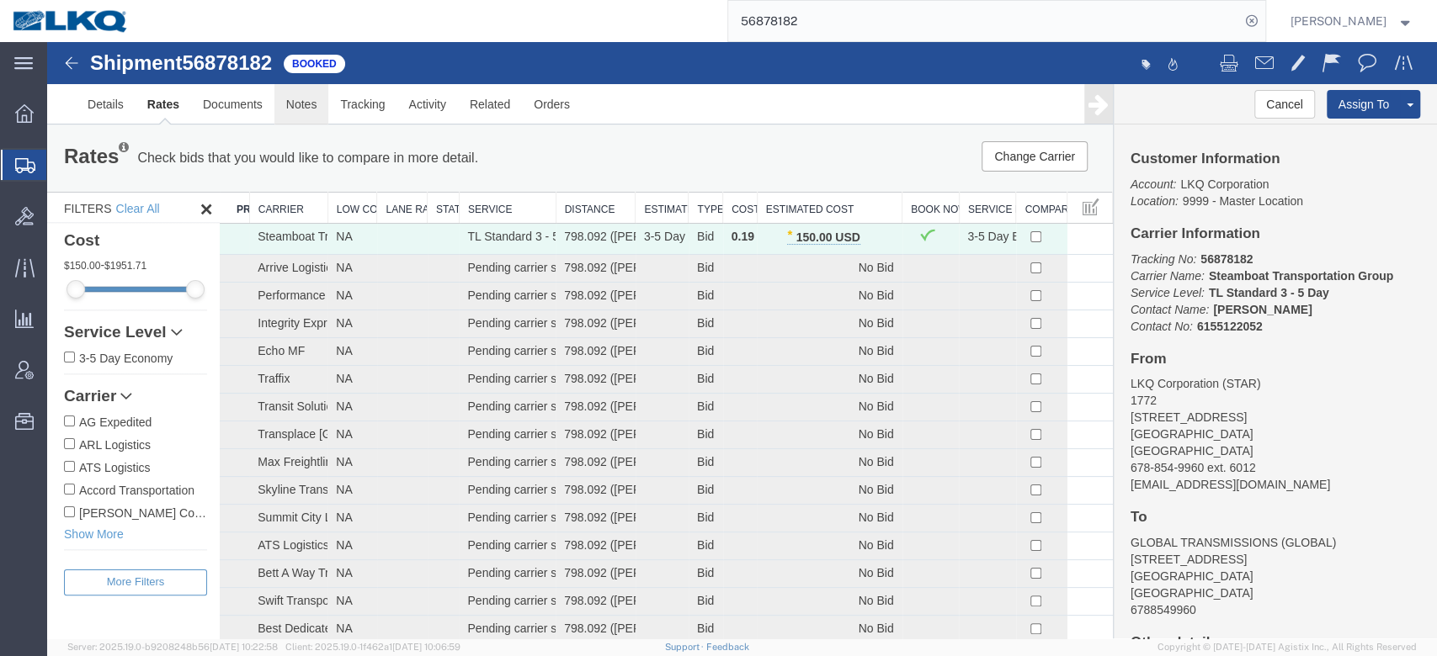
click at [315, 114] on link "Notes" at bounding box center [301, 104] width 55 height 40
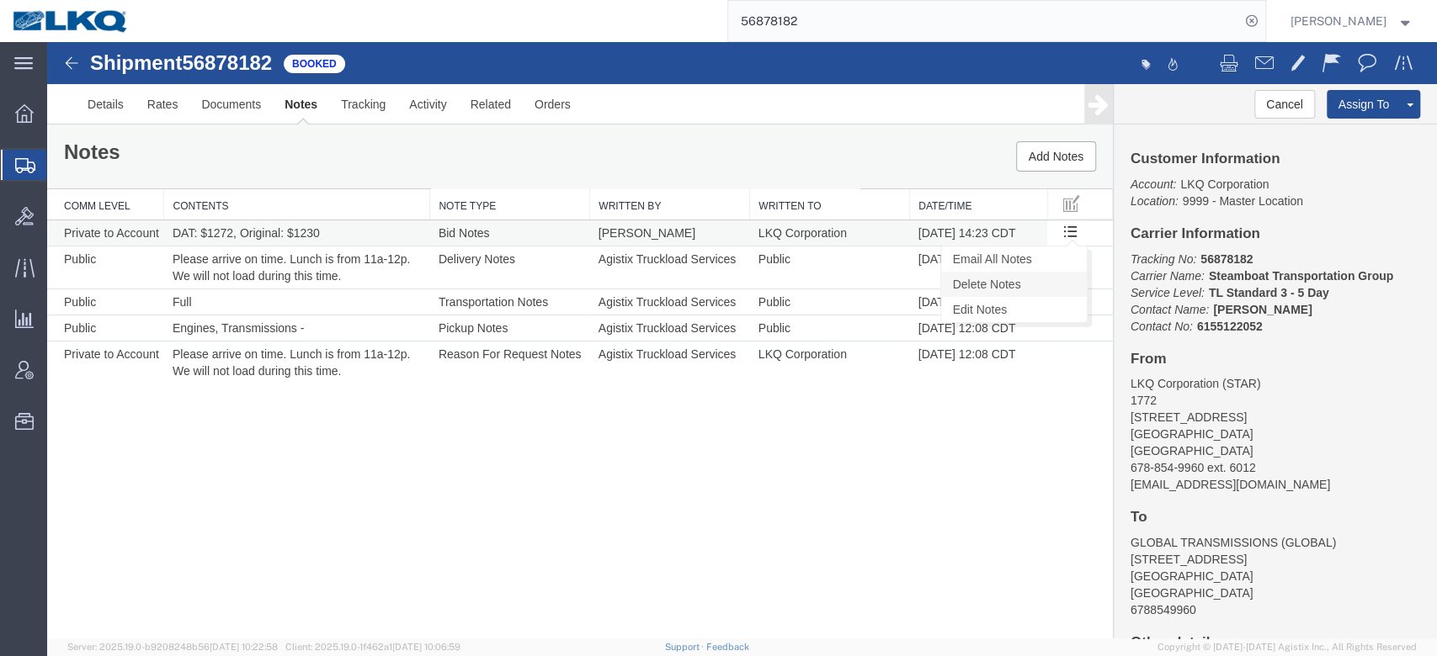
click at [1034, 277] on link "Delete Notes" at bounding box center [1014, 284] width 146 height 25
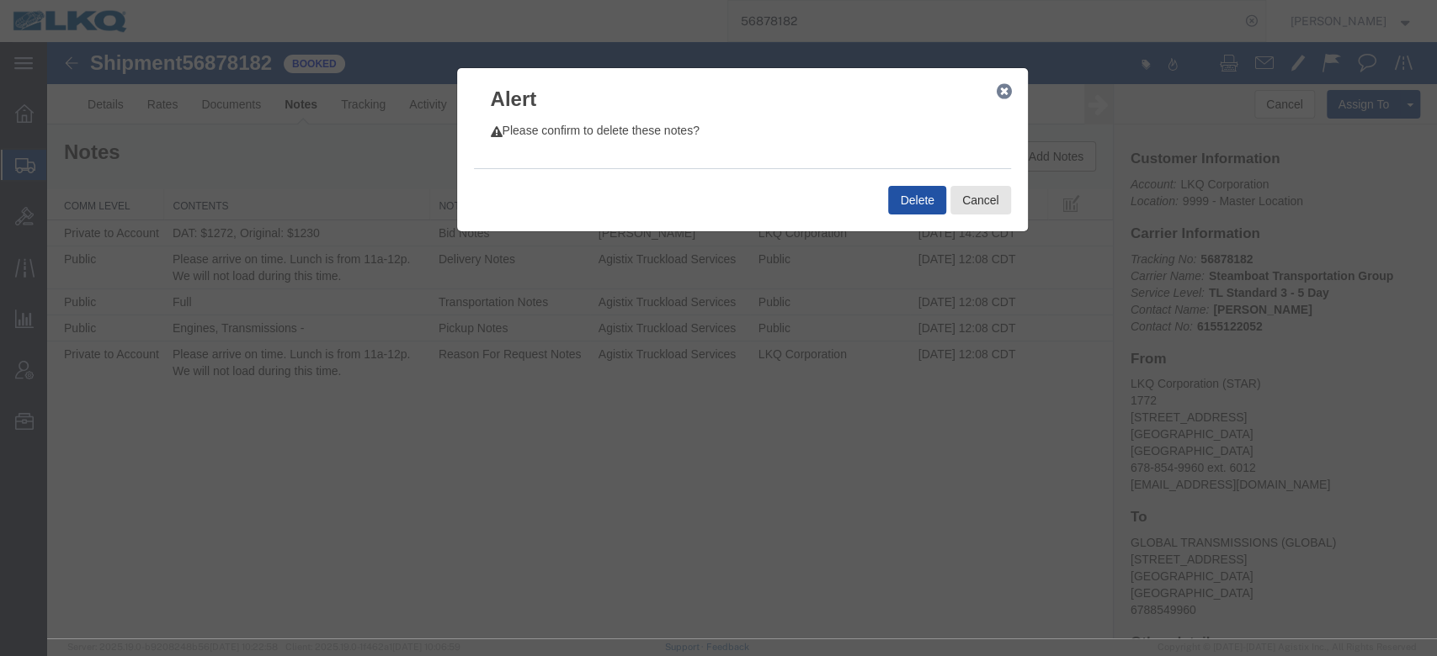
click at [900, 199] on button "Delete" at bounding box center [916, 200] width 57 height 29
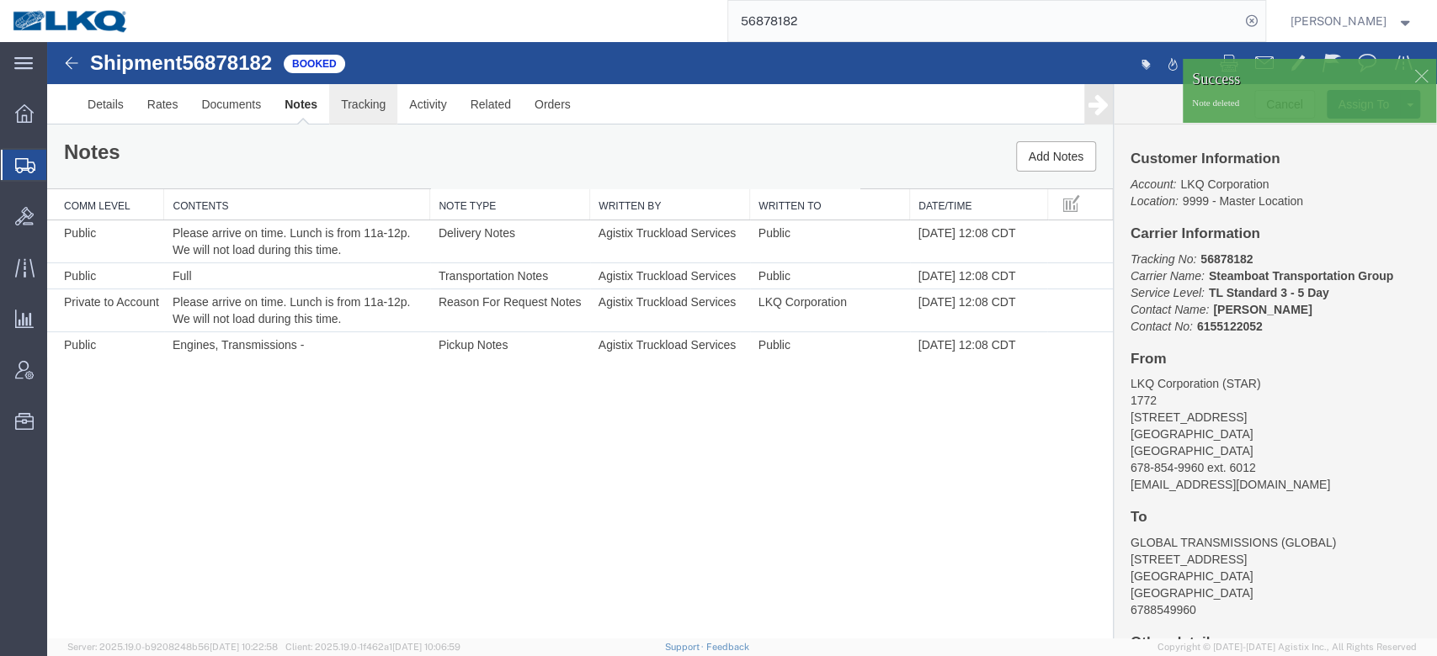
click at [369, 109] on link "Tracking" at bounding box center [363, 104] width 68 height 40
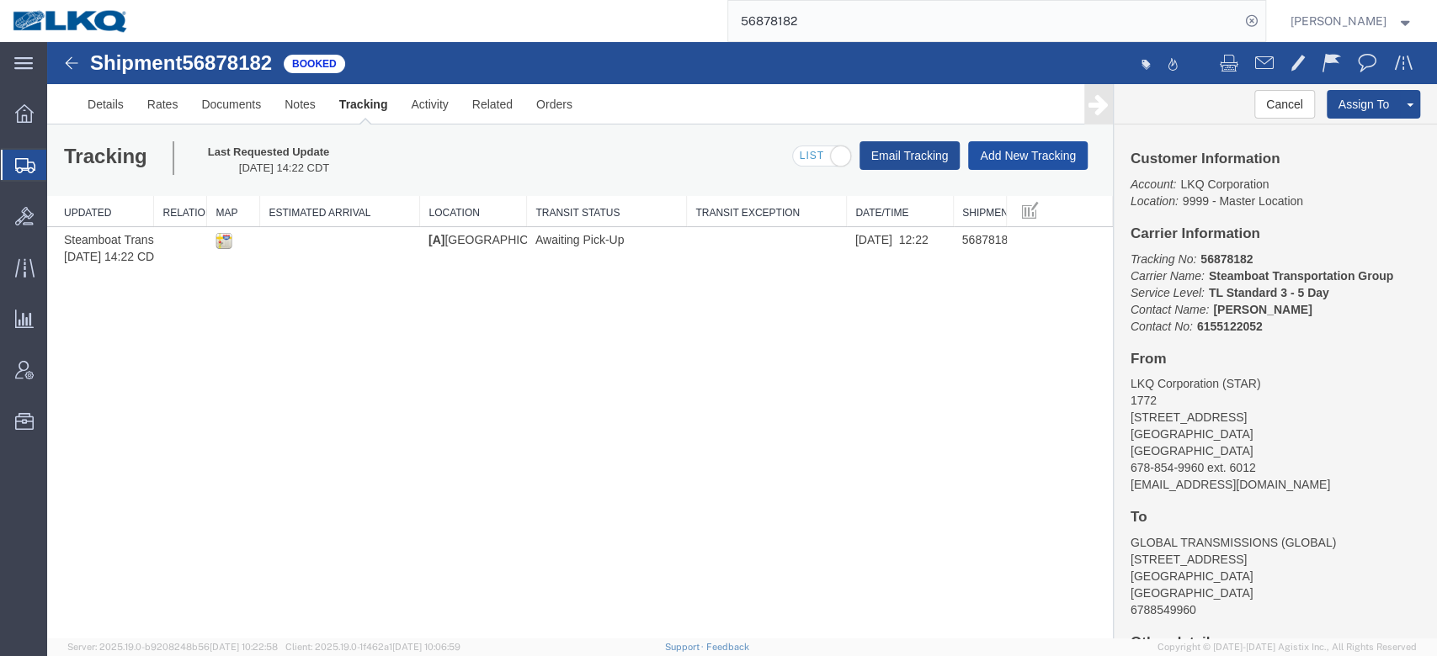
click at [1030, 160] on button "Add New Tracking" at bounding box center [1028, 155] width 120 height 29
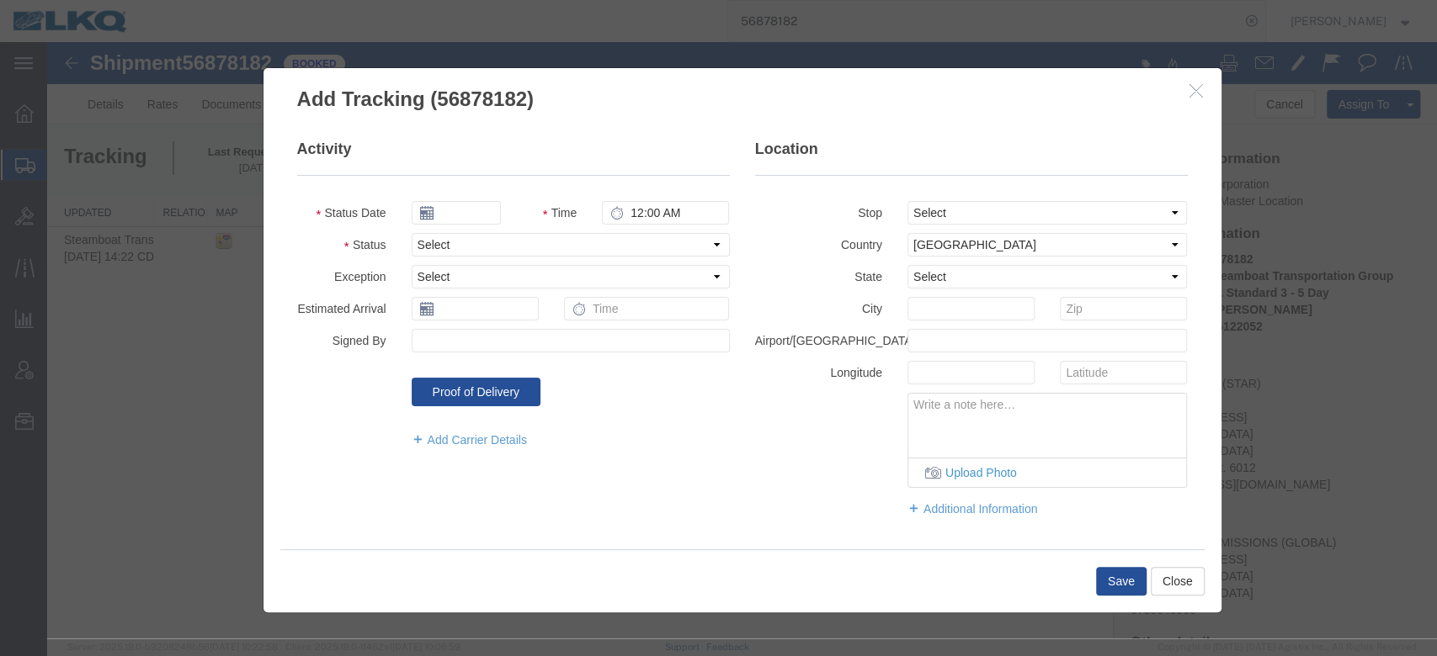
type input "[DATE]"
type input "1:00 PM"
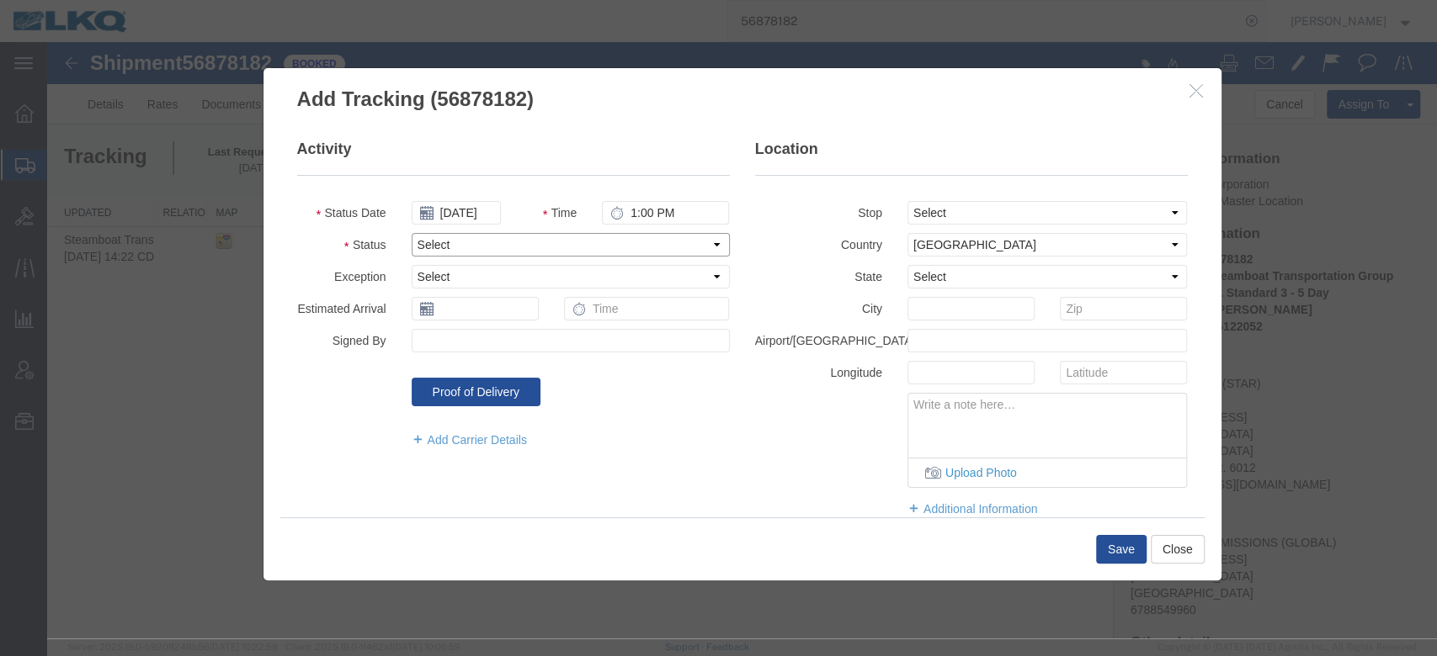
click at [576, 247] on select "Select Arrival Notice Available Arrival Notice Imported Arrive at Delivery Loca…" at bounding box center [571, 245] width 318 height 24
select select "DELIVRED"
click at [412, 233] on select "Select Arrival Notice Available Arrival Notice Imported Arrive at Delivery Loca…" at bounding box center [571, 245] width 318 height 24
click at [1129, 541] on button "Save" at bounding box center [1121, 549] width 50 height 29
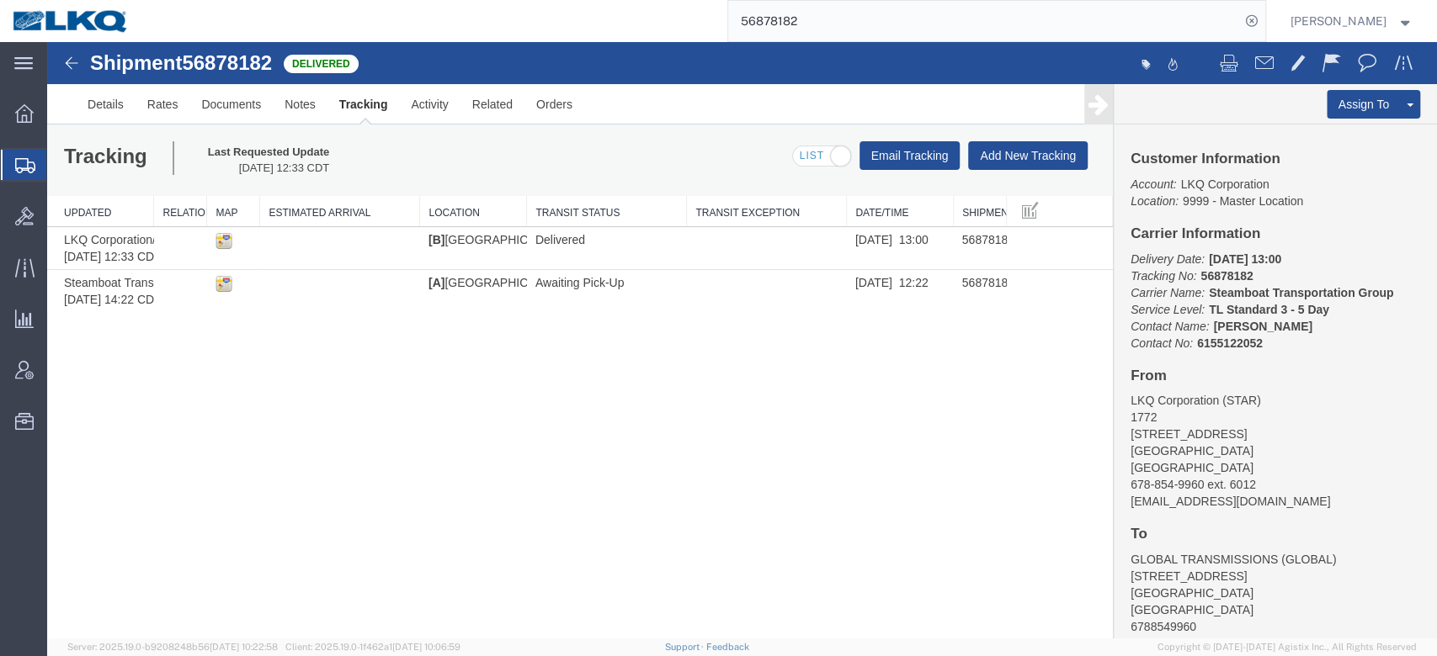
click at [822, 28] on input "56878182" at bounding box center [984, 21] width 512 height 40
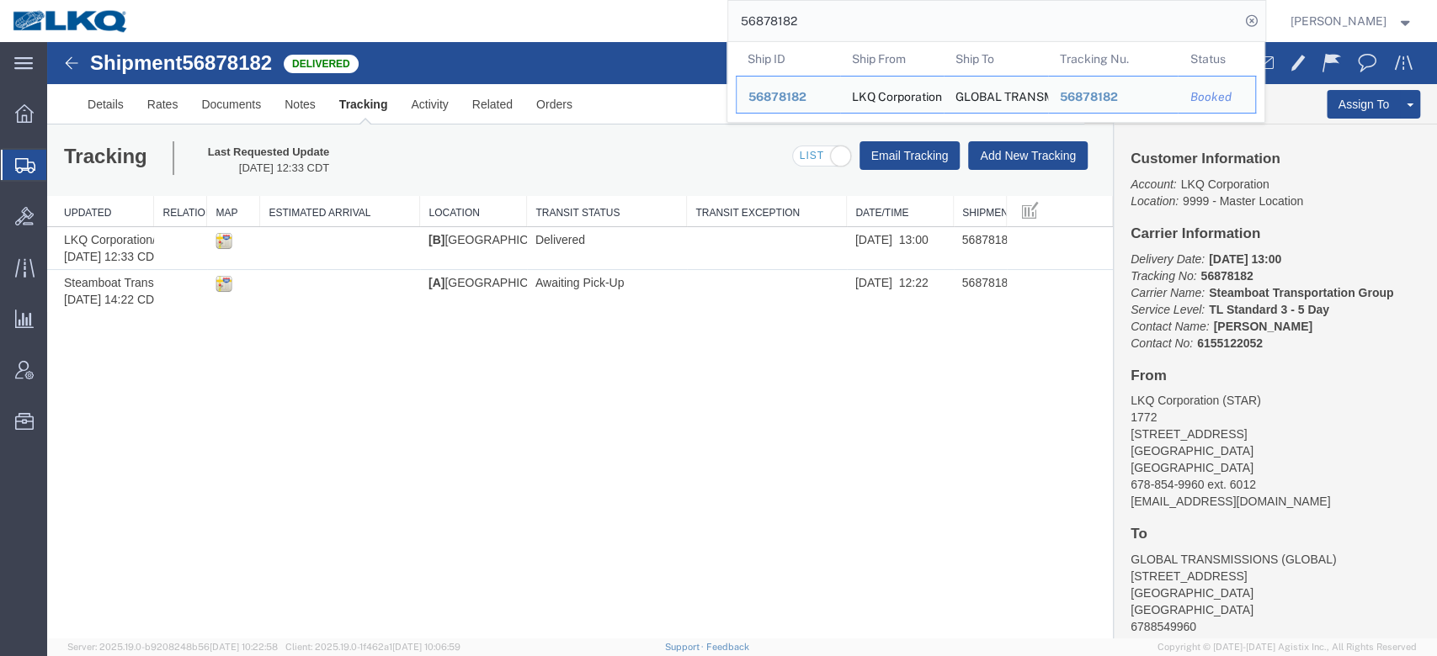
paste input "94505"
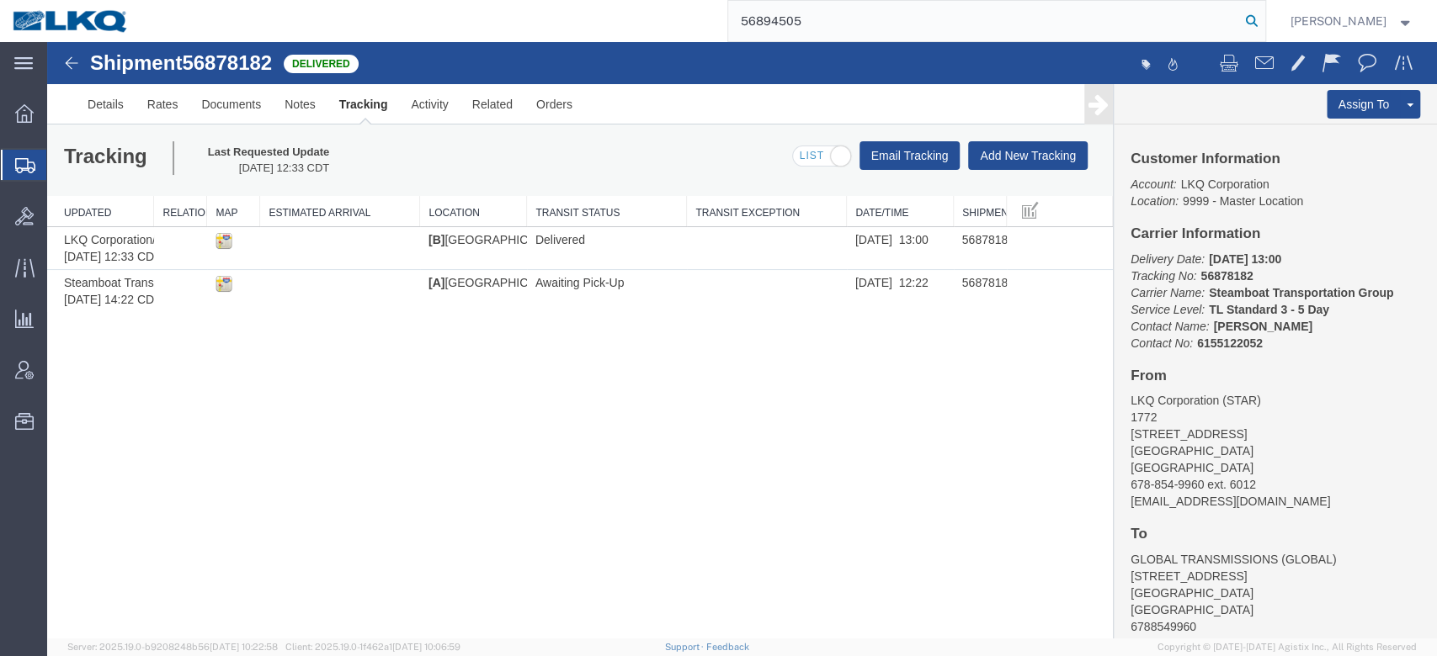
click at [1263, 28] on icon at bounding box center [1252, 21] width 24 height 24
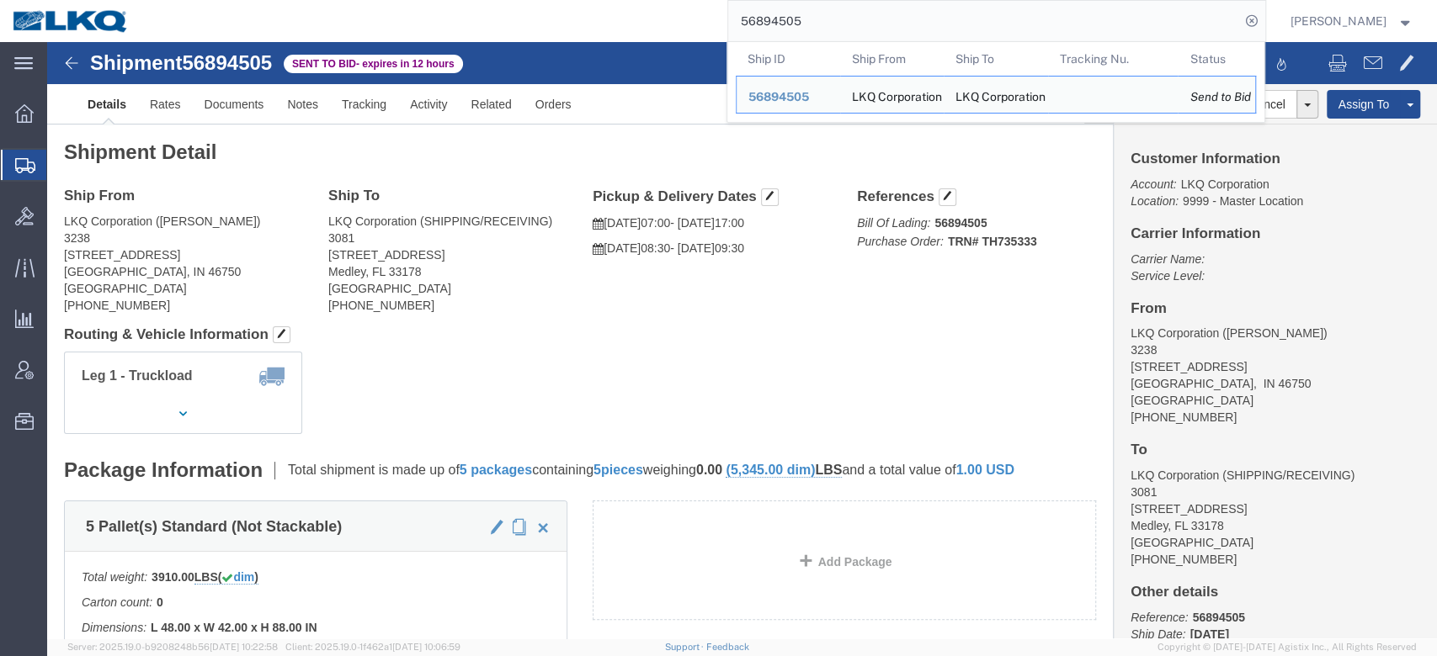
click at [785, 25] on input "56894505" at bounding box center [984, 21] width 512 height 40
paste input "7857"
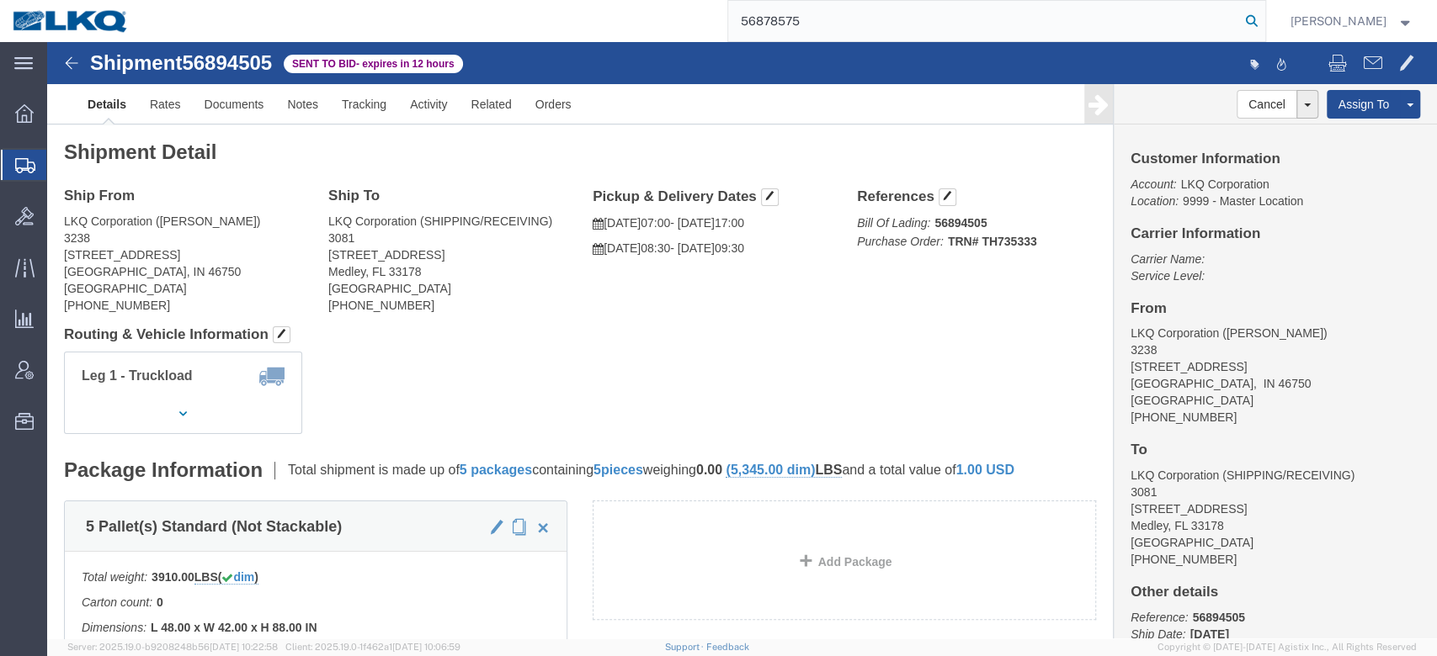
click at [1263, 17] on icon at bounding box center [1252, 21] width 24 height 24
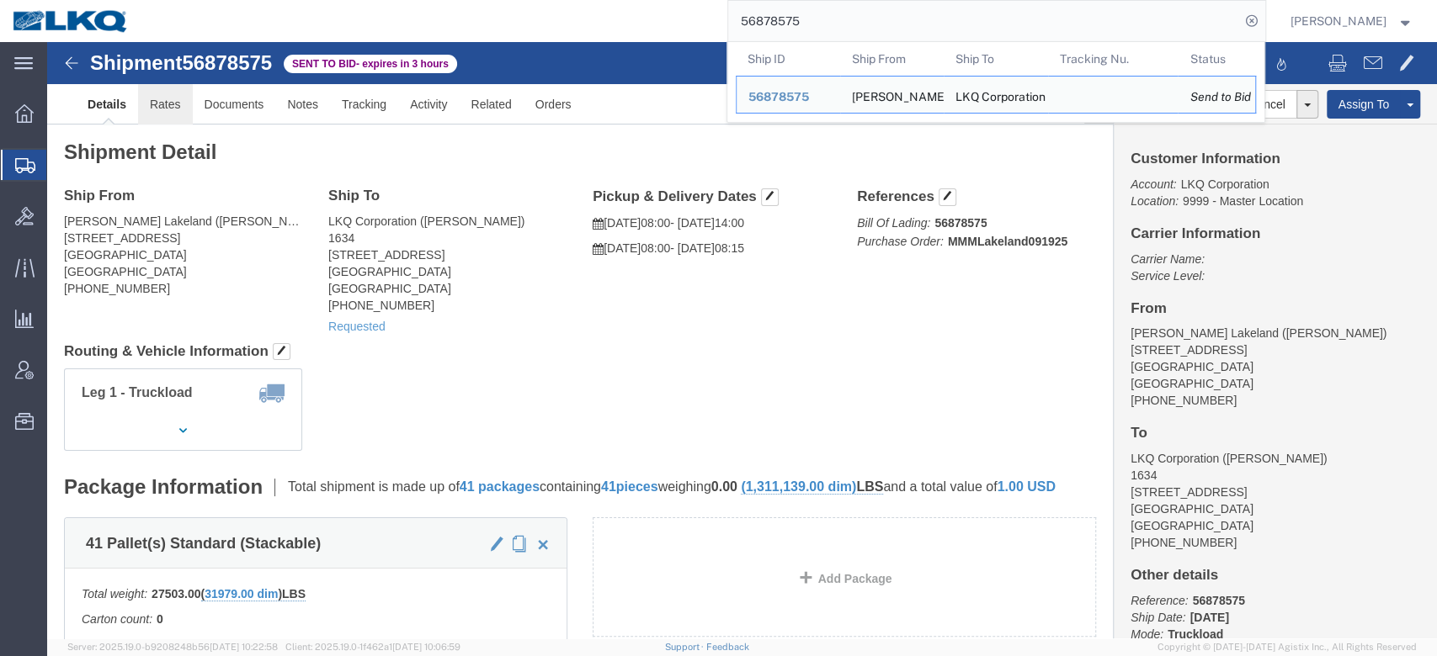
click link "Rates"
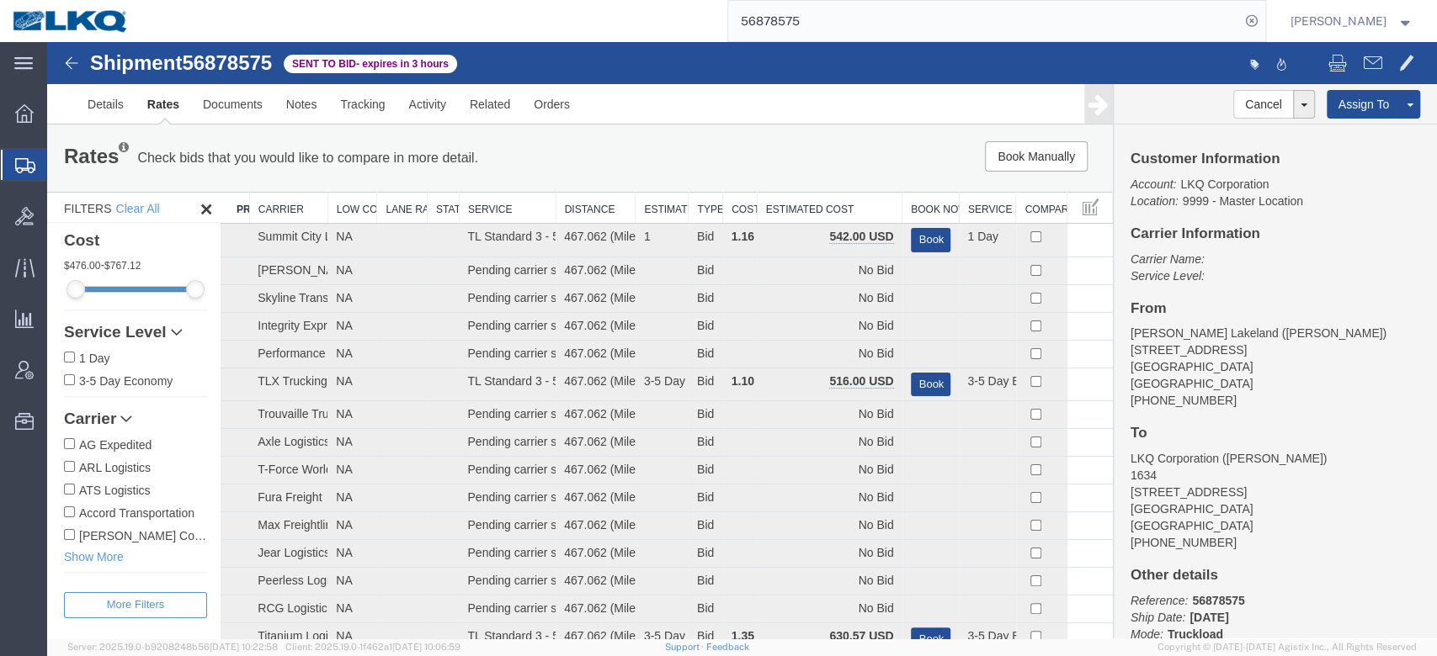
drag, startPoint x: 794, startPoint y: 209, endPoint x: 786, endPoint y: 186, distance: 24.2
click at [794, 209] on th "Estimated Cost" at bounding box center [829, 208] width 145 height 31
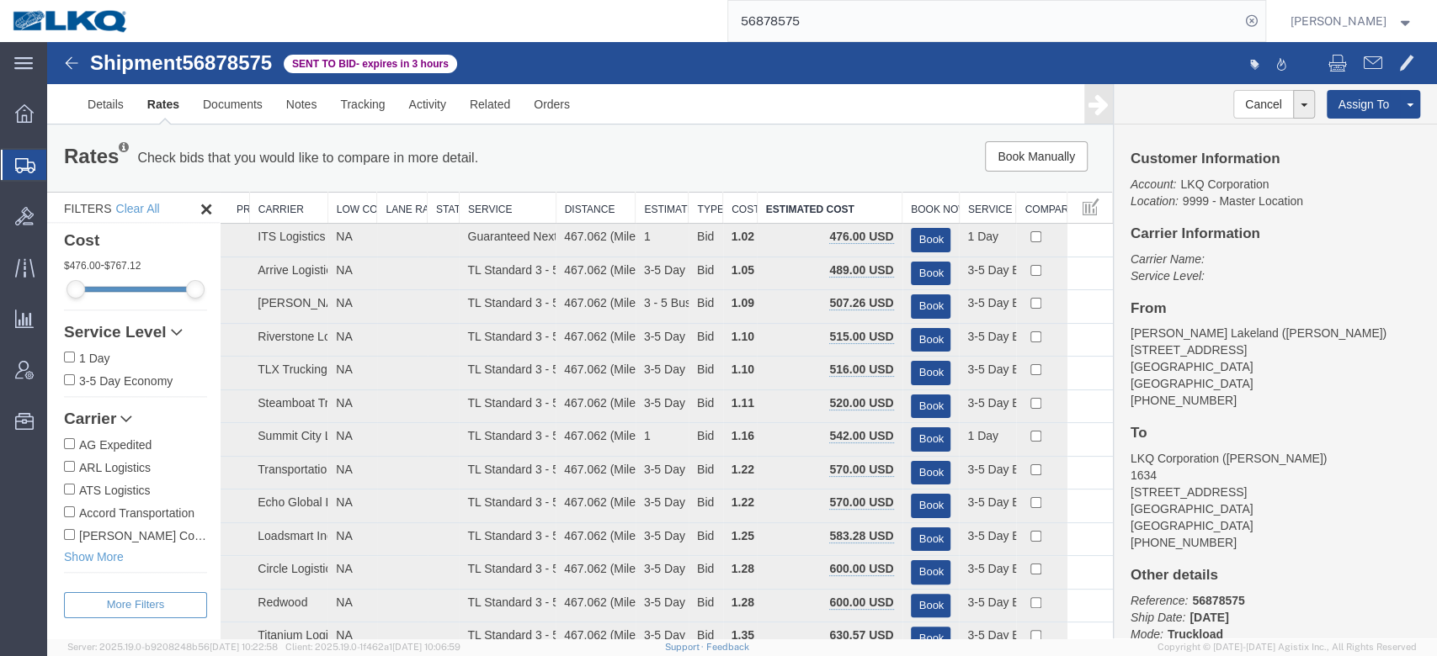
click at [805, 23] on input "56878575" at bounding box center [984, 21] width 512 height 40
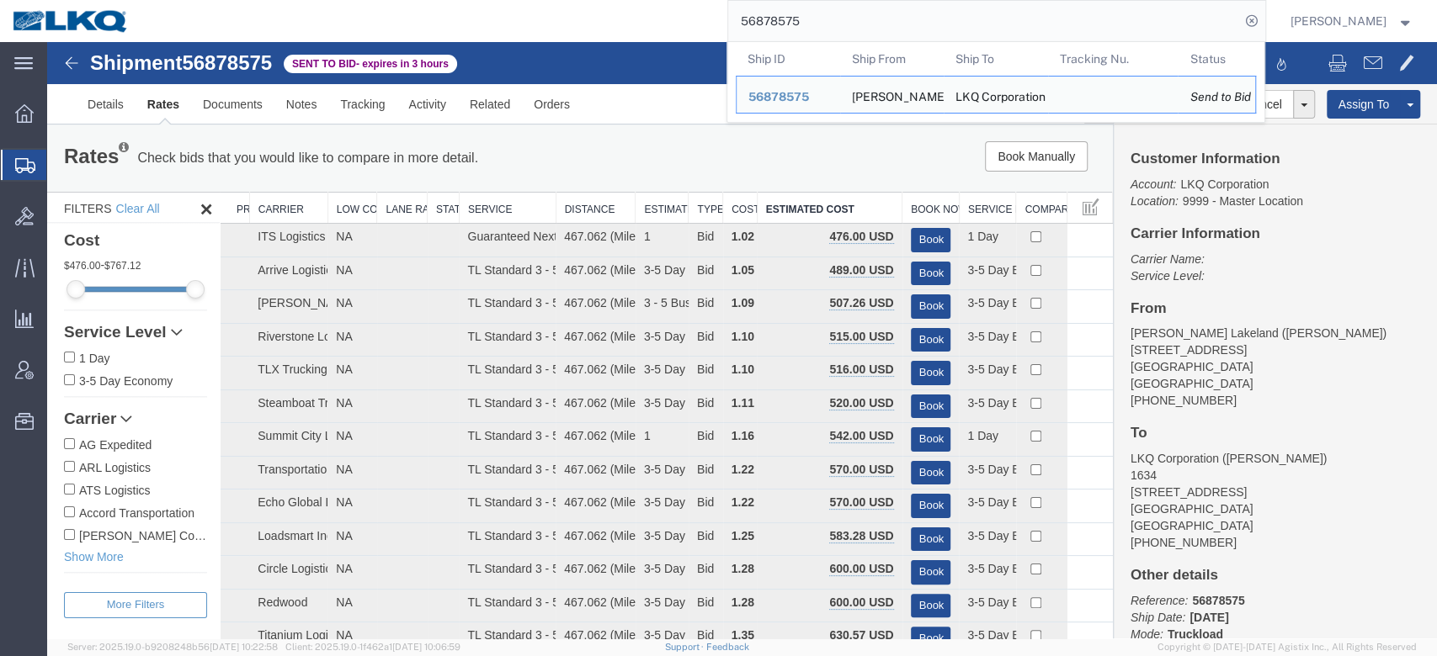
click at [805, 23] on input "56878575" at bounding box center [984, 21] width 512 height 40
paste input "95051"
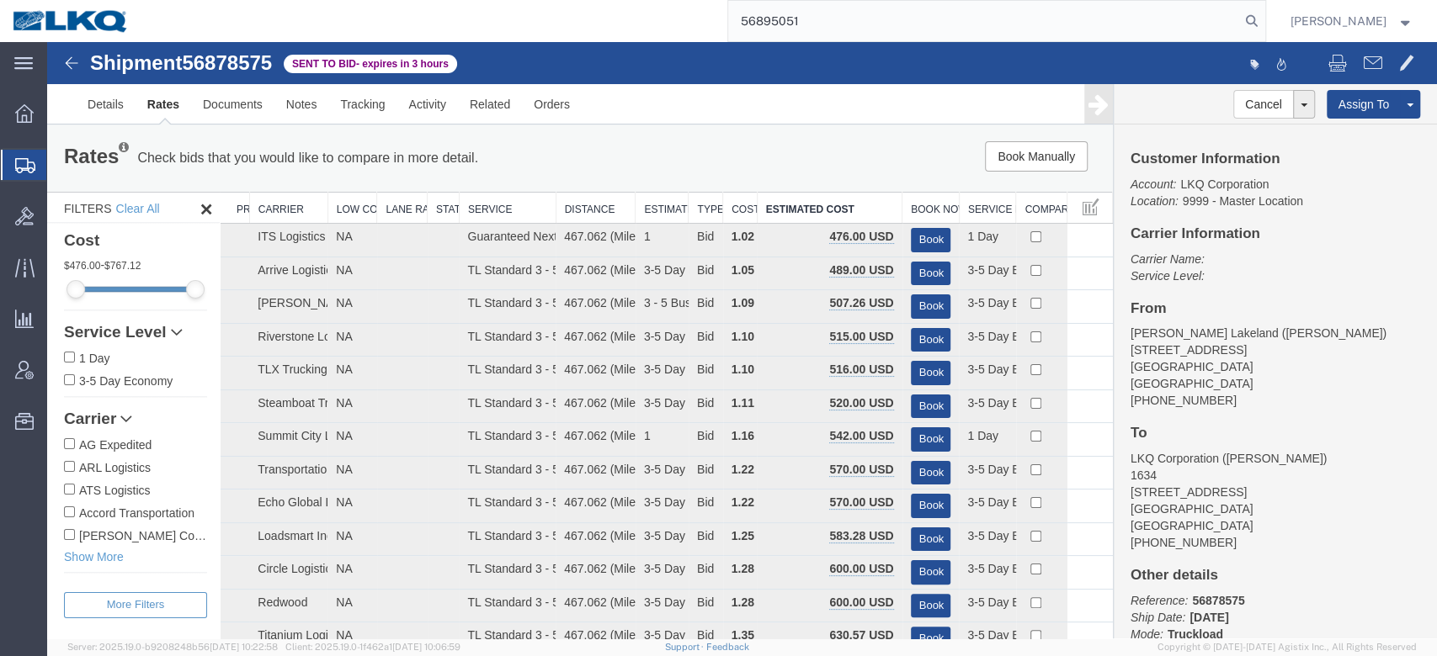
type input "56895051"
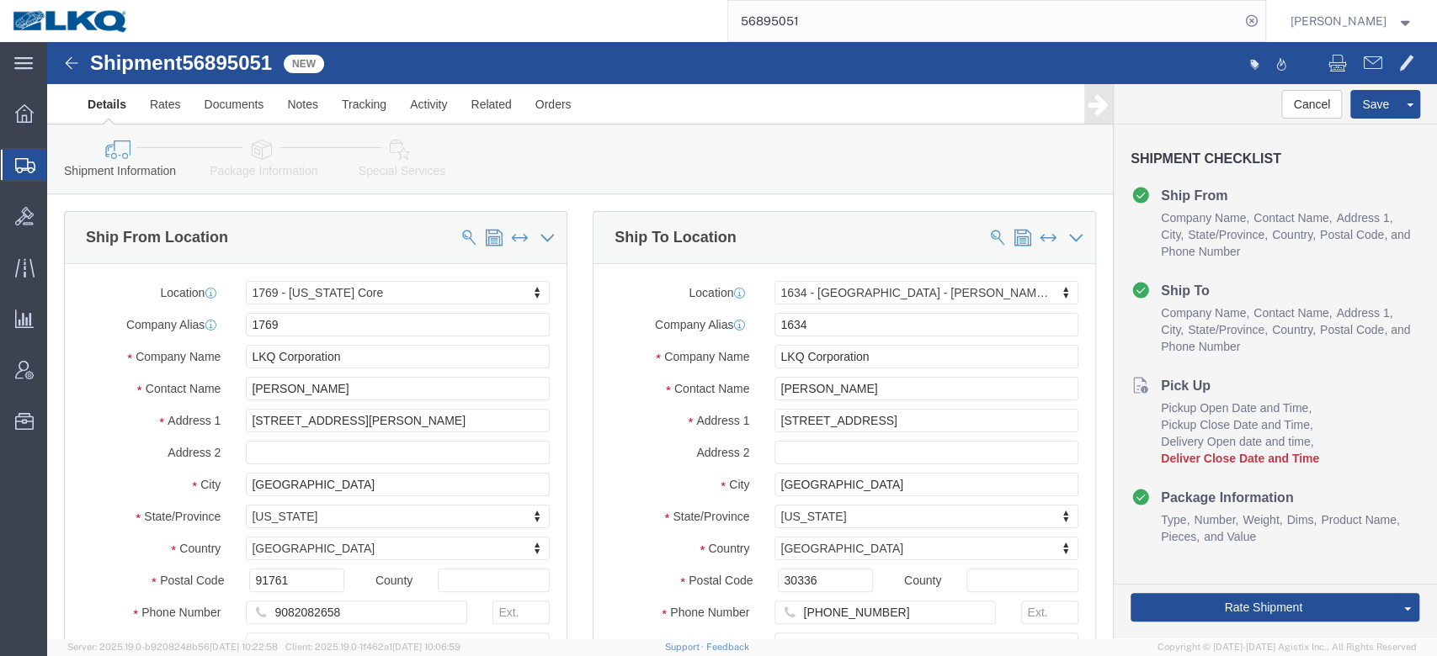
select select "28716"
select select "28712"
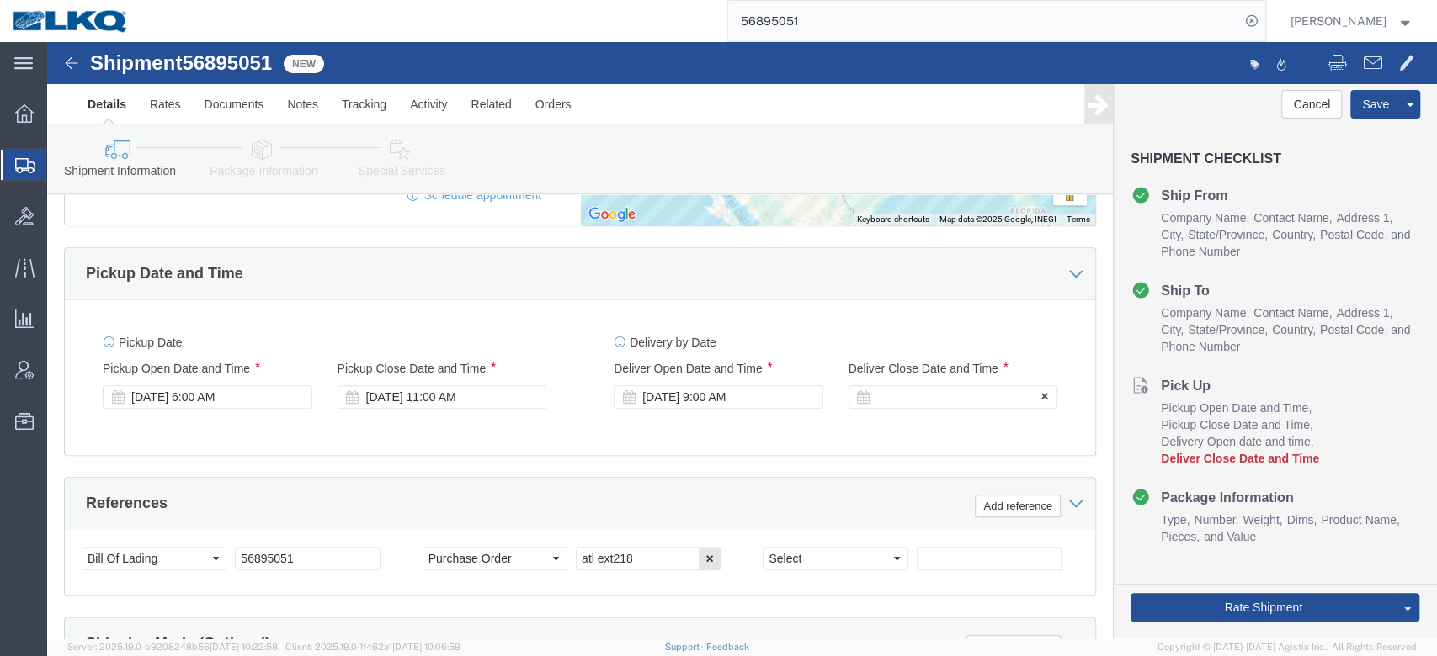
click div
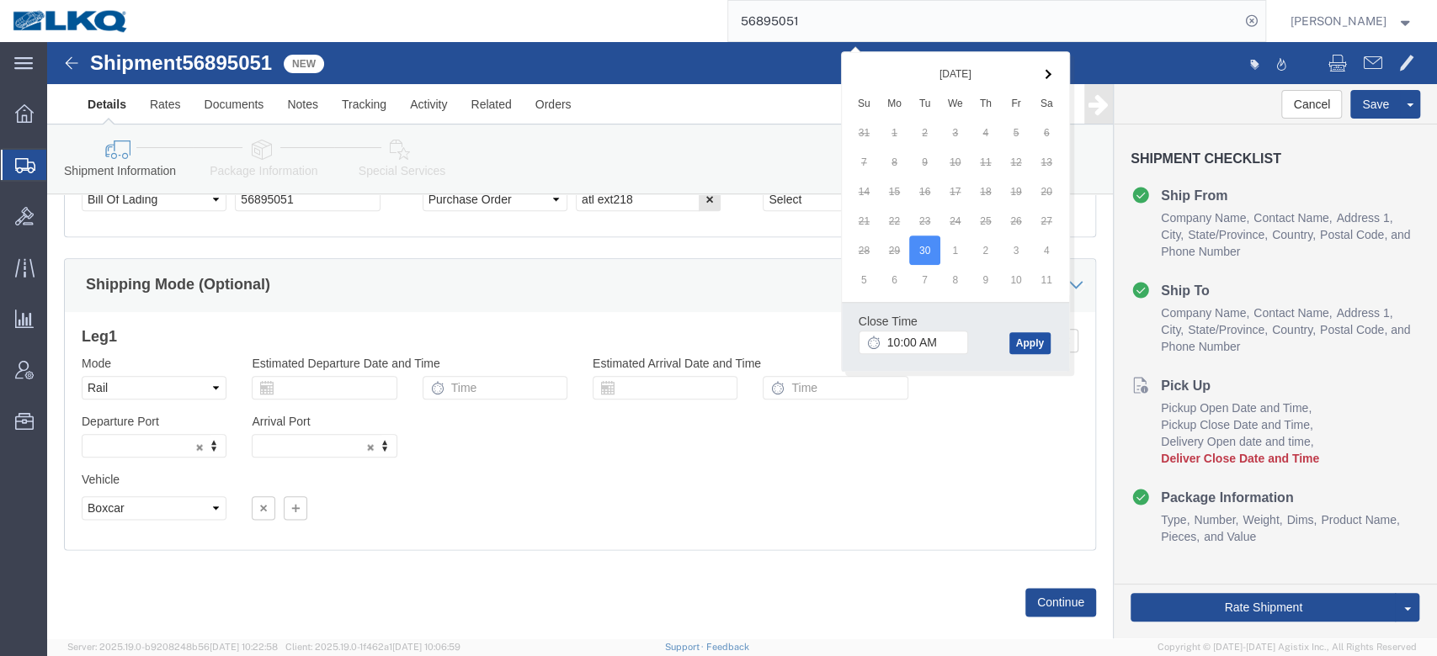
drag, startPoint x: 976, startPoint y: 296, endPoint x: 1044, endPoint y: 432, distance: 151.3
click button "Apply"
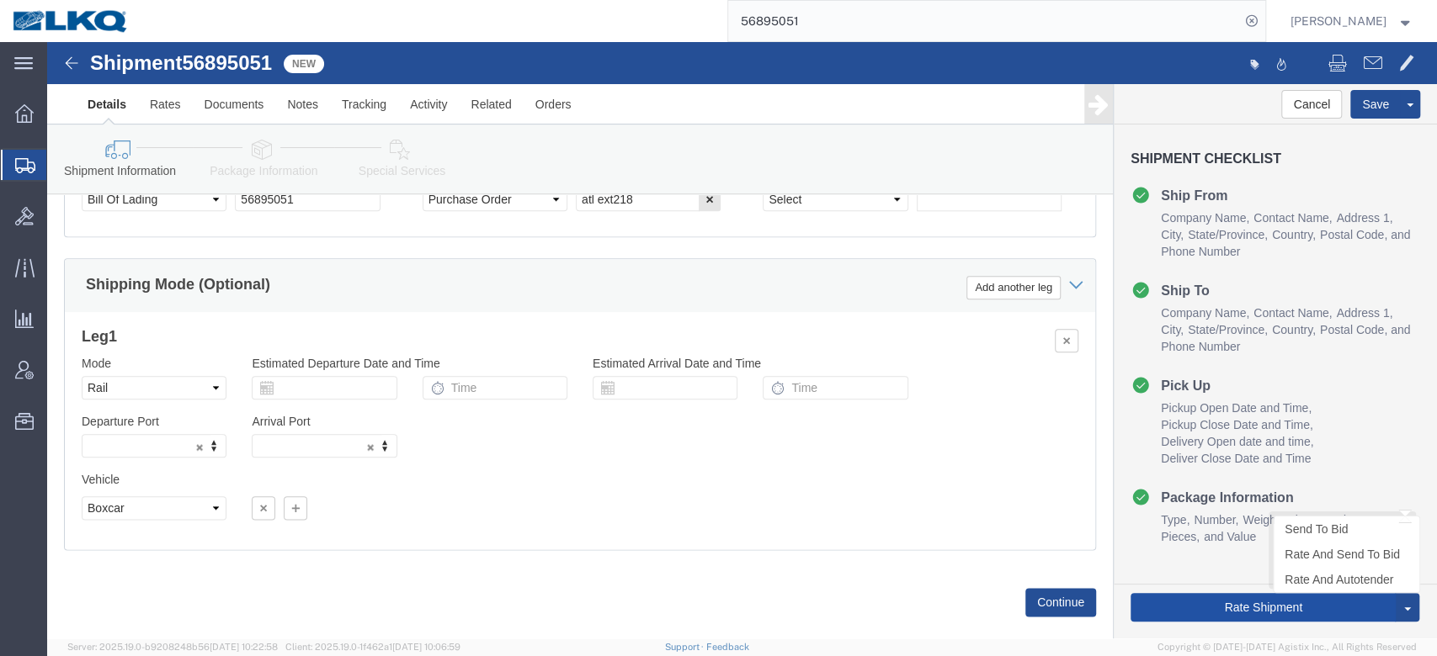
click button "Rate Shipment"
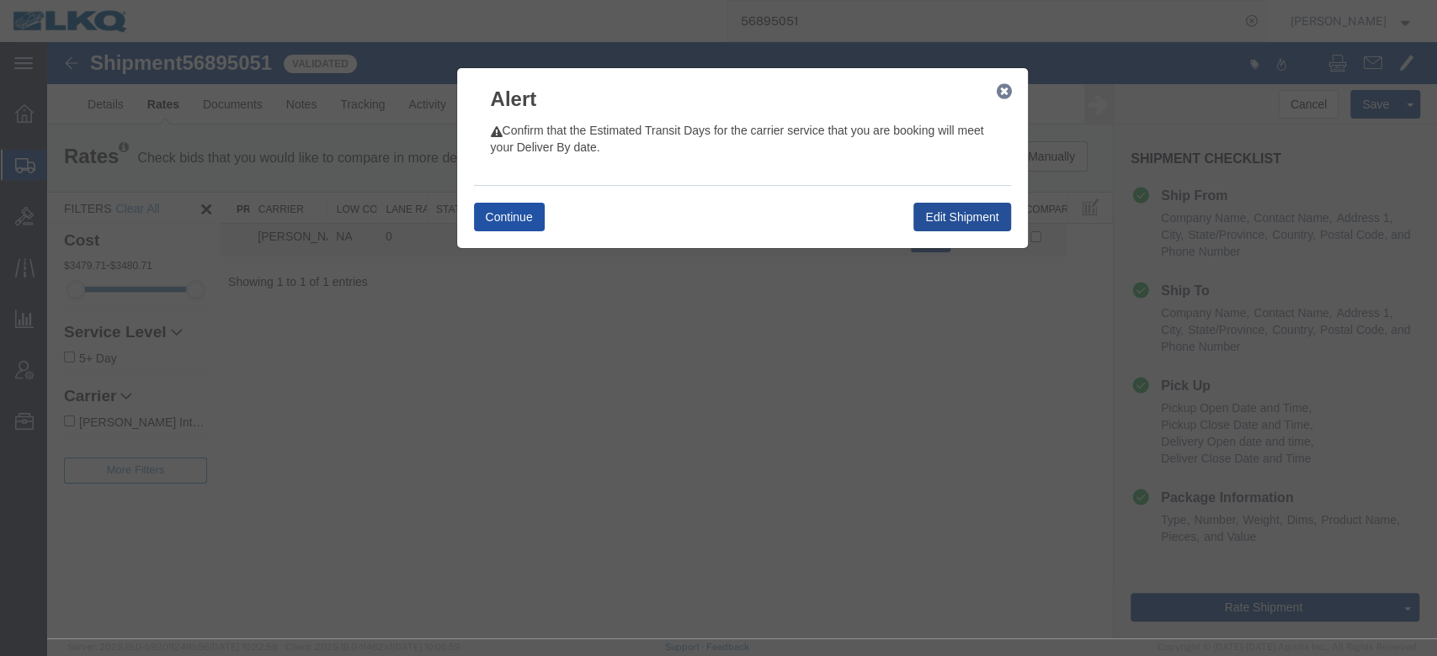
click at [528, 210] on button "Continue" at bounding box center [509, 217] width 71 height 29
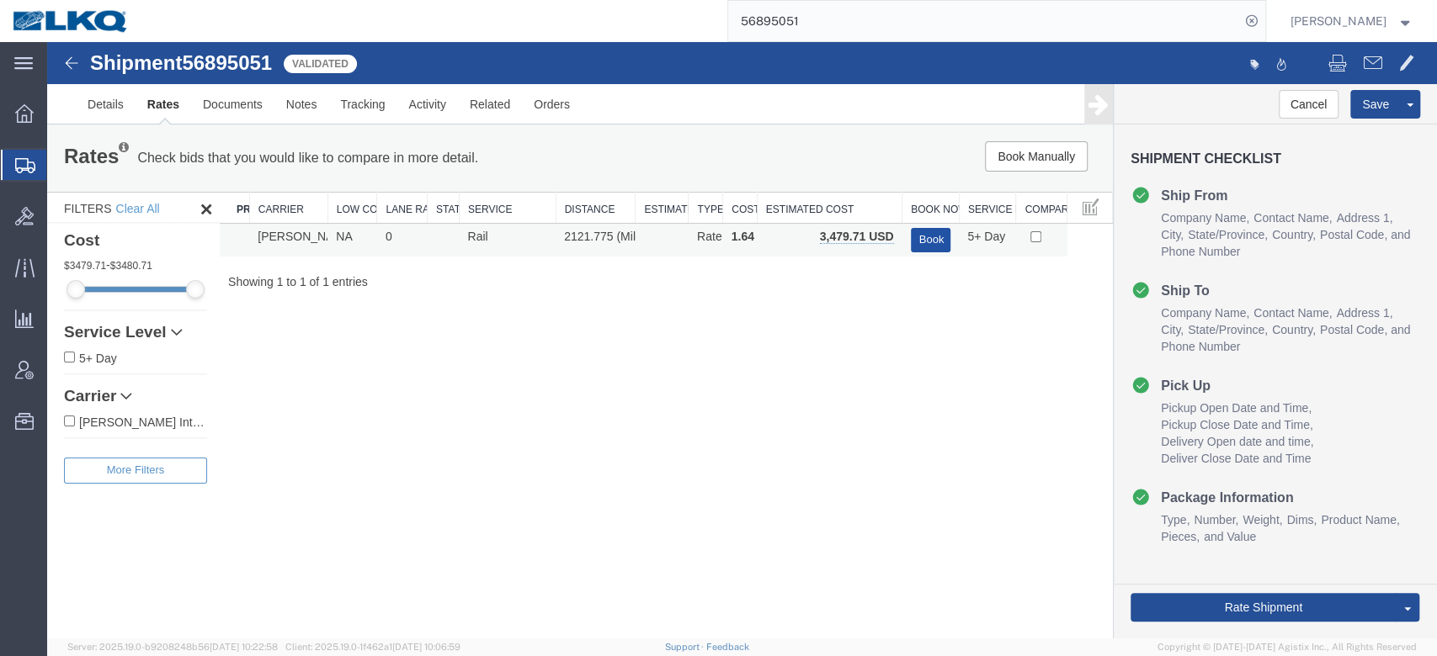
click at [922, 234] on button "Book" at bounding box center [931, 240] width 40 height 24
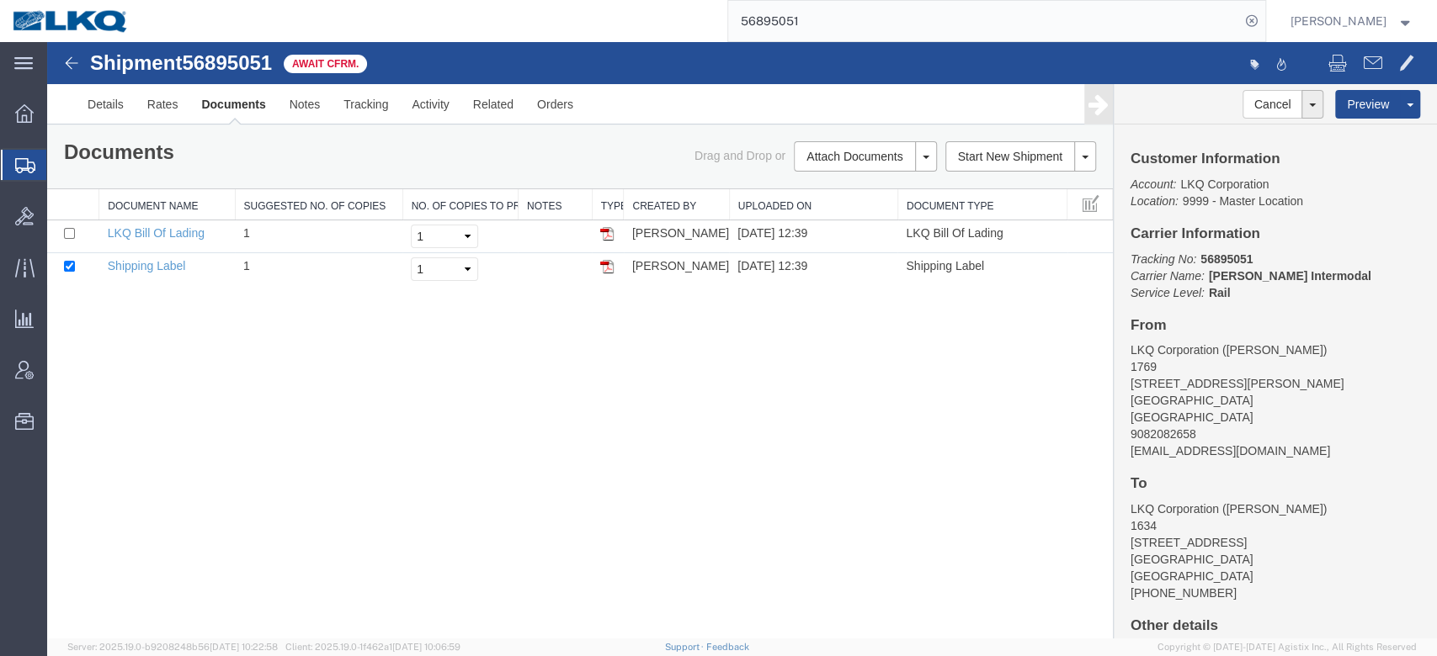
click at [808, 16] on input "56895051" at bounding box center [984, 21] width 512 height 40
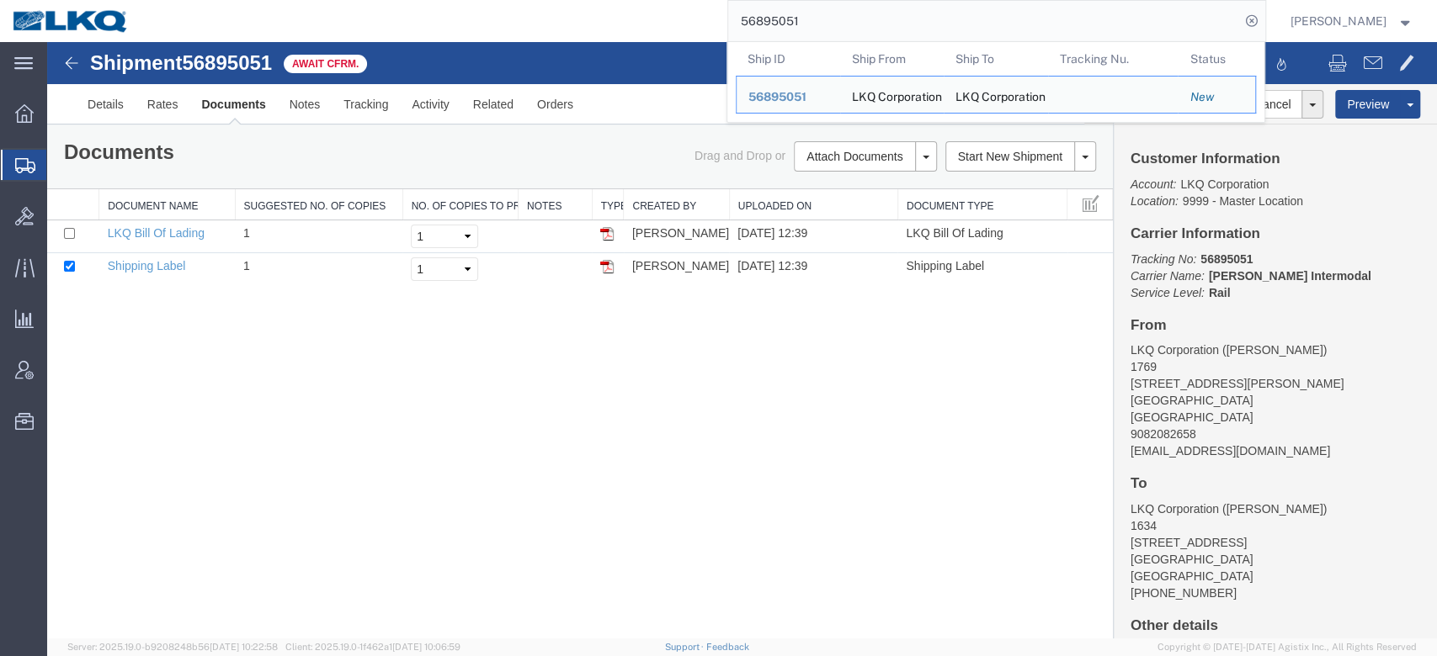
click at [808, 16] on input "56895051" at bounding box center [984, 21] width 512 height 40
paste input "508422"
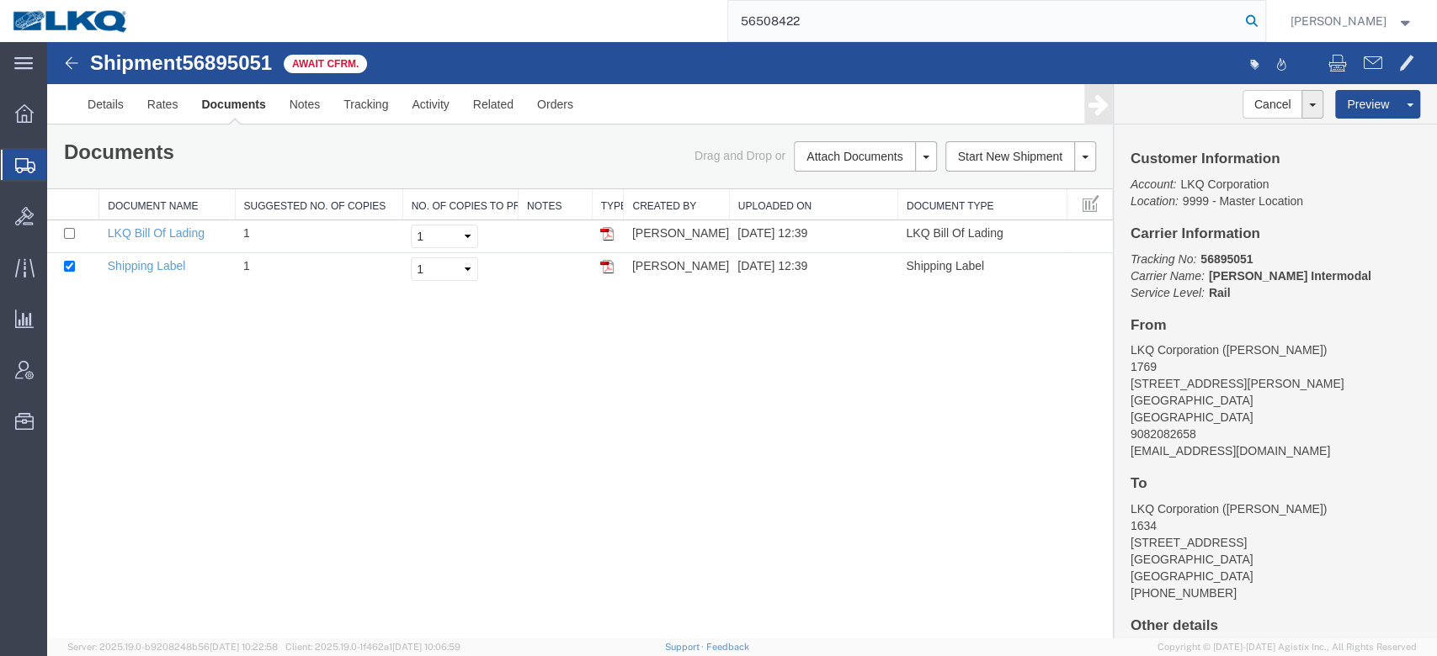
click at [1263, 24] on icon at bounding box center [1252, 21] width 24 height 24
type input "56508422"
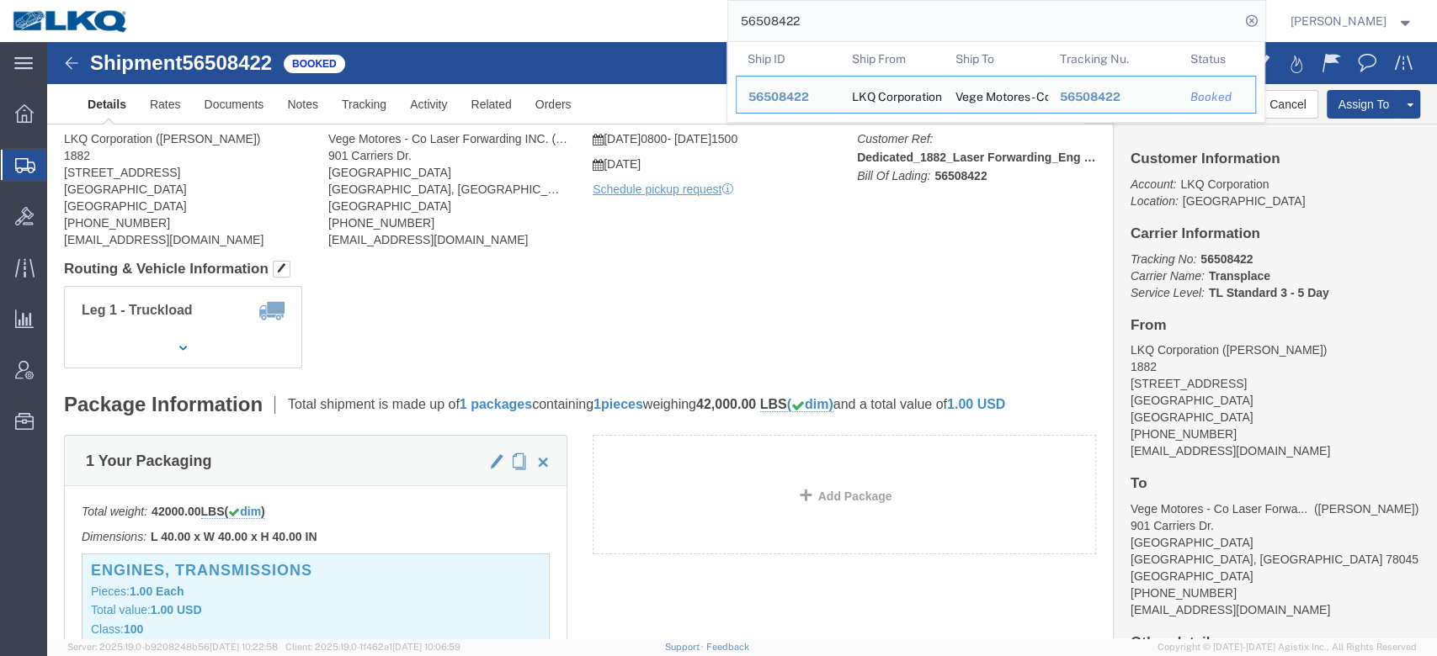
click div
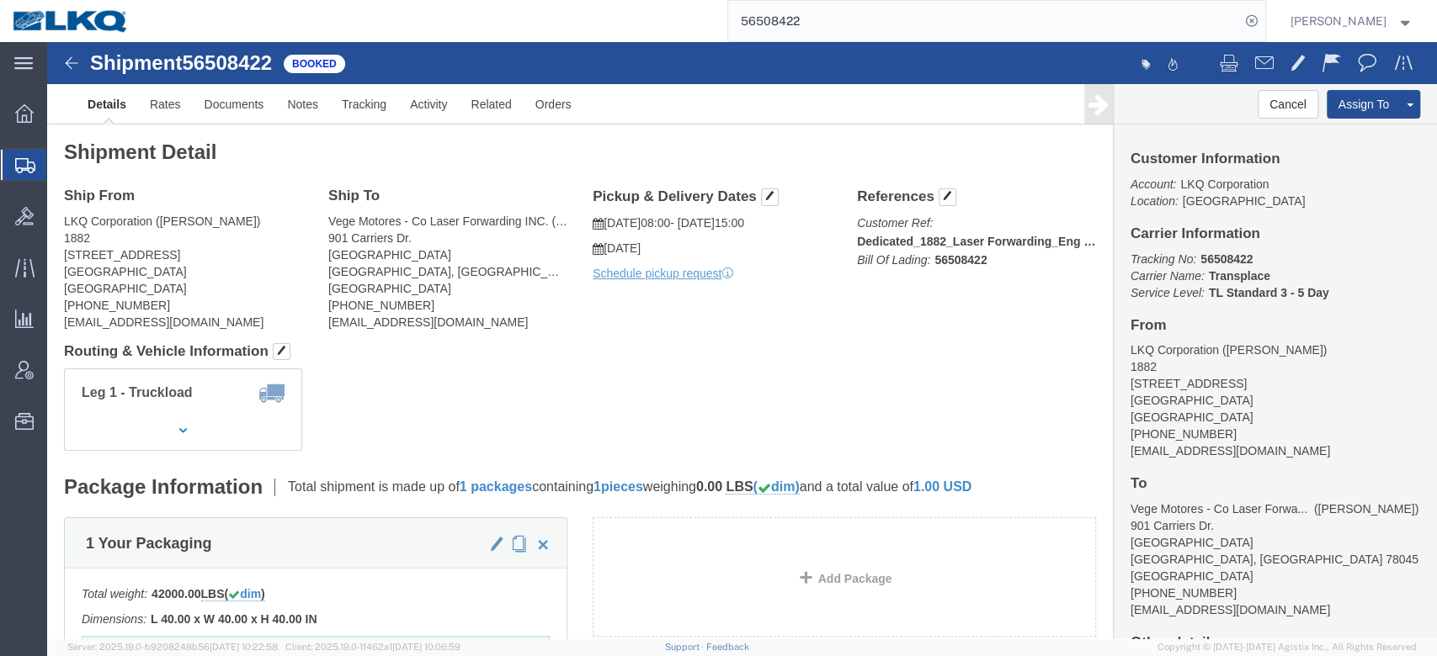
click h4 "Pickup & Delivery Dates"
click span "button"
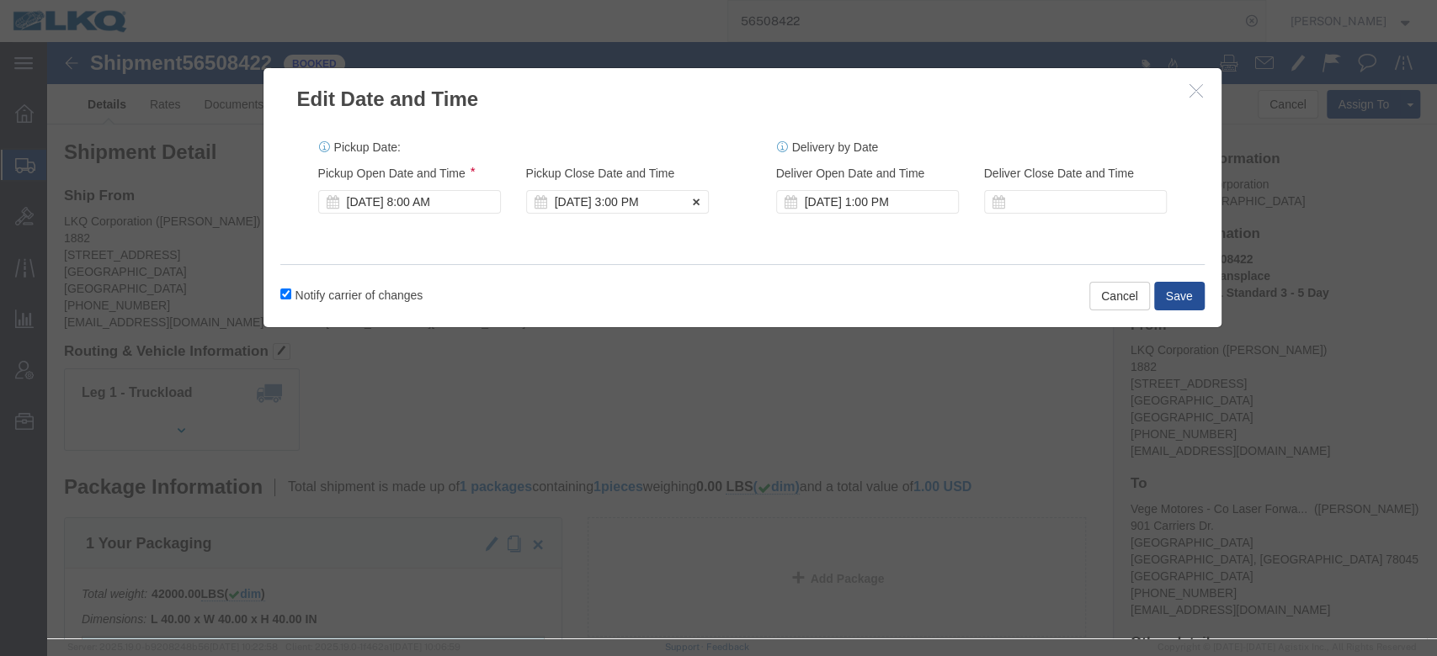
click div "Sep 19 2025 3:00 PM"
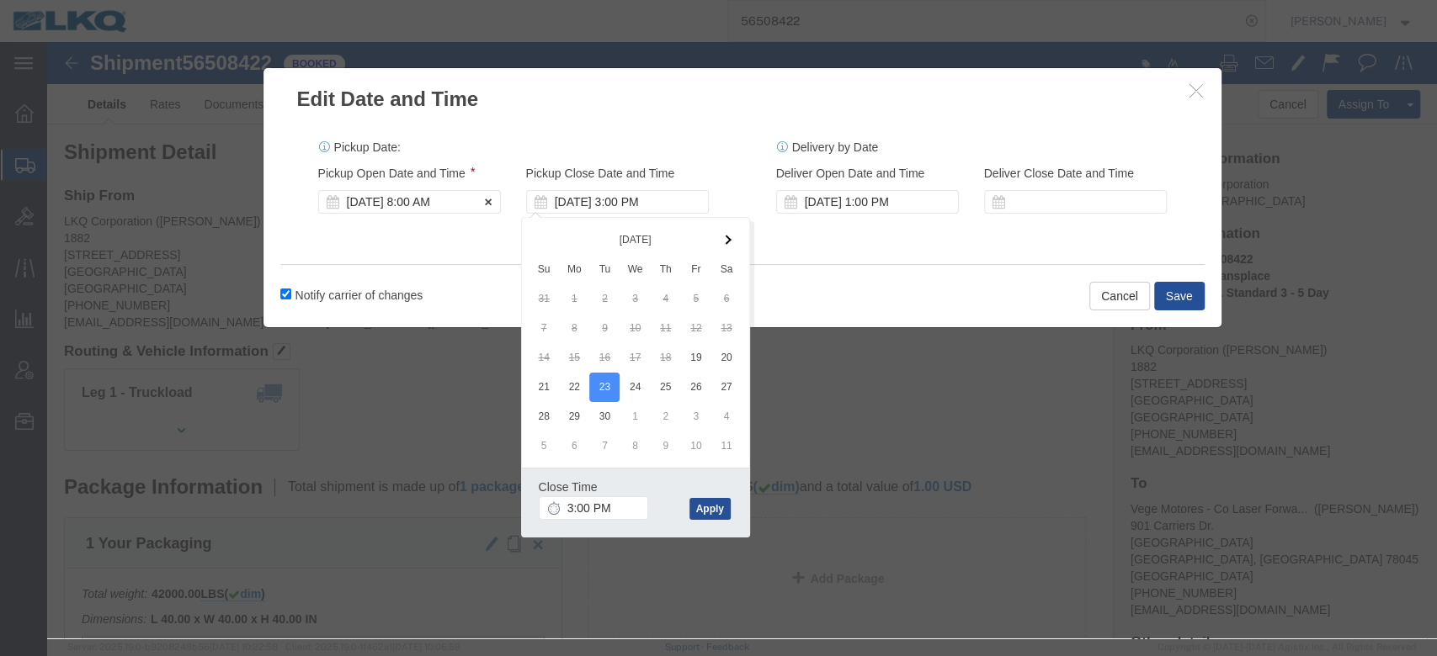
click div "Sep 19 2025 8:00 AM"
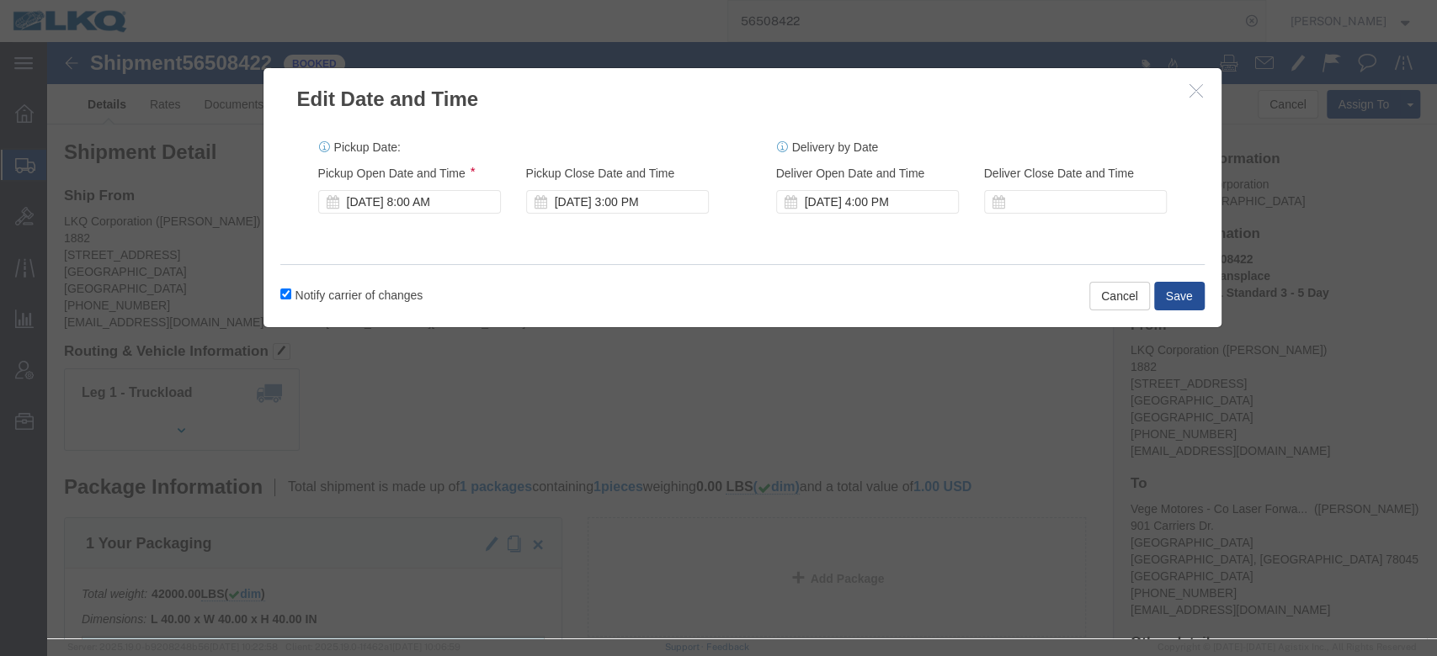
drag, startPoint x: 812, startPoint y: 256, endPoint x: 832, endPoint y: 195, distance: 63.9
click div "Notify carrier of changes Cancel Save"
click div "[DATE] 4:00 PM"
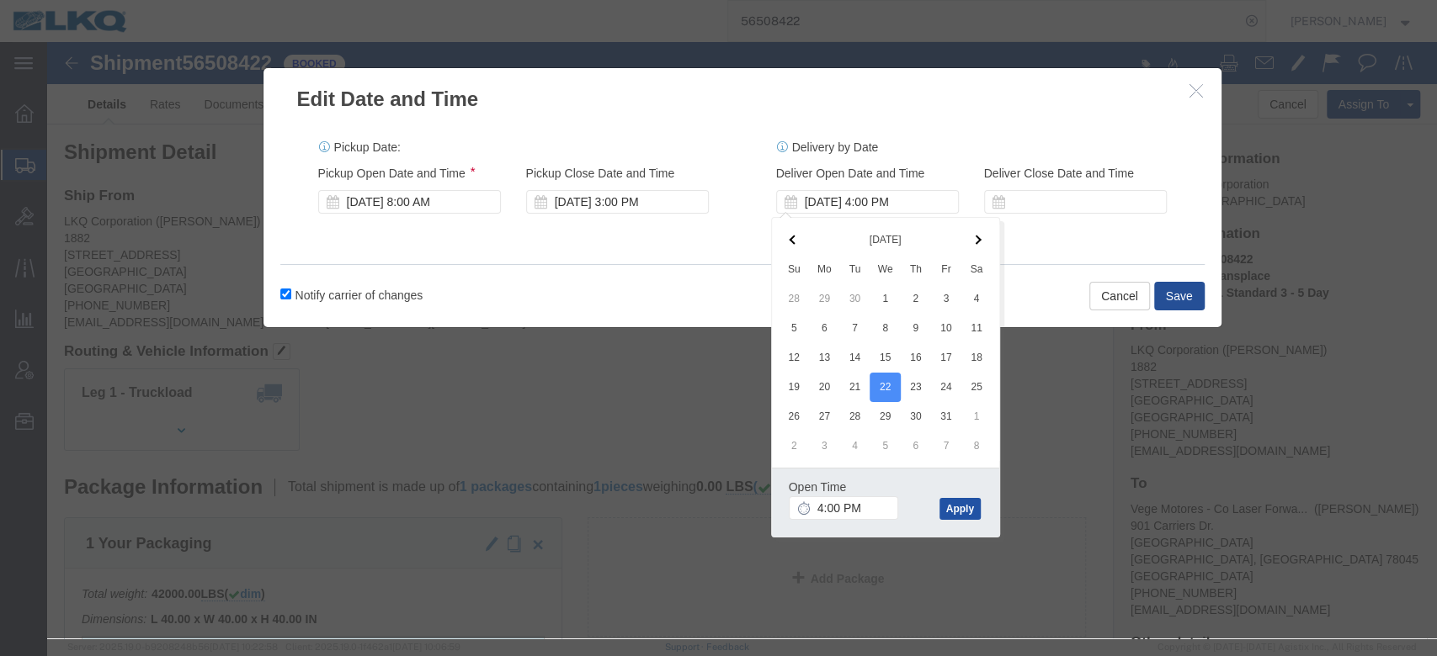
click button "Apply"
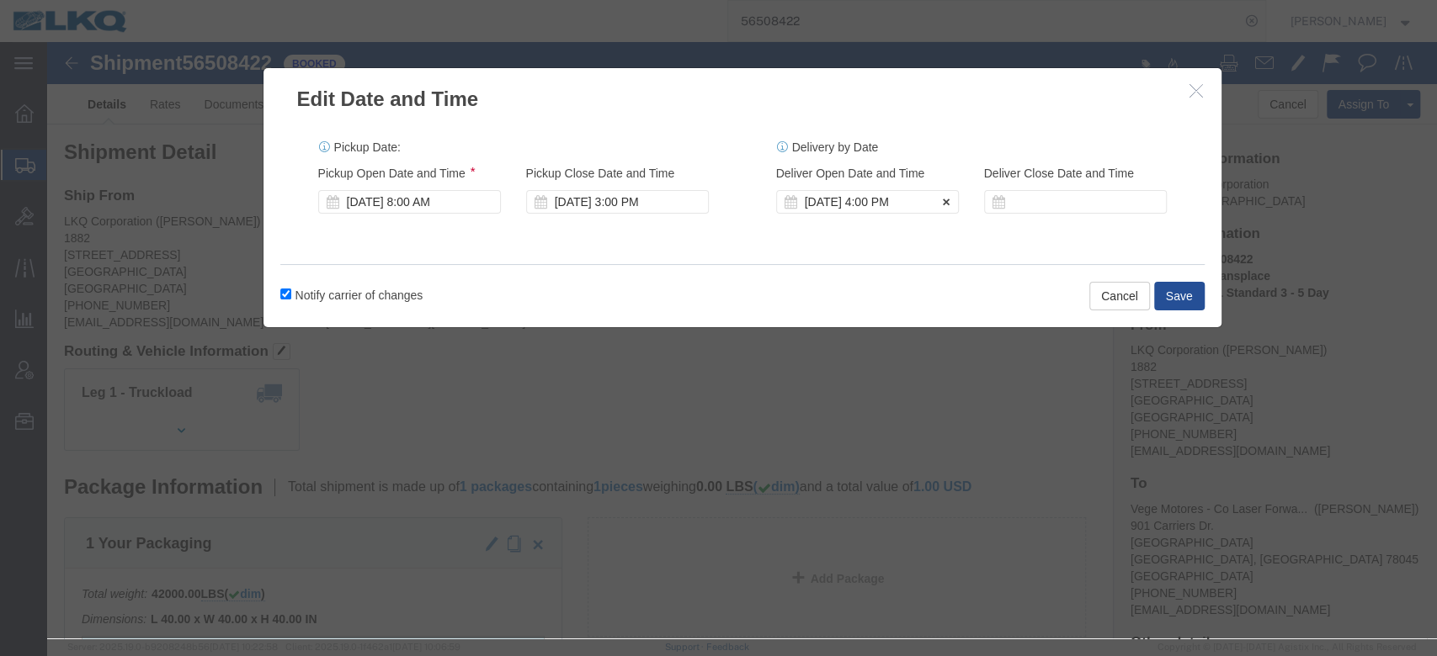
click div "Oct 22 2025 4:00 PM"
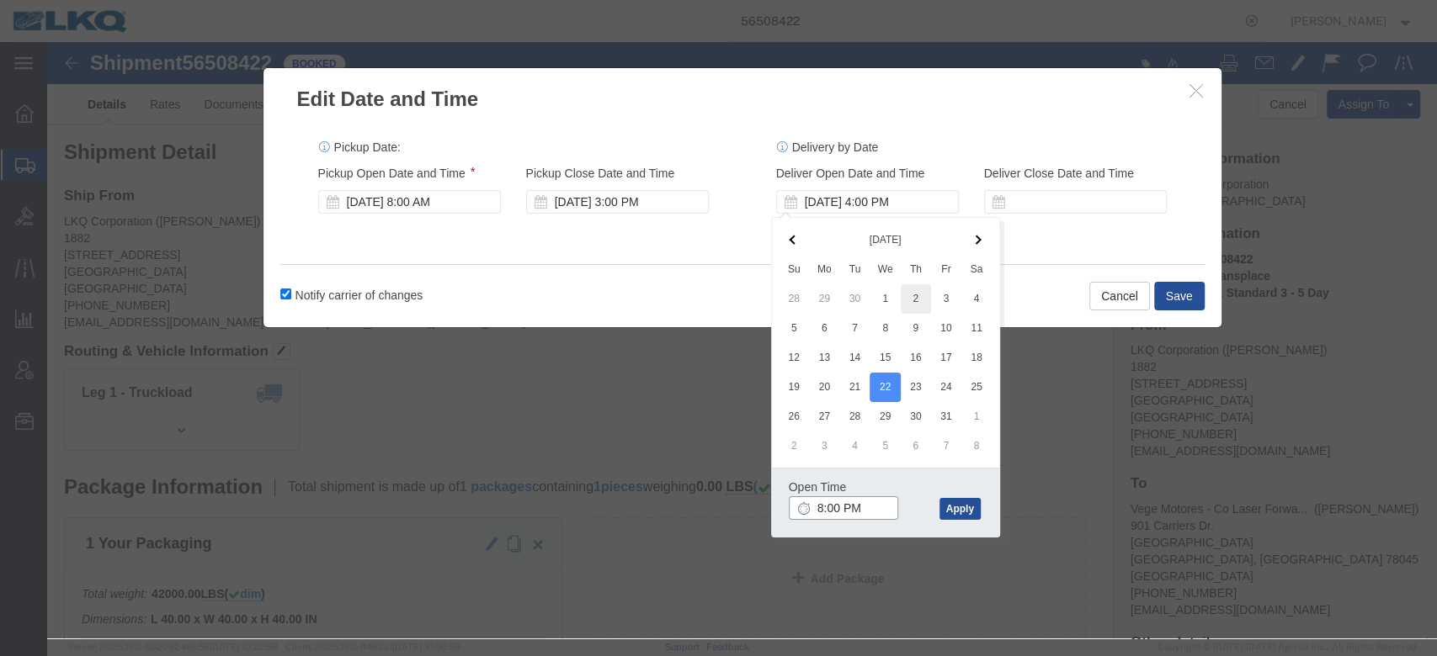
type input "8:00 AM"
drag, startPoint x: 911, startPoint y: 473, endPoint x: 927, endPoint y: 442, distance: 34.6
click button "Apply"
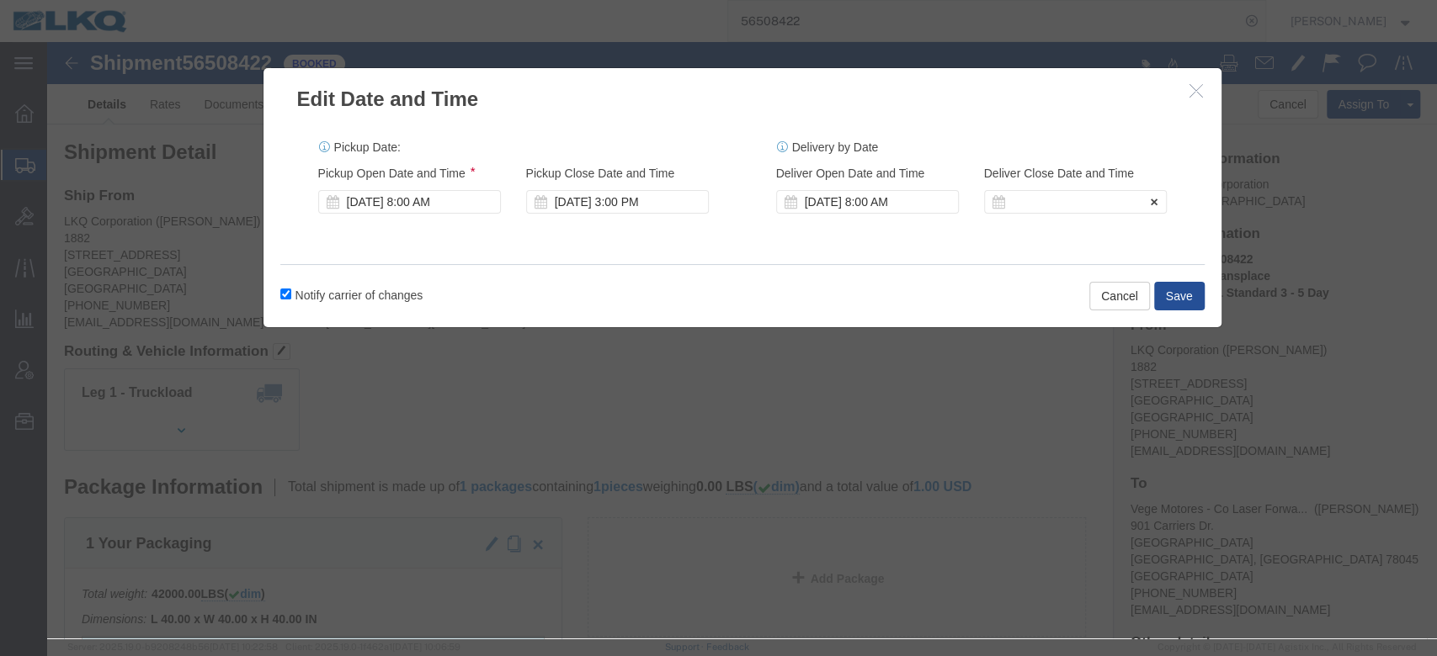
click div
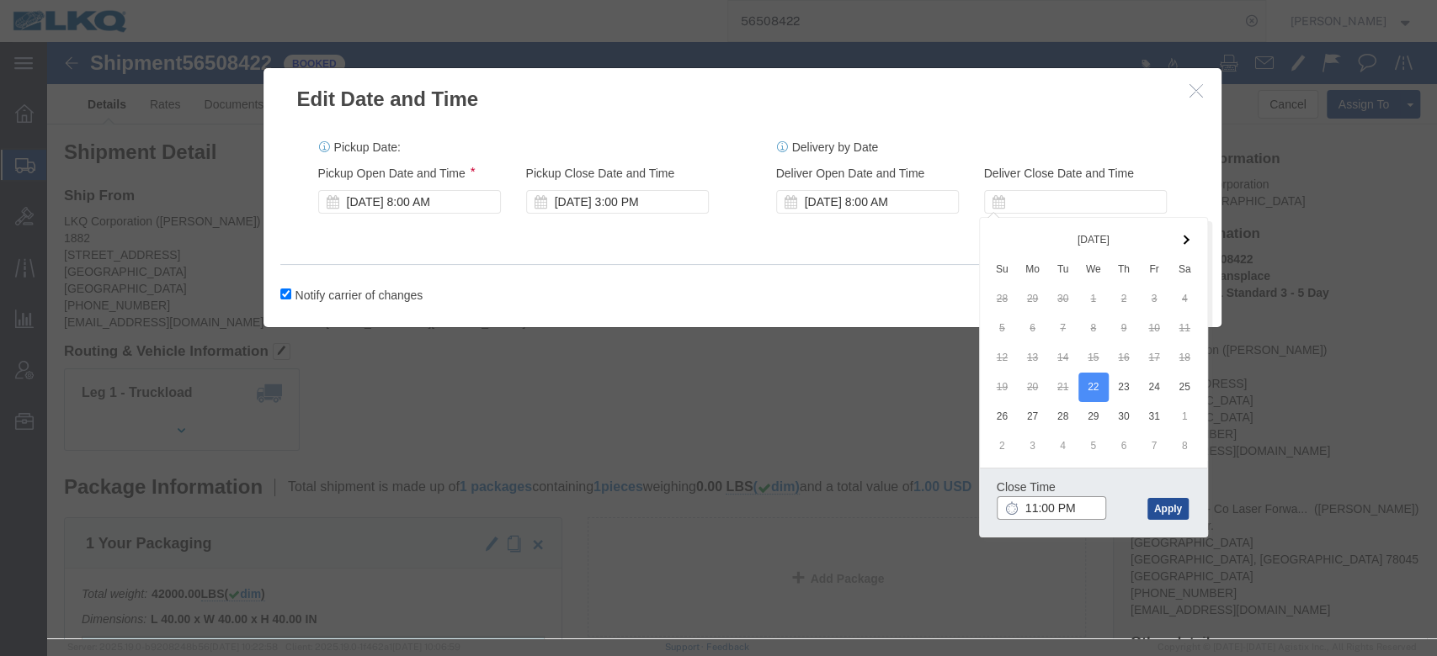
type input "11:00 AM"
click button "Apply"
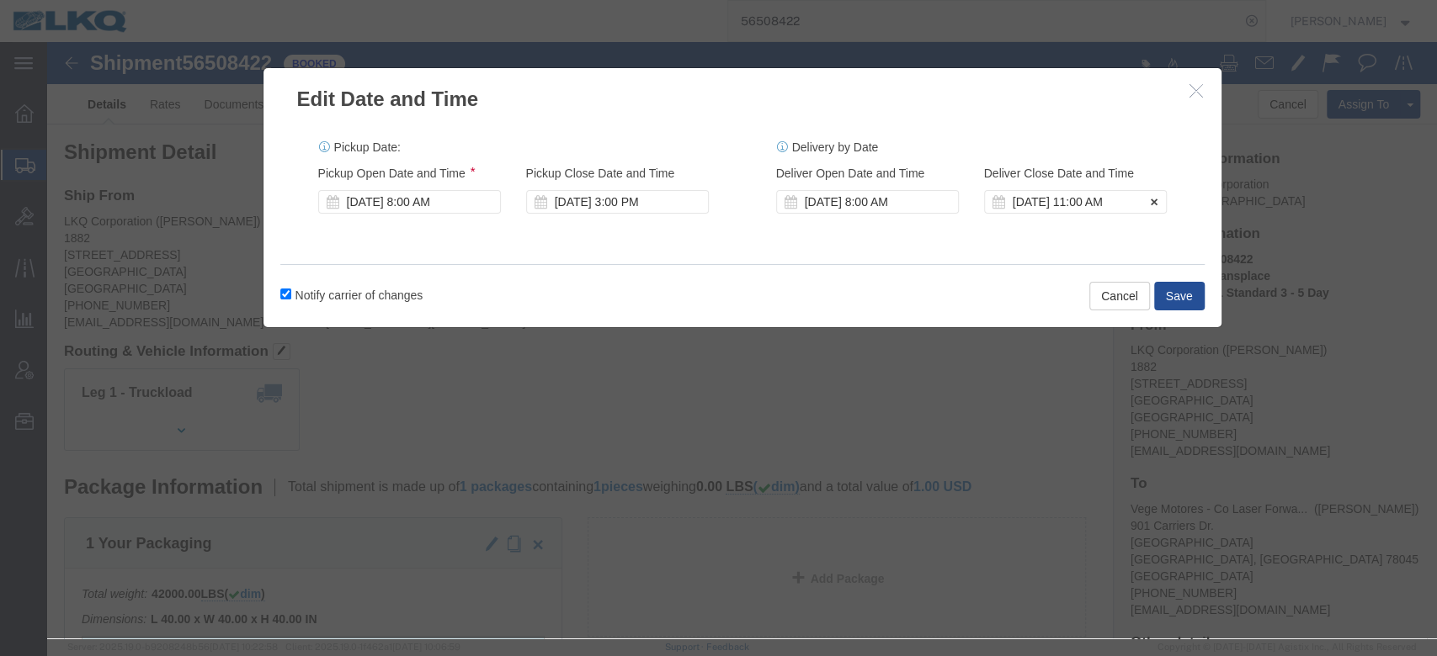
click div "Oct 22 2025 11:00 AM"
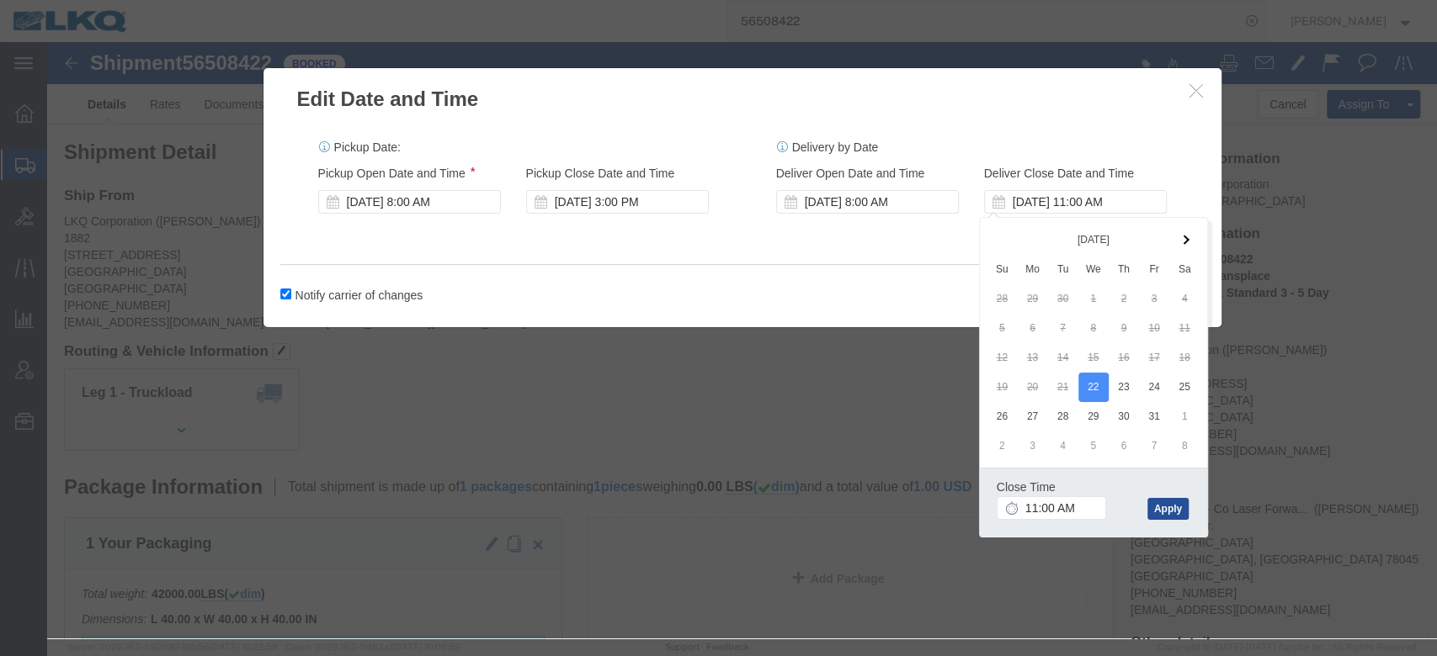
drag, startPoint x: 855, startPoint y: 245, endPoint x: 825, endPoint y: 178, distance: 73.8
click div "Notify carrier of changes Cancel Save"
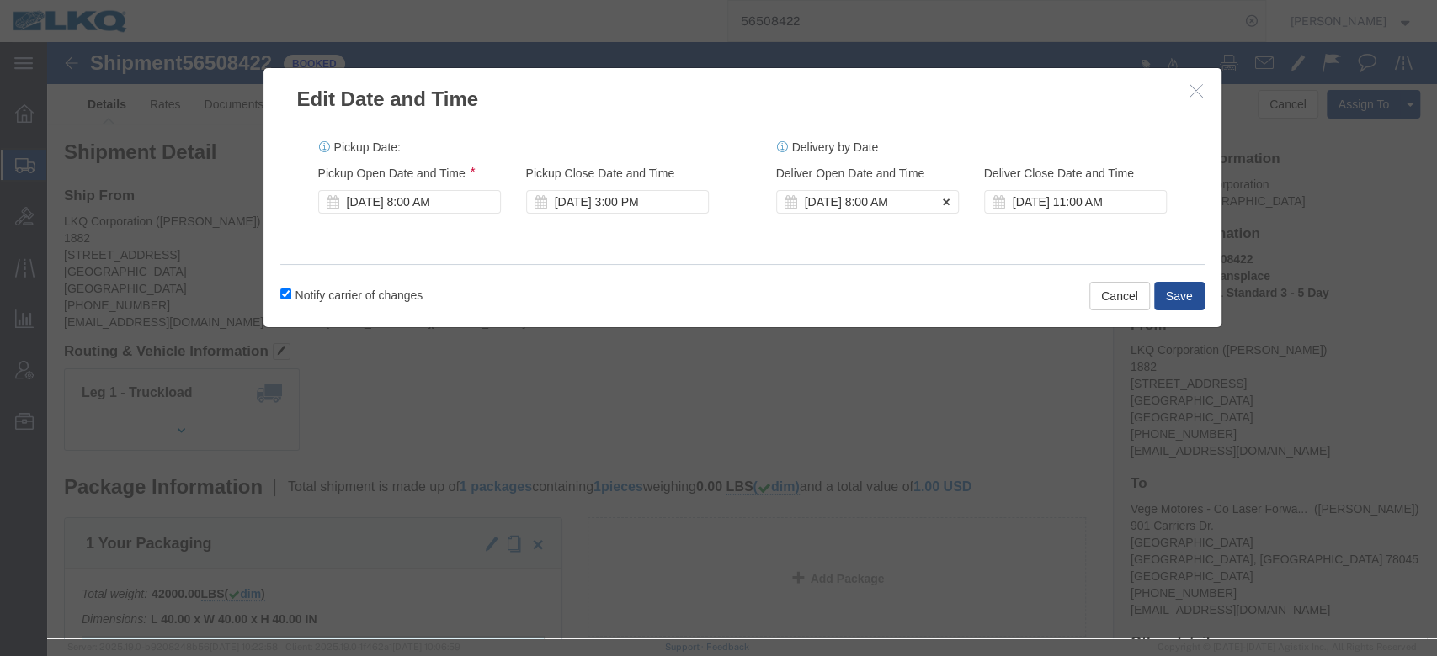
click div "Oct 22 2025 8:00 AM"
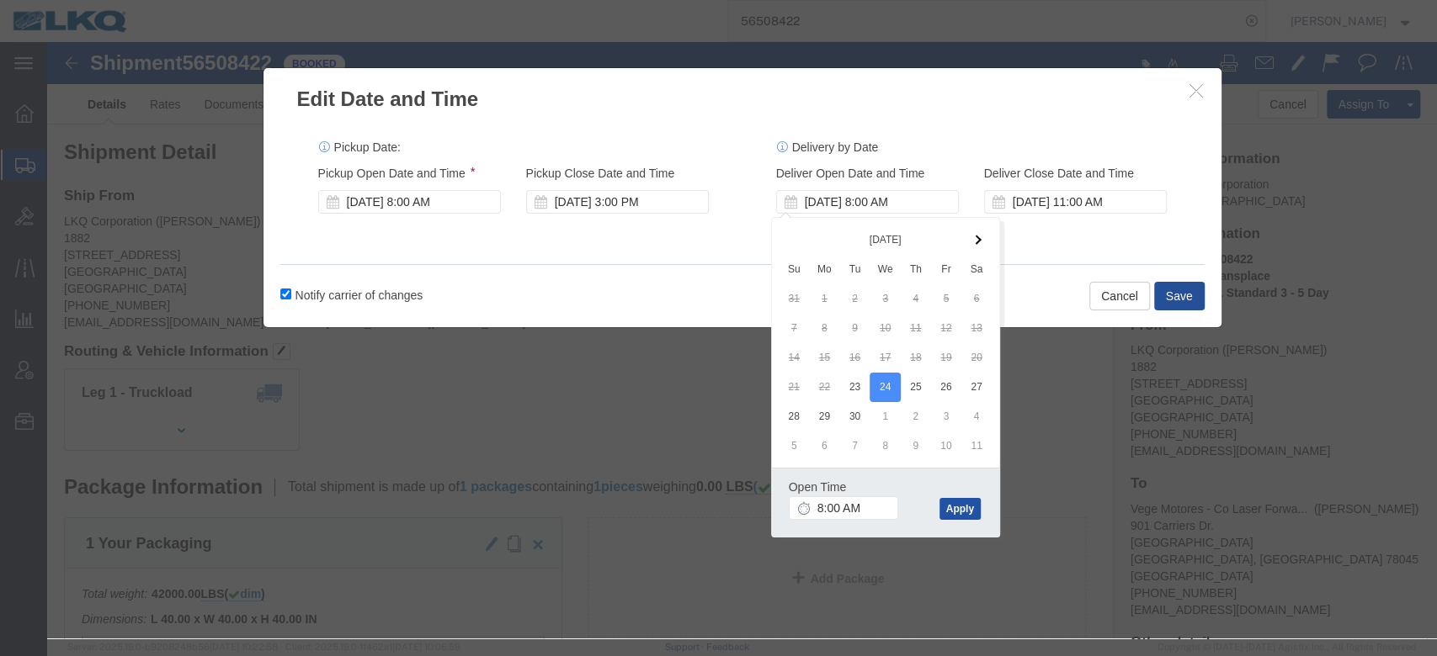
click button "Apply"
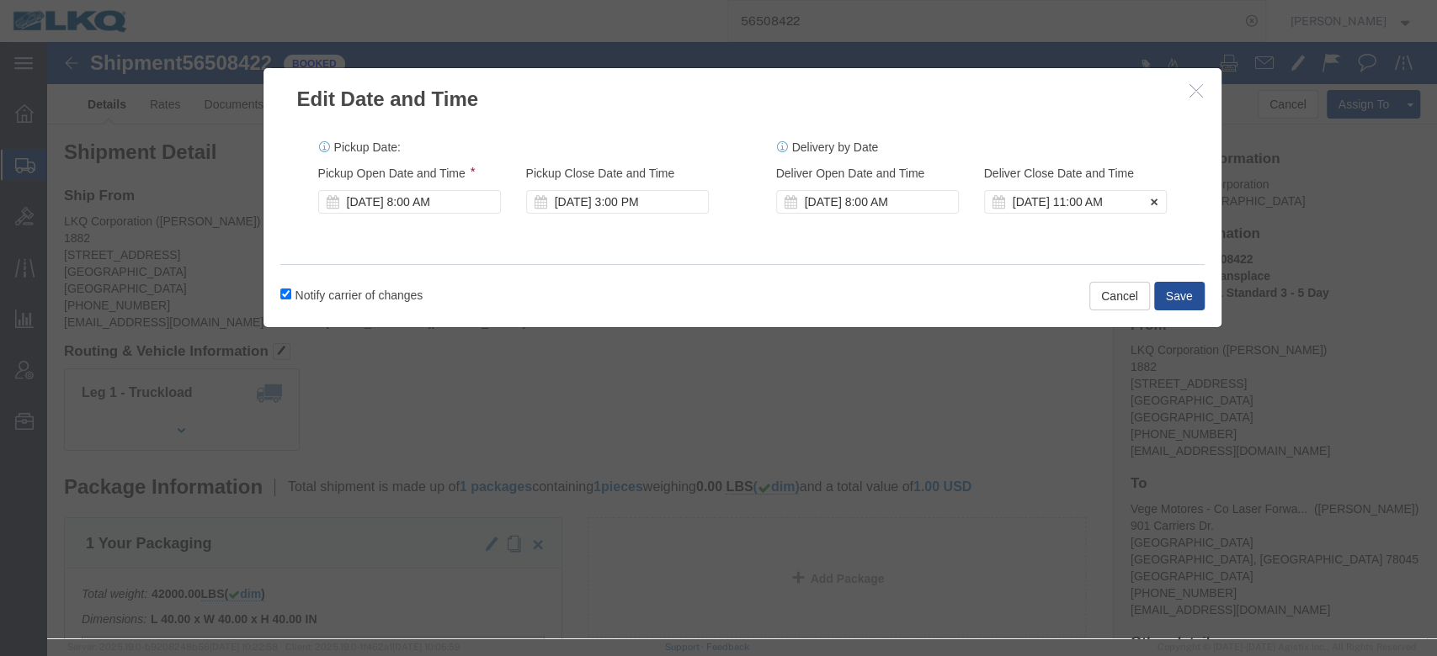
click div "Deliver Close Date Deliver Close Time Deliver Close Date and Time Oct 22 2025 1…"
click div "Oct 22 2025 11:00 AM"
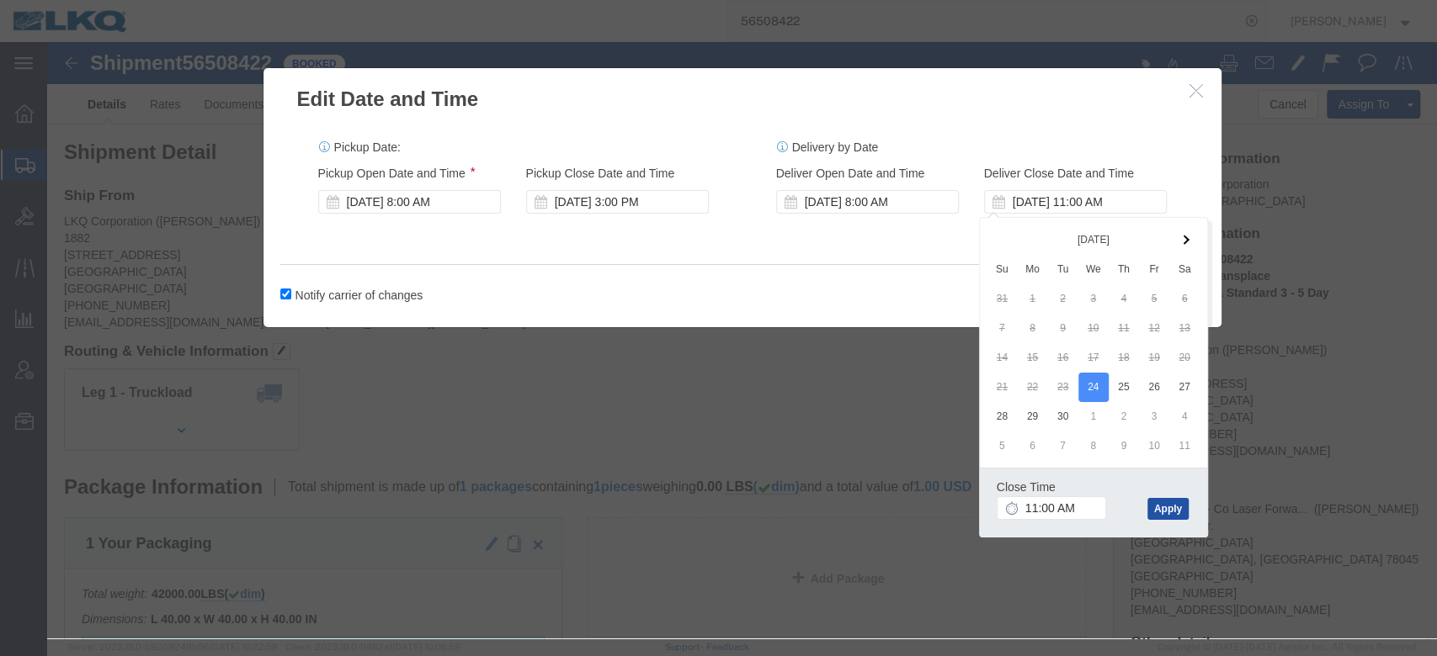
click button "Apply"
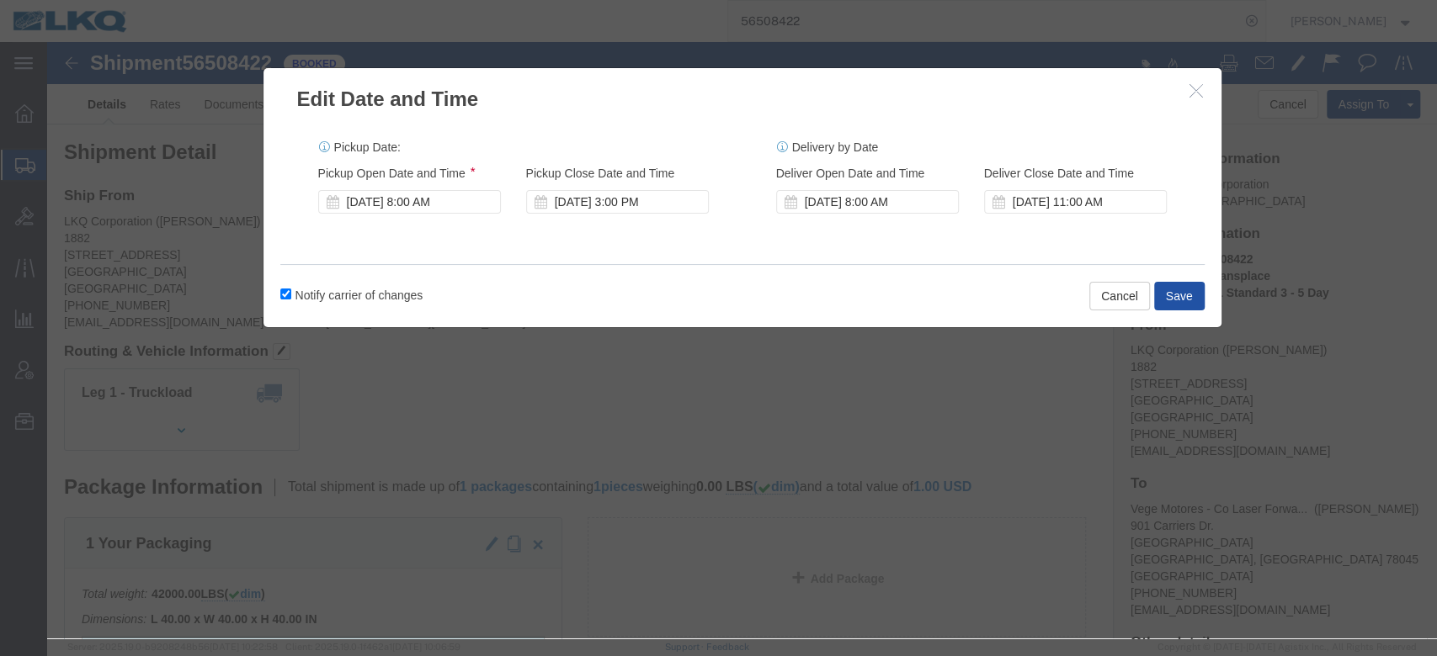
click button "Save"
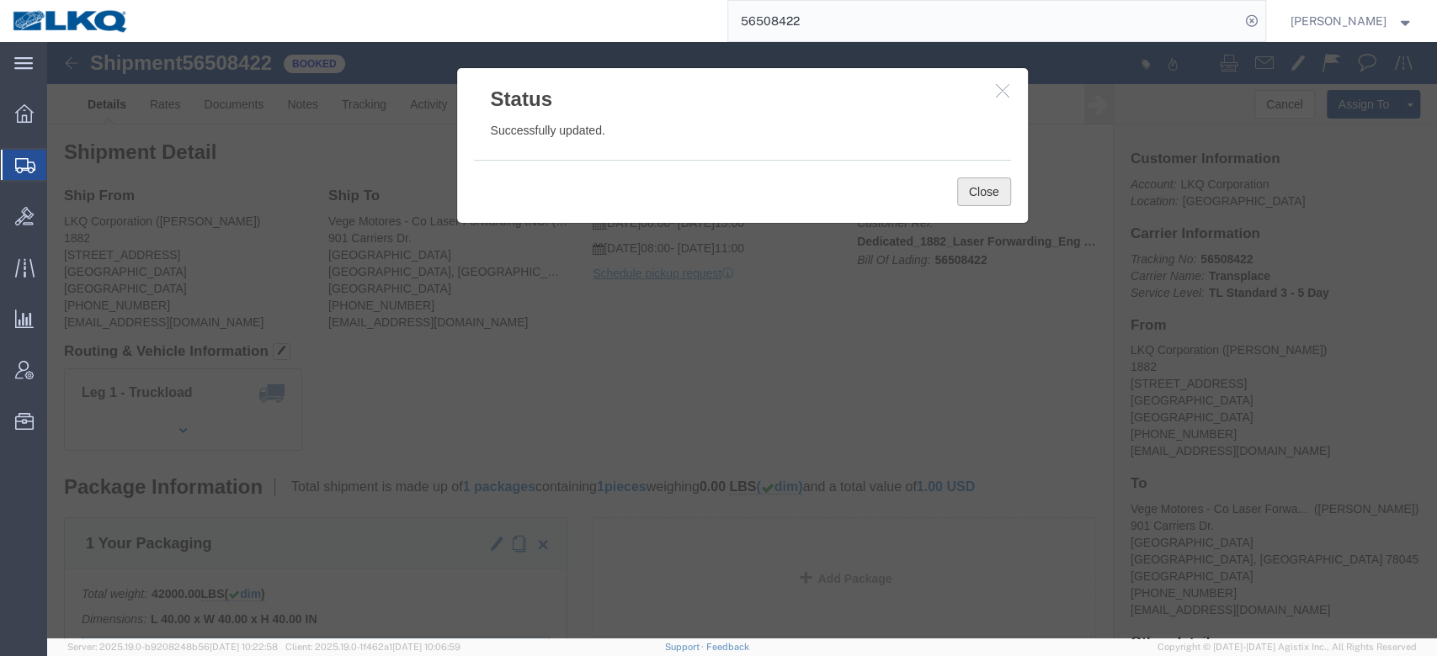
click button "Close"
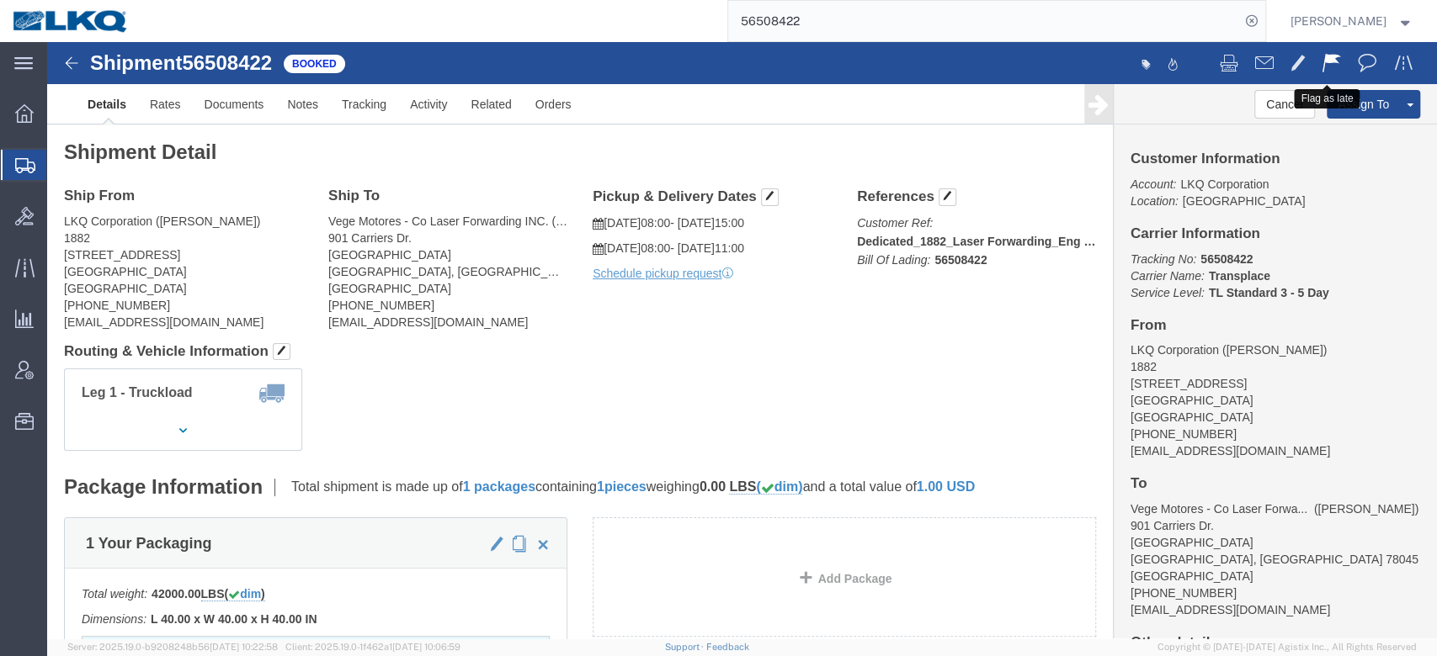
click span
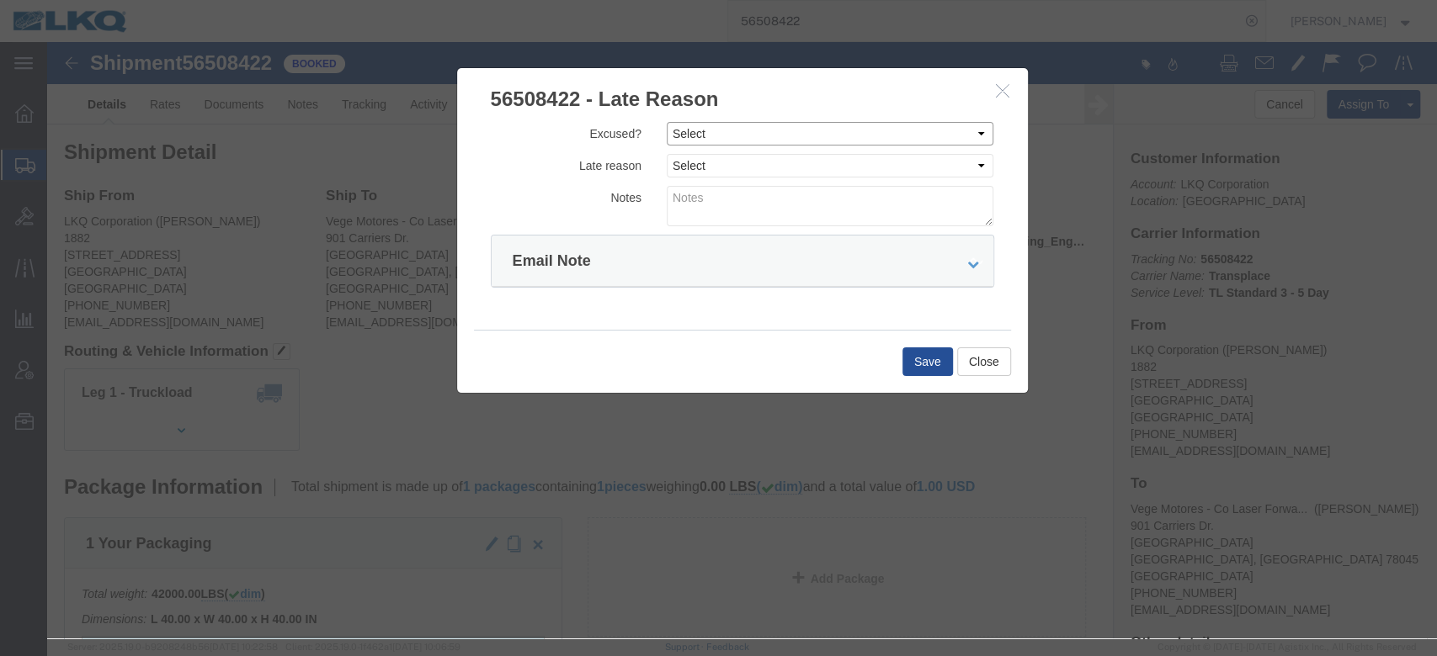
drag, startPoint x: 651, startPoint y: 89, endPoint x: 652, endPoint y: 103, distance: 13.5
click select "Select Excused Not Excused"
select select "NOT_EXCUSED"
click select "Select Excused Not Excused"
click select "Select Bad Carrier Data Carrier Admin Error Delay Accident Driver Error Lack of…"
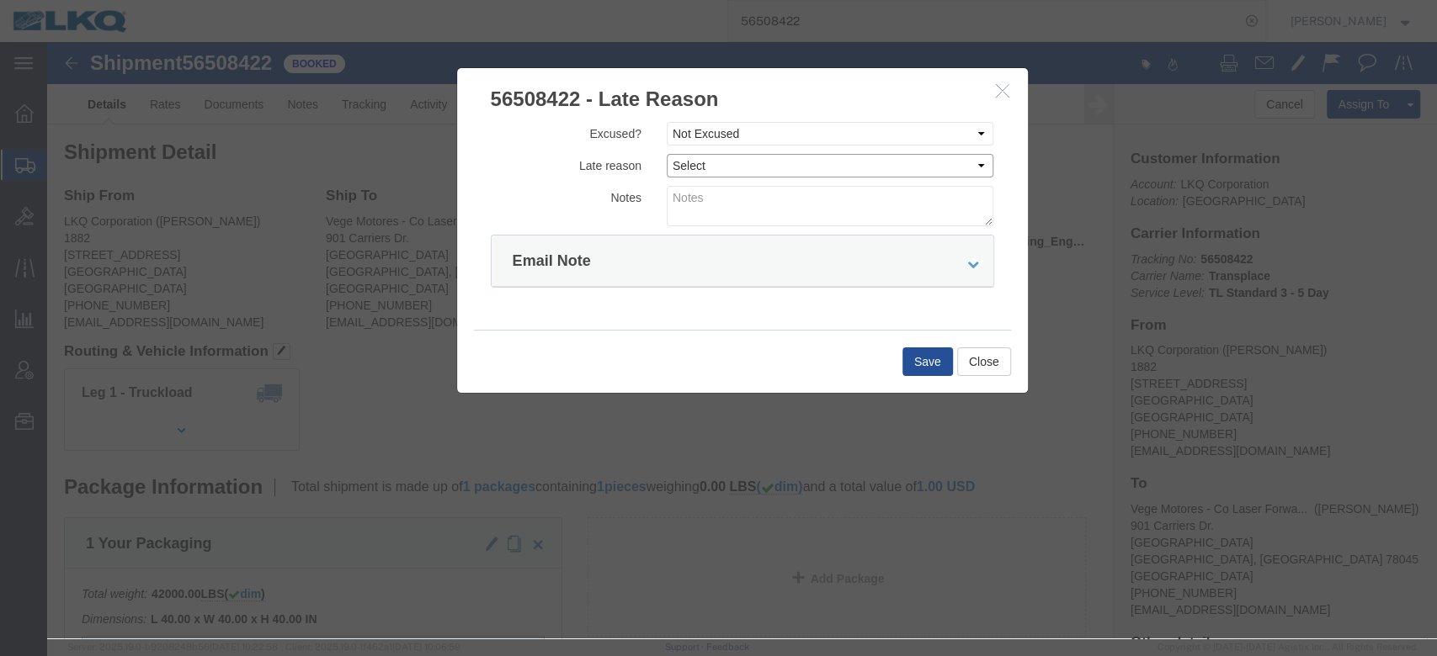
select select "DRIVER_ERROR"
click select "Select Bad Carrier Data Carrier Admin Error Delay Accident Driver Error Lack of…"
click textarea
type textarea "Pickup 9/19"
click button "Save"
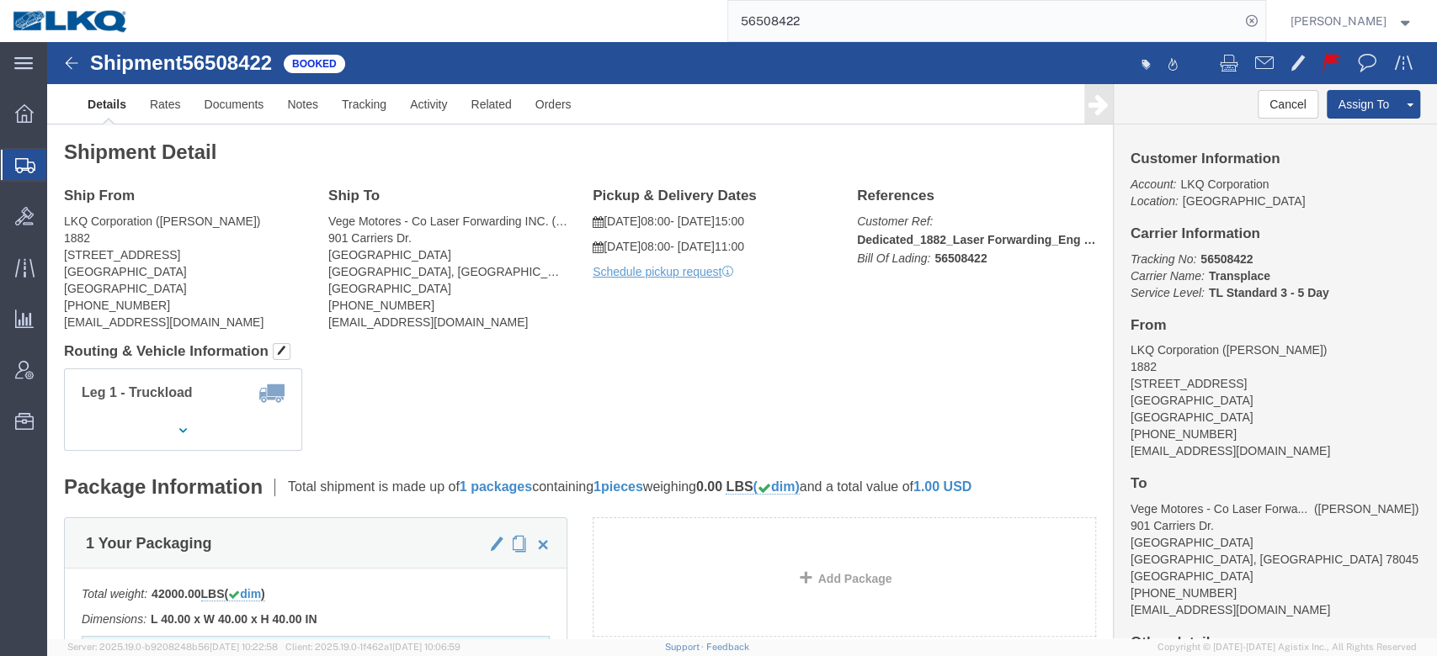
click at [802, 3] on input "56508422" at bounding box center [984, 21] width 512 height 40
click at [802, 5] on input "56508422" at bounding box center [984, 21] width 512 height 40
click at [800, 7] on input "56508422" at bounding box center [984, 21] width 512 height 40
click at [802, 10] on input "56508422" at bounding box center [984, 21] width 512 height 40
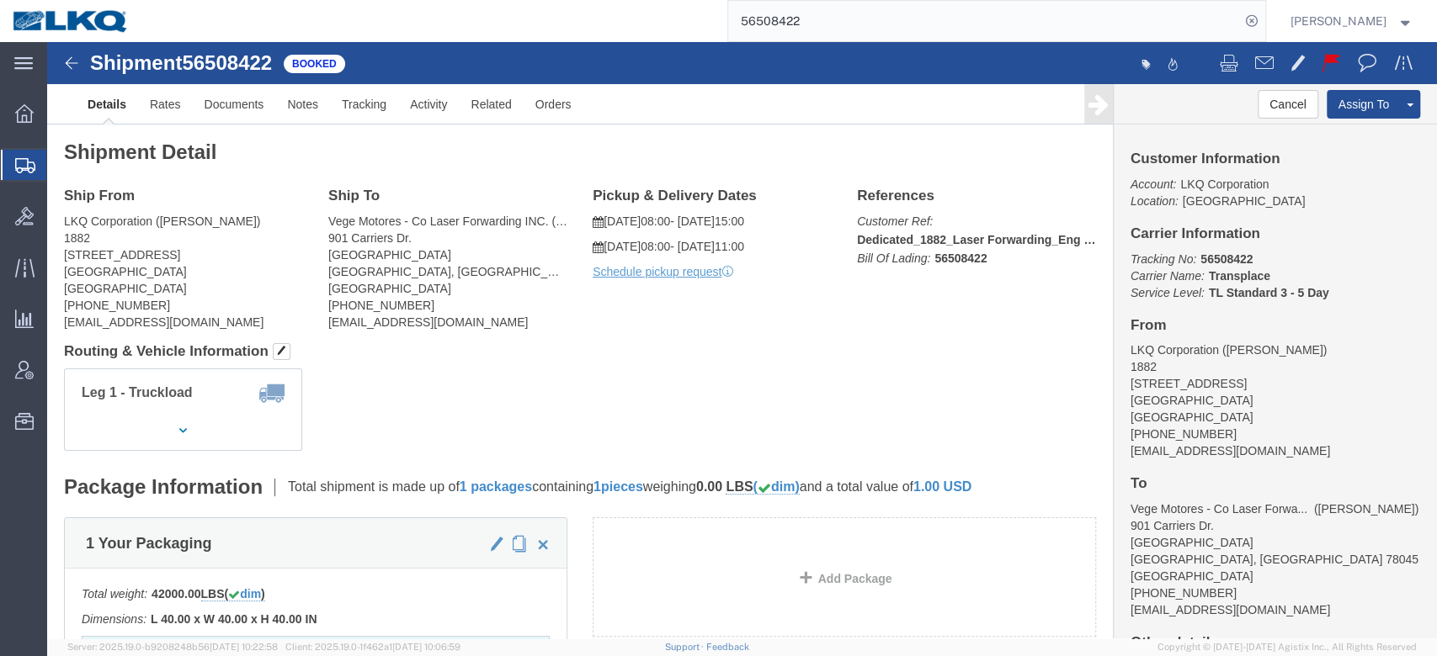
click at [808, 28] on input "56508422" at bounding box center [984, 21] width 512 height 40
click at [809, 28] on input "56508422" at bounding box center [984, 21] width 512 height 40
click at [808, 28] on input "56508422" at bounding box center [984, 21] width 512 height 40
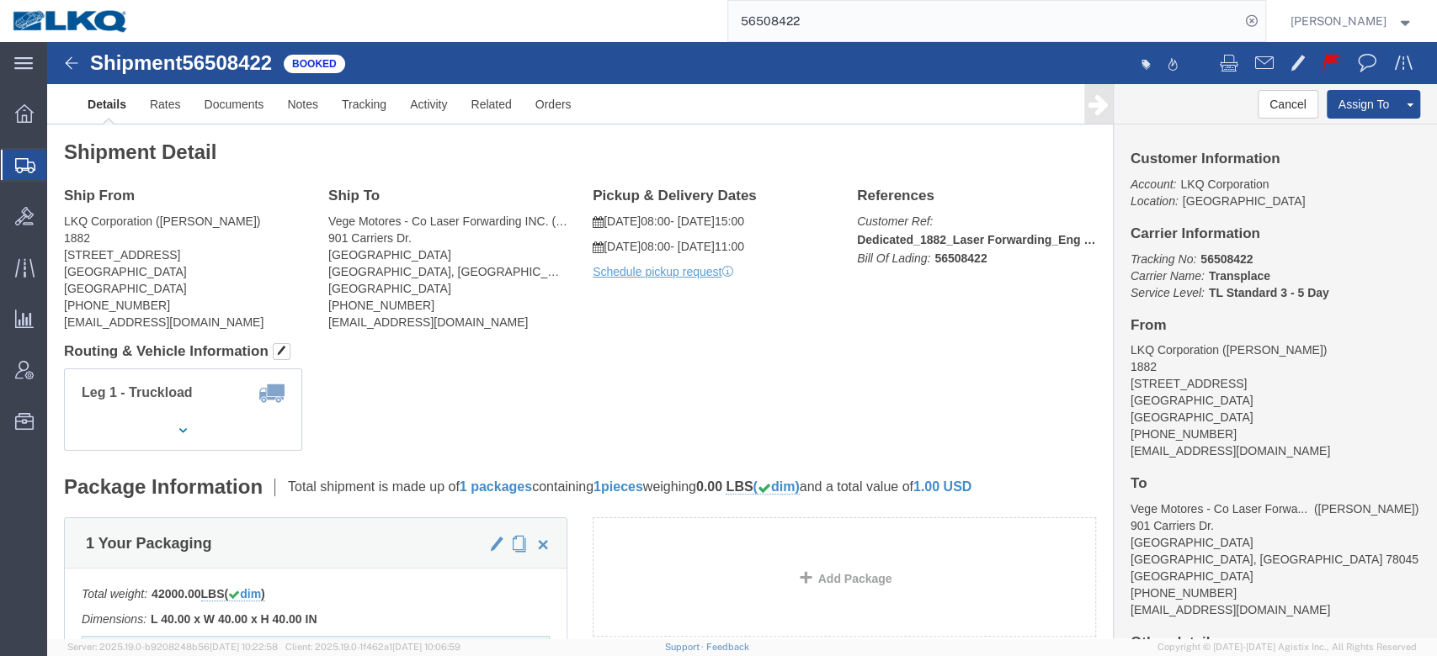
click at [808, 28] on input "56508422" at bounding box center [984, 21] width 512 height 40
click at [805, 24] on input "56508422" at bounding box center [984, 21] width 512 height 40
click at [806, 24] on input "56508422" at bounding box center [984, 21] width 512 height 40
paste input "778648"
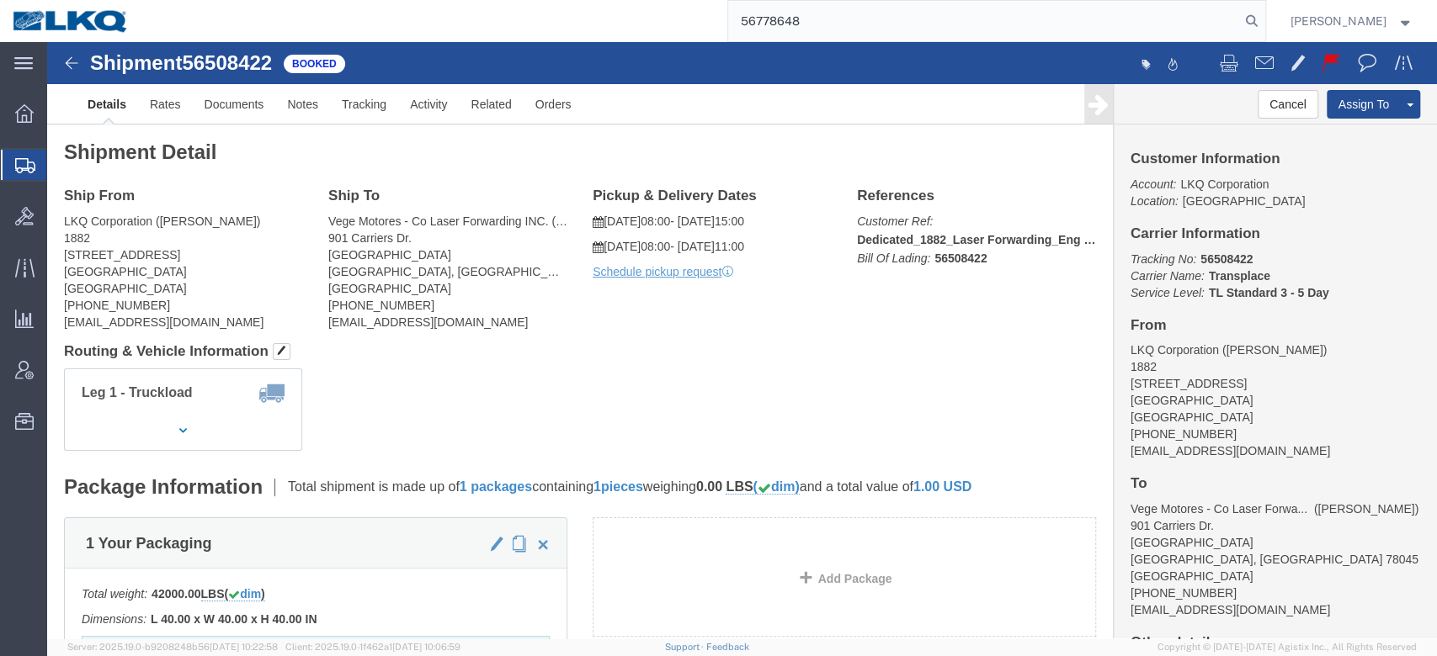
click at [794, 18] on input "56778648" at bounding box center [984, 21] width 512 height 40
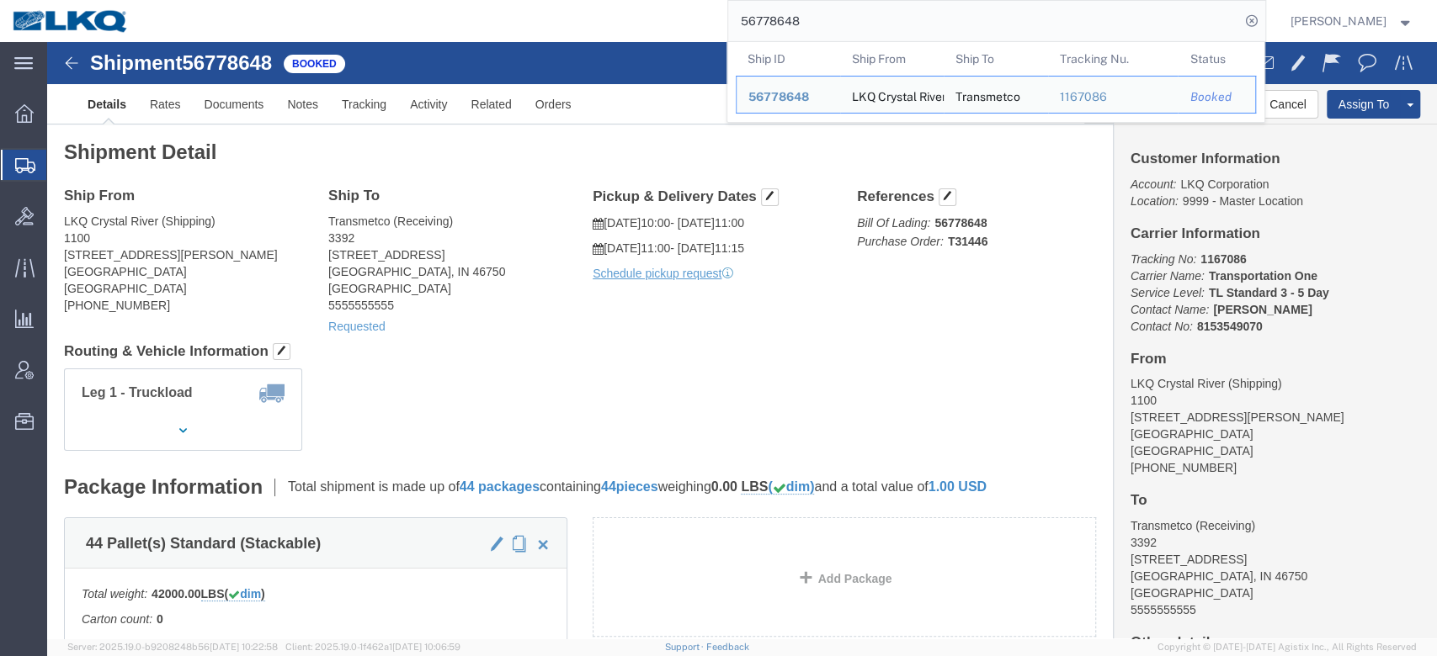
click at [794, 22] on input "56778648" at bounding box center [984, 21] width 512 height 40
paste input "882593"
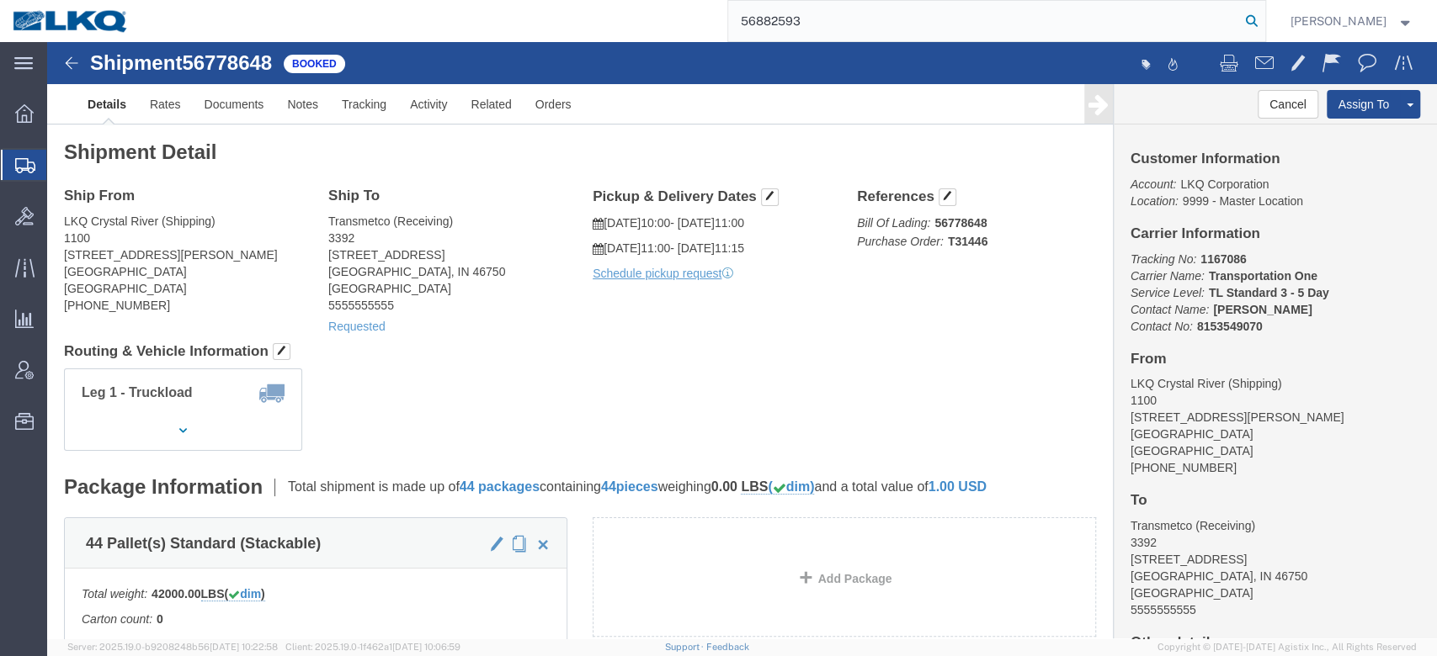
type input "56882593"
click at [1263, 24] on icon at bounding box center [1252, 21] width 24 height 24
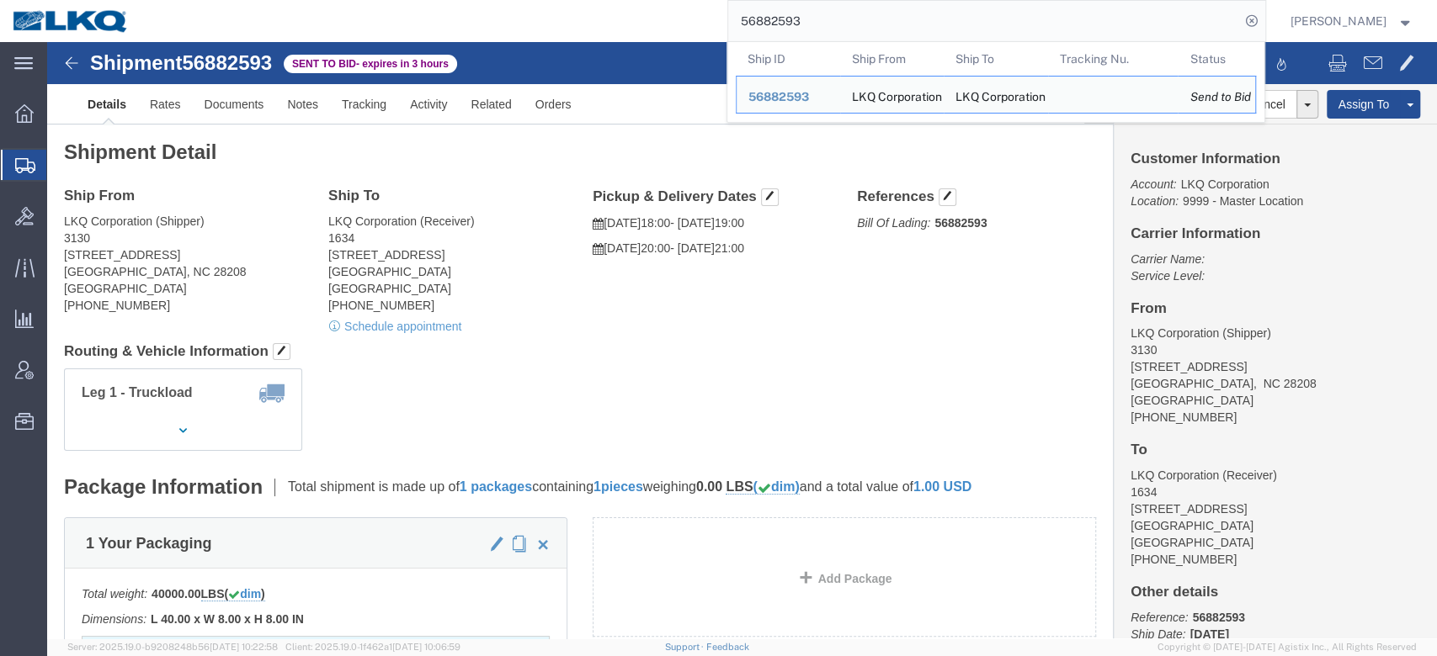
click link "Details"
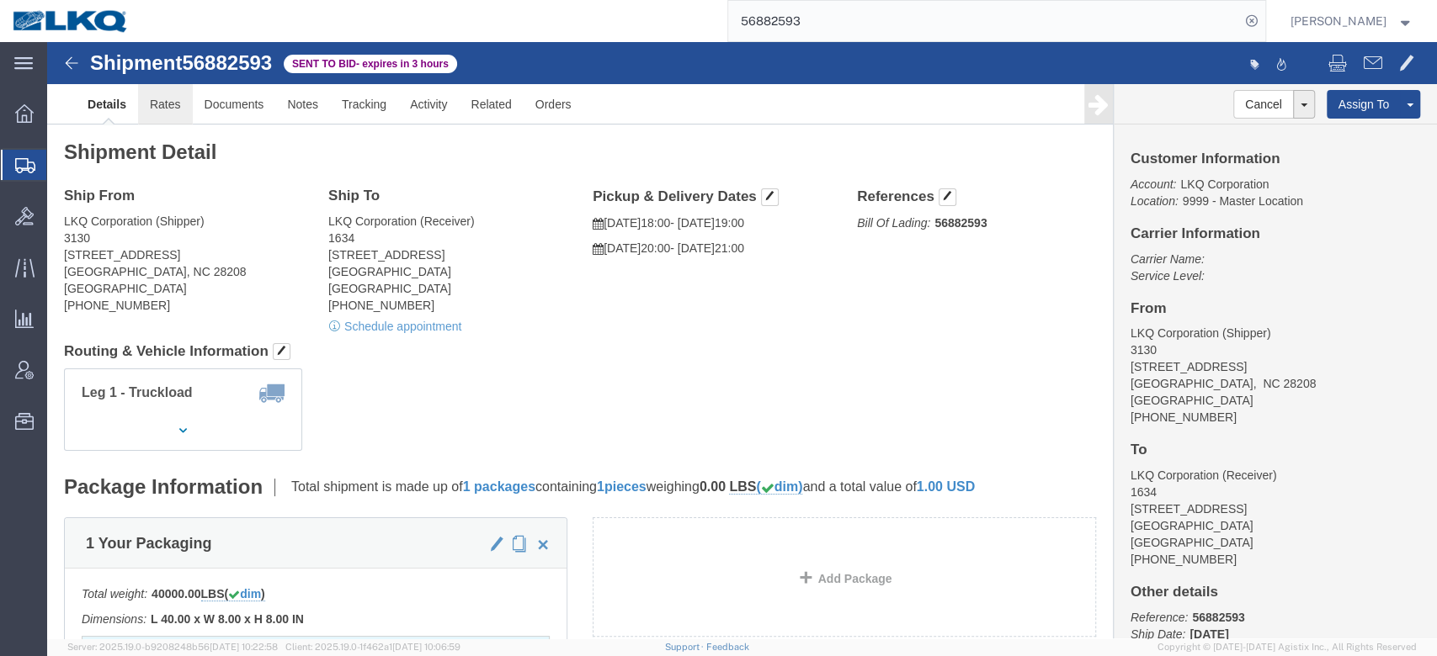
click link "Rates"
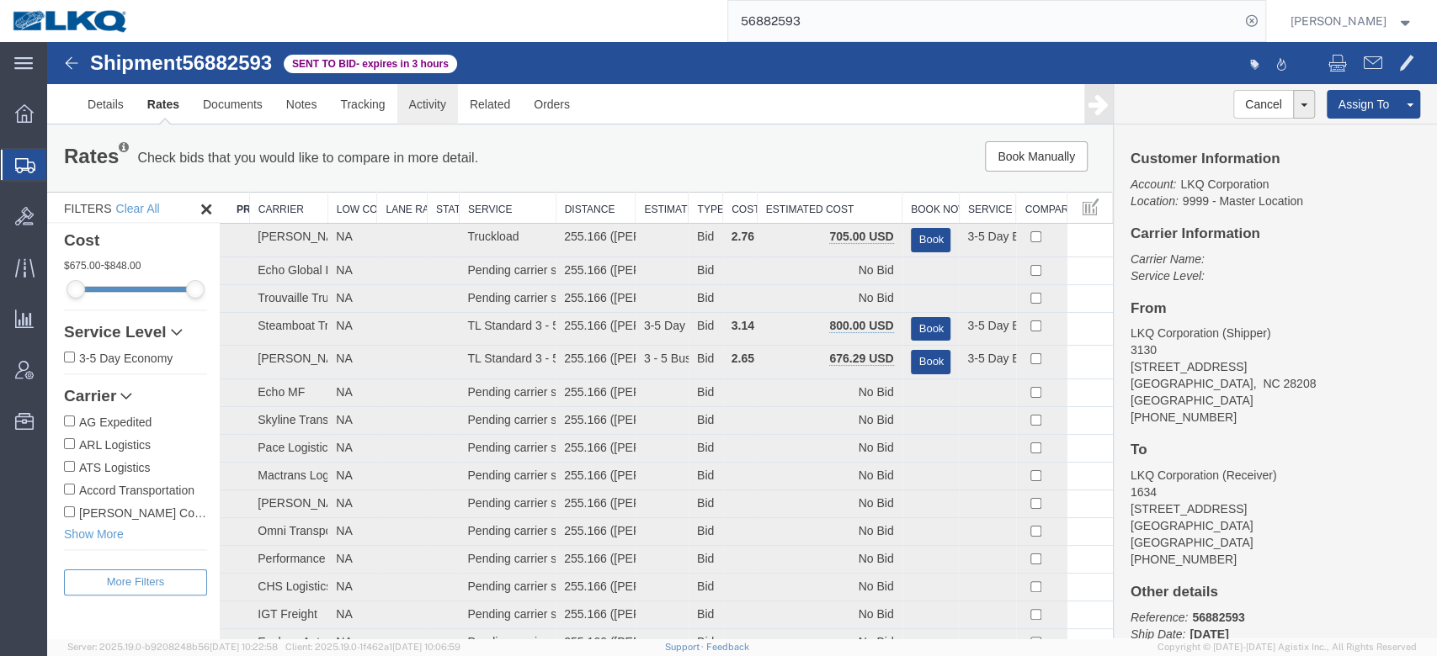
click at [417, 119] on link "Activity" at bounding box center [427, 104] width 61 height 40
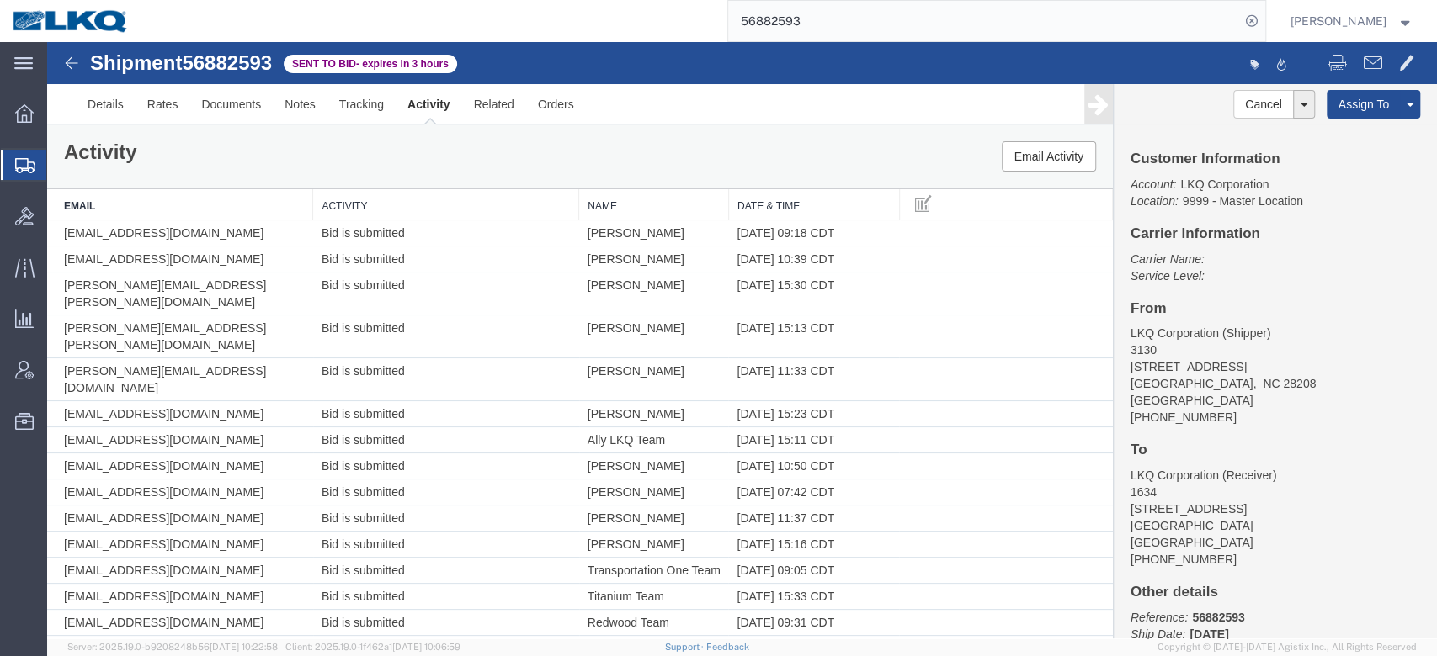
scroll to position [333, 0]
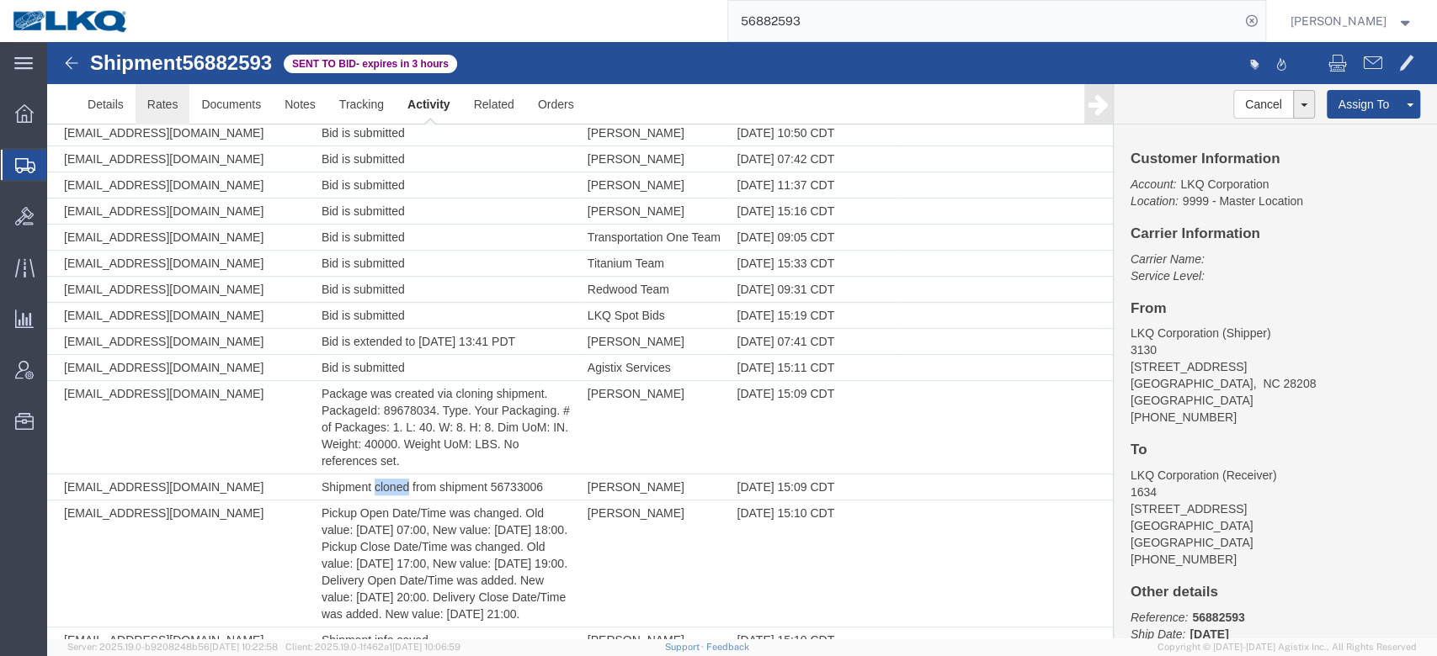
click at [168, 101] on link "Rates" at bounding box center [163, 104] width 55 height 40
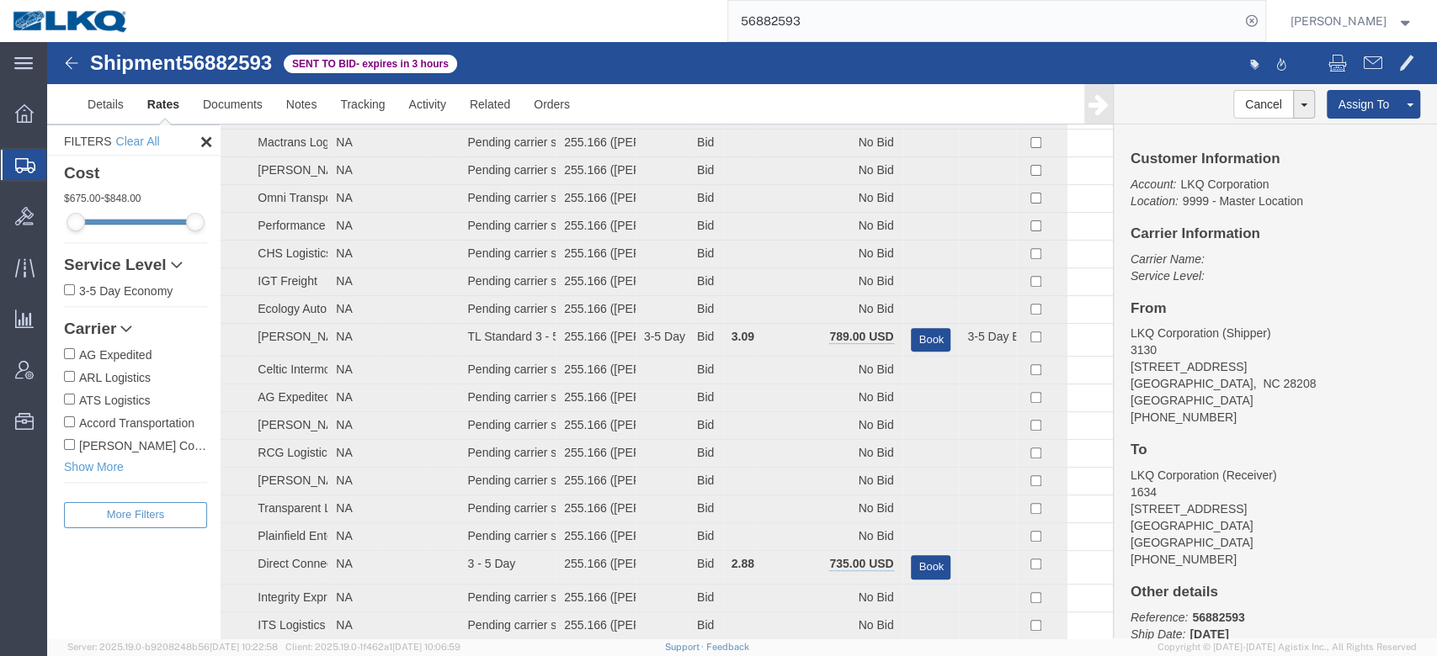
click at [815, 206] on td "No Bid" at bounding box center [829, 198] width 145 height 28
click at [840, 200] on td "No Bid" at bounding box center [829, 198] width 145 height 28
click at [157, 98] on link "Rates" at bounding box center [164, 104] width 56 height 40
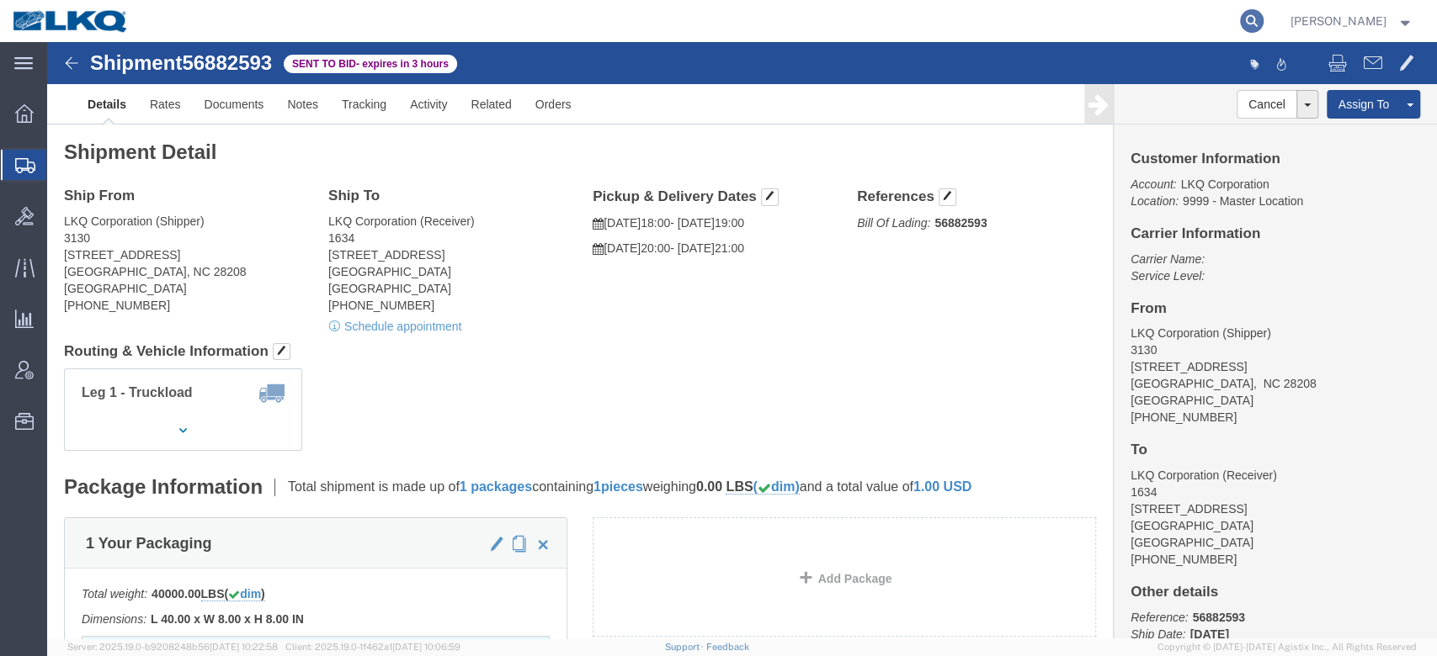
click at [1263, 24] on icon at bounding box center [1252, 21] width 24 height 24
paste input "56894452"
type input "56894452"
click at [1263, 24] on icon at bounding box center [1252, 21] width 24 height 24
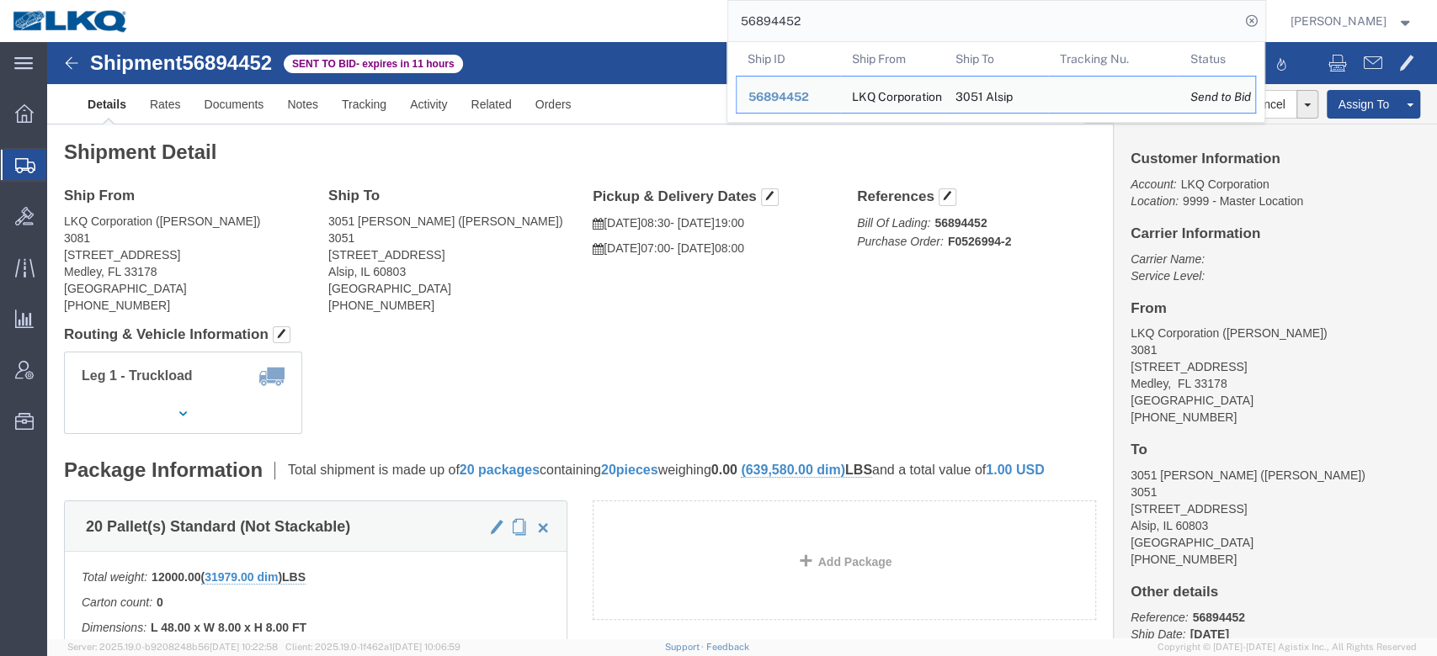
click at [814, 23] on input "56894452" at bounding box center [984, 21] width 512 height 40
click h4 "Routing & Vehicle Information"
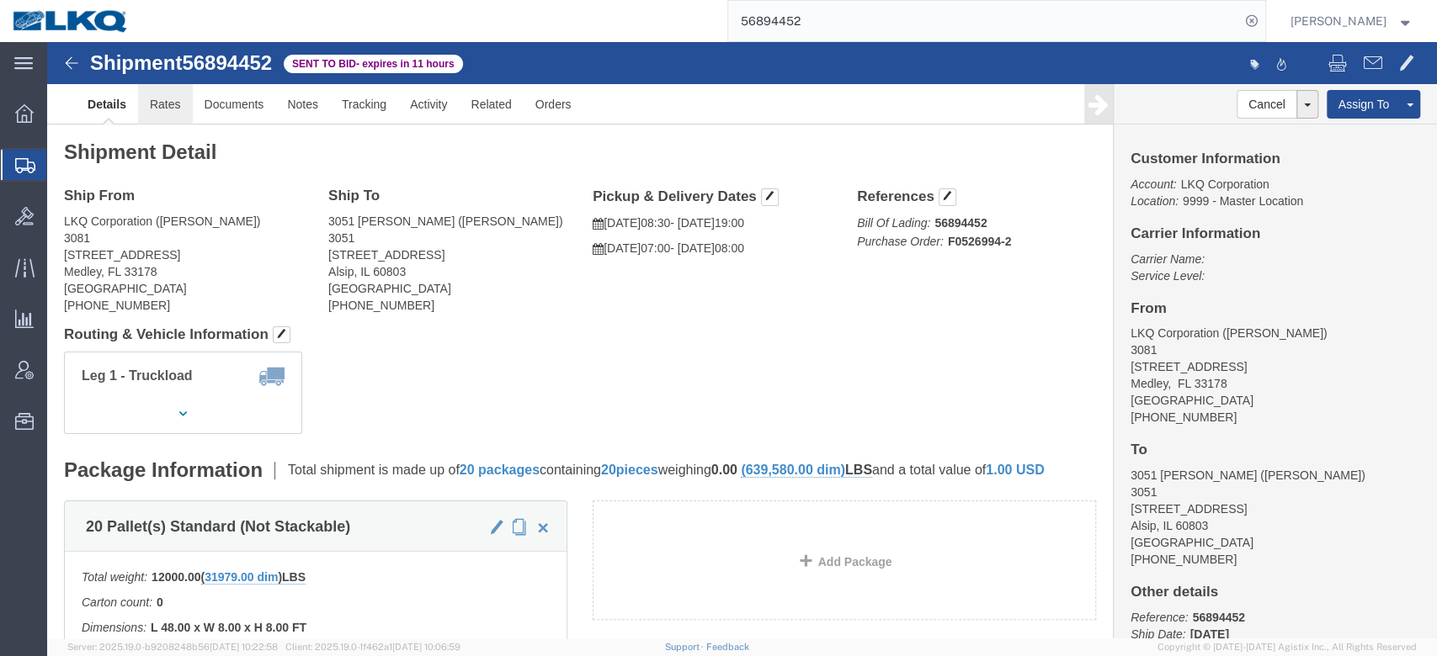
click link "Rates"
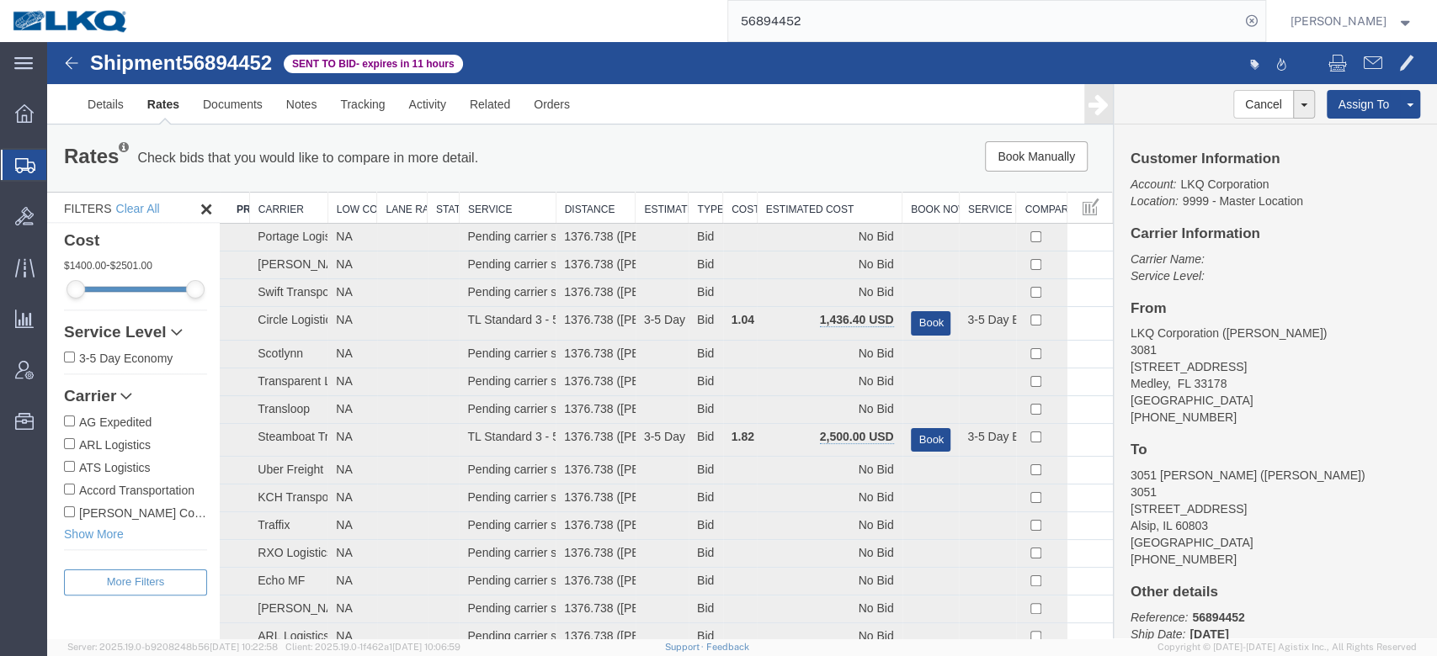
click at [841, 208] on th "Estimated Cost" at bounding box center [829, 208] width 145 height 31
click at [838, 167] on div "Book Manually Pause Continue" at bounding box center [888, 156] width 440 height 30
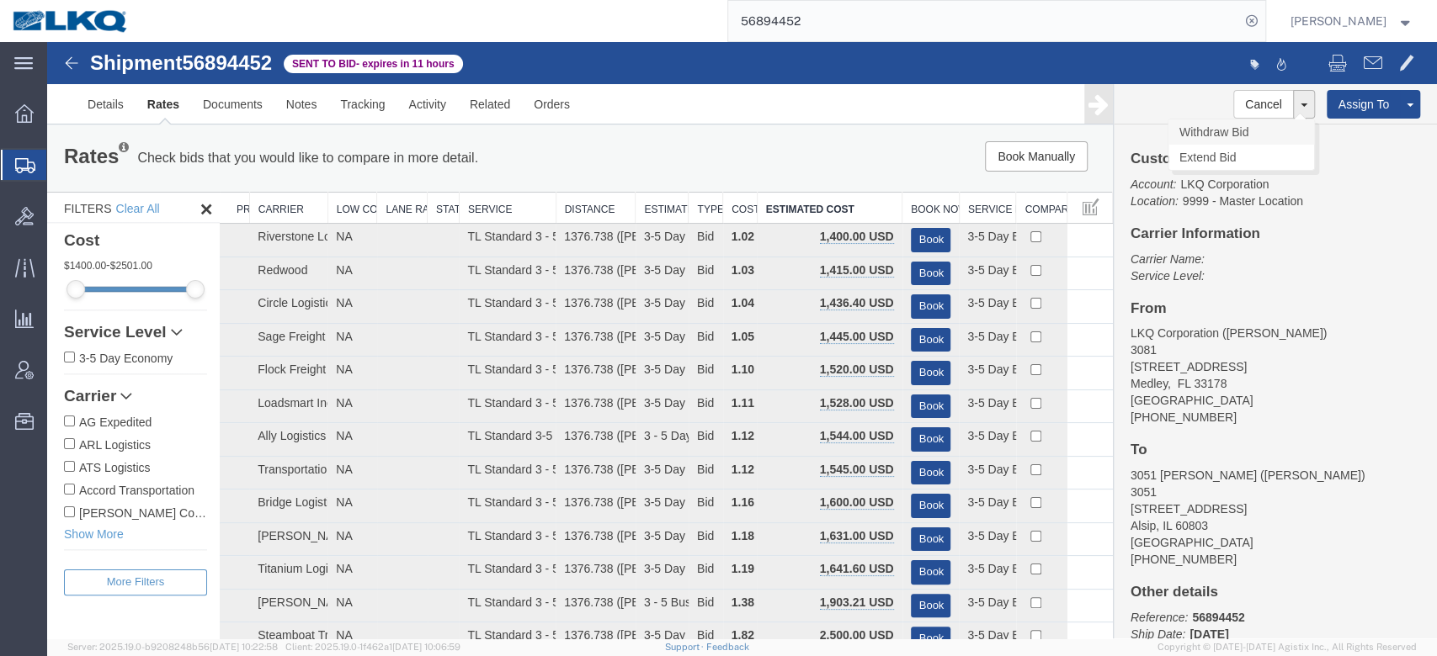
click at [1227, 126] on link "Withdraw Bid" at bounding box center [1241, 132] width 146 height 25
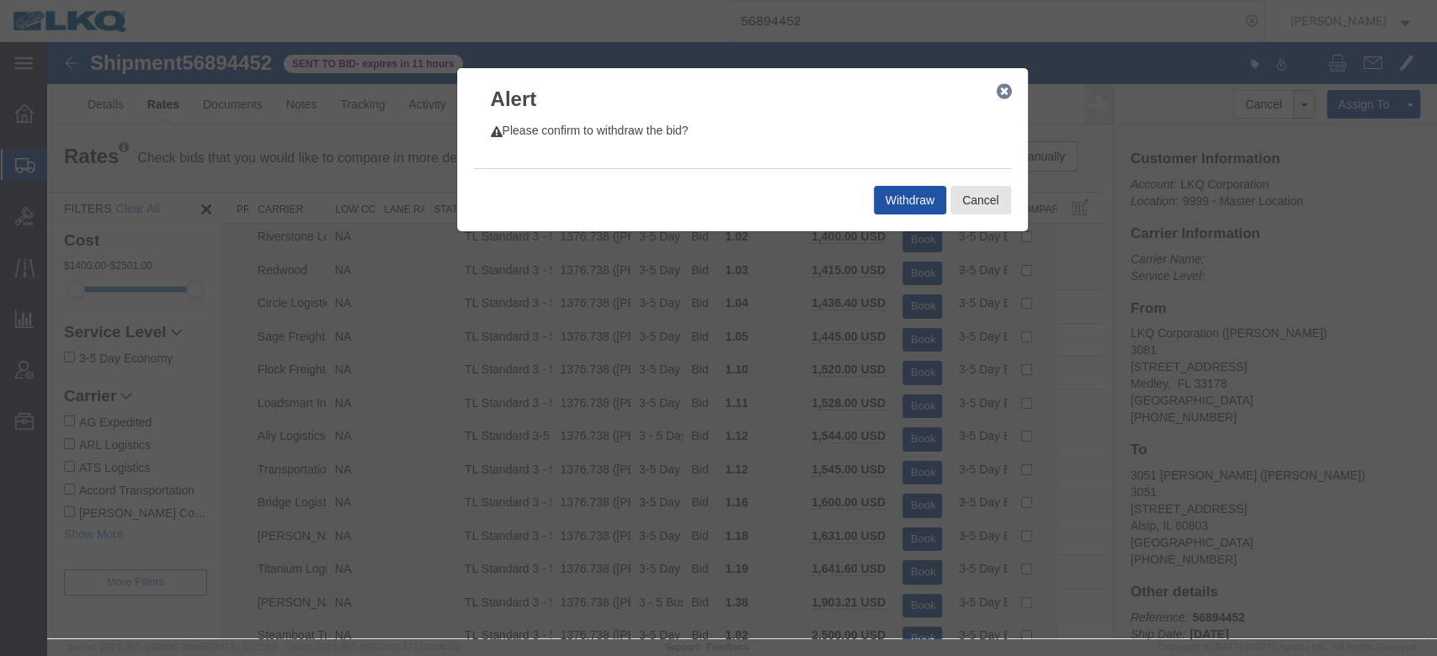
click at [902, 192] on button "Withdraw" at bounding box center [910, 200] width 72 height 29
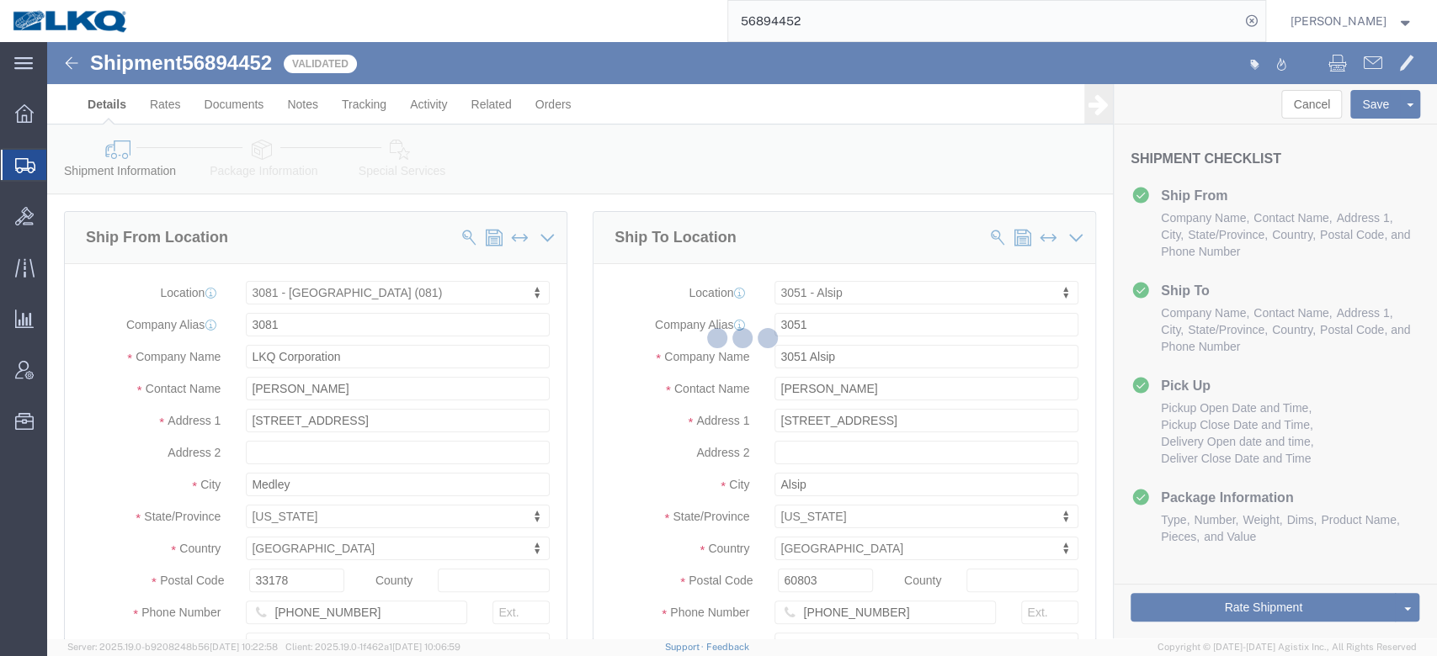
select select "27816"
select select "27768"
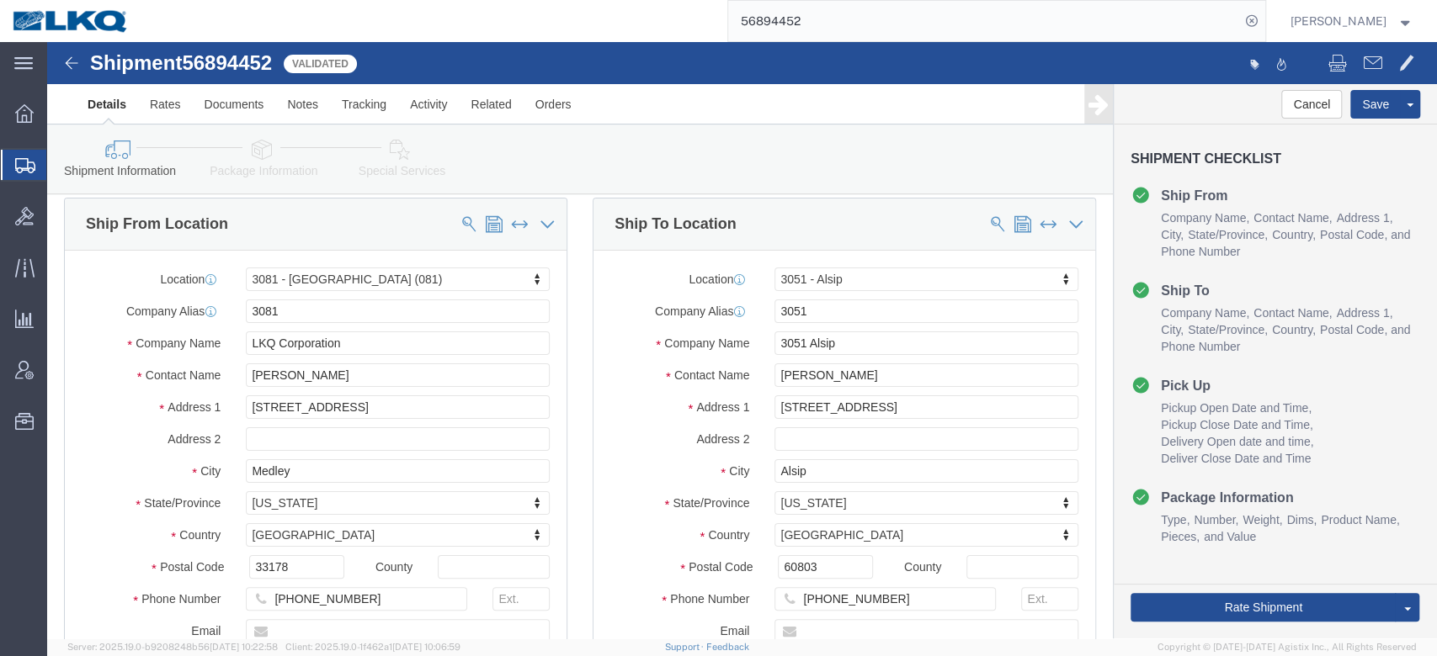
scroll to position [673, 0]
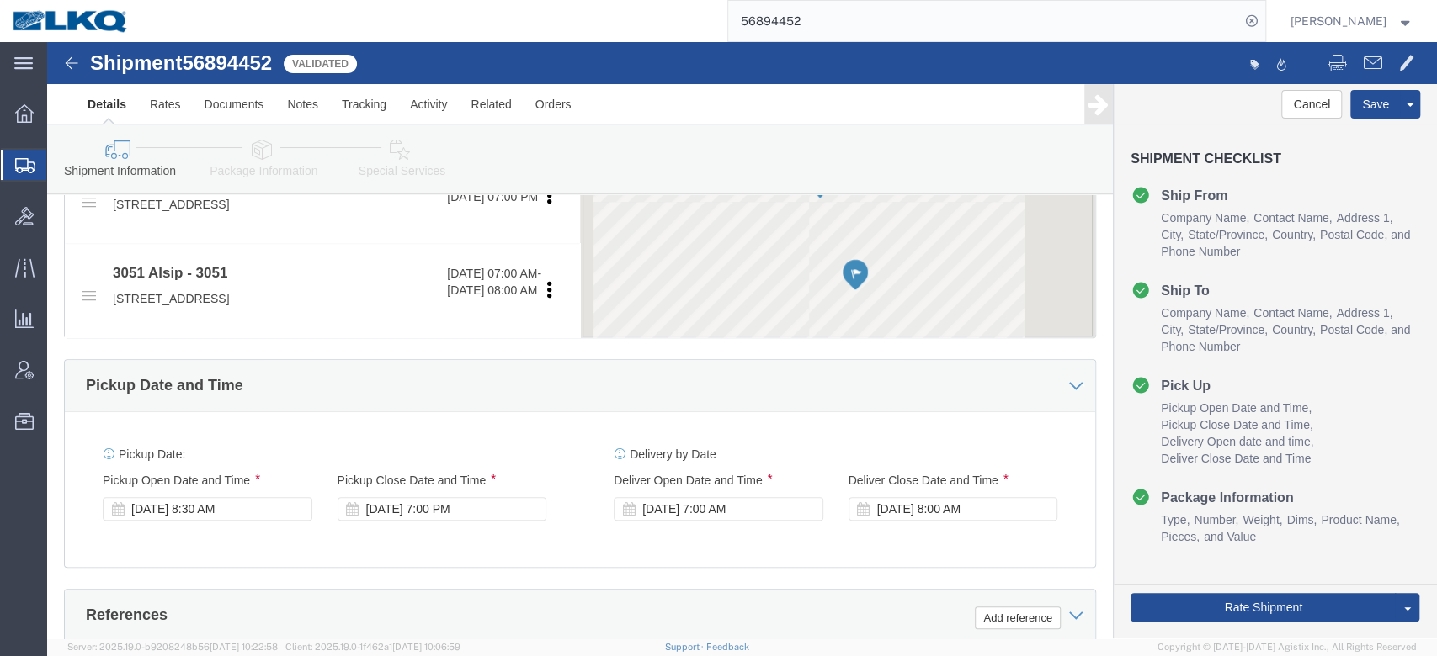
click div "Pickup Date and Time"
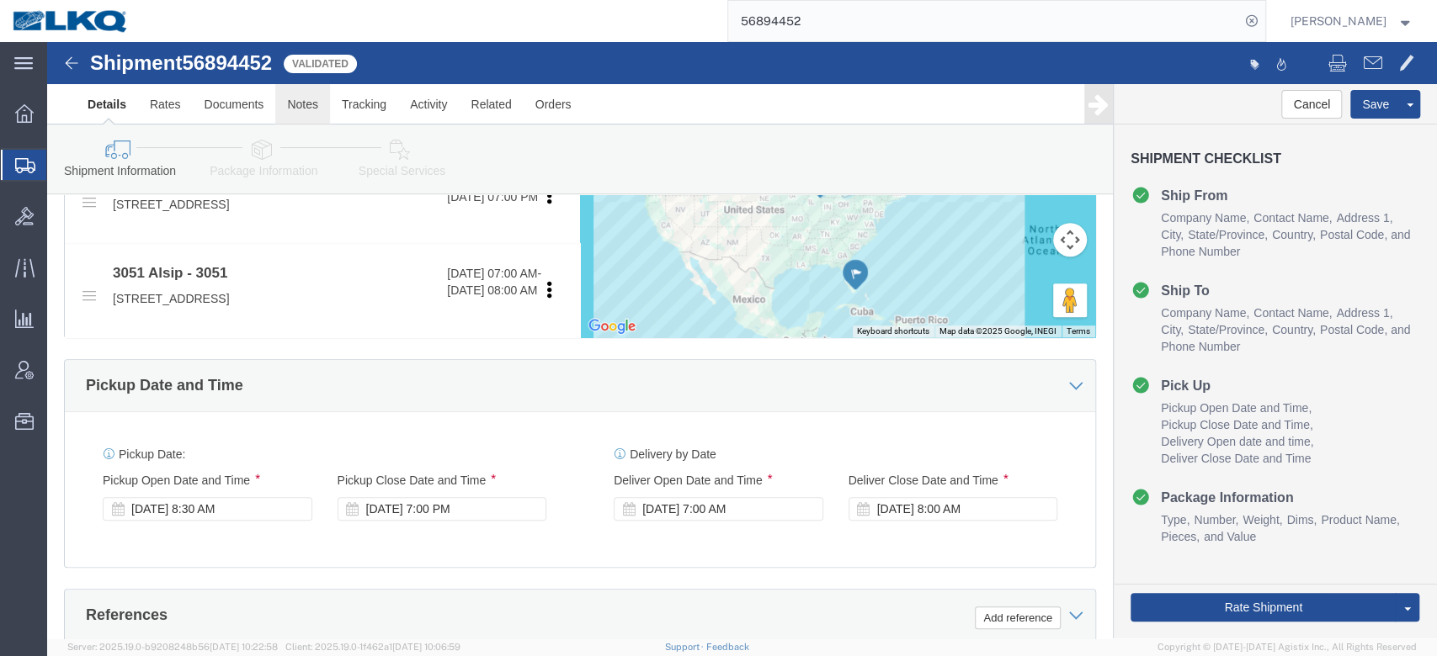
click link "Notes"
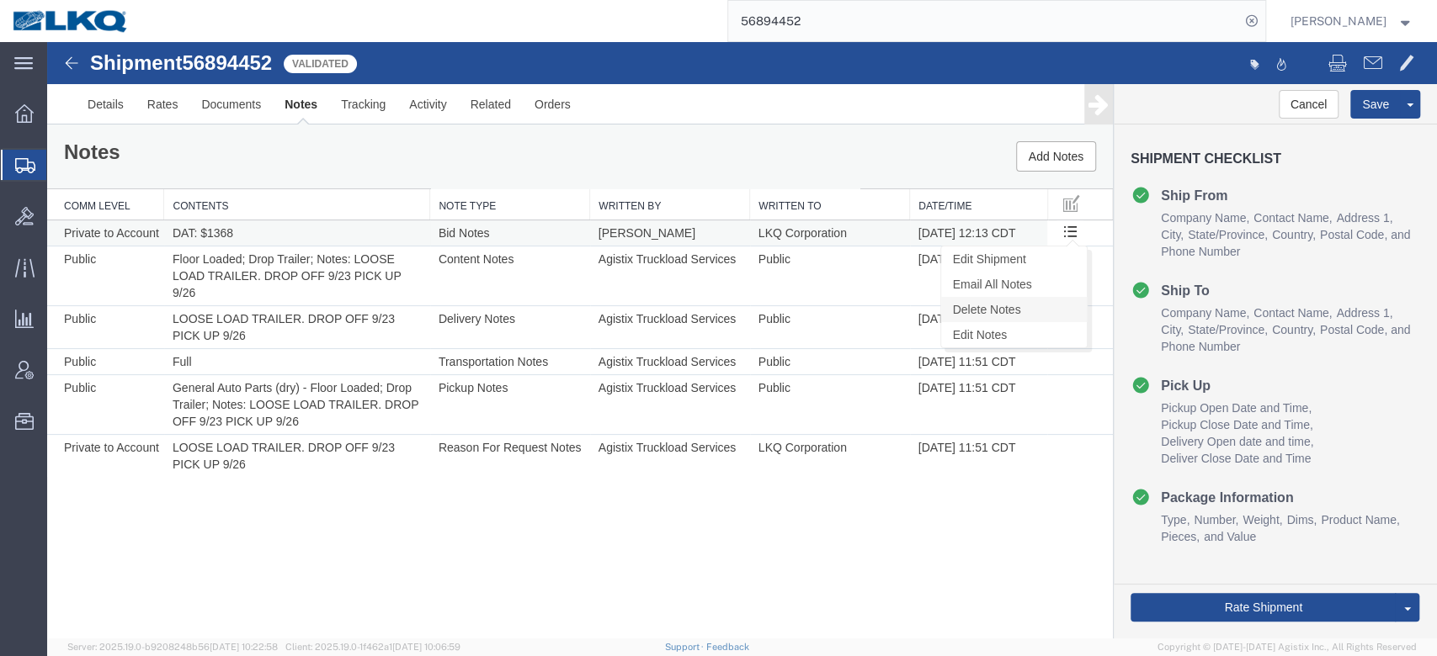
click at [1012, 302] on link "Delete Notes" at bounding box center [1014, 309] width 146 height 25
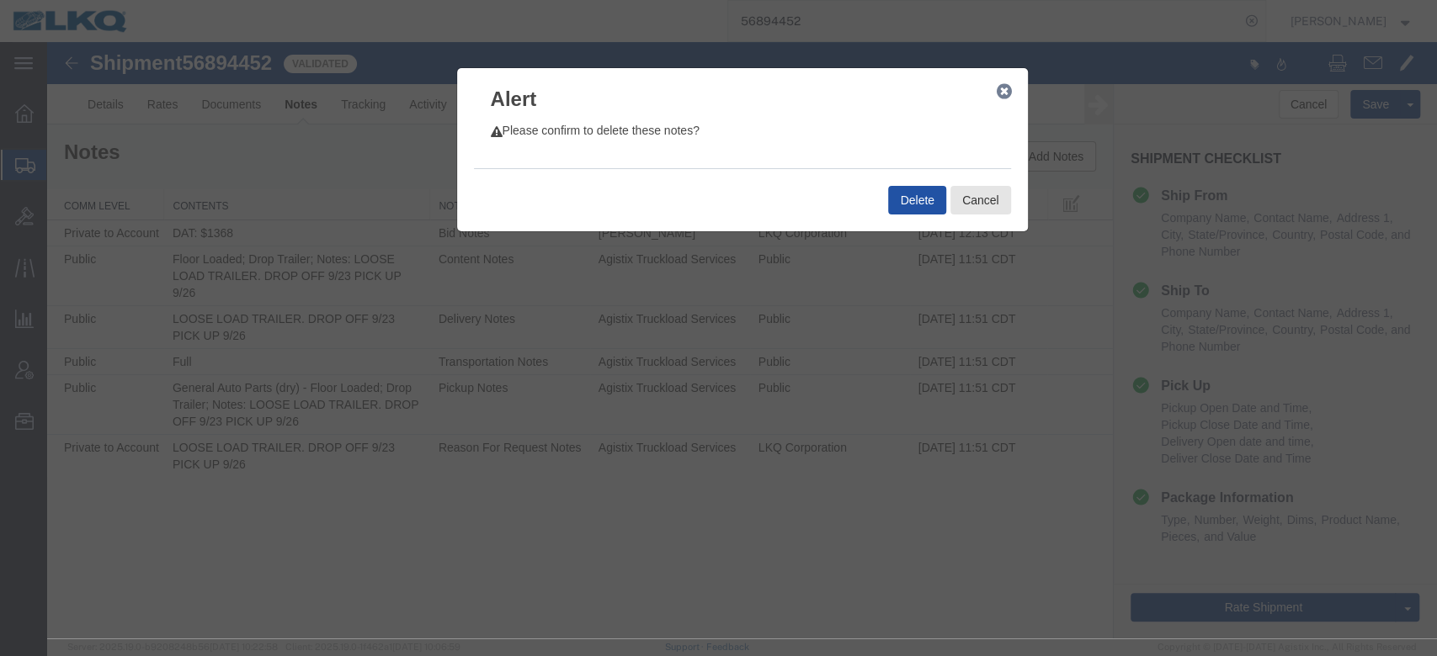
drag, startPoint x: 911, startPoint y: 194, endPoint x: 743, endPoint y: 185, distance: 168.6
click at [911, 194] on button "Delete" at bounding box center [916, 200] width 57 height 29
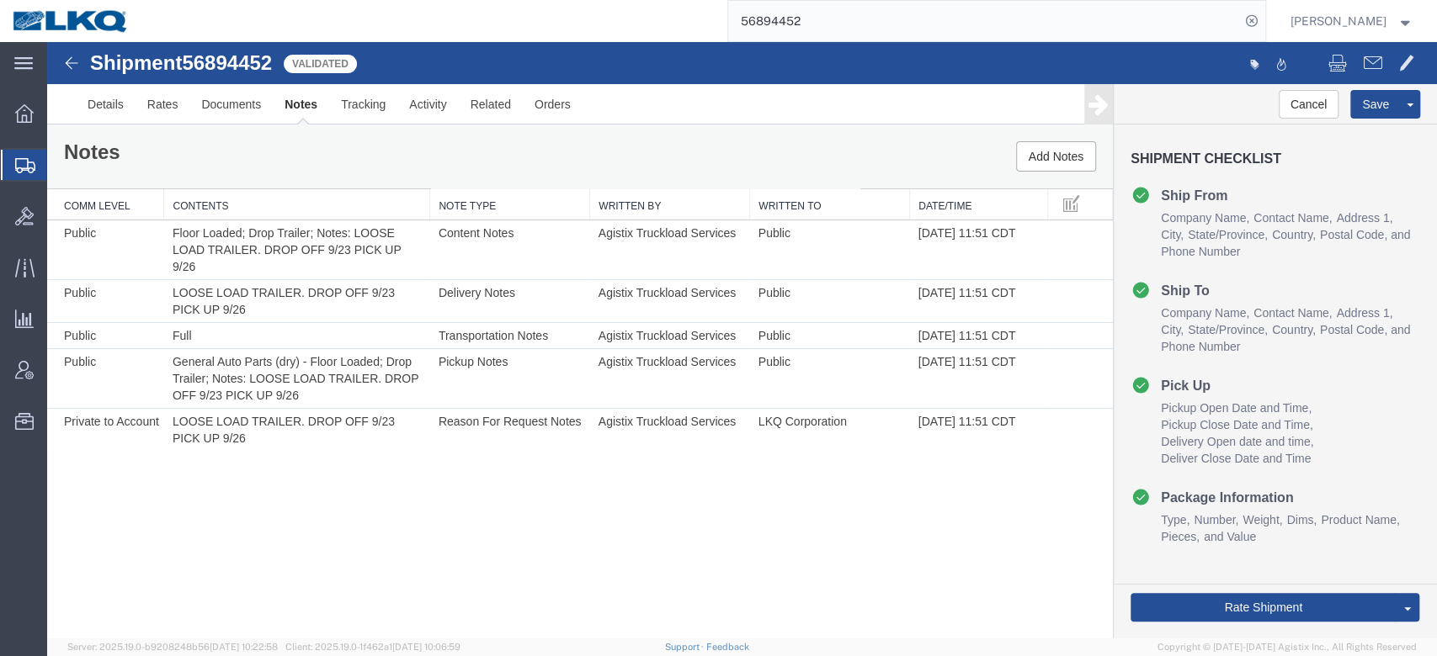
click at [47, 42] on link "Send To Bid" at bounding box center [47, 42] width 0 height 0
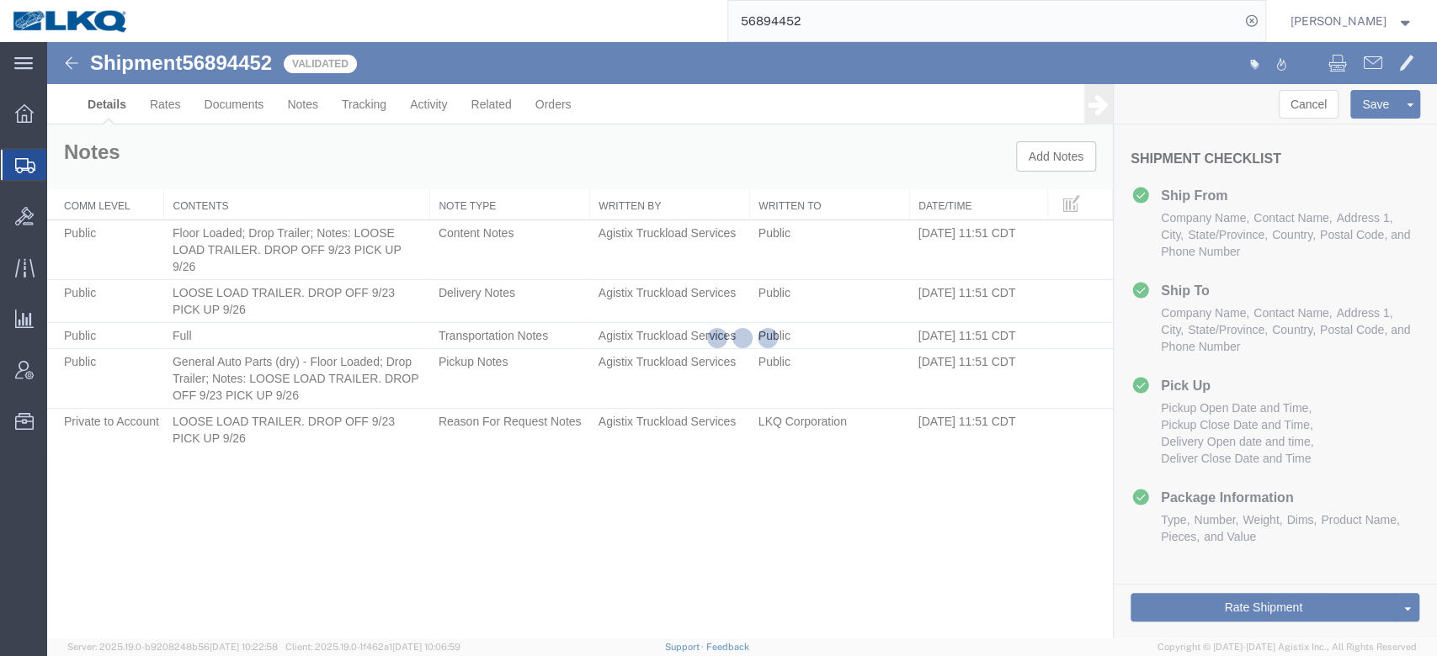
select select "27816"
select select "27768"
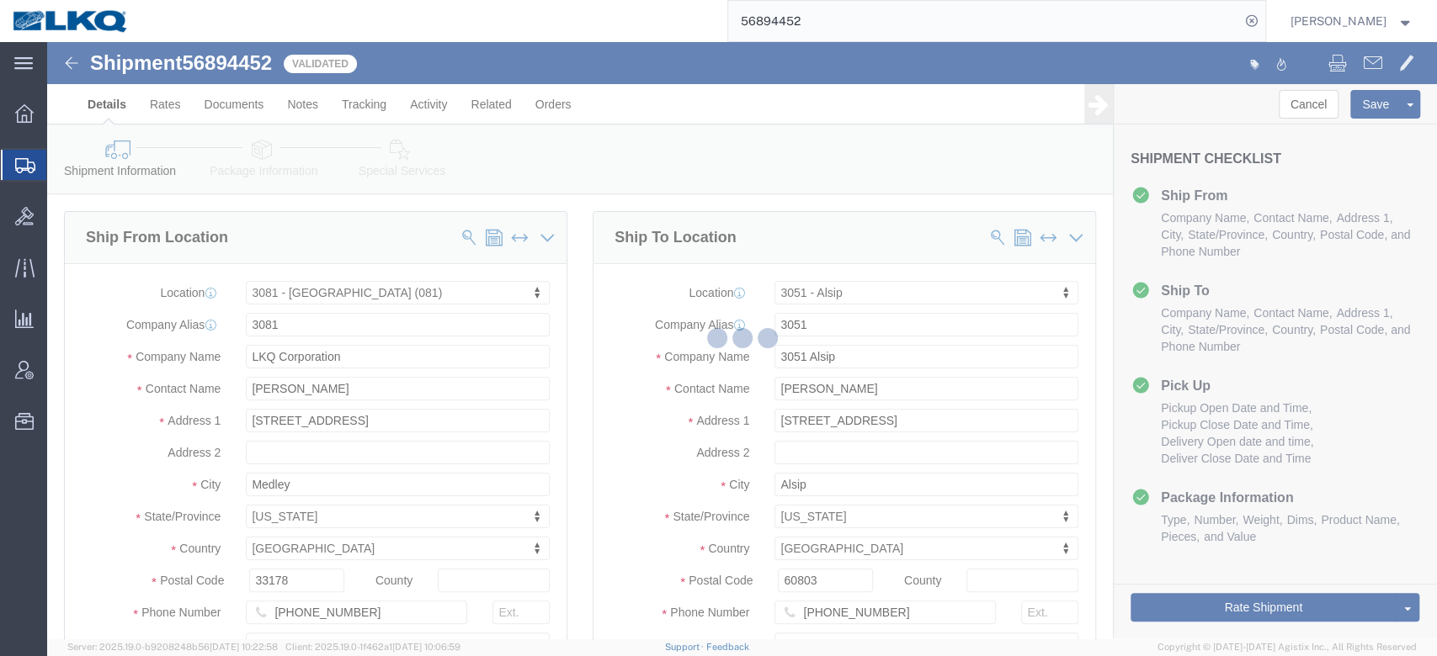
select select "TL"
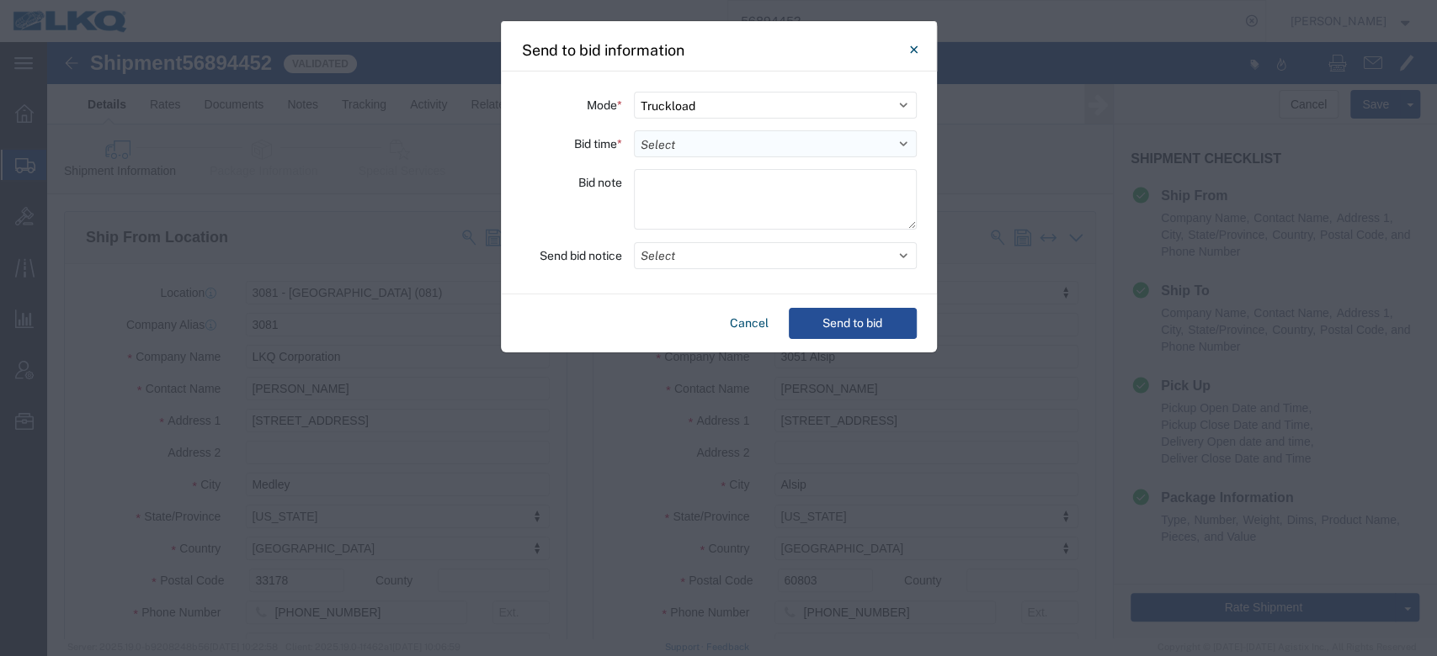
click at [681, 152] on select "Select 30 Min (Rush) 1 Hour (Rush) 2 Hours (Rush) 4 Hours (Rush) 8 Hours (Rush)…" at bounding box center [775, 143] width 283 height 27
select select "12"
click at [634, 130] on select "Select 30 Min (Rush) 1 Hour (Rush) 2 Hours (Rush) 4 Hours (Rush) 8 Hours (Rush)…" at bounding box center [775, 143] width 283 height 27
click at [673, 252] on button "Select" at bounding box center [775, 255] width 283 height 27
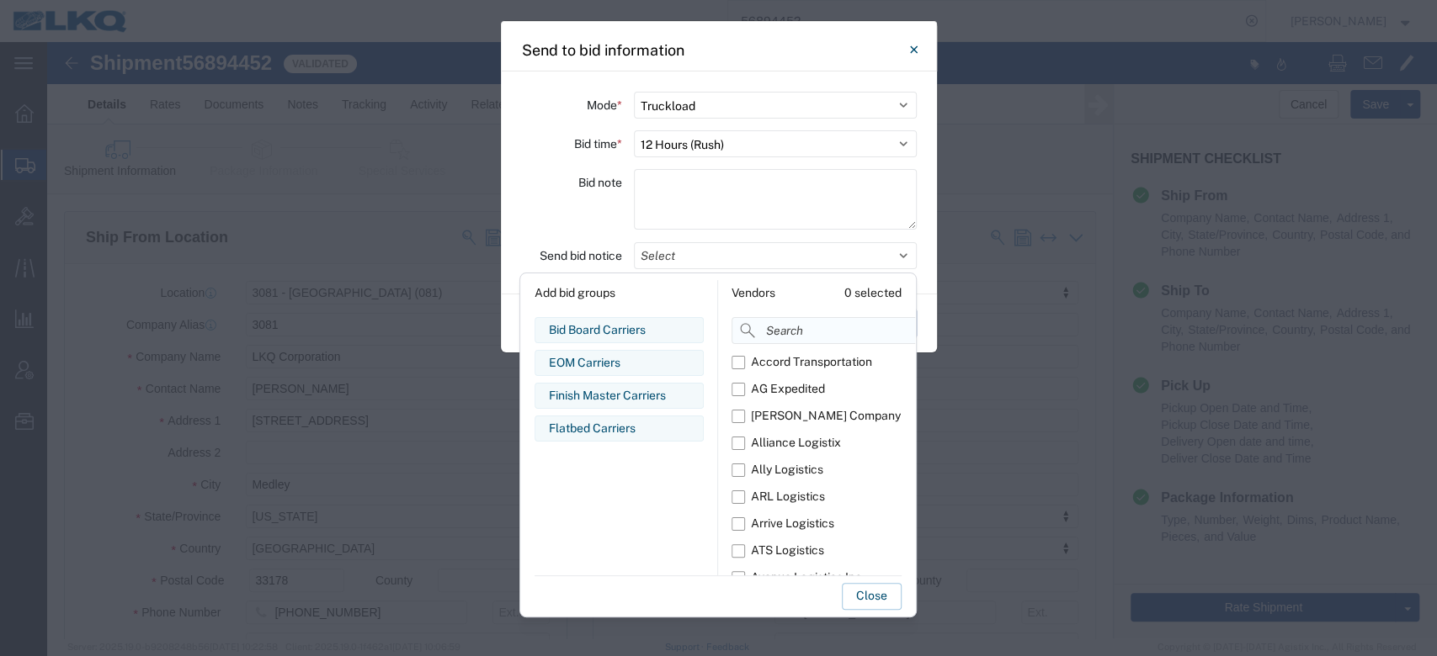
click at [772, 343] on input at bounding box center [860, 330] width 259 height 27
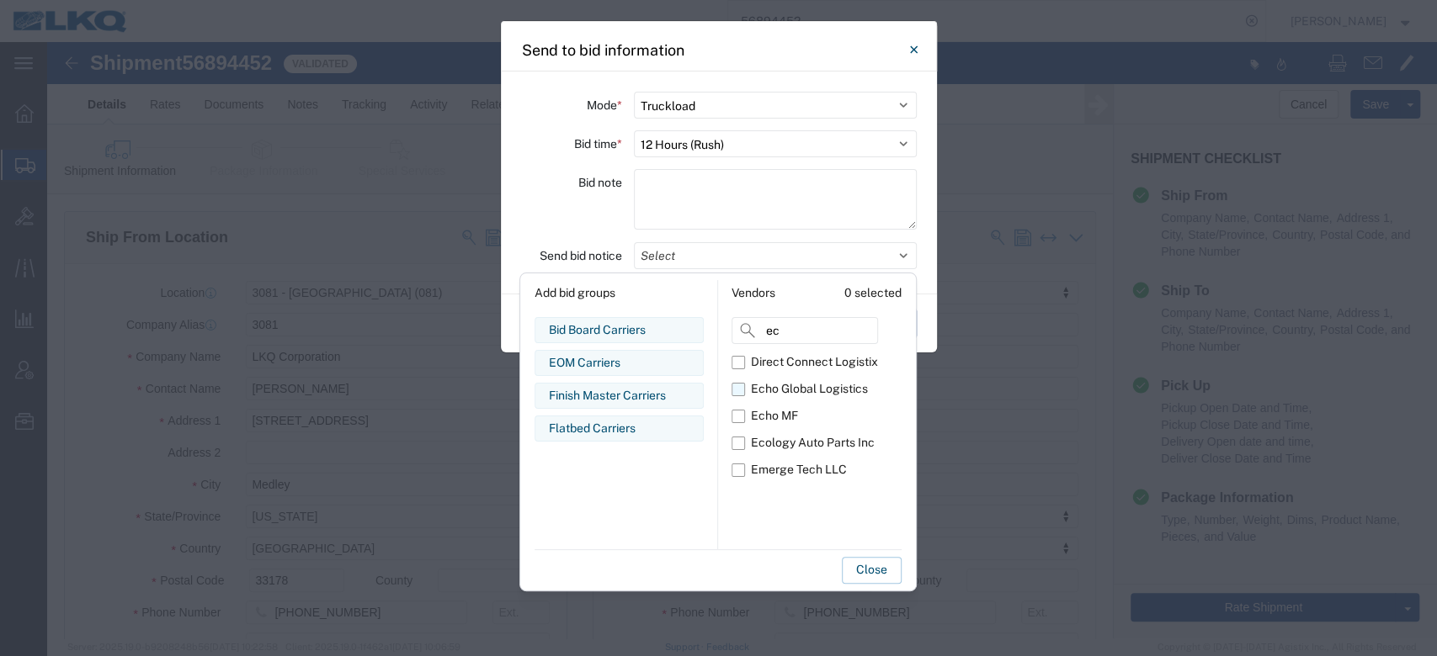
type input "ec"
click at [736, 391] on label "Echo Global Logistics" at bounding box center [804, 389] width 146 height 27
click at [0, 0] on input "Echo Global Logistics" at bounding box center [0, 0] width 0 height 0
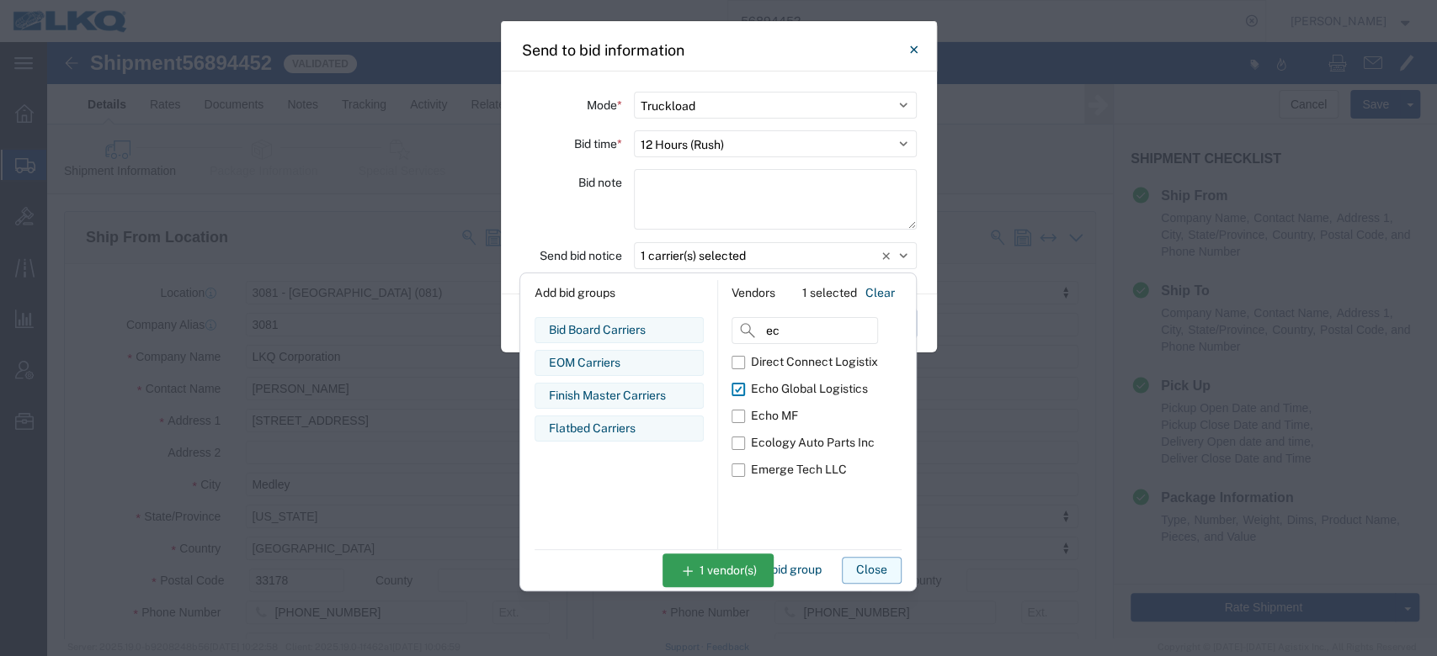
click at [879, 573] on button "Close" at bounding box center [872, 570] width 60 height 27
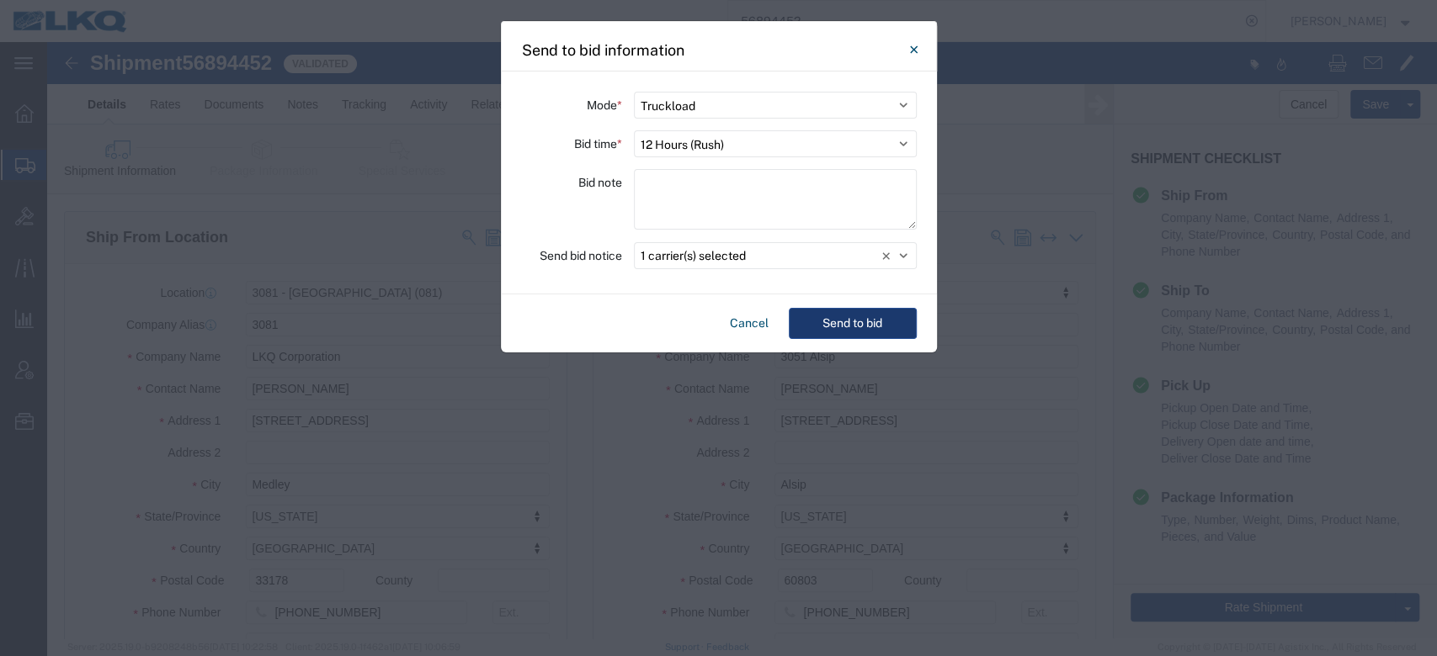
click at [842, 325] on button "Send to bid" at bounding box center [853, 323] width 128 height 31
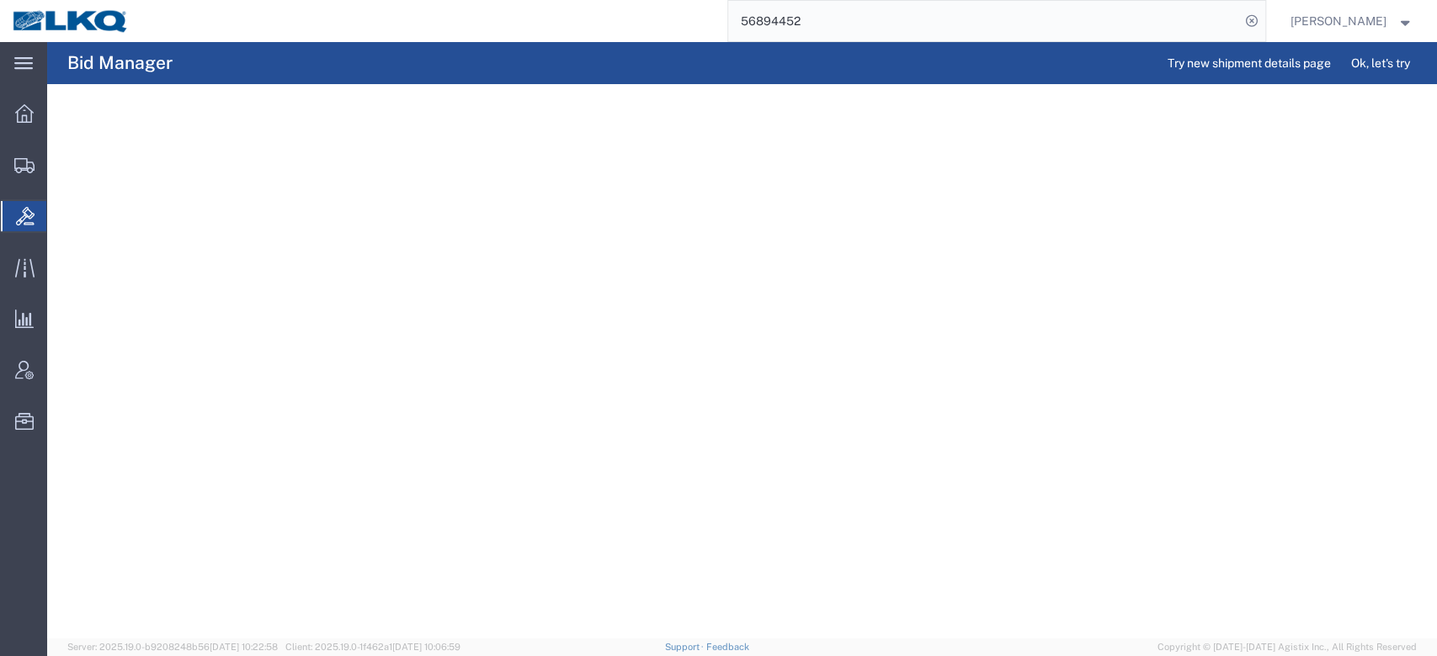
click at [806, 26] on input "56894452" at bounding box center [984, 21] width 512 height 40
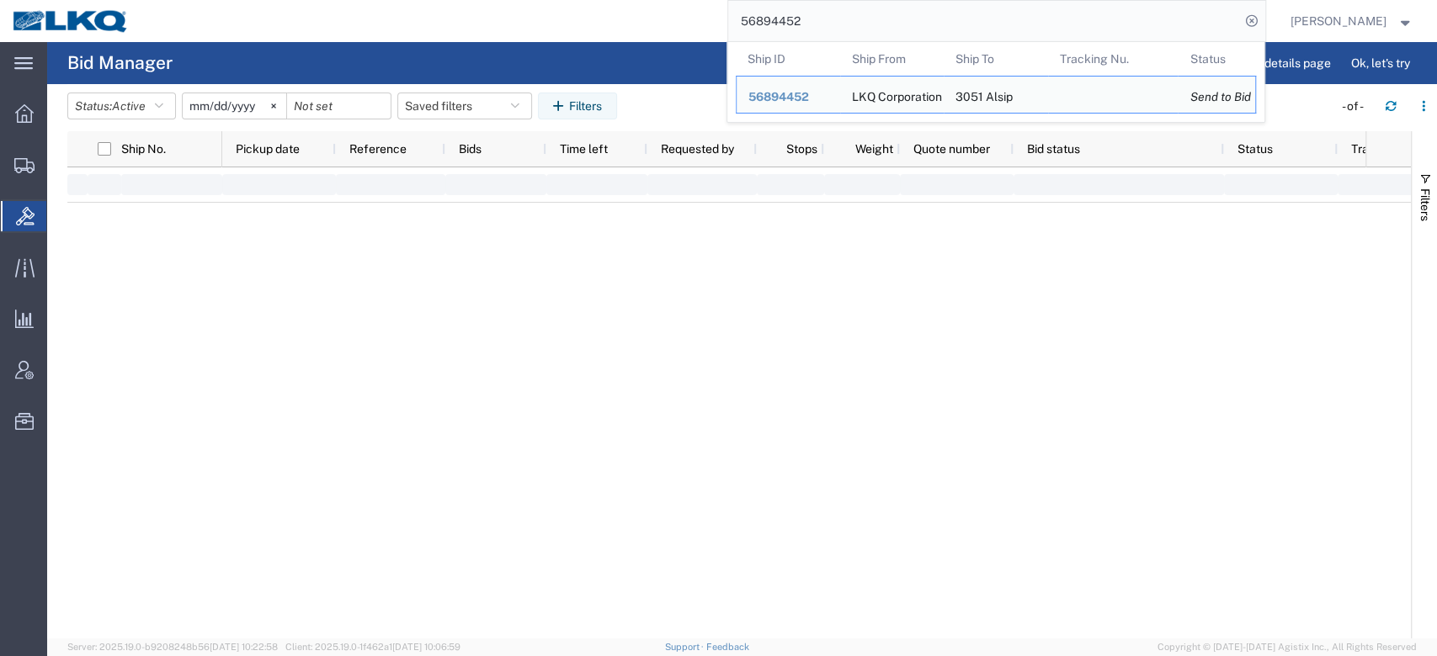
paste input "50920"
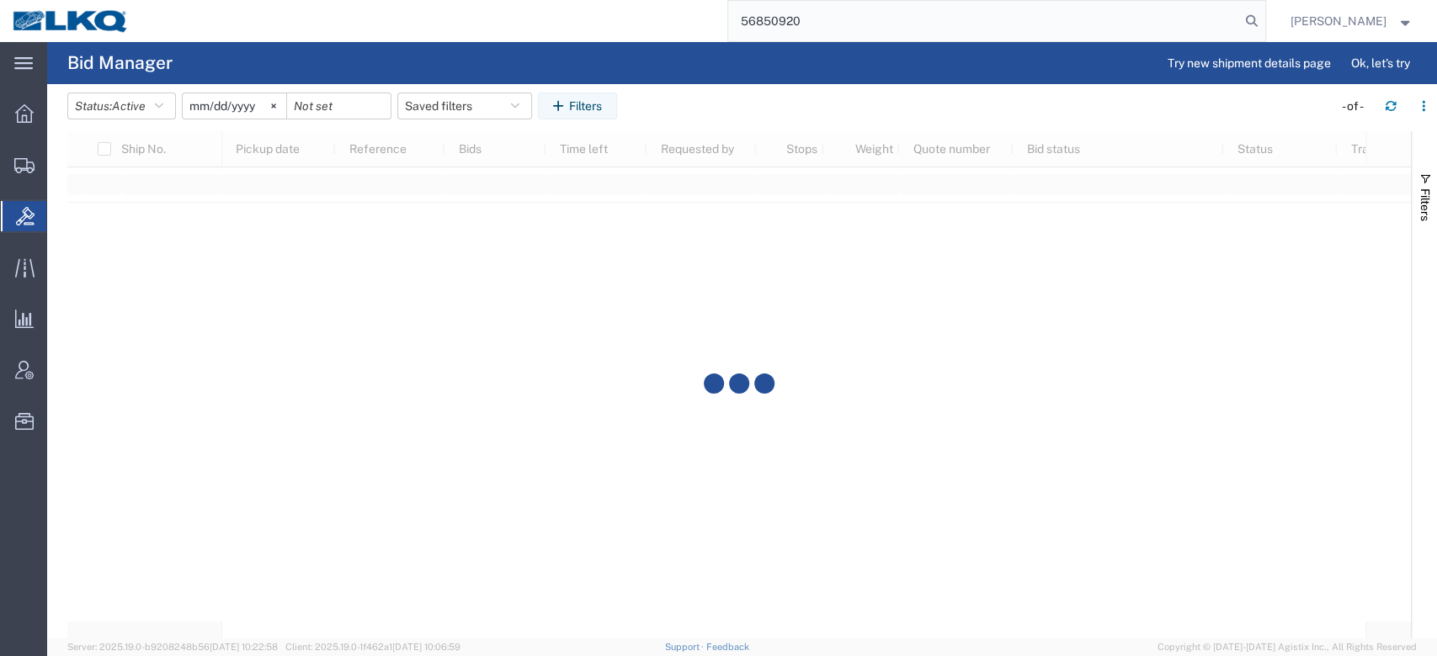
drag, startPoint x: 1280, startPoint y: 17, endPoint x: 1113, endPoint y: 405, distance: 422.6
click at [1263, 16] on icon at bounding box center [1252, 21] width 24 height 24
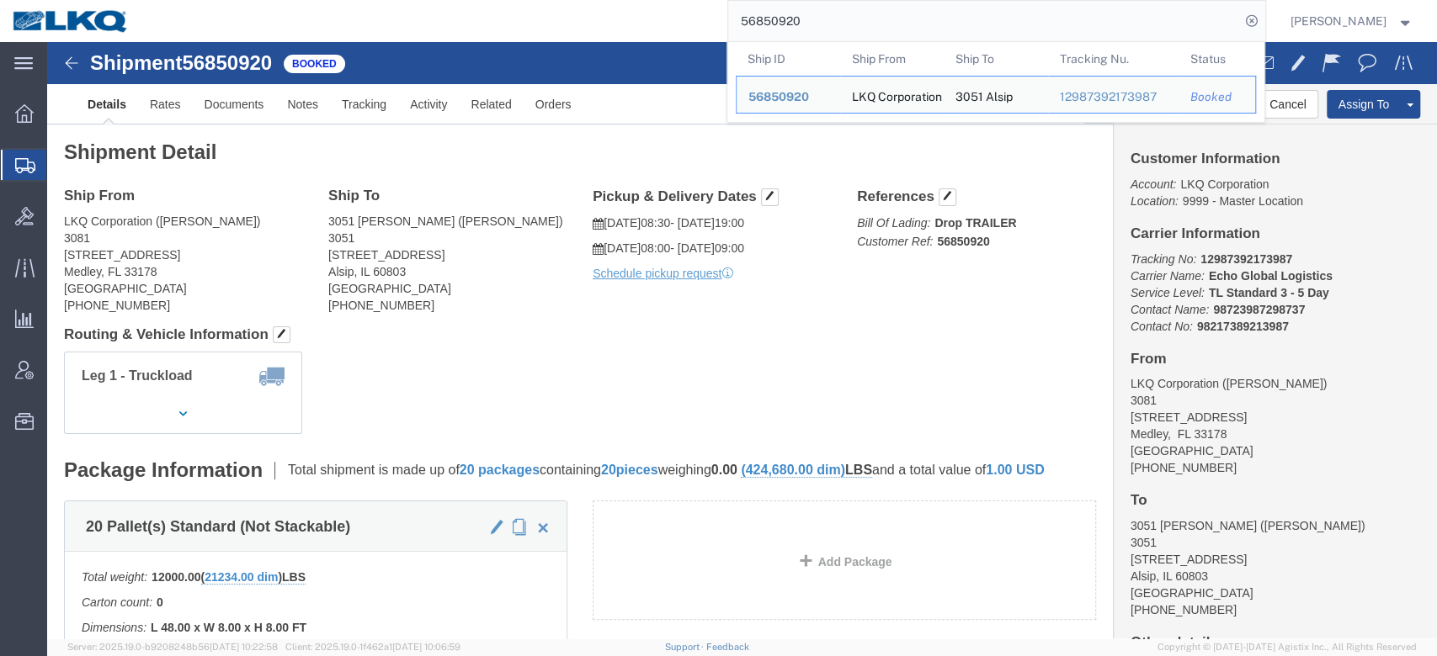
click at [830, 17] on input "56850920" at bounding box center [984, 21] width 512 height 40
paste input "94452"
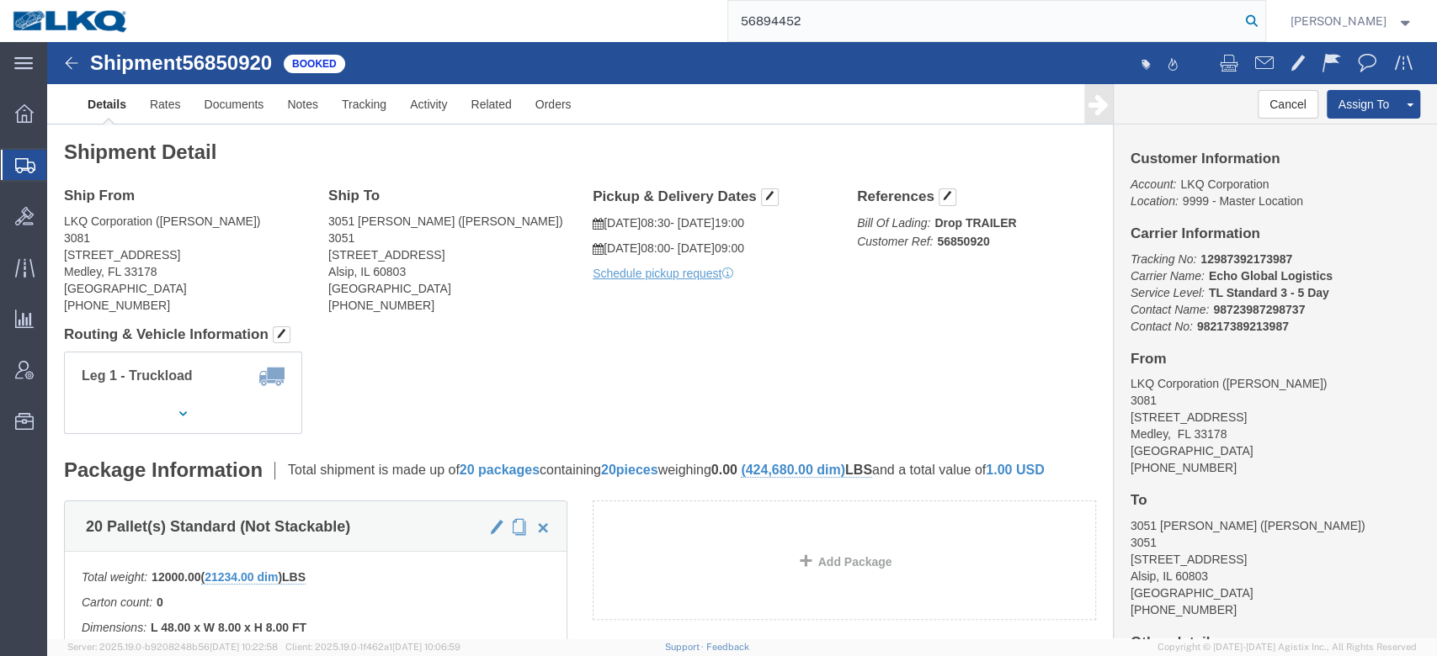
type input "56894452"
click at [1263, 18] on icon at bounding box center [1252, 21] width 24 height 24
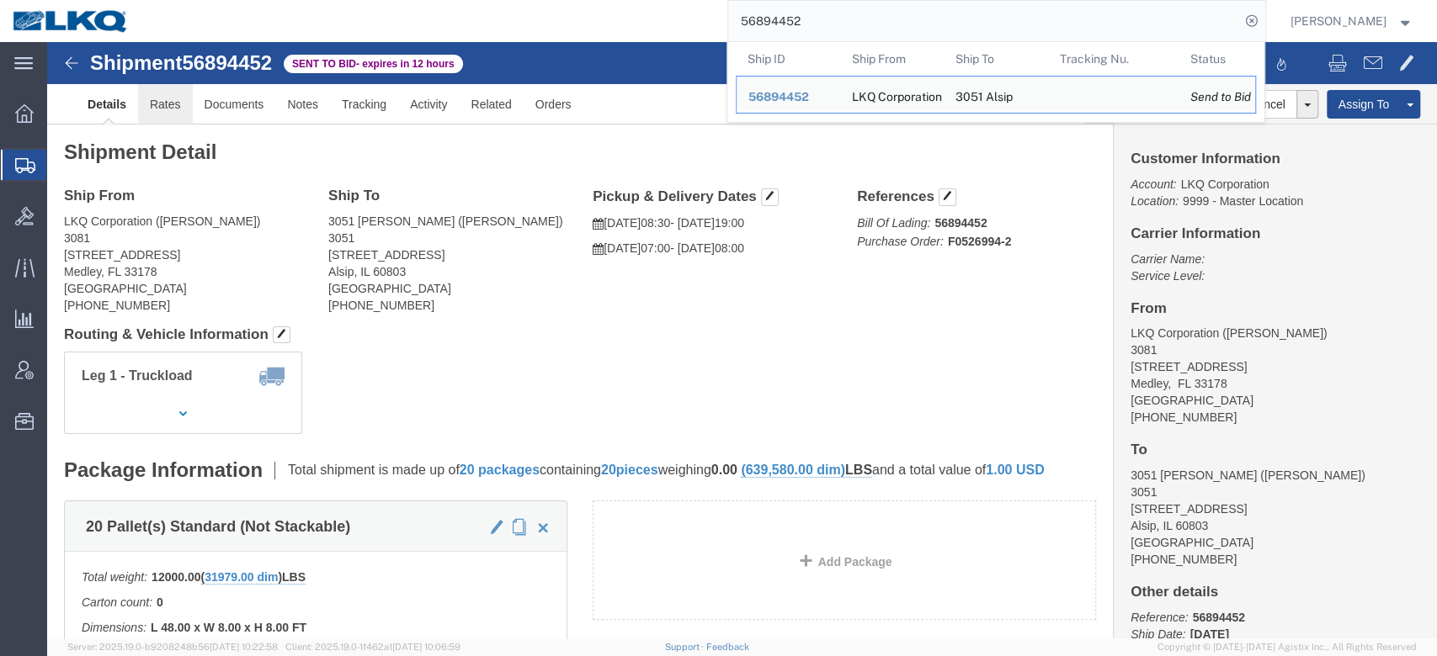
click link "Rates"
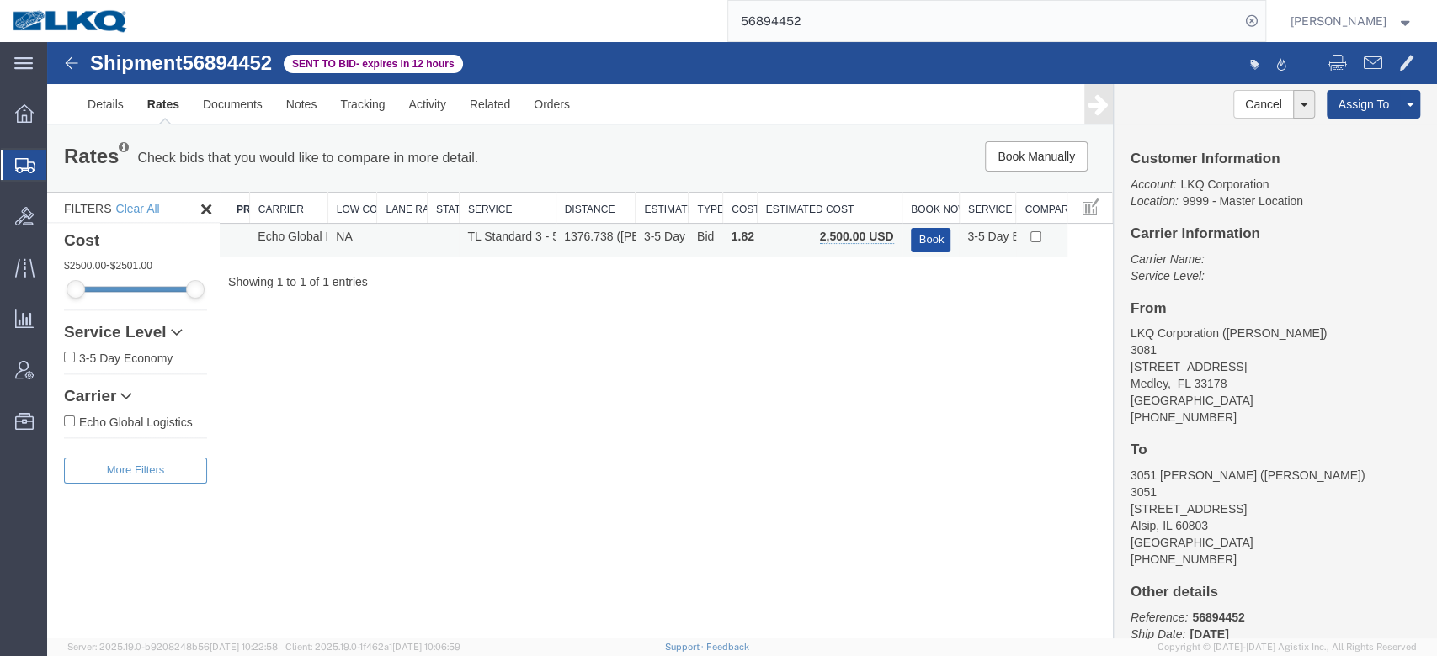
click at [916, 231] on button "Book" at bounding box center [931, 240] width 40 height 24
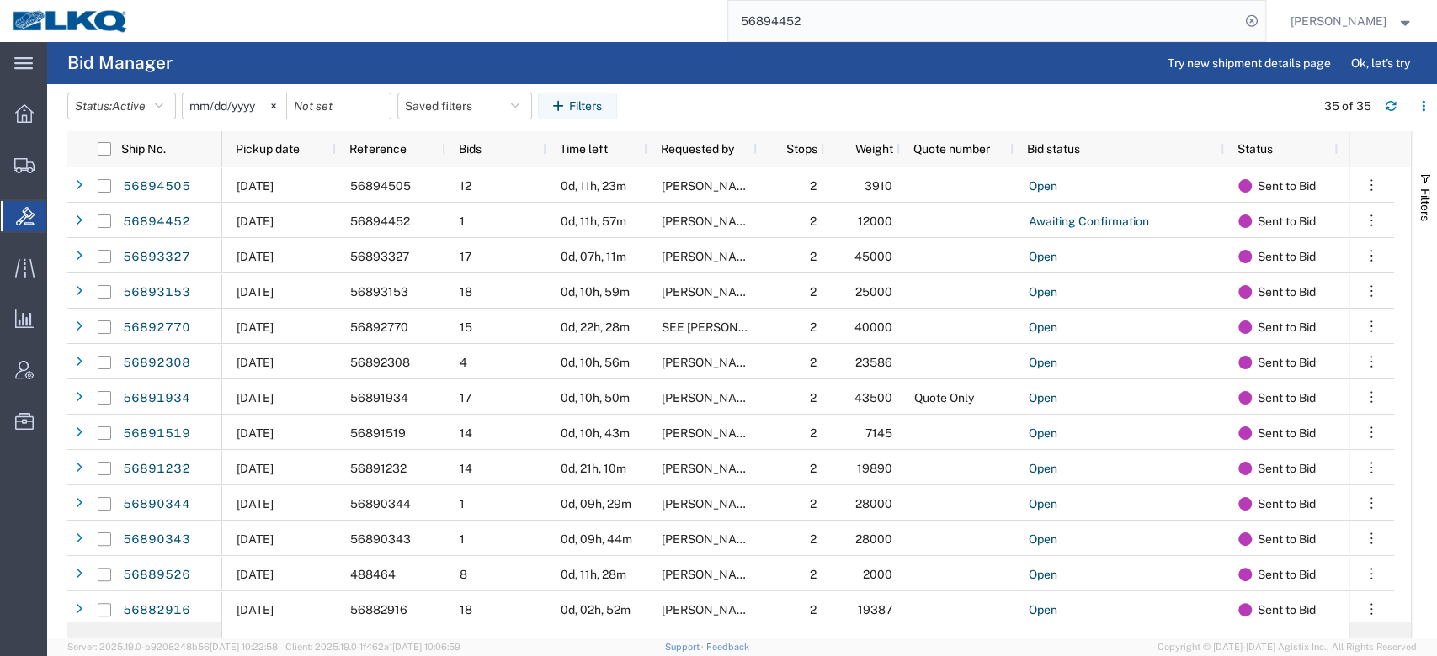
click at [861, 9] on input "56894452" at bounding box center [984, 21] width 512 height 40
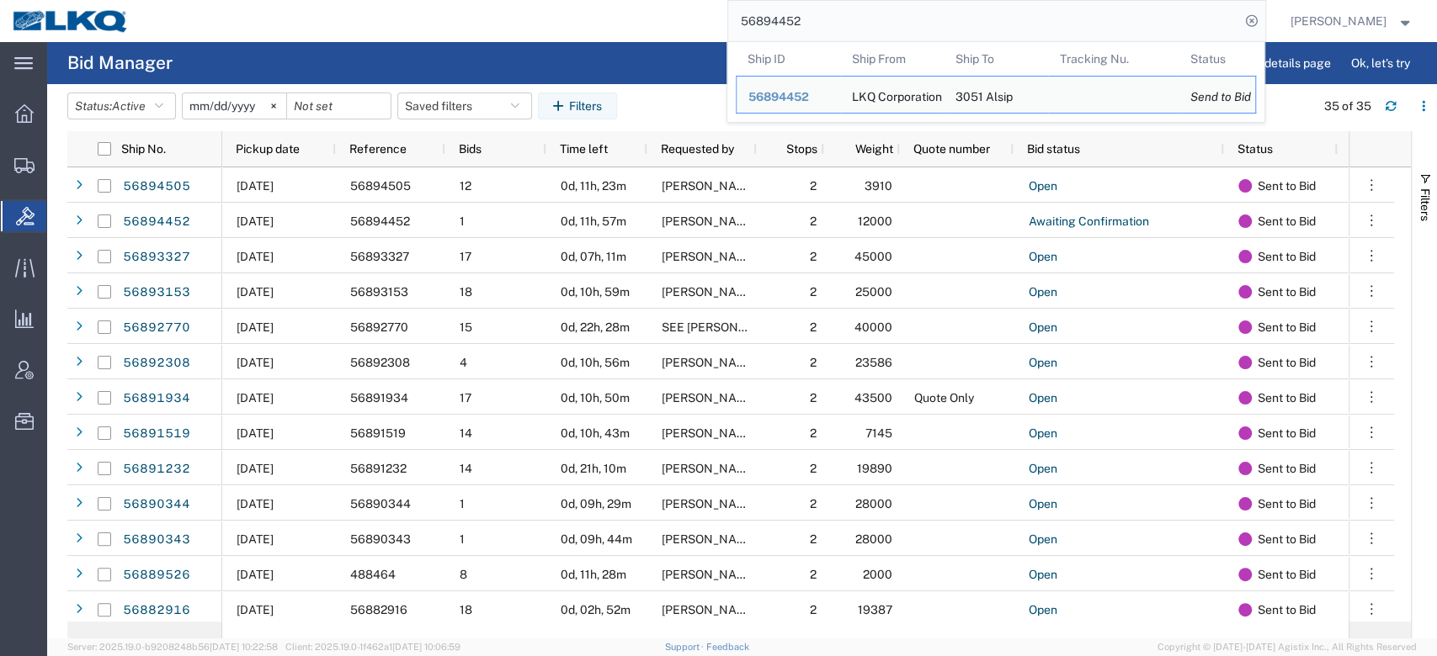
paste input "78575"
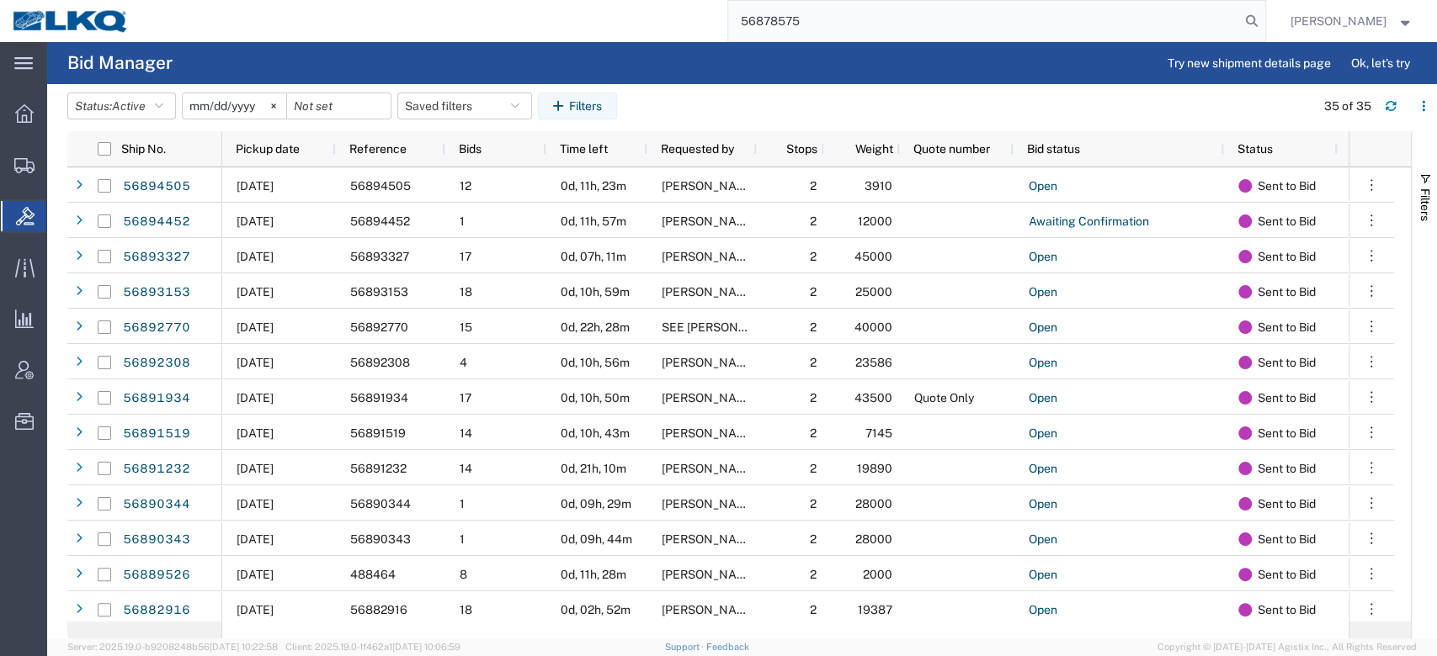
type input "56878575"
click at [1266, 33] on form "56878575" at bounding box center [996, 21] width 539 height 42
click at [1263, 25] on icon at bounding box center [1252, 21] width 24 height 24
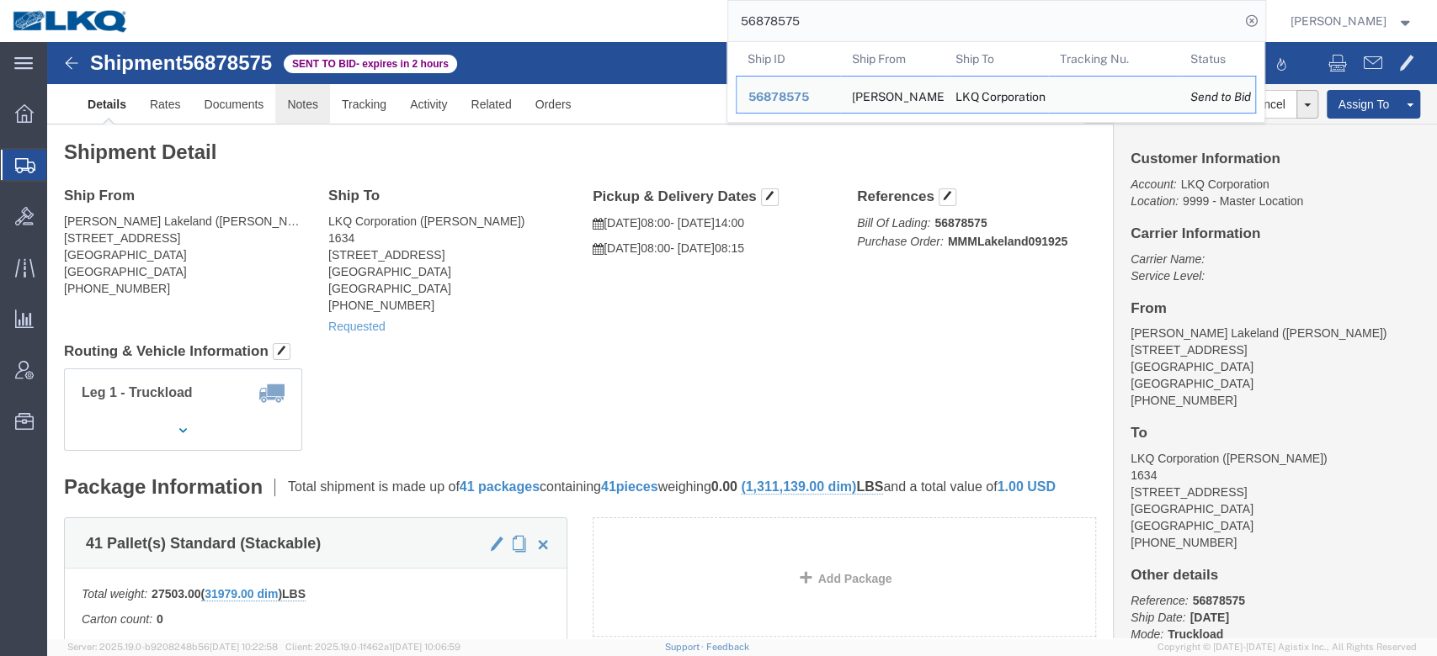
click link "Notes"
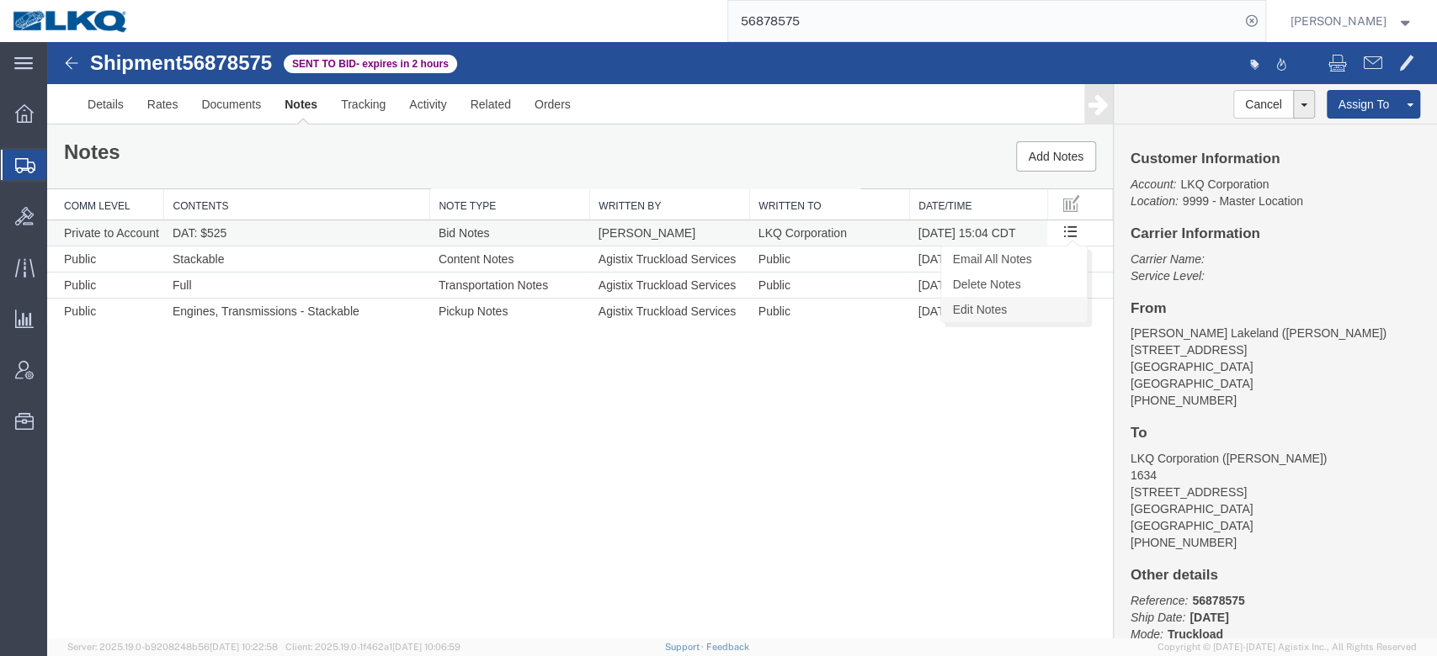
click at [1021, 299] on link "Edit Notes" at bounding box center [1014, 309] width 146 height 25
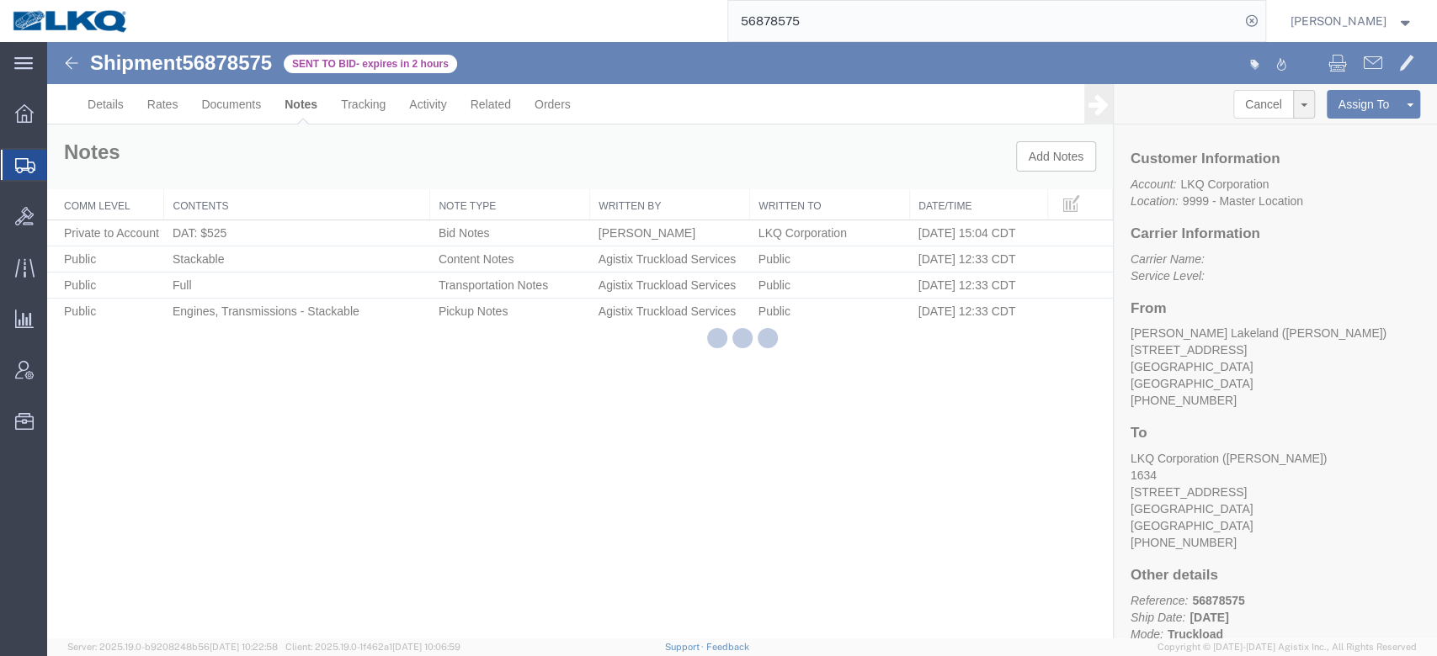
select select "BID_NOTES"
select select "PRIVATE_TO_ACCOUNT"
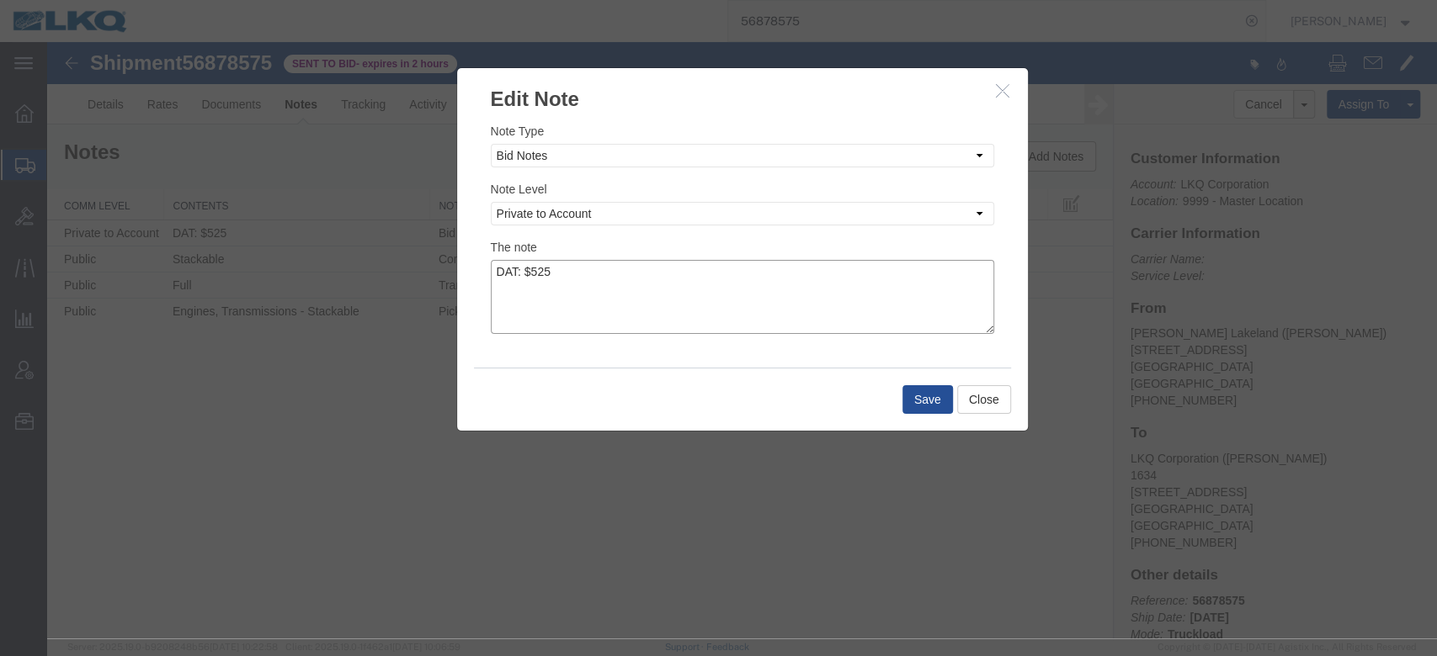
click at [699, 290] on textarea "DAT: $525" at bounding box center [742, 297] width 503 height 74
type textarea "DAT: $525, Original: $500"
click at [930, 393] on button "Save" at bounding box center [927, 399] width 50 height 29
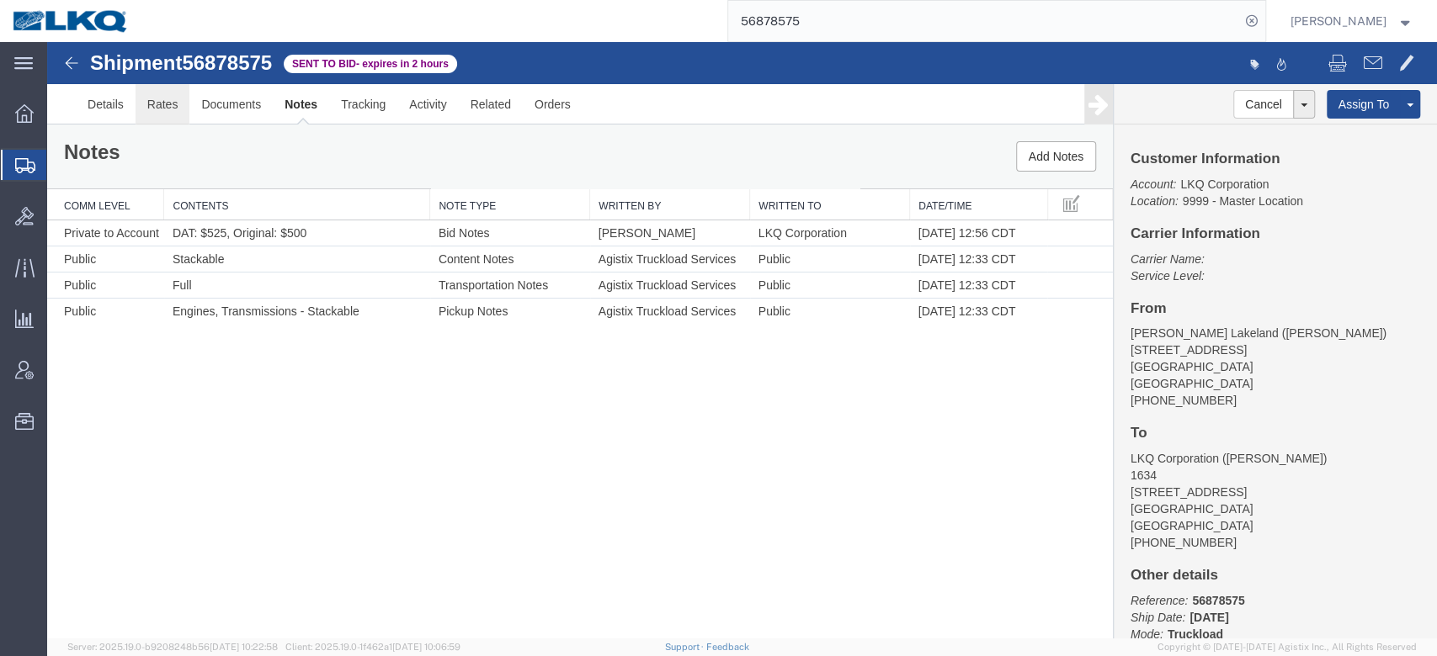
click at [148, 110] on link "Rates" at bounding box center [163, 104] width 55 height 40
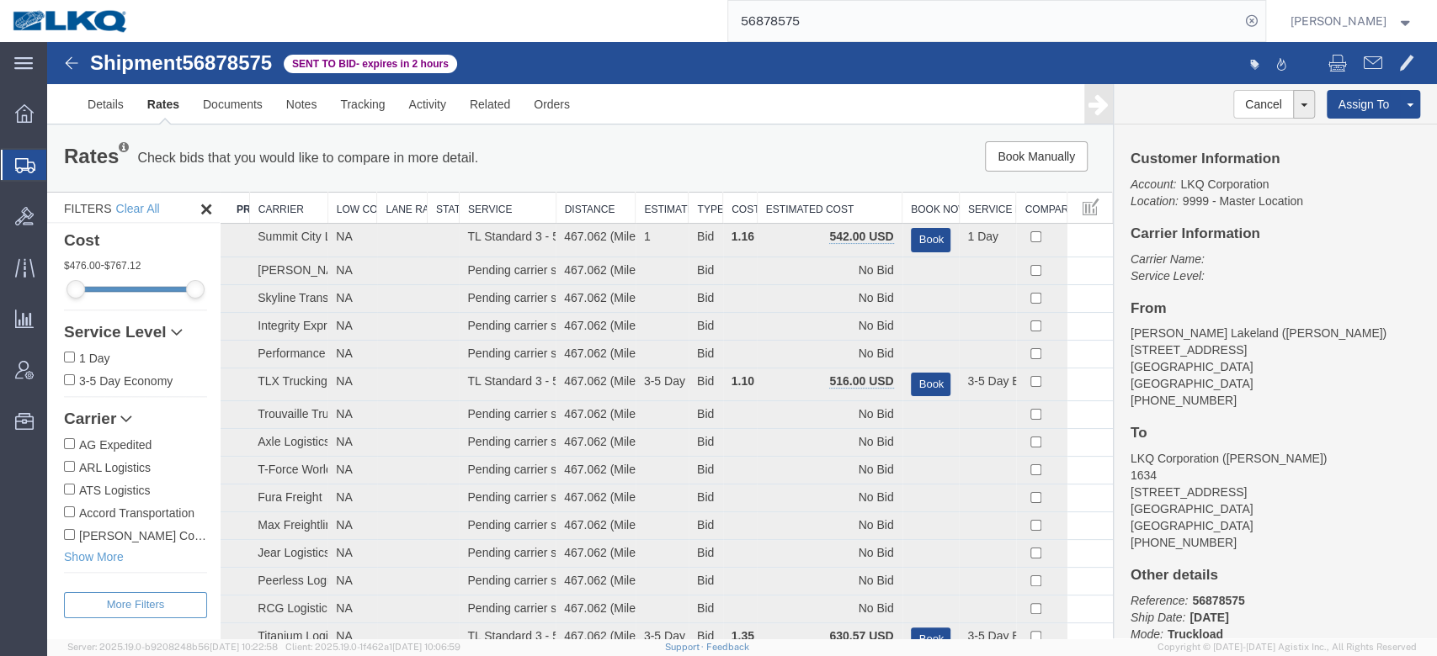
click at [837, 199] on th "Estimated Cost" at bounding box center [829, 208] width 145 height 31
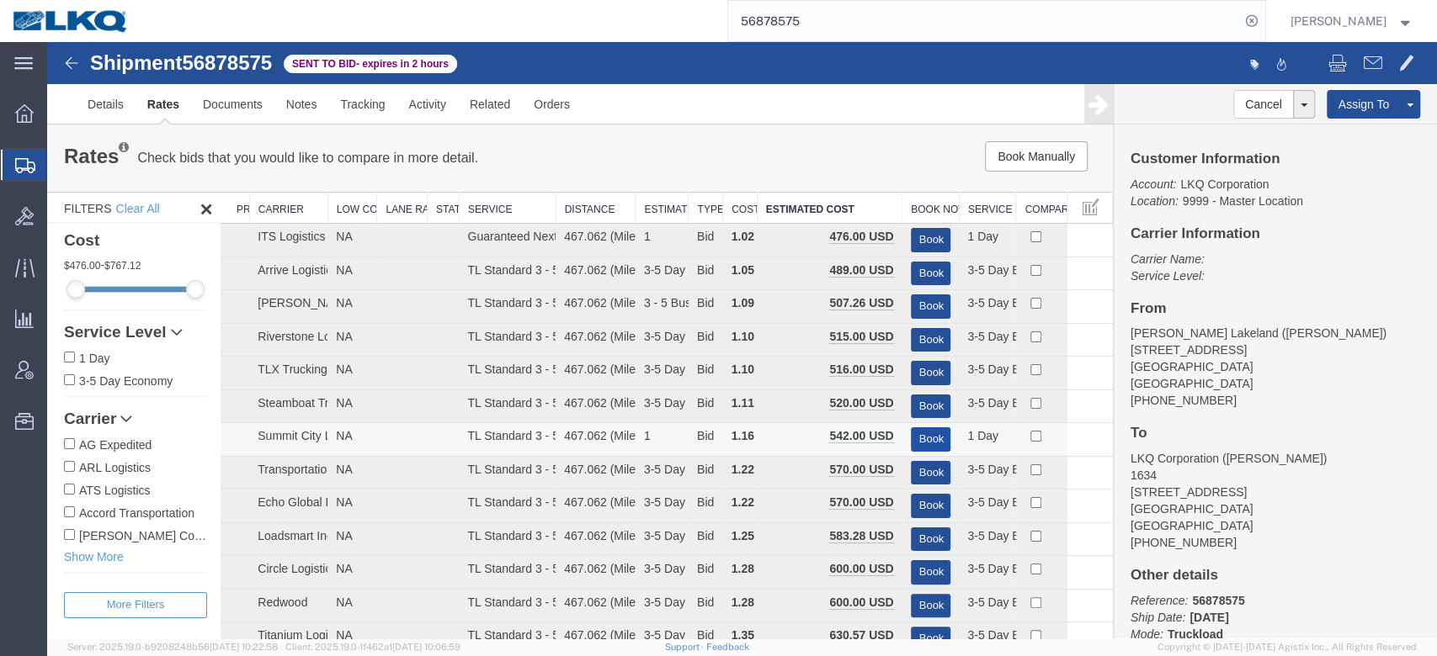
click at [922, 432] on button "Book" at bounding box center [931, 440] width 40 height 24
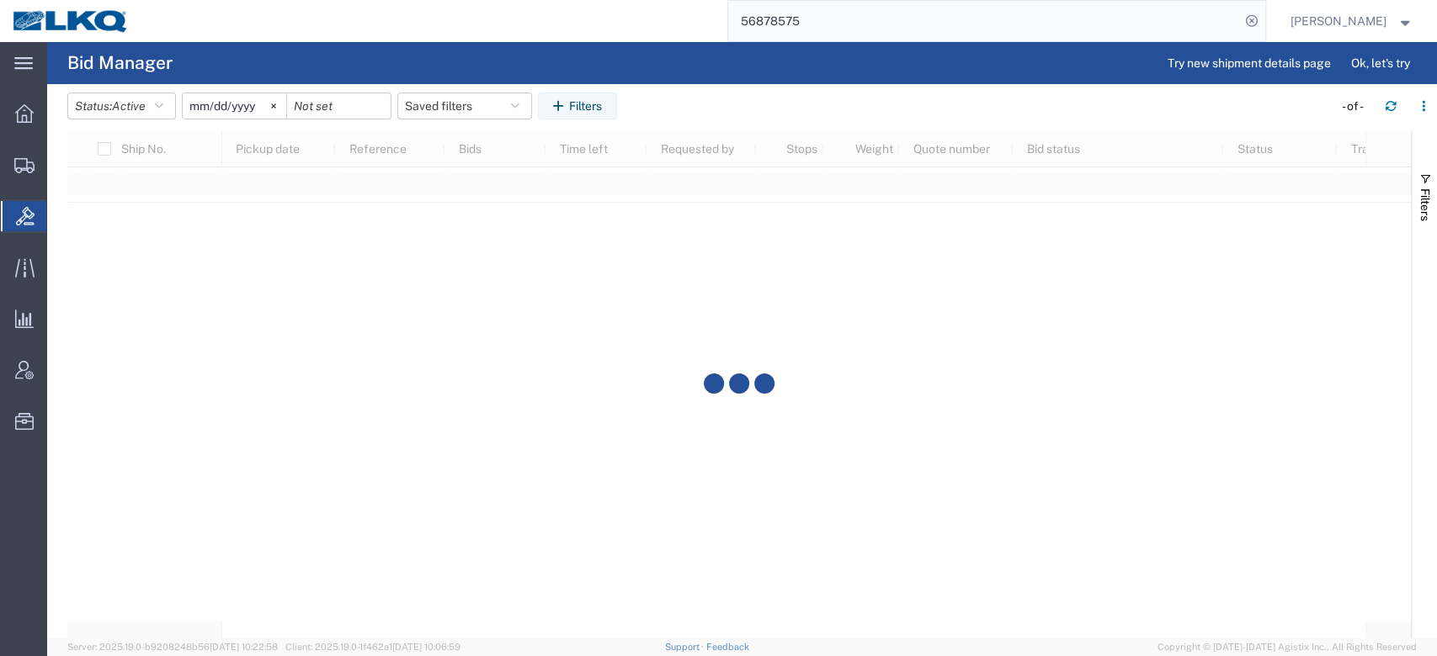
click at [855, 29] on input "56878575" at bounding box center [984, 21] width 512 height 40
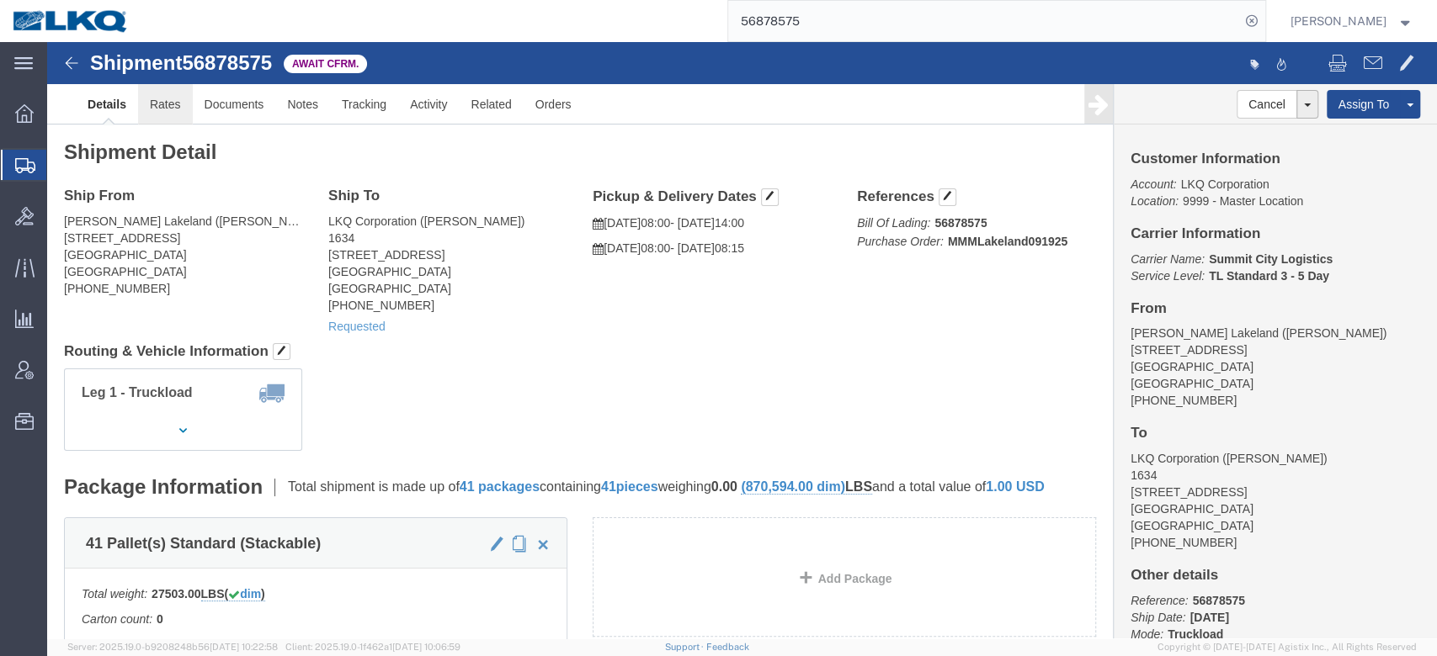
click link "Rates"
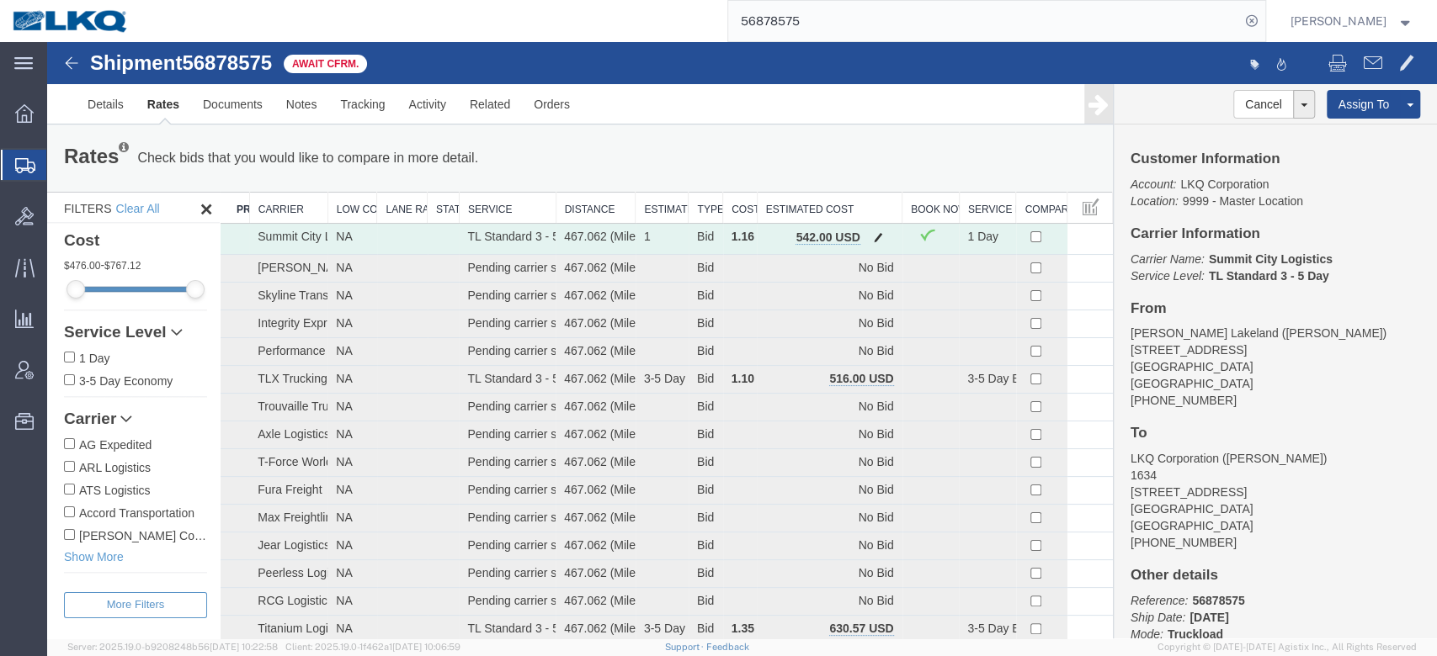
click at [867, 242] on button "button" at bounding box center [878, 239] width 23 height 22
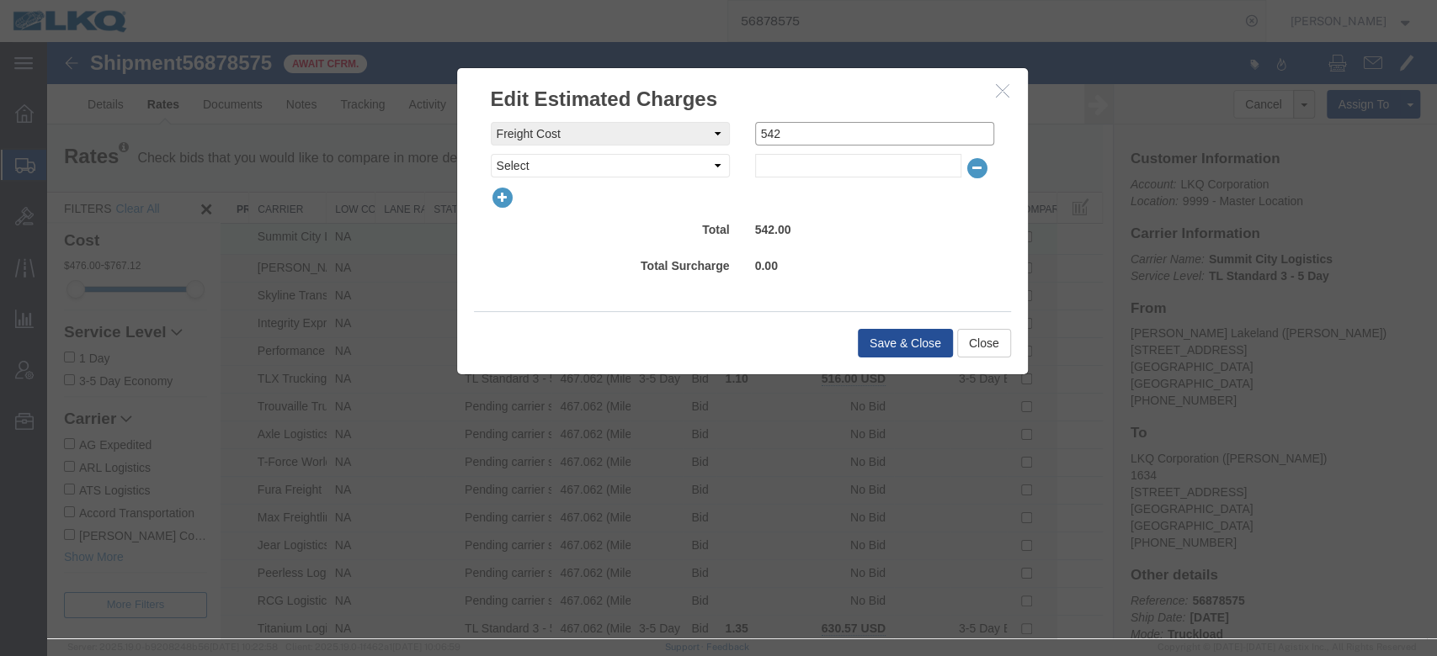
click at [806, 141] on input "542" at bounding box center [874, 134] width 239 height 24
type input "460"
click at [925, 318] on div "Save & Close Close" at bounding box center [742, 342] width 537 height 63
click at [925, 321] on div "Save & Close Close" at bounding box center [742, 342] width 537 height 63
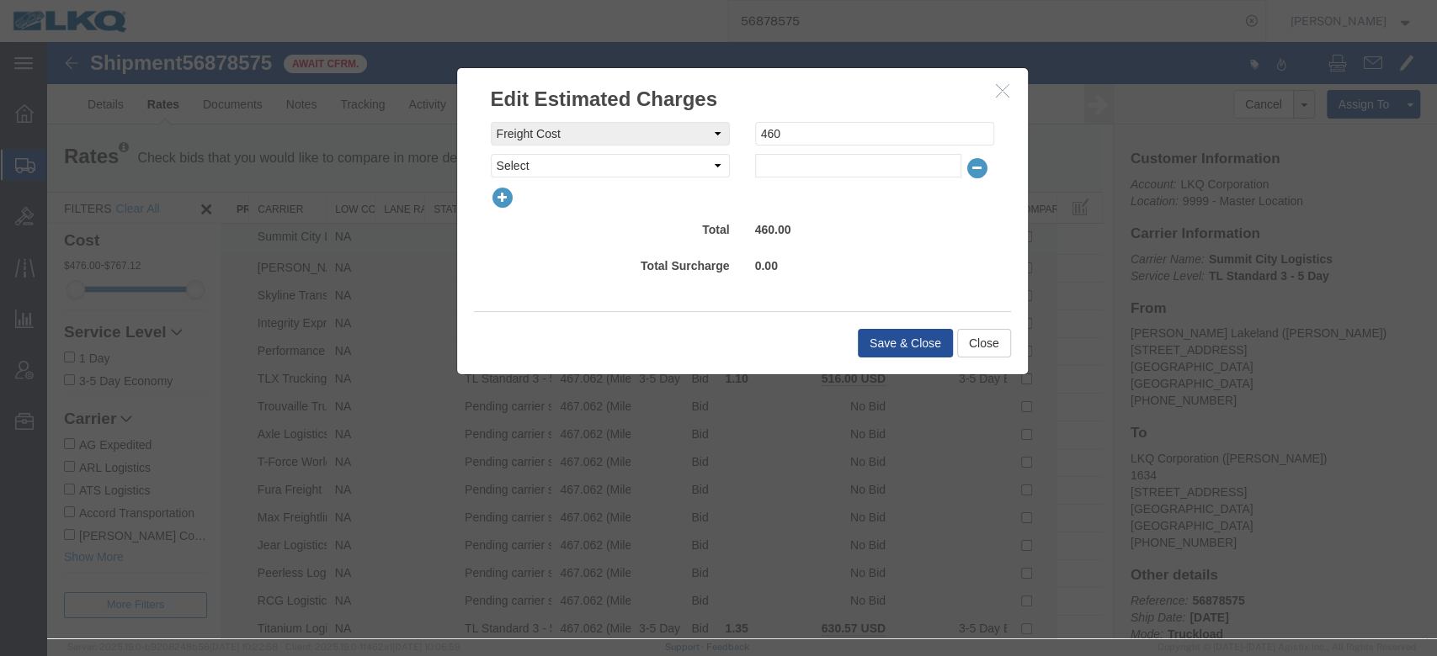
click at [922, 327] on div "Save & Close Close" at bounding box center [742, 342] width 537 height 63
click at [922, 333] on button "Save & Close" at bounding box center [905, 343] width 95 height 29
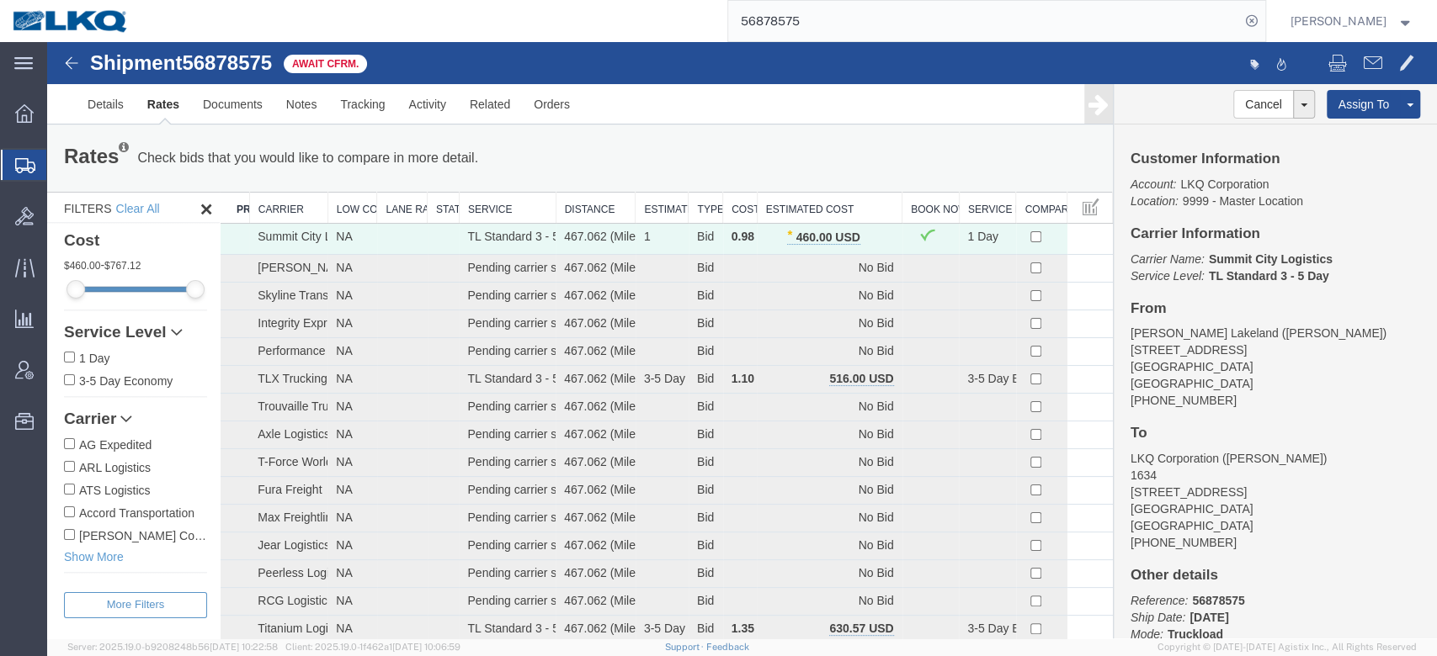
click at [827, 13] on input "56878575" at bounding box center [984, 21] width 512 height 40
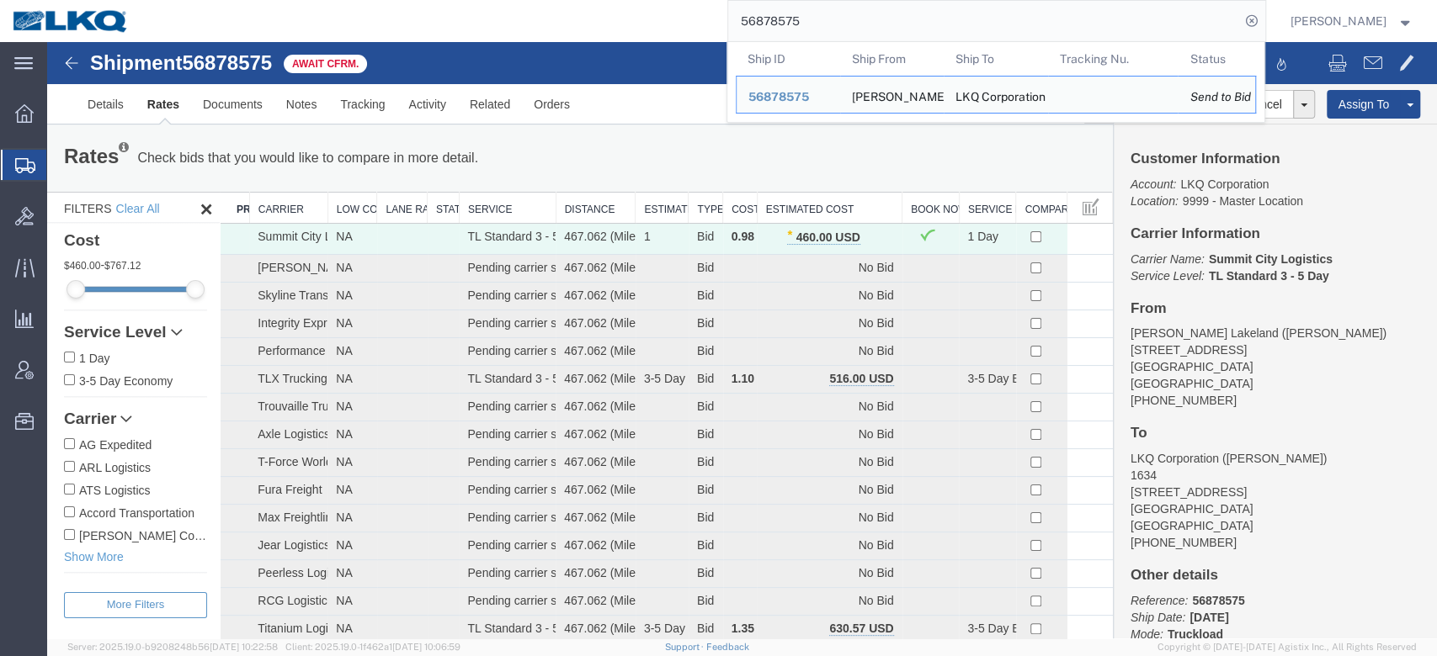
click at [827, 13] on input "56878575" at bounding box center [984, 21] width 512 height 40
paste input "82593"
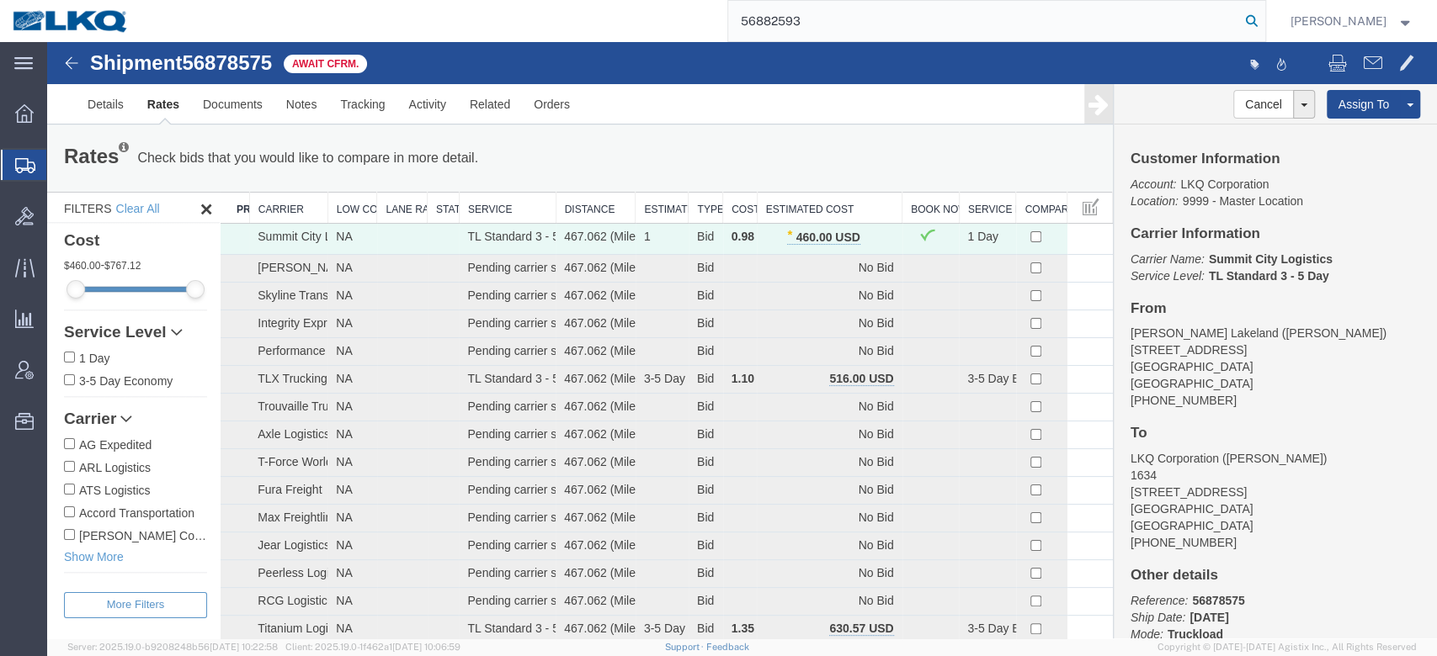
type input "56882593"
click at [1263, 24] on icon at bounding box center [1252, 21] width 24 height 24
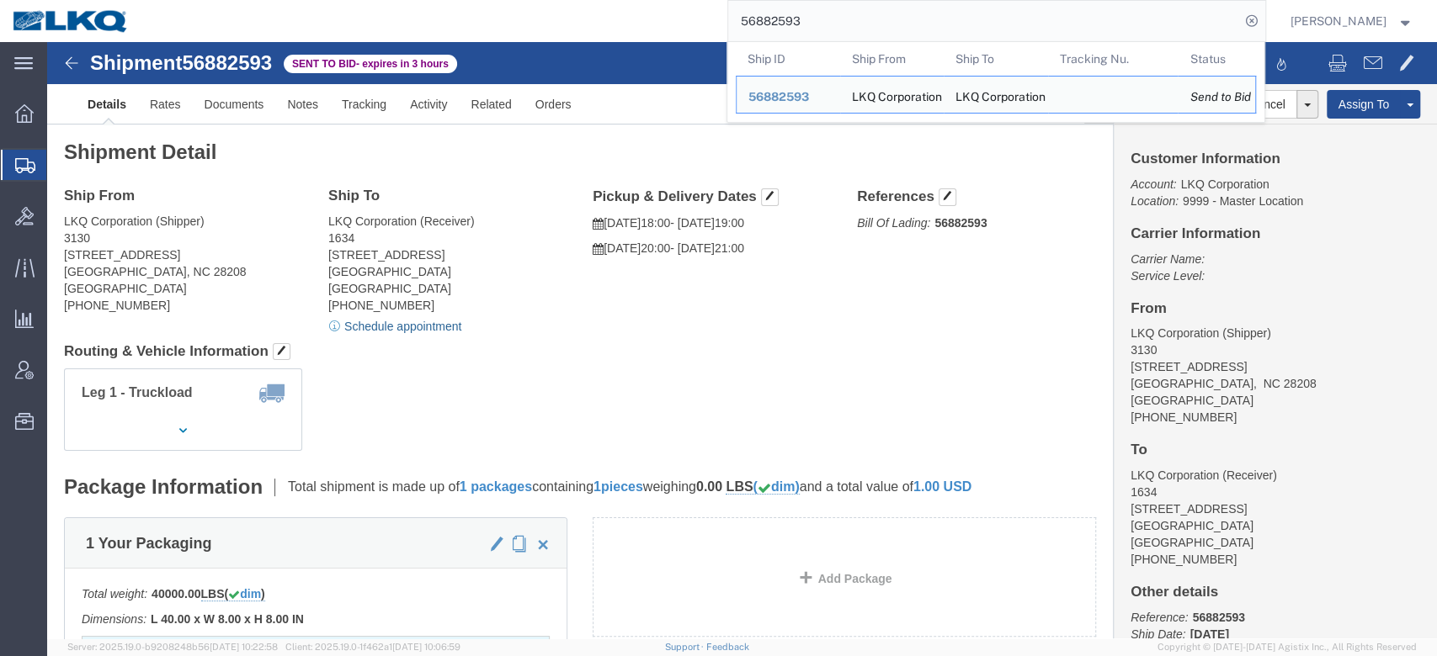
click link "Schedule appointment"
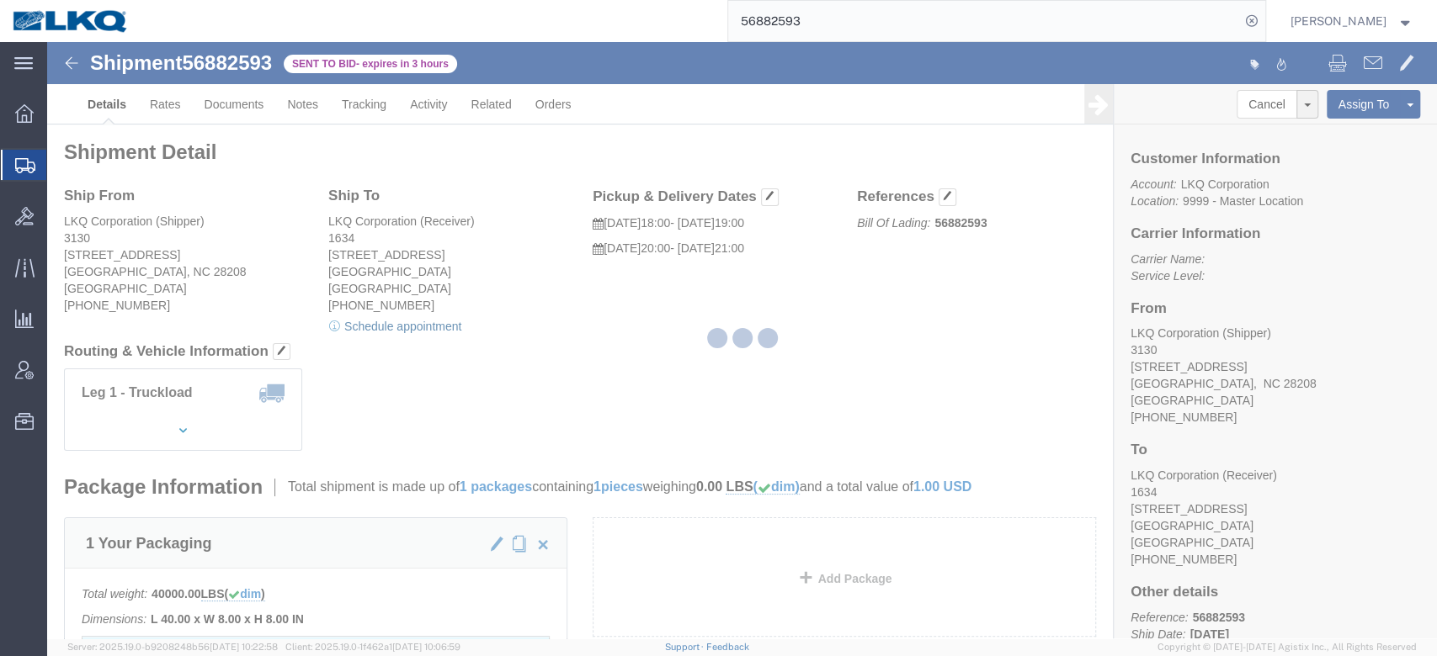
select select
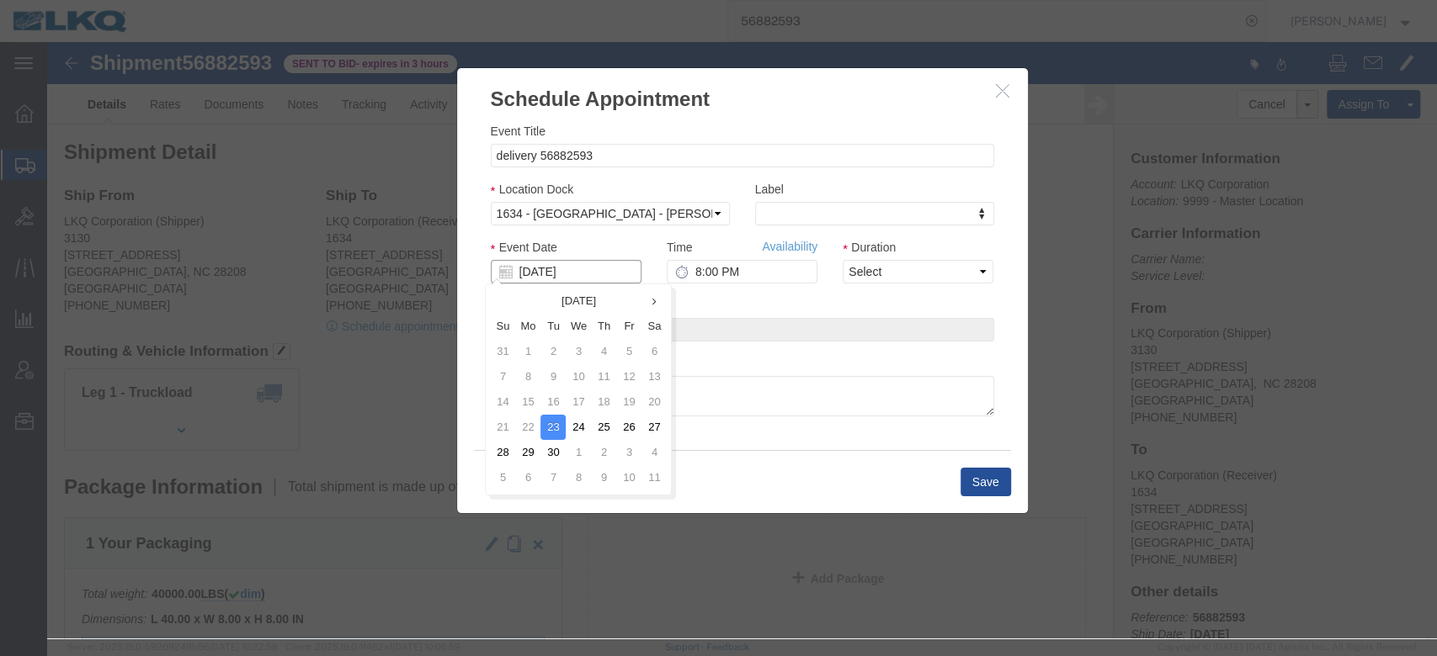
click input "[DATE]"
click td "24"
drag, startPoint x: 872, startPoint y: 269, endPoint x: 821, endPoint y: 237, distance: 59.8
click select "Select 15 min 30 min 45 min 1 hr 2 hr 3 hr 4 hr"
select select "15"
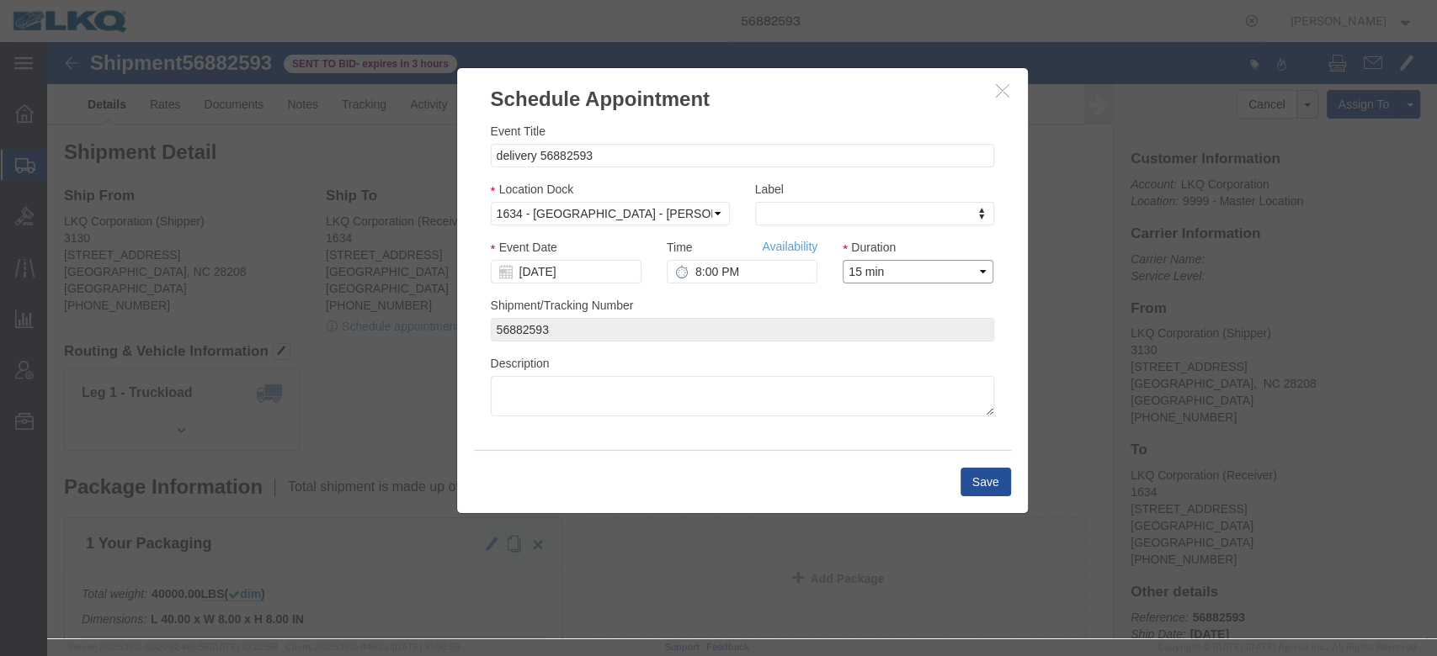
click select "Select 15 min 30 min 45 min 1 hr 2 hr 3 hr 4 hr"
click div "Time Availability 8:00 PM"
click link "Availability"
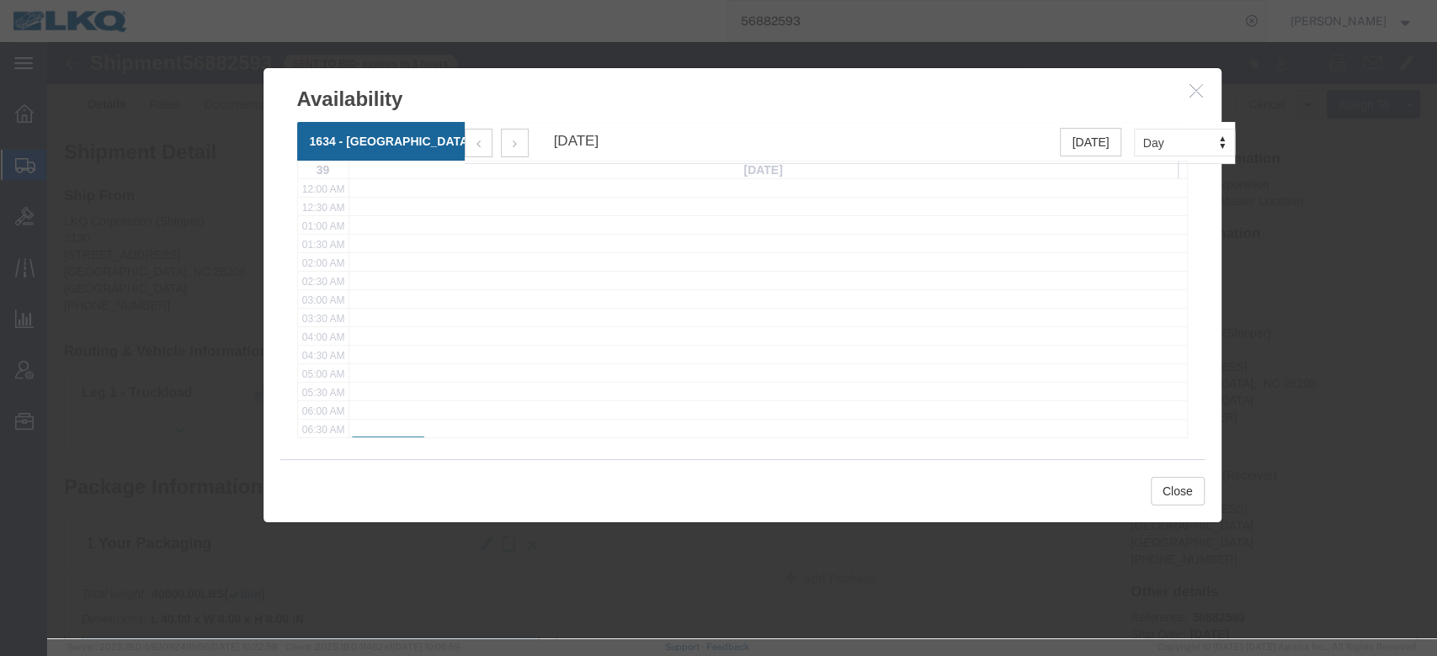
scroll to position [112, 0]
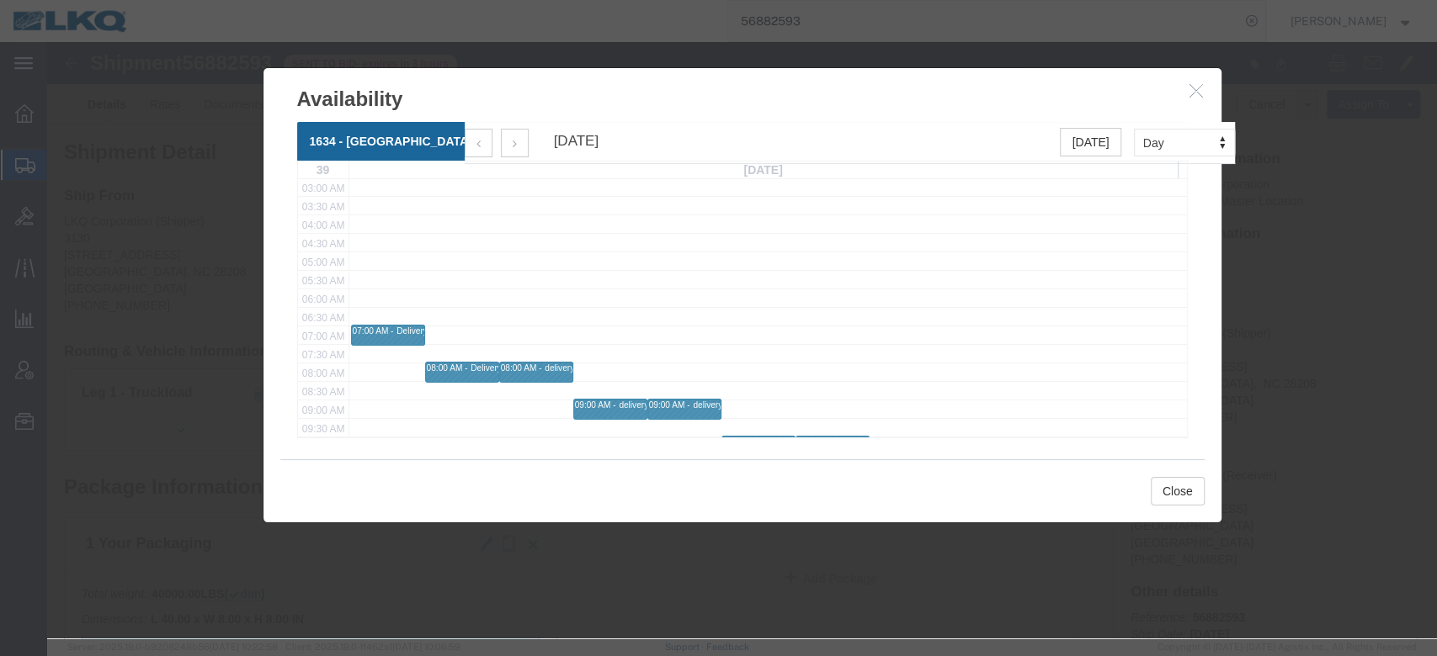
click icon "button"
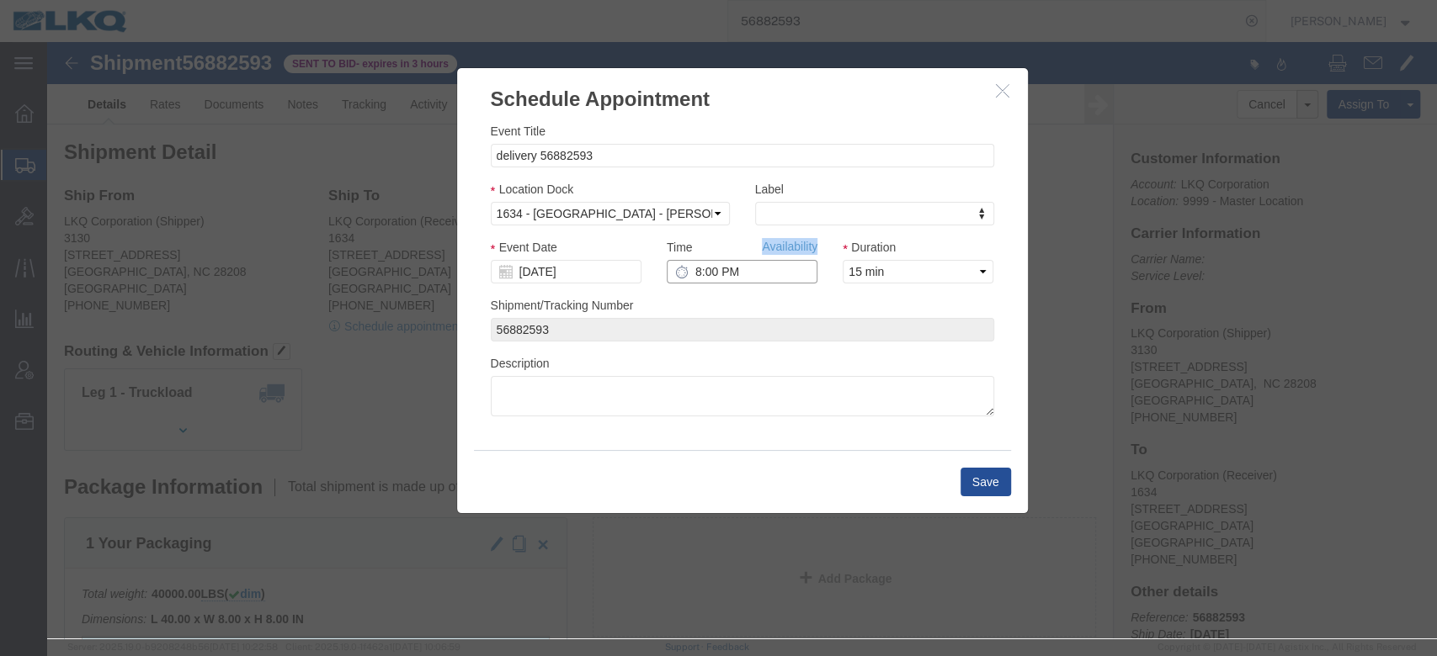
click input "8:00 PM"
type input "7:00 AM"
click button "Save"
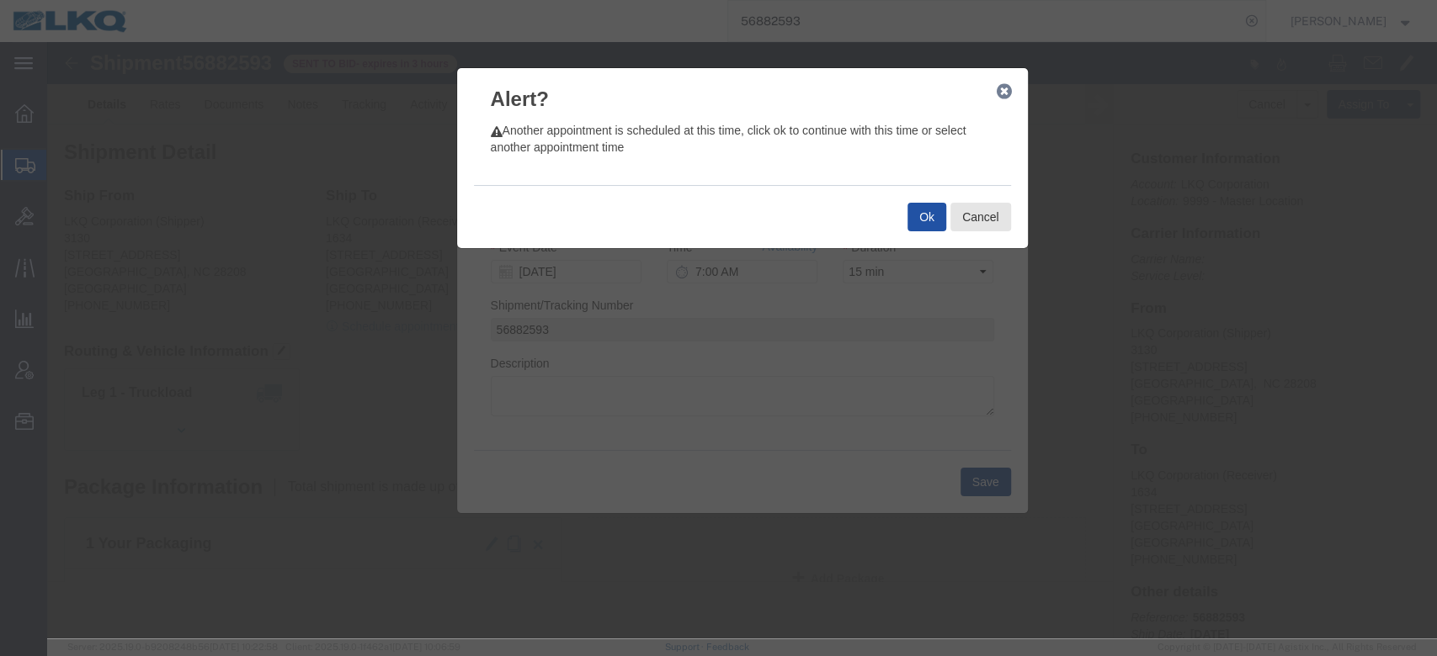
click button "Ok"
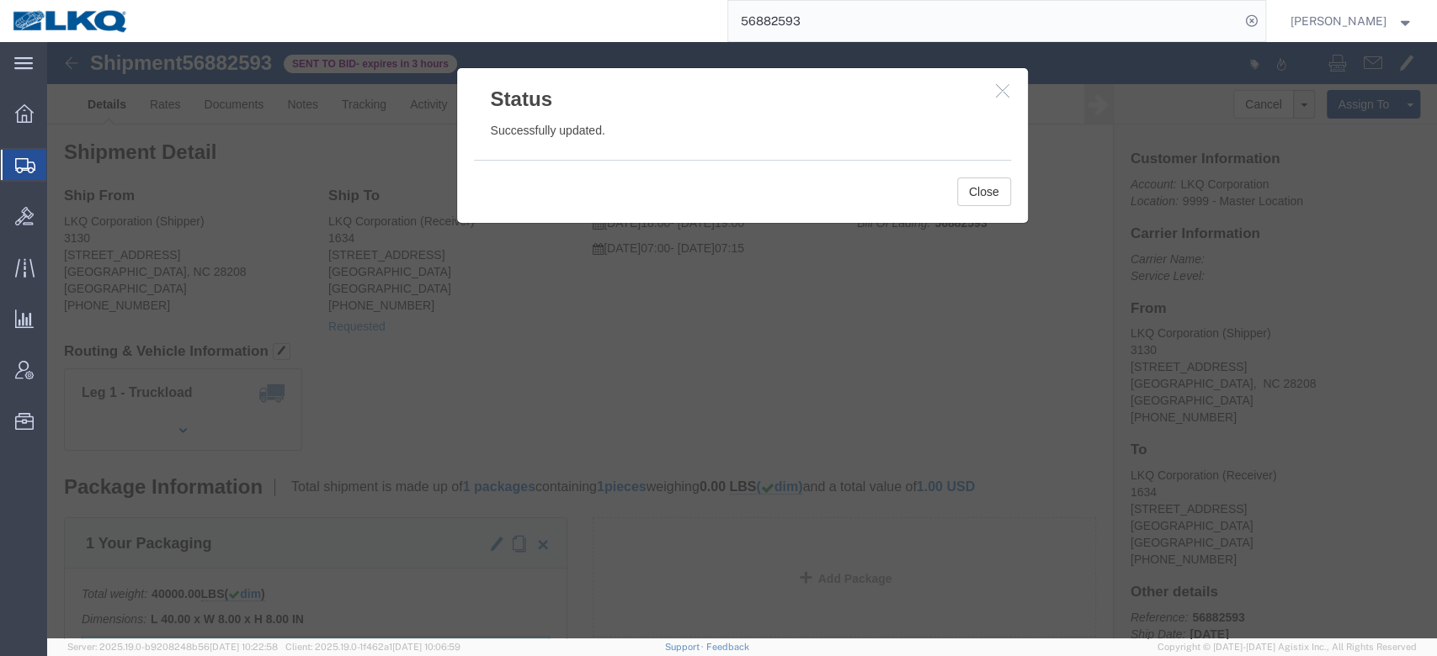
click at [834, 14] on input "56882593" at bounding box center [984, 21] width 512 height 40
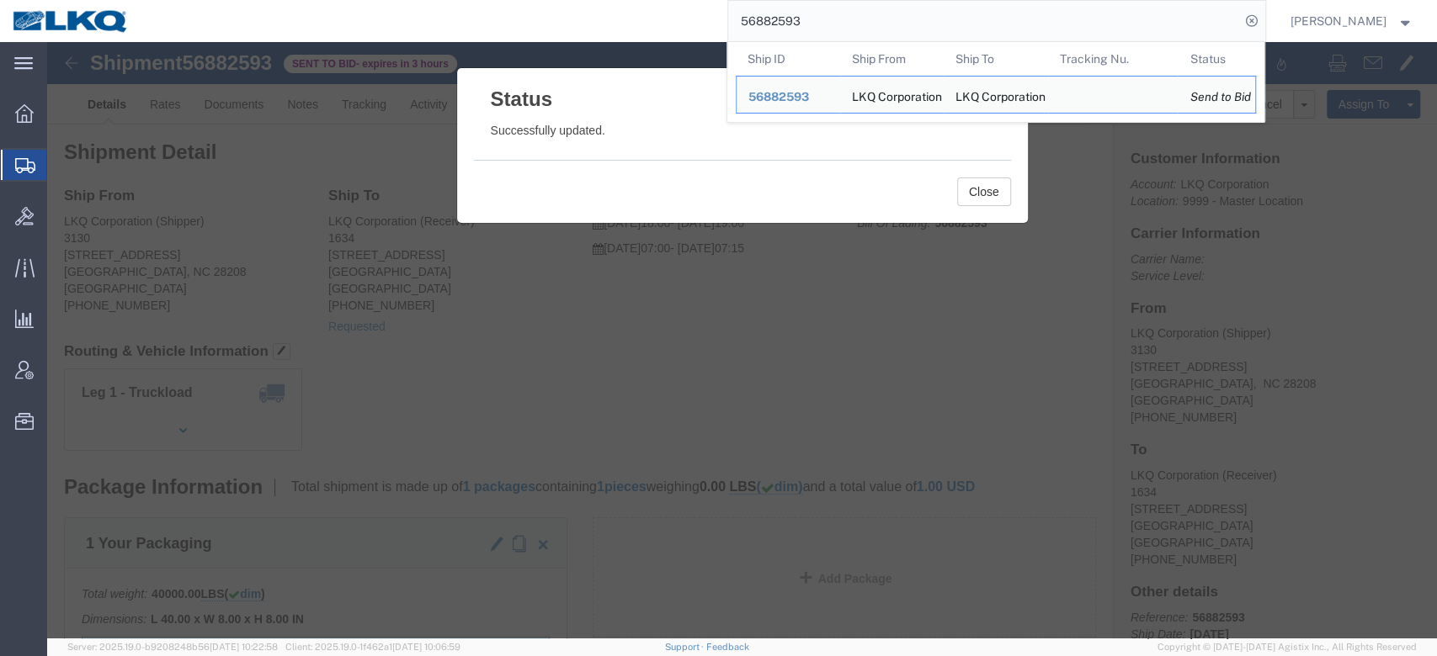
click at [834, 15] on input "56882593" at bounding box center [984, 21] width 512 height 40
paste input "91417"
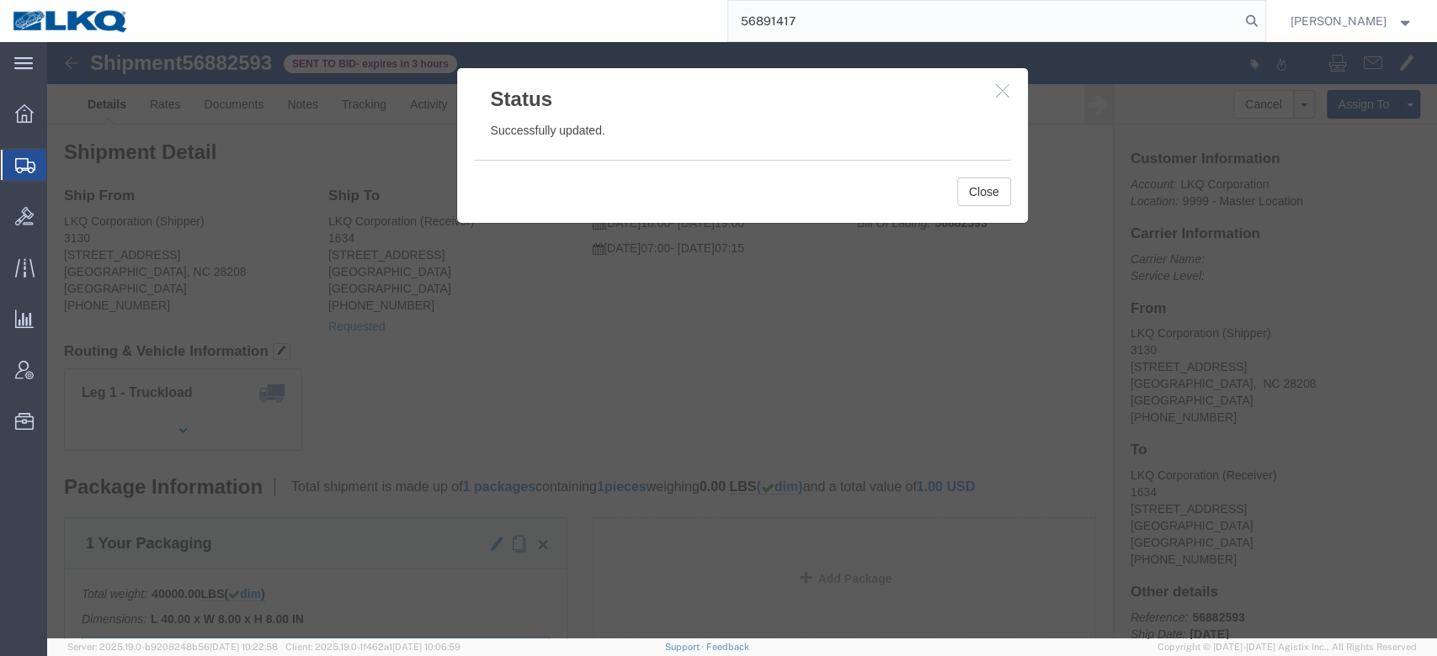
type input "56891417"
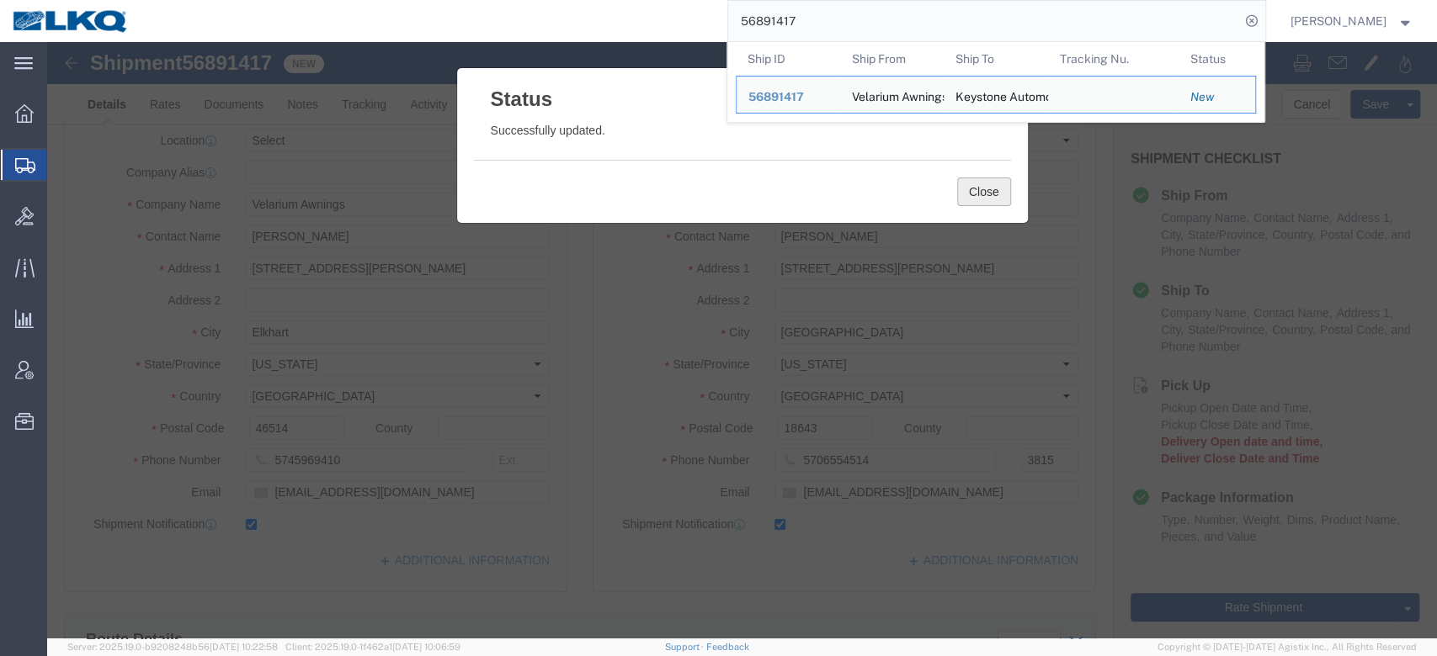
click button "Close"
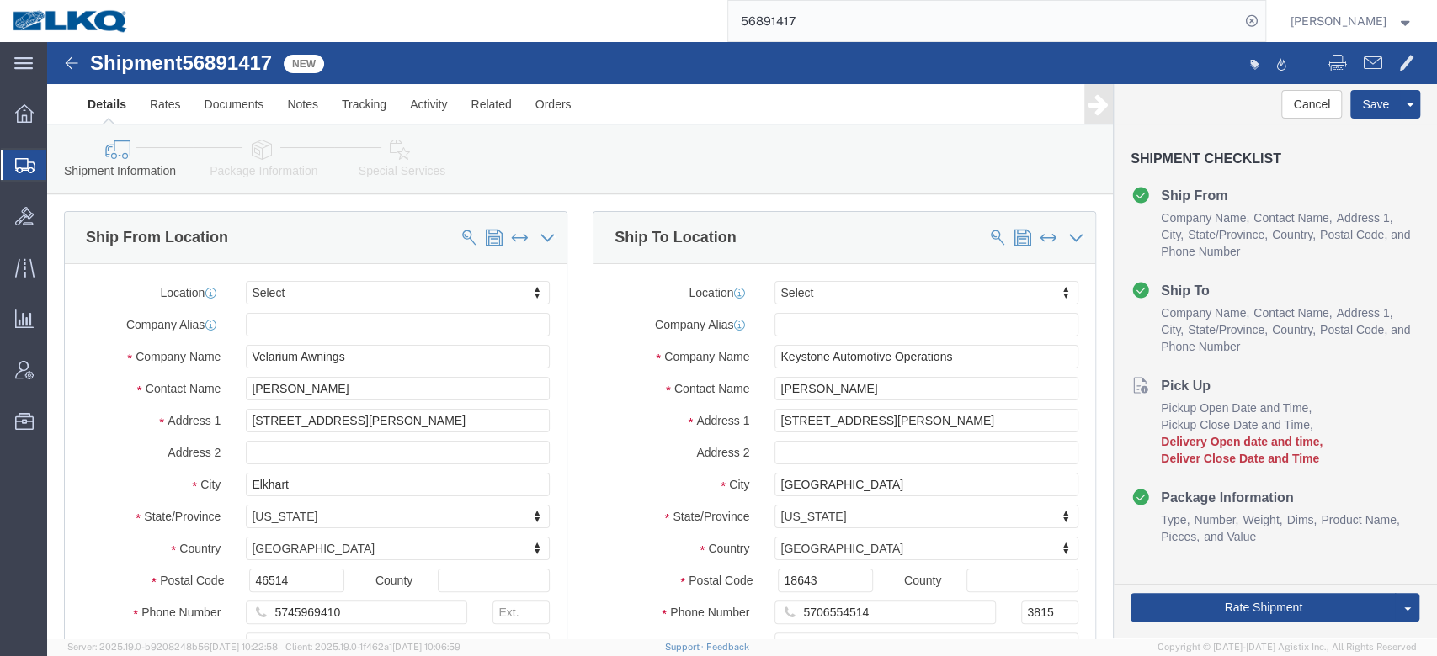
select select
type input "EXETER"
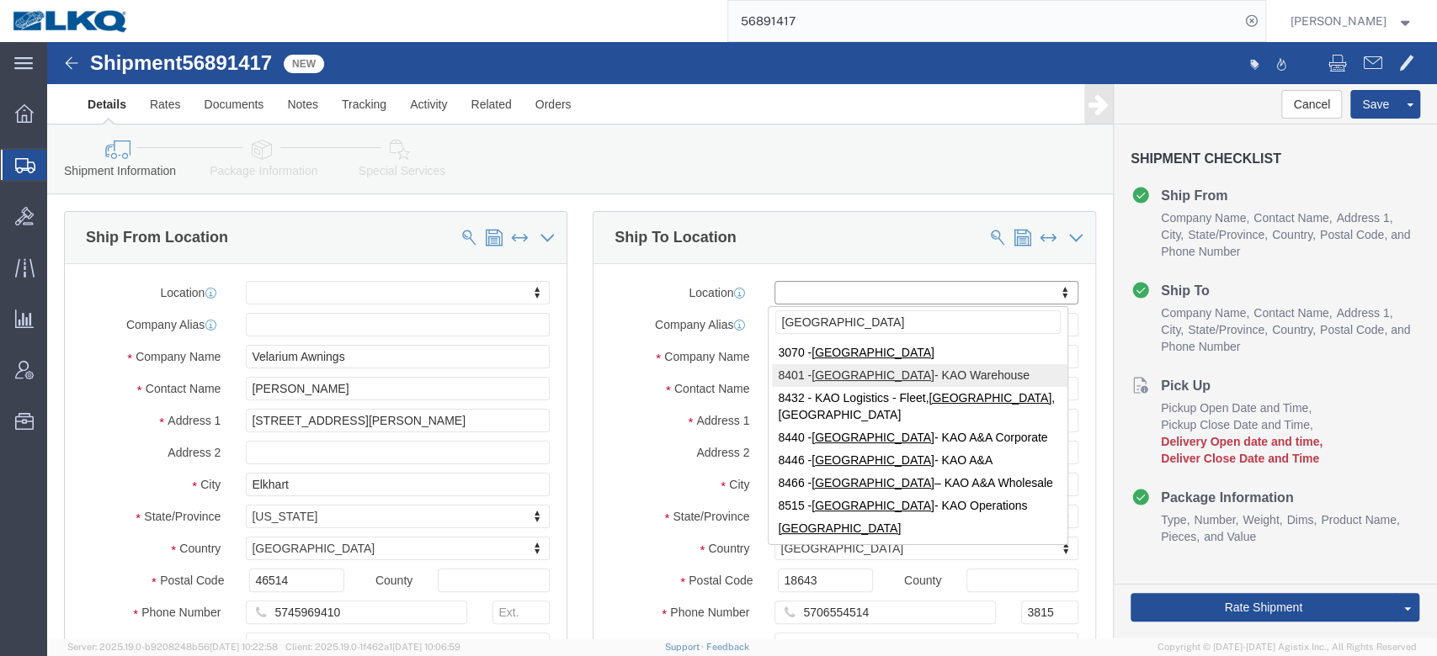
type input "EXETER"
select select "30522"
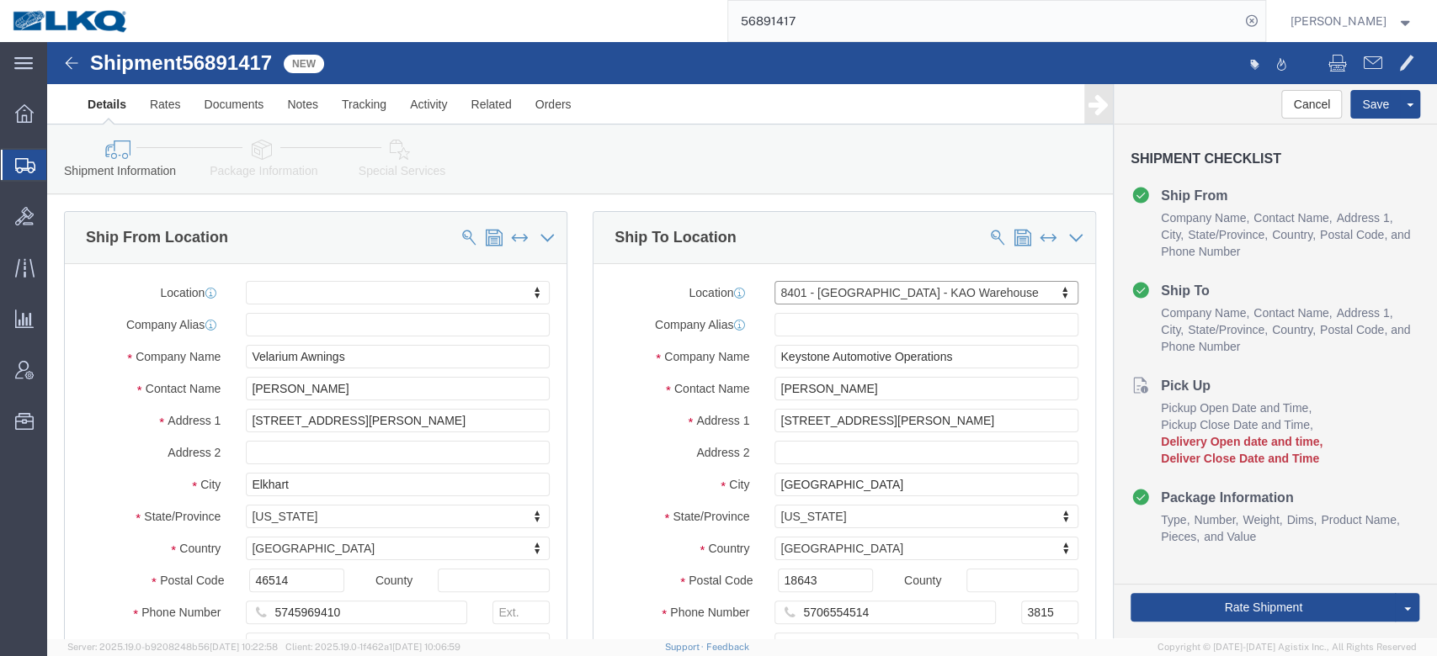
select select "PA"
click input "[PERSON_NAME]"
type input "Receiver"
click input "5706554514"
type input "6150000000"
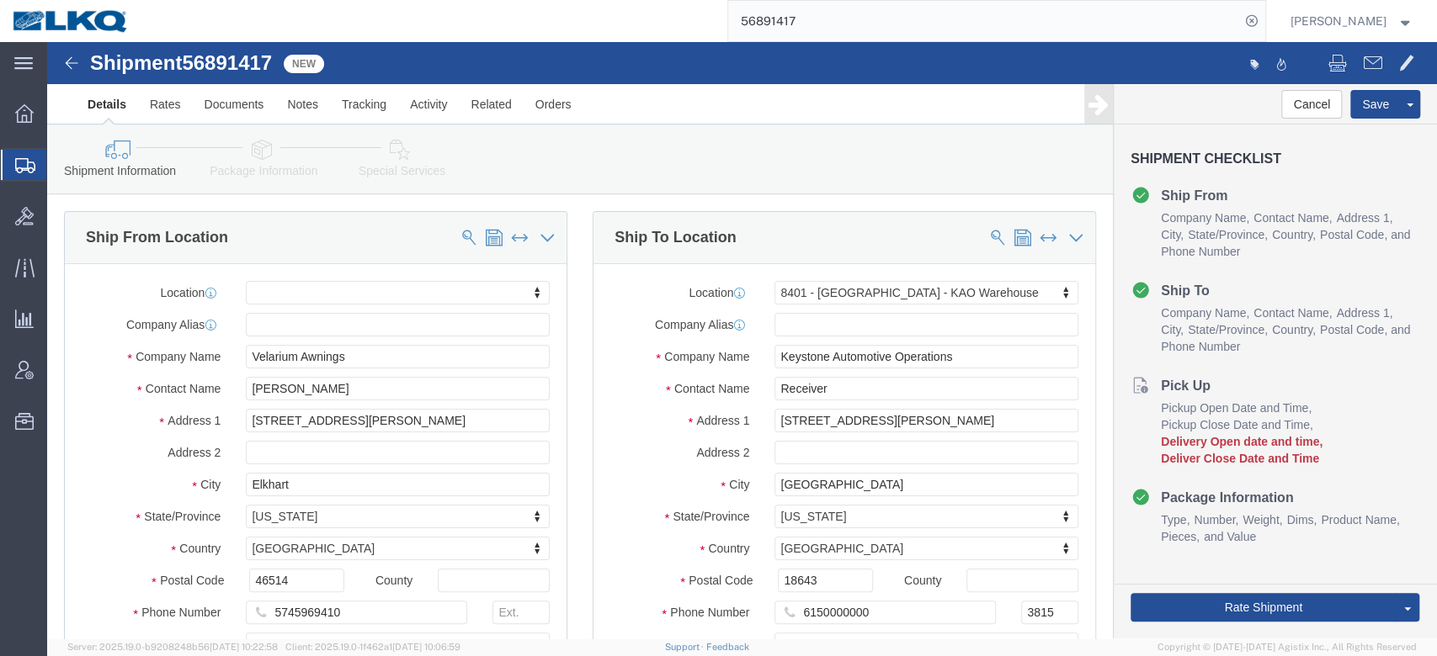
click label "Address 1"
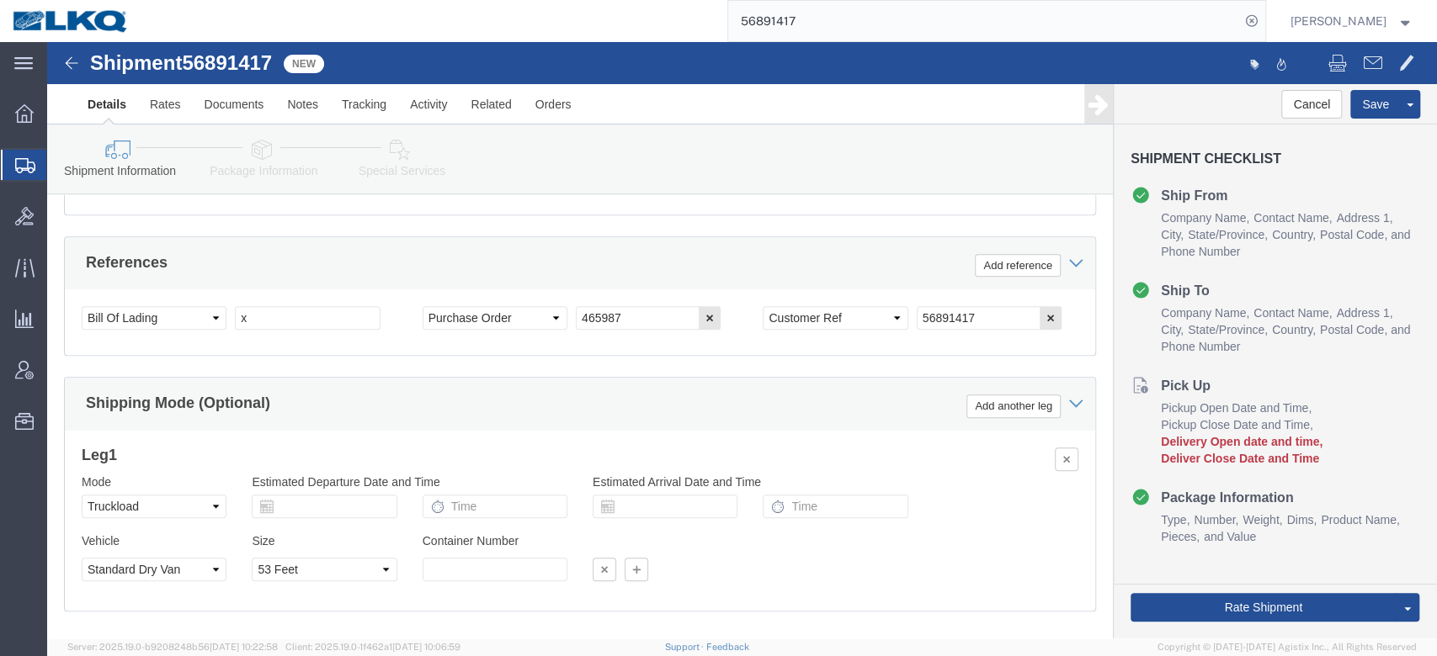
scroll to position [1002, 0]
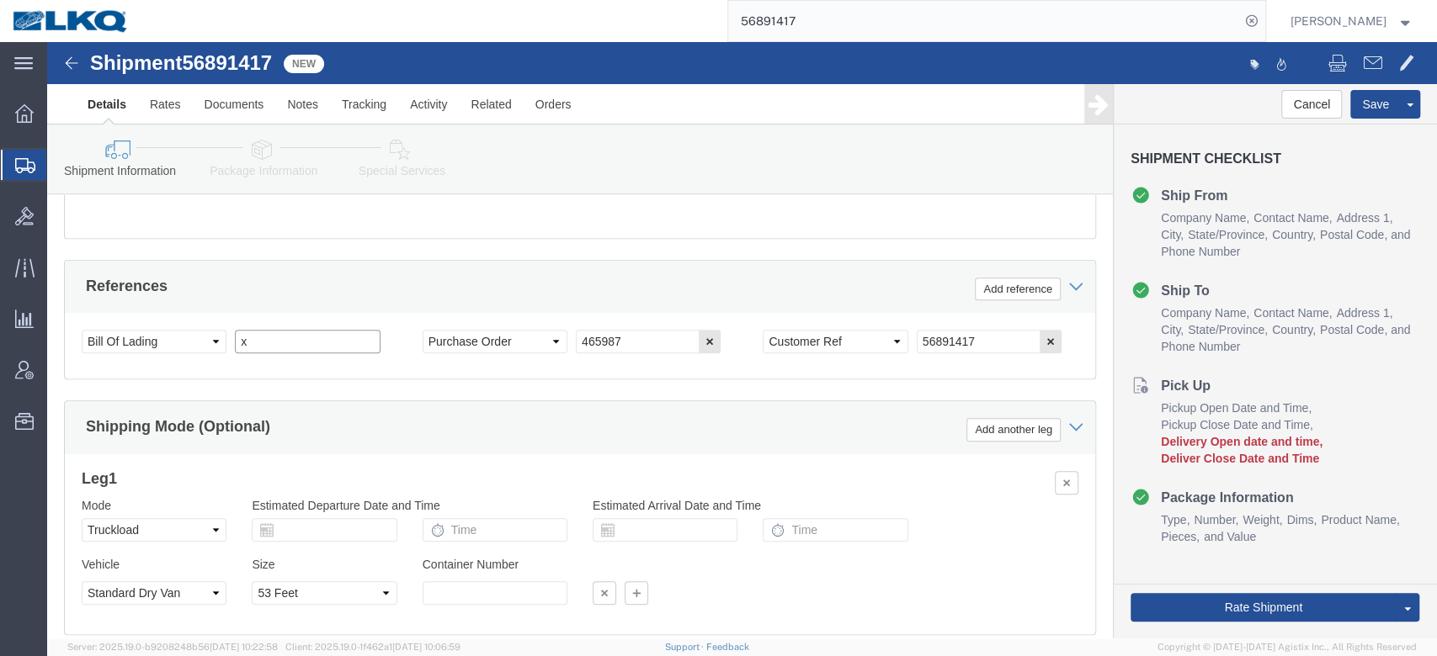
drag, startPoint x: 242, startPoint y: 308, endPoint x: 532, endPoint y: 359, distance: 294.7
click input "x"
paste input "488486"
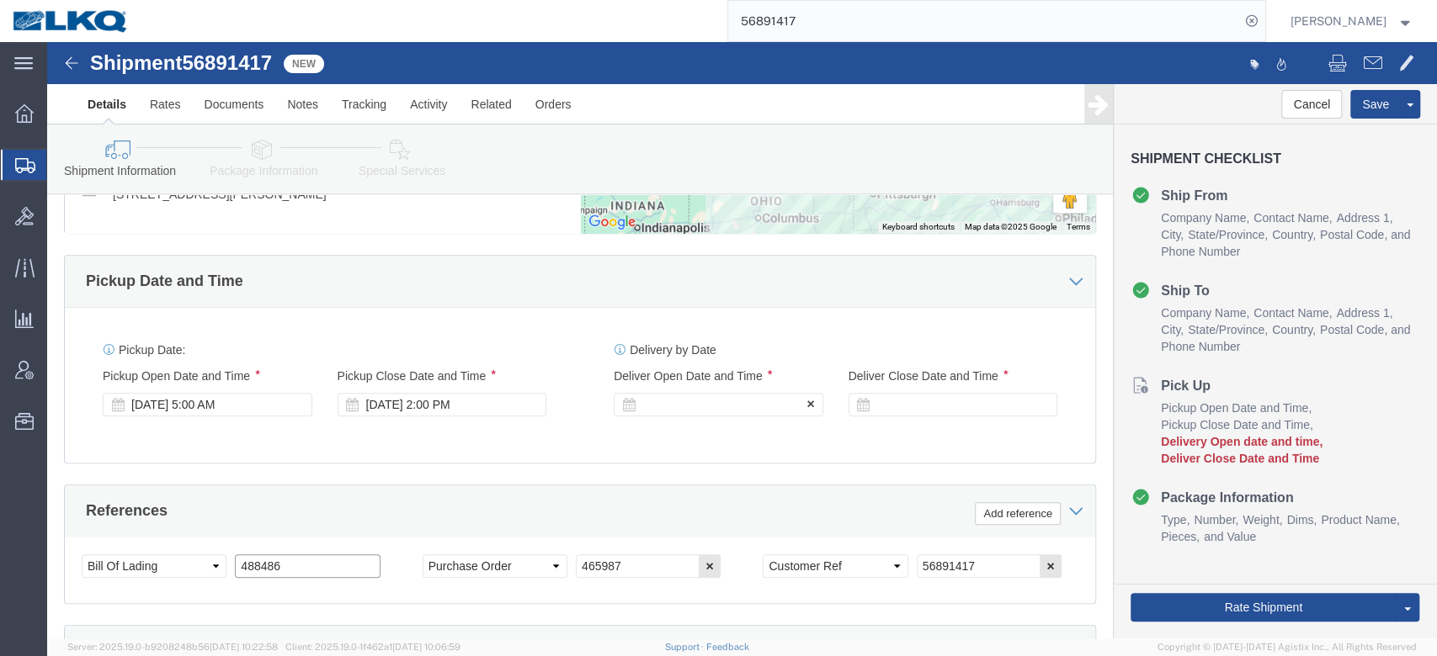
type input "488486"
click div
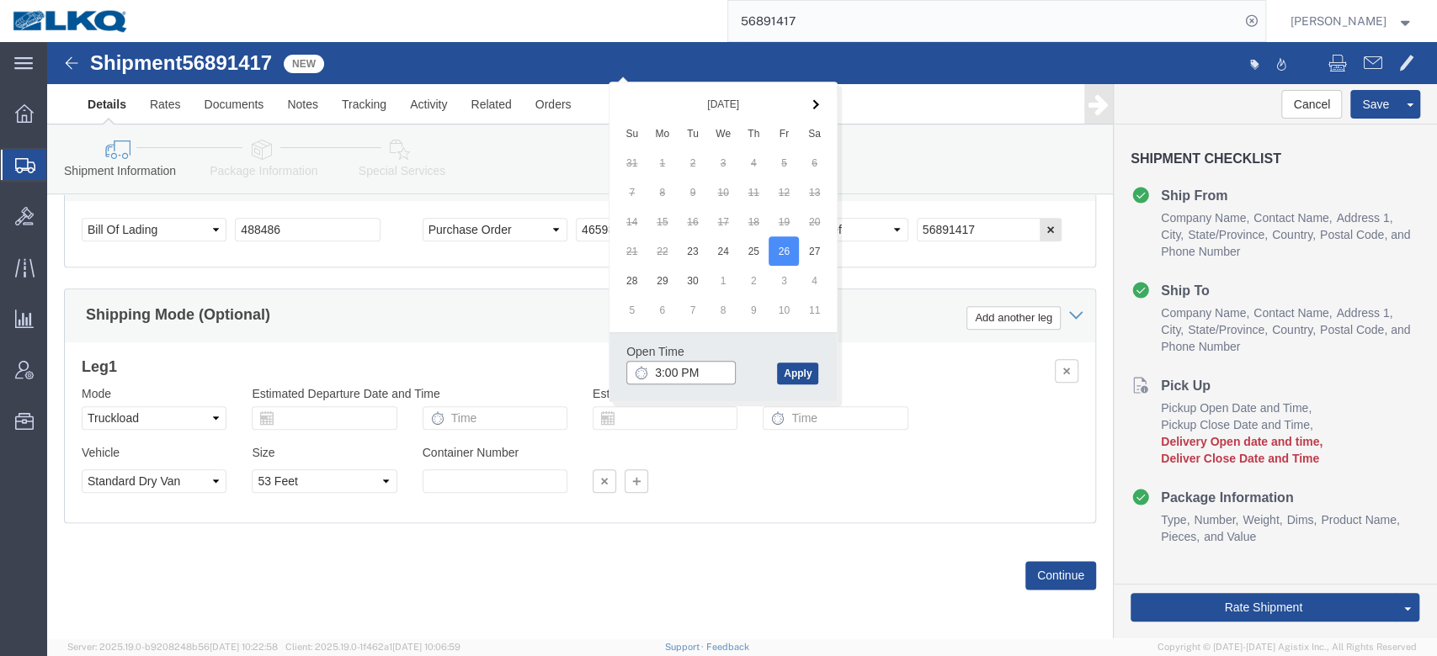
drag, startPoint x: 642, startPoint y: 331, endPoint x: 680, endPoint y: 360, distance: 48.0
click input "3:00 PM"
click button "Apply"
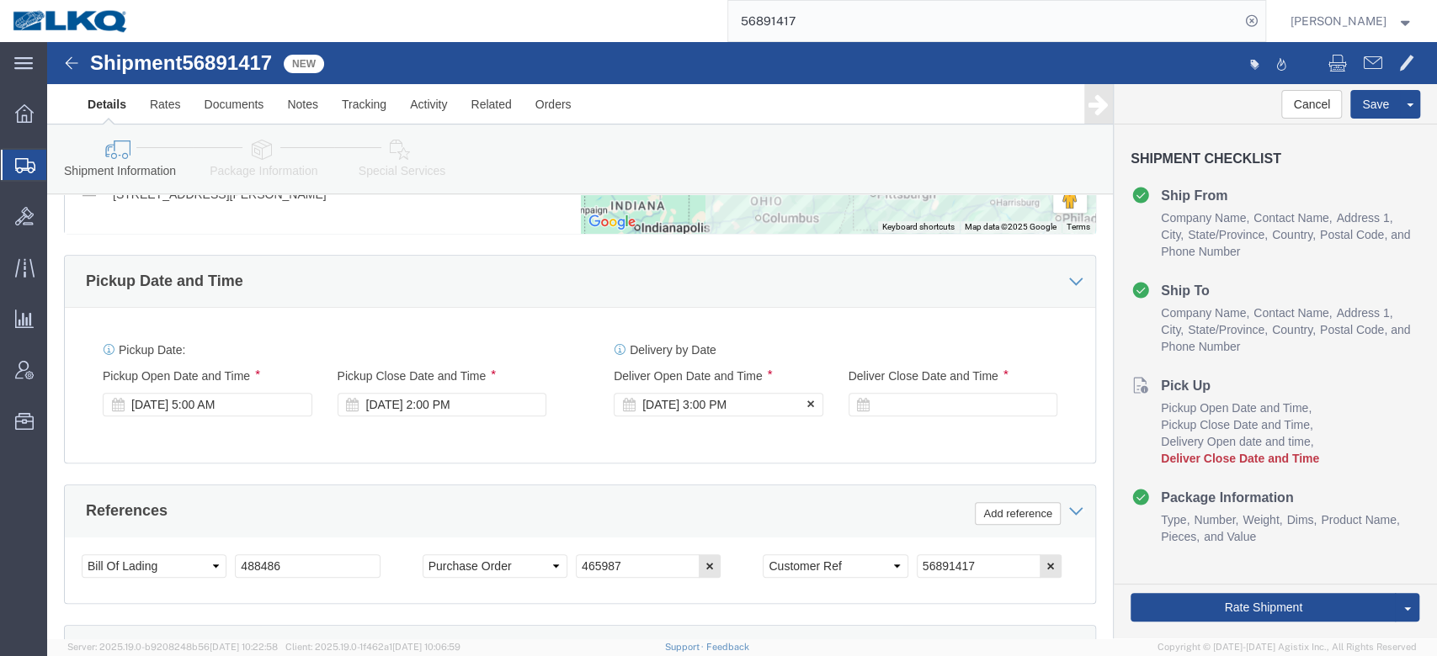
click div "Sep 26 2025 3:00 PM"
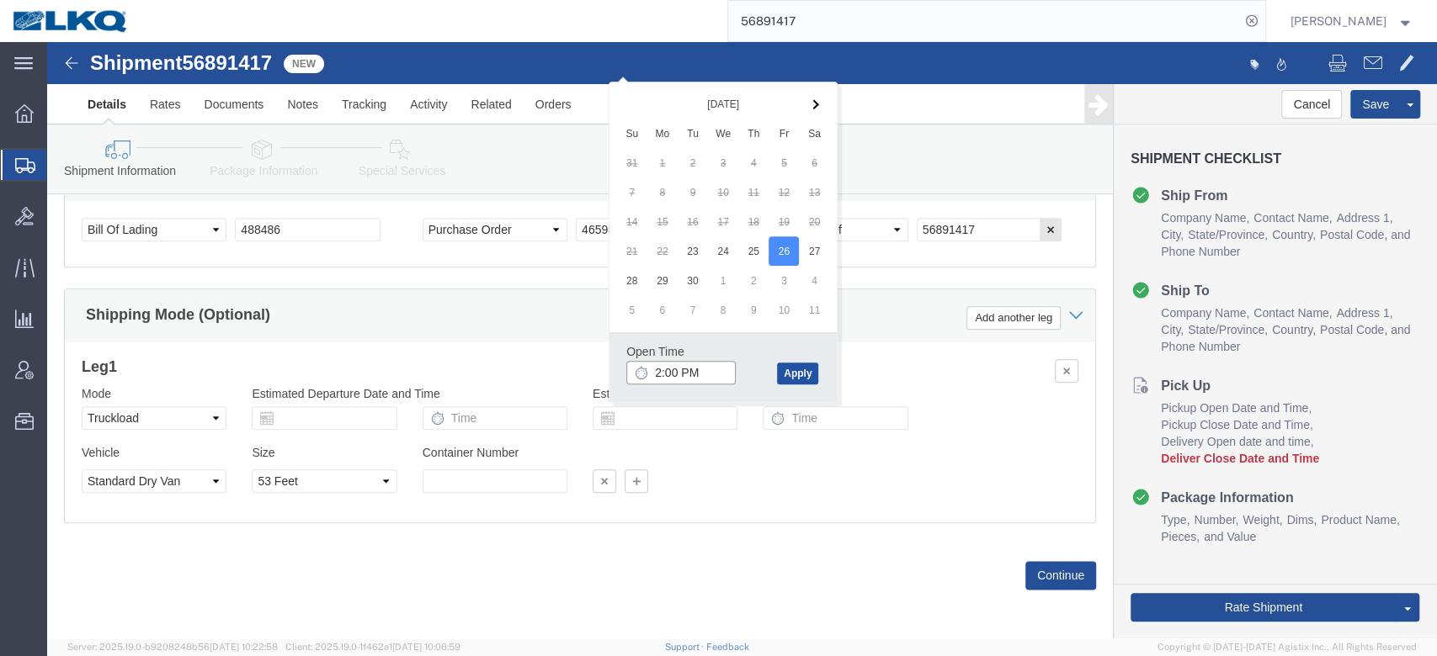
type input "1:00 PM"
click button "Apply"
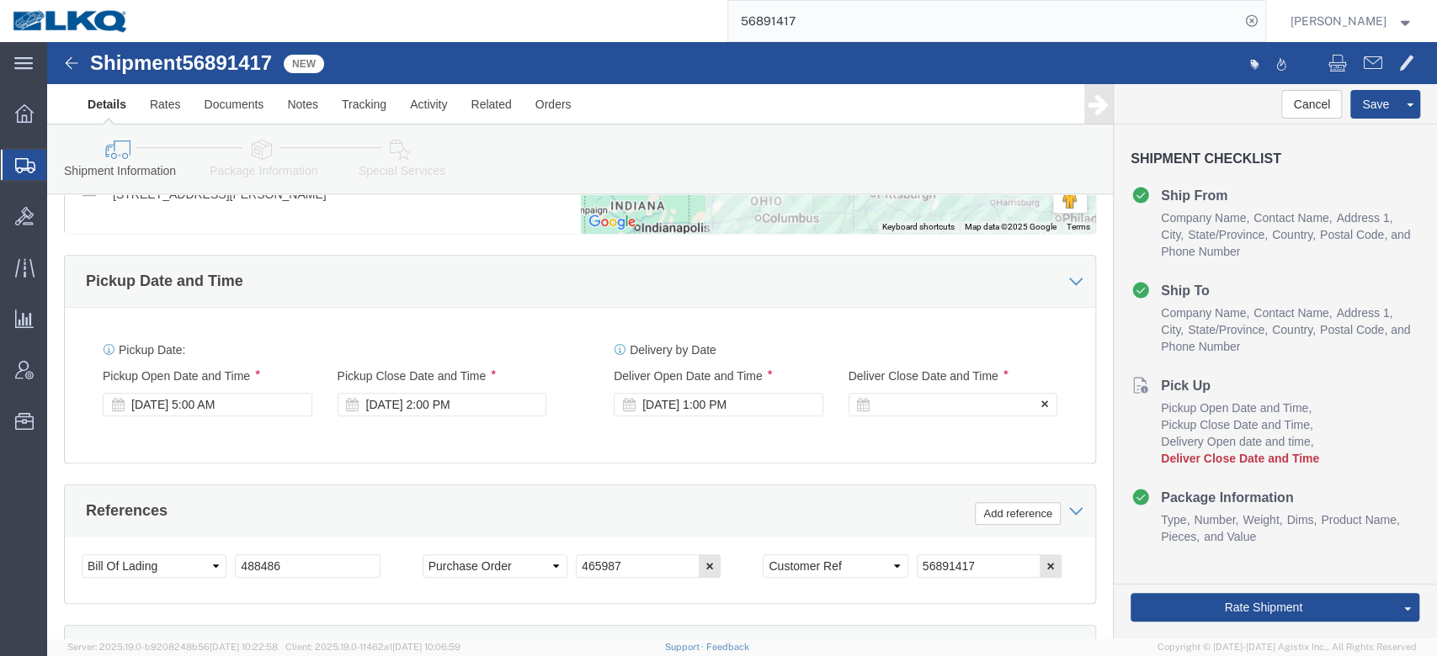
click div
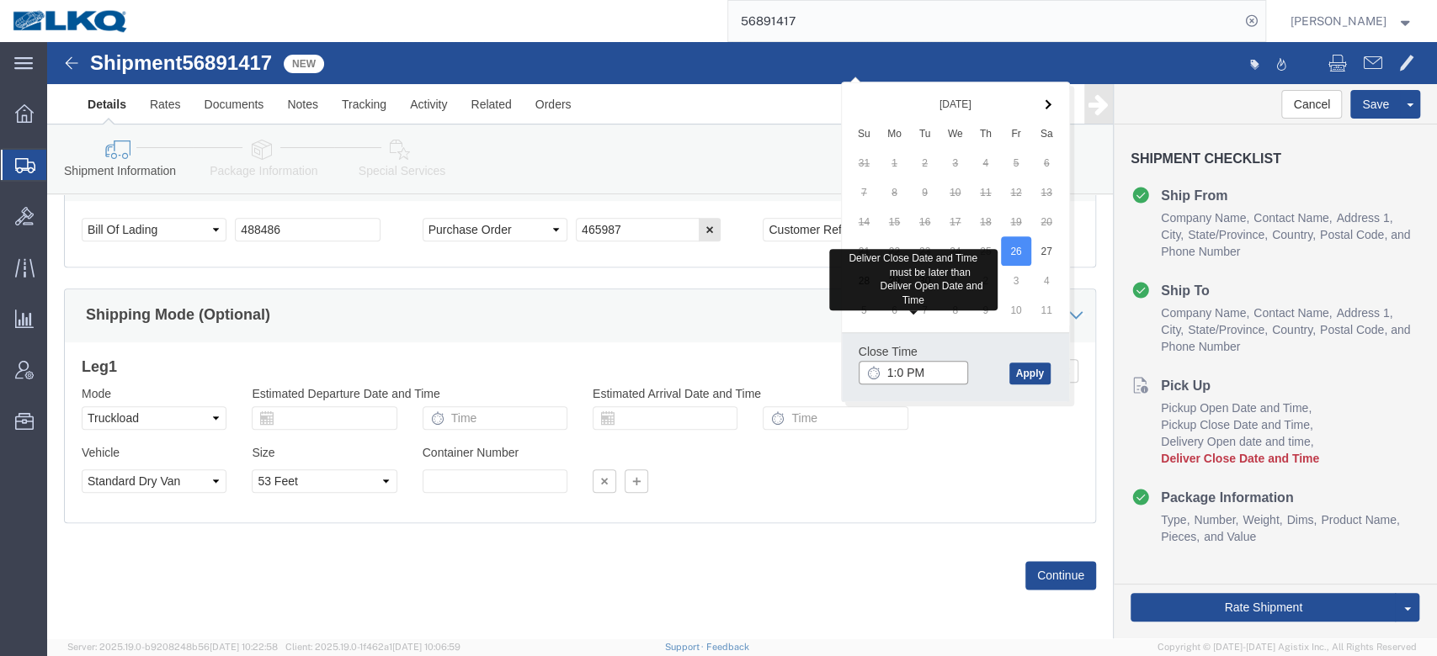
type input "1:01 PM"
click button "Apply"
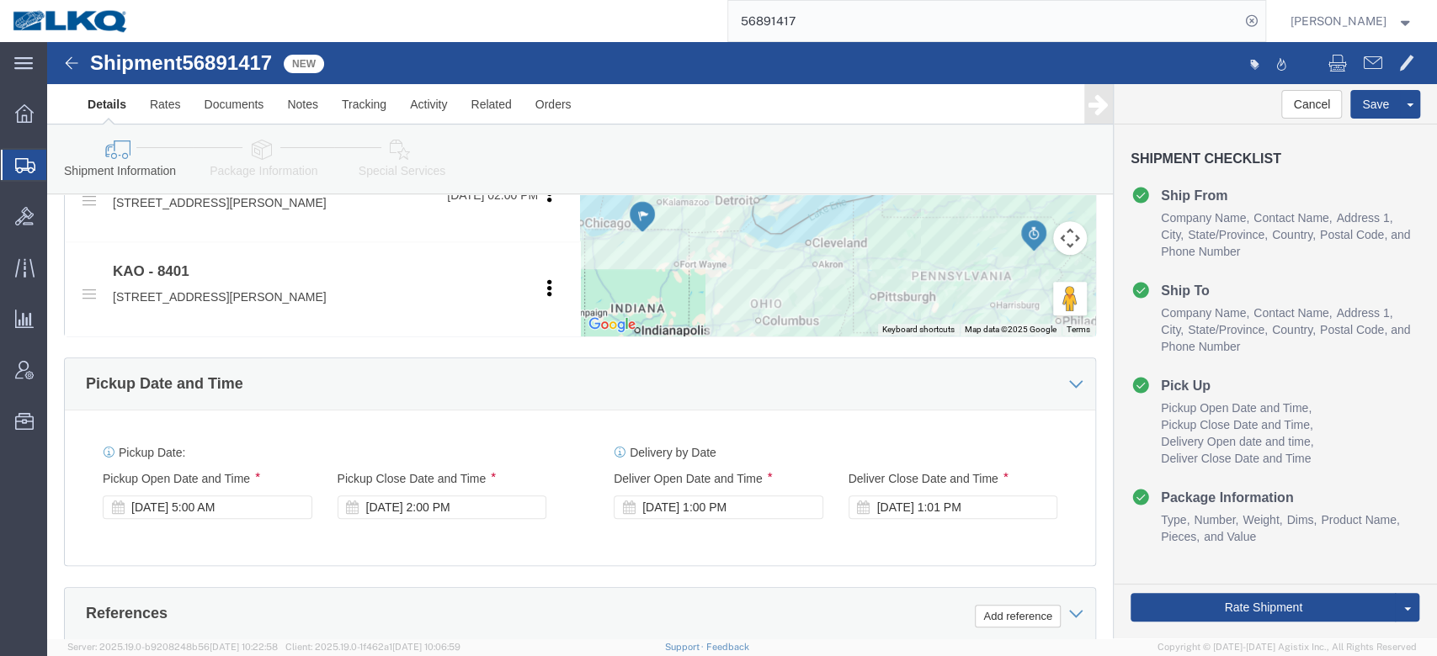
scroll to position [553, 0]
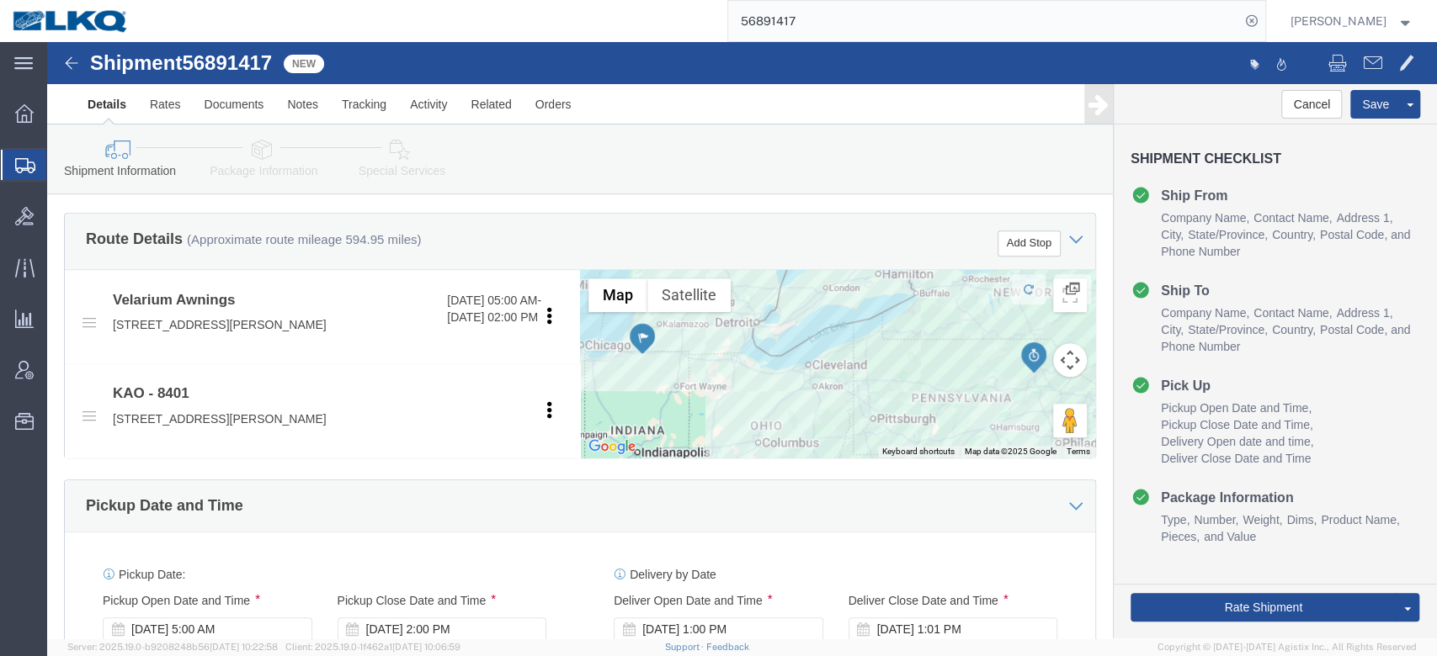
click div "Sep 23 2025 2:00 PM"
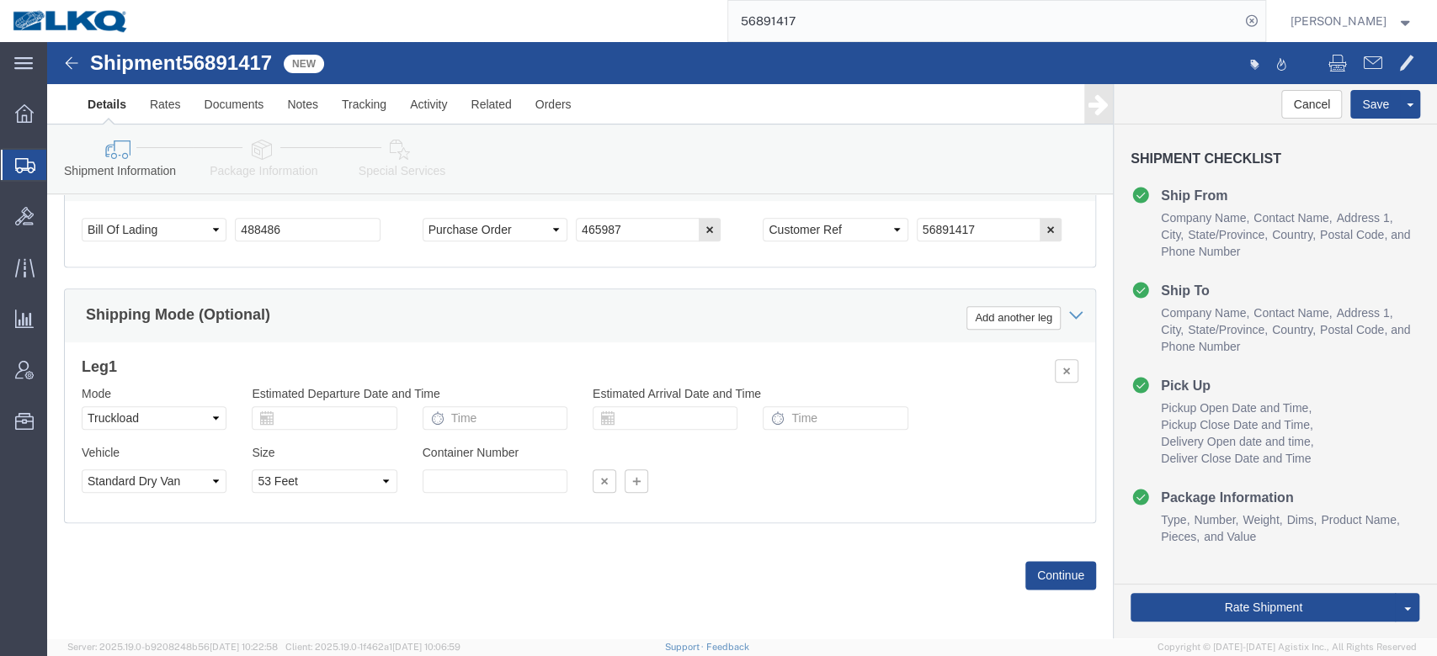
drag, startPoint x: 618, startPoint y: 258, endPoint x: 384, endPoint y: 340, distance: 248.1
click div "Shipping Mode (Optional) Add another leg"
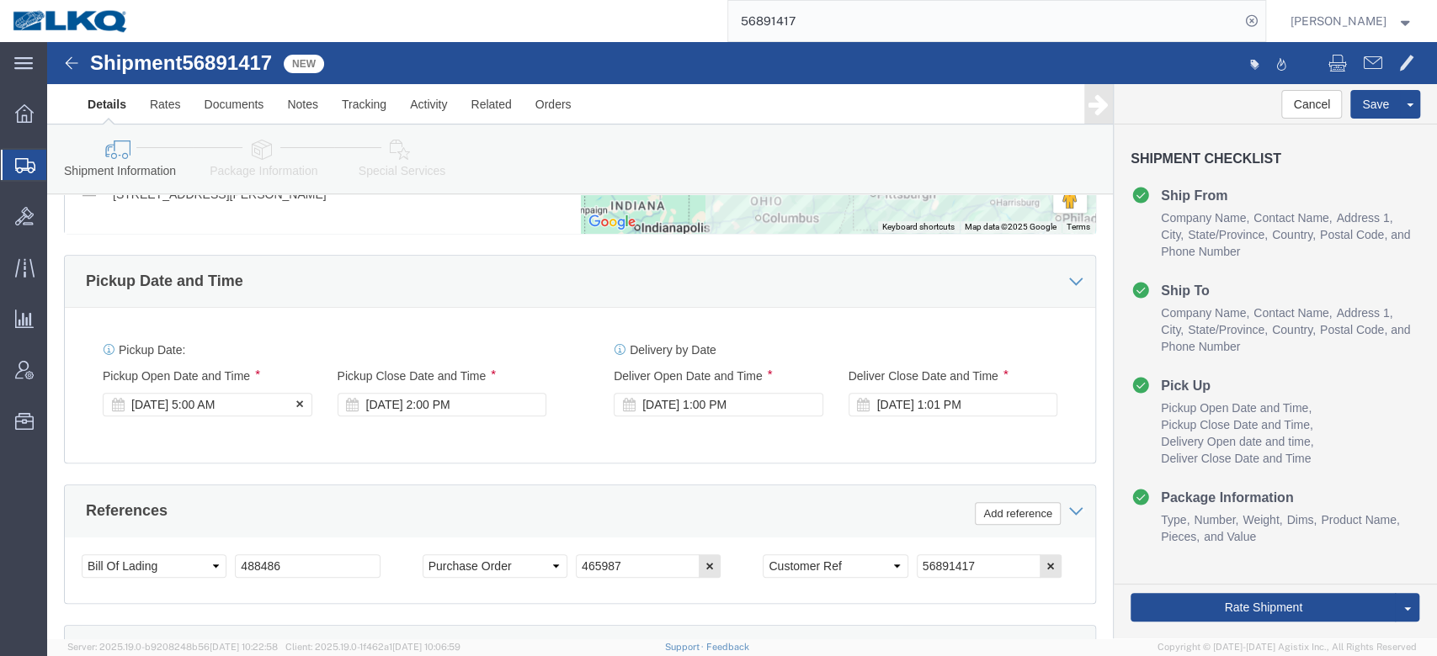
click div "Sep 23 2025 5:00 AM"
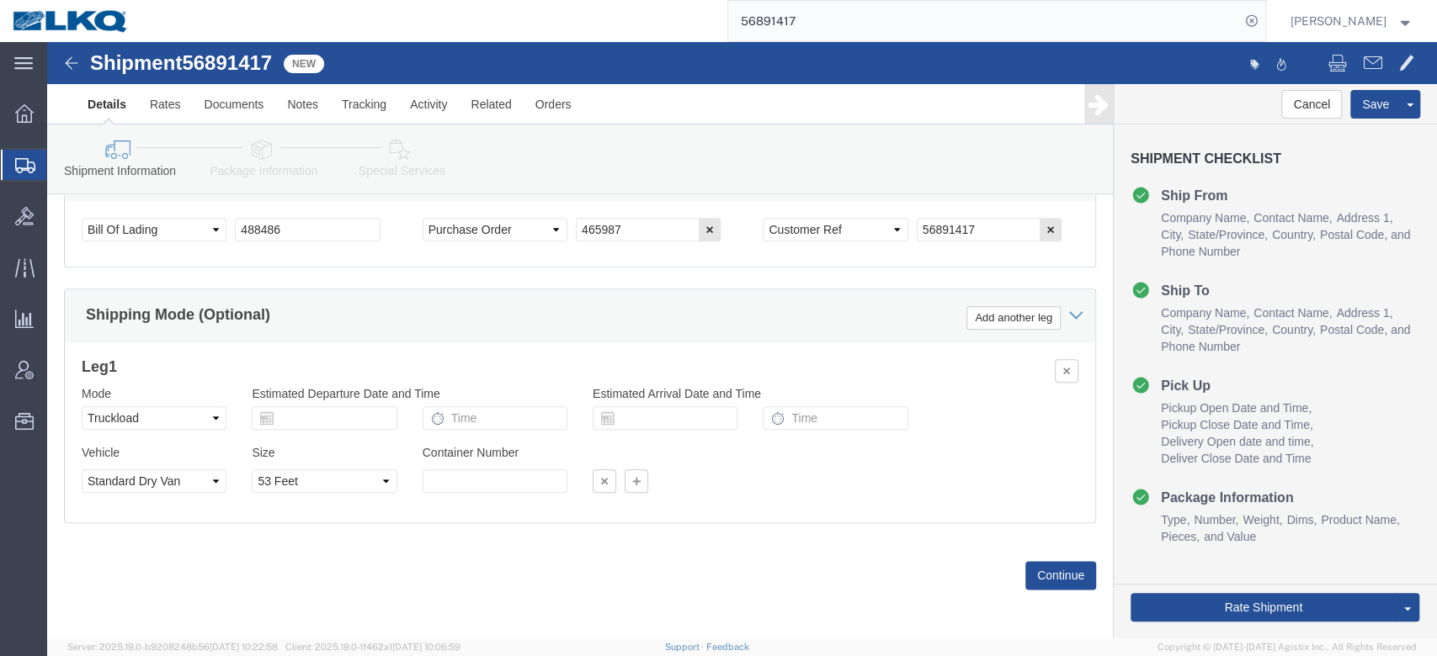
drag, startPoint x: 571, startPoint y: 200, endPoint x: 927, endPoint y: 210, distance: 355.3
click div "Select Account Type Activity ID Airline Appointment Number ASN Batch Request # …"
click button "Save"
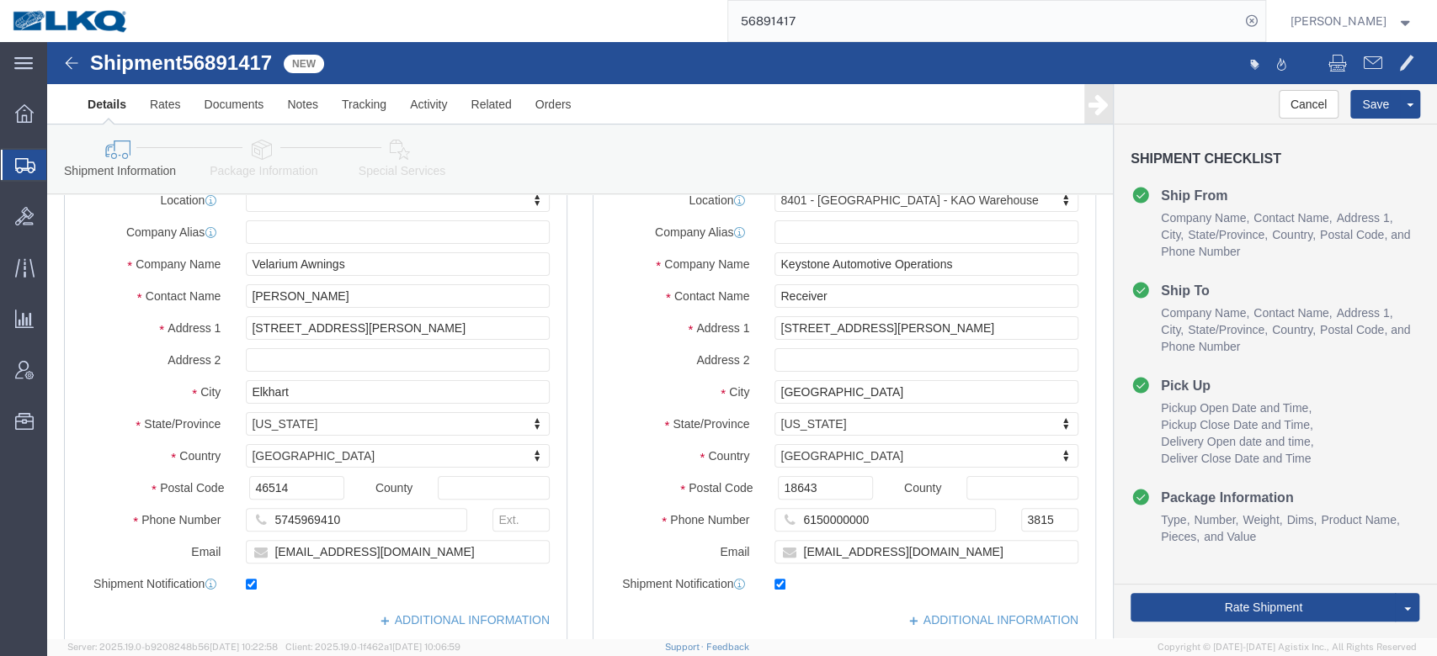
scroll to position [112, 0]
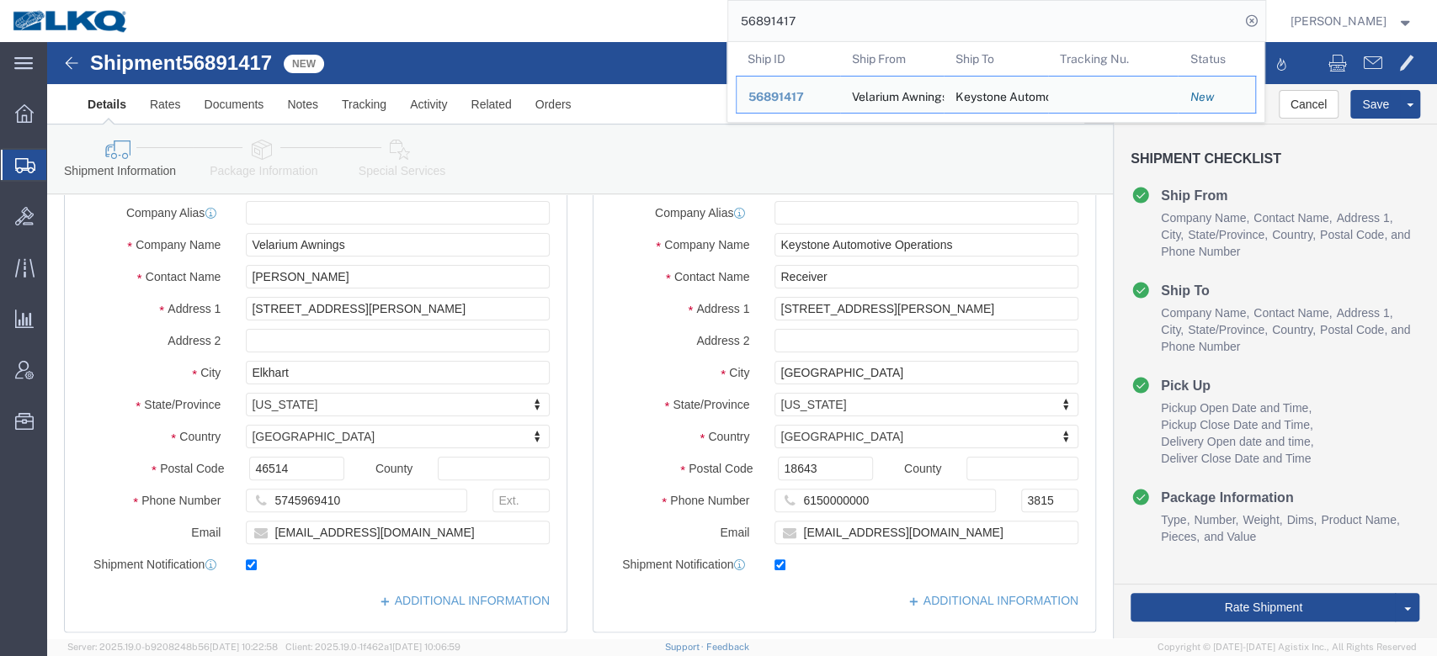
click at [833, 25] on input "56891417" at bounding box center [984, 21] width 512 height 40
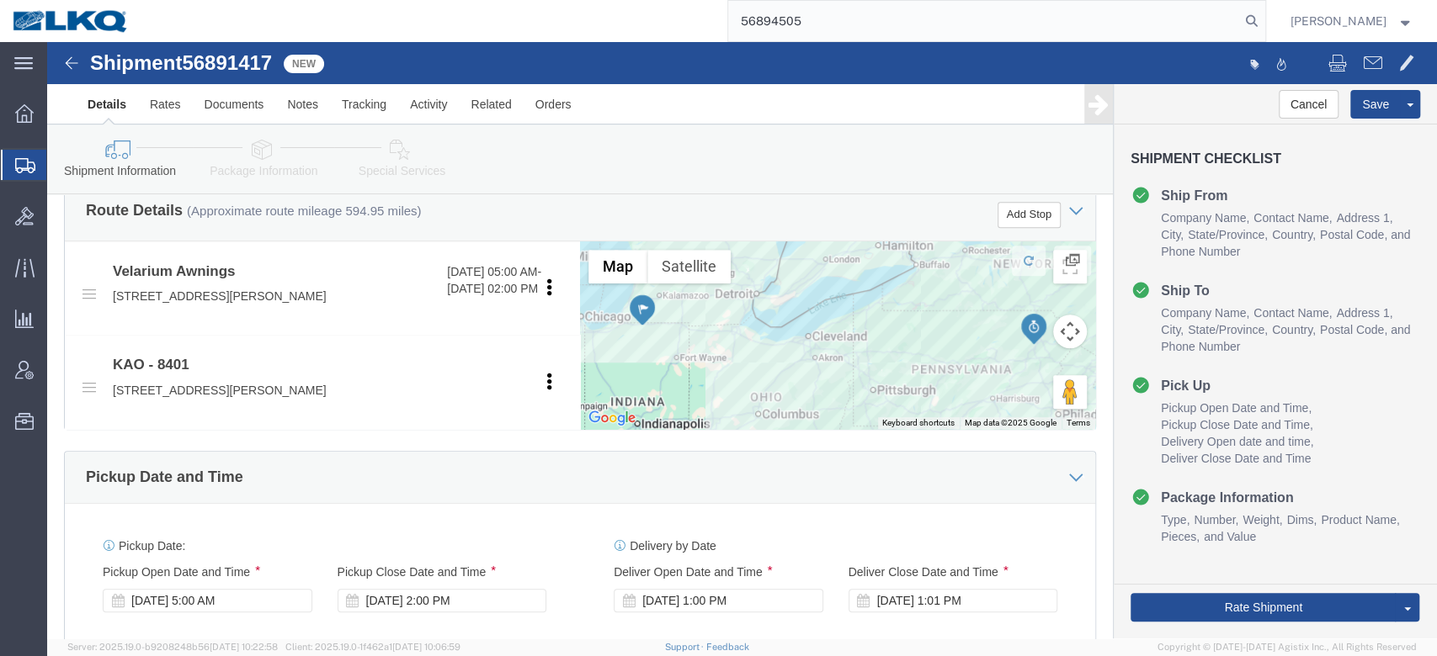
scroll to position [561, 0]
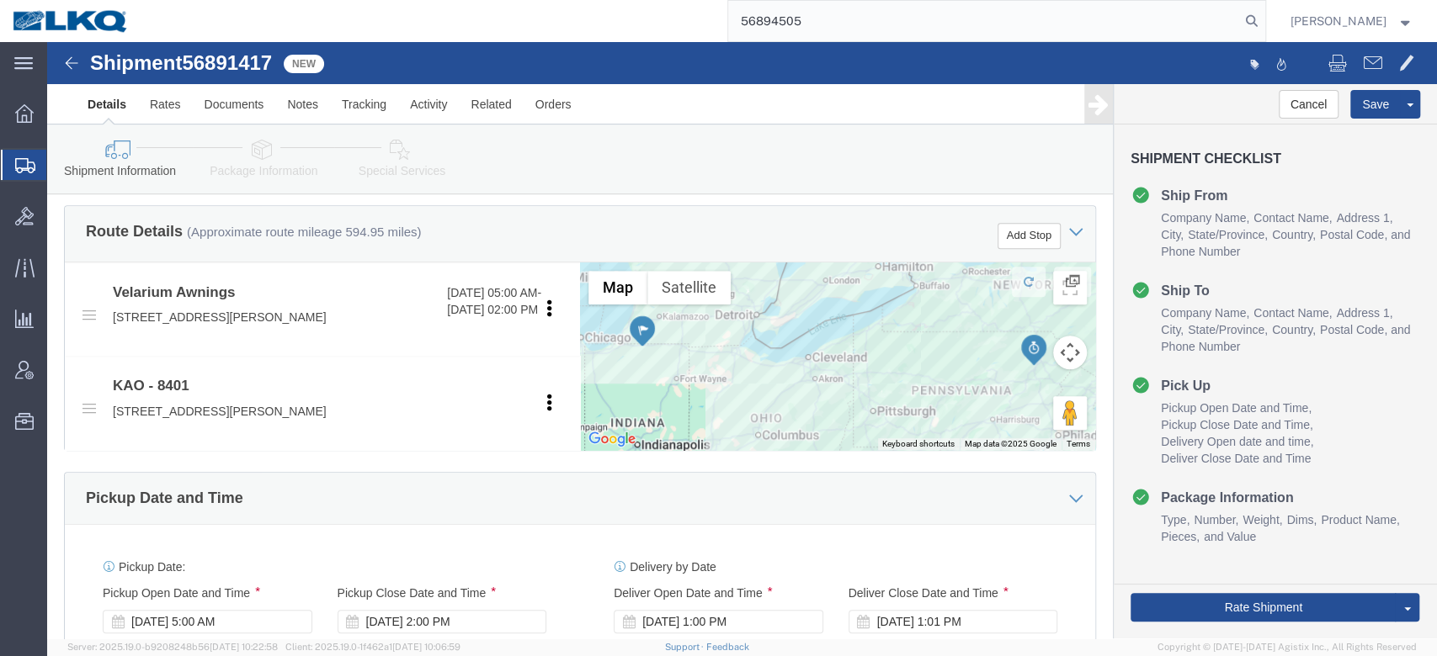
type input "56894505"
click button "Save"
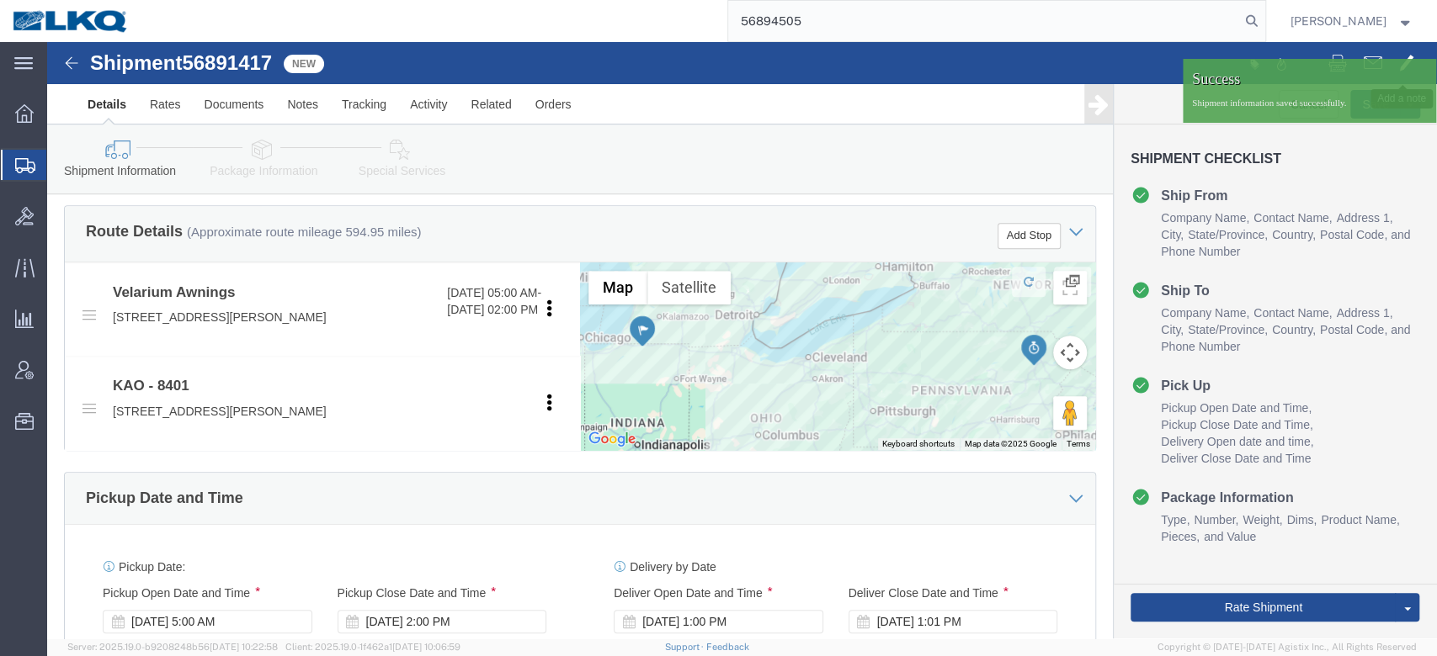
click span
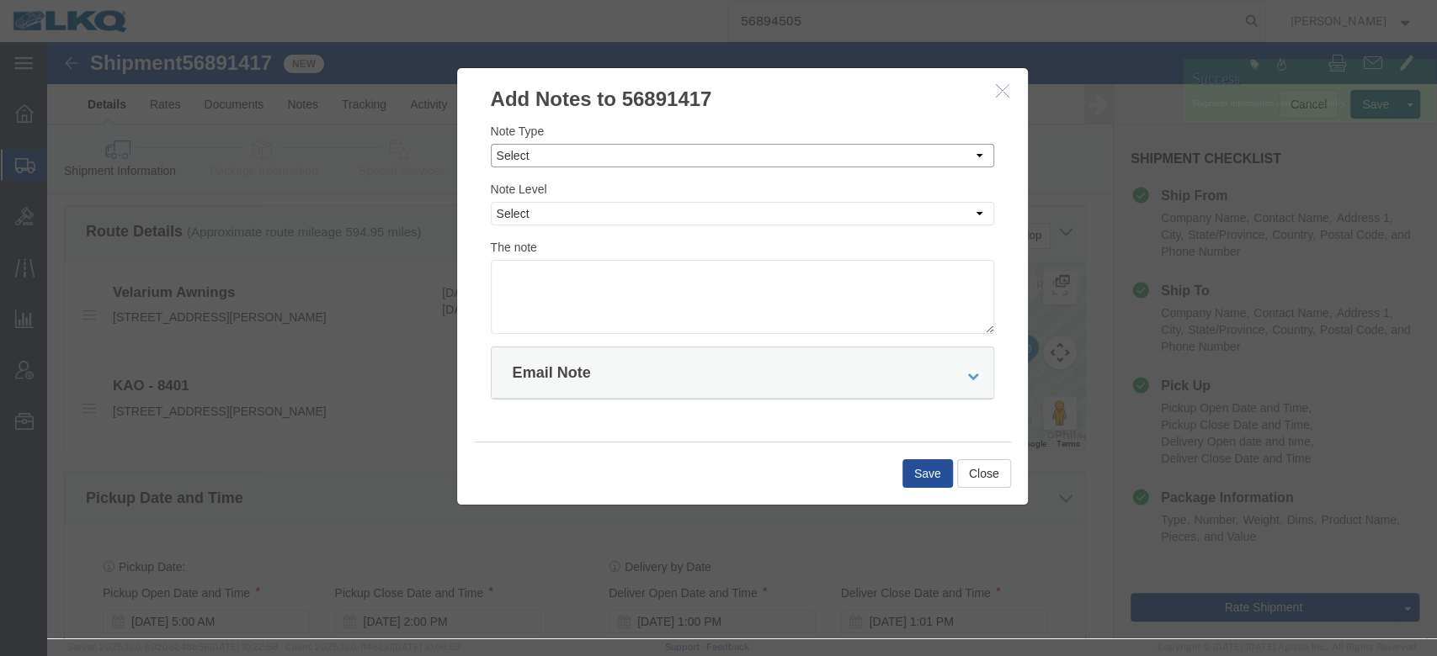
click select "Select Approval Bid Notes Carrier Change Notes Claim Notes Content Hazmat Notes…"
select select "BID_NOTES"
click select "Select Approval Bid Notes Carrier Change Notes Claim Notes Content Hazmat Notes…"
drag, startPoint x: 472, startPoint y: 167, endPoint x: 478, endPoint y: 179, distance: 13.9
click select "Select Private to Account Private to Vendor Public"
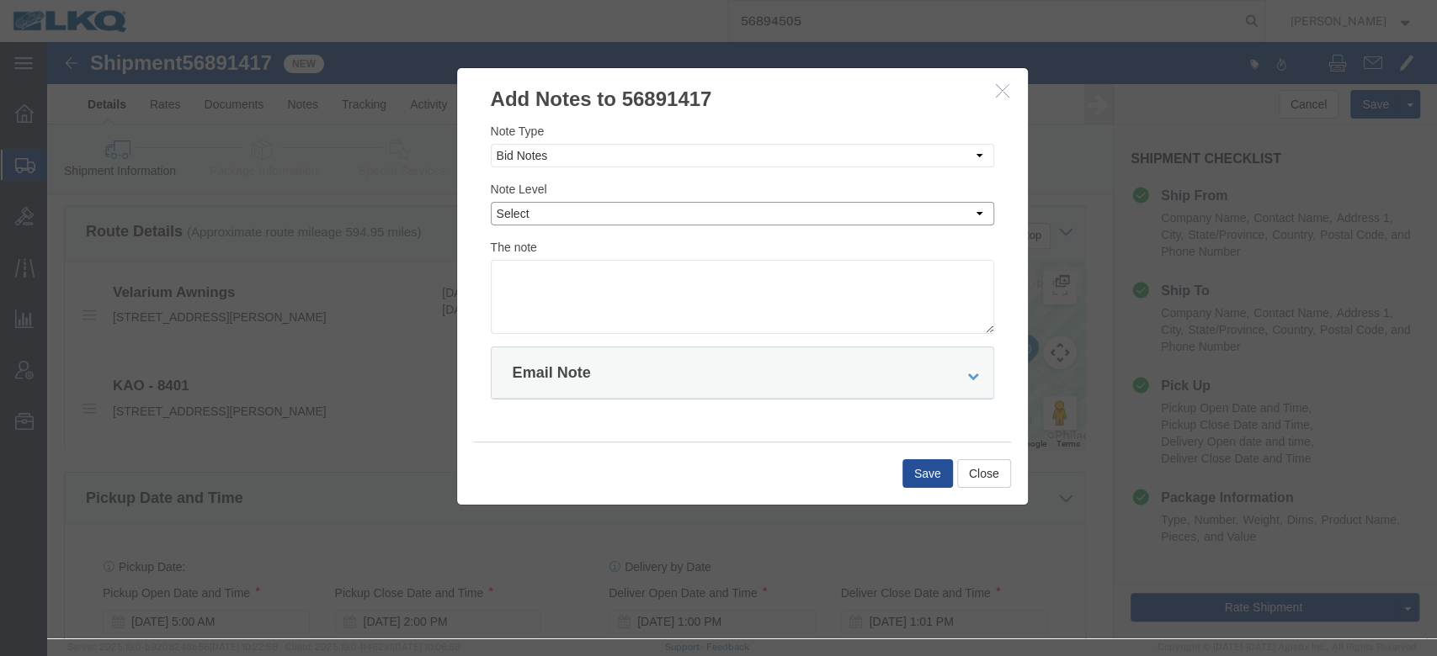
select select "PRIVATE_TO_ACCOUNT"
click select "Select Private to Account Private to Vendor Public"
click textarea
type textarea "DAT: $1597"
click button "Save"
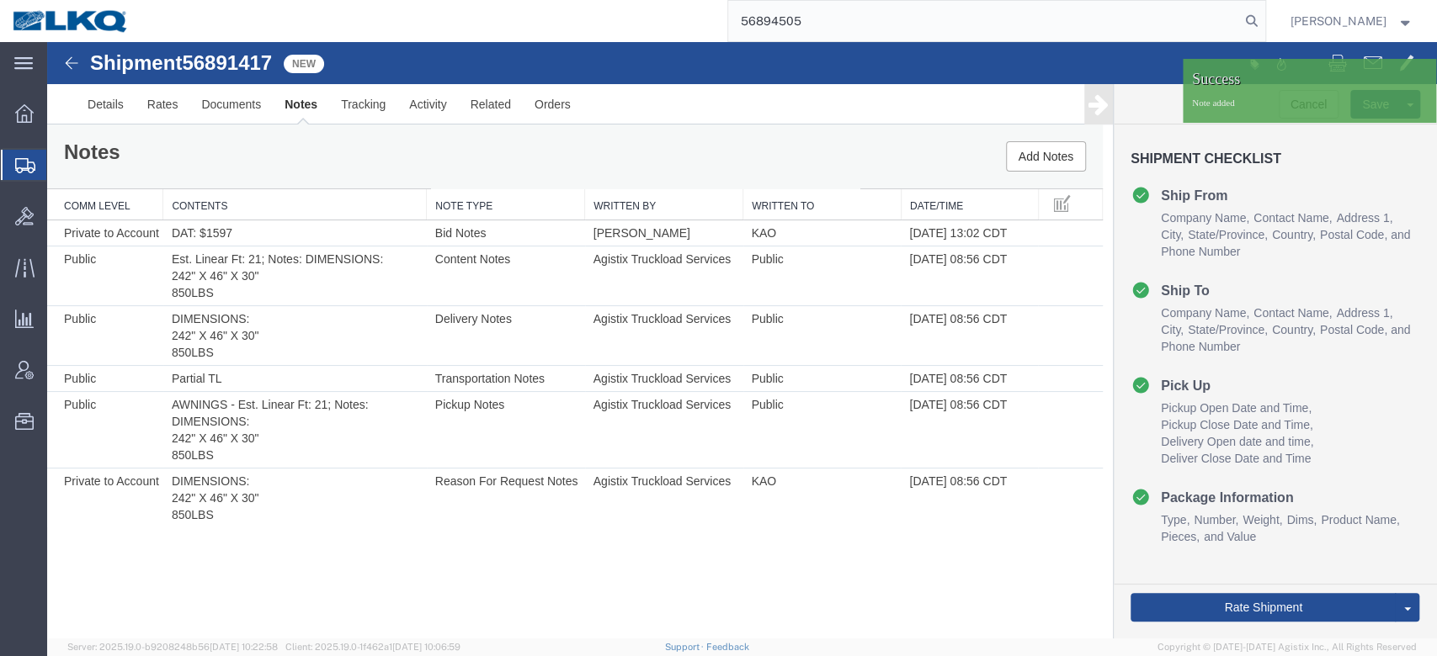
scroll to position [0, 0]
click at [1304, 527] on link "Send To Bid" at bounding box center [1346, 529] width 146 height 25
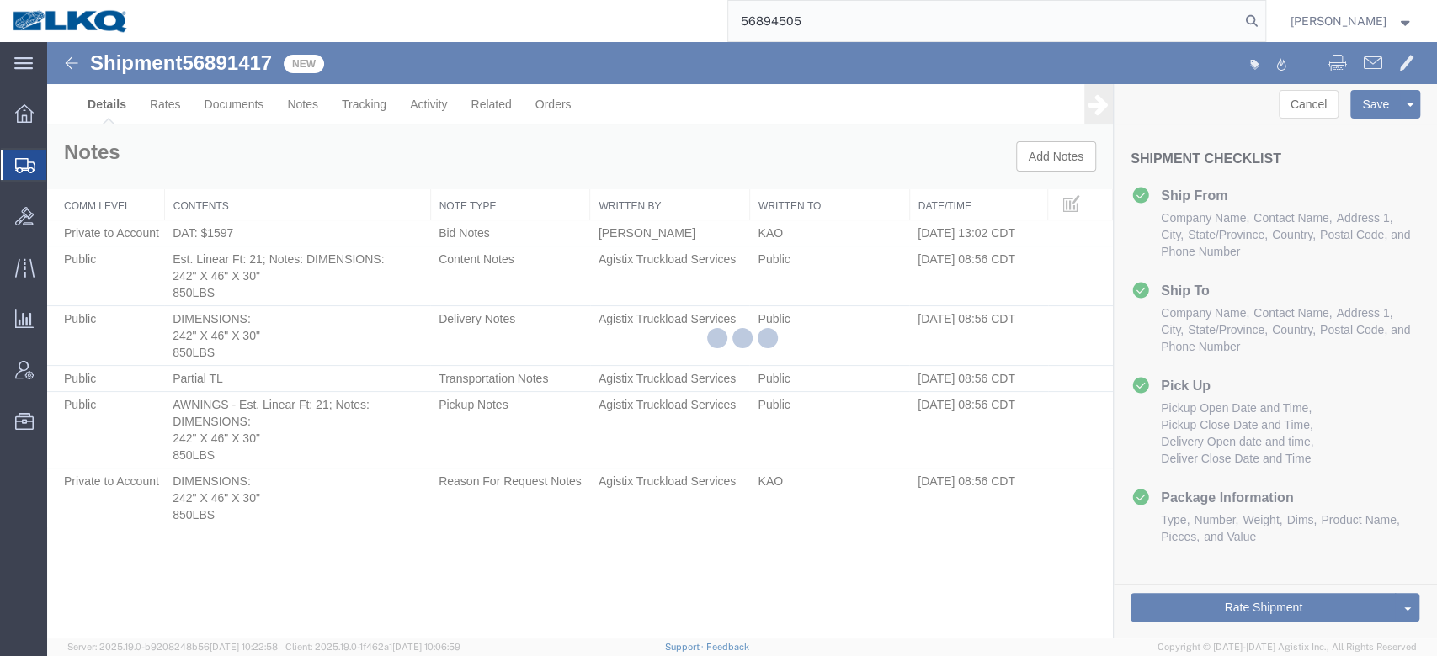
select select "30522"
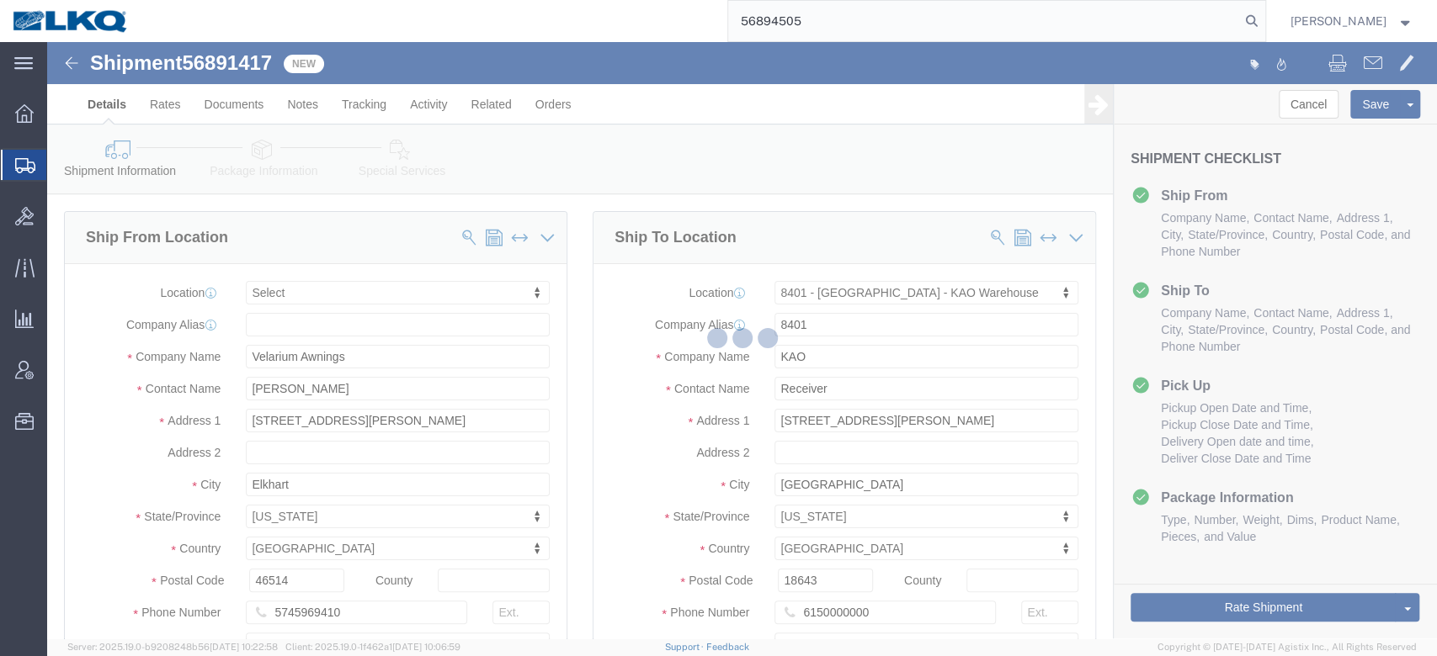
select select "TL"
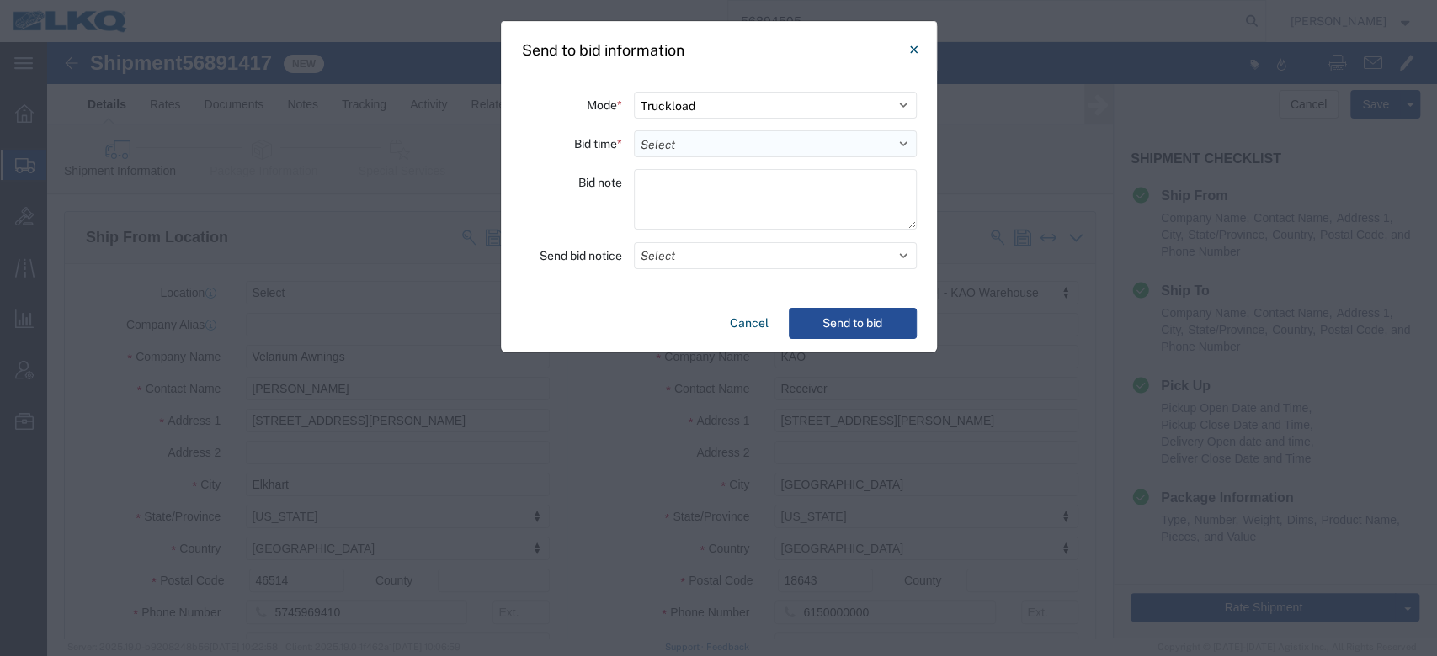
click at [694, 141] on select "Select 30 Min (Rush) 1 Hour (Rush) 2 Hours (Rush) 4 Hours (Rush) 8 Hours (Rush)…" at bounding box center [775, 143] width 283 height 27
select select "24"
click at [634, 130] on select "Select 30 Min (Rush) 1 Hour (Rush) 2 Hours (Rush) 4 Hours (Rush) 8 Hours (Rush)…" at bounding box center [775, 143] width 283 height 27
click at [673, 242] on button "Select" at bounding box center [775, 255] width 283 height 27
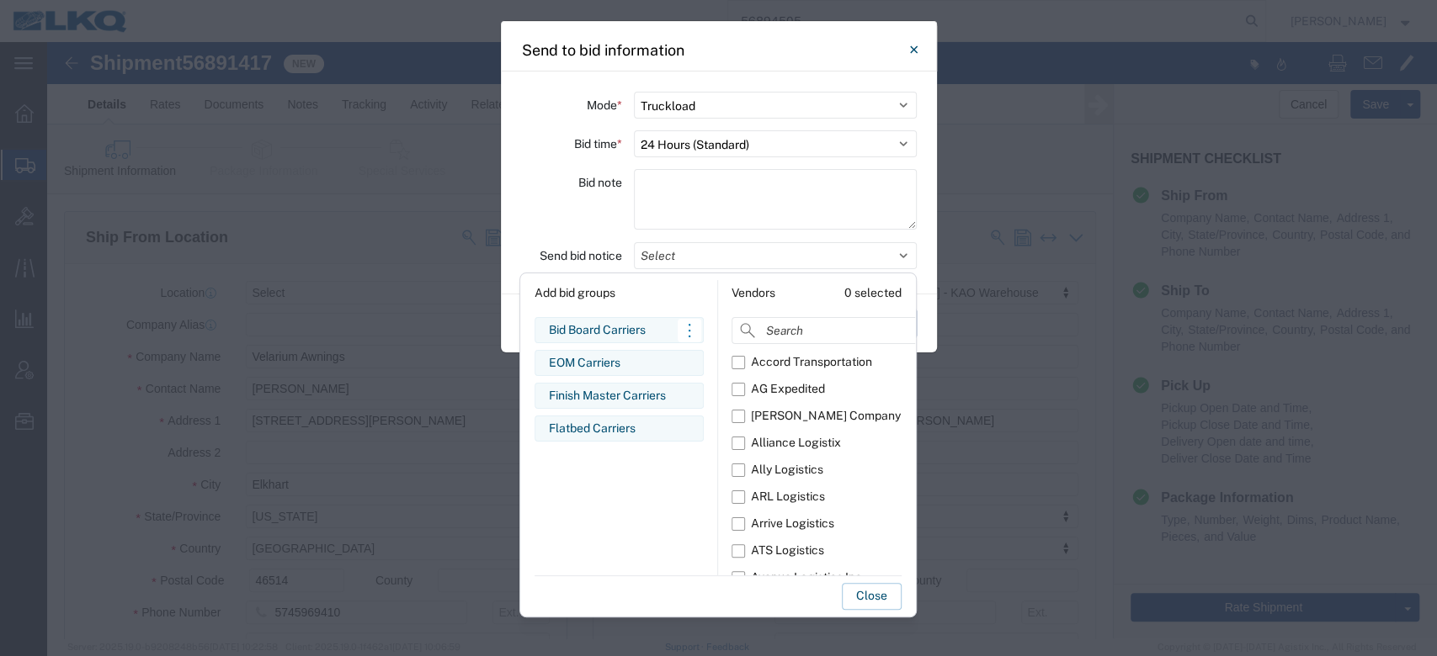
click at [602, 333] on div "Bid Board Carriers" at bounding box center [619, 330] width 141 height 18
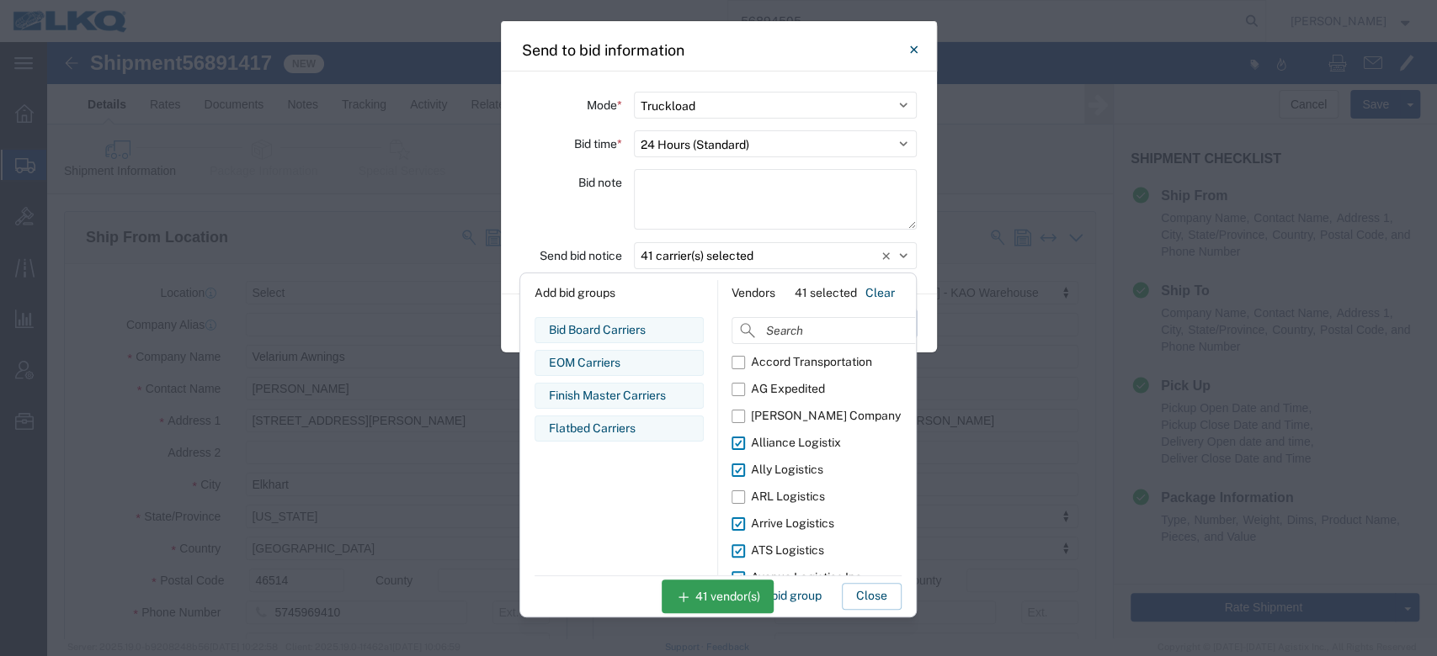
click at [880, 290] on button "Clear" at bounding box center [879, 293] width 43 height 27
drag, startPoint x: 603, startPoint y: 356, endPoint x: 746, endPoint y: 497, distance: 200.6
click at [603, 354] on div "EOM Carriers" at bounding box center [619, 363] width 141 height 18
click at [874, 603] on button "Close" at bounding box center [872, 596] width 60 height 27
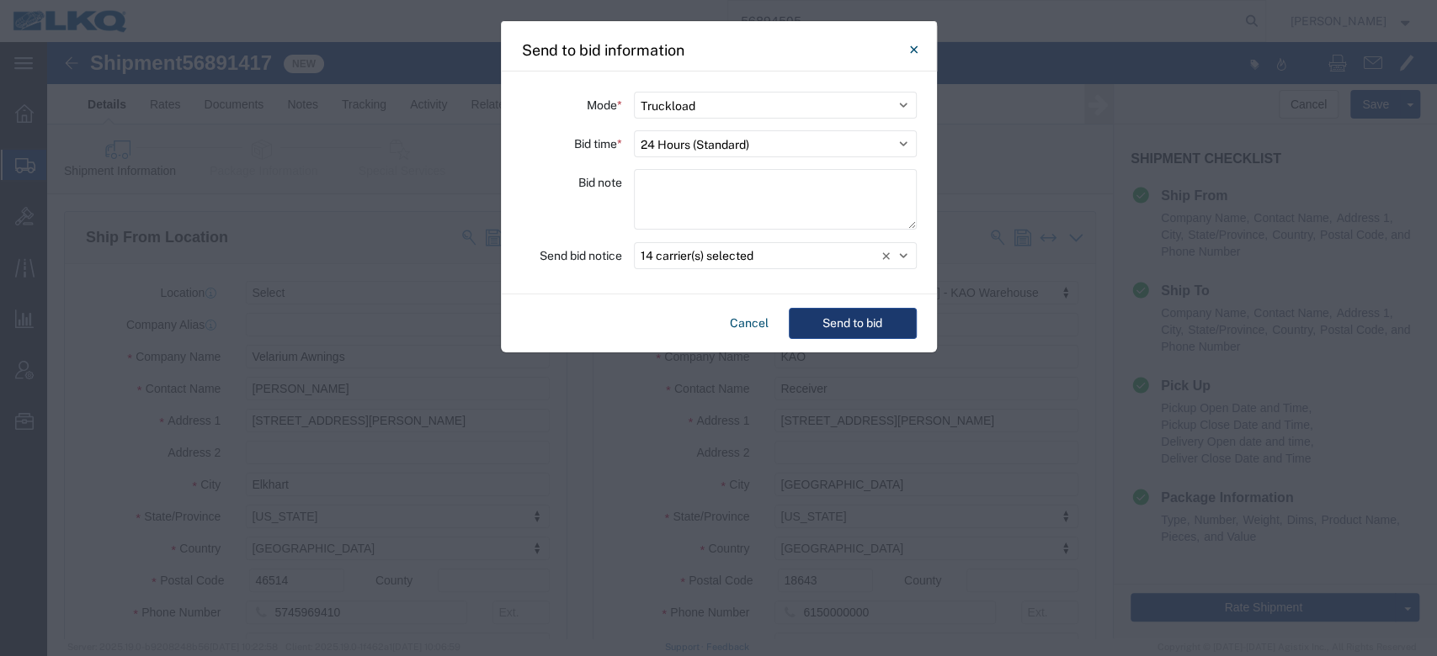
click at [835, 321] on button "Send to bid" at bounding box center [853, 323] width 128 height 31
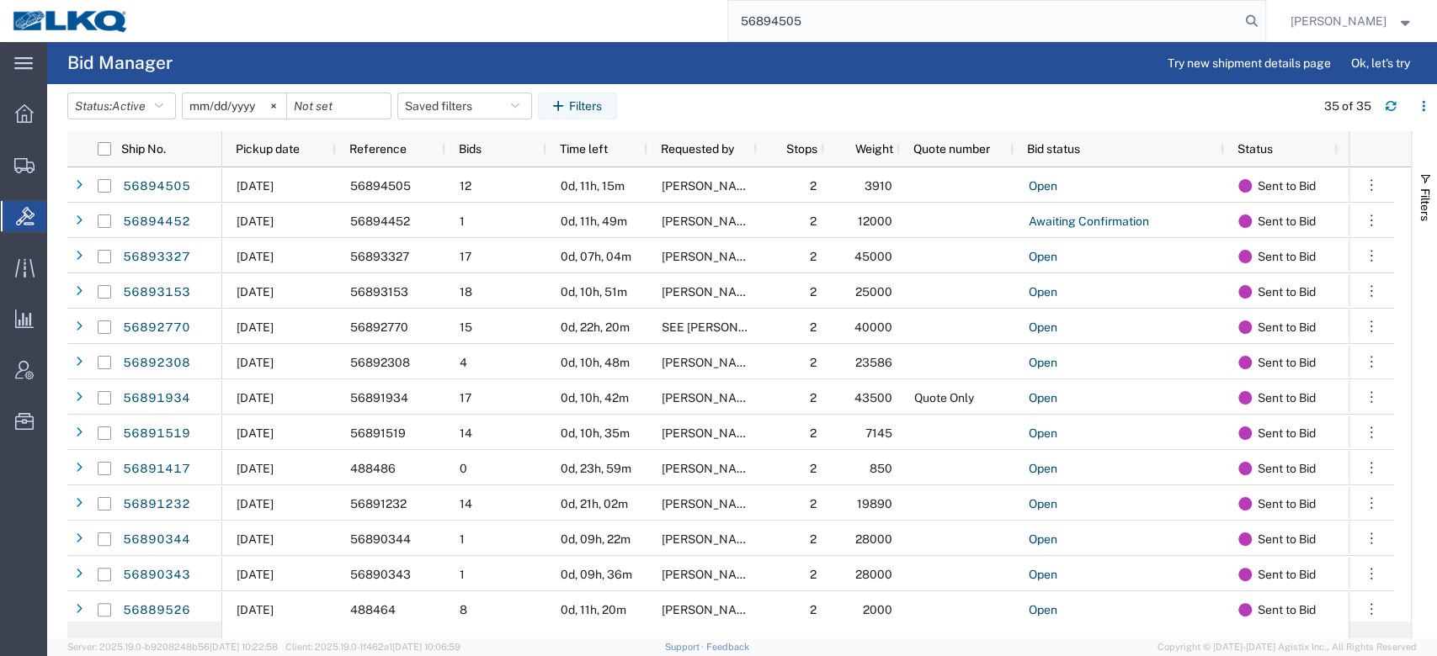
click at [794, 19] on input "56894505" at bounding box center [984, 21] width 512 height 40
click at [1263, 15] on icon at bounding box center [1252, 21] width 24 height 24
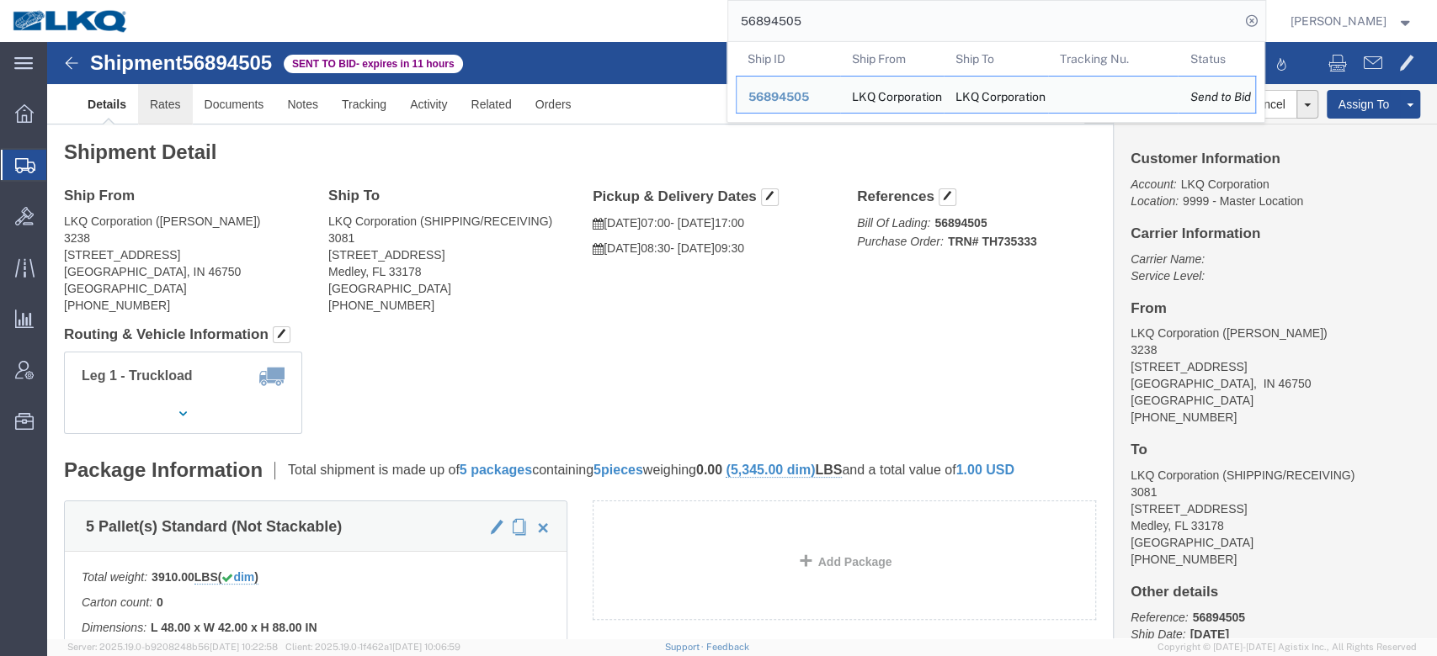
click link "Rates"
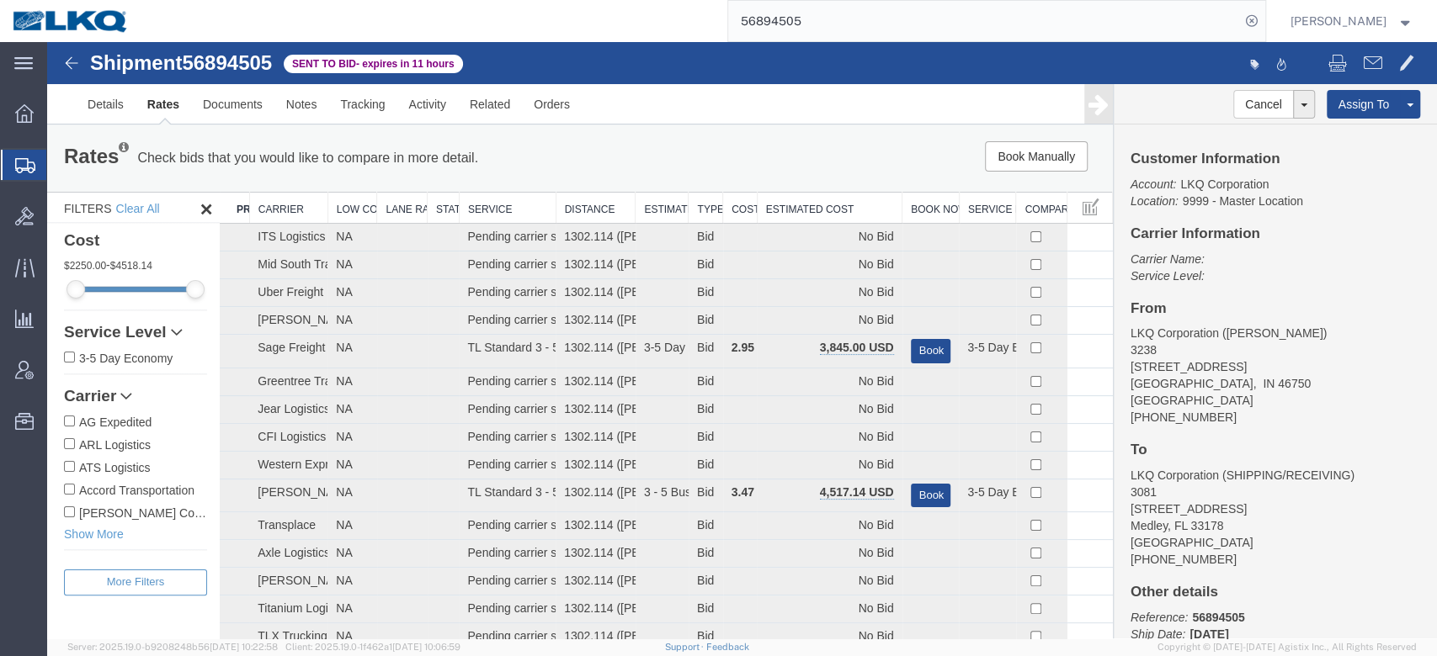
click at [828, 215] on th "Estimated Cost" at bounding box center [829, 208] width 145 height 31
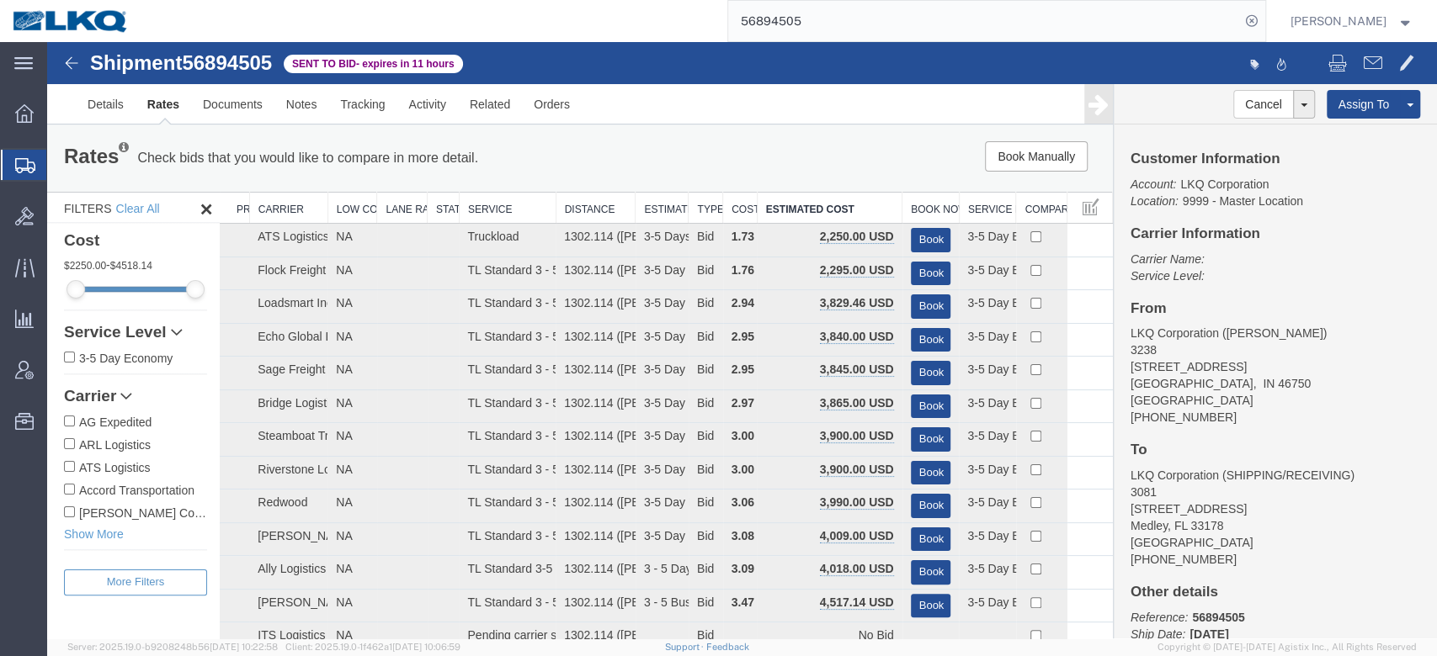
click at [816, 30] on input "56894505" at bounding box center [984, 21] width 512 height 40
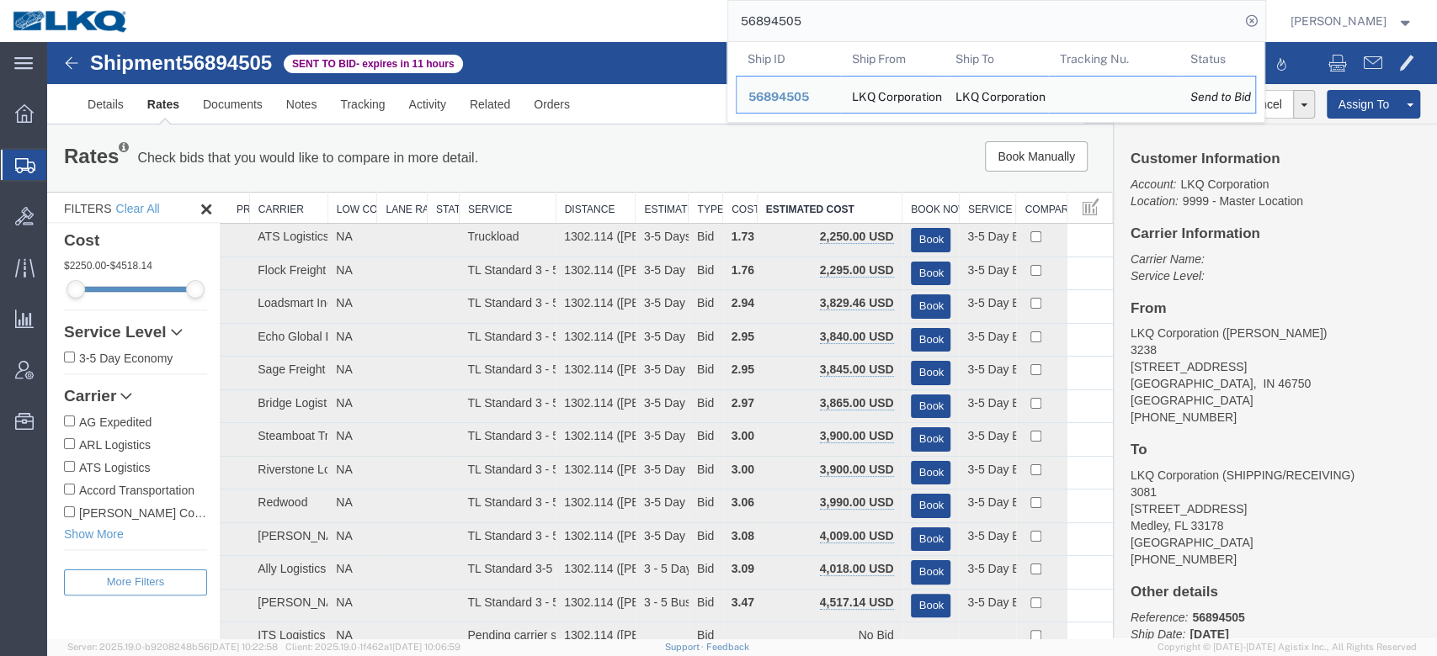
click at [816, 31] on input "56894505" at bounding box center [984, 21] width 512 height 40
click at [168, 98] on link "Rates" at bounding box center [164, 104] width 56 height 40
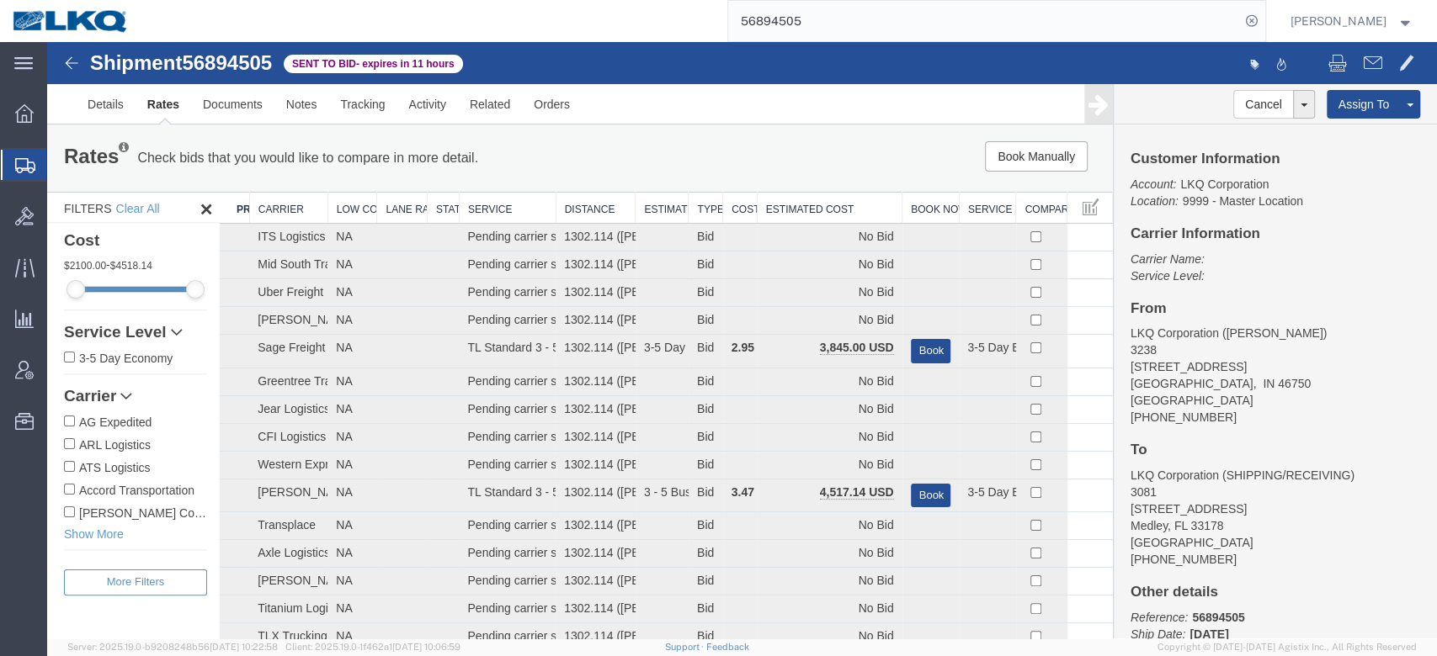
click at [788, 195] on th "Estimated Cost" at bounding box center [829, 208] width 145 height 31
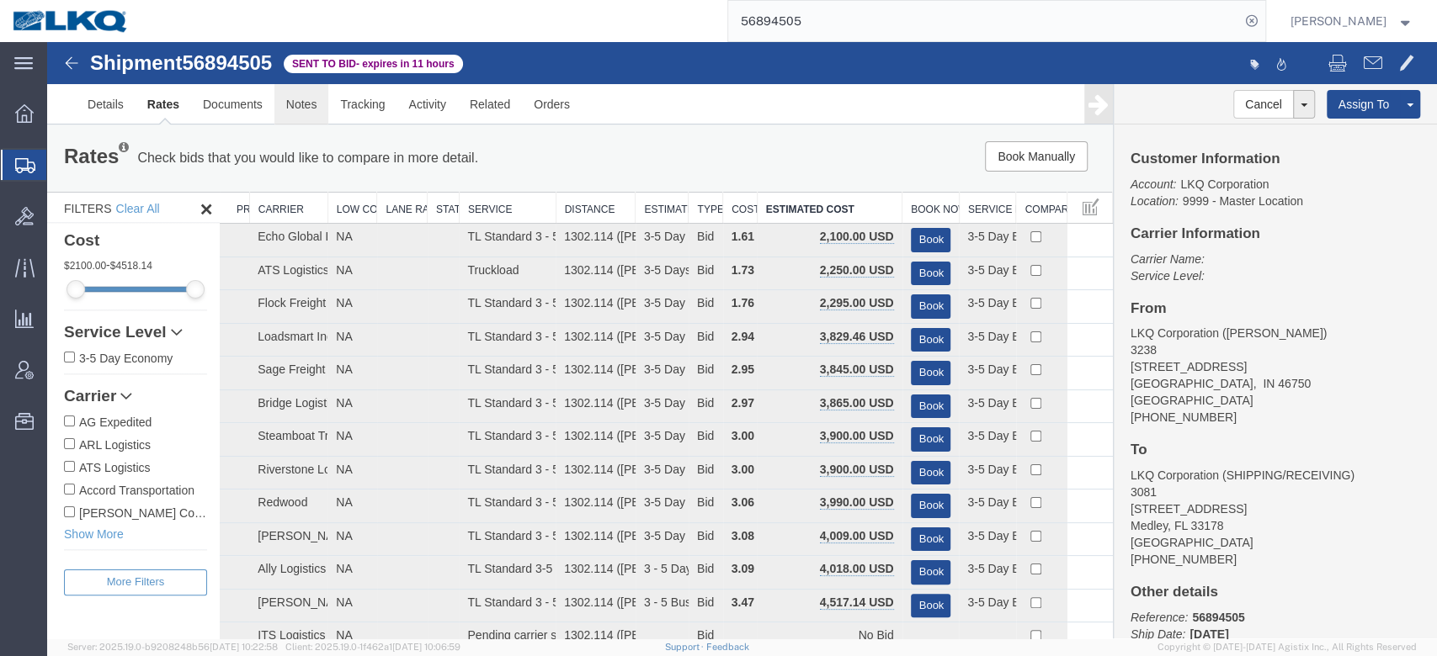
click at [306, 118] on link "Notes" at bounding box center [301, 104] width 55 height 40
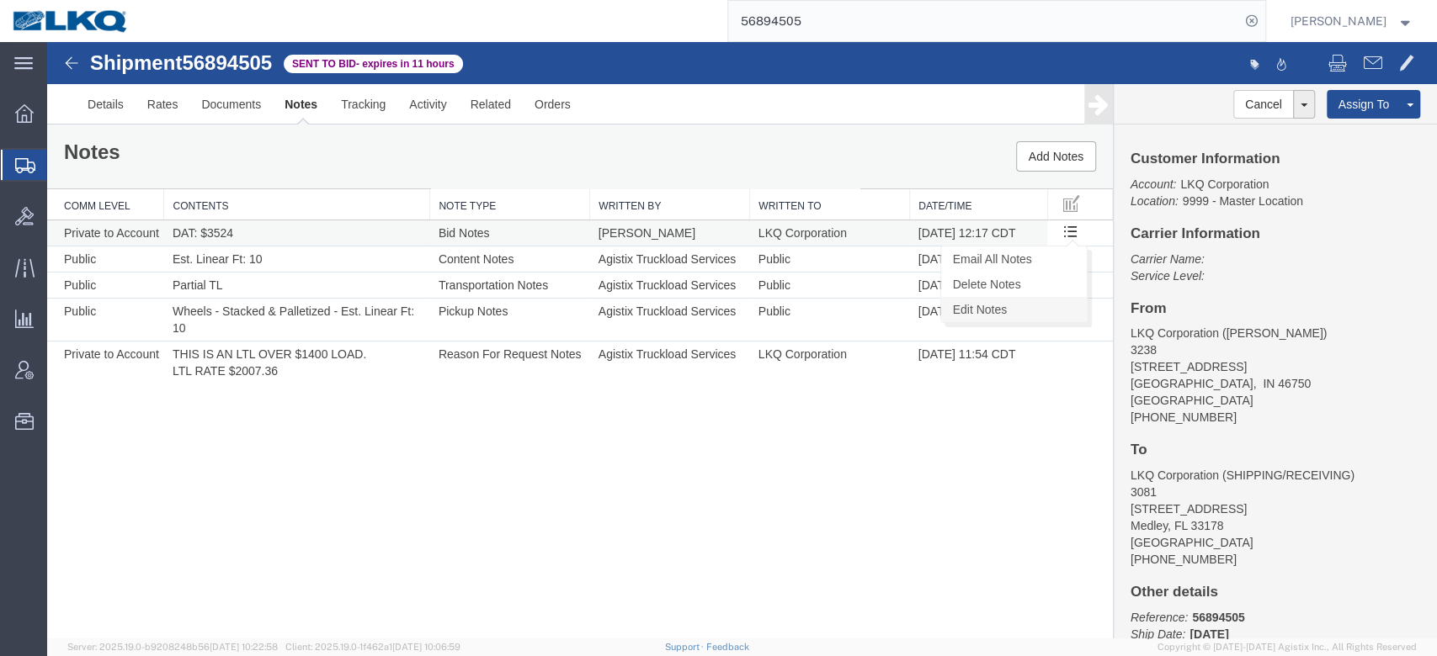
click at [1035, 300] on link "Edit Notes" at bounding box center [1014, 309] width 146 height 25
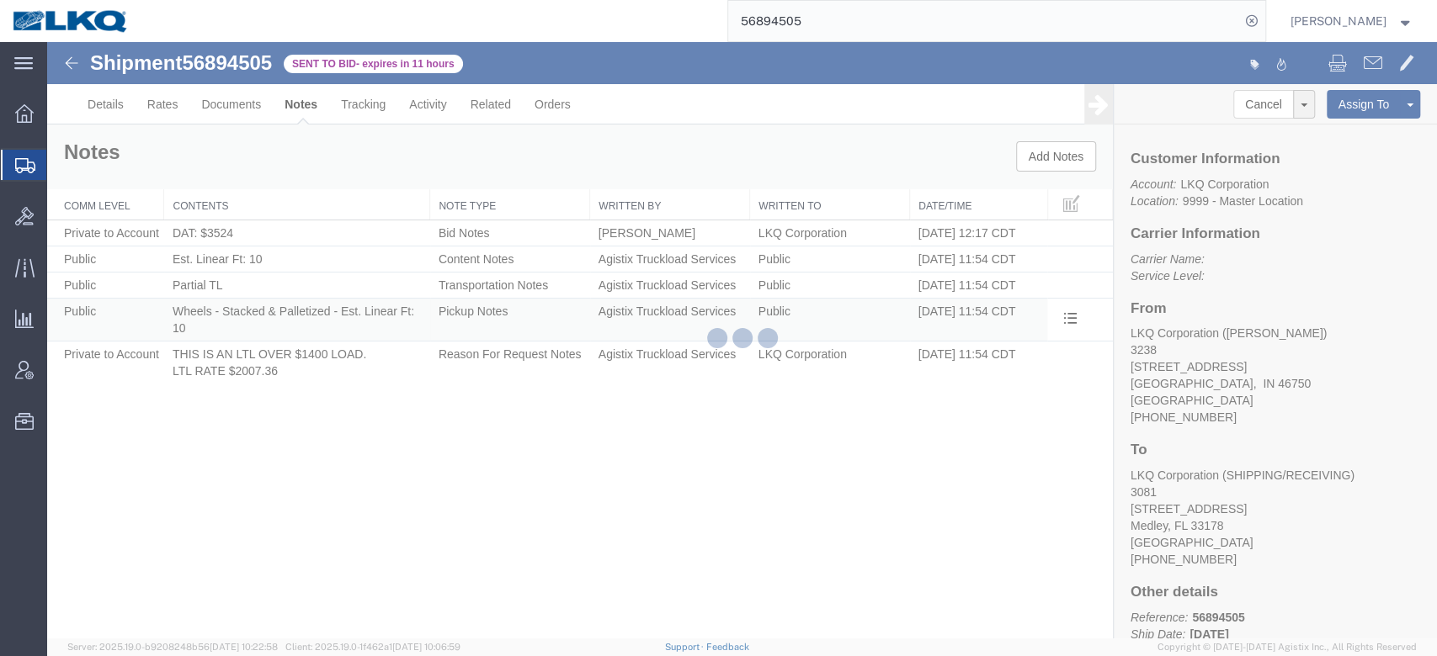
select select "BID_NOTES"
select select "PRIVATE_TO_ACCOUNT"
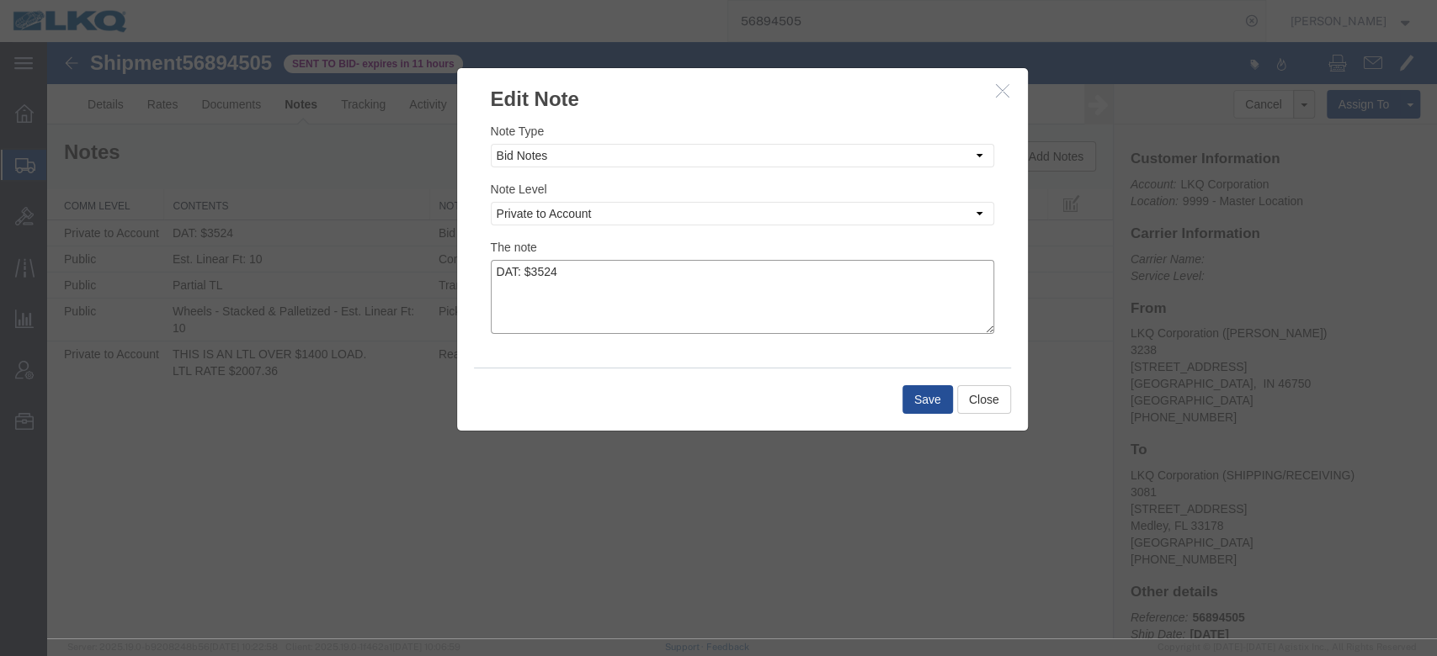
click at [718, 292] on textarea "DAT: $3524" at bounding box center [742, 297] width 503 height 74
type textarea "DAT: $3524, Original: $2150"
click at [933, 397] on button "Save" at bounding box center [927, 399] width 50 height 29
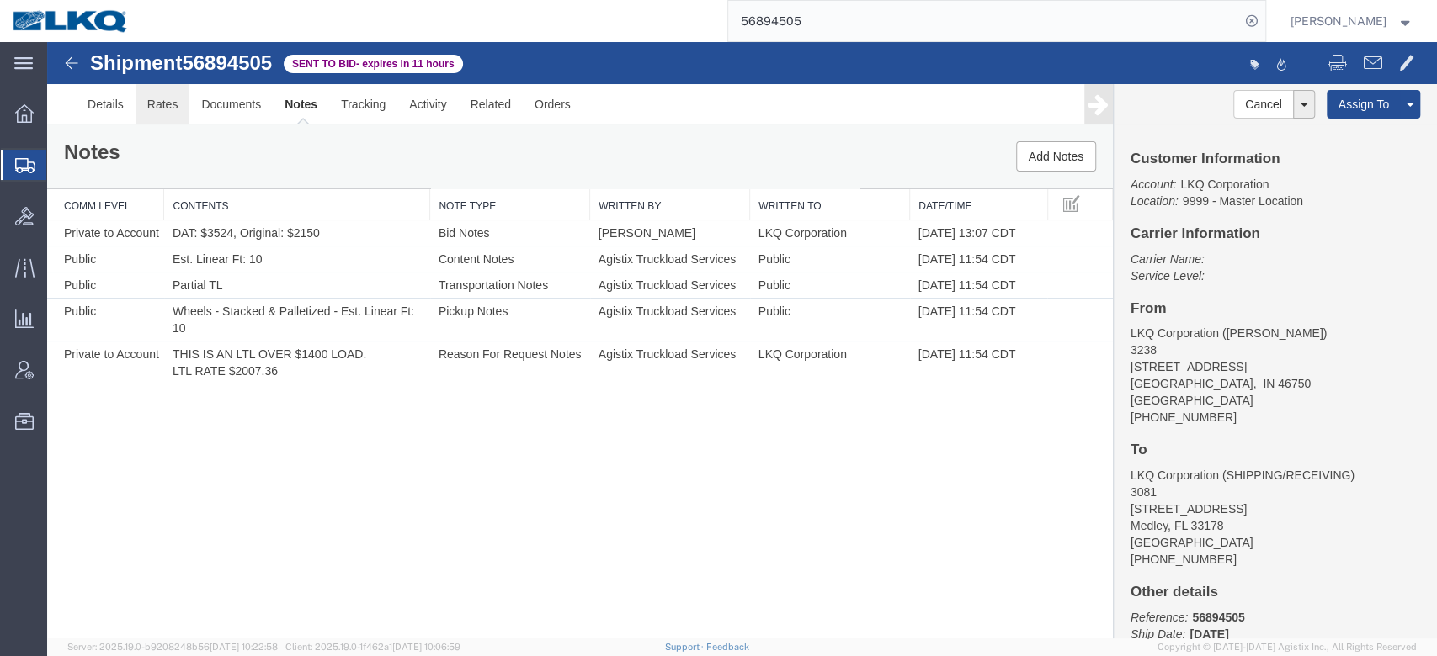
click at [167, 104] on link "Rates" at bounding box center [163, 104] width 55 height 40
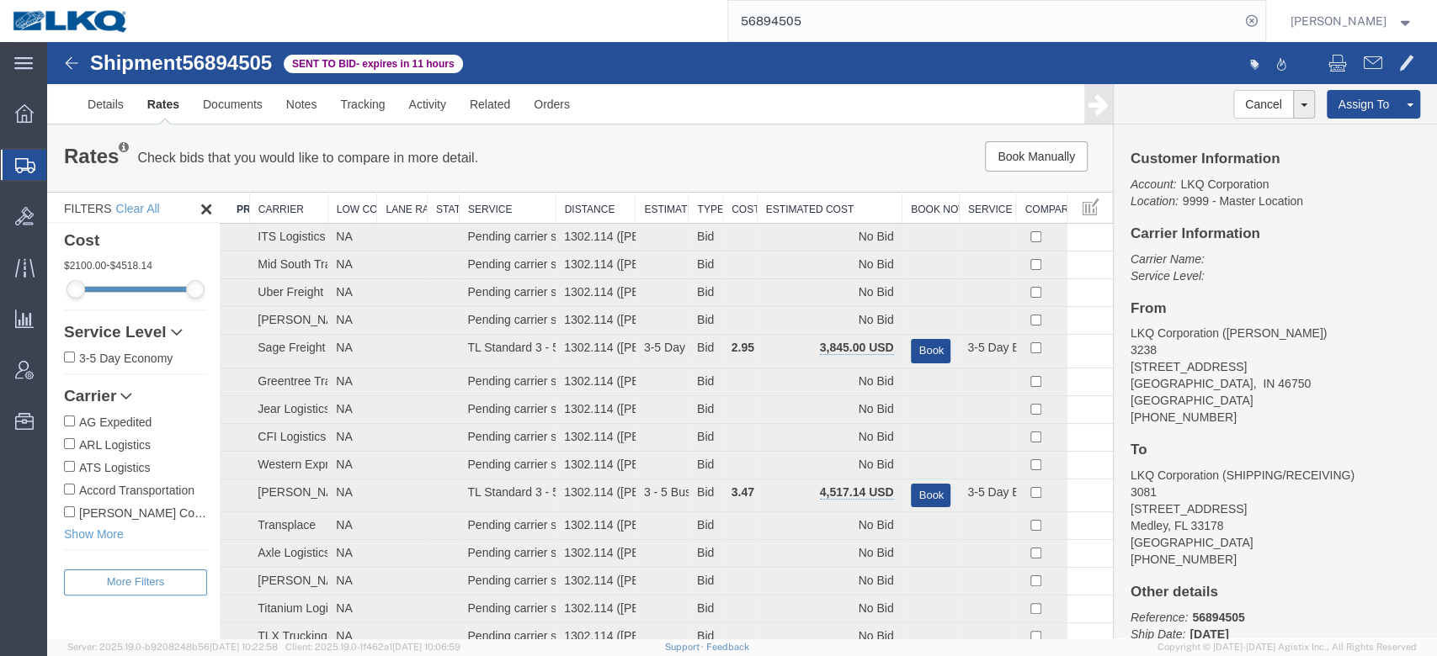
click at [809, 199] on th "Estimated Cost" at bounding box center [829, 208] width 145 height 31
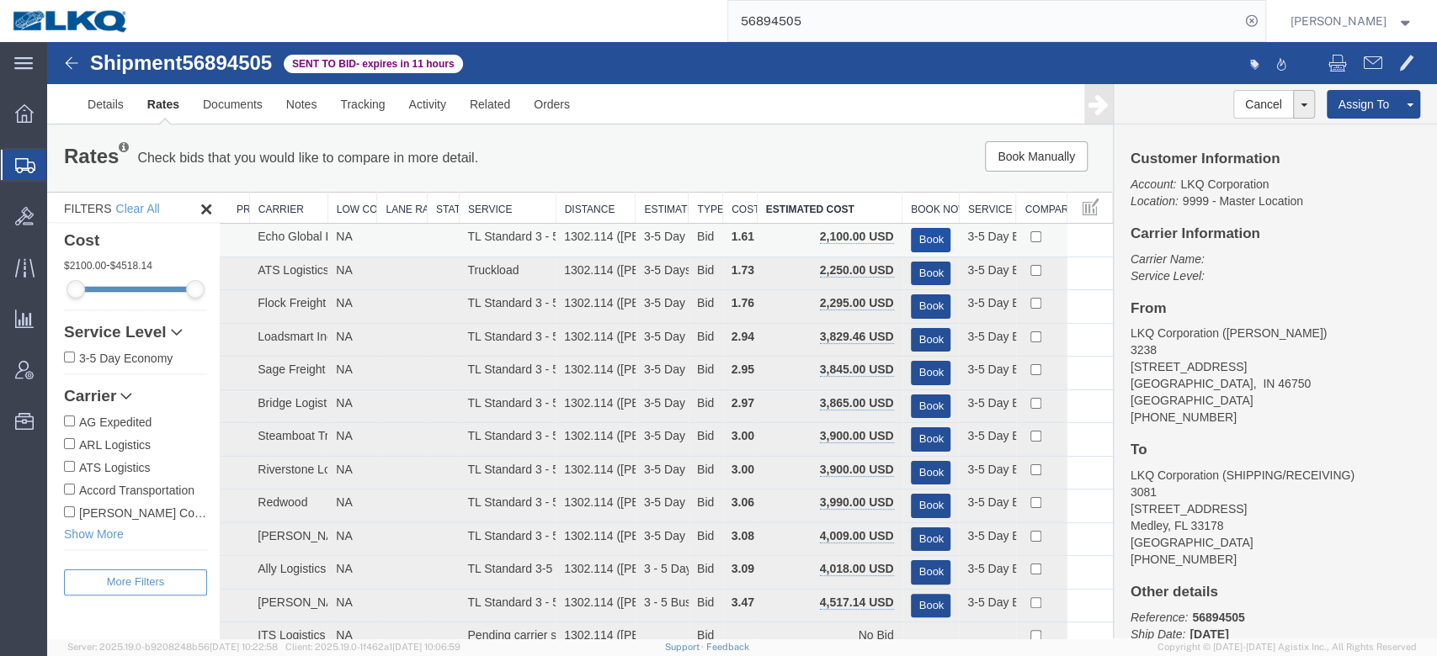
click at [919, 244] on button "Book" at bounding box center [931, 240] width 40 height 24
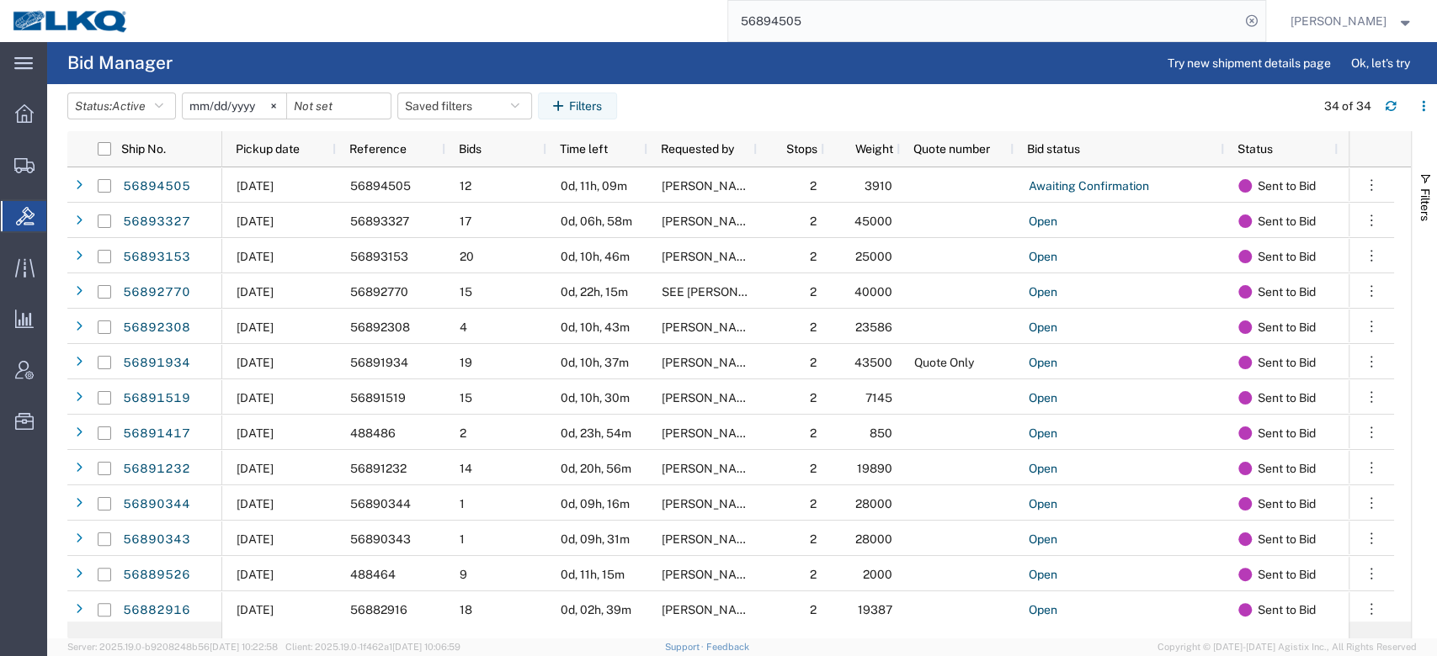
click at [794, 33] on input "56894505" at bounding box center [984, 21] width 512 height 40
click at [794, 32] on input "56894505" at bounding box center [984, 21] width 512 height 40
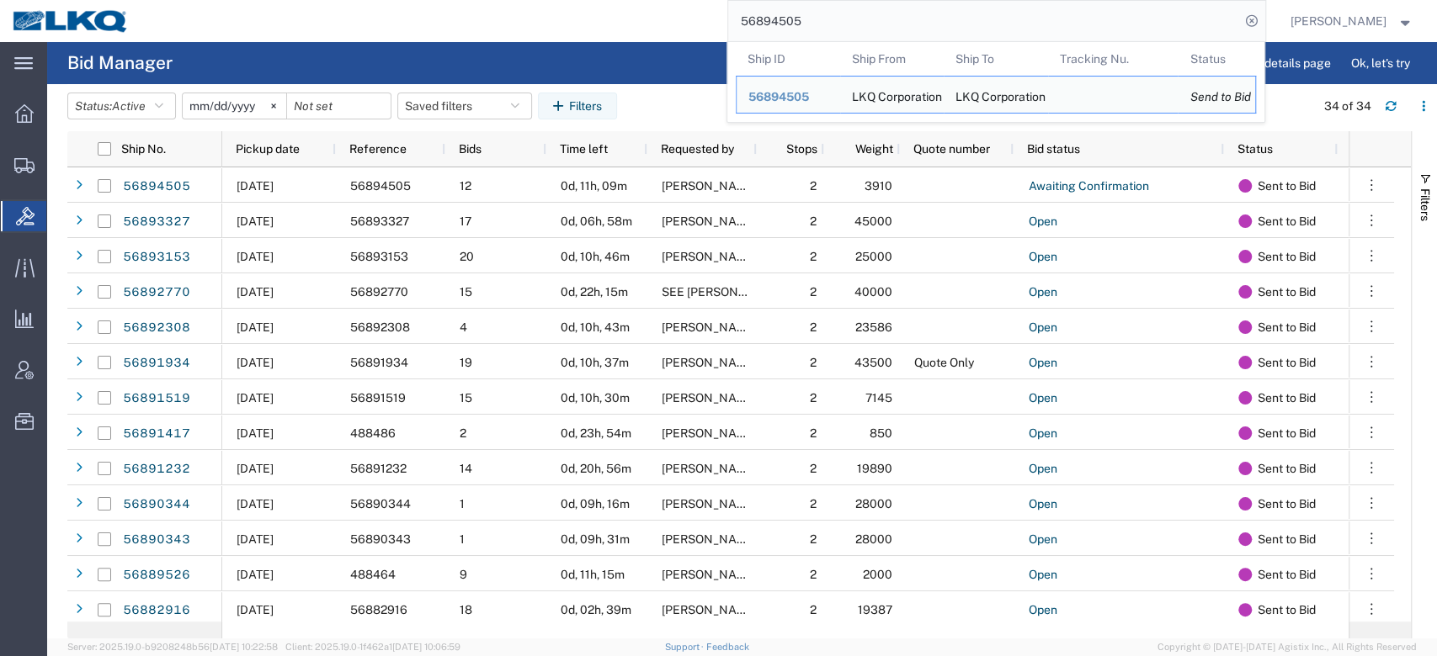
paste input "78438"
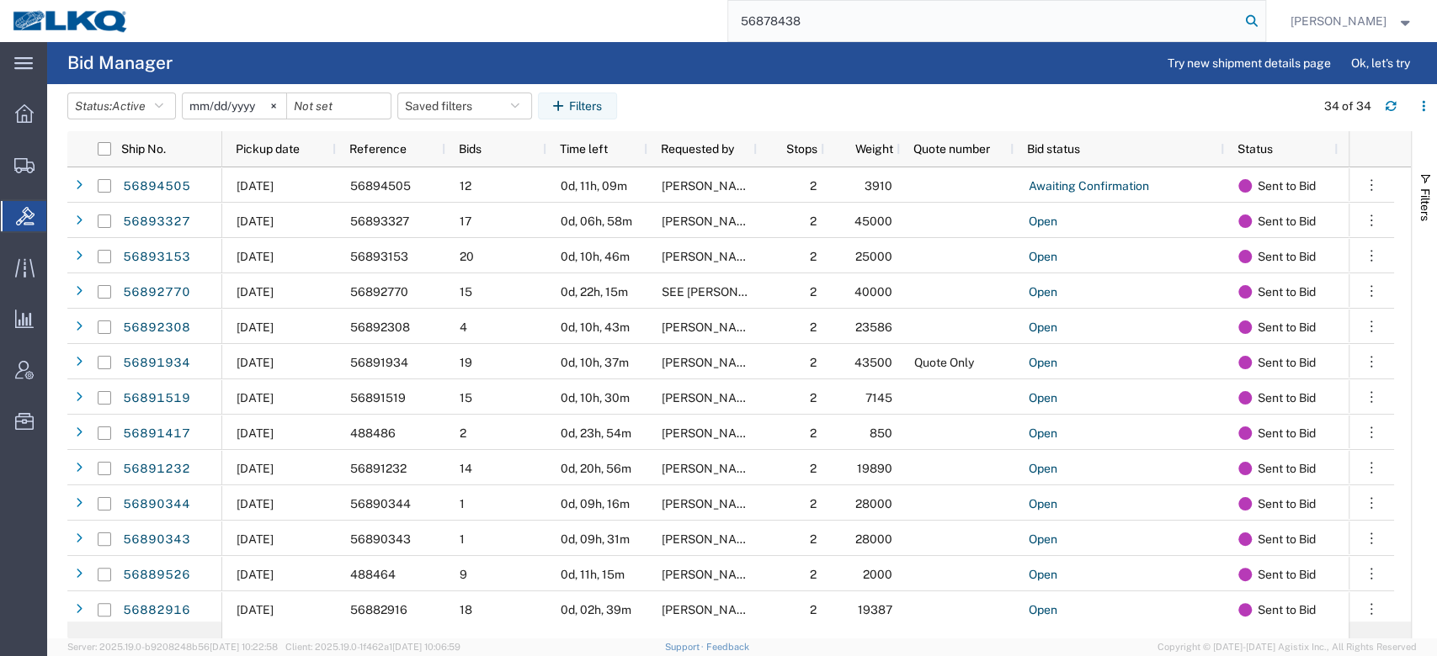
click at [1263, 15] on icon at bounding box center [1252, 21] width 24 height 24
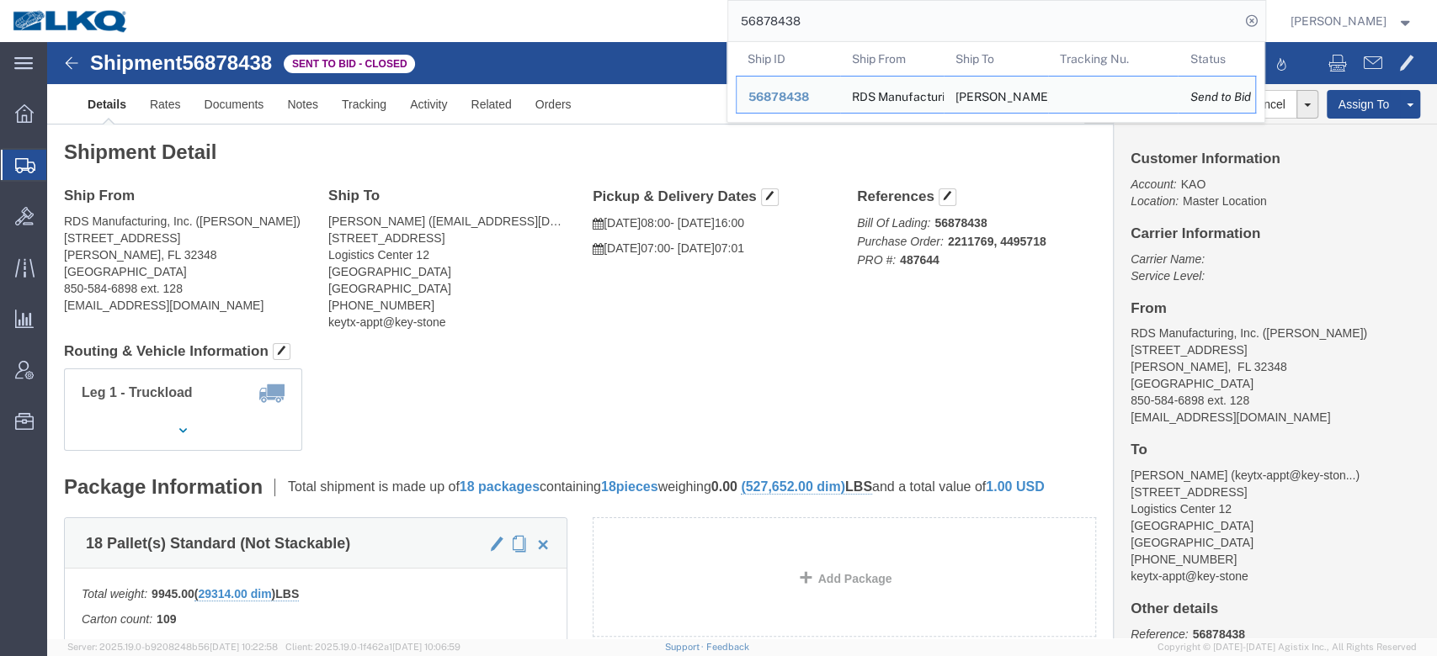
click span "56878438"
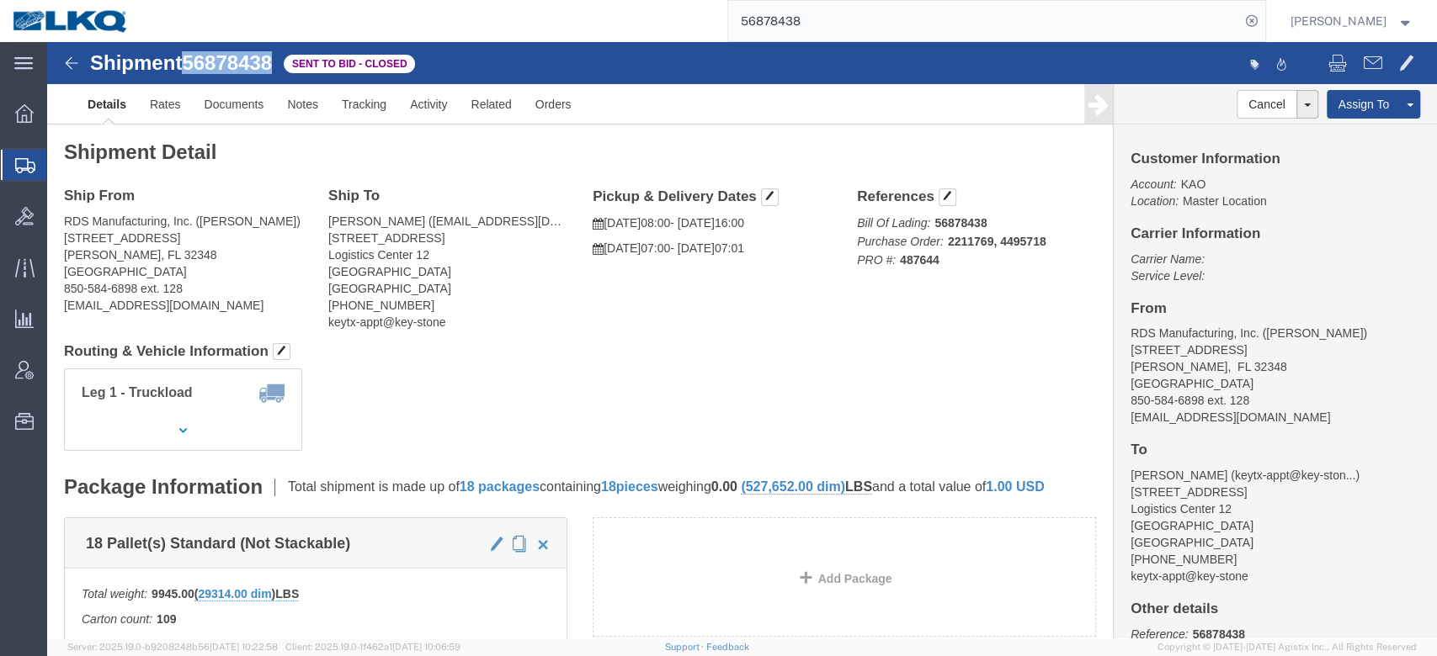
copy span "56878438"
click at [815, 3] on input "56878438" at bounding box center [984, 21] width 512 height 40
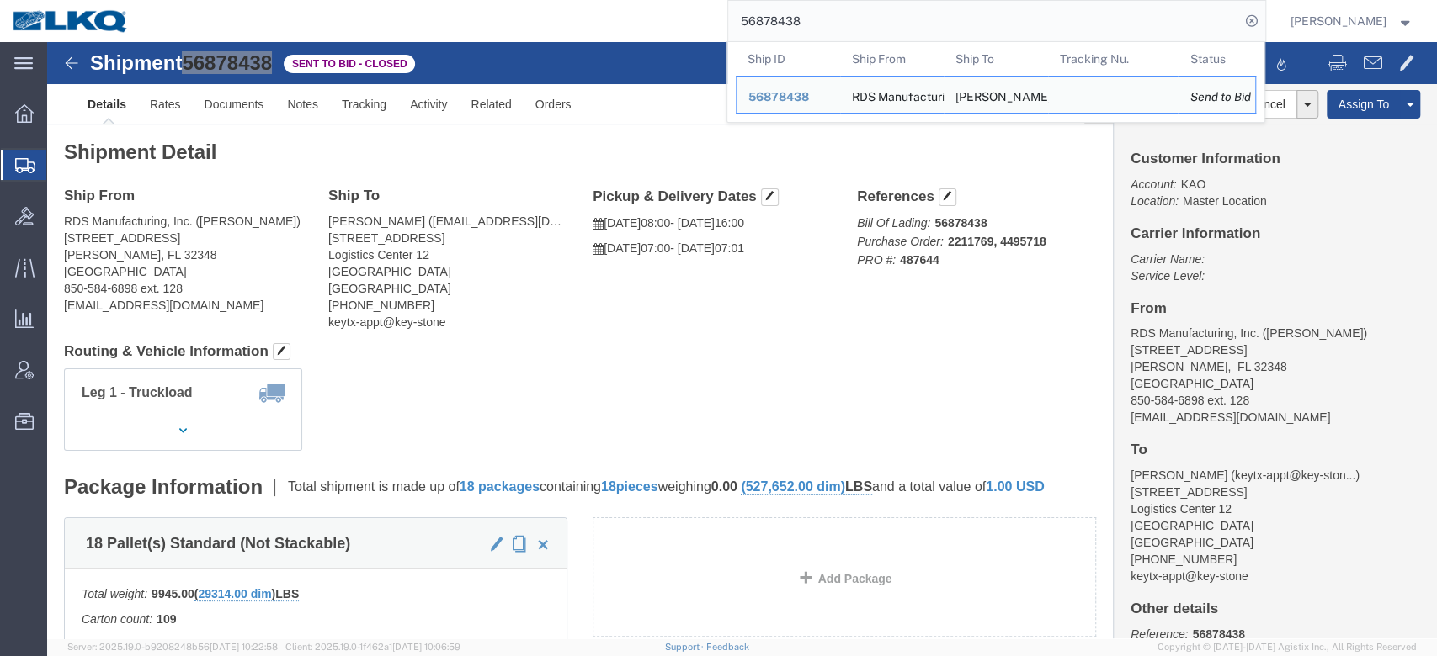
click at [811, 9] on input "56878438" at bounding box center [984, 21] width 512 height 40
paste input "90344"
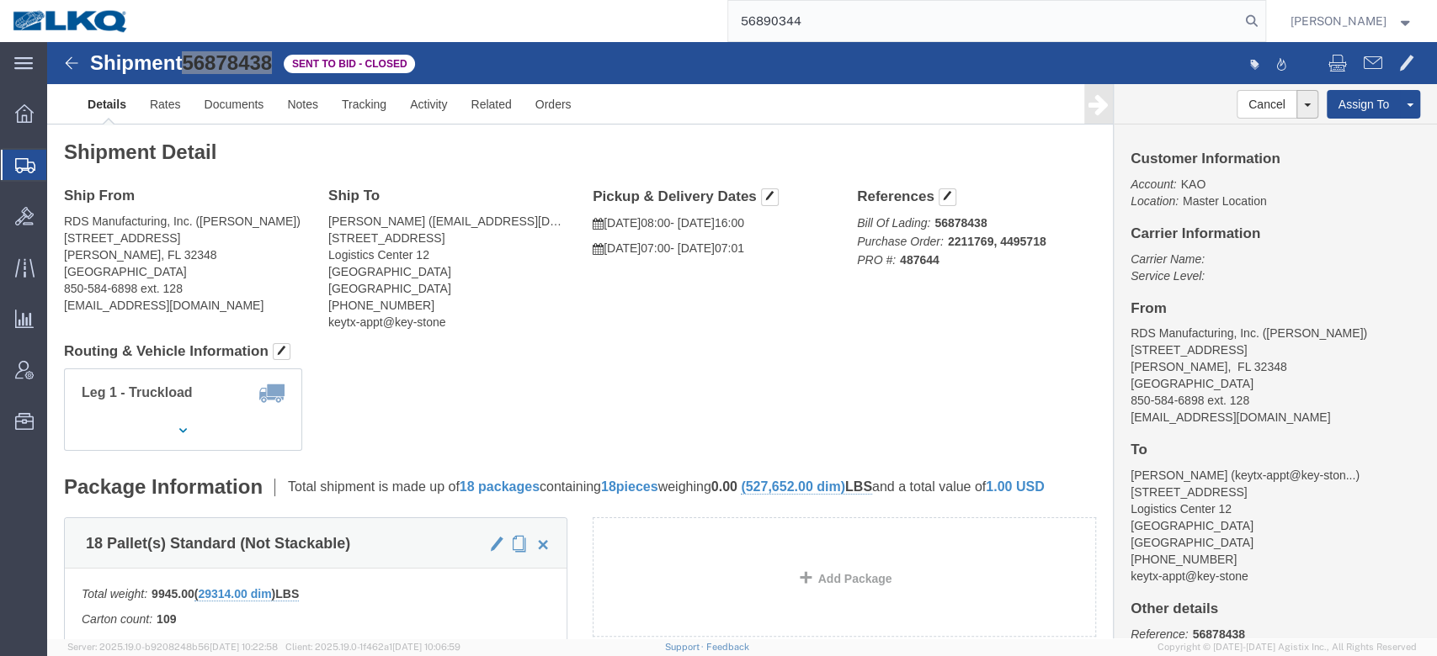
drag, startPoint x: 1266, startPoint y: 19, endPoint x: 1262, endPoint y: 30, distance: 11.4
click at [1266, 21] on form "56890344" at bounding box center [996, 21] width 539 height 42
click at [1263, 22] on icon at bounding box center [1252, 21] width 24 height 24
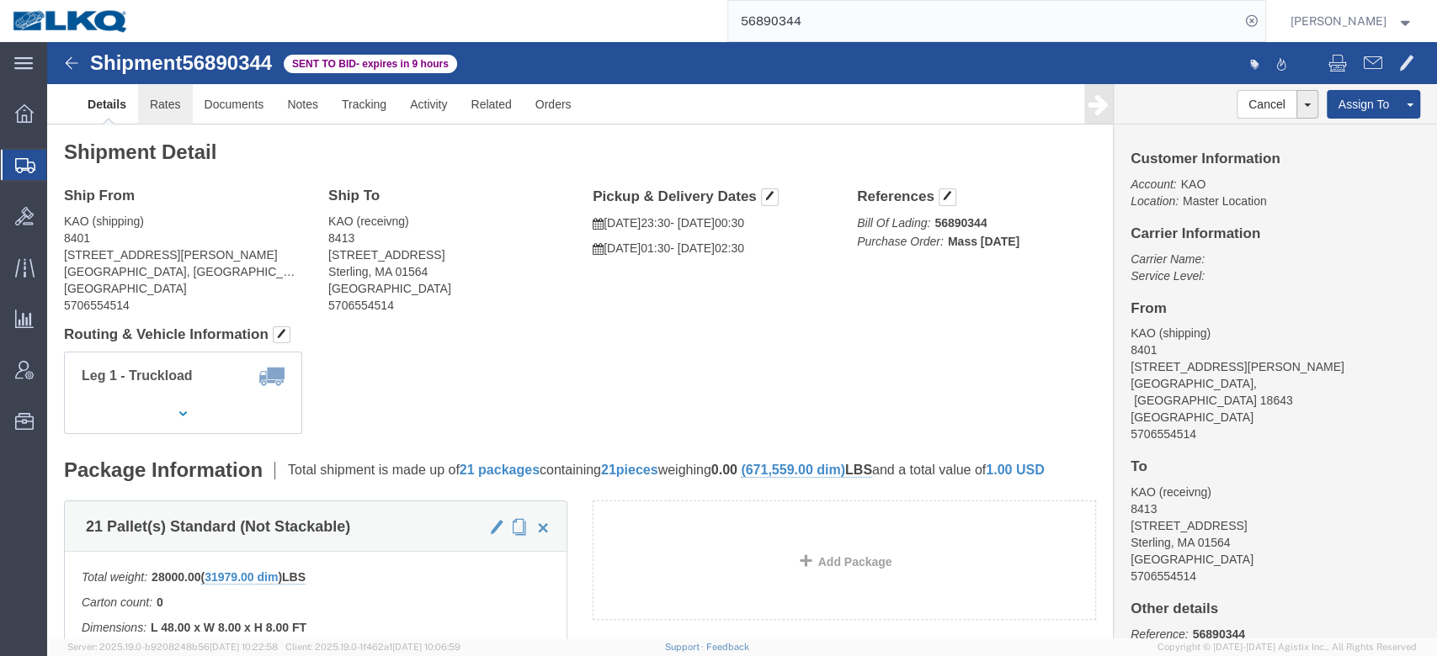
drag, startPoint x: 164, startPoint y: 104, endPoint x: 117, endPoint y: 62, distance: 63.2
click link "Rates"
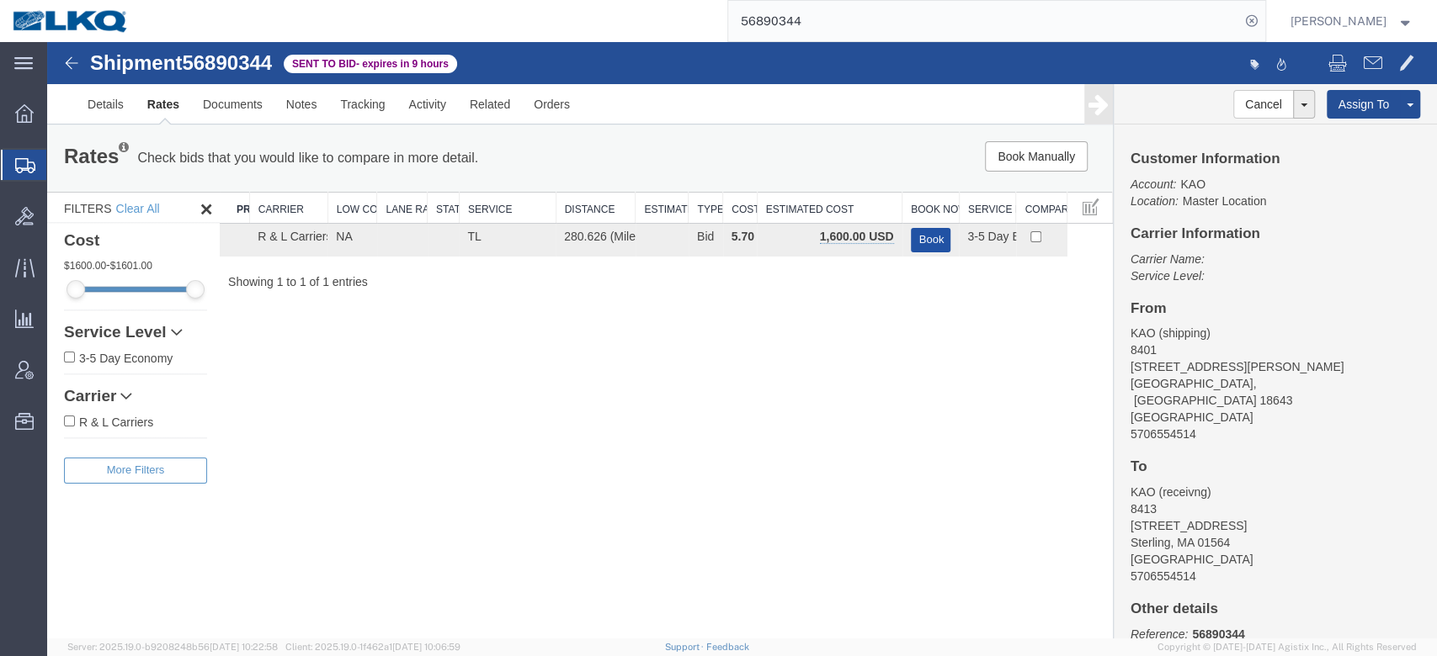
click at [944, 243] on button "Book" at bounding box center [931, 240] width 40 height 24
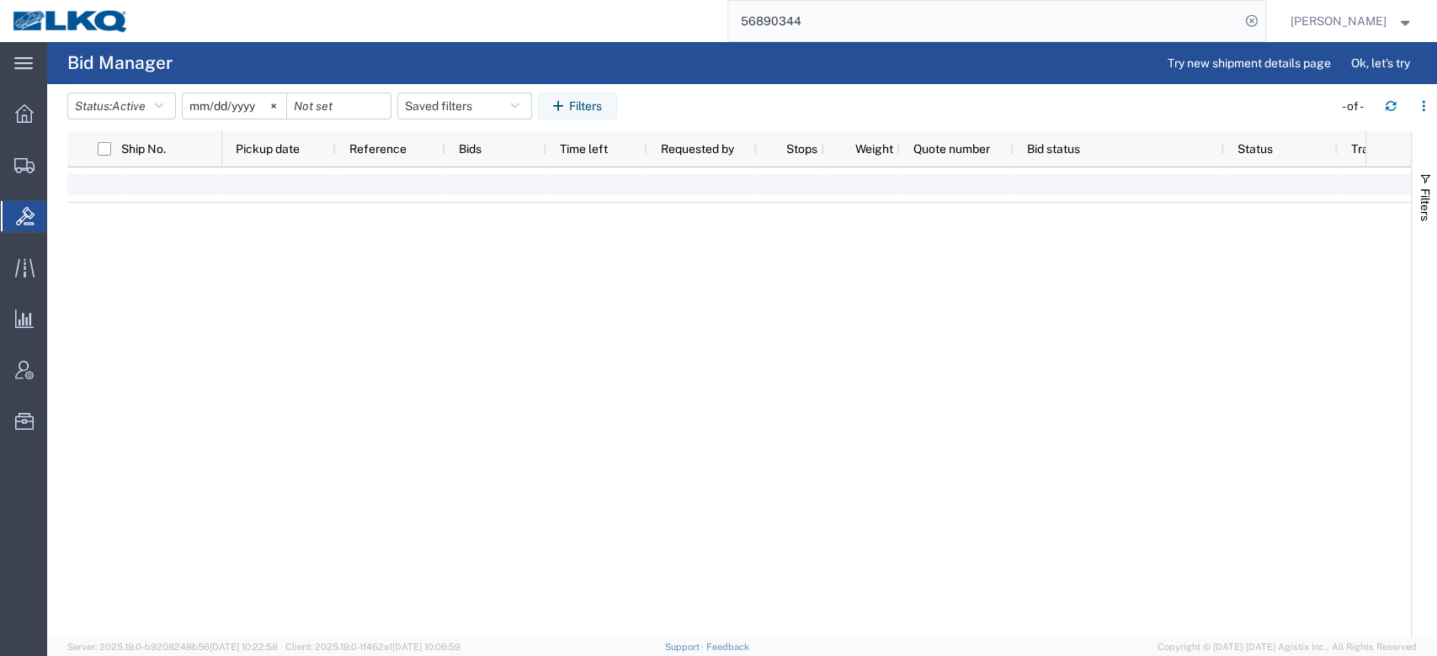
click at [803, 27] on input "56890344" at bounding box center [984, 21] width 512 height 40
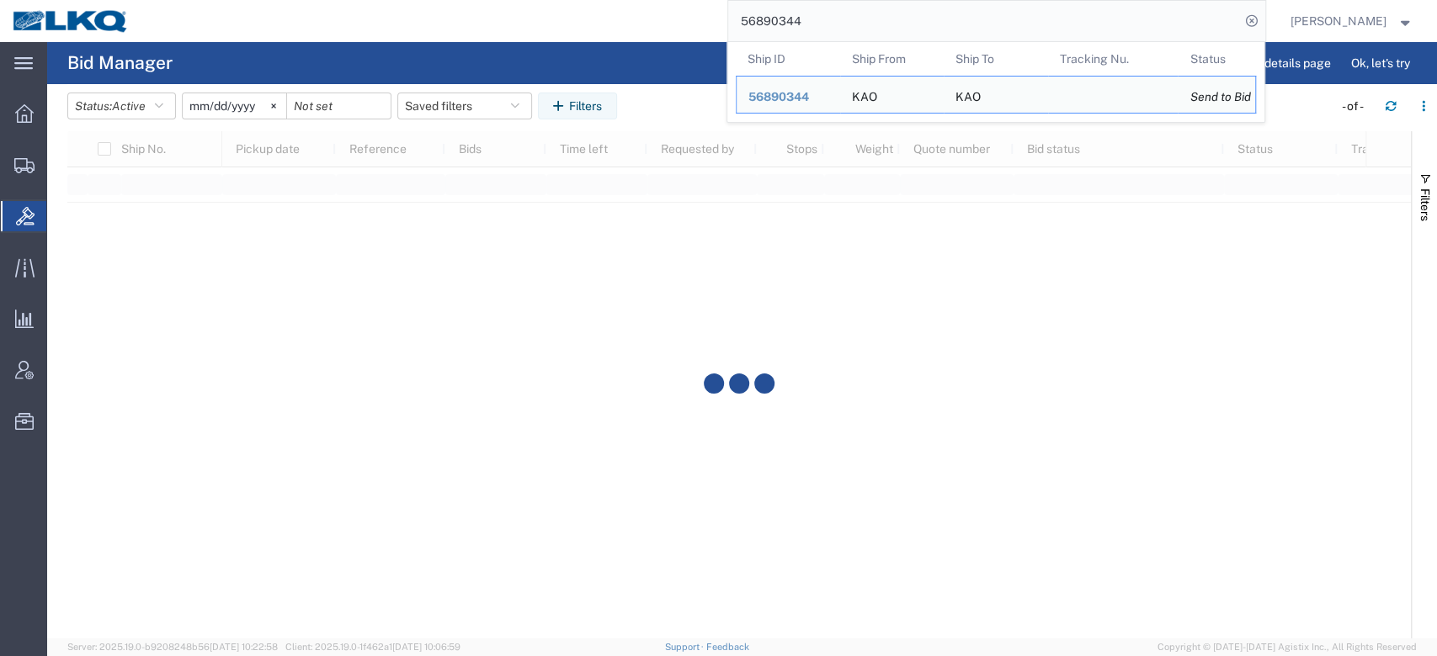
click at [803, 27] on input "56890344" at bounding box center [984, 21] width 512 height 40
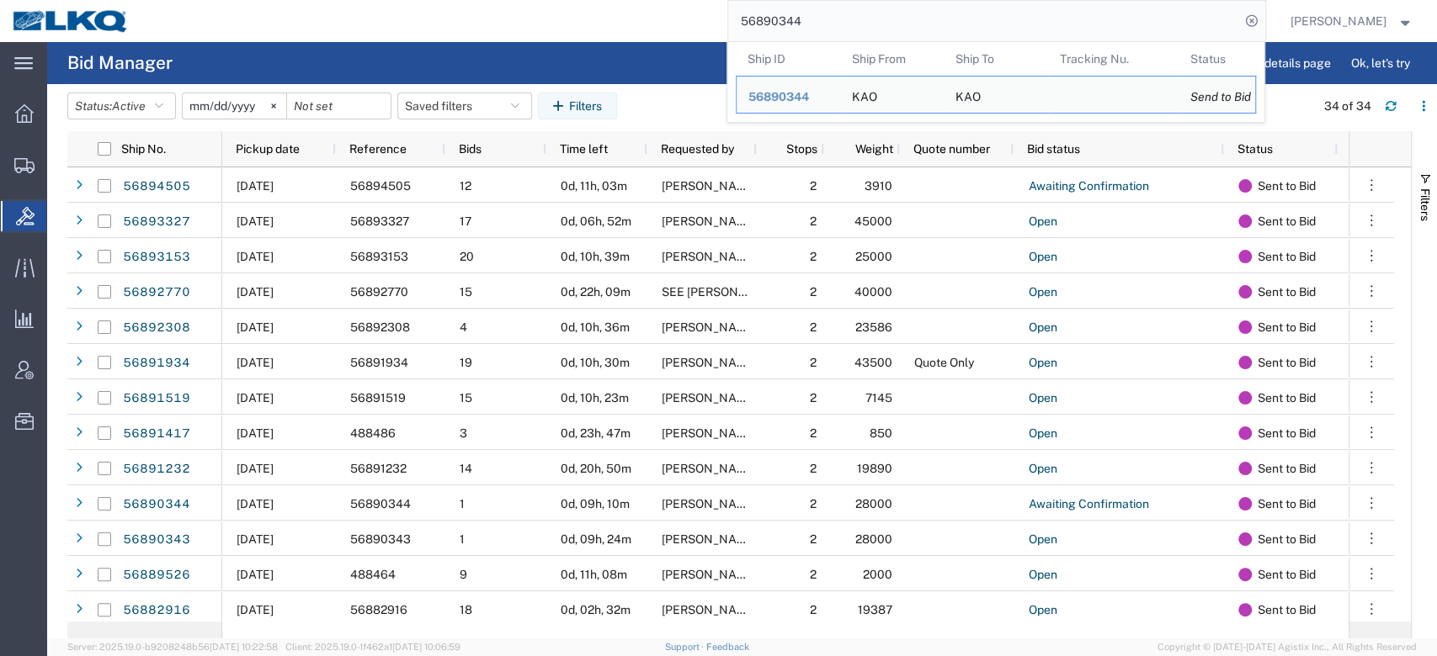
paste input "3"
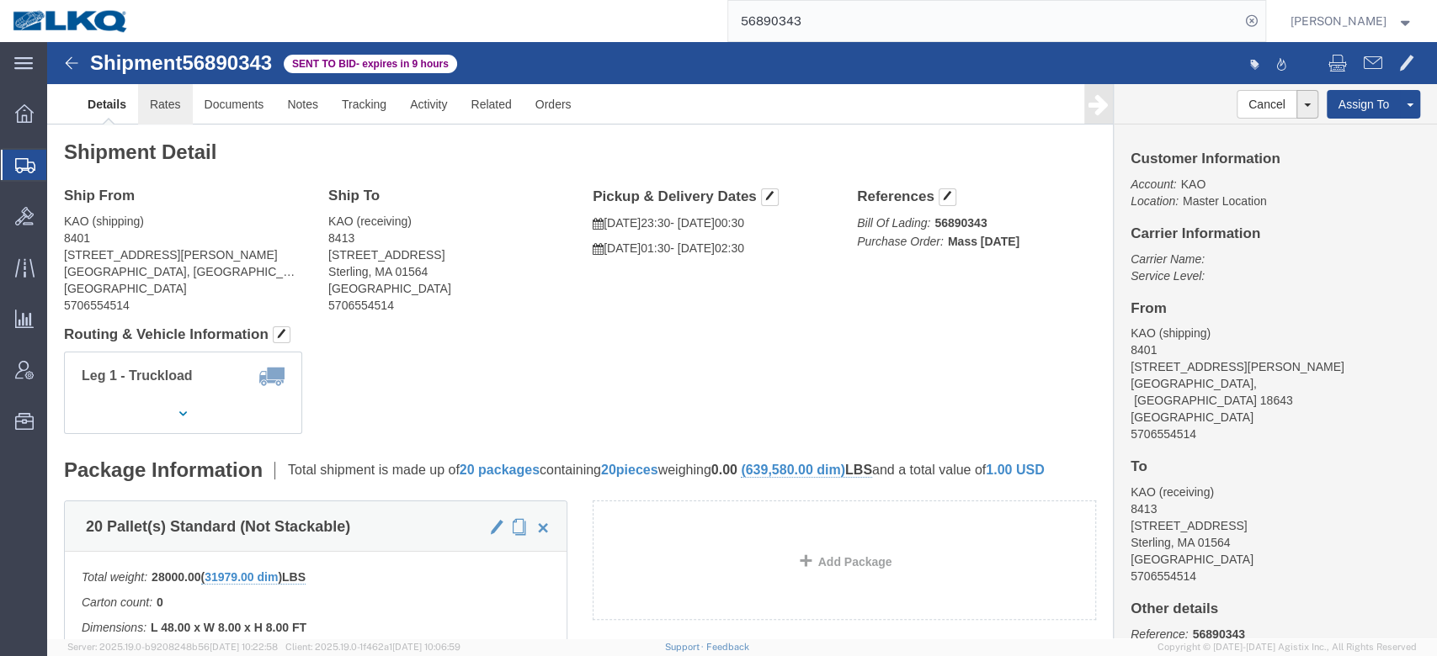
click link "Rates"
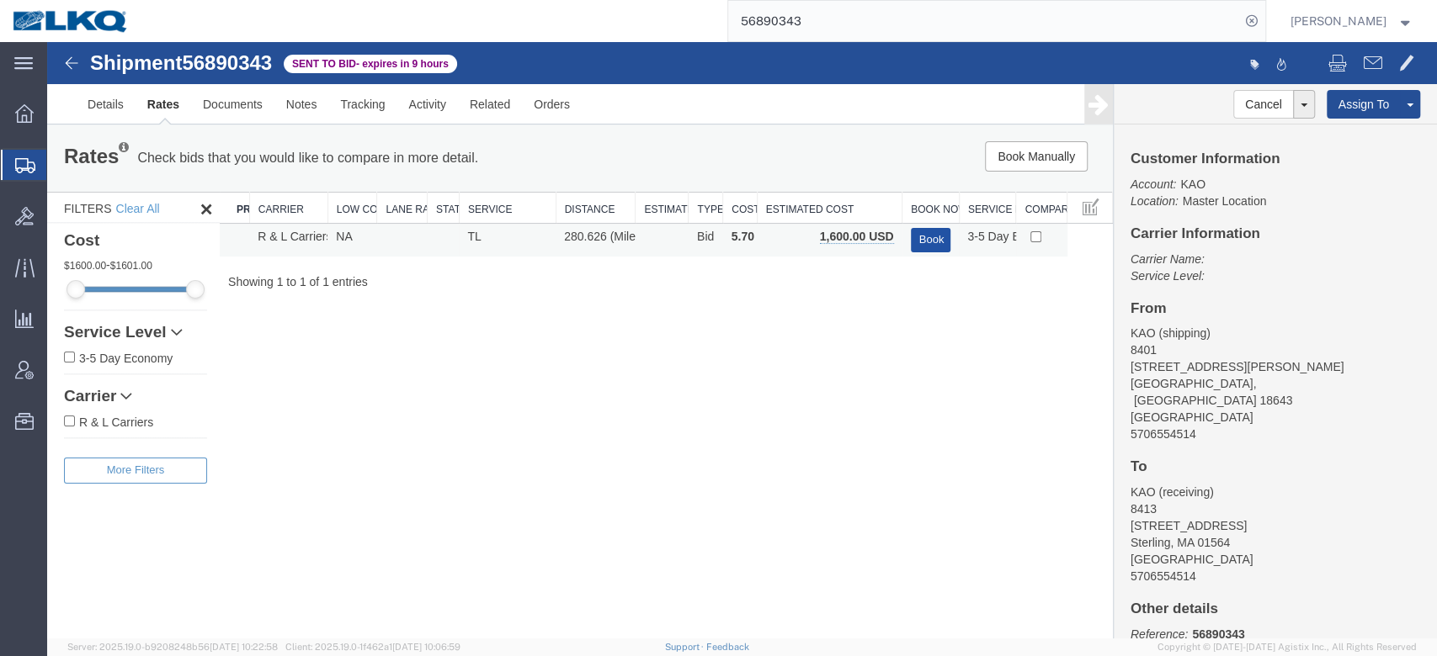
click at [931, 232] on button "Book" at bounding box center [931, 240] width 40 height 24
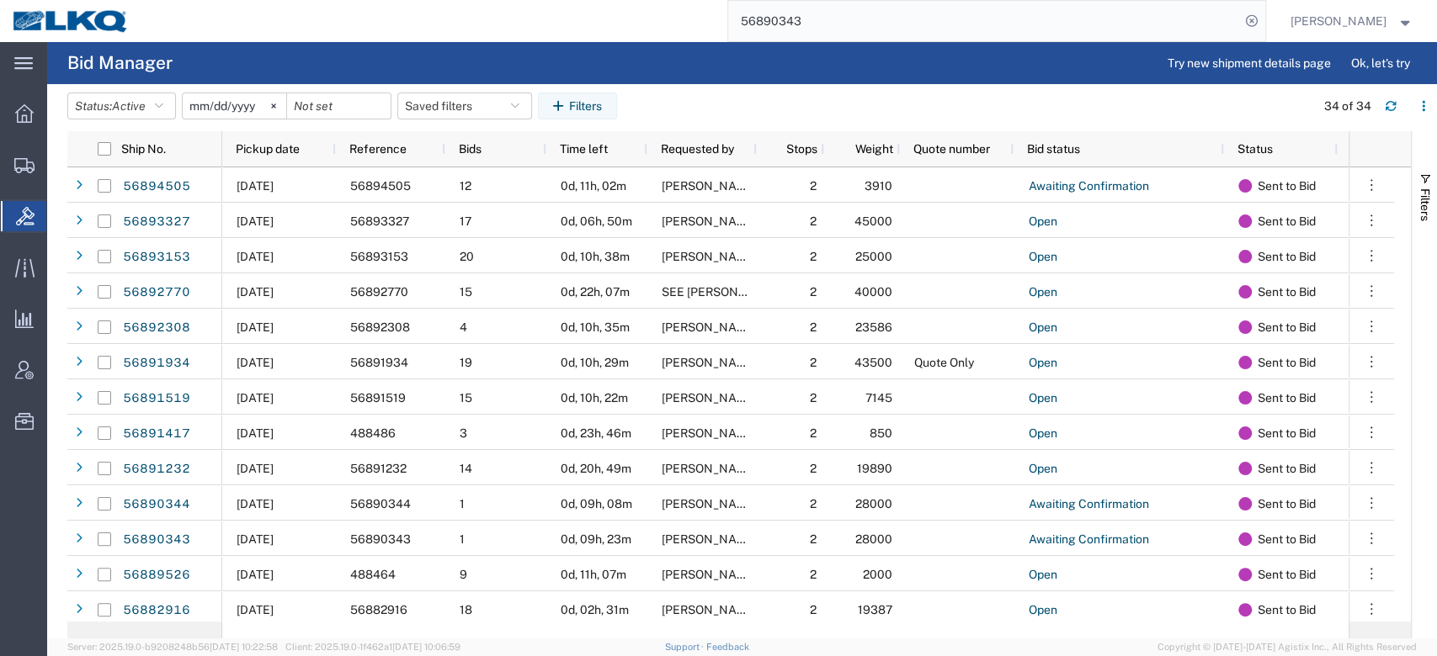
click at [808, 19] on input "56890343" at bounding box center [984, 21] width 512 height 40
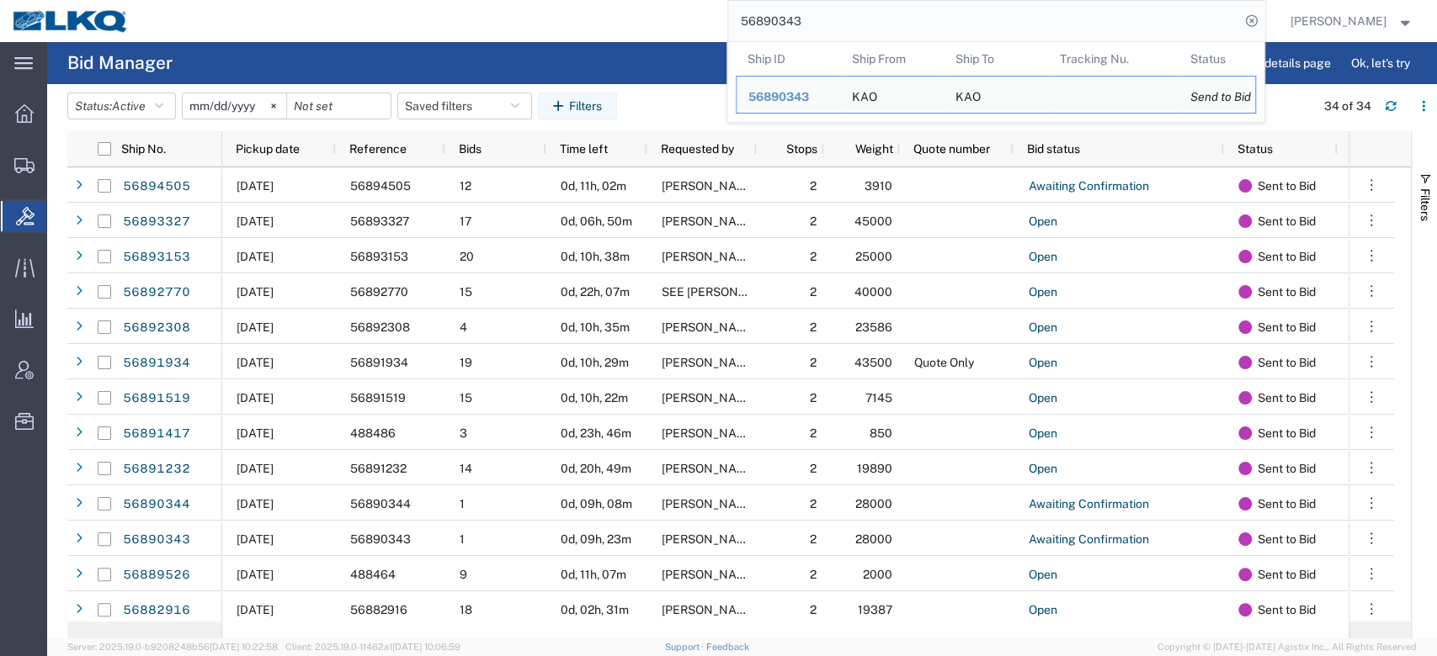
click at [808, 19] on input "56890343" at bounding box center [984, 21] width 512 height 40
paste input "6045"
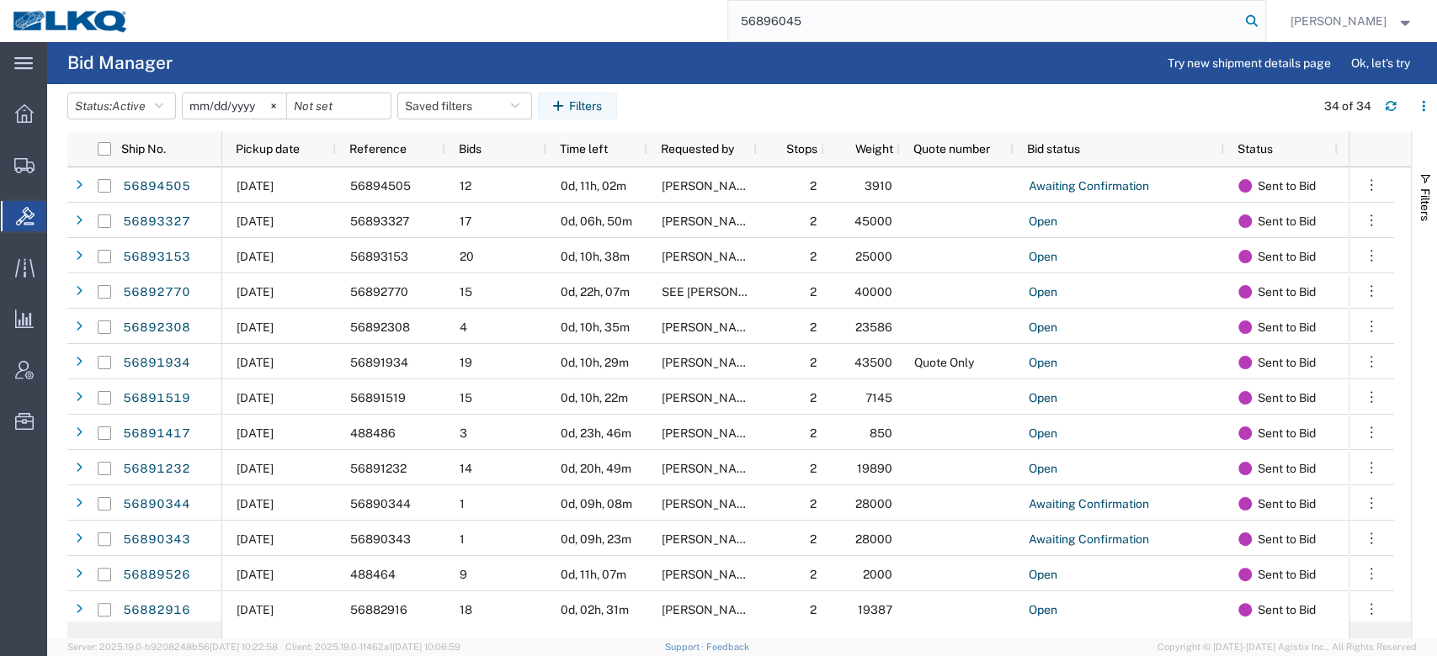
type input "56896045"
click at [1263, 22] on icon at bounding box center [1252, 21] width 24 height 24
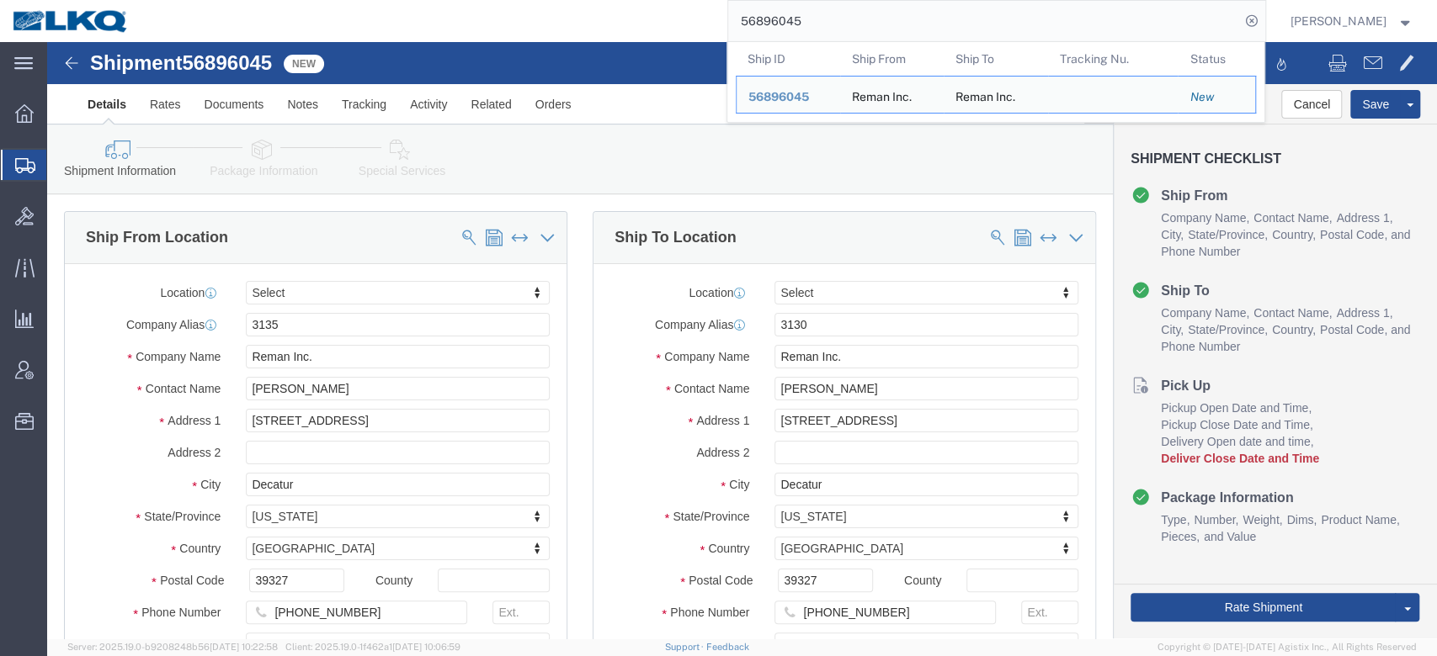
select select
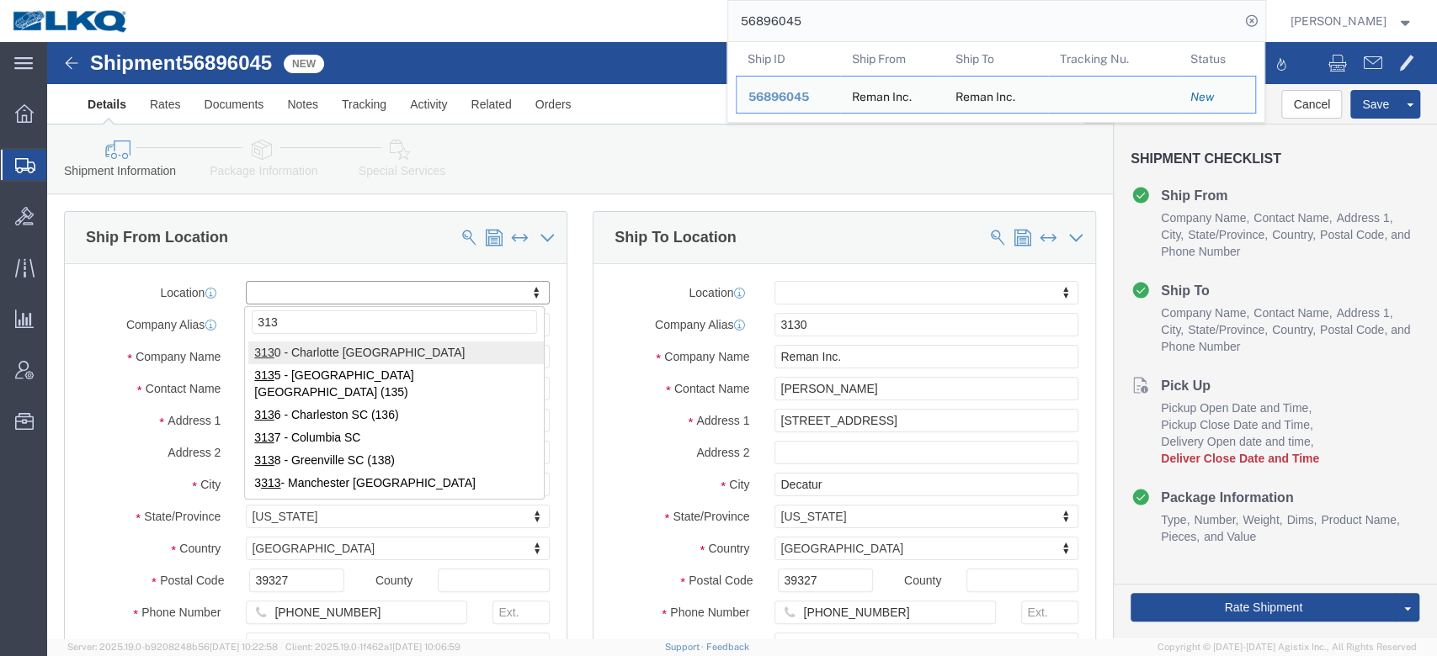
type input "3135"
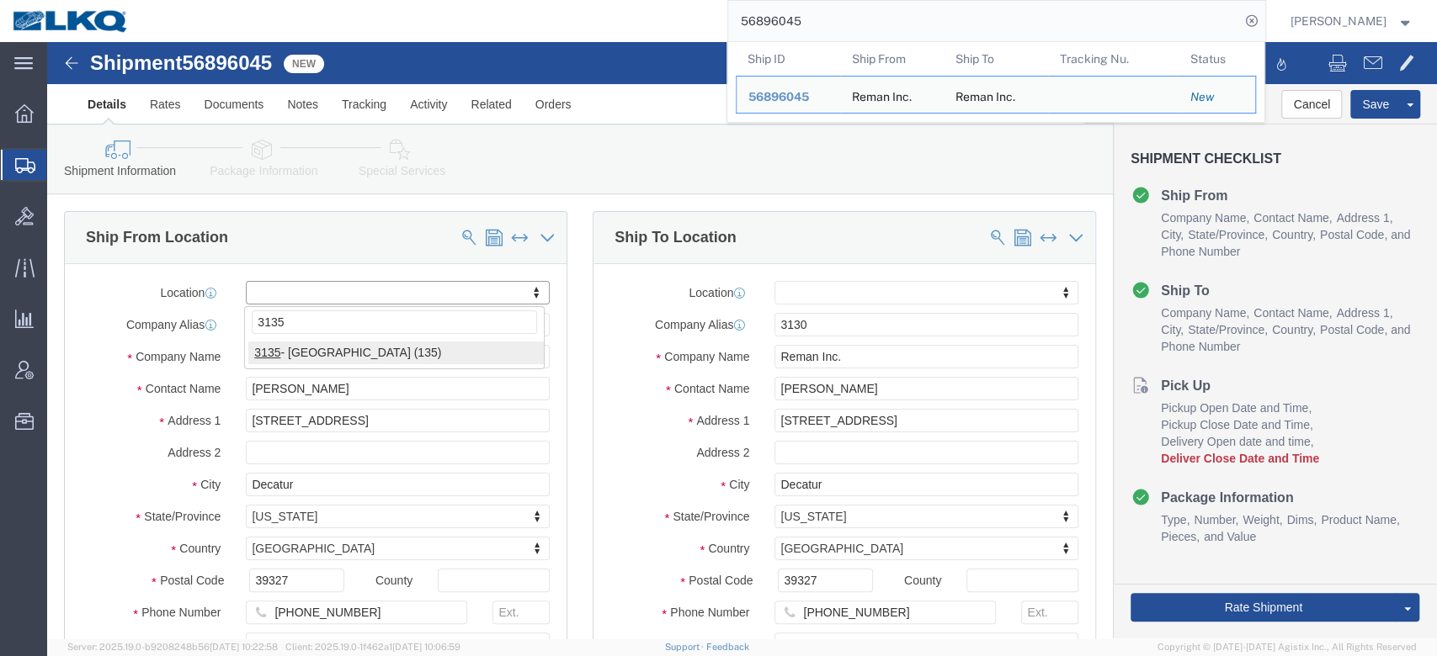
select select "27860"
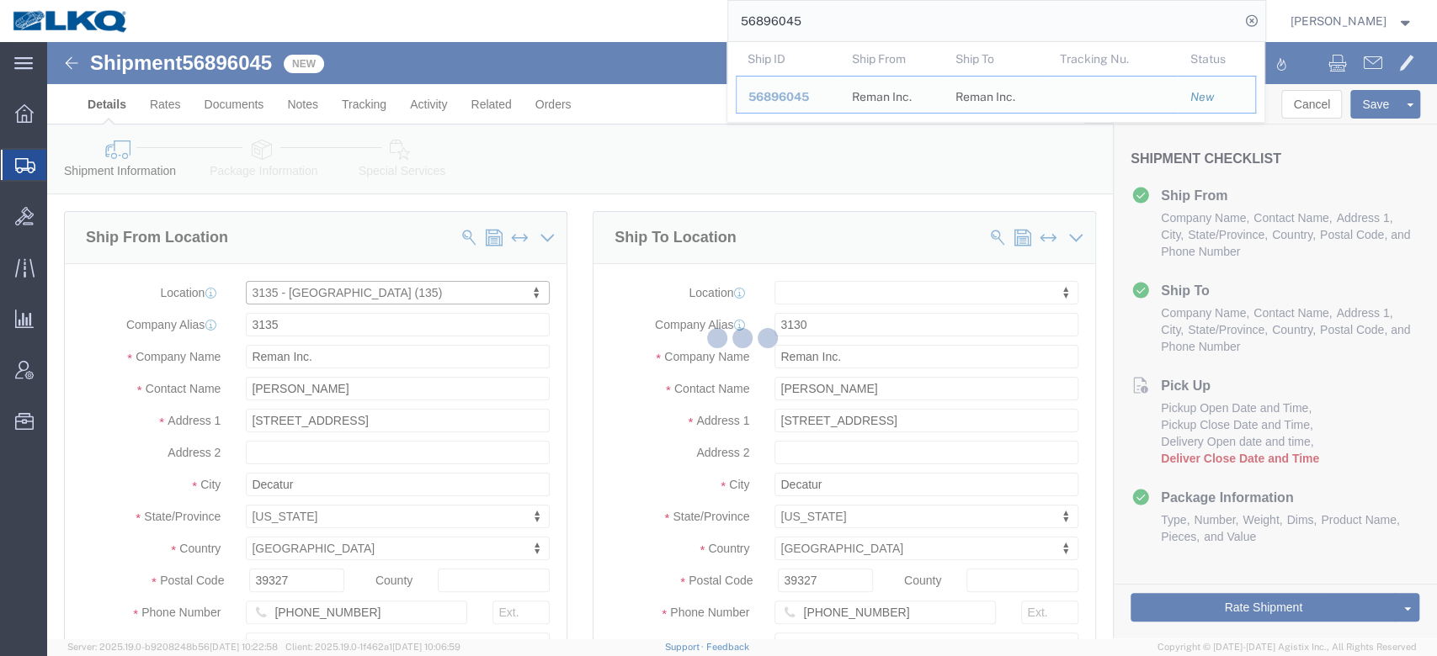
select select "NC"
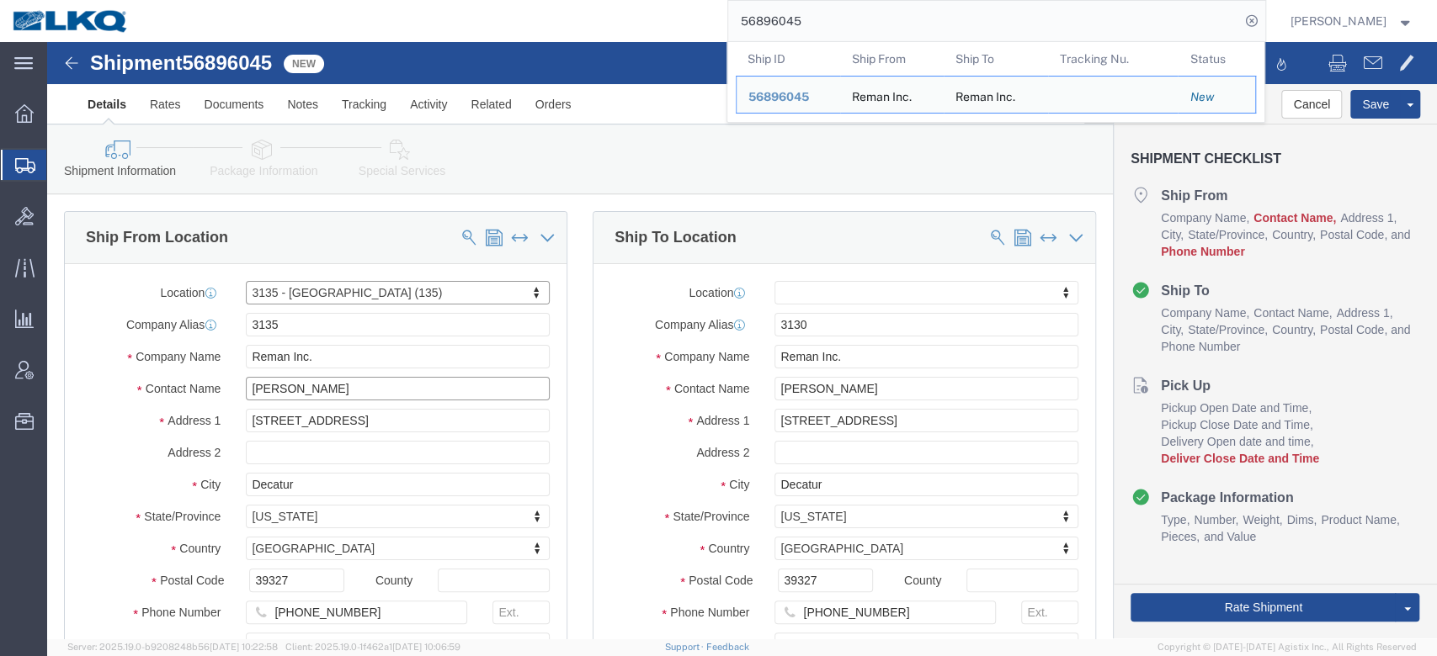
click input "[PERSON_NAME]"
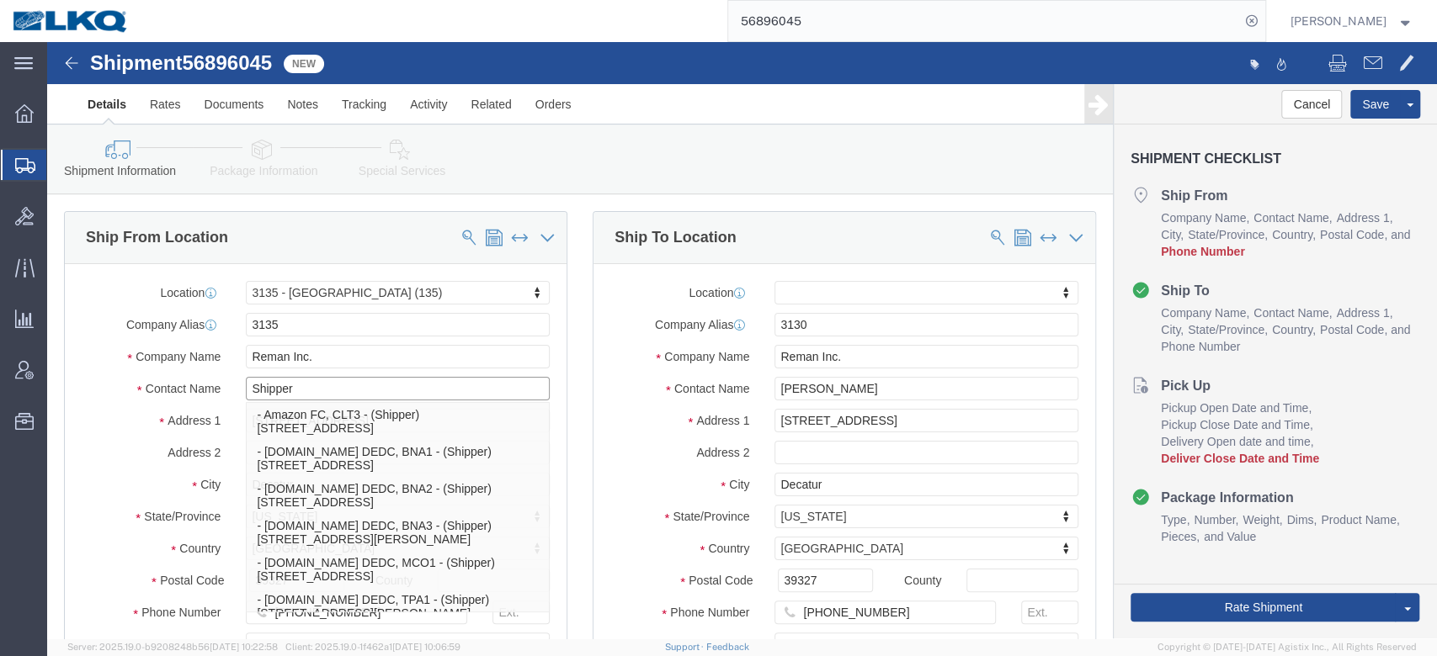
type input "Shipper"
click input "[PHONE_NUMBER]"
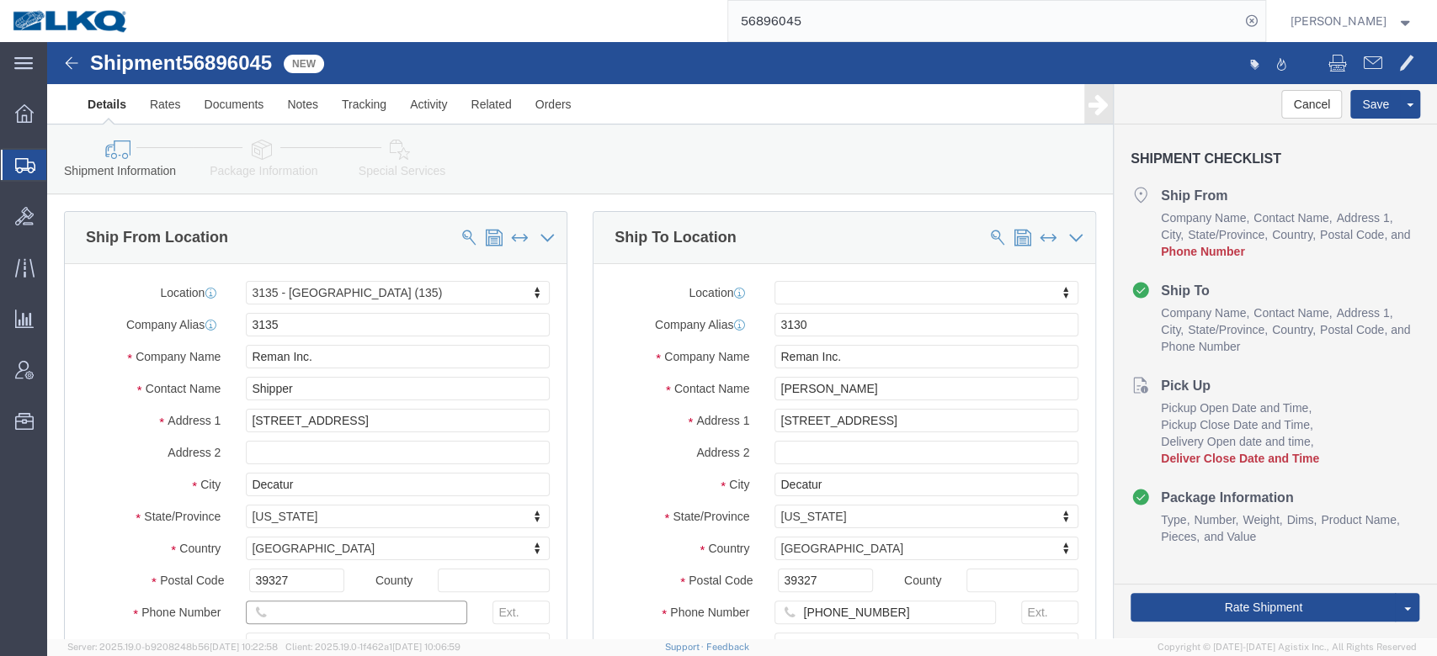
type input "6150000000"
type input "3135"
select select "27860"
select select "NC"
click input "[PERSON_NAME]"
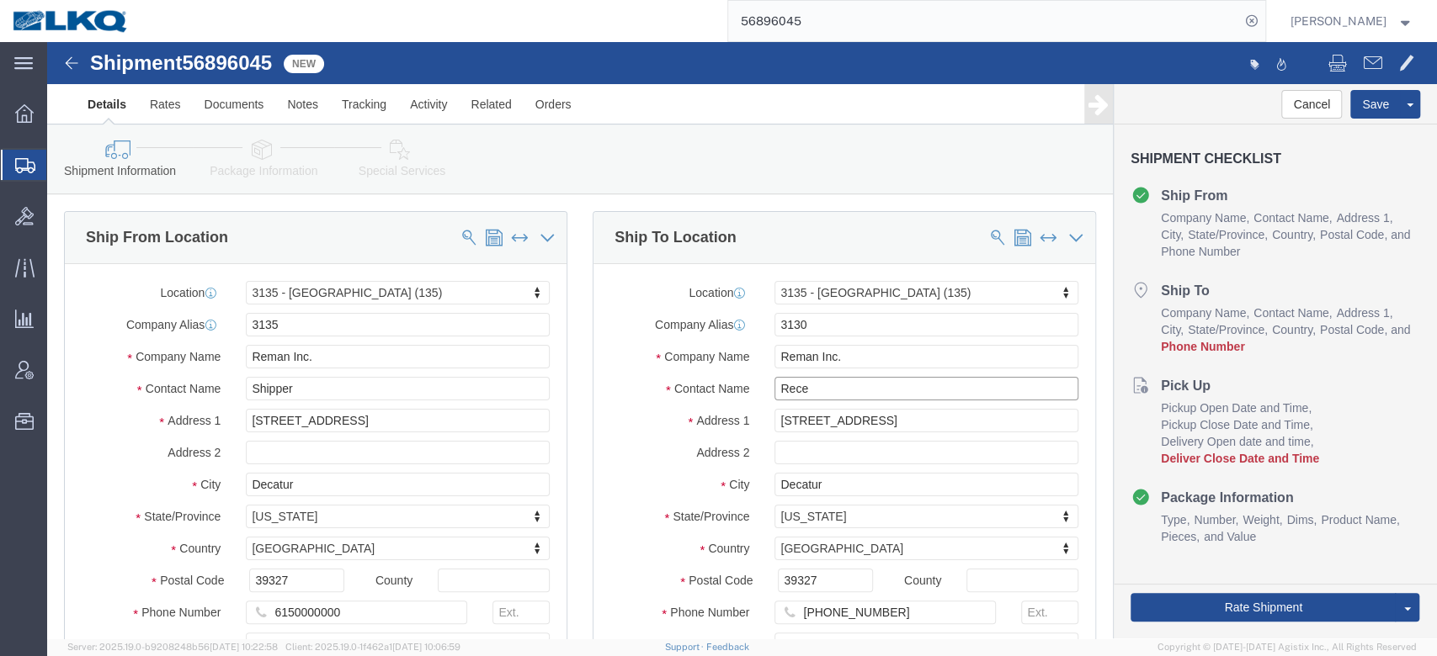
type input "Recei"
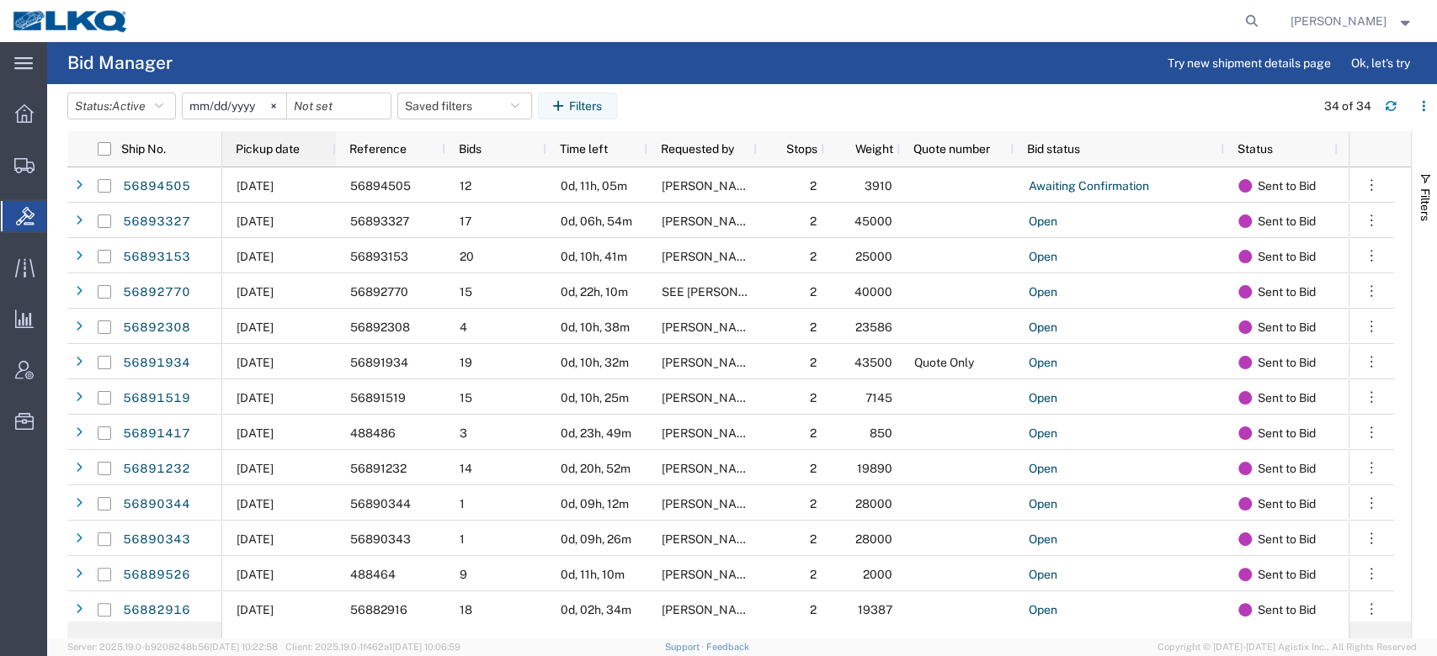
click at [263, 156] on div "Pickup date" at bounding box center [282, 149] width 93 height 27
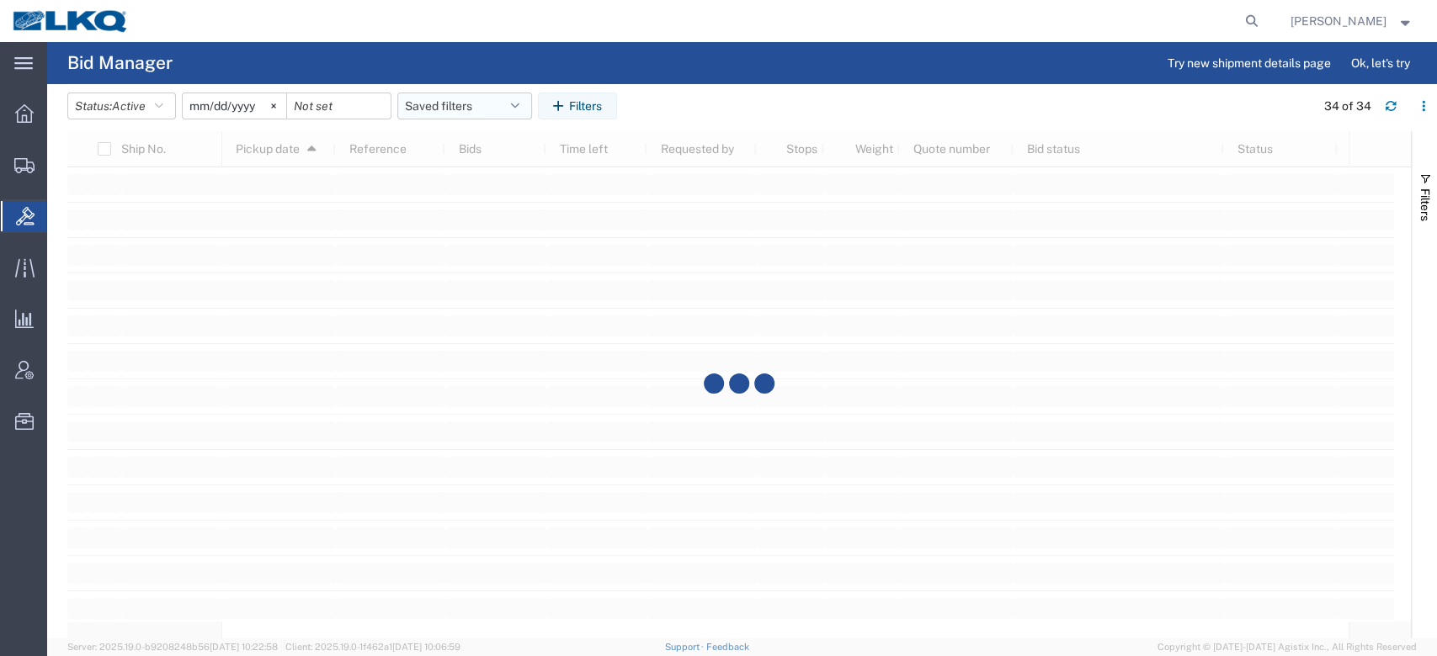
click at [463, 112] on button "Saved filters" at bounding box center [464, 106] width 135 height 27
click at [470, 172] on span "No PGW/LTL" at bounding box center [510, 179] width 221 height 31
type input "[DATE]"
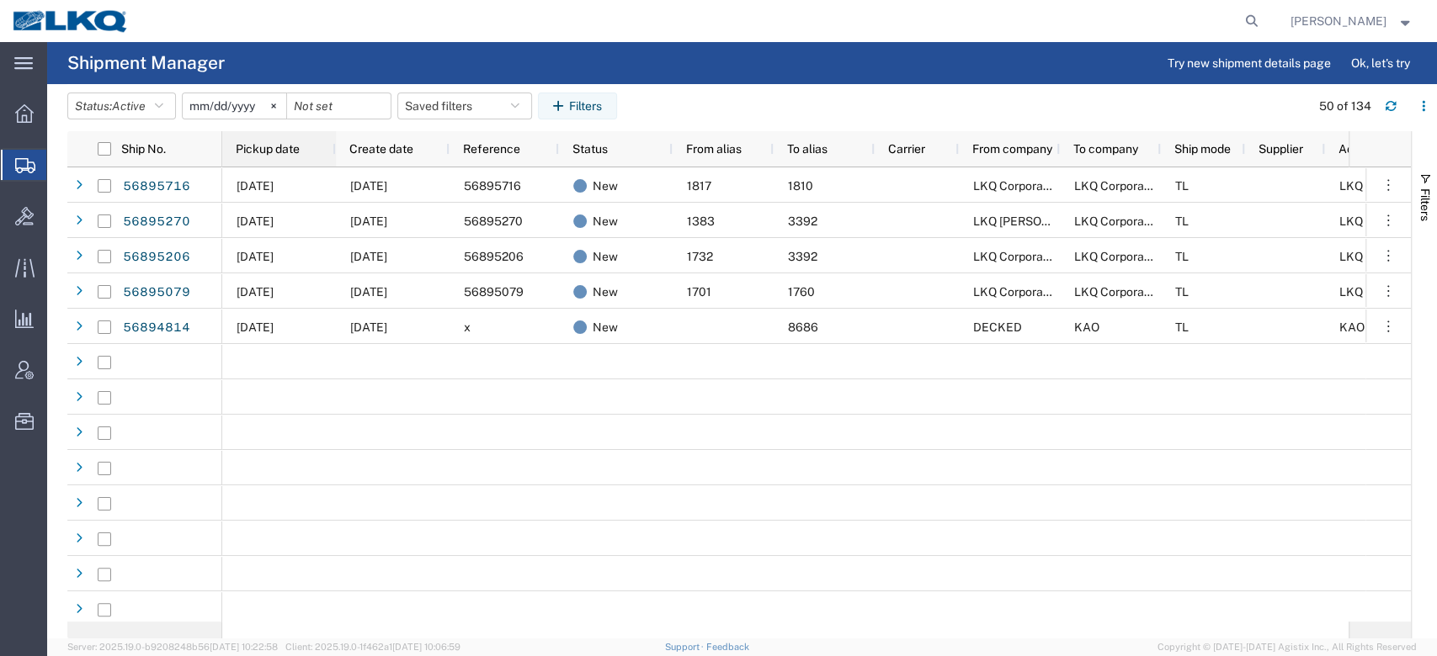
click at [287, 145] on span "Pickup date" at bounding box center [268, 148] width 64 height 13
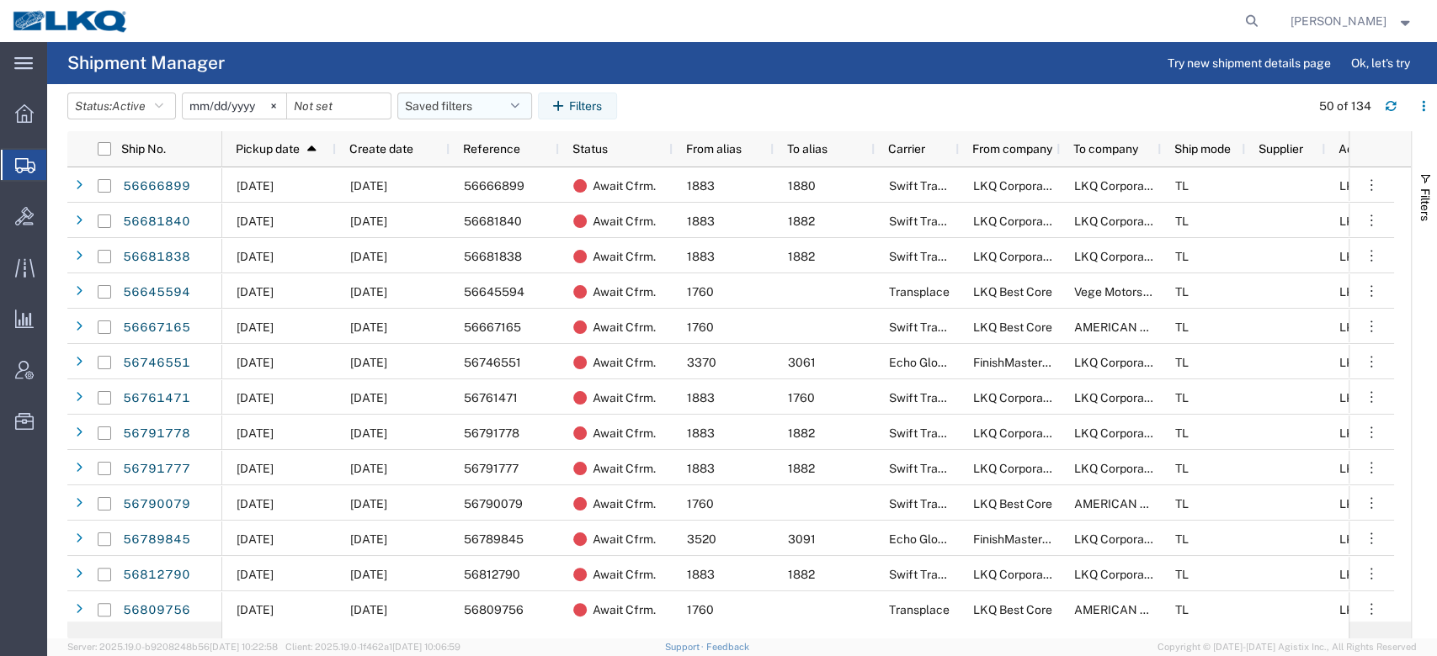
click at [474, 99] on button "Saved filters" at bounding box center [464, 106] width 135 height 27
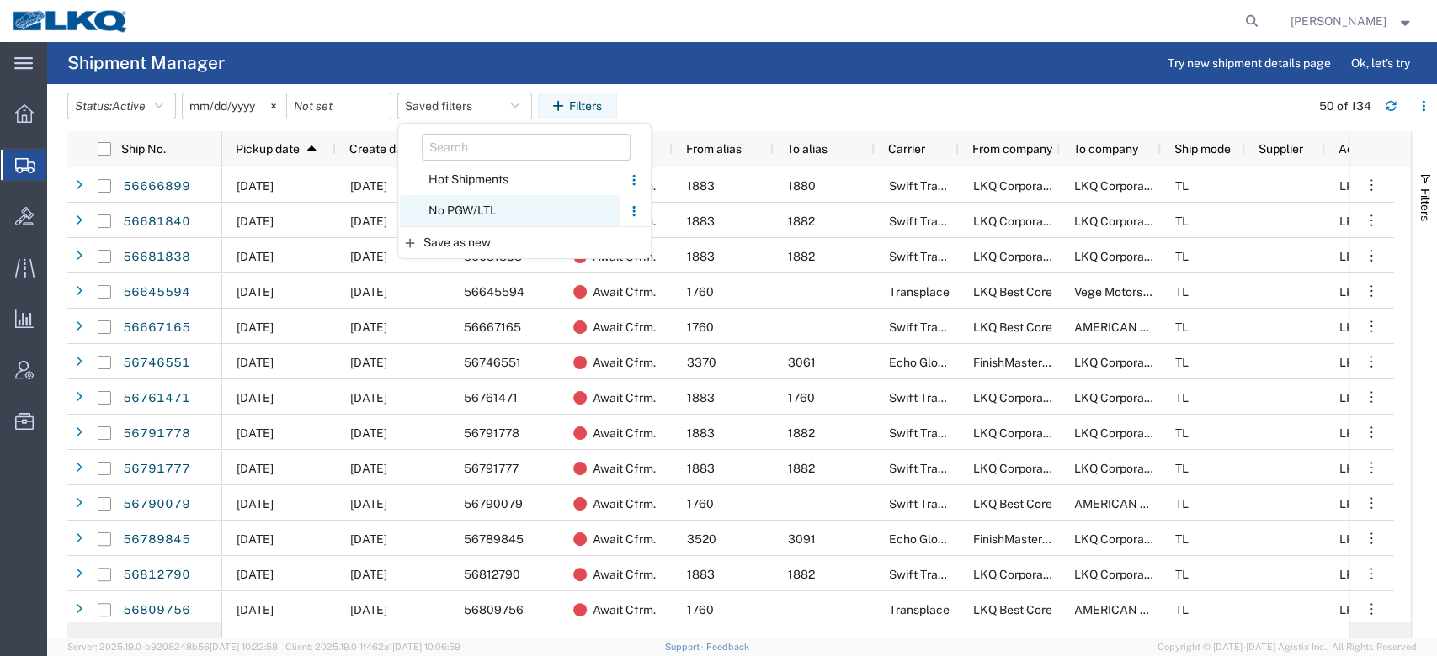
click at [481, 202] on span "No PGW/LTL" at bounding box center [510, 210] width 221 height 31
type input "[DATE]"
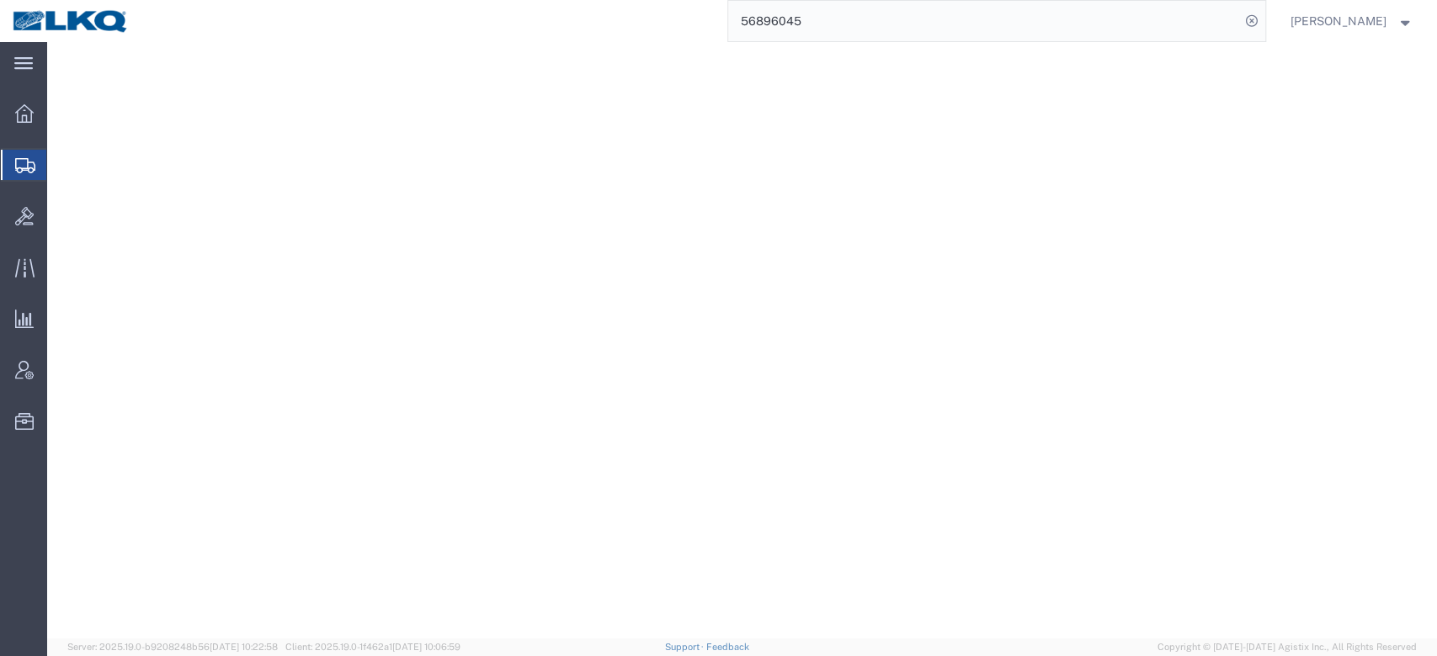
select select "27860"
select select "NC"
select select "27860"
select select "NC"
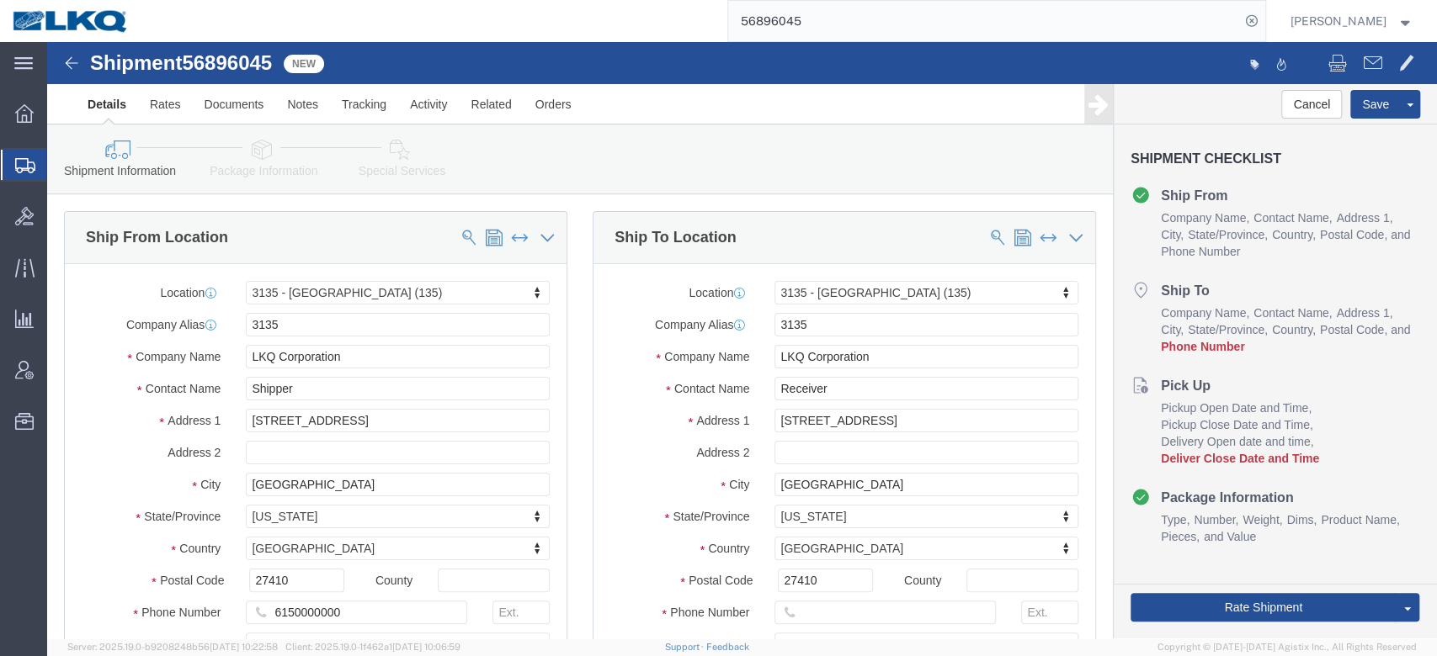
type input "Receiver"
click input "text"
click label "City"
click input "text"
type input "6150000000"
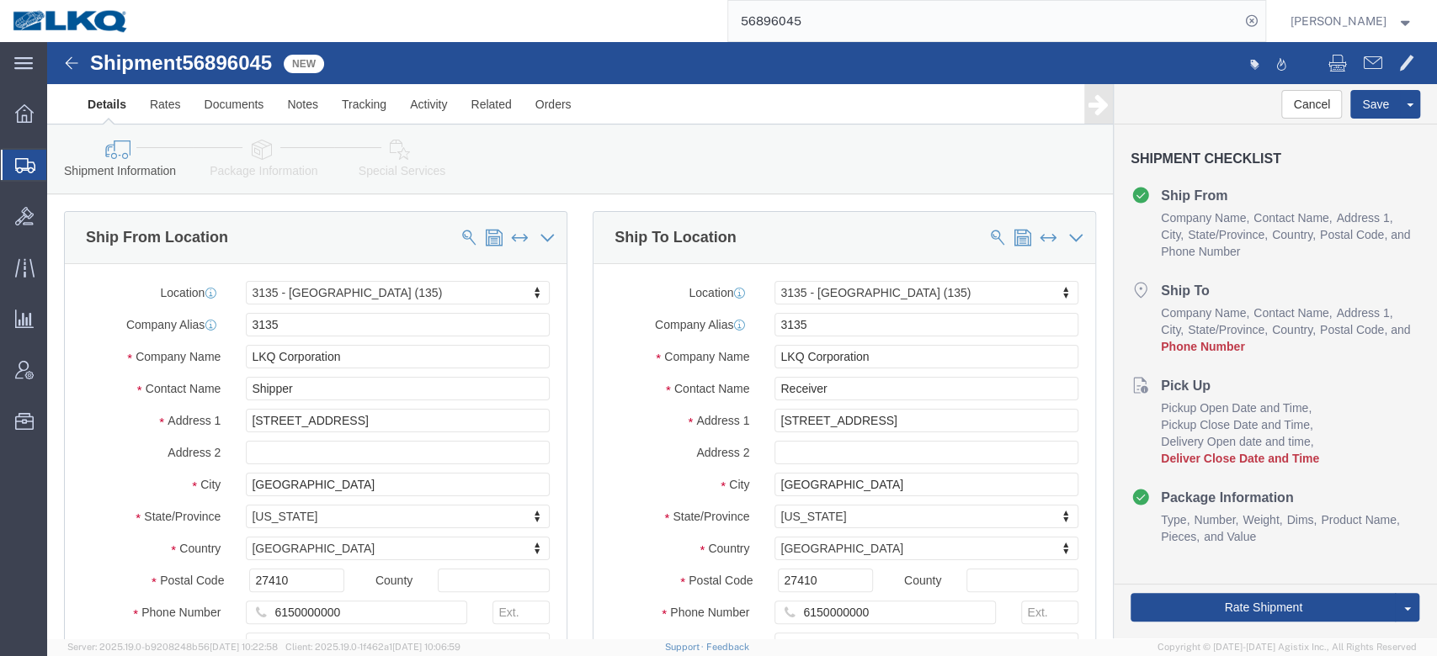
click label "Address 1"
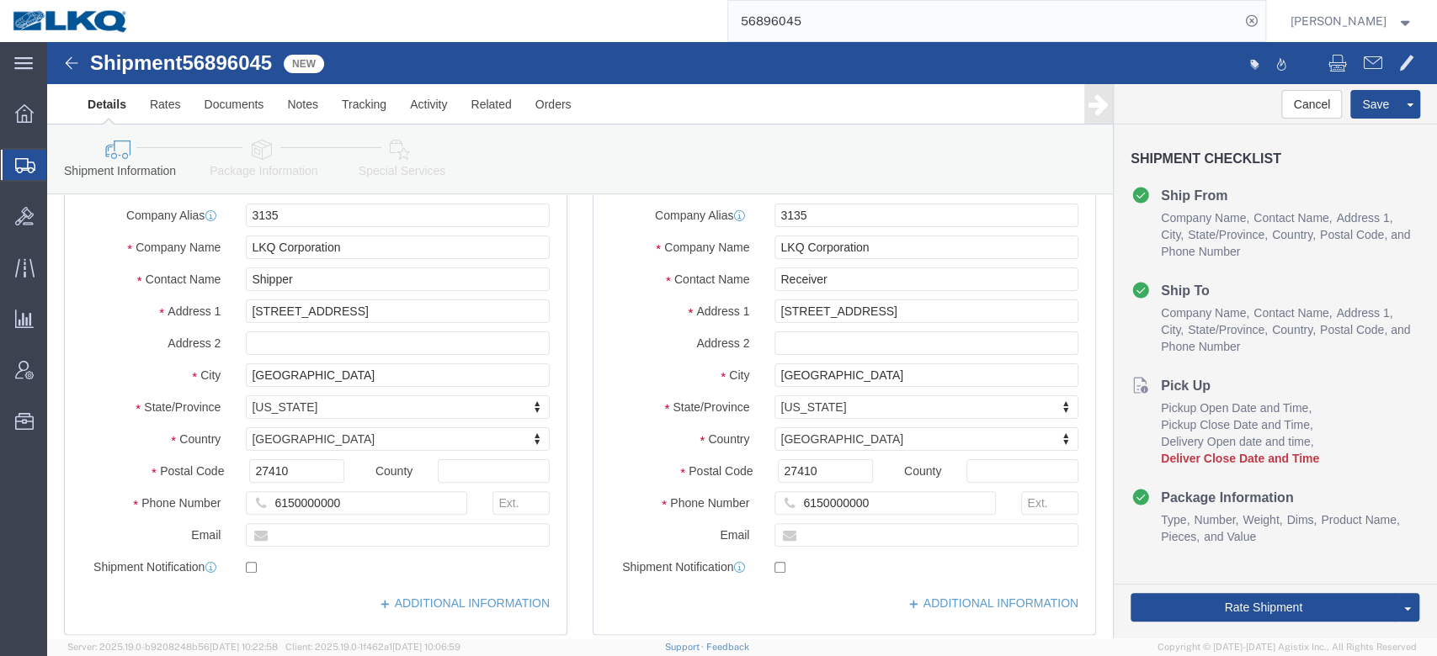
scroll to position [449, 0]
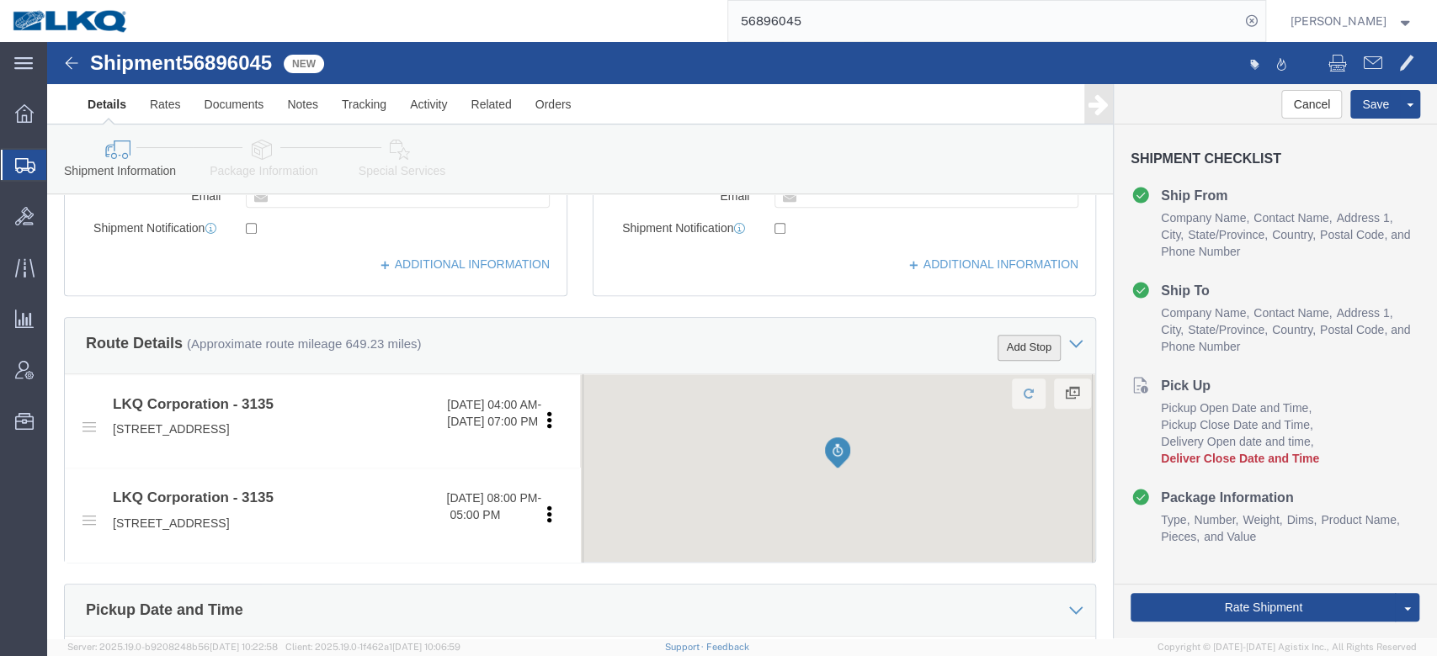
click button "Add Stop"
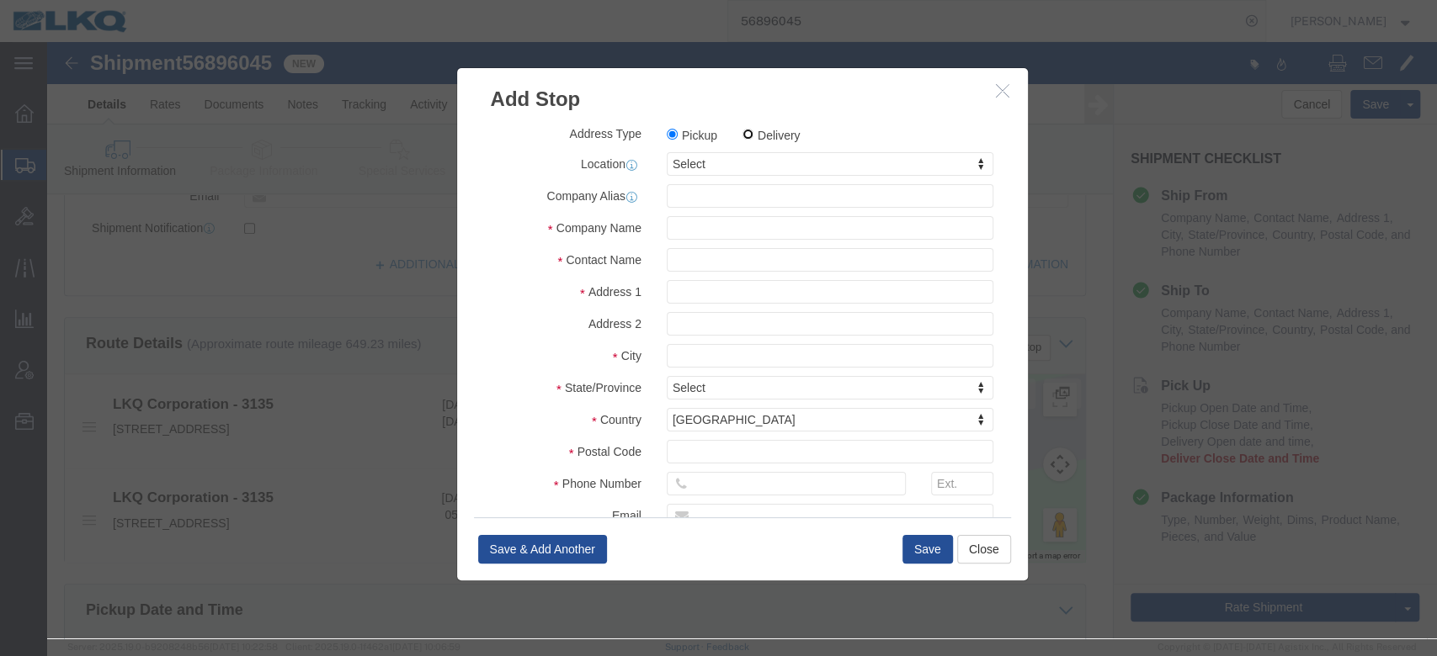
click input "Delivery"
radio input "true"
select select
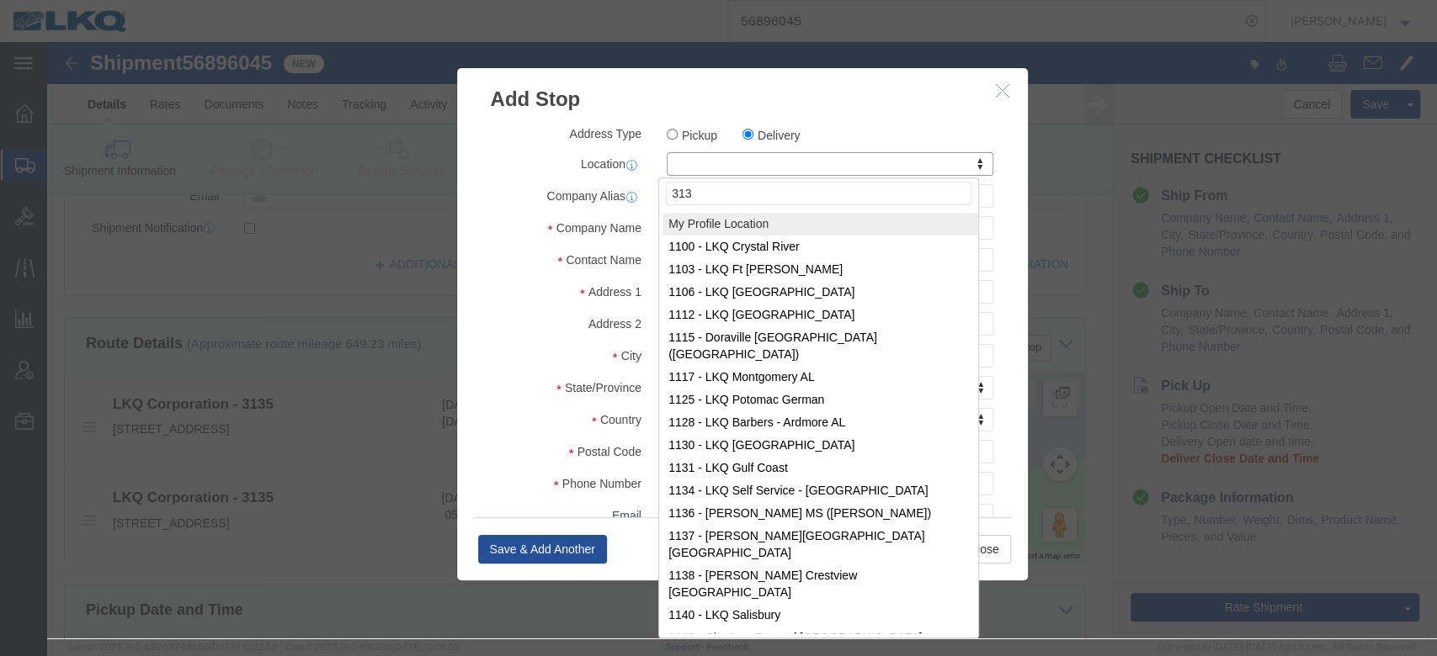
type input "3130"
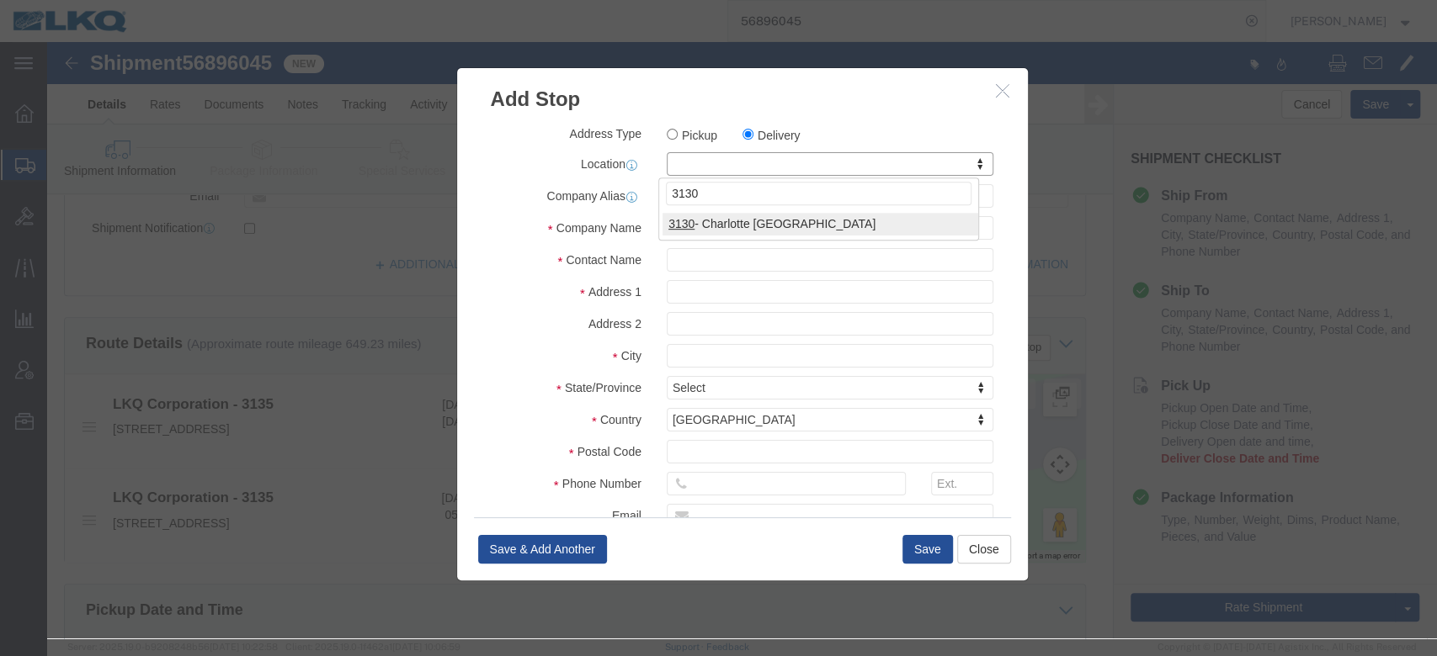
select select "27858"
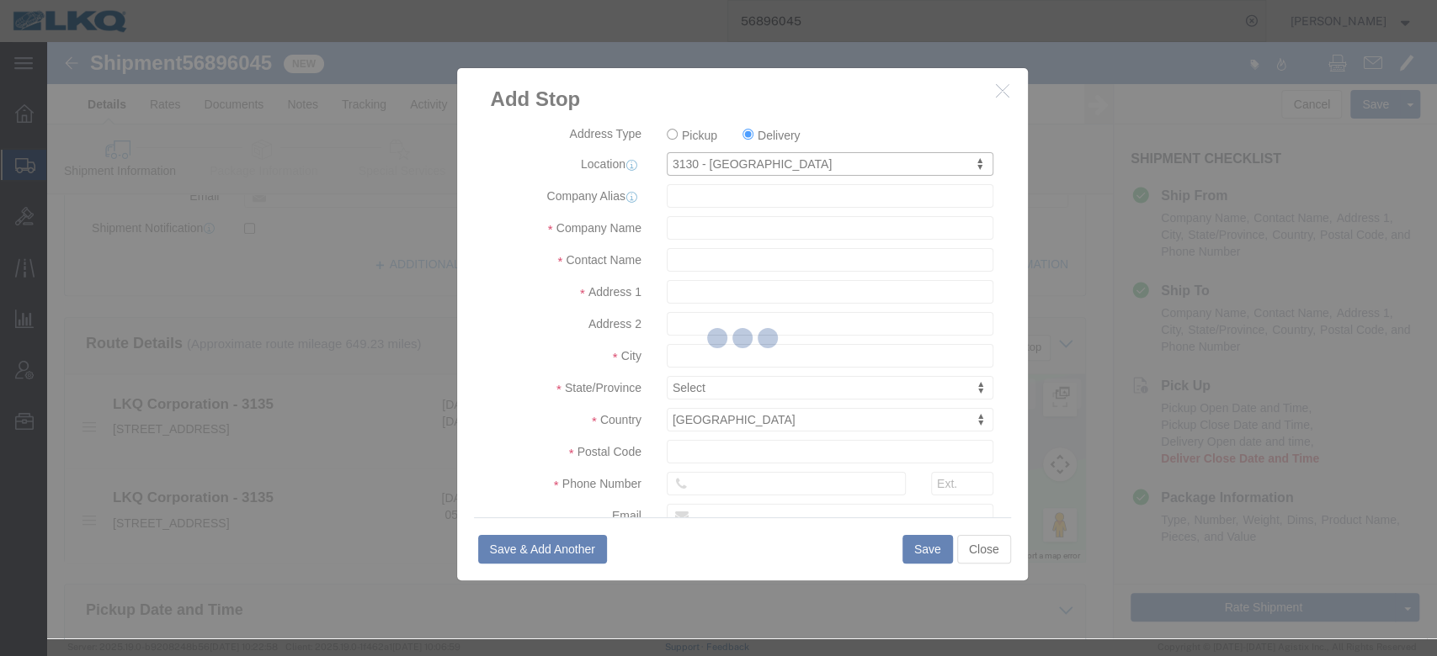
type input "3130"
type input "LKQ Corporation"
type input "[STREET_ADDRESS]"
type input "Charlotte"
type input "28208"
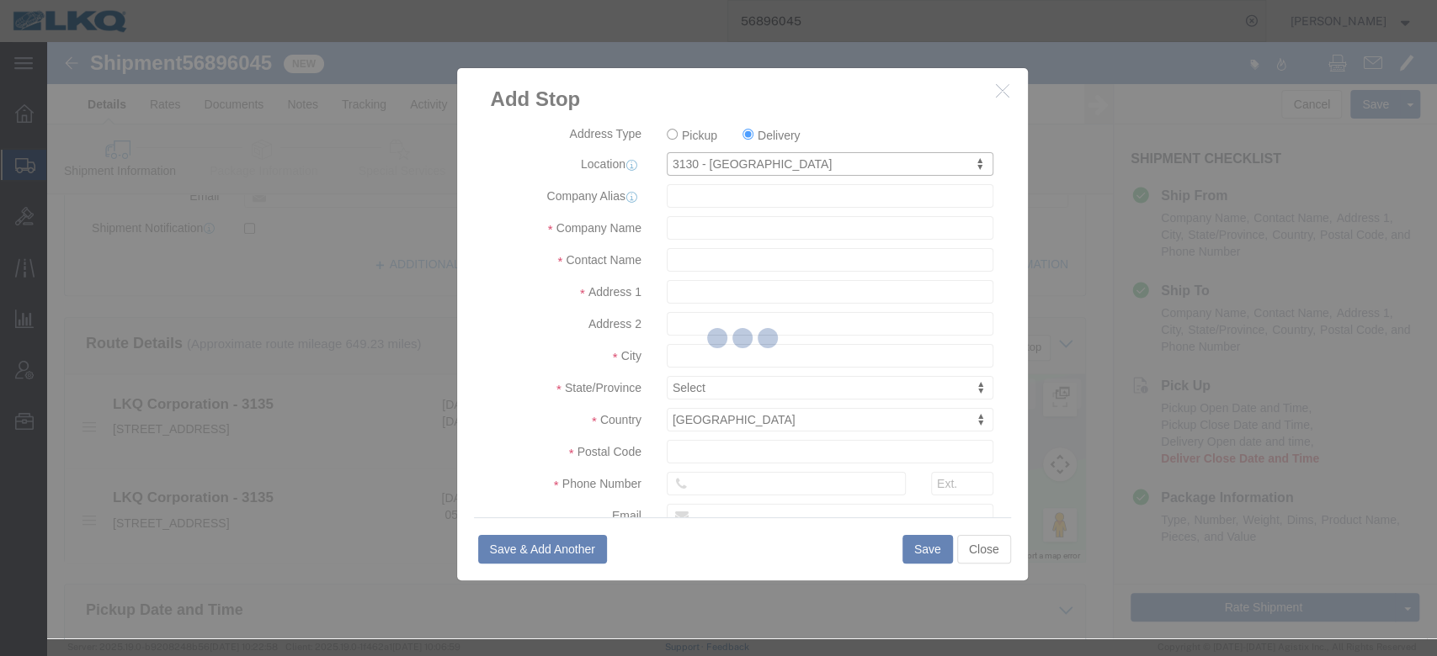
type input "[PHONE_NUMBER]"
select select "NC"
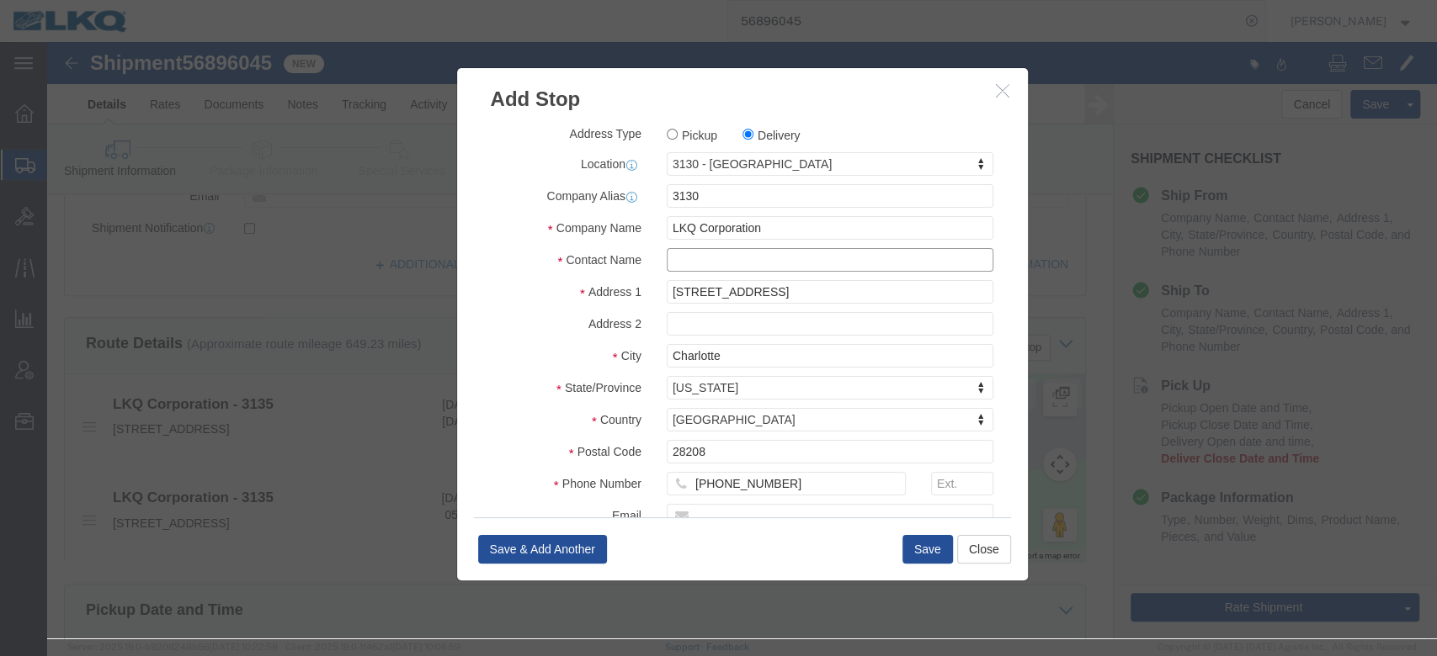
click input "text"
type input "Receiver"
click label "Contact Name"
click div "Save Save & Add Another Close"
click button "Save"
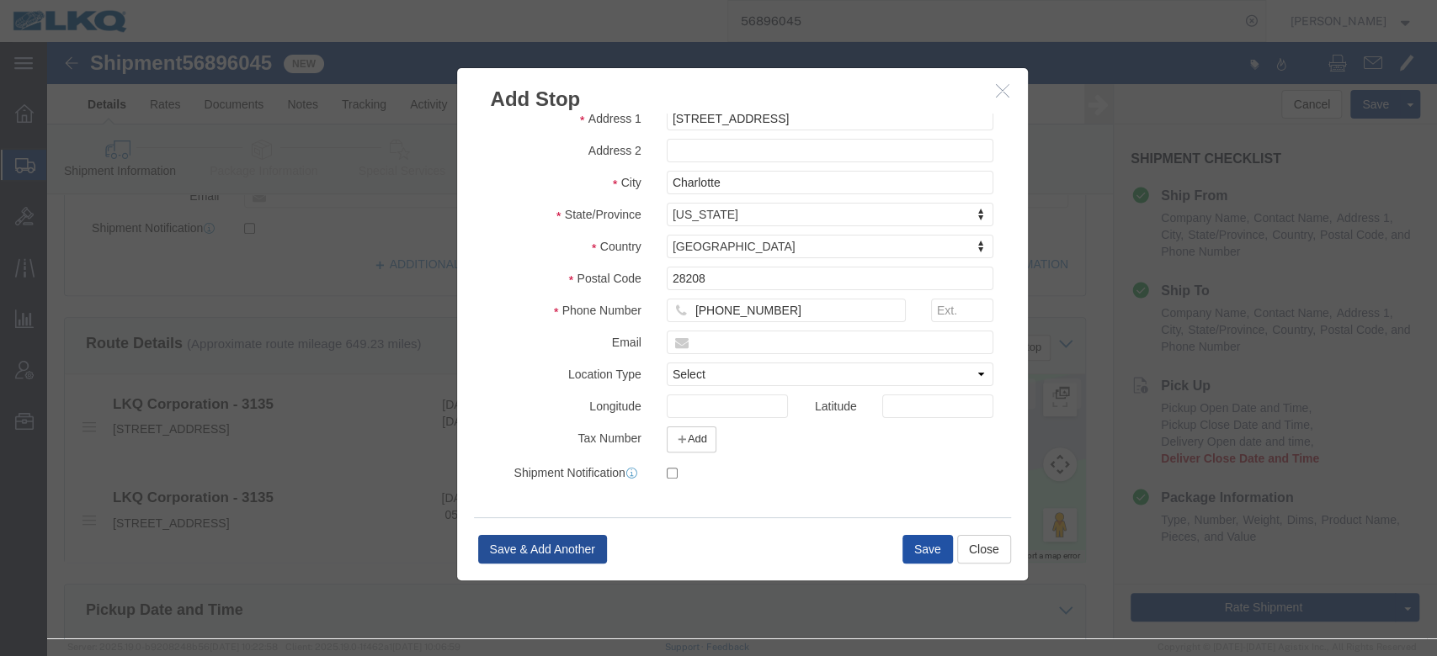
scroll to position [343, 0]
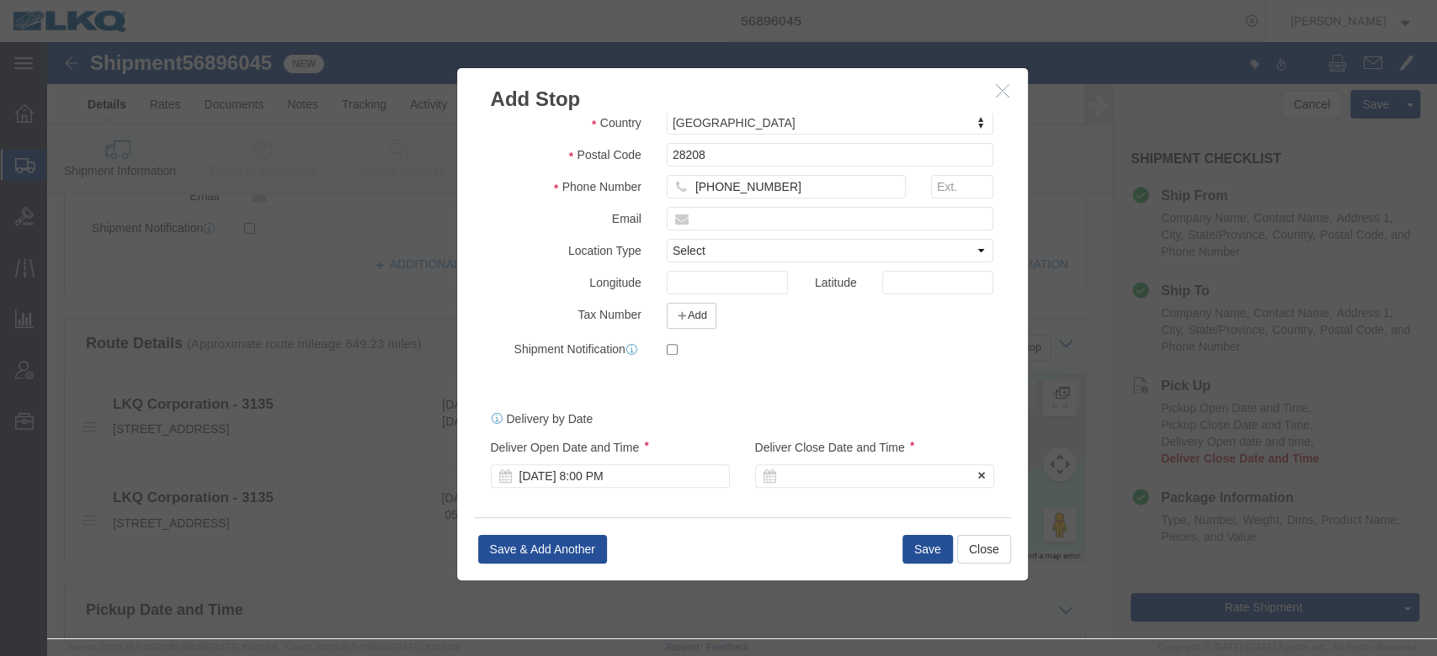
click div
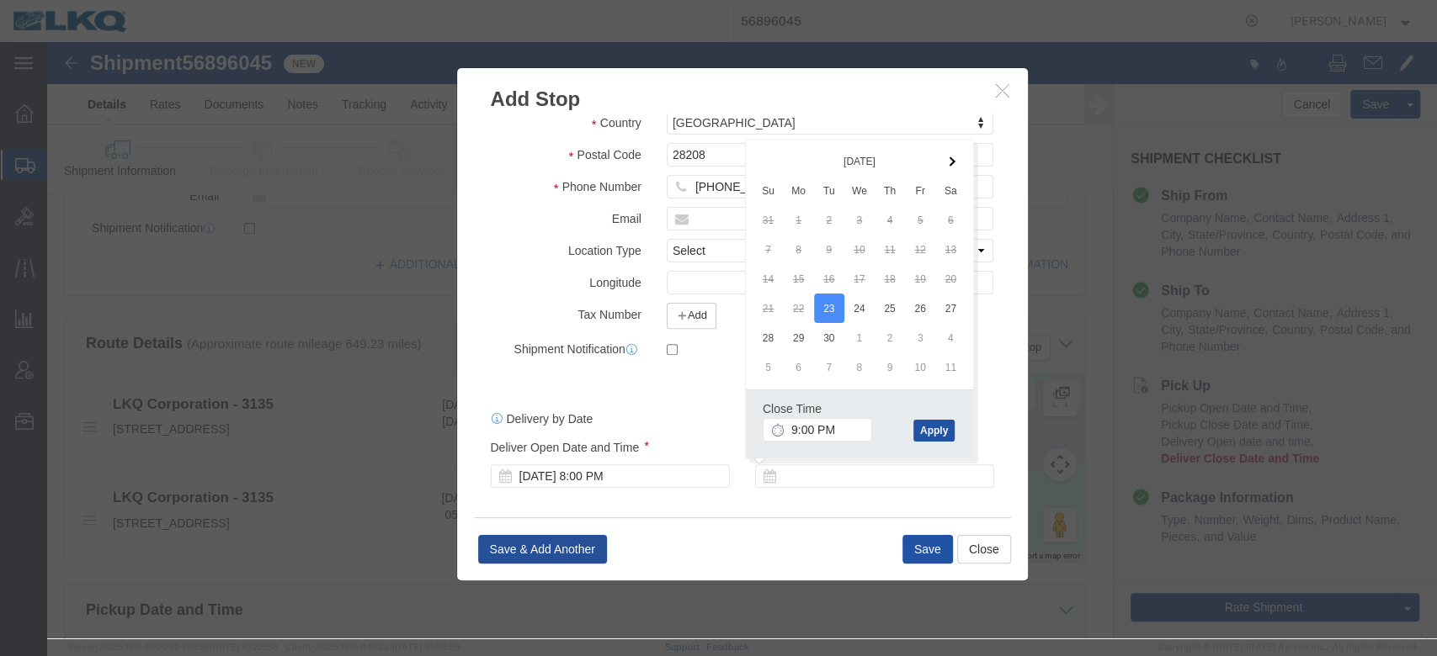
click button "Apply"
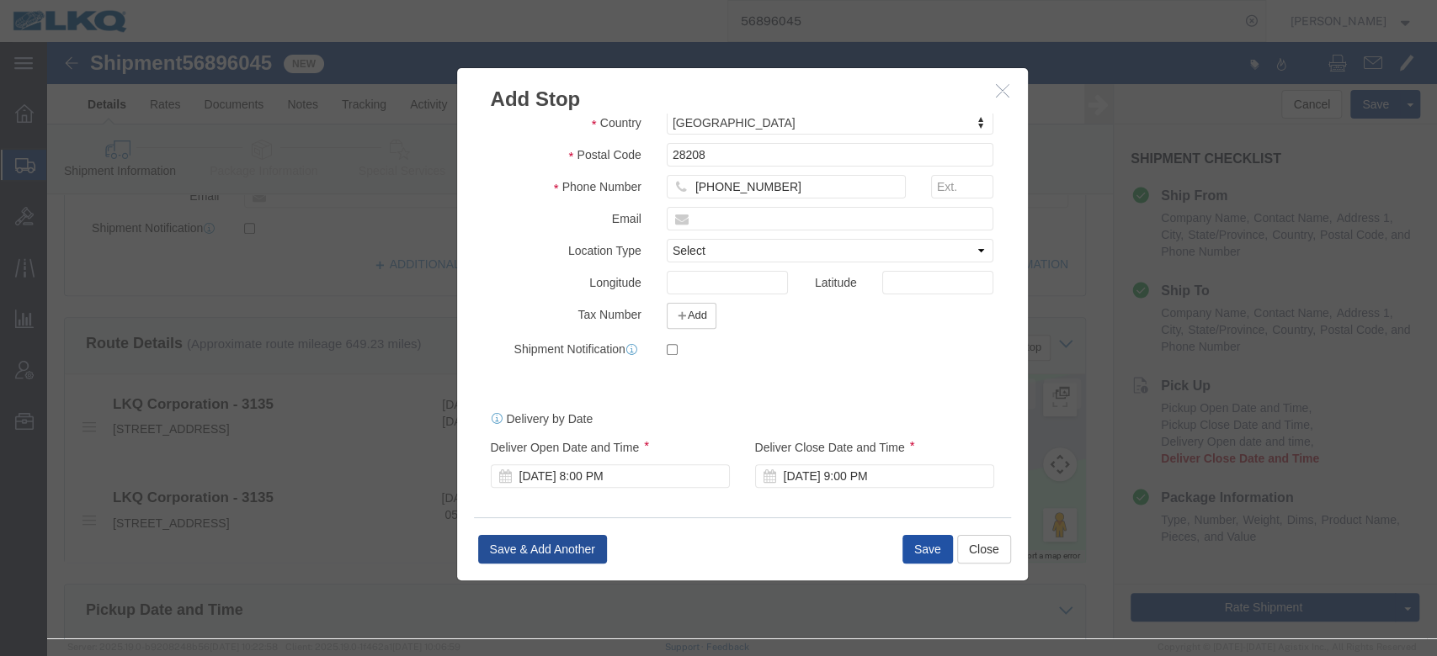
click button "Save"
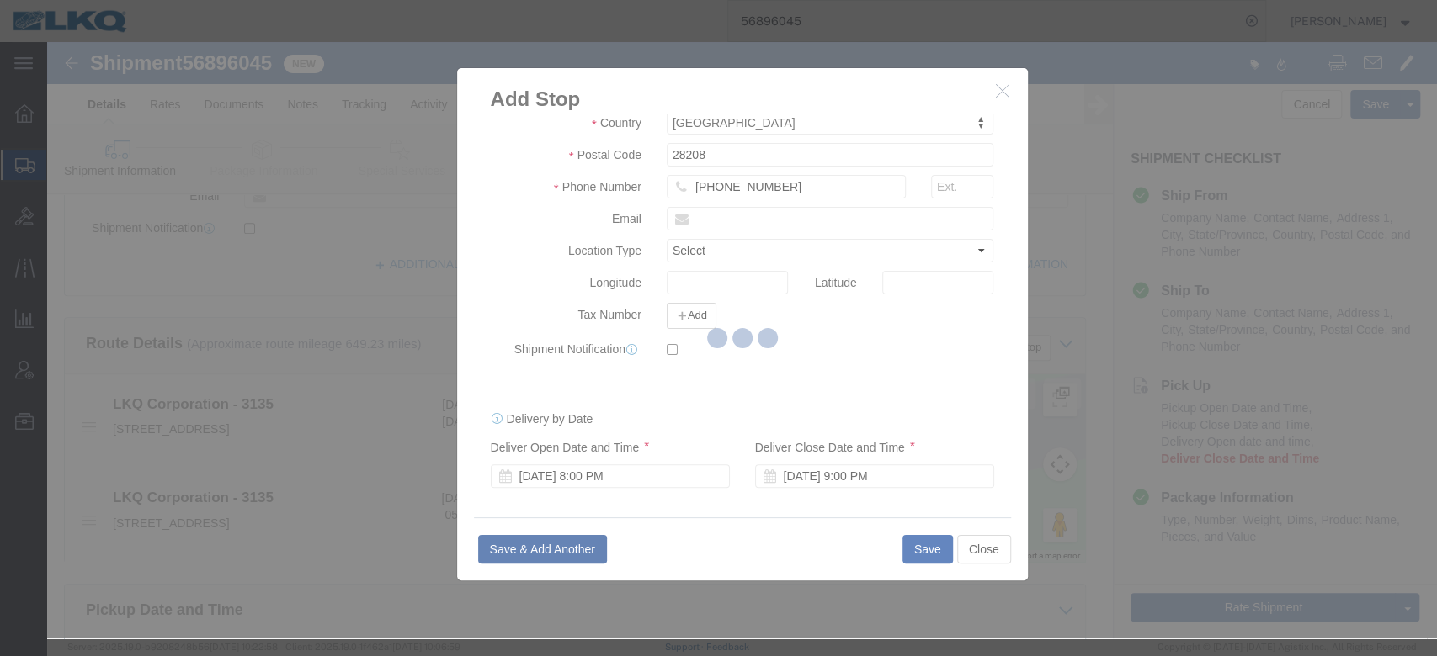
scroll to position [296, 0]
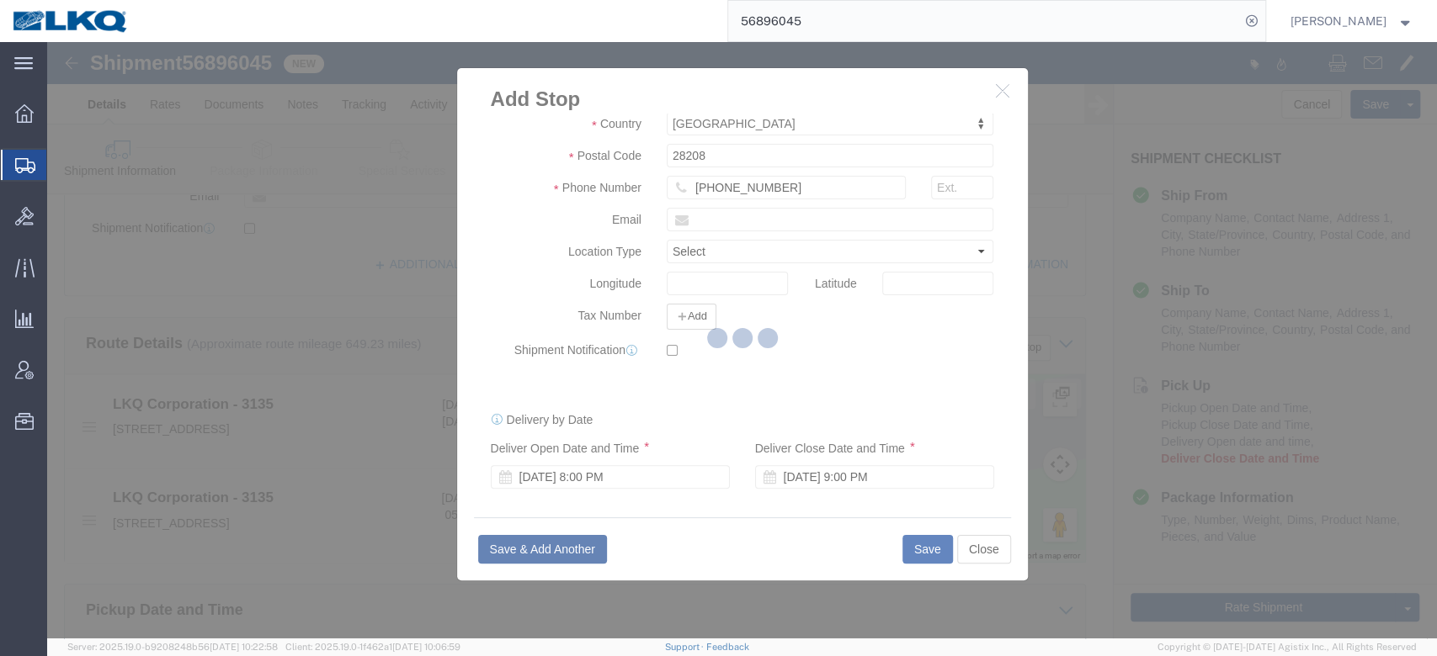
select select "D"
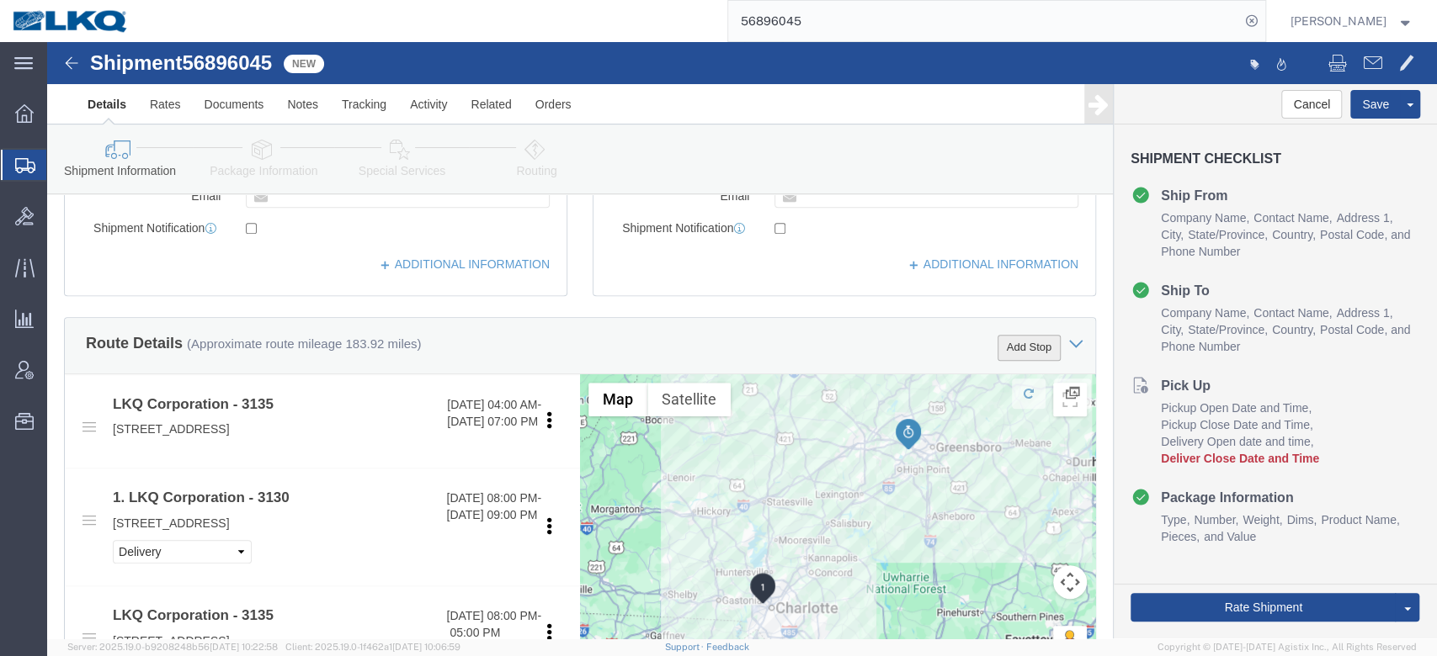
click button "Add Stop"
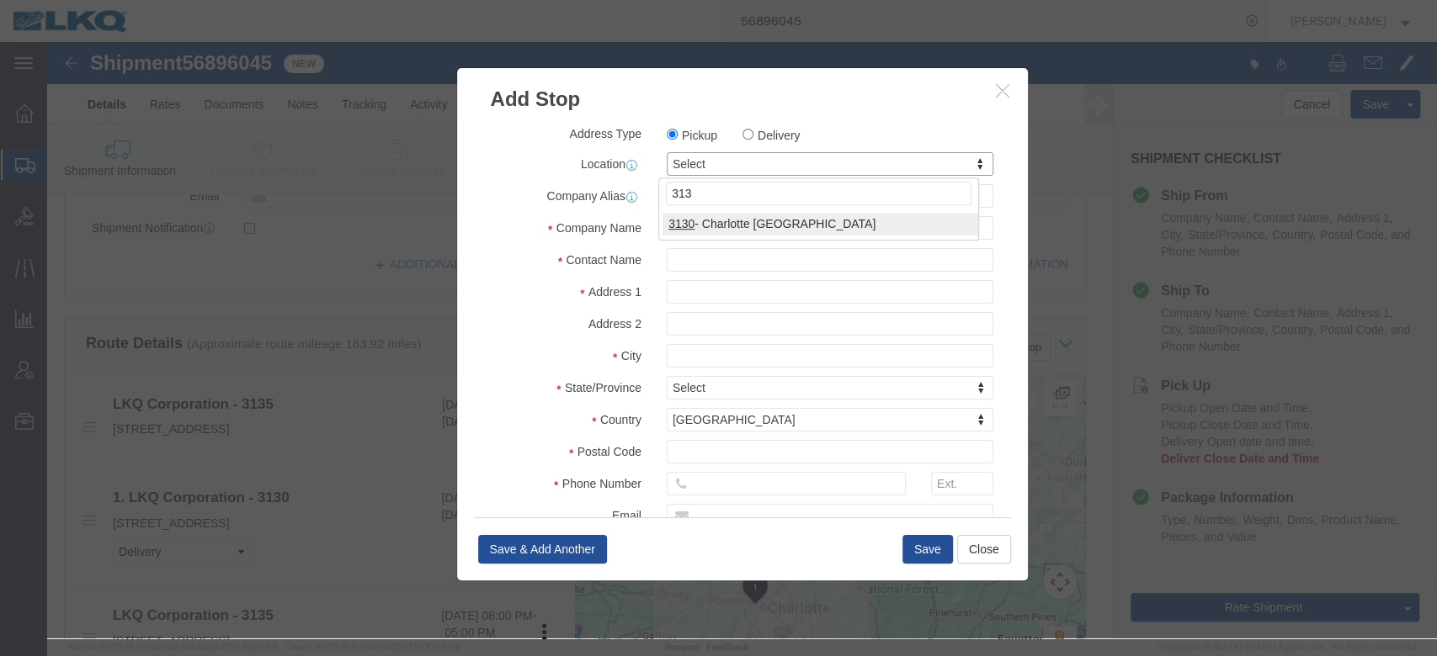
type input "3130"
select select "27858"
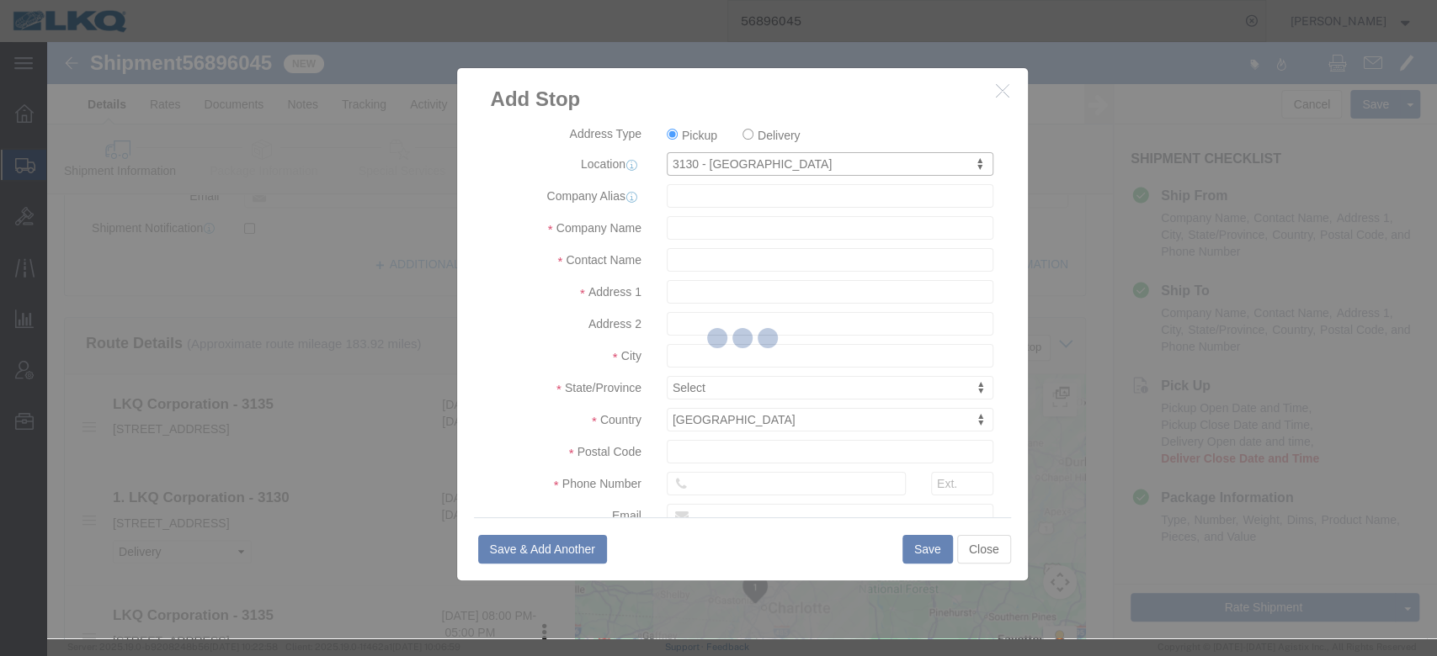
type input "3130"
type input "LKQ Corporation"
type input "[STREET_ADDRESS]"
type input "Charlotte"
type input "28208"
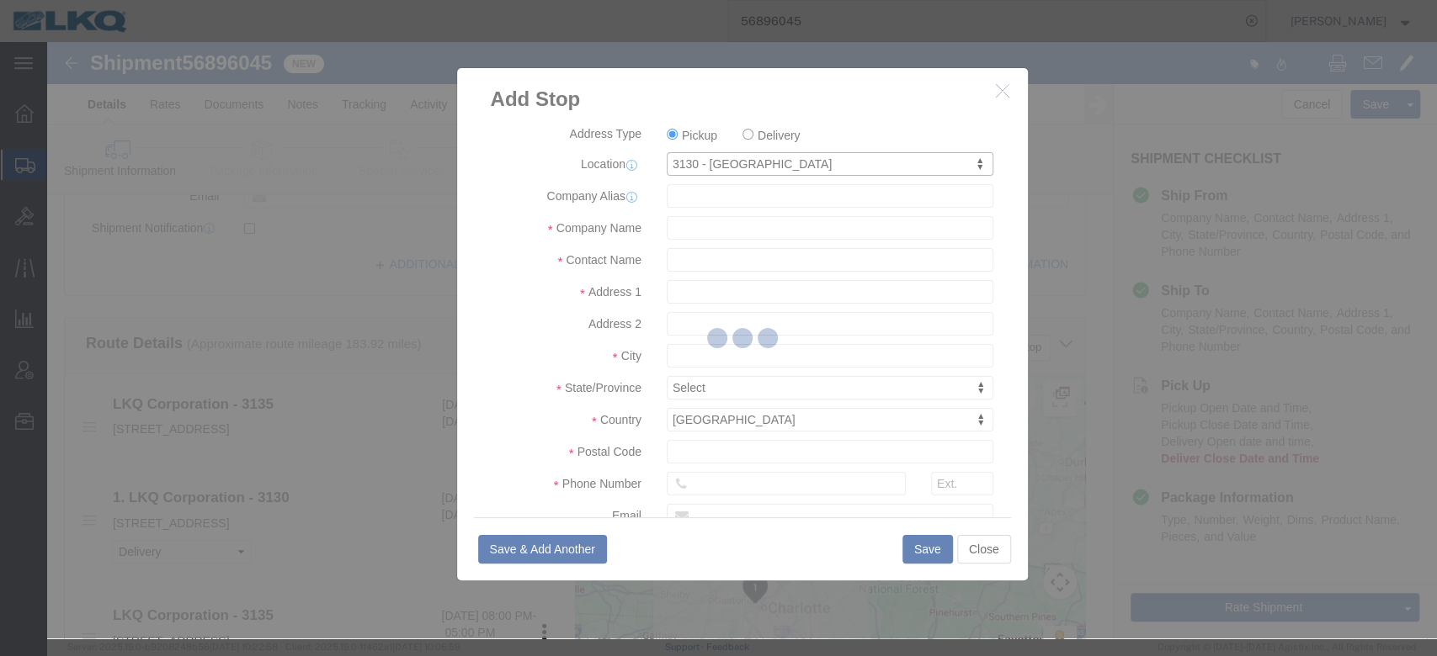
type input "[PHONE_NUMBER]"
select select "NC"
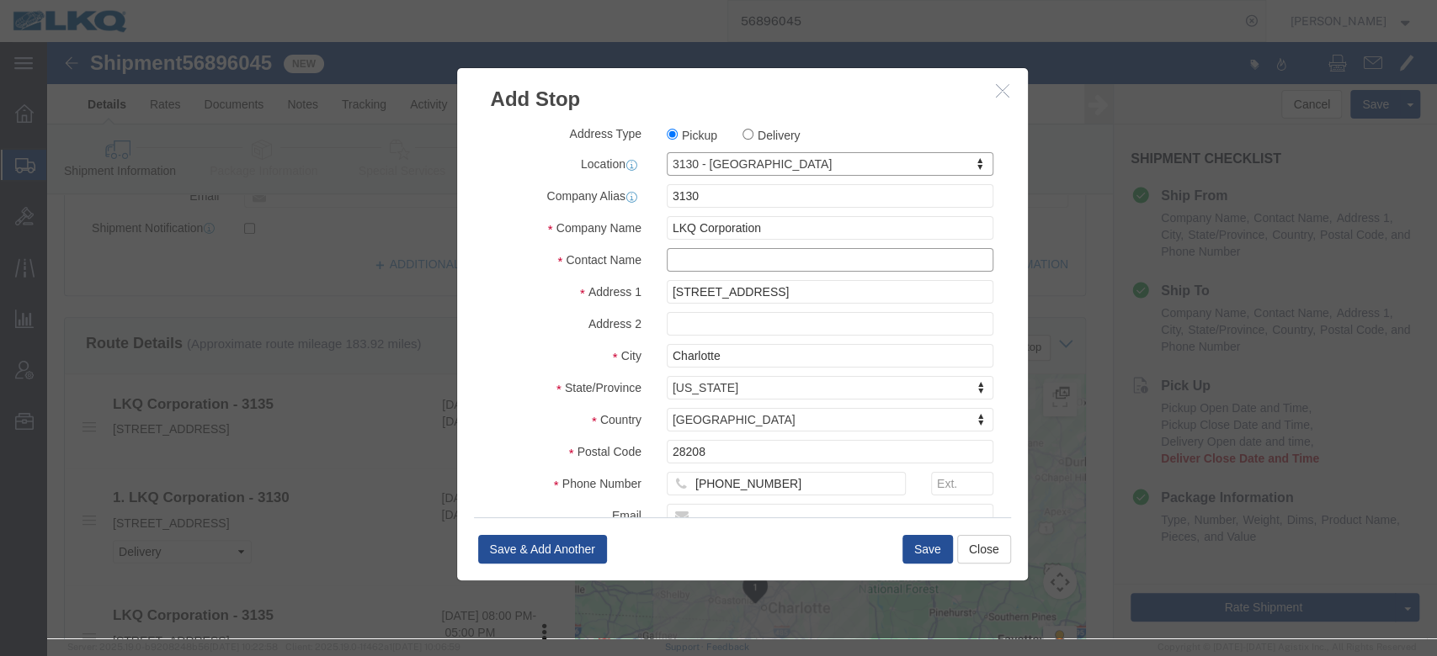
drag, startPoint x: 712, startPoint y: 258, endPoint x: 664, endPoint y: 215, distance: 63.8
click input "text"
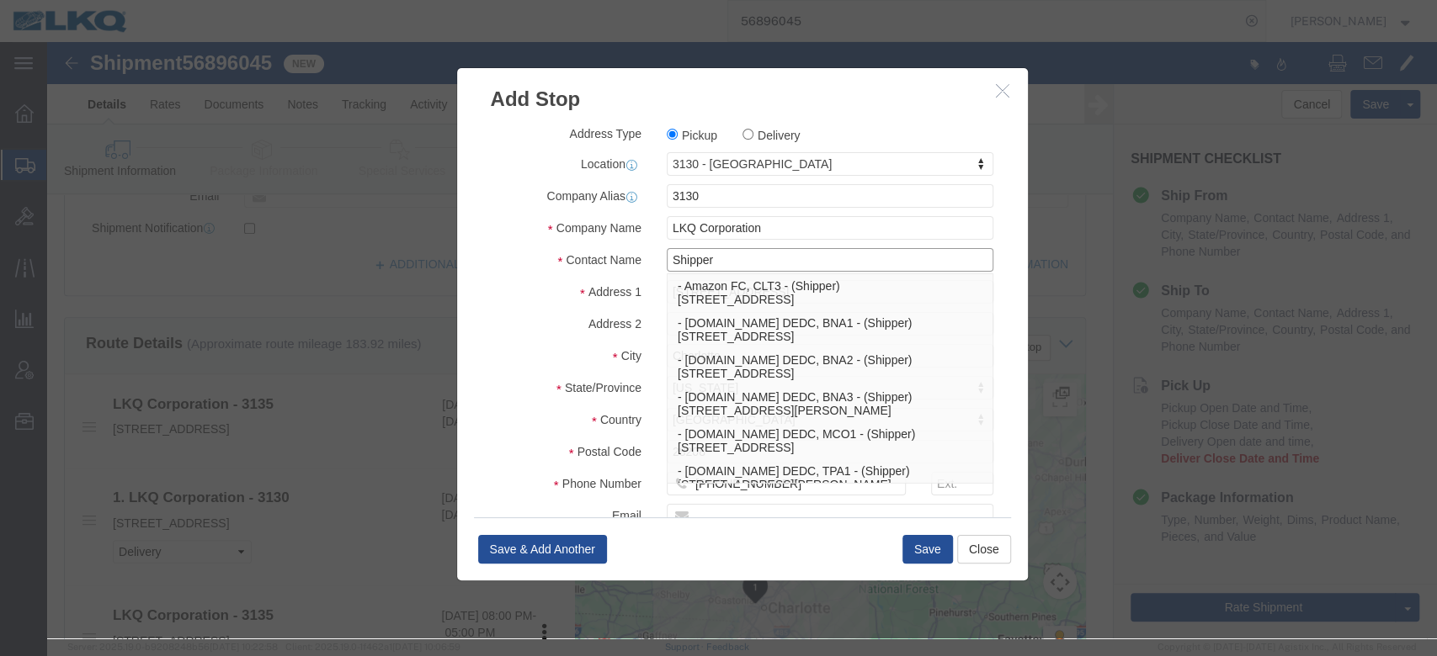
type input "Shipper"
click div "Contact Name Shipper Shipper - Amazon FC, CLT3 - (Shipper) [STREET_ADDRESS] - […"
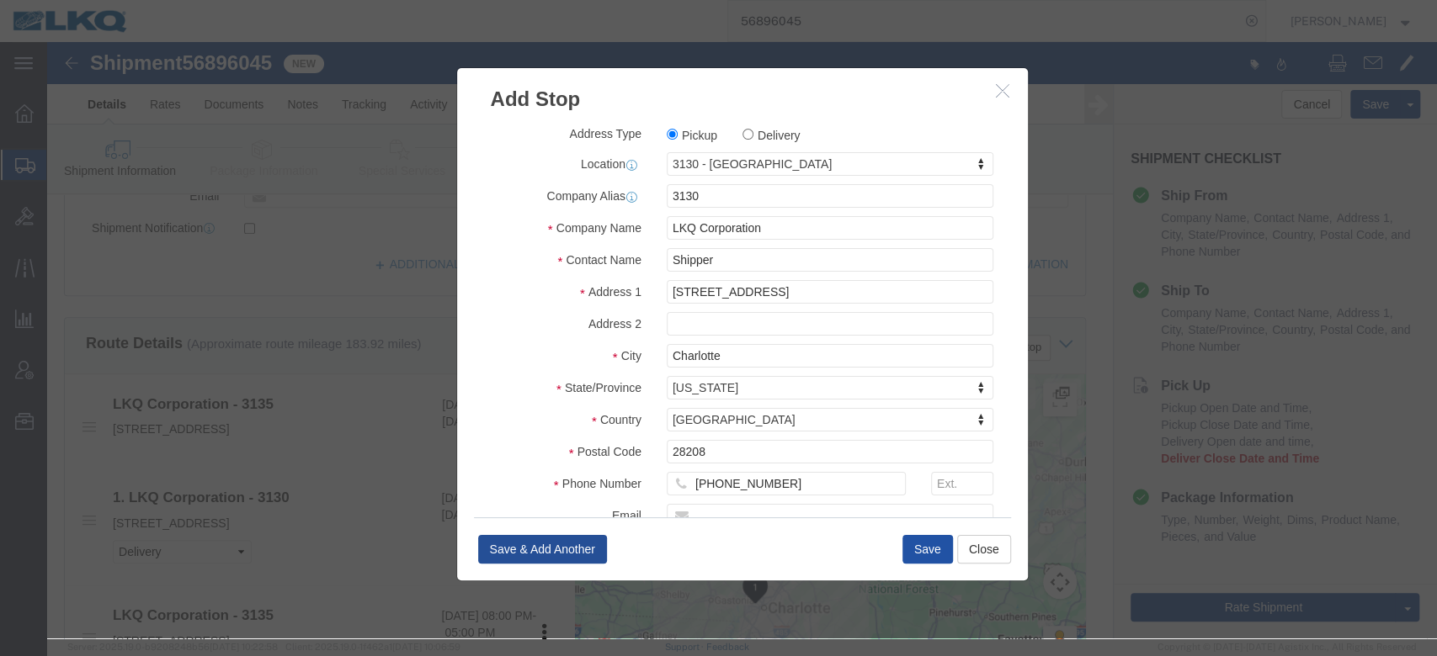
click button "Save"
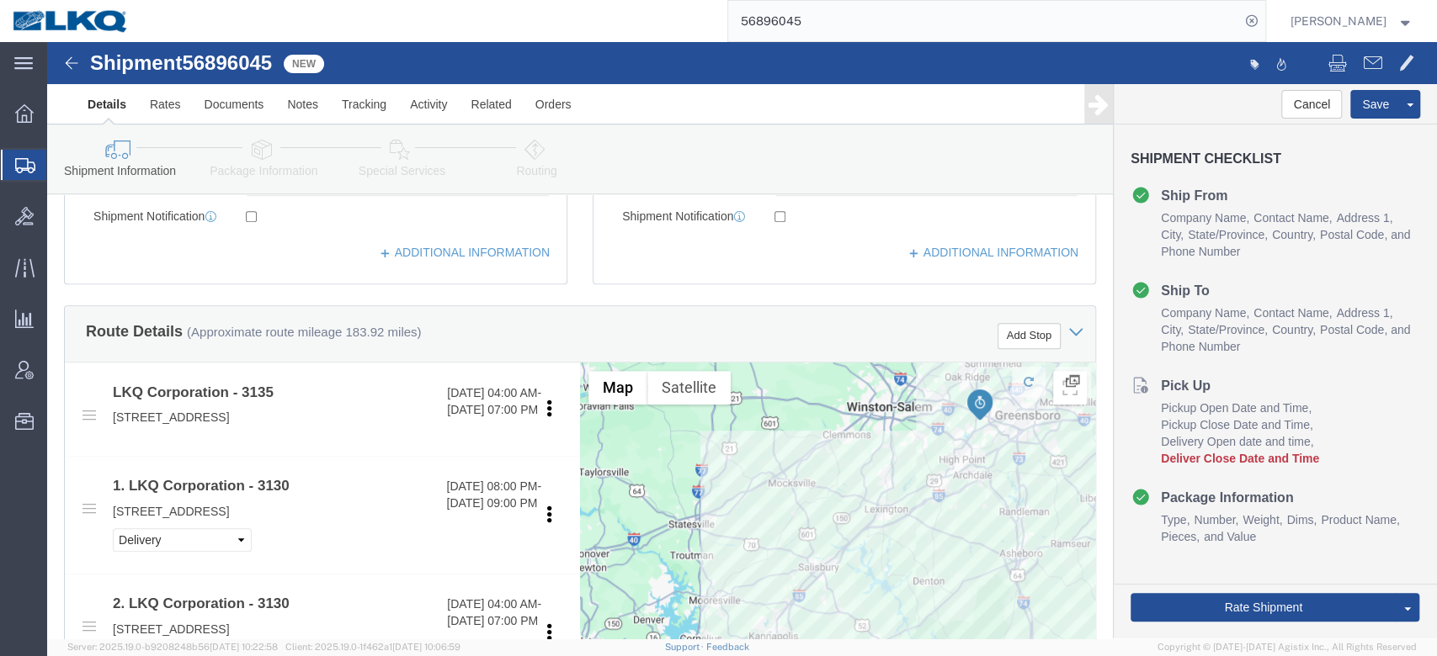
scroll to position [785, 0]
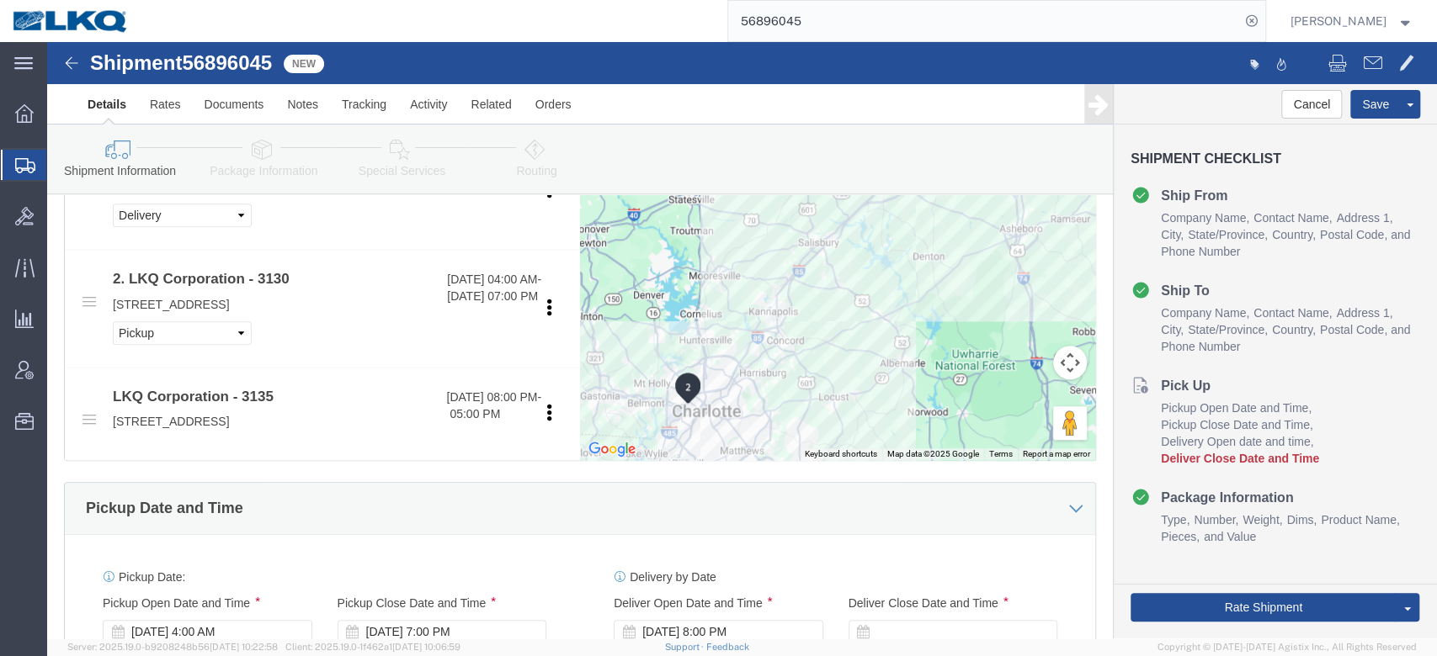
click div
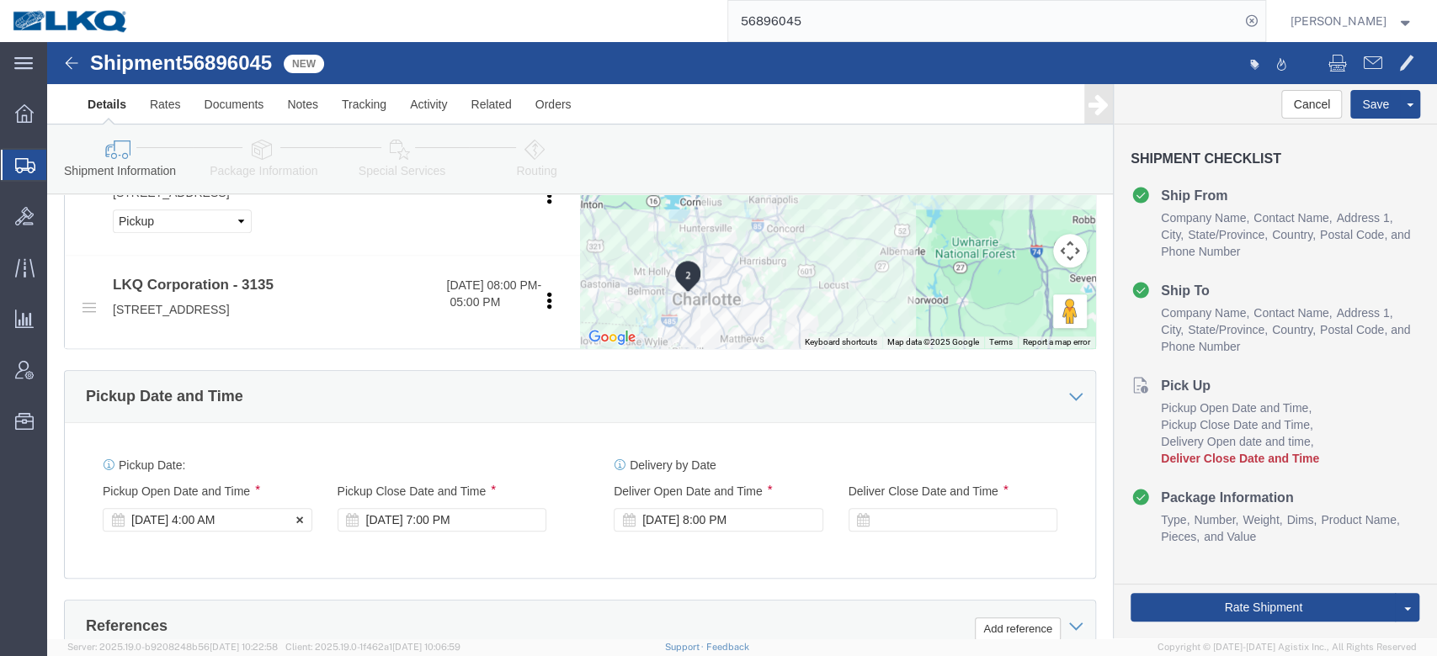
click div "[DATE] 4:00 AM"
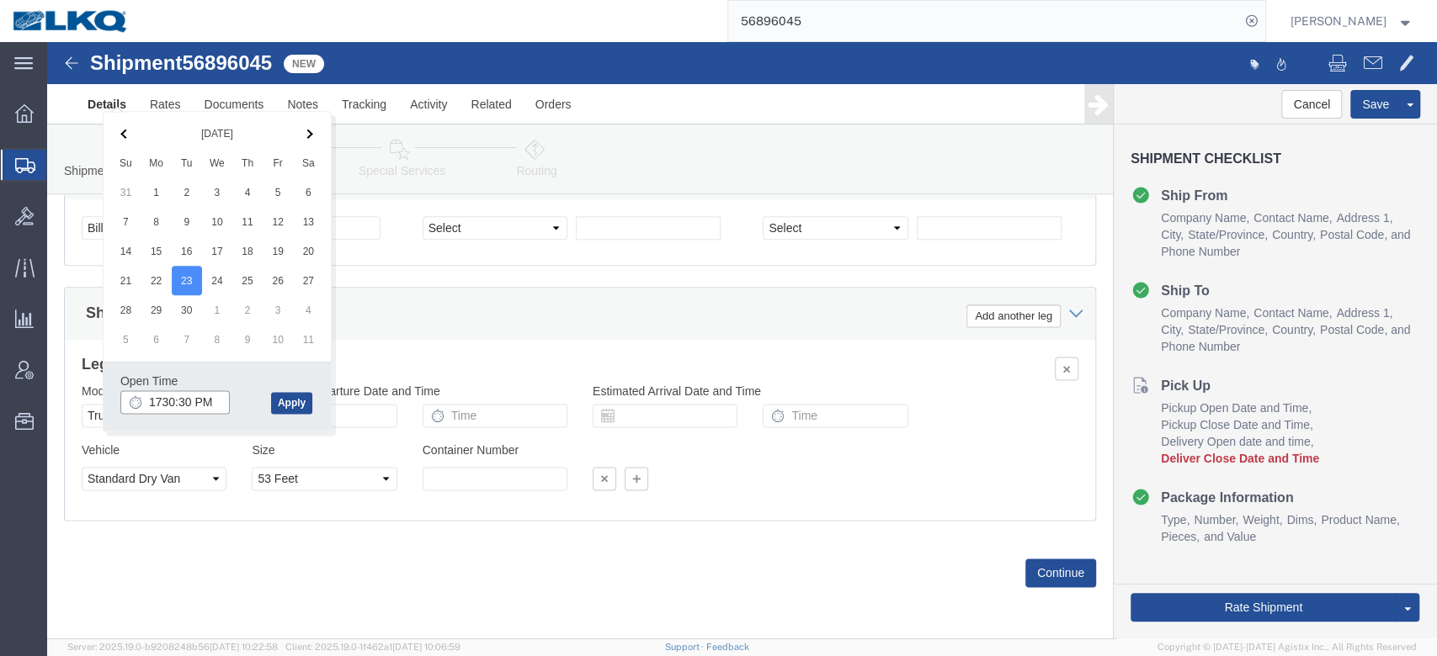
type input "5:30 PM"
click button "Apply"
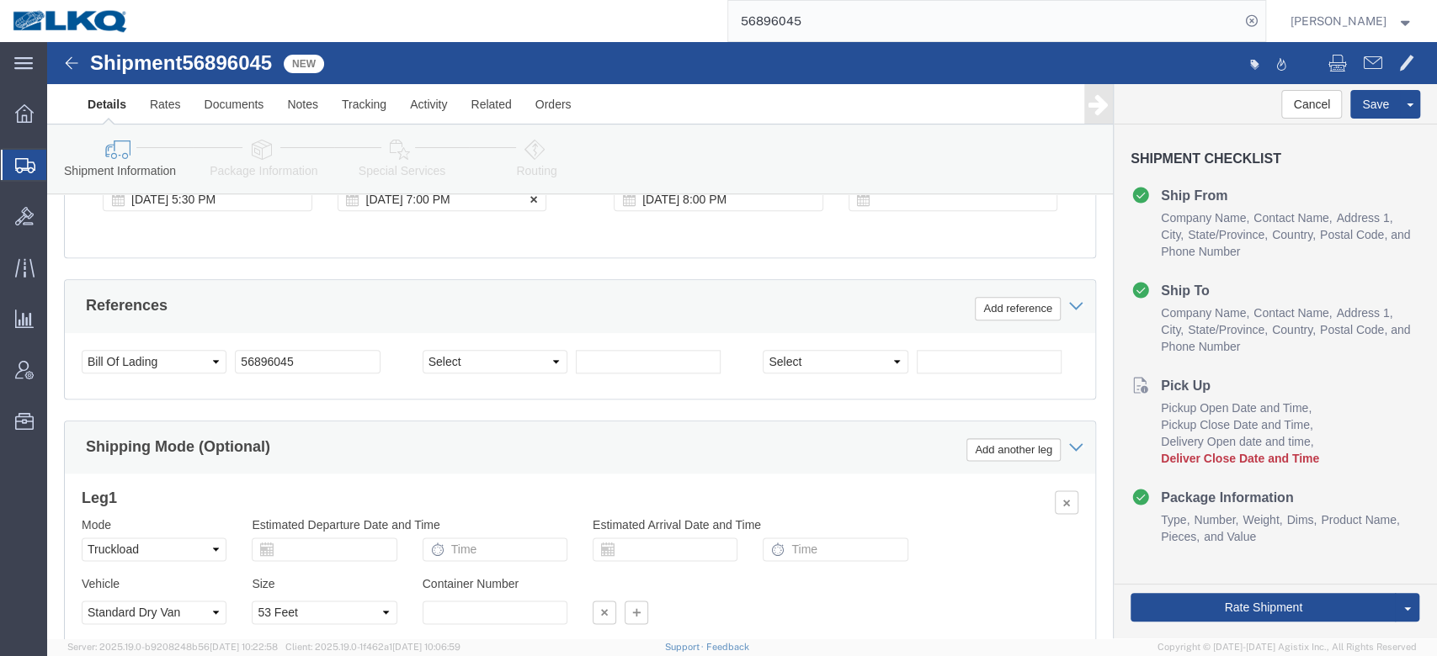
scroll to position [1044, 0]
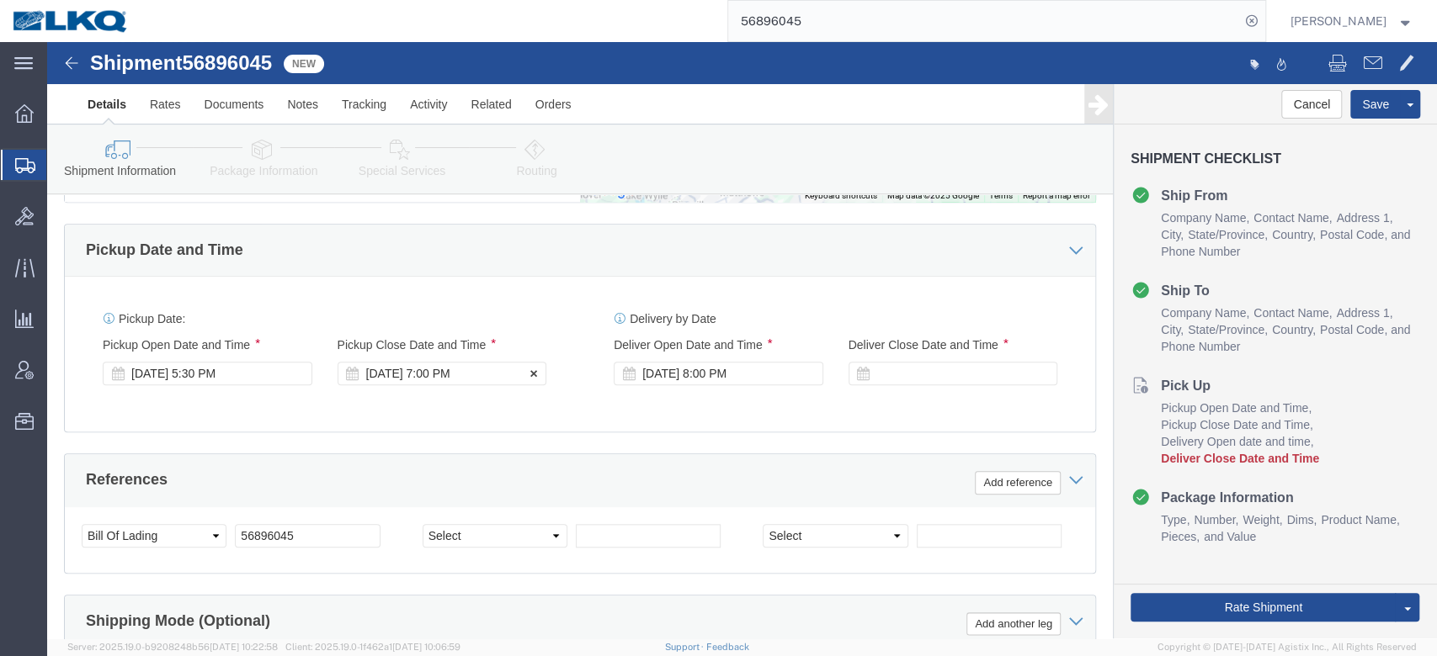
click div "[DATE] 7:00 PM"
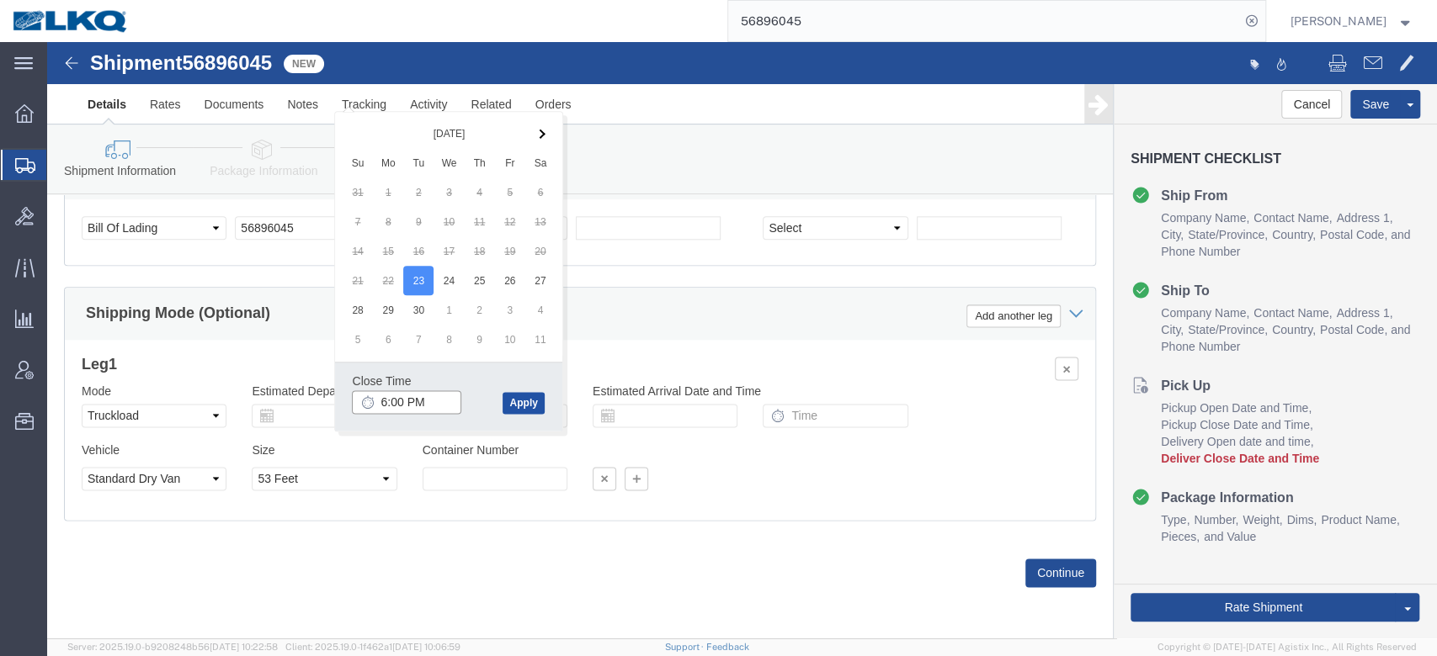
type input "6:30 PM"
click button "Apply"
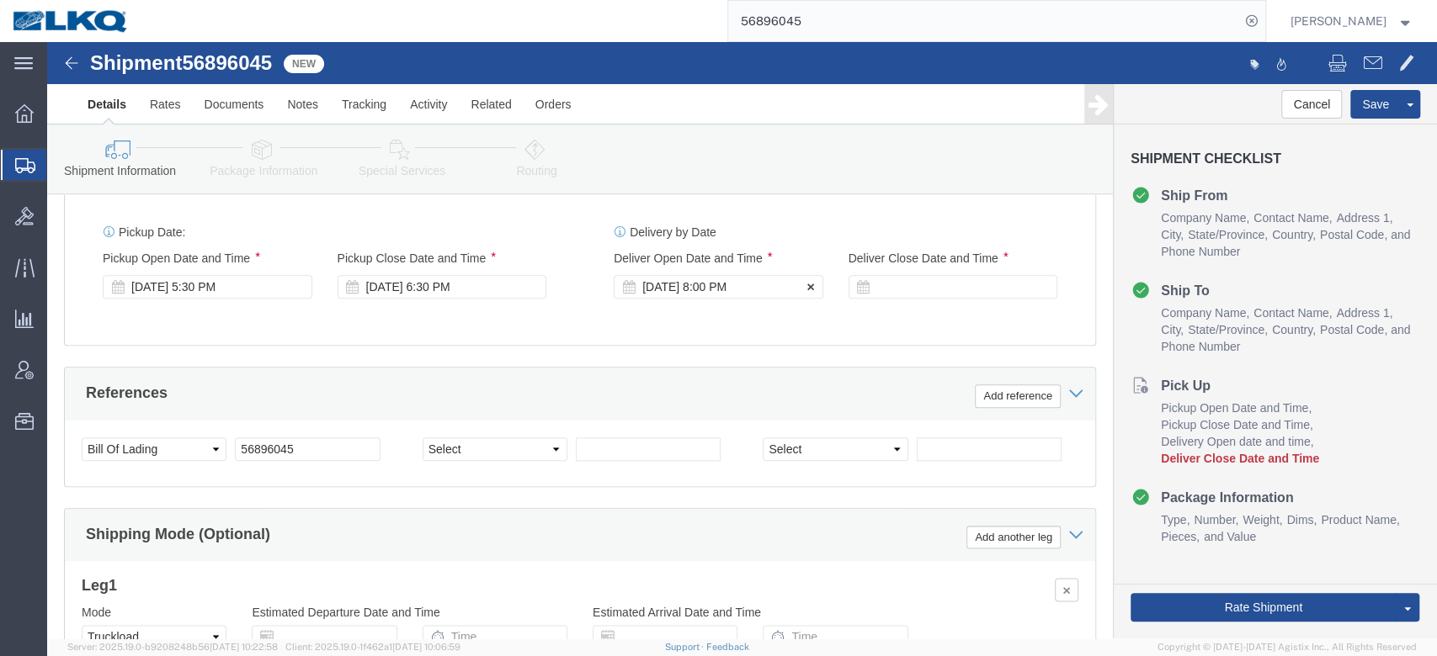
scroll to position [1044, 0]
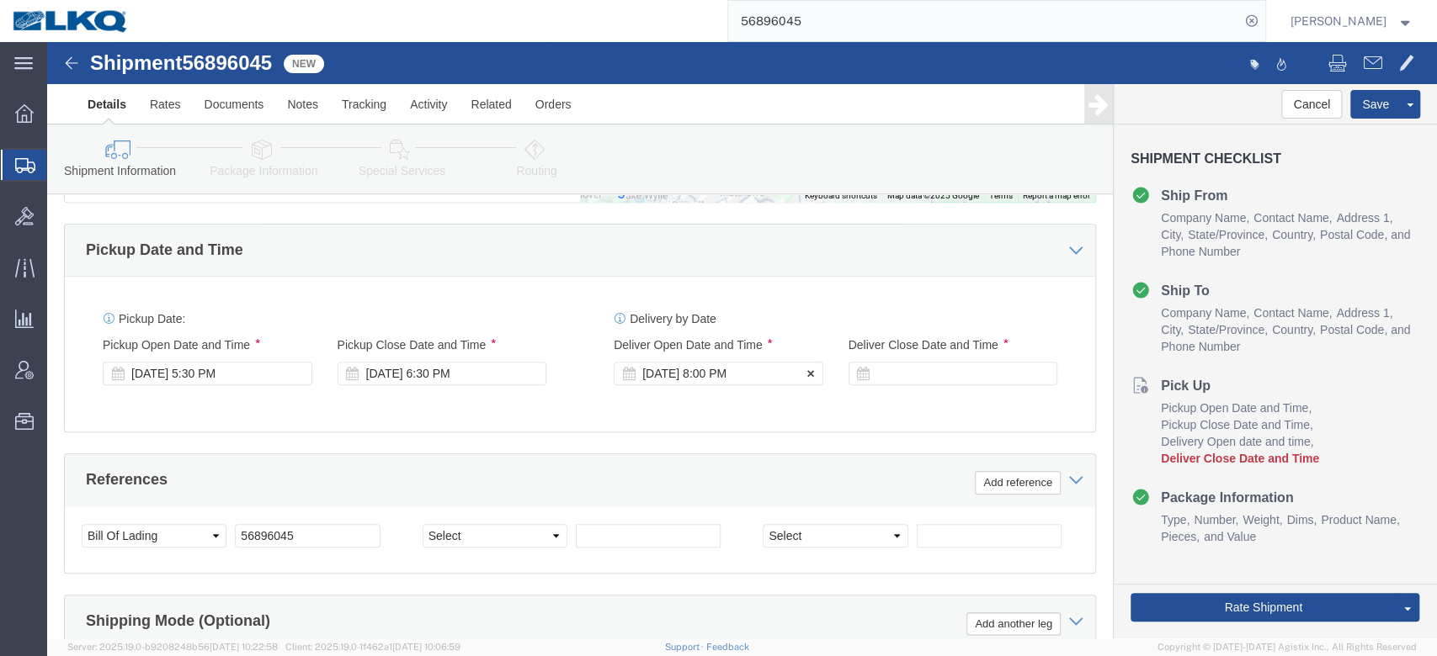
click div "[DATE] 8:00 PM"
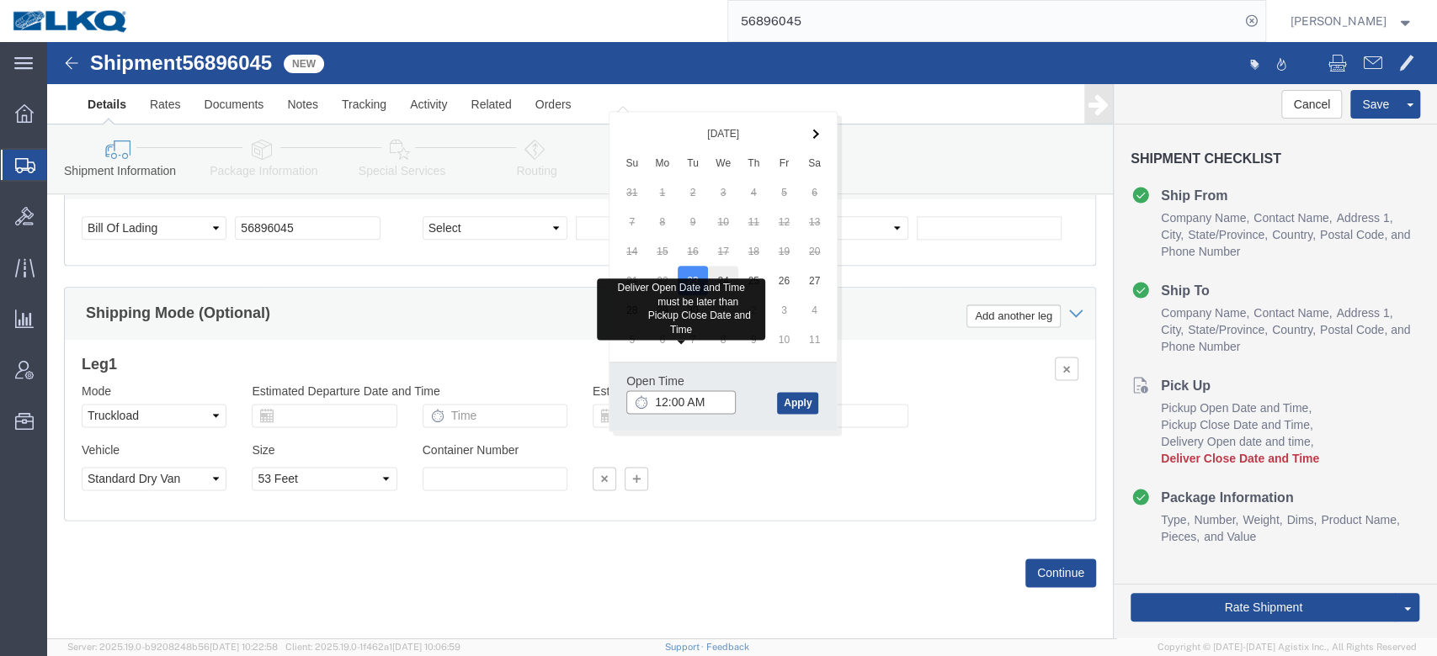
type input "12:00 AM"
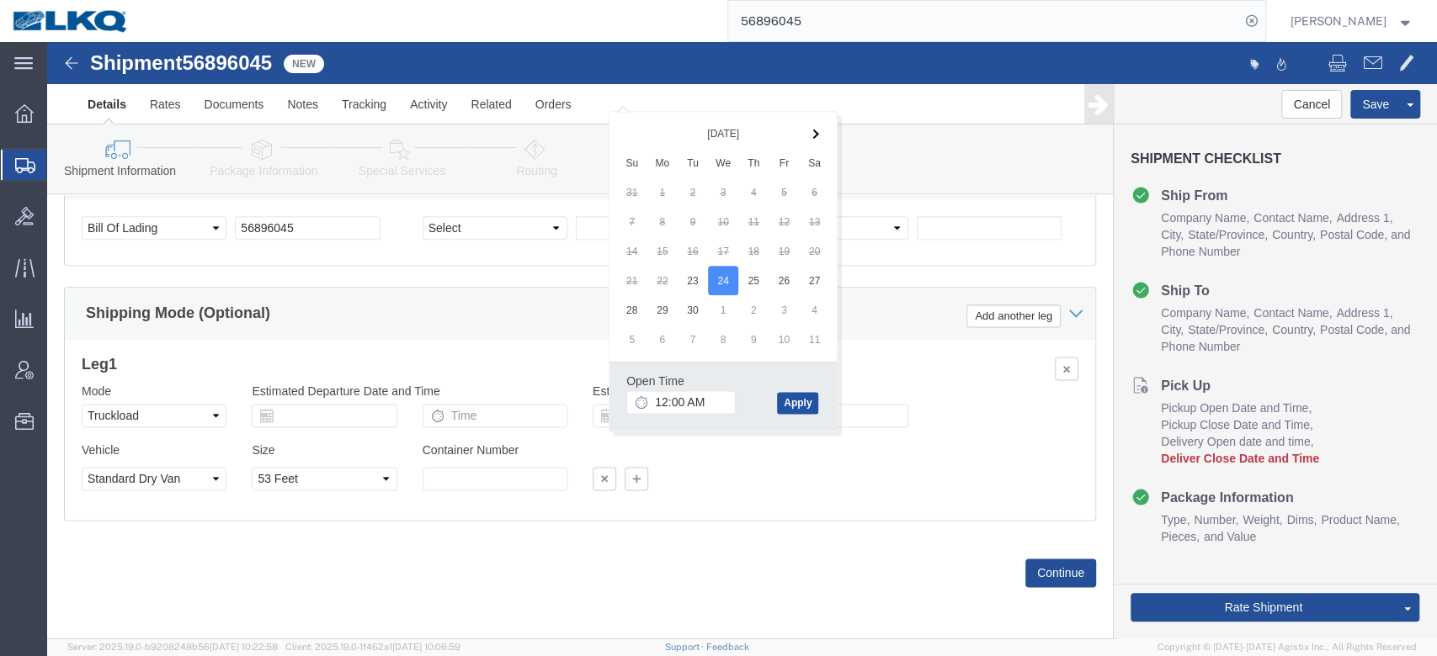
click button "Apply"
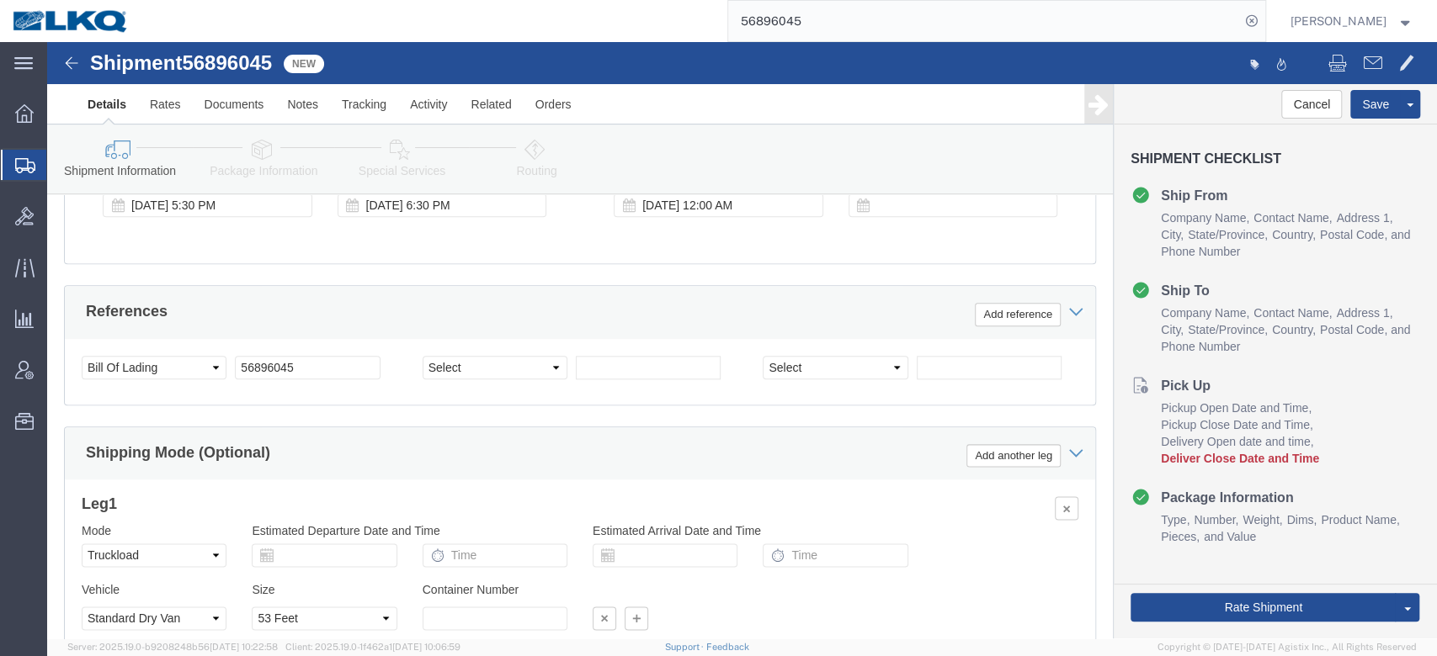
scroll to position [1156, 0]
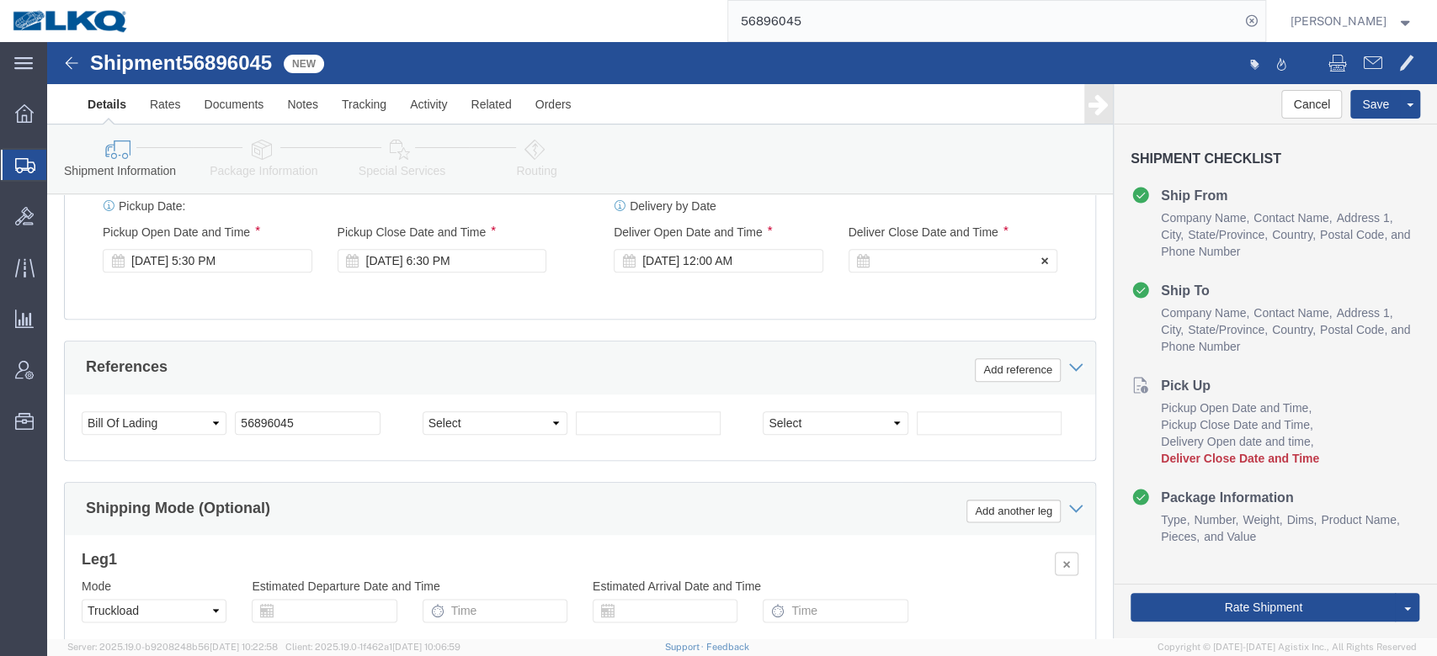
click div "Deliver Close Date Deliver Close Time Deliver Close Date and Time"
drag, startPoint x: 868, startPoint y: 239, endPoint x: 869, endPoint y: 249, distance: 10.1
click div
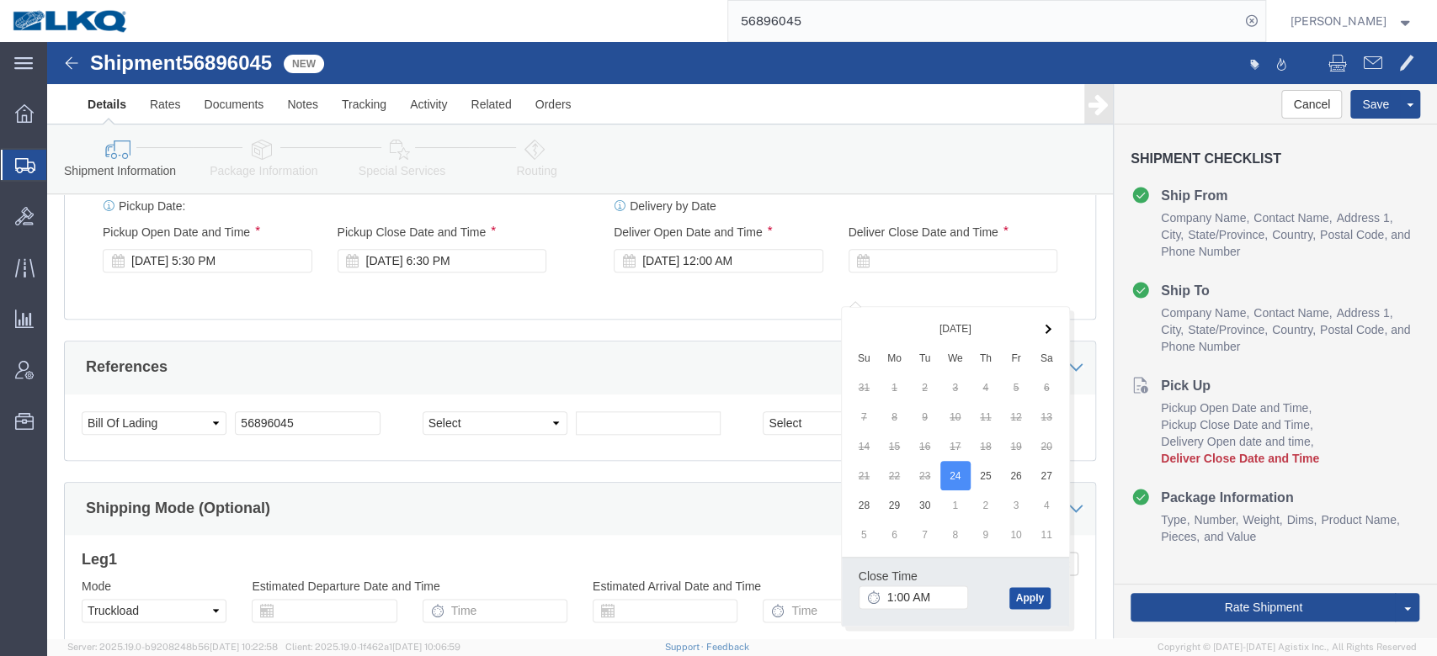
click button "Apply"
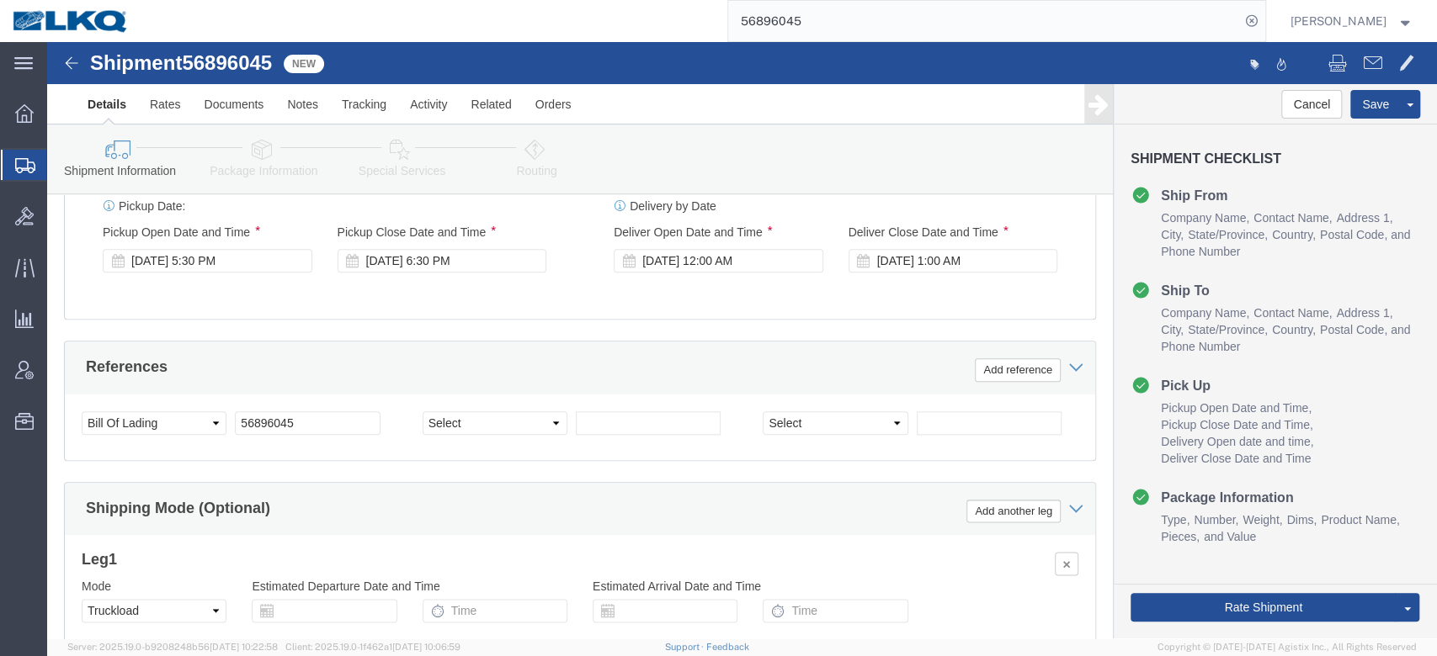
click div "Ship From Location Location 3135 - [GEOGRAPHIC_DATA] [GEOGRAPHIC_DATA] (135) My…"
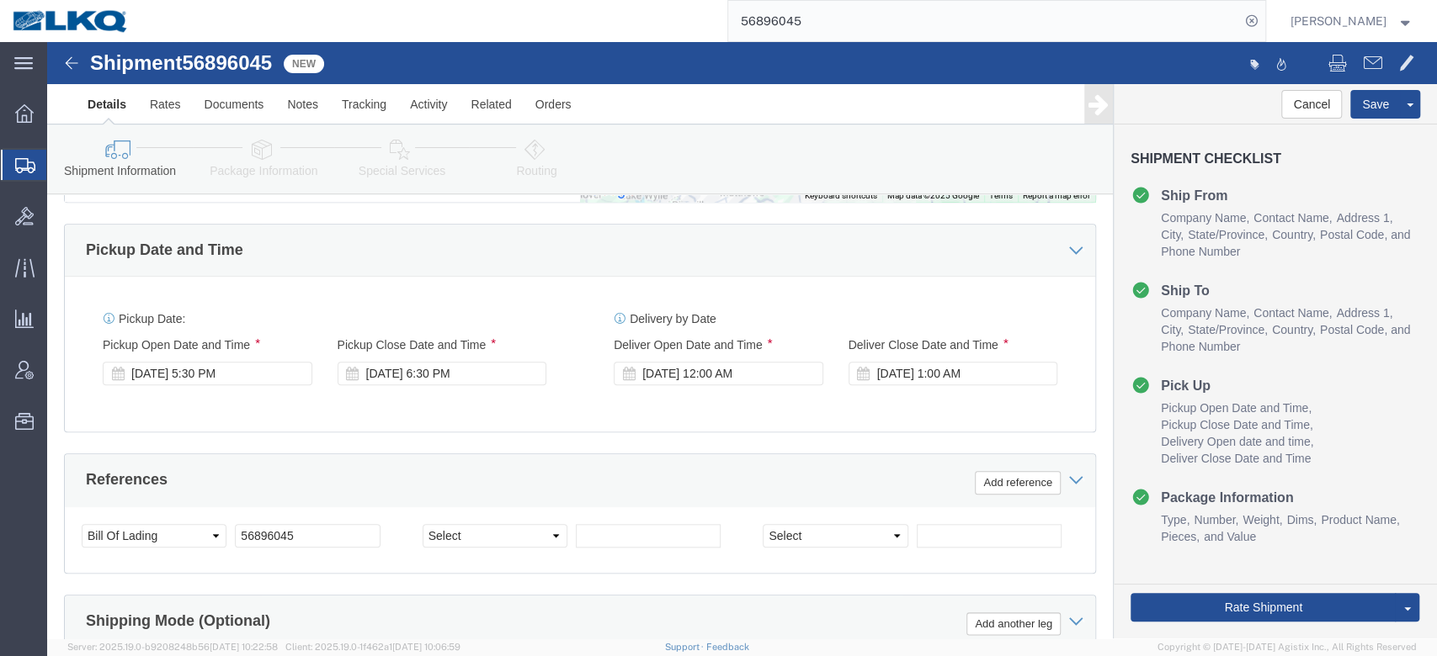
click div "Pickup Date: Pickup Start Date Pickup Start Time Pickup Open Date and Time [DAT…"
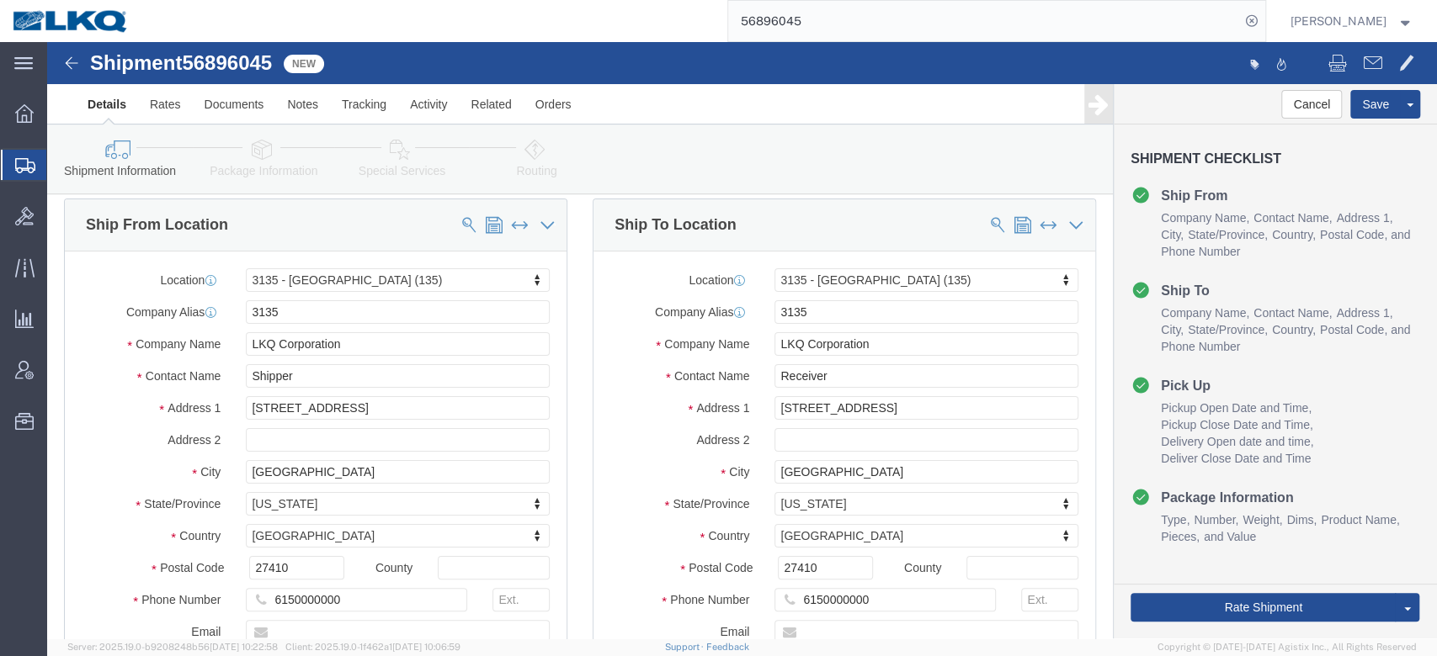
scroll to position [0, 0]
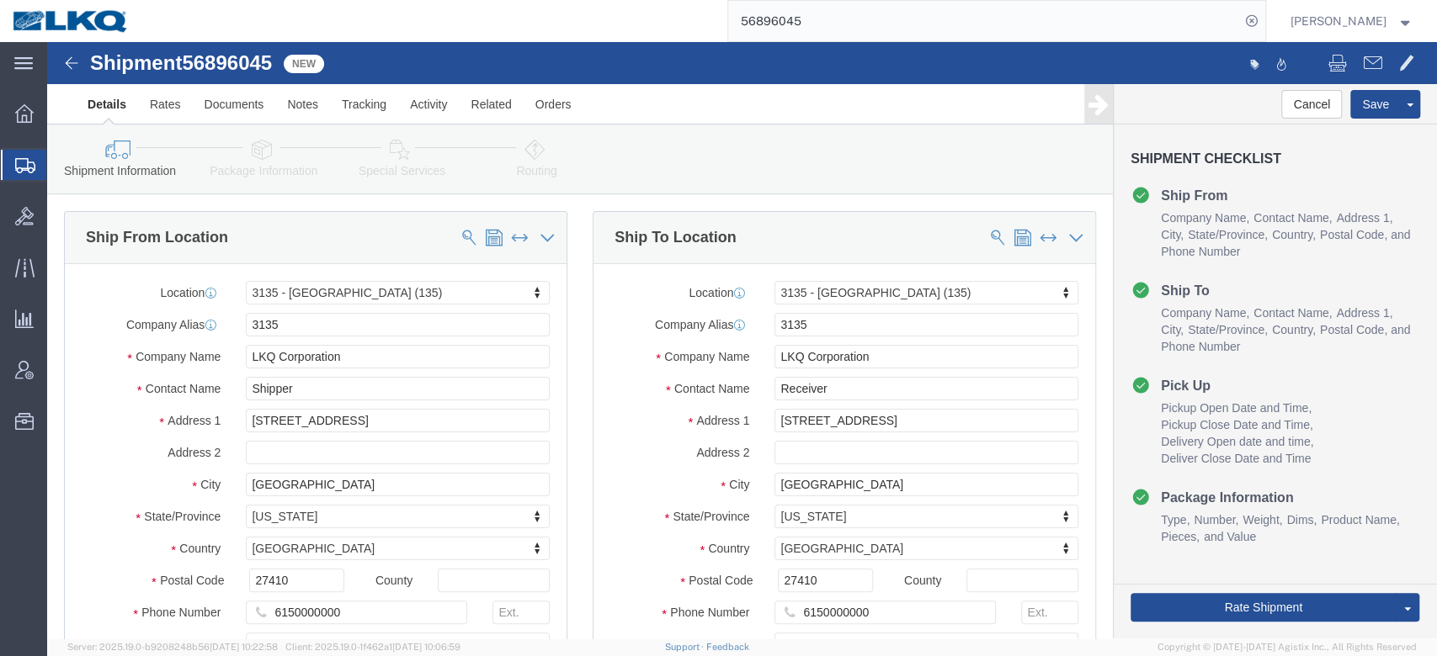
click link "Package Information"
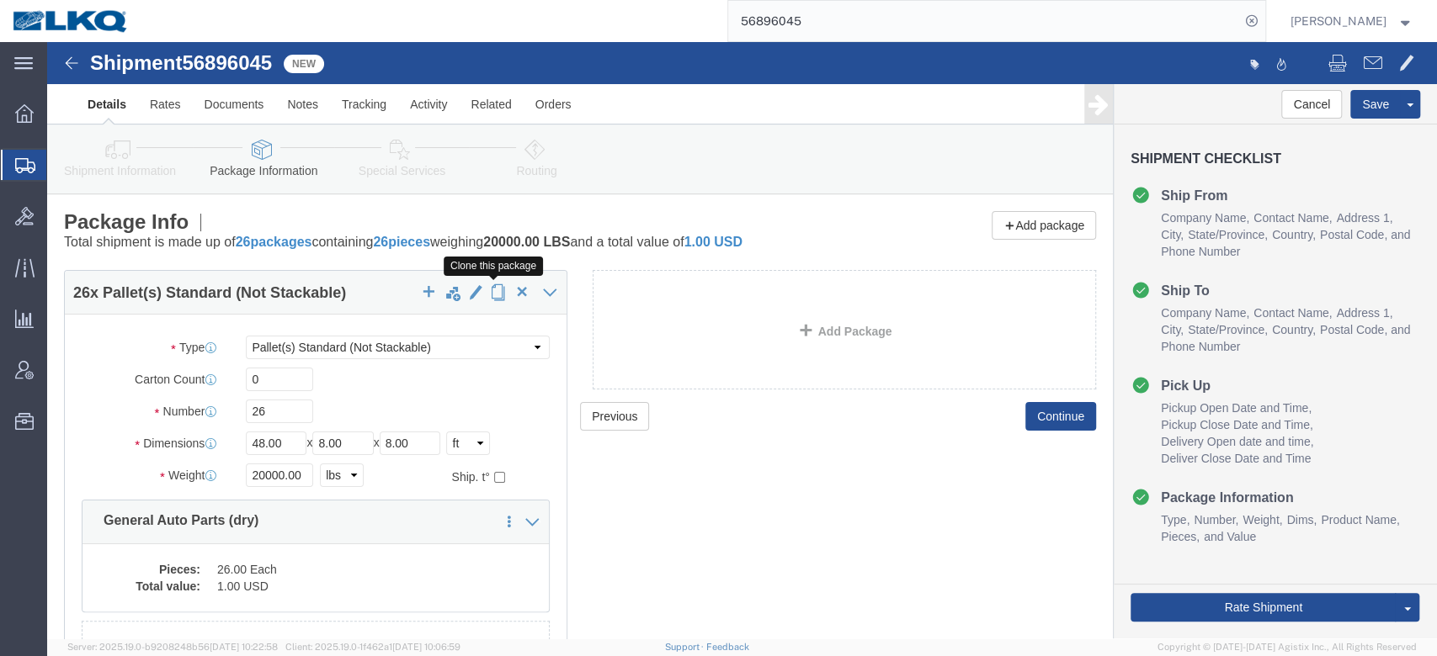
click span "button"
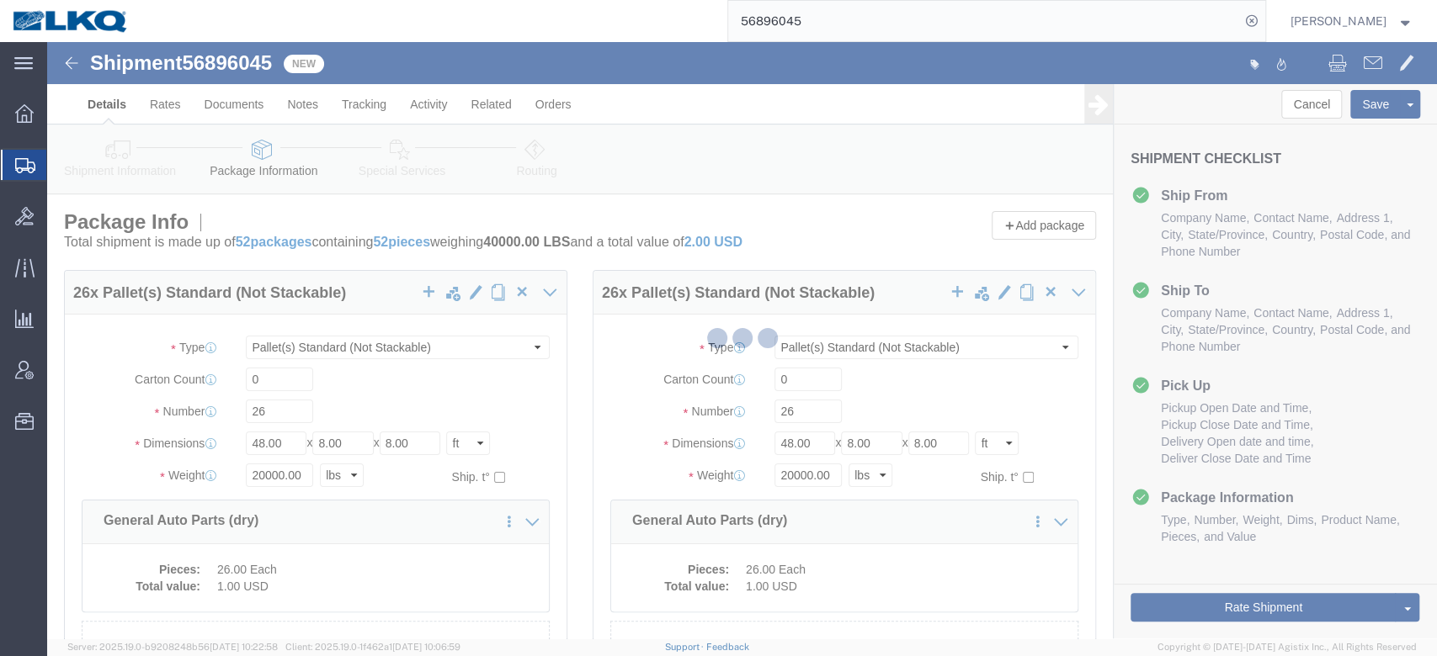
select select "PSNS"
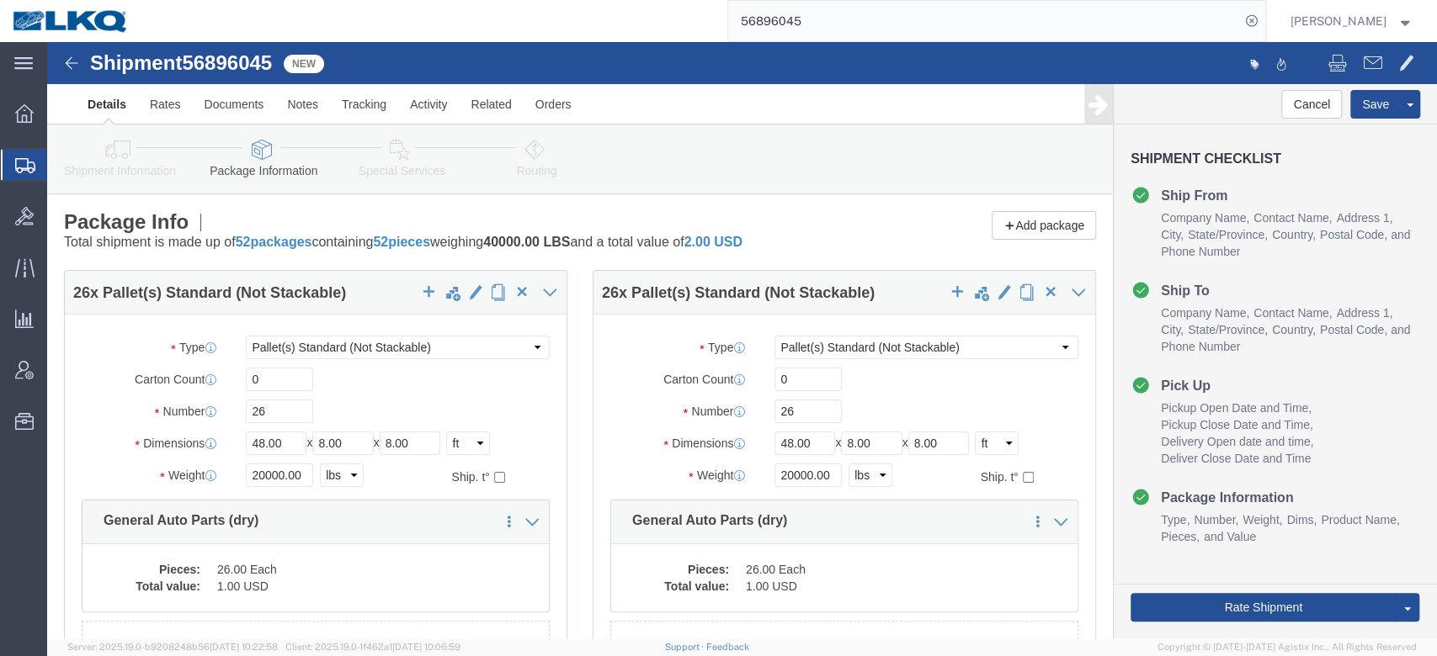
click icon
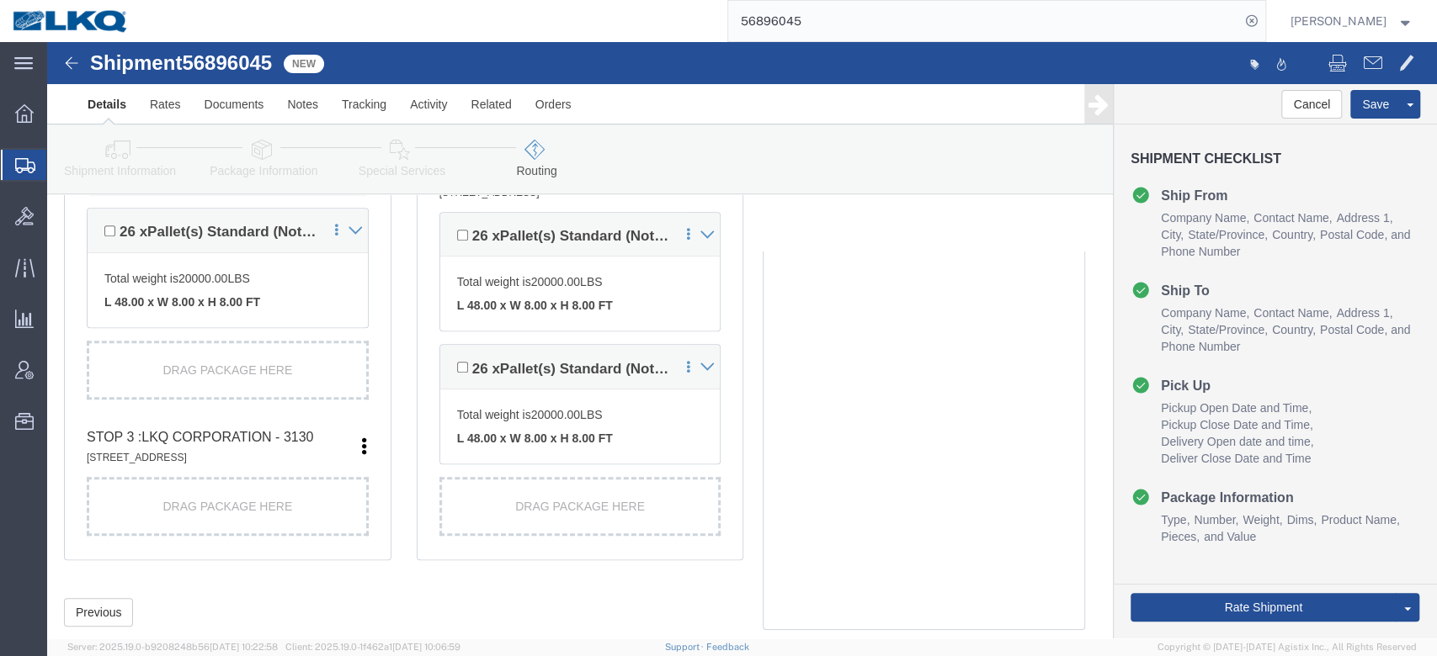
scroll to position [673, 0]
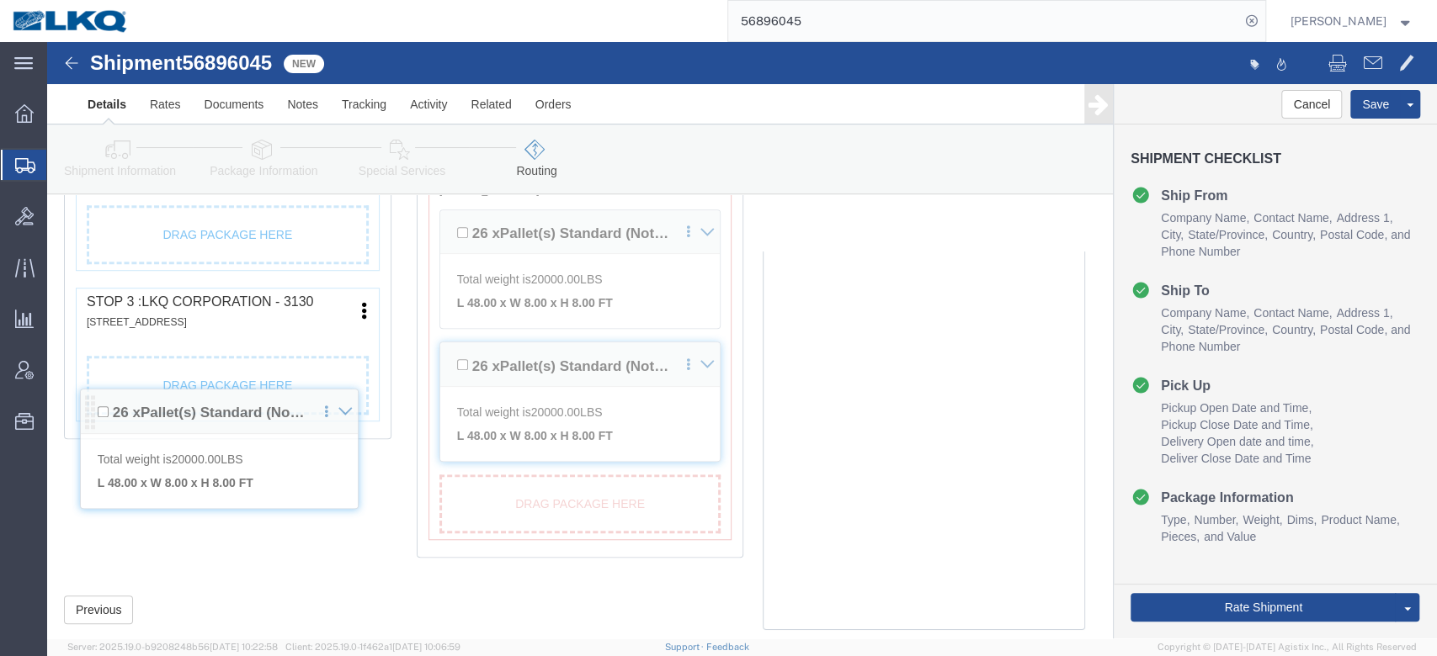
drag, startPoint x: 52, startPoint y: 198, endPoint x: 45, endPoint y: 372, distance: 174.3
click div "Pickups + Add Stop From : LKQ Corporation - 3135 [STREET_ADDRESS] Edit Move to …"
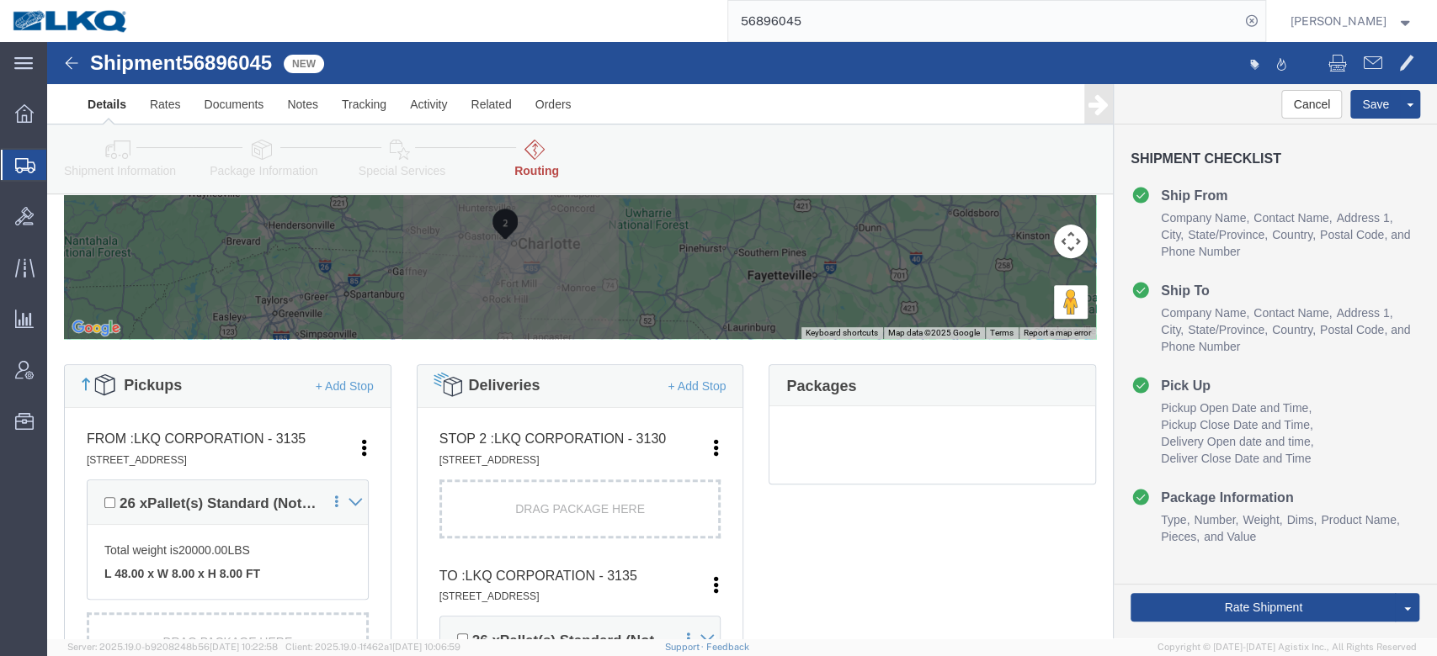
scroll to position [449, 0]
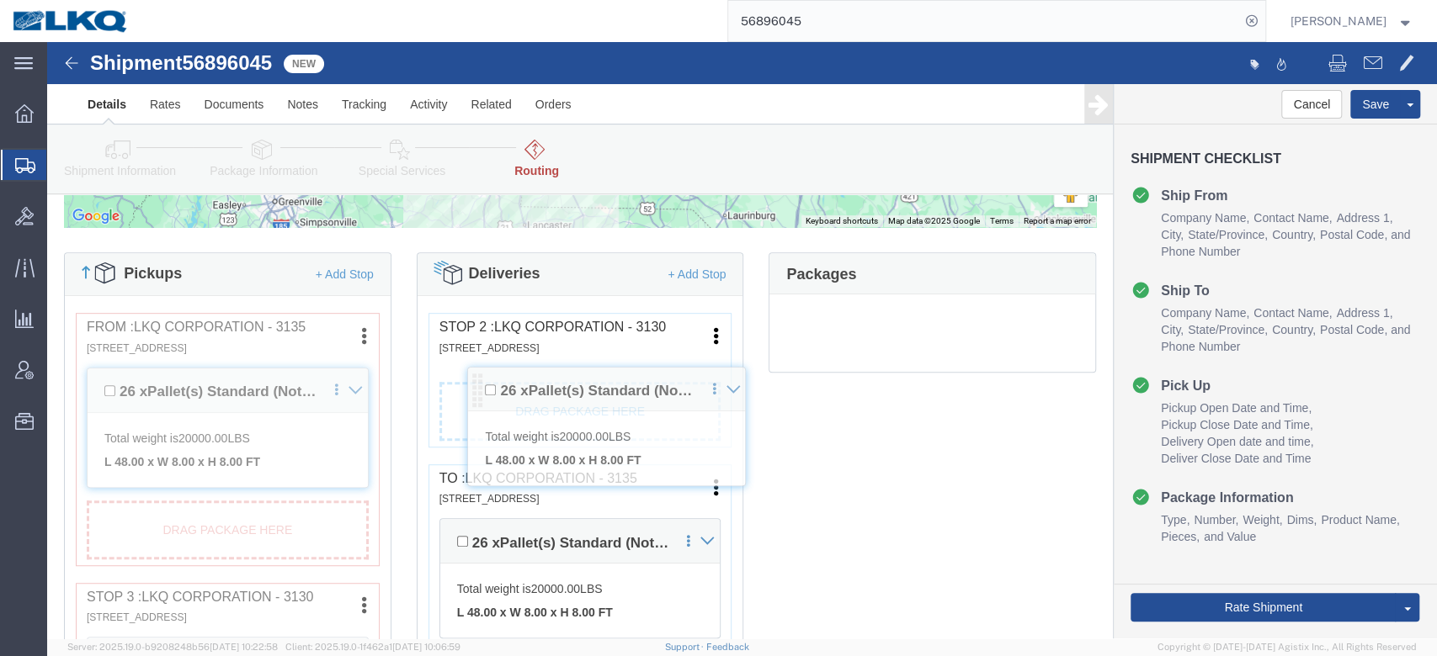
drag, startPoint x: 392, startPoint y: 501, endPoint x: 419, endPoint y: 349, distance: 153.9
click div "Pickups + Add Stop From : LKQ Corporation - 3135 [STREET_ADDRESS] Edit Move to …"
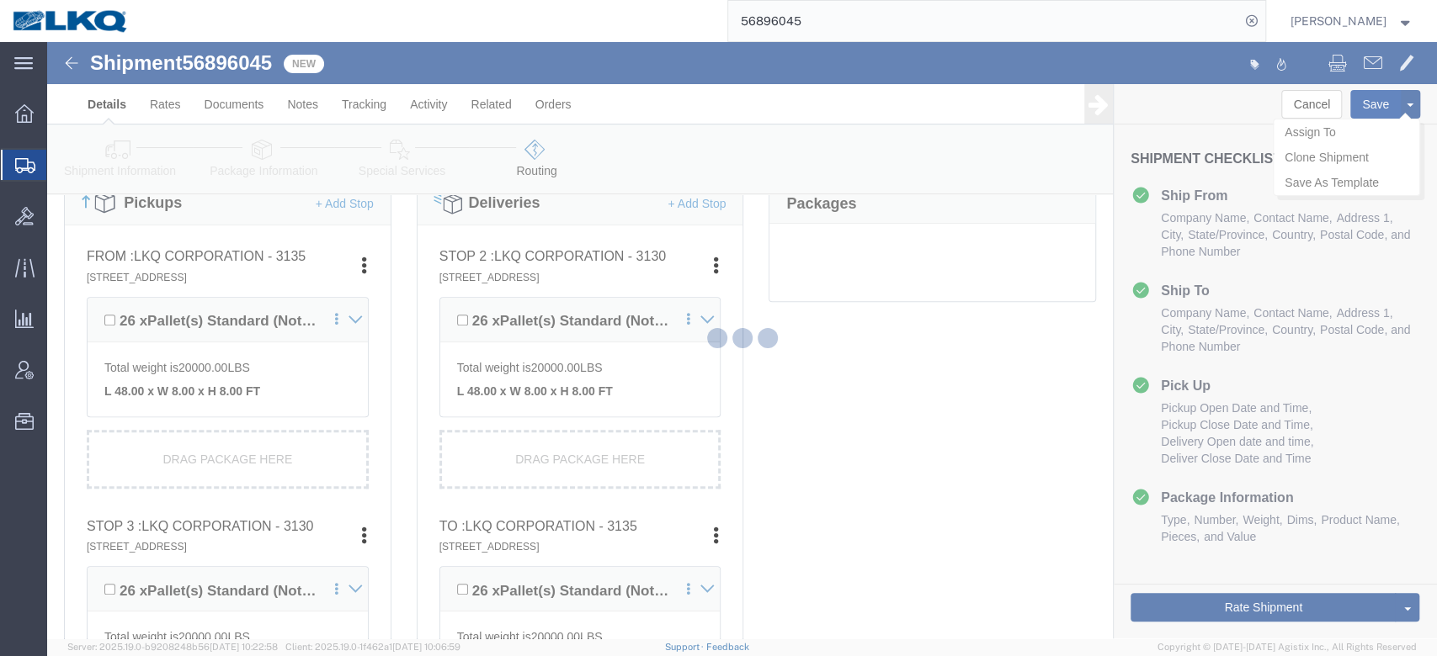
scroll to position [378, 0]
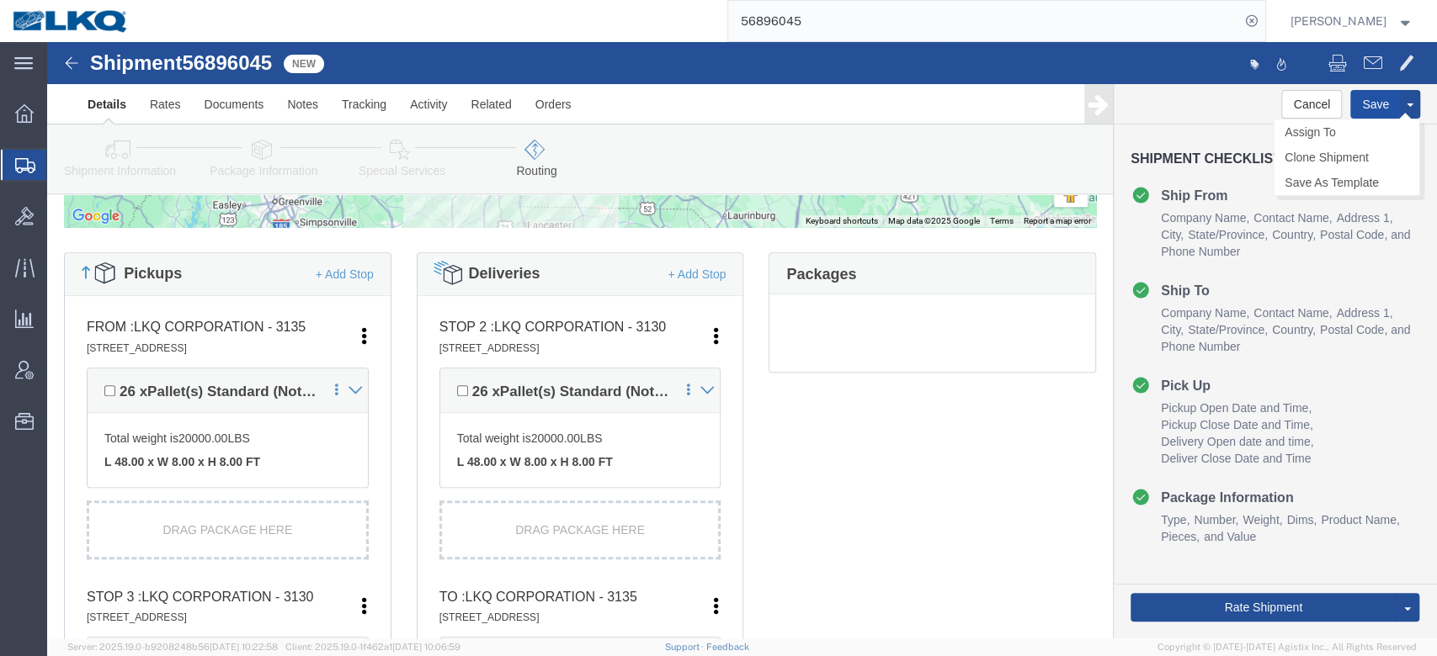
click button "Save"
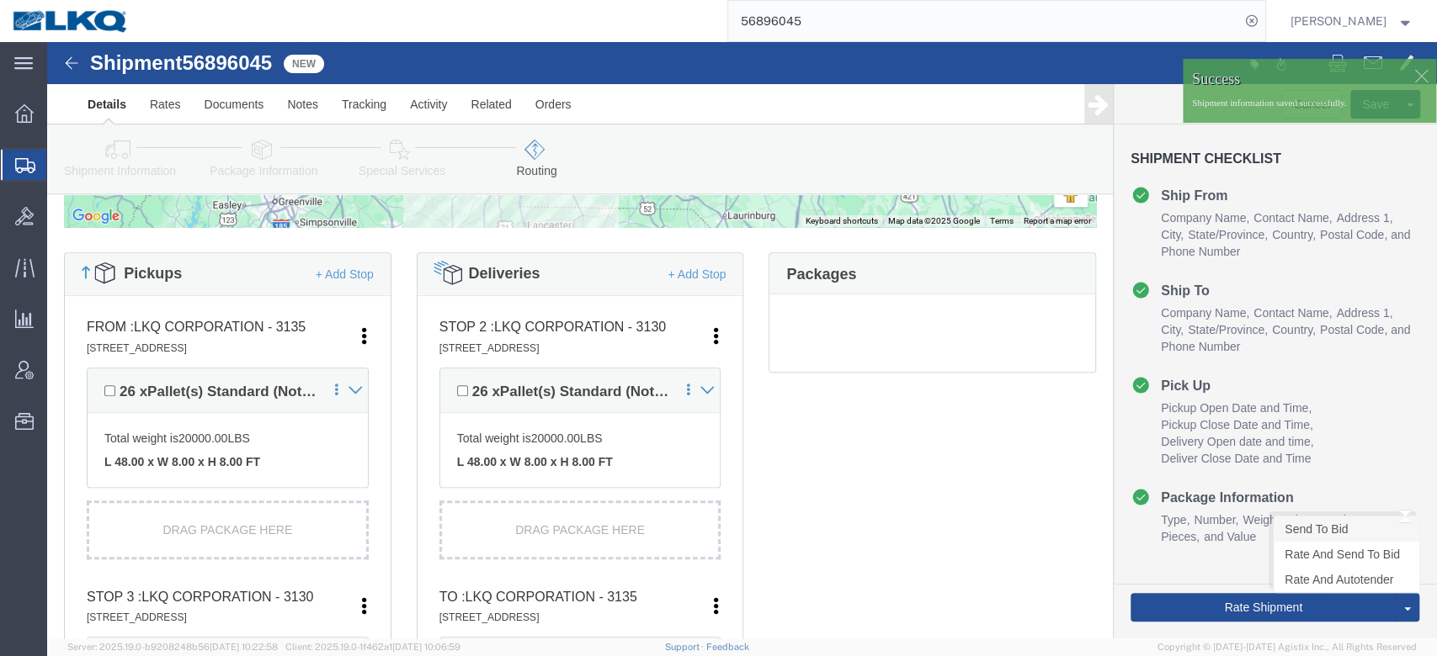
click link "Send To Bid"
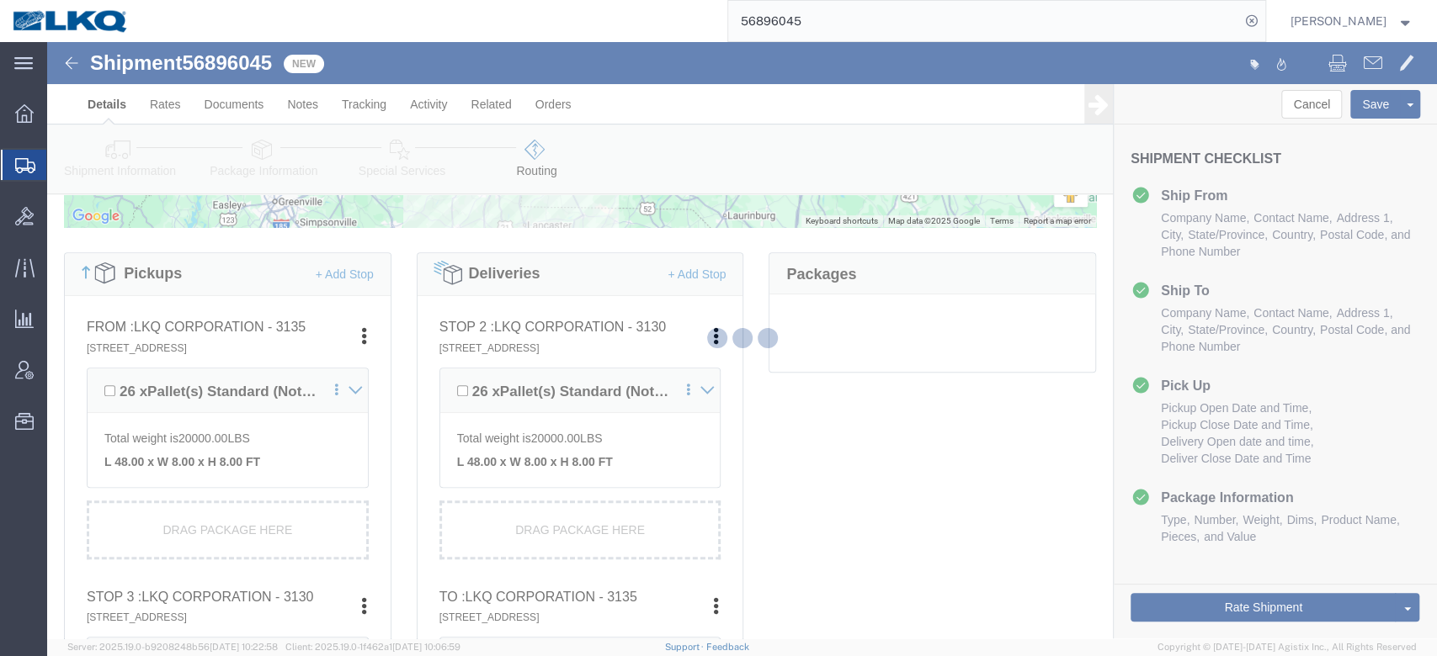
select select "TL"
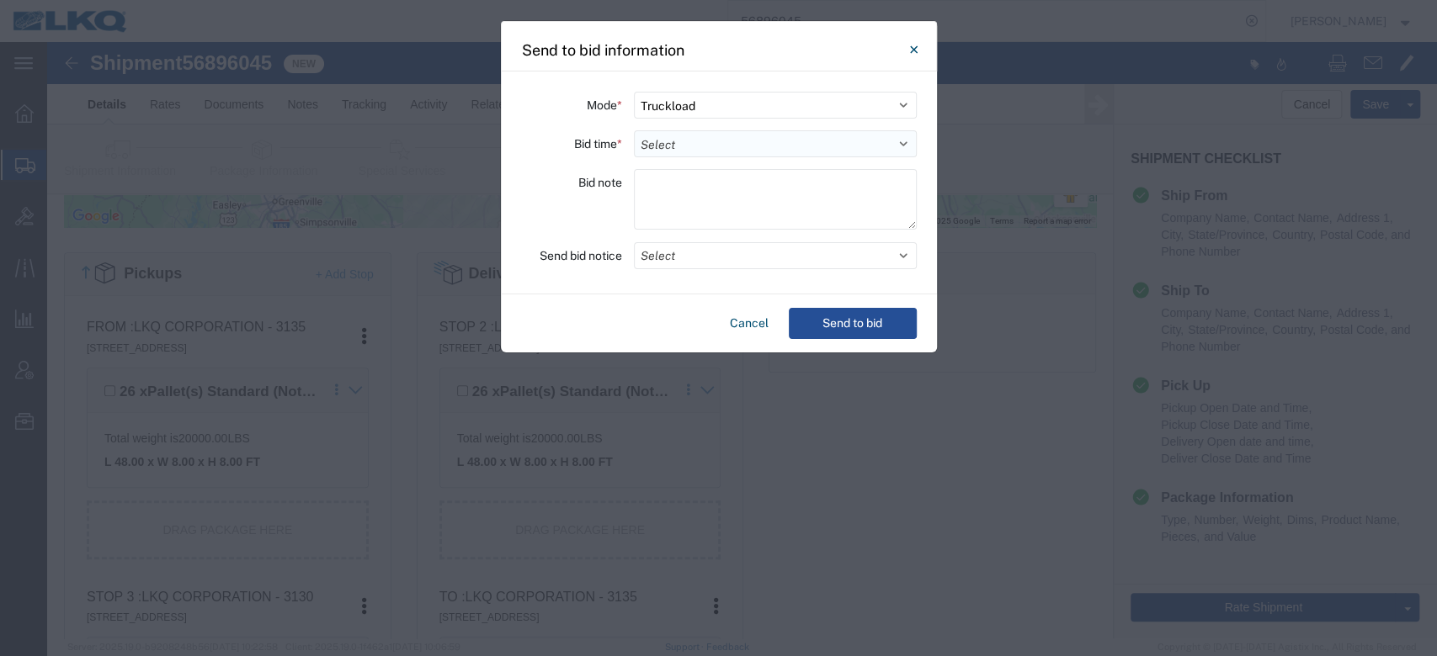
click at [669, 143] on select "Select 30 Min (Rush) 1 Hour (Rush) 2 Hours (Rush) 4 Hours (Rush) 8 Hours (Rush)…" at bounding box center [775, 143] width 283 height 27
select select "4"
click at [634, 130] on select "Select 30 Min (Rush) 1 Hour (Rush) 2 Hours (Rush) 4 Hours (Rush) 8 Hours (Rush)…" at bounding box center [775, 143] width 283 height 27
click at [667, 239] on div "Mode * Select Small Parcel Truckload Air Rail Less than Truckload Ocean Freight…" at bounding box center [719, 183] width 436 height 223
click at [671, 250] on button "Select" at bounding box center [775, 255] width 283 height 27
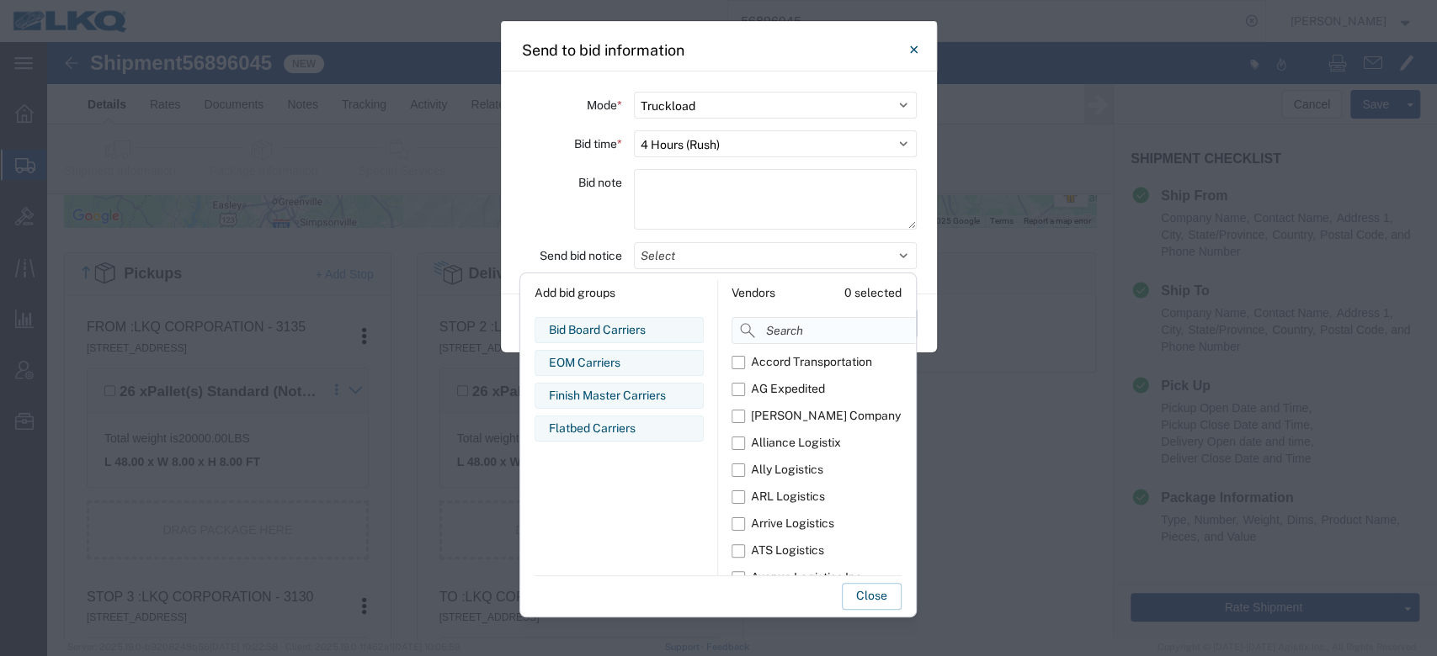
click at [779, 327] on input at bounding box center [860, 330] width 259 height 27
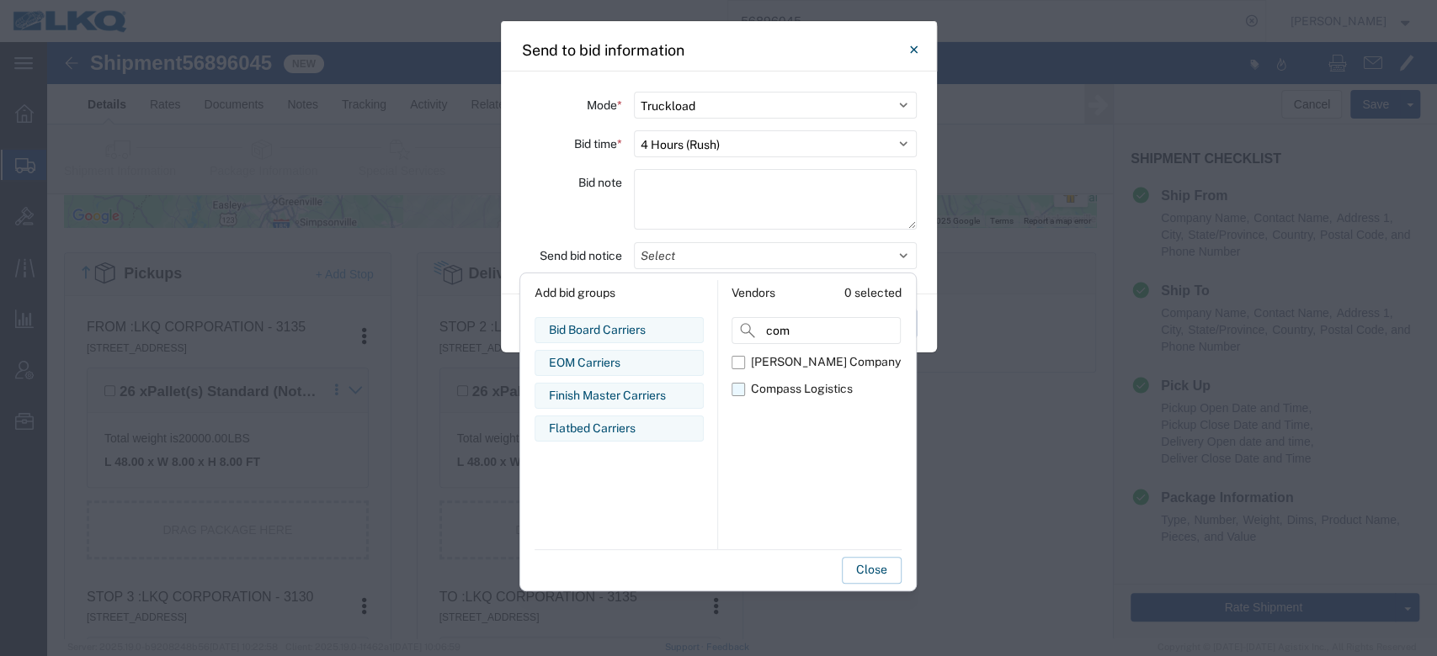
type input "com"
drag, startPoint x: 736, startPoint y: 389, endPoint x: 741, endPoint y: 419, distance: 30.6
click at [737, 389] on label "Compass Logistics" at bounding box center [815, 389] width 169 height 27
click at [0, 0] on input "Compass Logistics" at bounding box center [0, 0] width 0 height 0
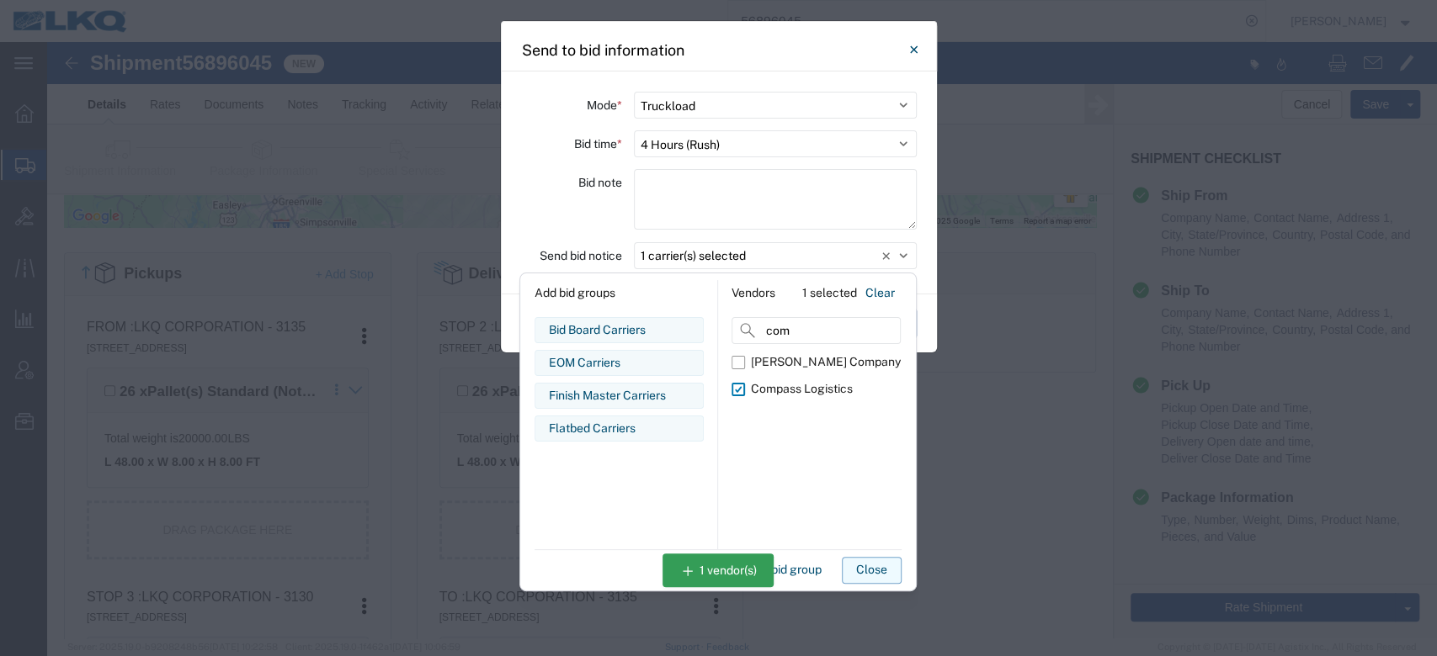
click at [877, 570] on button "Close" at bounding box center [872, 570] width 60 height 27
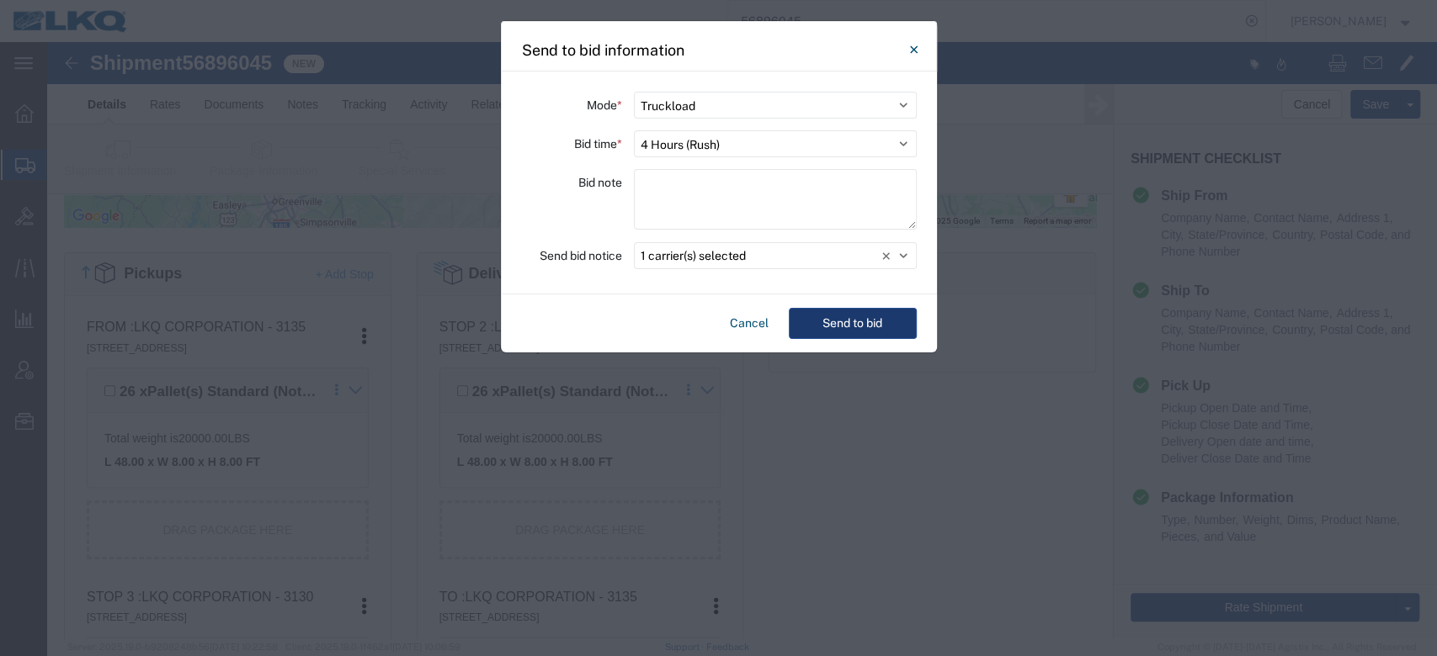
click at [858, 327] on button "Send to bid" at bounding box center [853, 323] width 128 height 31
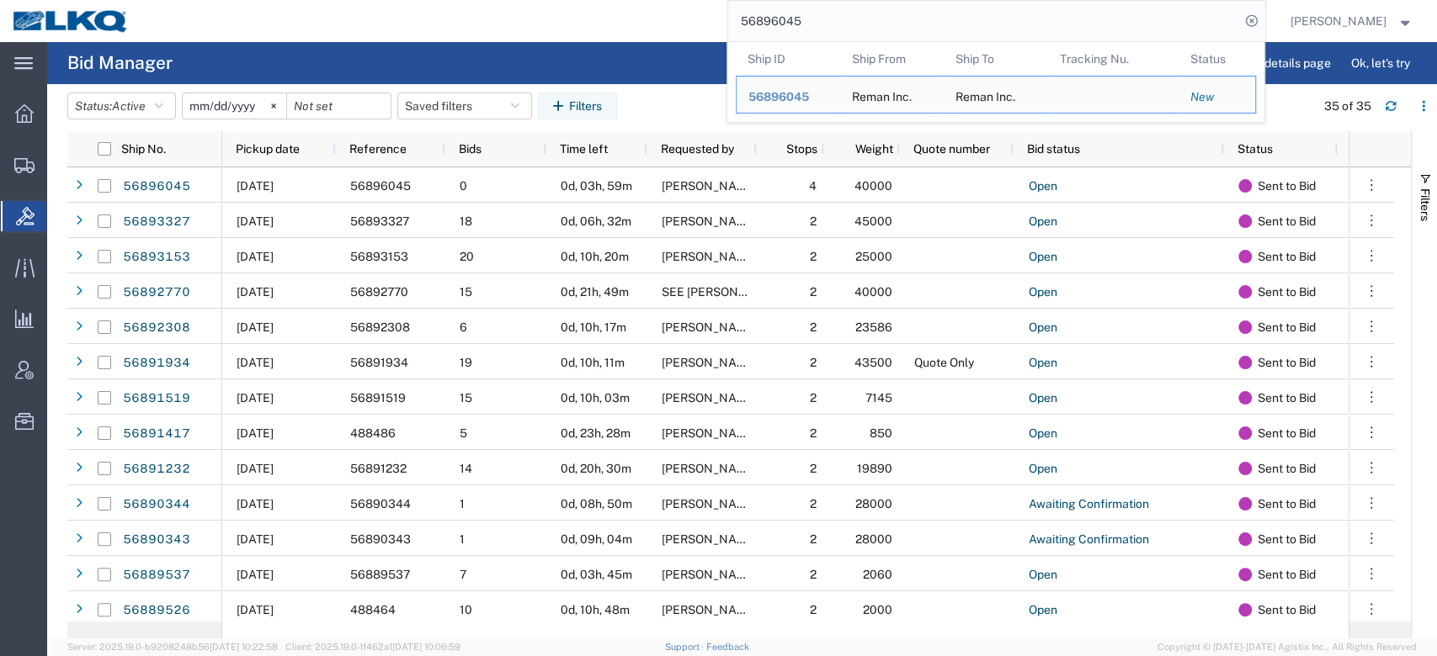
click at [796, 35] on input "56896045" at bounding box center [984, 21] width 512 height 40
click at [797, 35] on input "56896045" at bounding box center [984, 21] width 512 height 40
paste input "38217"
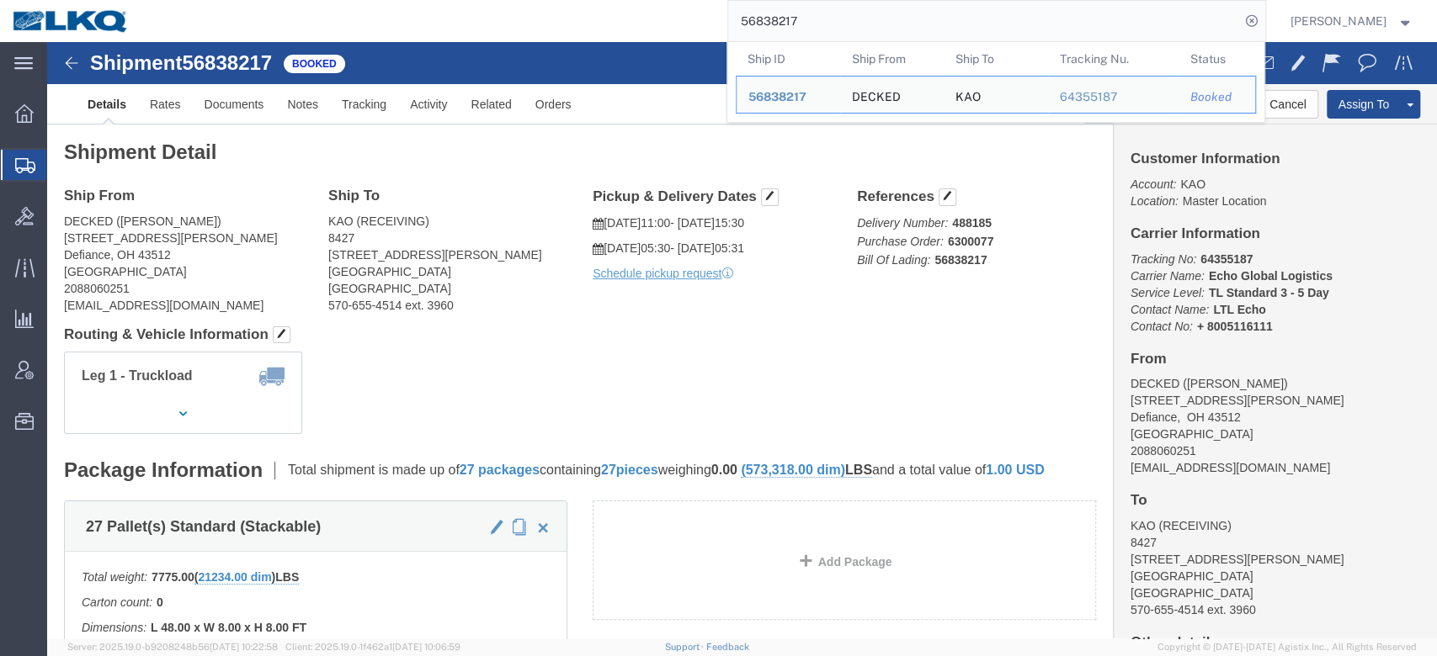
click at [840, 9] on input "56838217" at bounding box center [984, 21] width 512 height 40
click at [840, 8] on input "56838217" at bounding box center [984, 21] width 512 height 40
paste input "796820"
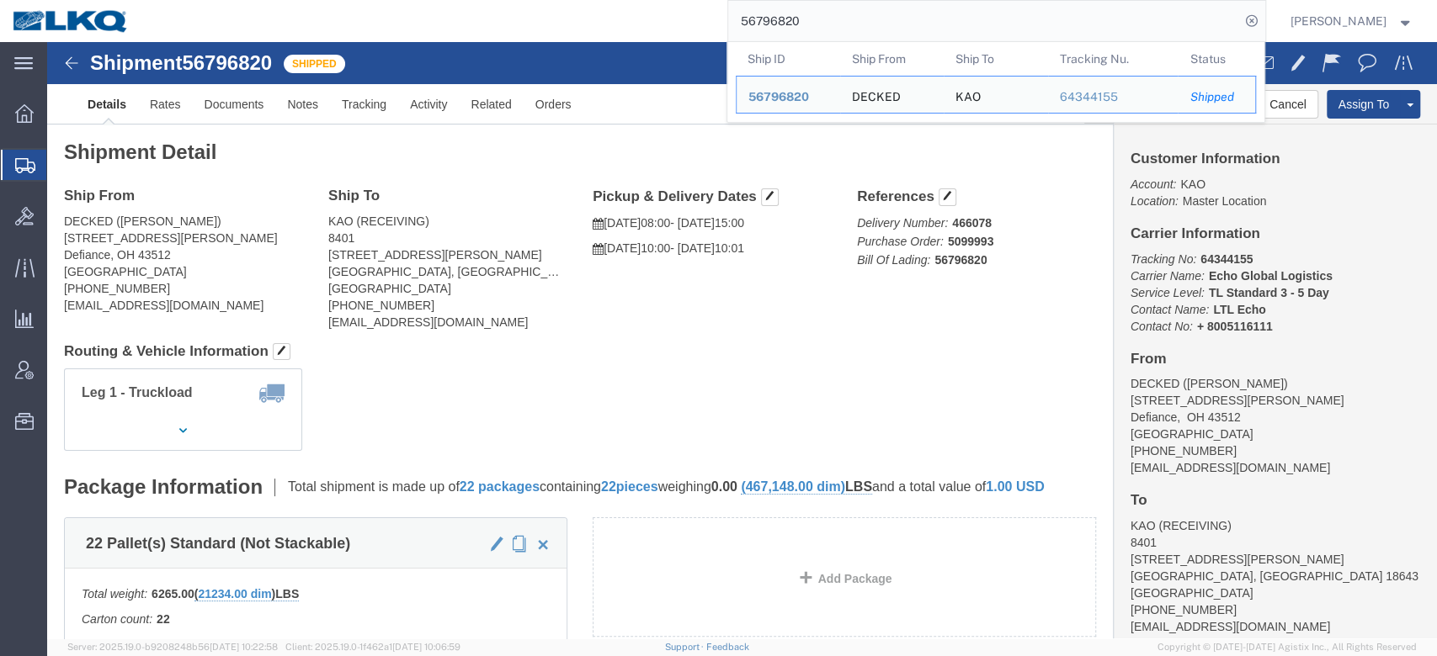
click at [788, 27] on input "56796820" at bounding box center [984, 21] width 512 height 40
paste input "8781"
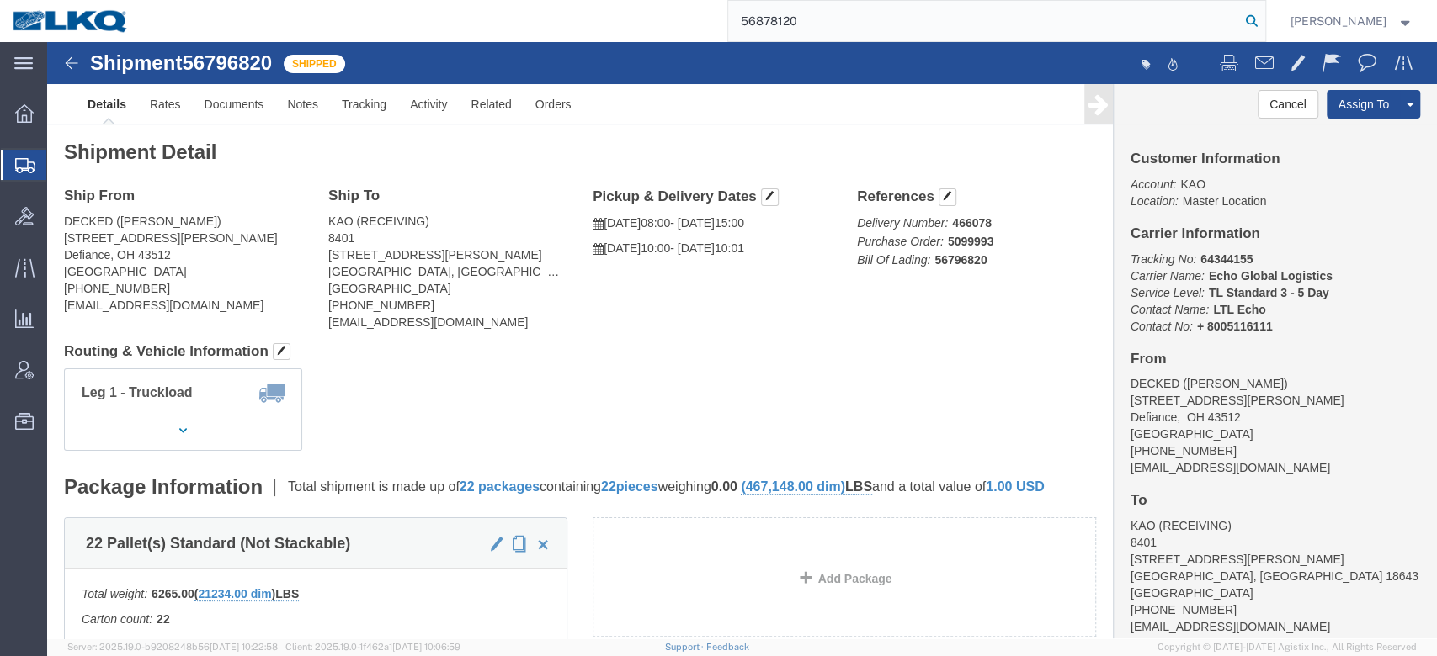
type input "56878120"
click at [1263, 24] on icon at bounding box center [1252, 21] width 24 height 24
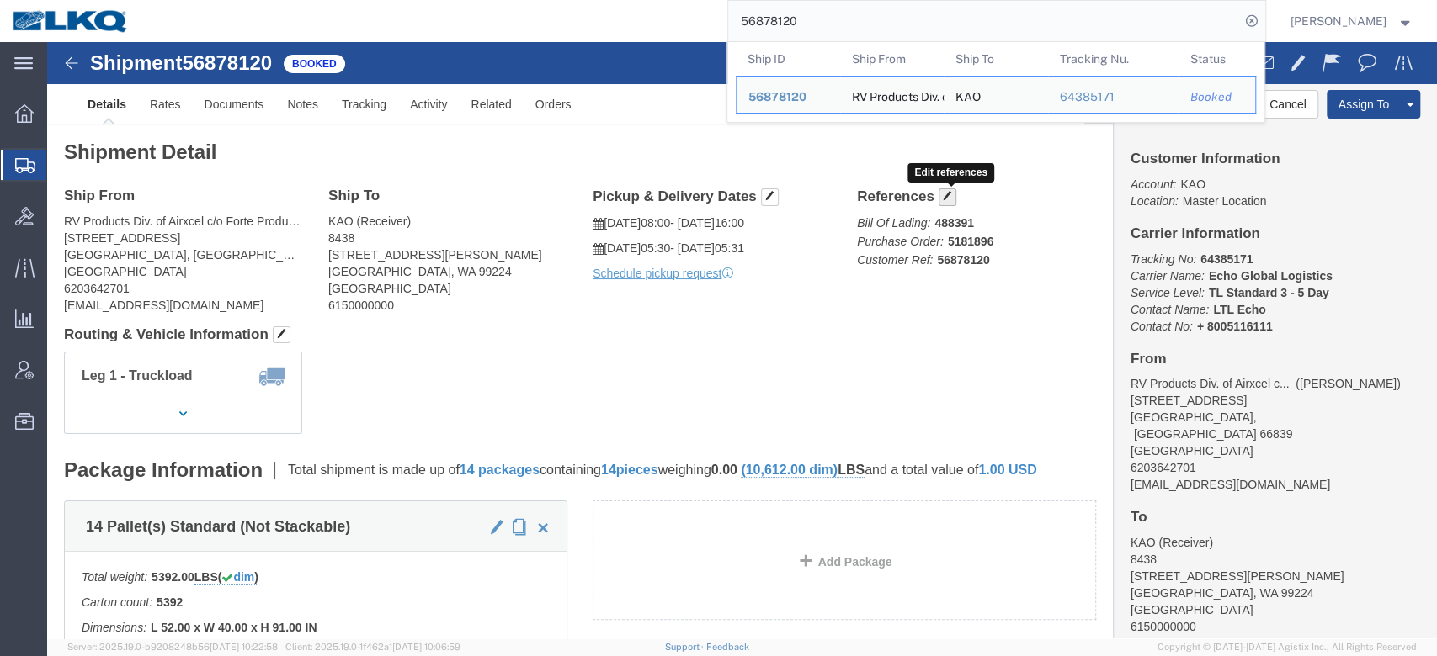
click span "button"
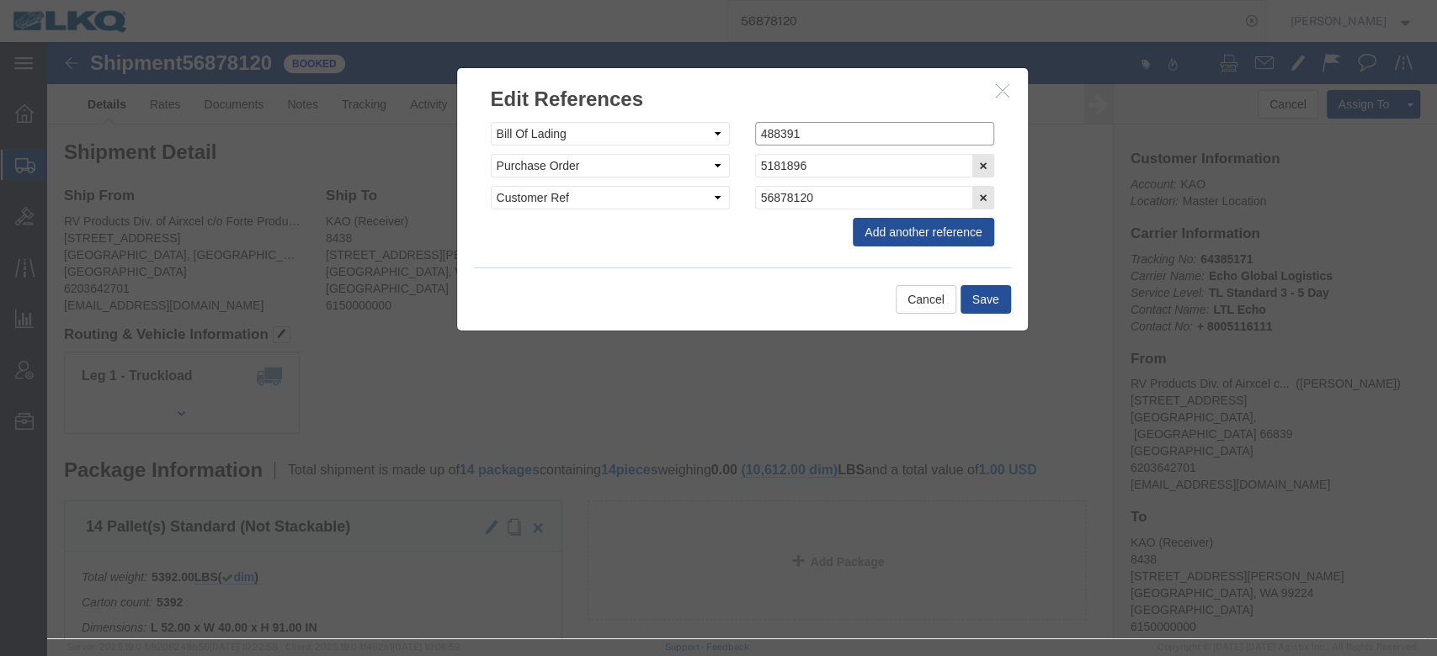
click input "488391"
paste input "489"
type input "488489"
click button "Save"
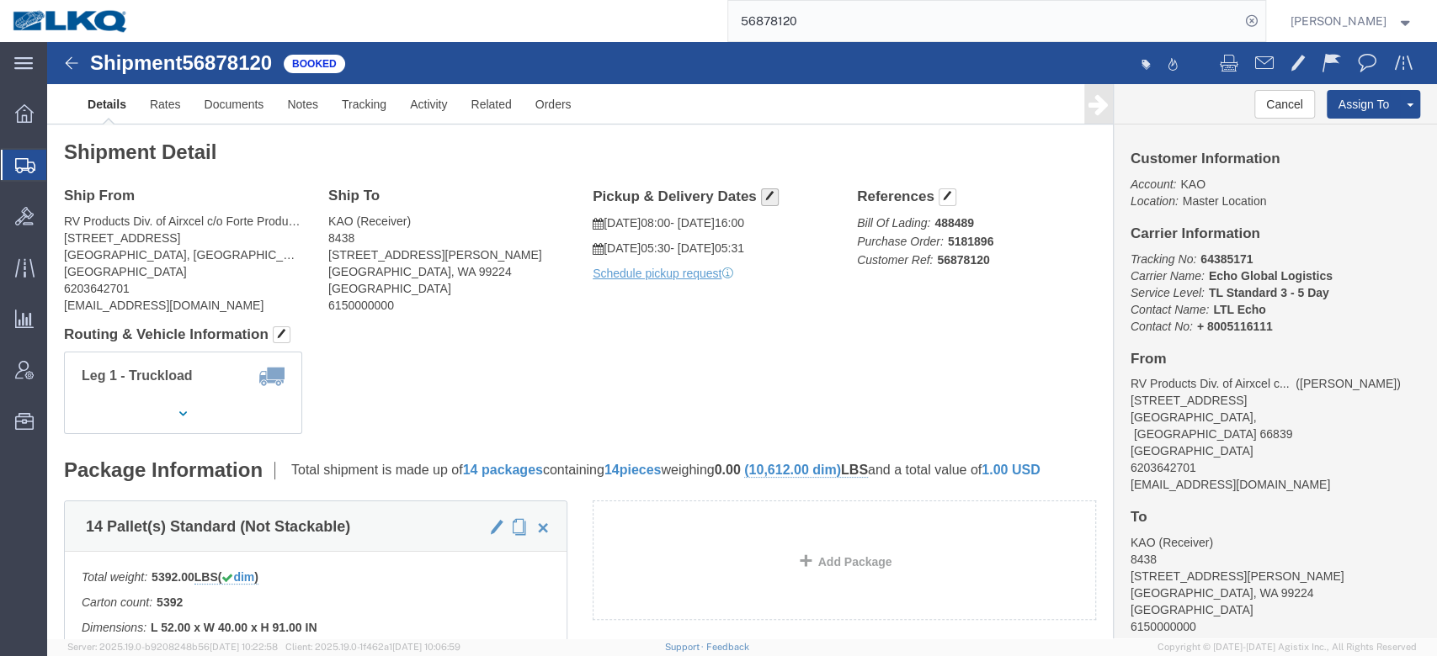
click button "button"
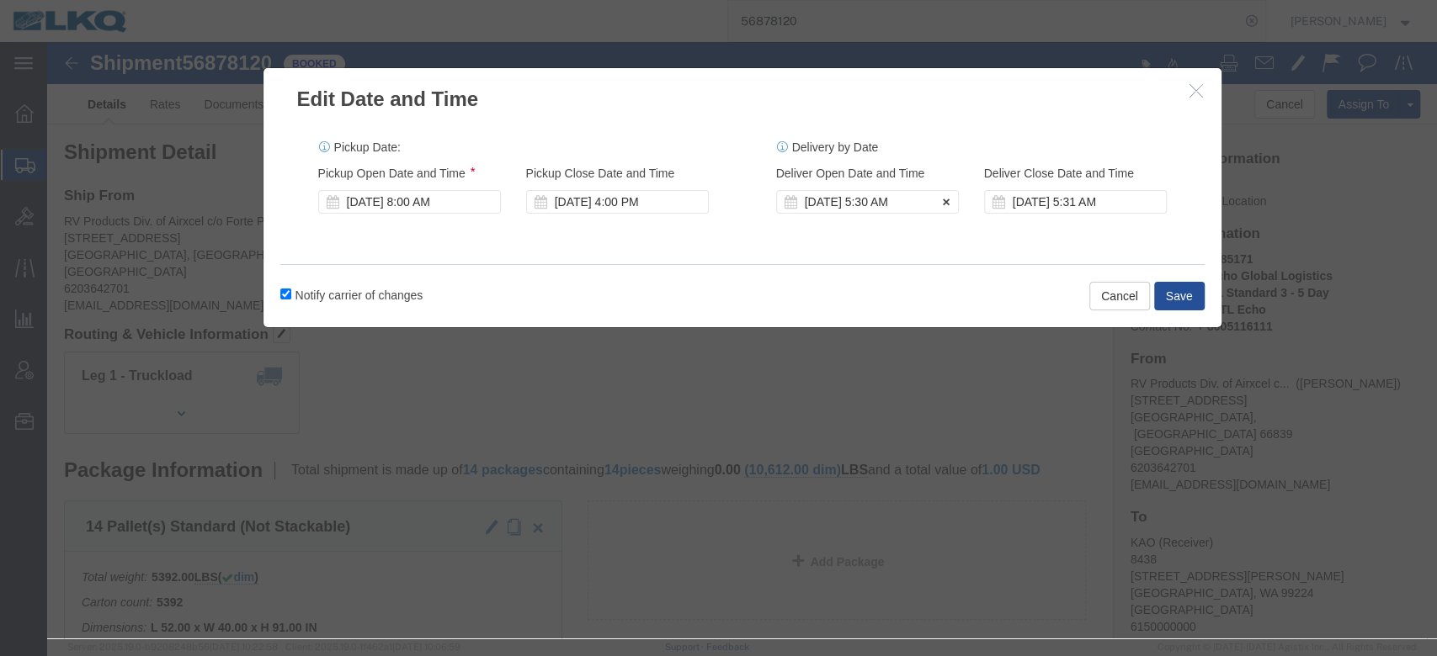
click div "[DATE] 5:30 AM"
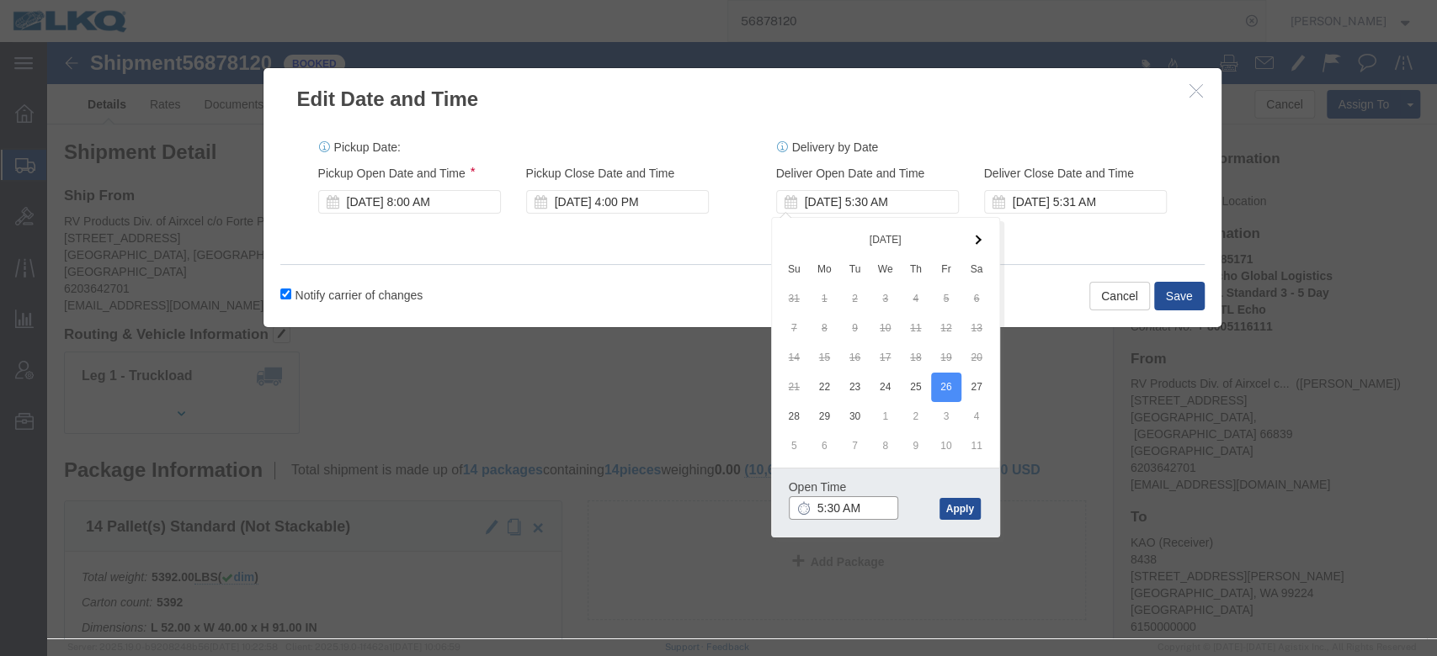
click input "5:30 AM"
type input "11:00 AM"
click div "Open Time 11:00 AM [DATE] 5:30 AM - [DATE] 5:30 AM Cancel Apply"
click button "Apply"
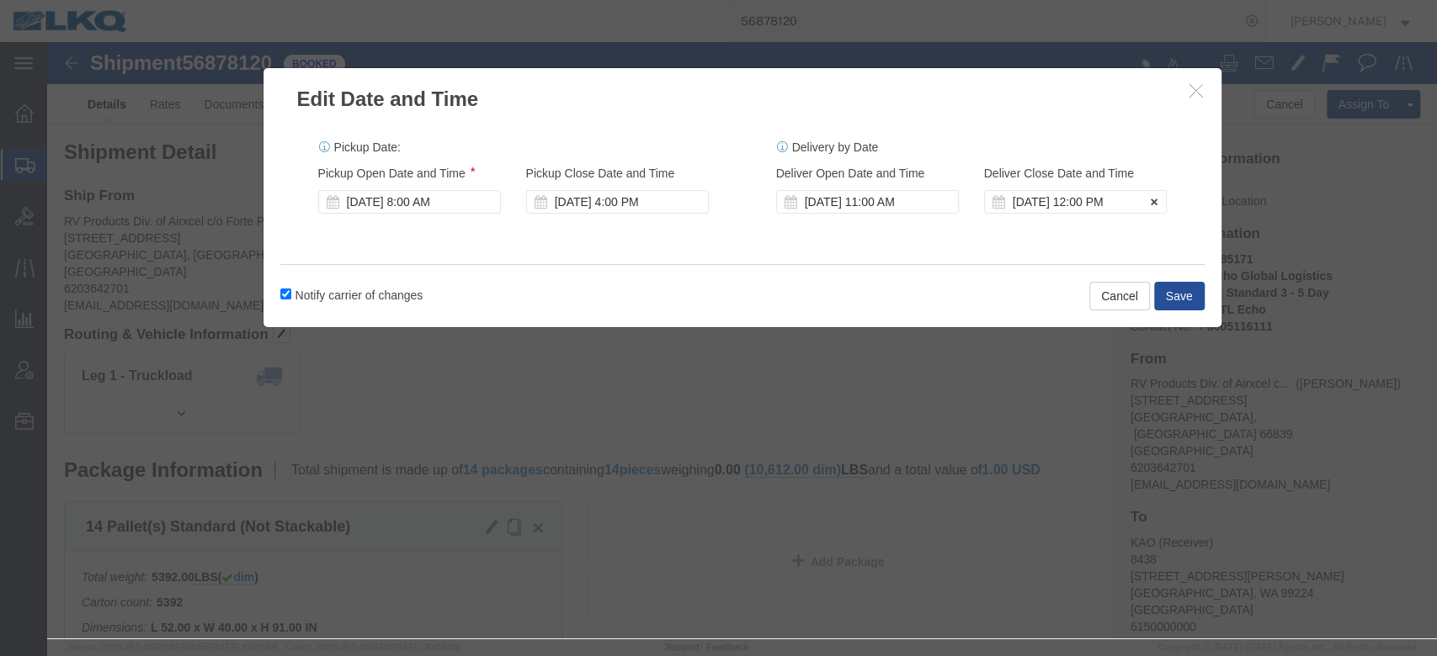
click div "[DATE] 12:00 PM"
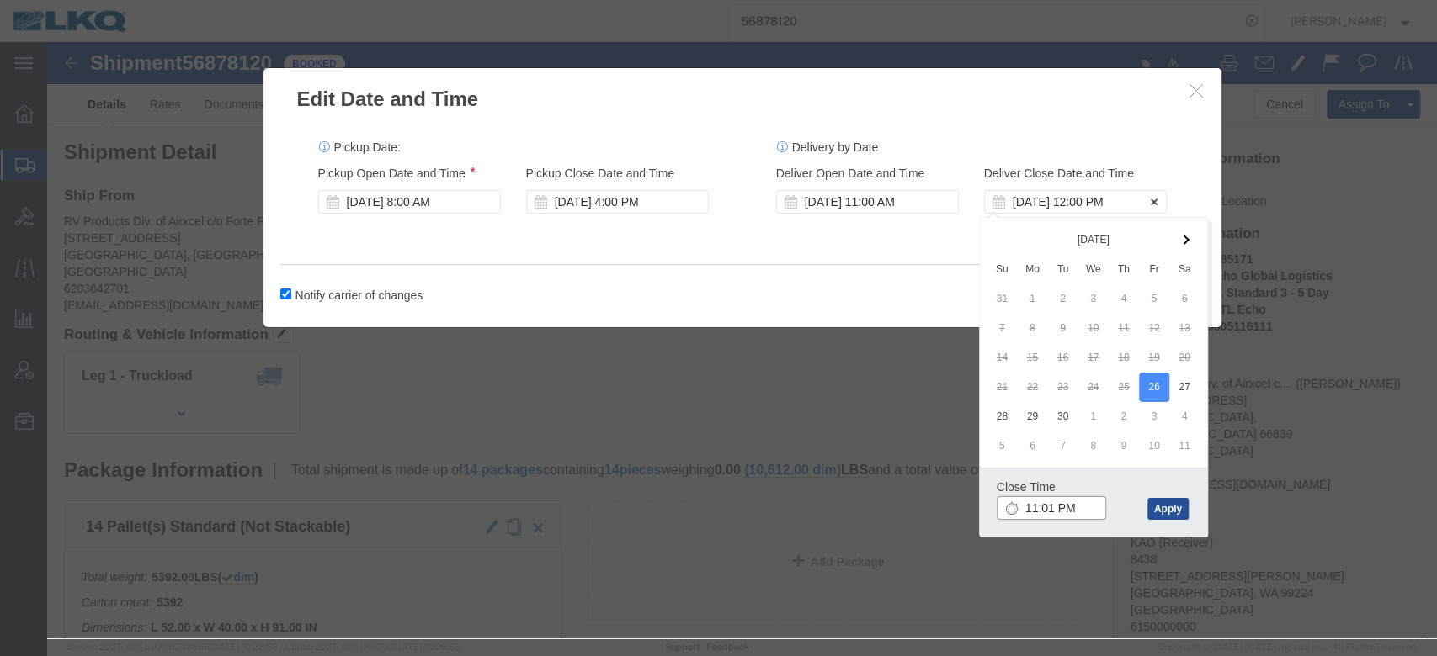
type input "11:01 AM"
click button "Apply"
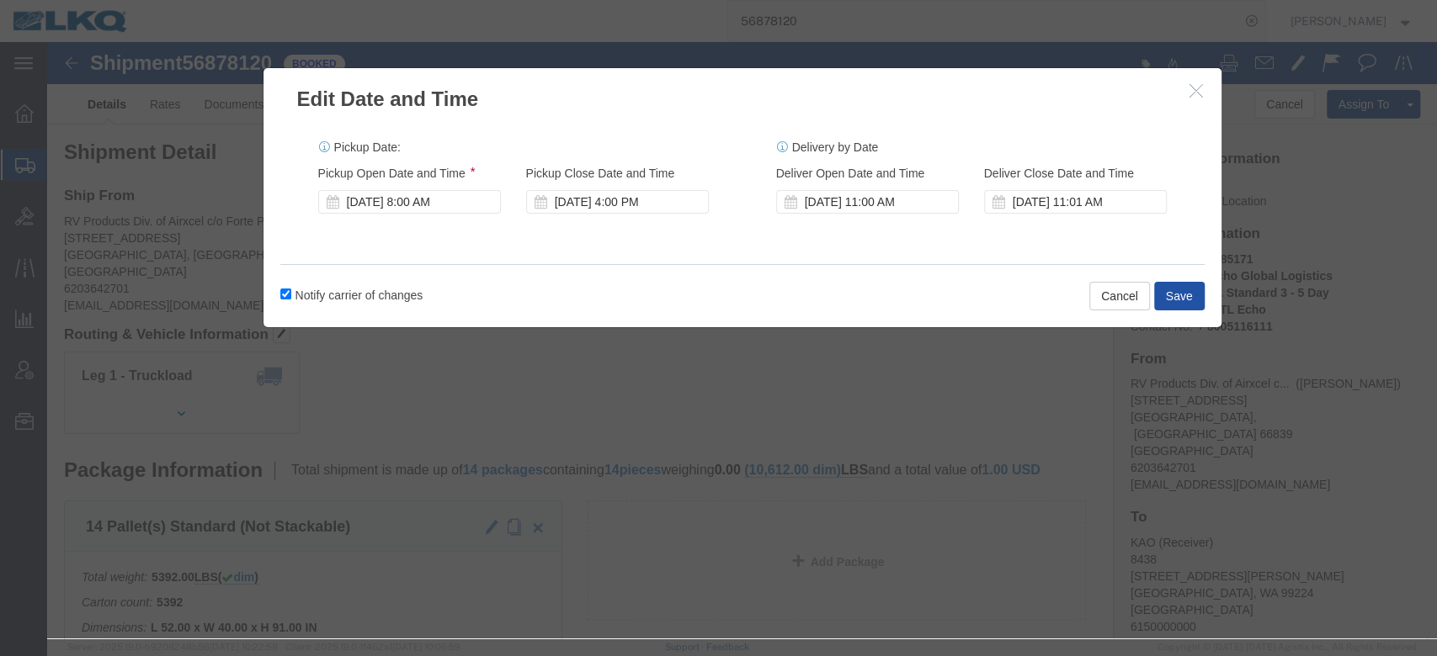
click button "Save"
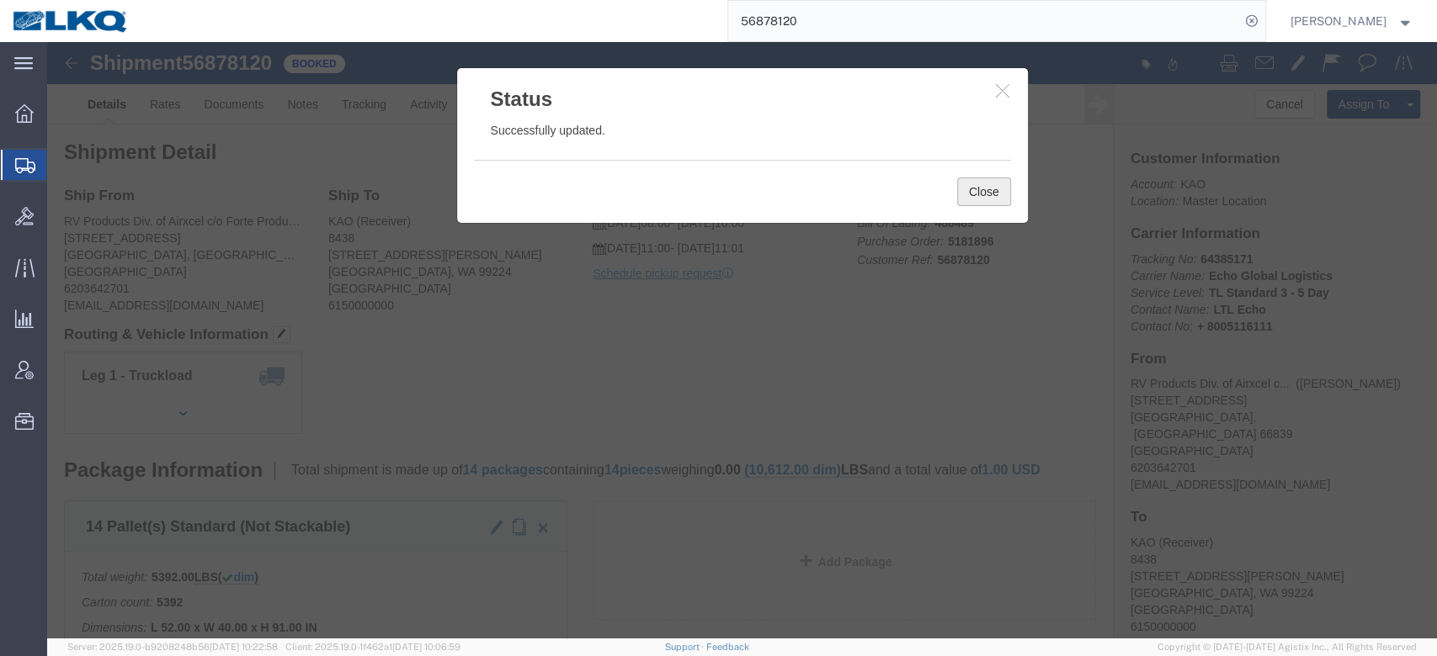
click button "Close"
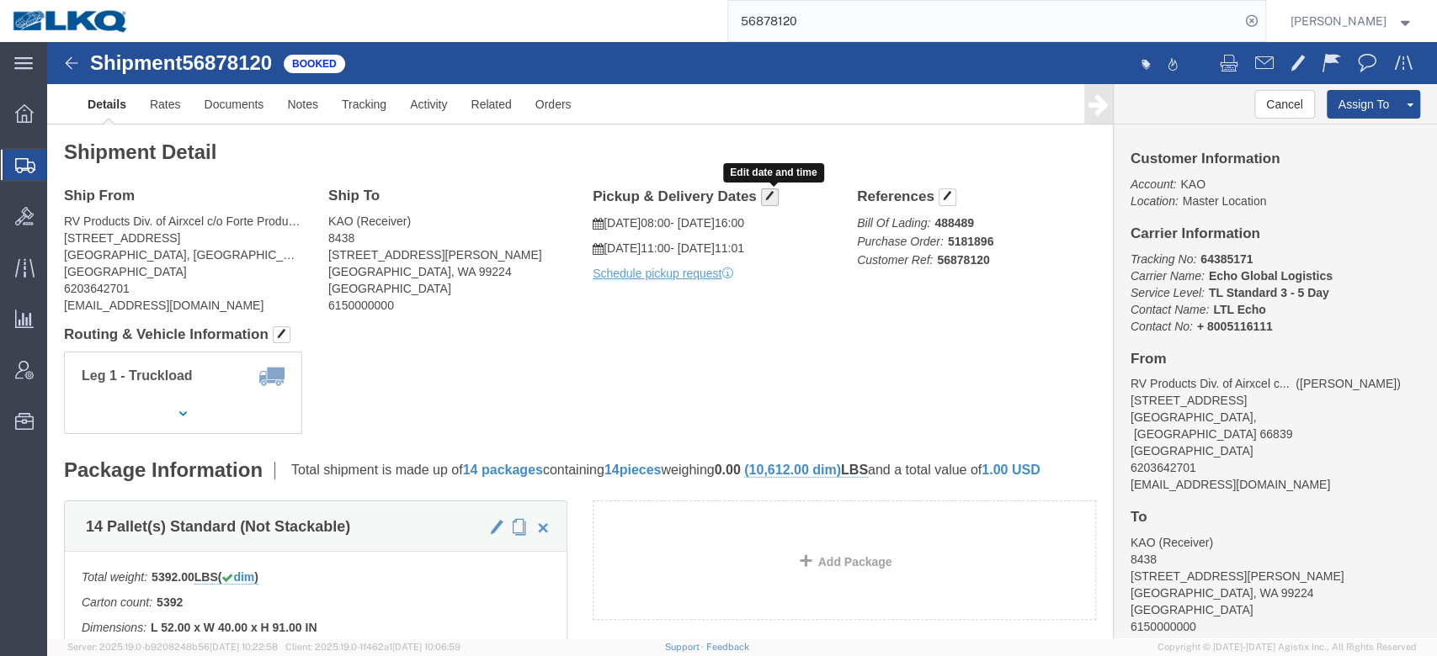
click span "button"
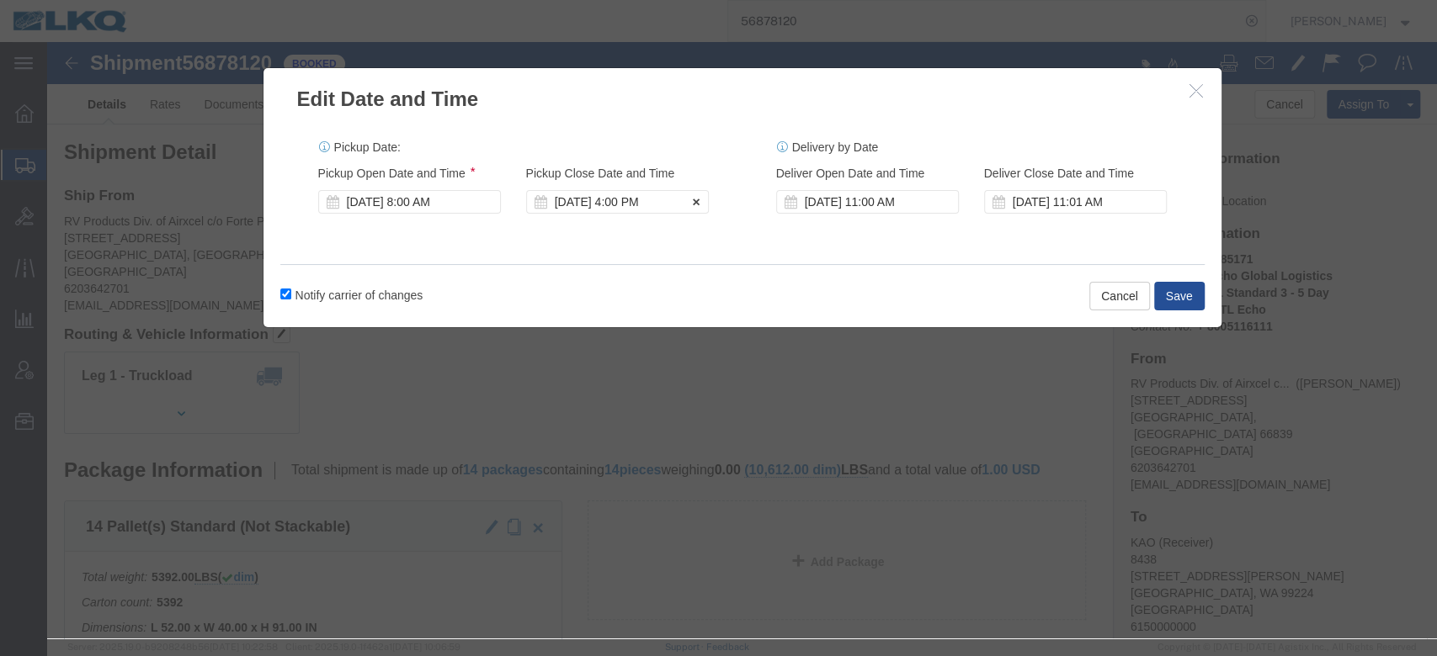
click div "[DATE] 4:00 PM"
click div "[DATE] 8:00 AM"
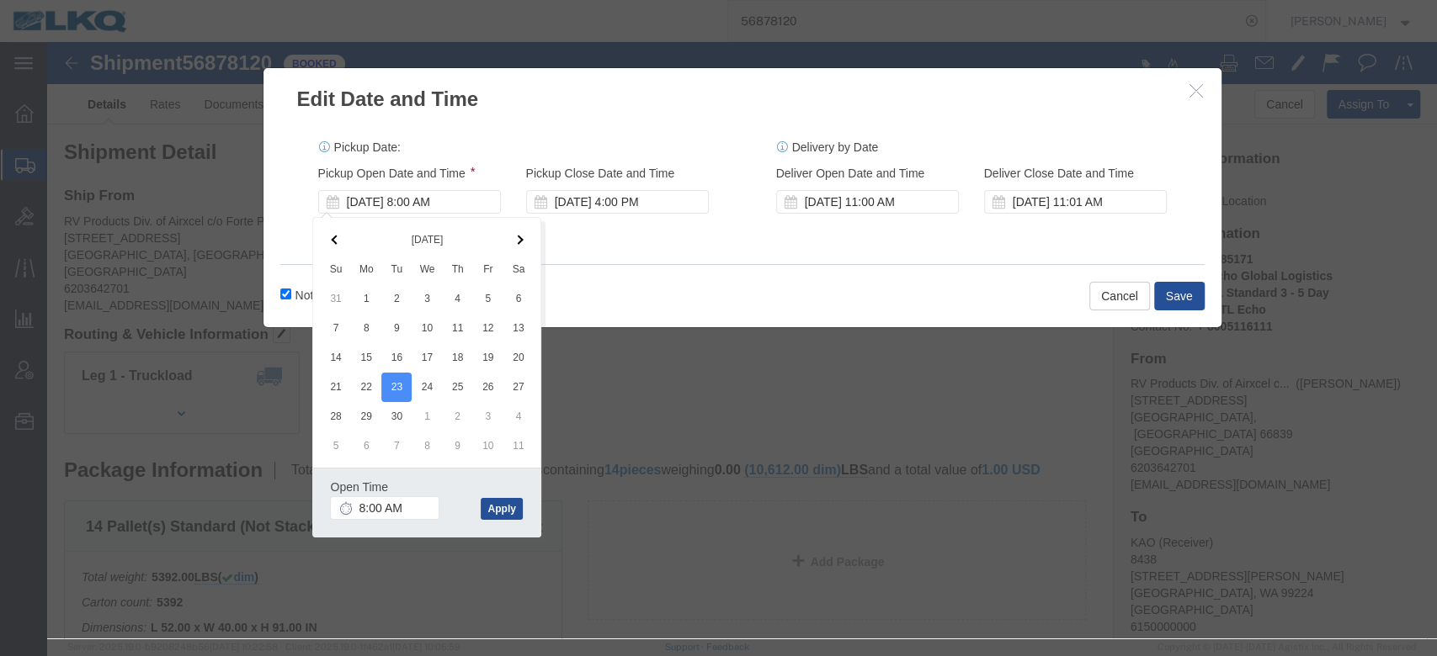
drag, startPoint x: 597, startPoint y: 247, endPoint x: 642, endPoint y: 109, distance: 146.1
click div "Notify carrier of changes Cancel Save"
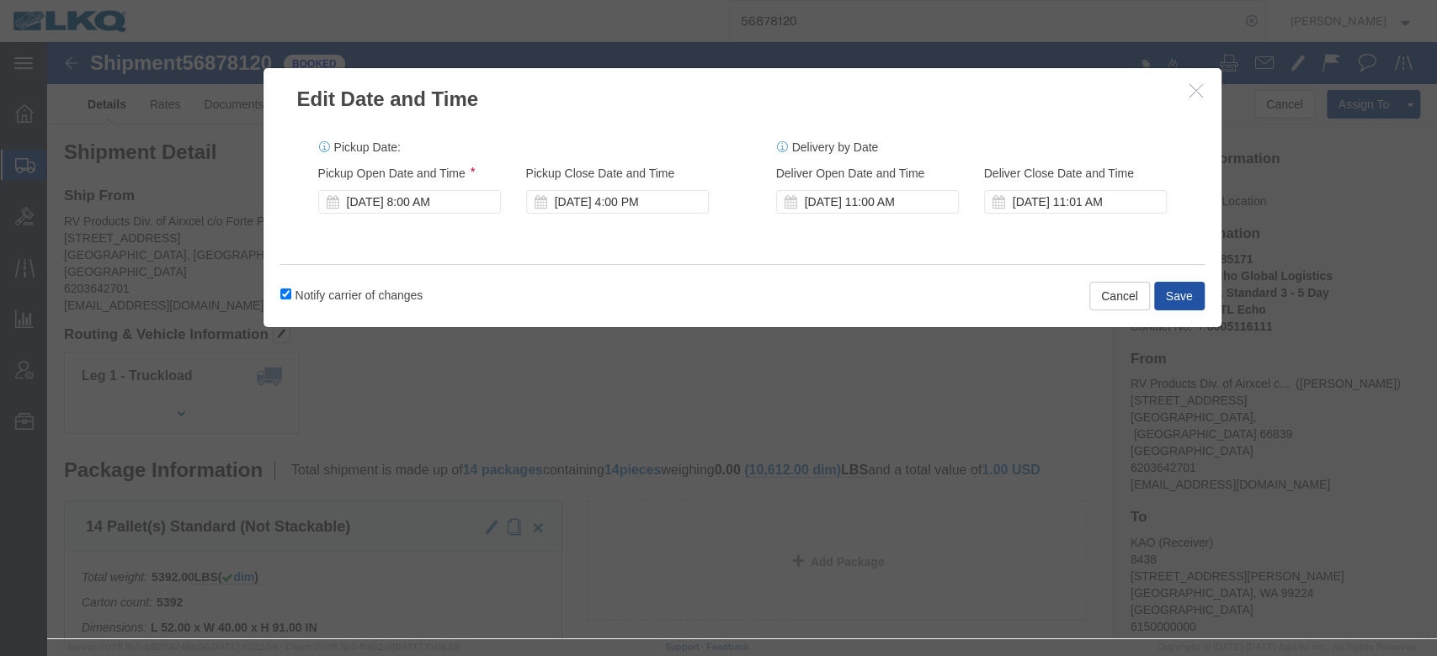
click button "Save"
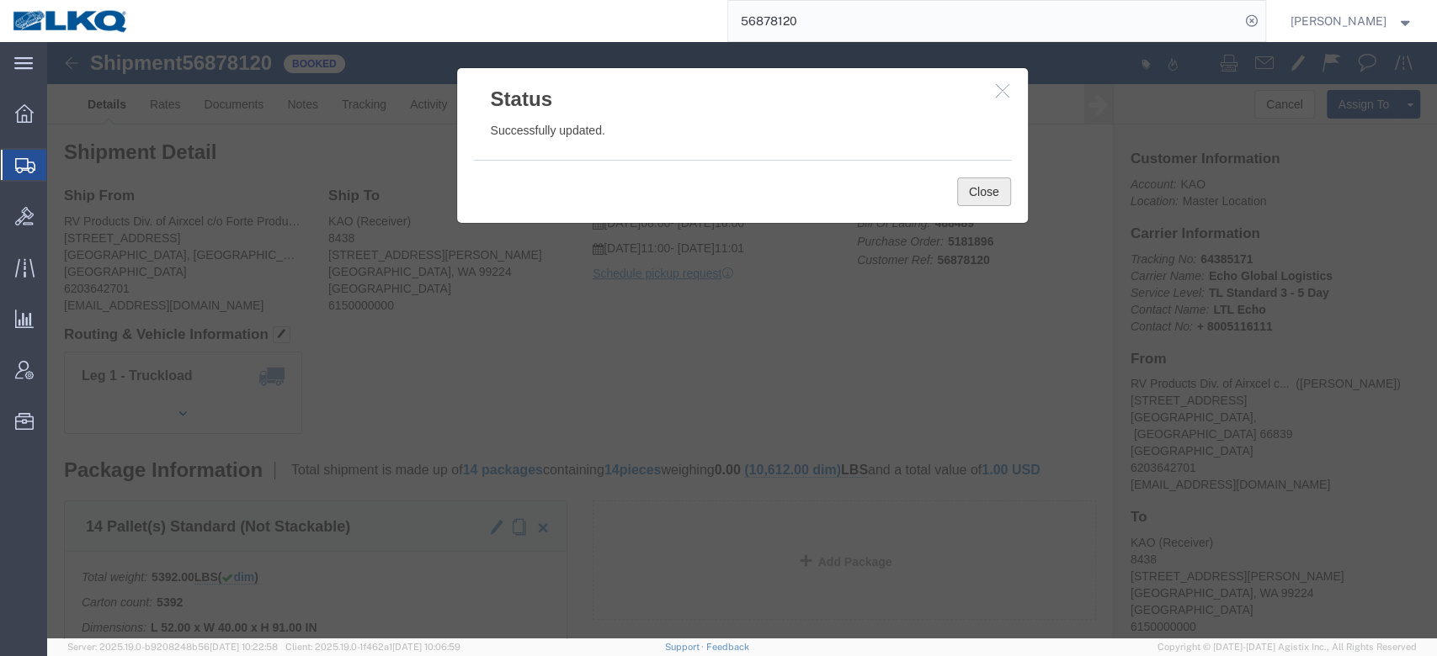
click button "Close"
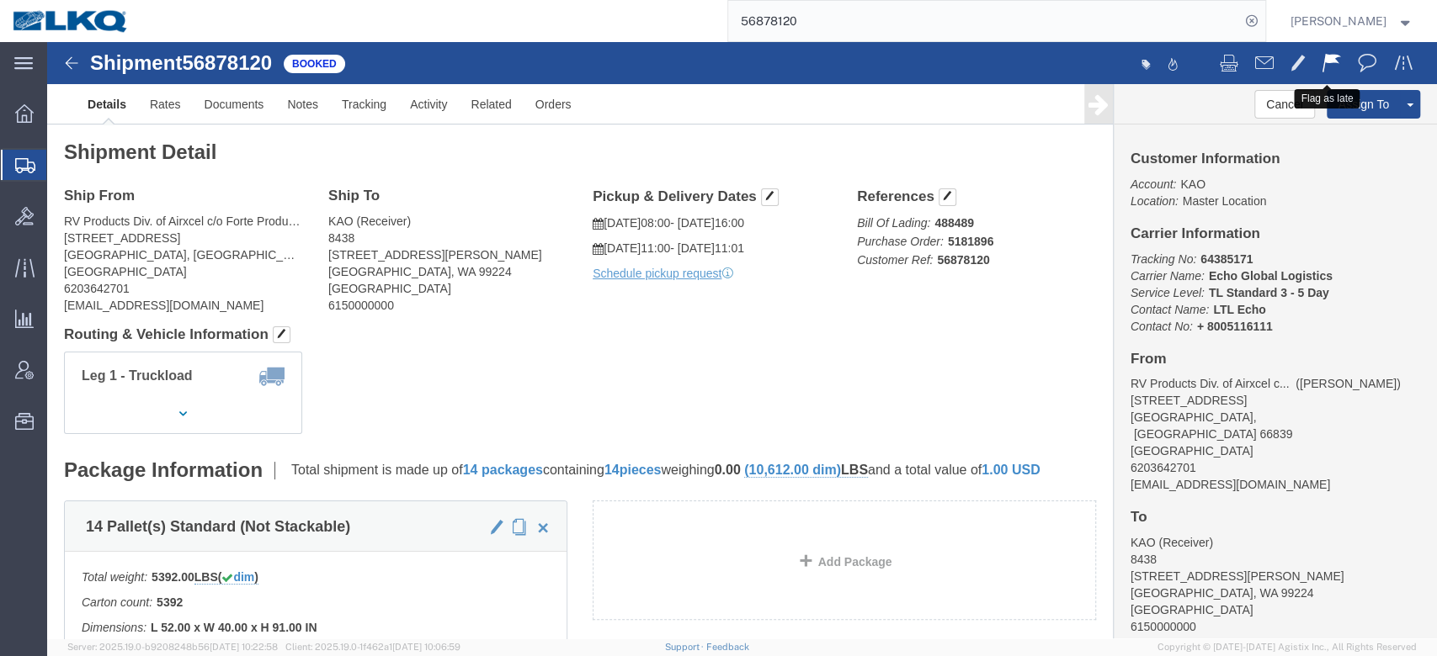
click button
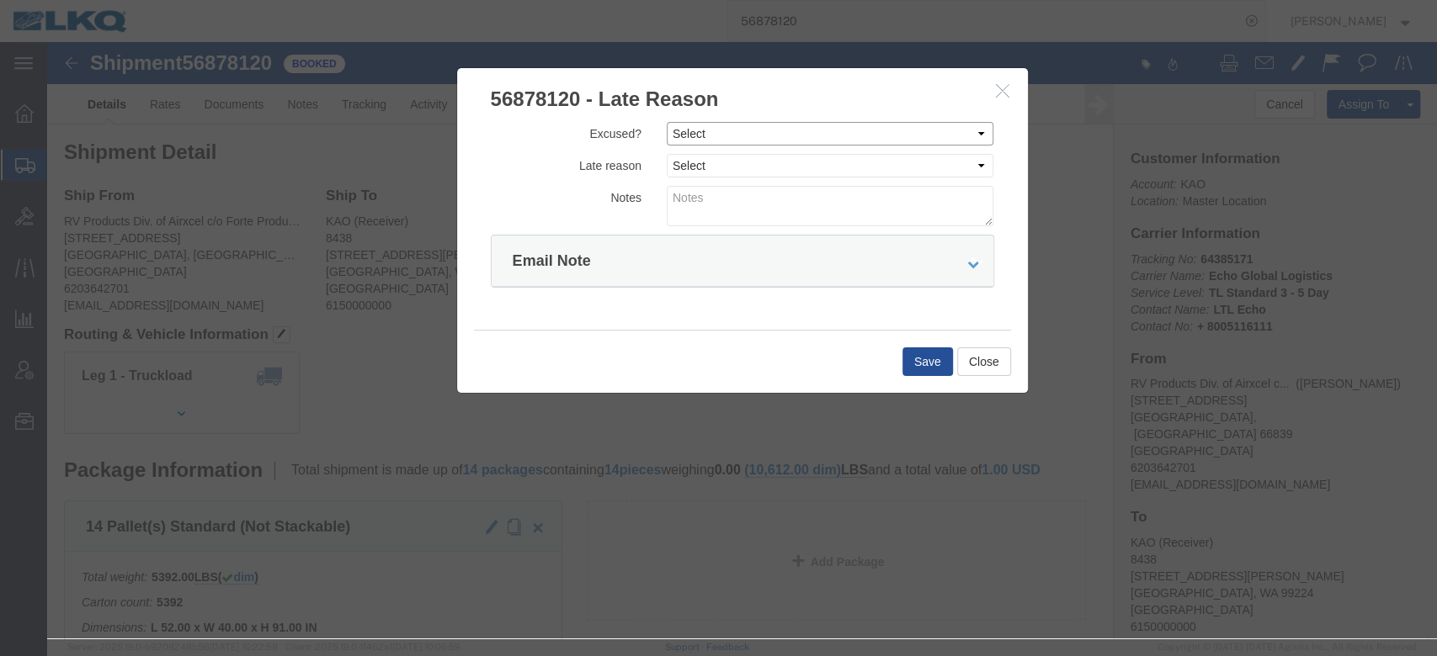
drag, startPoint x: 644, startPoint y: 92, endPoint x: 644, endPoint y: 102, distance: 10.1
click select "Select Excused Not Excused"
select select "NOT_EXCUSED"
click select "Select Excused Not Excused"
drag, startPoint x: 660, startPoint y: 122, endPoint x: 657, endPoint y: 133, distance: 11.2
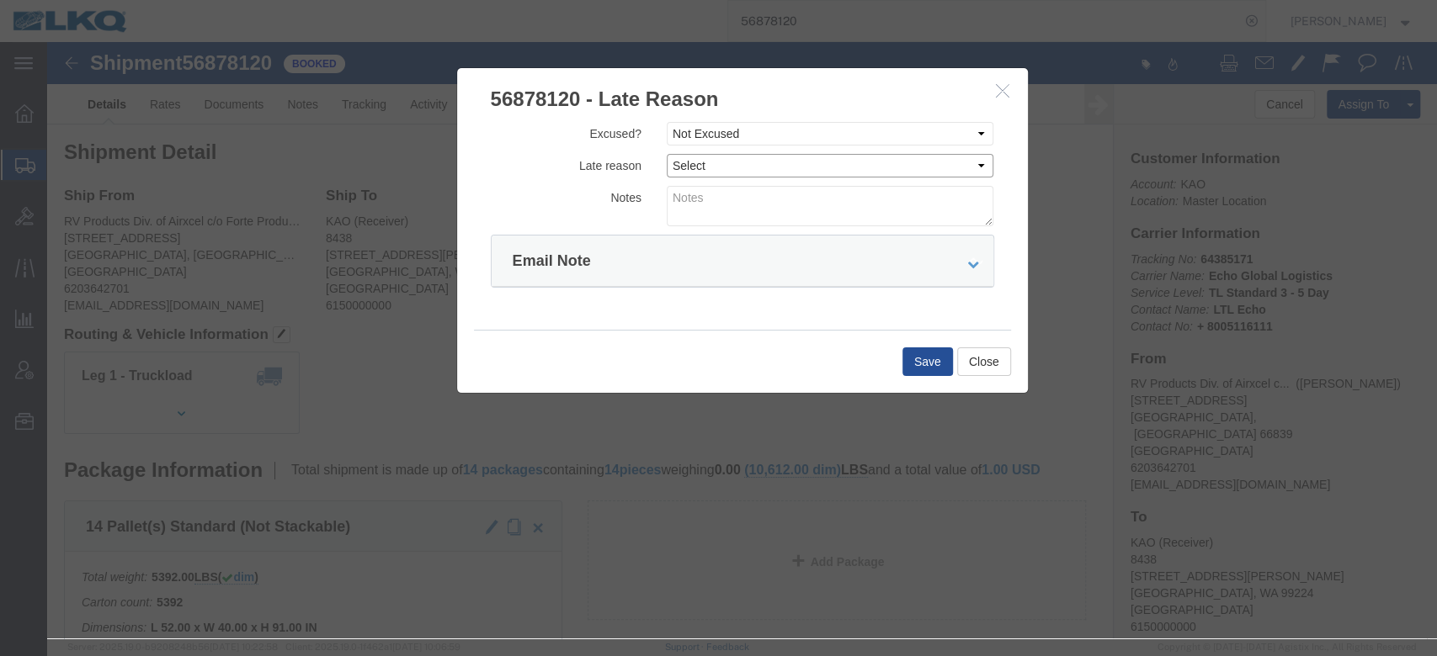
click select "Select Bad Carrier Data Carrier Admin Error Delay Accident Driver Error Lack of…"
select select "DRIVER_ERROR"
click select "Select Bad Carrier Data Carrier Admin Error Delay Accident Driver Error Lack of…"
click textarea
type textarea "Pickup 9/22"
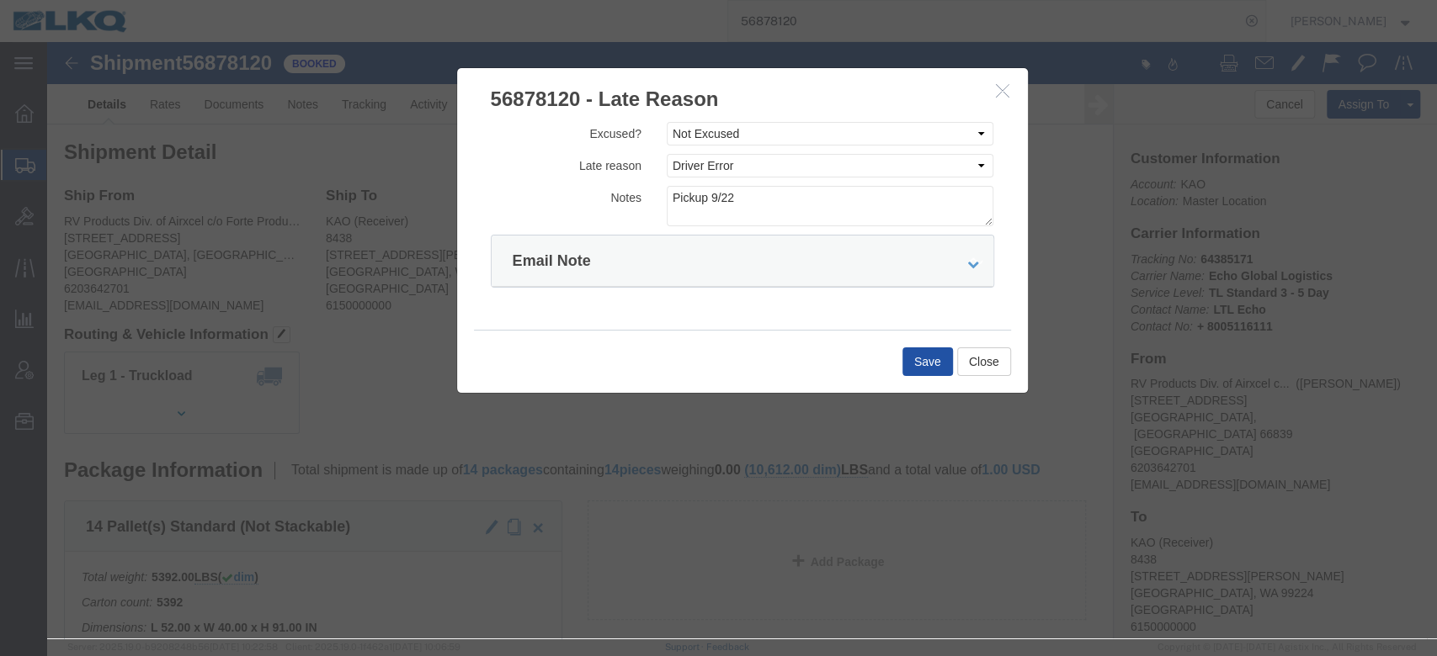
click button "Save"
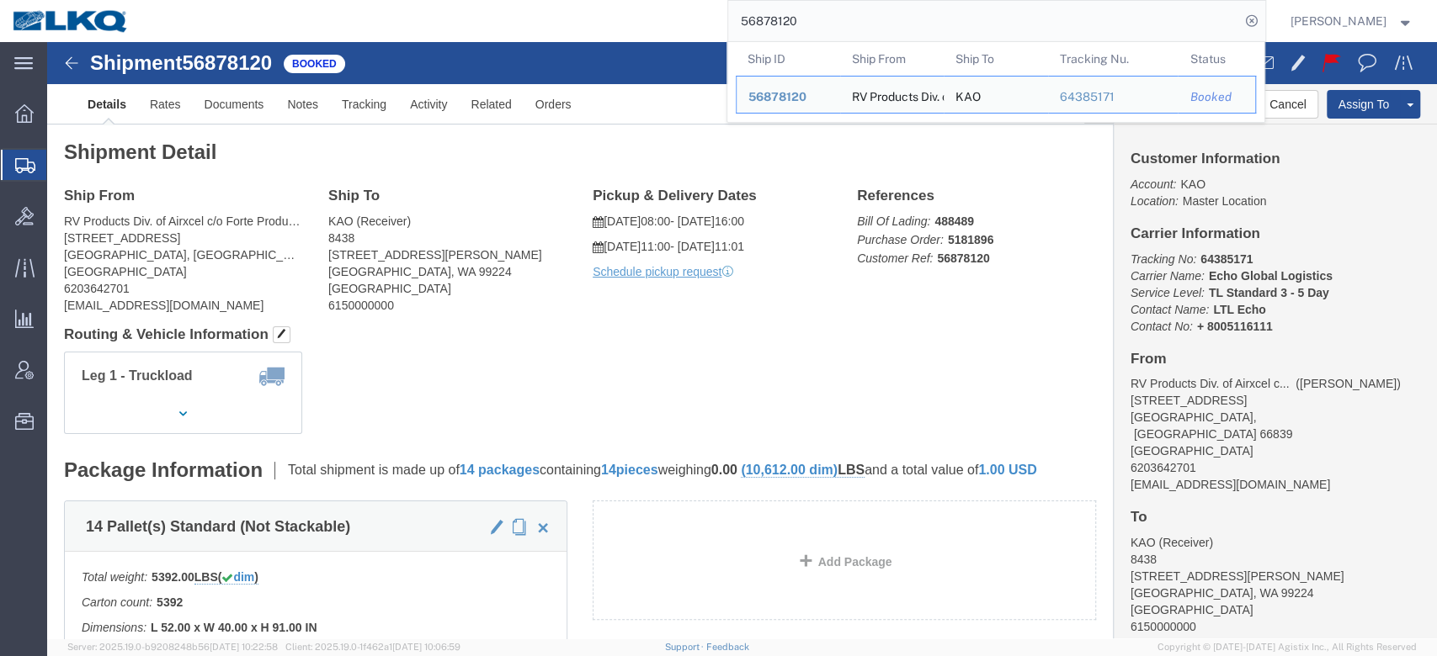
click at [804, 20] on input "56878120" at bounding box center [984, 21] width 512 height 40
paste input "535388"
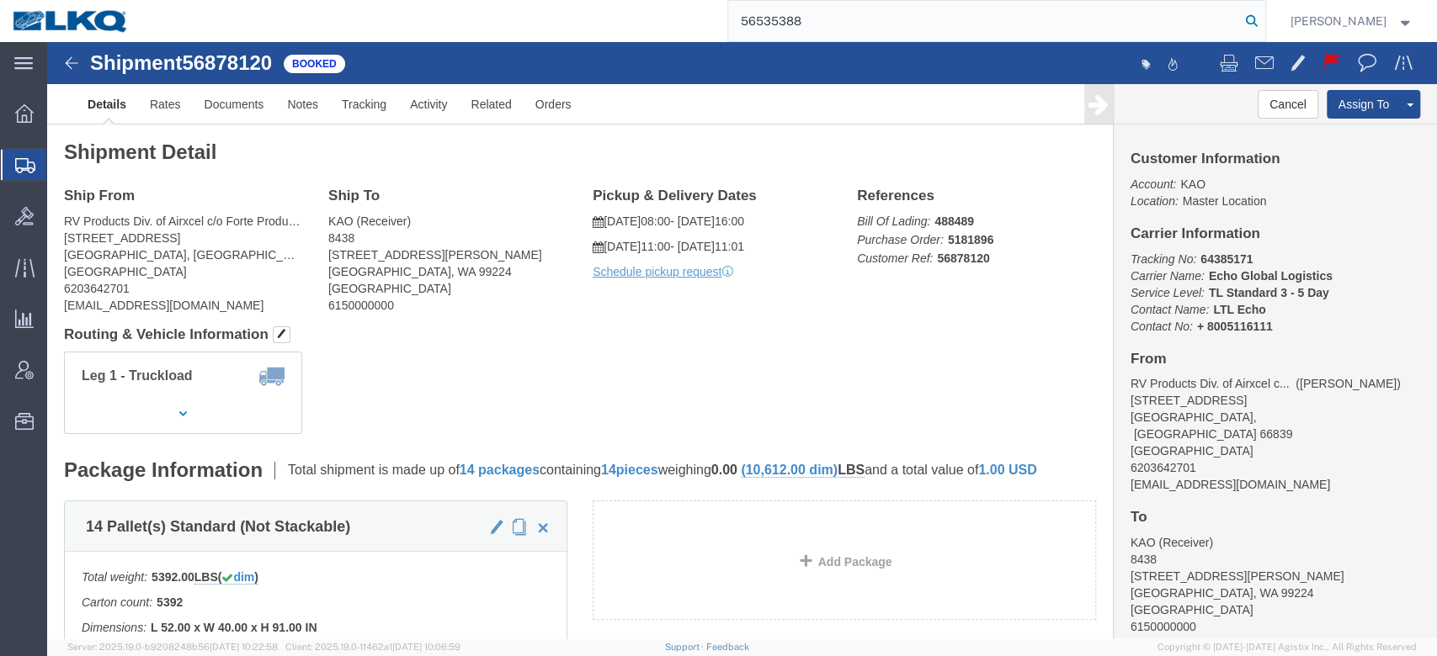
type input "56535388"
click at [1263, 13] on icon at bounding box center [1252, 21] width 24 height 24
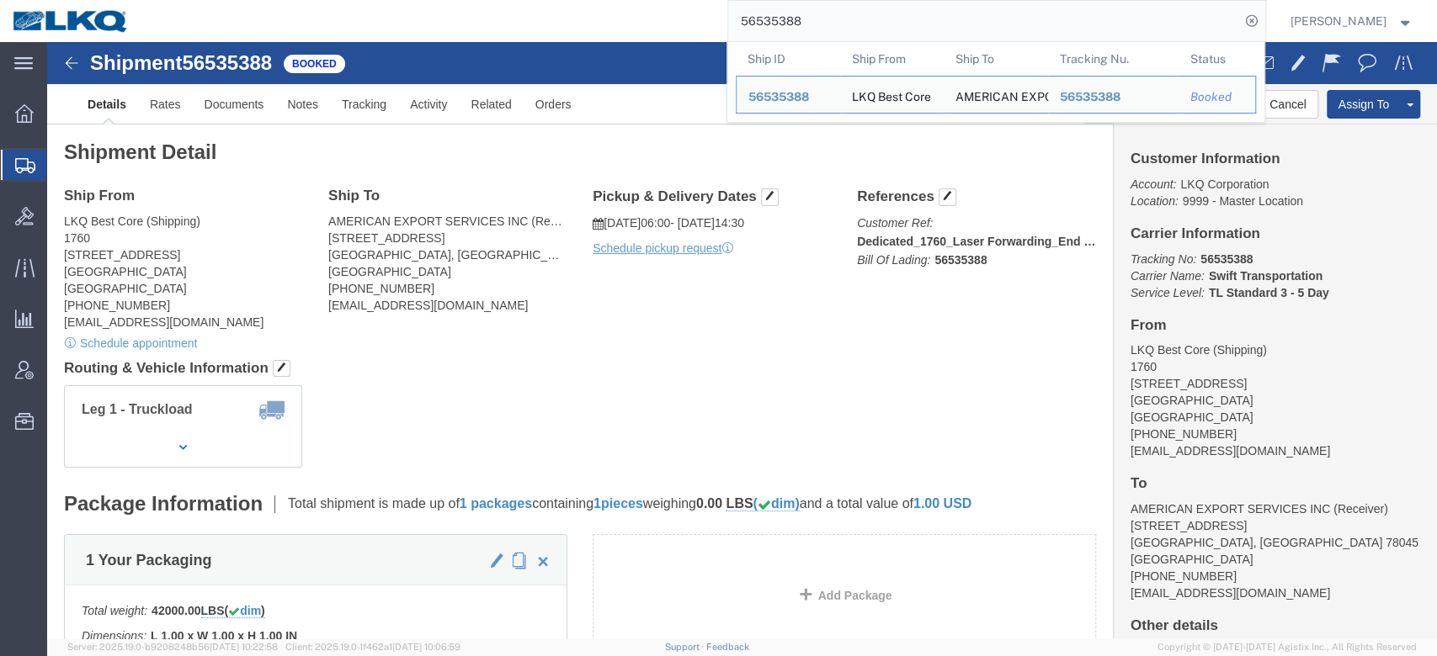
click h4 "Routing & Vehicle Information"
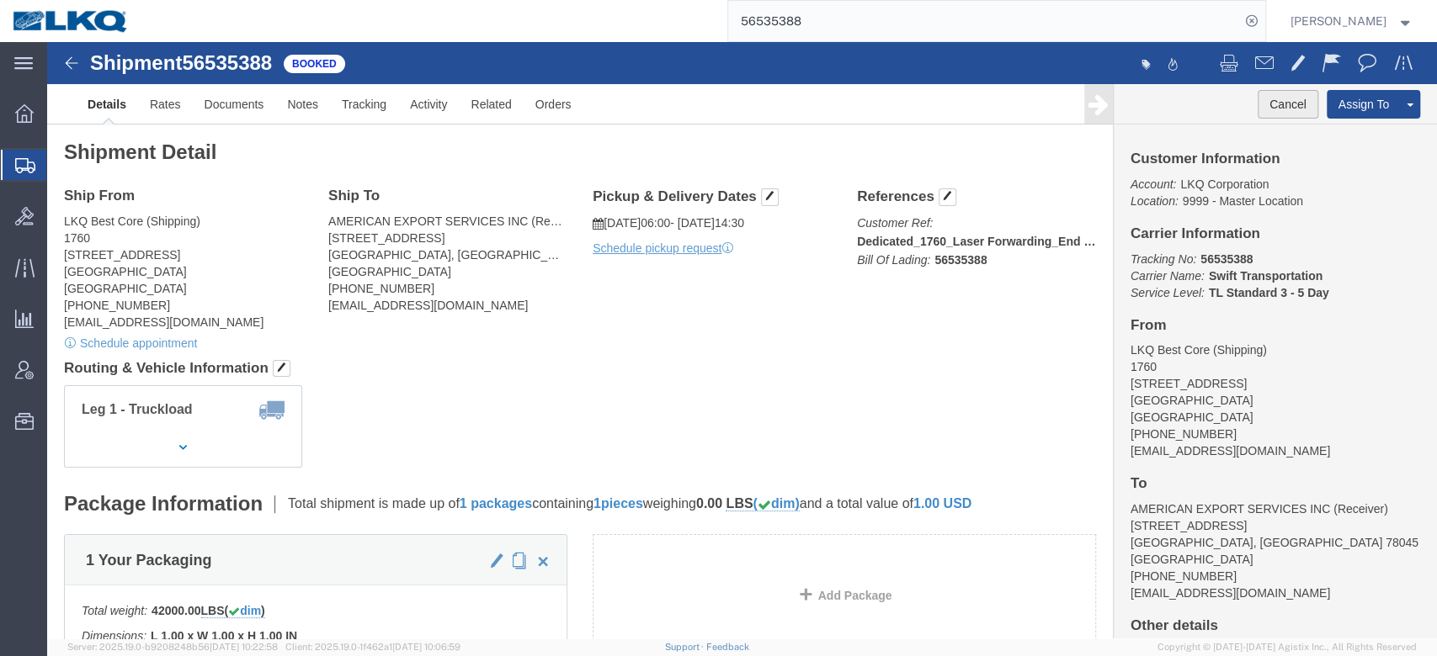
click button "Cancel"
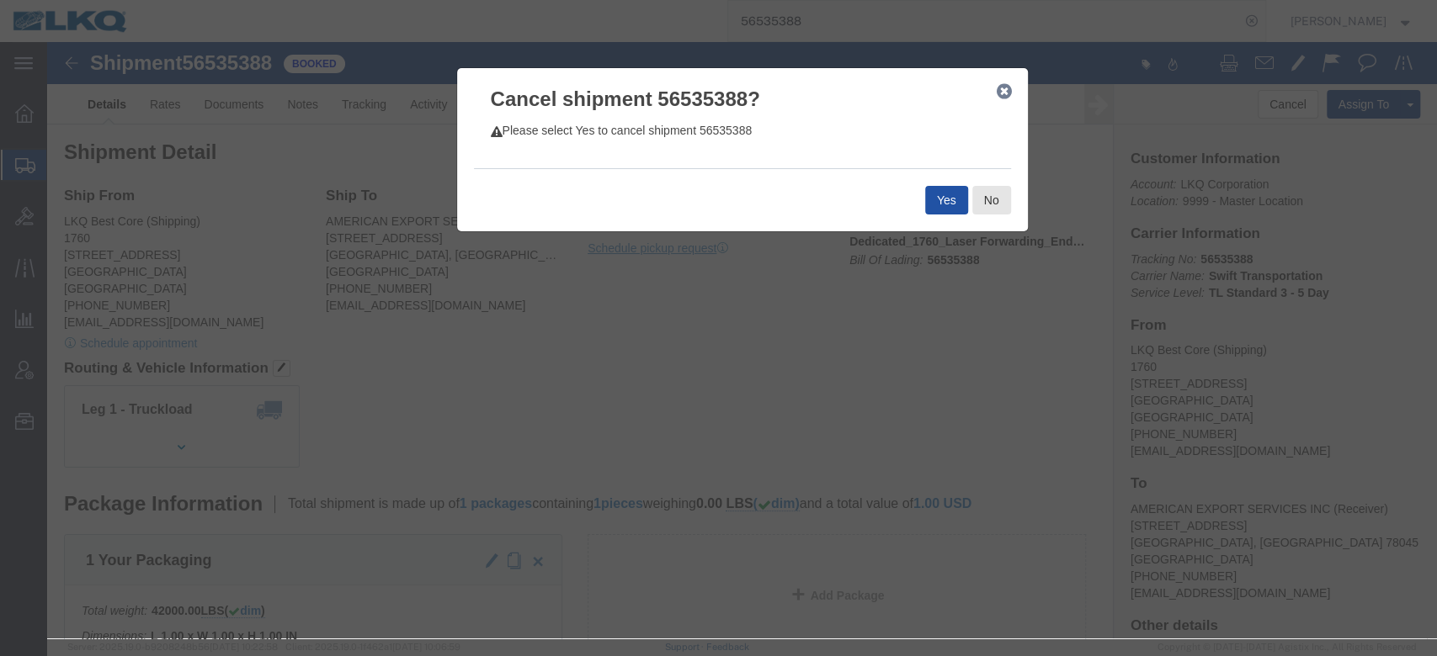
click button "Yes"
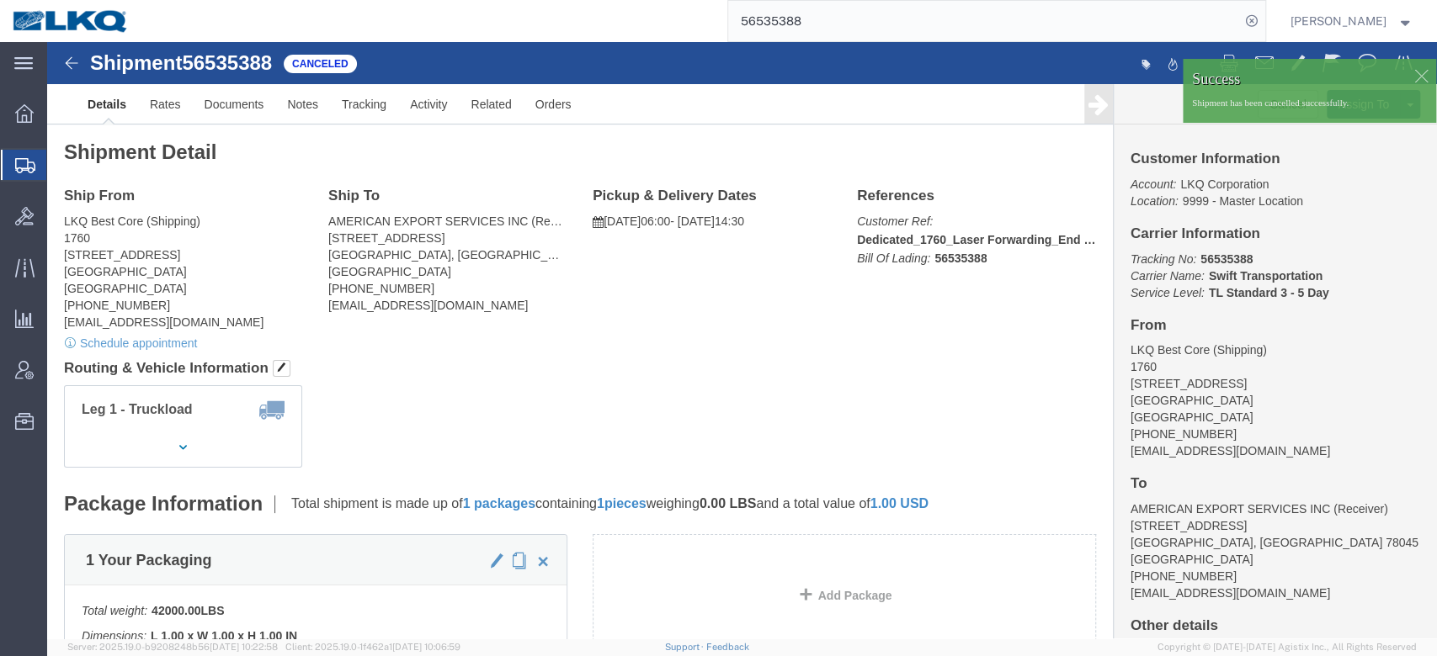
click at [822, 40] on form "56535388" at bounding box center [996, 21] width 539 height 42
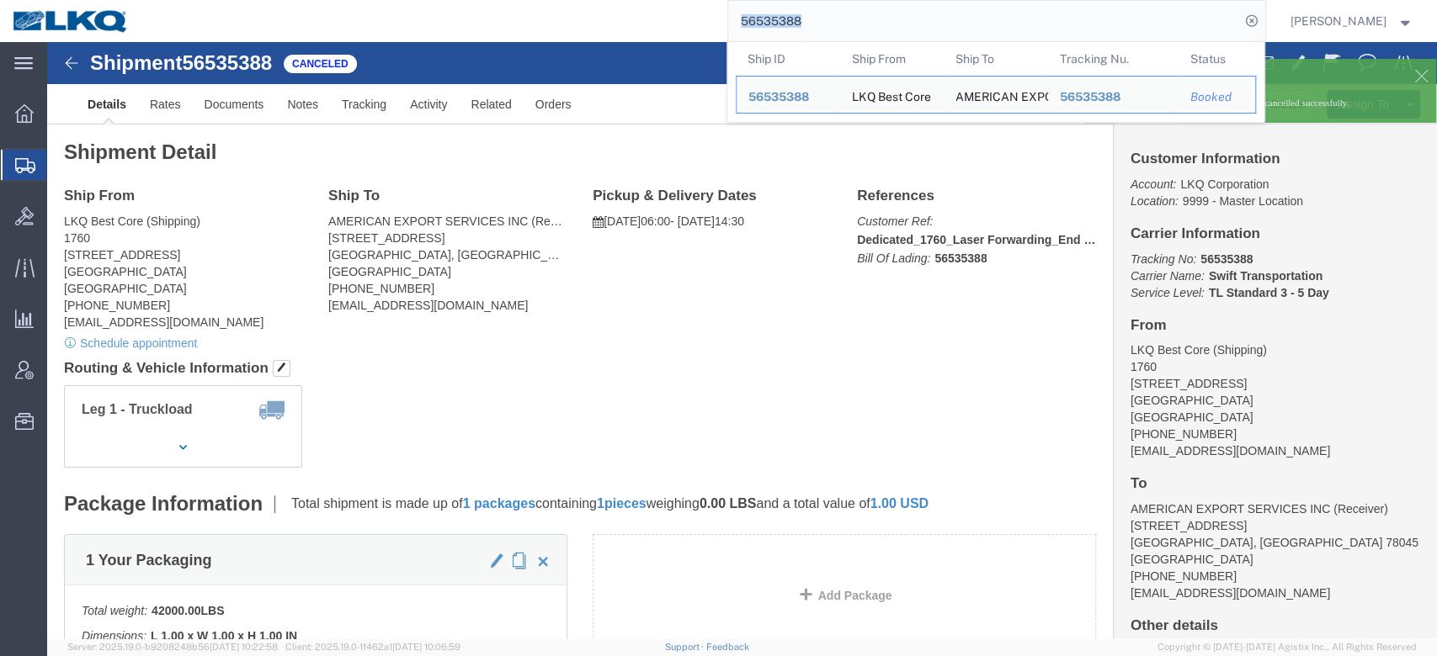
drag, startPoint x: 777, startPoint y: 1, endPoint x: 822, endPoint y: 40, distance: 59.7
click at [822, 40] on form "56535388 Ship ID Ship From Ship To Tracking Nu. Status Ship ID 56535388 Ship Fr…" at bounding box center [996, 21] width 539 height 42
click at [891, 29] on input "56535388" at bounding box center [984, 21] width 512 height 40
paste input "6"
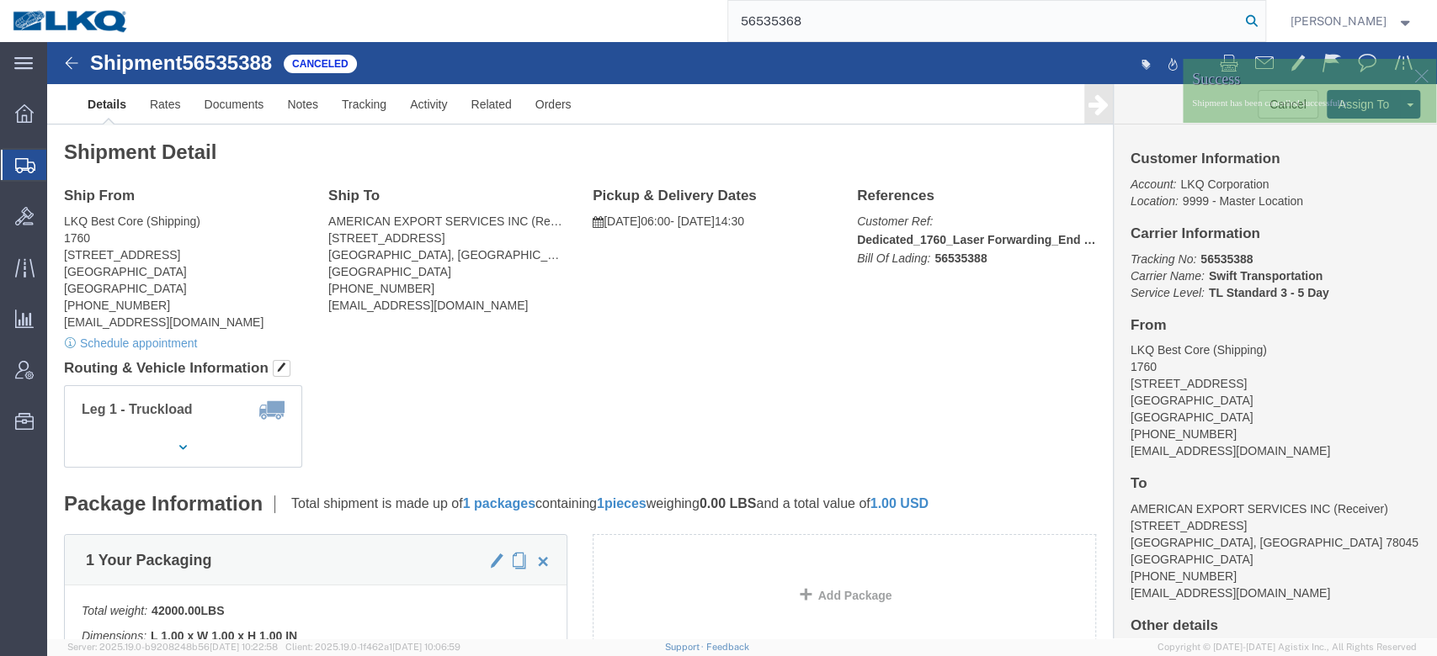
click at [1263, 24] on icon at bounding box center [1252, 21] width 24 height 24
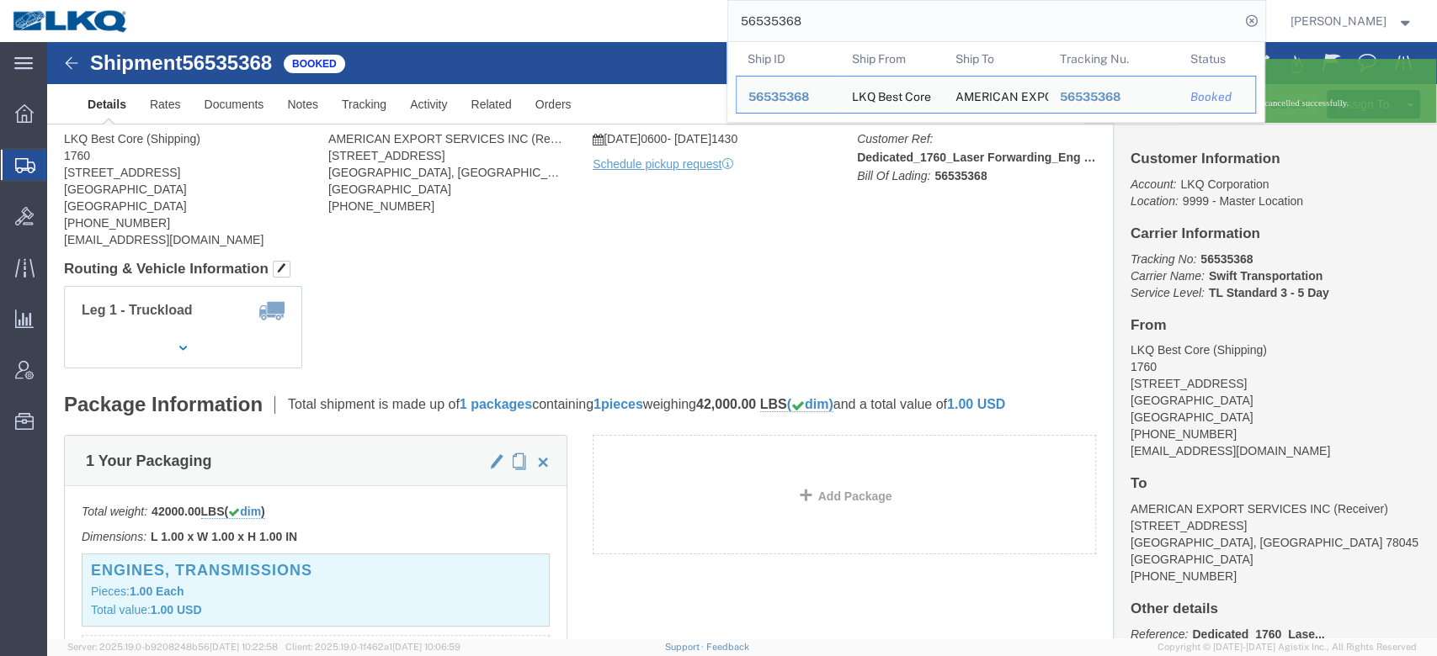
click div "Shipment Detail Ship From LKQ Best Core (Shipping) 1760 [STREET_ADDRESS] [PHONE…"
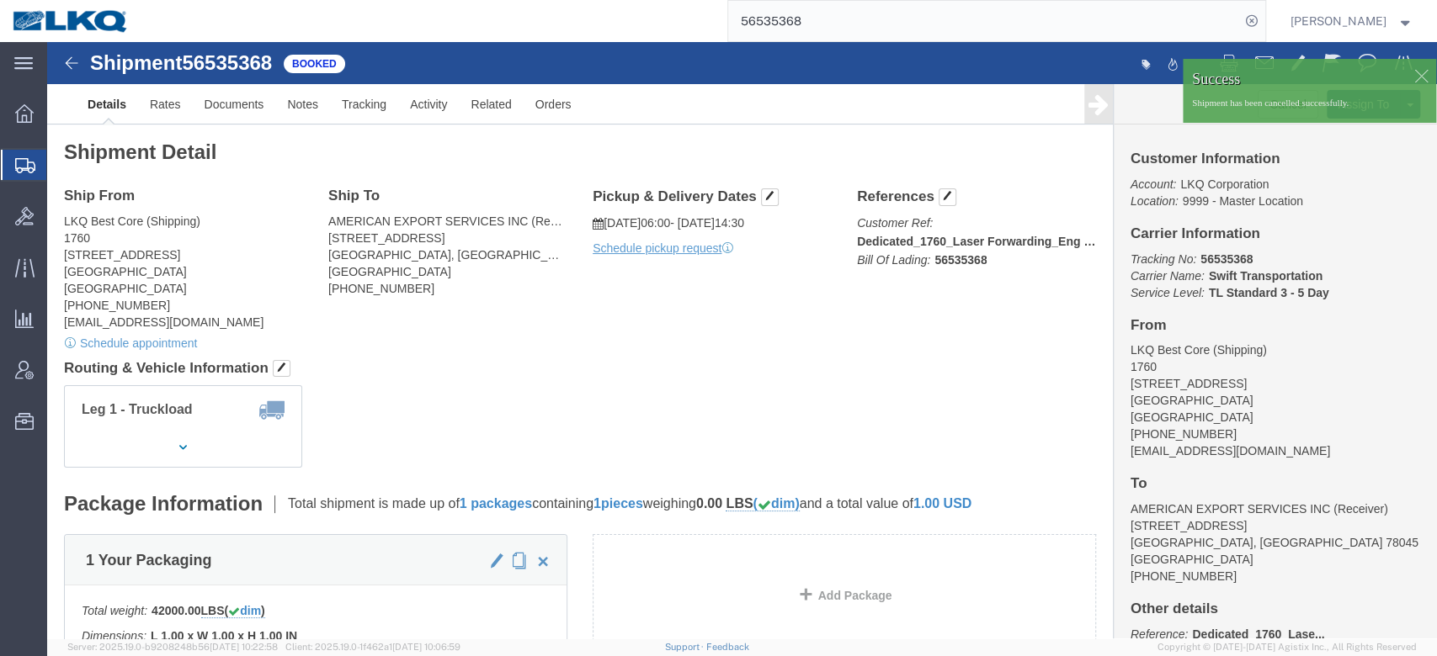
click div
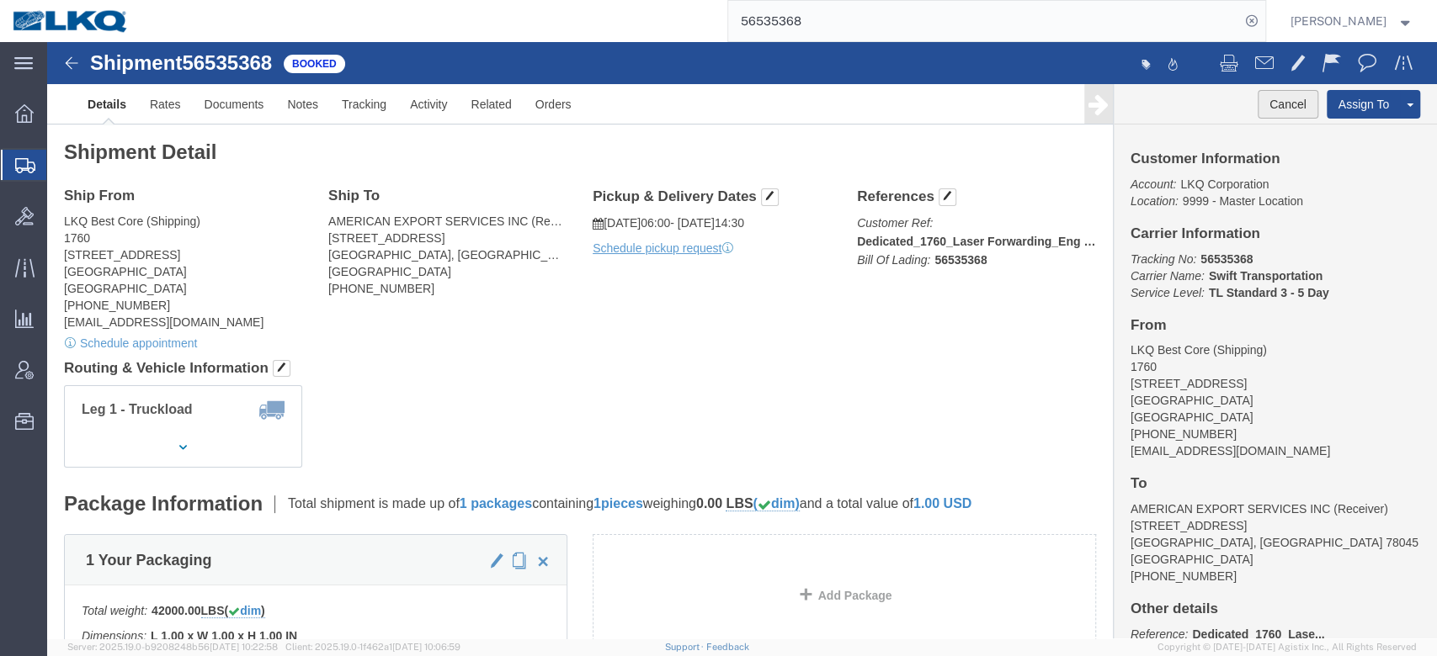
click button "Cancel"
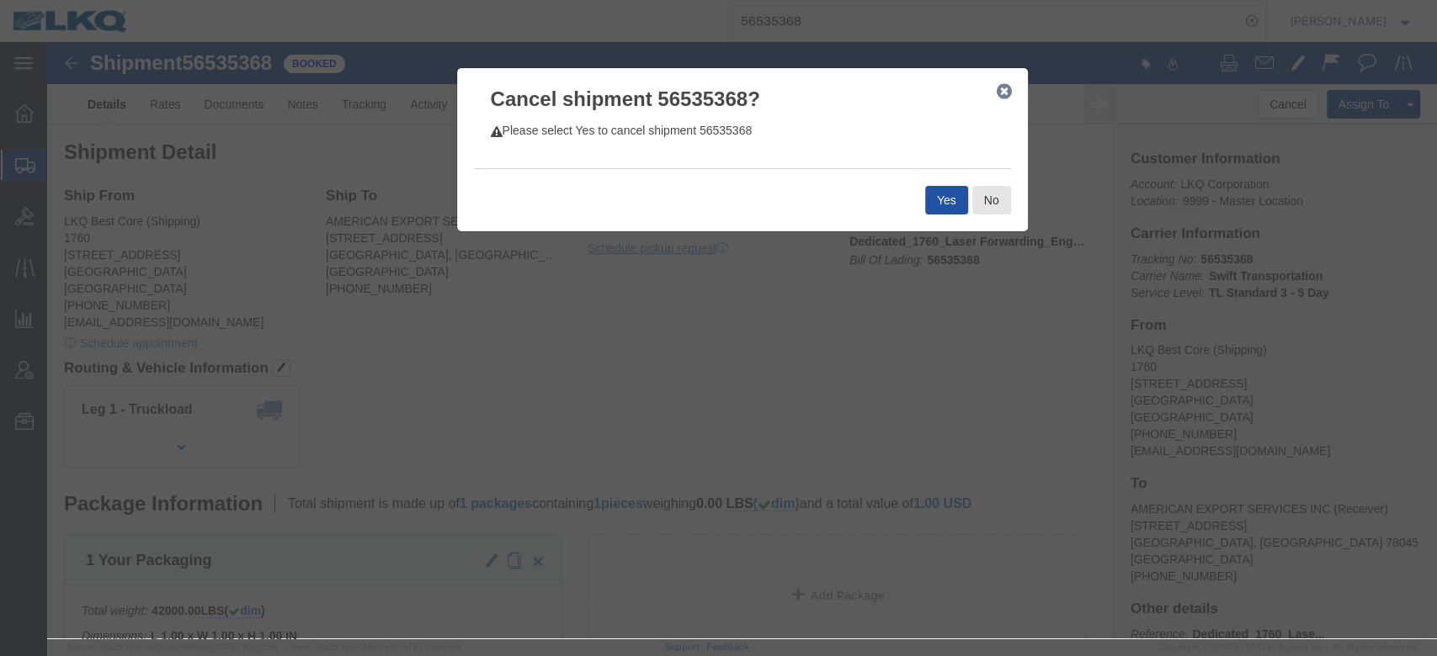
click button "Yes"
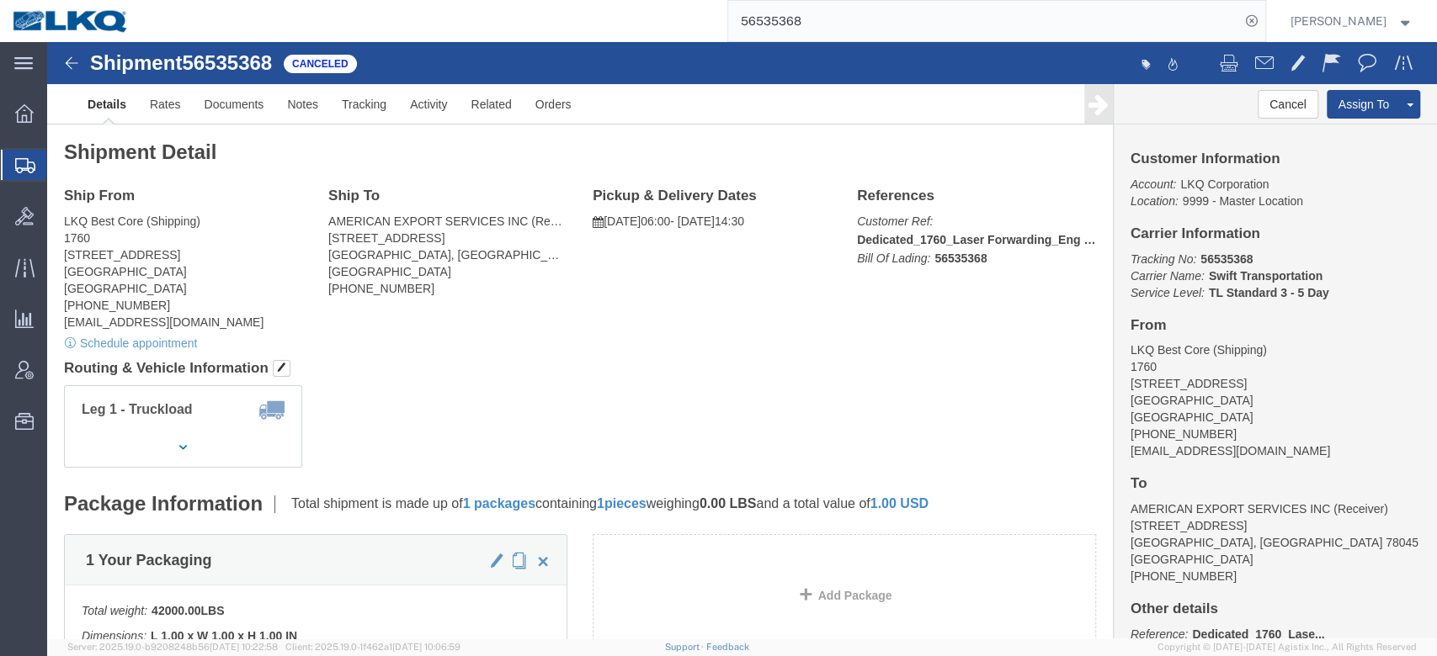
click at [856, 24] on input "56535368" at bounding box center [984, 21] width 512 height 40
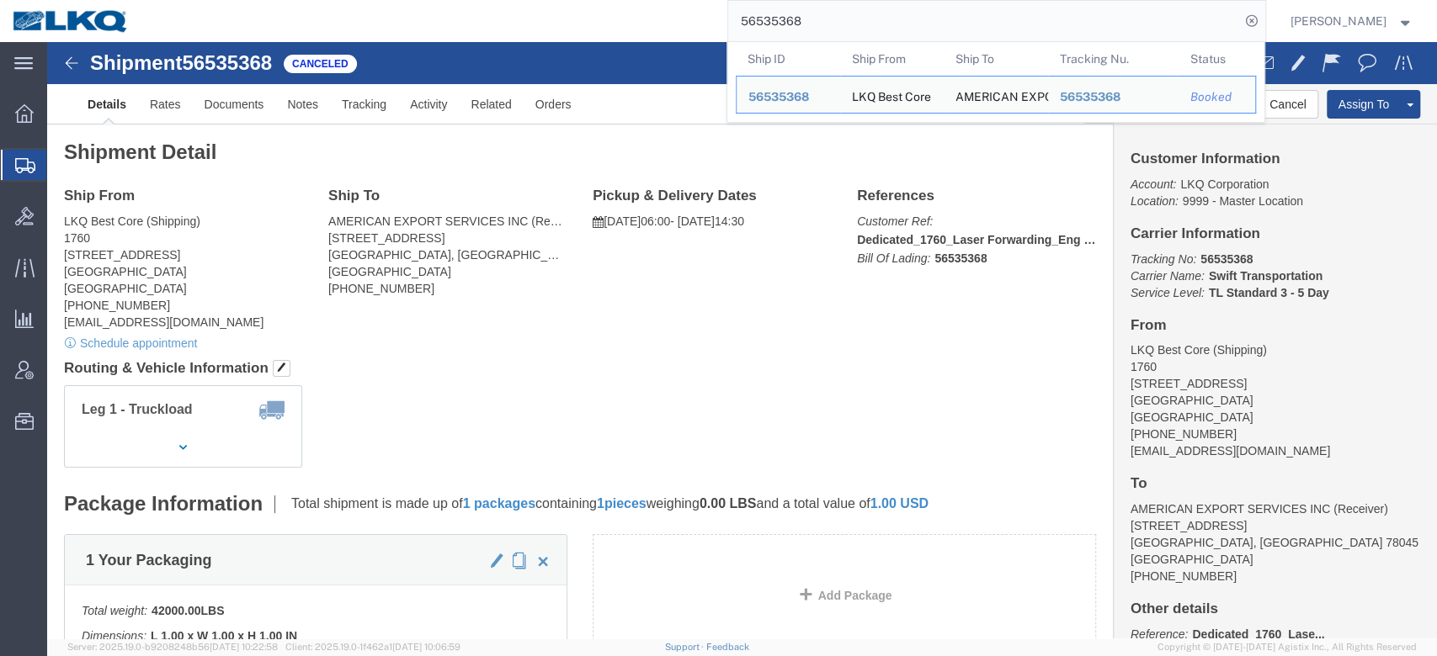
paste input "894814"
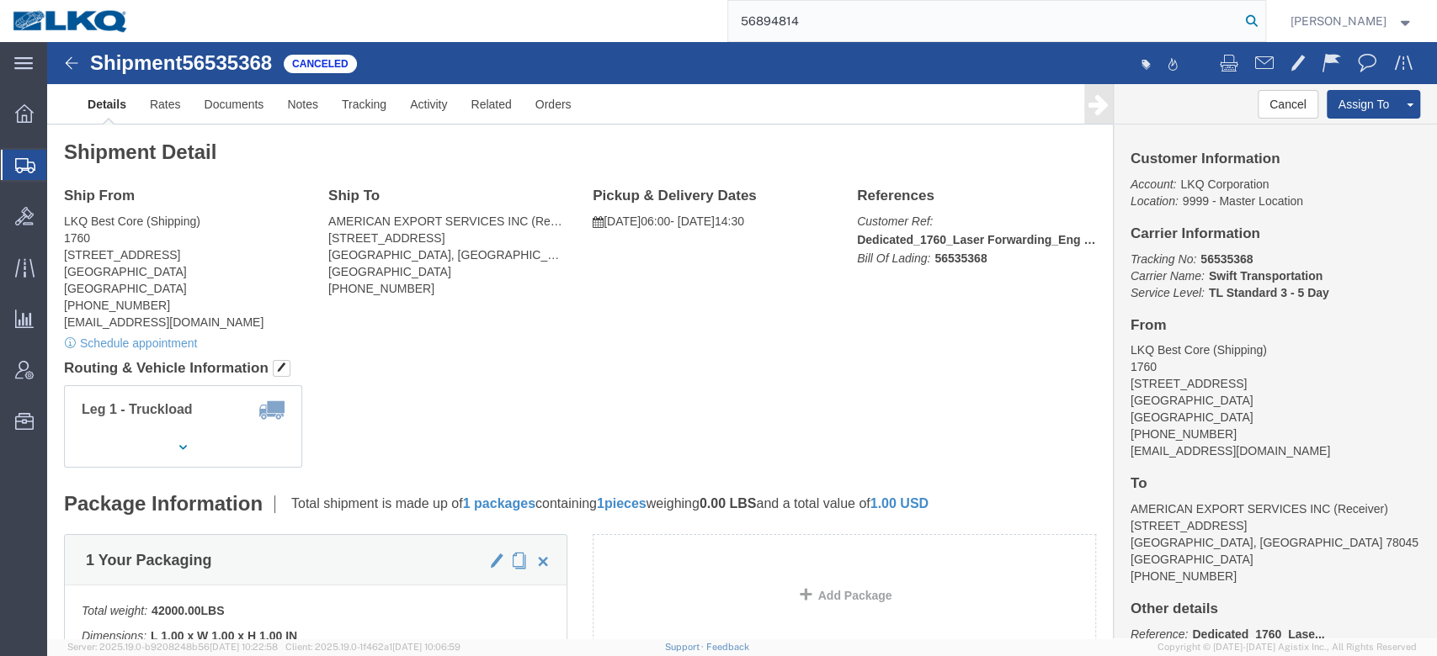
type input "56894814"
click at [1263, 17] on icon at bounding box center [1252, 21] width 24 height 24
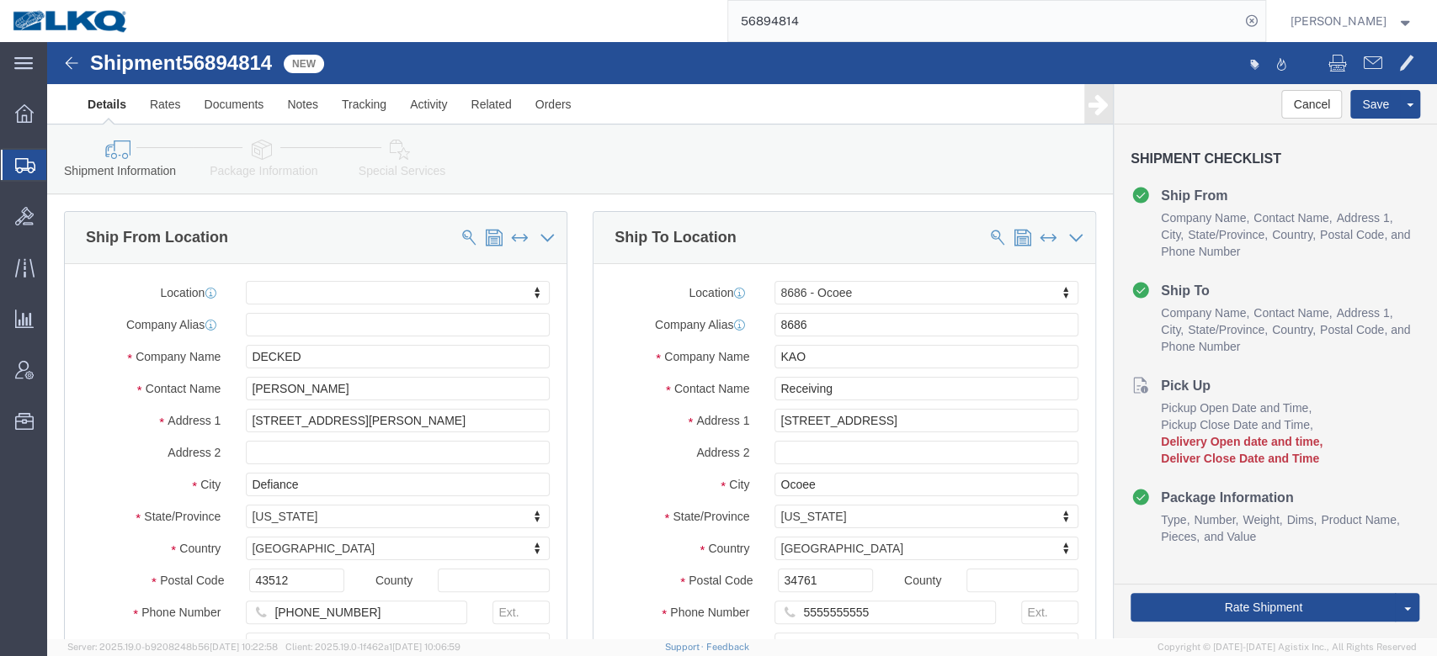
select select
select select "50211"
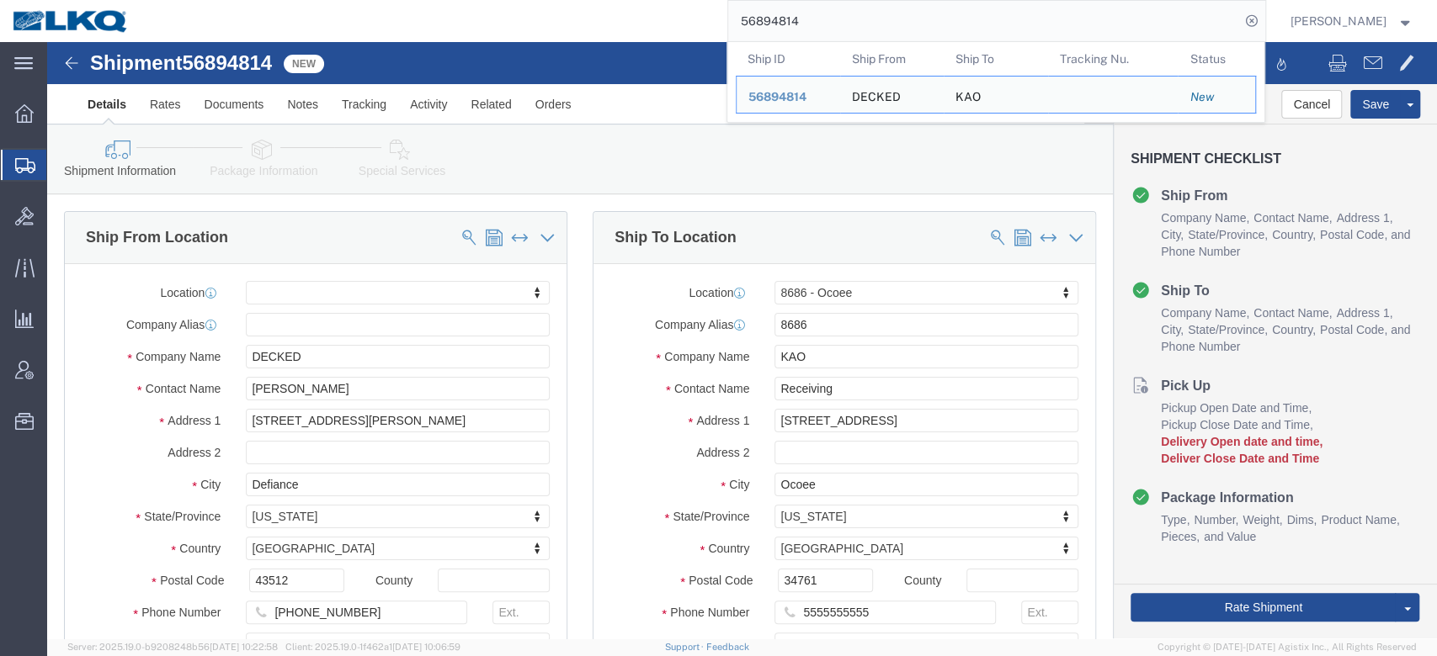
click p "[STREET_ADDRESS]"
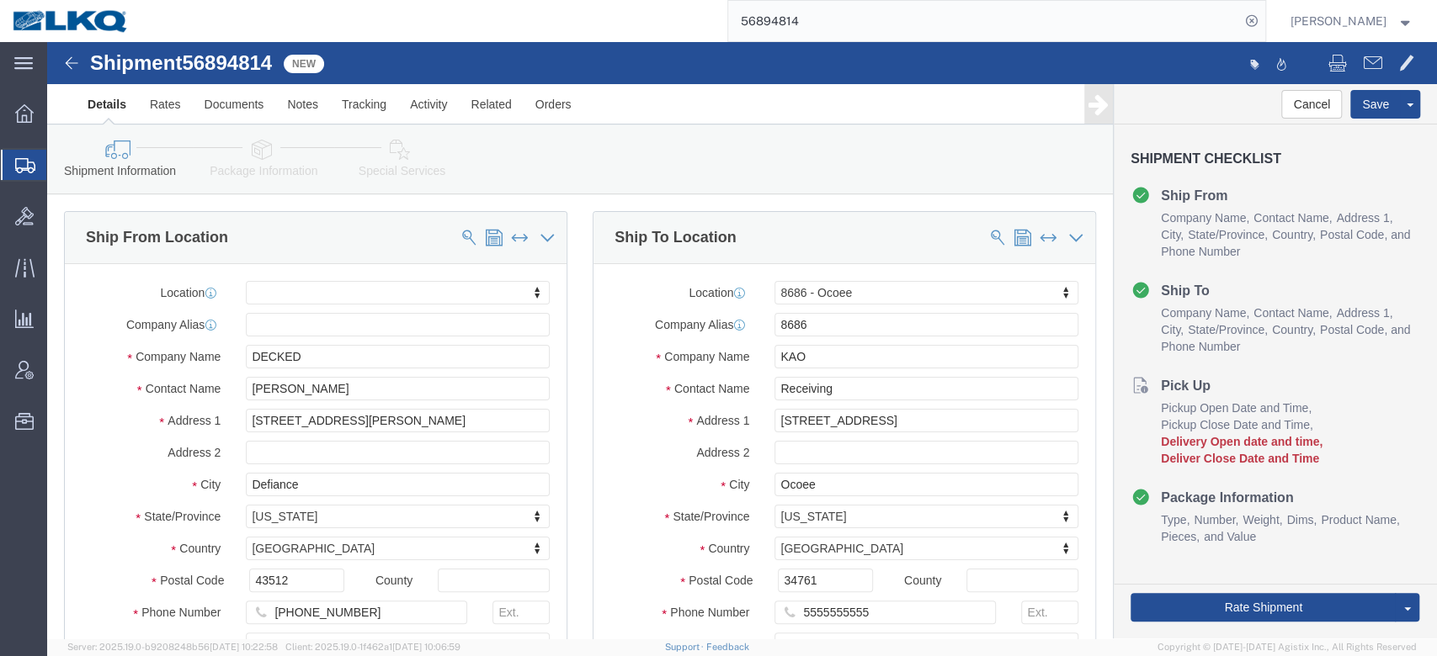
scroll to position [785, 0]
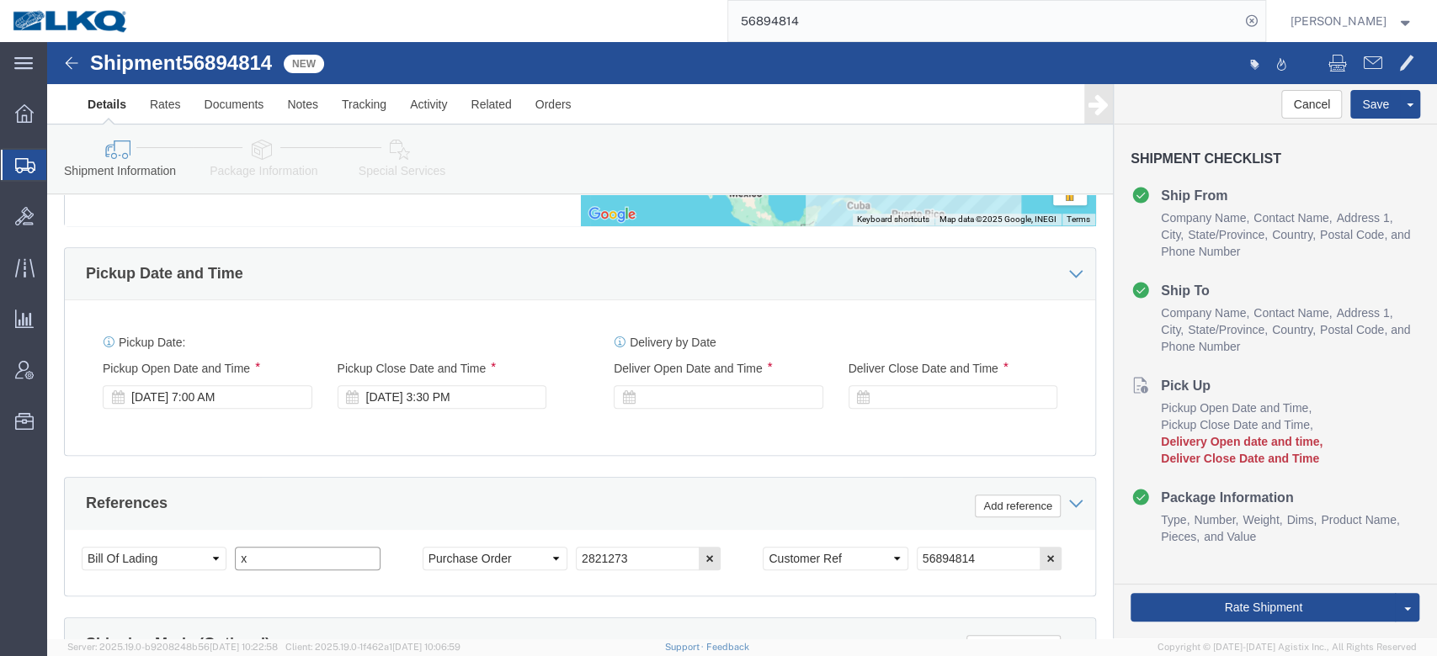
click input "x"
paste input "488491"
type input "488491"
click div
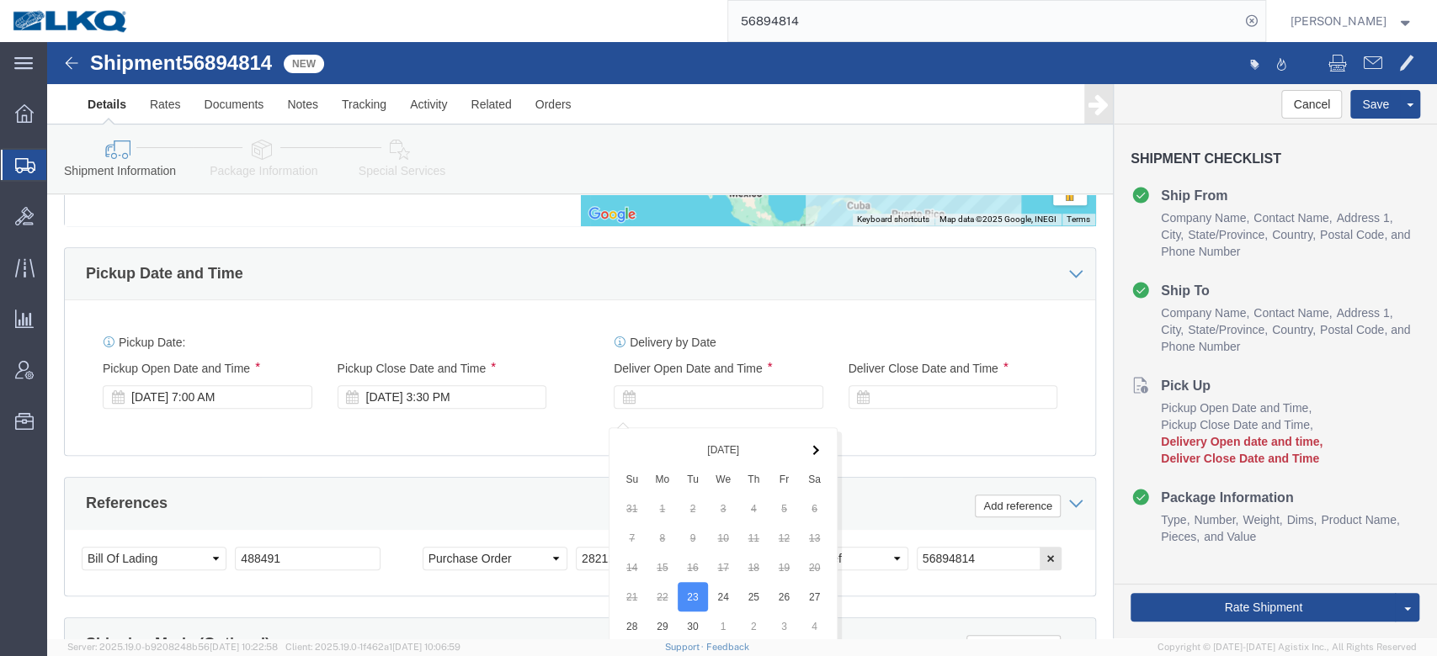
scroll to position [1131, 0]
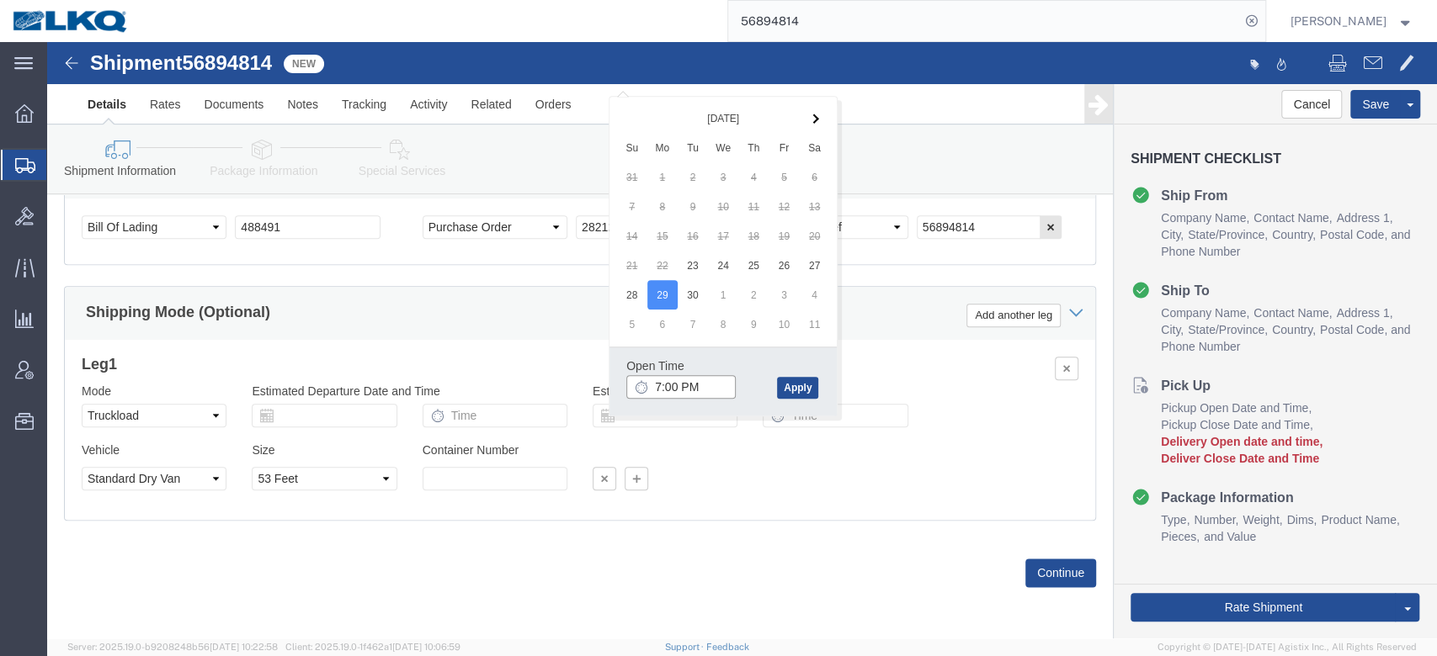
type input "7:00 AM"
click button "Apply"
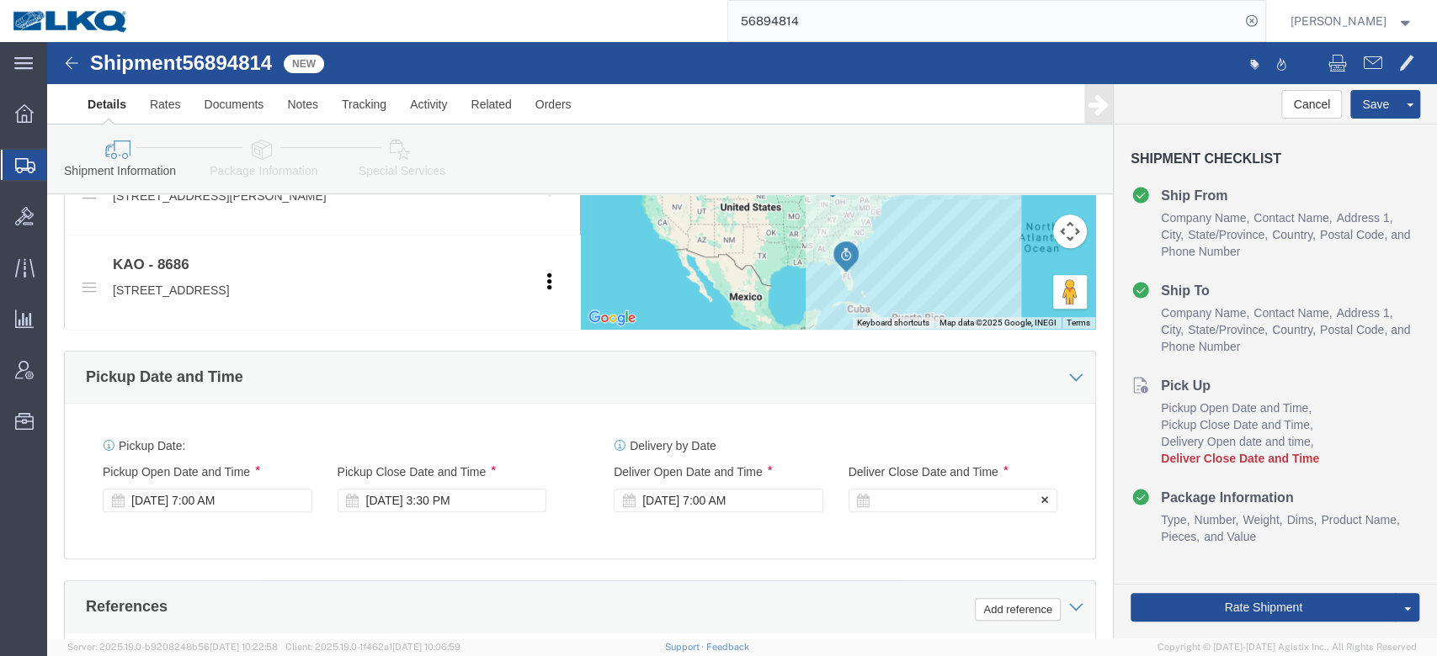
click div
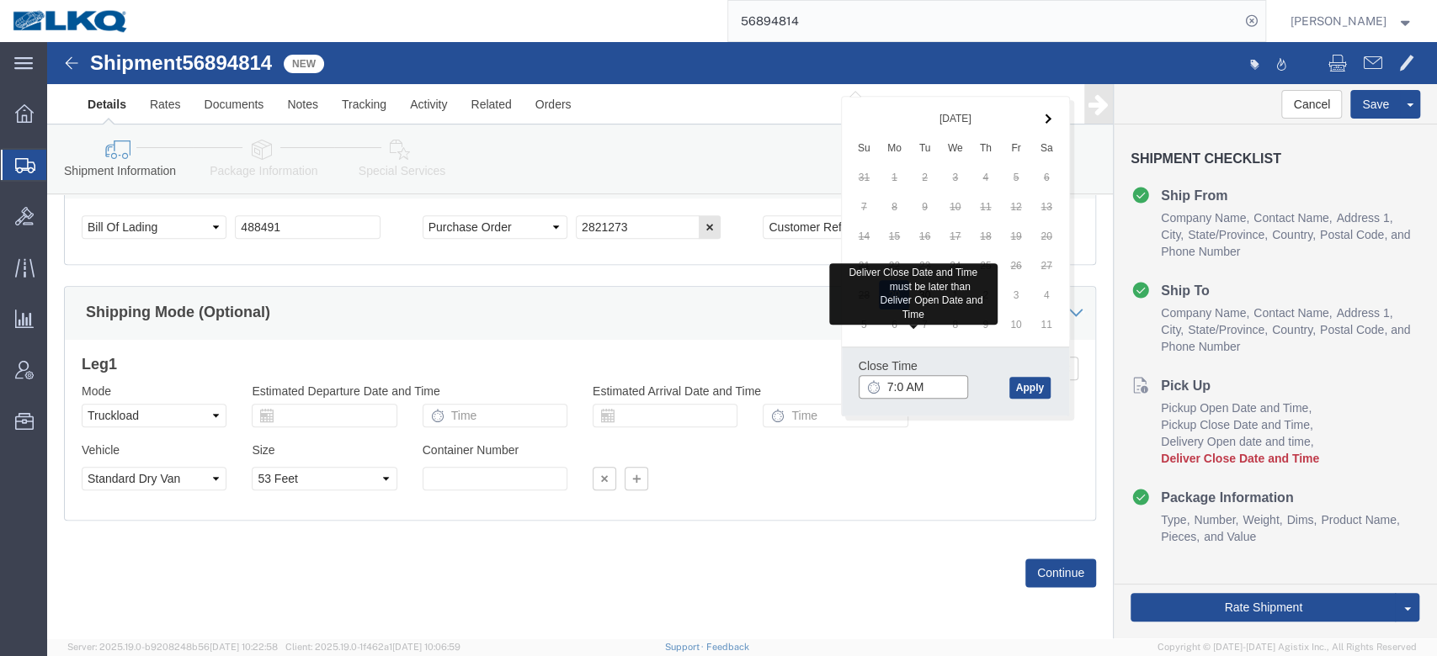
type input "7:01 AM"
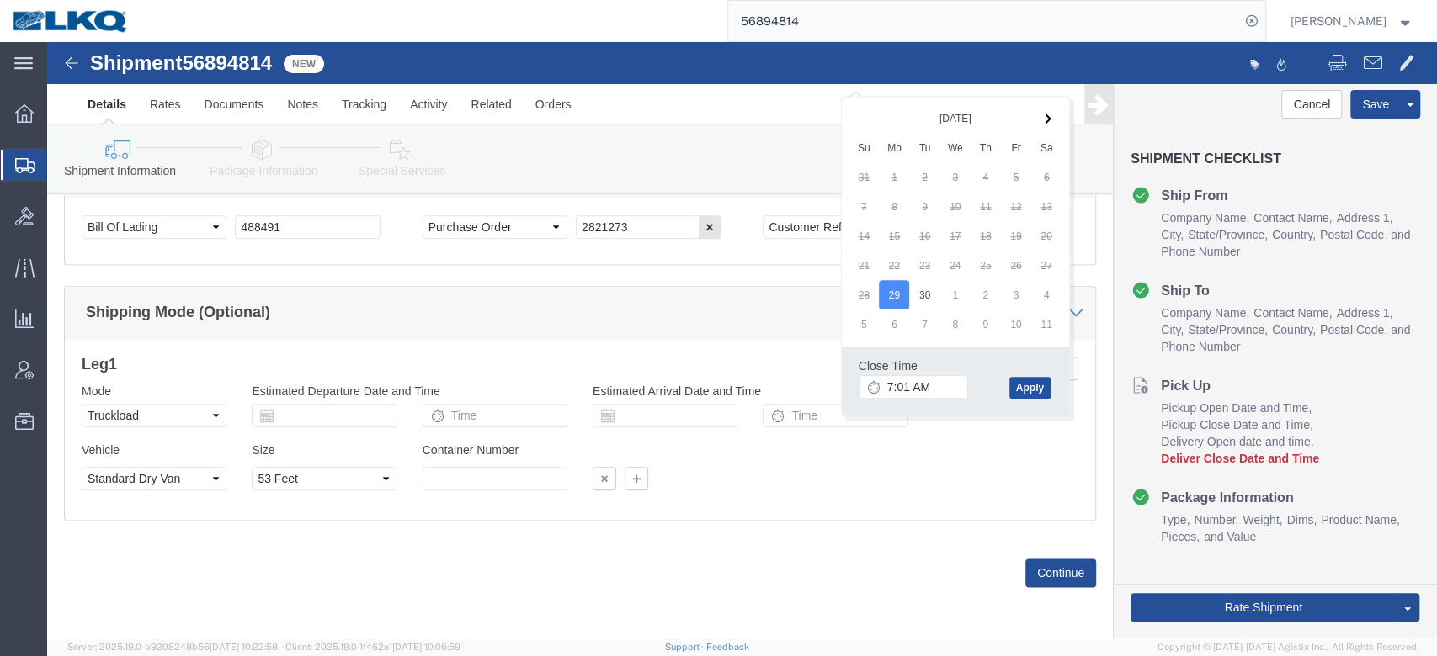
click button "Apply"
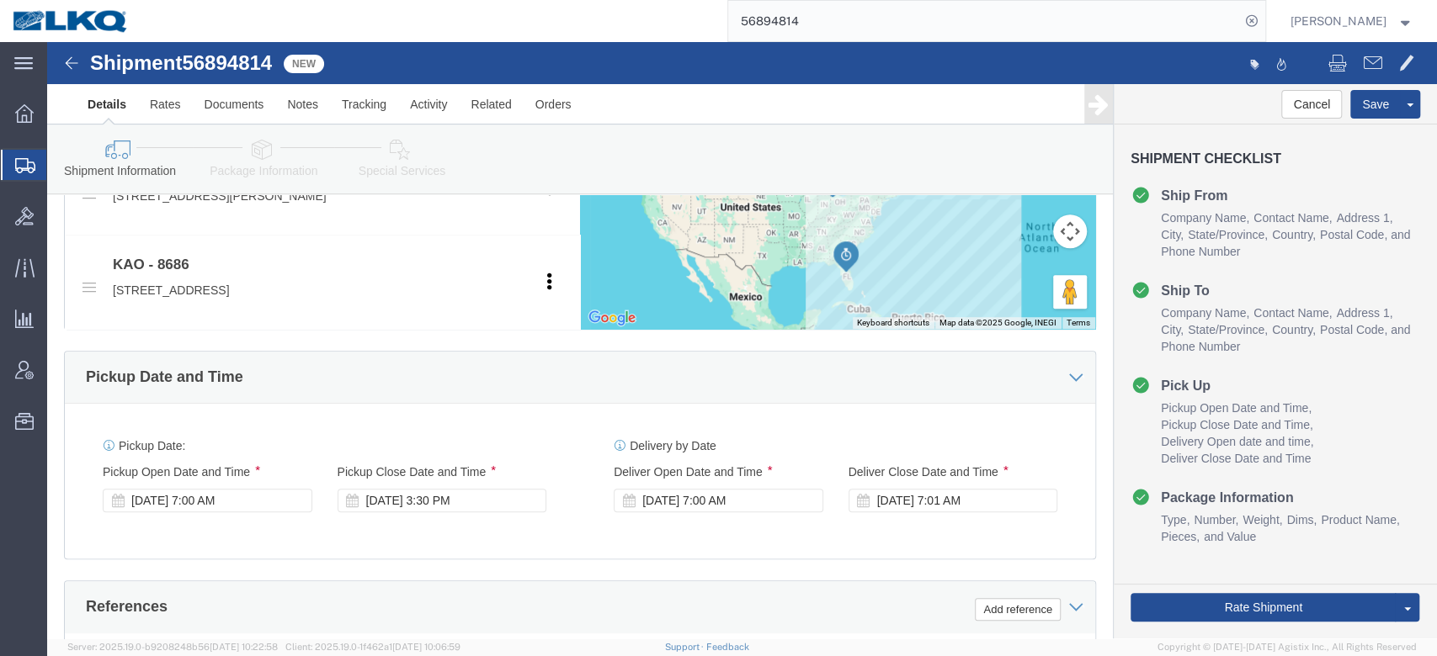
scroll to position [570, 0]
click div "[DATE] 3:30 PM"
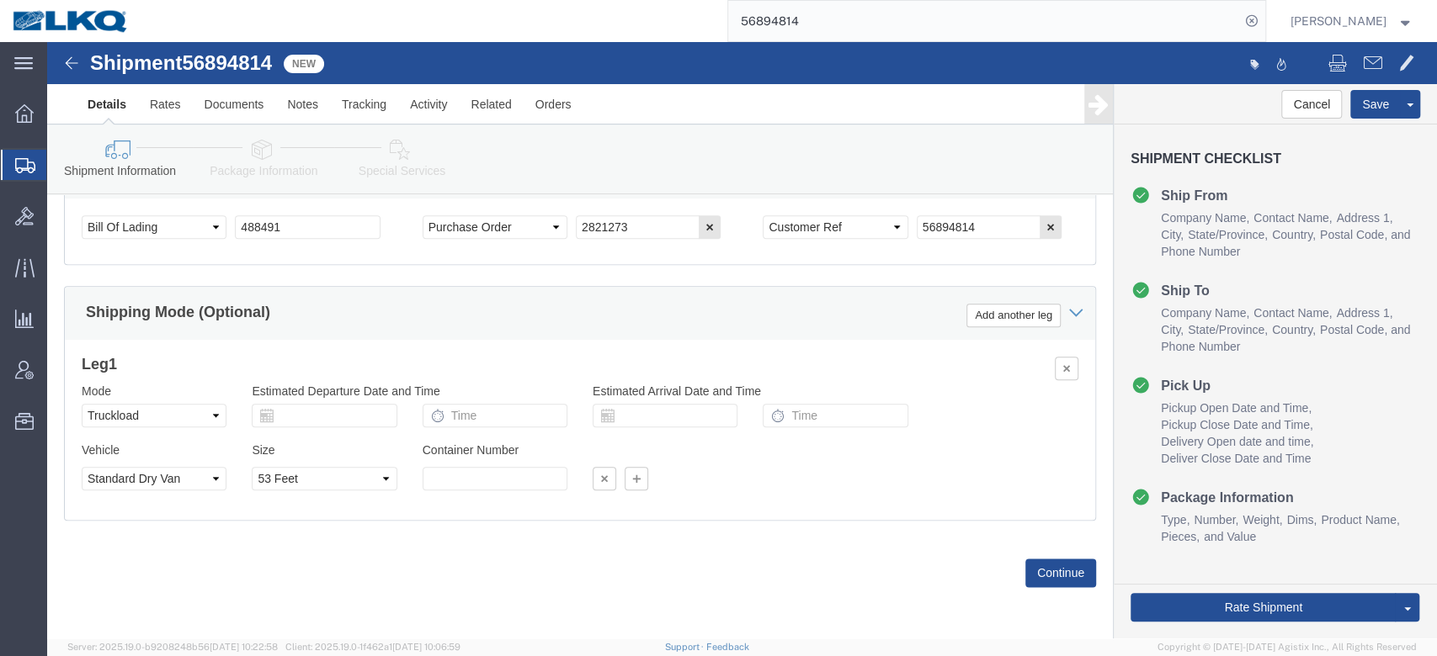
drag, startPoint x: 699, startPoint y: 298, endPoint x: 365, endPoint y: 374, distance: 341.8
click div "Leg 1 Mode Select Air Less than Truckload Multi-Leg Ocean Freight Rail Small Pa…"
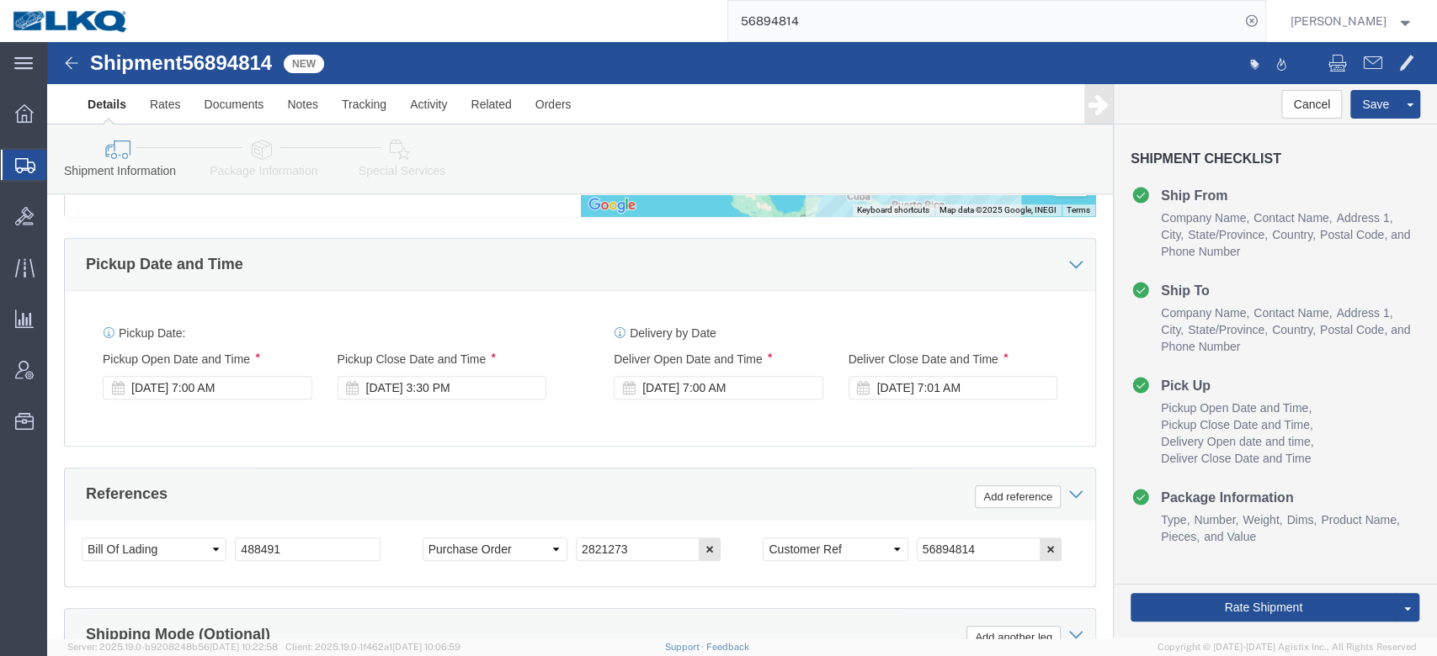
drag, startPoint x: 151, startPoint y: 349, endPoint x: 180, endPoint y: 314, distance: 45.5
click div "[DATE] 7:00 AM"
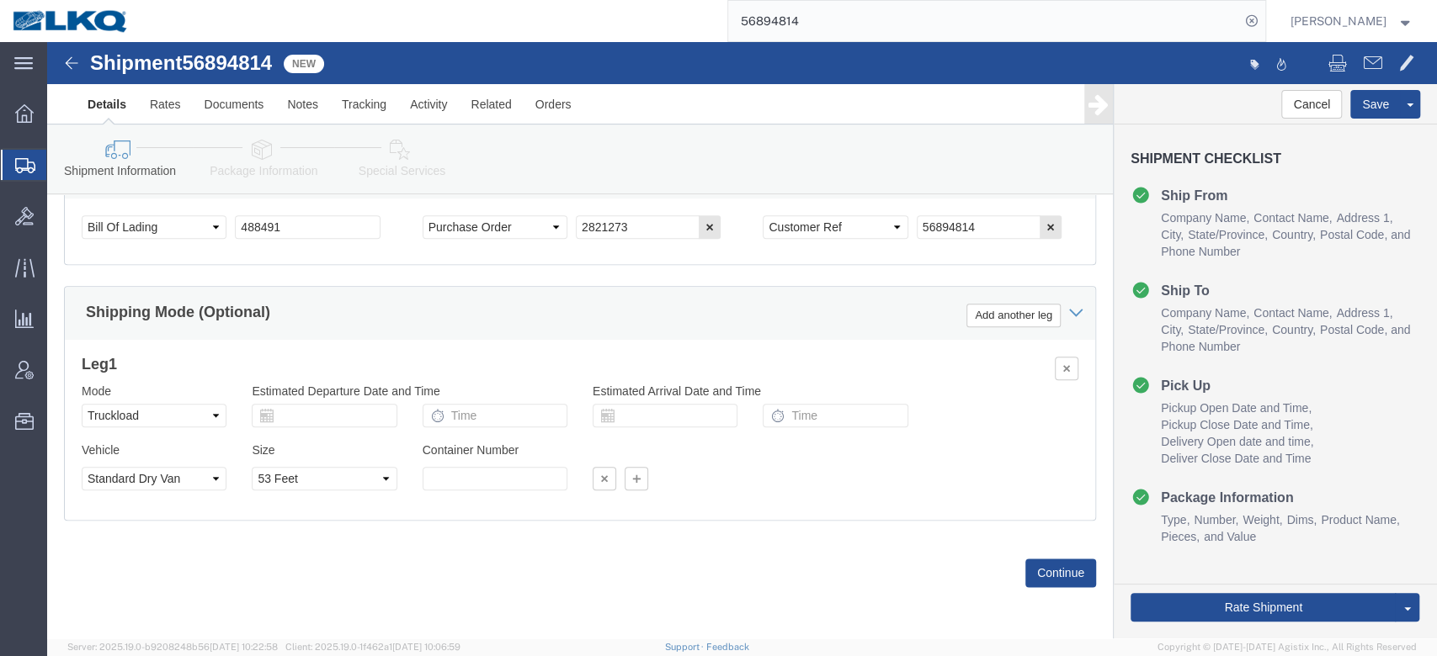
click h3 "Leg 1"
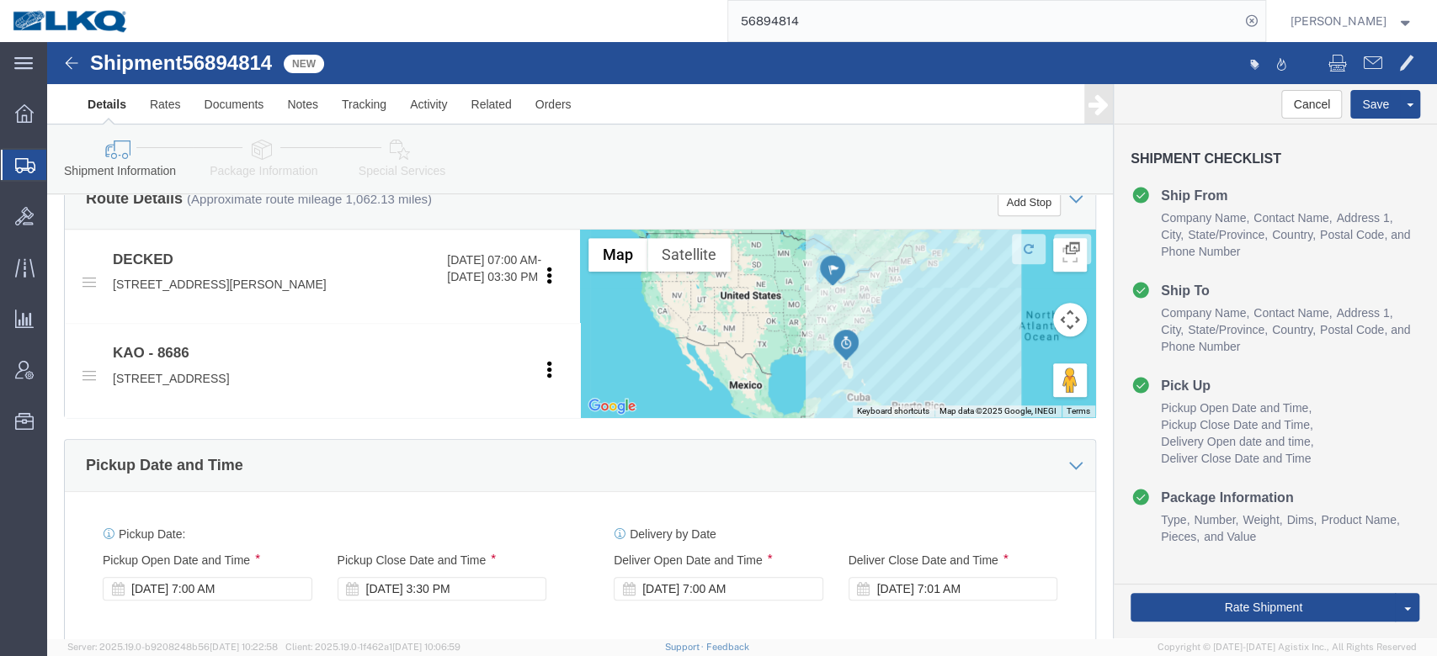
scroll to position [570, 0]
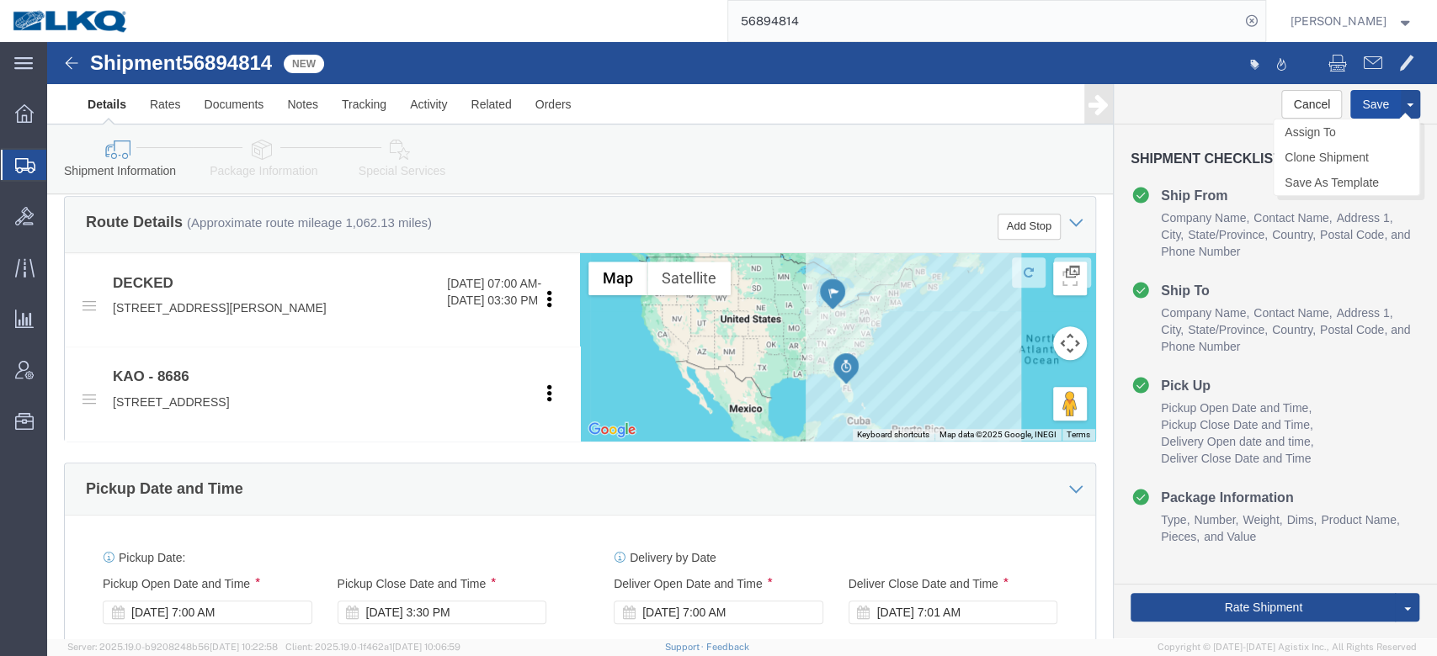
click button "Save"
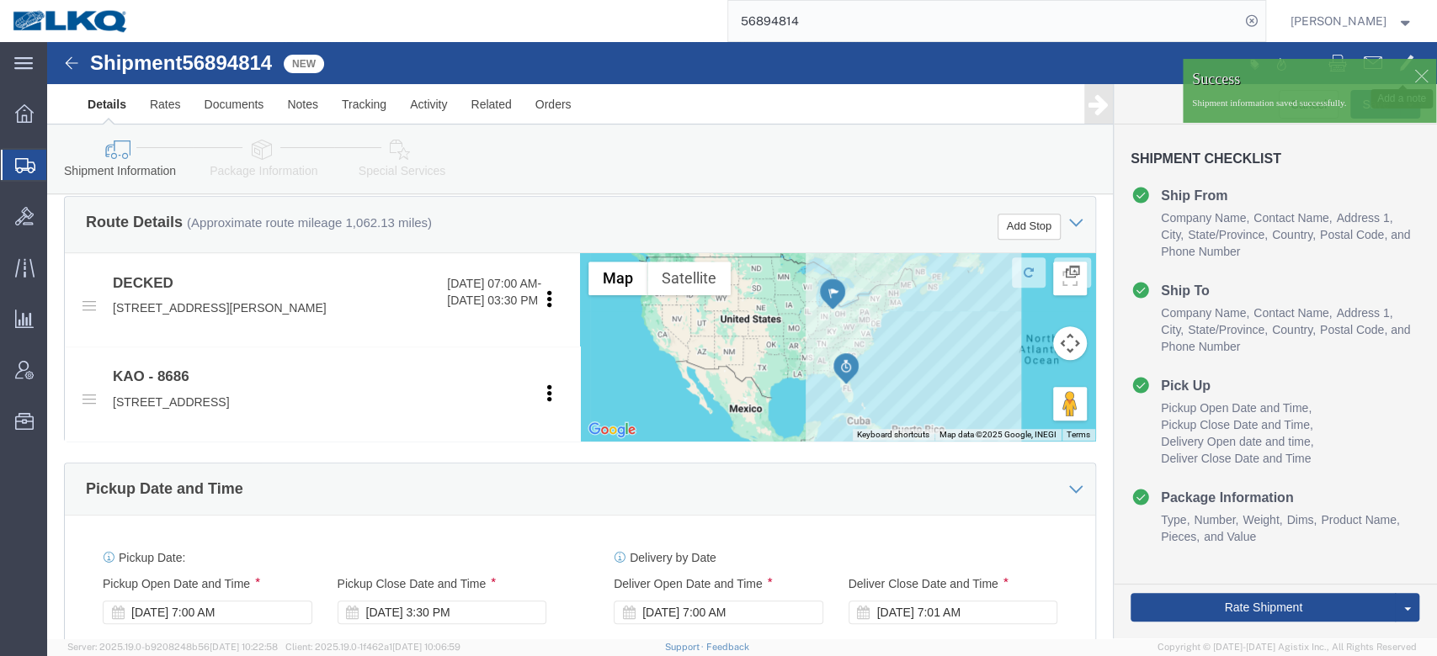
click span
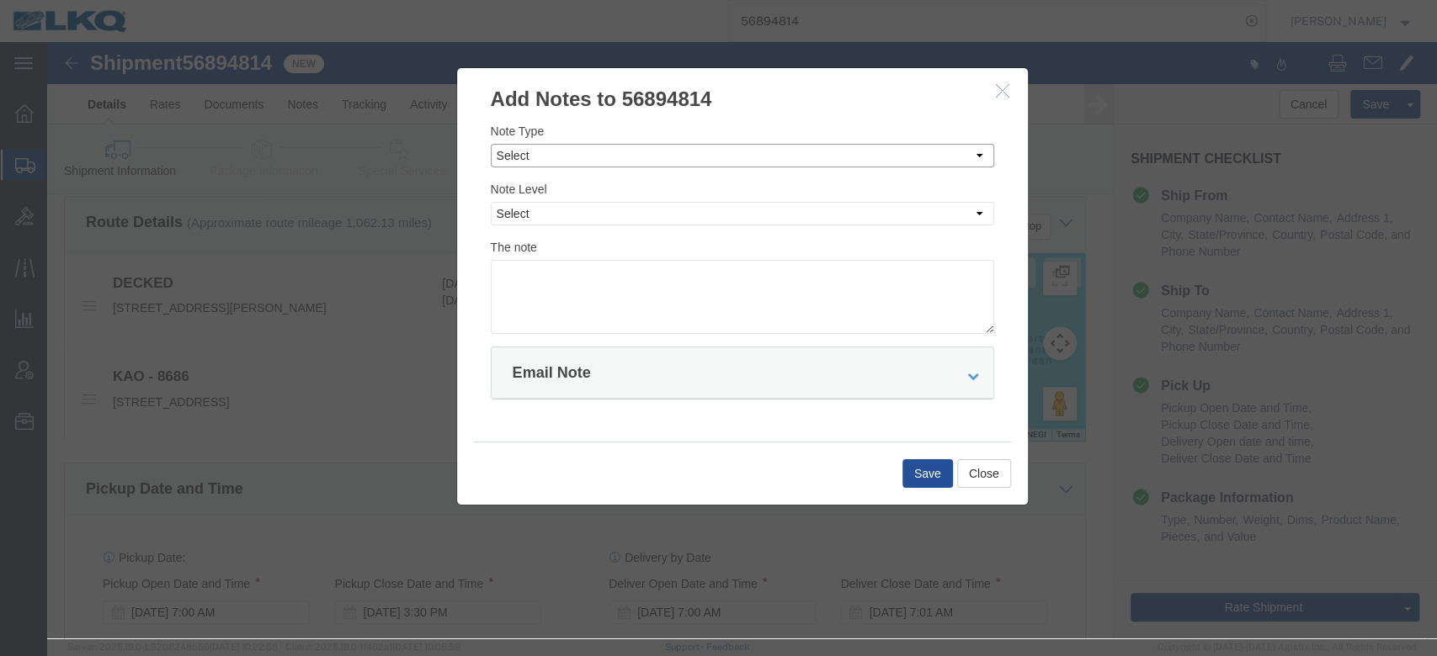
click select "Select Approval Bid Notes Carrier Change Notes Claim Notes Content Hazmat Notes…"
select select "BID_NOTES"
click select "Select Approval Bid Notes Carrier Change Notes Claim Notes Content Hazmat Notes…"
drag, startPoint x: 513, startPoint y: 168, endPoint x: 514, endPoint y: 178, distance: 9.3
click select "Select Private to Account Private to Vendor Public"
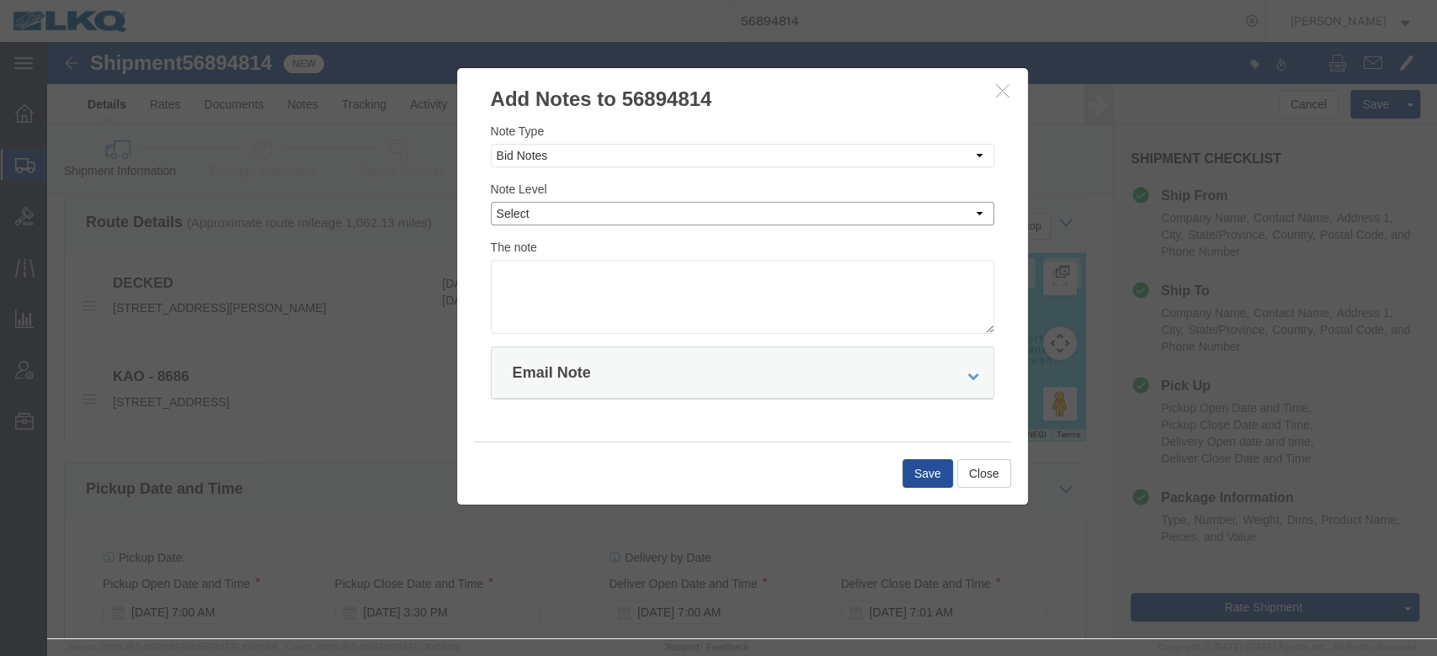
select select "PRIVATE_TO_ACCOUNT"
click select "Select Private to Account Private to Vendor Public"
click textarea
type textarea "DAT: $2650"
click button "Save"
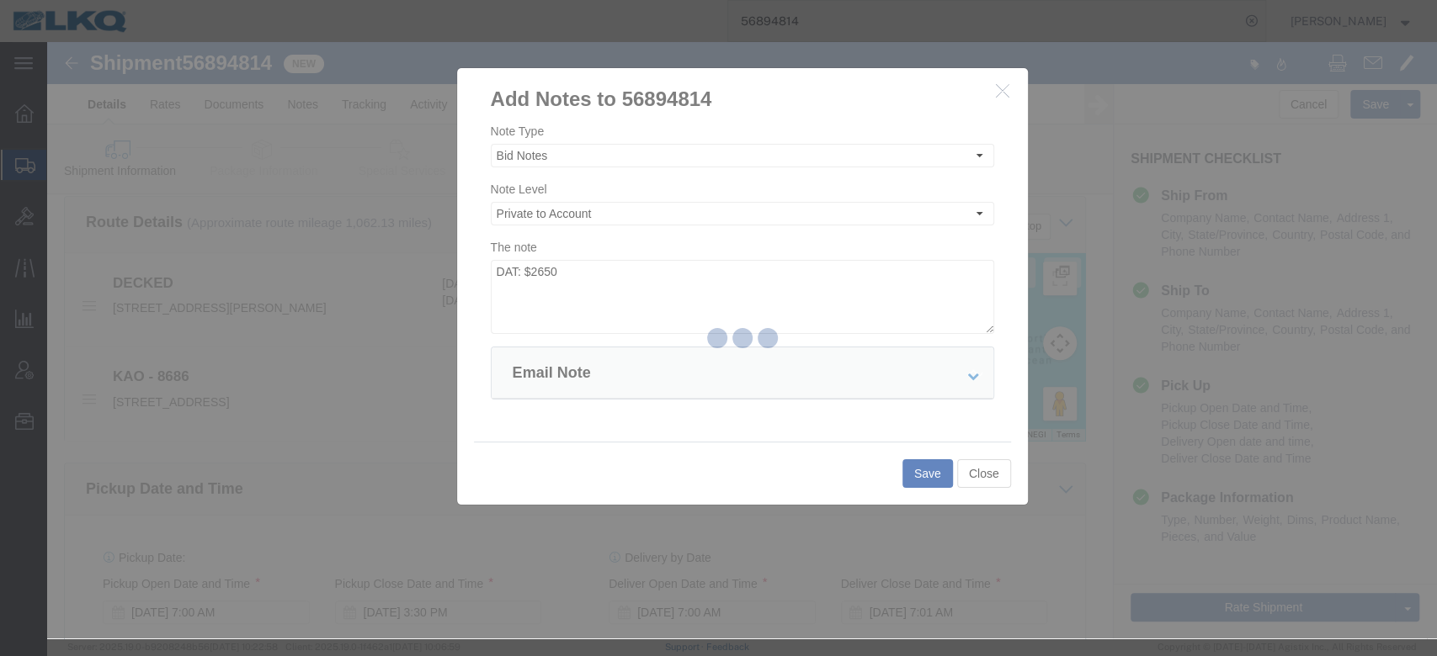
click at [927, 470] on div at bounding box center [742, 340] width 1390 height 597
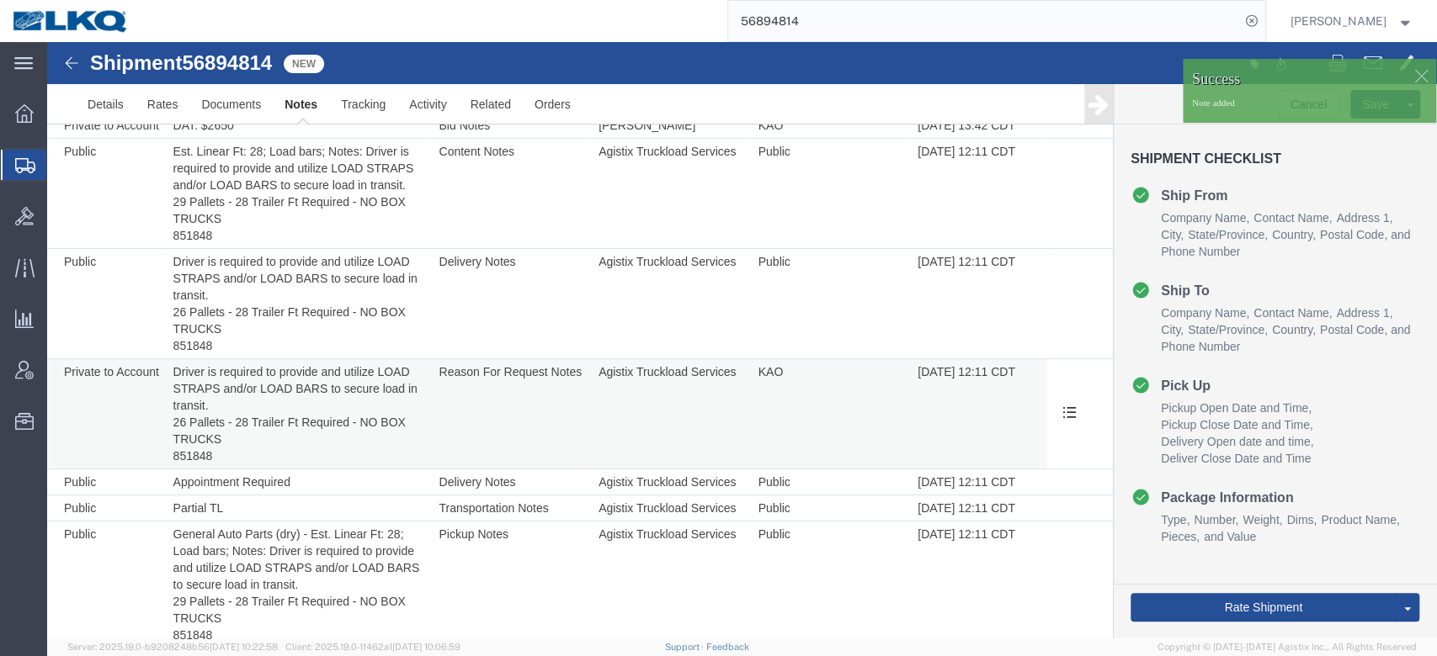
scroll to position [133, 0]
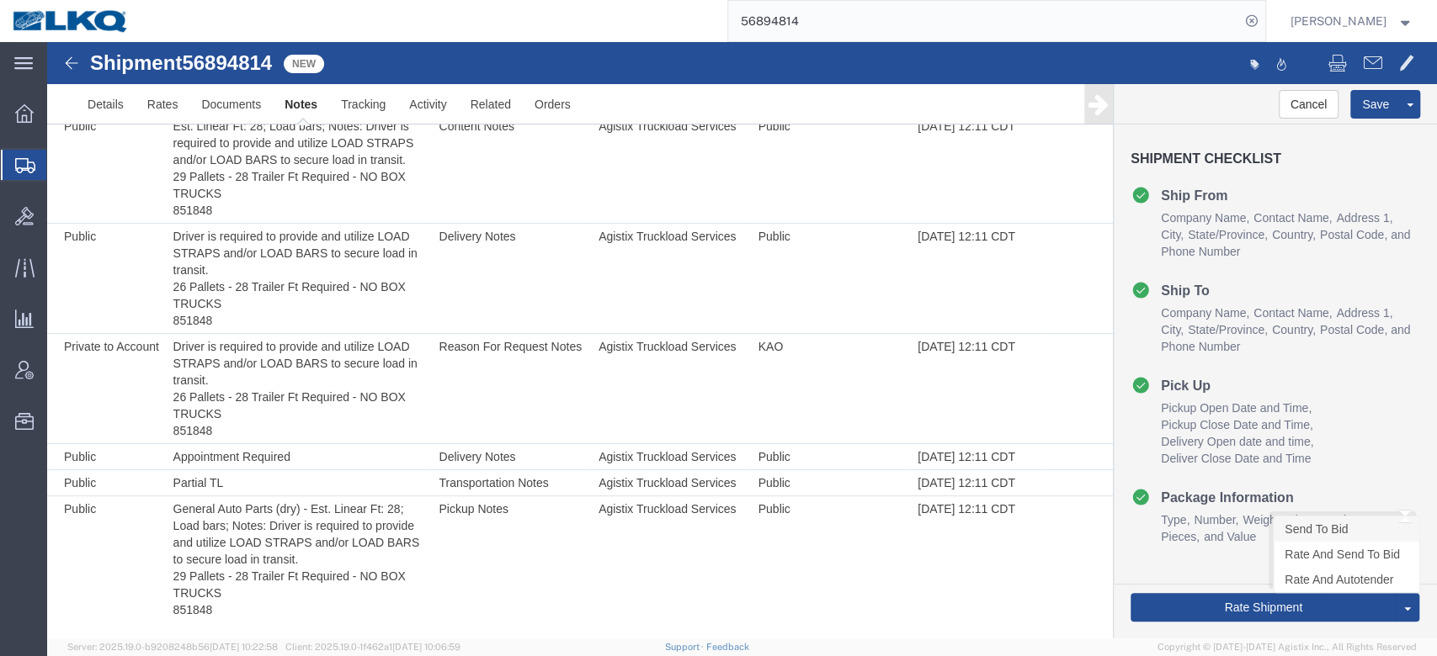
click at [1283, 535] on link "Send To Bid" at bounding box center [1346, 529] width 146 height 25
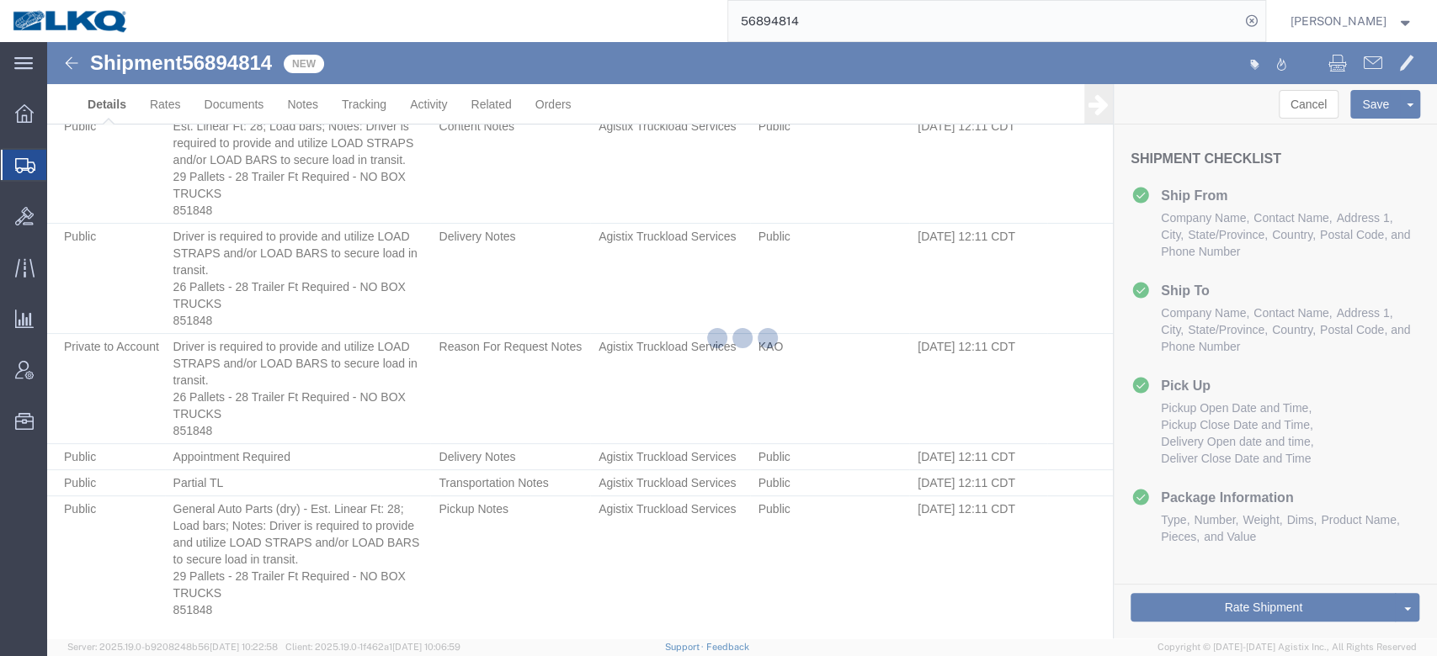
select select "50211"
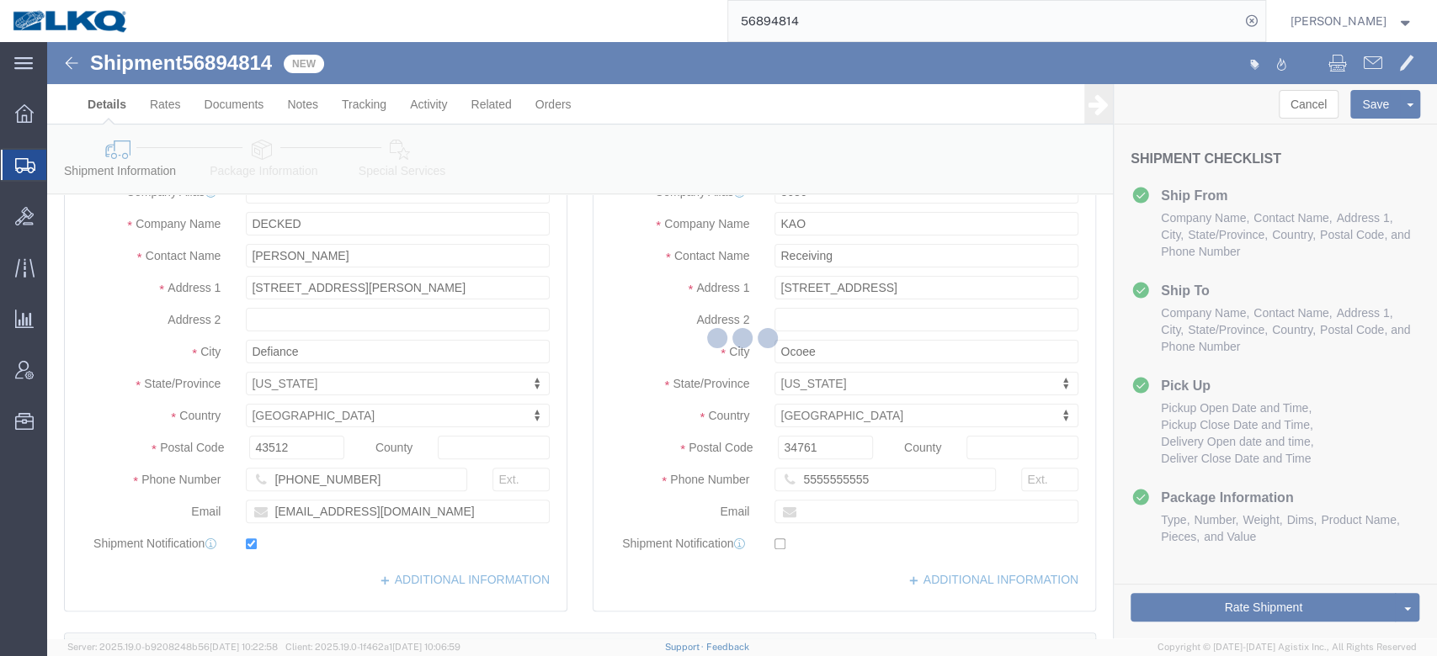
scroll to position [449, 0]
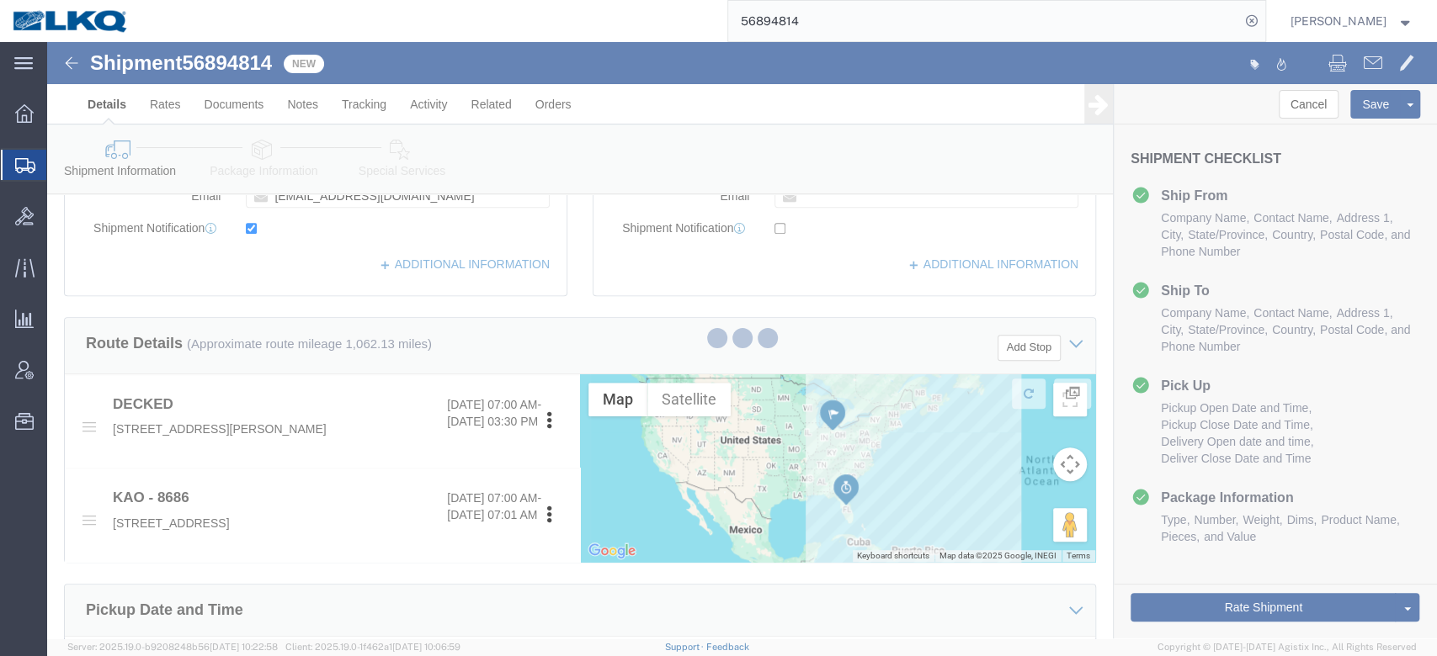
select select "TL"
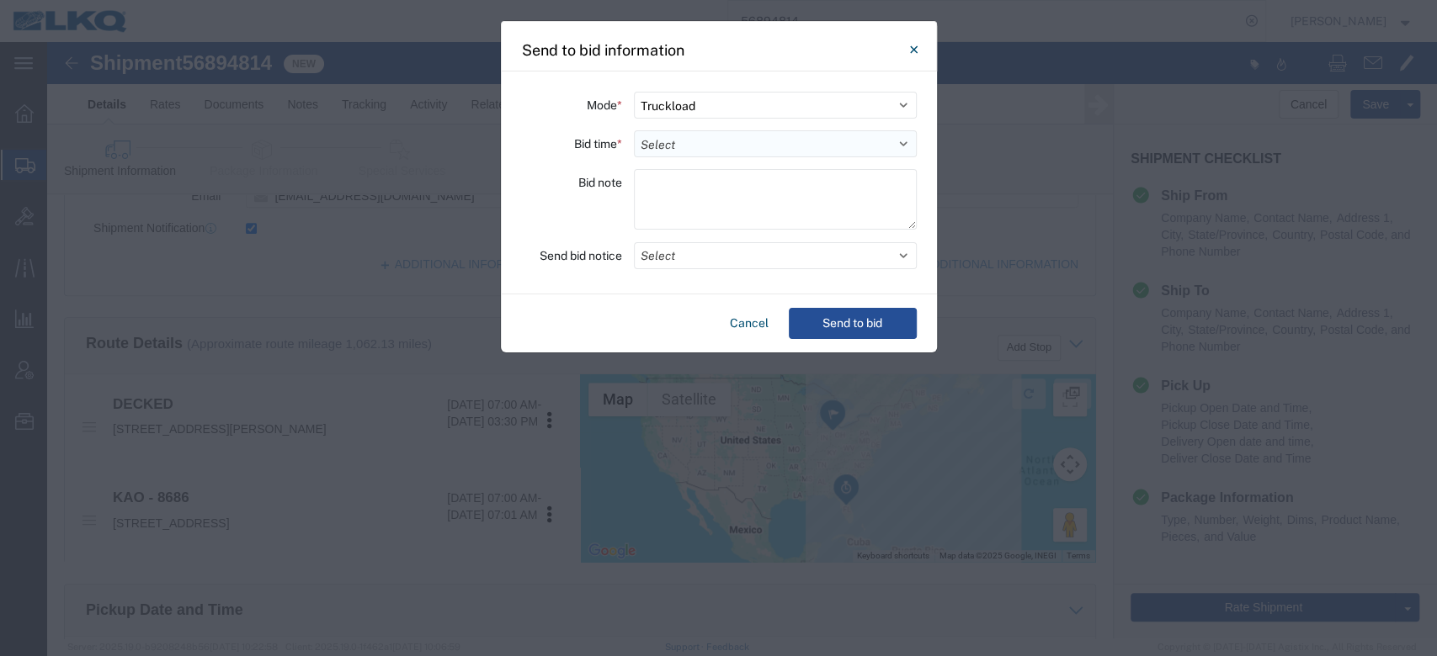
click at [720, 146] on select "Select 30 Min (Rush) 1 Hour (Rush) 2 Hours (Rush) 4 Hours (Rush) 8 Hours (Rush)…" at bounding box center [775, 143] width 283 height 27
select select "24"
click at [634, 130] on select "Select 30 Min (Rush) 1 Hour (Rush) 2 Hours (Rush) 4 Hours (Rush) 8 Hours (Rush)…" at bounding box center [775, 143] width 283 height 27
click at [679, 248] on button "Select" at bounding box center [775, 255] width 283 height 27
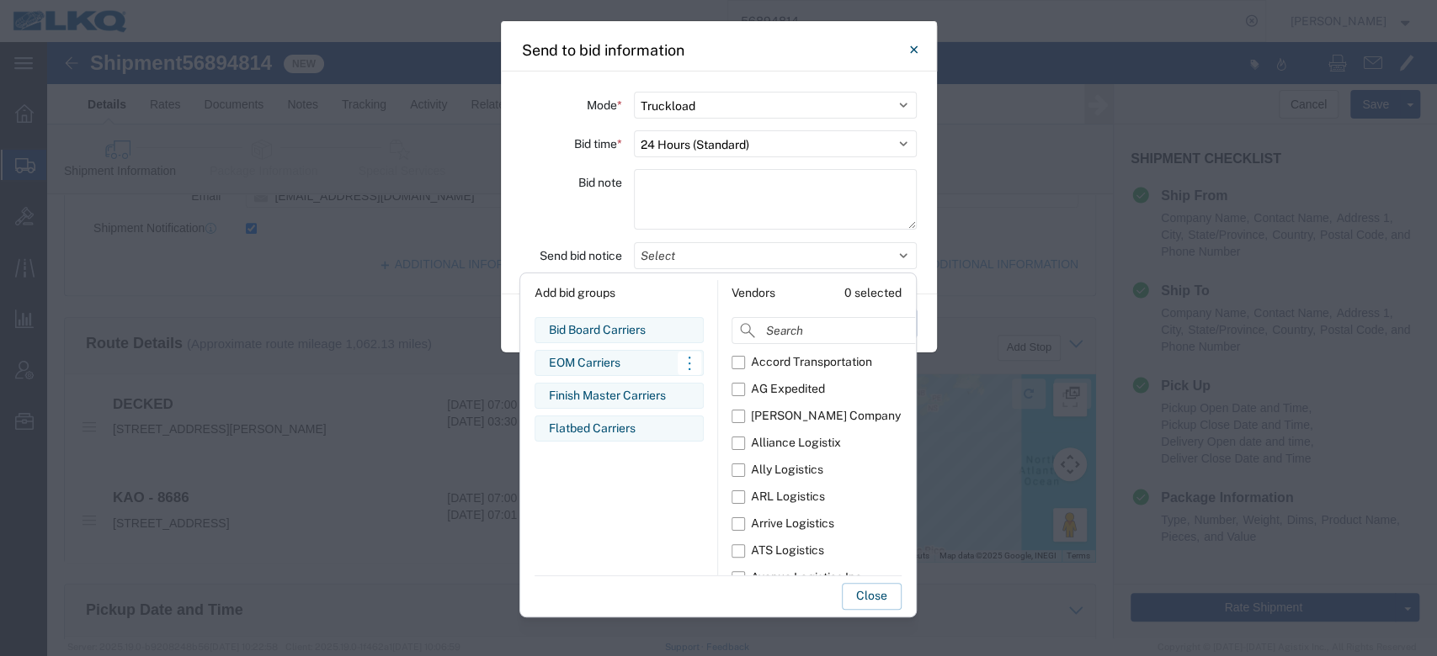
click at [596, 360] on div "EOM Carriers" at bounding box center [619, 363] width 141 height 18
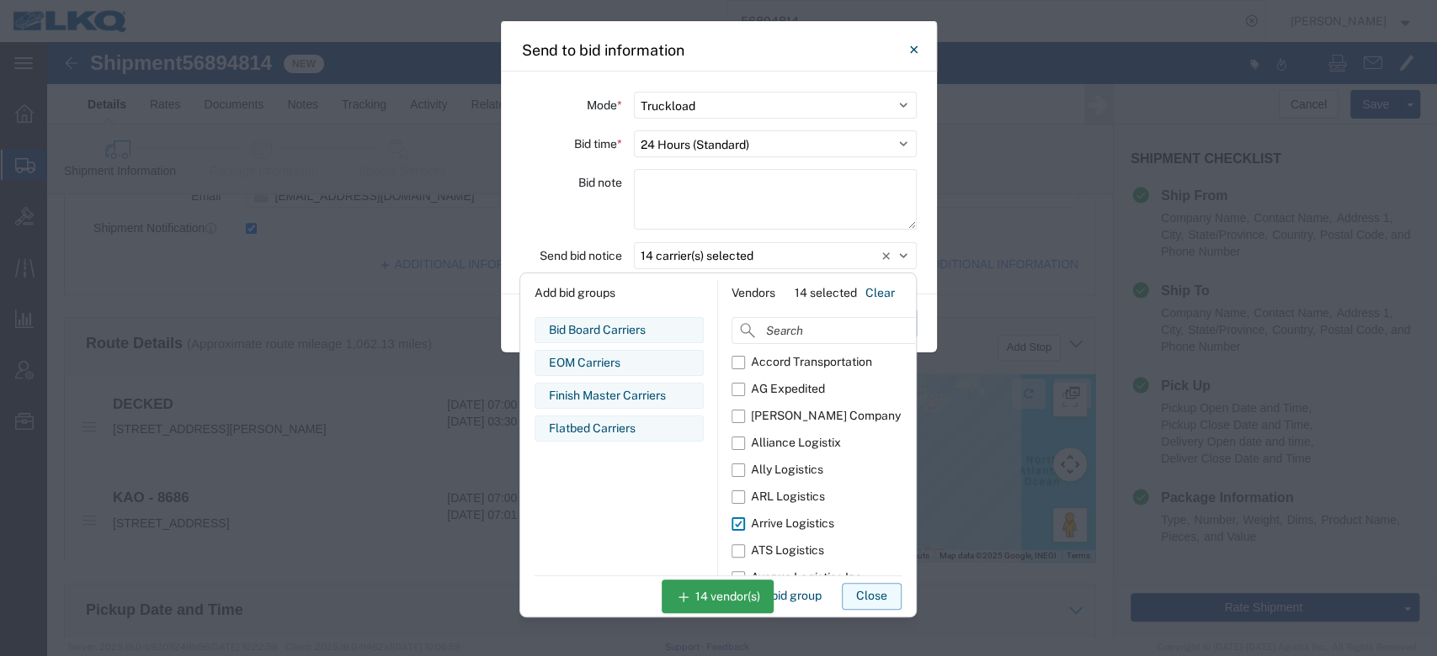
click at [863, 592] on button "Close" at bounding box center [872, 596] width 60 height 27
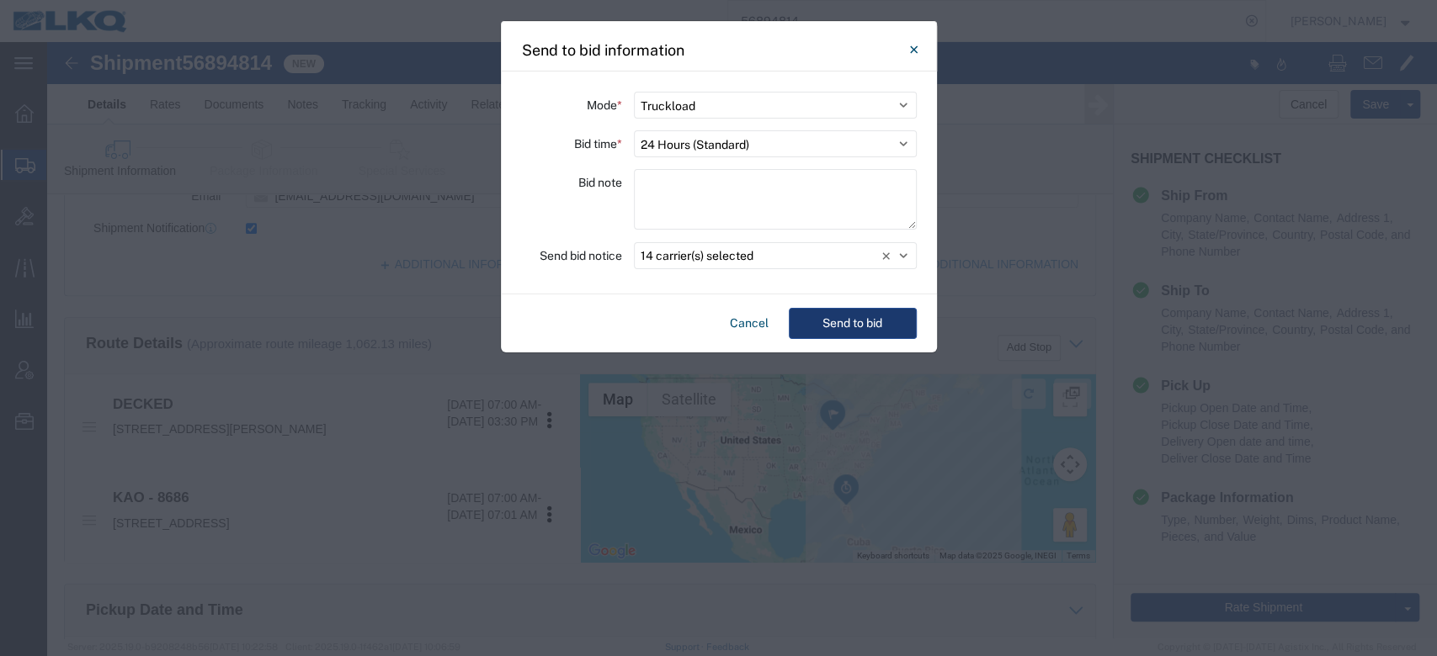
click at [860, 327] on button "Send to bid" at bounding box center [853, 323] width 128 height 31
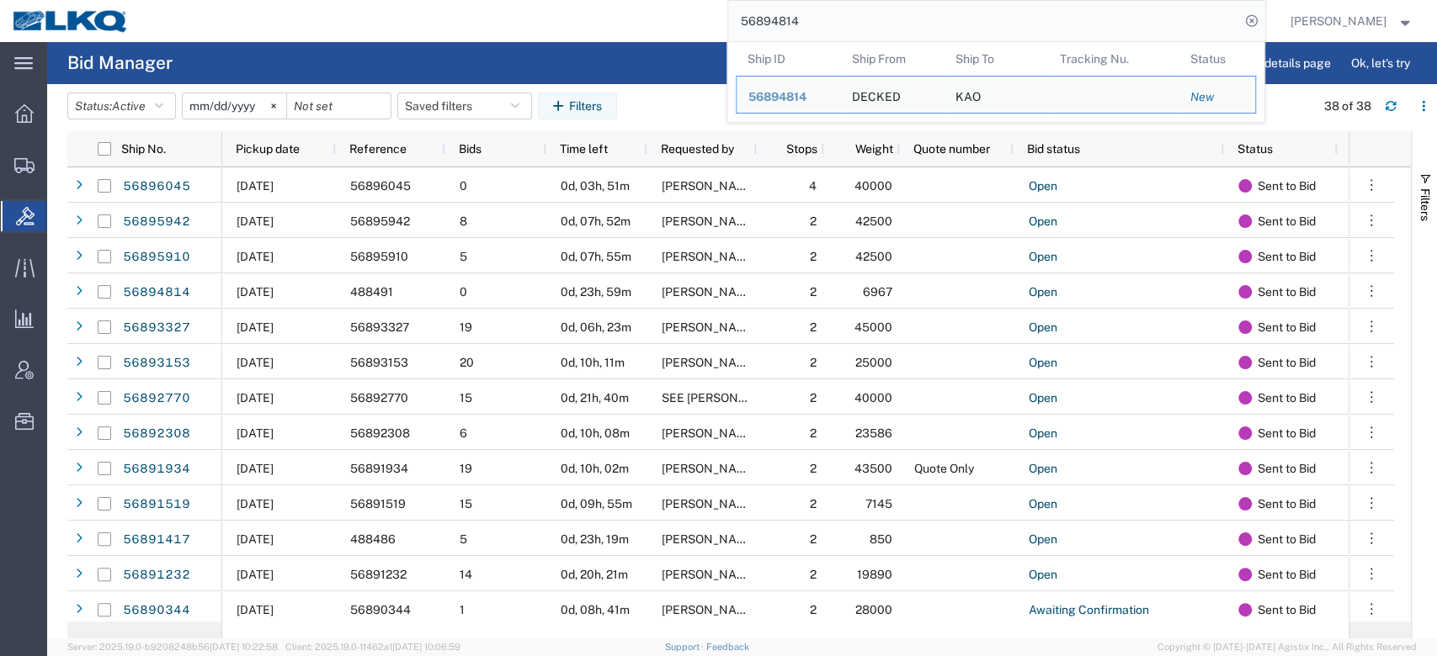
click at [817, 29] on input "56894814" at bounding box center [984, 21] width 512 height 40
paste input "65016"
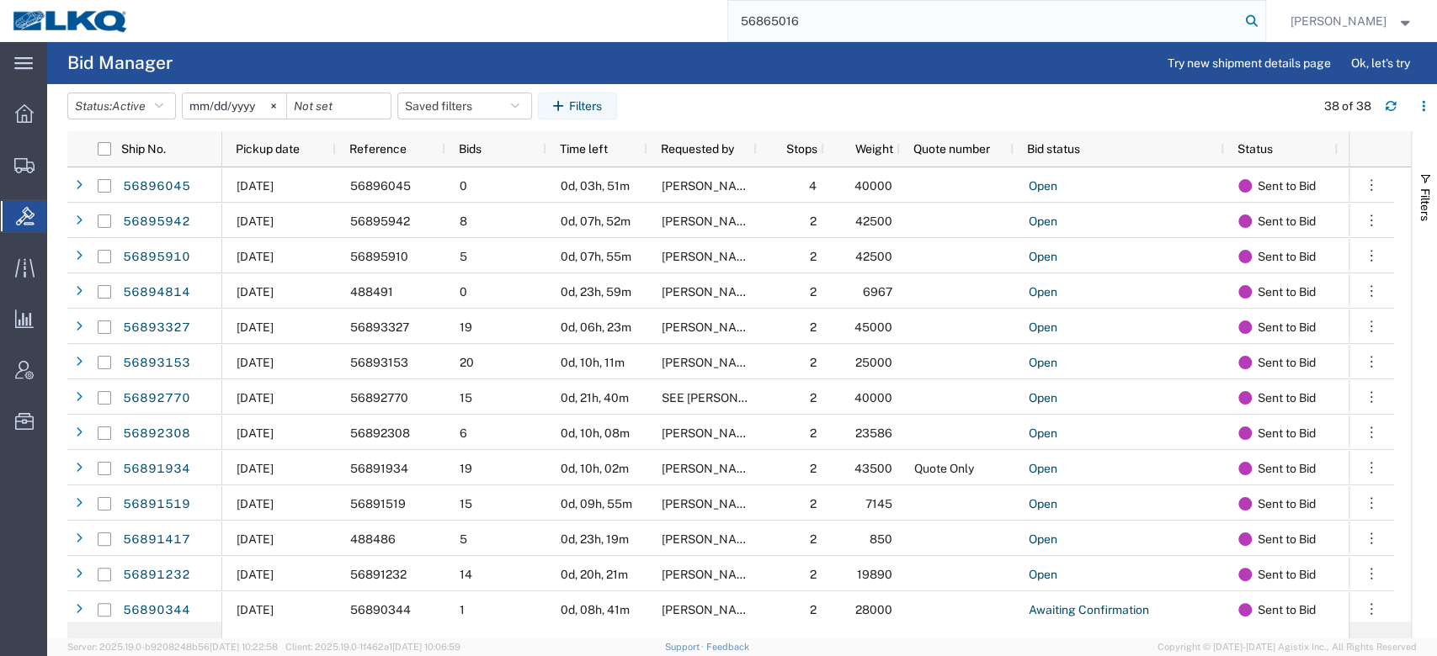
click at [1263, 23] on icon at bounding box center [1252, 21] width 24 height 24
type input "56865016"
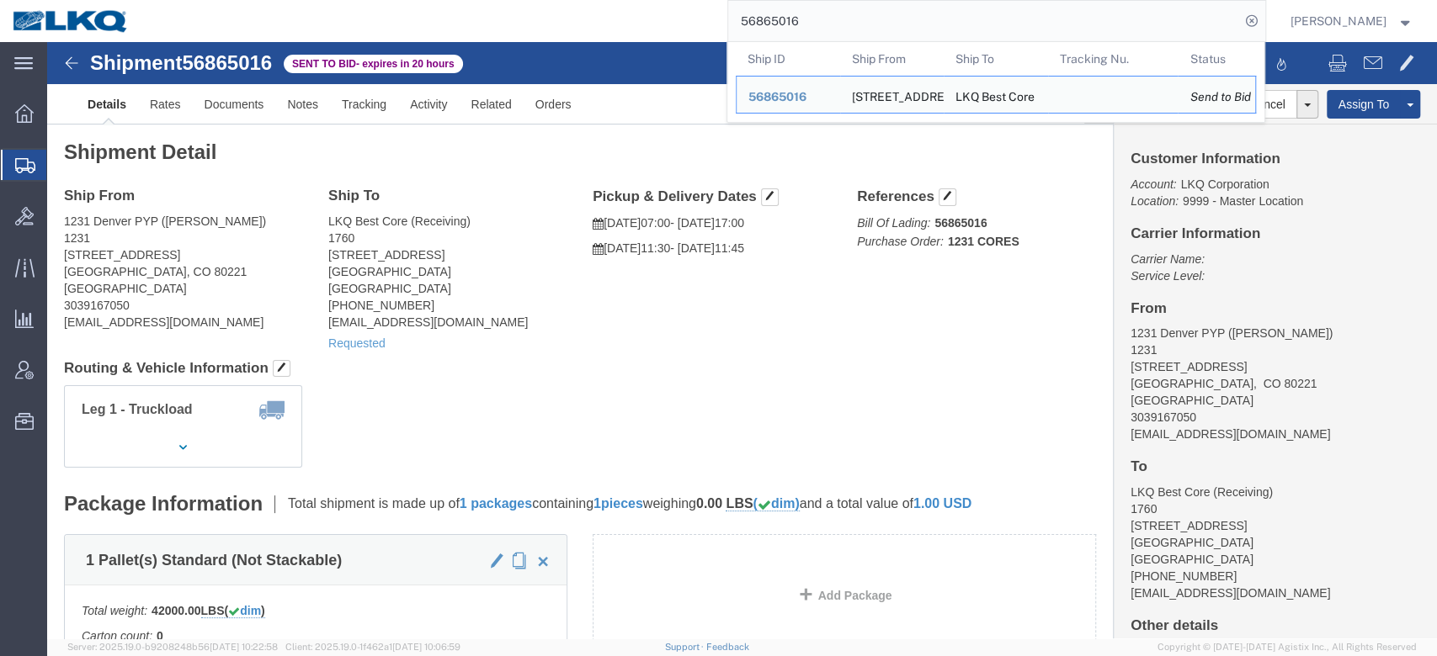
click div "Leg 1 - Truckload Vehicle 1: Standard Dry Van (53 Feet) Number of trucks: 1"
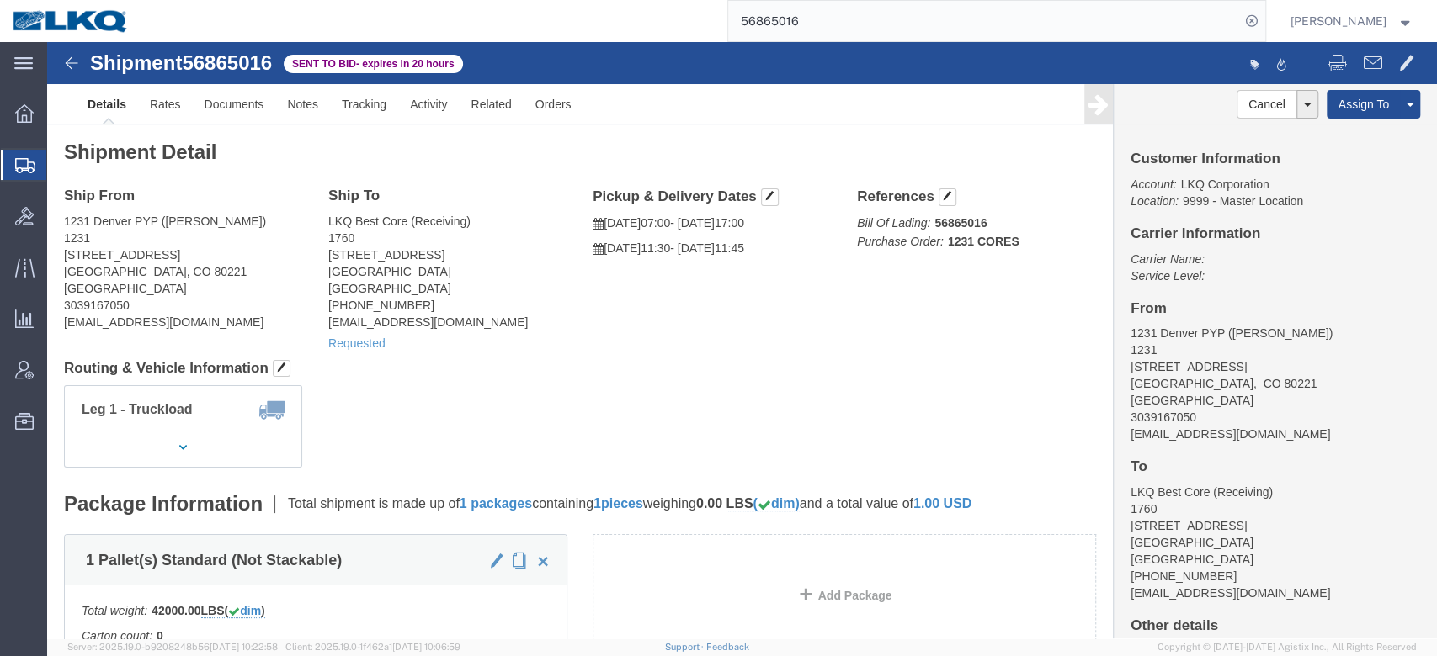
click at [0, 0] on span "Shipment Manager" at bounding box center [0, 0] width 0 height 0
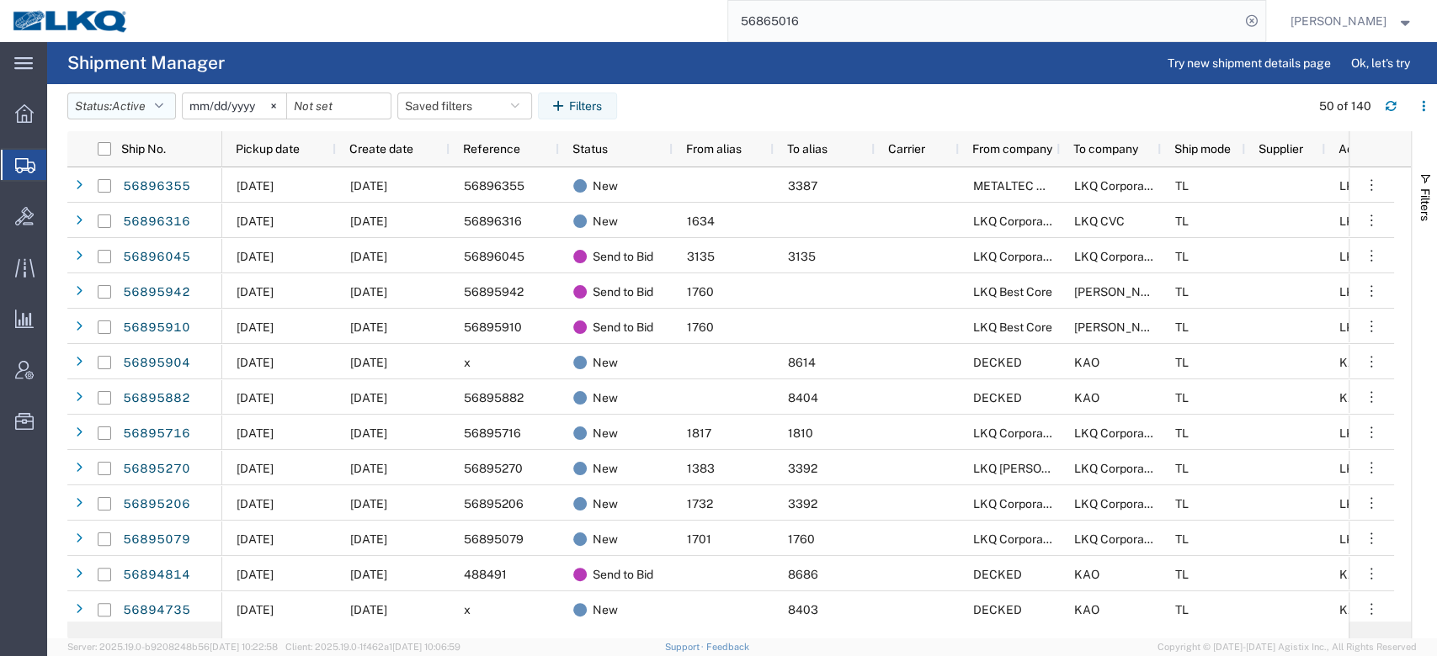
click at [114, 109] on button "Status: Active" at bounding box center [121, 106] width 109 height 27
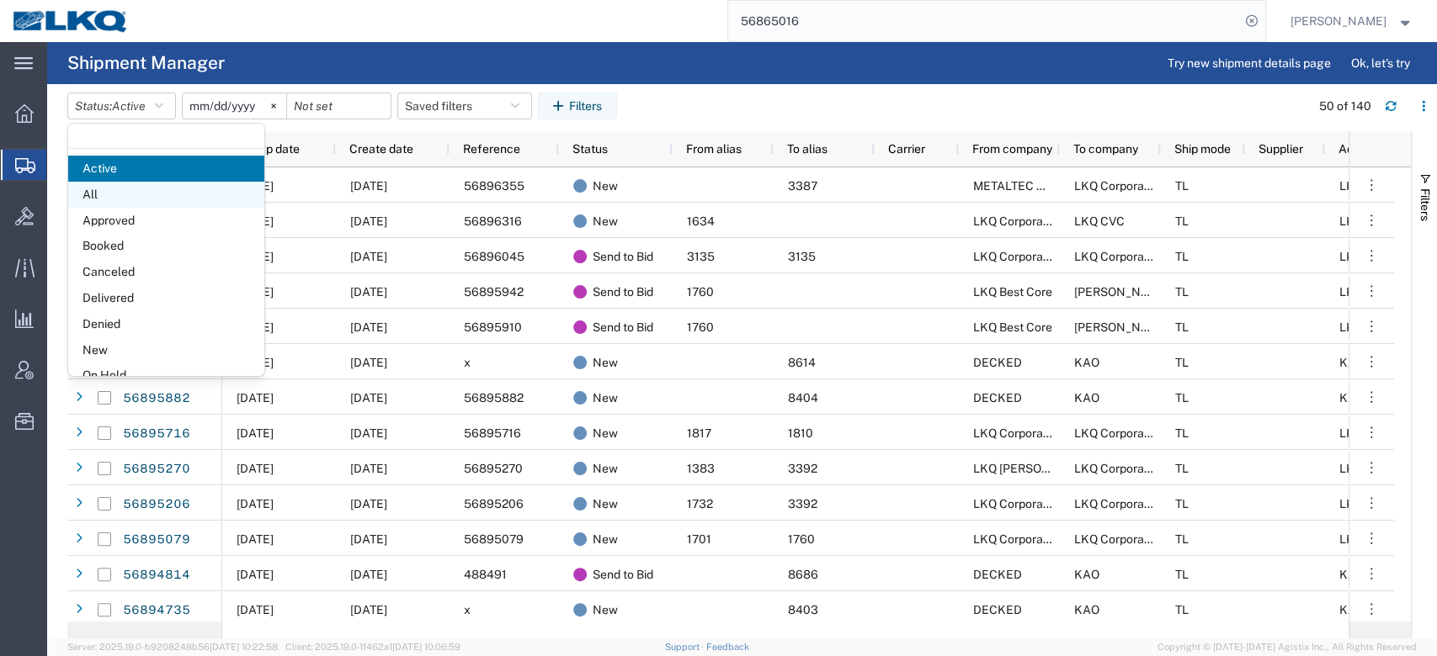
click at [143, 196] on span "All" at bounding box center [166, 195] width 196 height 26
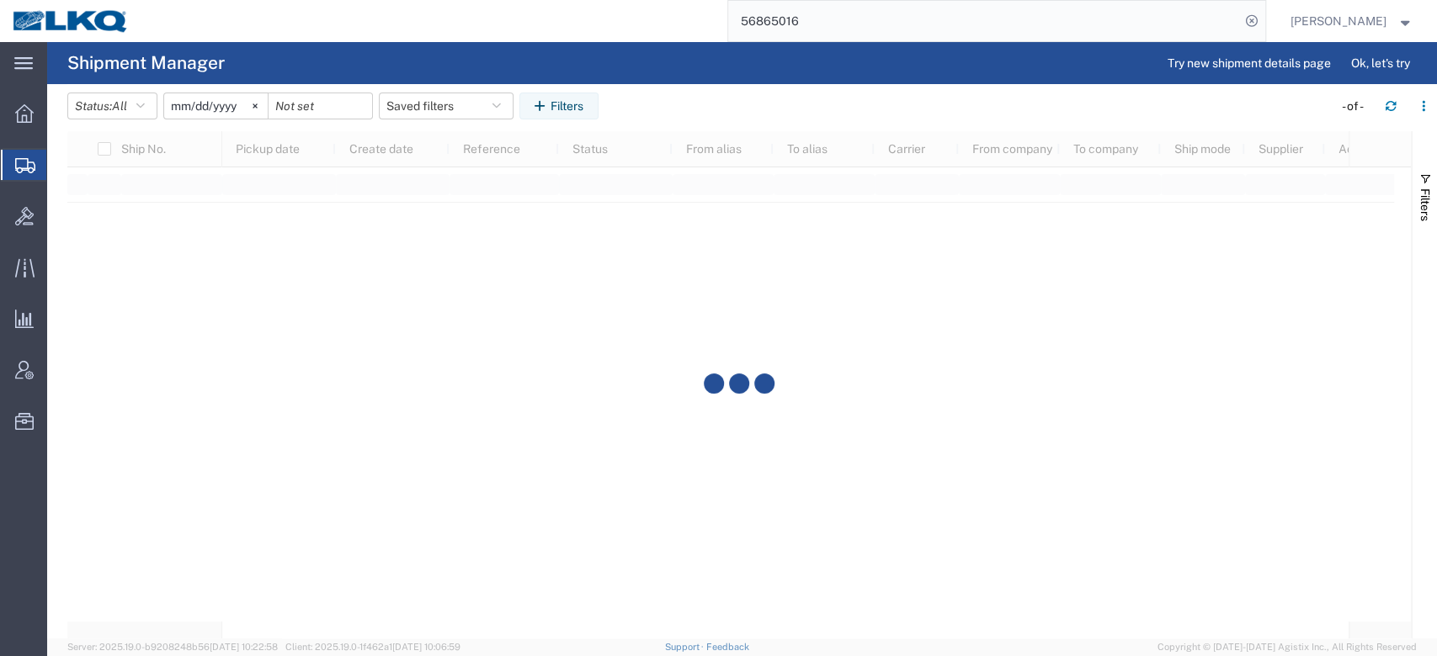
click at [218, 107] on input "[DATE]" at bounding box center [216, 105] width 104 height 25
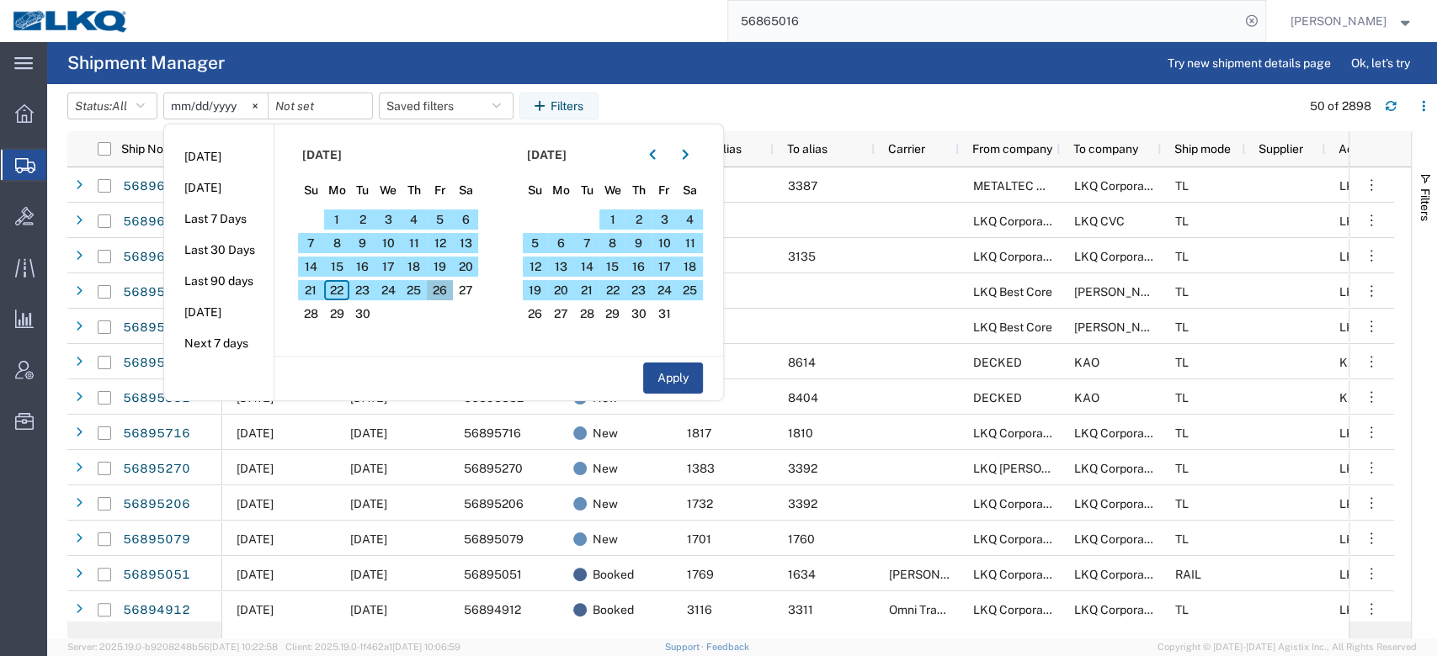
click at [449, 300] on span "26" at bounding box center [440, 290] width 26 height 20
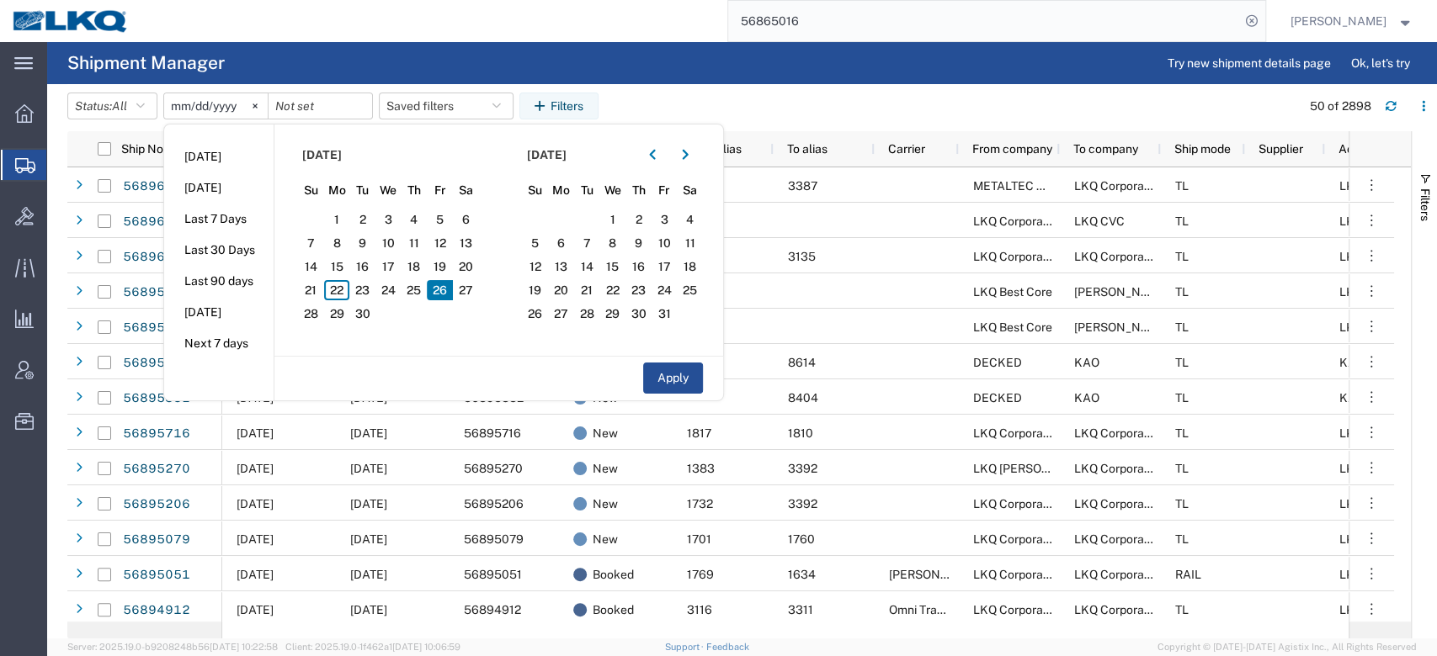
click at [449, 300] on span "26" at bounding box center [440, 290] width 26 height 20
click at [654, 374] on button "Apply" at bounding box center [673, 378] width 60 height 31
type input "[DATE]"
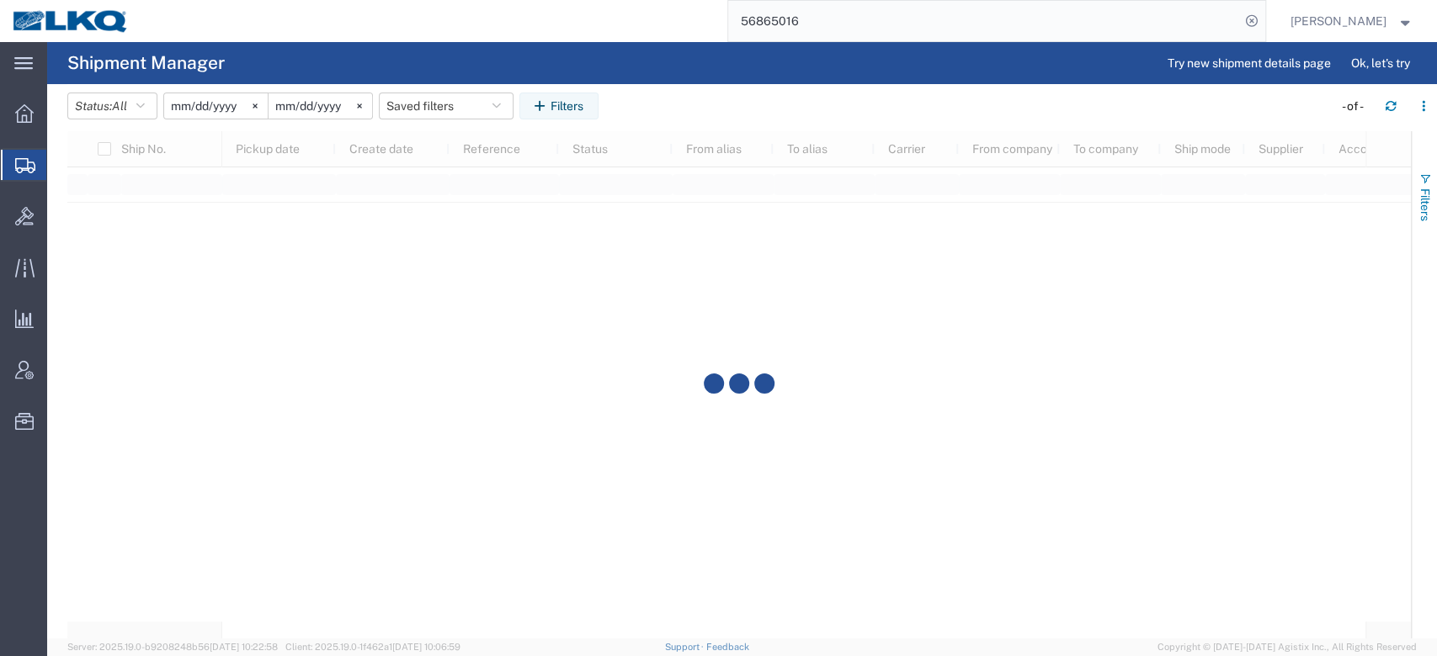
click at [1429, 189] on span "Filters" at bounding box center [1424, 205] width 13 height 33
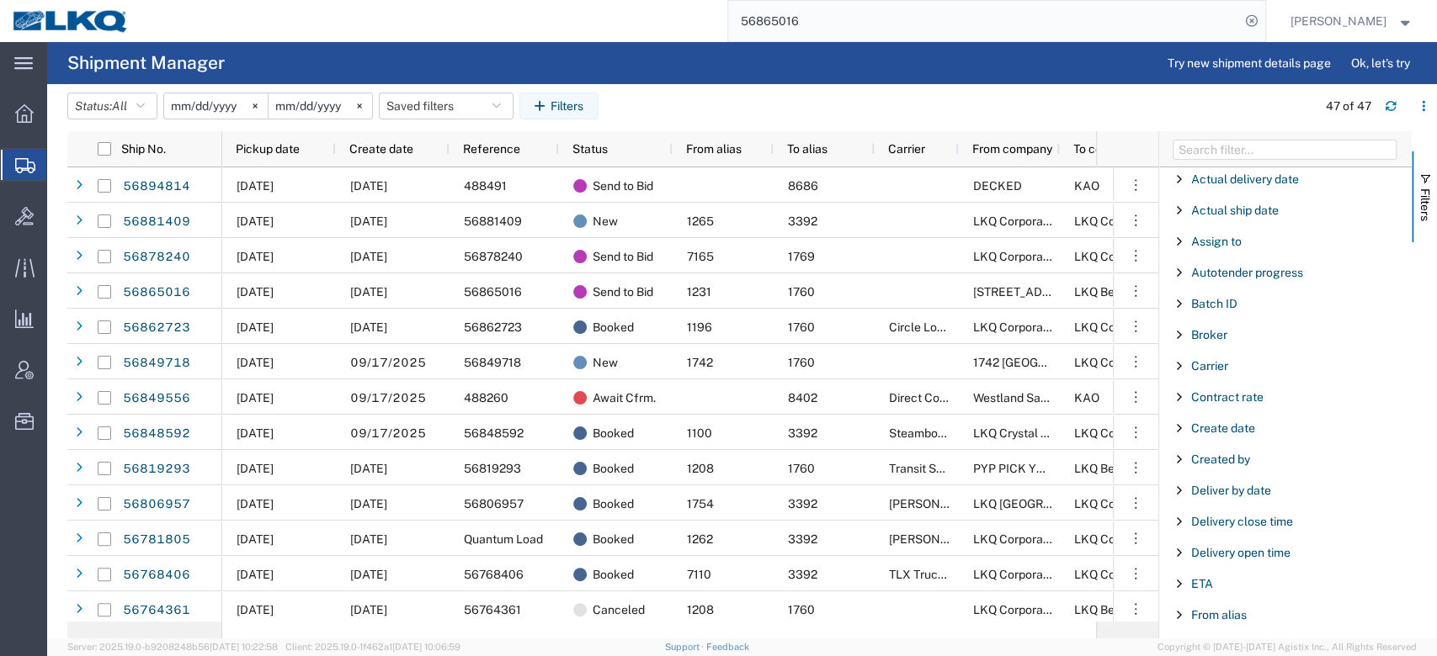
scroll to position [112, 0]
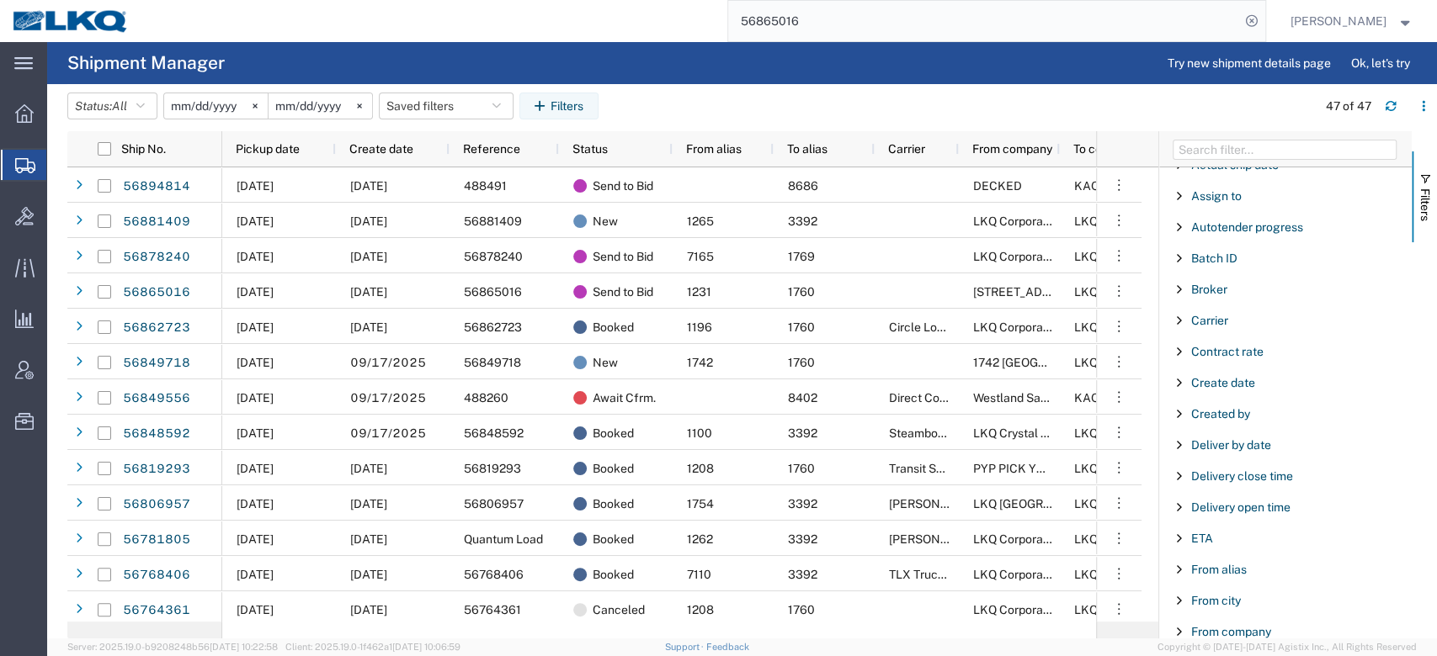
drag, startPoint x: 1230, startPoint y: 567, endPoint x: 1224, endPoint y: 541, distance: 26.7
click at [1232, 567] on span "From alias" at bounding box center [1219, 569] width 56 height 13
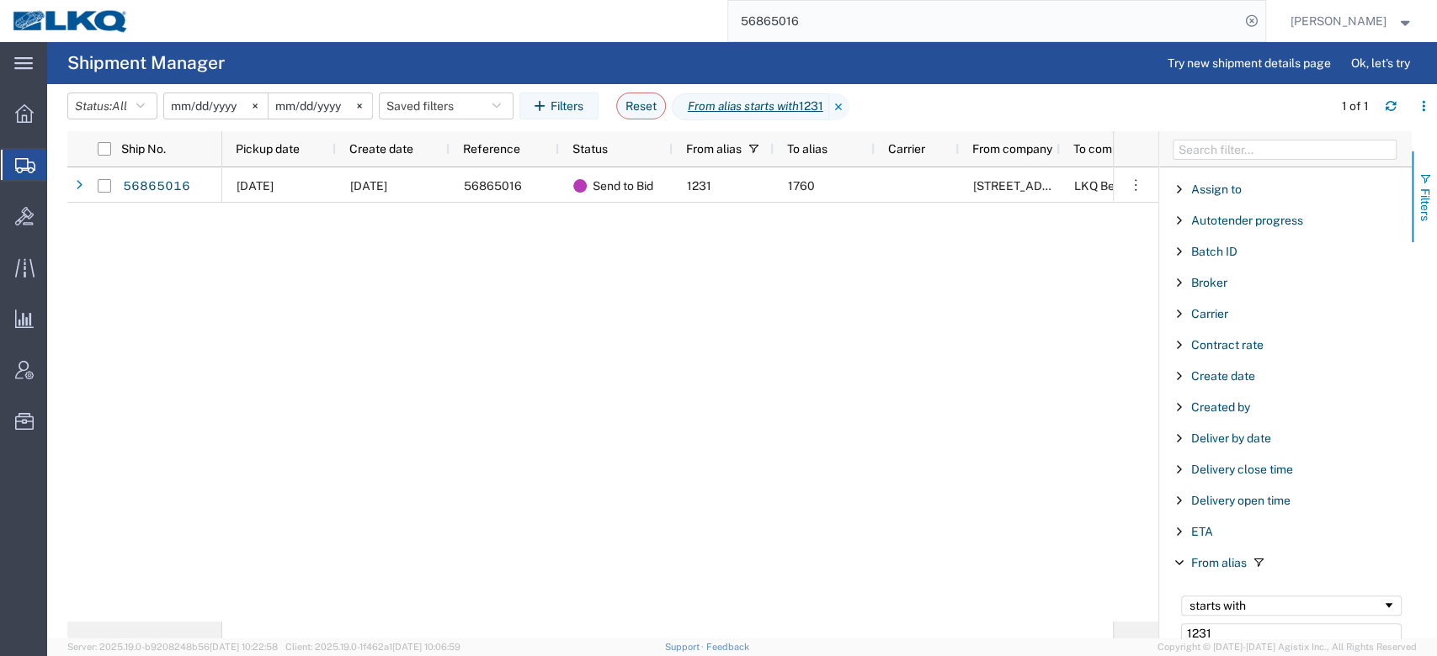
type input "1231"
click at [1421, 189] on span "Filters" at bounding box center [1424, 205] width 13 height 33
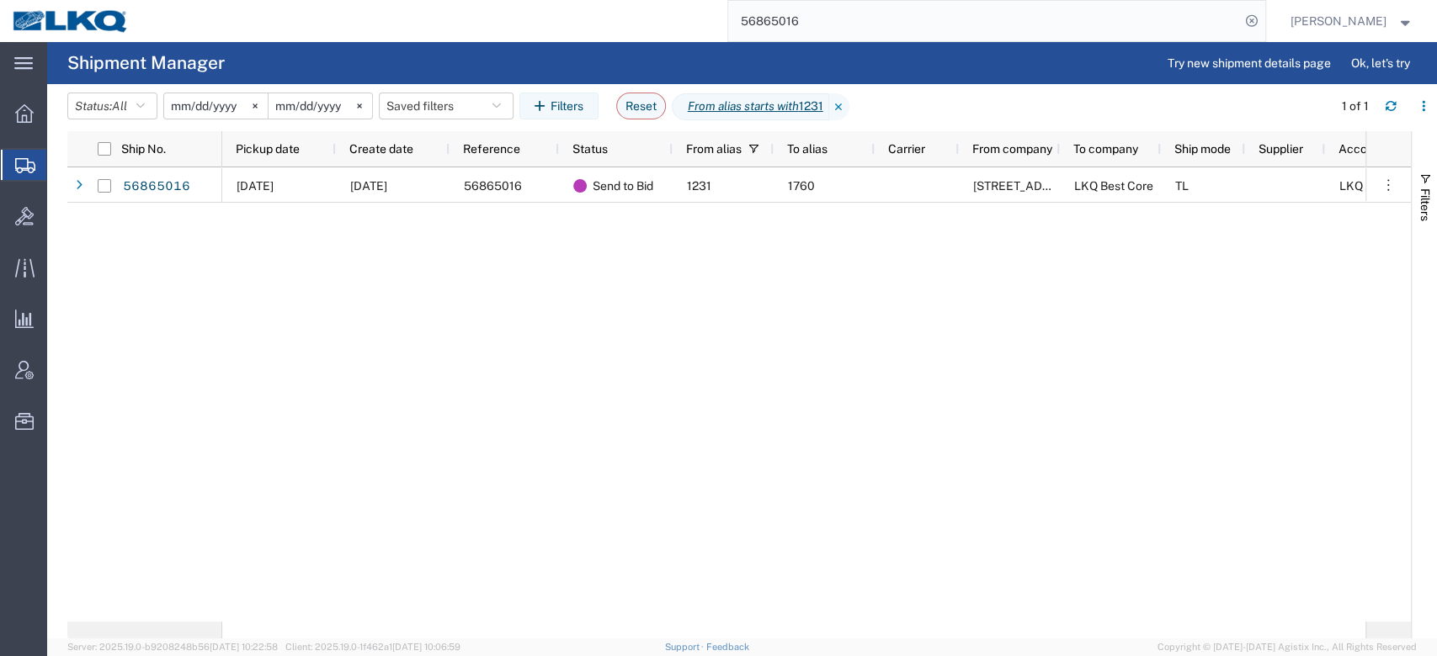
click at [894, 392] on div "[DATE] [DATE] 56865016 Send to Bid 1231 1760 1231 Denver PYP LKQ Best Core TL L…" at bounding box center [793, 394] width 1143 height 454
drag, startPoint x: 779, startPoint y: 365, endPoint x: 679, endPoint y: 251, distance: 152.1
click at [779, 365] on div "[DATE] [DATE] 56865016 Send to Bid 1231 1760 1231 Denver PYP LKQ Best Core TL L…" at bounding box center [793, 394] width 1143 height 454
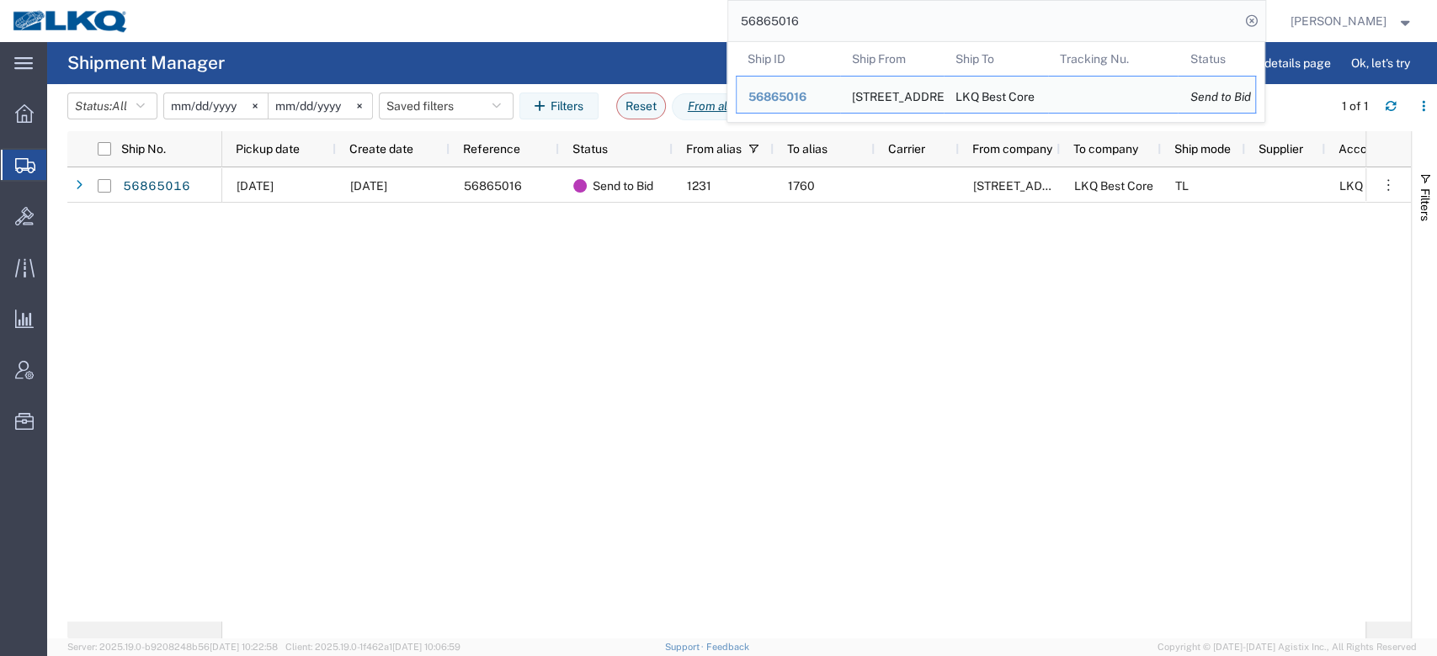
click at [803, 29] on input "56865016" at bounding box center [984, 21] width 512 height 40
click at [802, 29] on input "56865016" at bounding box center [984, 21] width 512 height 40
paste input "78438"
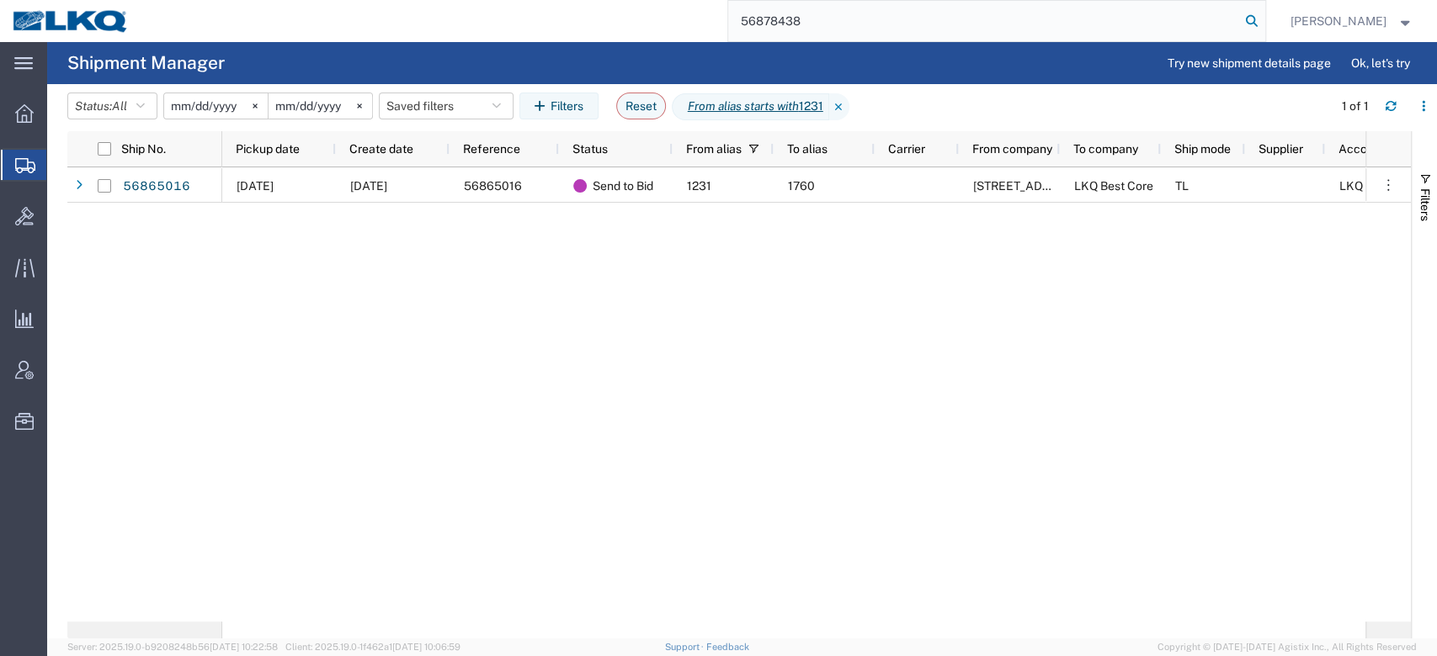
click at [1263, 26] on icon at bounding box center [1252, 21] width 24 height 24
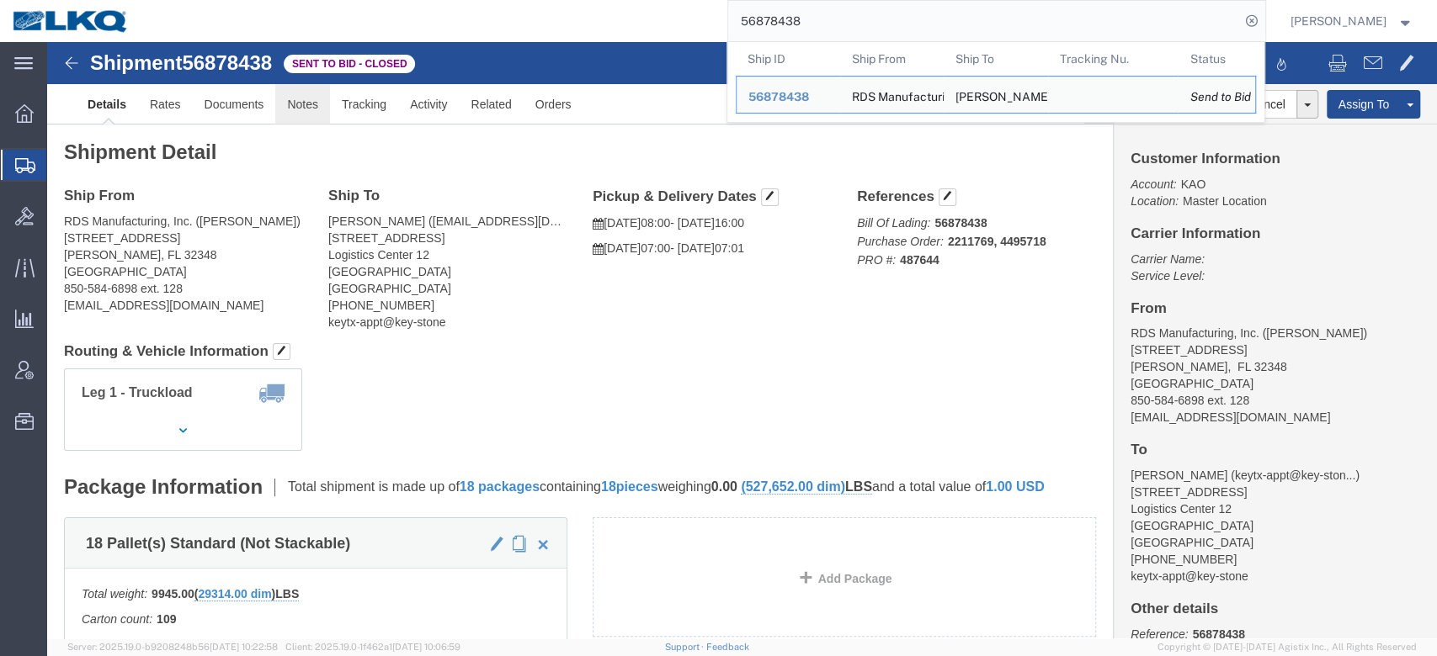
click link "Notes"
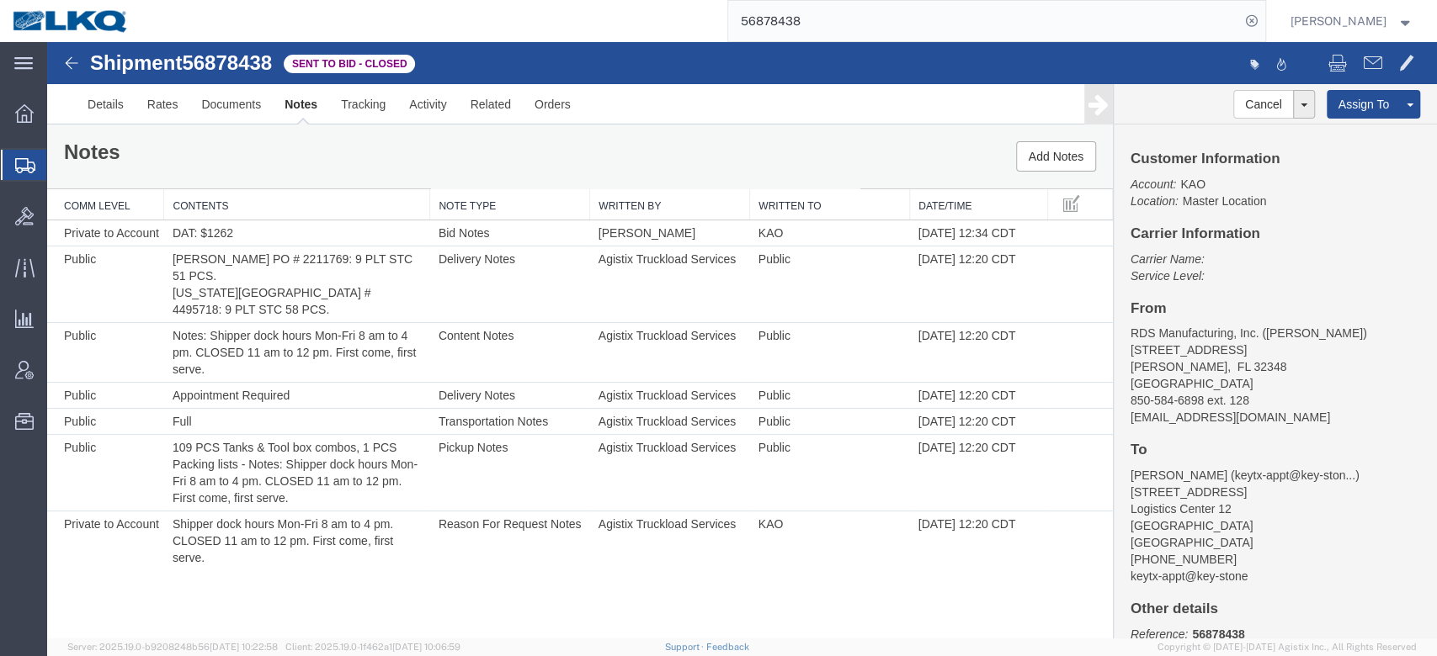
click at [412, 126] on div "Notes Add Notes" at bounding box center [579, 157] width 1065 height 64
click at [406, 100] on link "Activity" at bounding box center [427, 104] width 61 height 40
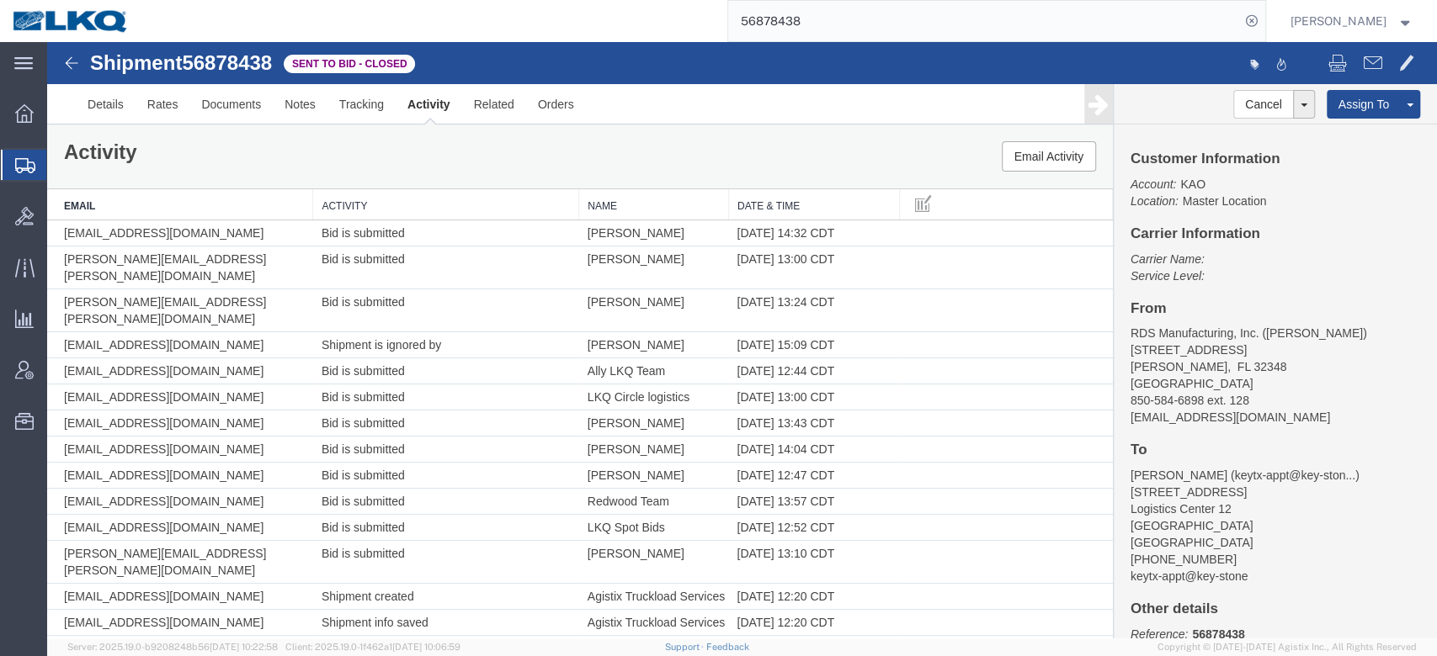
click at [801, 204] on th "Date & Time" at bounding box center [813, 204] width 171 height 31
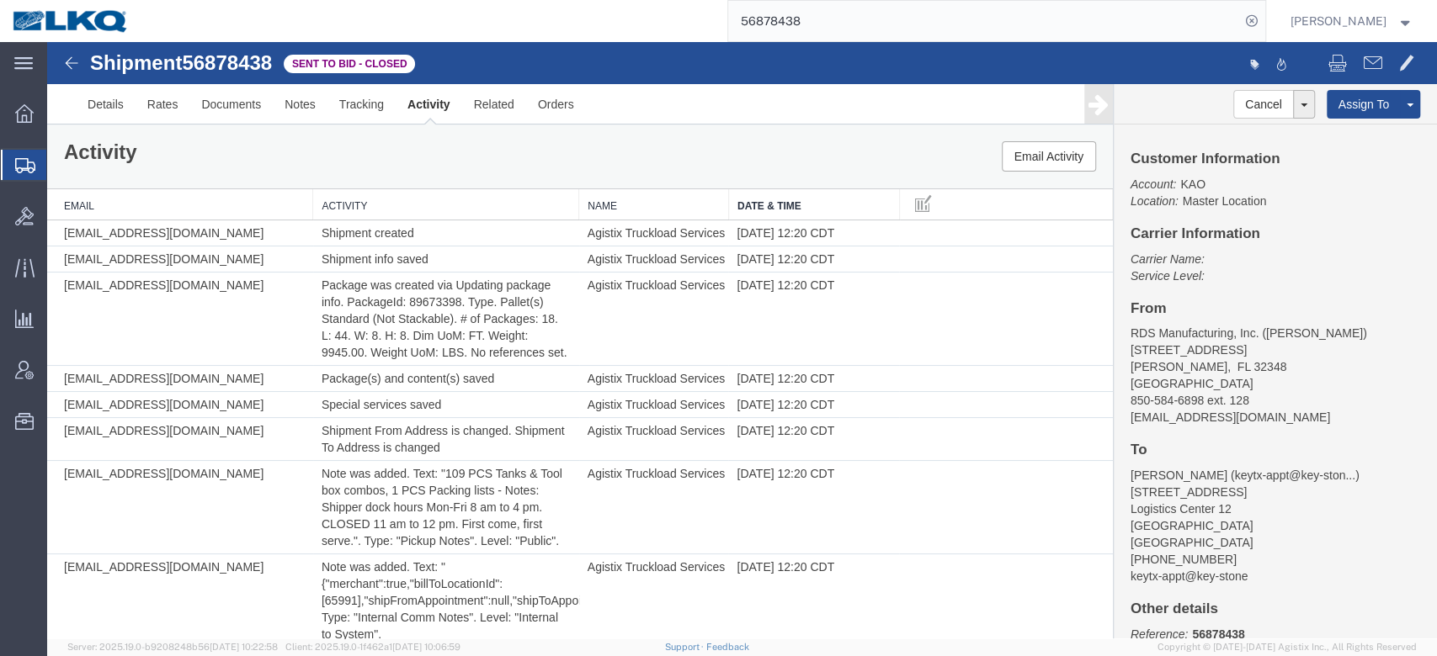
click at [801, 204] on th "Date & Time" at bounding box center [813, 204] width 171 height 31
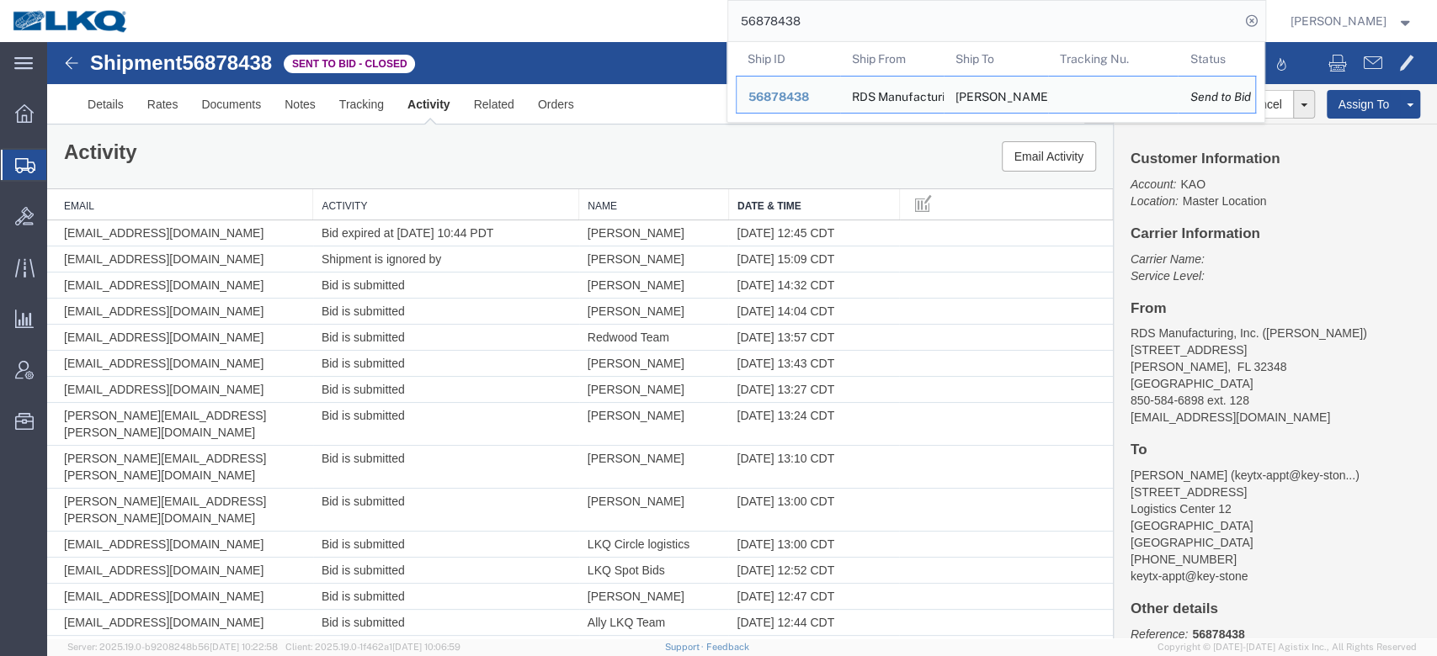
click at [846, 1] on input "56878438" at bounding box center [984, 21] width 512 height 40
paste input "80424"
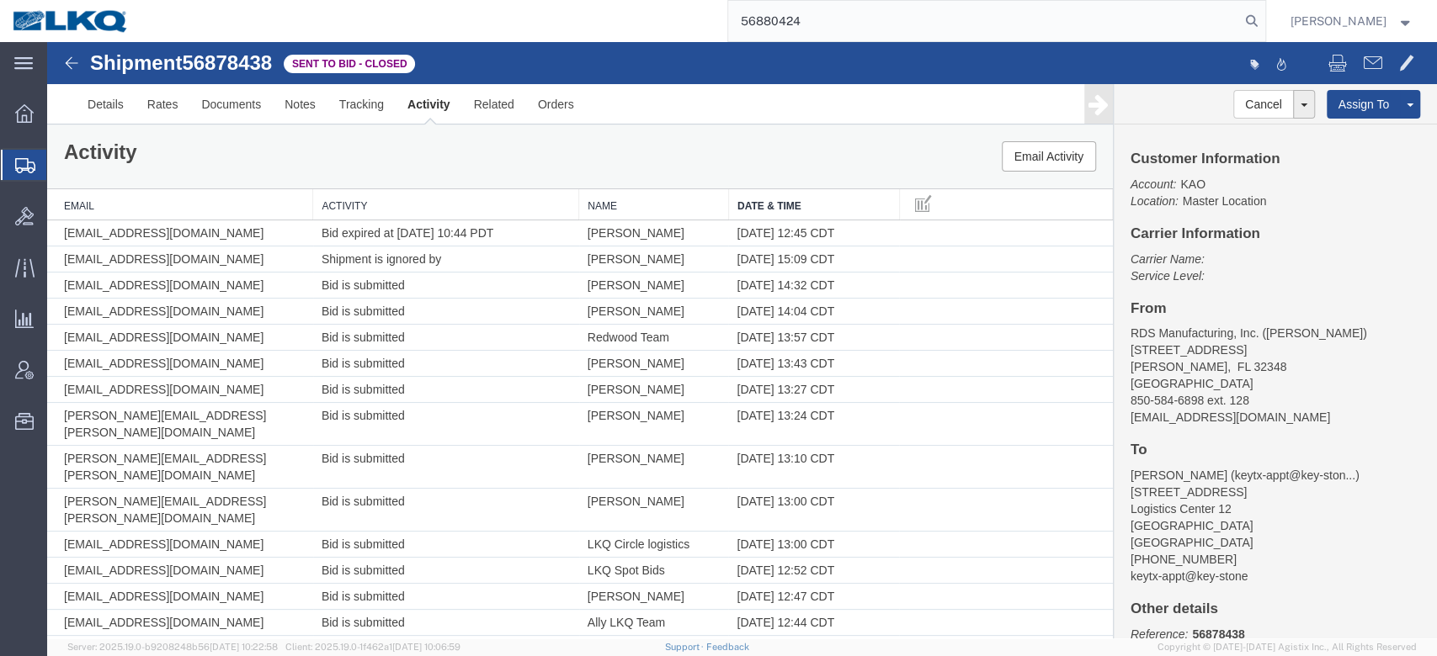
type input "56880424"
drag, startPoint x: 1299, startPoint y: 19, endPoint x: 1285, endPoint y: 23, distance: 14.9
click at [1299, 19] on nav "56880424 [PERSON_NAME]" at bounding box center [724, 21] width 1425 height 42
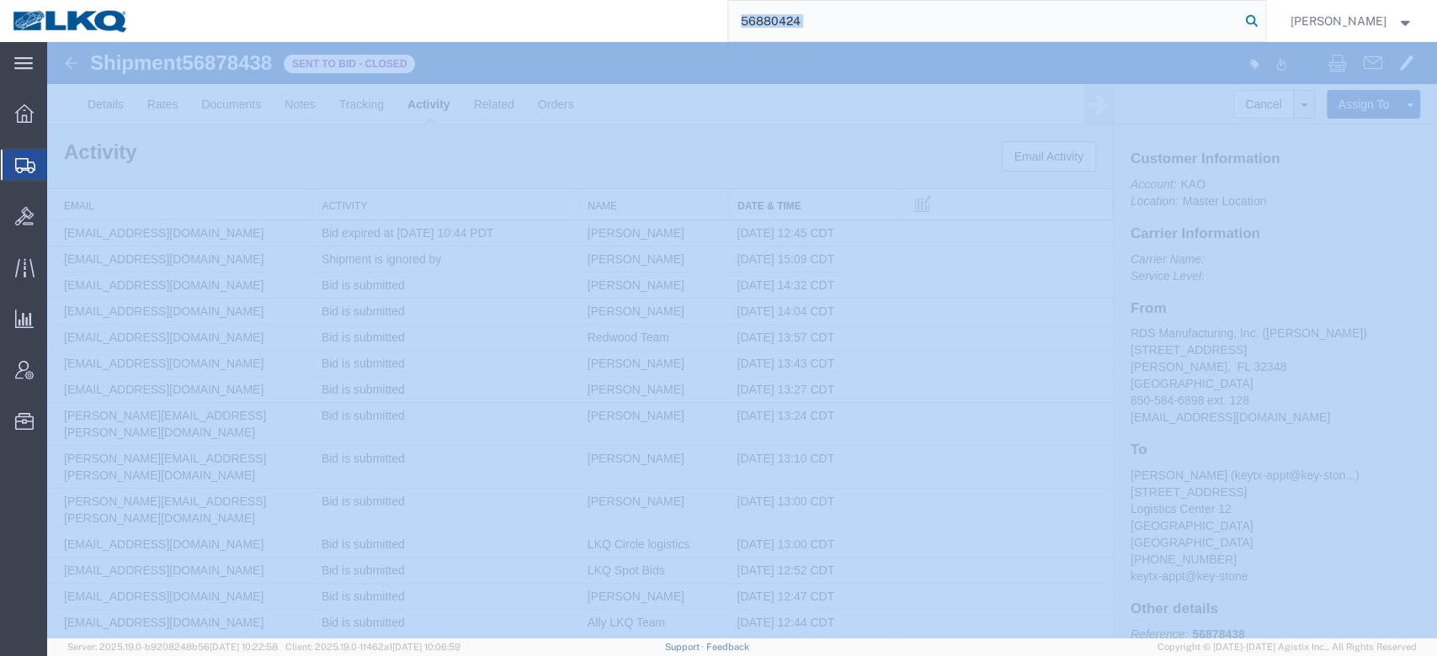
click at [1263, 19] on icon at bounding box center [1252, 21] width 24 height 24
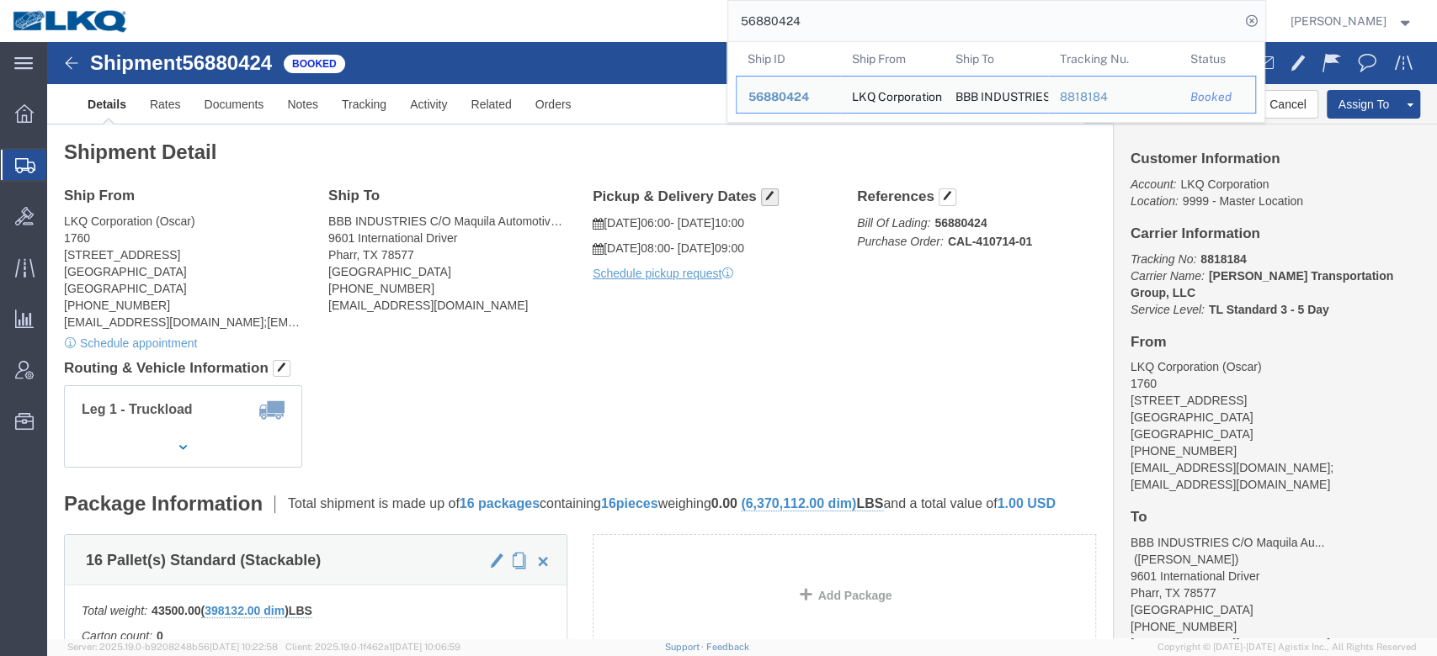
click button "button"
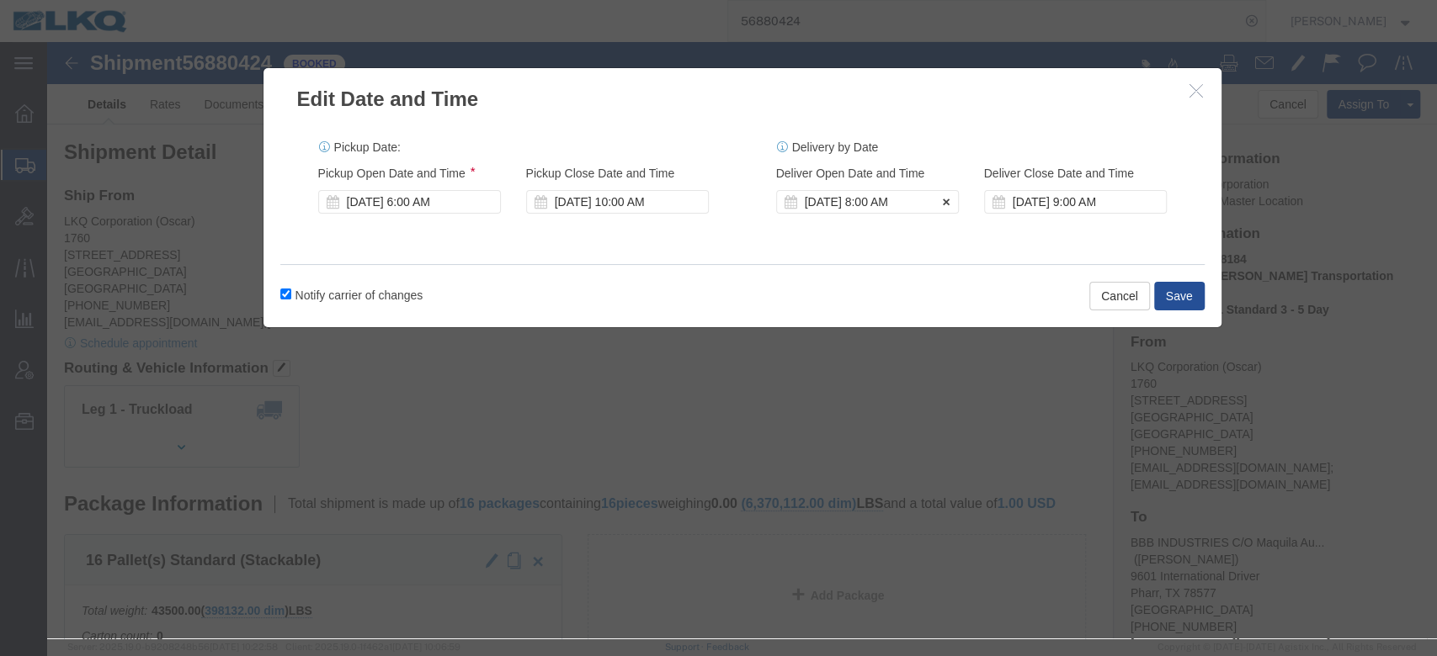
click div "[DATE] 8:00 AM"
click div "[DATE] 10:00 AM"
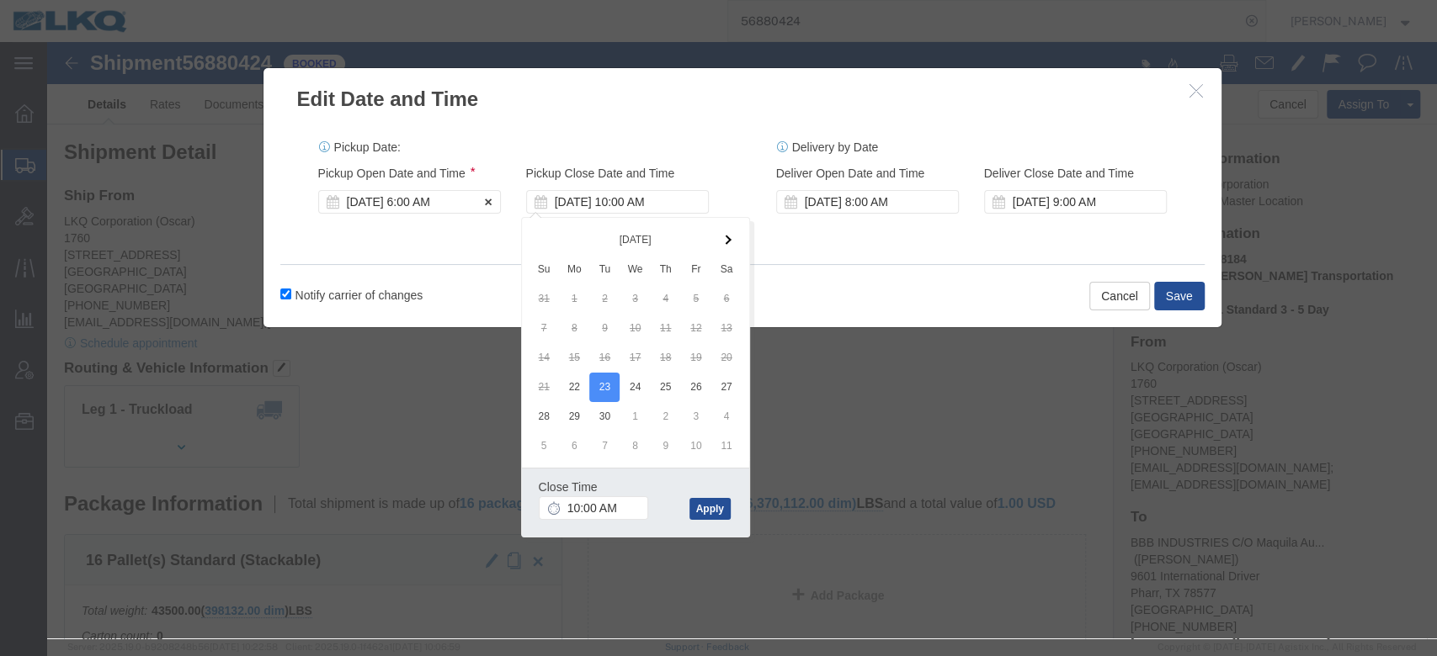
click div "[DATE] 6:00 AM"
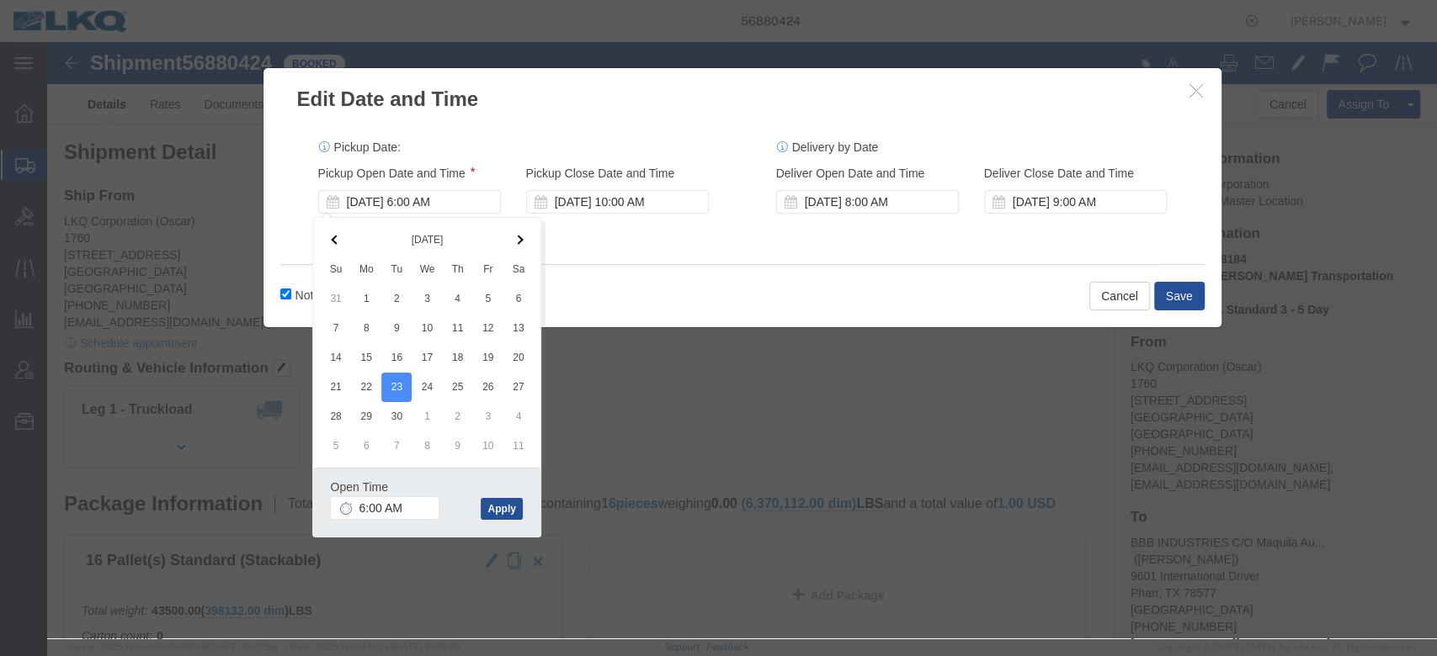
drag, startPoint x: 596, startPoint y: 267, endPoint x: 750, endPoint y: 258, distance: 154.3
click div "Notify carrier of changes Cancel Save"
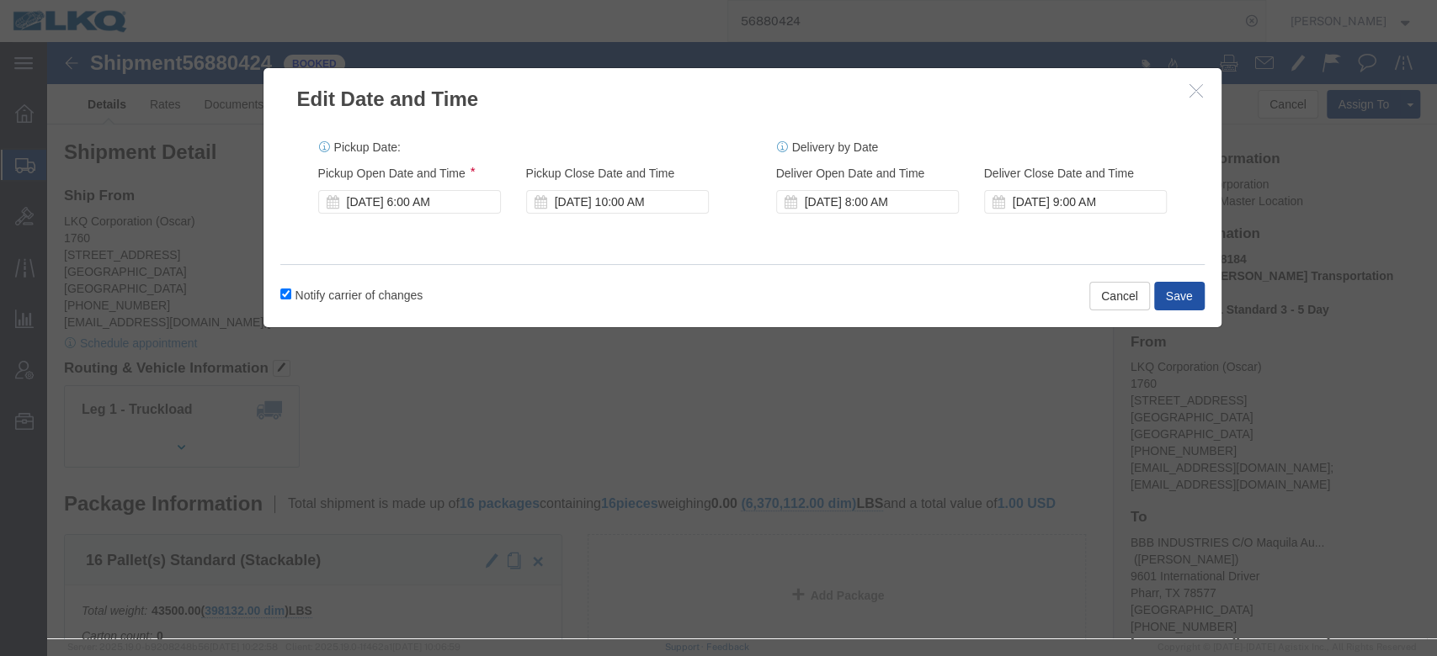
click button "Save"
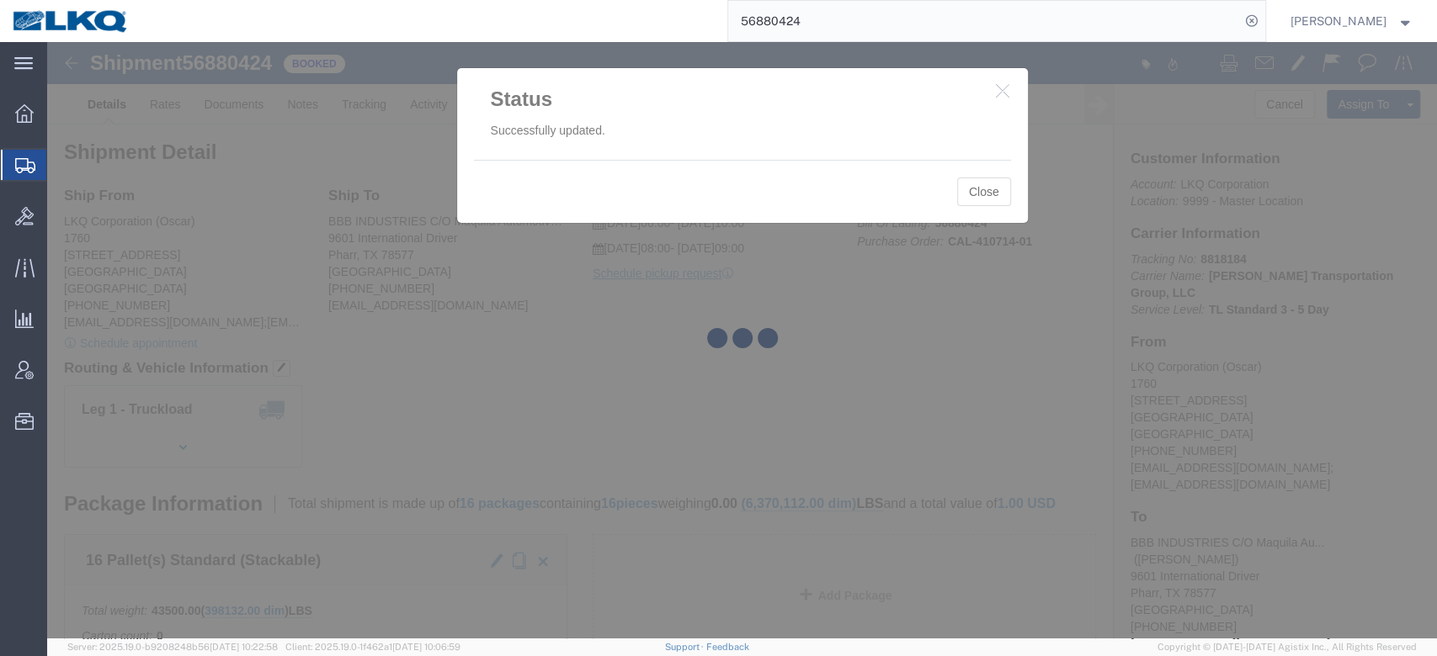
click at [1002, 199] on div at bounding box center [742, 340] width 1390 height 597
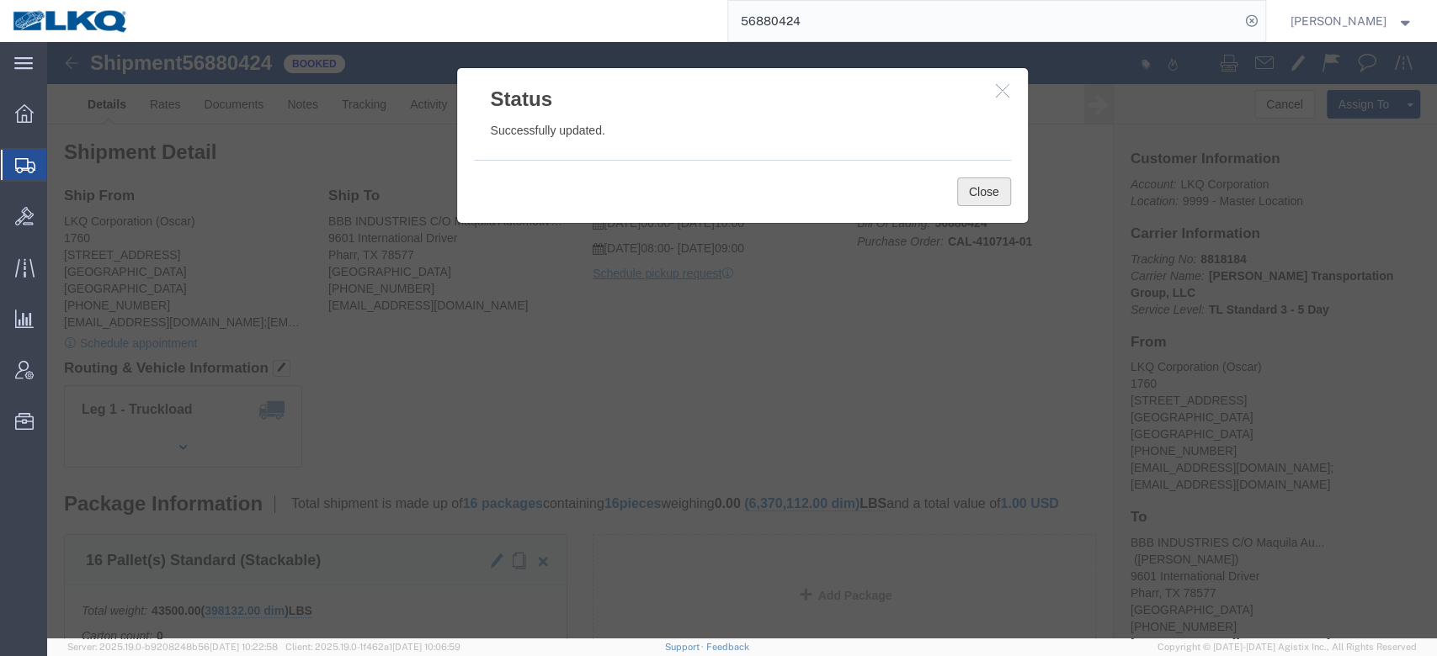
click button "Close"
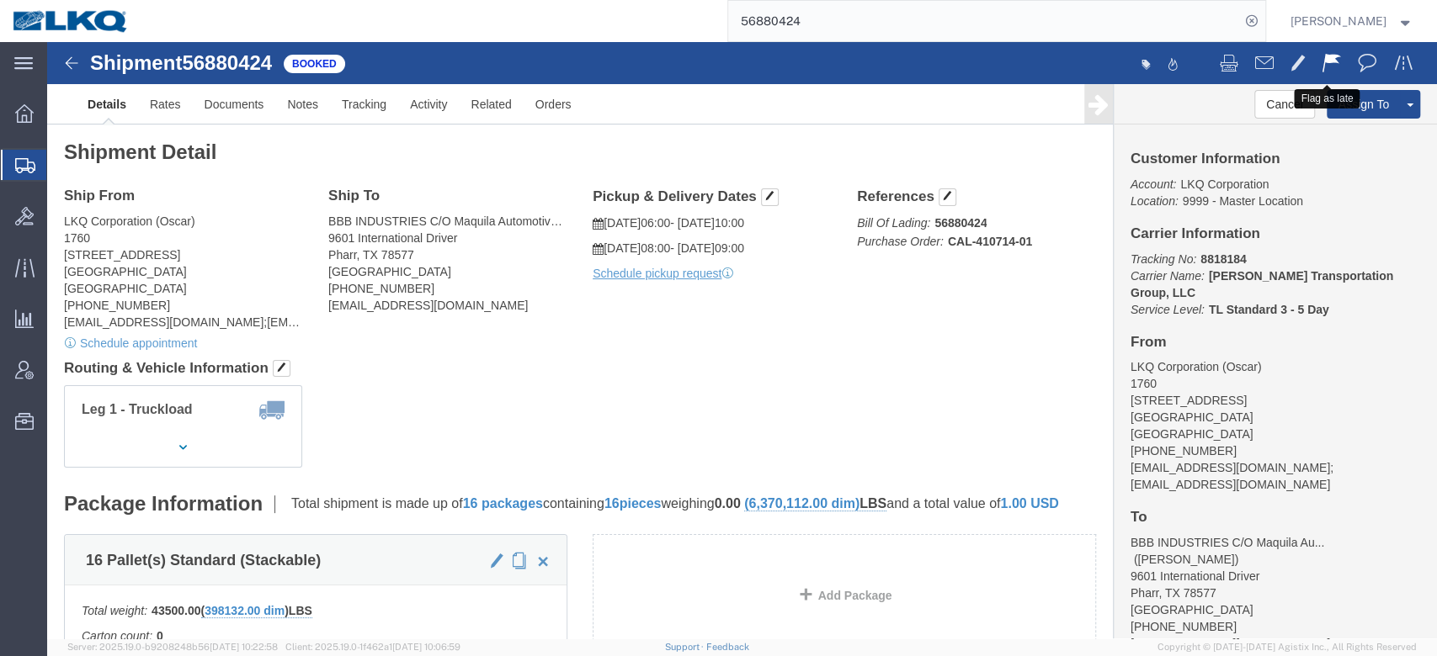
click span
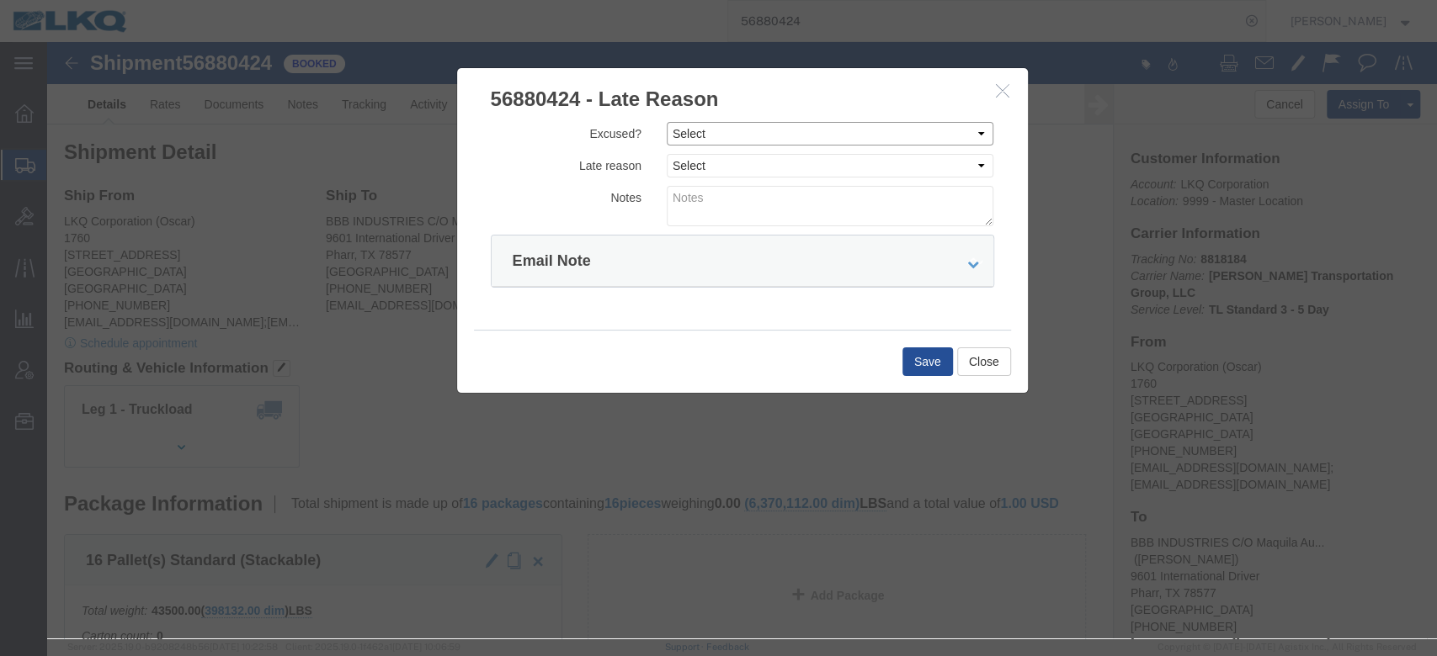
drag, startPoint x: 663, startPoint y: 86, endPoint x: 667, endPoint y: 103, distance: 17.2
click select "Select Excused Not Excused"
select select "NOT_EXCUSED"
click select "Select Excused Not Excused"
click select "Select Bad Carrier Data Carrier Admin Error Delay Accident Driver Error Lack of…"
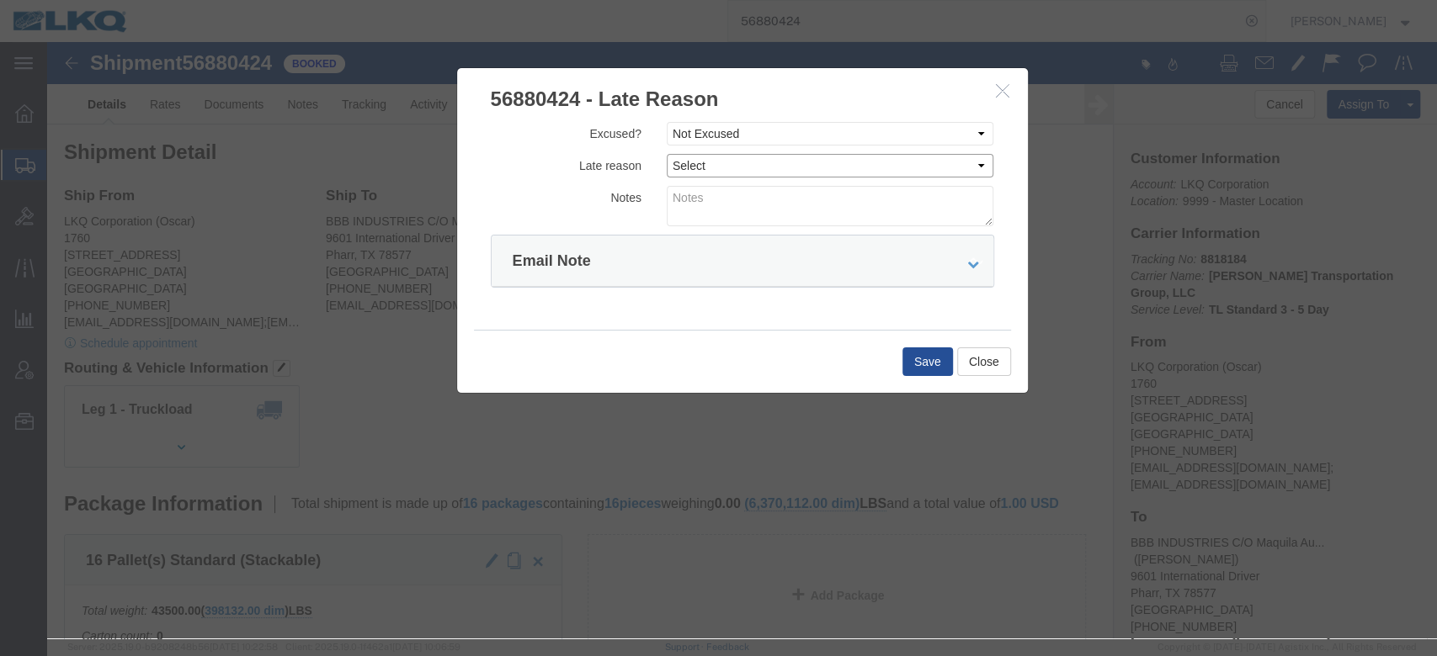
select select "DRIVER_ERROR"
click select "Select Bad Carrier Data Carrier Admin Error Delay Accident Driver Error Lack of…"
click textarea
type textarea "Pickup 9/22"
click div "Save Close"
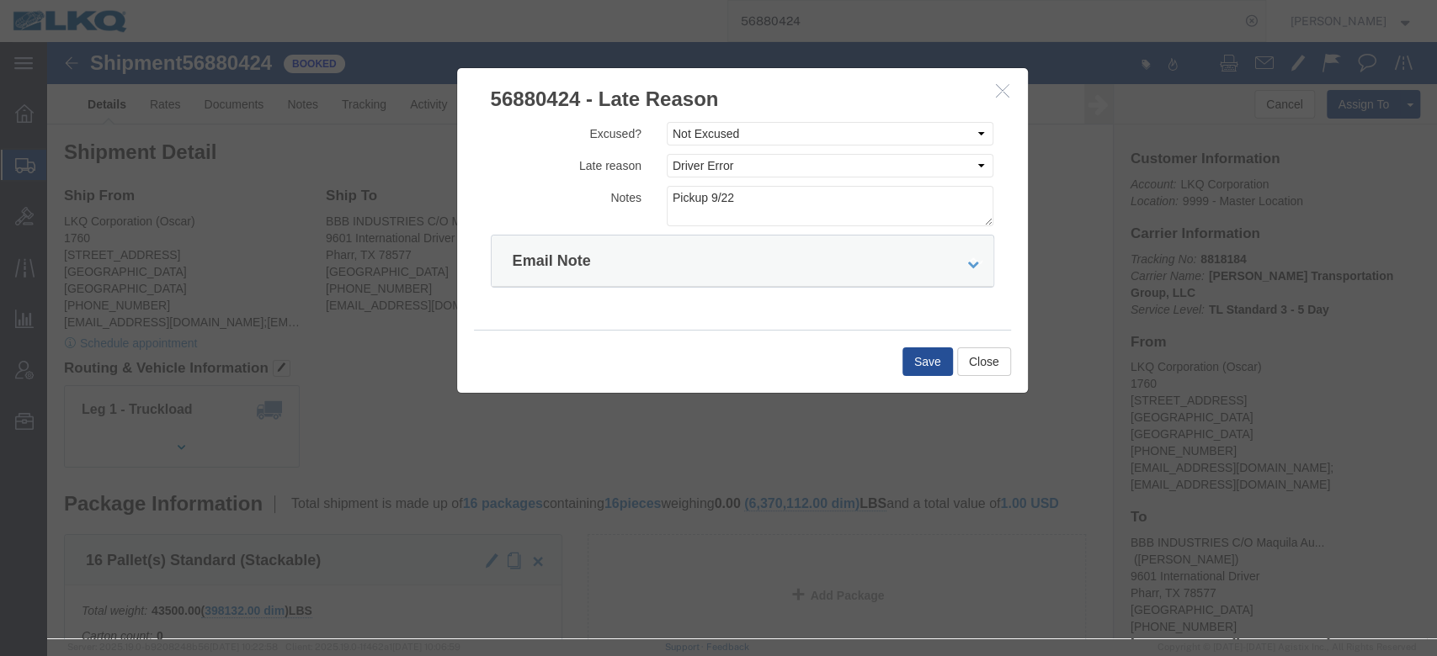
click div "Excused? Select Excused Not Excused Late reason Select Bad Carrier Data Carrier…"
click button "Save"
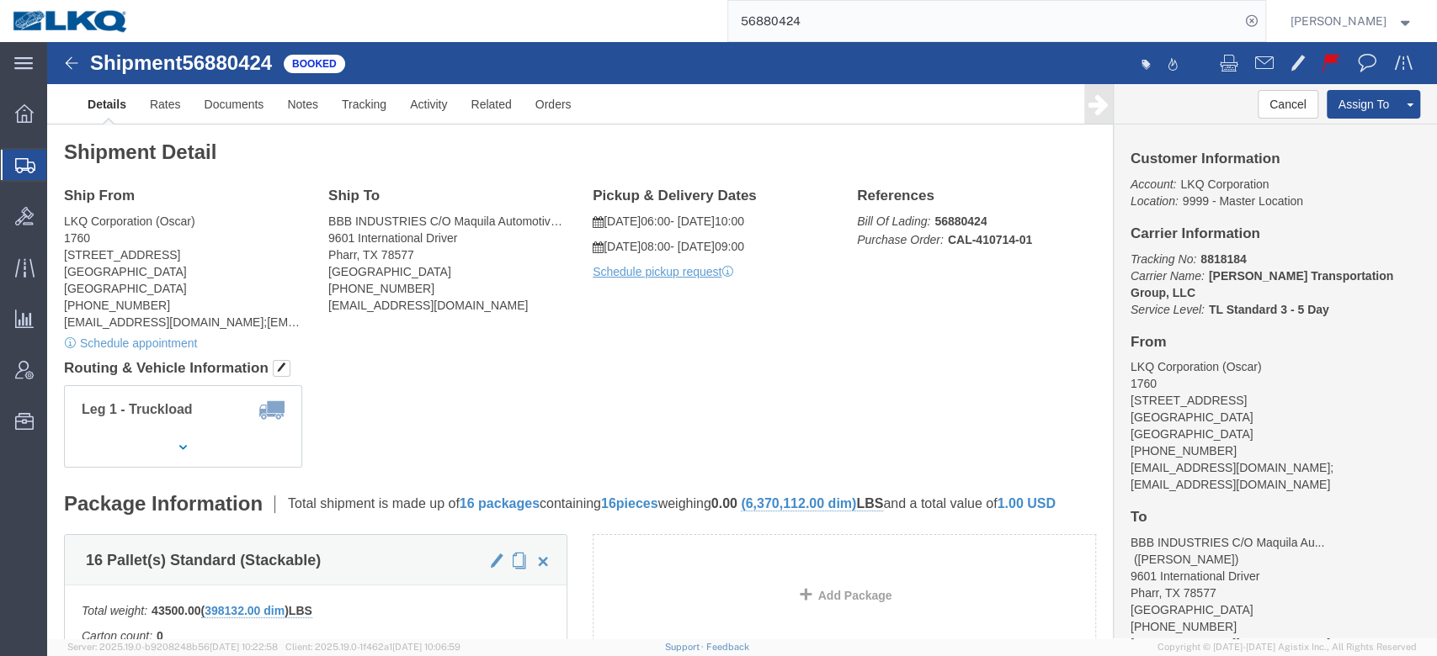
drag, startPoint x: 793, startPoint y: 0, endPoint x: 839, endPoint y: 38, distance: 59.8
click div "Shipment 56880424 Booked Details Rates Documents Notes Tracking Activity Relate…"
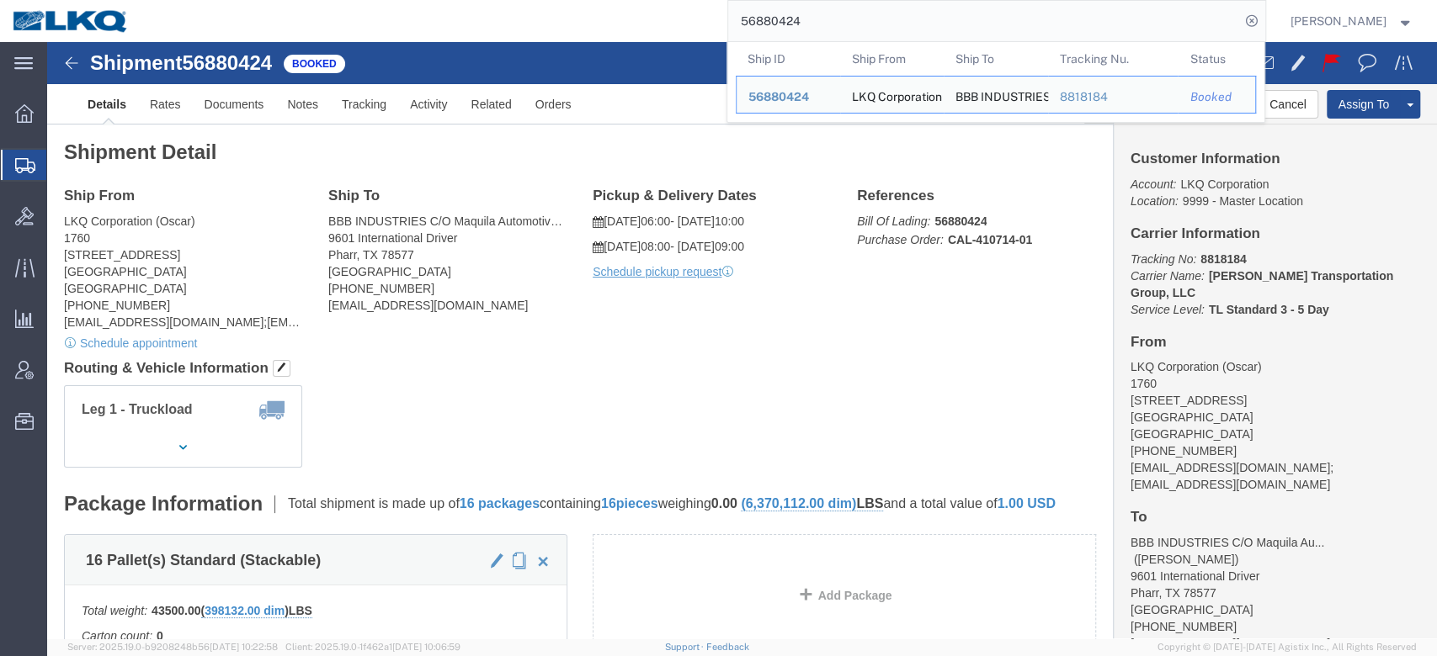
click at [839, 38] on input "56880424" at bounding box center [984, 21] width 512 height 40
paste input "535386"
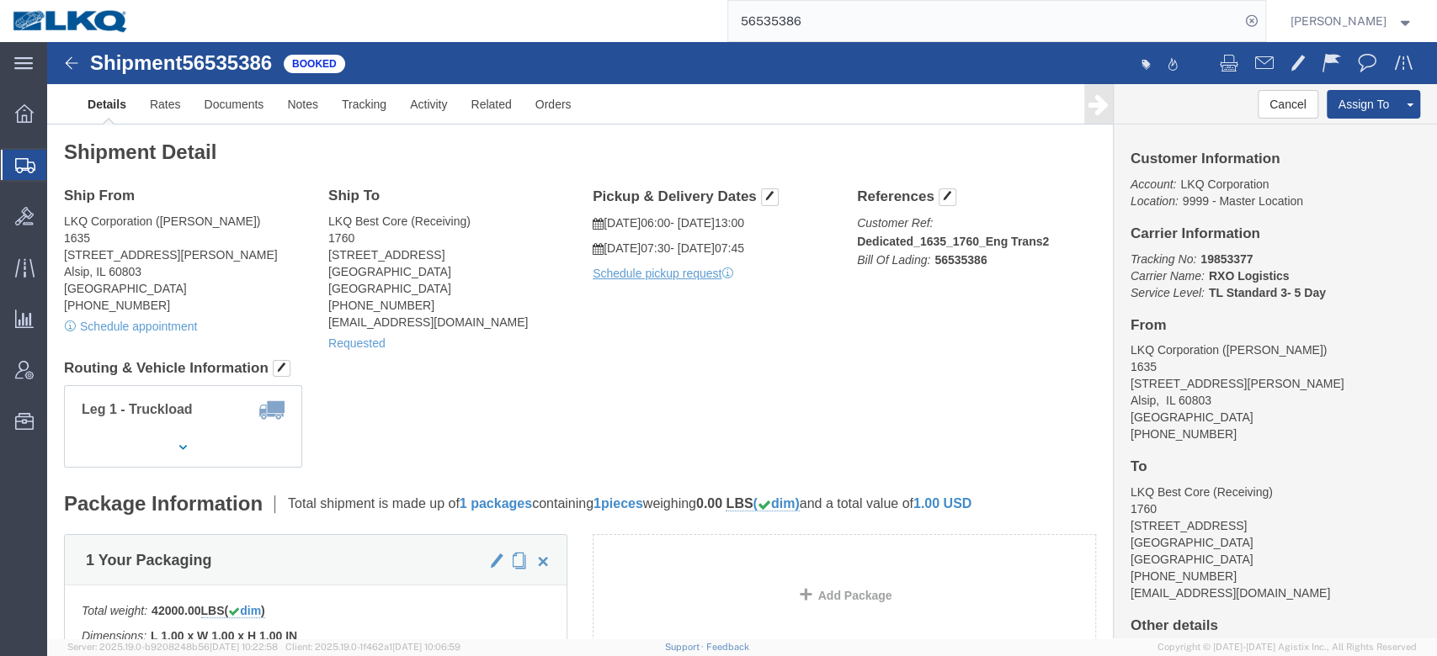
click h2 "Shipment Detail"
click button "Cancel"
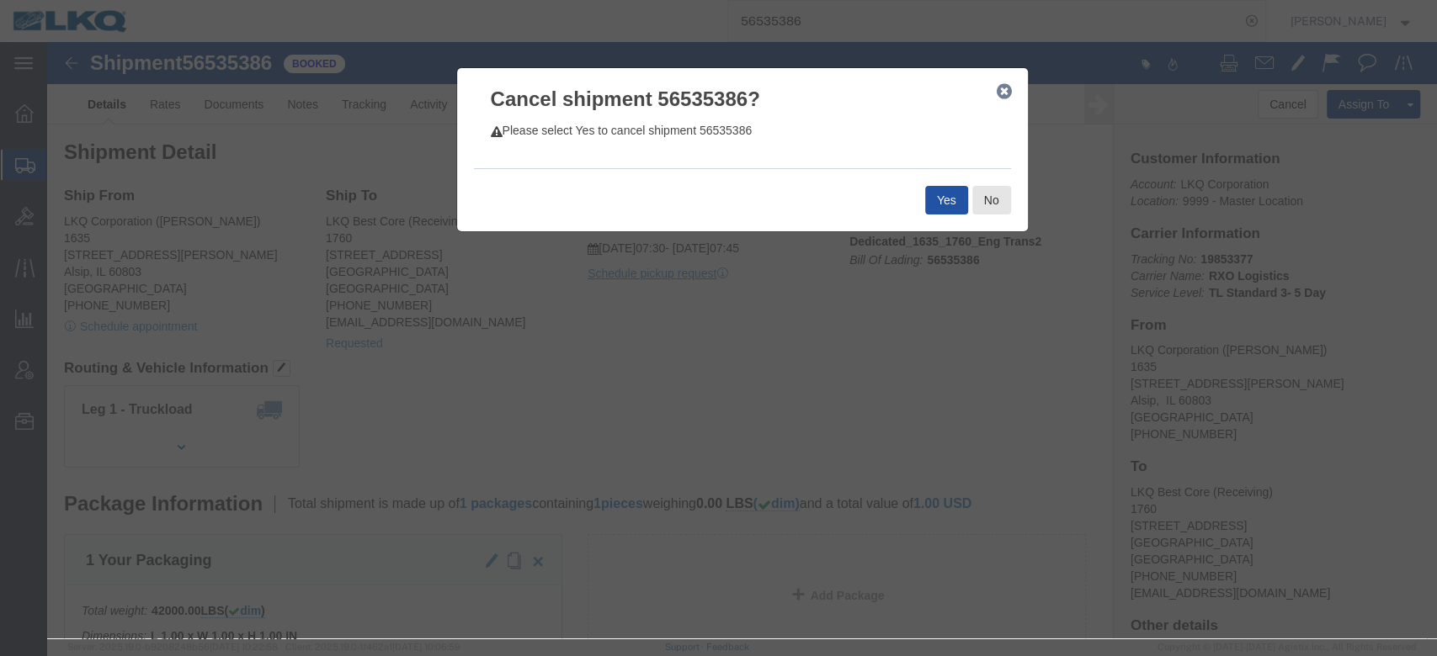
click button "Yes"
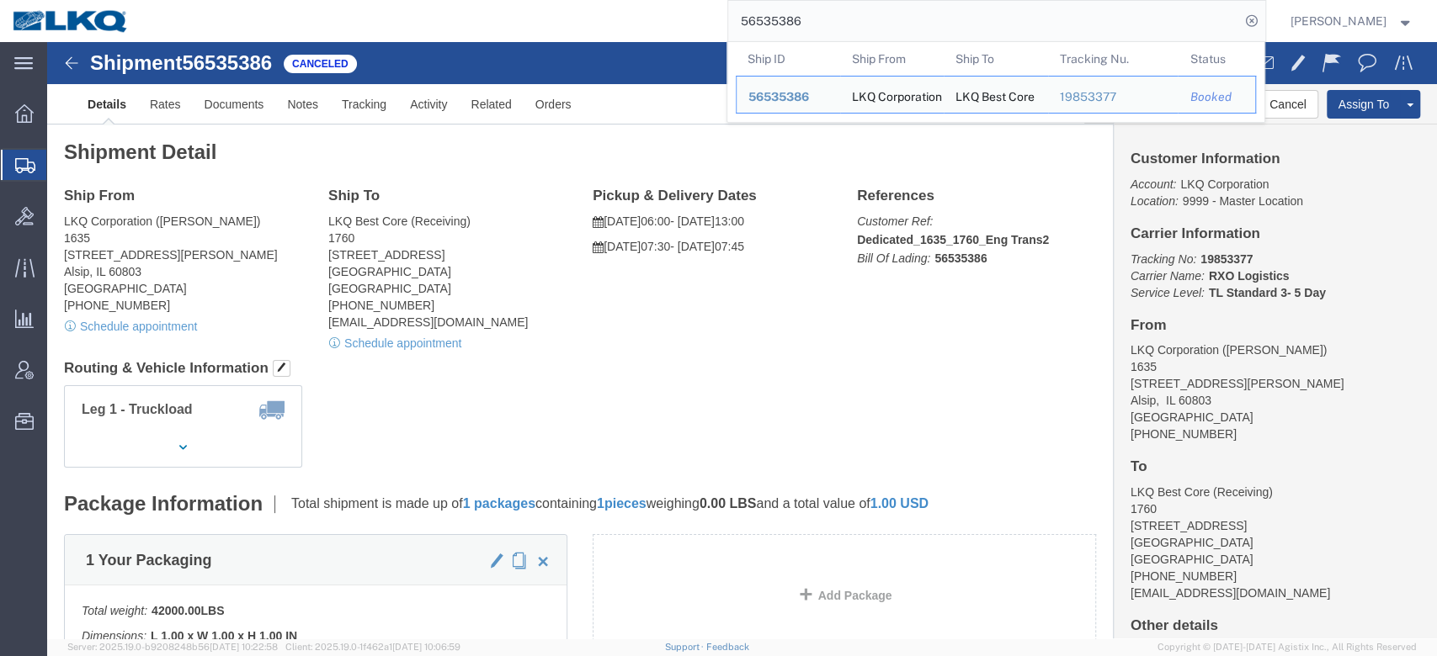
click at [798, 18] on input "56535386" at bounding box center [984, 21] width 512 height 40
paste input "894735"
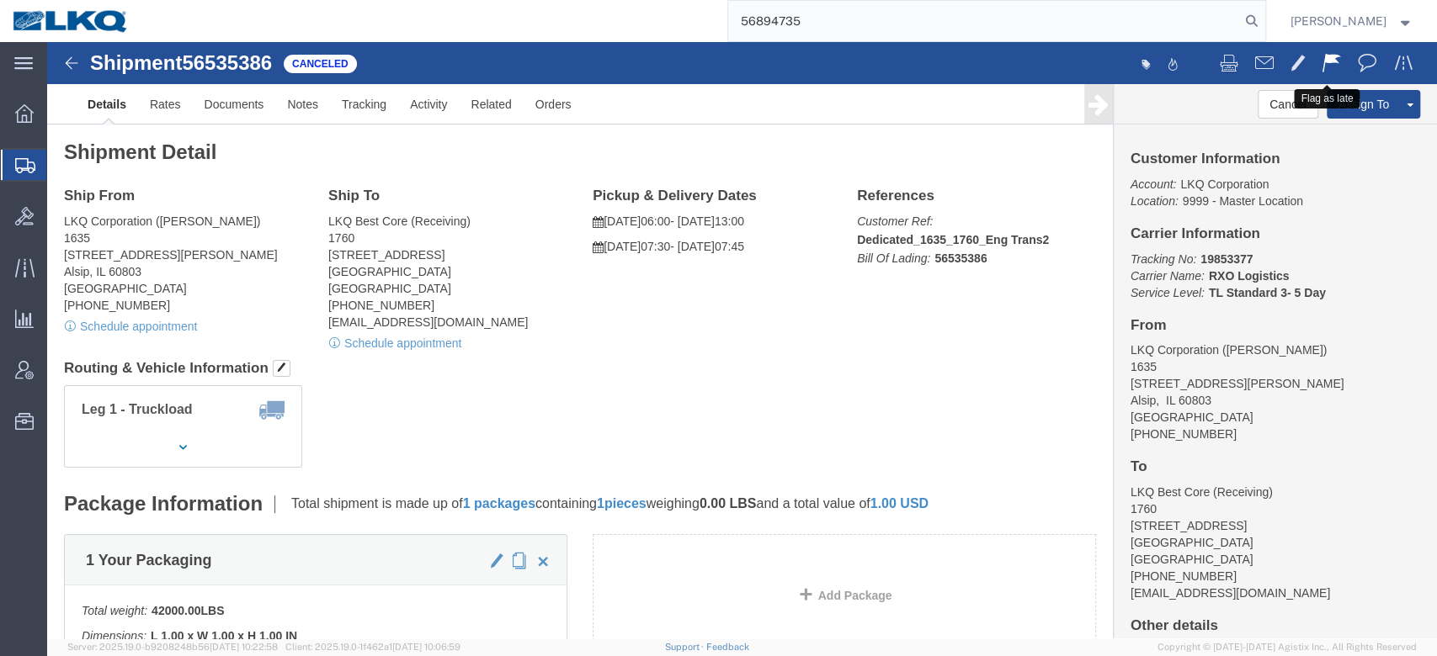
type input "56894735"
click span
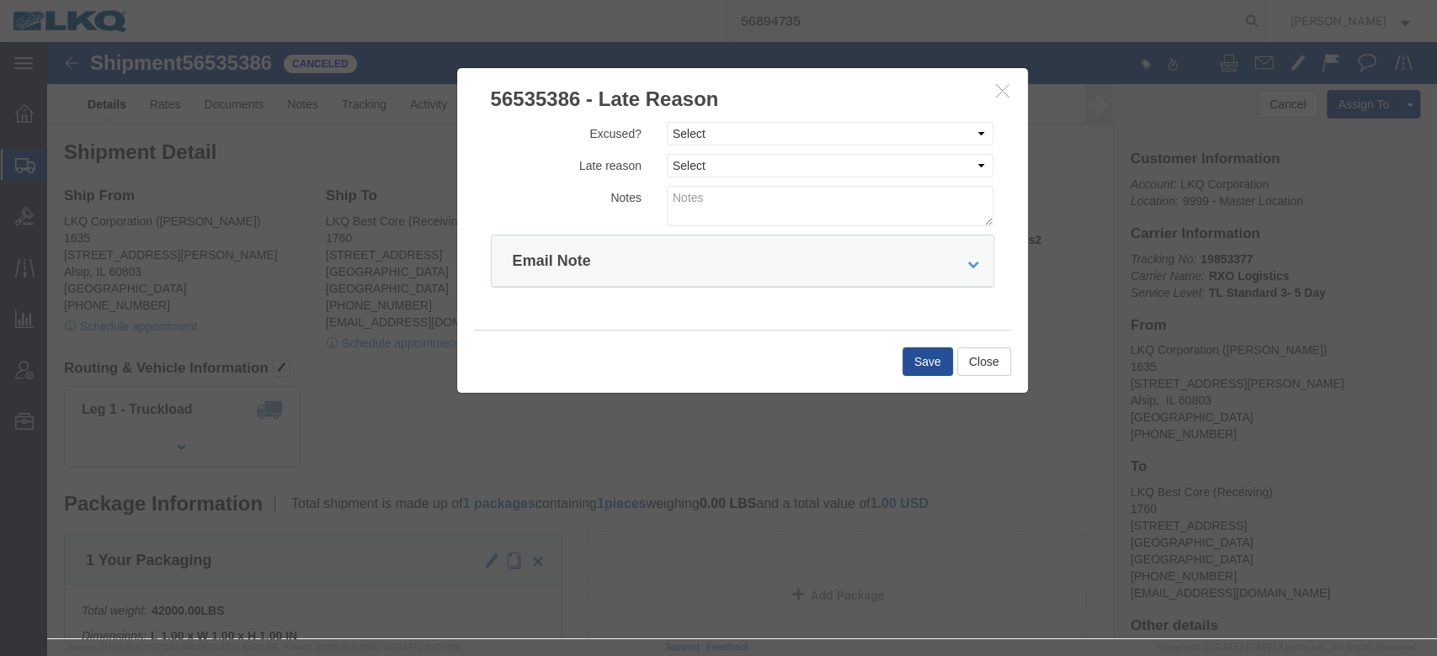
click icon "button"
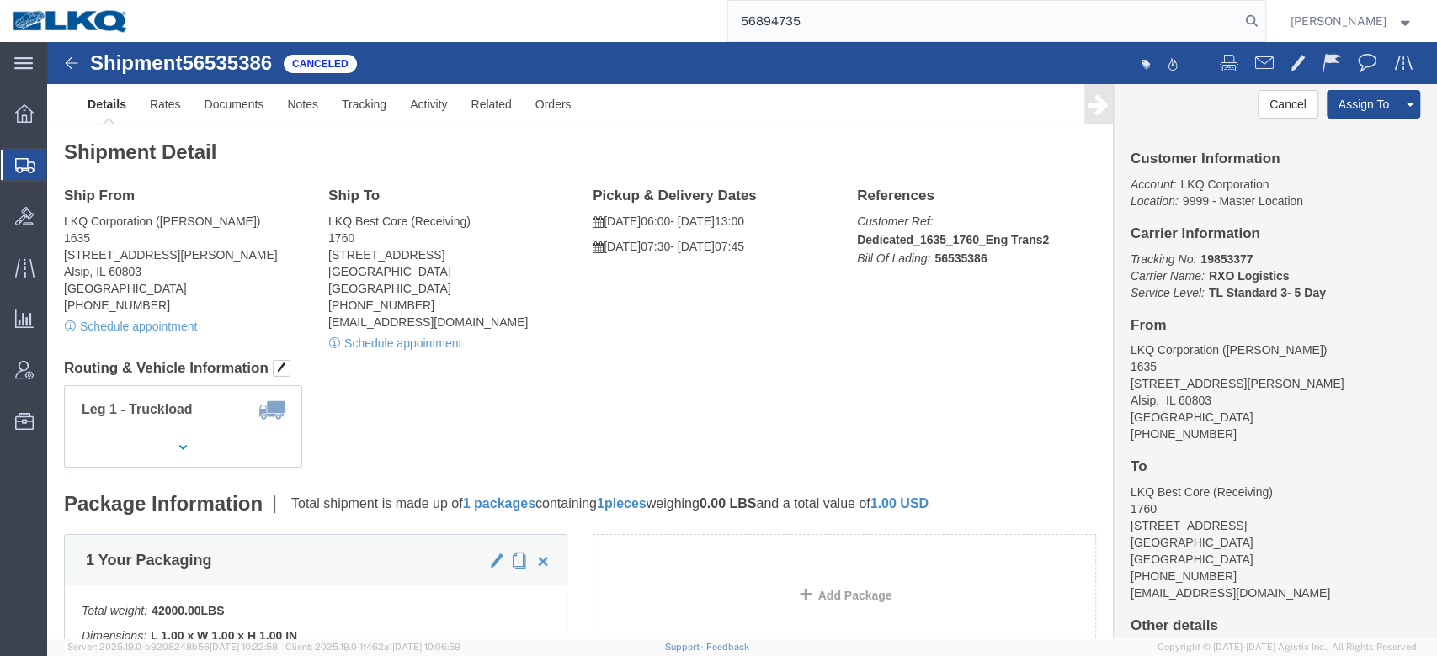
click at [903, 29] on input "56894735" at bounding box center [984, 21] width 512 height 40
click at [902, 29] on input "56894735" at bounding box center [984, 21] width 512 height 40
click at [1263, 17] on icon at bounding box center [1252, 21] width 24 height 24
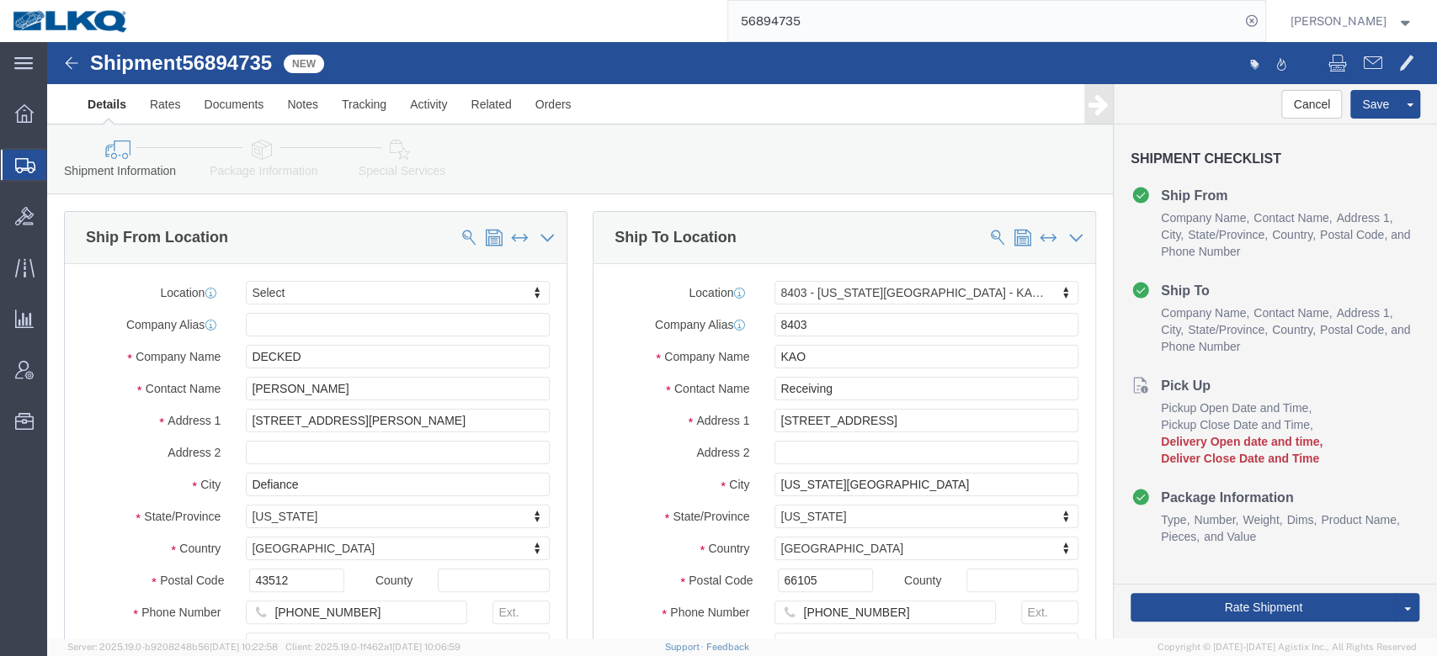
select select
select select "30524"
